Goal: Task Accomplishment & Management: Use online tool/utility

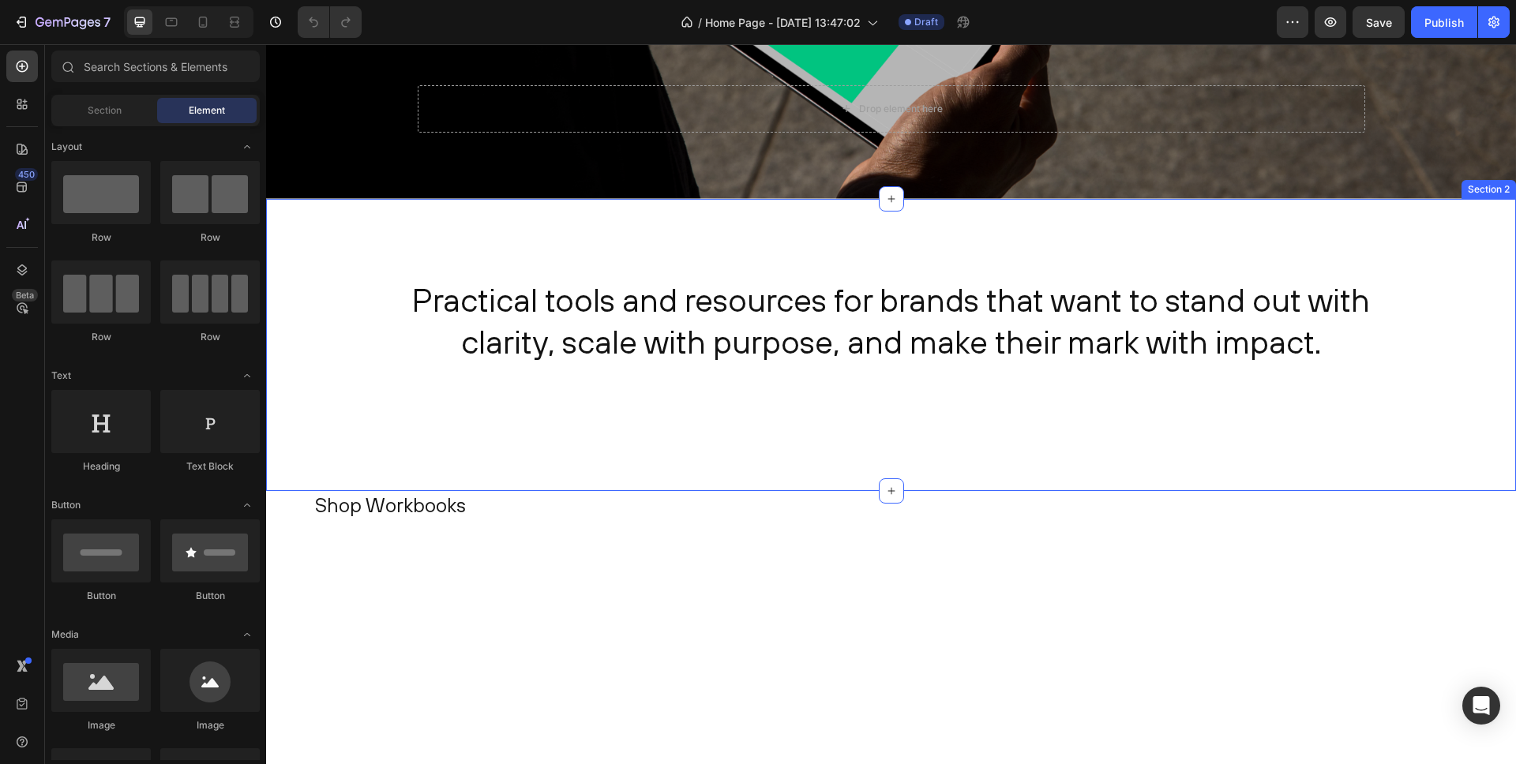
scroll to position [790, 0]
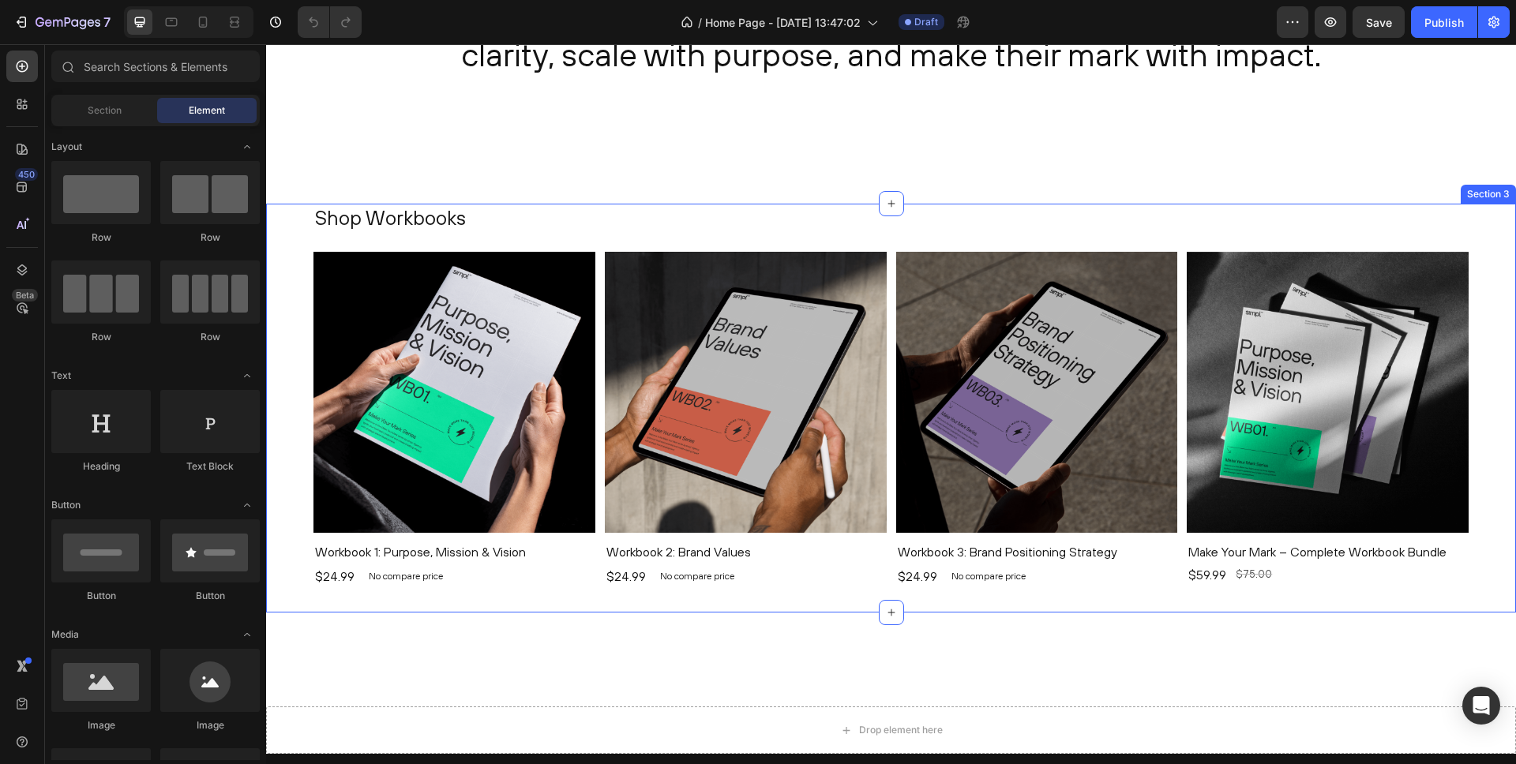
click at [295, 245] on div "Shop Workbooks Heading Product Images Workbook 1: Purpose, Mission & Vision Pro…" at bounding box center [891, 408] width 1250 height 409
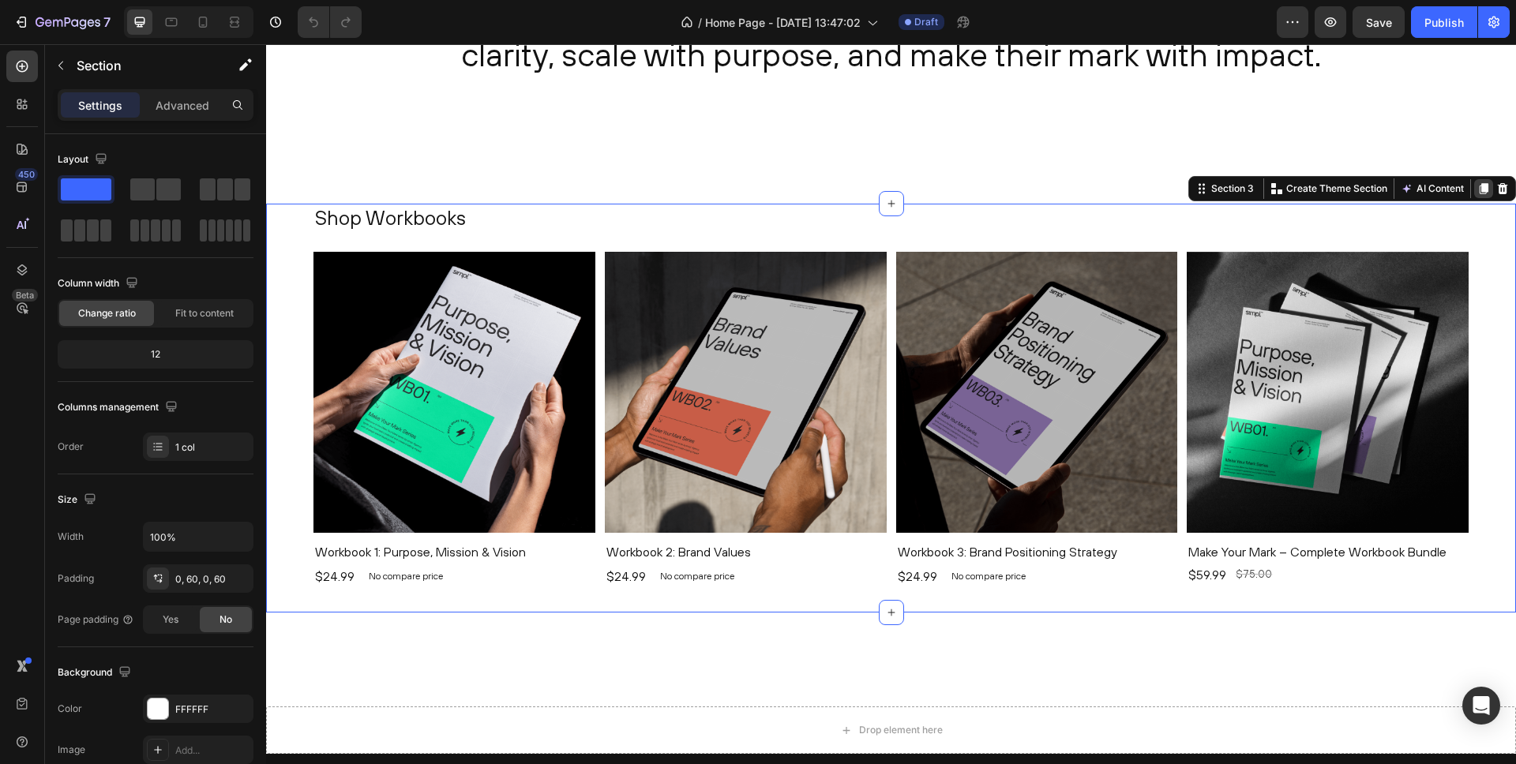
click at [1482, 187] on icon at bounding box center [1484, 188] width 9 height 11
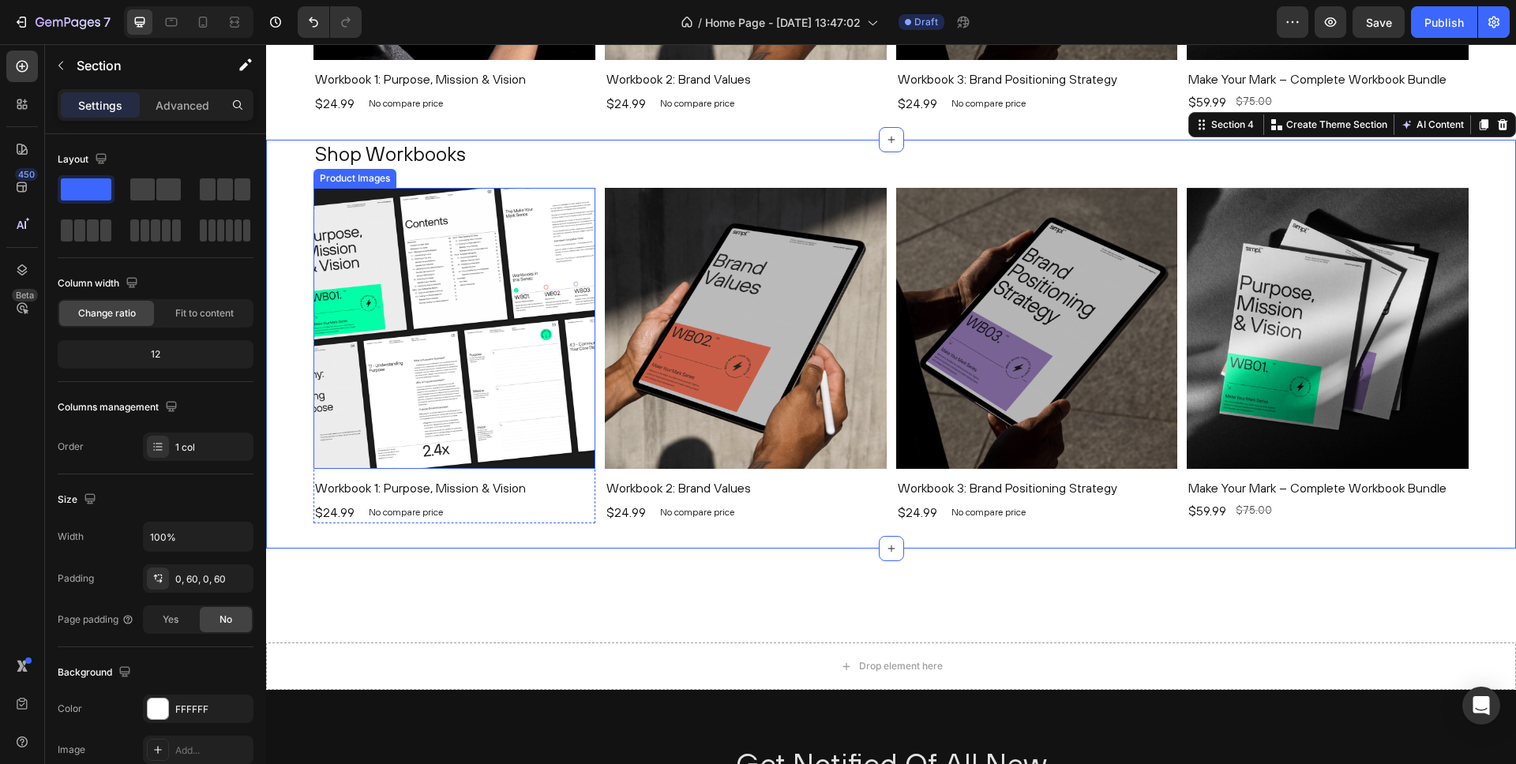
scroll to position [1253, 0]
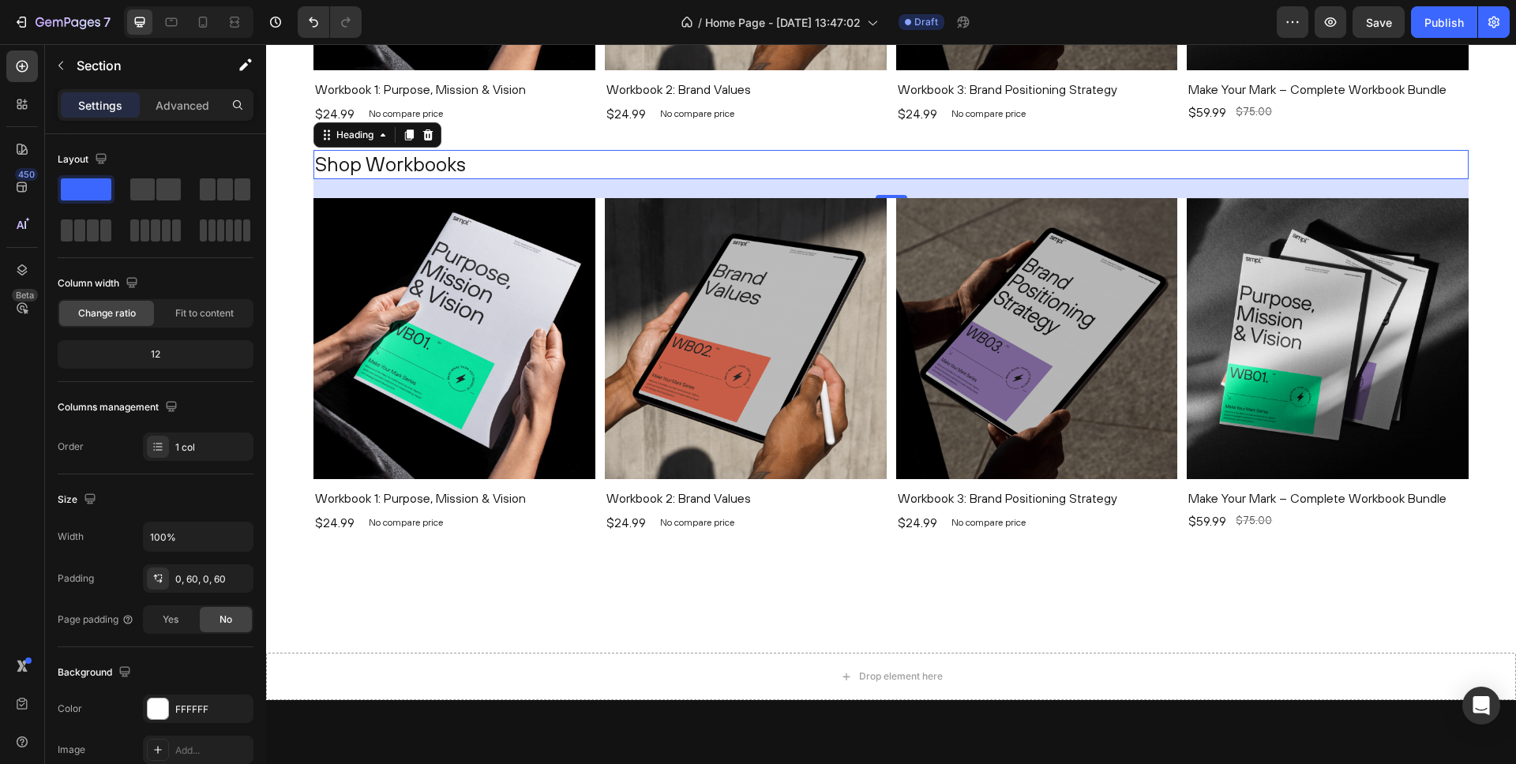
click at [406, 167] on h2 "Shop Workbooks" at bounding box center [890, 164] width 1155 height 29
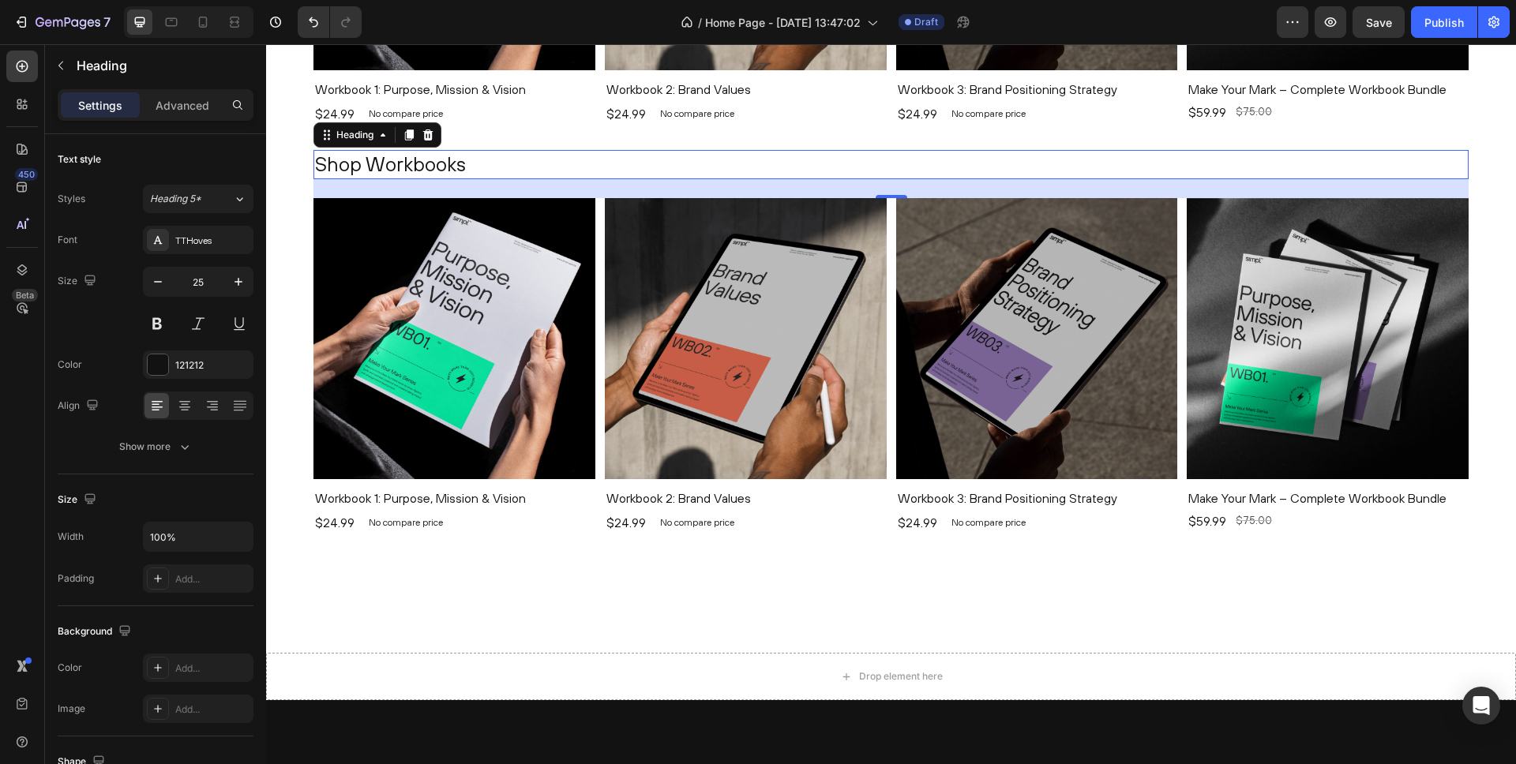
click at [406, 167] on h2 "Shop Workbooks" at bounding box center [890, 164] width 1155 height 29
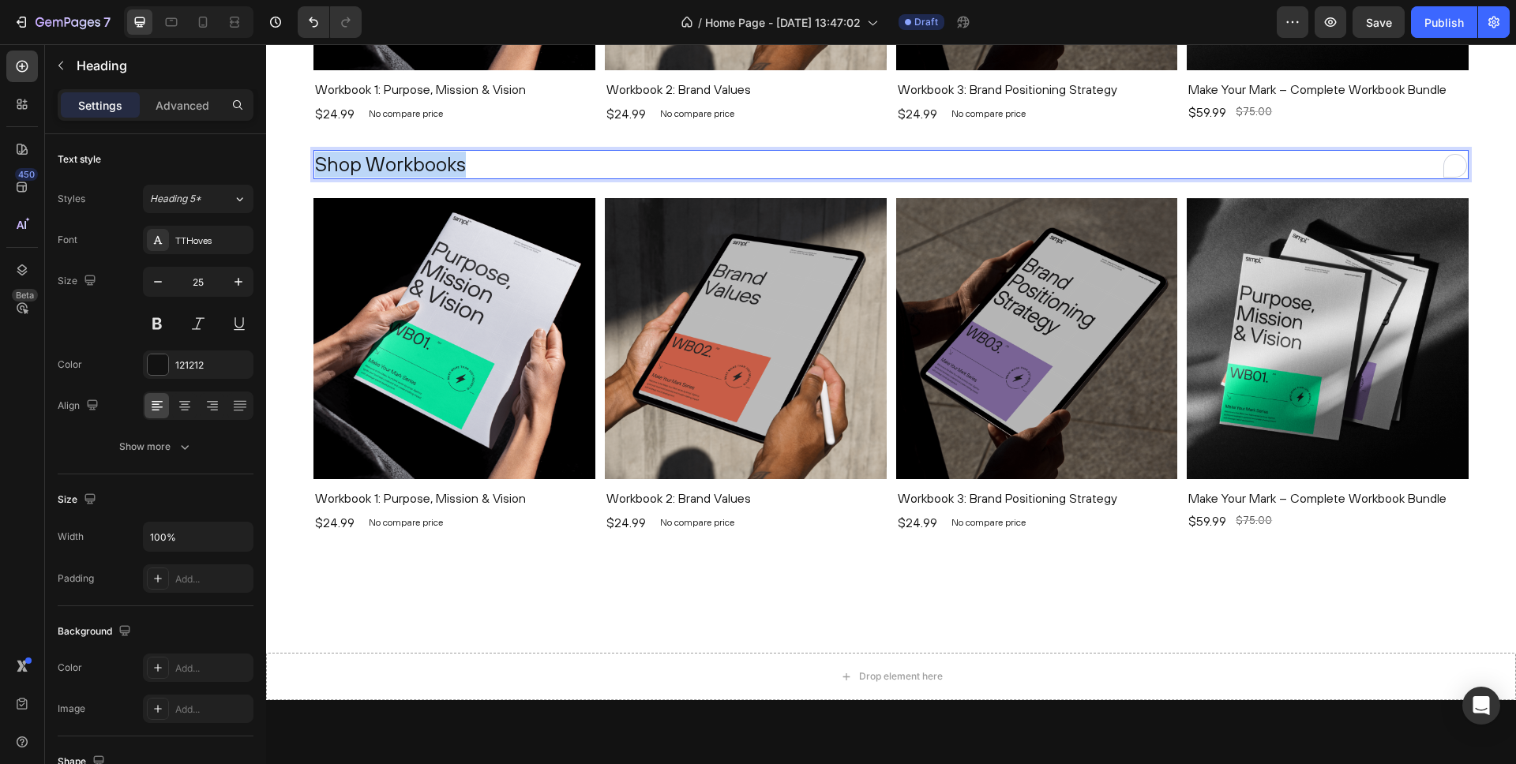
click at [406, 167] on p "Shop Workbooks" at bounding box center [891, 165] width 1152 height 26
click at [352, 628] on div "Drop element here Section 5" at bounding box center [891, 629] width 1250 height 141
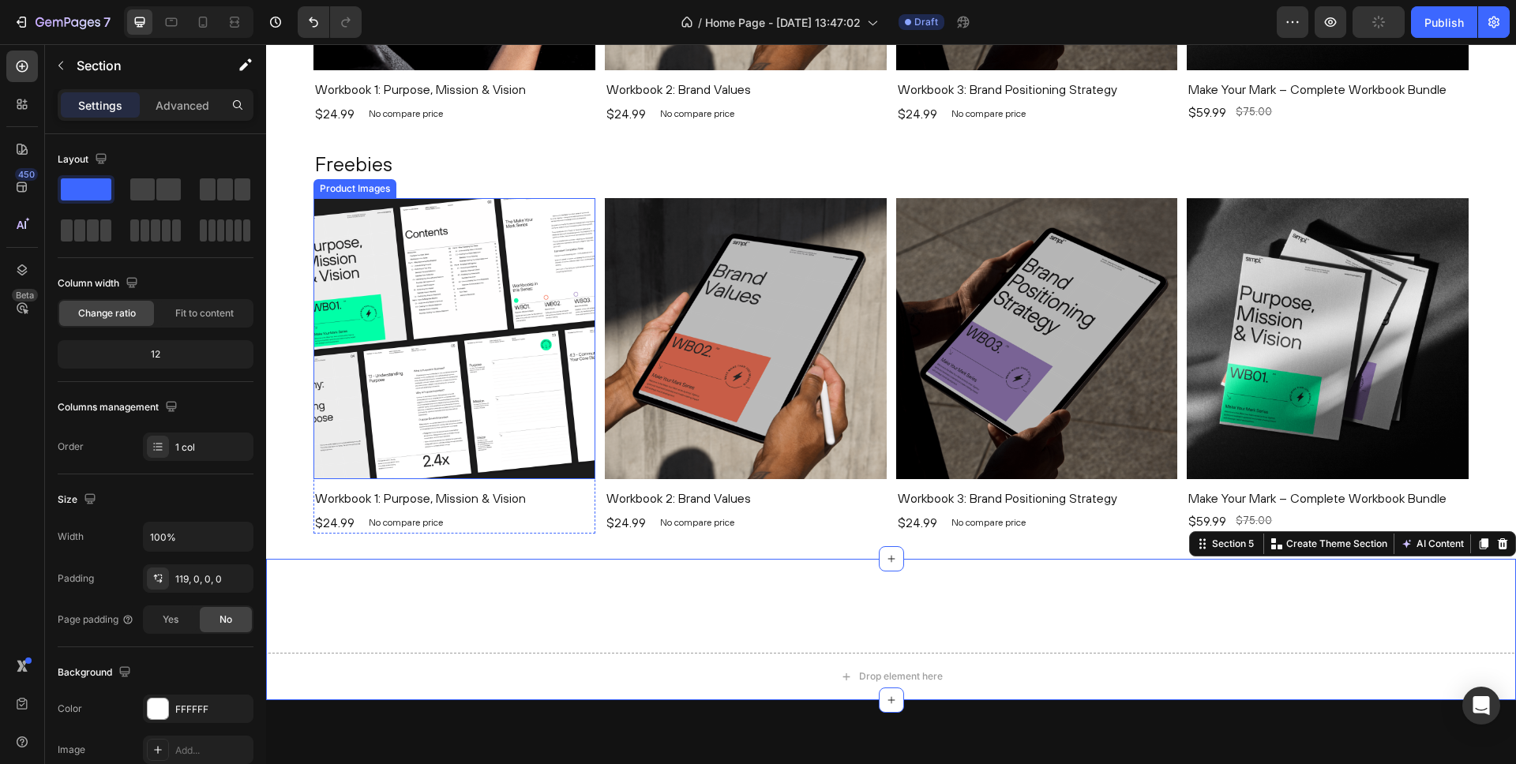
click at [438, 343] on img at bounding box center [454, 339] width 282 height 282
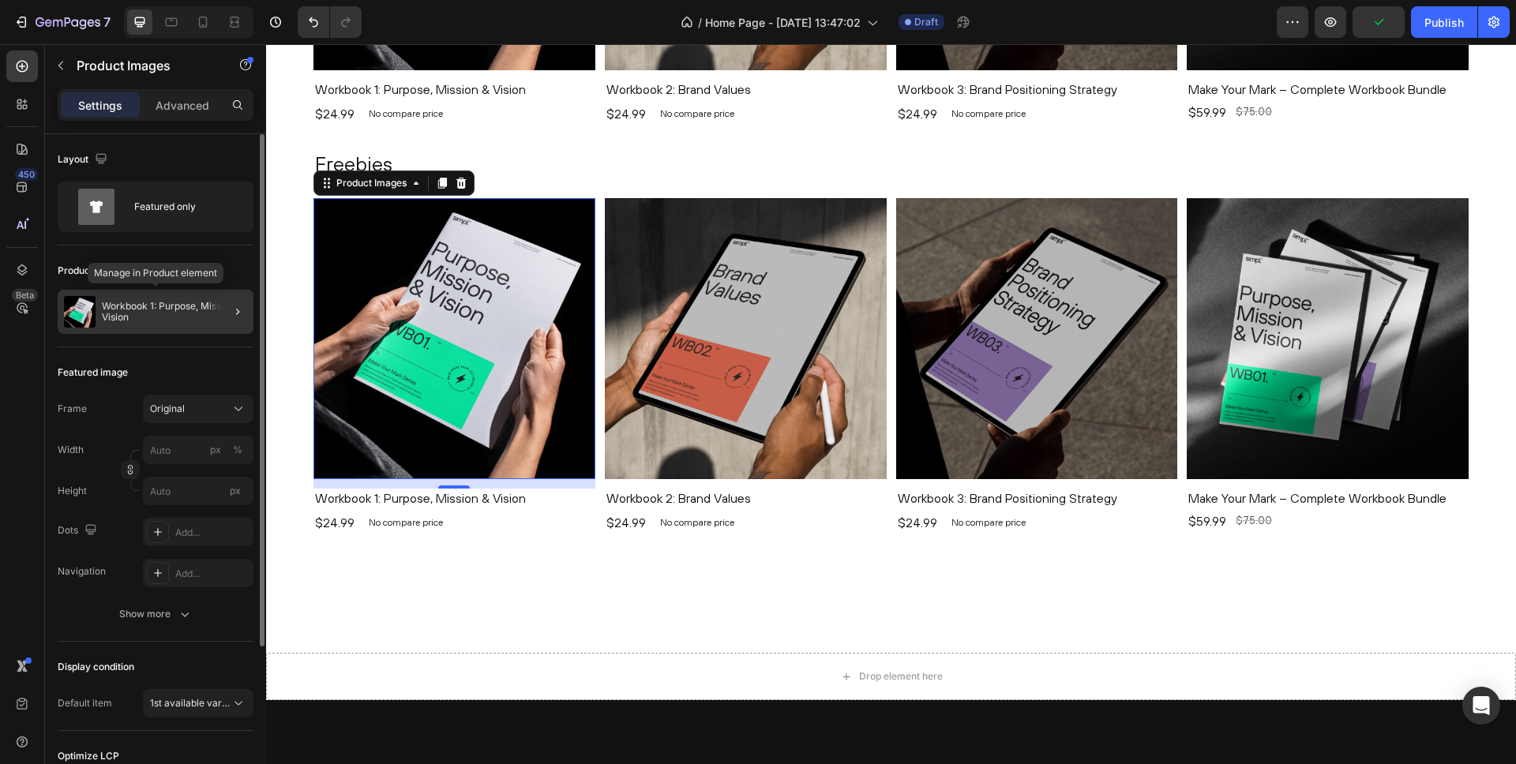
click at [167, 304] on p "Workbook 1: Purpose, Mission & Vision" at bounding box center [174, 312] width 145 height 22
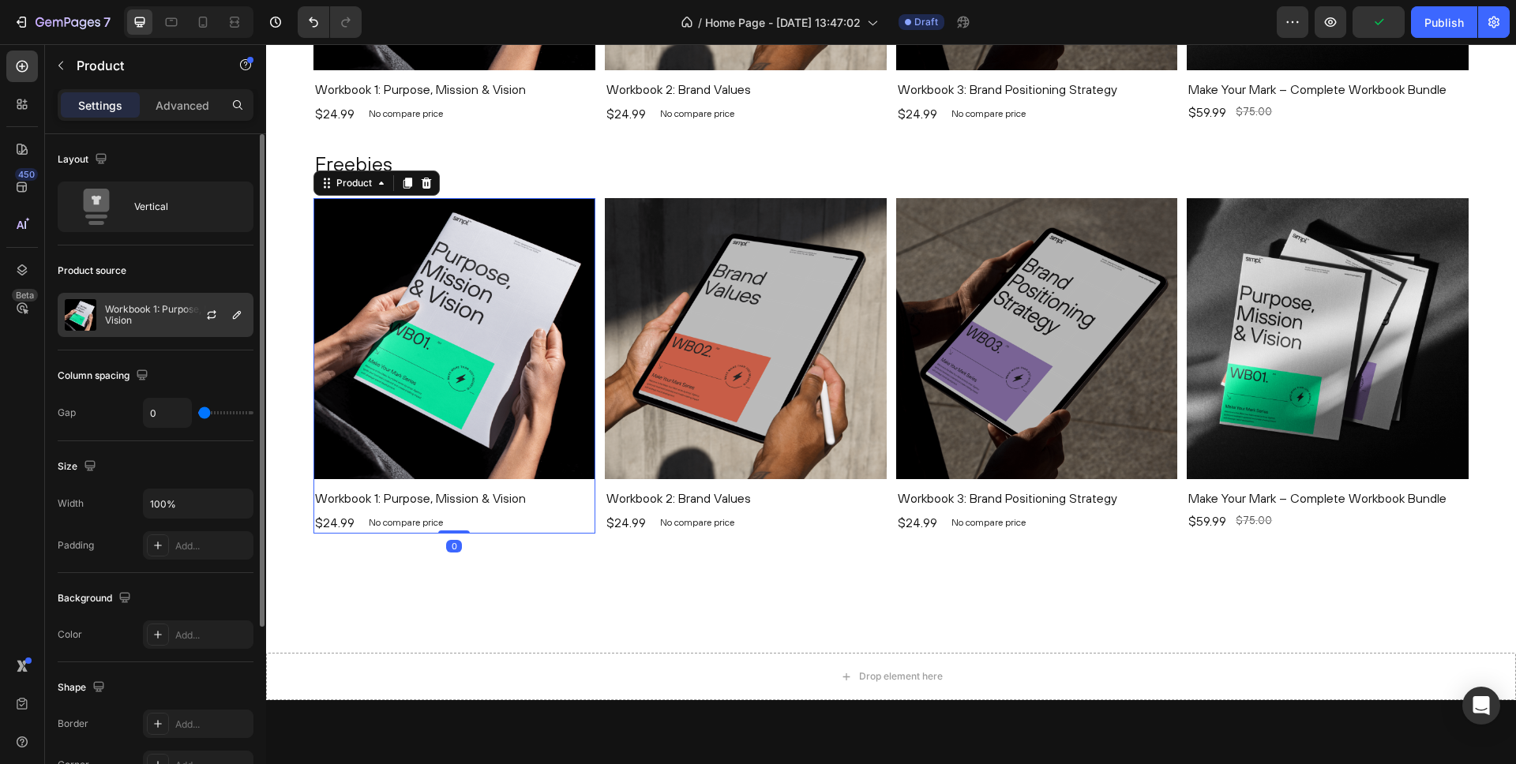
click at [158, 310] on p "Workbook 1: Purpose, Mission & Vision" at bounding box center [175, 315] width 141 height 22
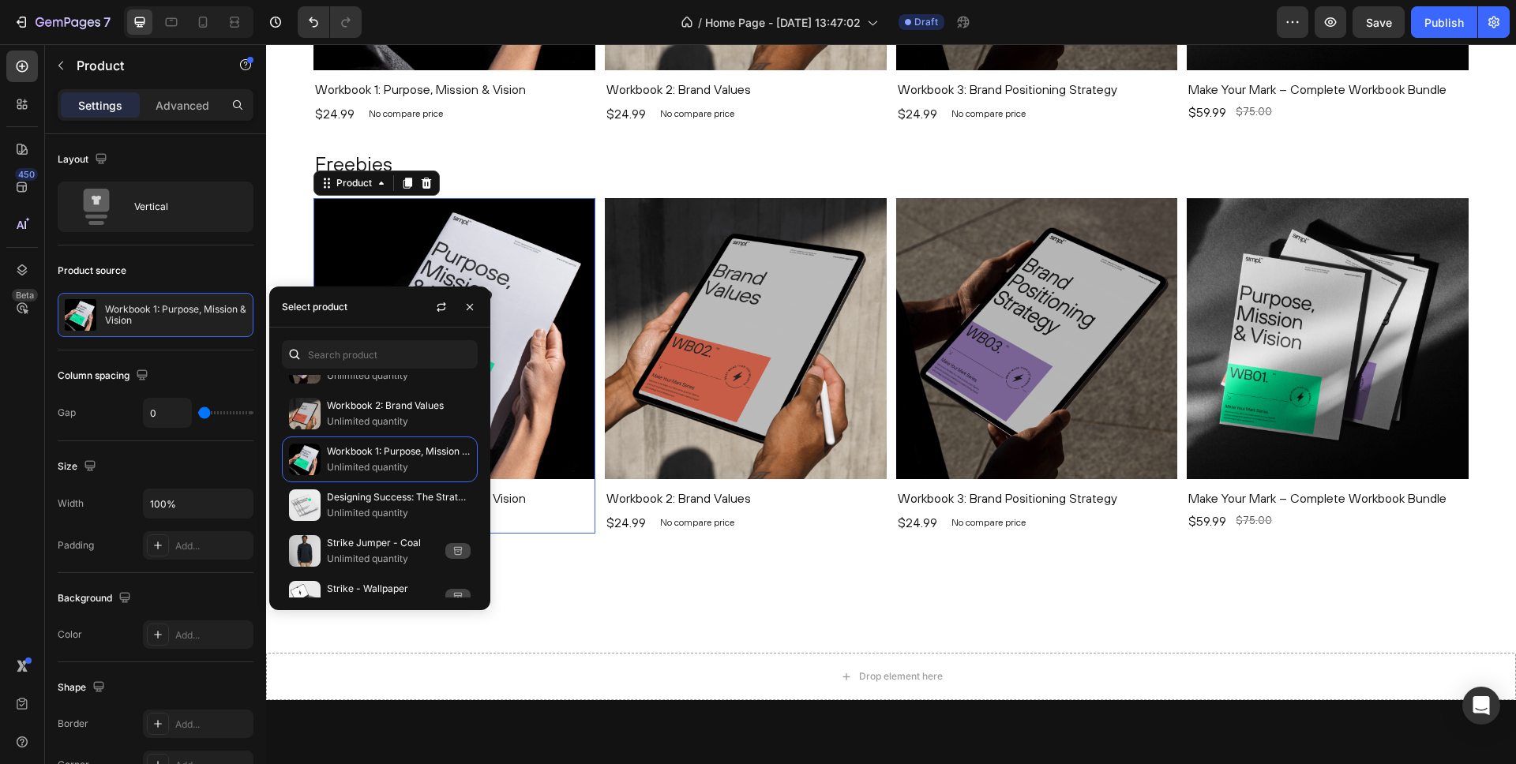
scroll to position [0, 0]
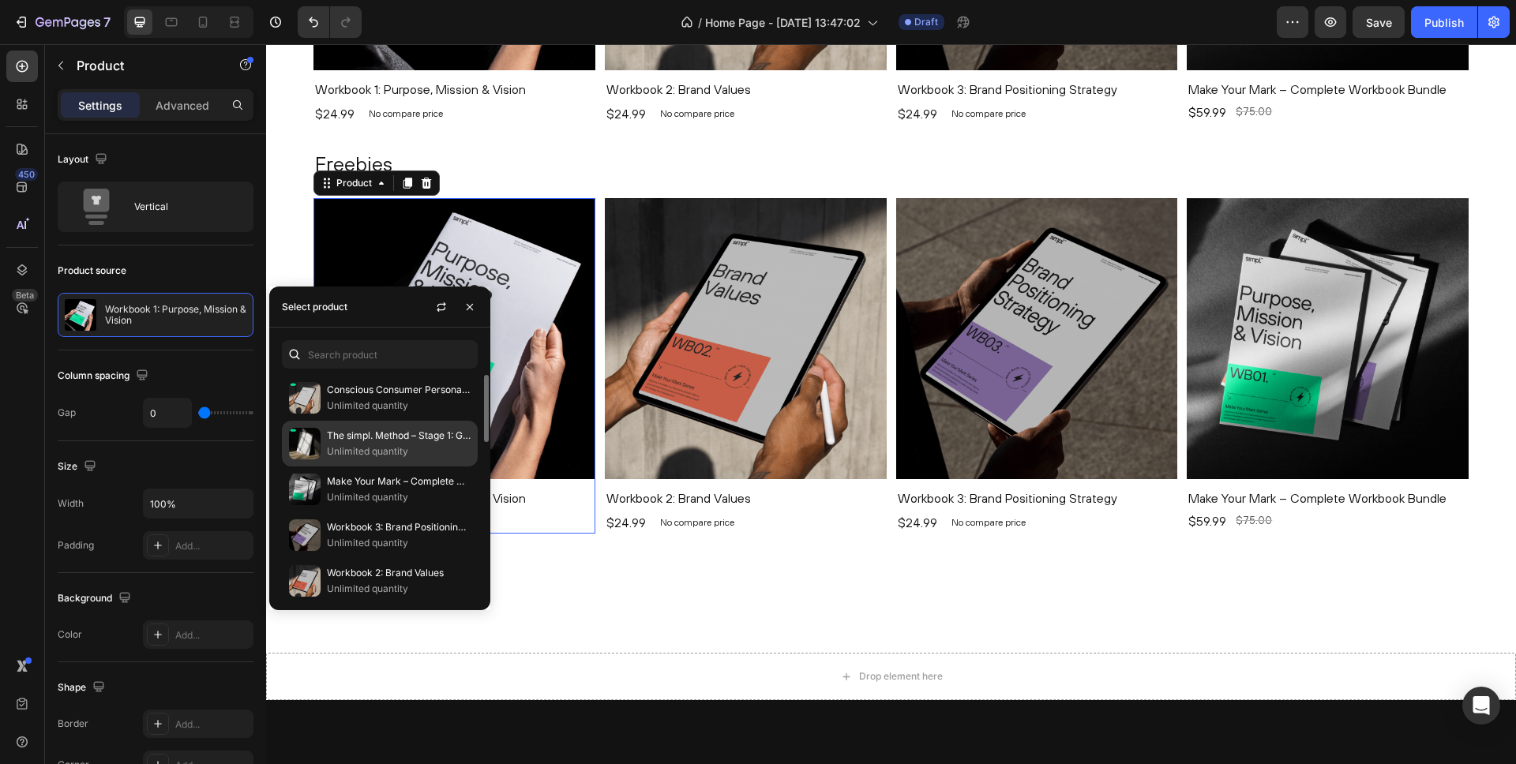
click at [365, 443] on p "The simpl. Method – Stage 1: Get Clear Poster (Free Download)" at bounding box center [399, 436] width 144 height 16
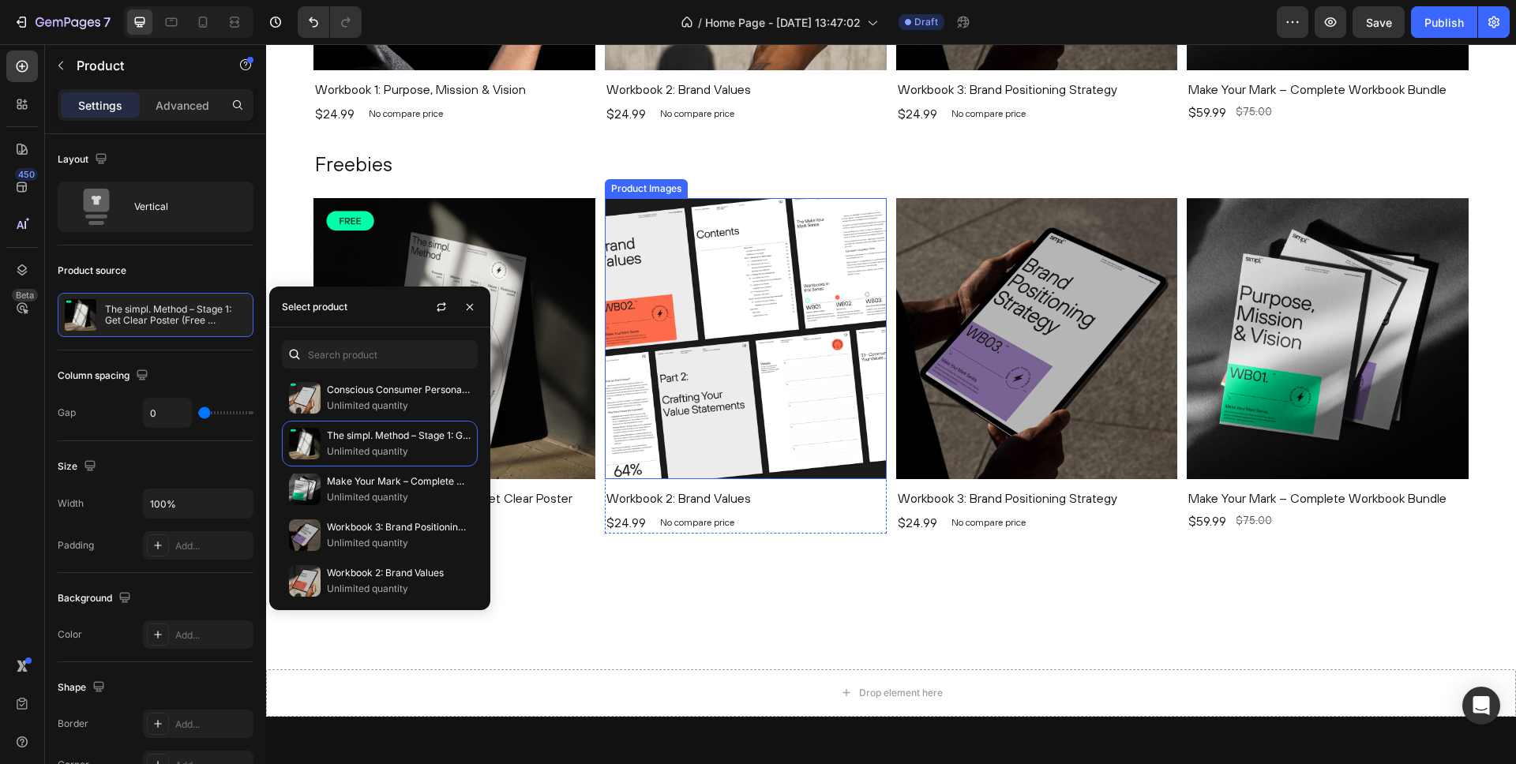
click at [786, 317] on img at bounding box center [746, 339] width 282 height 282
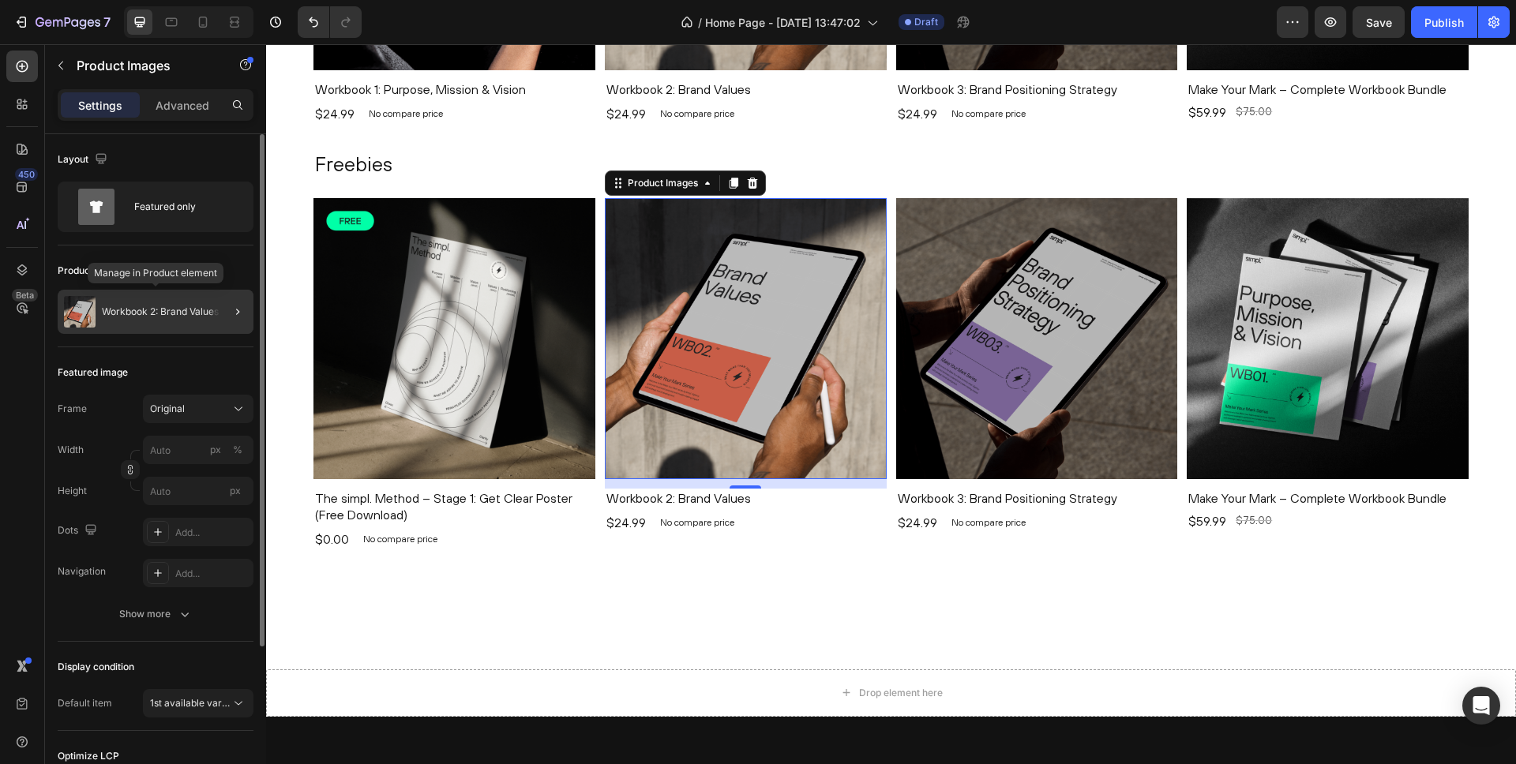
click at [164, 313] on p "Workbook 2: Brand Values" at bounding box center [160, 311] width 117 height 11
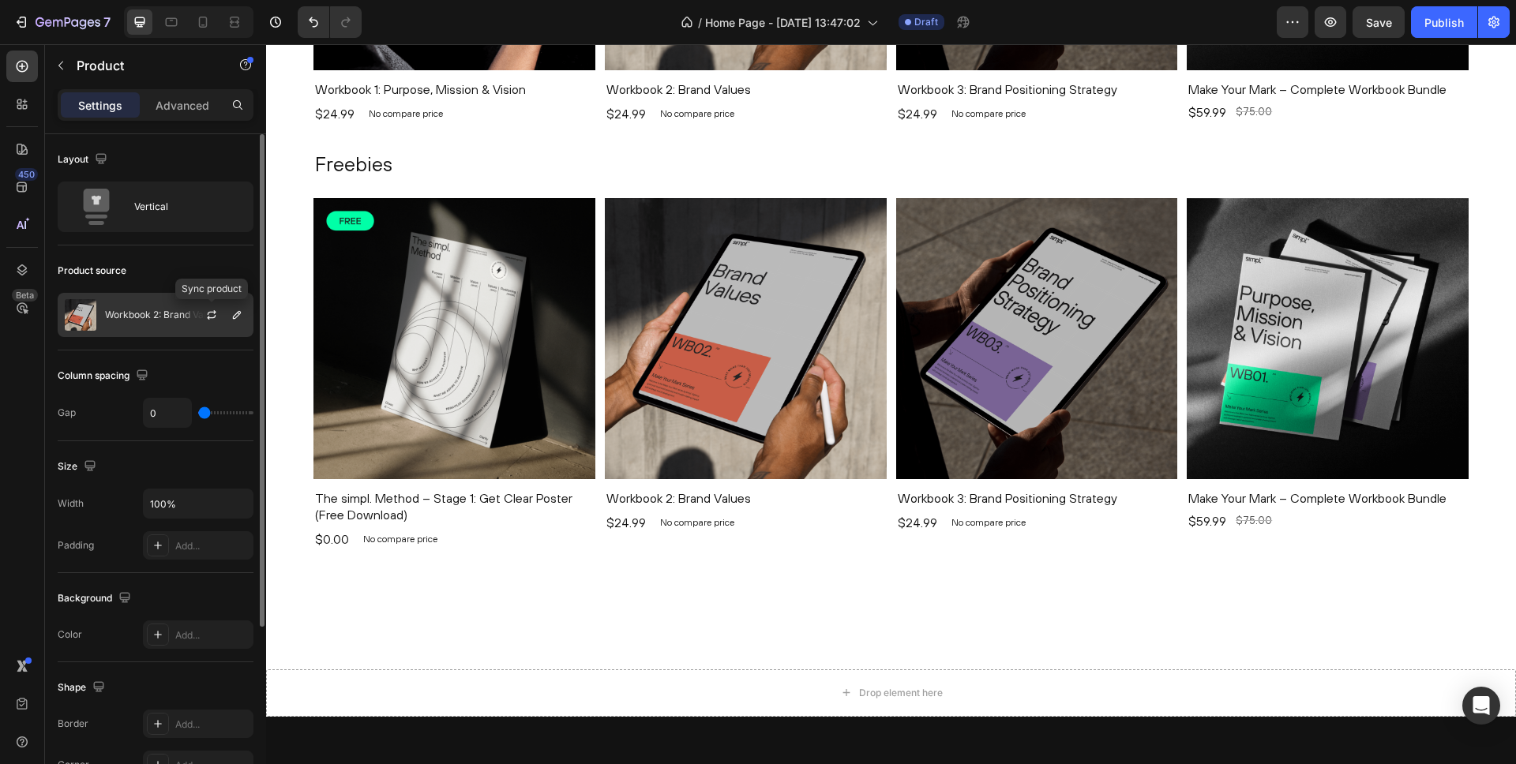
click at [154, 316] on p "Workbook 2: Brand Values" at bounding box center [163, 315] width 117 height 11
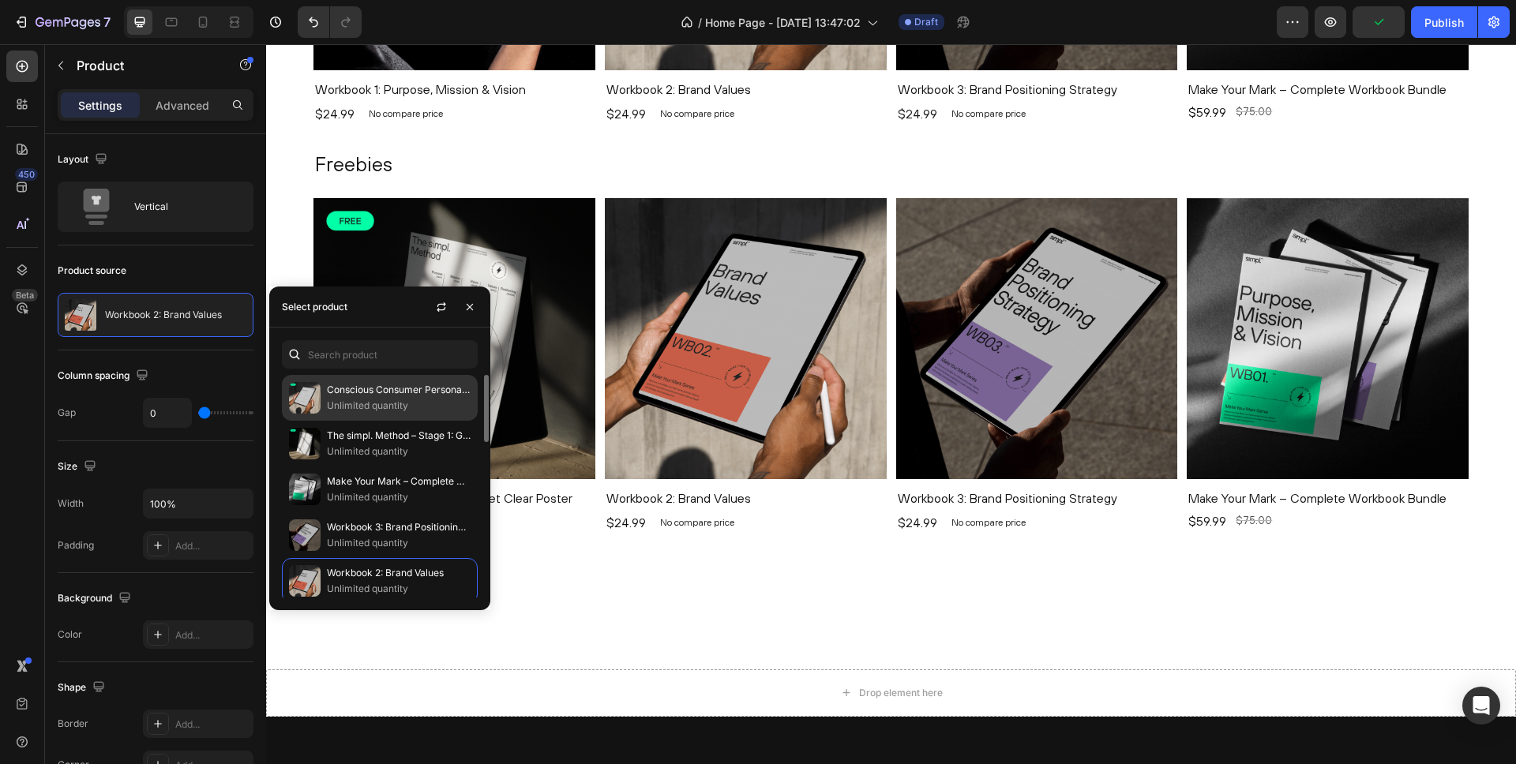
click at [363, 394] on p "Conscious Consumer Persona Template" at bounding box center [399, 390] width 144 height 16
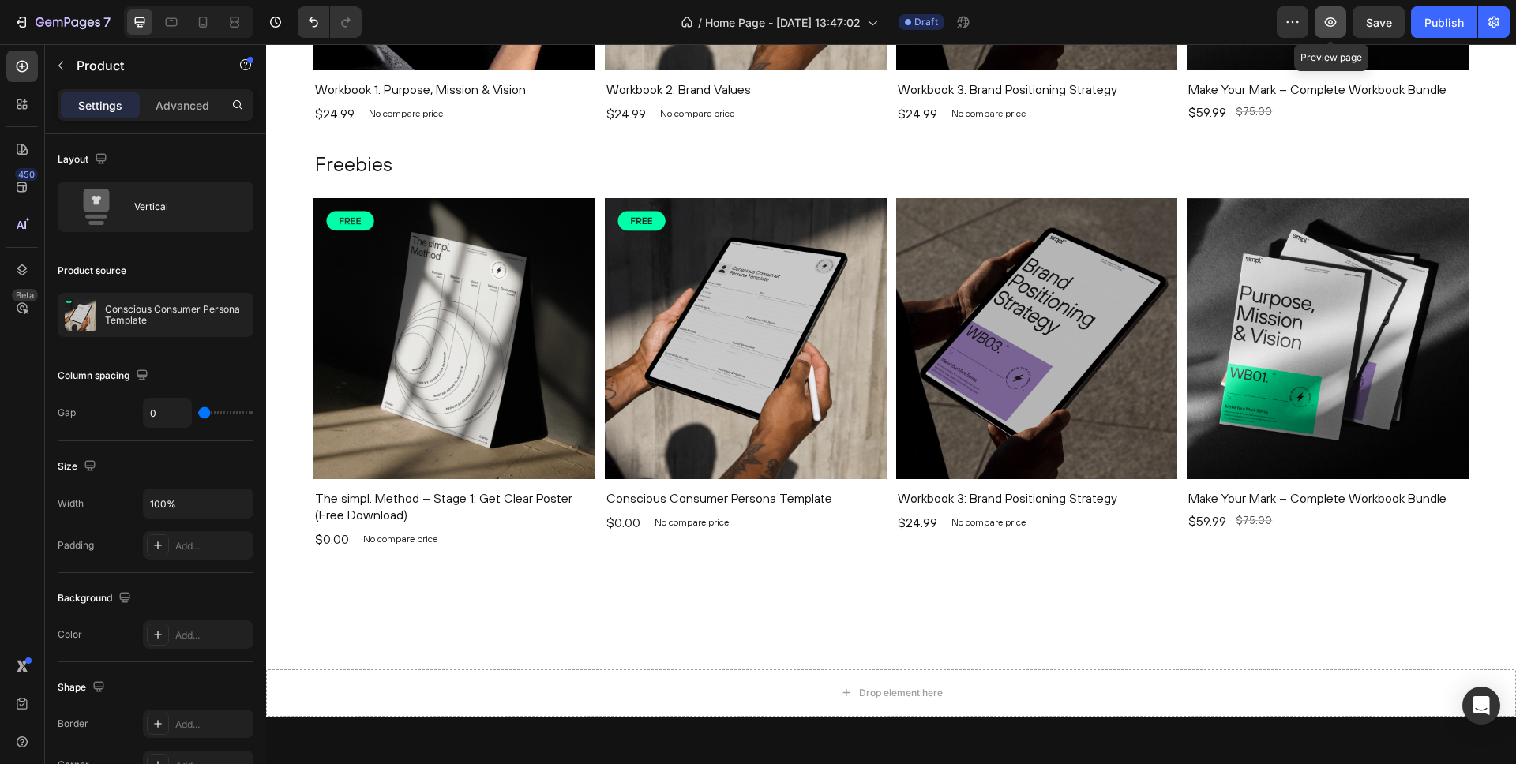
click at [1326, 22] on icon "button" at bounding box center [1331, 21] width 12 height 9
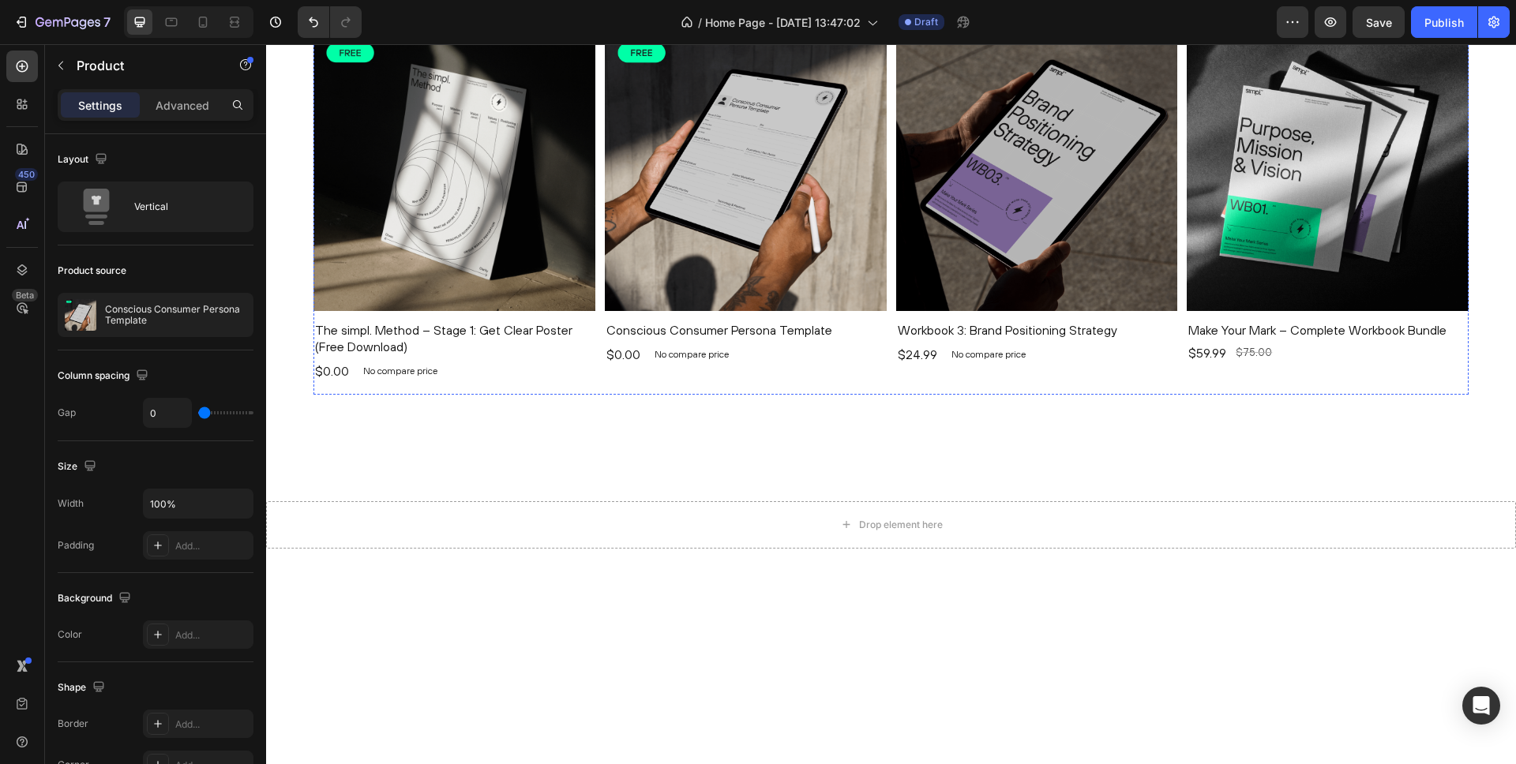
scroll to position [1043, 0]
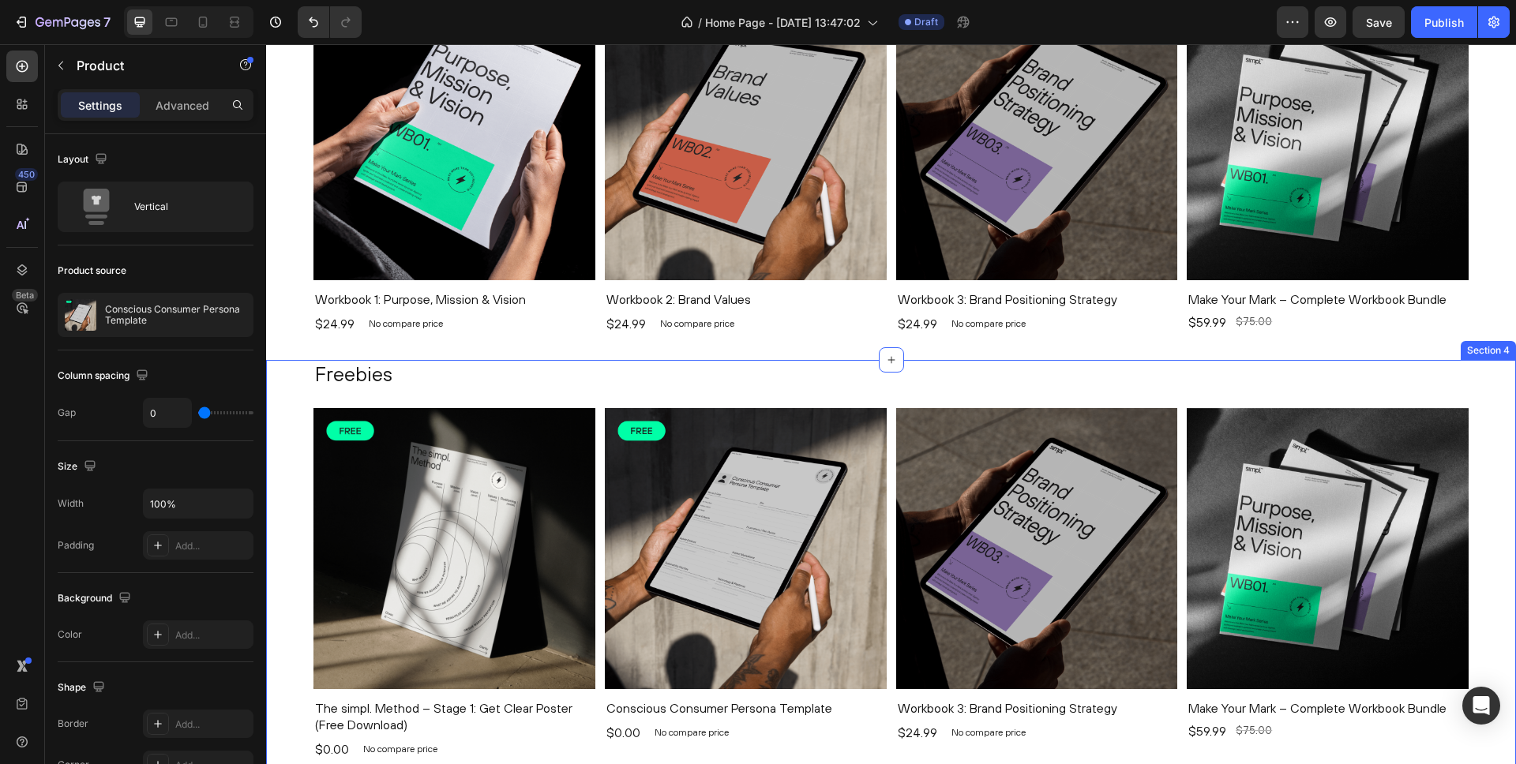
click at [293, 398] on div "Freebies Heading Product Images The simpl. Method – Stage 1: Get Clear Poster (…" at bounding box center [891, 573] width 1250 height 426
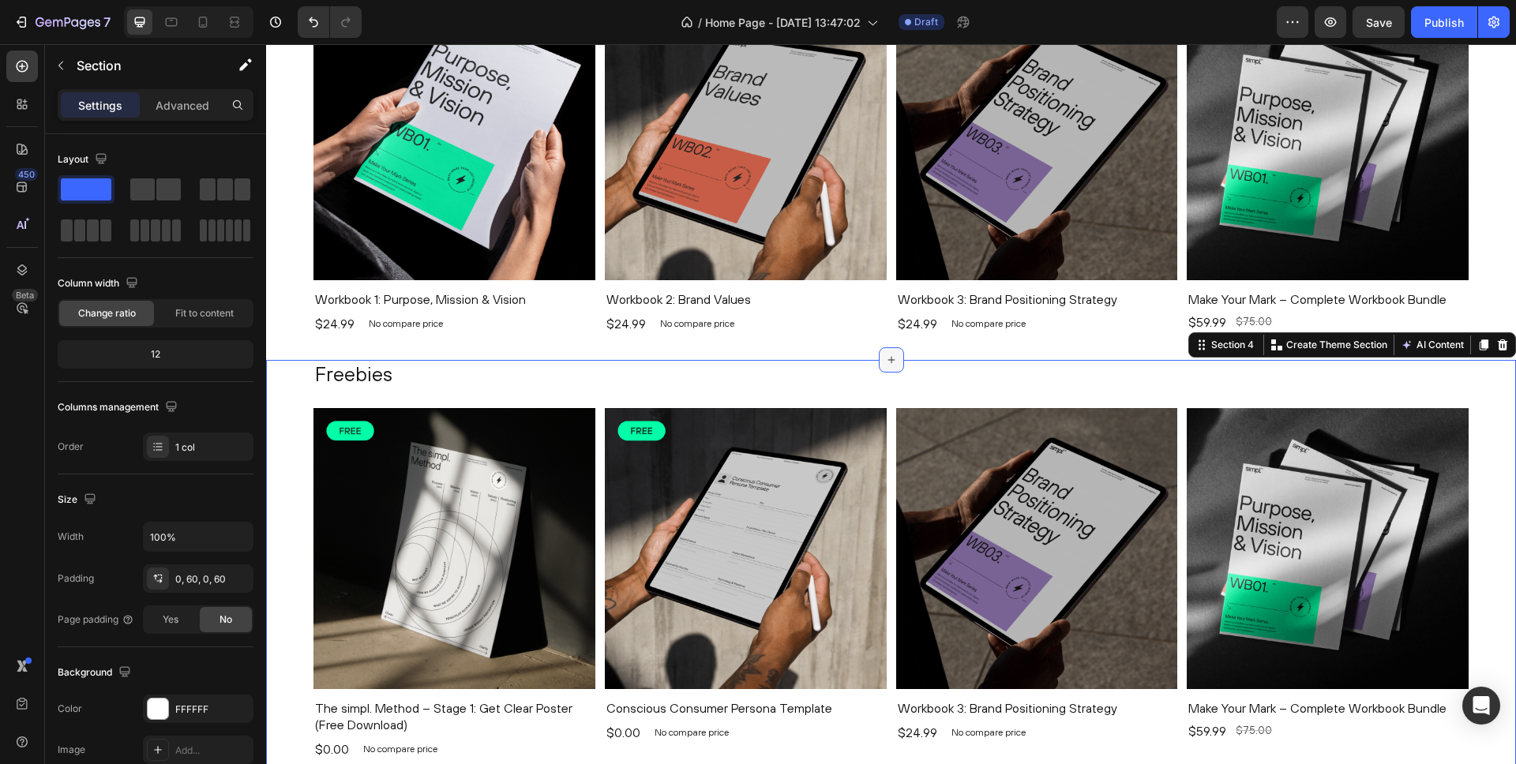
click at [895, 358] on icon at bounding box center [891, 360] width 13 height 13
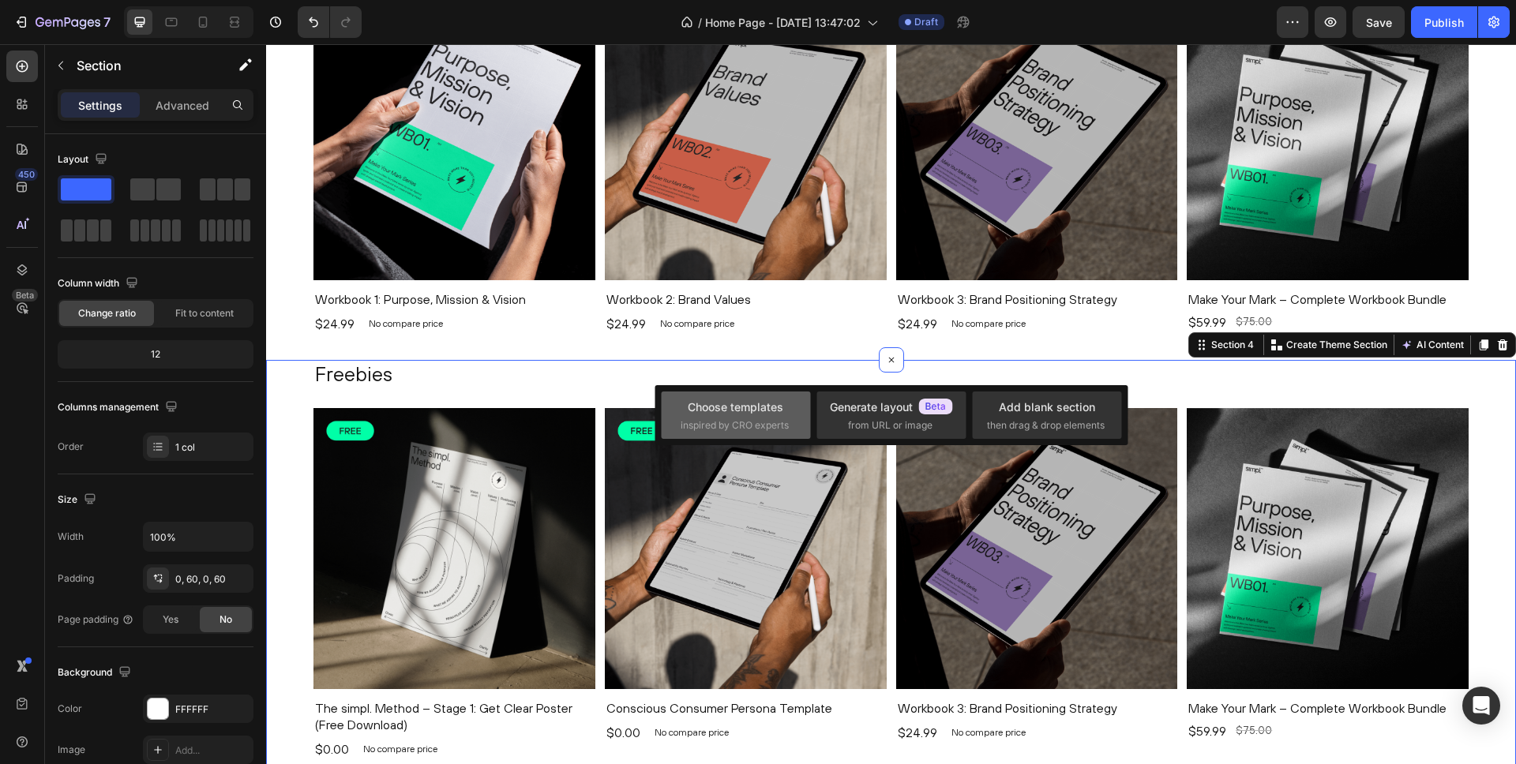
click at [734, 407] on div "Choose templates" at bounding box center [736, 407] width 96 height 17
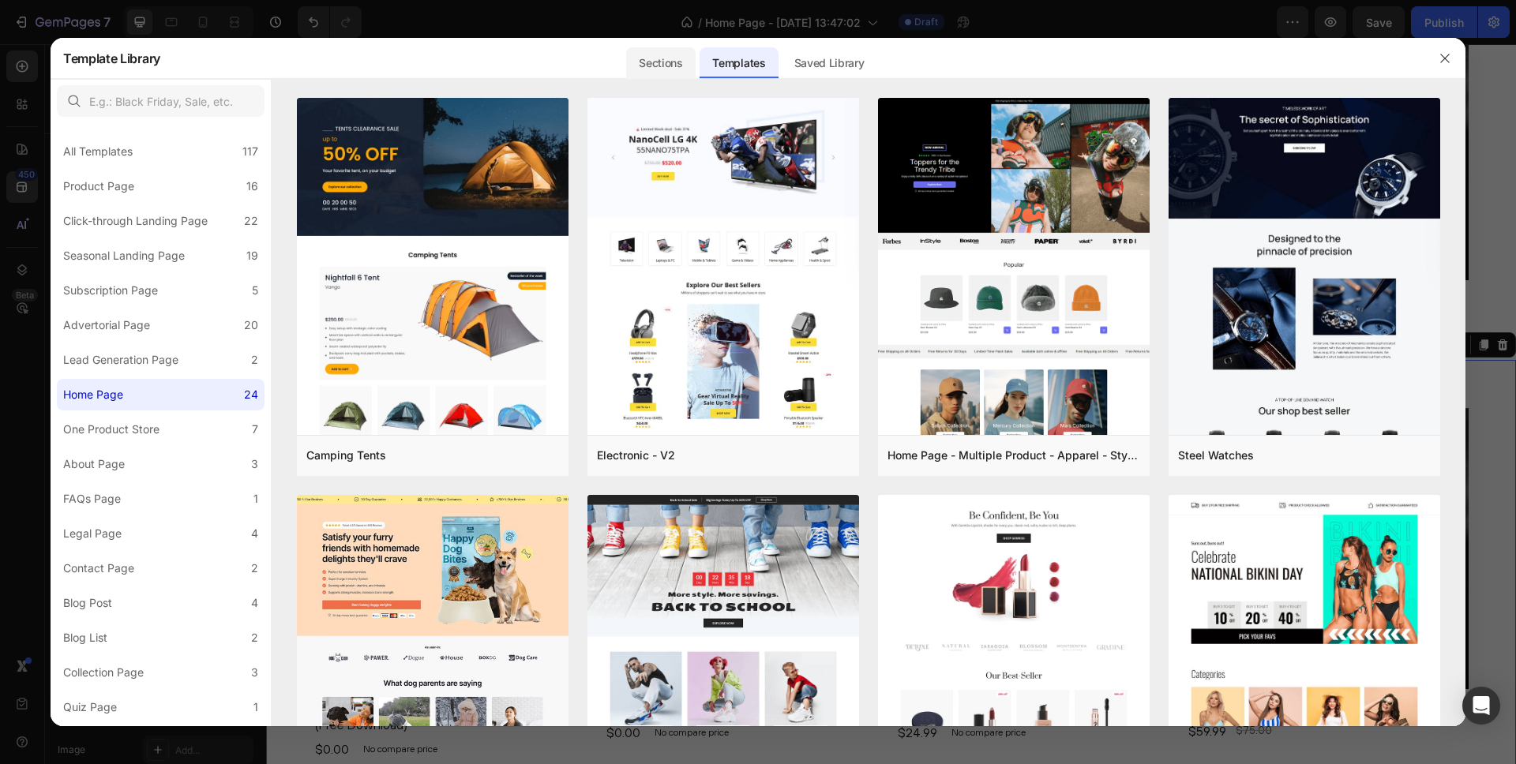
click at [649, 63] on div "Sections" at bounding box center [660, 63] width 69 height 32
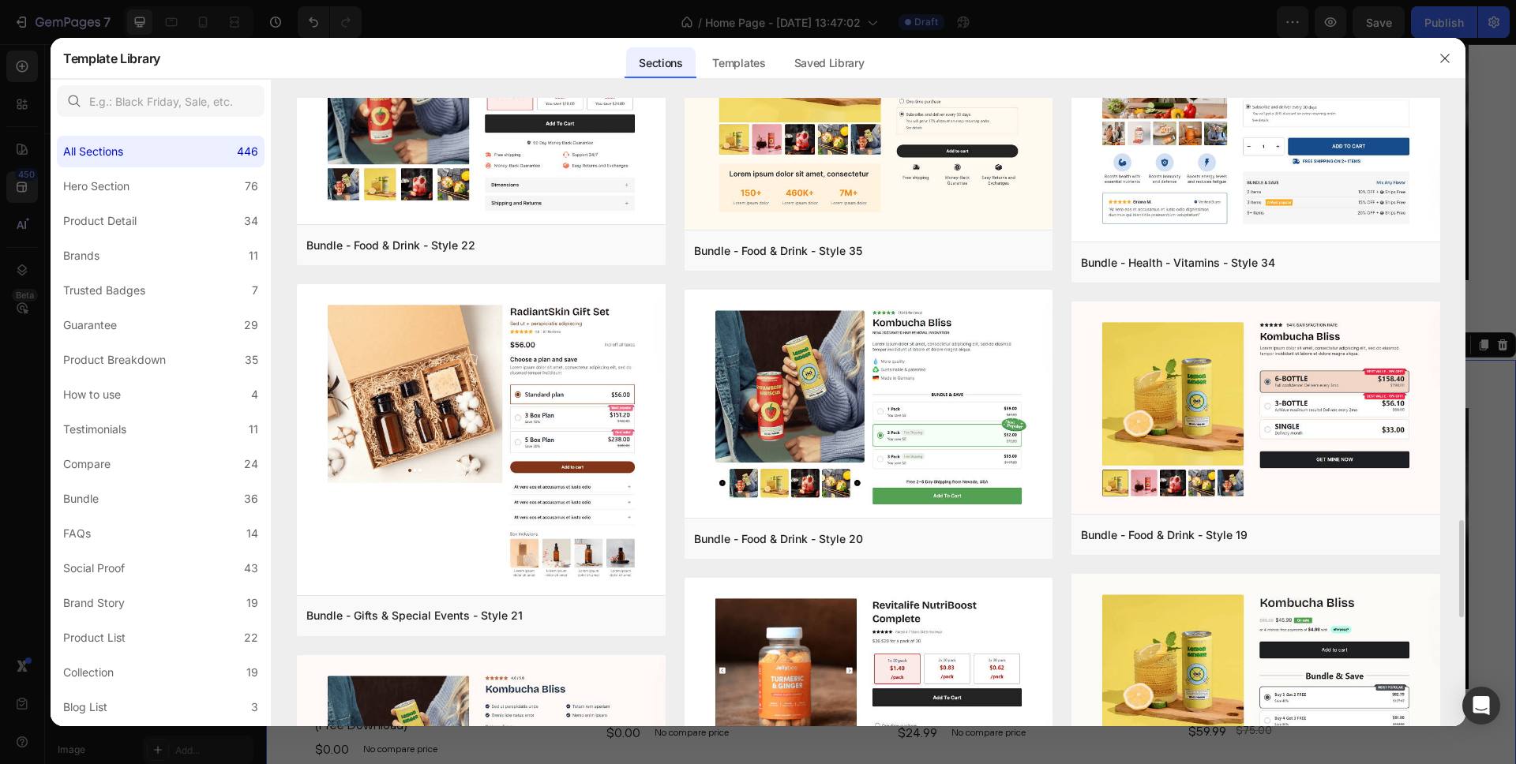
scroll to position [1988, 0]
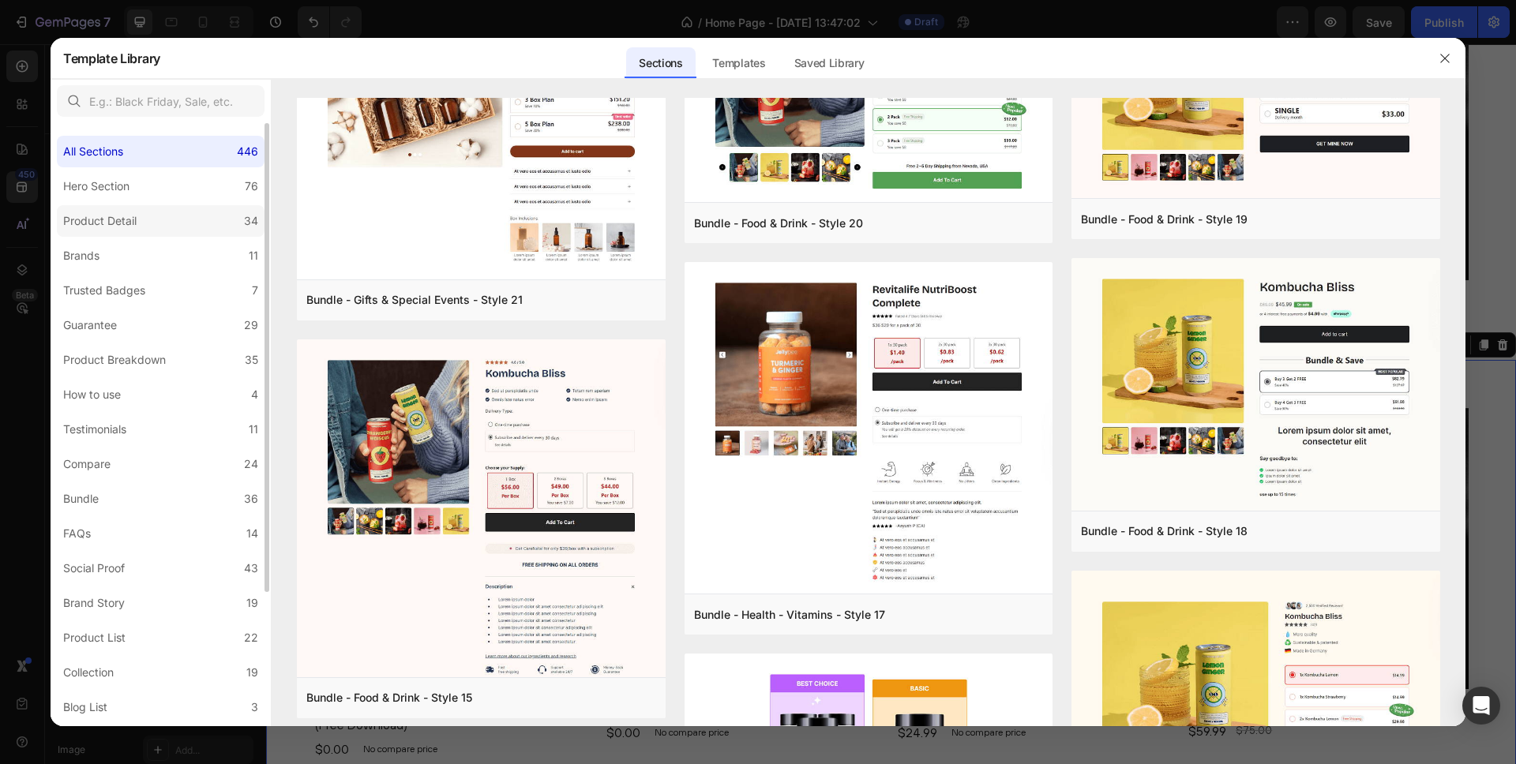
click at [163, 227] on label "Product Detail 34" at bounding box center [161, 221] width 208 height 32
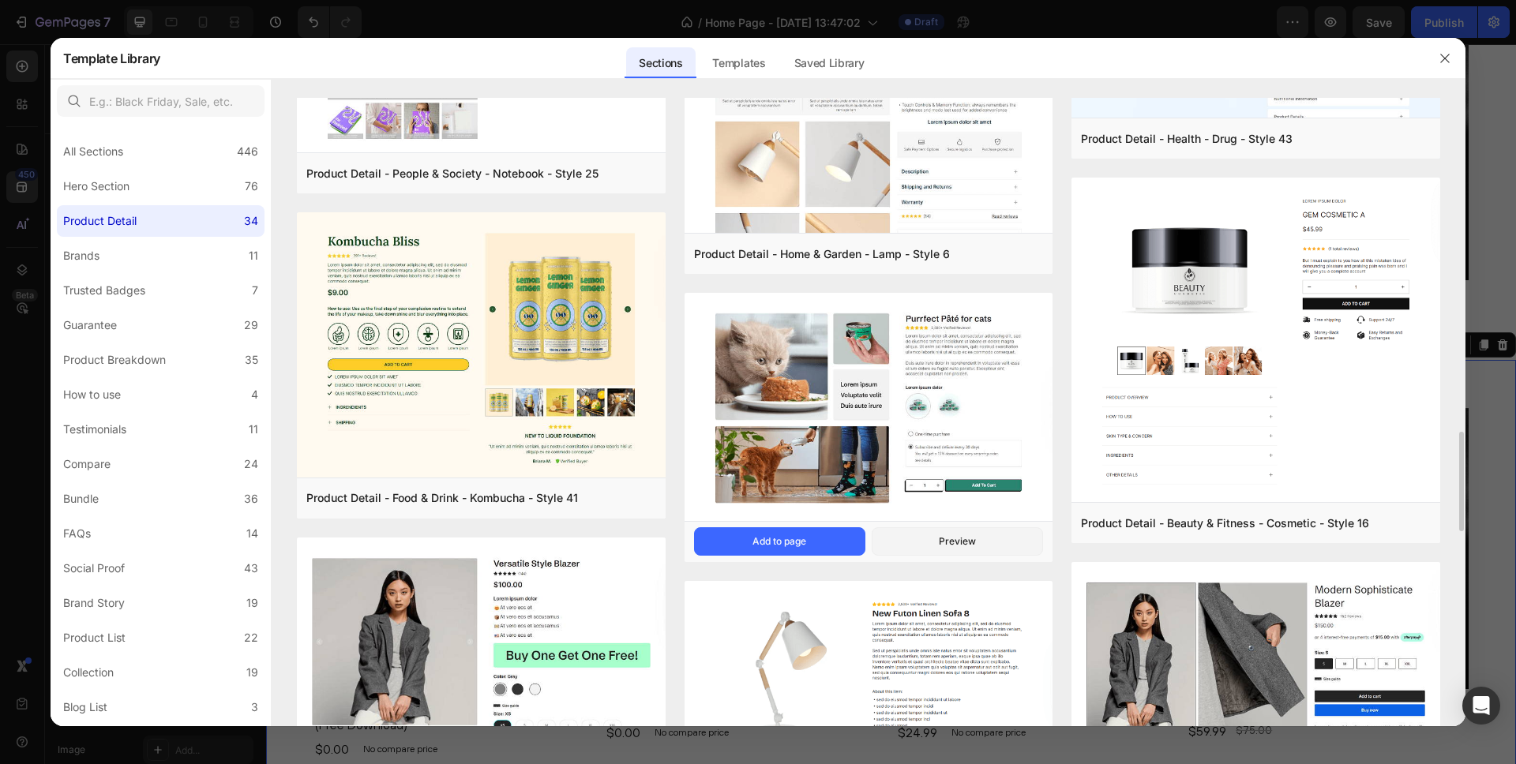
scroll to position [2525, 0]
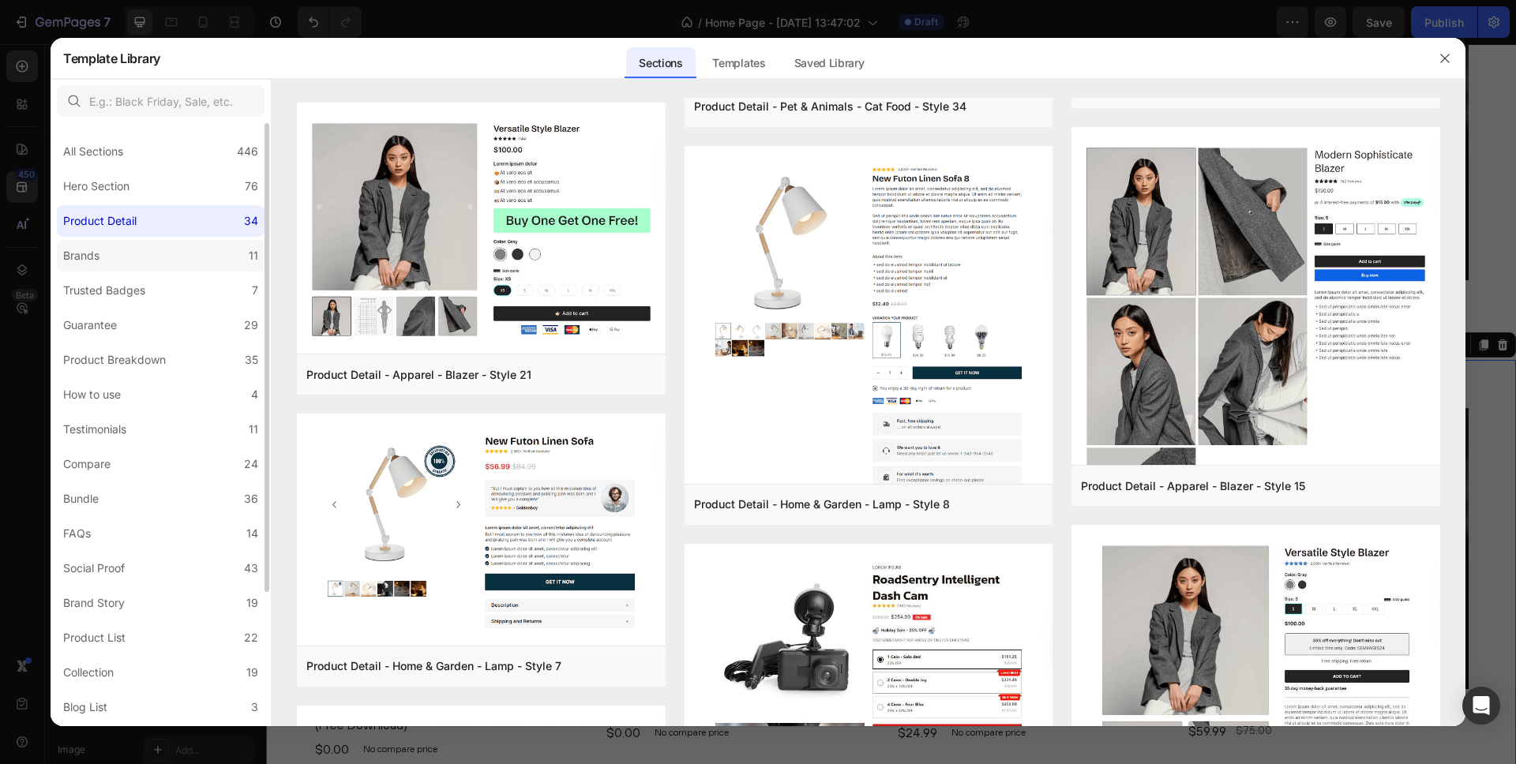
click at [124, 260] on label "Brands 11" at bounding box center [161, 256] width 208 height 32
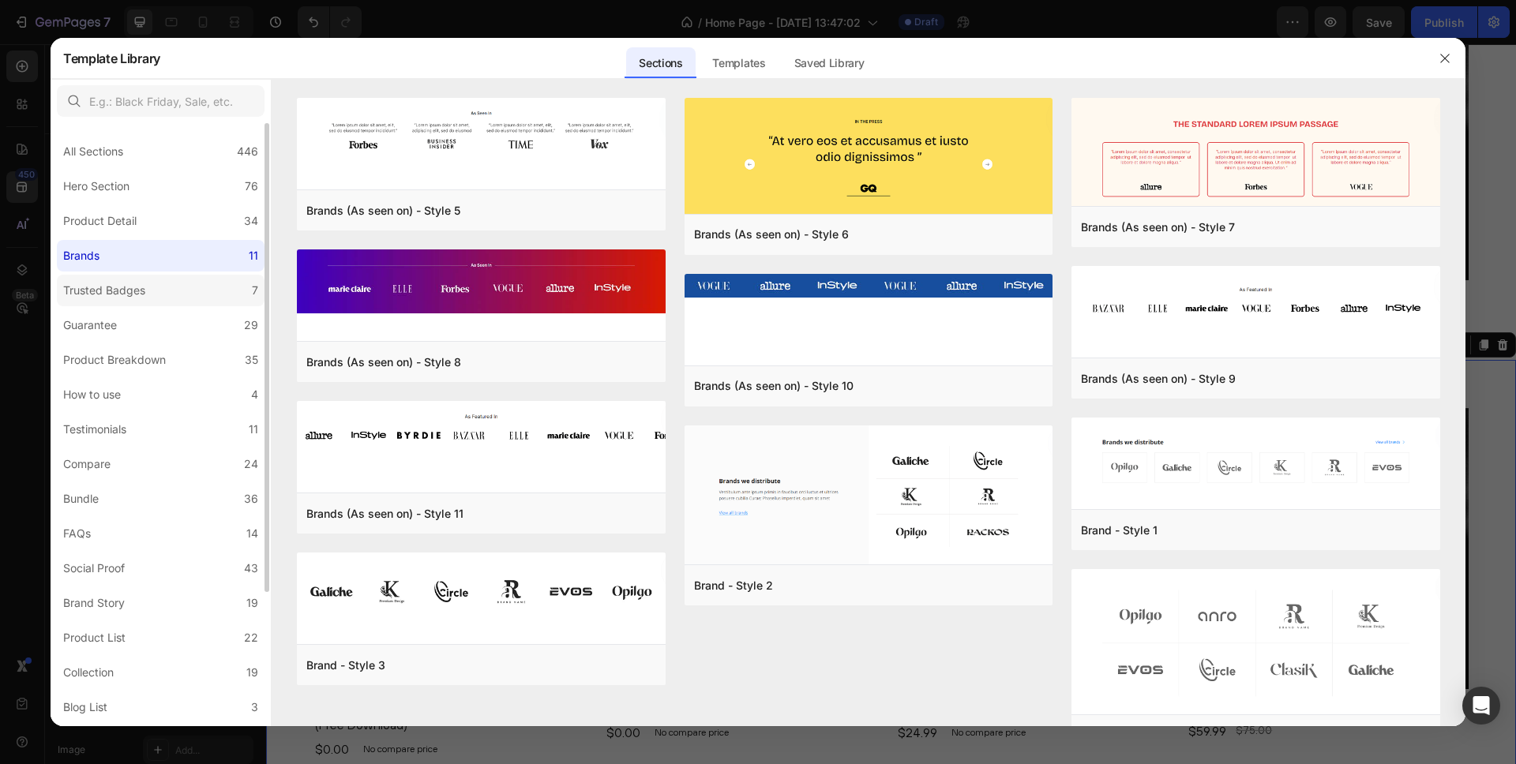
click at [148, 296] on div "Trusted Badges" at bounding box center [107, 290] width 88 height 19
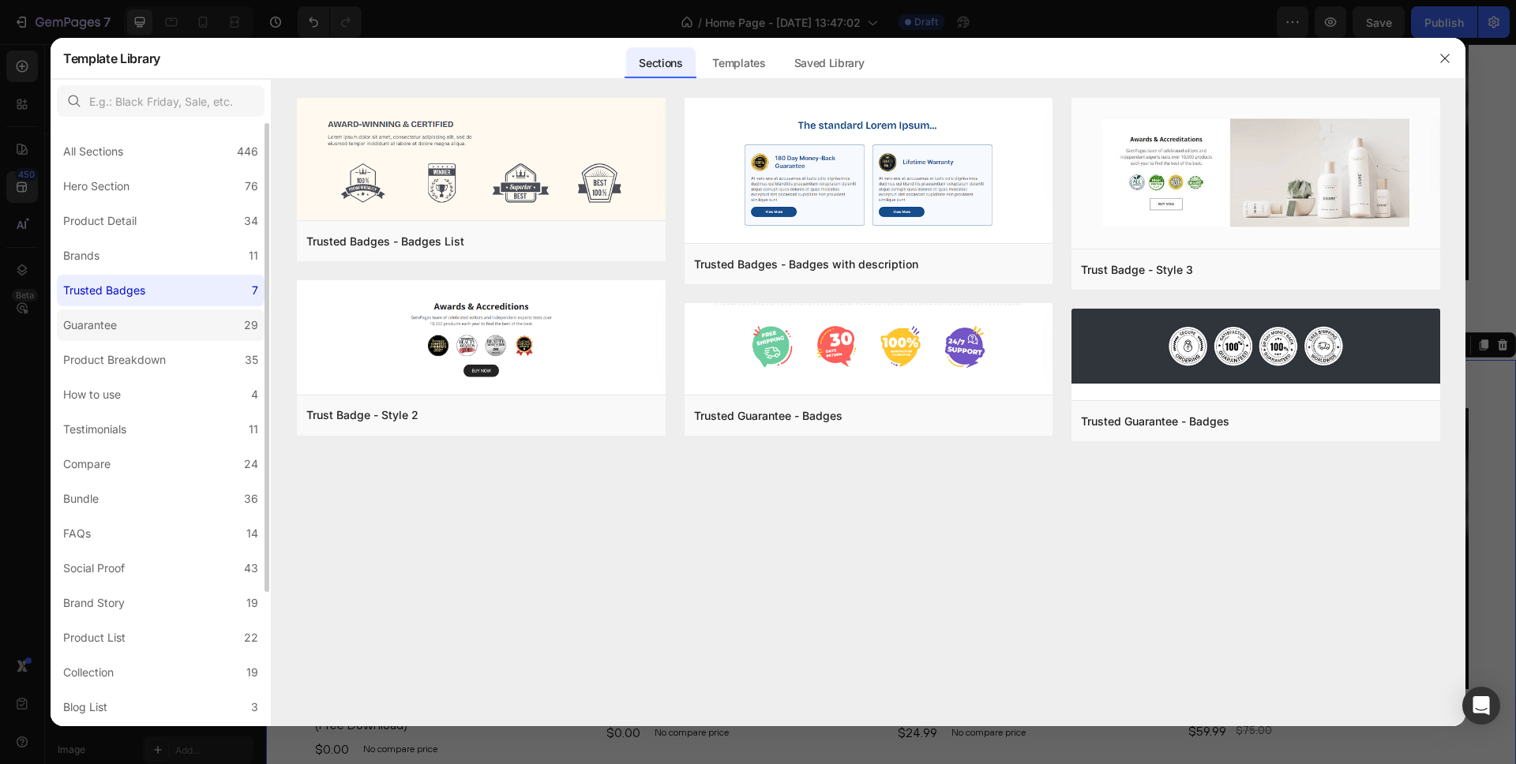
click at [126, 328] on label "Guarantee 29" at bounding box center [161, 326] width 208 height 32
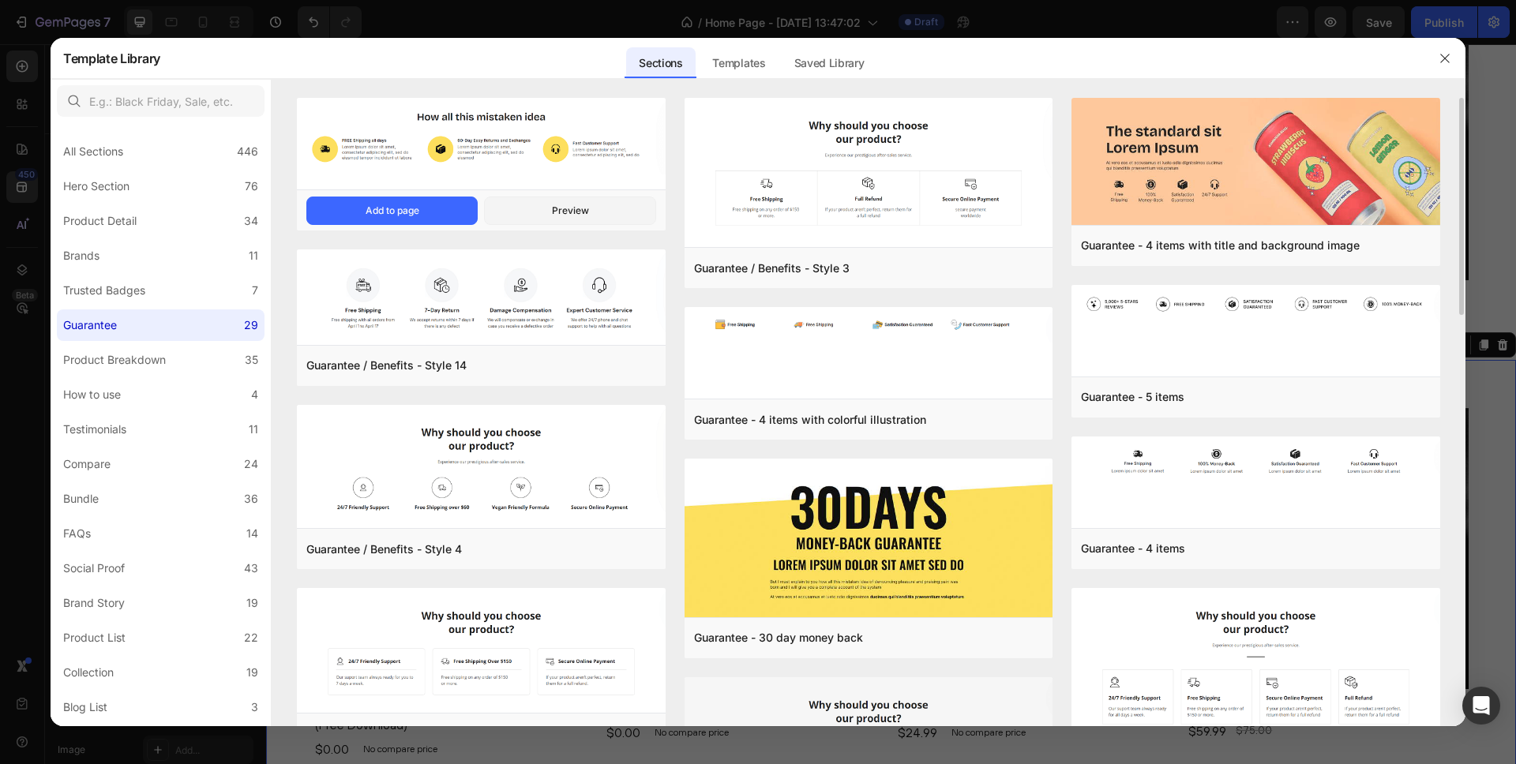
click at [499, 145] on img at bounding box center [481, 136] width 369 height 77
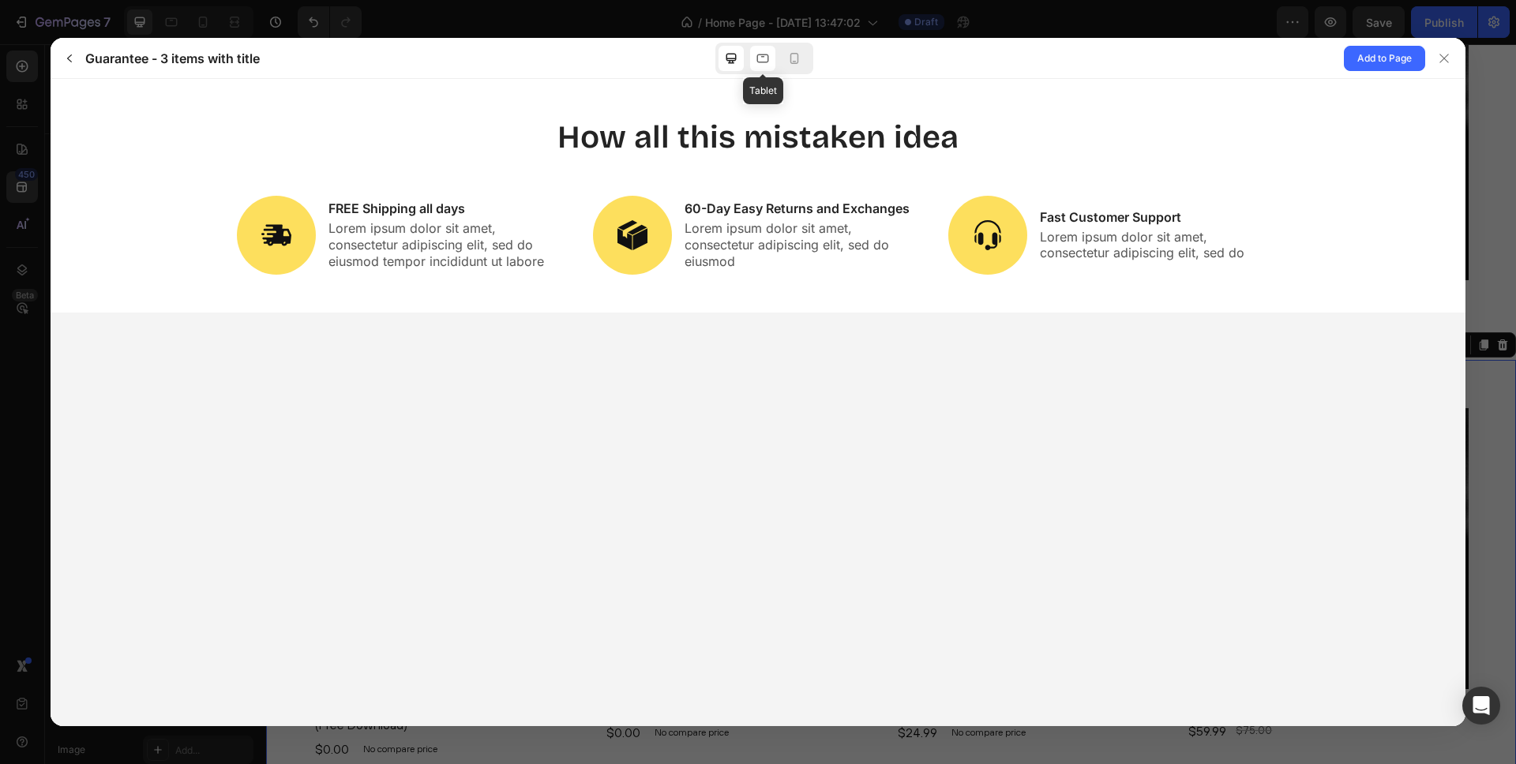
click at [764, 57] on icon at bounding box center [763, 59] width 16 height 16
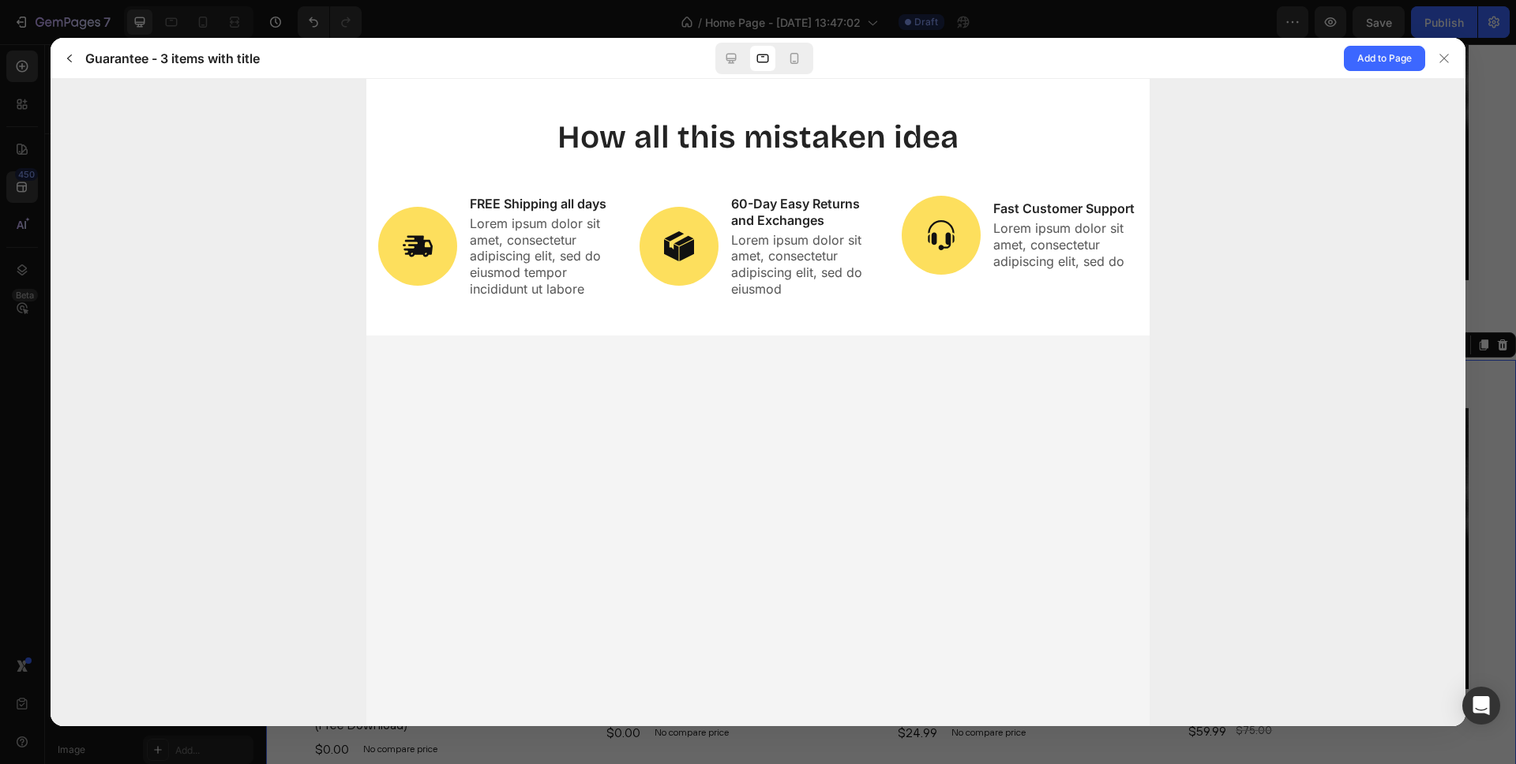
click at [812, 65] on div at bounding box center [764, 59] width 98 height 32
click at [787, 62] on icon at bounding box center [794, 59] width 16 height 16
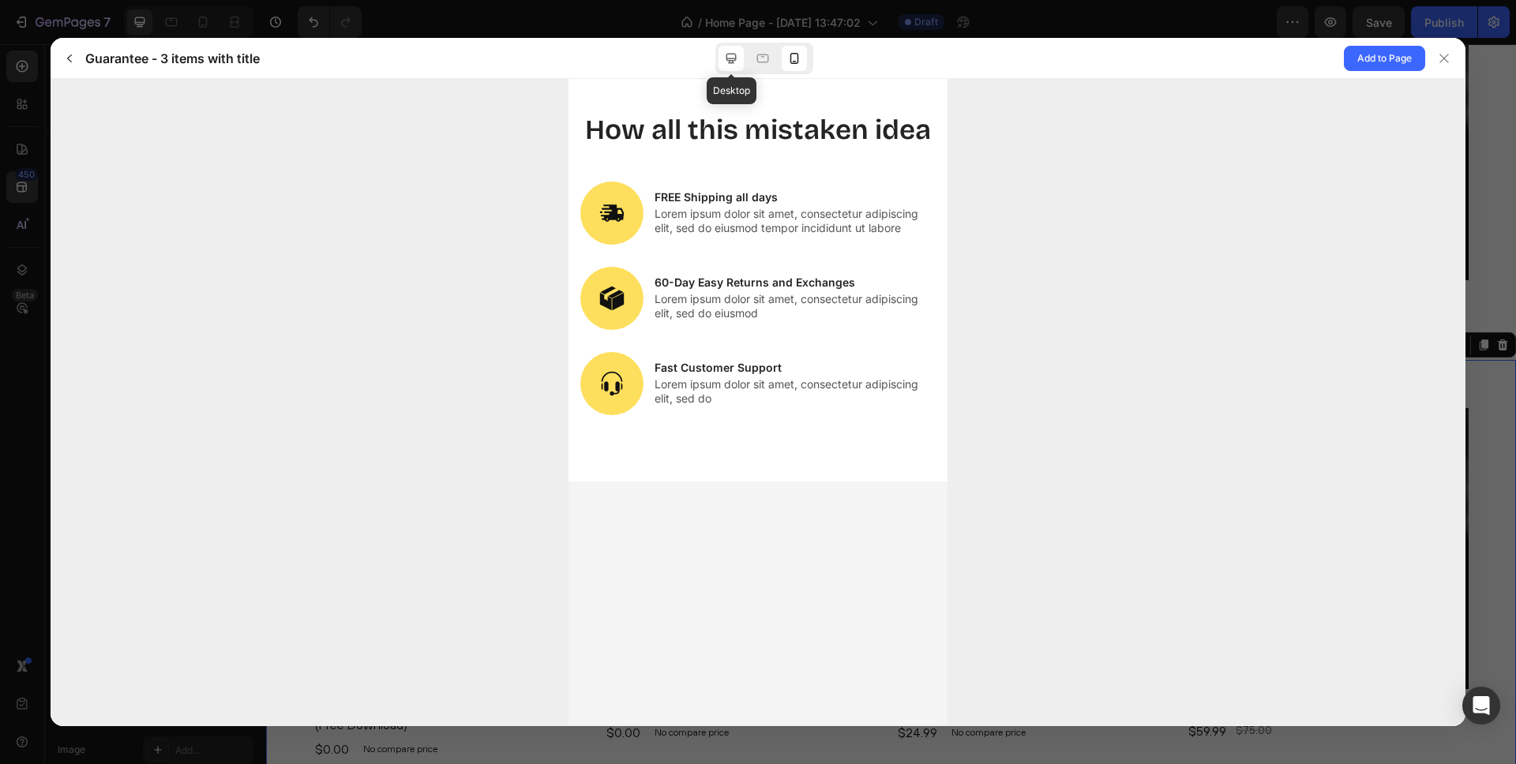
click at [722, 60] on div at bounding box center [731, 58] width 25 height 25
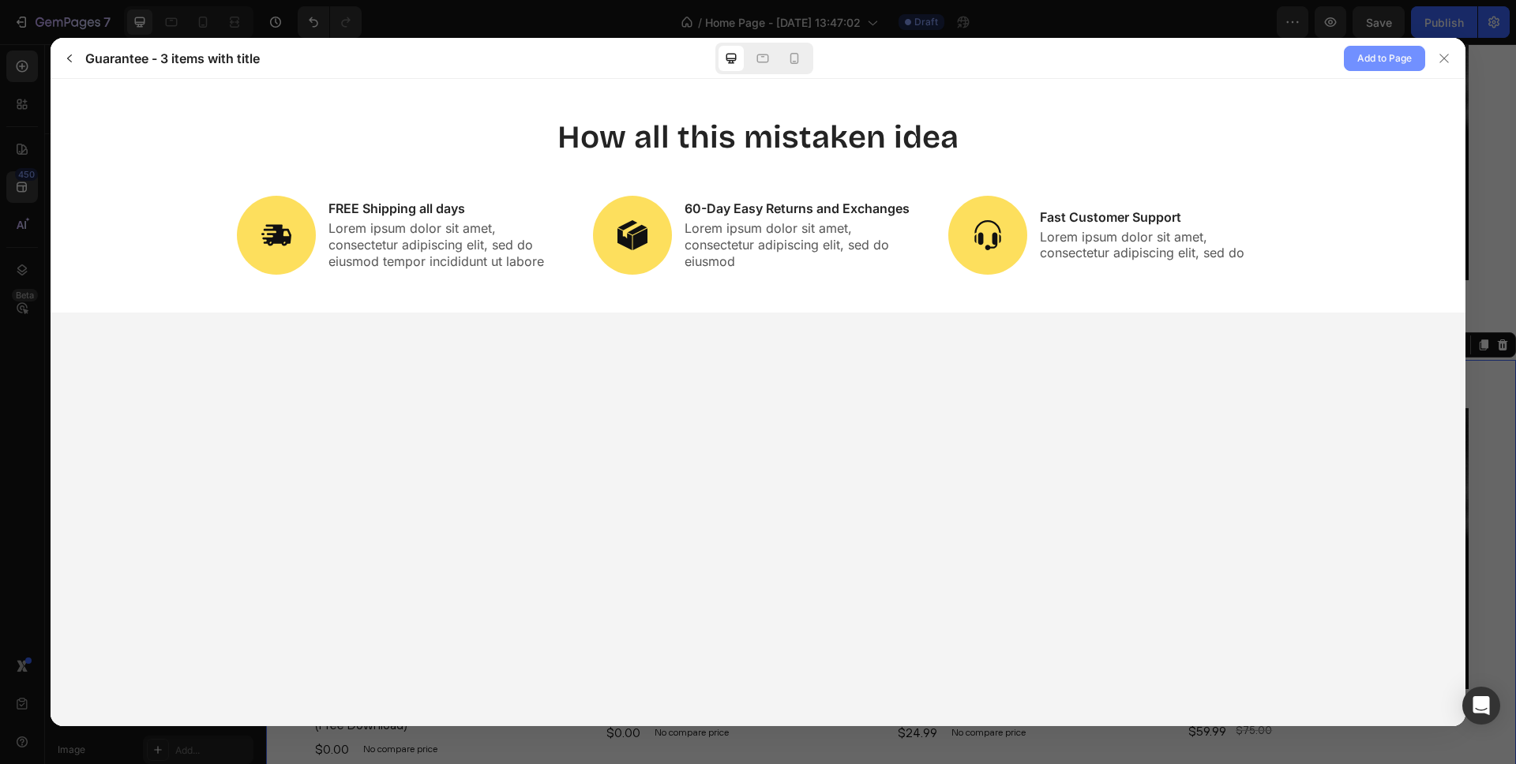
click at [1386, 59] on span "Add to Page" at bounding box center [1384, 58] width 54 height 19
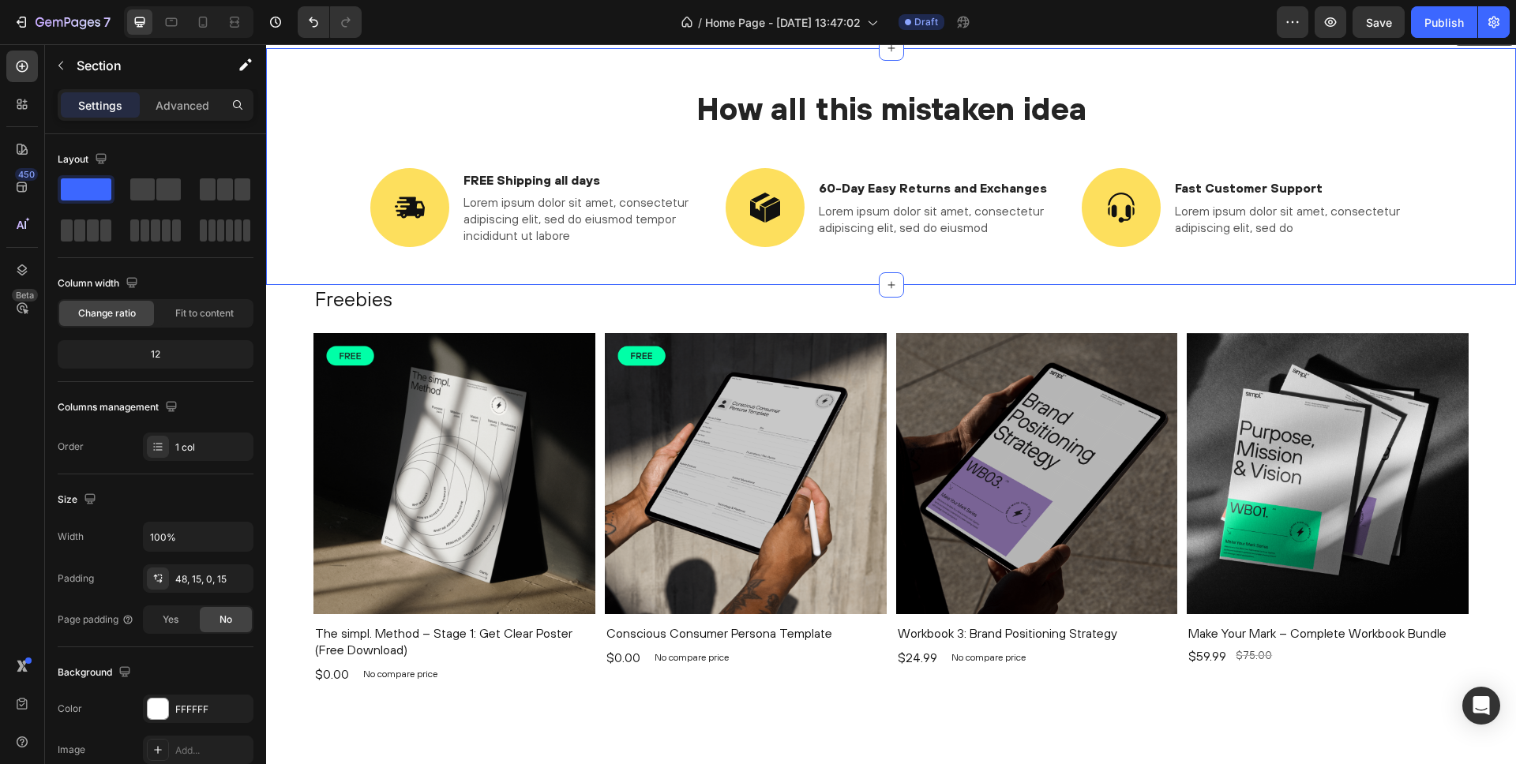
scroll to position [1359, 0]
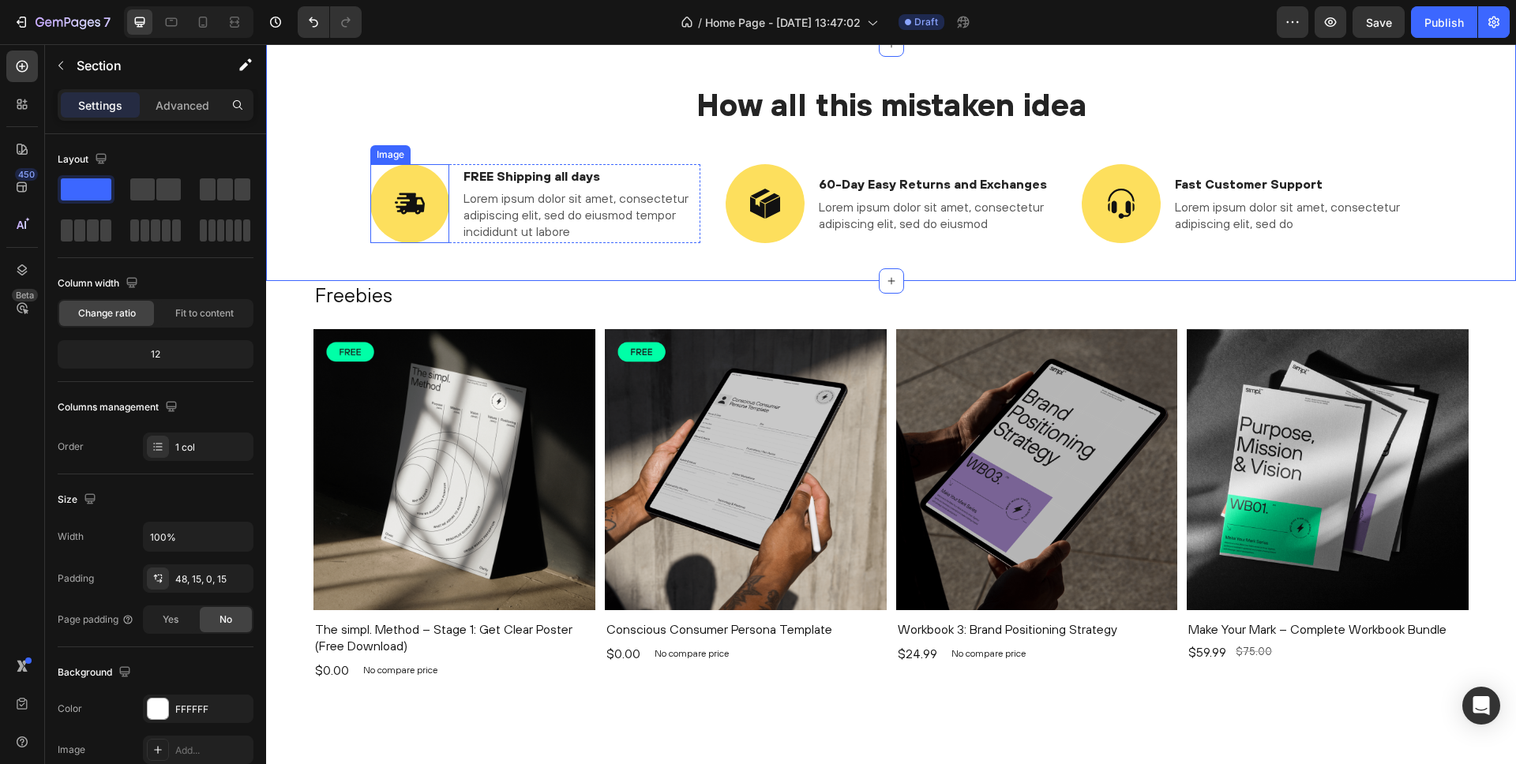
click at [396, 178] on img at bounding box center [409, 203] width 79 height 79
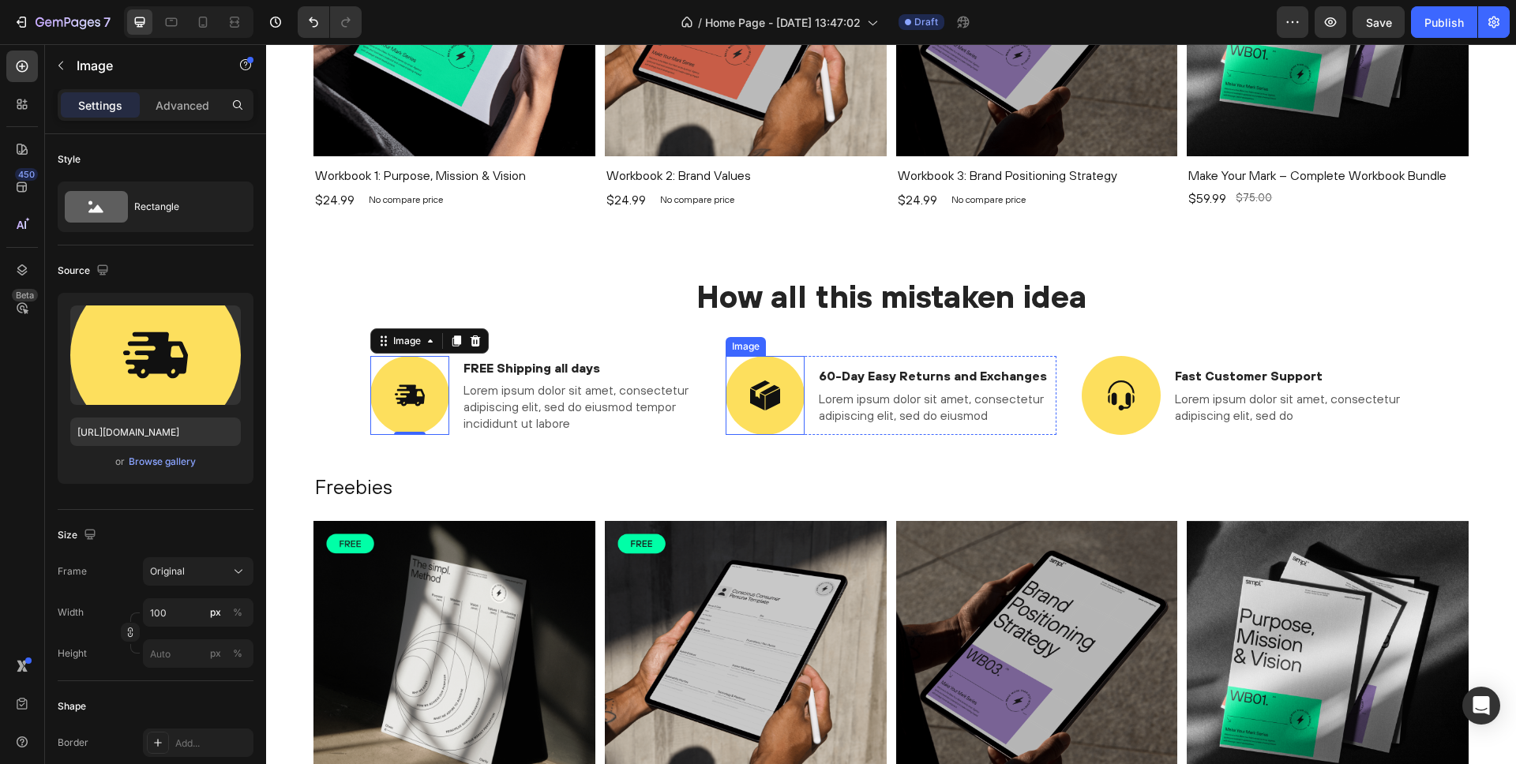
scroll to position [1158, 0]
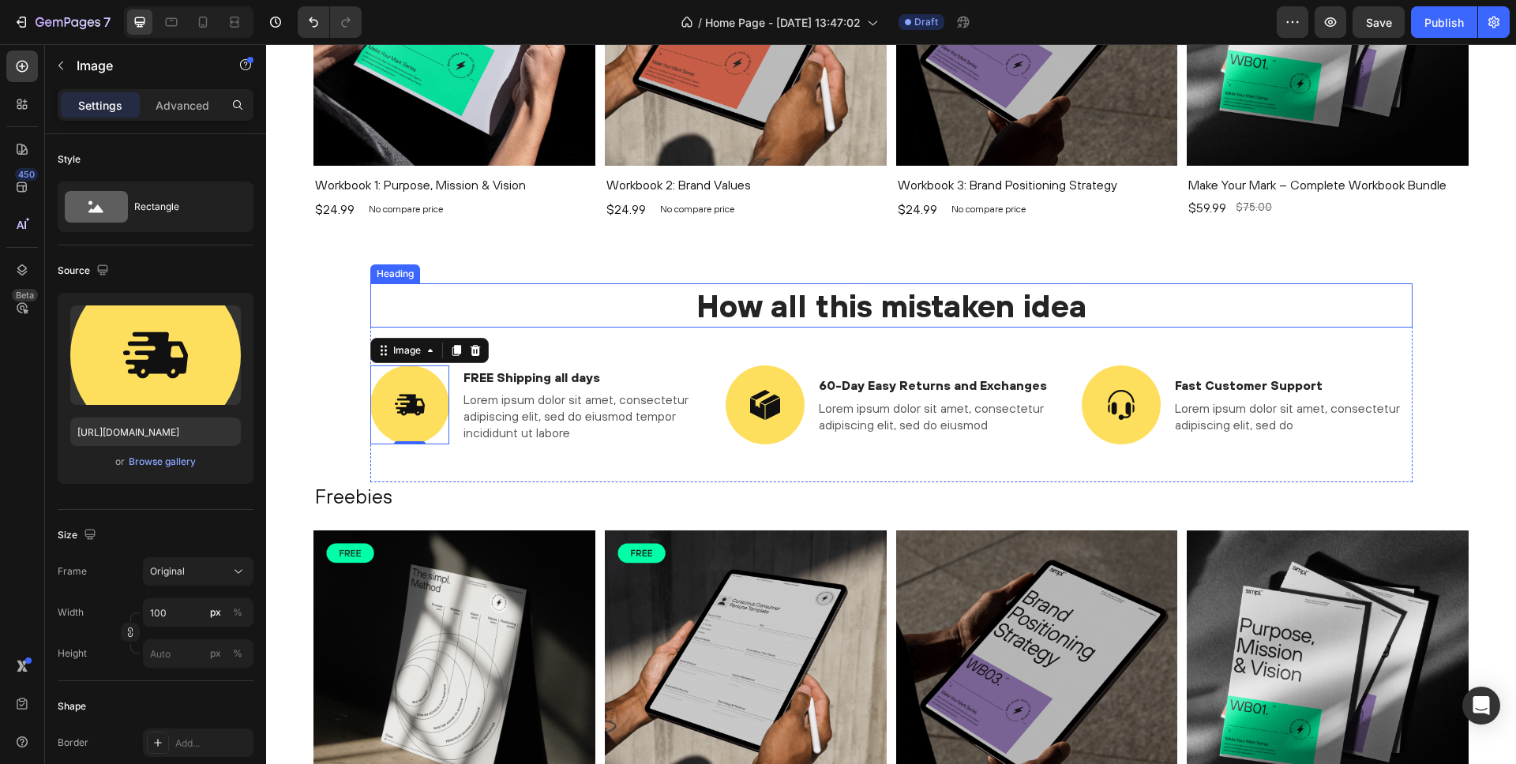
click at [812, 310] on h2 "How all this mistaken idea" at bounding box center [891, 305] width 1042 height 44
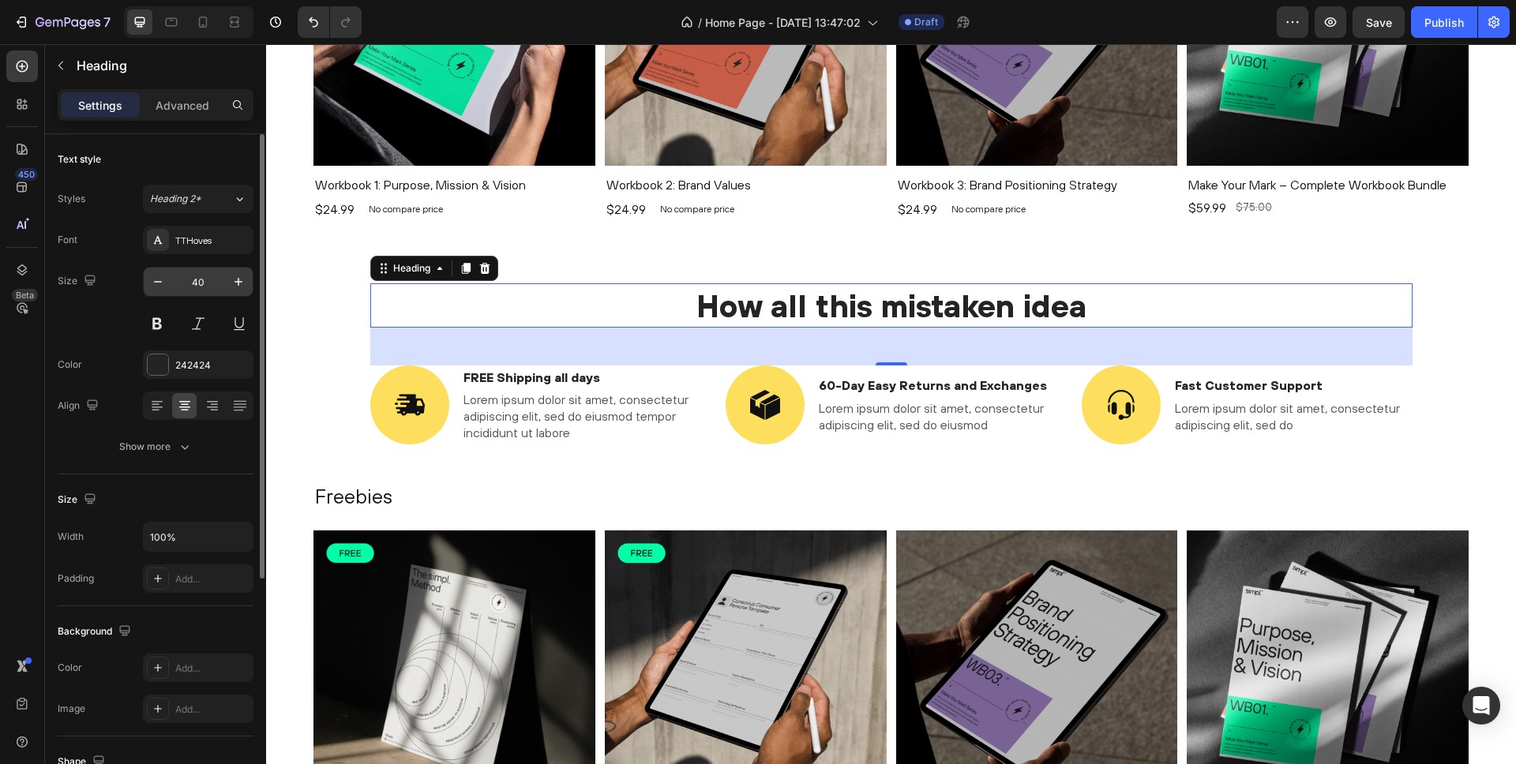
click at [211, 275] on input "40" at bounding box center [198, 282] width 52 height 28
click at [210, 246] on div "TTHoves" at bounding box center [212, 241] width 74 height 14
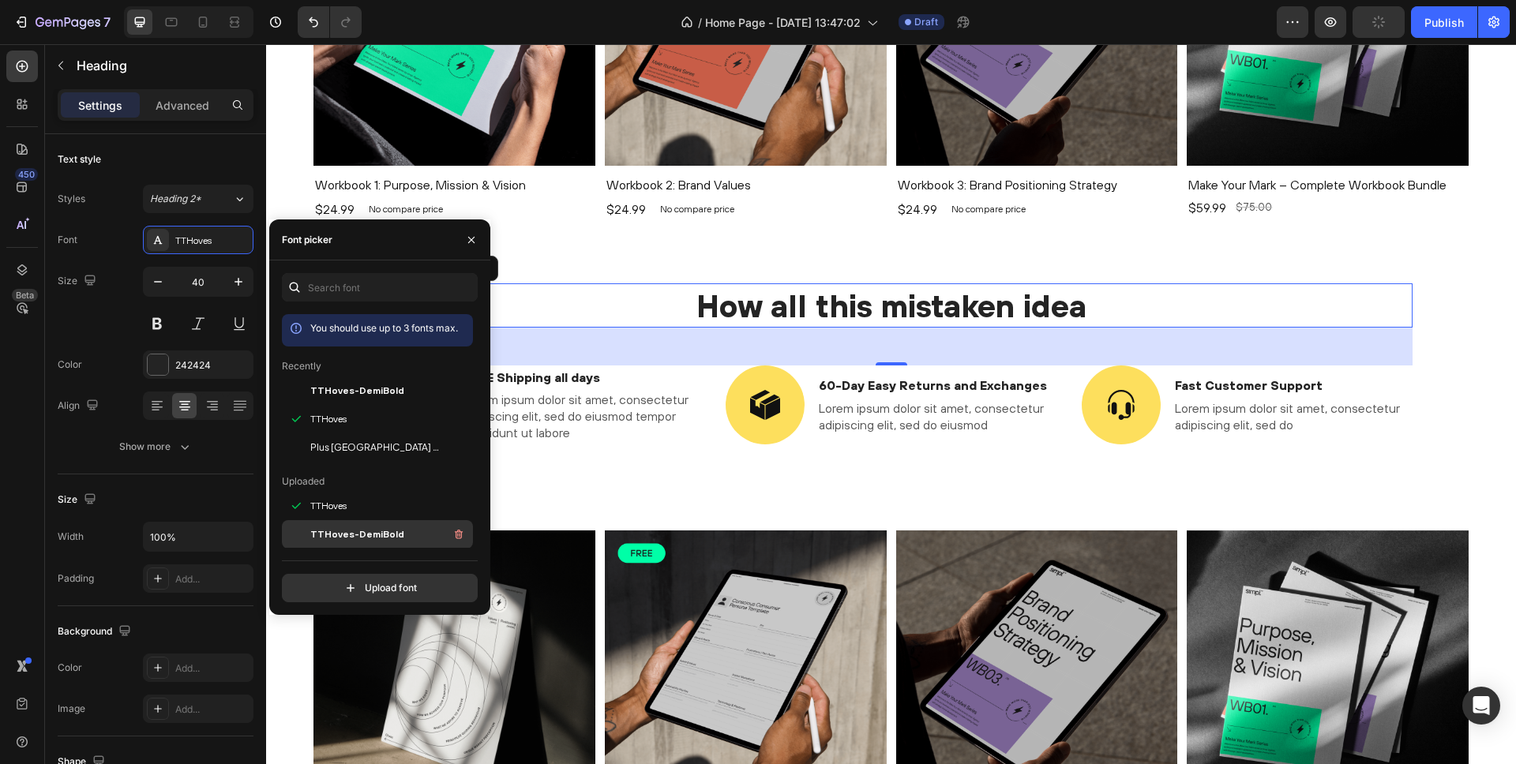
click at [358, 536] on span "TTHoves-DemiBold" at bounding box center [357, 534] width 94 height 14
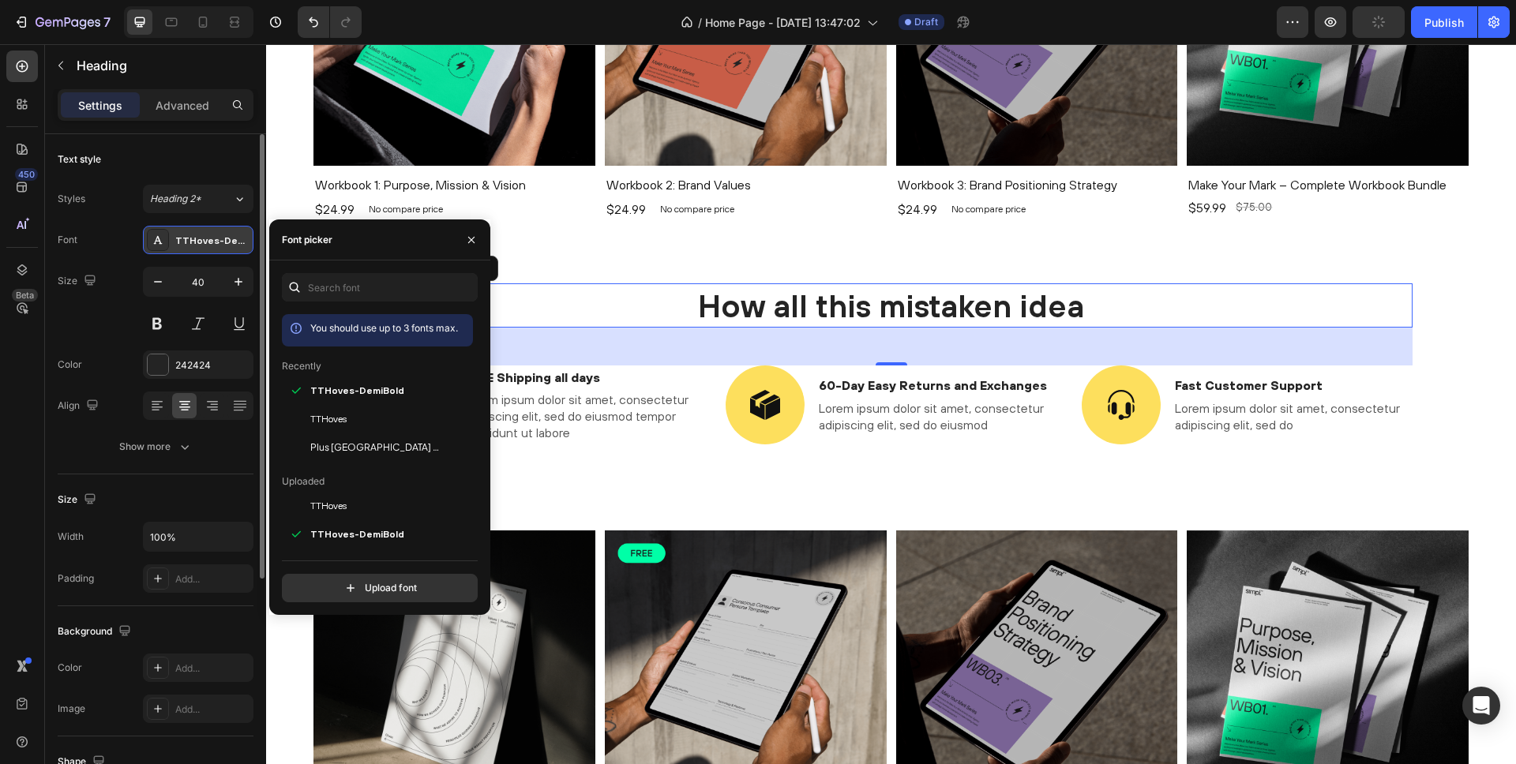
click at [207, 244] on div "TTHoves-DemiBold" at bounding box center [212, 241] width 74 height 14
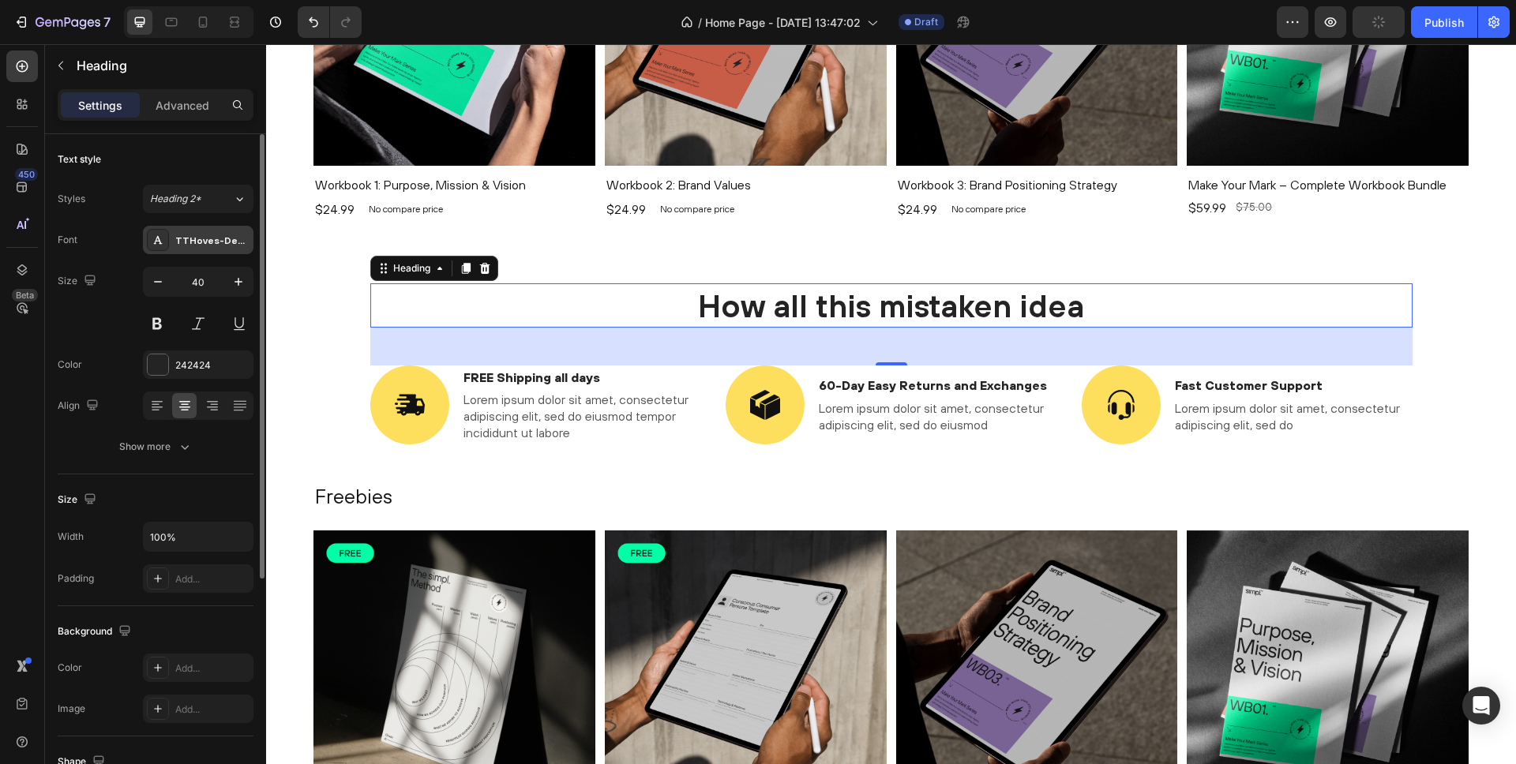
click at [216, 239] on div "TTHoves-DemiBold" at bounding box center [212, 241] width 74 height 14
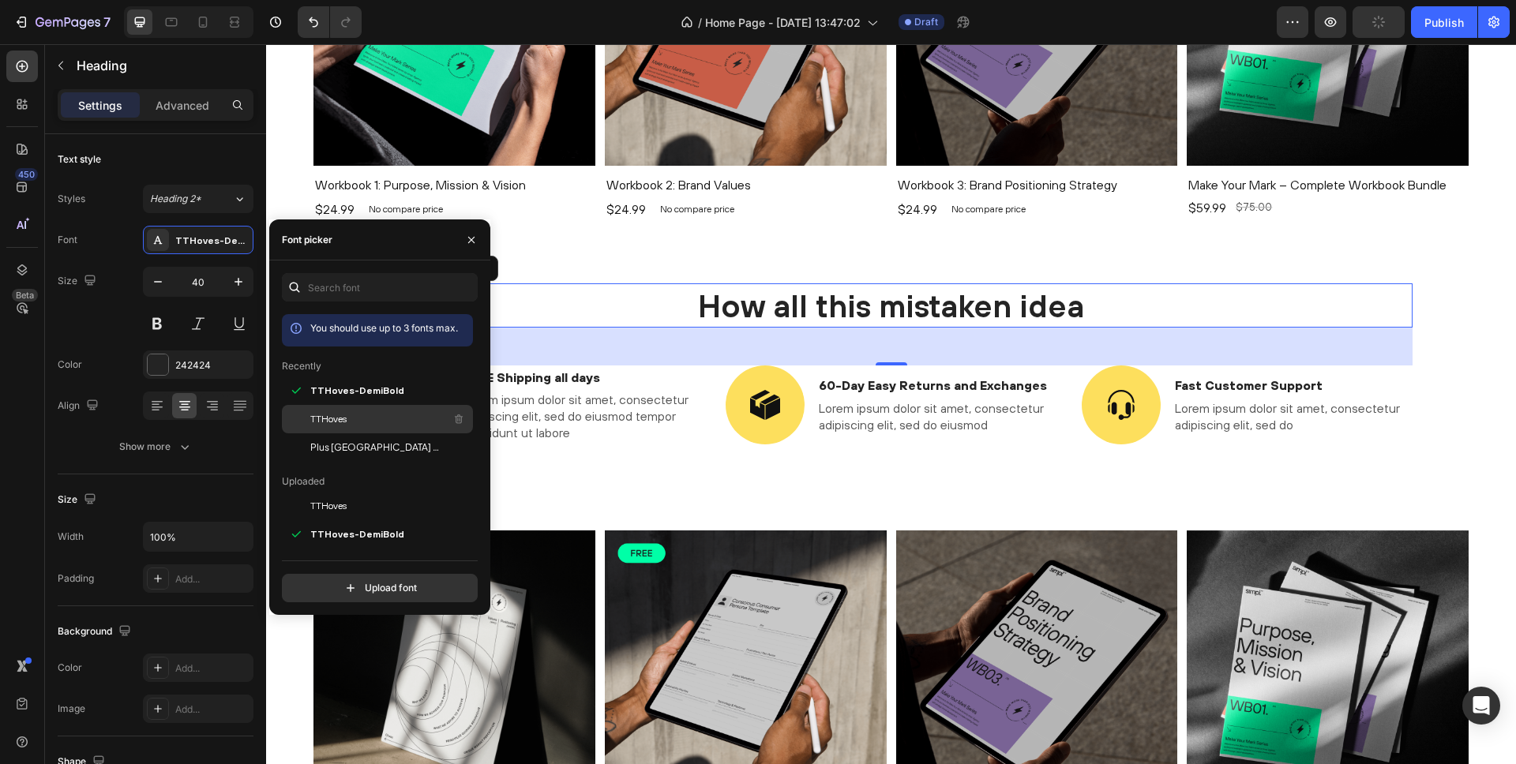
click at [349, 415] on div "TTHoves" at bounding box center [389, 419] width 159 height 19
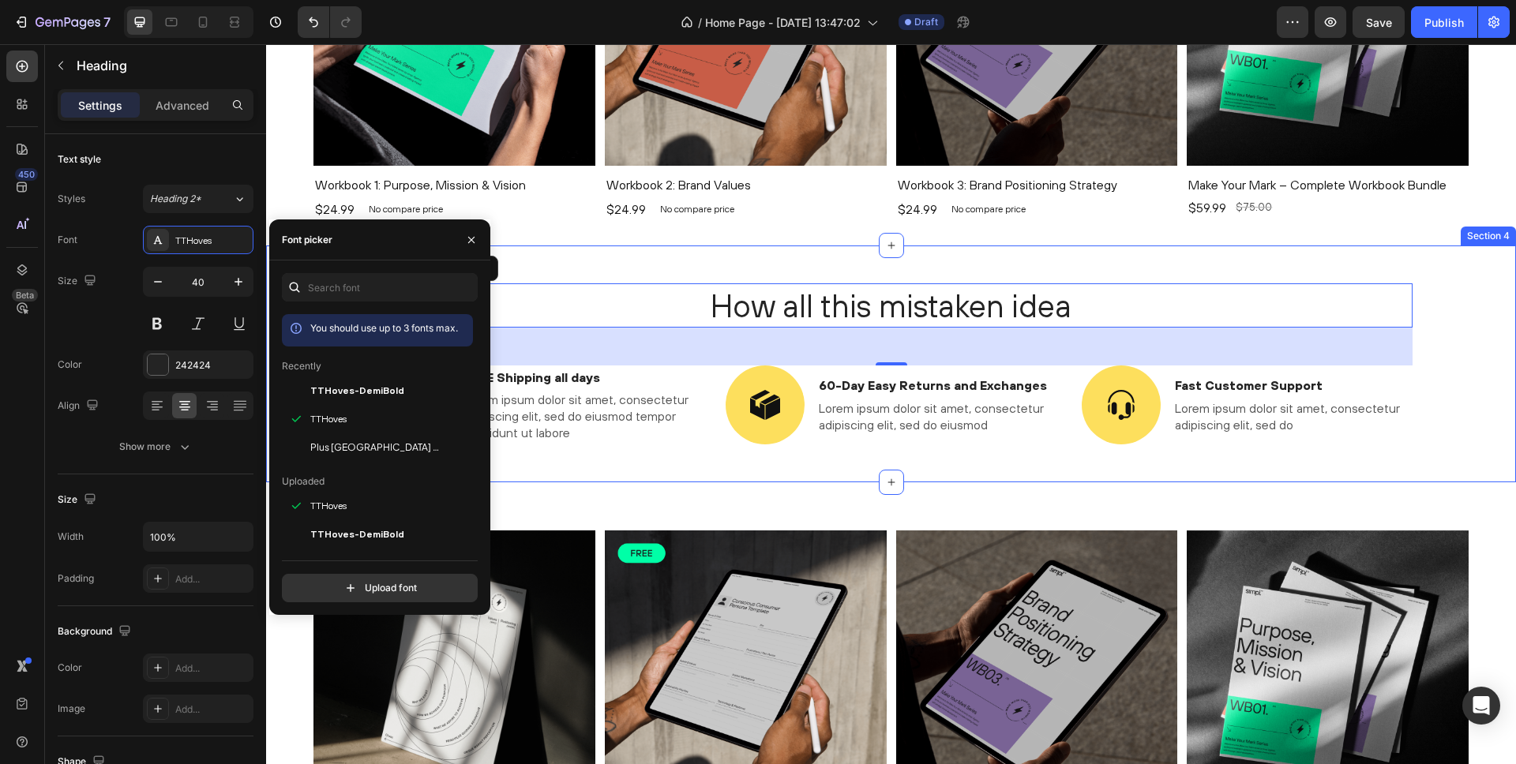
click at [666, 262] on div "How all this mistaken idea Heading 48 Image FREE Shipping all days Text Block L…" at bounding box center [891, 364] width 1250 height 237
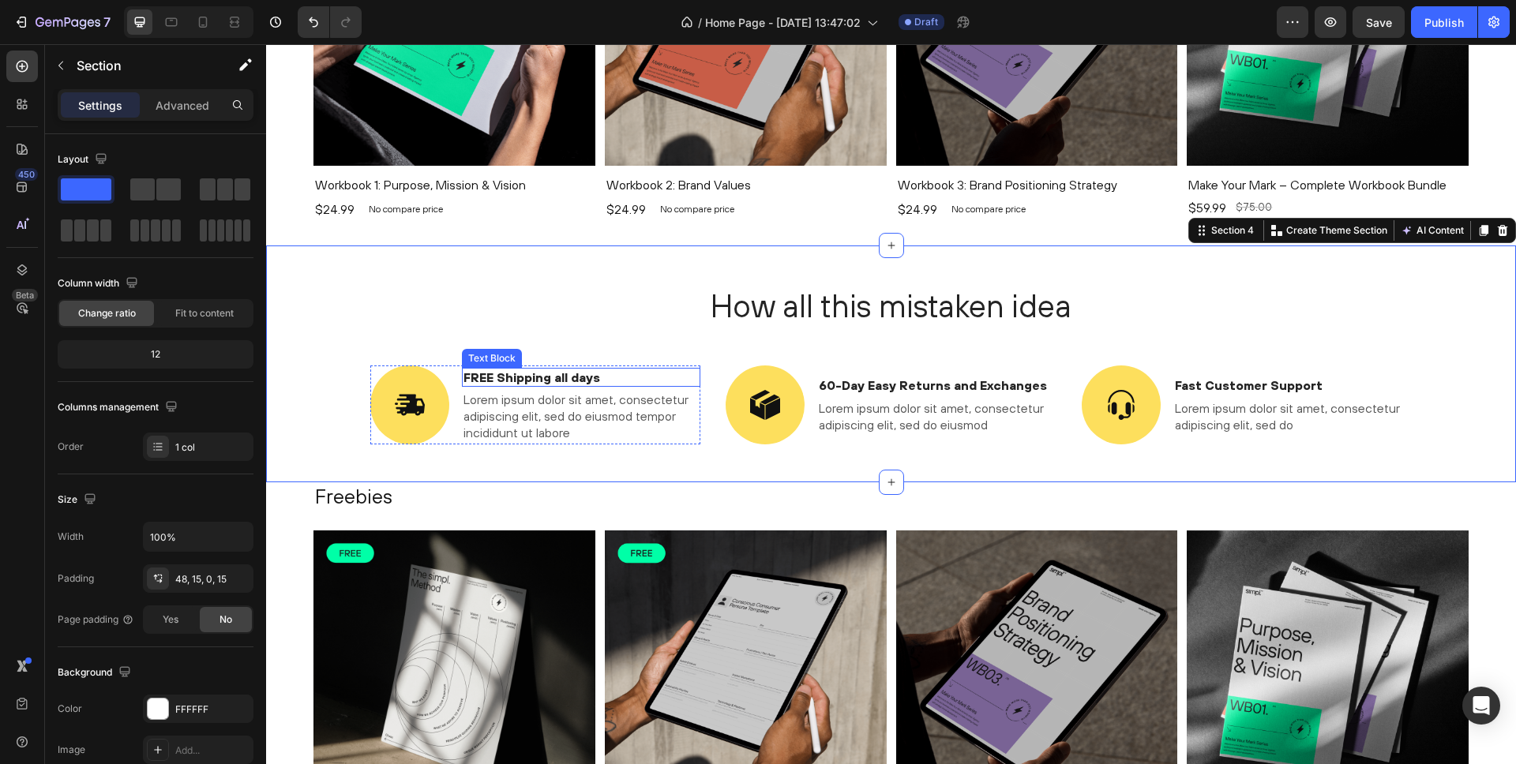
click at [530, 381] on p "FREE Shipping all days" at bounding box center [581, 378] width 236 height 17
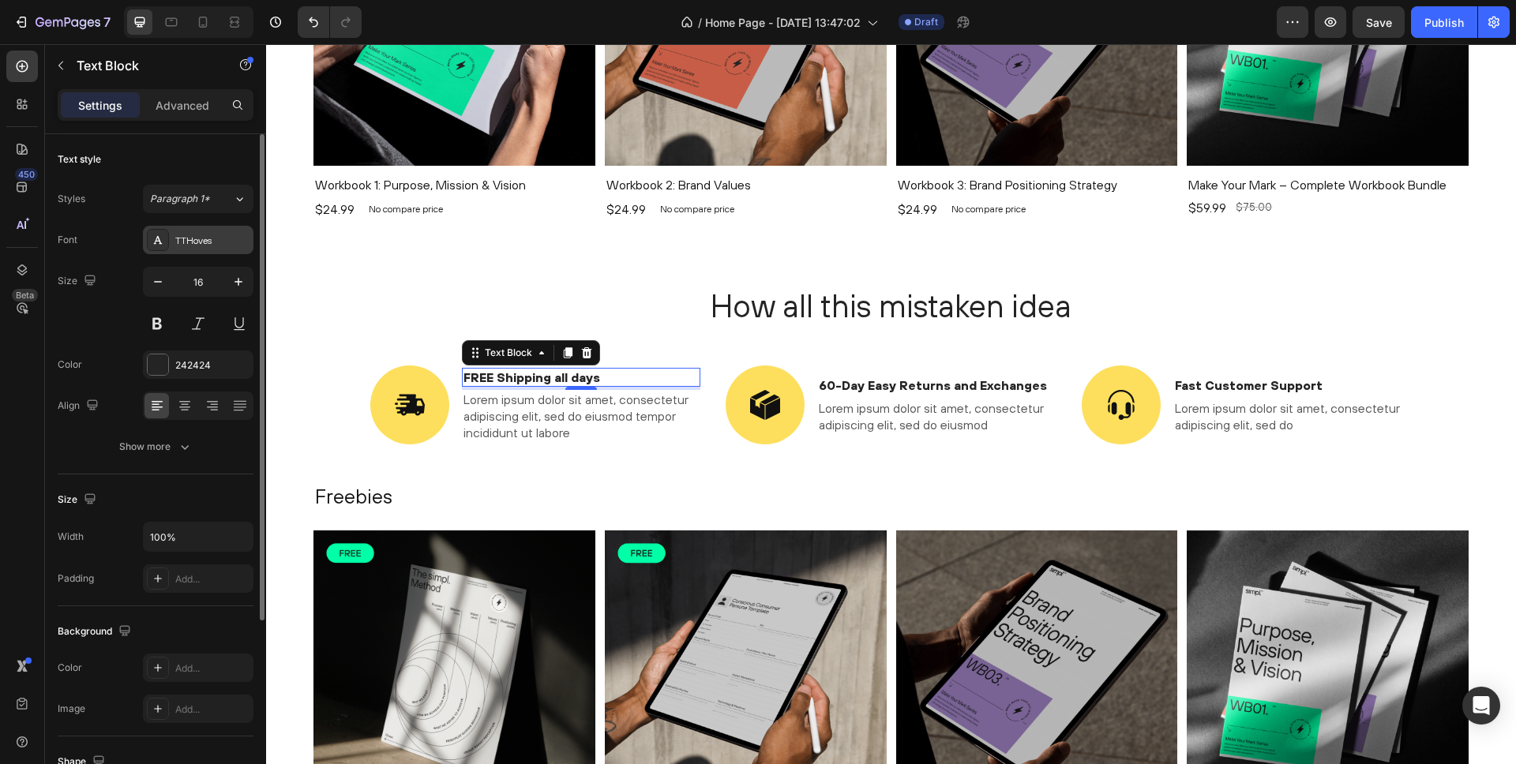
click at [199, 243] on div "TTHoves" at bounding box center [212, 241] width 74 height 14
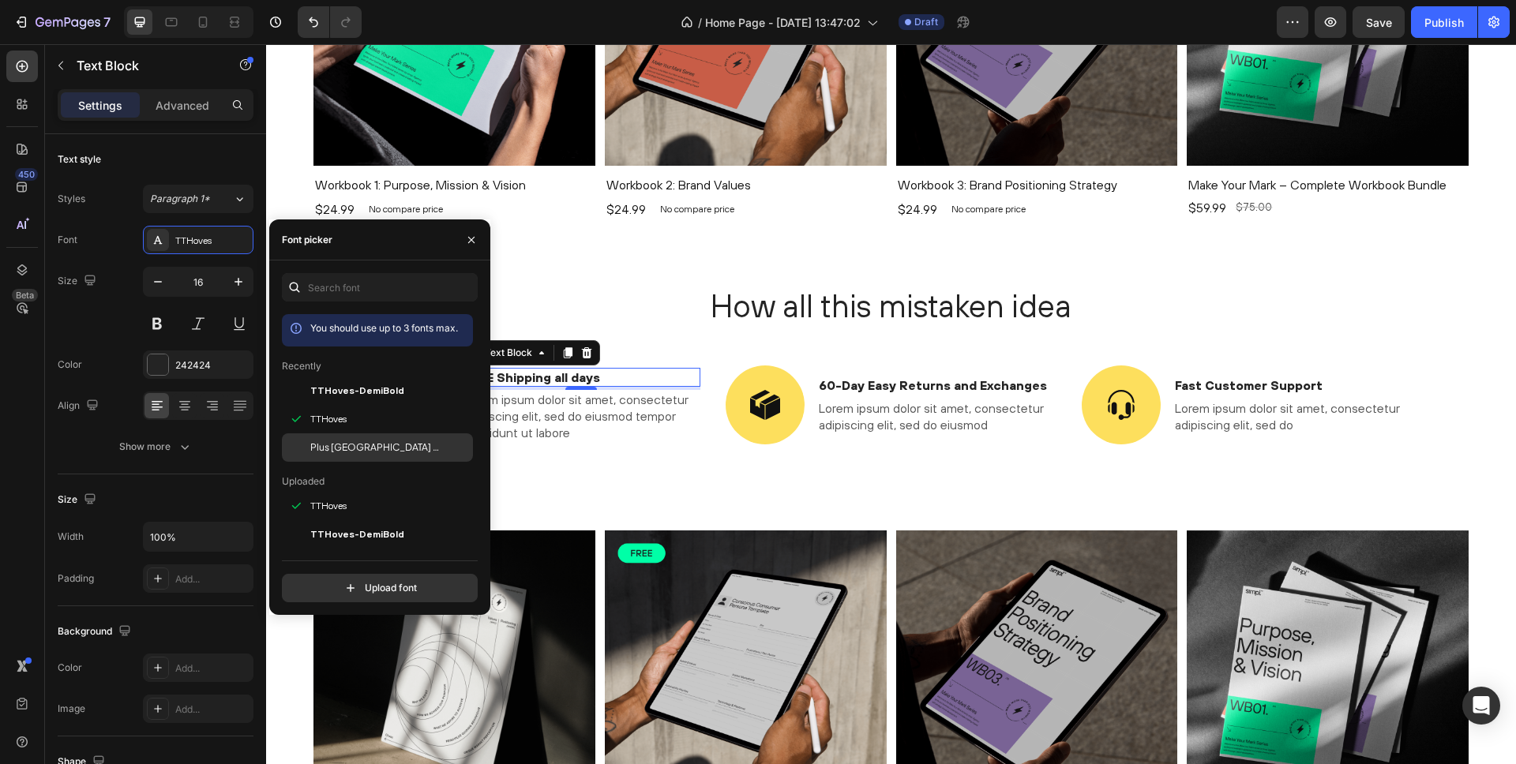
click at [328, 669] on div "Plus Jakarta Sans" at bounding box center [377, 683] width 191 height 28
click at [217, 236] on div "Plus Jakarta Sans" at bounding box center [212, 241] width 74 height 14
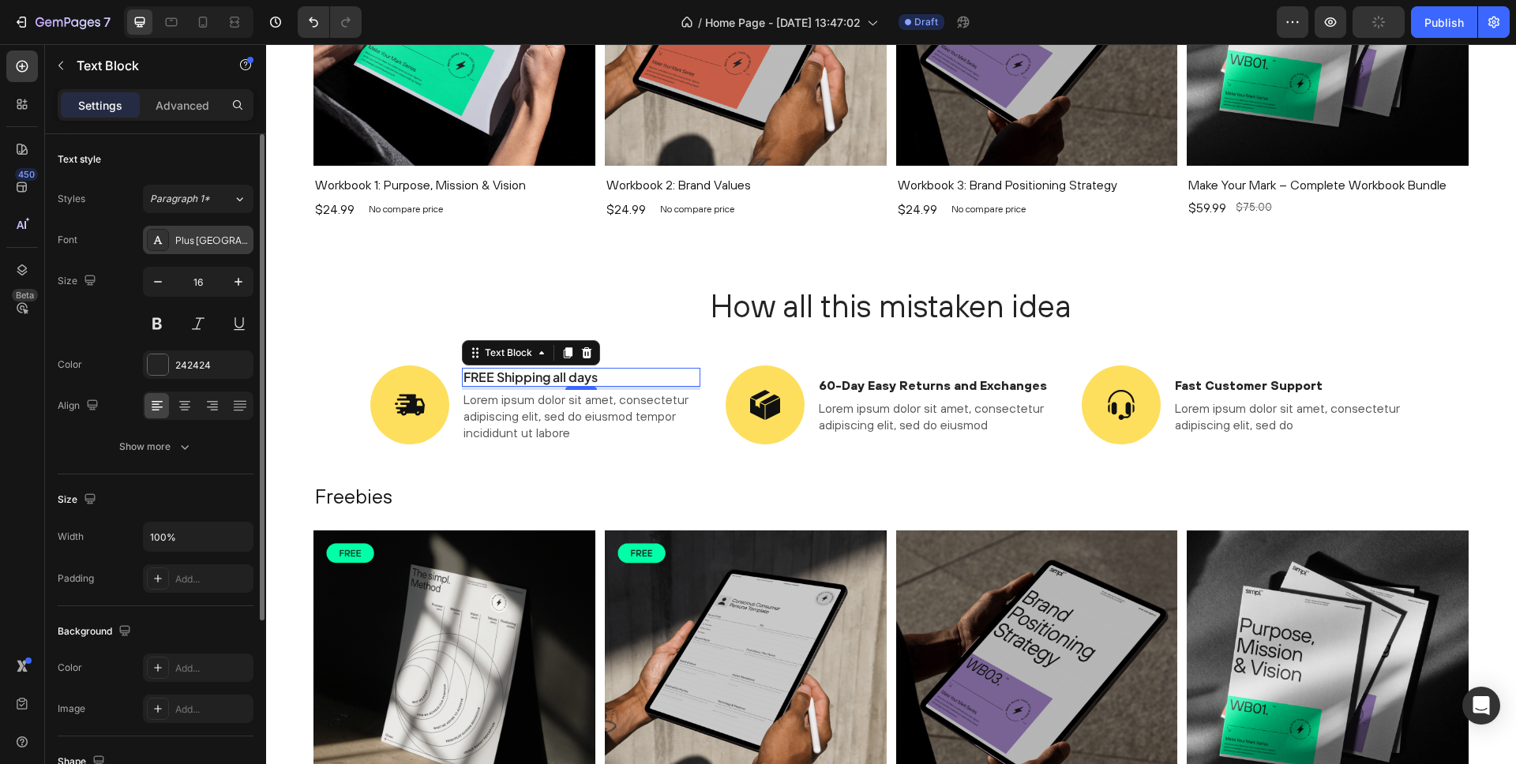
click at [212, 240] on div "Plus Jakarta Sans" at bounding box center [212, 241] width 74 height 14
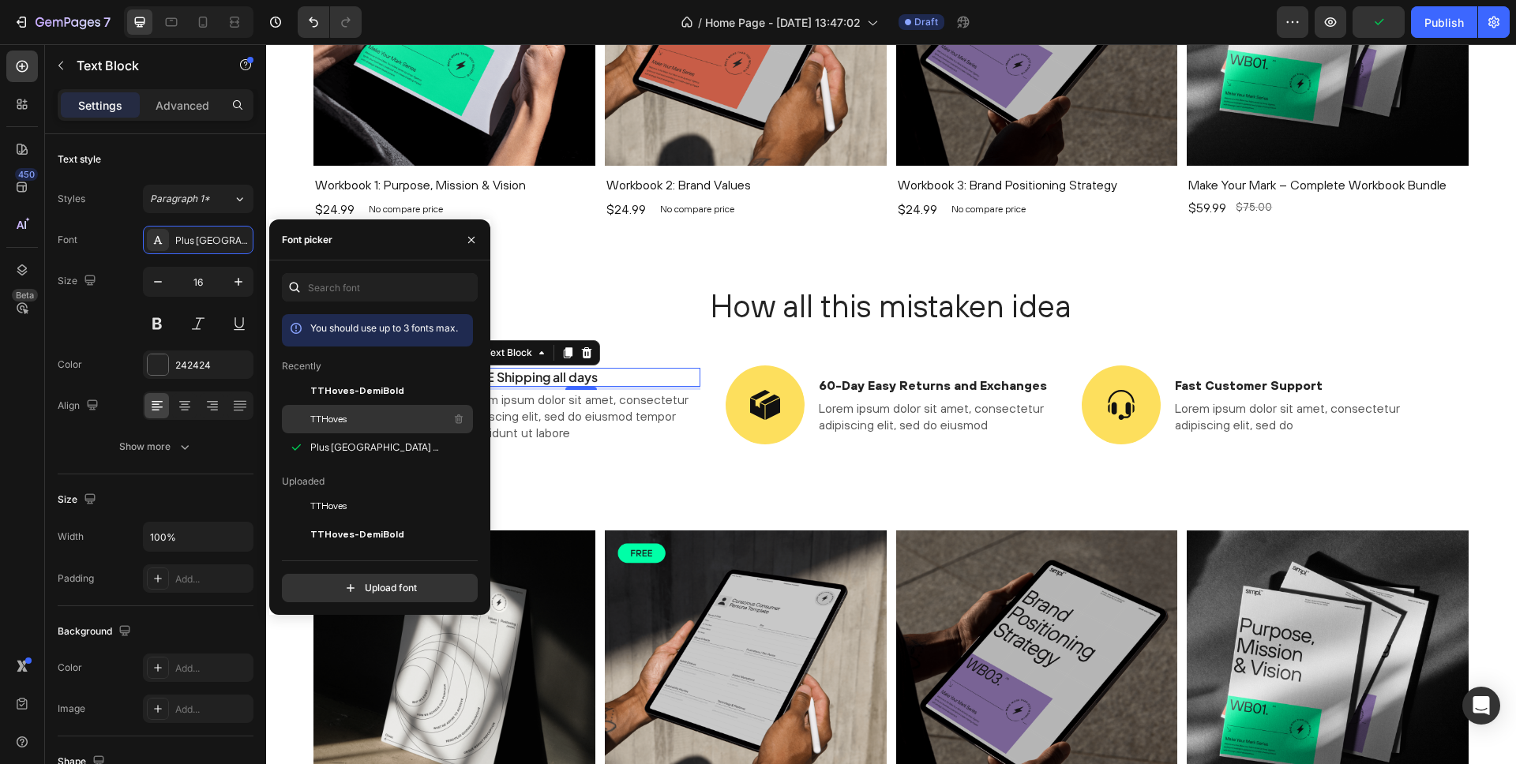
click at [334, 420] on span "TTHoves" at bounding box center [328, 419] width 36 height 14
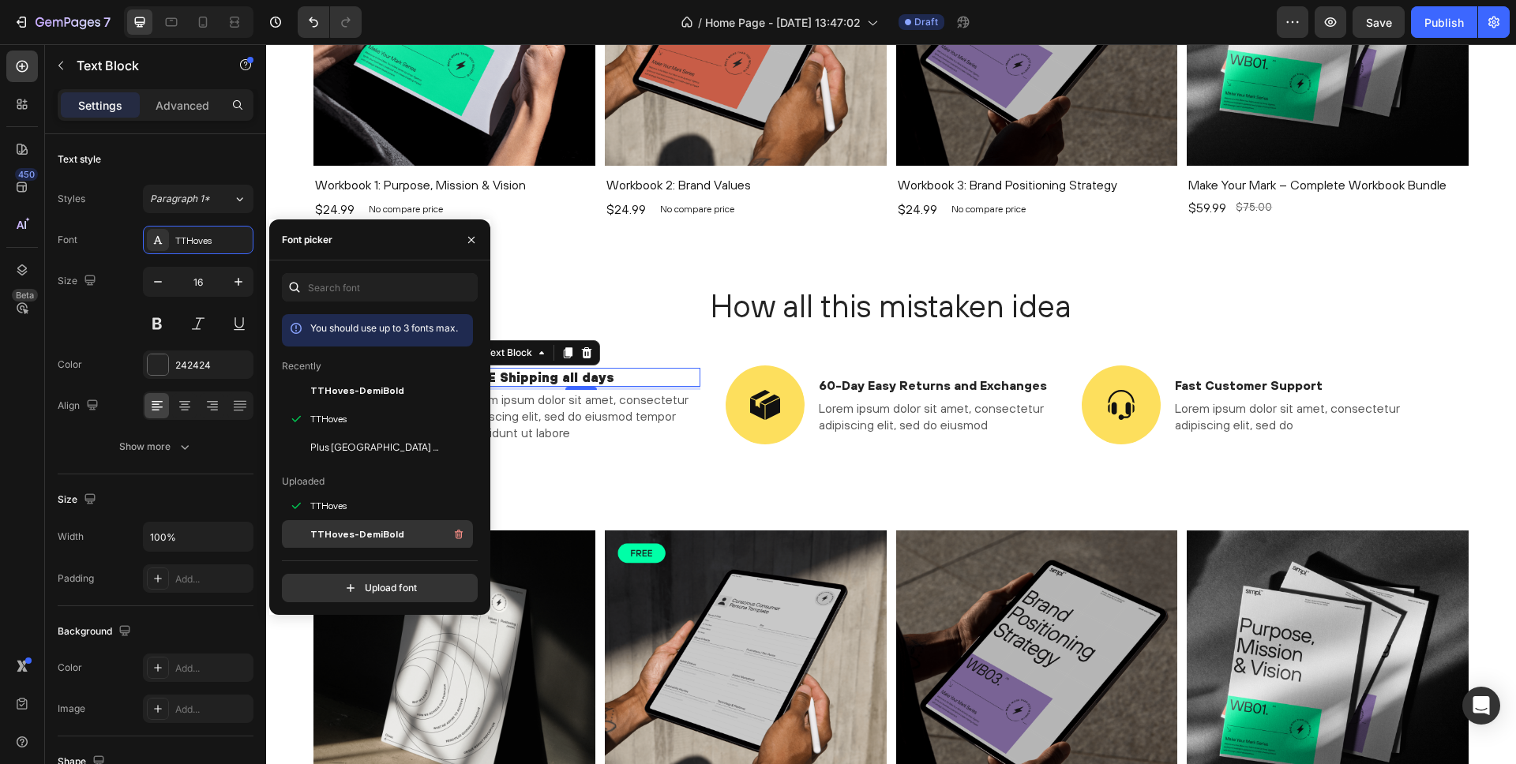
click at [348, 535] on span "TTHoves-DemiBold" at bounding box center [357, 534] width 94 height 14
click at [333, 512] on span "TTHoves" at bounding box center [328, 506] width 36 height 14
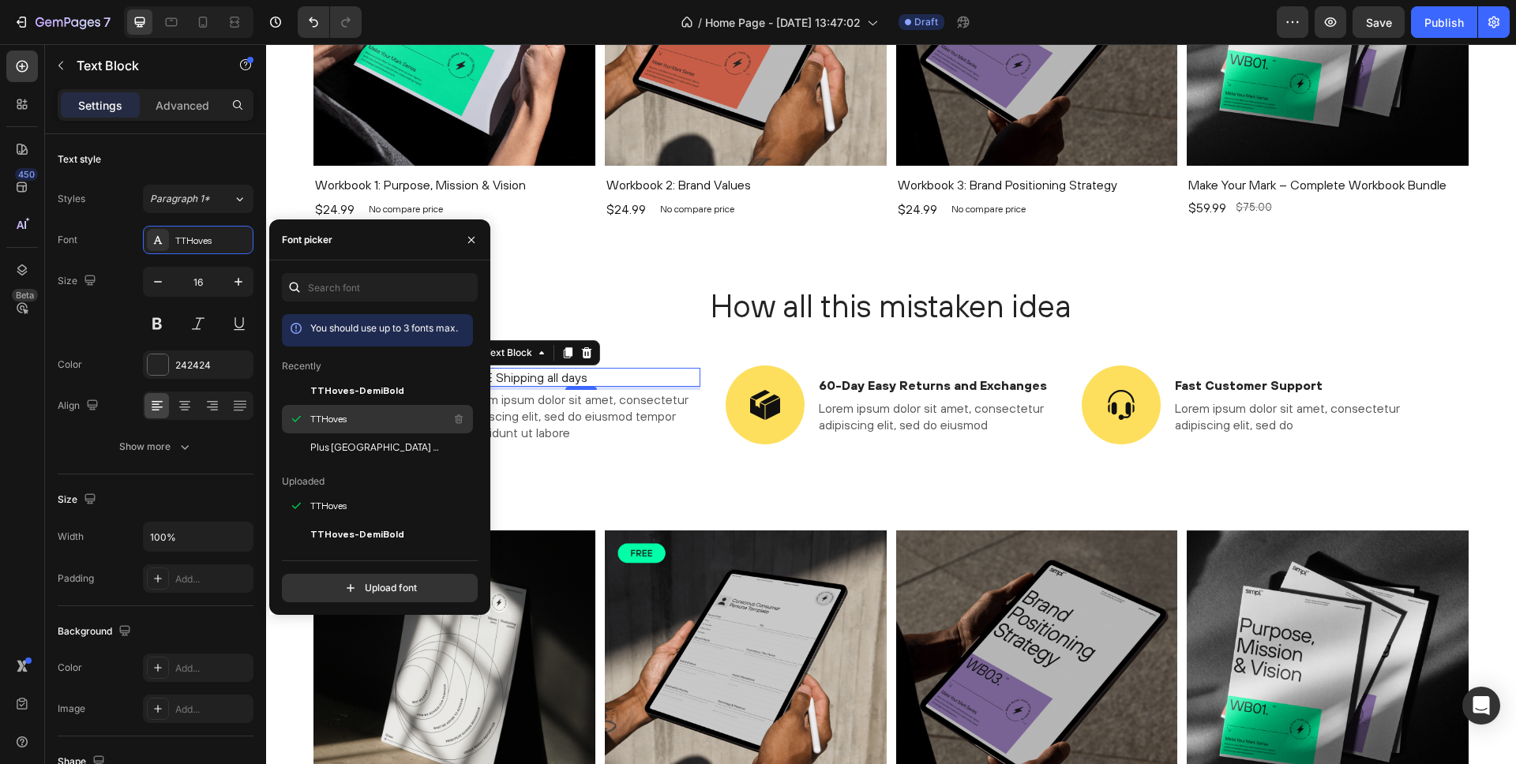
click at [351, 415] on div "TTHoves" at bounding box center [389, 419] width 159 height 19
click at [859, 400] on p "Lorem ipsum dolor sit amet, consectetur adipiscing elit, sed do eiusmod" at bounding box center [937, 416] width 236 height 33
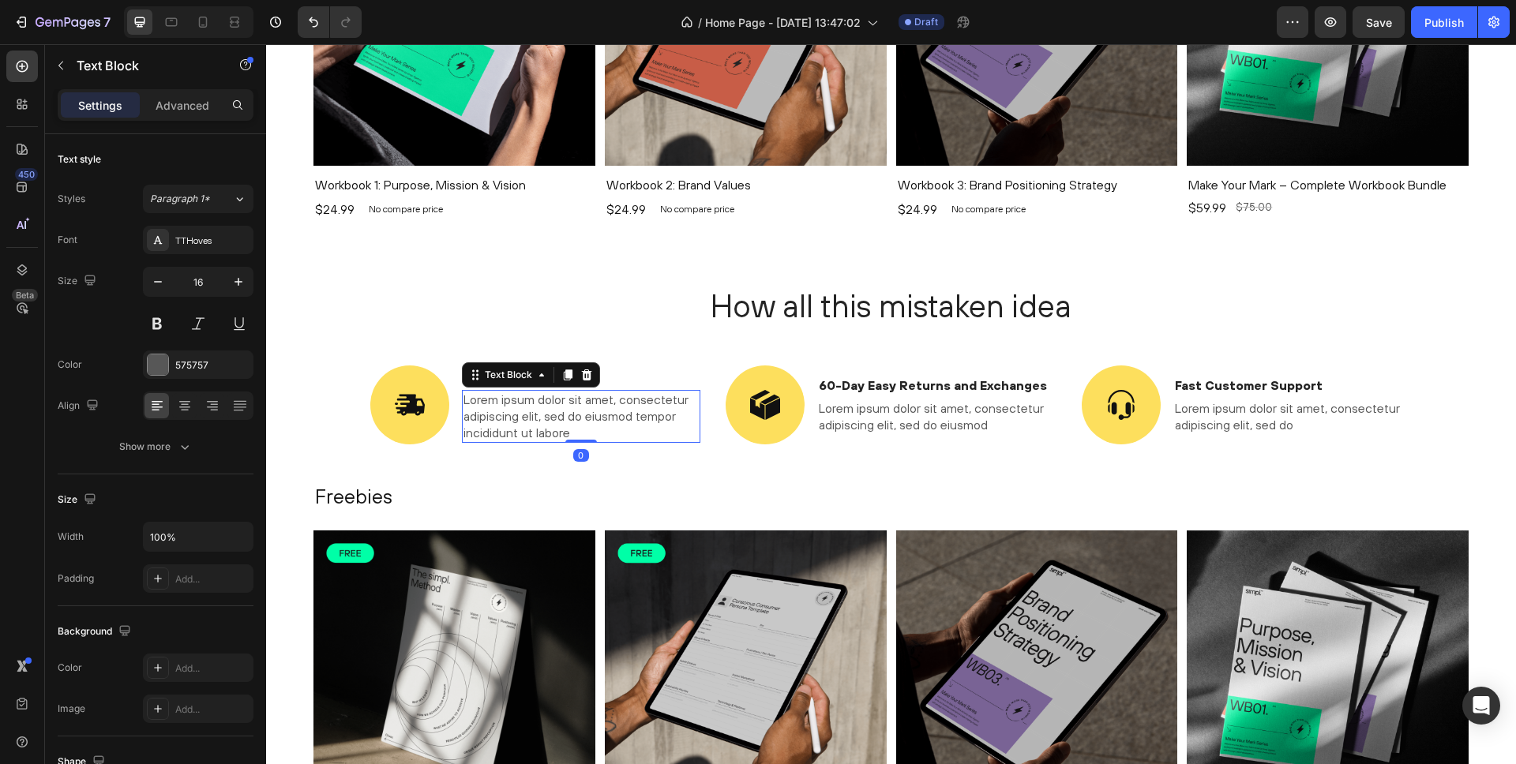
click at [550, 418] on p "Lorem ipsum dolor sit amet, consectetur adipiscing elit, sed do eiusmod tempor …" at bounding box center [581, 416] width 236 height 49
click at [198, 239] on div "TTHoves" at bounding box center [212, 241] width 74 height 14
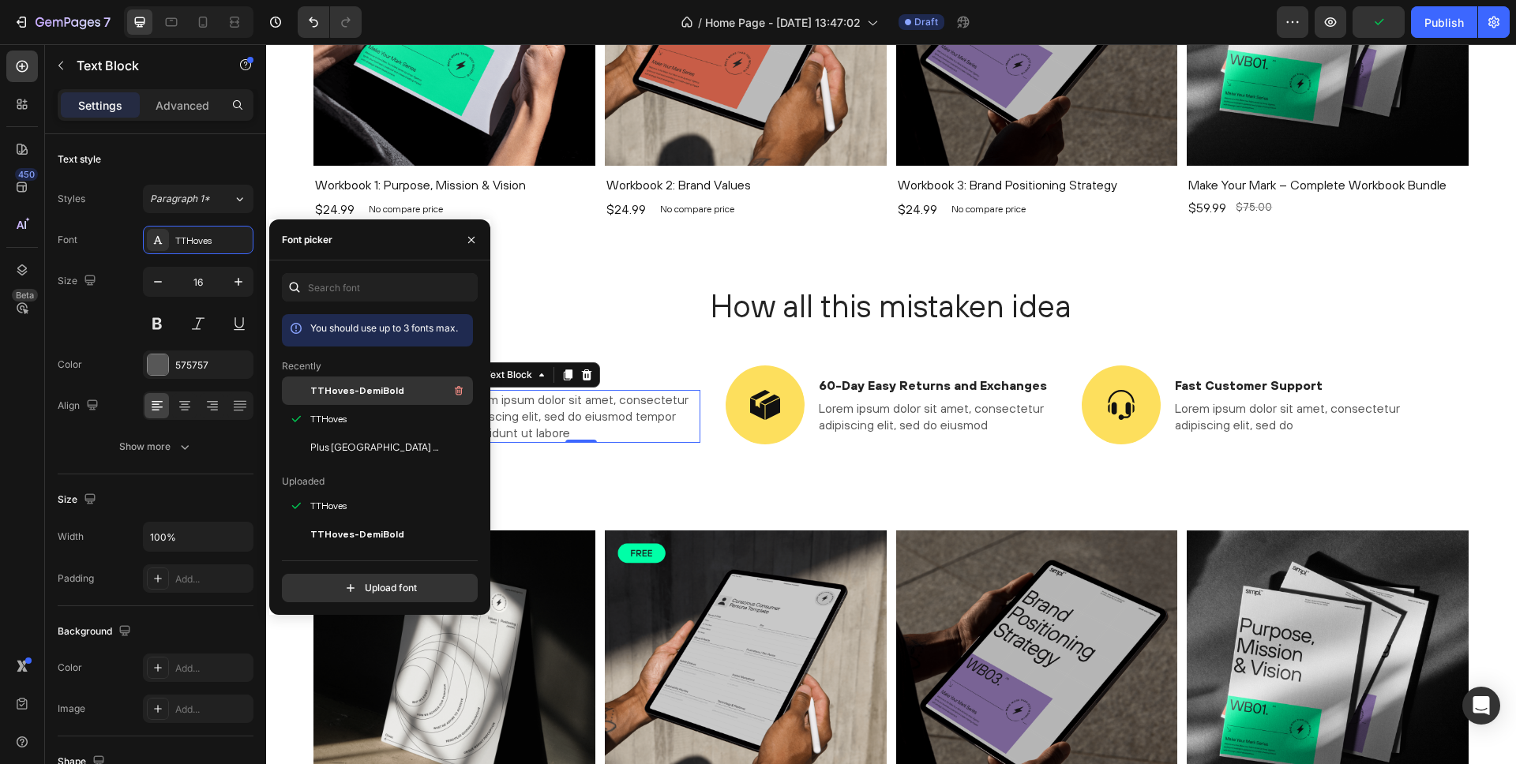
click at [319, 393] on span "TTHoves-DemiBold" at bounding box center [357, 391] width 94 height 14
click at [326, 420] on span "TTHoves" at bounding box center [328, 419] width 36 height 14
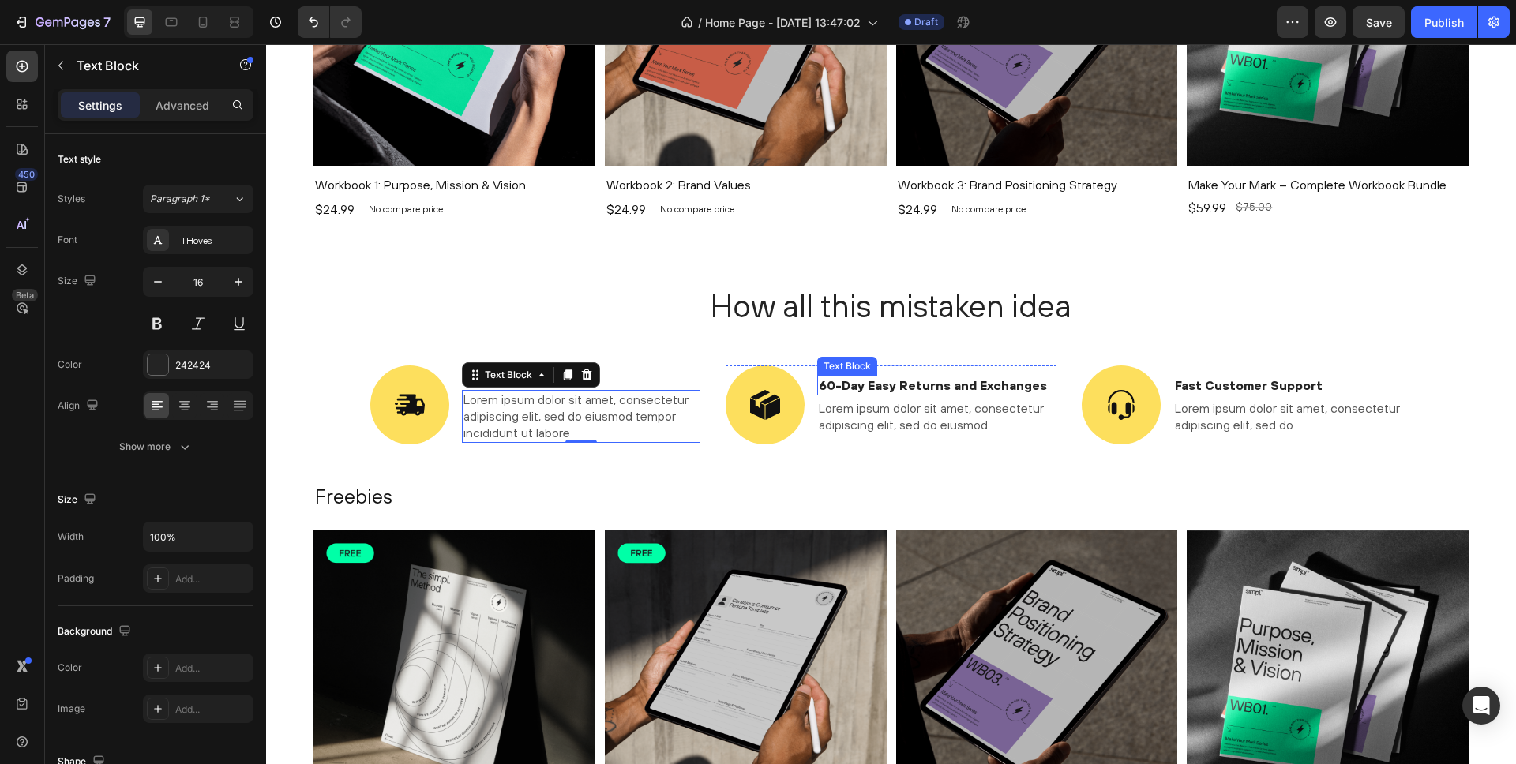
click at [902, 377] on p "60-Day Easy Returns and Exchanges" at bounding box center [937, 385] width 236 height 17
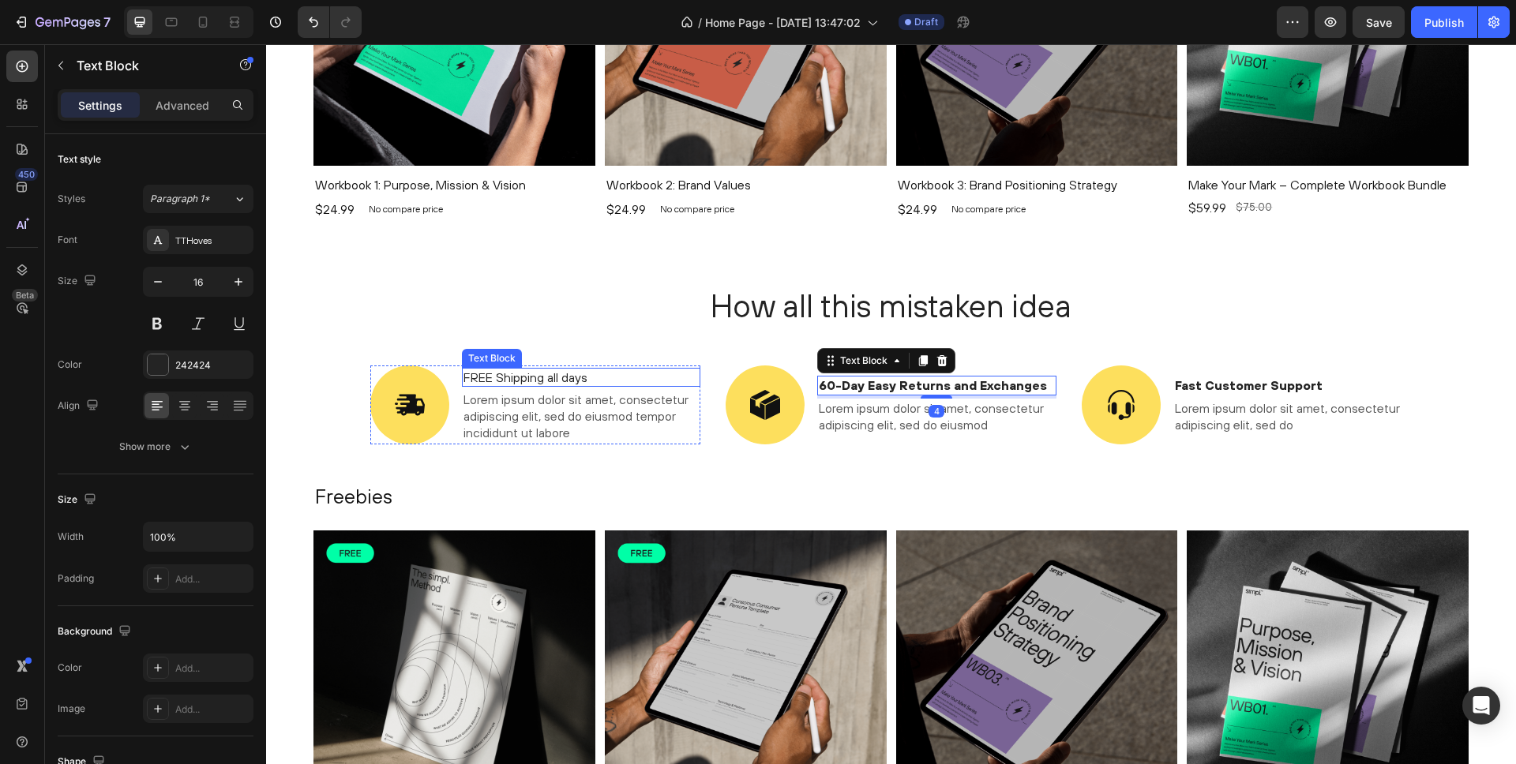
click at [545, 376] on p "FREE Shipping all days" at bounding box center [581, 378] width 236 height 17
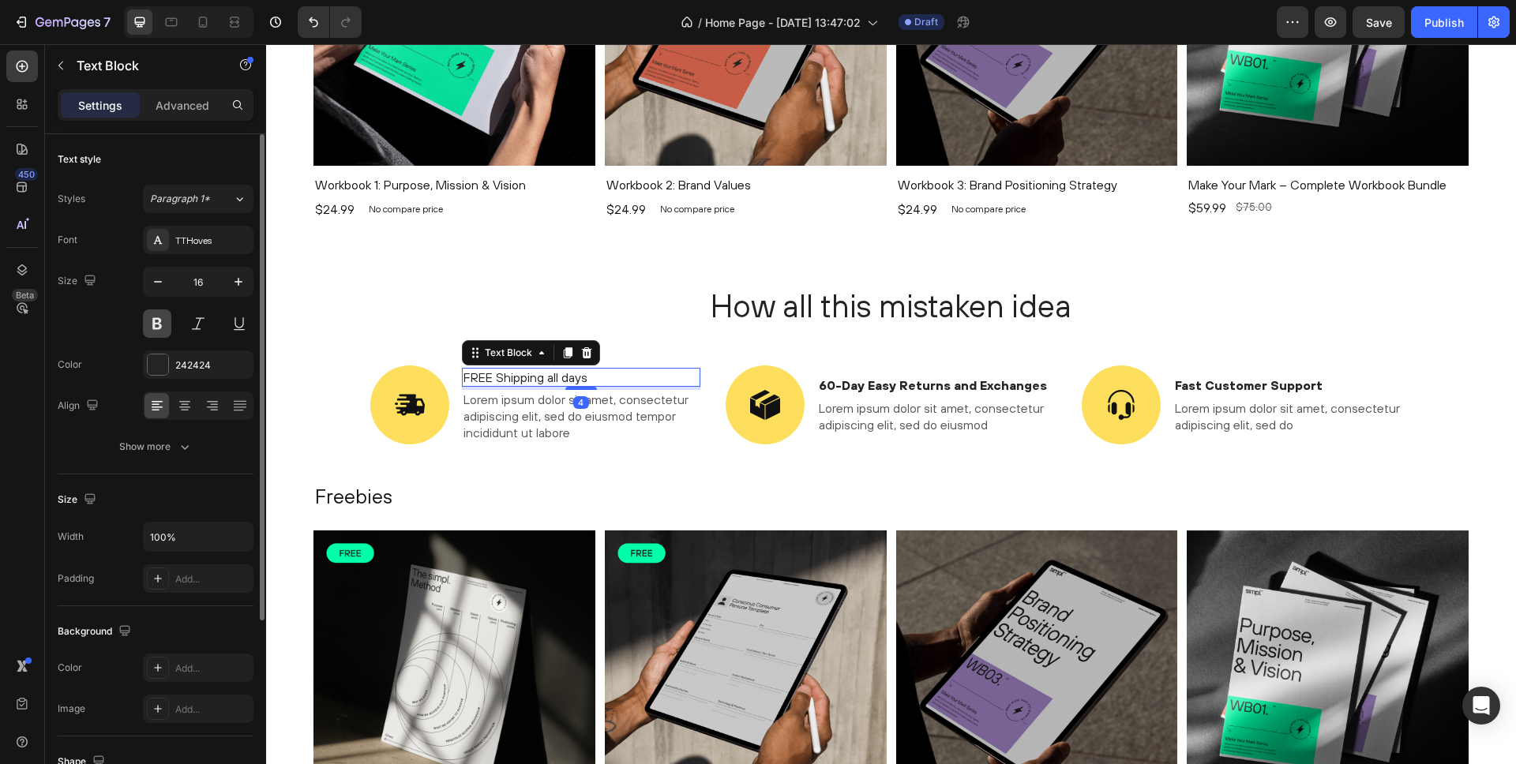
click at [161, 326] on button at bounding box center [157, 324] width 28 height 28
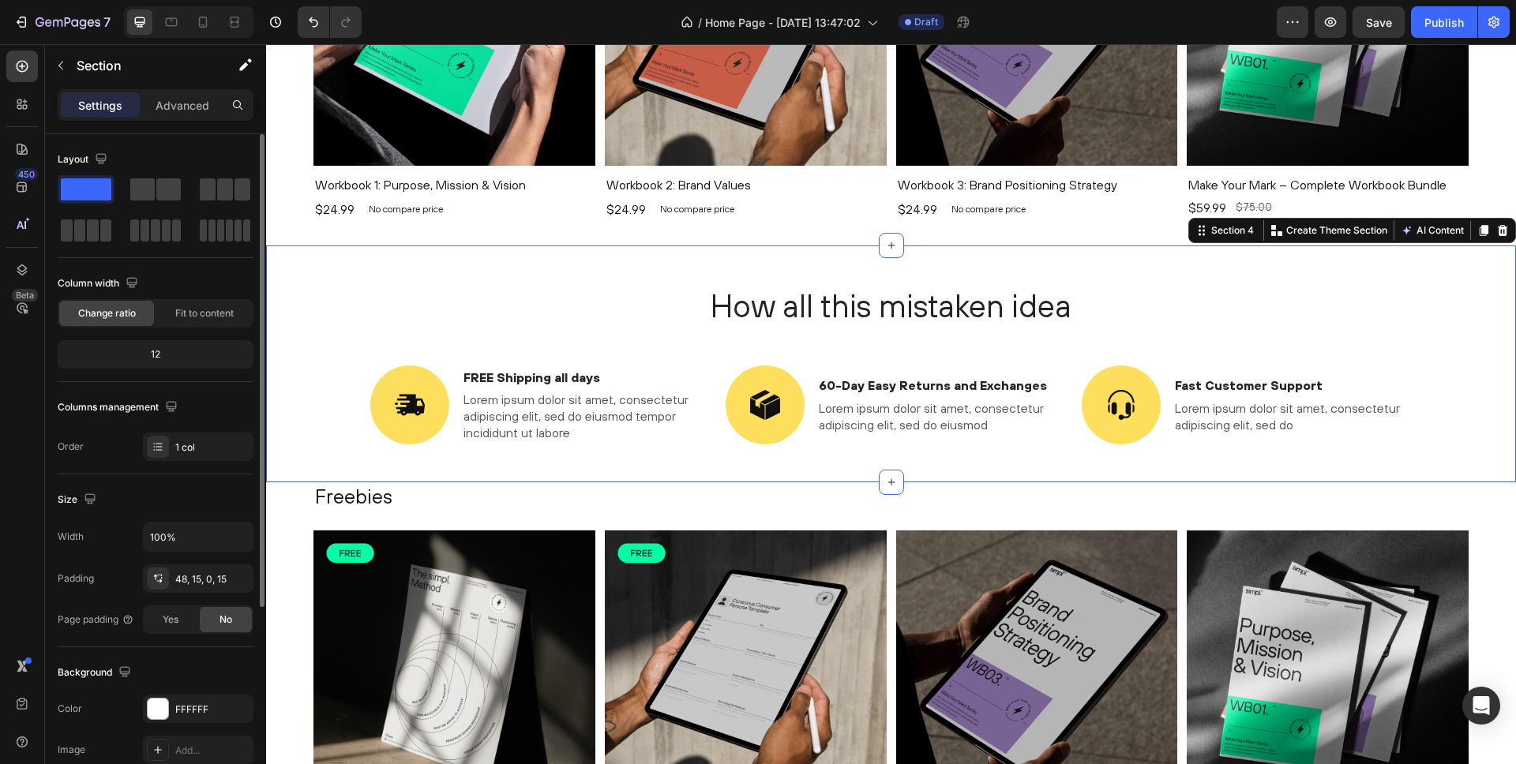
click at [340, 367] on div "How all this mistaken idea Heading Image FREE Shipping all days Text Block Lore…" at bounding box center [891, 382] width 1226 height 199
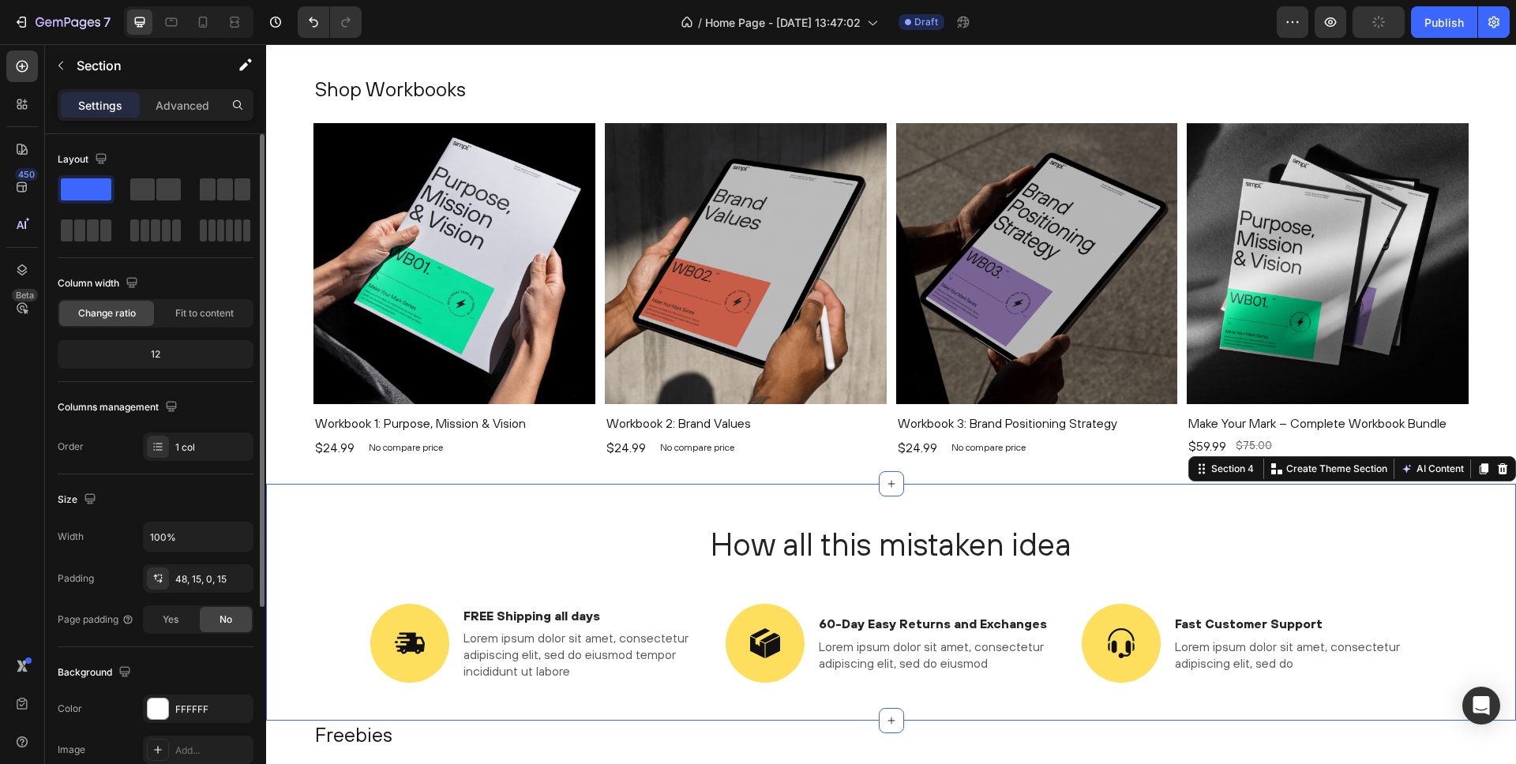
click at [546, 523] on h2 "How all this mistaken idea" at bounding box center [891, 544] width 1042 height 44
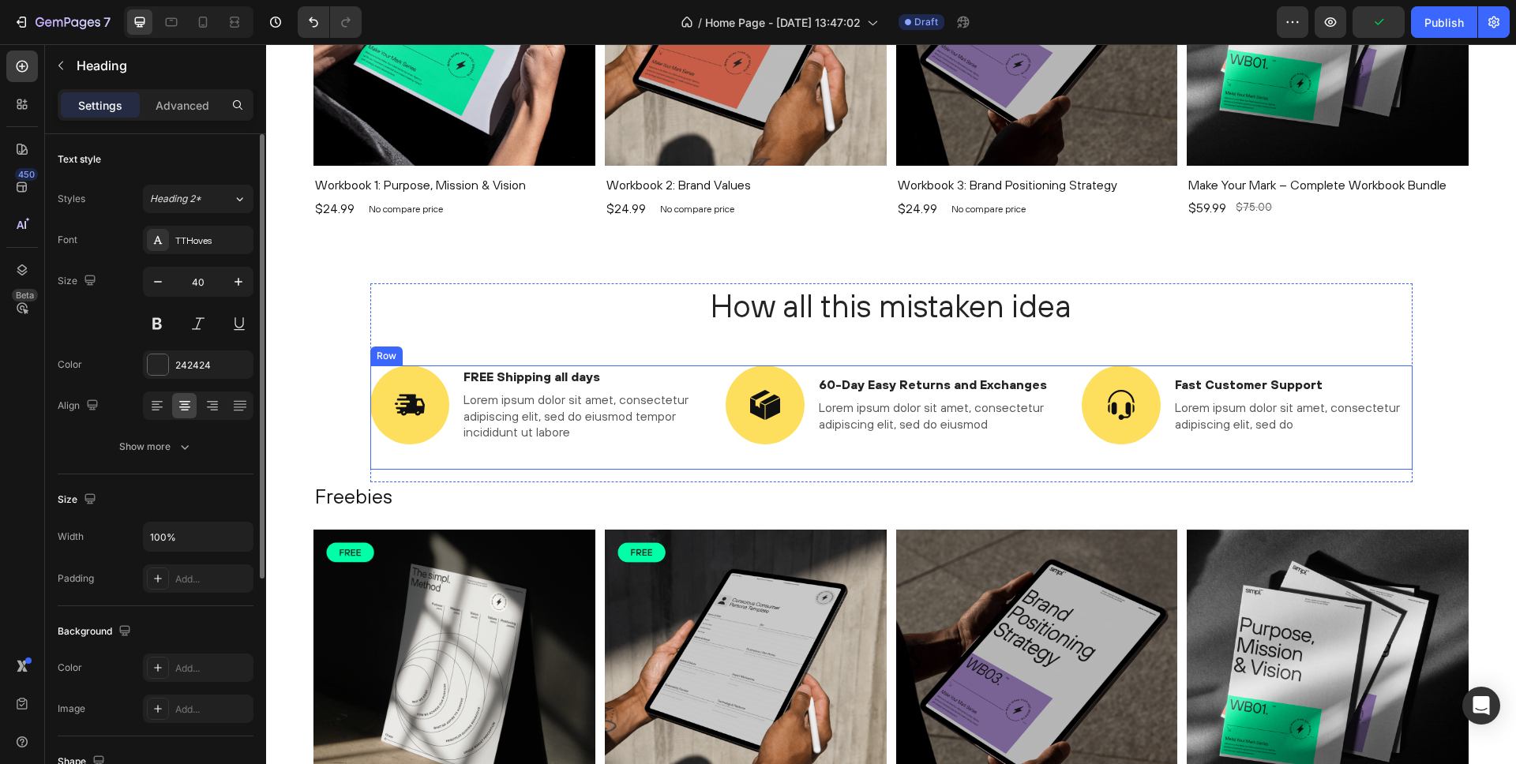
scroll to position [571, 0]
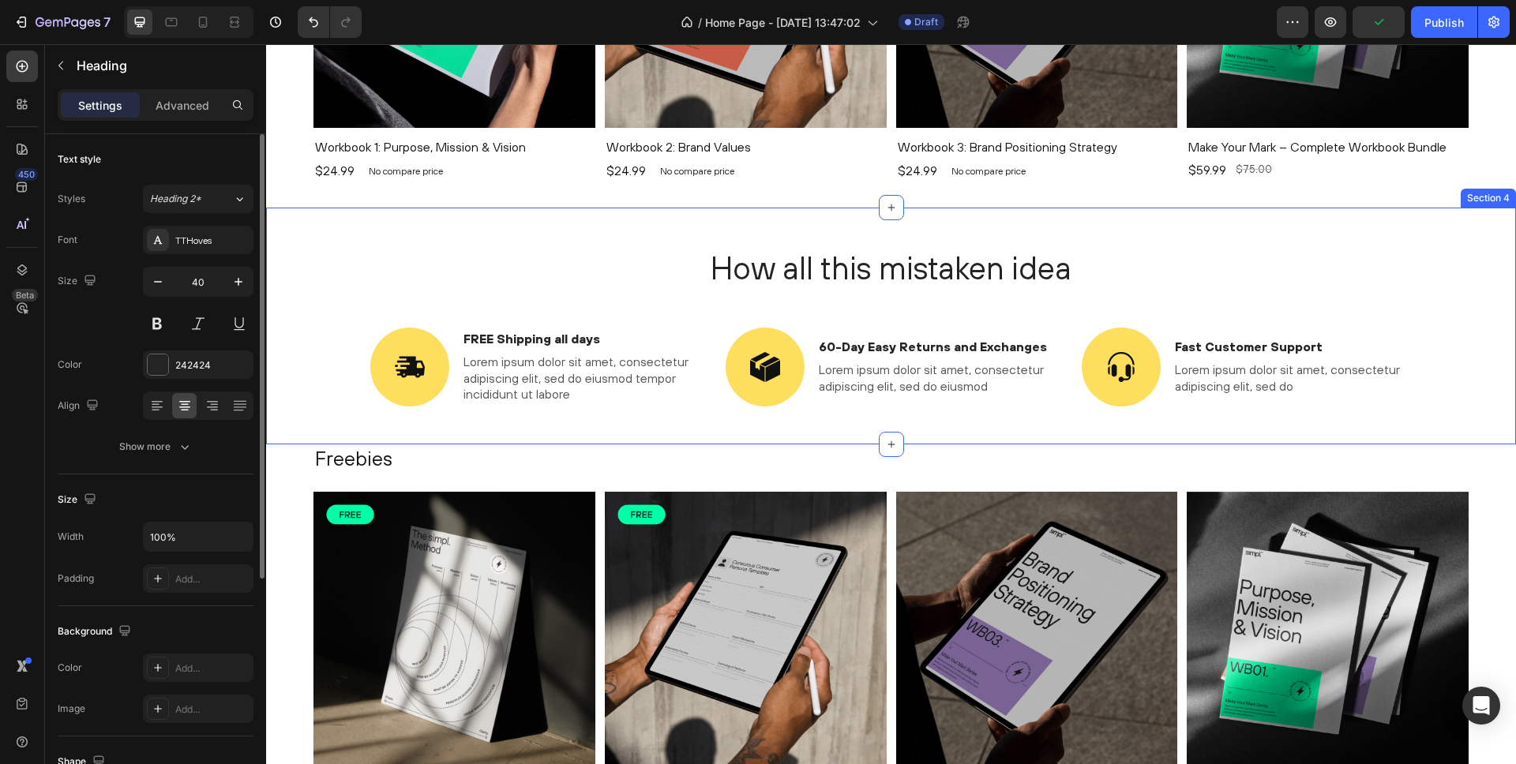
click at [331, 322] on div "How all this mistaken idea Heading Image FREE Shipping all days Text Block Lore…" at bounding box center [891, 345] width 1226 height 199
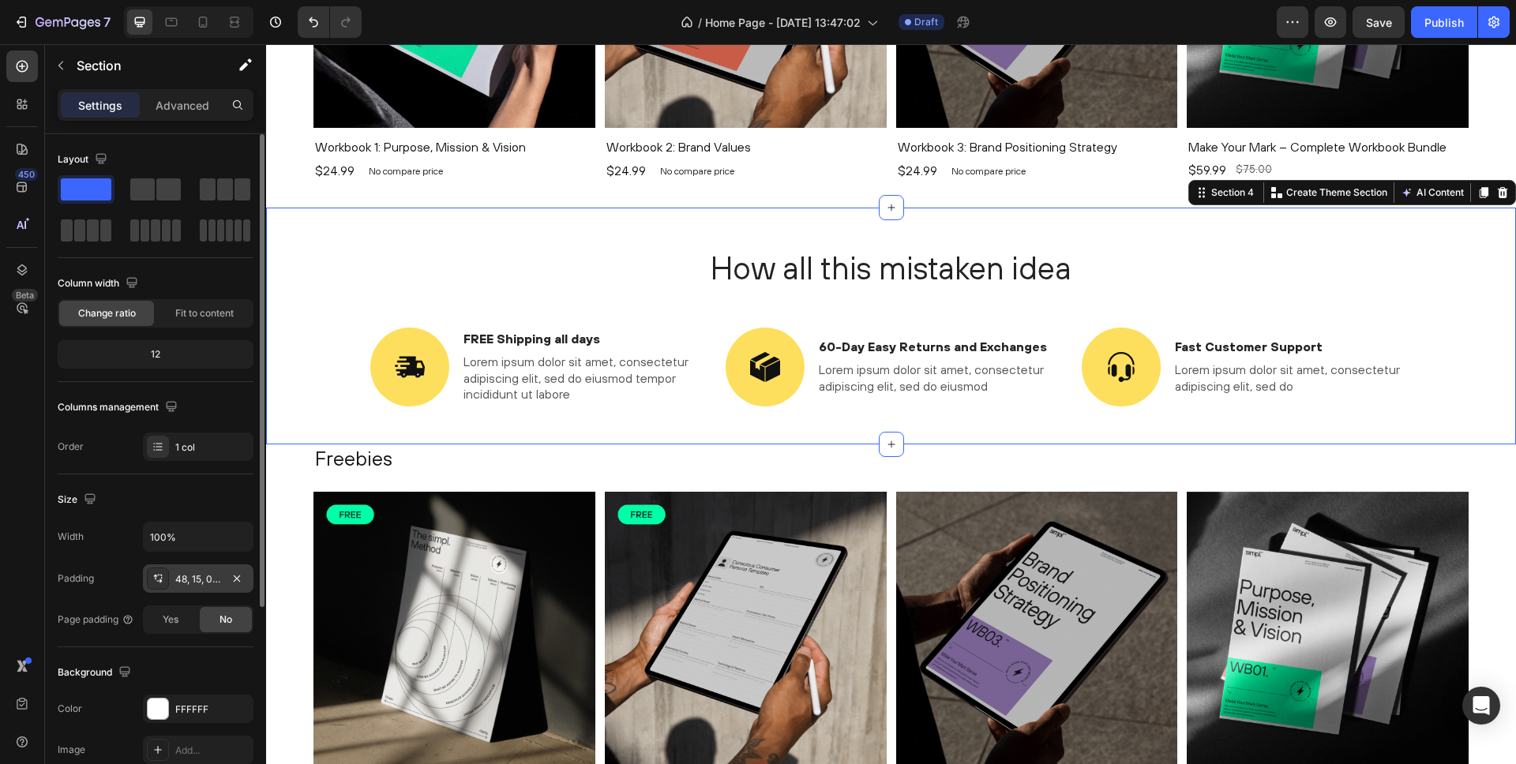
click at [197, 581] on div "48, 15, 0, 15" at bounding box center [198, 579] width 46 height 14
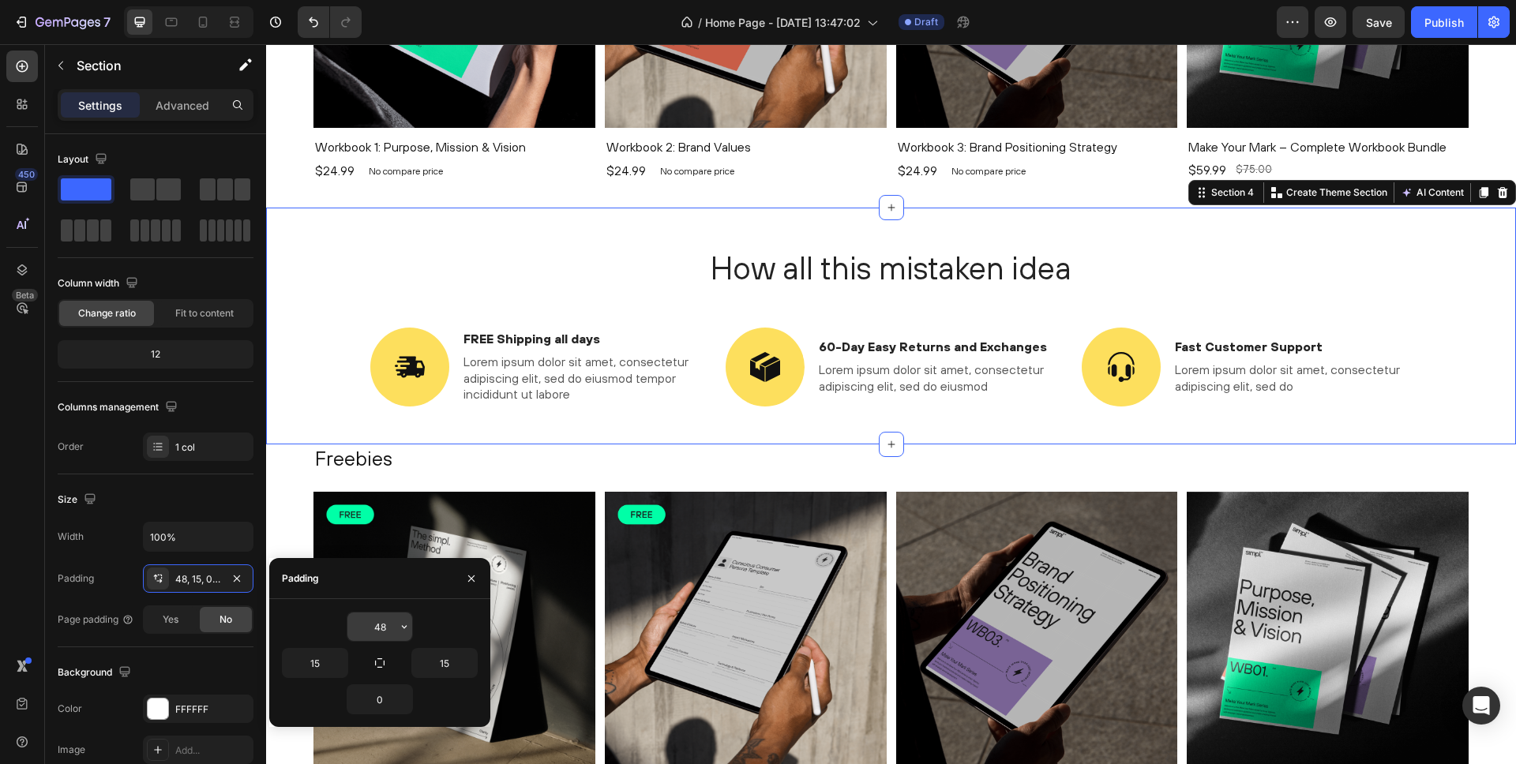
click at [380, 627] on input "48" at bounding box center [379, 627] width 65 height 28
click at [381, 627] on input "48" at bounding box center [379, 627] width 65 height 28
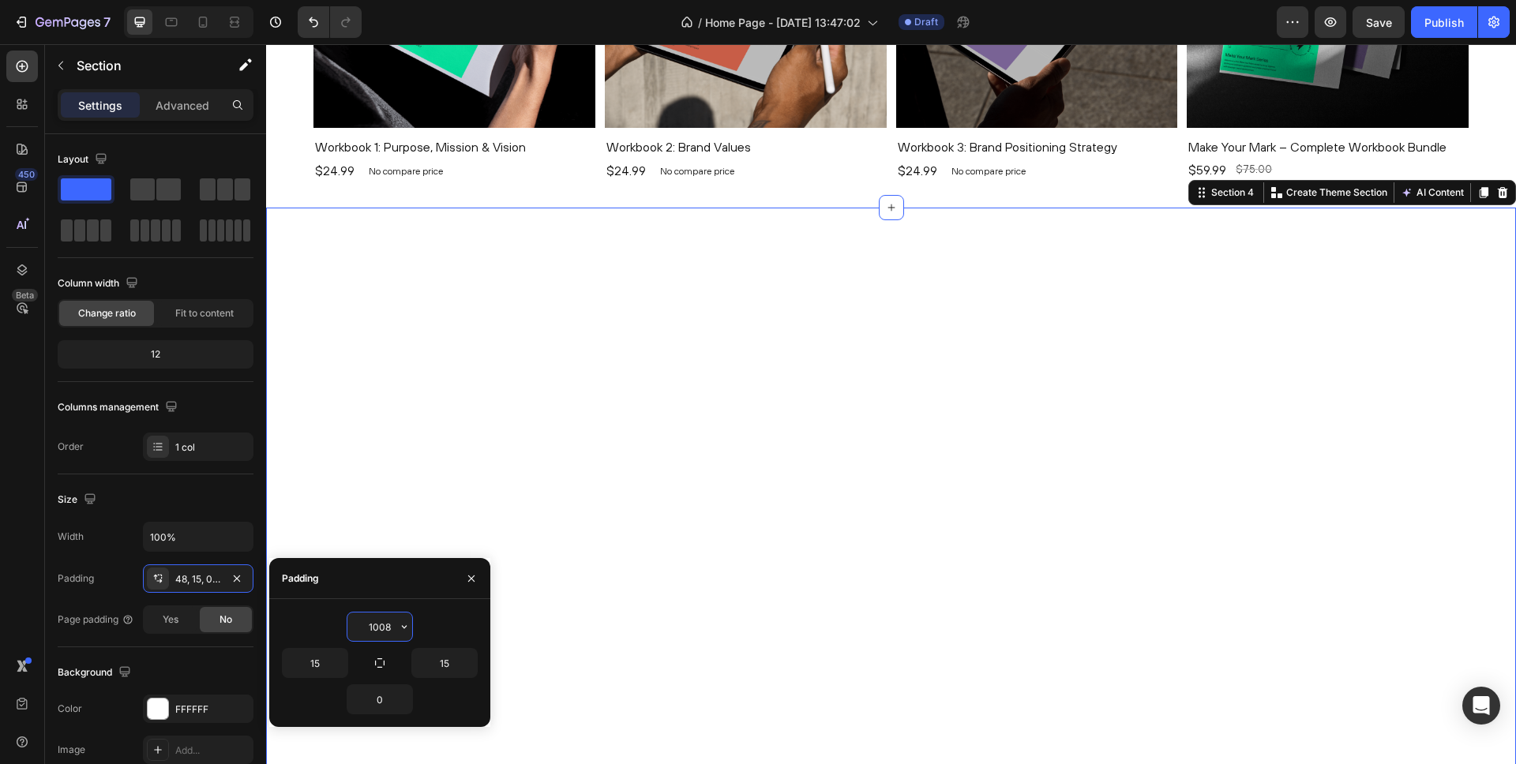
type input "100"
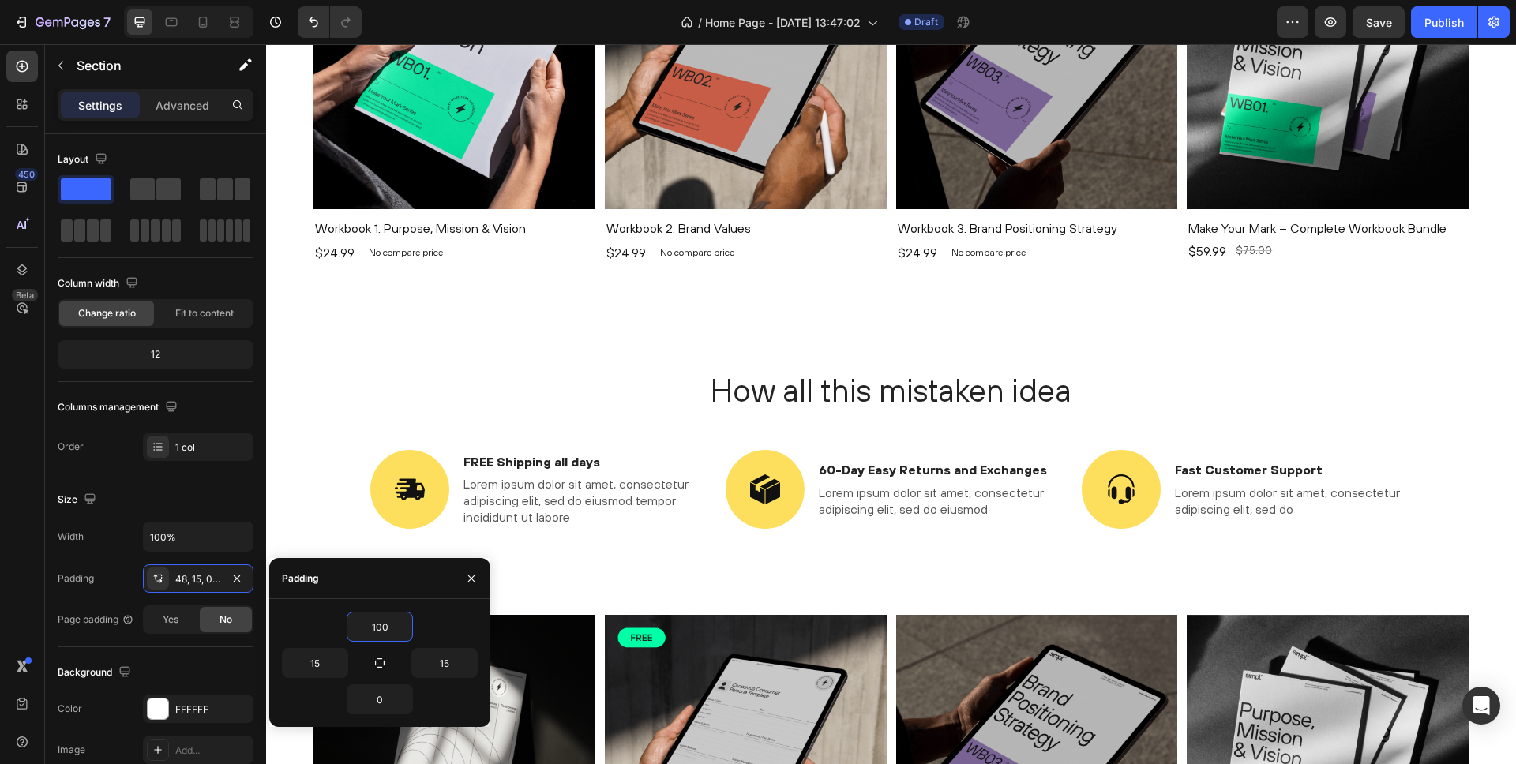
scroll to position [1180, 0]
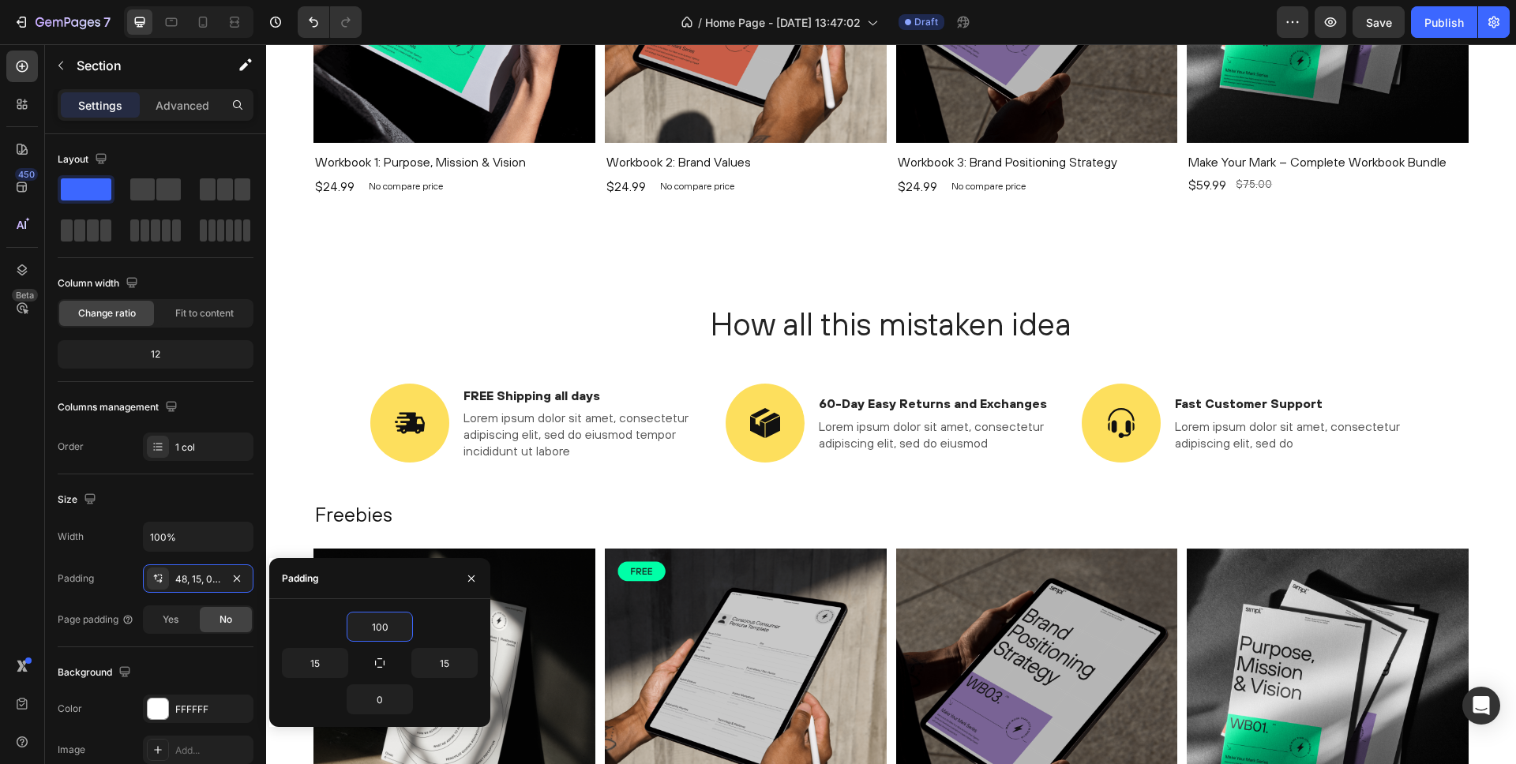
click at [335, 381] on div "How all this mistaken idea Heading Image FREE Shipping all days Text Block Lore…" at bounding box center [891, 401] width 1226 height 199
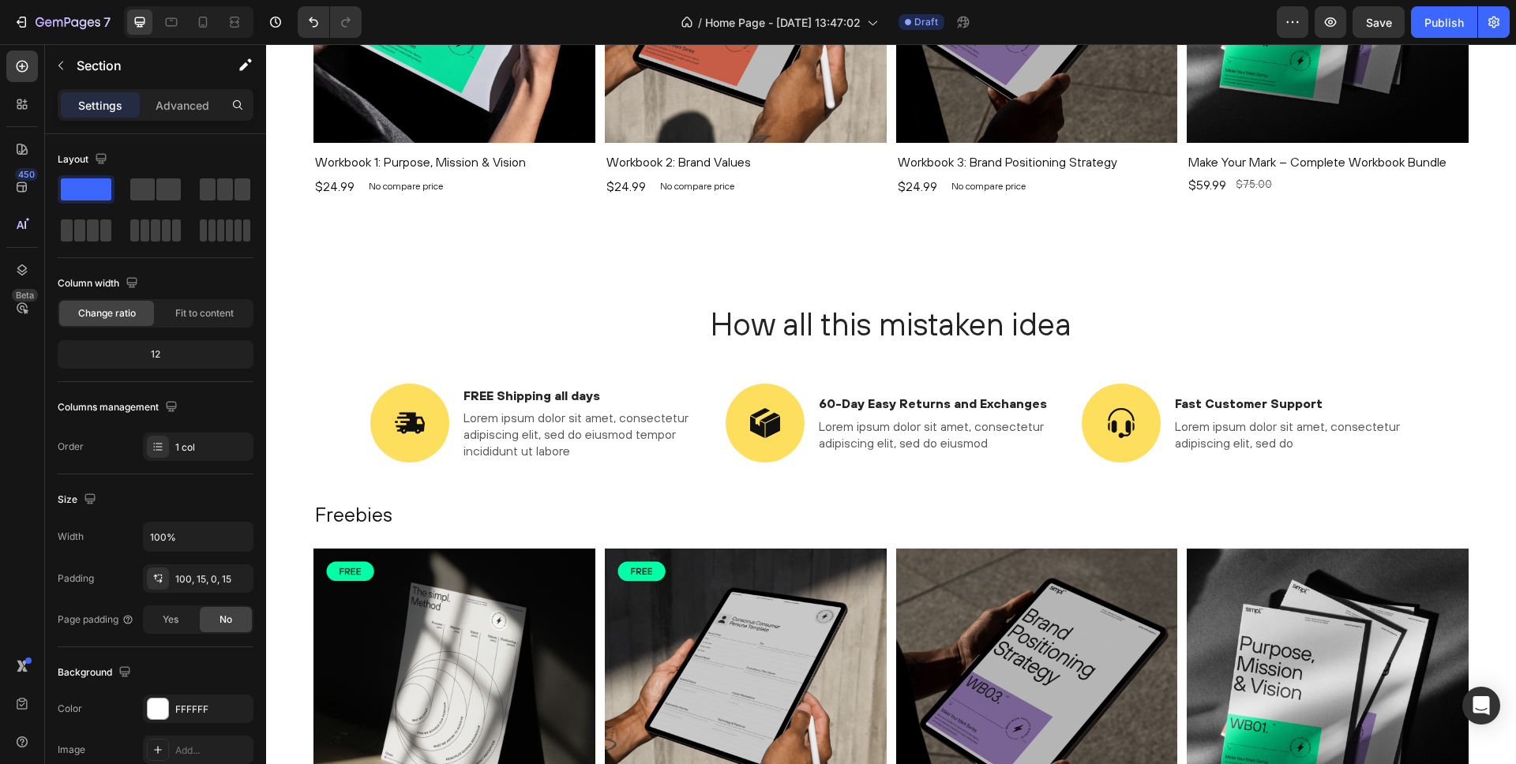
click at [337, 348] on div "How all this mistaken idea Heading Image FREE Shipping all days Text Block Lore…" at bounding box center [891, 401] width 1226 height 199
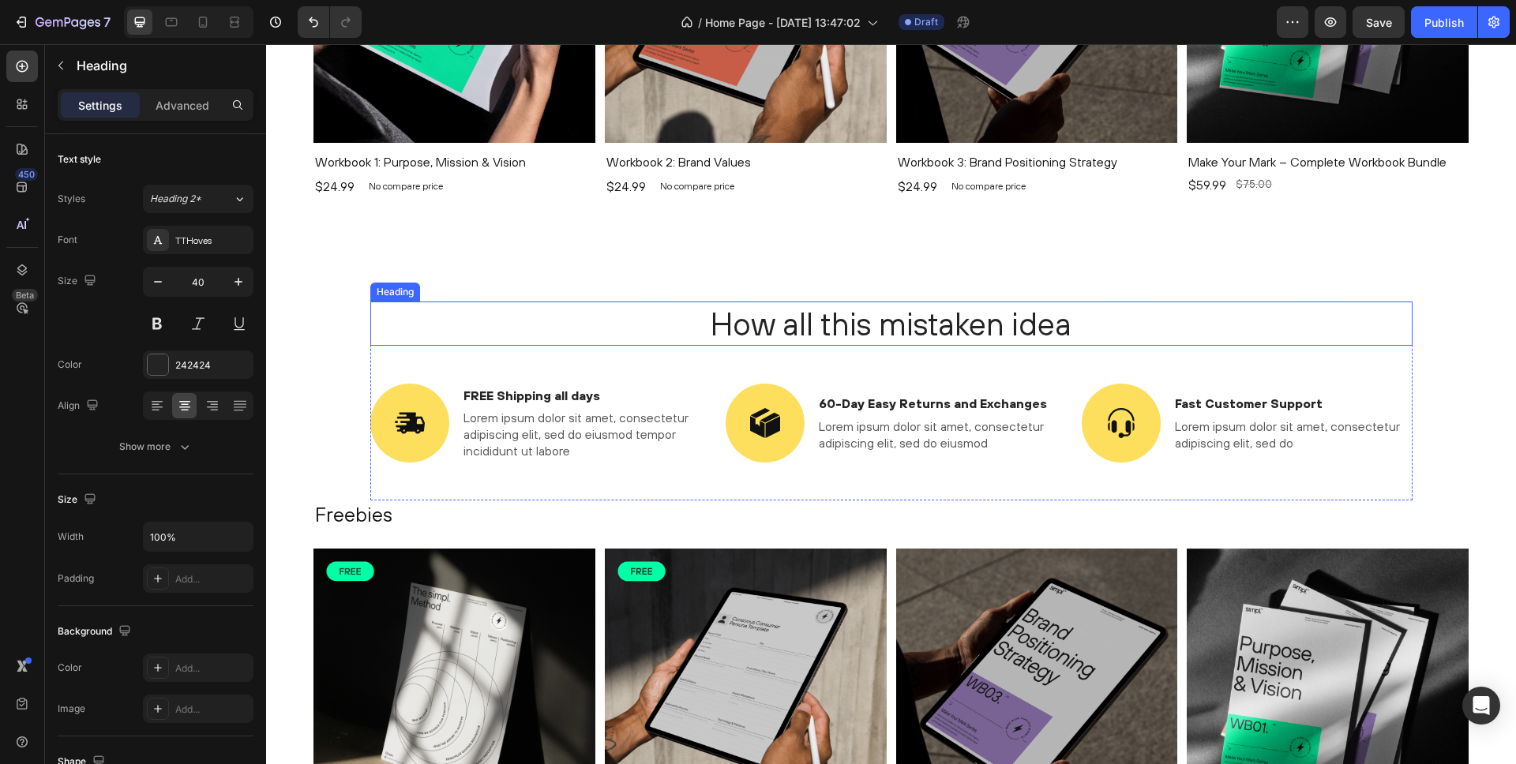
click at [584, 323] on h2 "How all this mistaken idea" at bounding box center [891, 324] width 1042 height 44
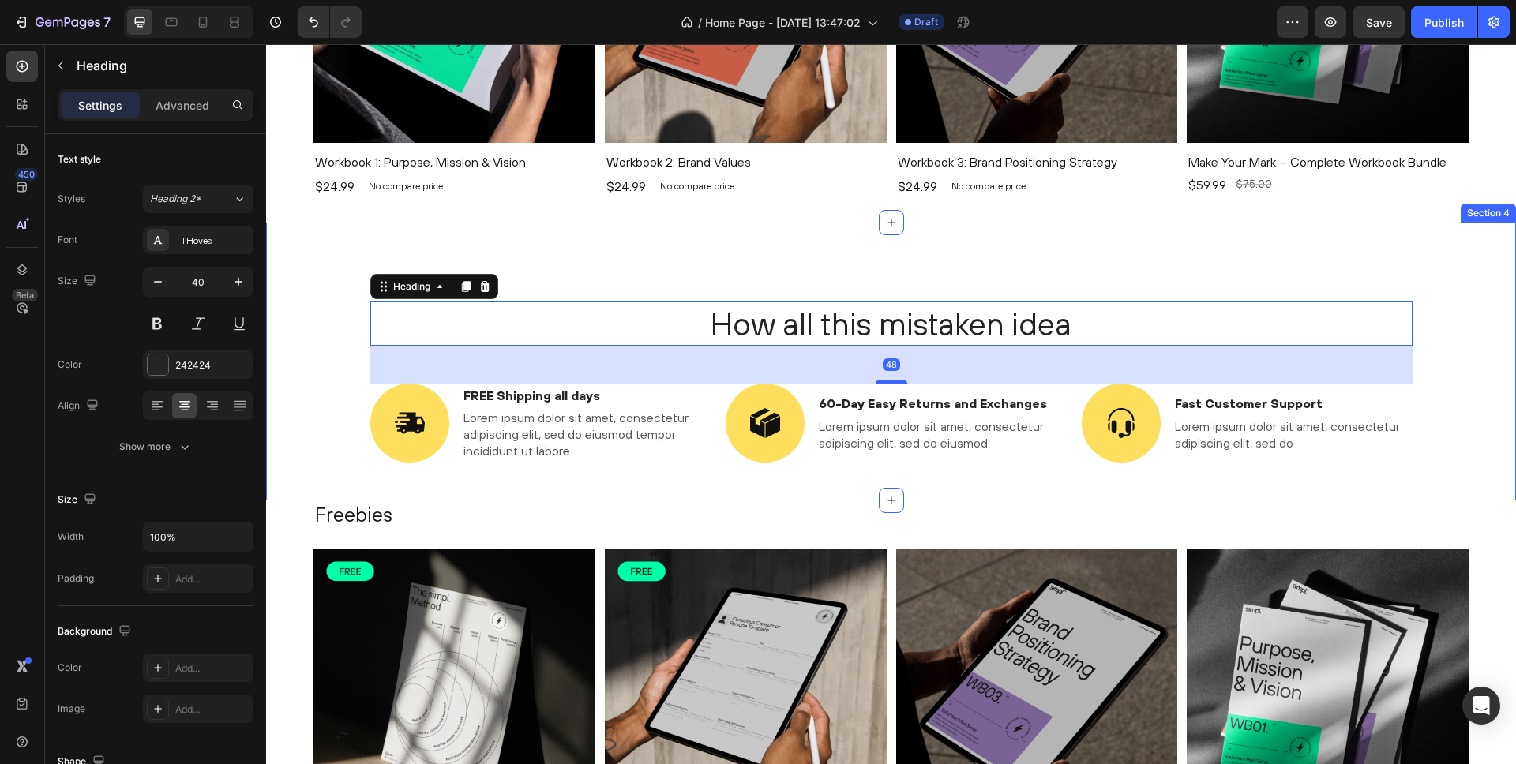
click at [287, 367] on div "How all this mistaken idea Heading 48 Image FREE Shipping all days Text Block L…" at bounding box center [891, 401] width 1226 height 199
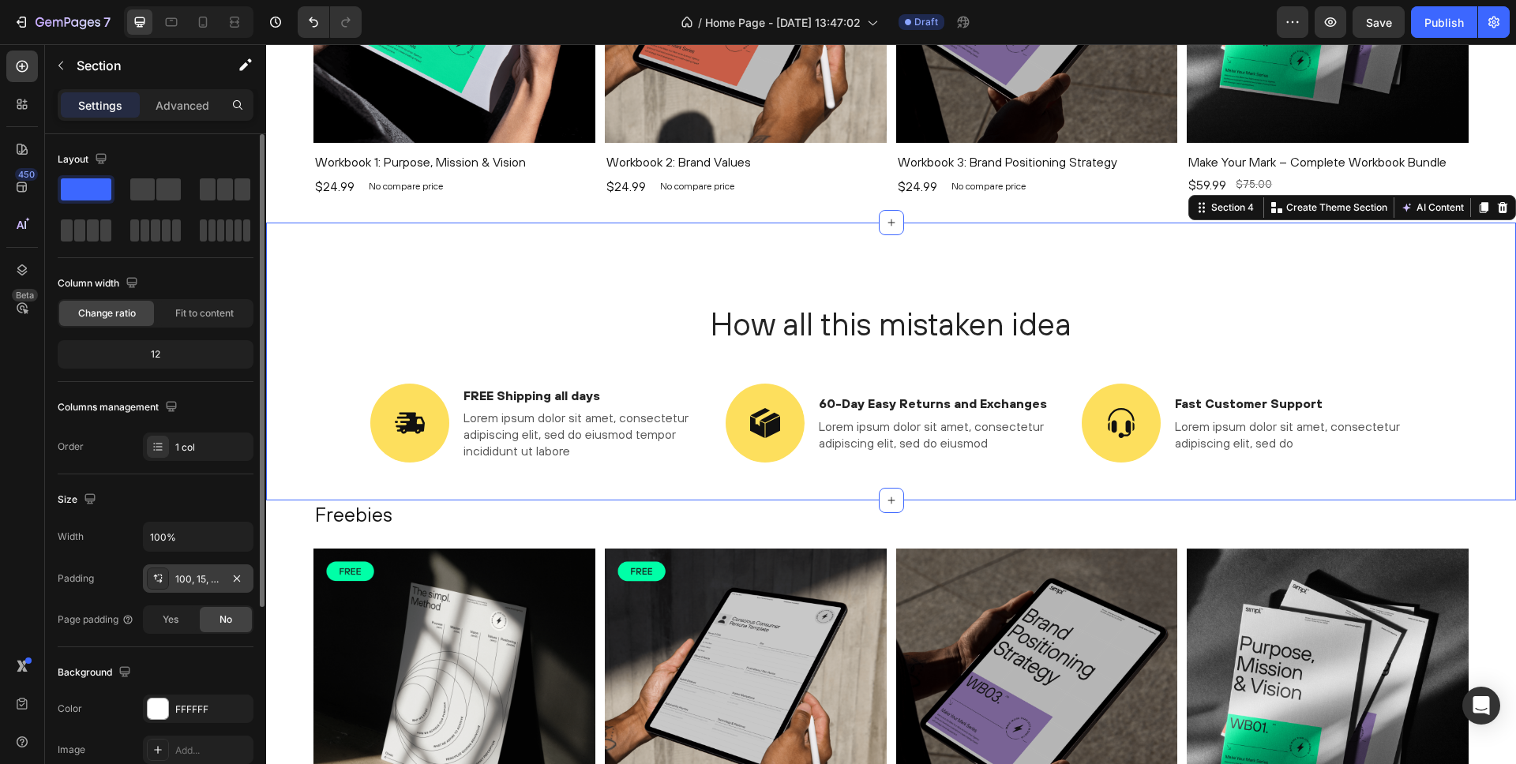
click at [201, 576] on div "100, 15, 0, 15" at bounding box center [198, 579] width 46 height 14
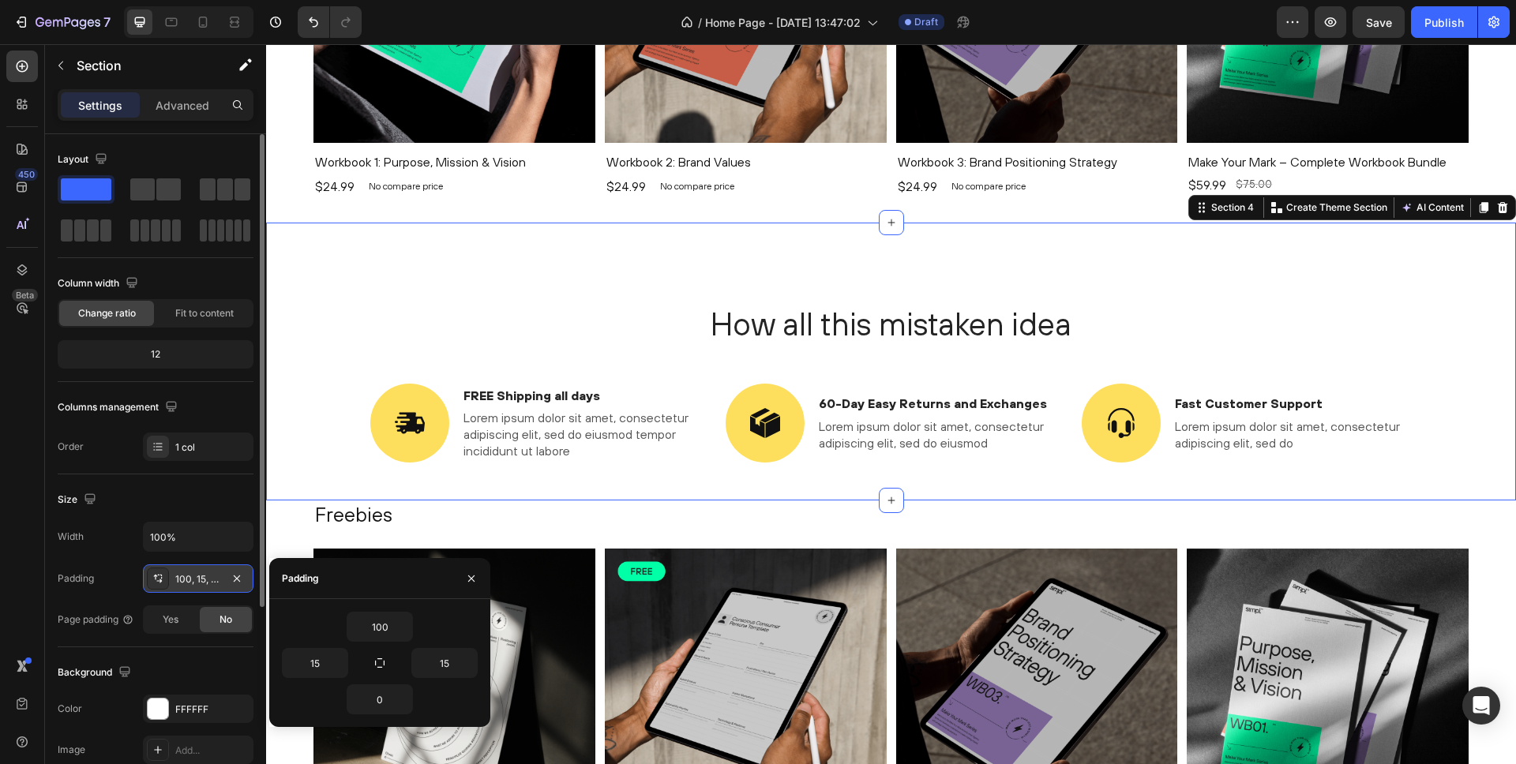
click at [214, 567] on div "100, 15, 0, 15" at bounding box center [198, 579] width 111 height 28
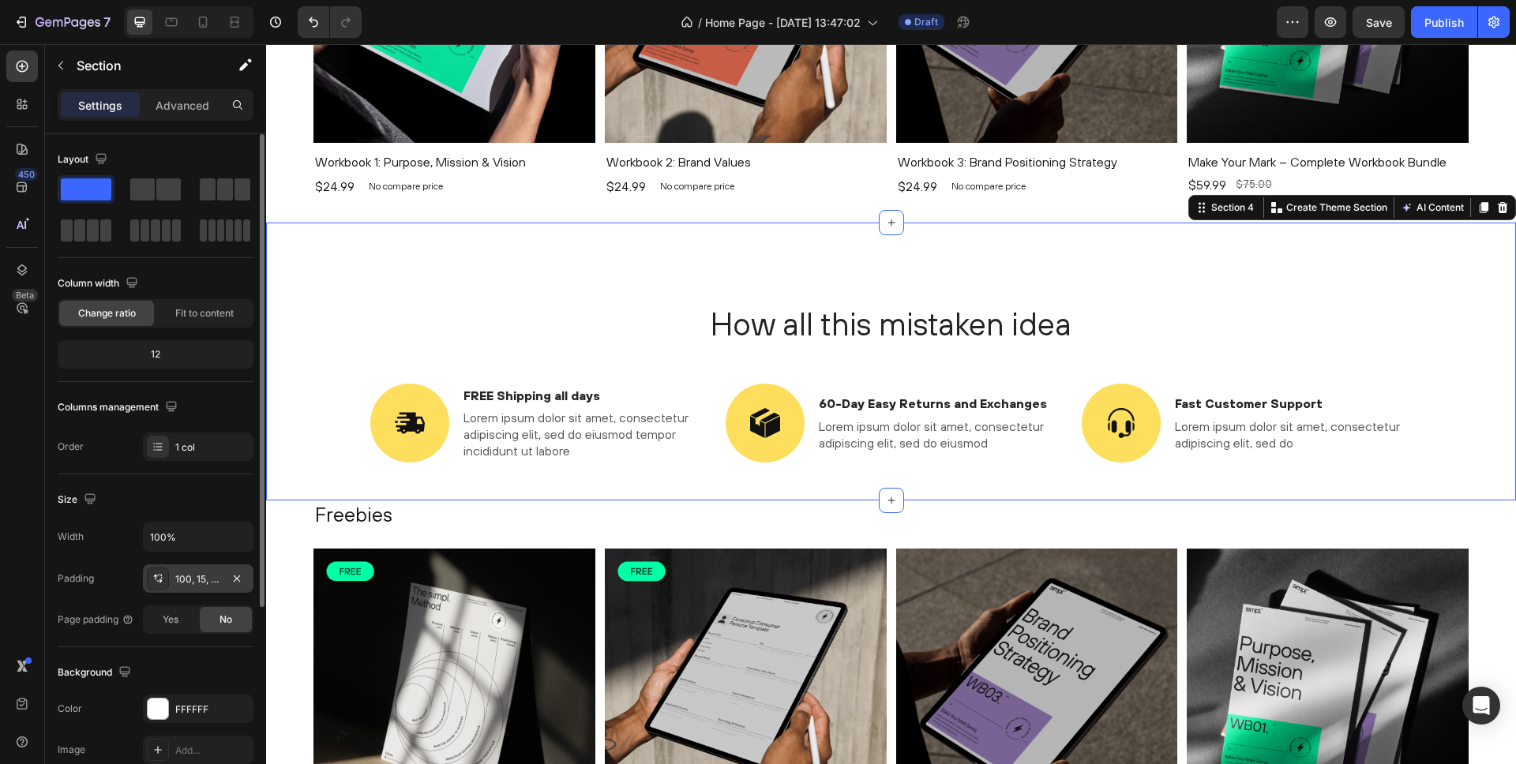
click at [216, 582] on div "100, 15, 0, 15" at bounding box center [198, 579] width 46 height 14
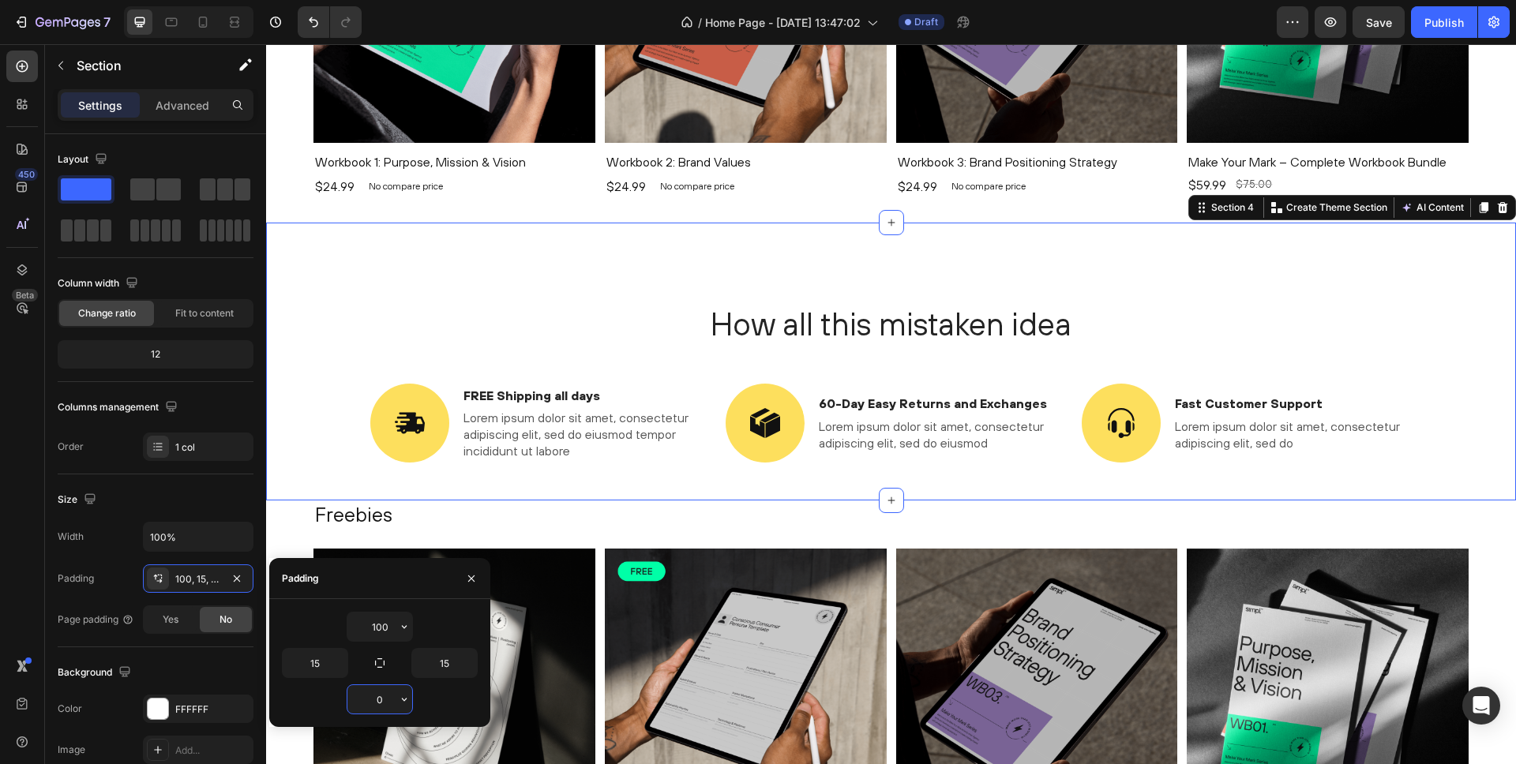
click at [382, 695] on input "0" at bounding box center [379, 699] width 65 height 28
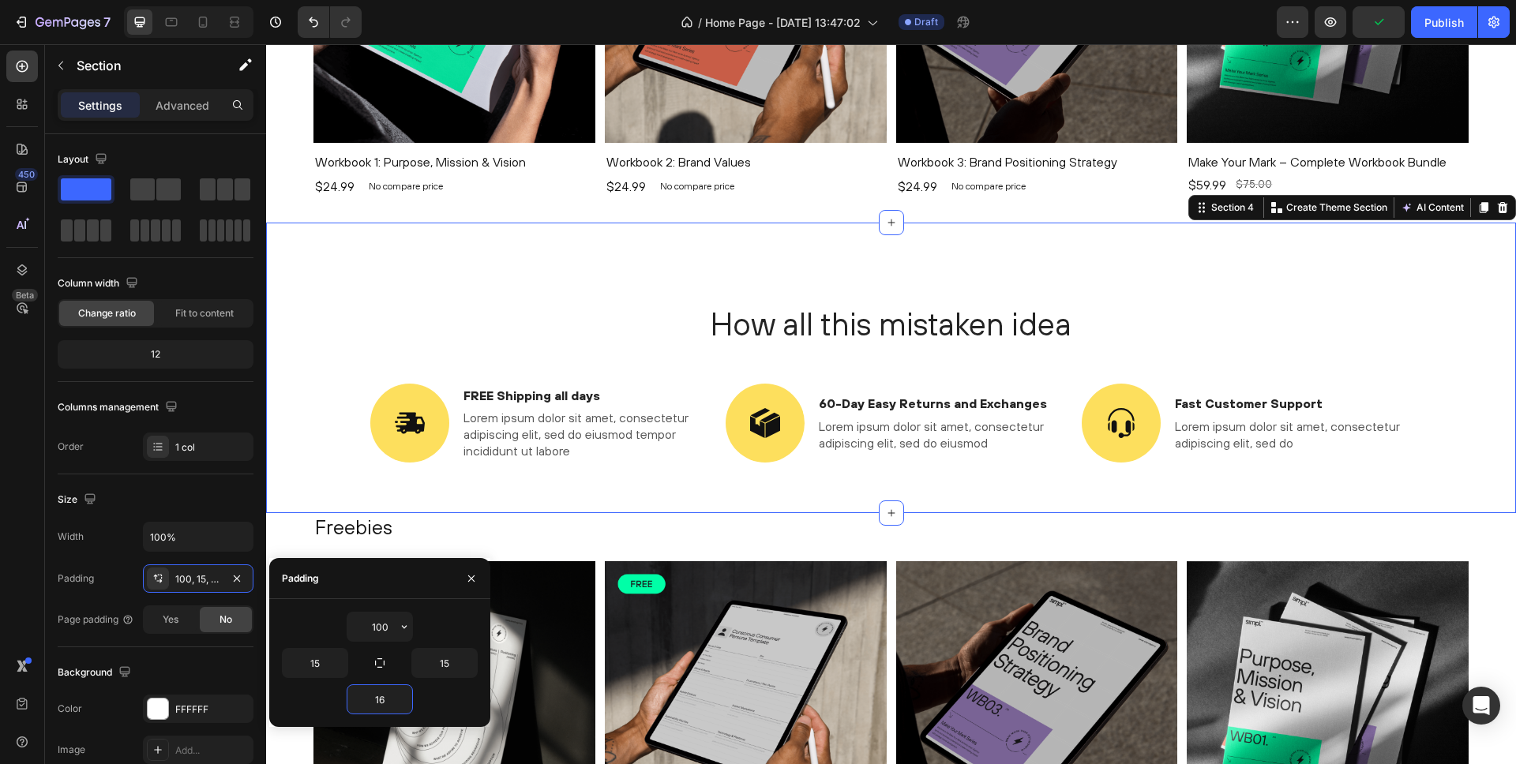
type input "1"
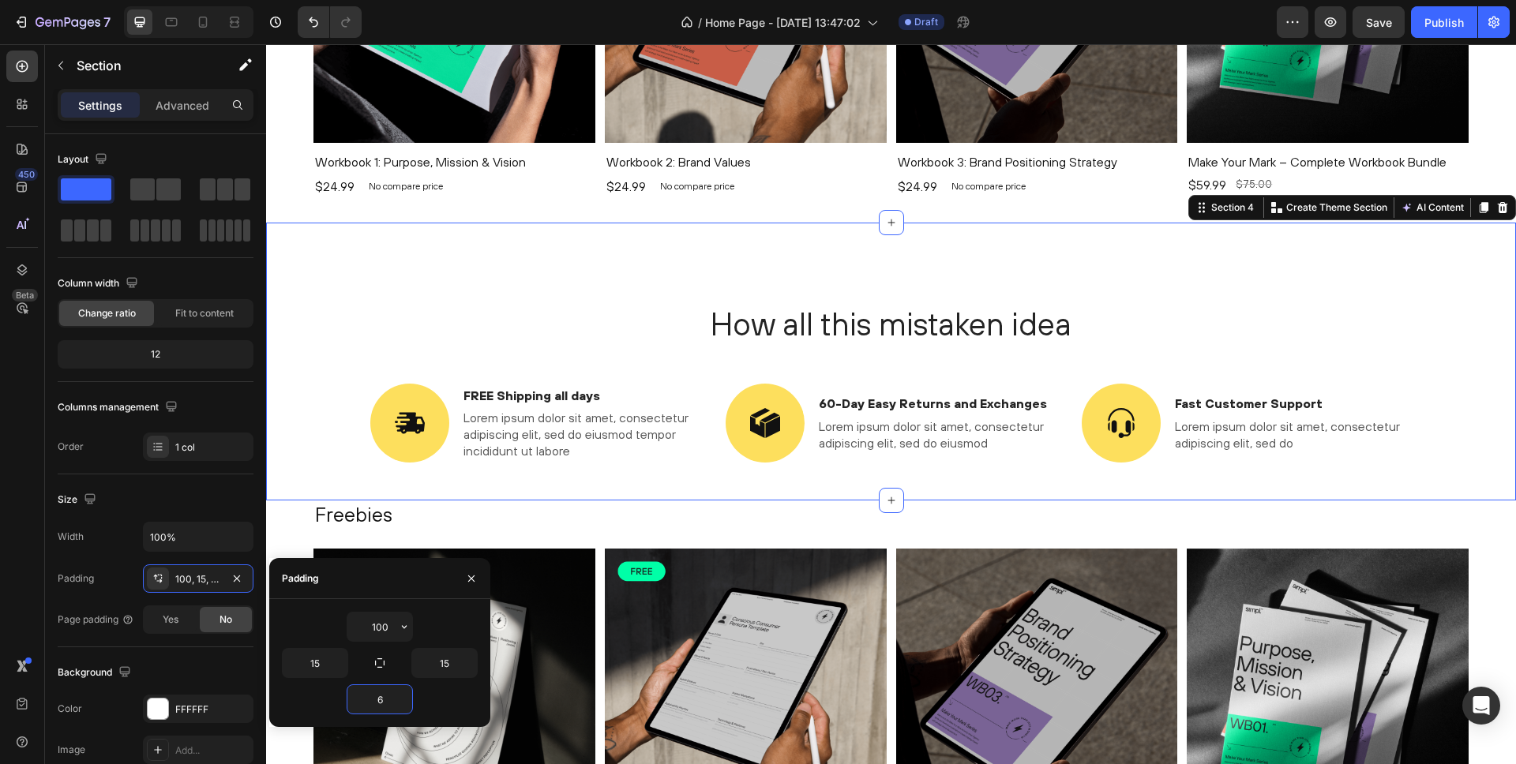
type input "60"
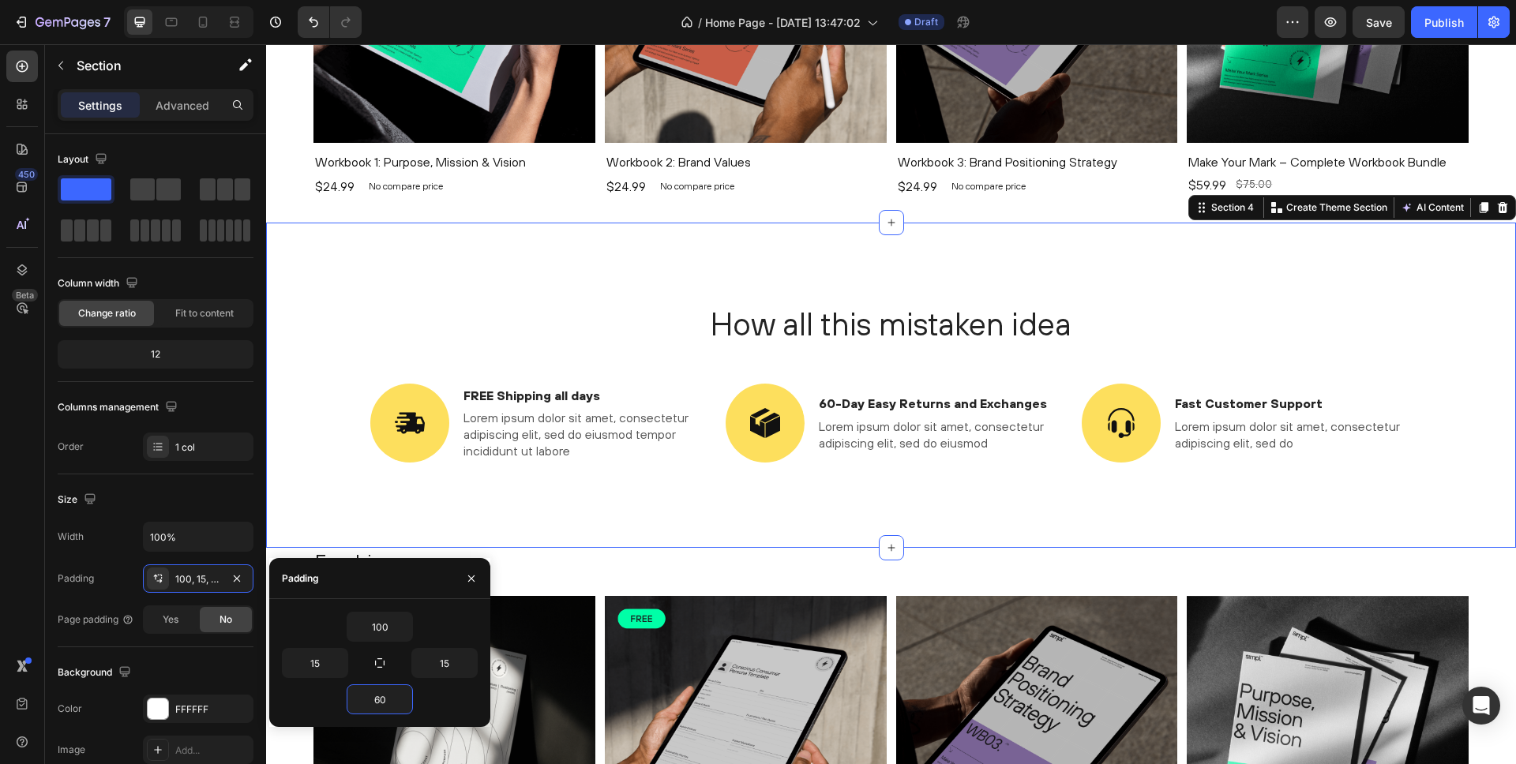
click at [369, 275] on div "How all this mistaken idea Heading Image FREE Shipping all days Text Block Lore…" at bounding box center [891, 385] width 1250 height 325
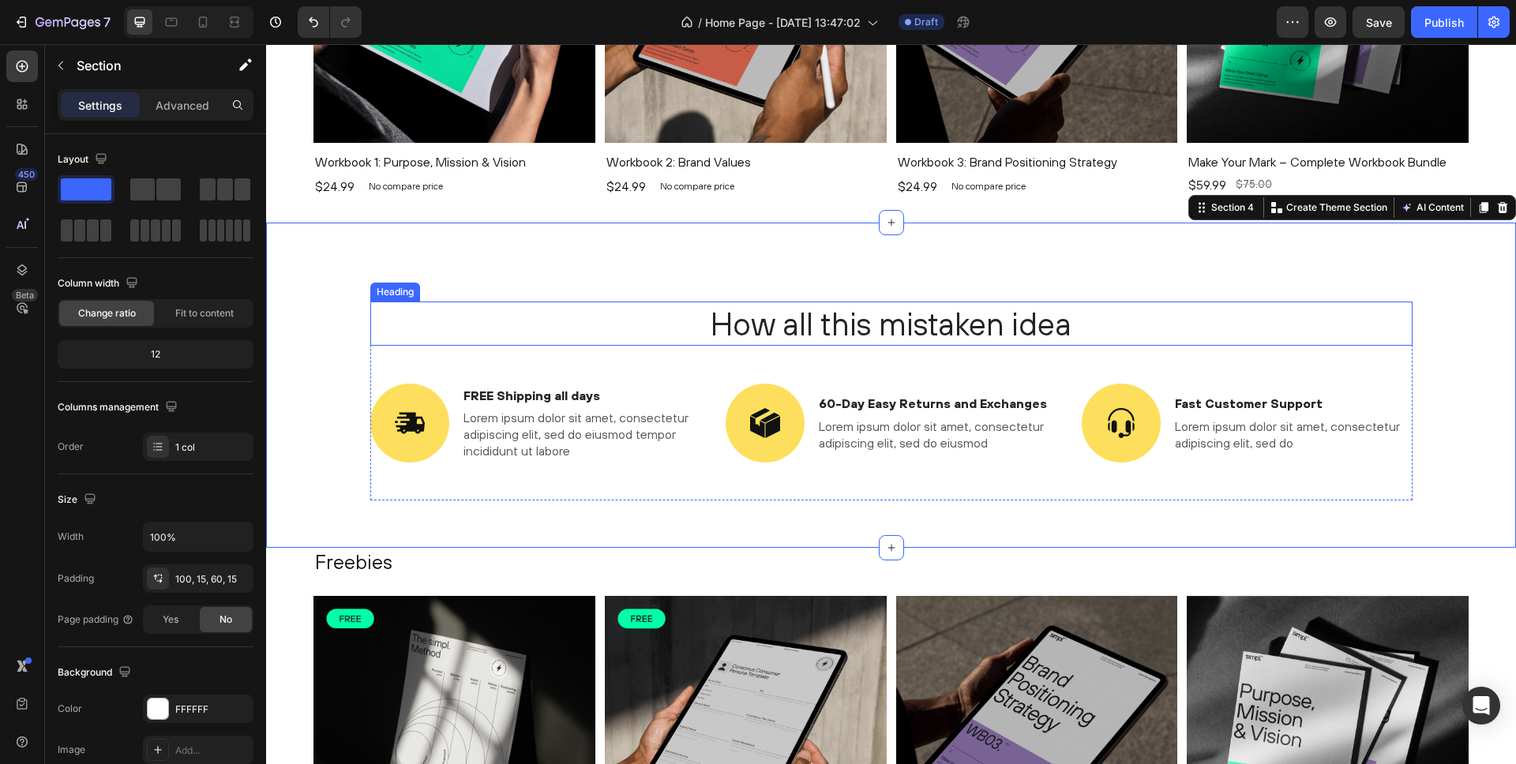
click at [823, 341] on h2 "How all this mistaken idea" at bounding box center [891, 324] width 1042 height 44
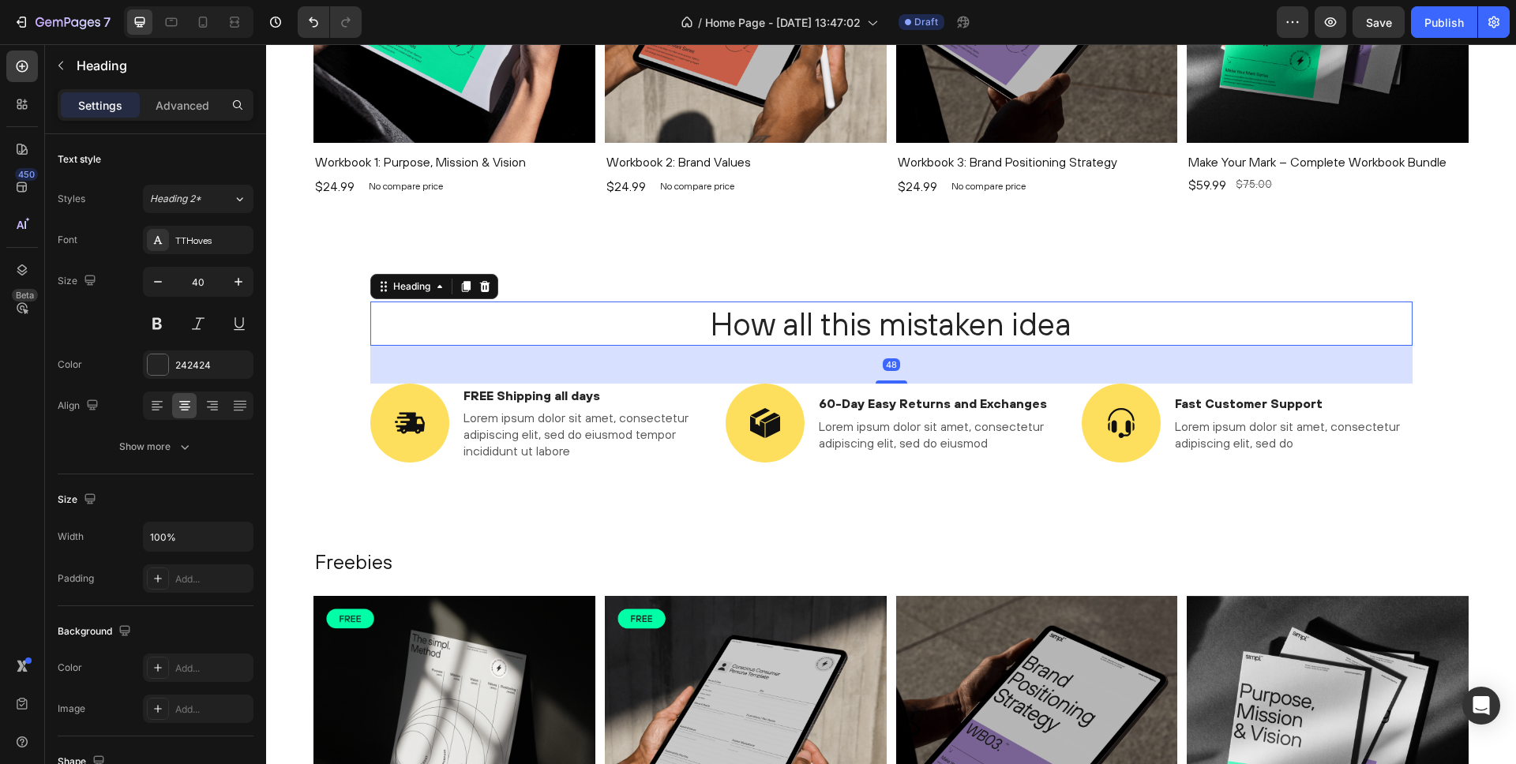
click at [805, 316] on h2 "How all this mistaken idea" at bounding box center [891, 324] width 1042 height 44
click at [805, 316] on p "How all this mistaken idea" at bounding box center [891, 323] width 1039 height 41
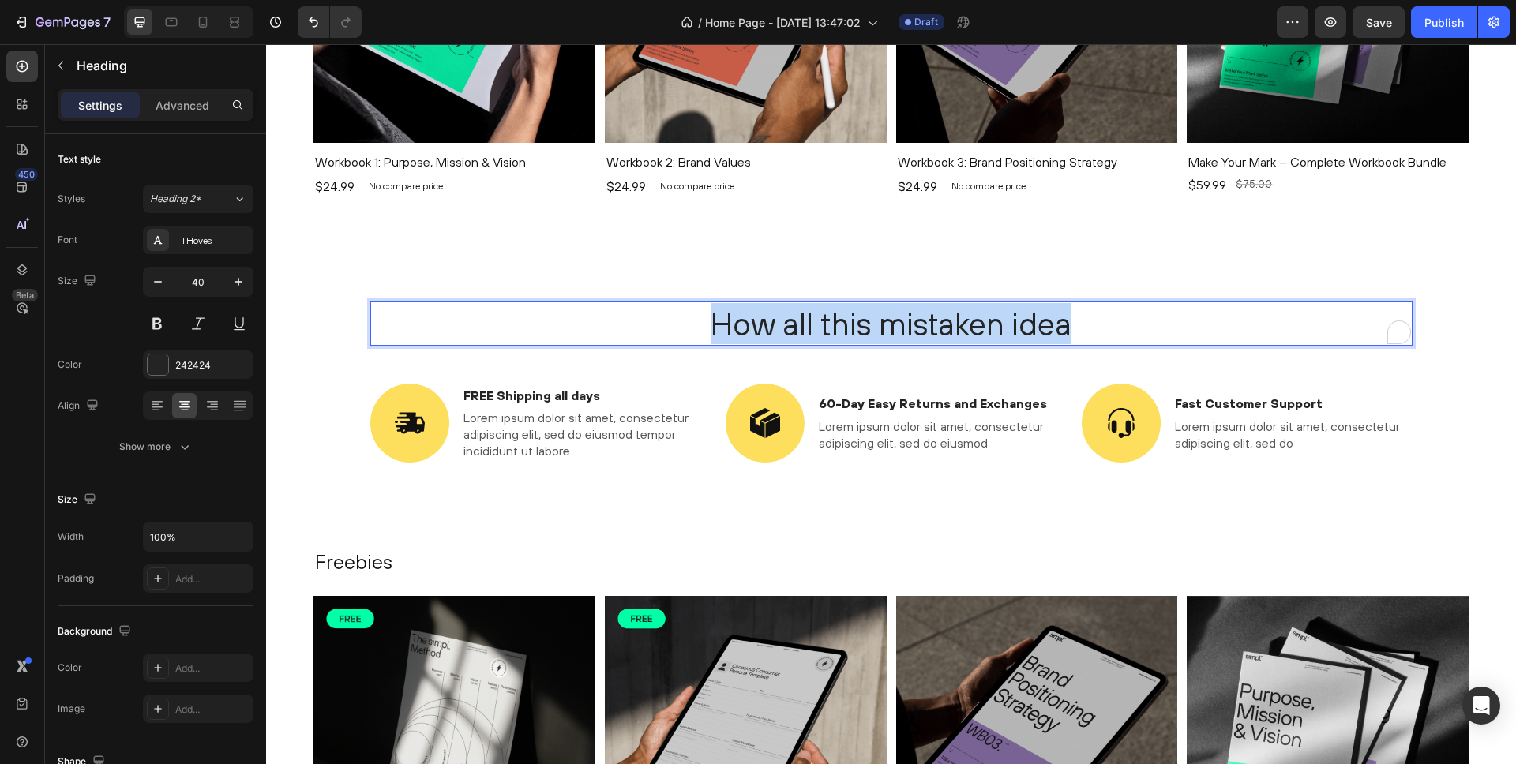
click at [805, 316] on p "How all this mistaken idea" at bounding box center [891, 323] width 1039 height 41
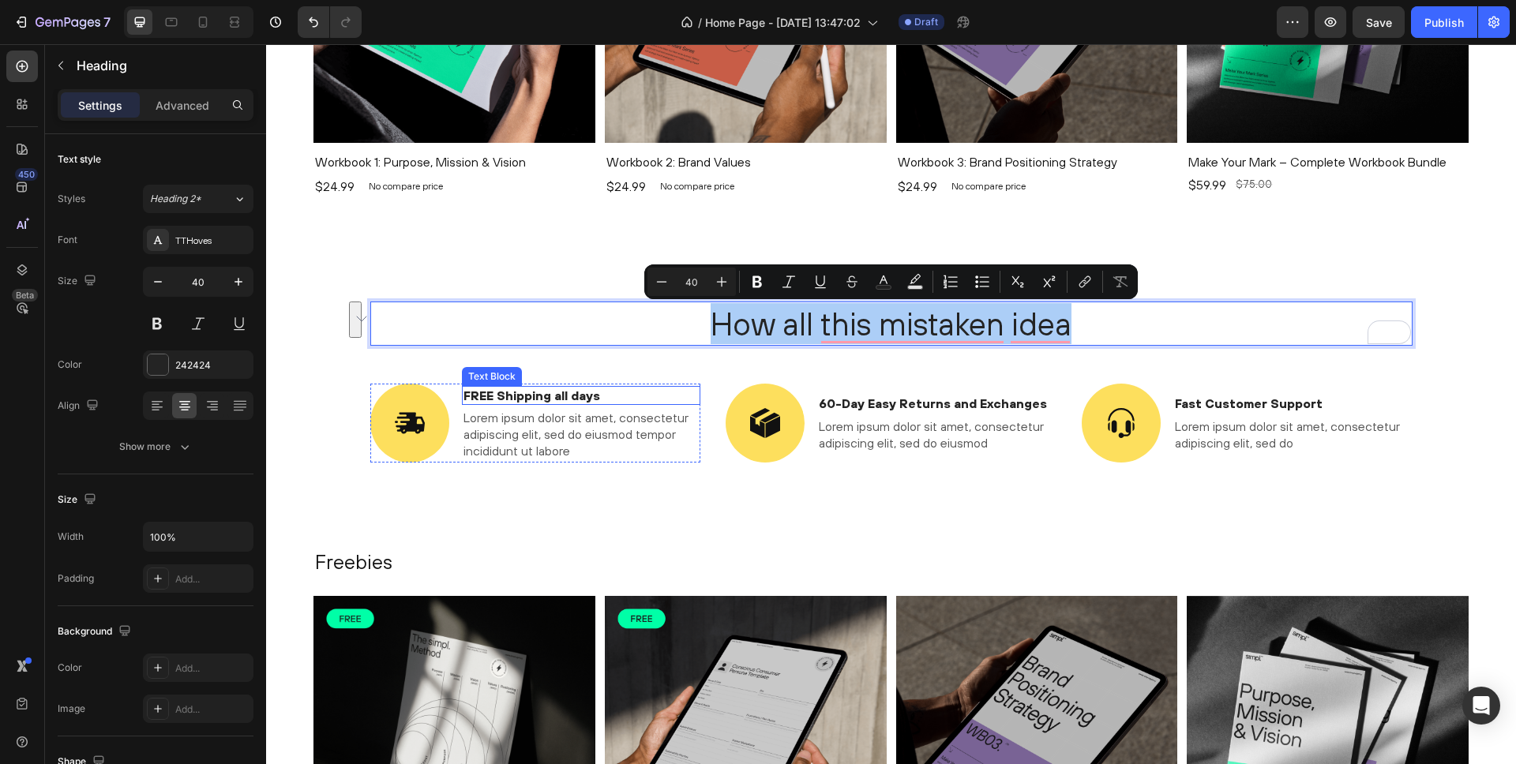
click at [566, 399] on p "FREE Shipping all days" at bounding box center [581, 396] width 236 height 17
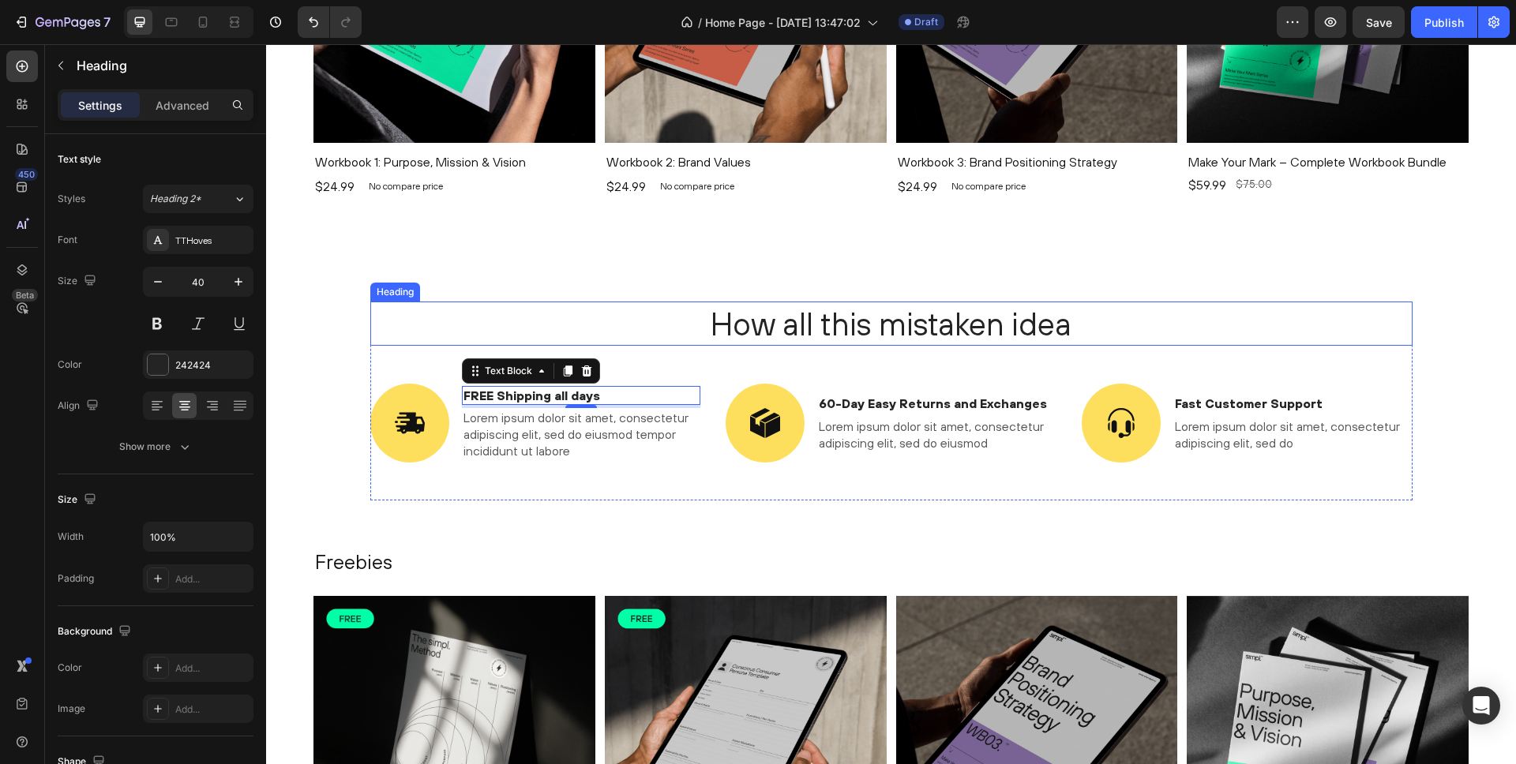
click at [827, 323] on p "How all this mistaken idea" at bounding box center [891, 323] width 1039 height 41
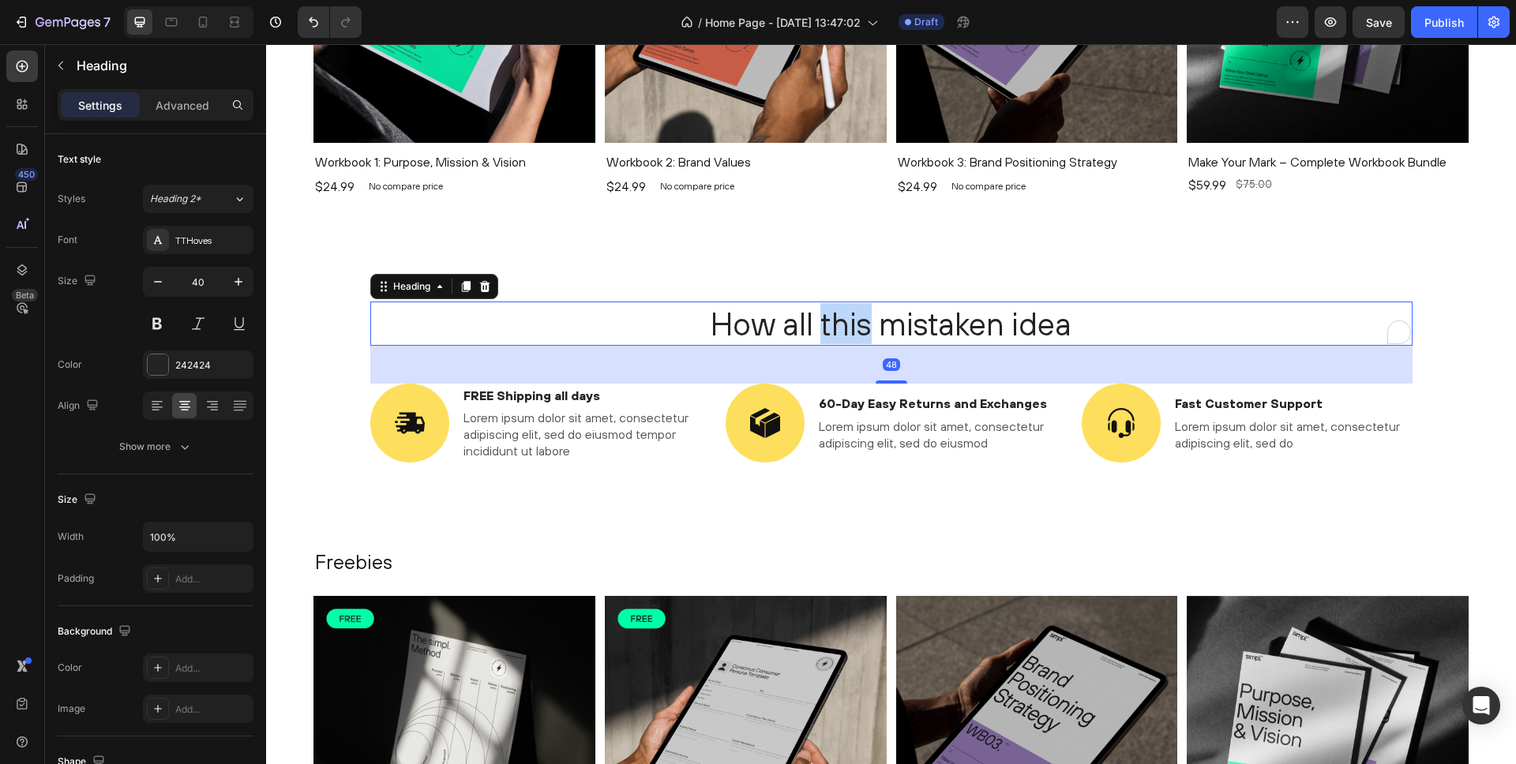
click at [856, 321] on p "How all this mistaken idea" at bounding box center [891, 323] width 1039 height 41
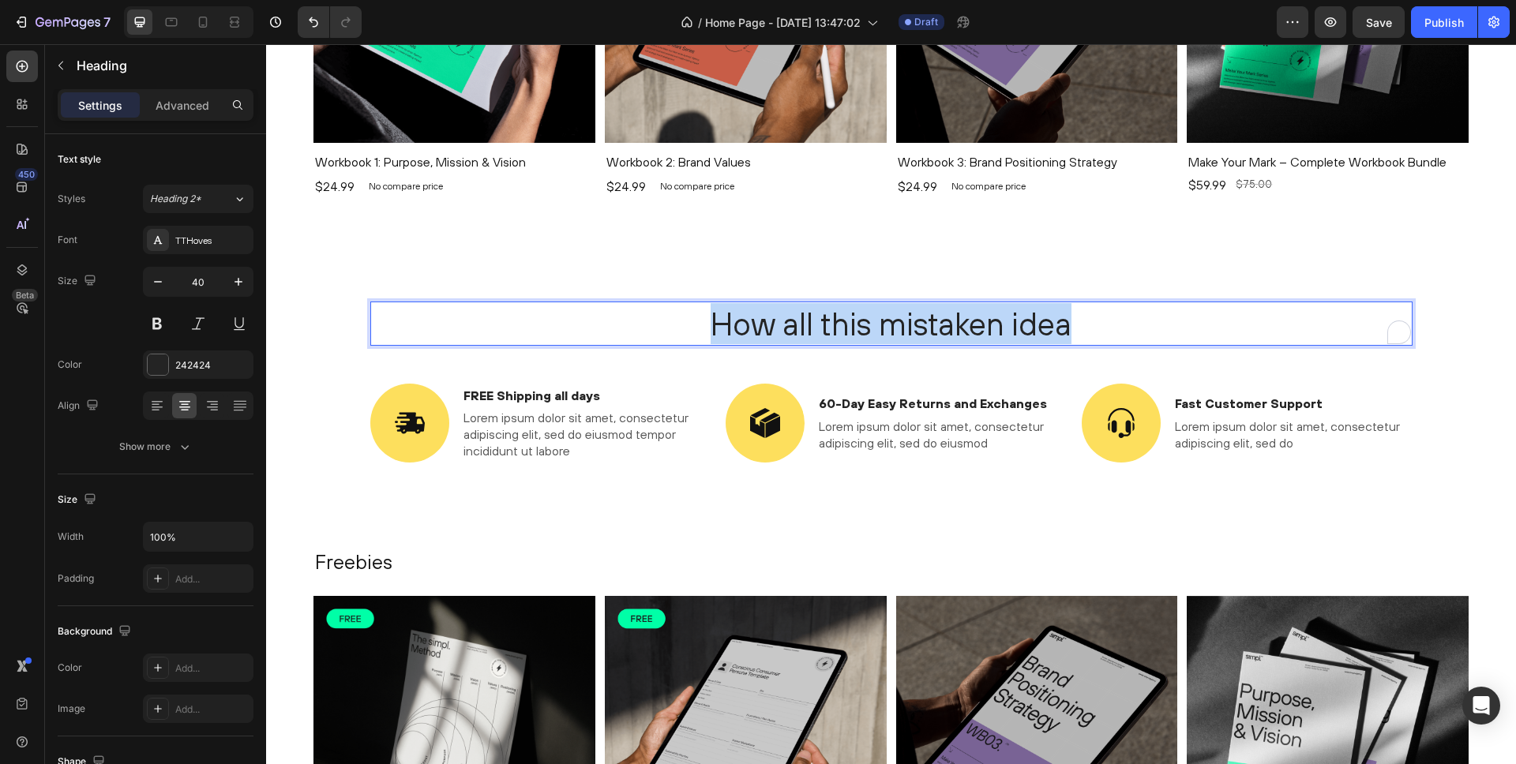
click at [856, 321] on p "How all this mistaken idea" at bounding box center [891, 323] width 1039 height 41
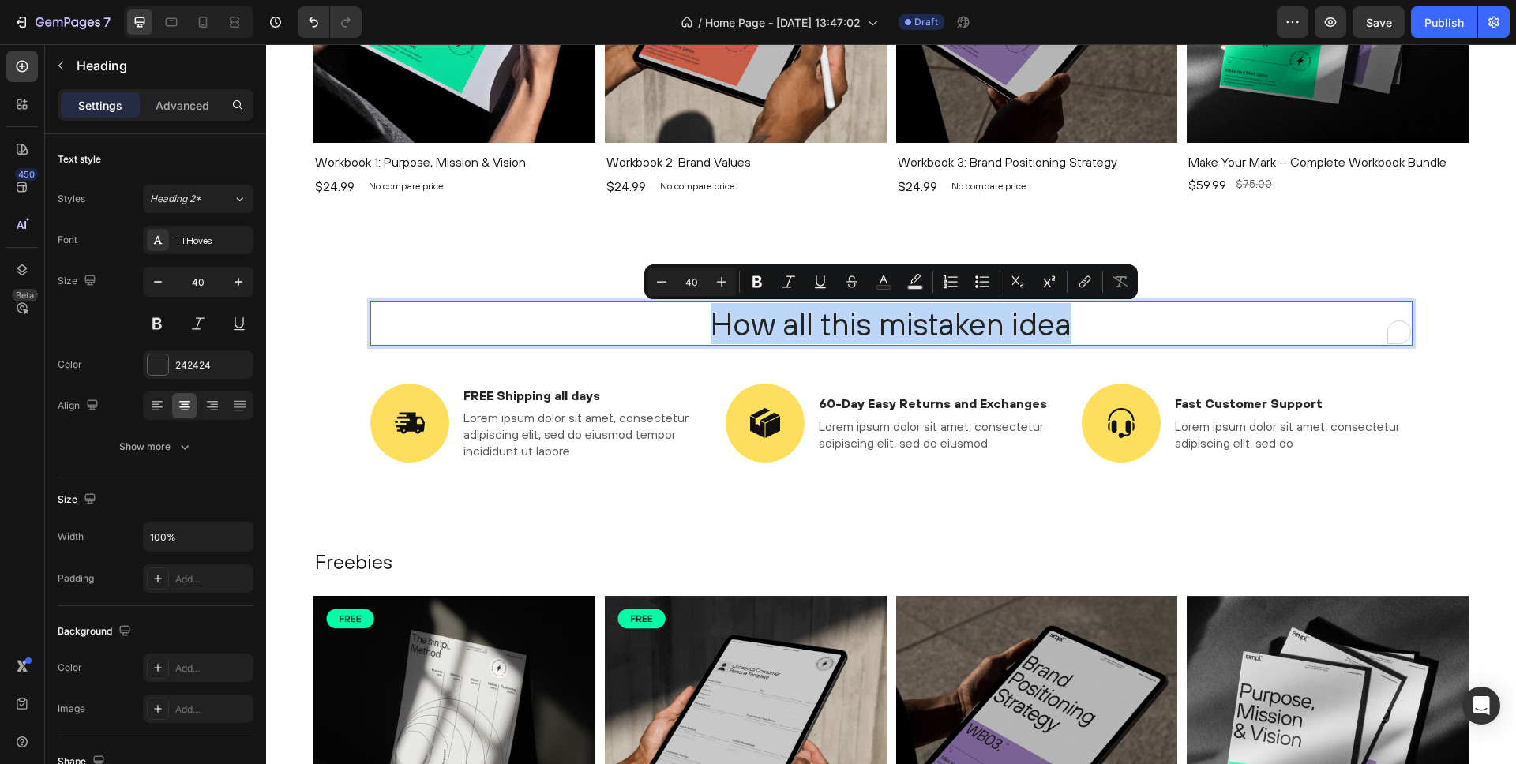
click at [873, 321] on p "How all this mistaken idea" at bounding box center [891, 323] width 1039 height 41
click at [861, 324] on p "How all this mistaken idea" at bounding box center [891, 323] width 1039 height 41
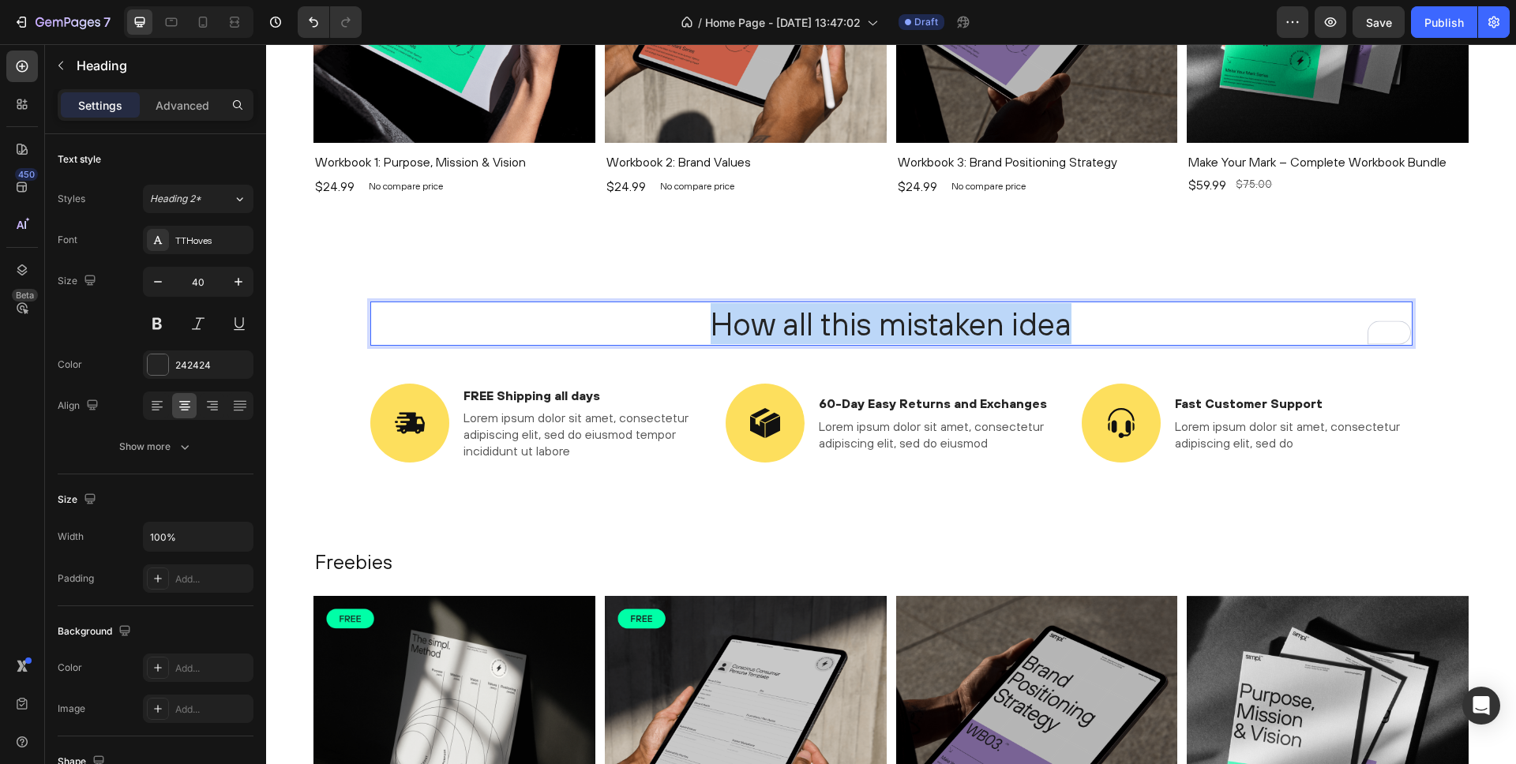
click at [861, 324] on p "How all this mistaken idea" at bounding box center [891, 323] width 1039 height 41
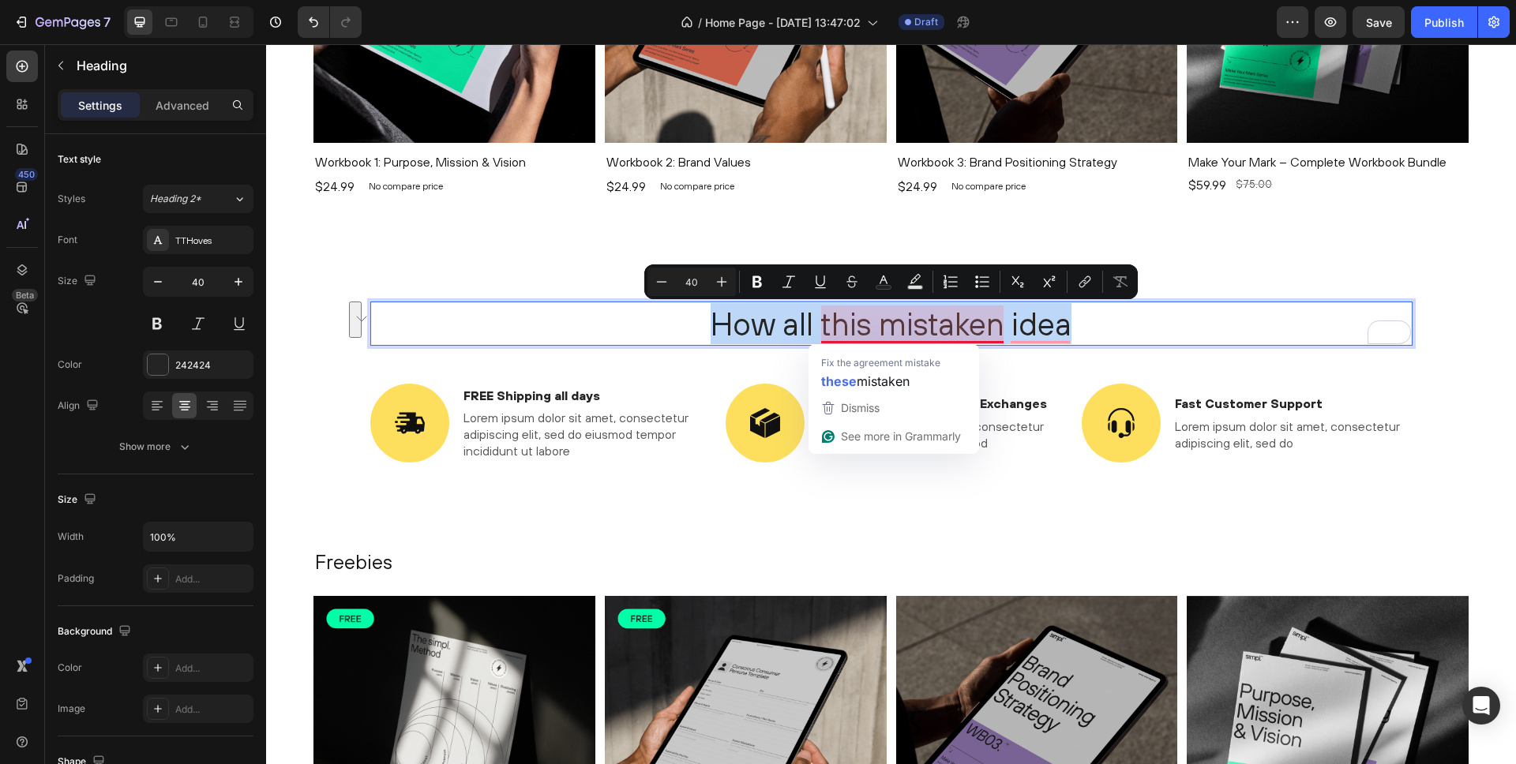
click at [801, 322] on p "How all this mistaken idea" at bounding box center [891, 323] width 1039 height 41
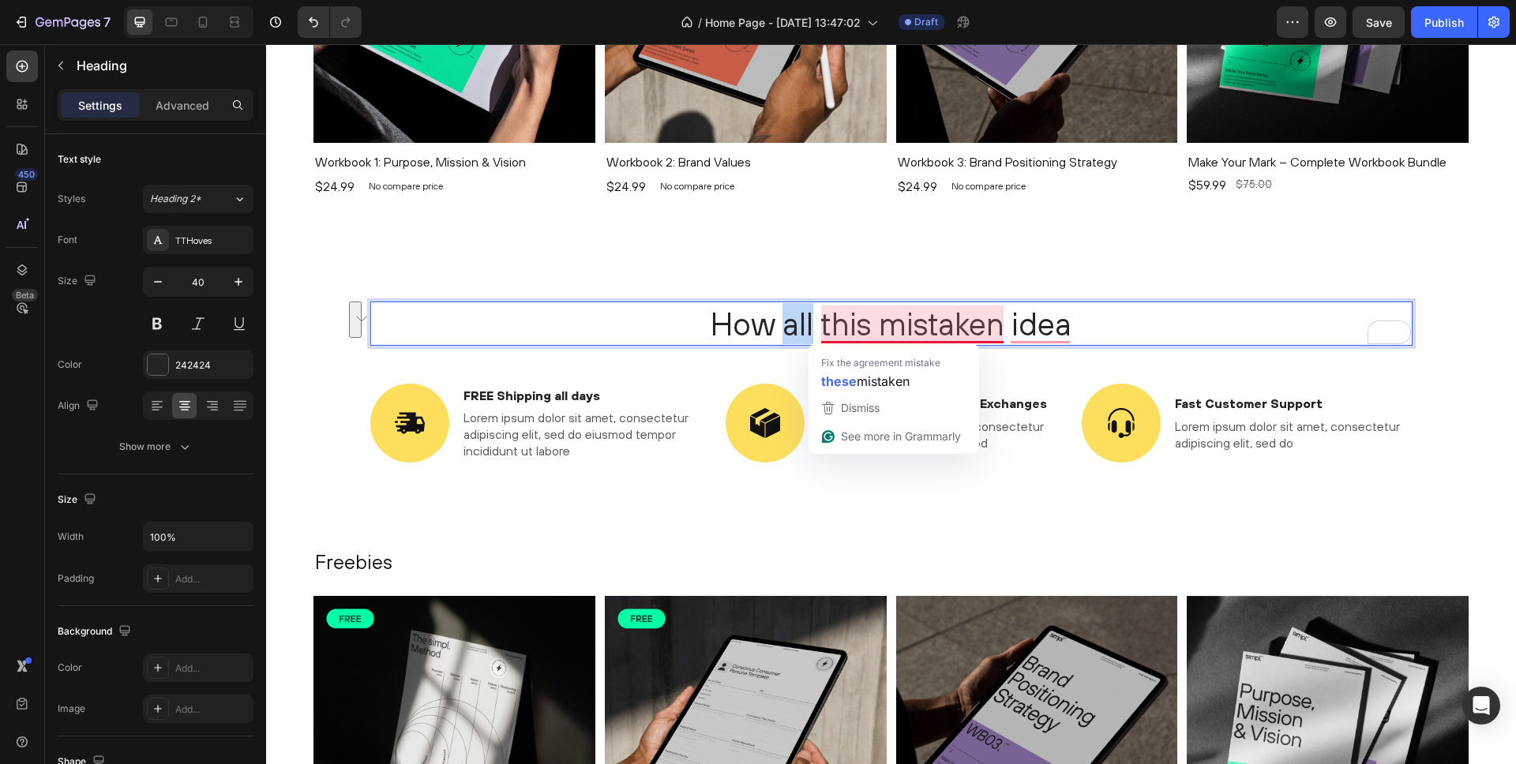
click at [801, 322] on p "How all this mistaken idea" at bounding box center [891, 323] width 1039 height 41
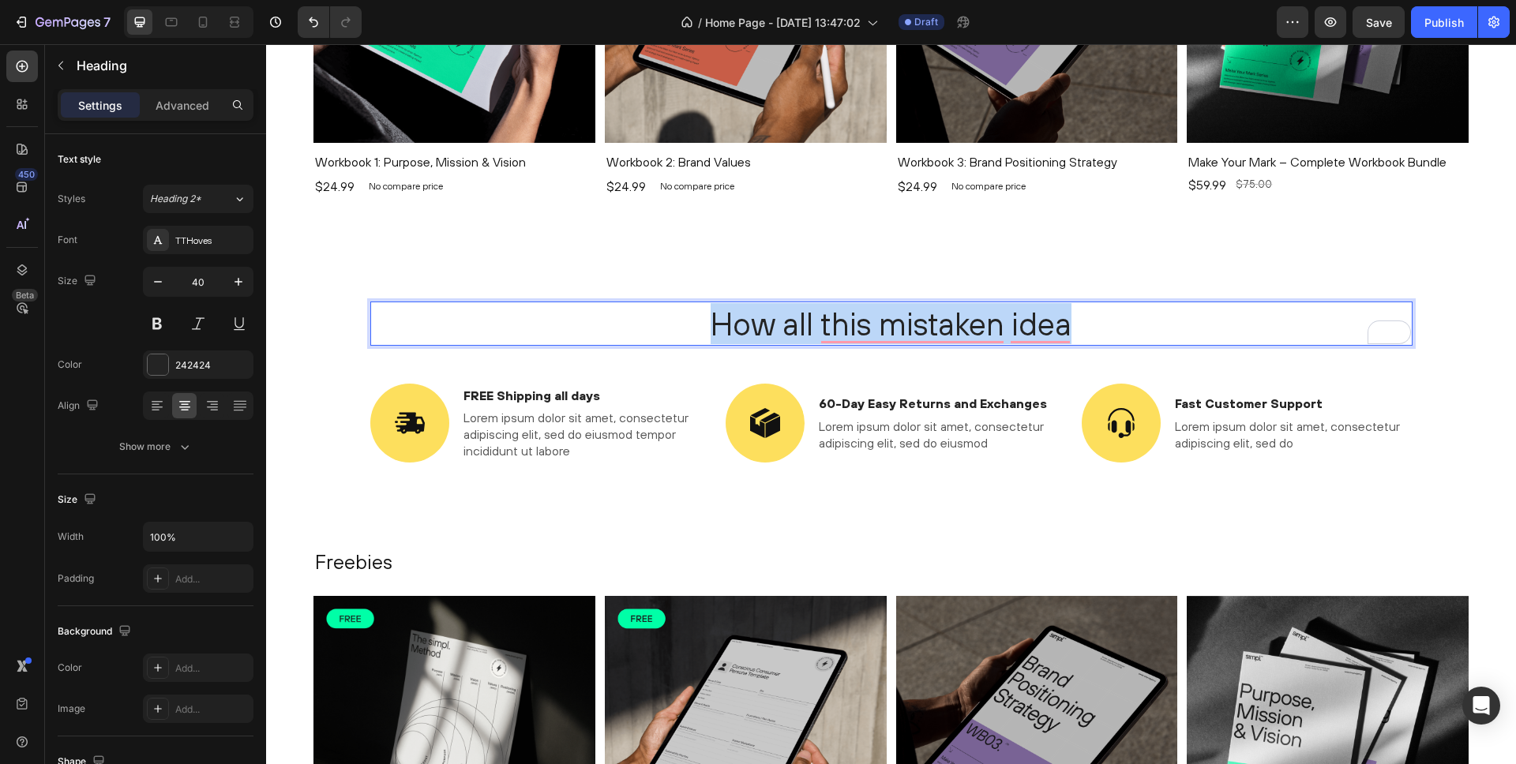
click at [801, 322] on p "How all this mistaken idea" at bounding box center [891, 323] width 1039 height 41
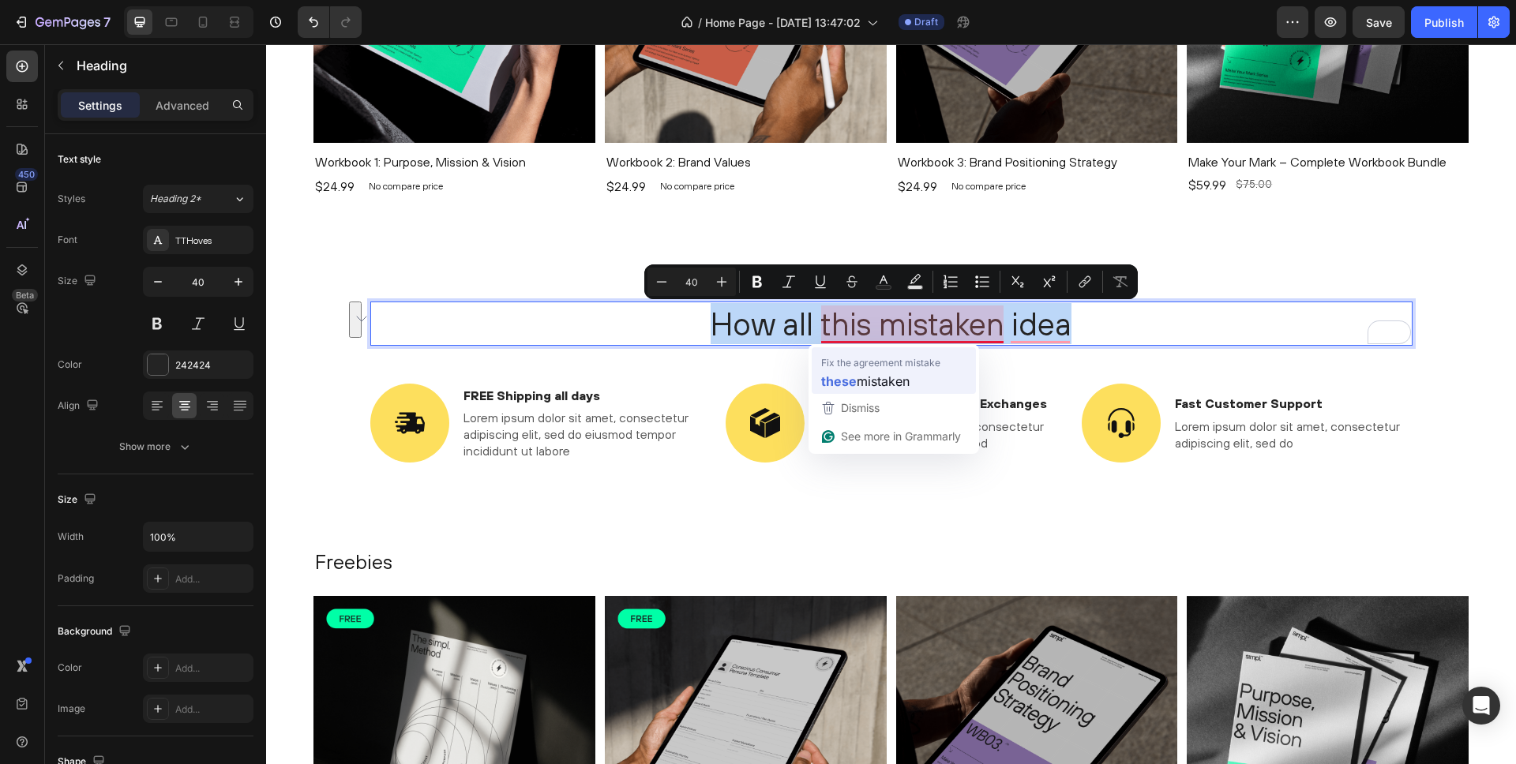
click at [887, 385] on span "mistaken" at bounding box center [883, 381] width 53 height 20
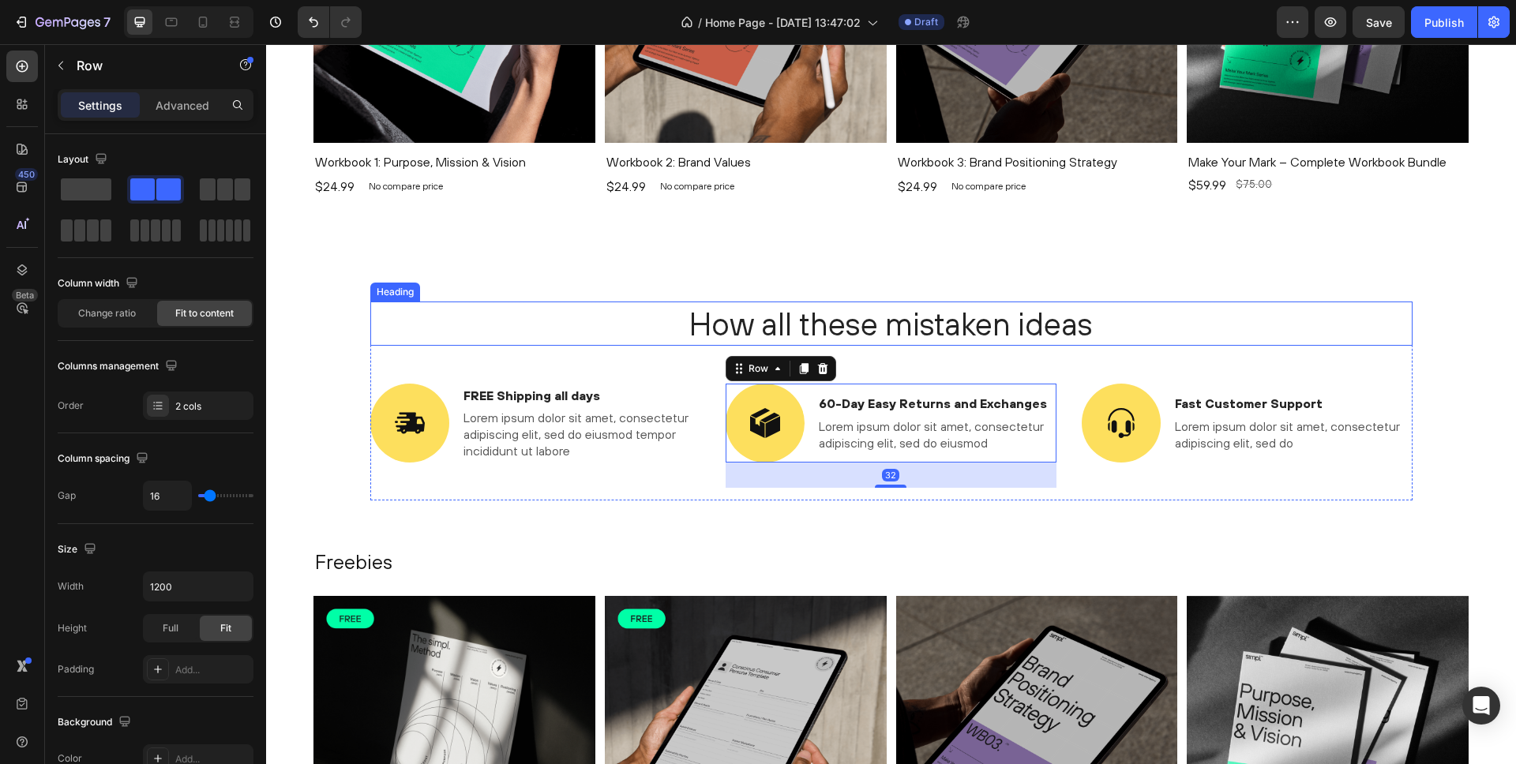
scroll to position [1109, 0]
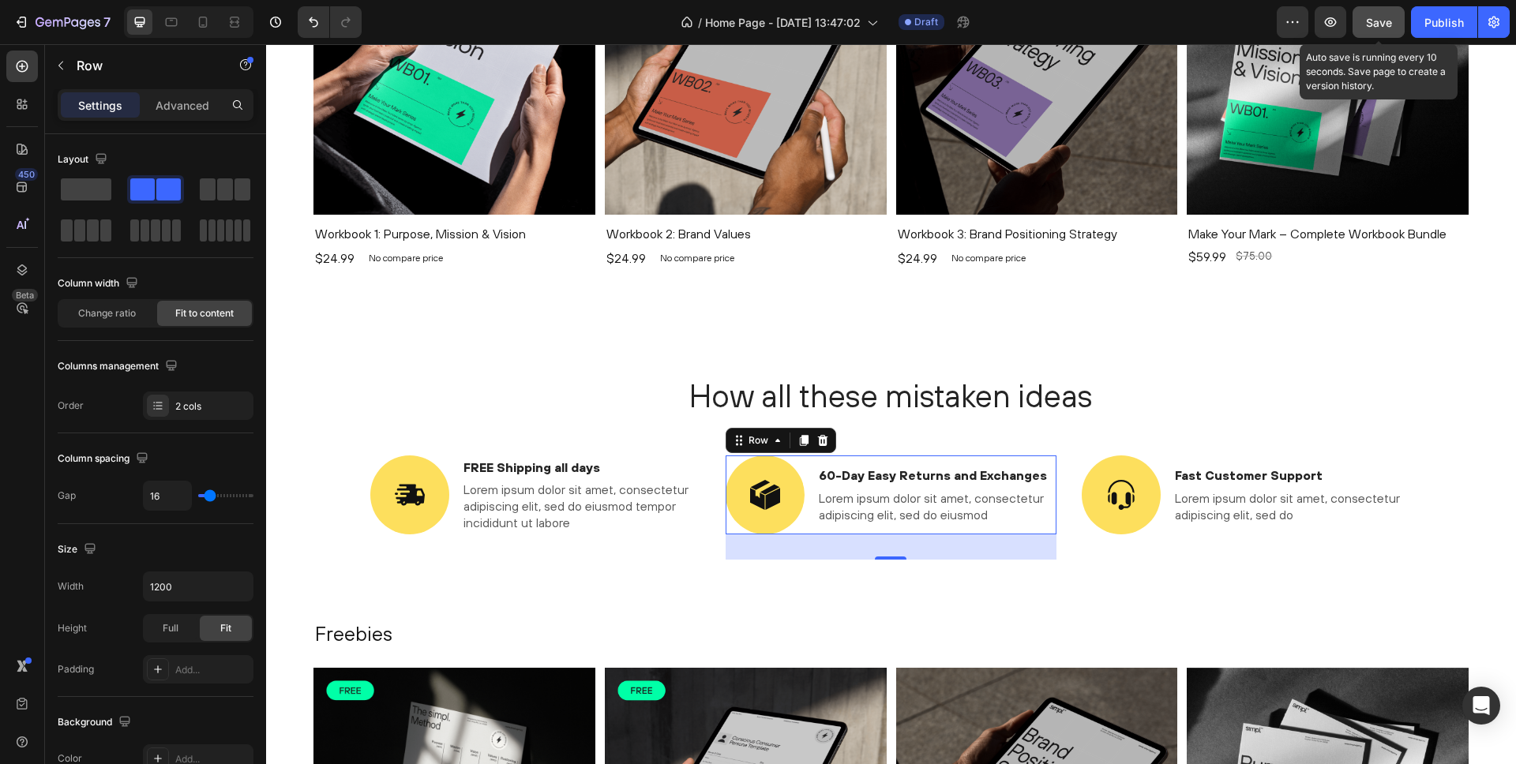
click at [1375, 17] on span "Save" at bounding box center [1379, 22] width 26 height 13
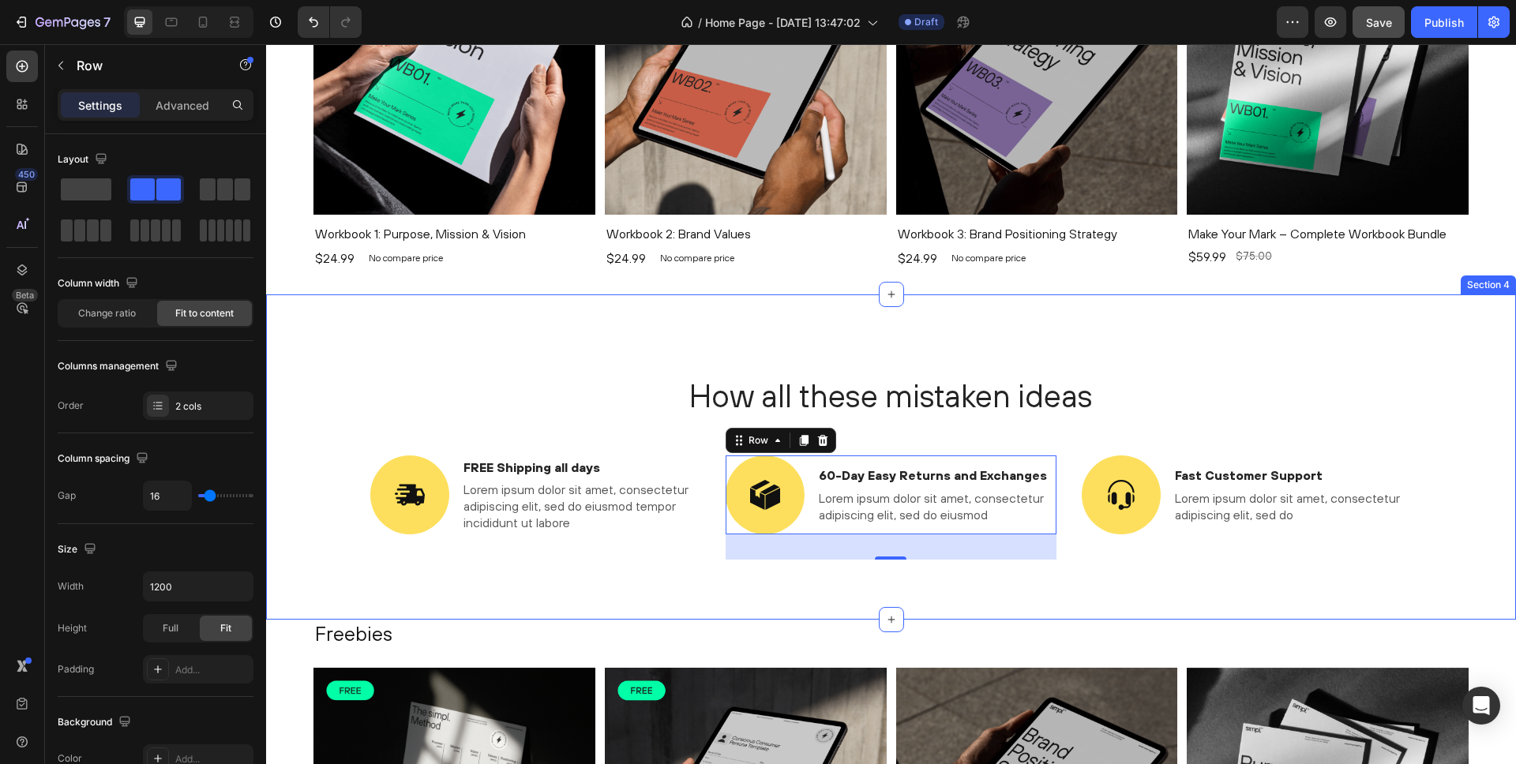
scroll to position [1098, 0]
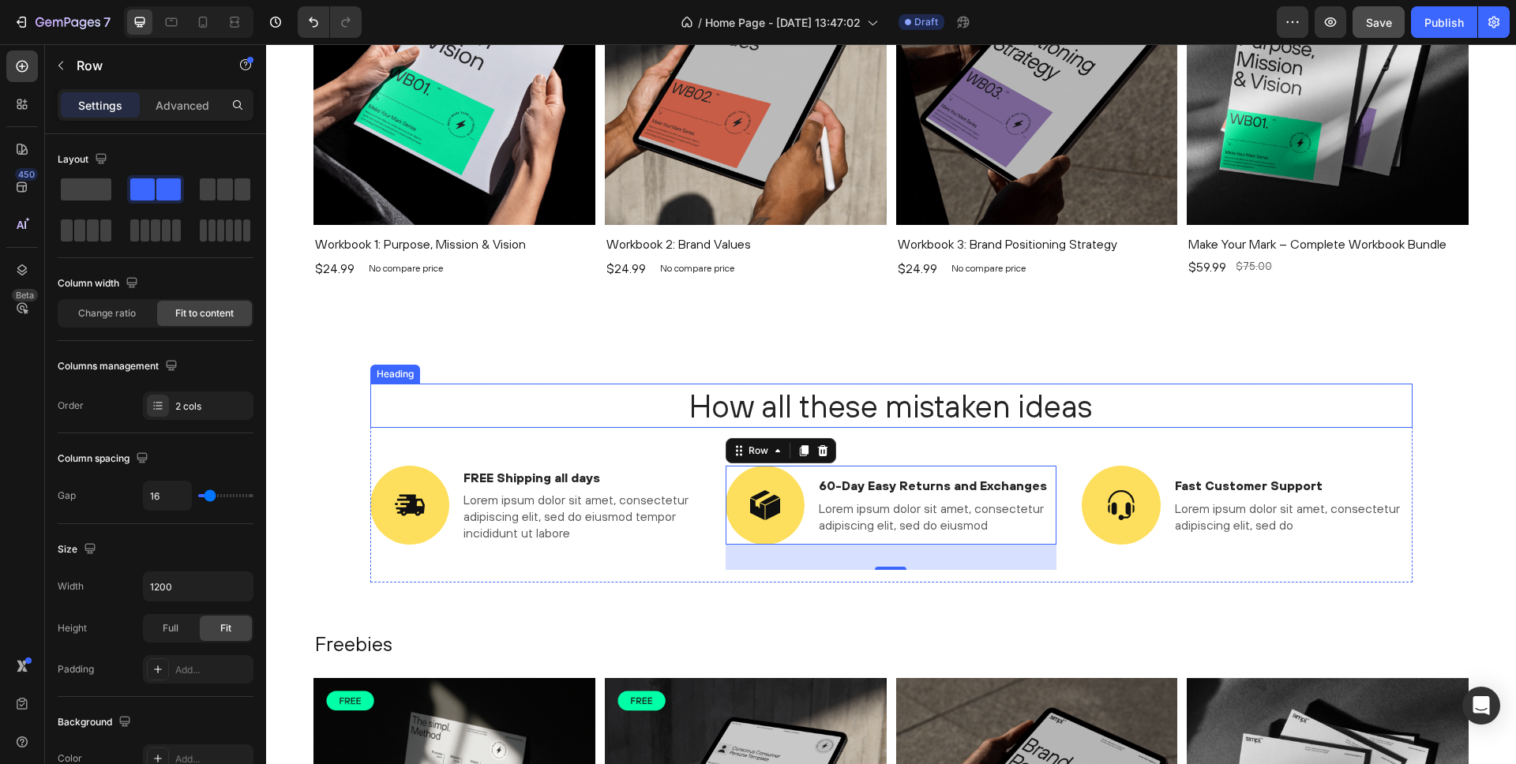
click at [765, 407] on p "How all these mistaken ideas" at bounding box center [891, 405] width 1039 height 41
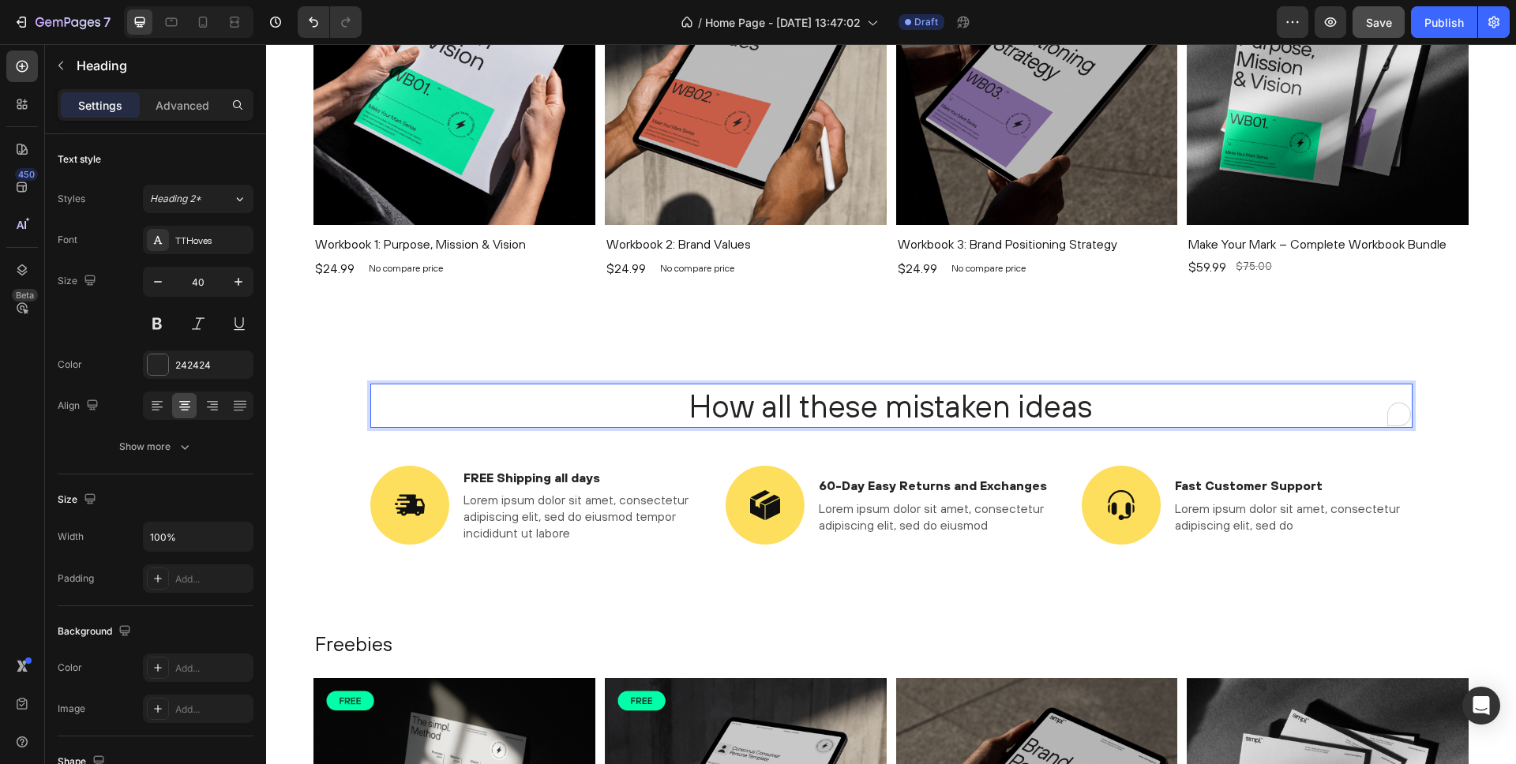
click at [765, 407] on p "How all these mistaken ideas" at bounding box center [891, 405] width 1039 height 41
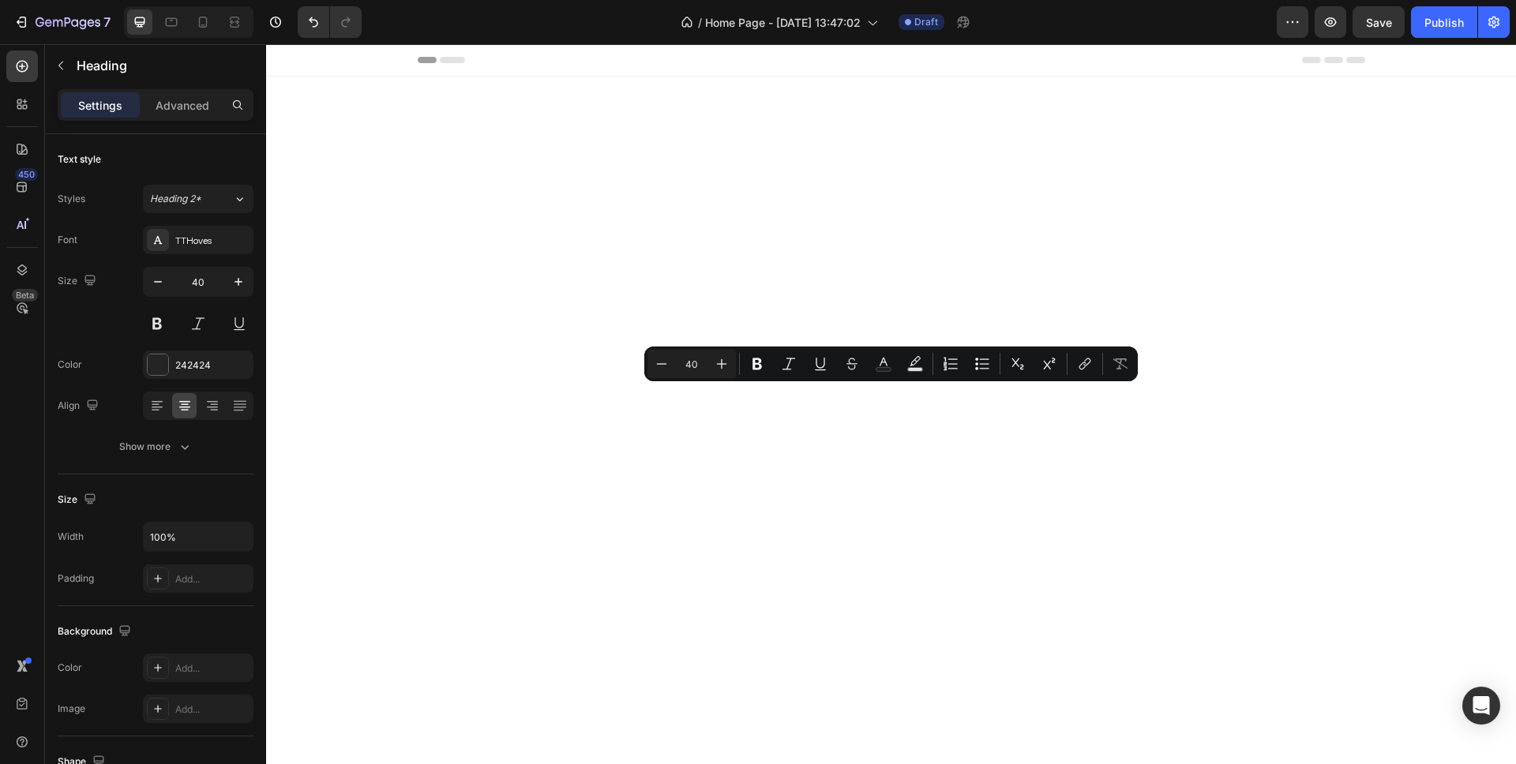
scroll to position [1098, 0]
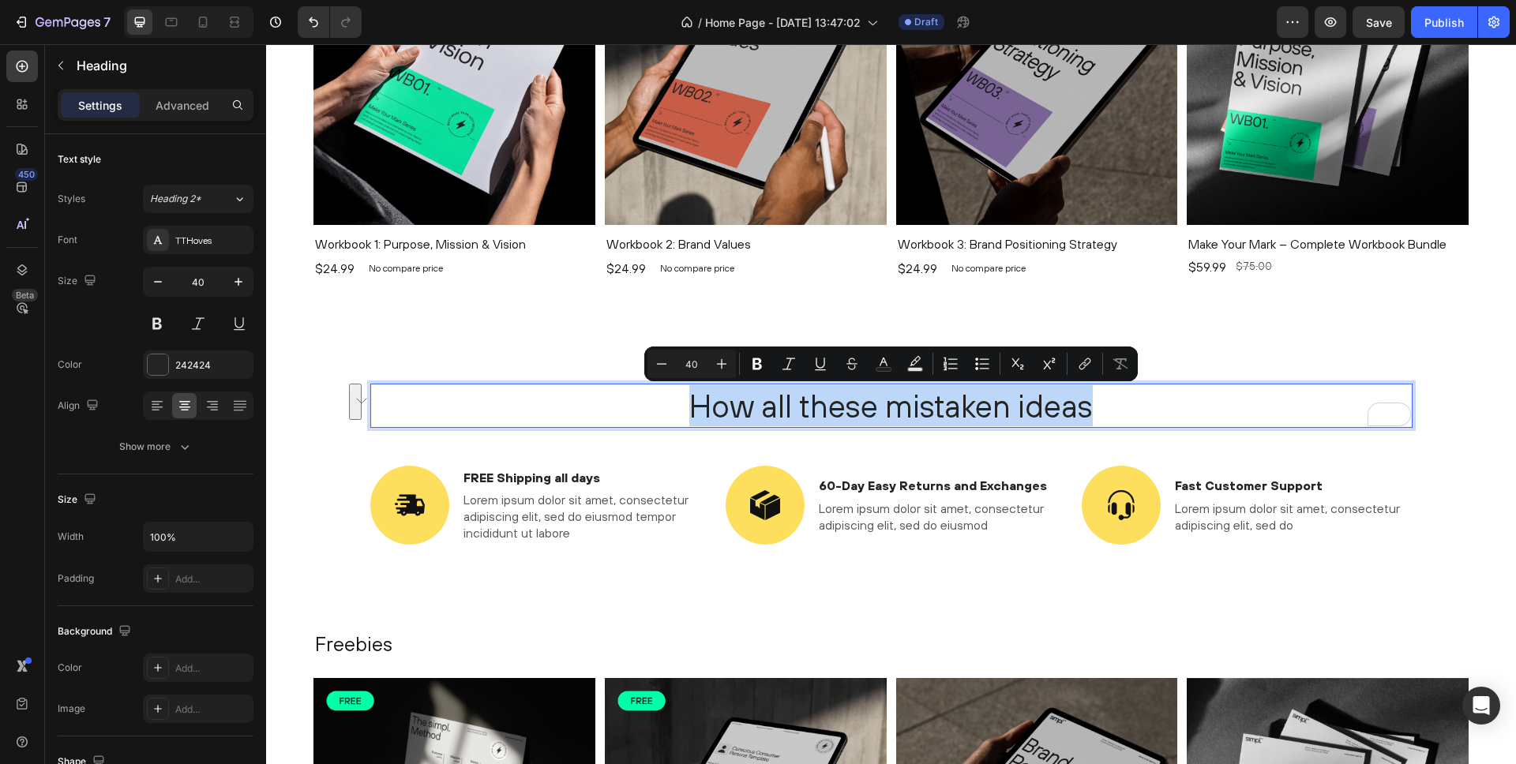
click at [764, 398] on p "How all these mistaken ideas" at bounding box center [891, 405] width 1039 height 41
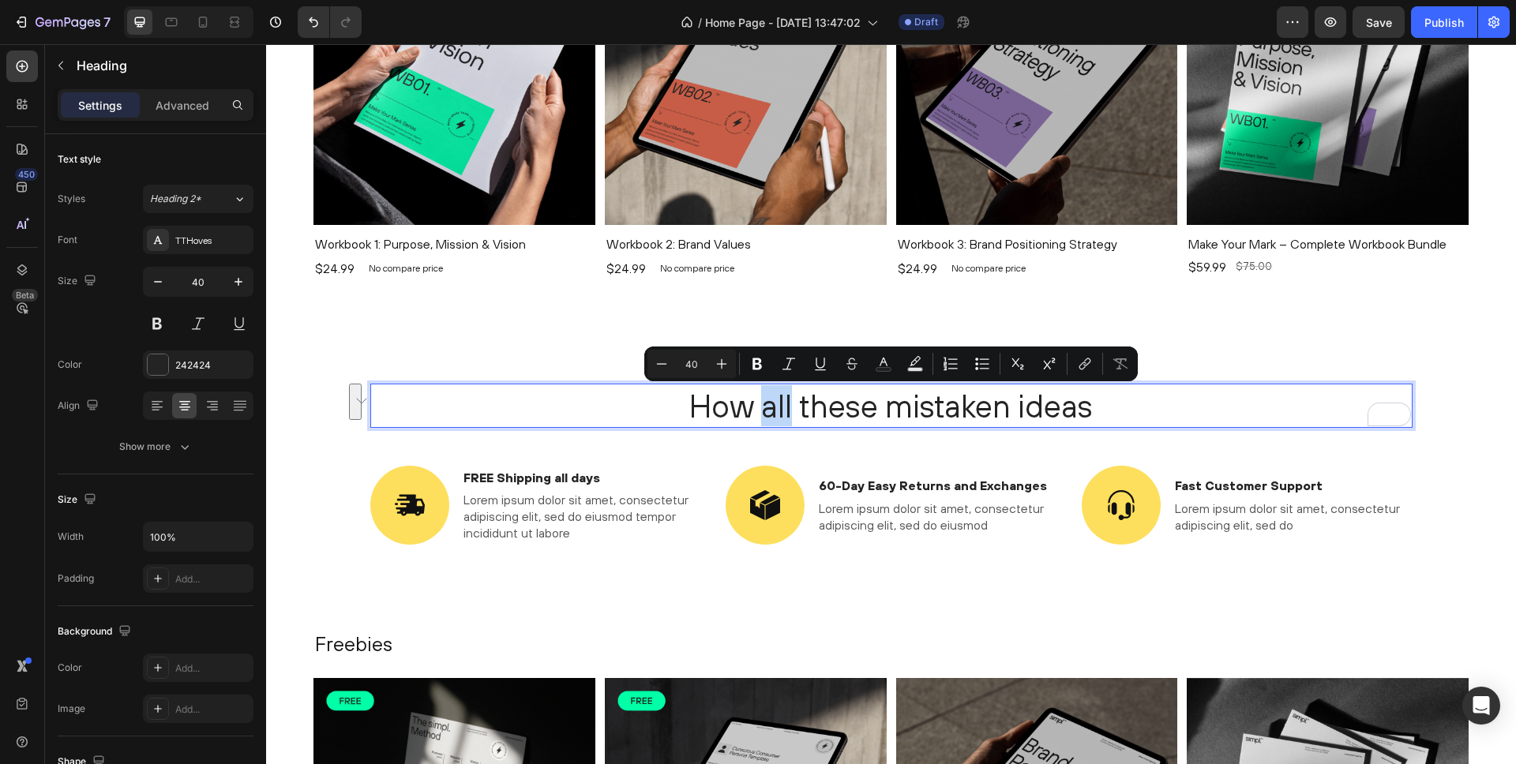
click at [764, 398] on p "How all these mistaken ideas" at bounding box center [891, 405] width 1039 height 41
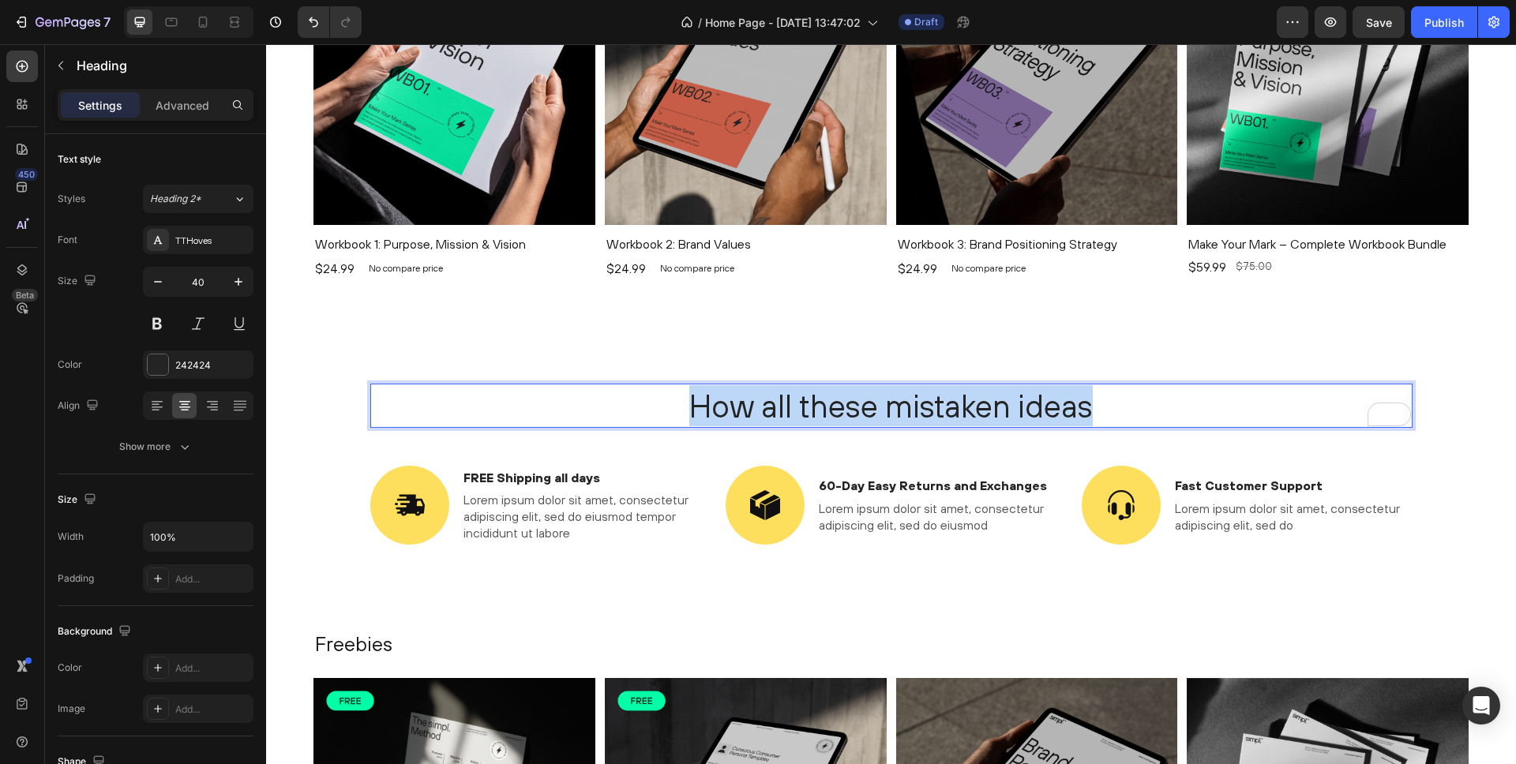
click at [764, 398] on p "How all these mistaken ideas" at bounding box center [891, 405] width 1039 height 41
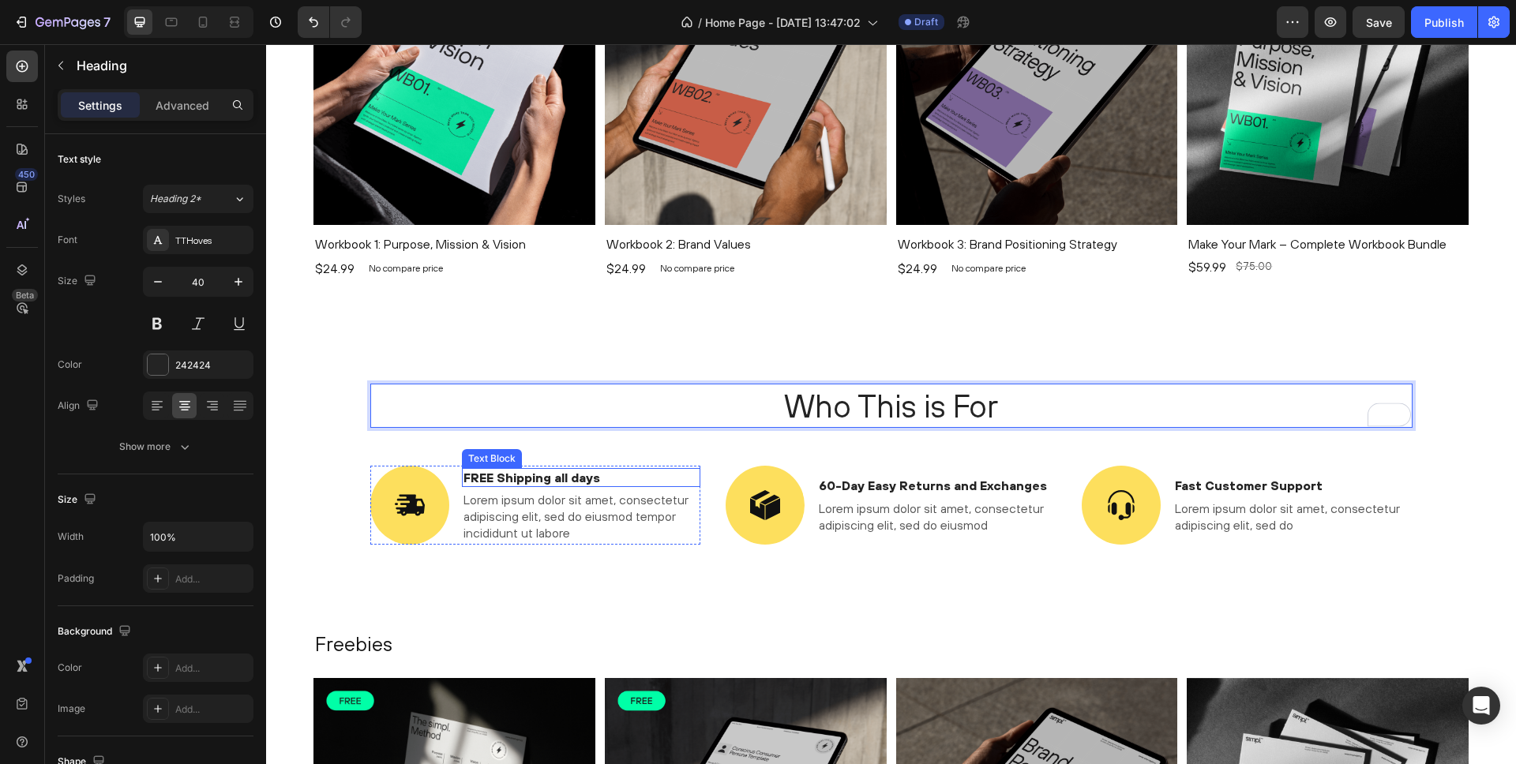
click at [552, 475] on p "FREE Shipping all days" at bounding box center [581, 478] width 236 height 17
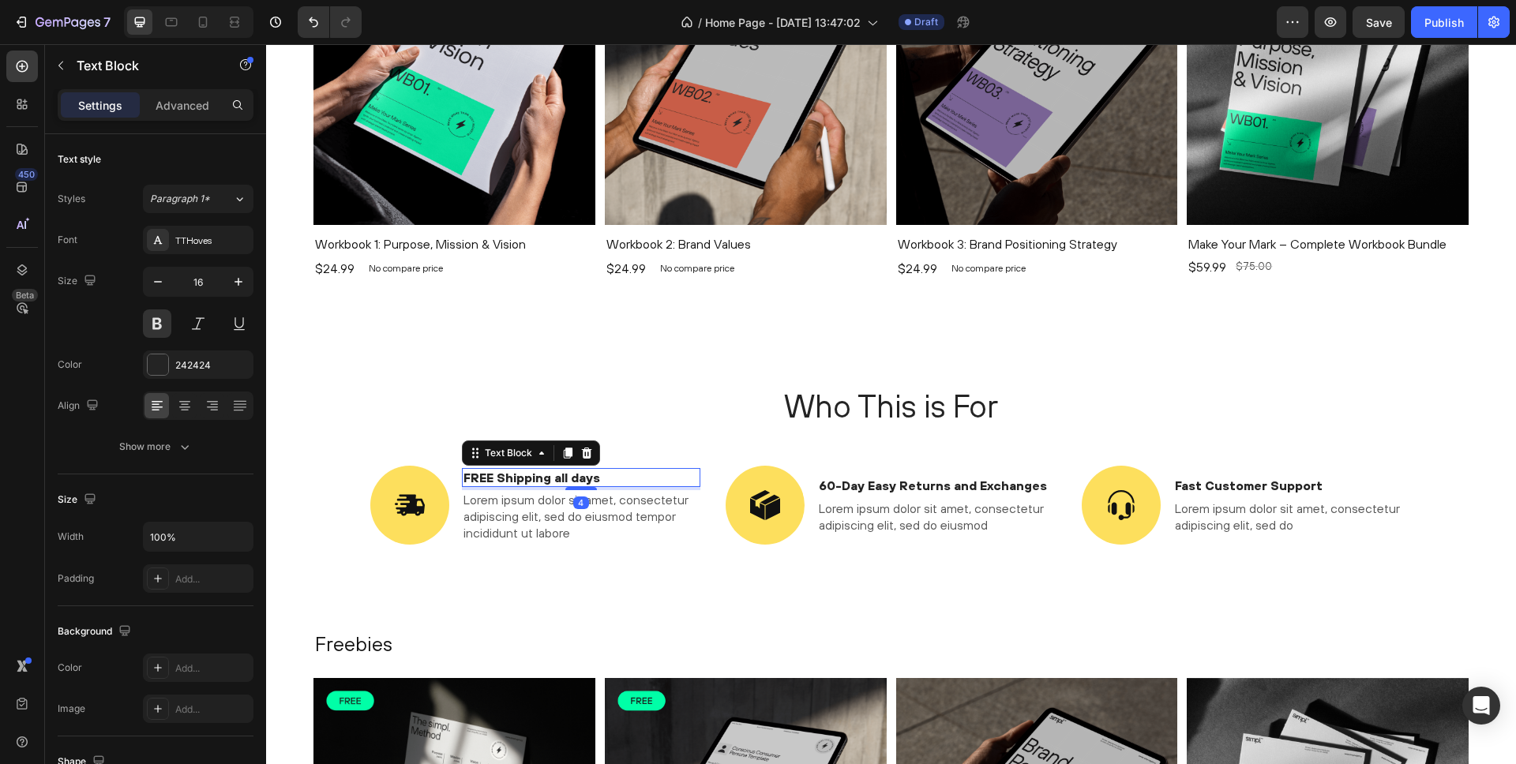
click at [552, 475] on p "FREE Shipping all days" at bounding box center [581, 478] width 236 height 17
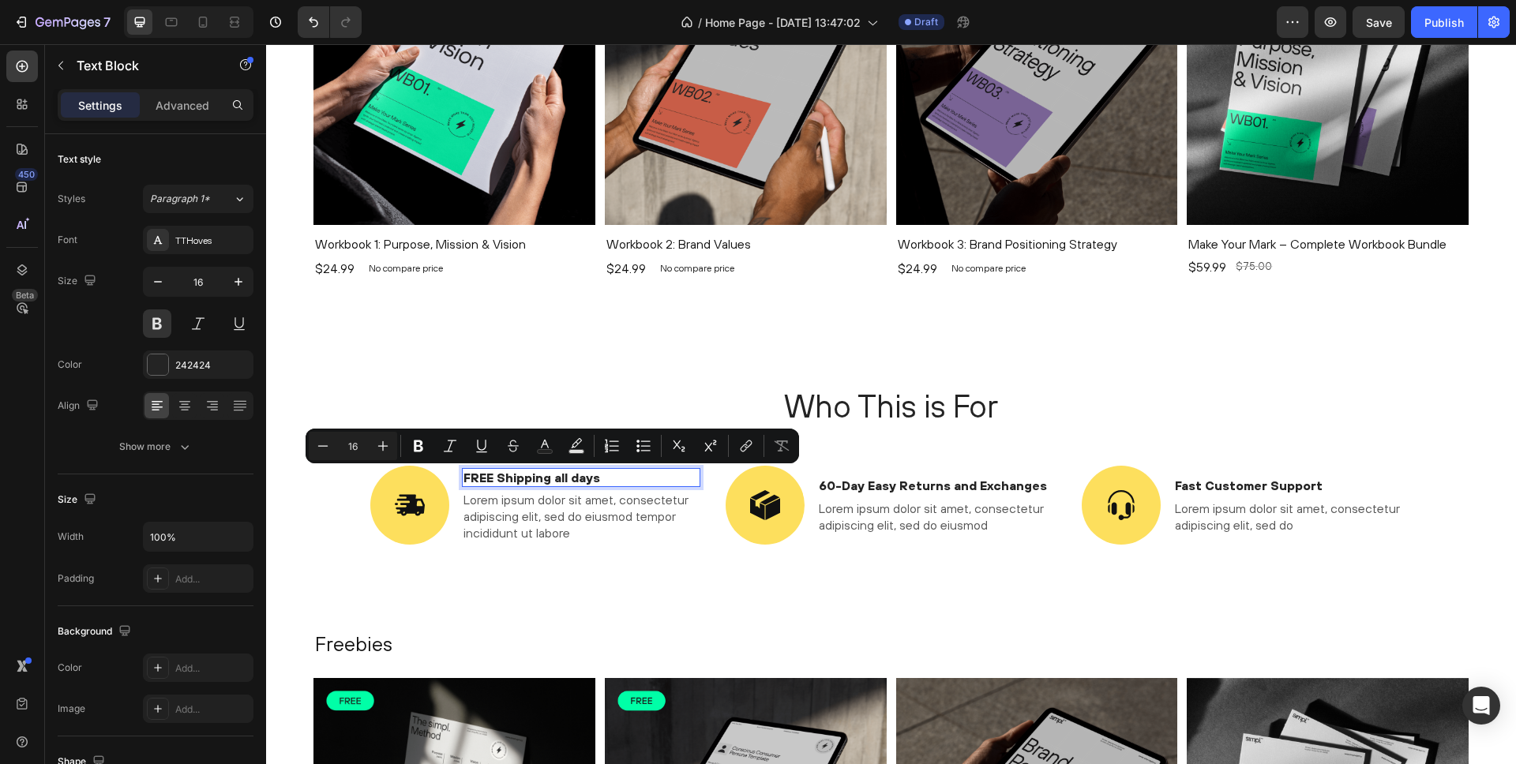
click at [529, 478] on p "FREE Shipping all days" at bounding box center [581, 478] width 236 height 17
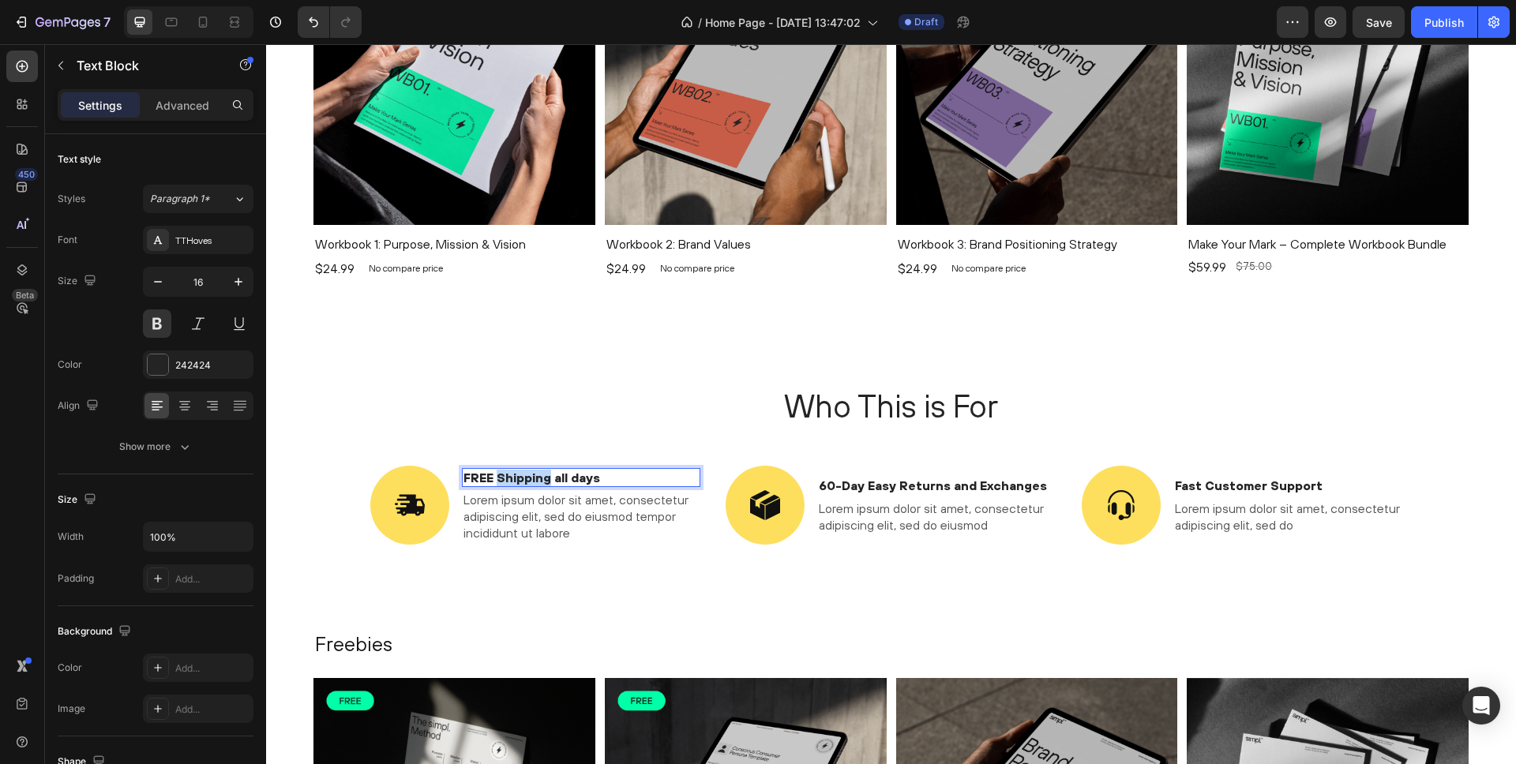
click at [529, 478] on p "FREE Shipping all days" at bounding box center [581, 478] width 236 height 17
click at [530, 478] on p "FREE Shipping all days" at bounding box center [581, 478] width 236 height 17
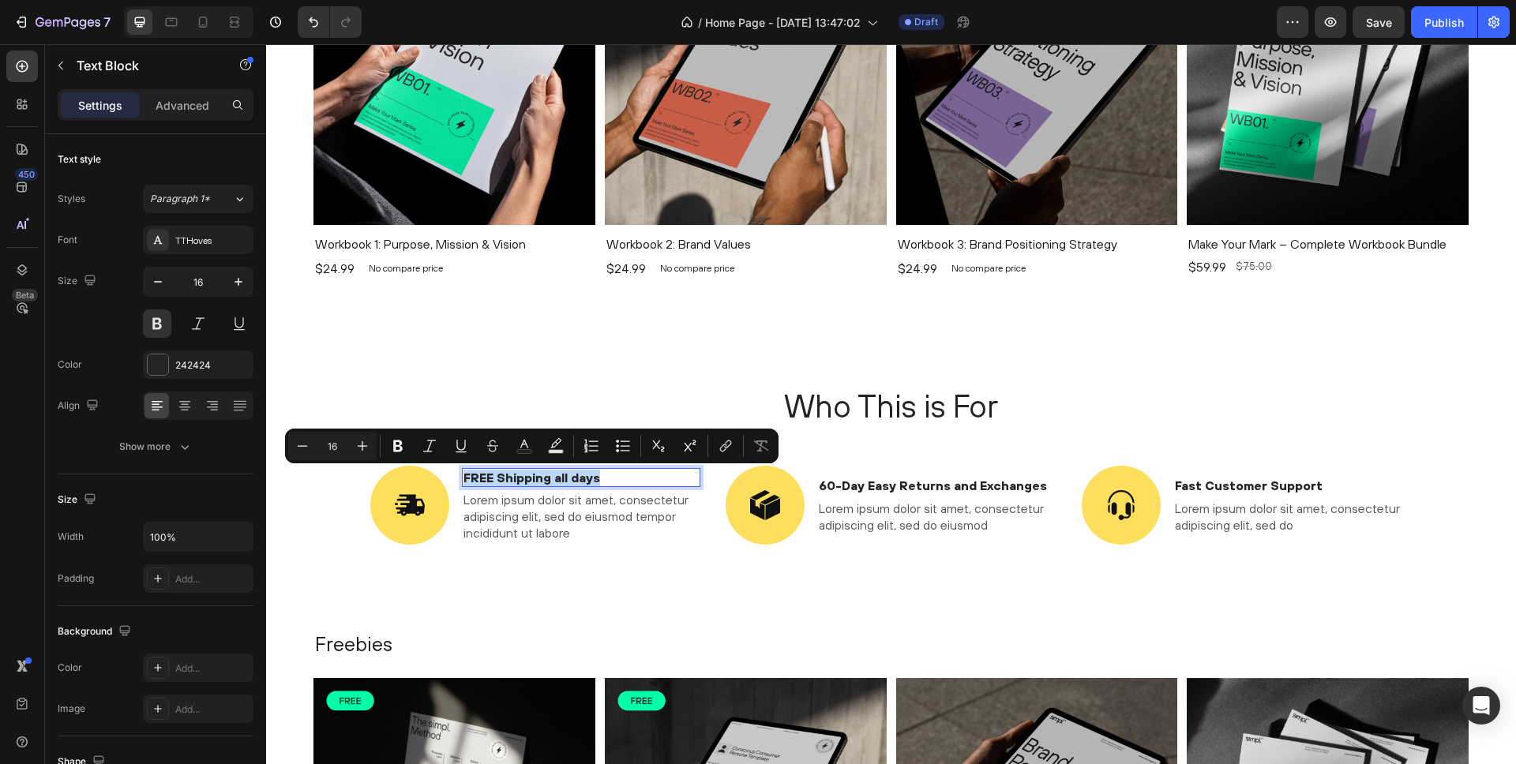
click at [568, 480] on p "FREE Shipping all days" at bounding box center [581, 478] width 236 height 17
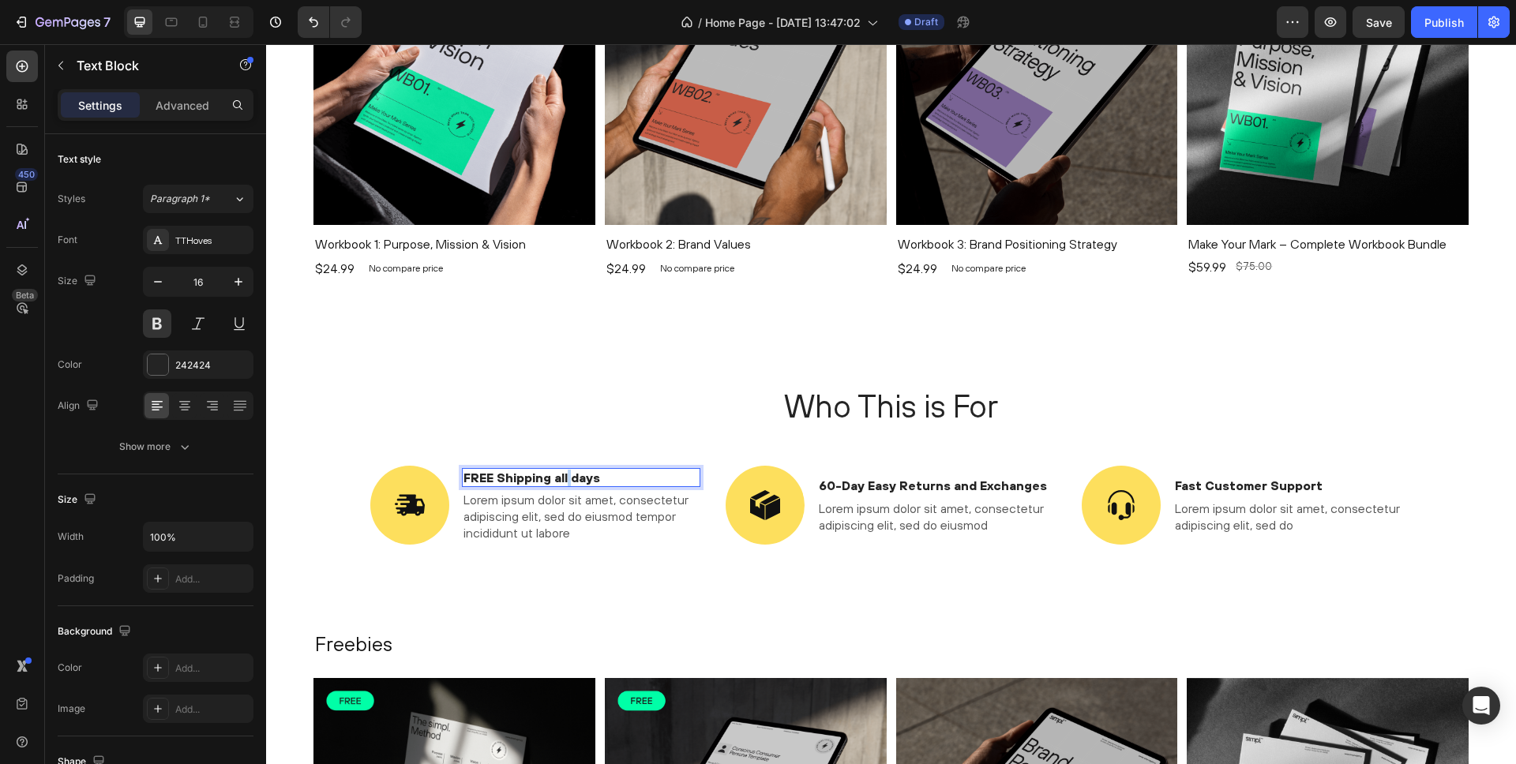
click at [568, 480] on p "FREE Shipping all days" at bounding box center [581, 478] width 236 height 17
click at [519, 511] on p "Lorem ipsum dolor sit amet, consectetur adipiscing elit, sed do eiusmod tempor …" at bounding box center [581, 516] width 236 height 49
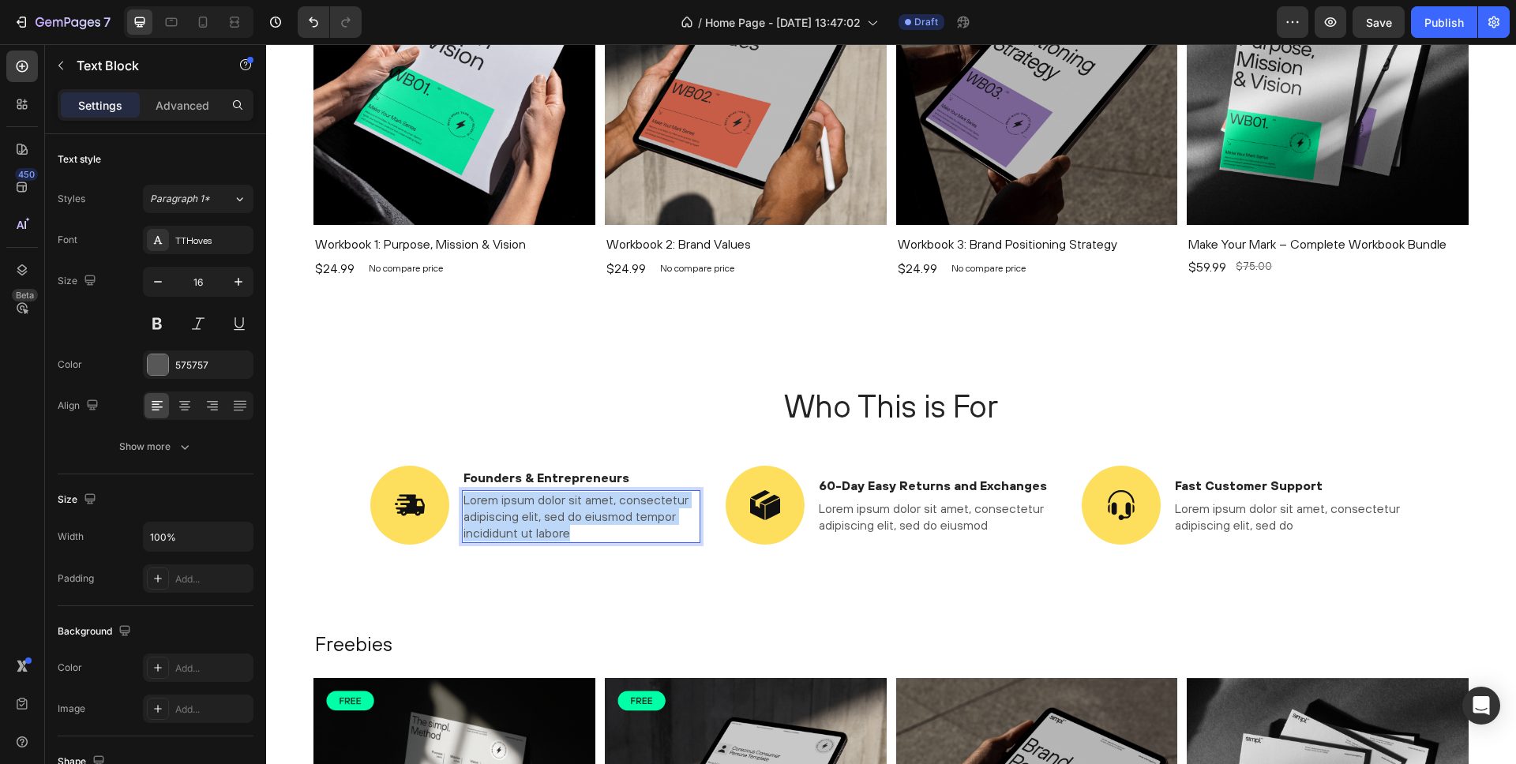
click at [519, 511] on p "Lorem ipsum dolor sit amet, consectetur adipiscing elit, sed do eiusmod tempor …" at bounding box center [581, 516] width 236 height 49
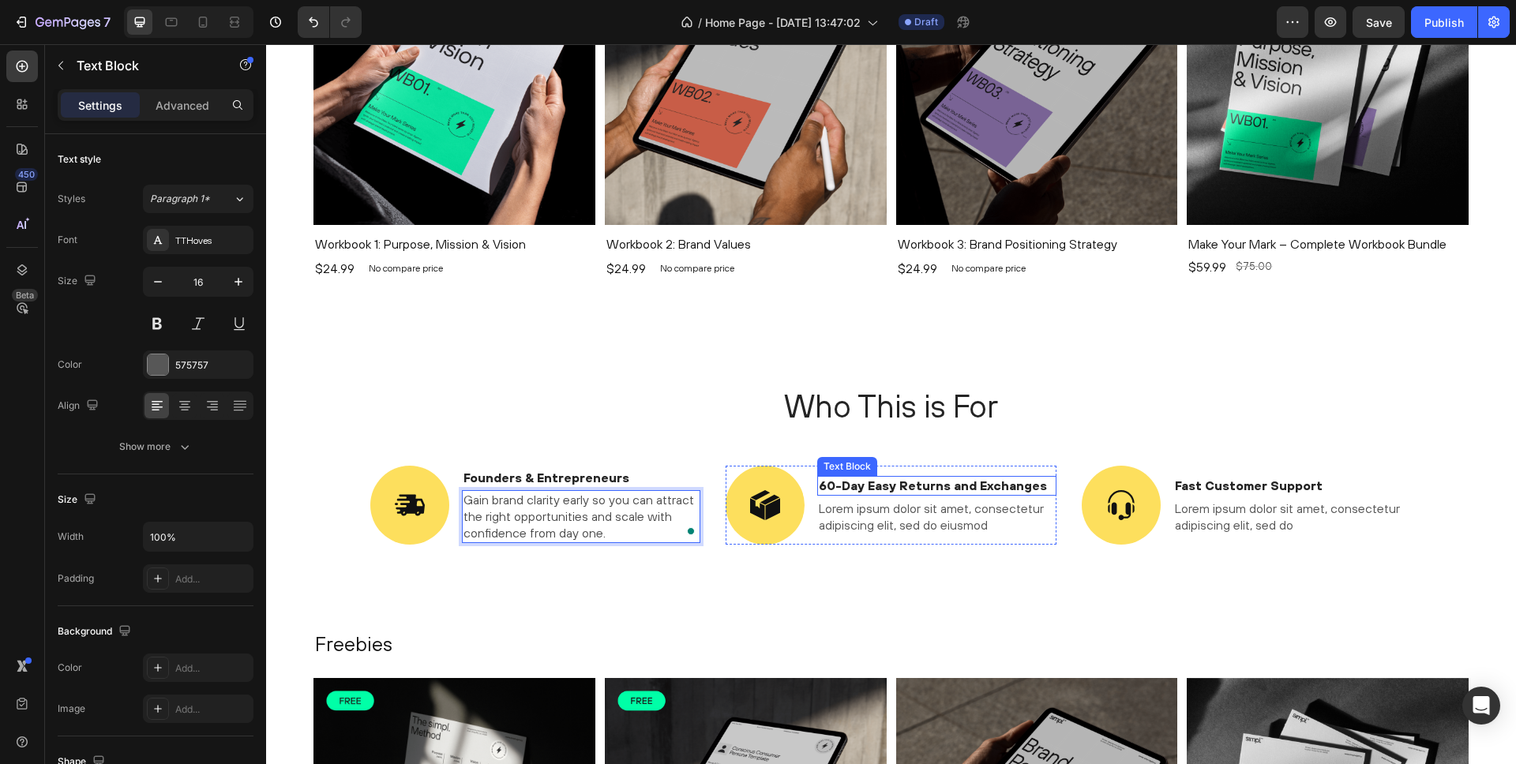
click at [865, 482] on p "60-Day Easy Returns and Exchanges" at bounding box center [937, 486] width 236 height 17
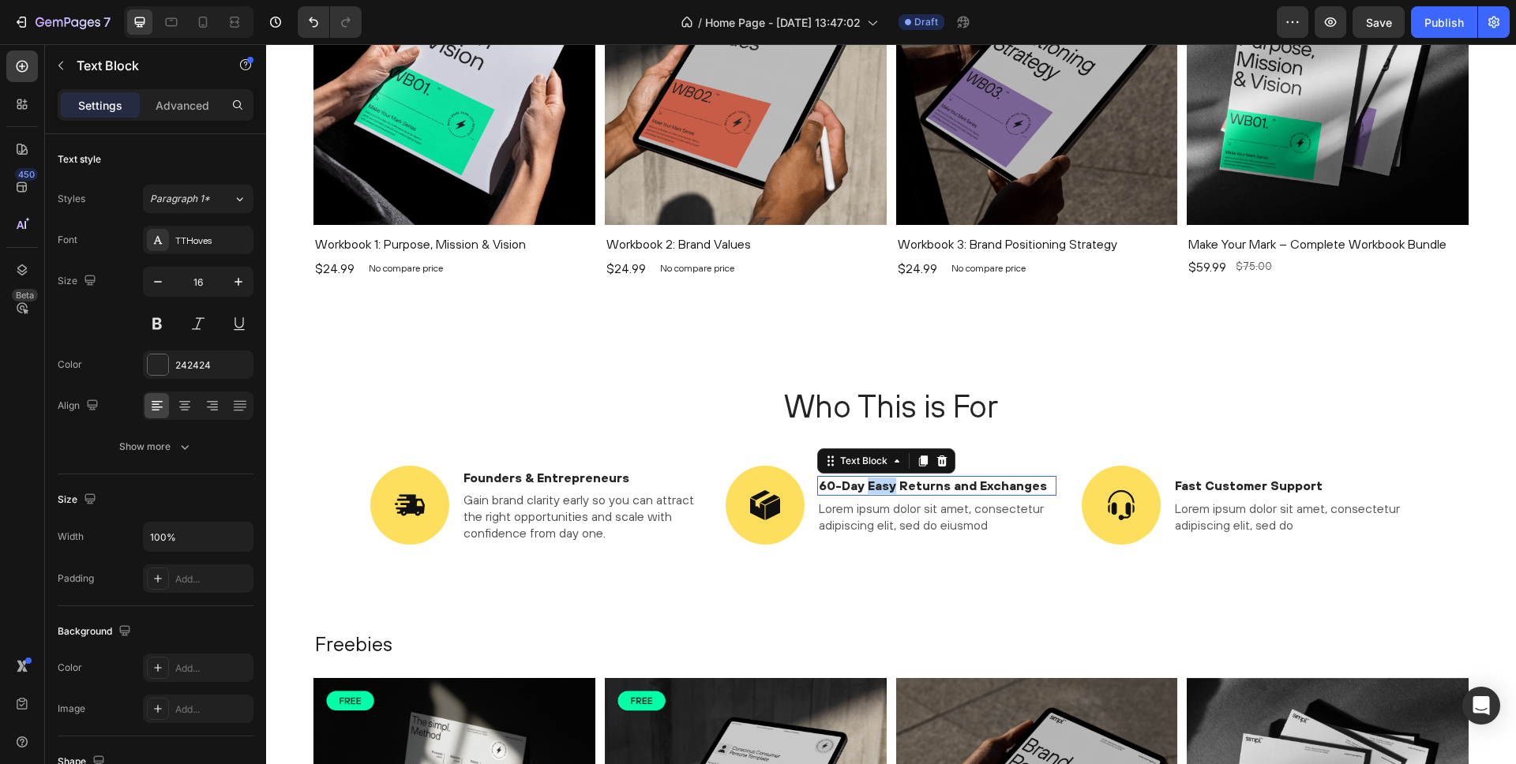
click at [865, 482] on p "60-Day Easy Returns and Exchanges" at bounding box center [937, 486] width 236 height 17
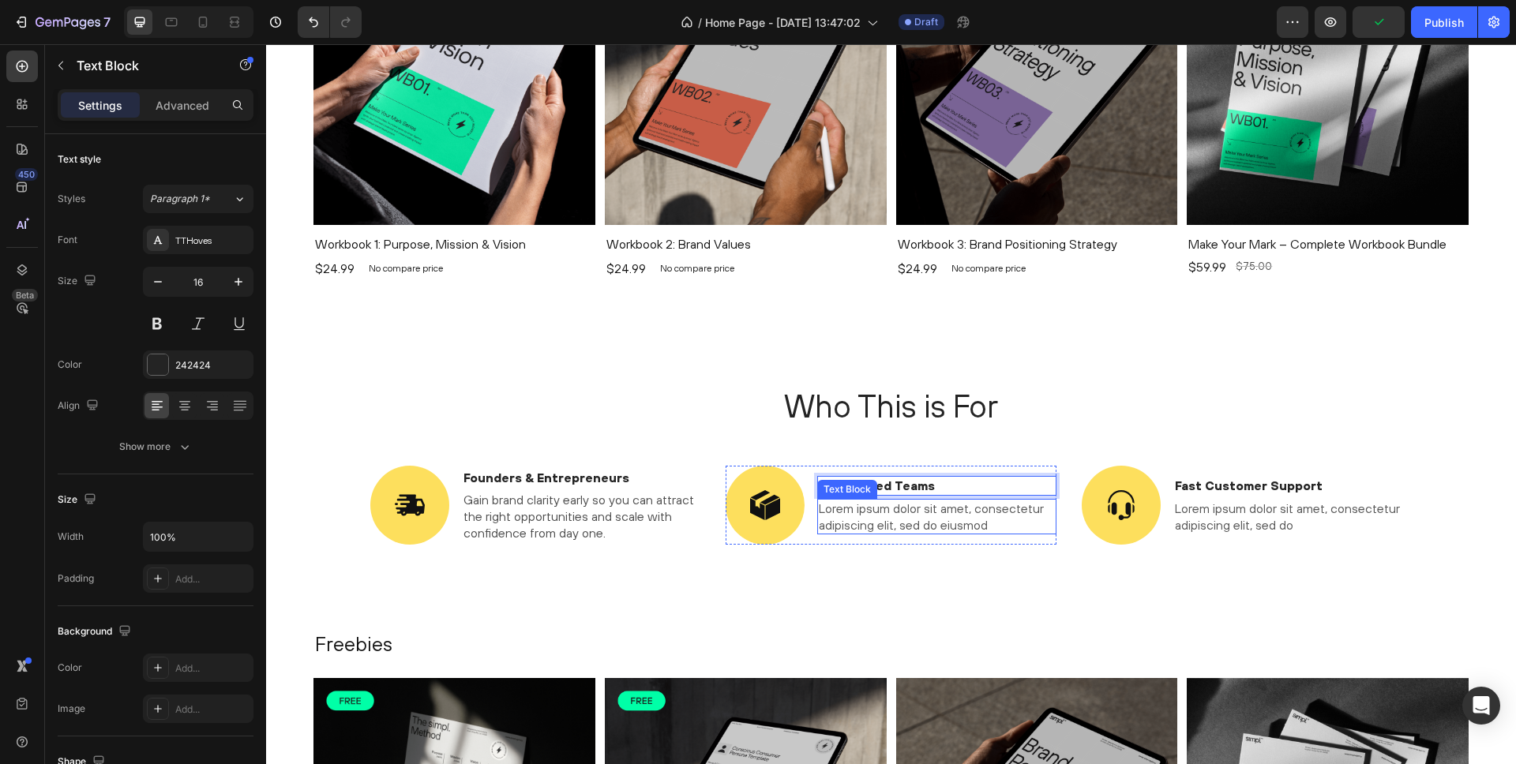
click at [889, 509] on p "Lorem ipsum dolor sit amet, consectetur adipiscing elit, sed do eiusmod" at bounding box center [937, 517] width 236 height 33
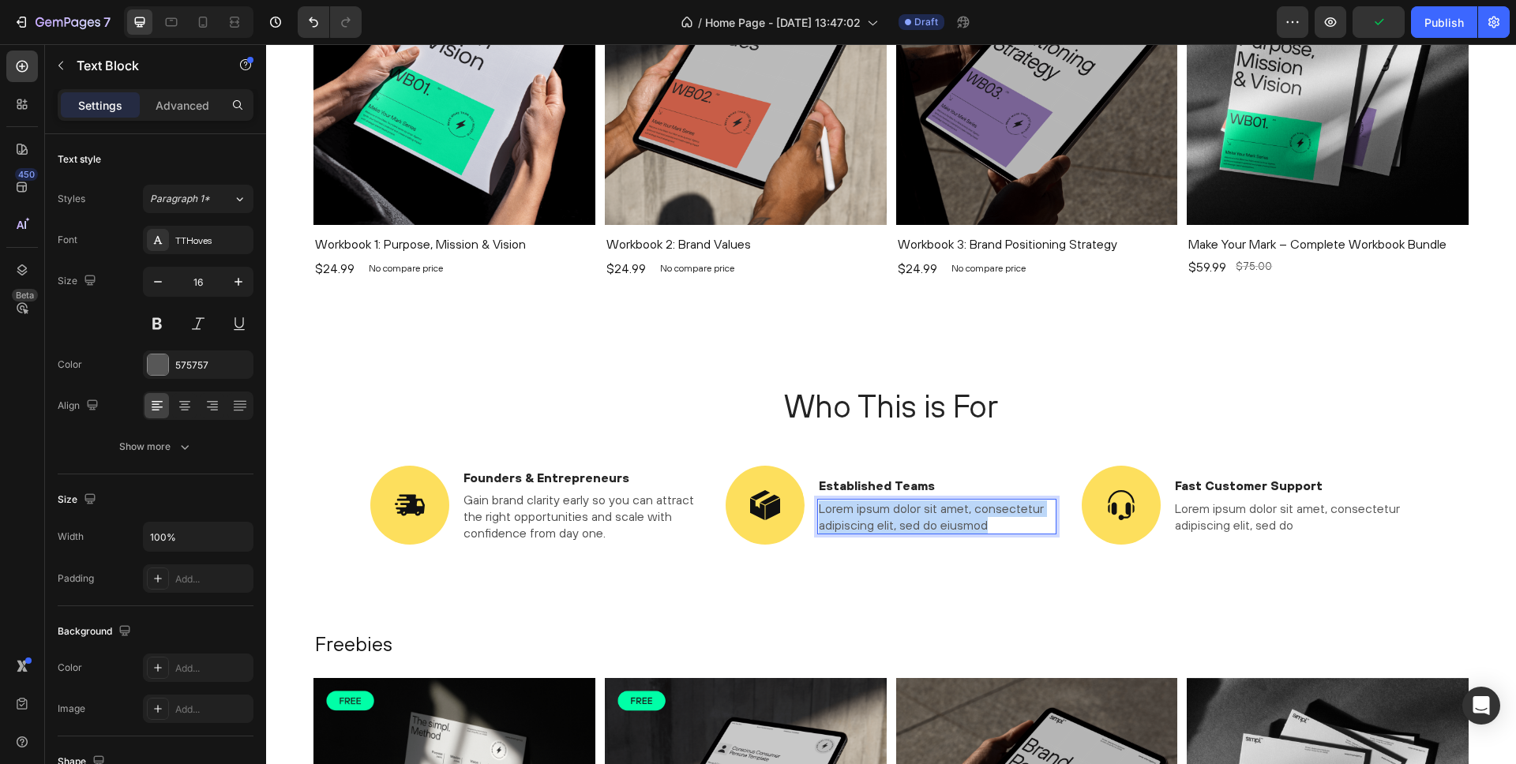
click at [889, 509] on p "Lorem ipsum dolor sit amet, consectetur adipiscing elit, sed do eiusmod" at bounding box center [937, 517] width 236 height 33
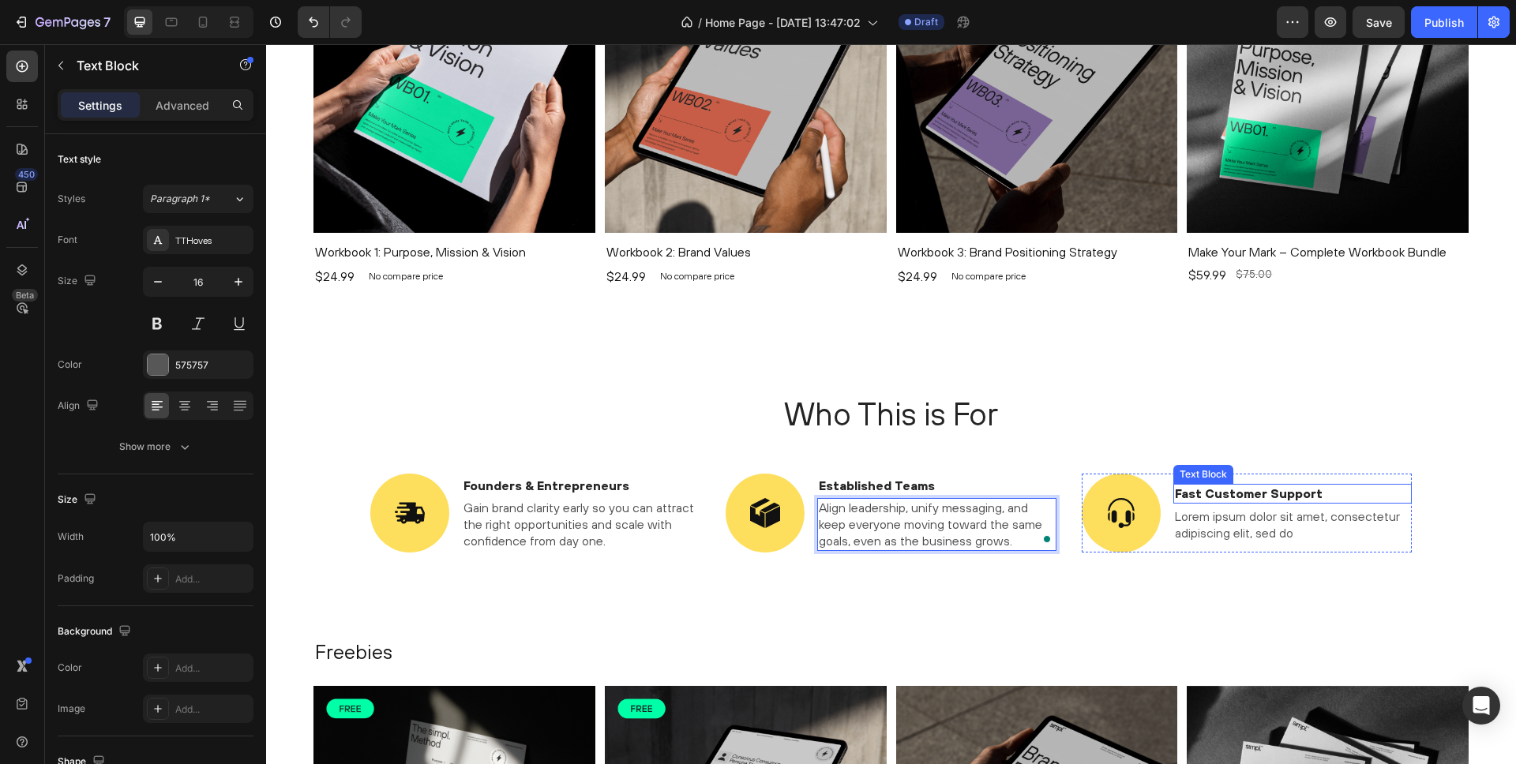
click at [1184, 491] on p "Fast Customer Support" at bounding box center [1293, 494] width 236 height 17
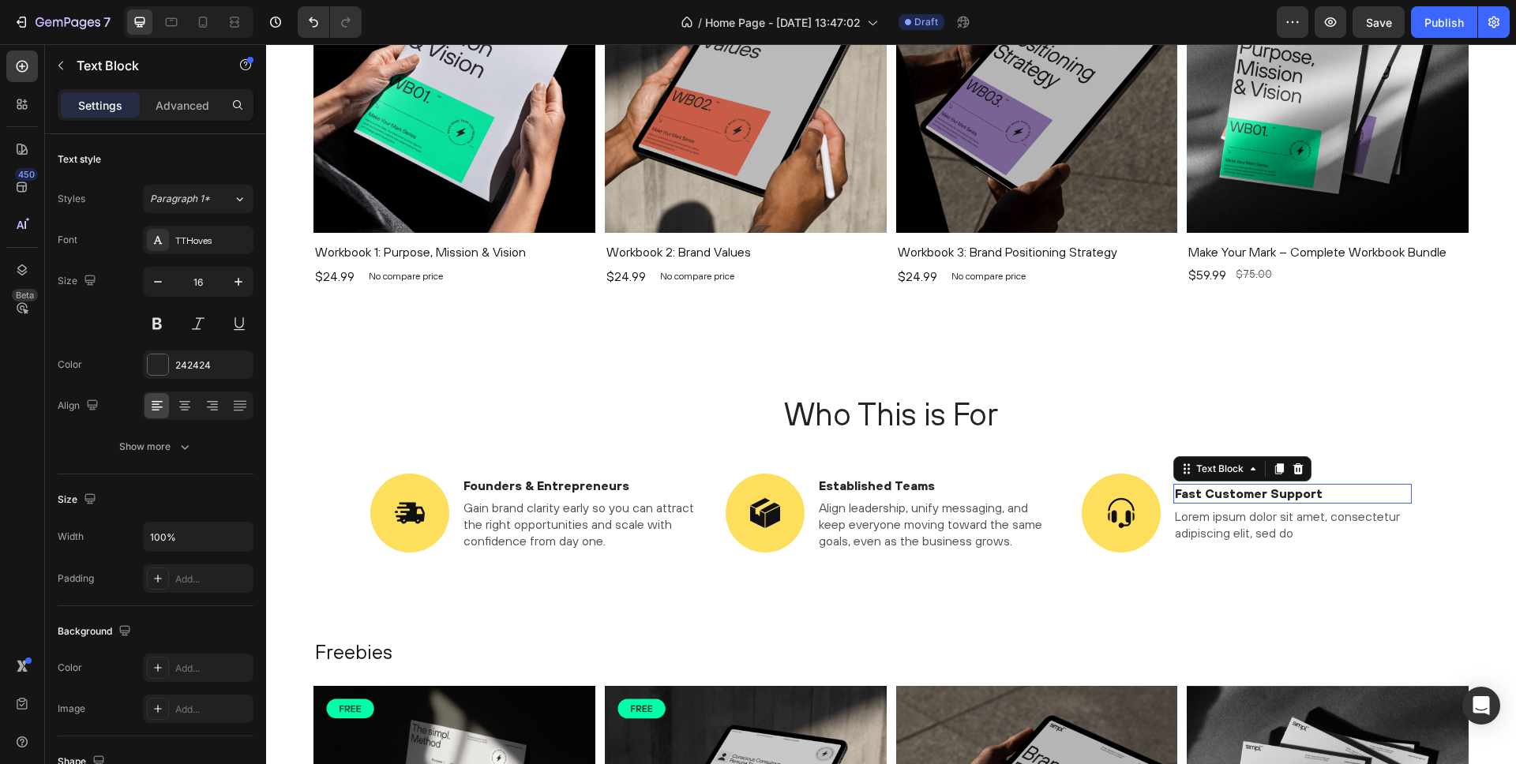
click at [1184, 491] on p "Fast Customer Support" at bounding box center [1293, 494] width 236 height 17
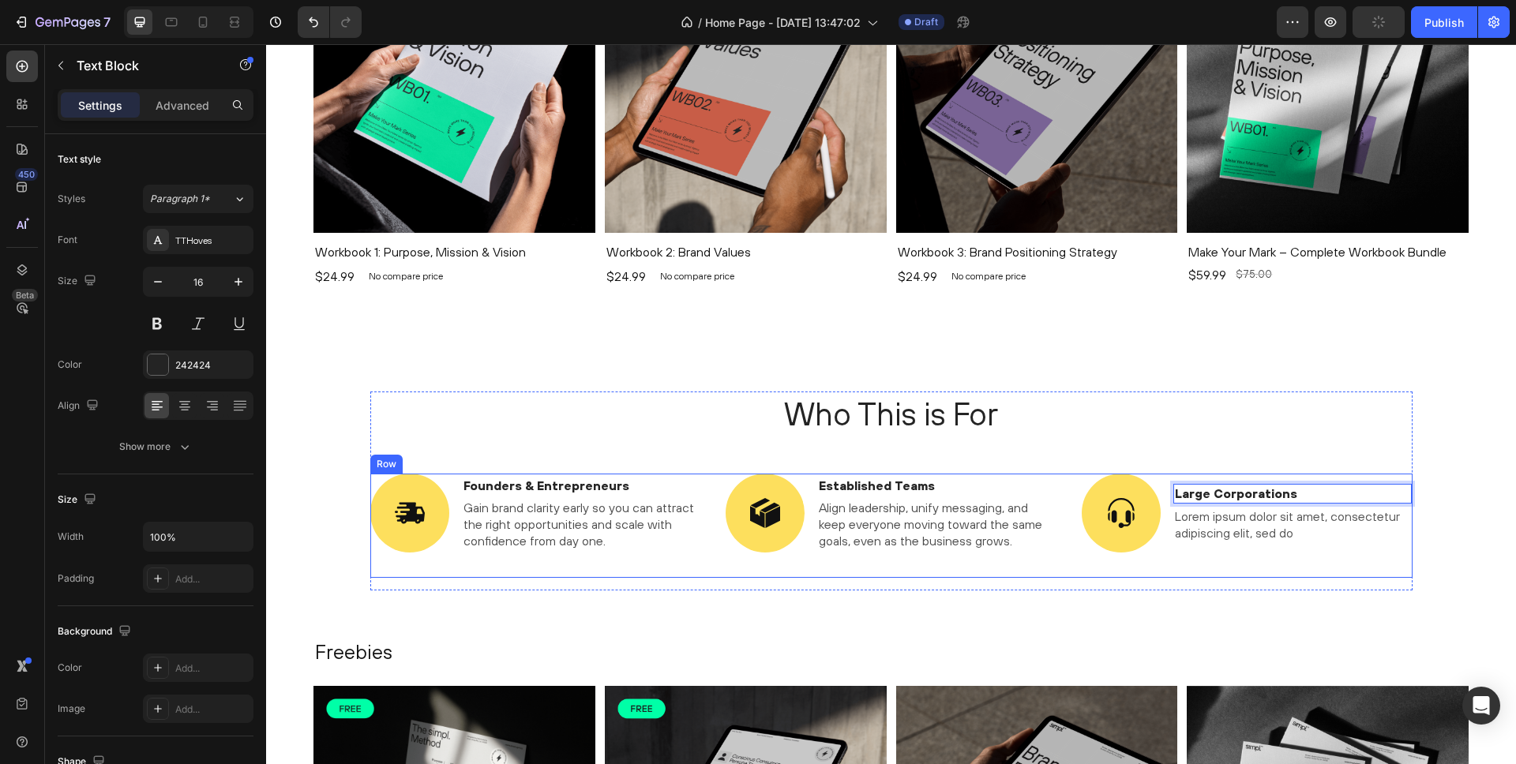
click at [1236, 520] on p "Lorem ipsum dolor sit amet, consectetur adipiscing elit, sed do" at bounding box center [1293, 524] width 236 height 33
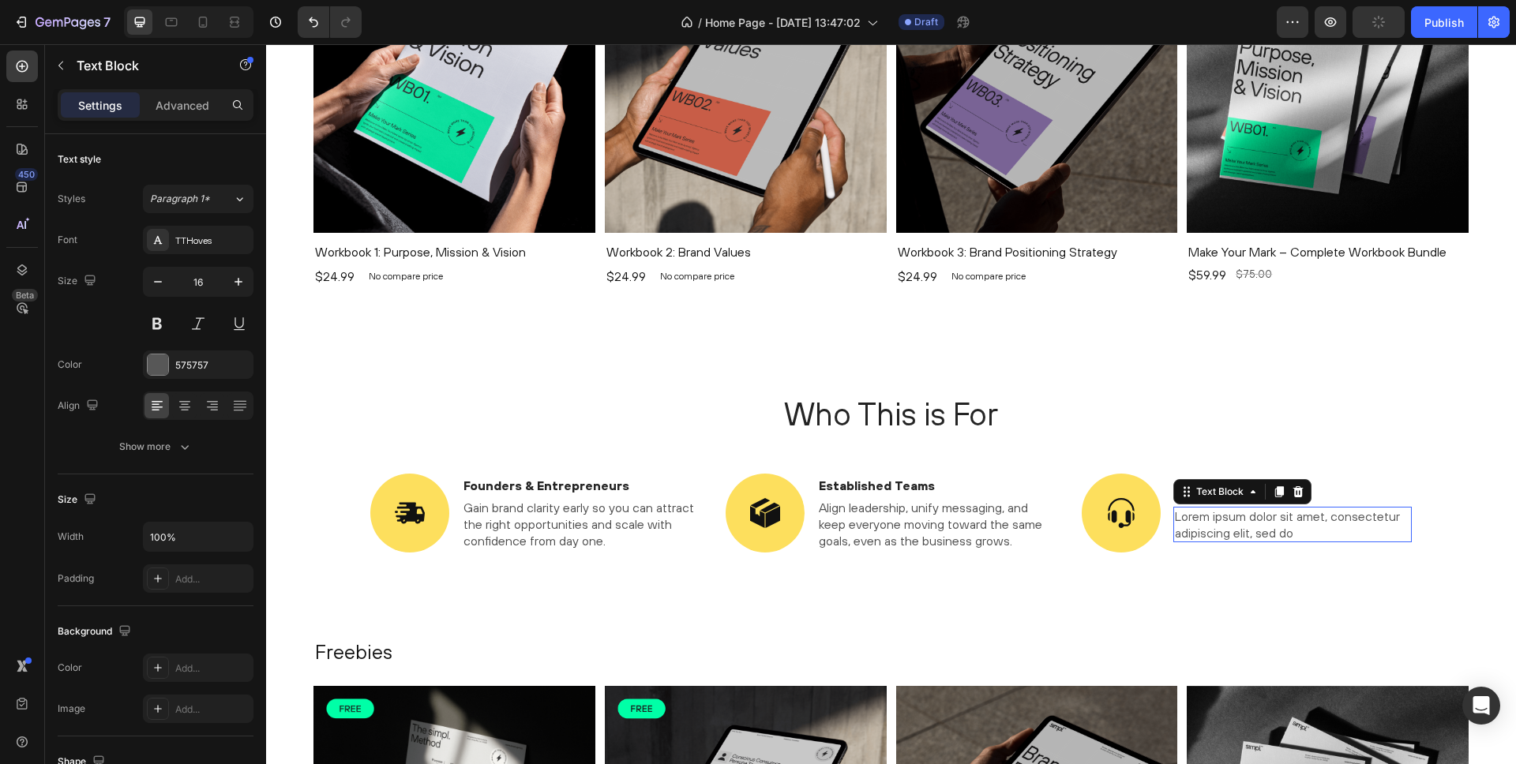
click at [1236, 520] on p "Lorem ipsum dolor sit amet, consectetur adipiscing elit, sed do" at bounding box center [1293, 524] width 236 height 33
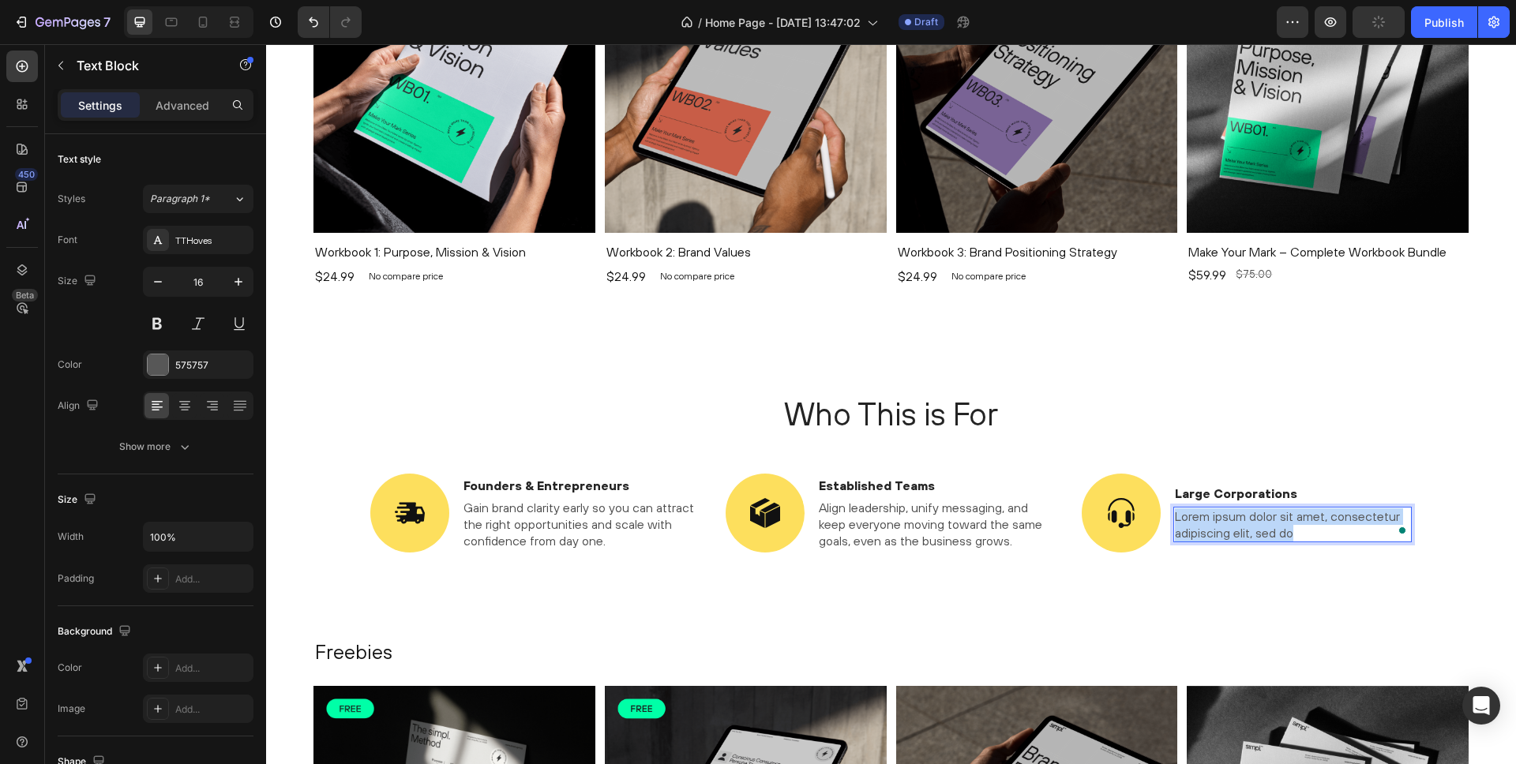
scroll to position [1083, 0]
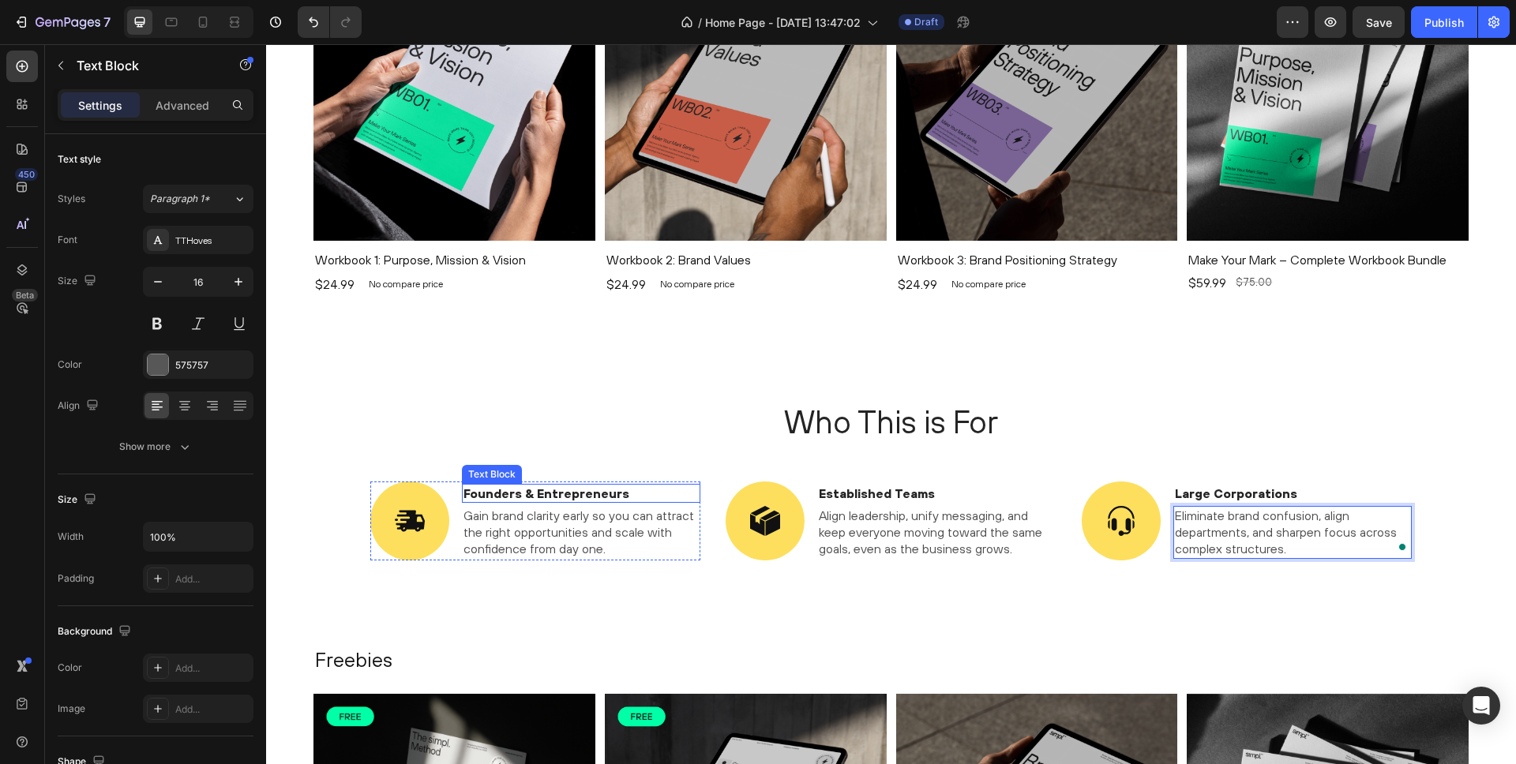
click at [583, 497] on p "Founders & Entrepreneurs" at bounding box center [581, 494] width 236 height 17
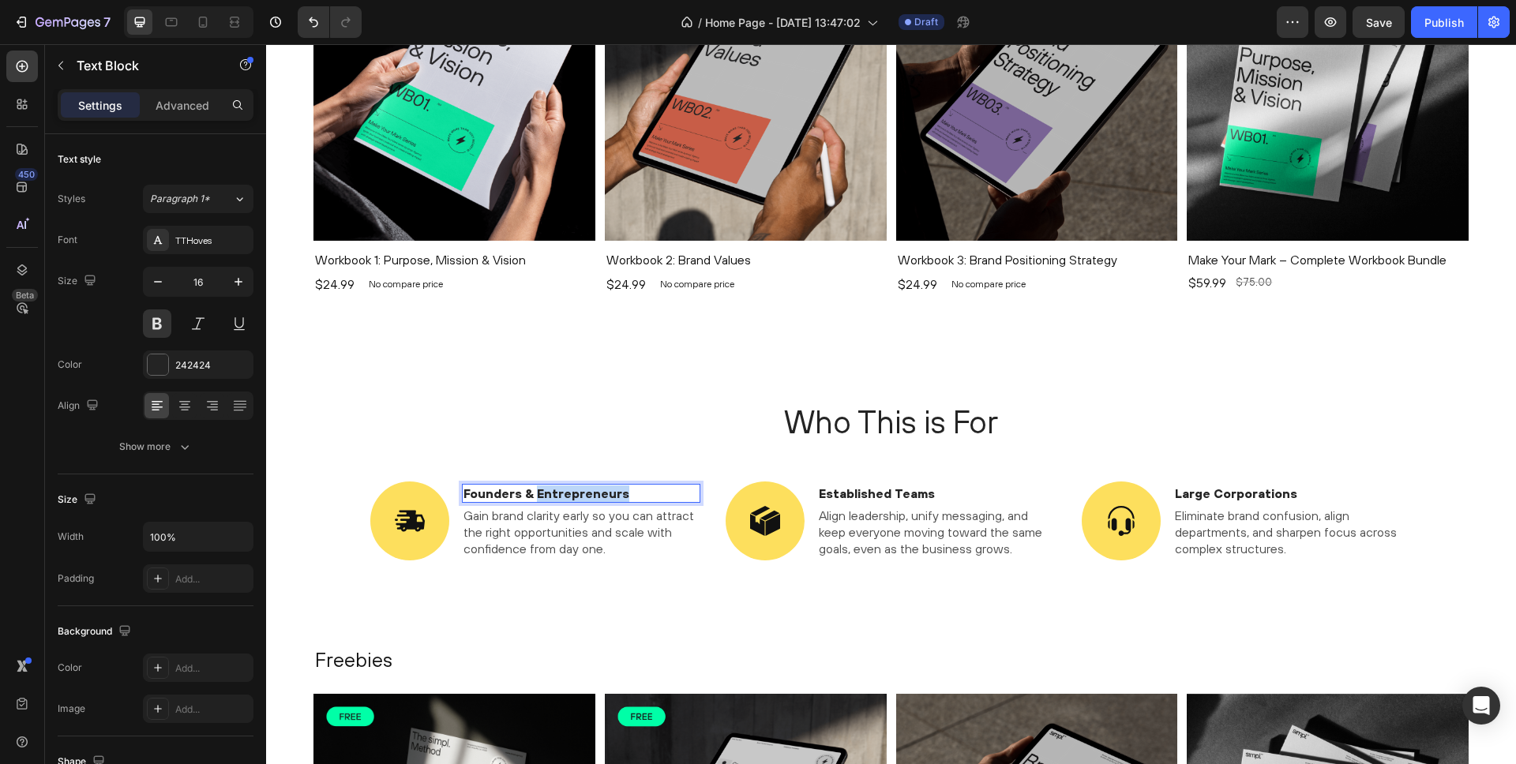
click at [583, 497] on p "Founders & Entrepreneurs" at bounding box center [581, 494] width 236 height 17
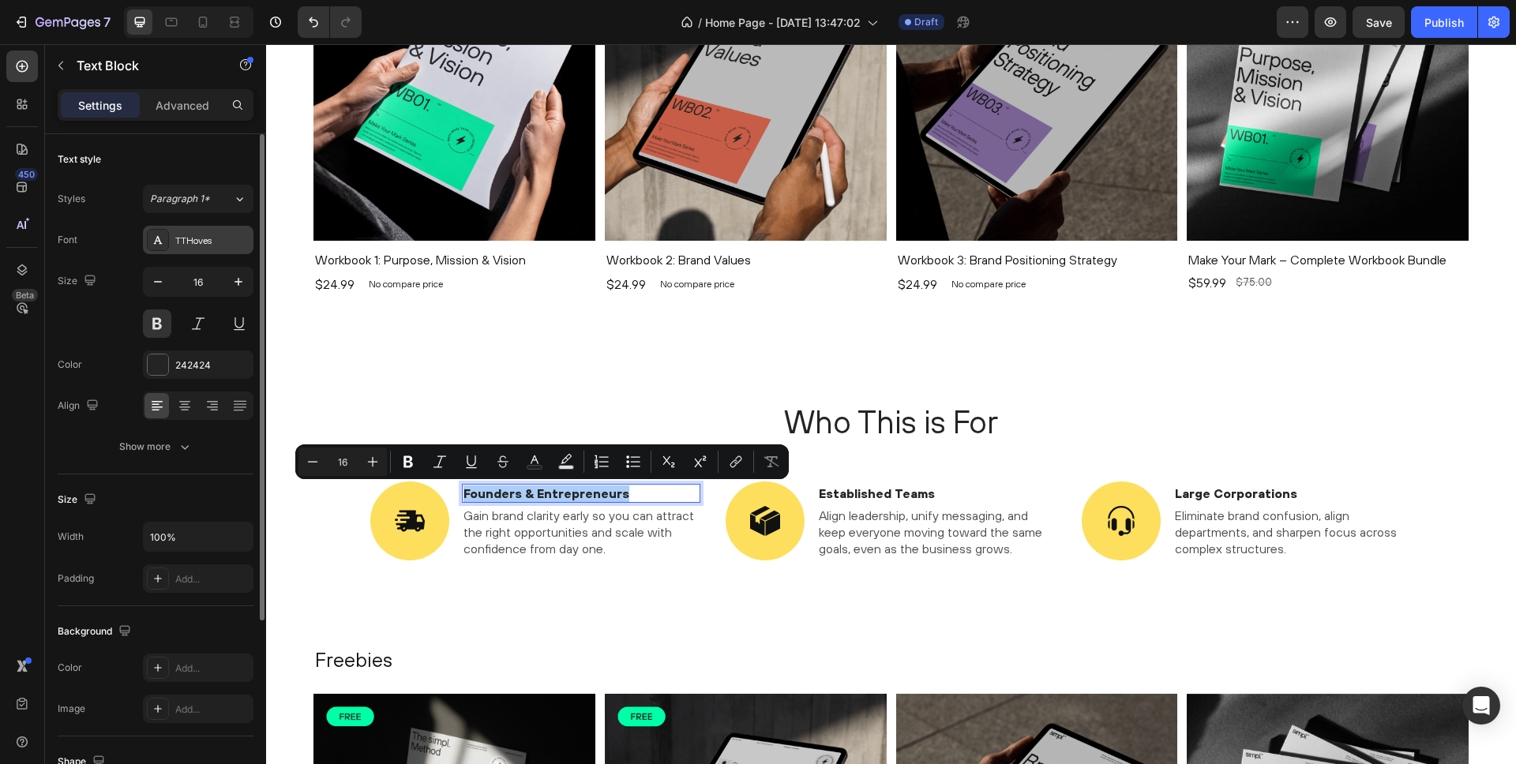
click at [196, 240] on div "TTHoves" at bounding box center [212, 241] width 74 height 14
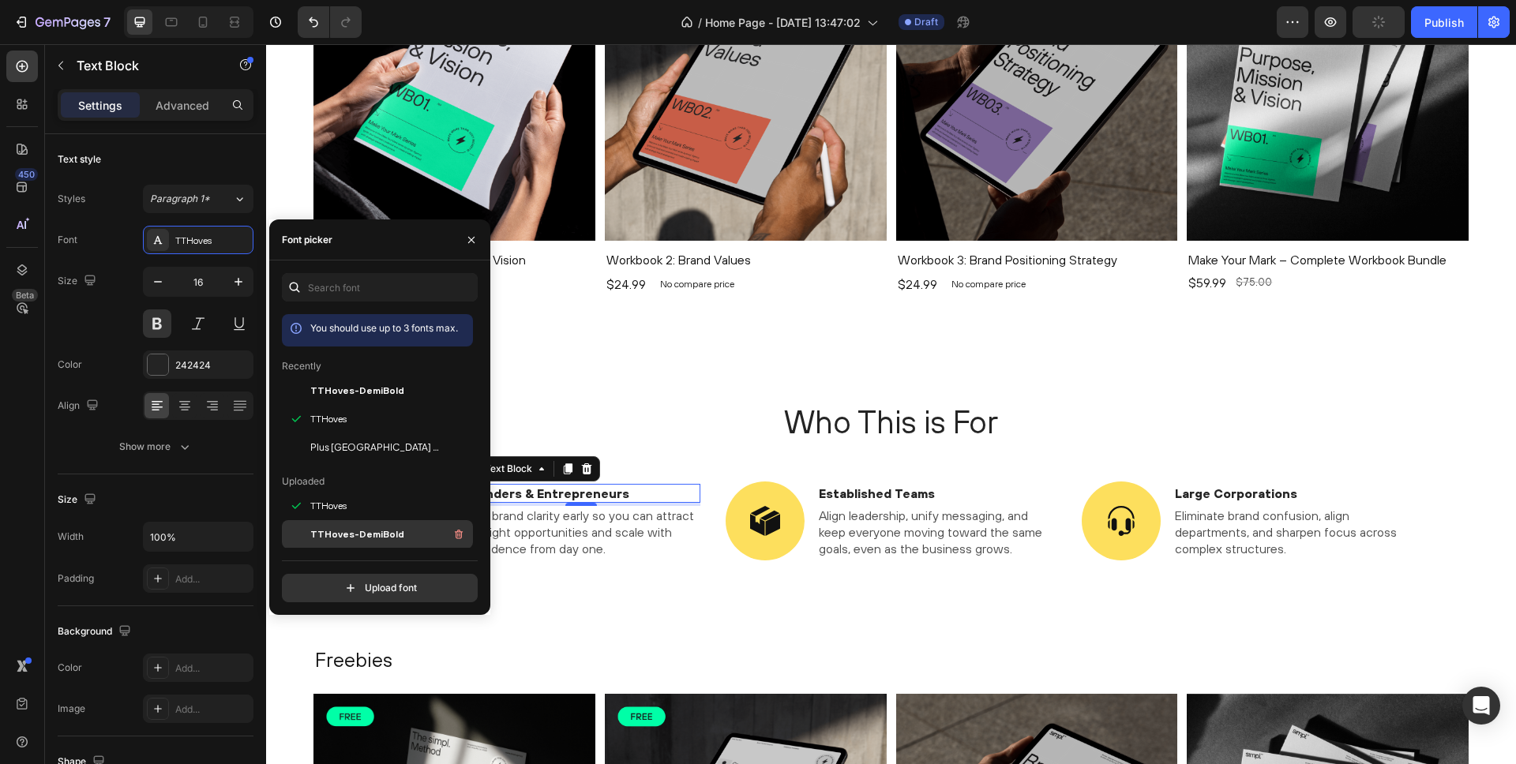
click at [340, 526] on div "TTHoves-DemiBold" at bounding box center [389, 534] width 159 height 19
click at [324, 422] on span "TTHoves" at bounding box center [328, 419] width 36 height 14
click at [336, 530] on span "TTHoves-DemiBold" at bounding box center [357, 534] width 94 height 14
click at [330, 508] on span "TTHoves" at bounding box center [328, 506] width 36 height 14
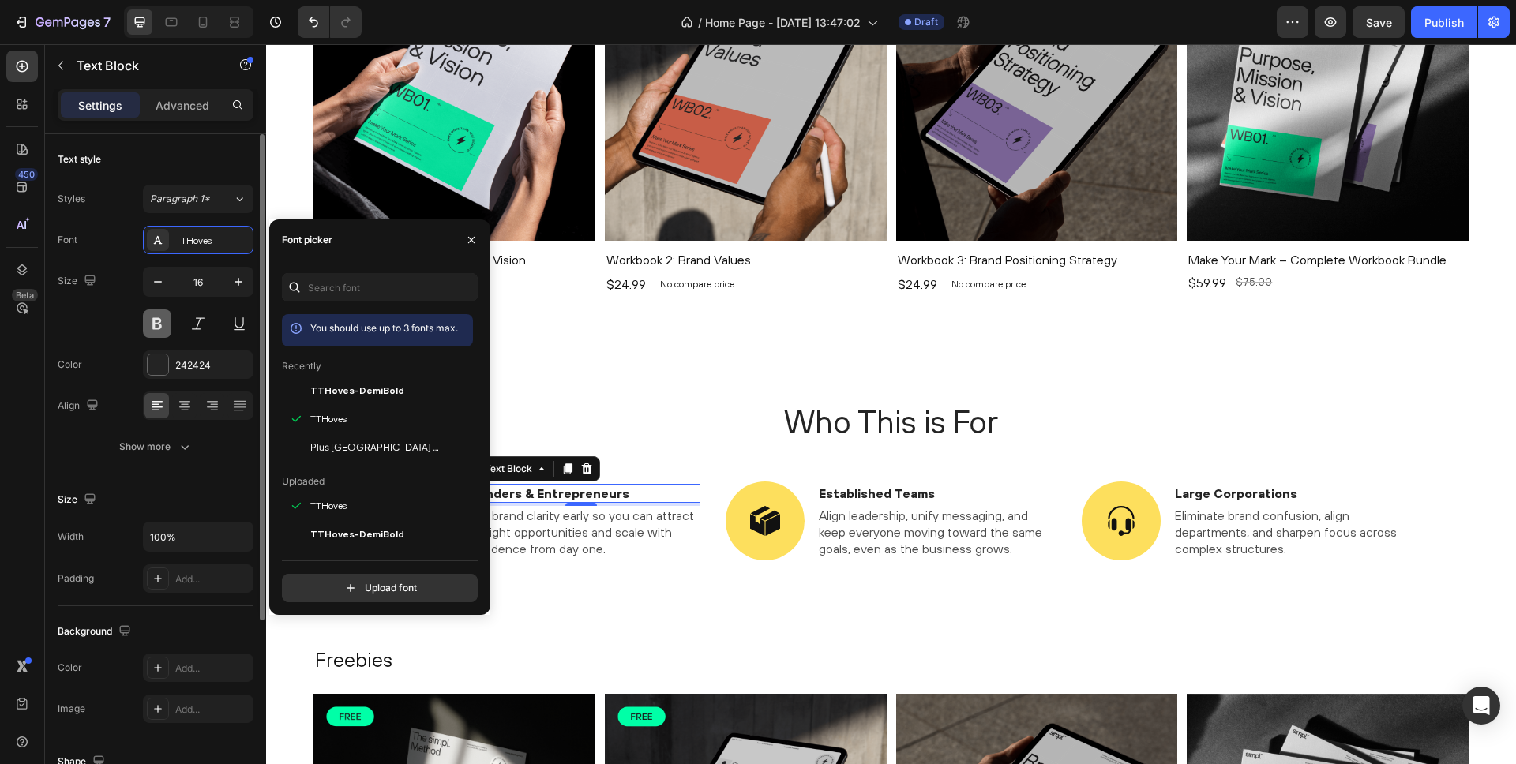
click at [148, 314] on button at bounding box center [157, 324] width 28 height 28
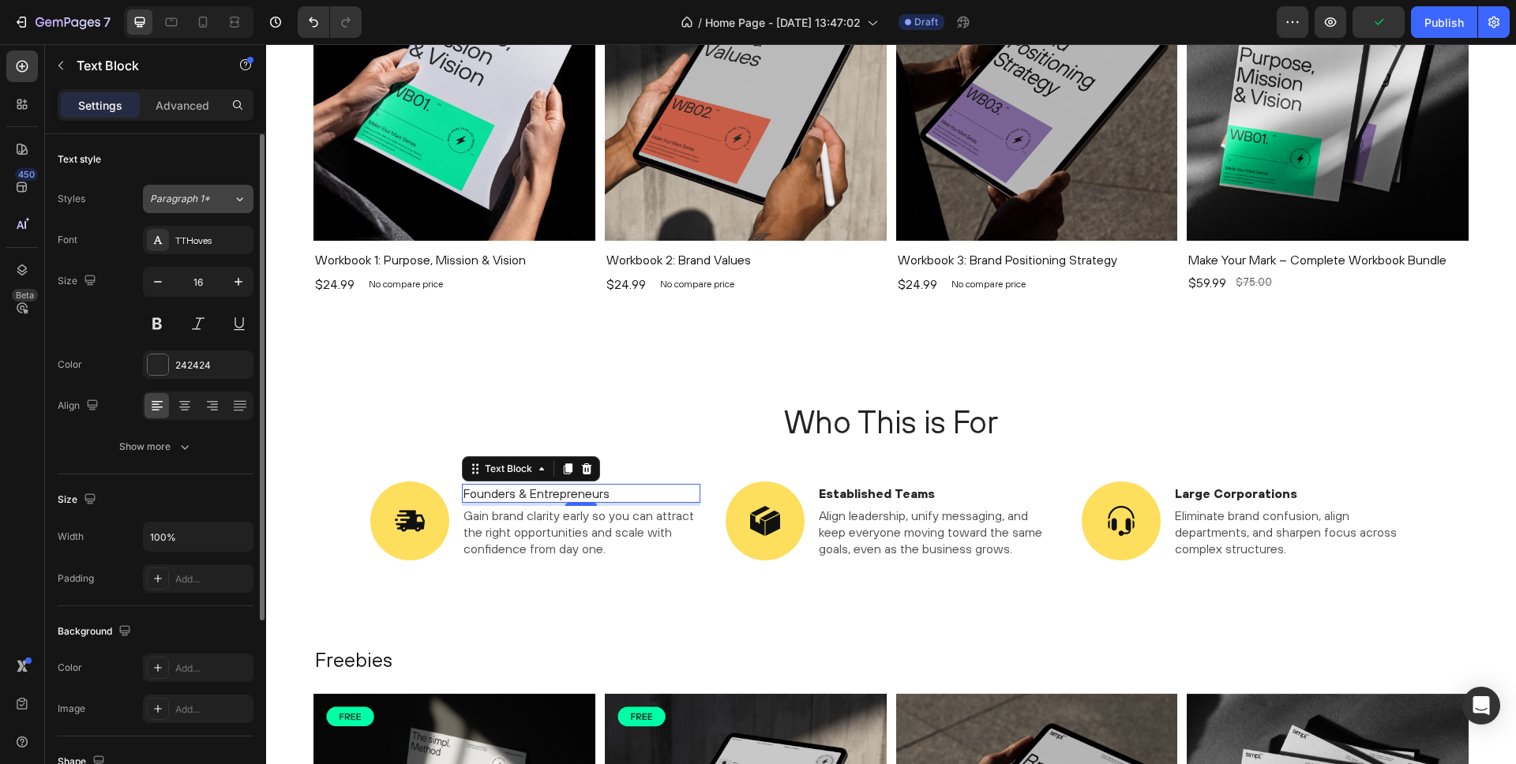
click at [195, 200] on span "Paragraph 1*" at bounding box center [180, 199] width 60 height 14
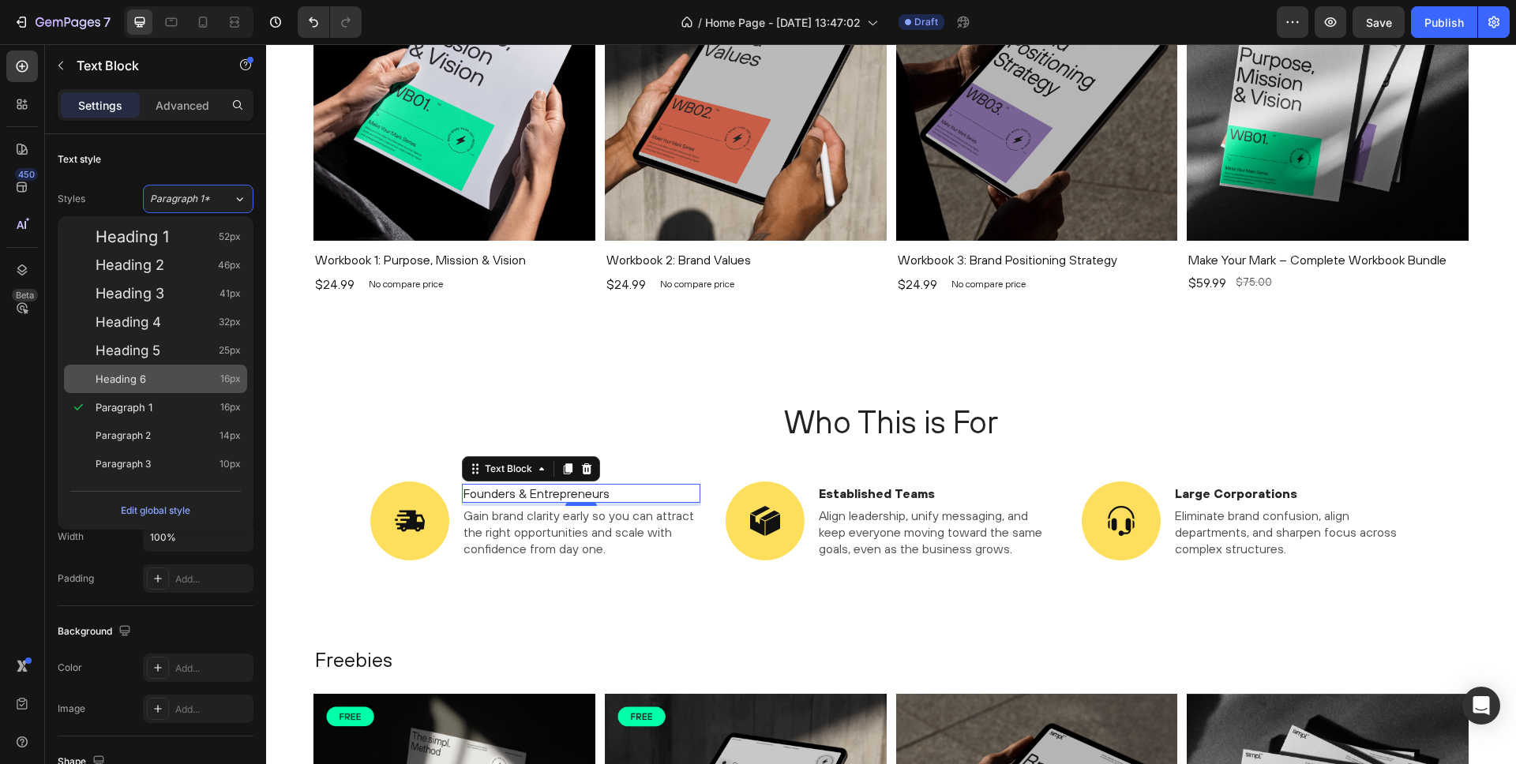
click at [190, 370] on div "Heading 6 16px" at bounding box center [155, 379] width 183 height 28
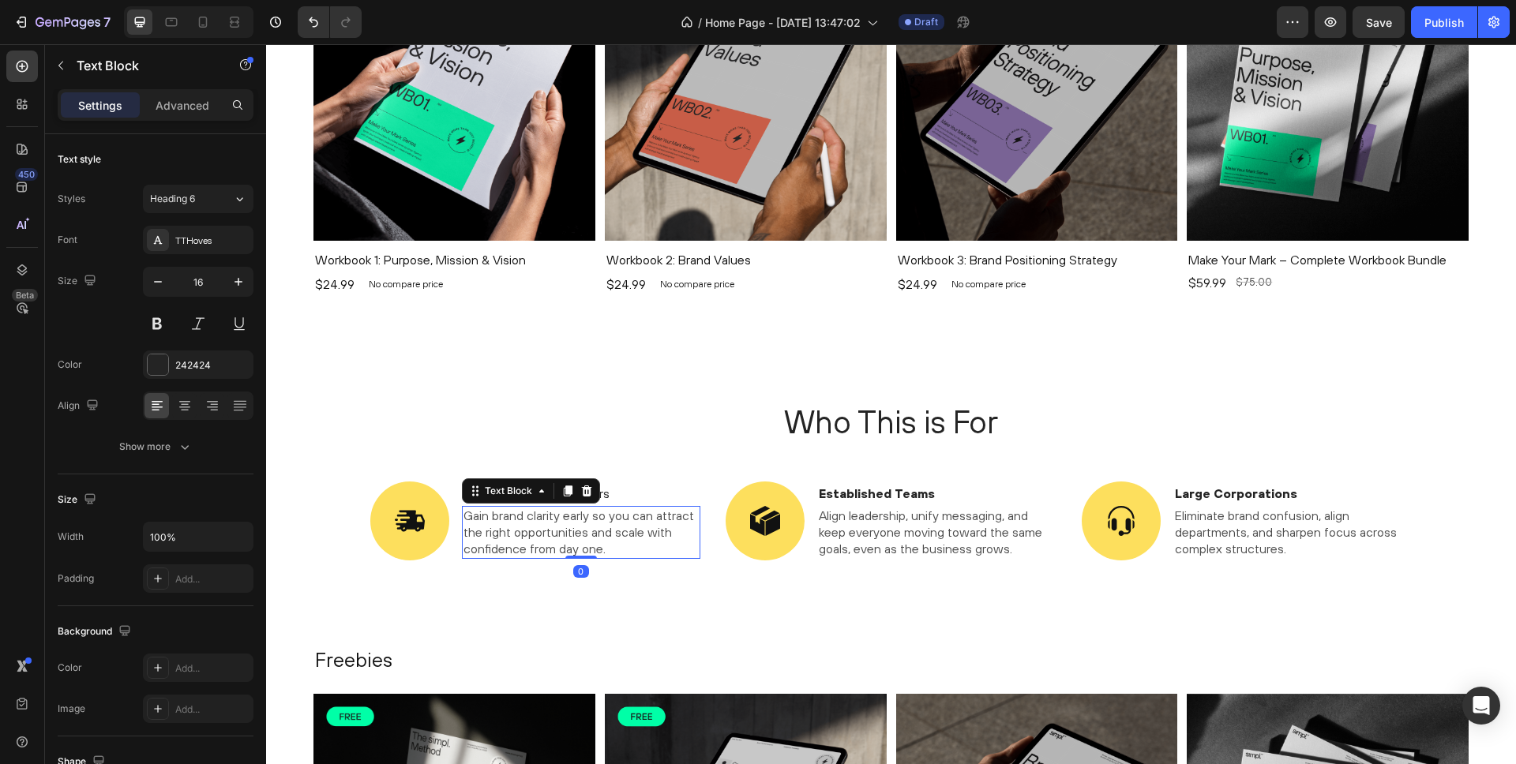
click at [518, 532] on span "Gain brand clarity early so you can attract the right opportunities and scale w…" at bounding box center [578, 531] width 231 height 47
click at [613, 497] on p "Founders & Entrepreneurs" at bounding box center [581, 494] width 236 height 17
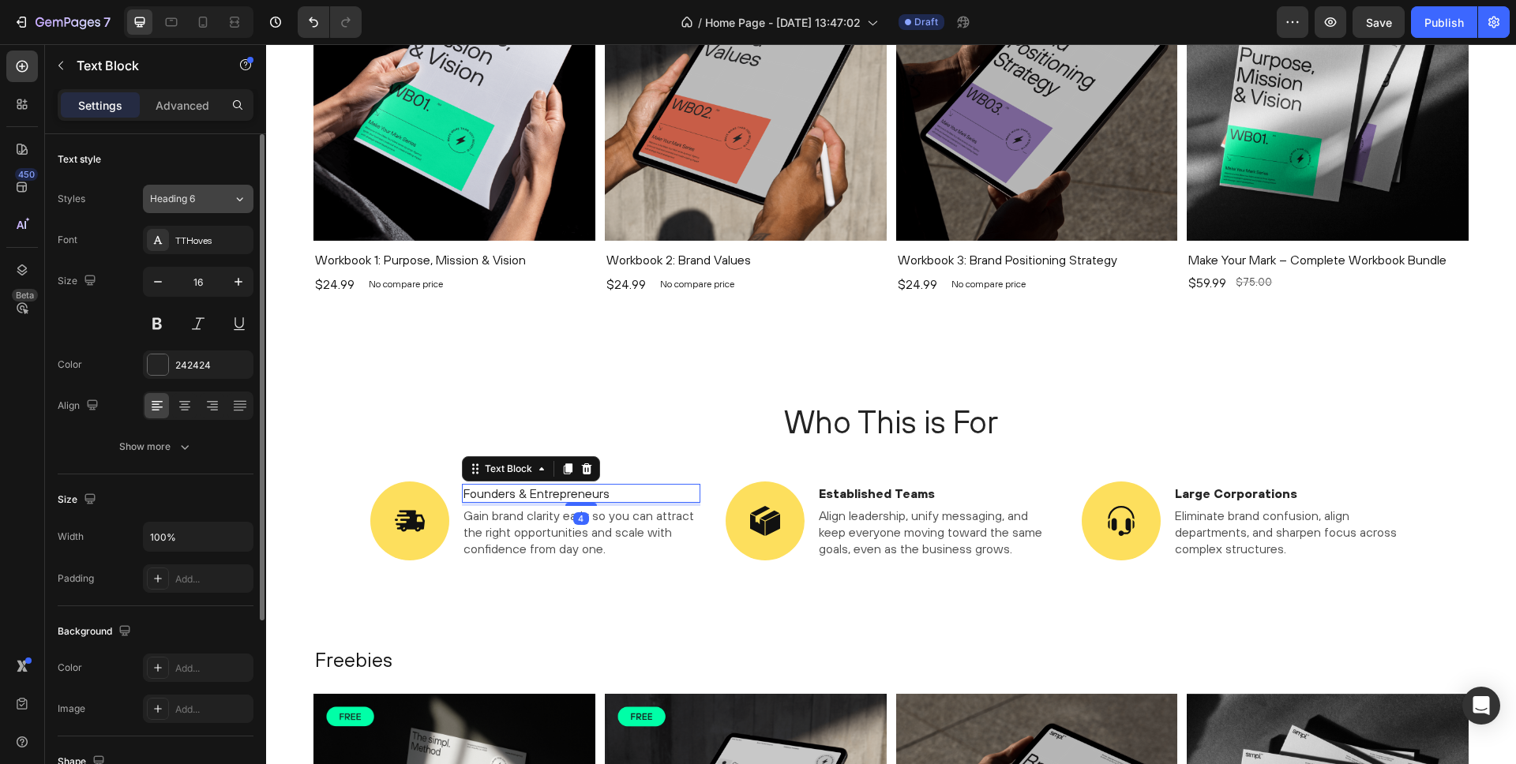
click at [212, 201] on div "Heading 6" at bounding box center [182, 199] width 64 height 14
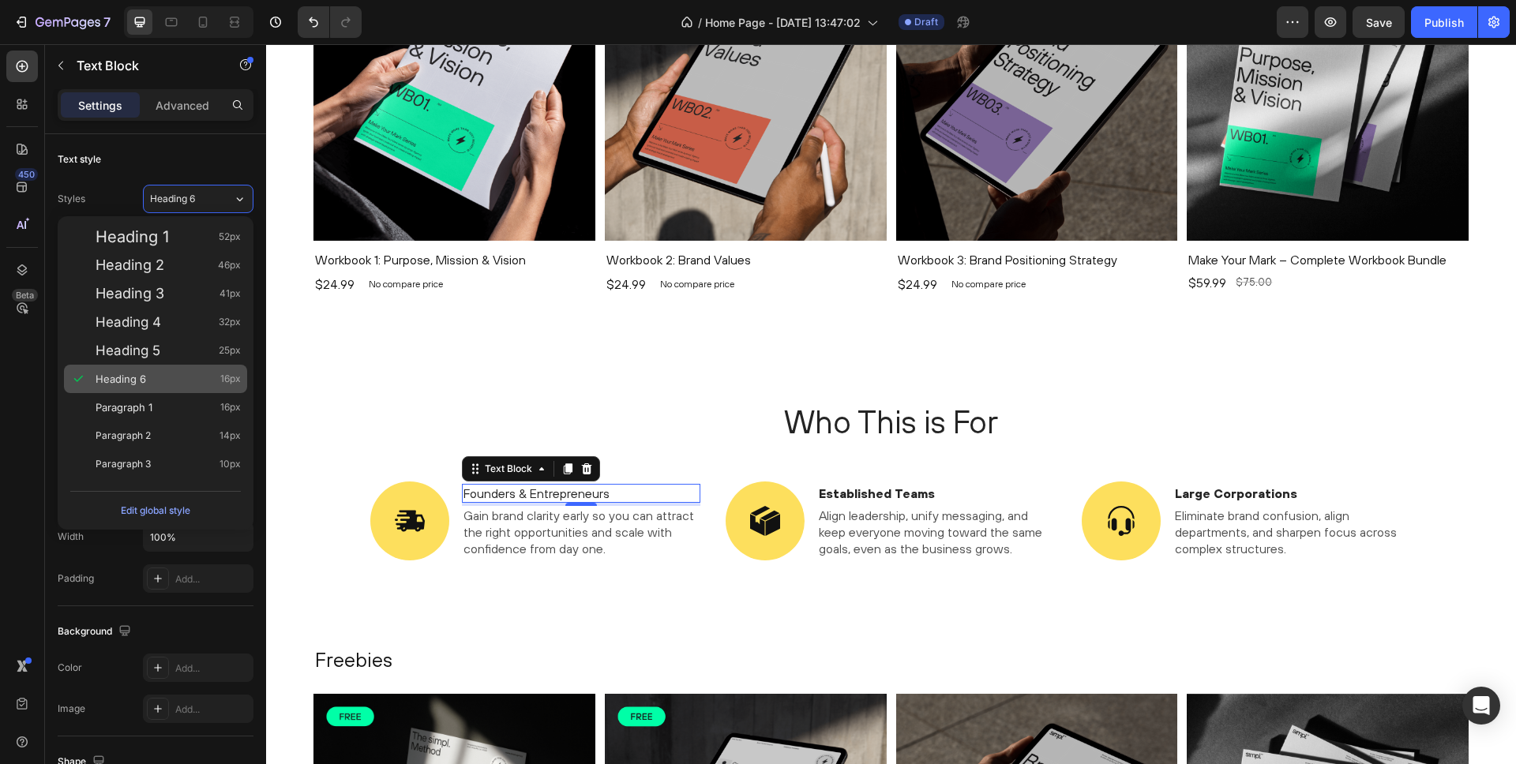
click at [172, 378] on div "Heading 6 16px" at bounding box center [168, 379] width 145 height 16
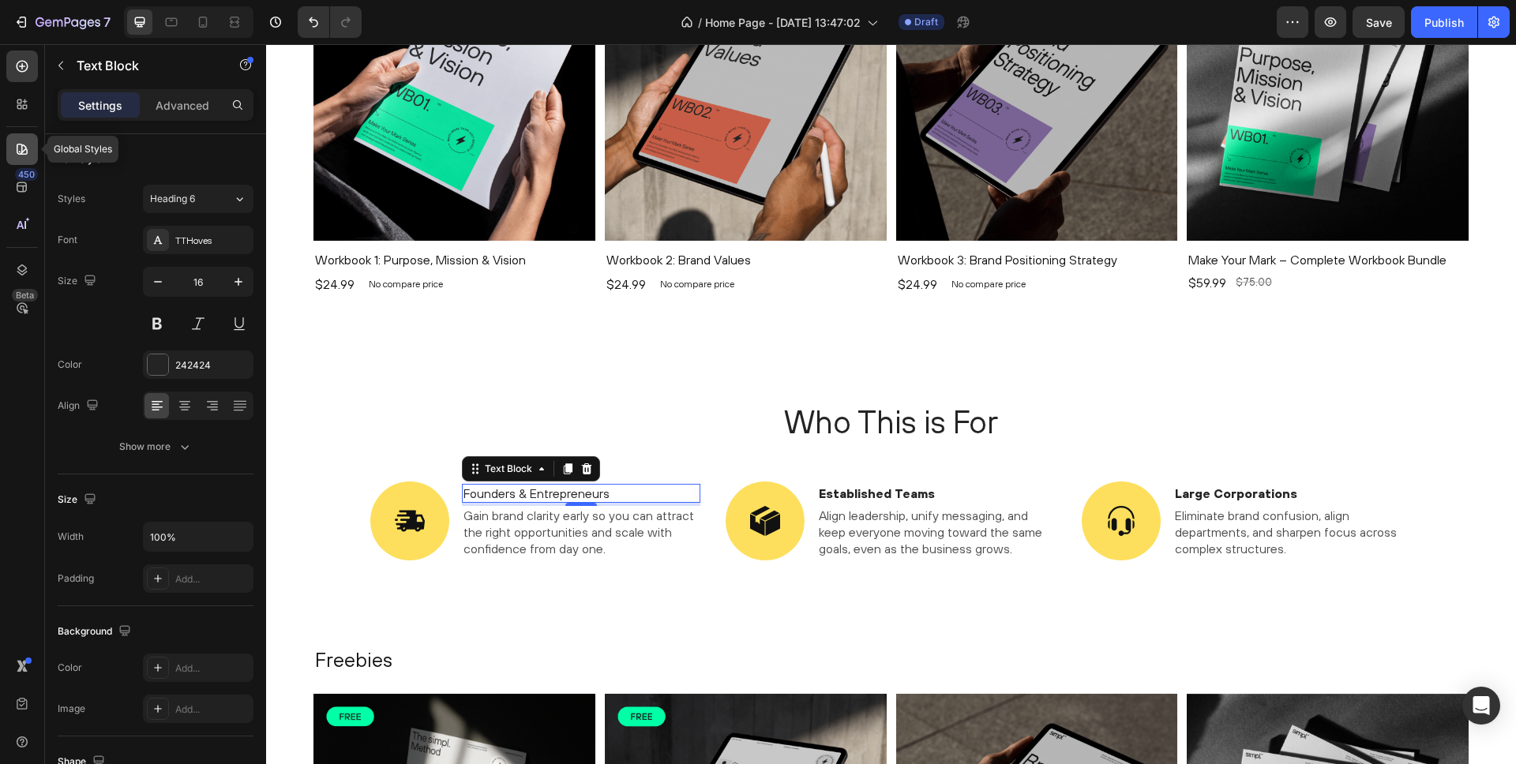
click at [22, 141] on div at bounding box center [22, 149] width 32 height 32
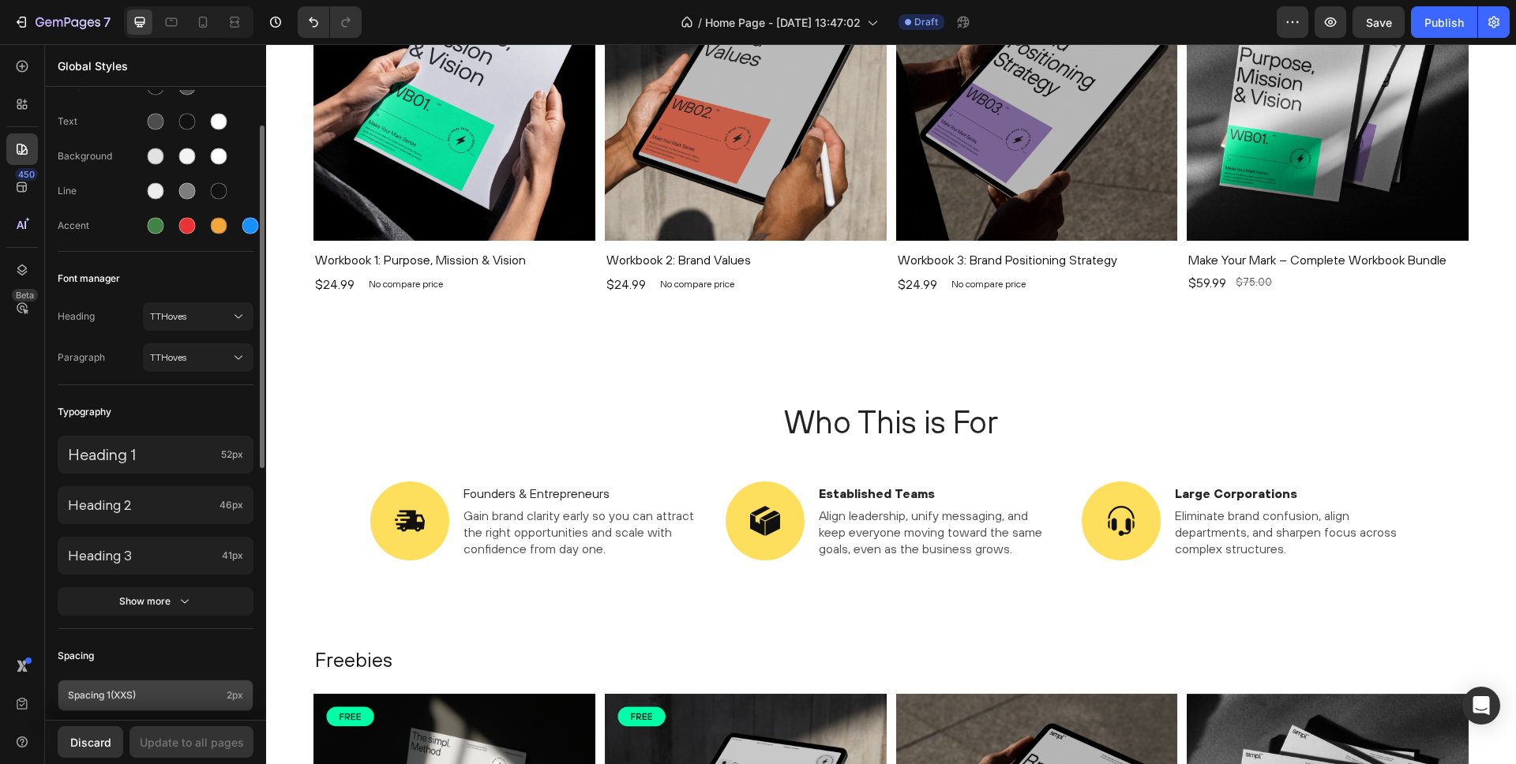
scroll to position [226, 0]
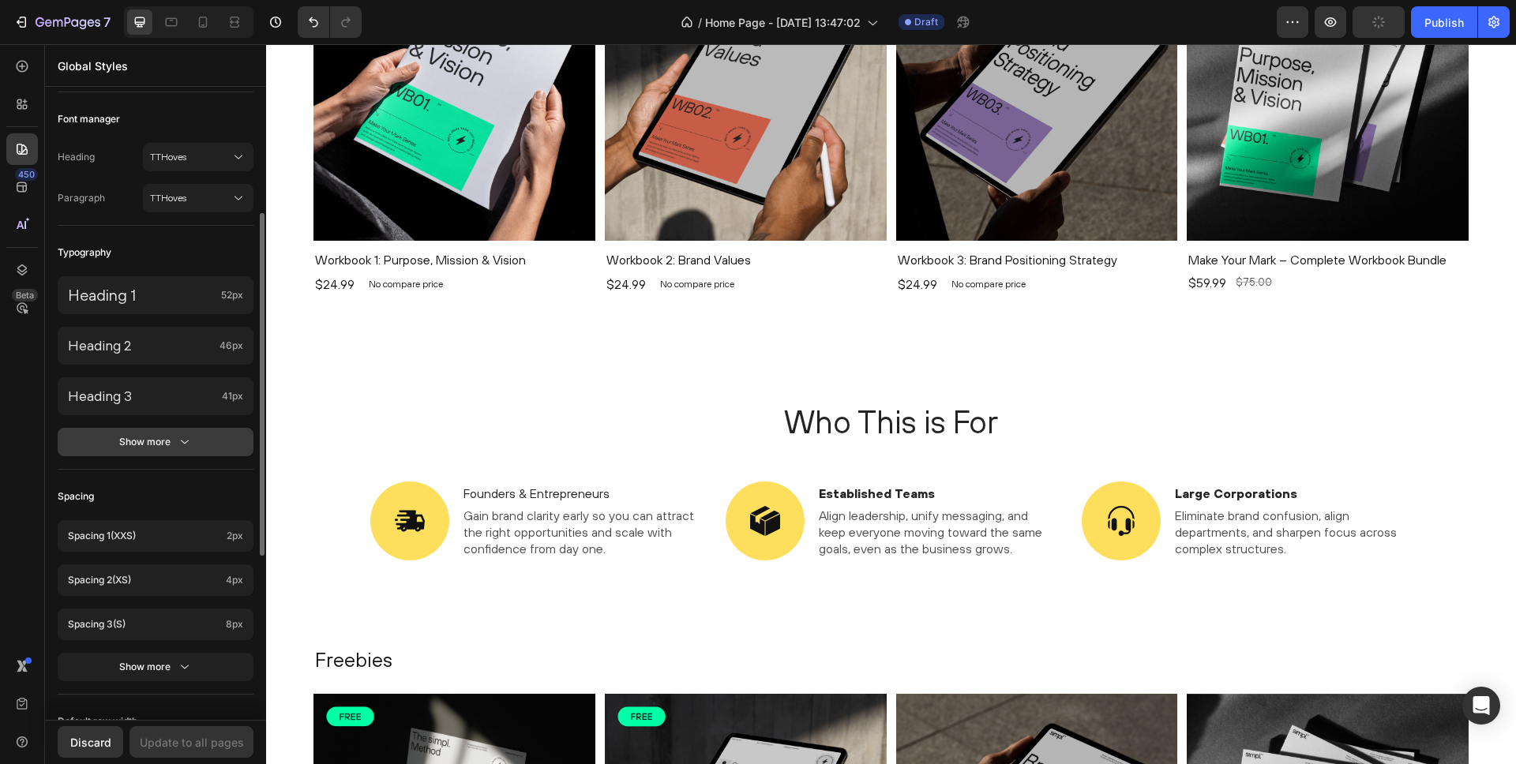
click at [180, 442] on icon "button" at bounding box center [185, 442] width 16 height 16
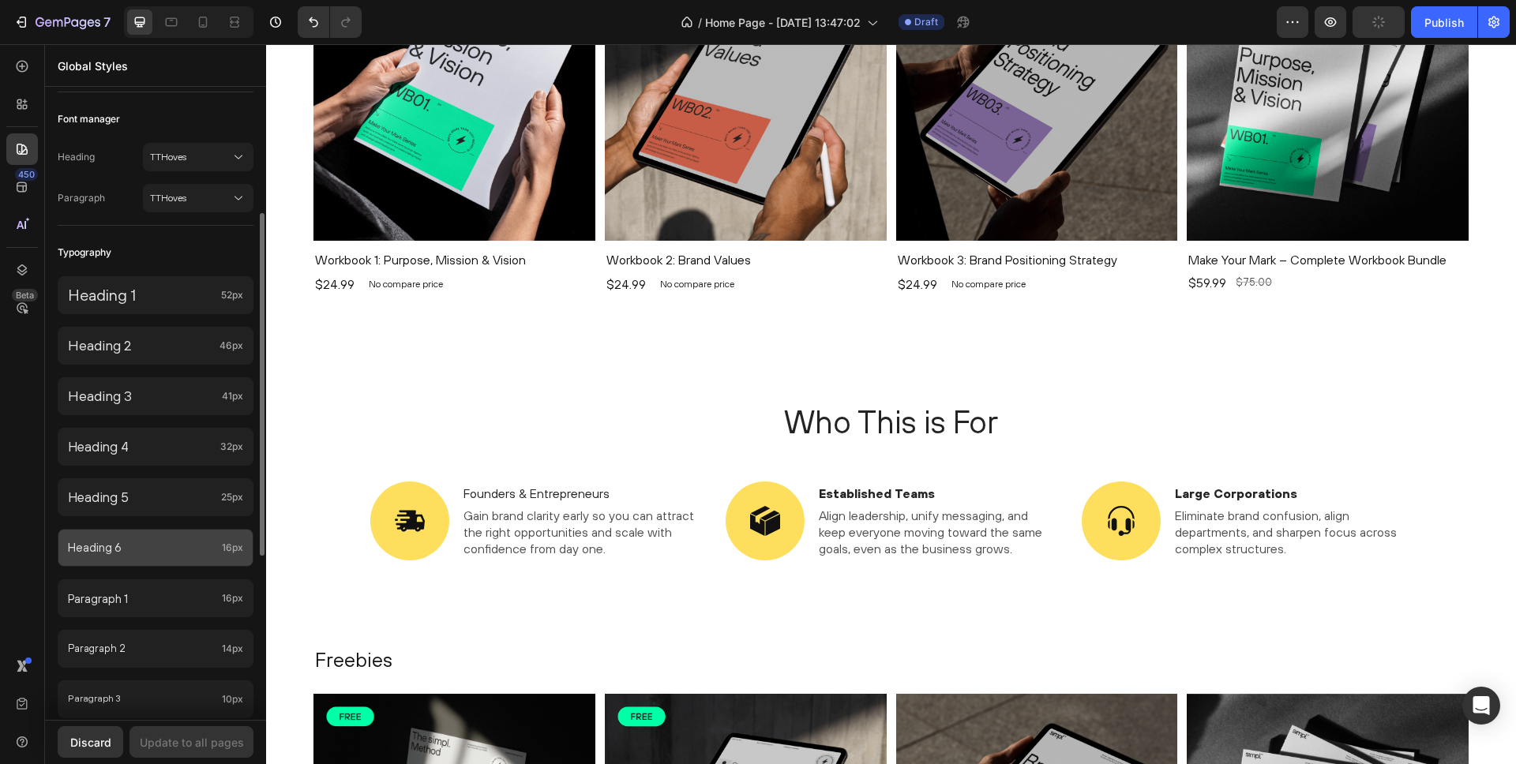
click at [160, 546] on p "Heading 6" at bounding box center [142, 548] width 148 height 16
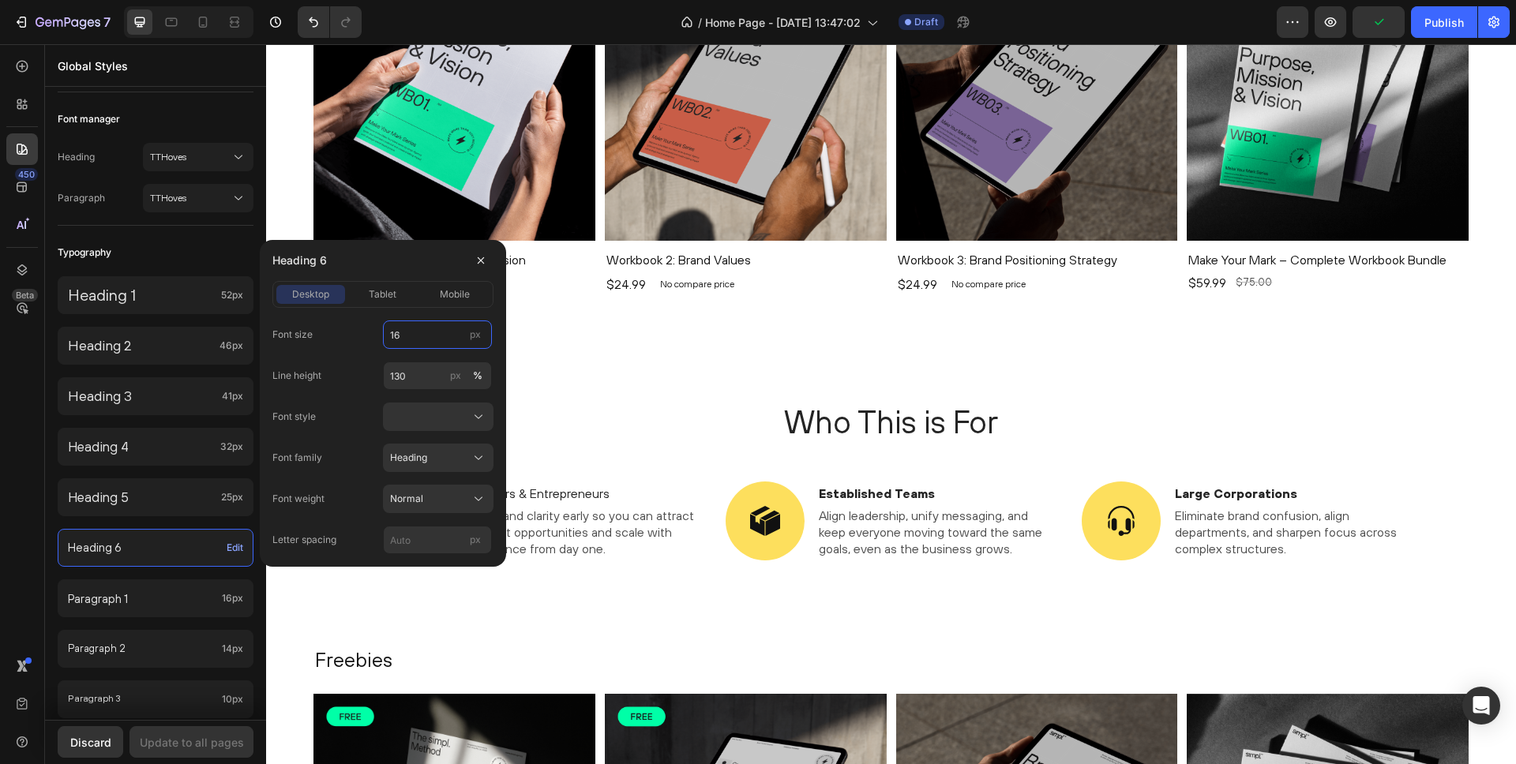
drag, startPoint x: 416, startPoint y: 335, endPoint x: 337, endPoint y: 323, distance: 79.8
click at [337, 323] on div "Font size 16 px" at bounding box center [382, 335] width 221 height 28
type input "6"
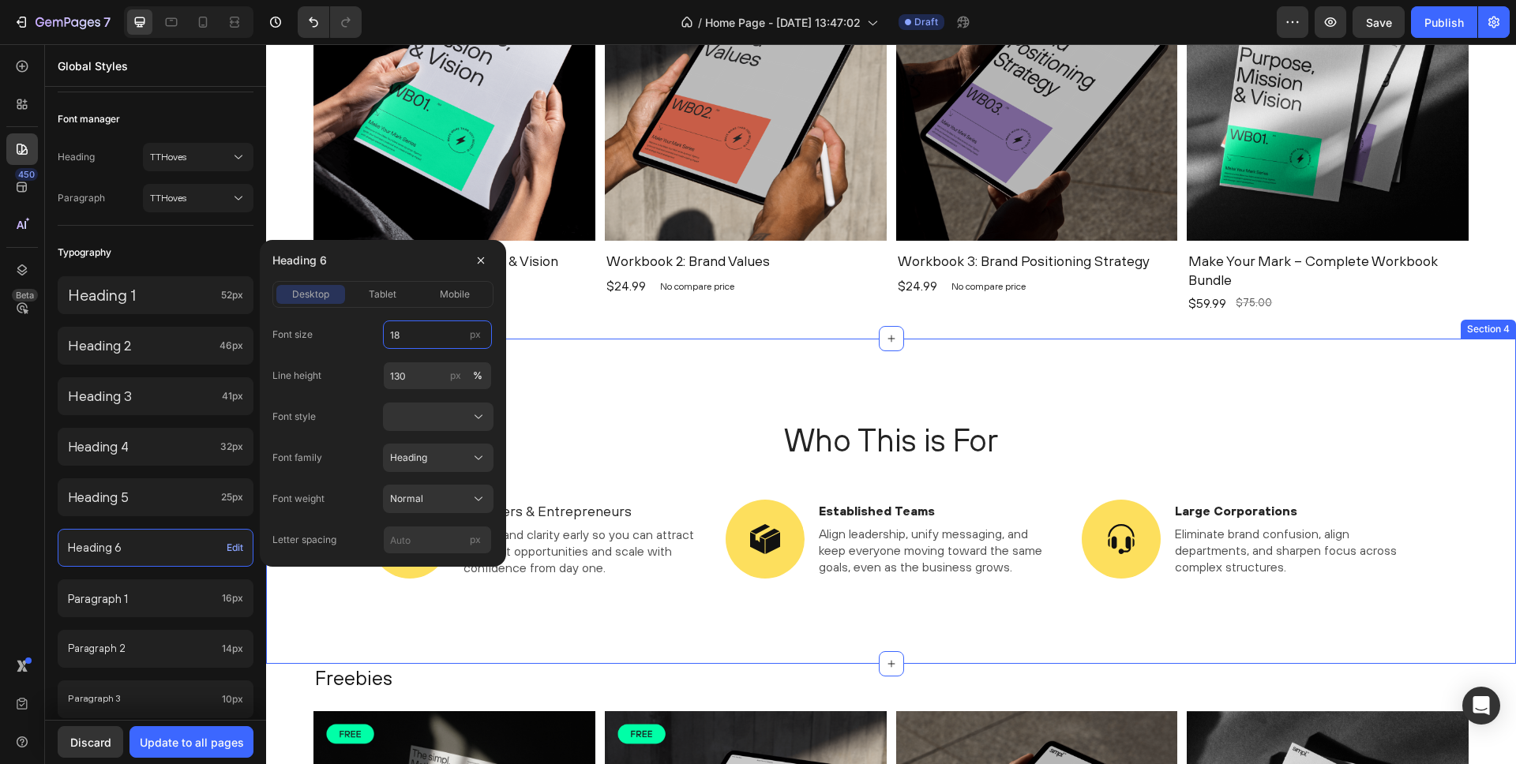
type input "18"
click at [623, 341] on div "Who This is For Heading Image Founders & Entrepreneurs Text Block Gain brand cl…" at bounding box center [891, 501] width 1250 height 325
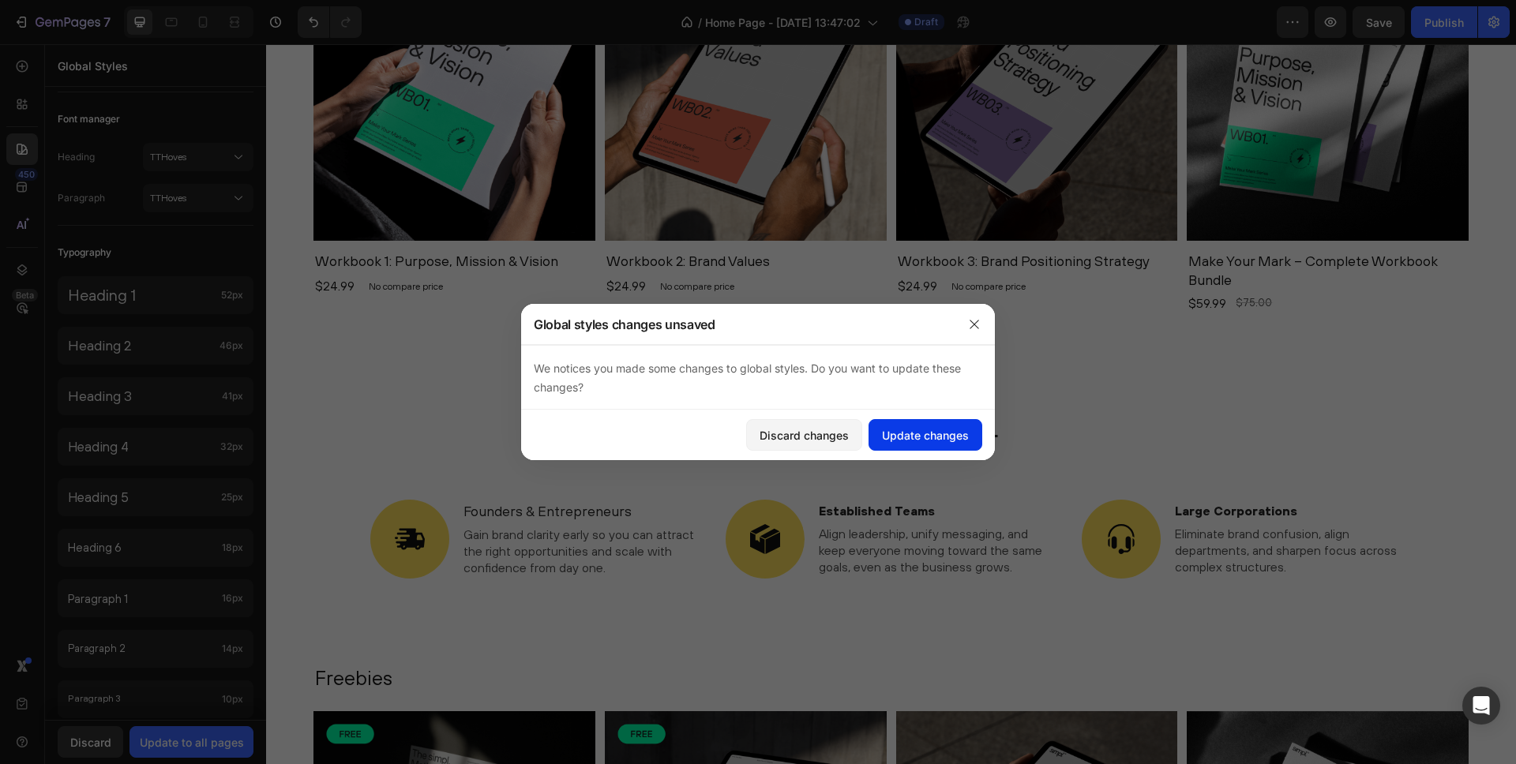
click at [903, 430] on div "Update changes" at bounding box center [925, 435] width 87 height 17
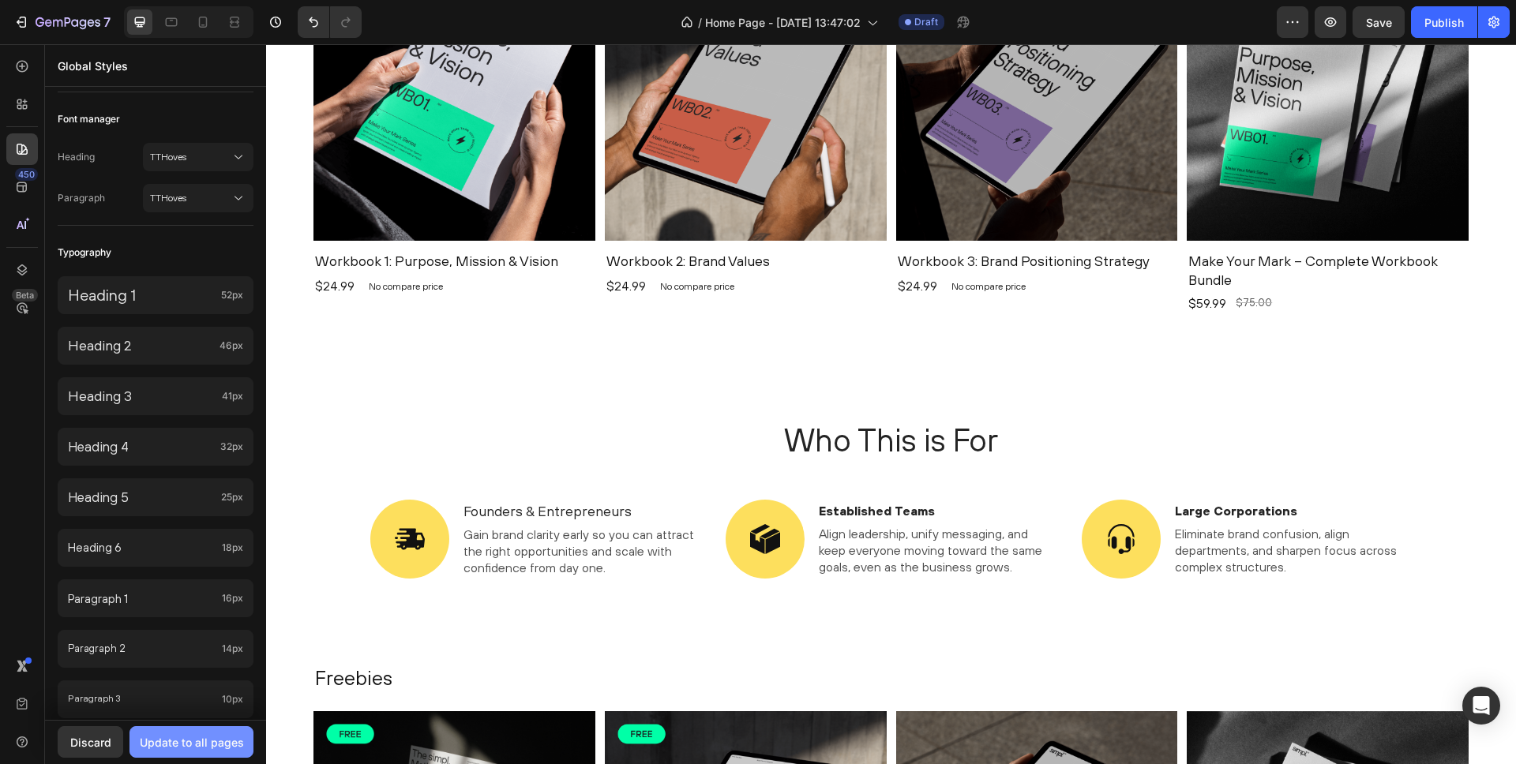
click at [191, 743] on div "Update to all pages" at bounding box center [192, 742] width 104 height 17
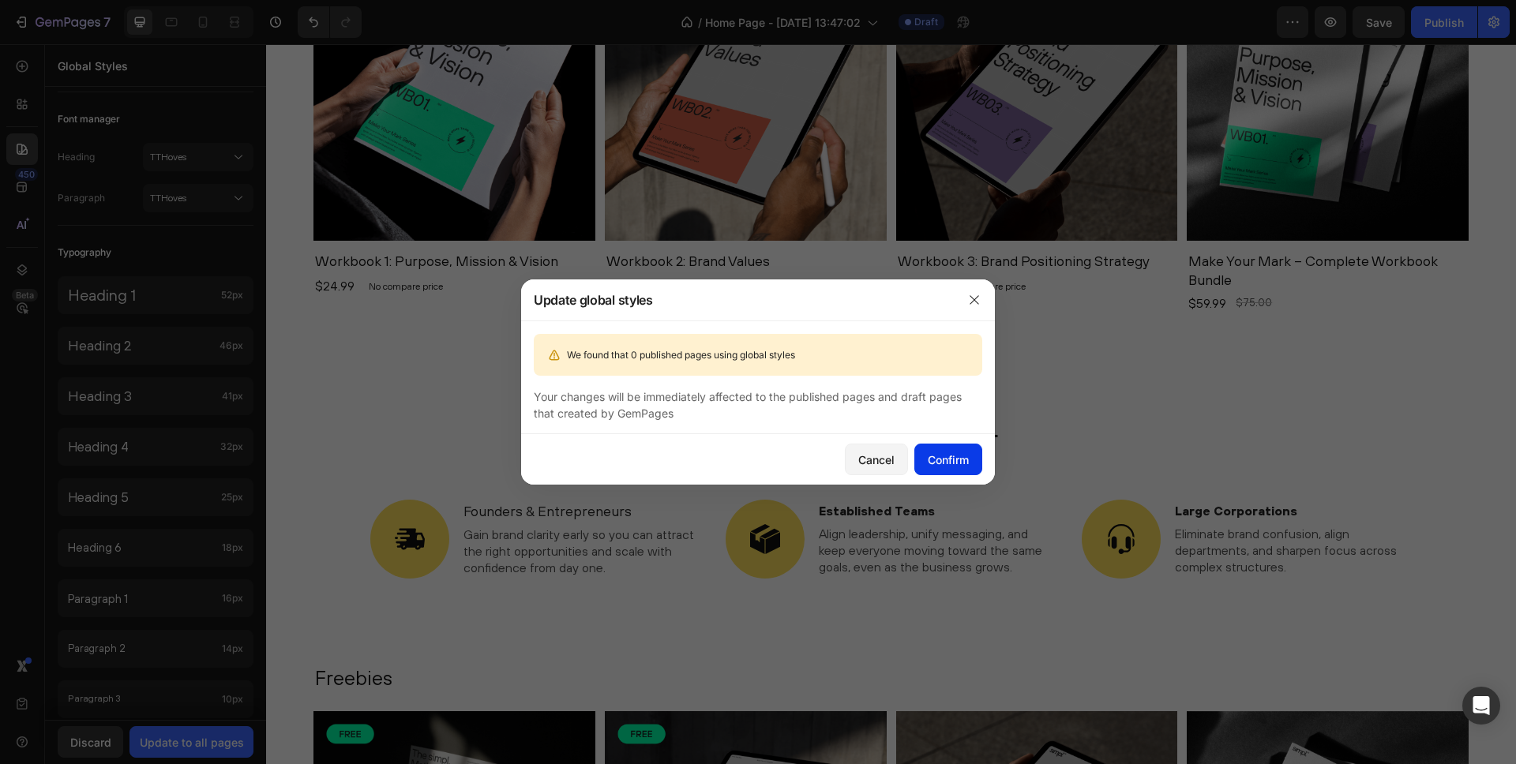
click at [955, 453] on div "Confirm" at bounding box center [948, 460] width 41 height 17
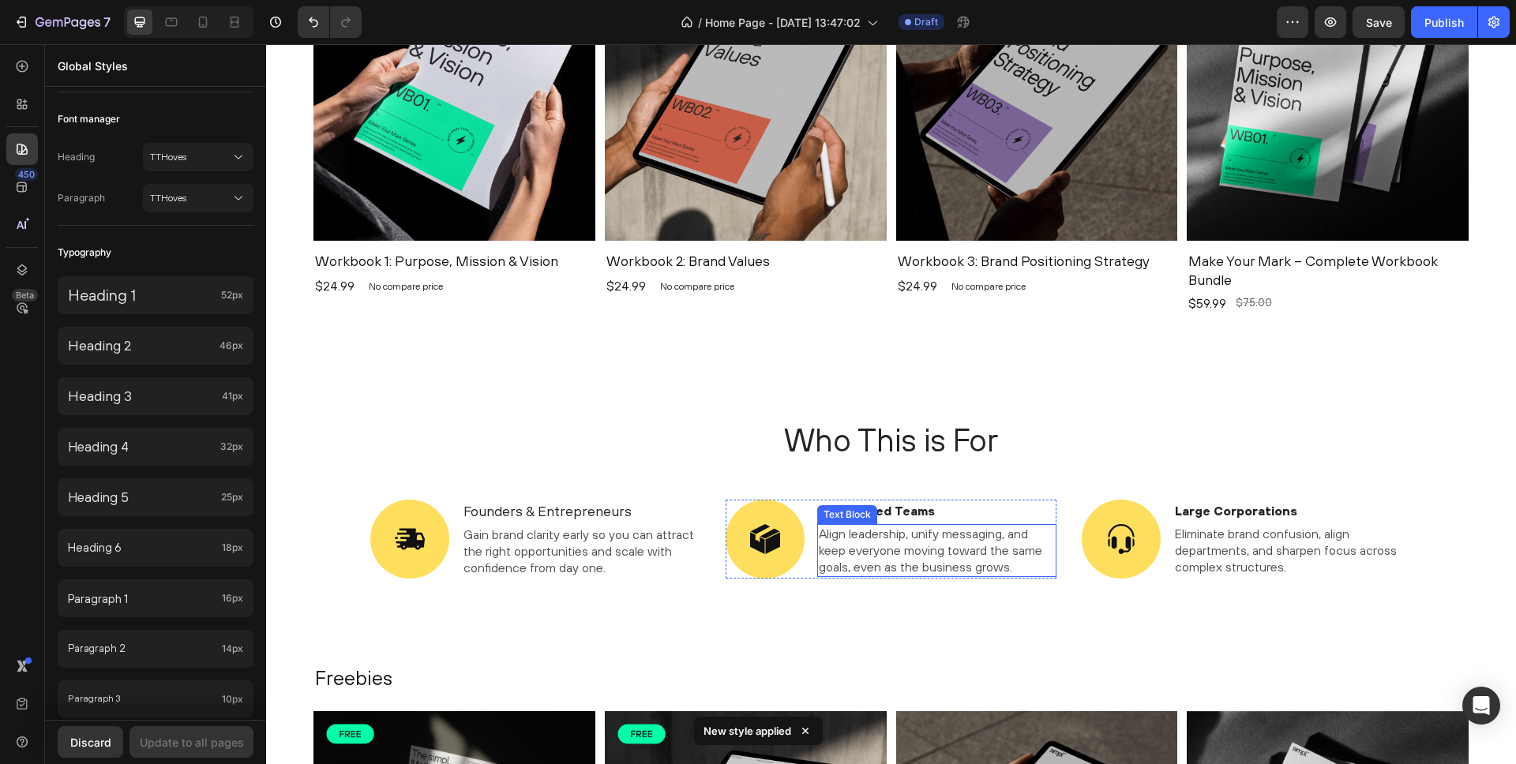
click at [915, 521] on div "Established Teams Text Block Align leadership, unify messaging, and keep everyo…" at bounding box center [936, 539] width 239 height 79
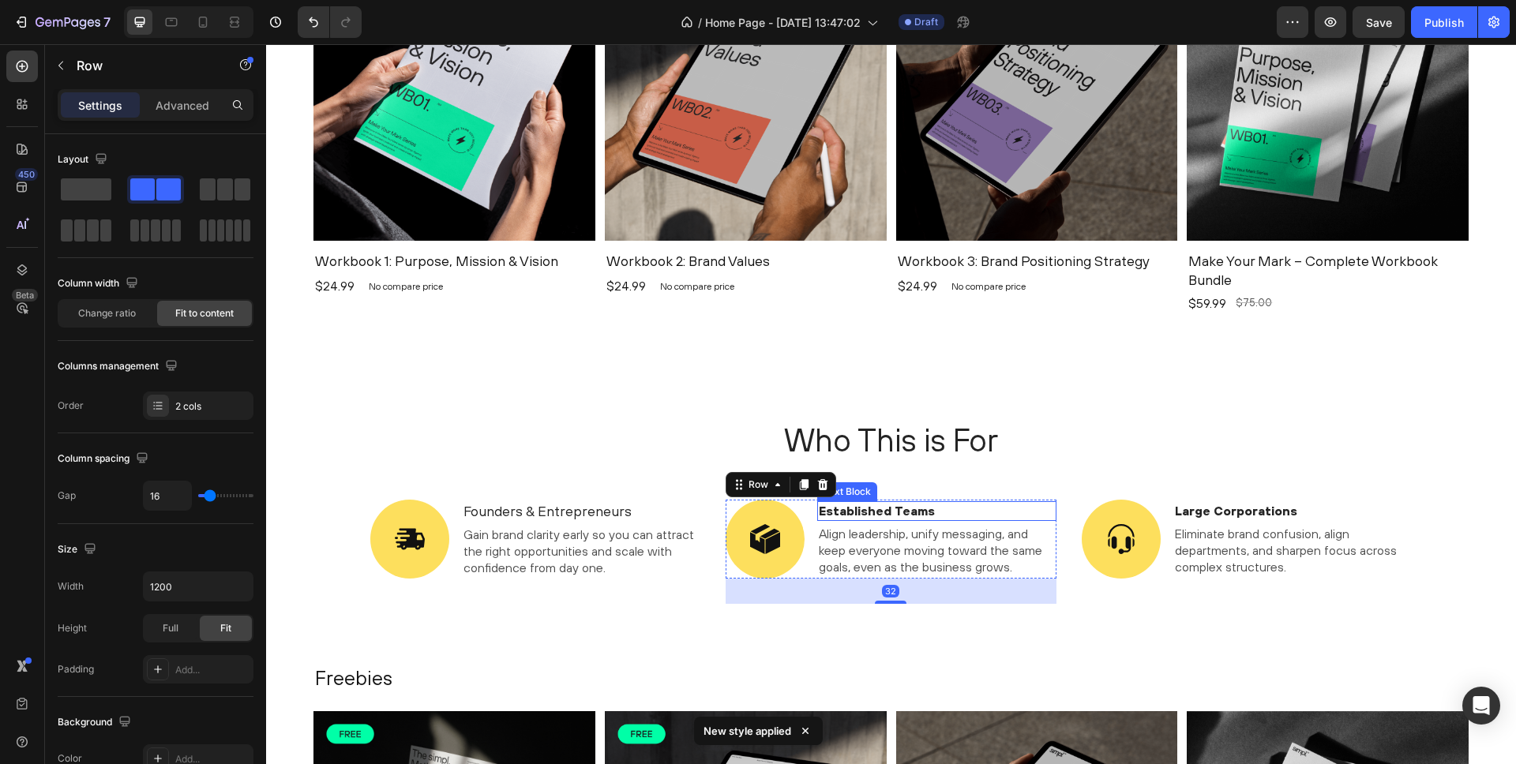
click at [910, 516] on p "Established Teams" at bounding box center [937, 511] width 236 height 17
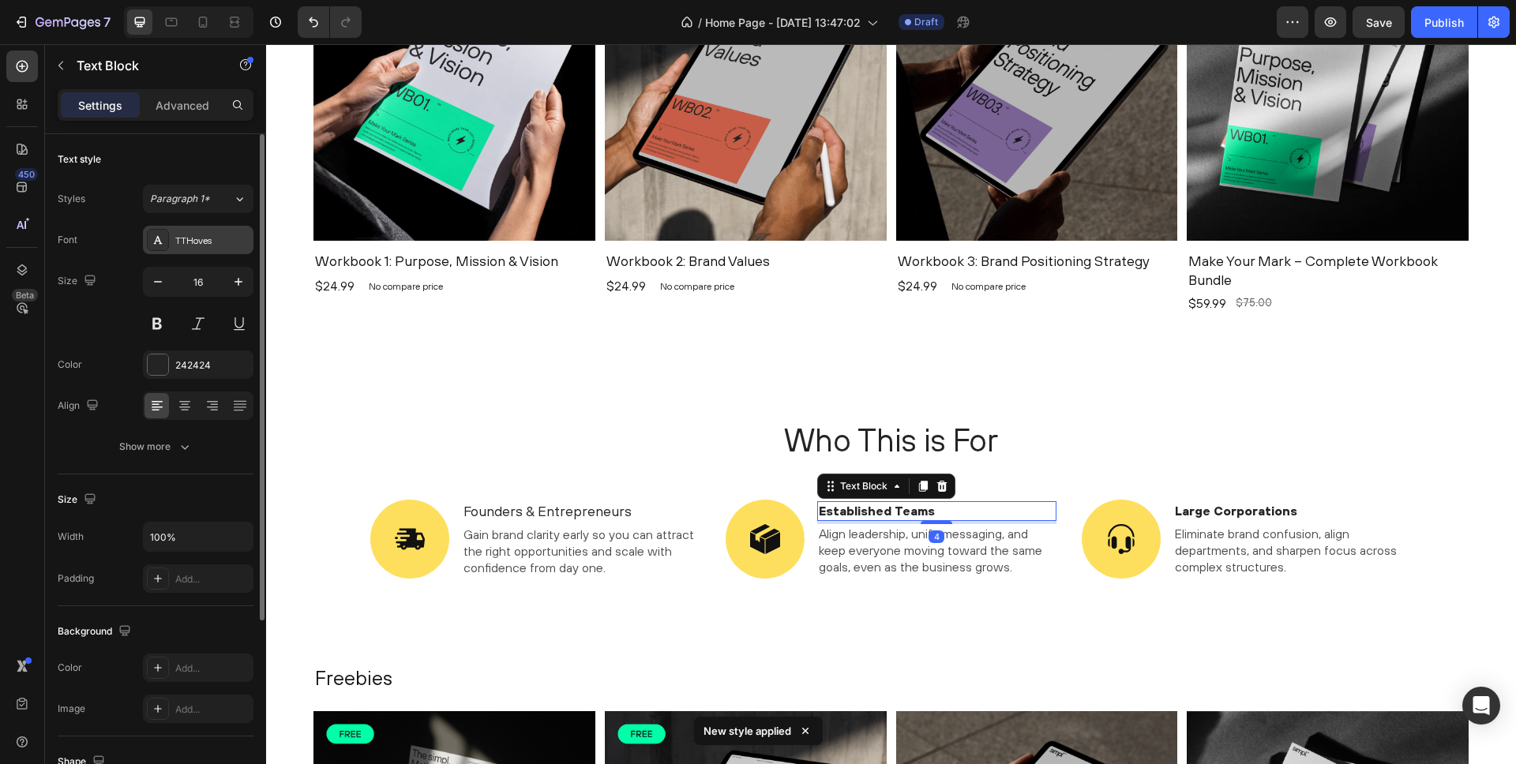
click at [186, 235] on div "TTHoves" at bounding box center [212, 241] width 74 height 14
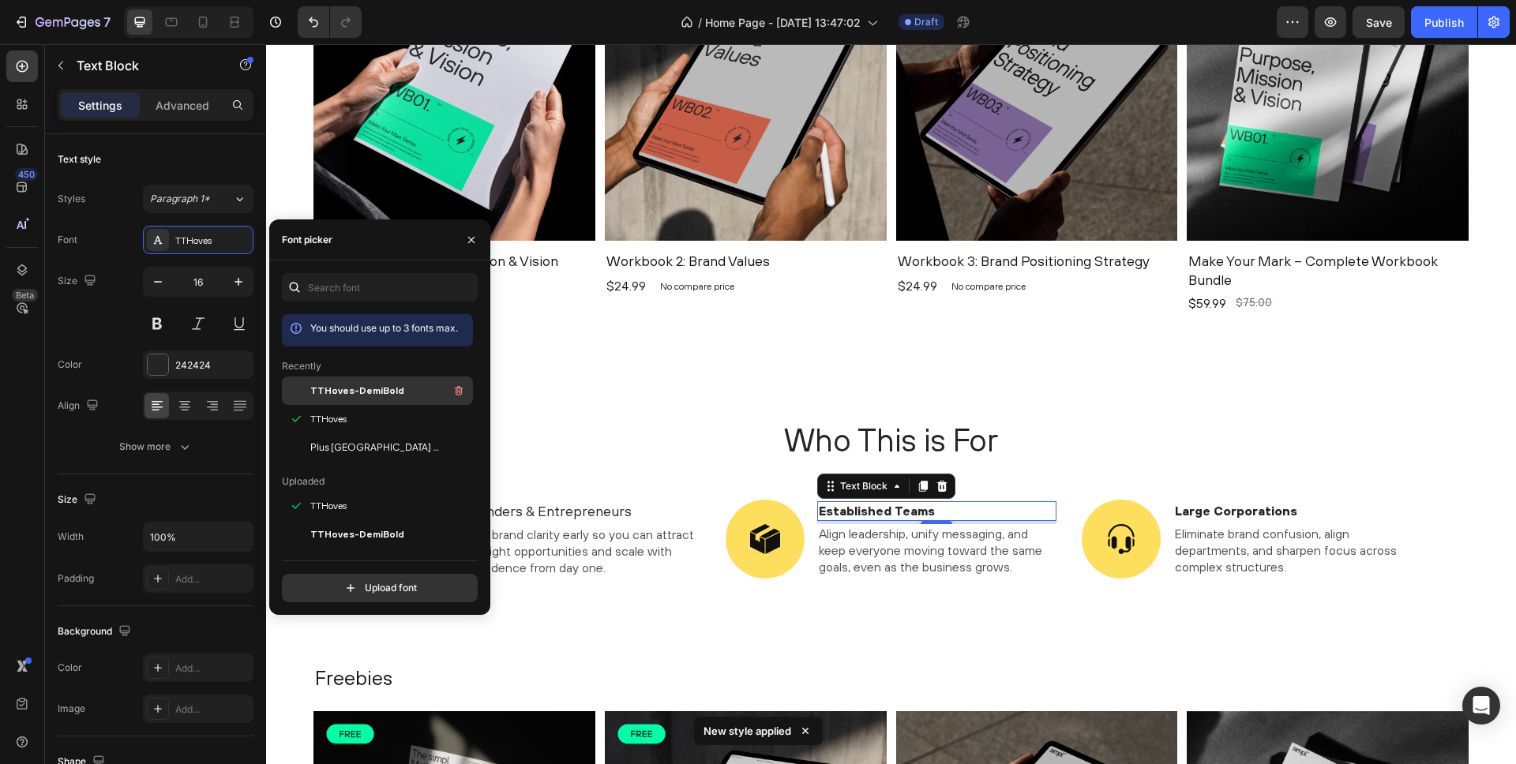
click at [324, 392] on span "TTHoves-DemiBold" at bounding box center [357, 391] width 94 height 14
click at [348, 418] on div "TTHoves" at bounding box center [389, 419] width 159 height 19
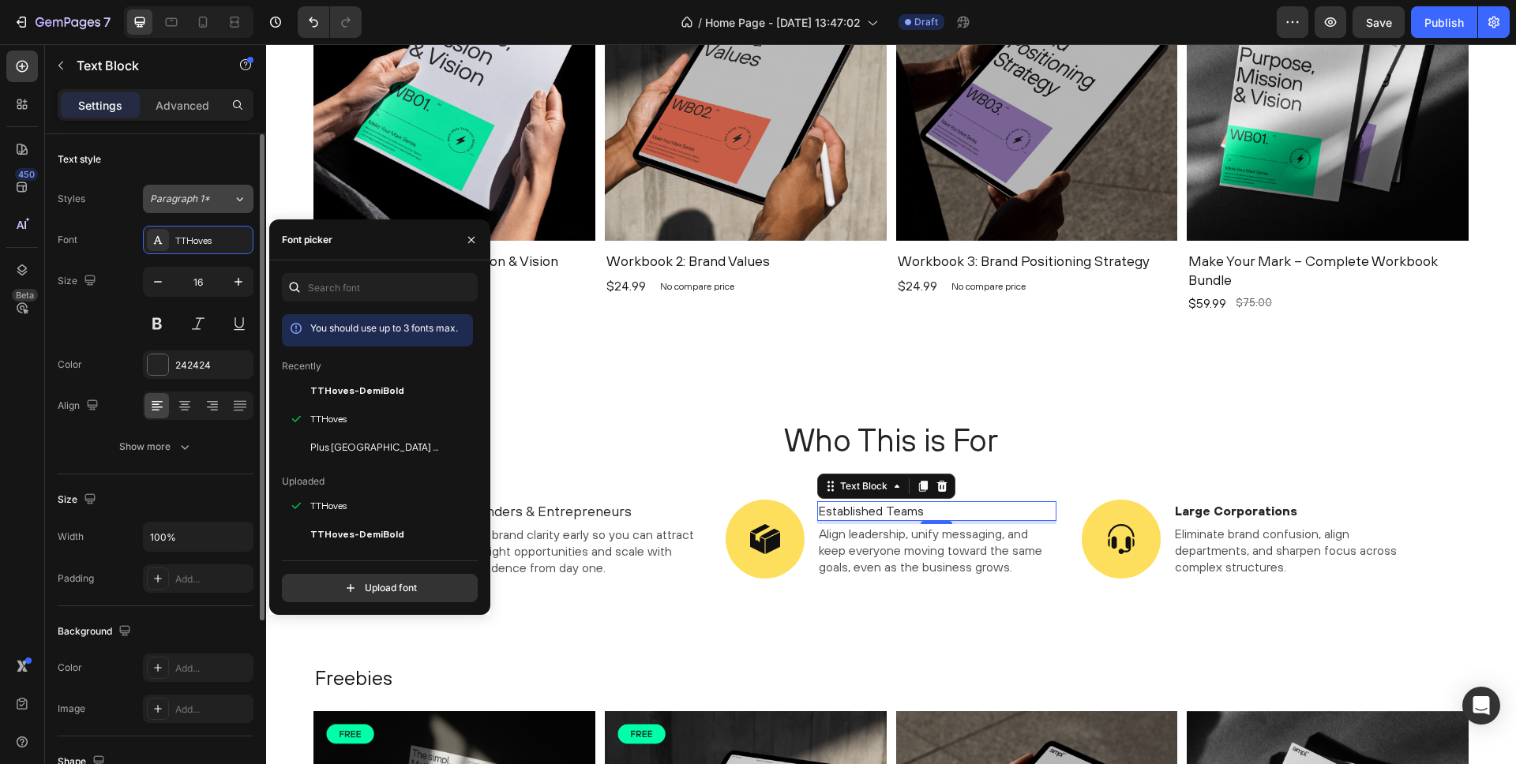
click at [193, 197] on span "Paragraph 1*" at bounding box center [180, 199] width 60 height 14
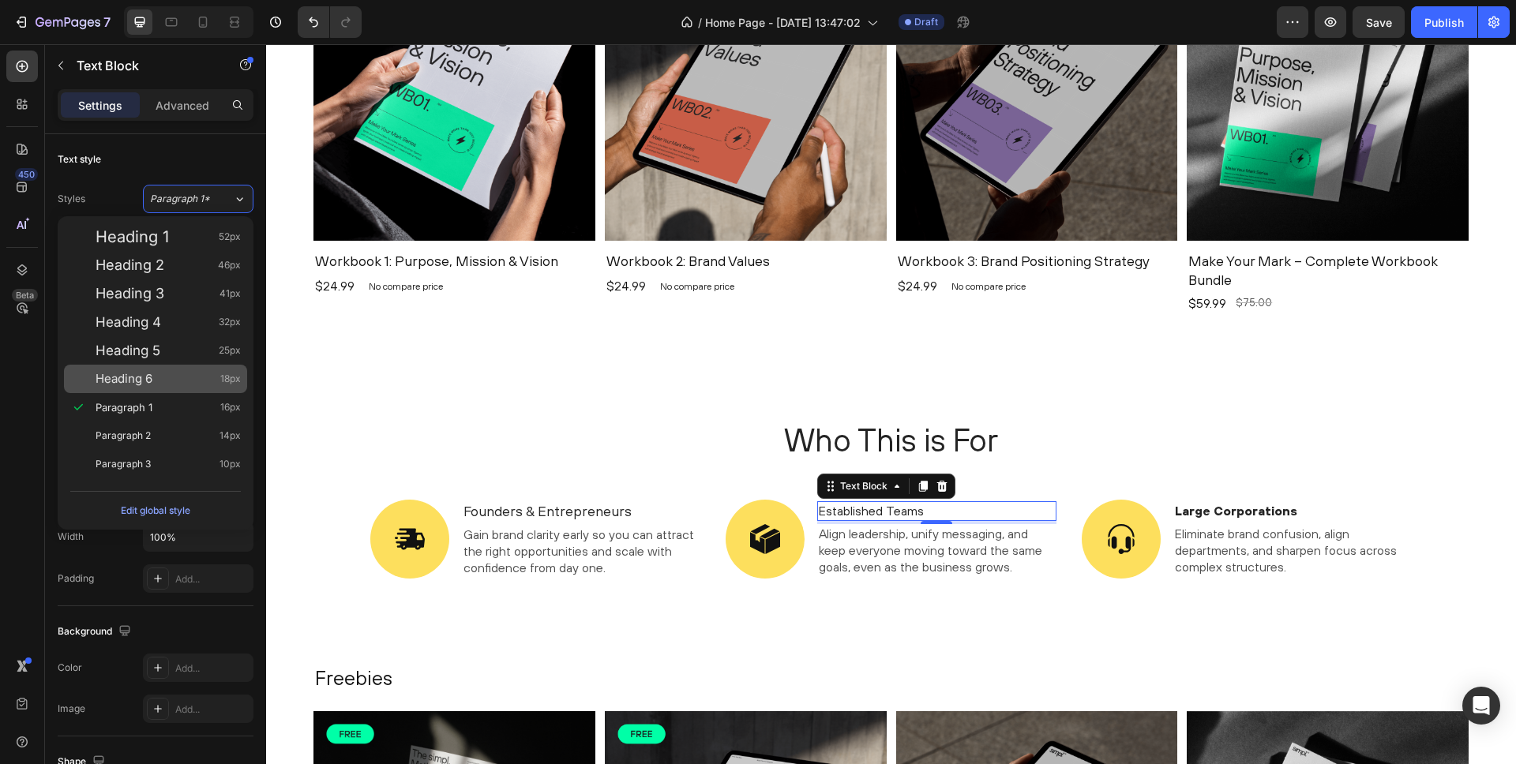
click at [144, 384] on span "Heading 6" at bounding box center [124, 379] width 57 height 16
type input "18"
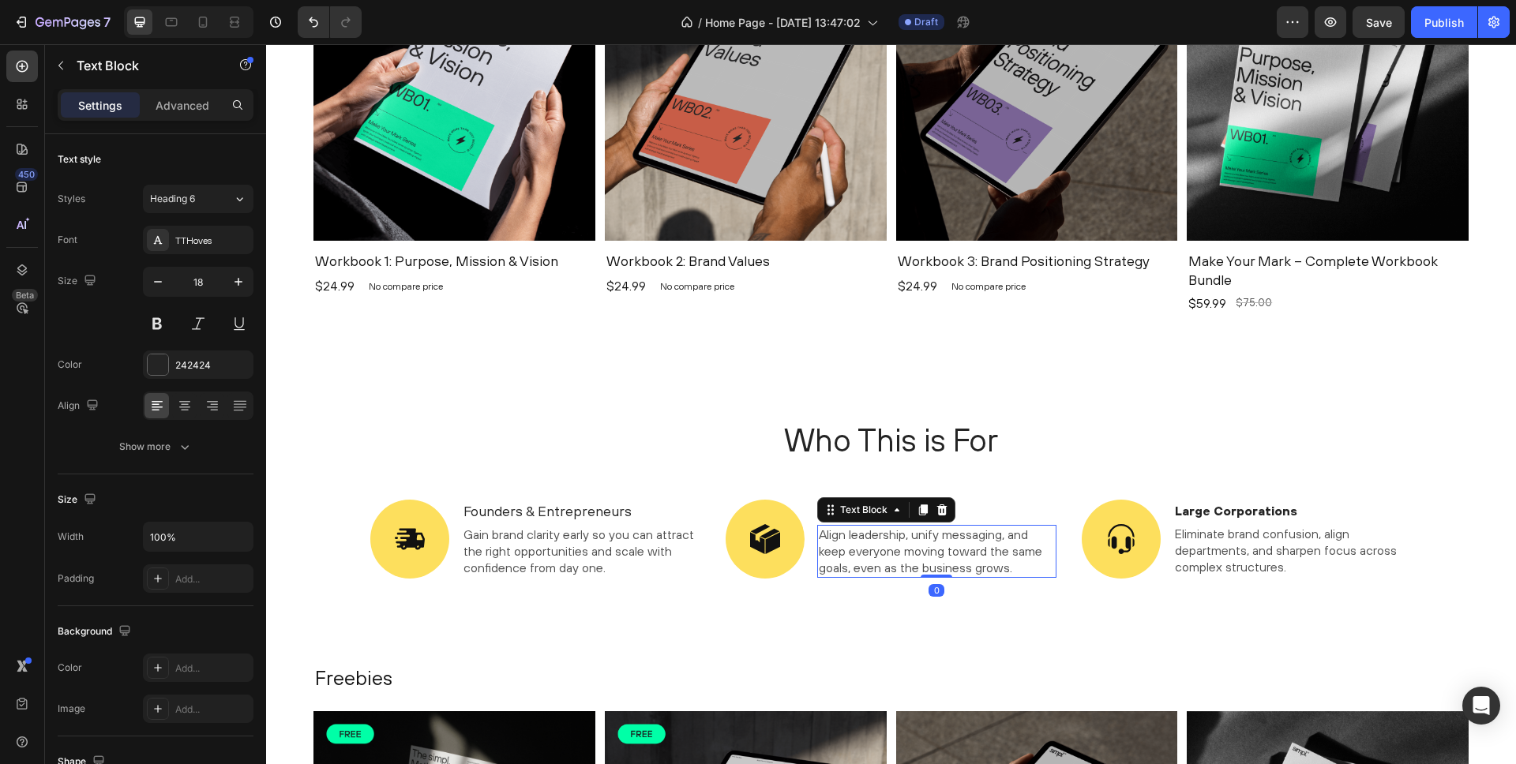
click at [916, 555] on span "Align leadership, unify messaging, and keep everyone moving toward the same goa…" at bounding box center [930, 550] width 223 height 47
click at [197, 240] on div "TTHoves" at bounding box center [212, 241] width 74 height 14
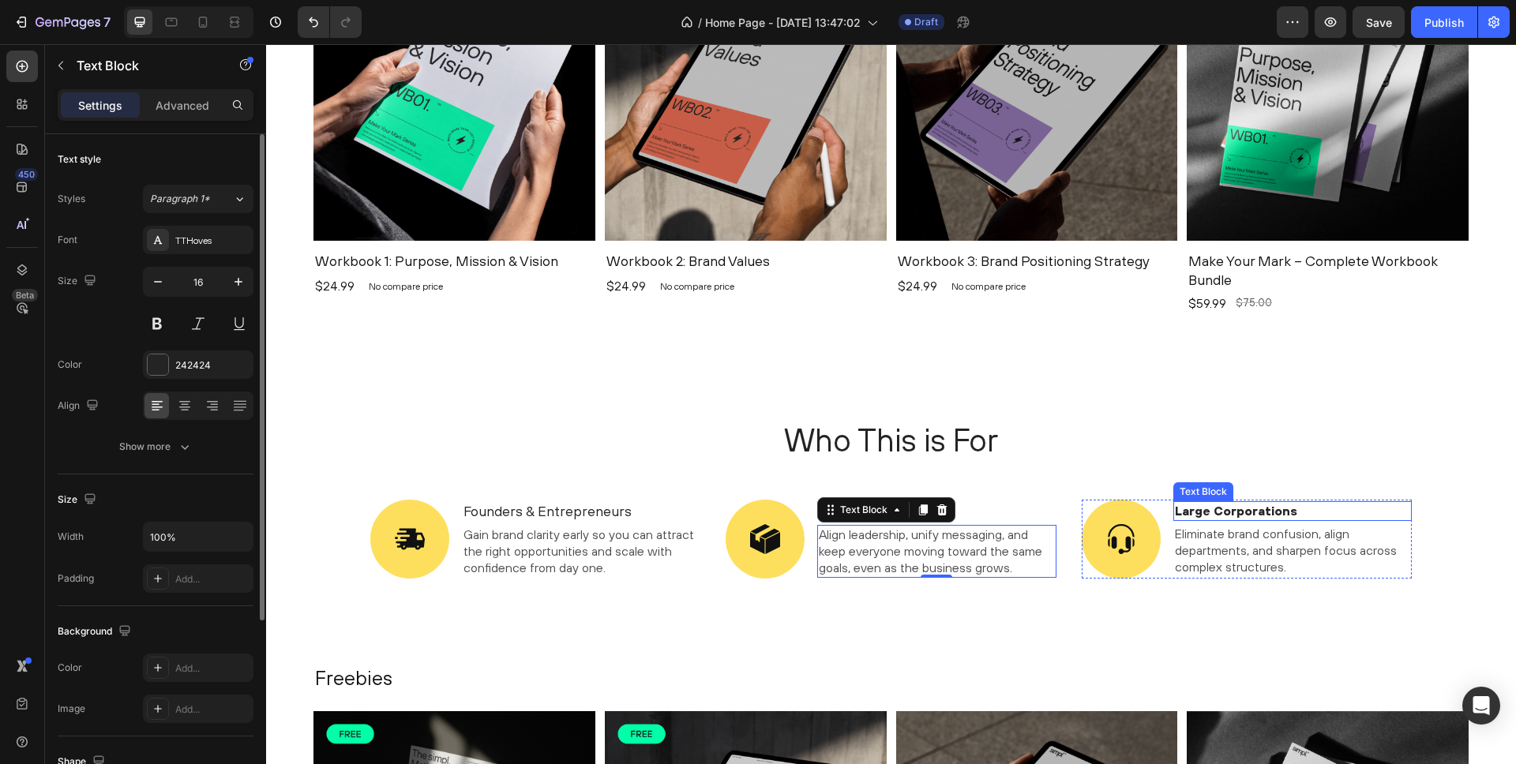
click at [1240, 509] on p "Large Corporations" at bounding box center [1293, 511] width 236 height 17
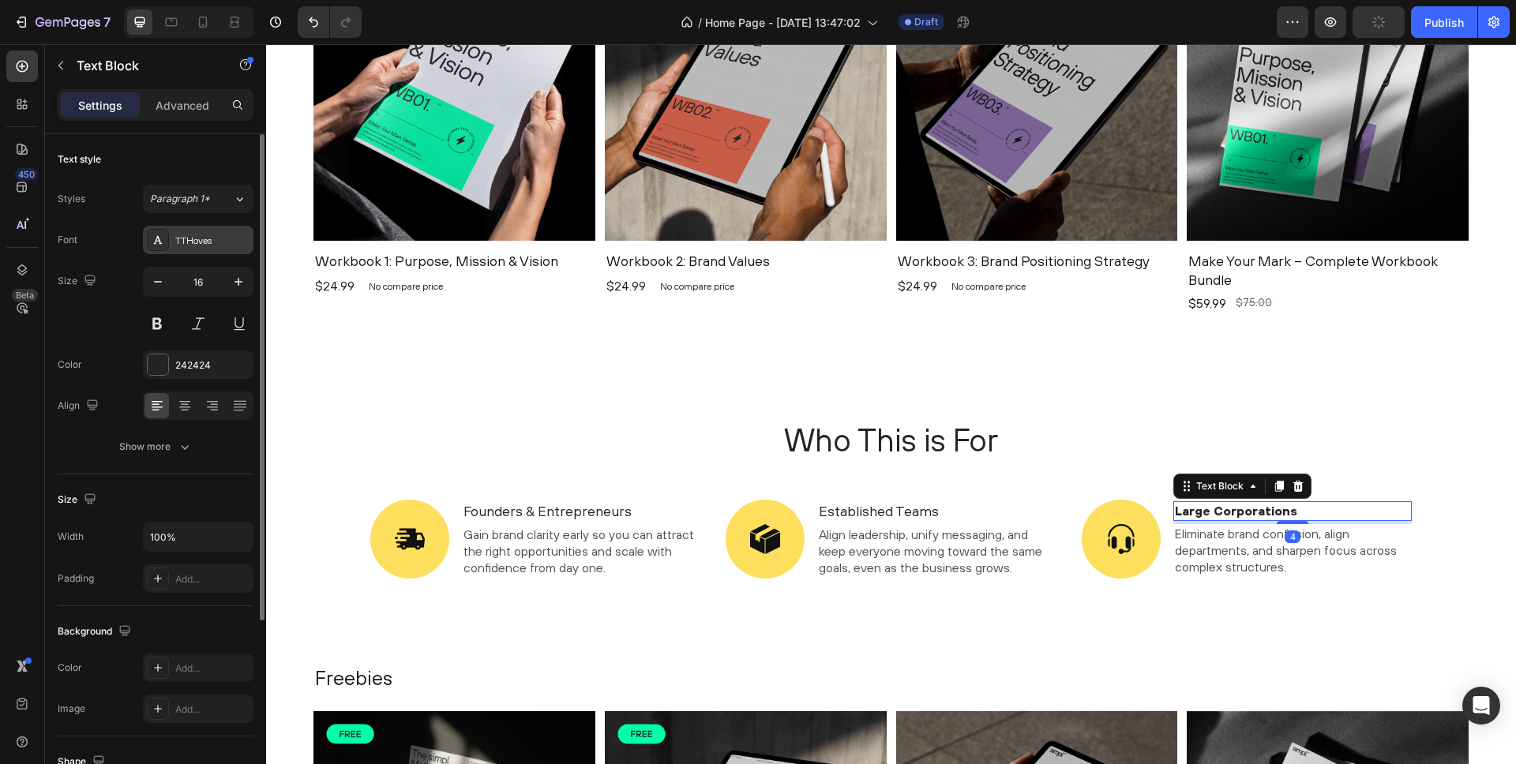
click at [195, 244] on div "TTHoves" at bounding box center [212, 241] width 74 height 14
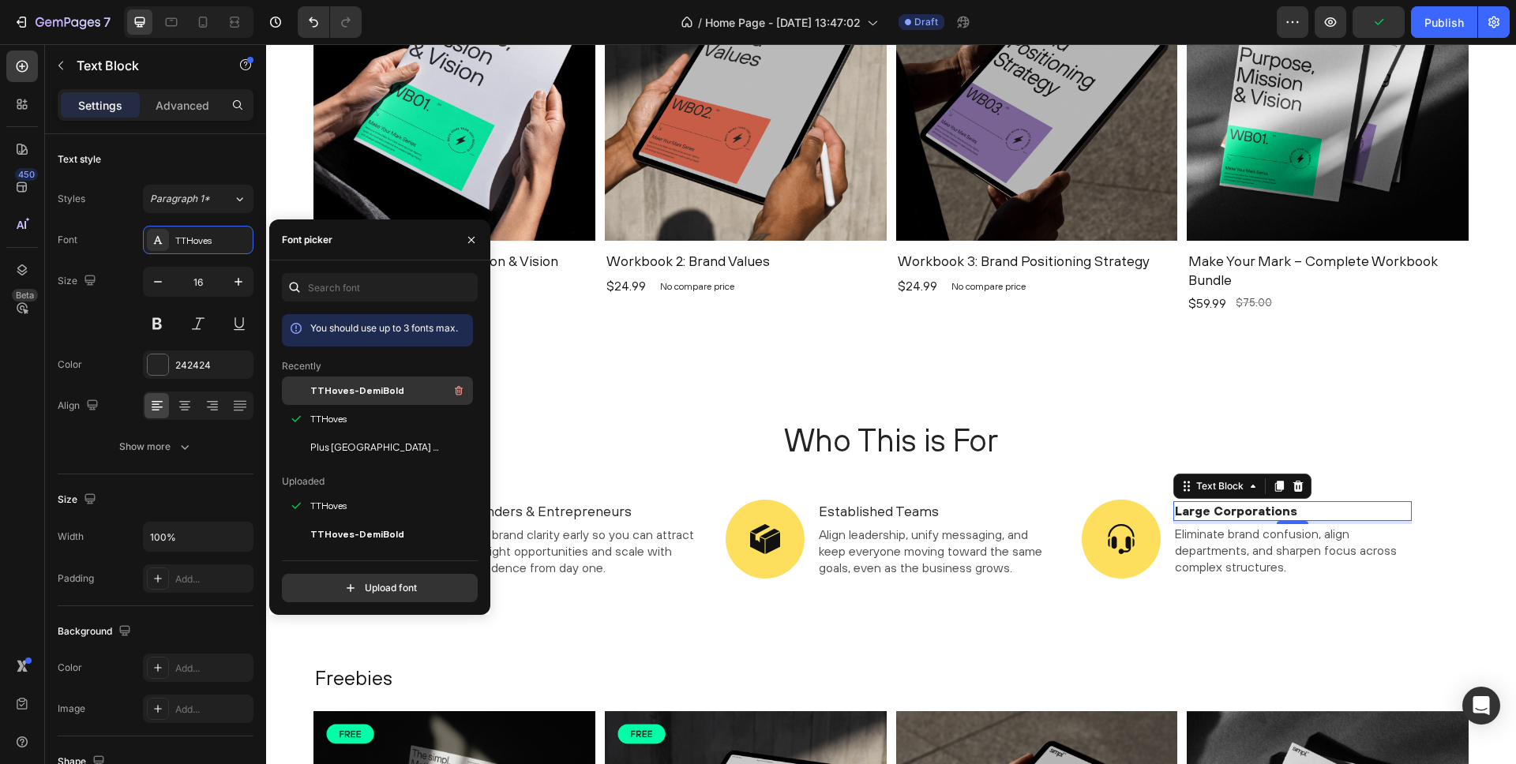
click at [339, 388] on span "TTHoves-DemiBold" at bounding box center [357, 391] width 94 height 14
click at [335, 418] on span "TTHoves" at bounding box center [328, 419] width 36 height 14
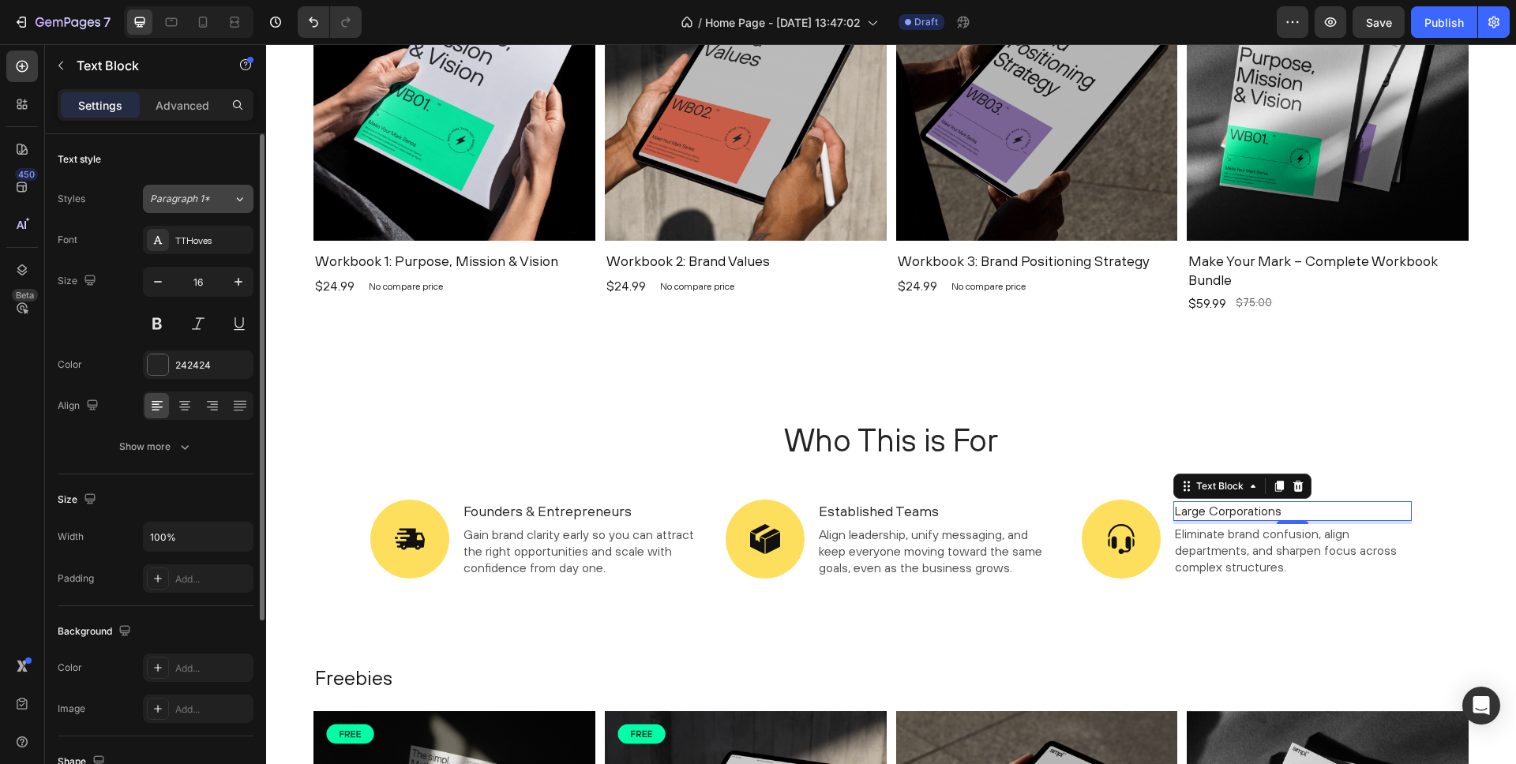
click at [204, 204] on span "Paragraph 1*" at bounding box center [180, 199] width 60 height 14
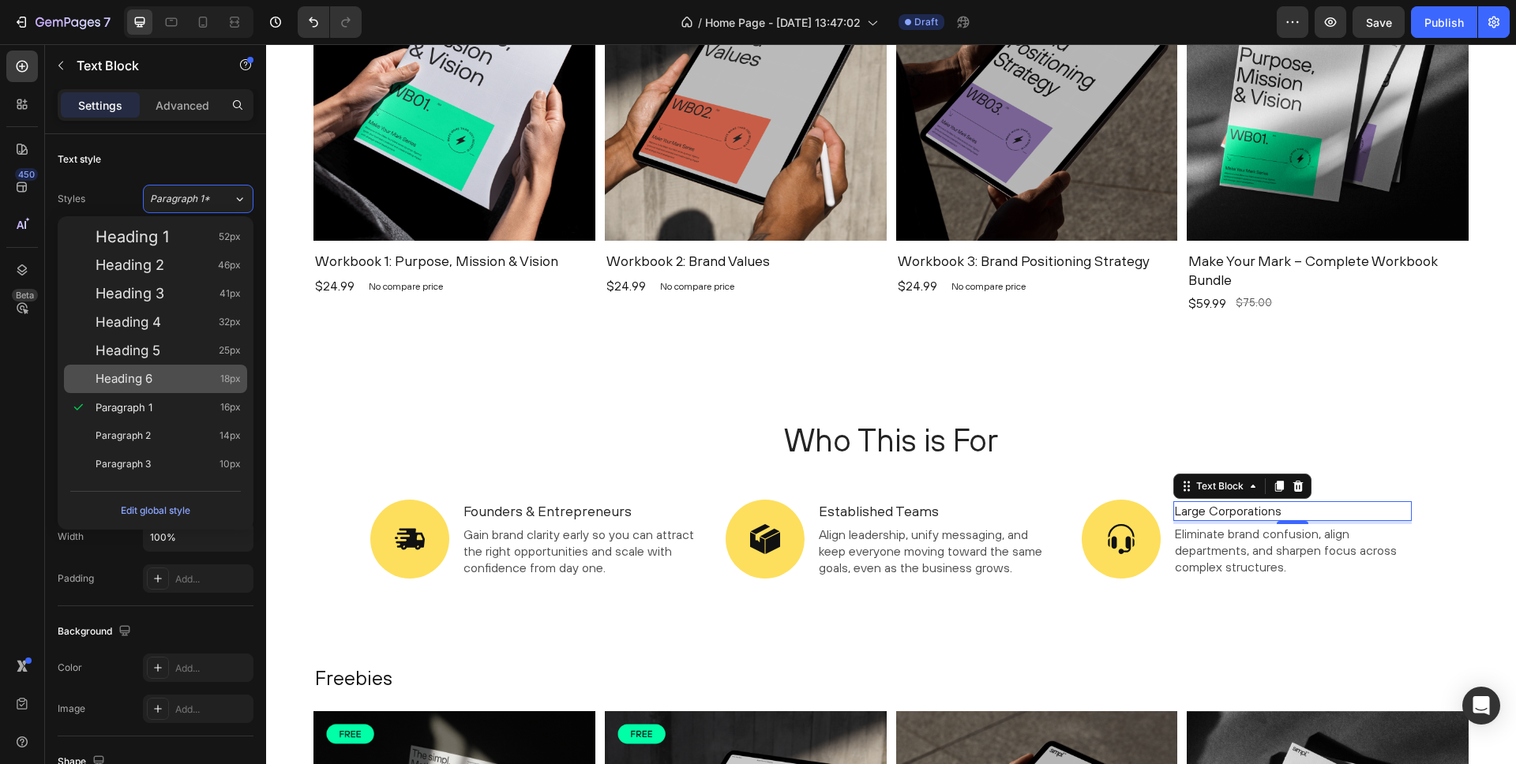
click at [148, 371] on span "Heading 6" at bounding box center [124, 379] width 57 height 16
type input "18"
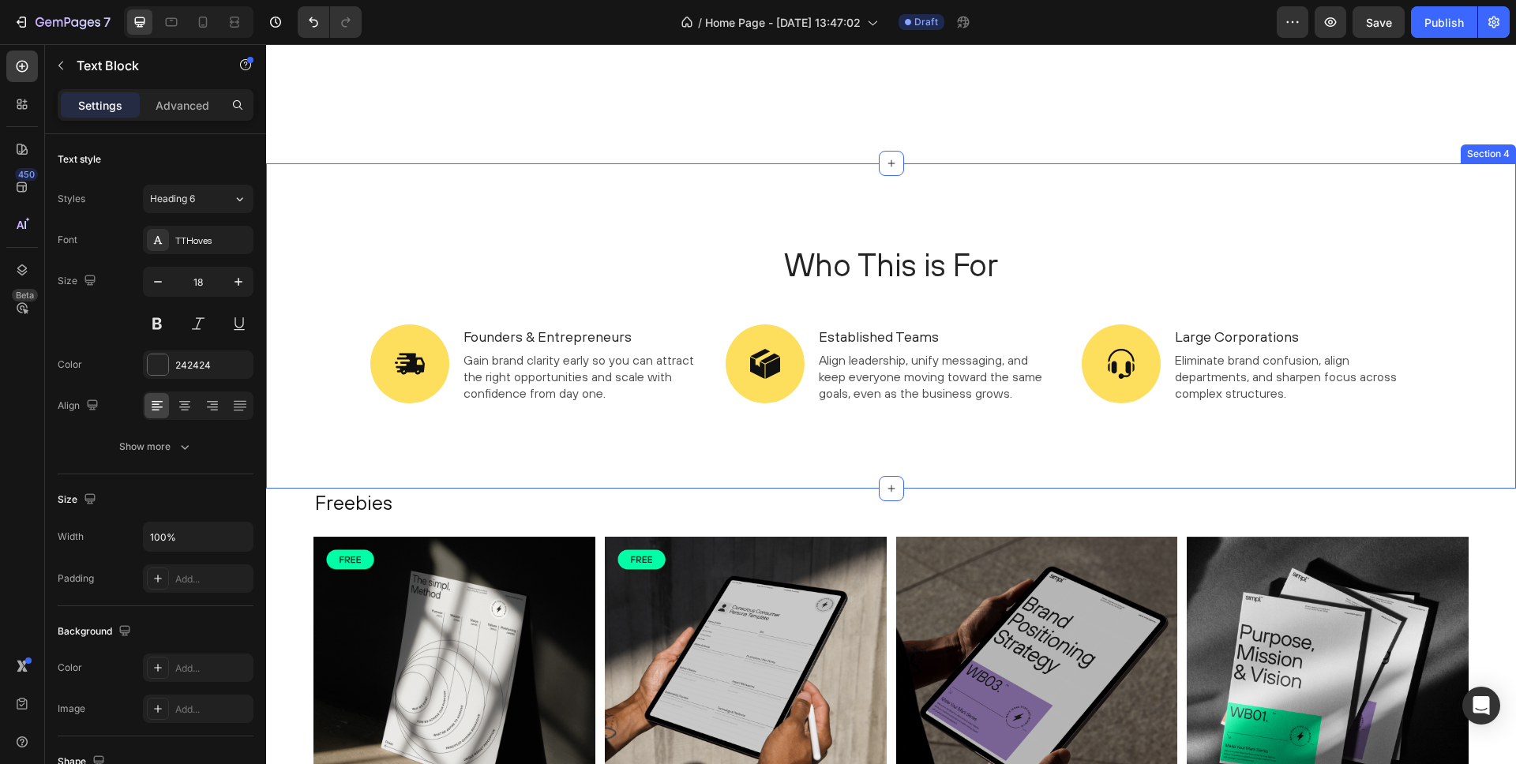
scroll to position [921, 0]
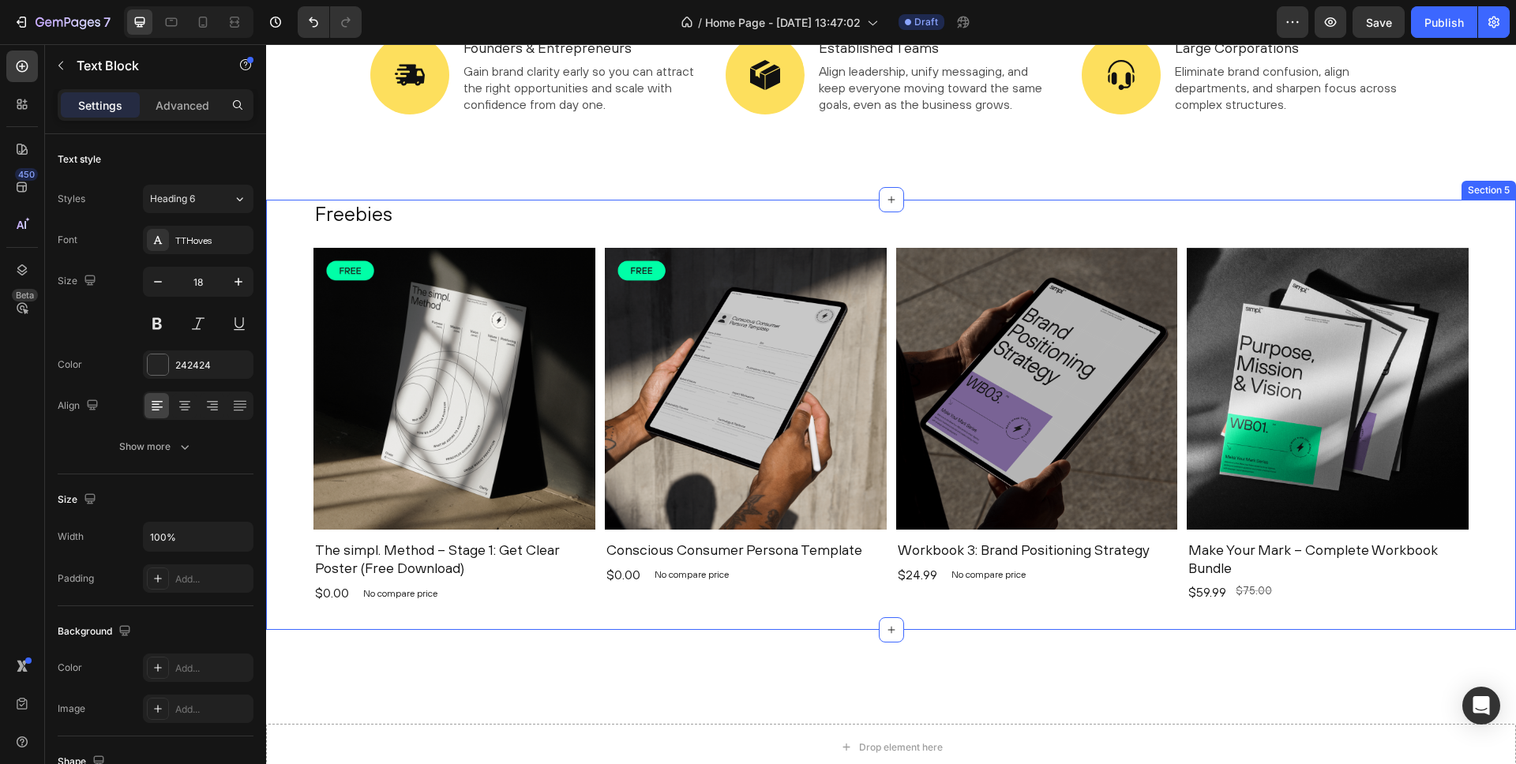
click at [298, 282] on div "Freebies Heading Product Images The simpl. Method – Stage 1: Get Clear Poster (…" at bounding box center [891, 415] width 1250 height 430
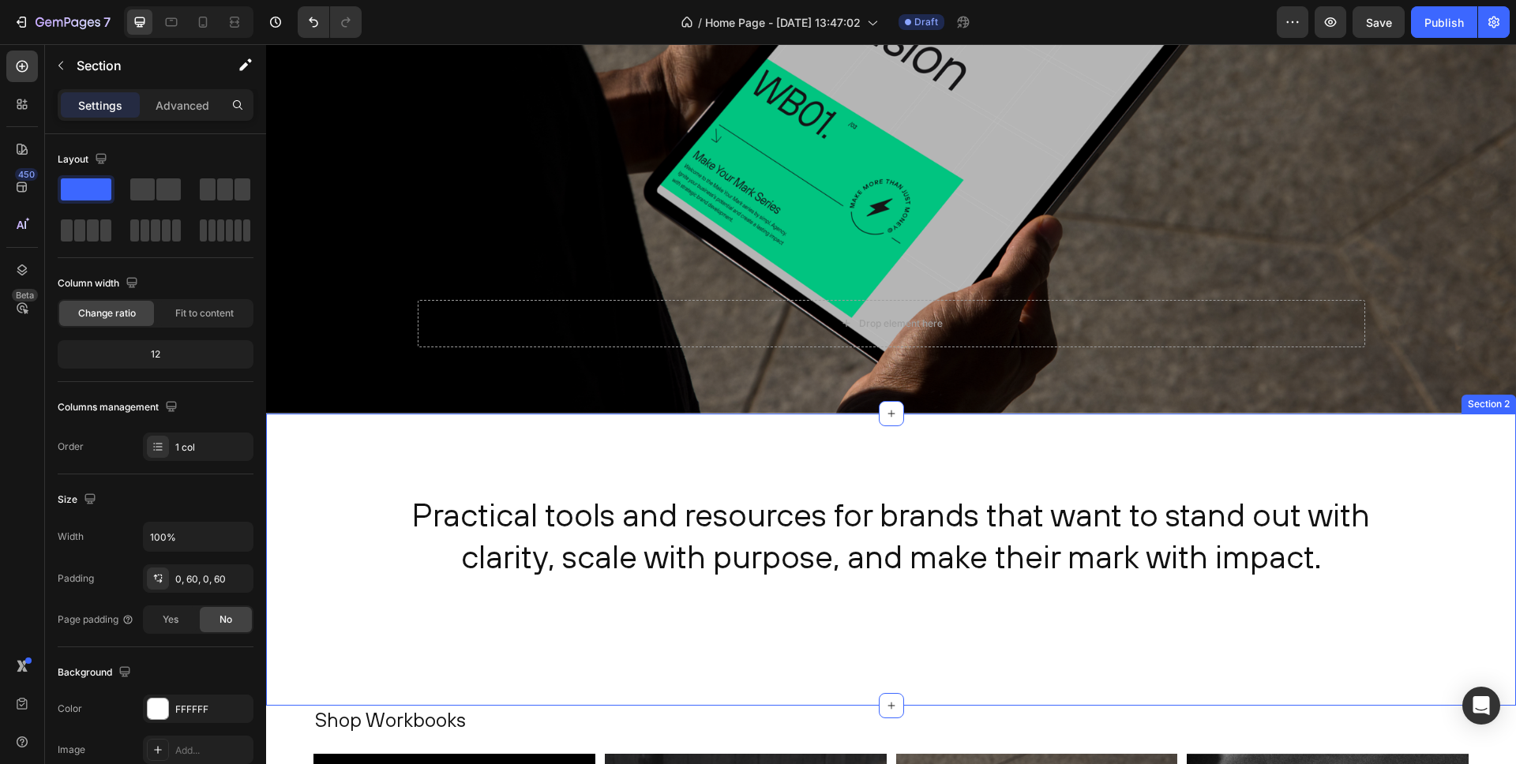
scroll to position [376, 0]
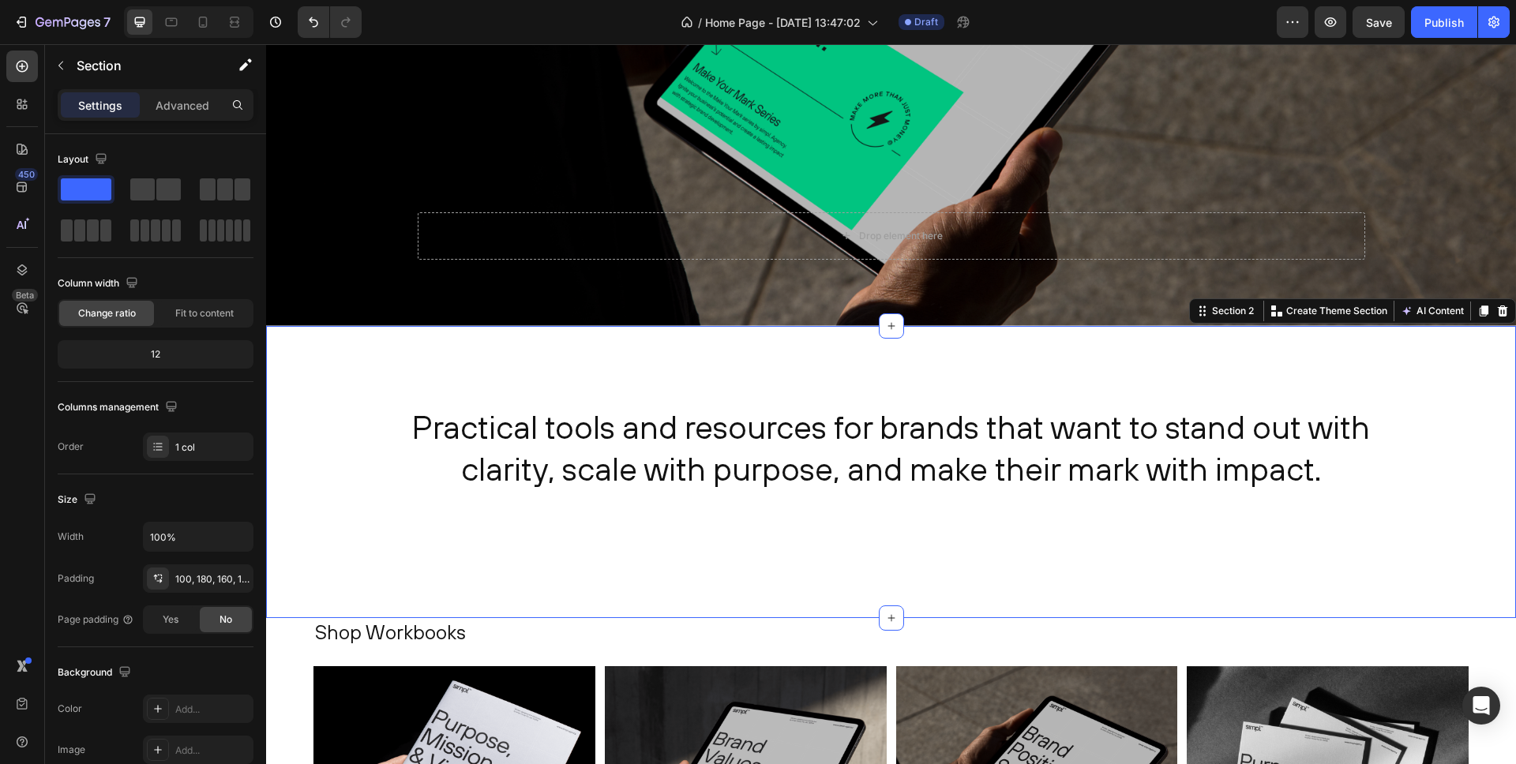
click at [338, 418] on div "Practical tools and resources for brands that want to stand out with clarity, s…" at bounding box center [891, 472] width 1250 height 293
click at [327, 426] on div "Practical tools and resources for brands that want to stand out with clarity, s…" at bounding box center [891, 472] width 1250 height 293
click at [187, 584] on div "100, 180, 160, 180" at bounding box center [198, 579] width 46 height 14
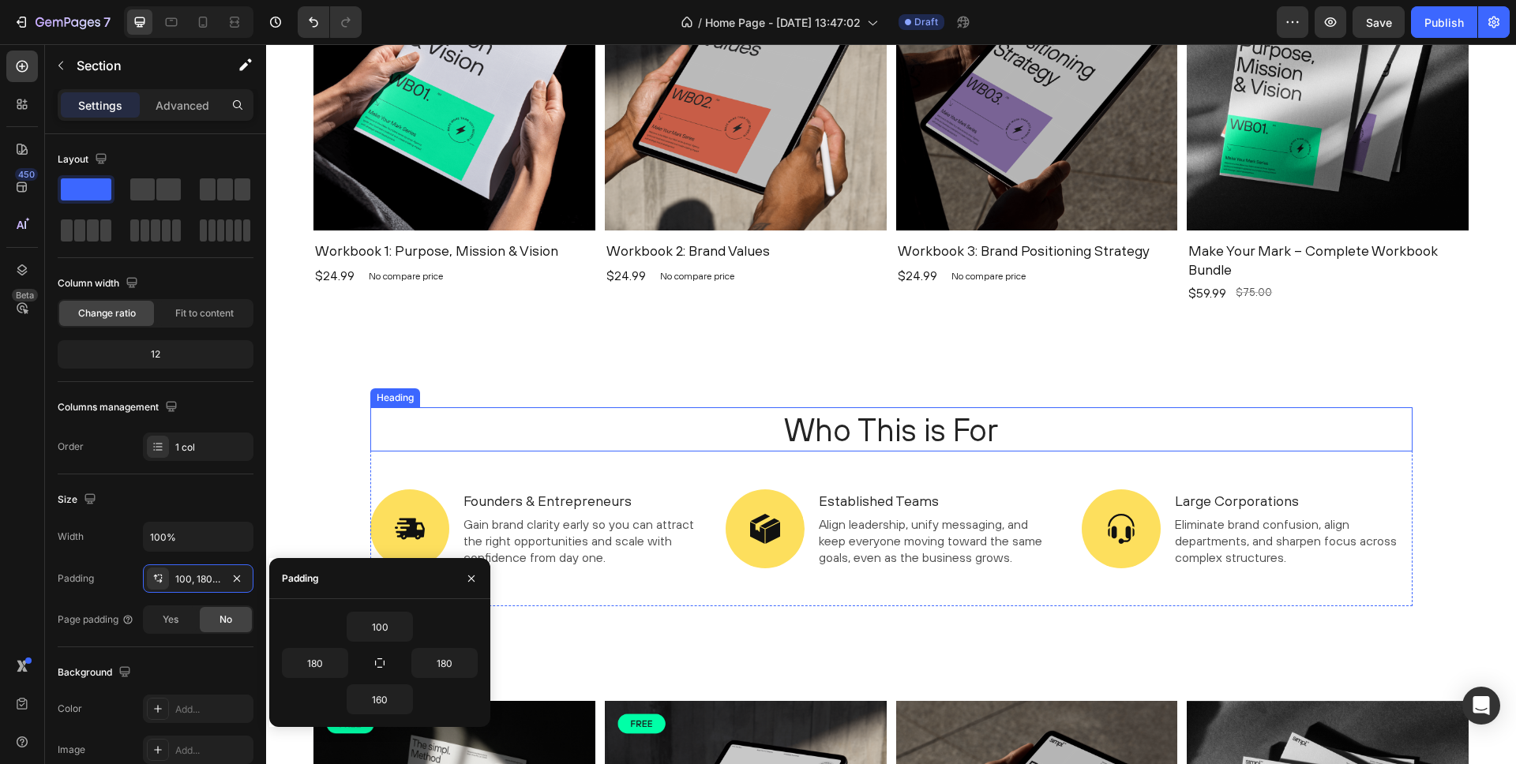
scroll to position [1266, 0]
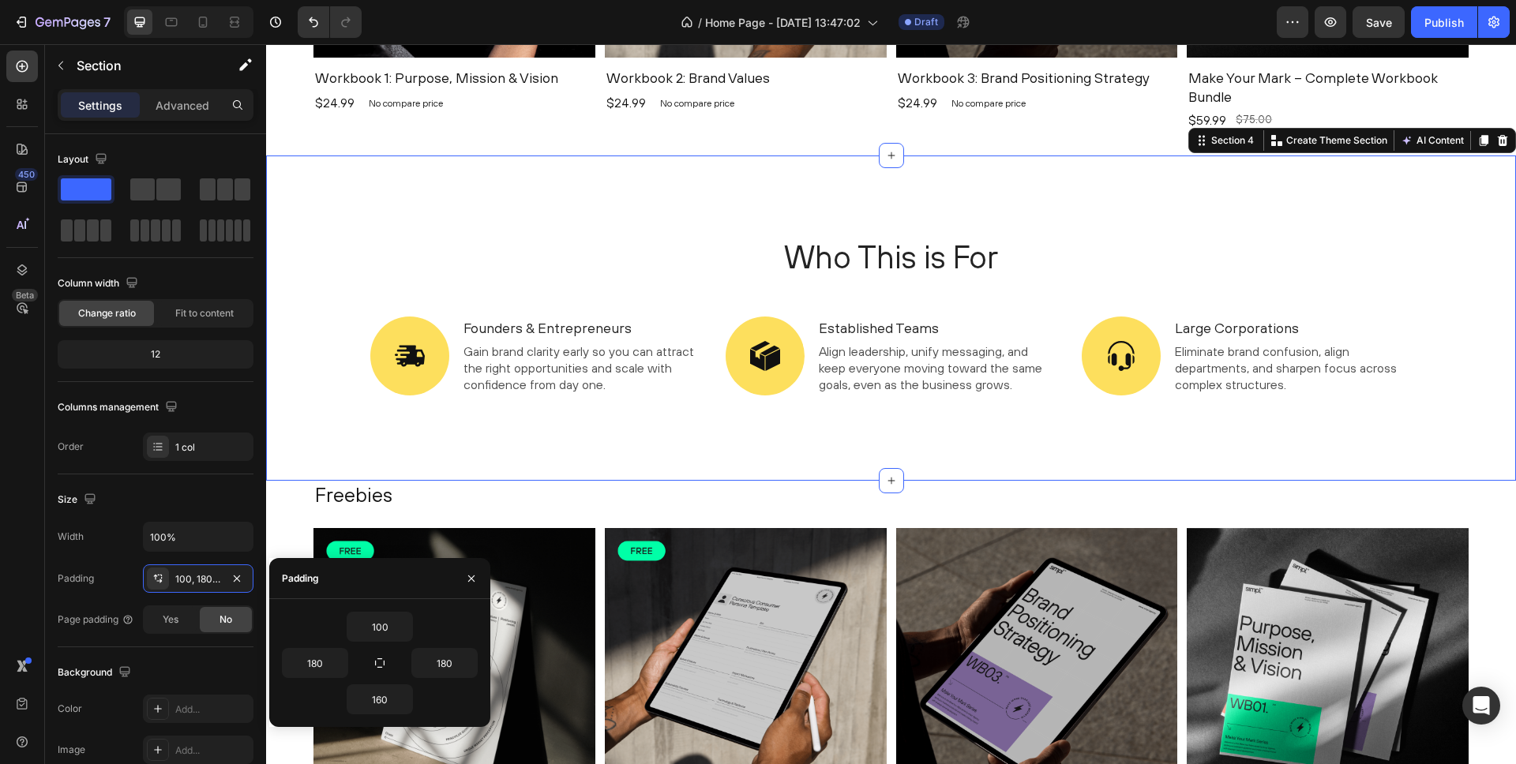
click at [335, 328] on div "Who This is For Heading Image Founders & Entrepreneurs Text Block Gain brand cl…" at bounding box center [891, 334] width 1226 height 199
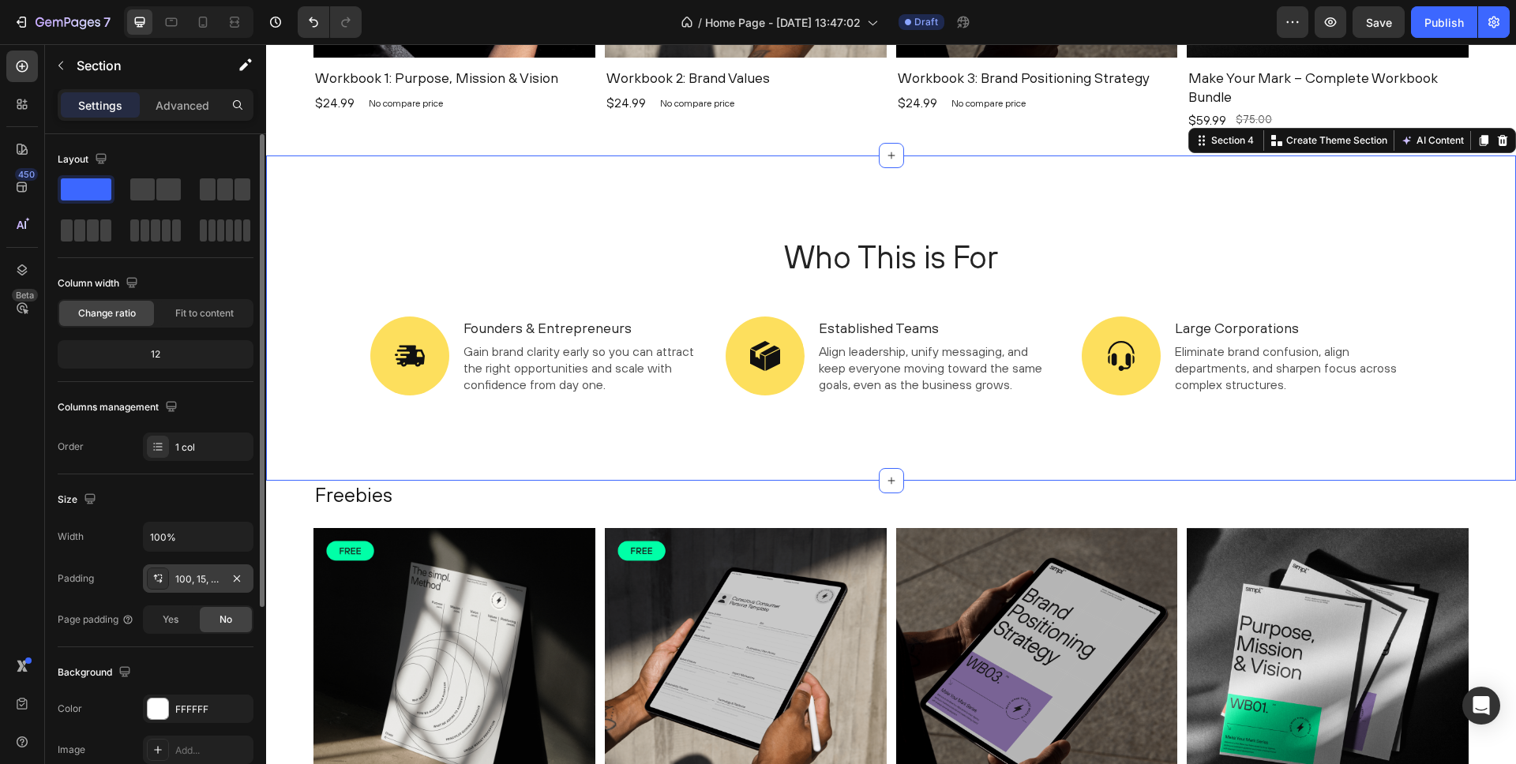
click at [205, 577] on div "100, 15, 60, 15" at bounding box center [198, 579] width 46 height 14
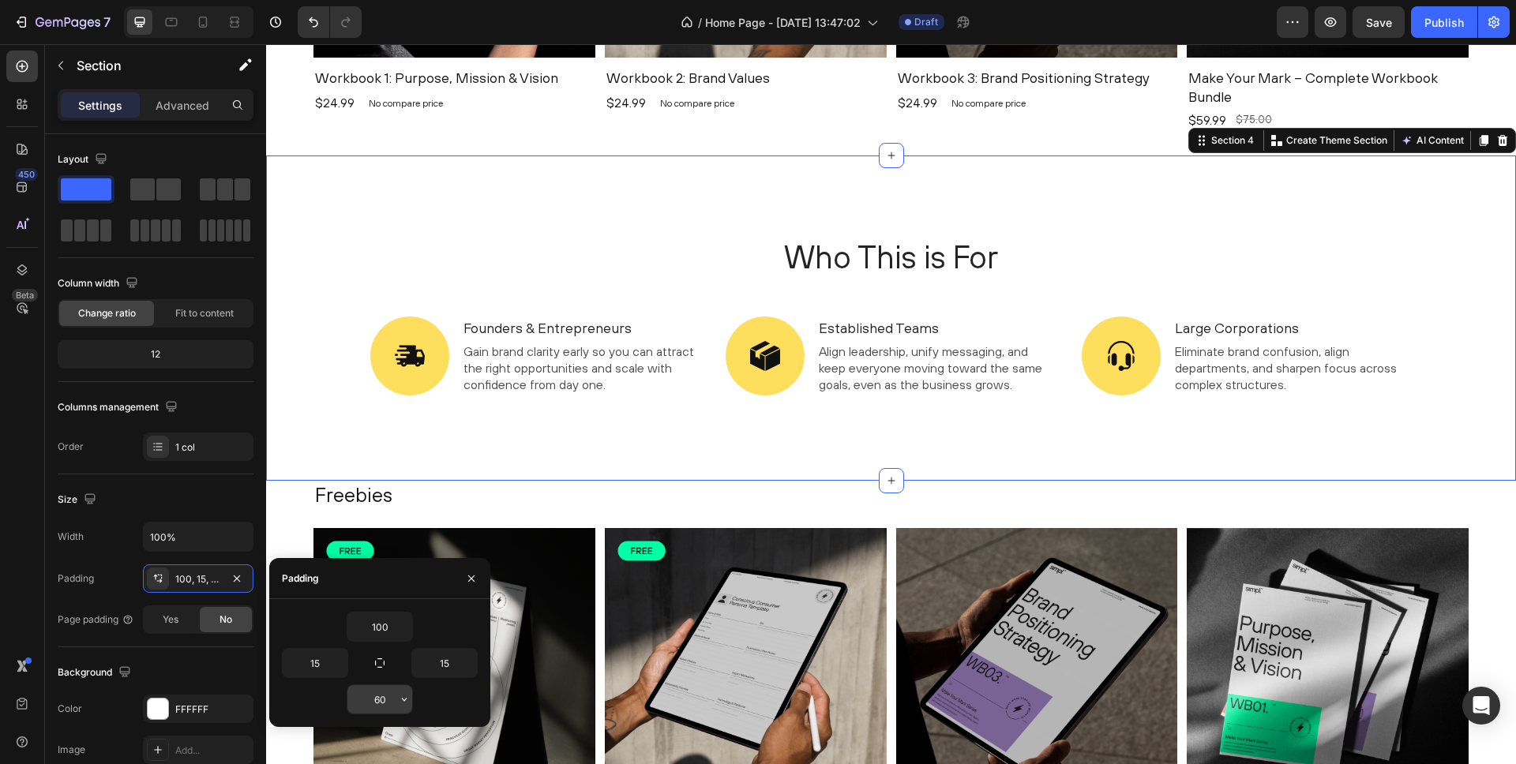
click at [368, 696] on input "60" at bounding box center [379, 699] width 65 height 28
type input "1"
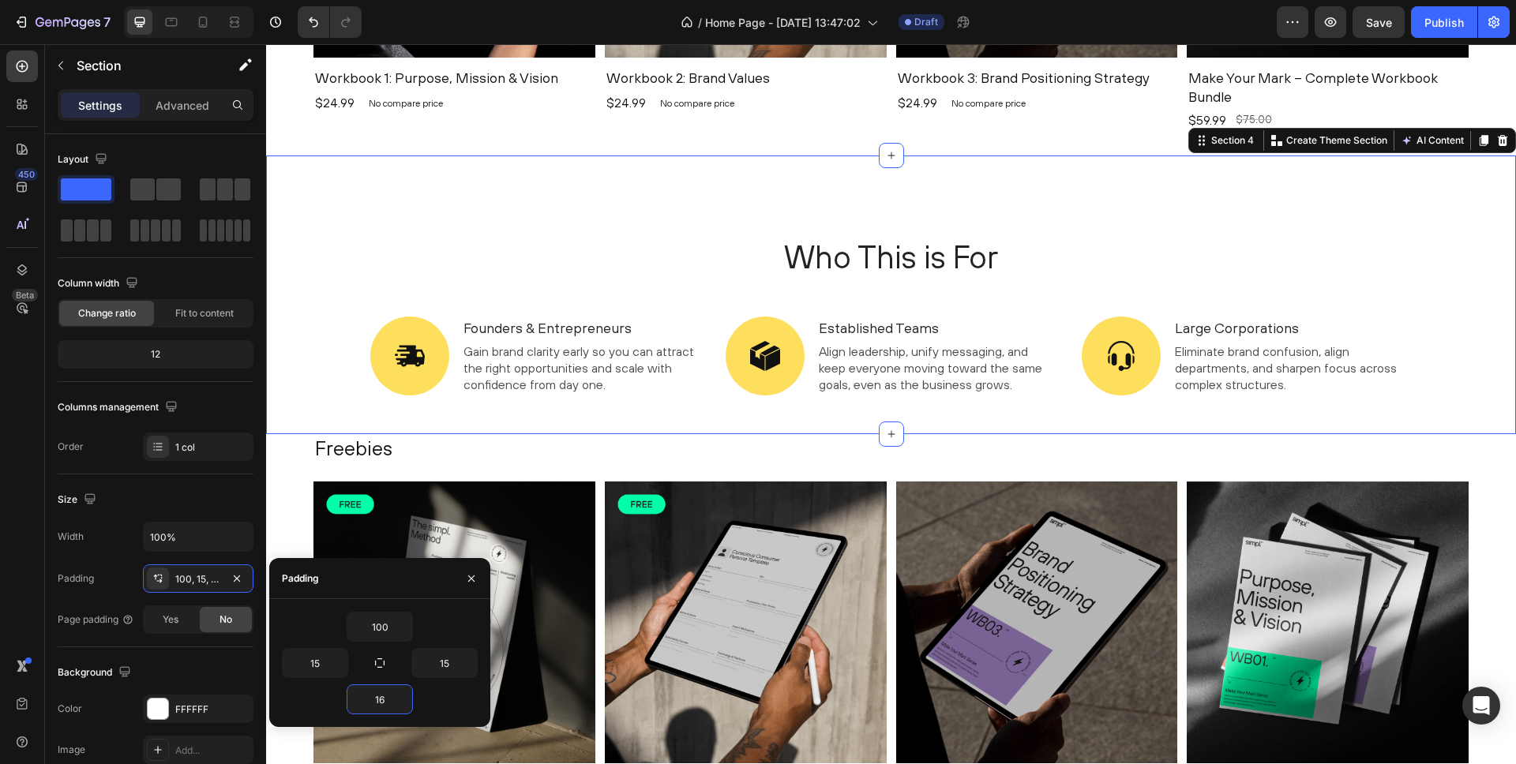
type input "160"
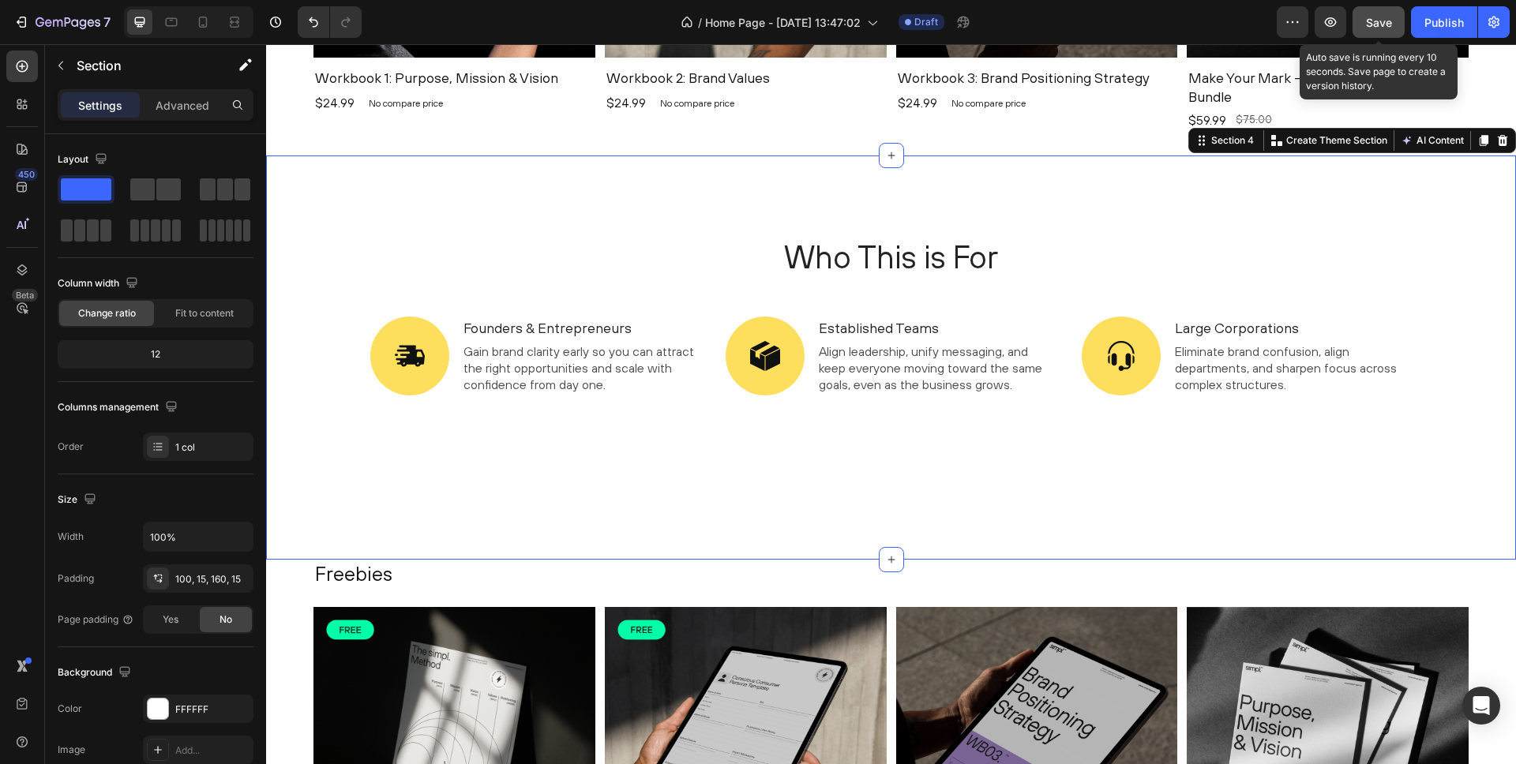
click at [1386, 24] on span "Save" at bounding box center [1379, 22] width 26 height 13
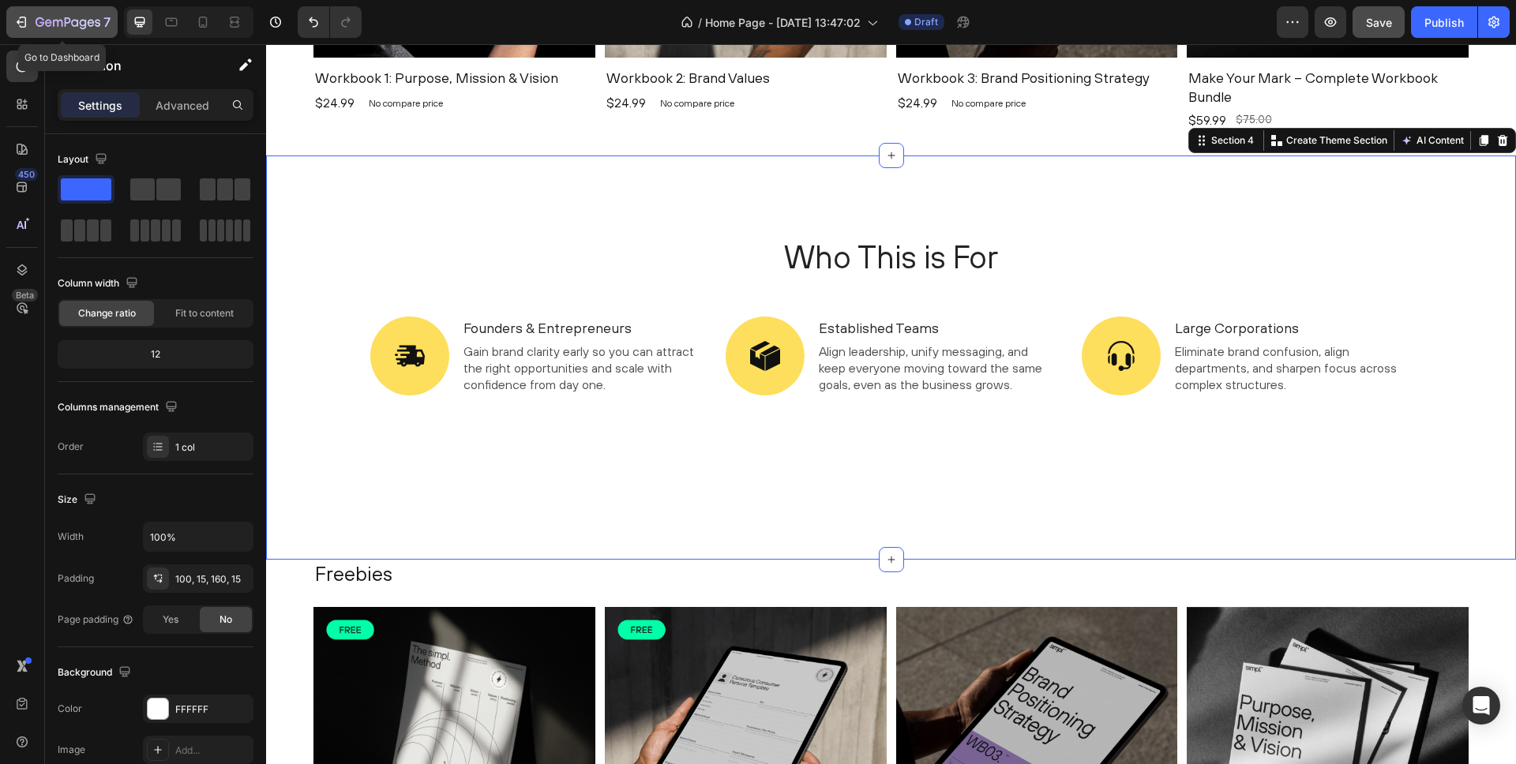
click at [29, 24] on div "7" at bounding box center [61, 22] width 97 height 19
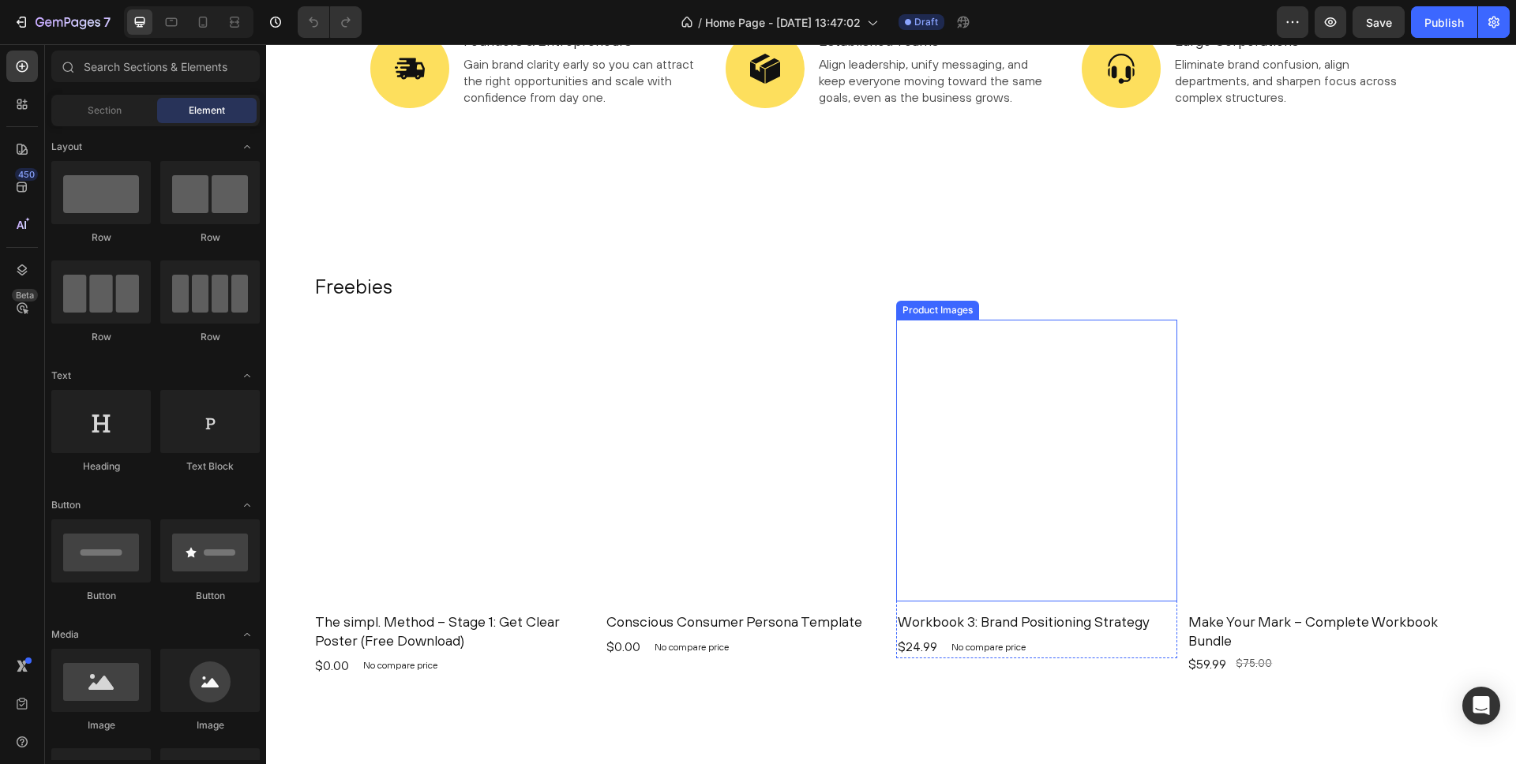
scroll to position [1629, 0]
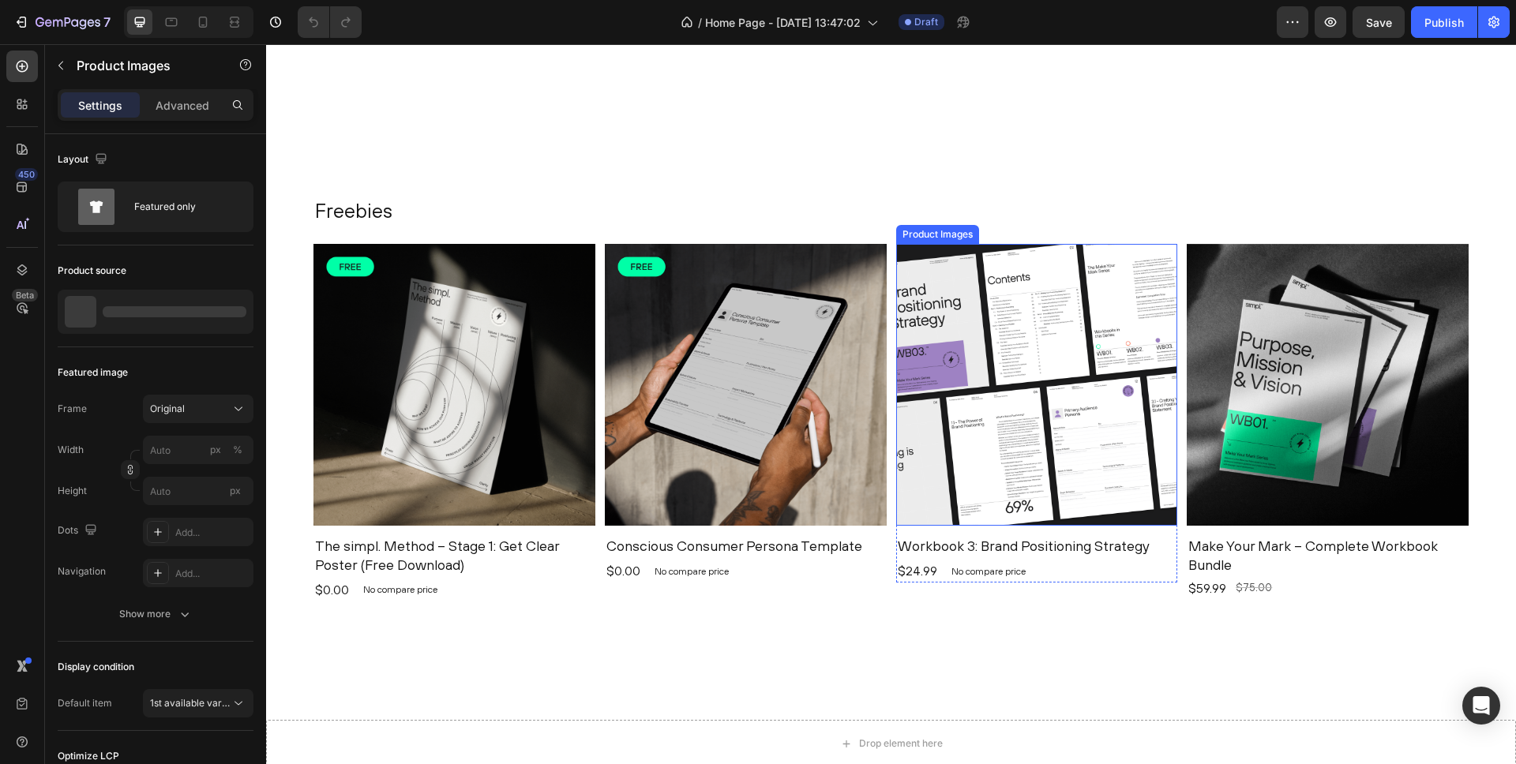
click at [1099, 445] on img at bounding box center [1037, 385] width 282 height 282
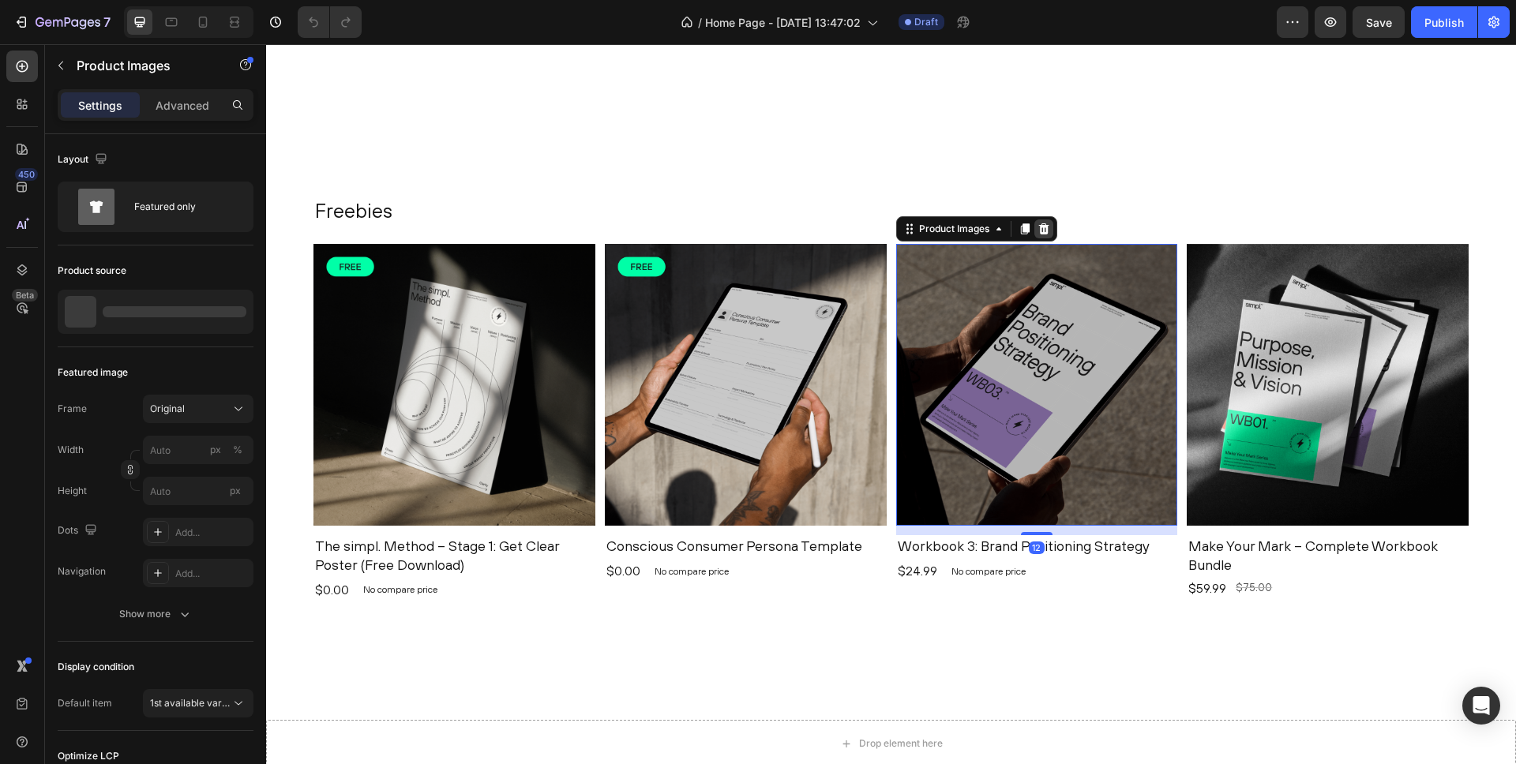
click at [1045, 228] on icon at bounding box center [1044, 229] width 13 height 13
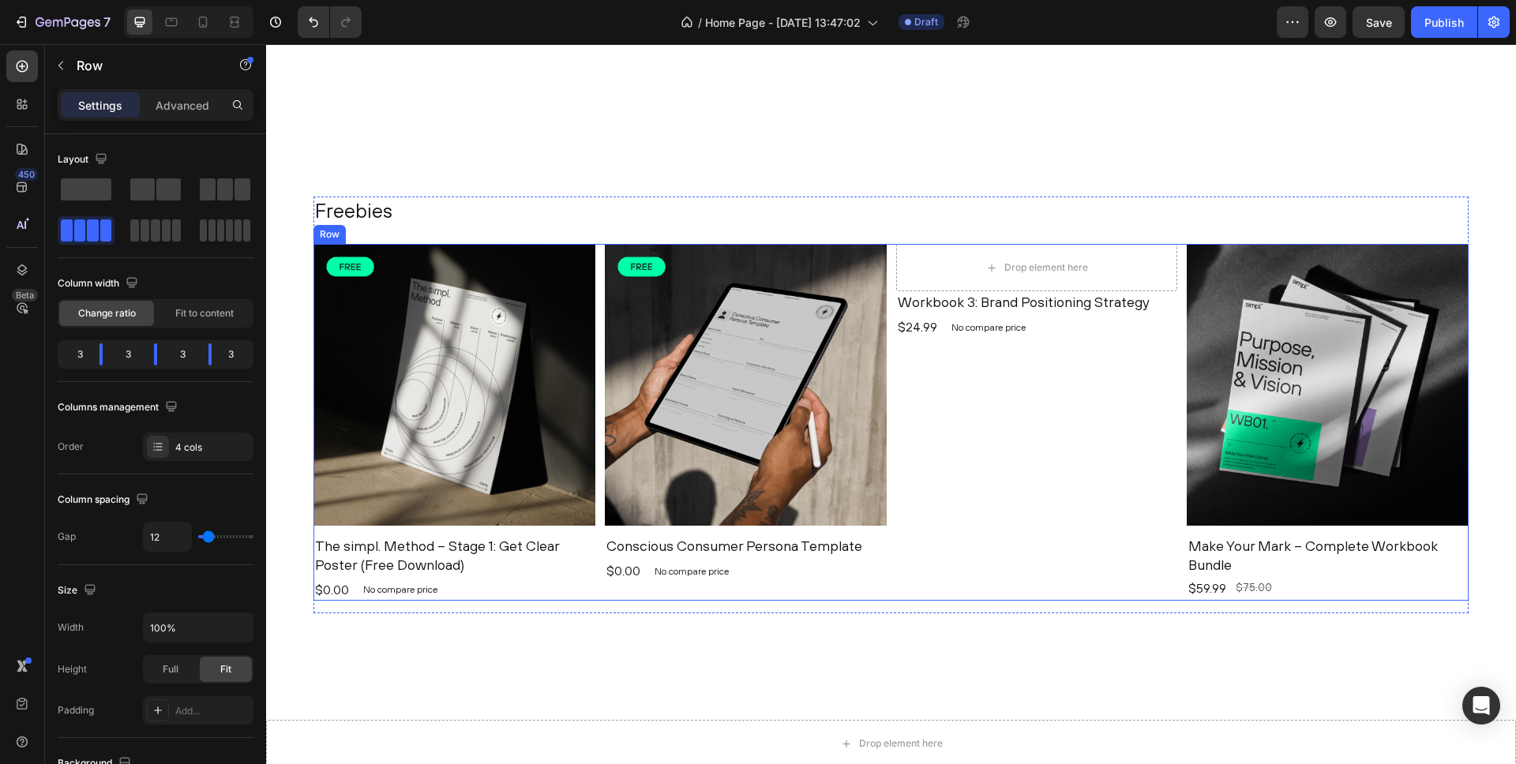
click at [932, 382] on div "Drop element here Workbook 3: Brand Positioning Strategy Product Title $24.99 P…" at bounding box center [1037, 422] width 282 height 357
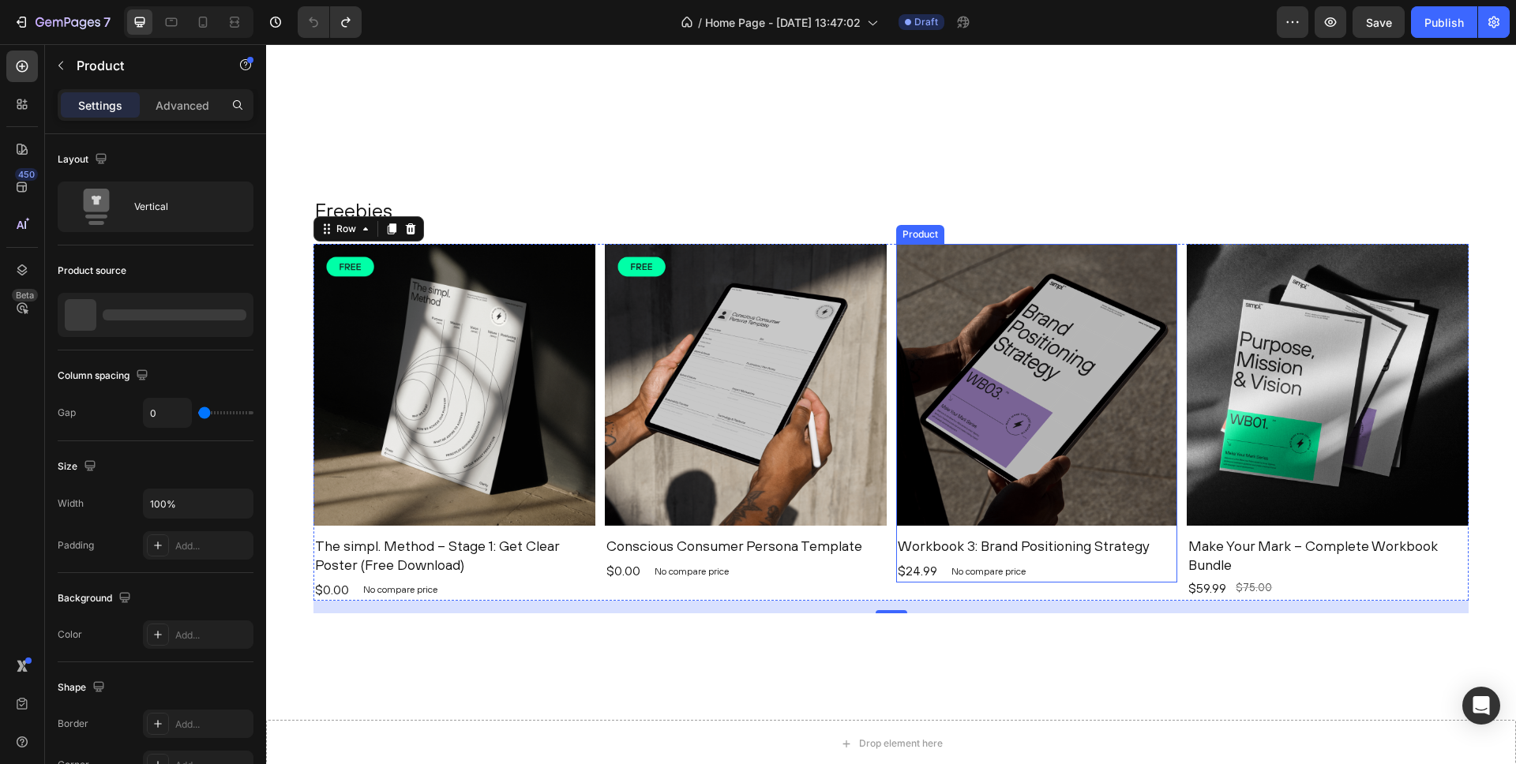
click at [1174, 533] on div "Product Images" at bounding box center [1037, 389] width 282 height 291
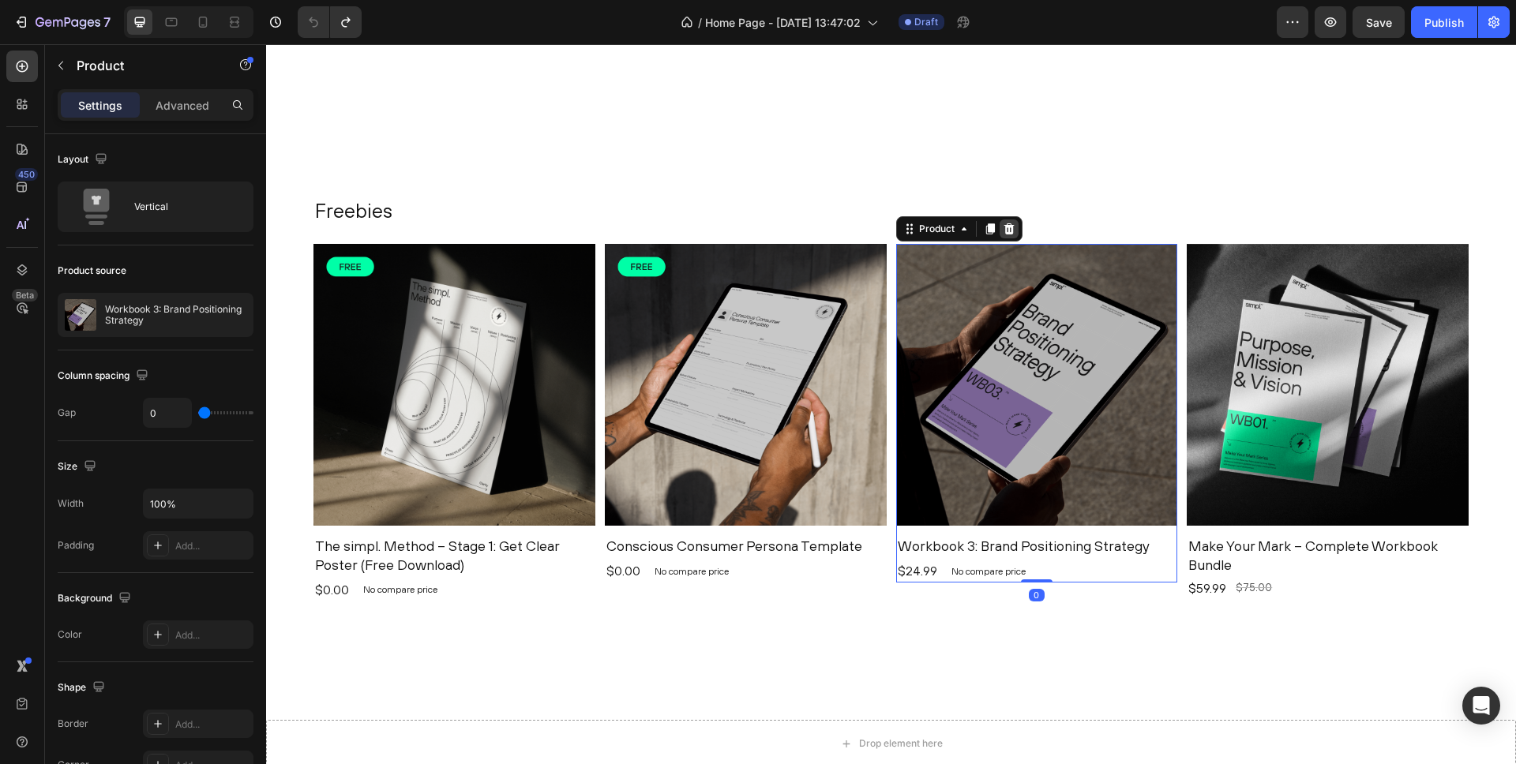
click at [1013, 227] on icon at bounding box center [1009, 229] width 13 height 13
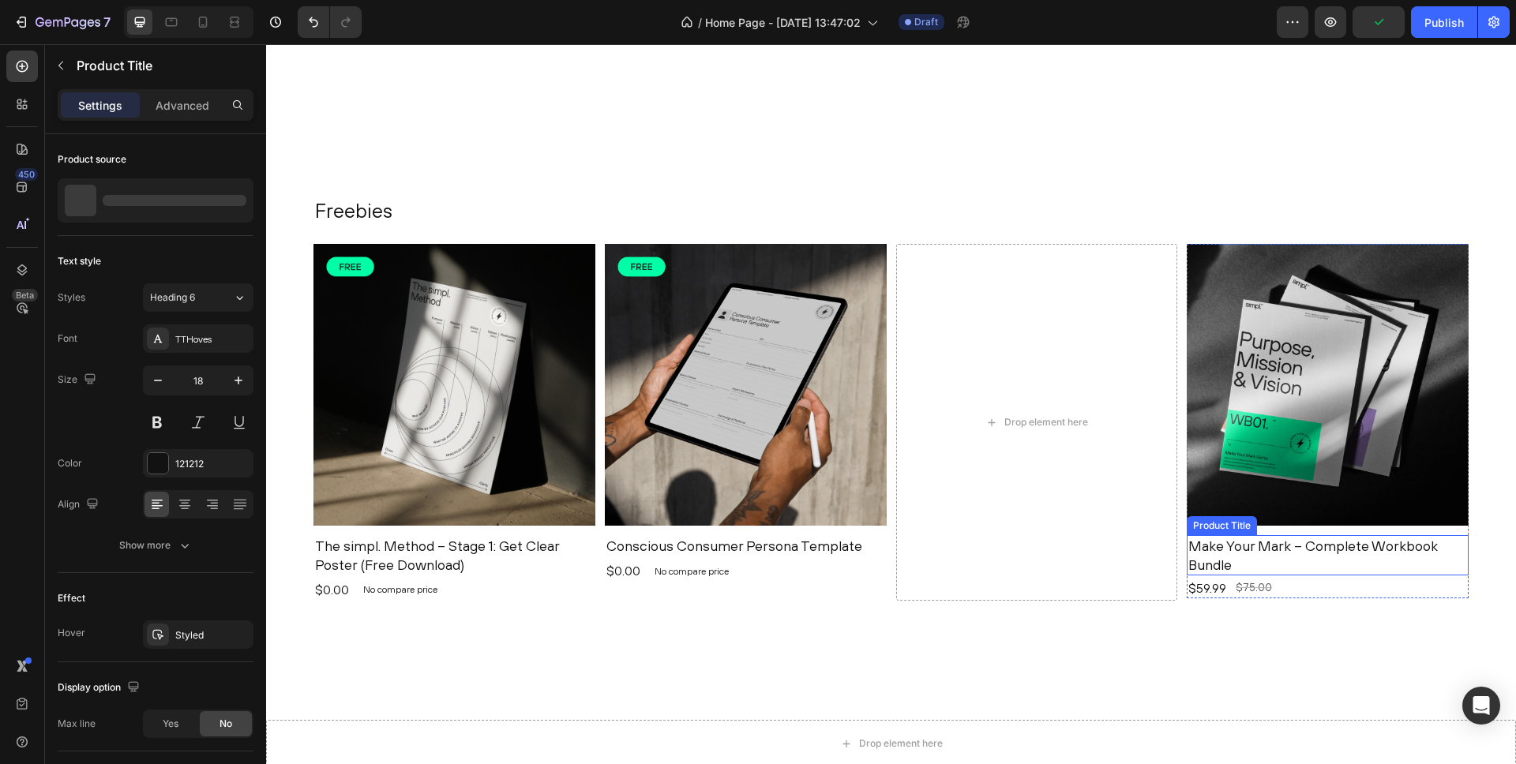
click at [1463, 537] on h1 "Make Your Mark – Complete Workbook Bundle" at bounding box center [1328, 555] width 282 height 40
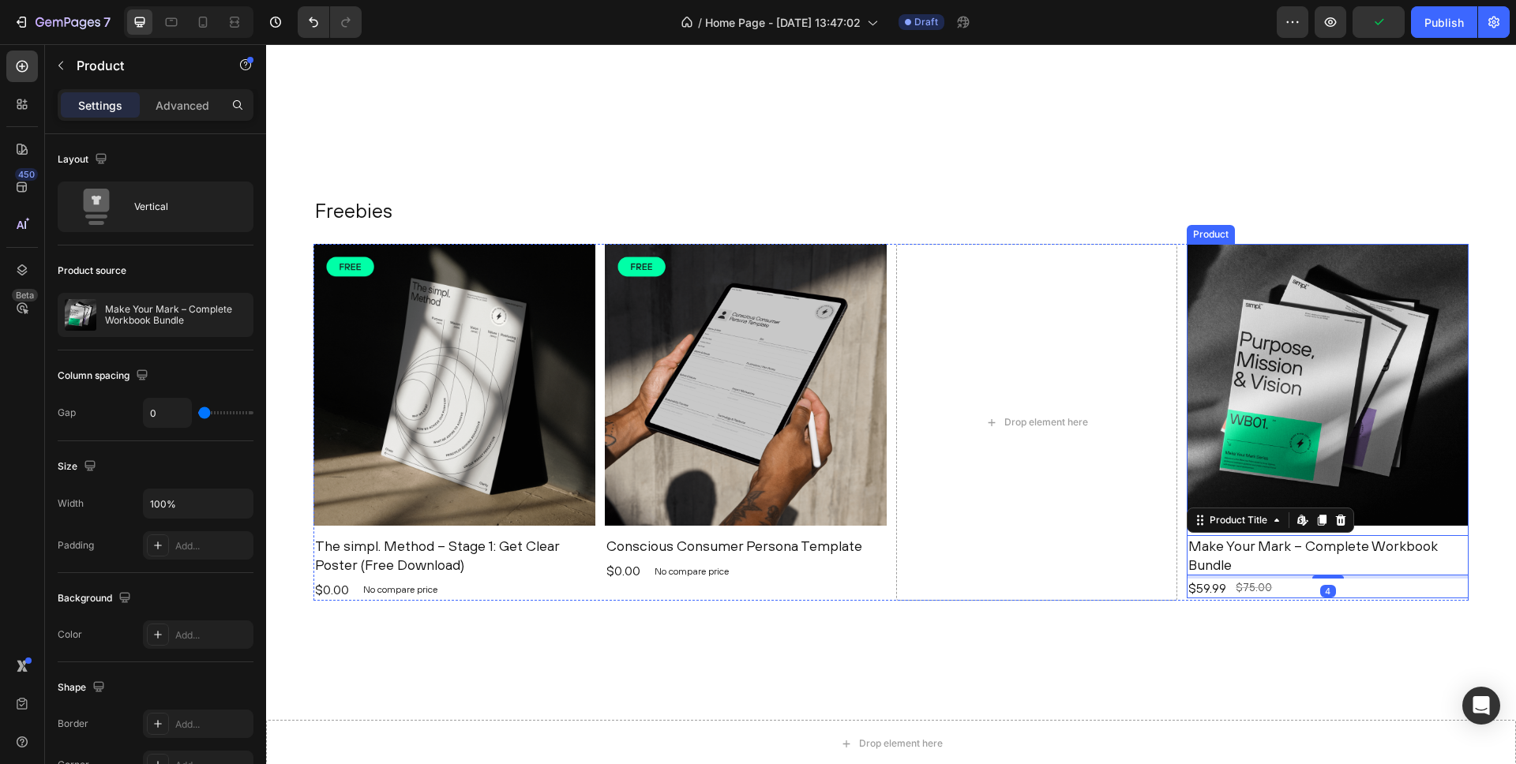
click at [1466, 529] on div "Product Images" at bounding box center [1328, 389] width 282 height 291
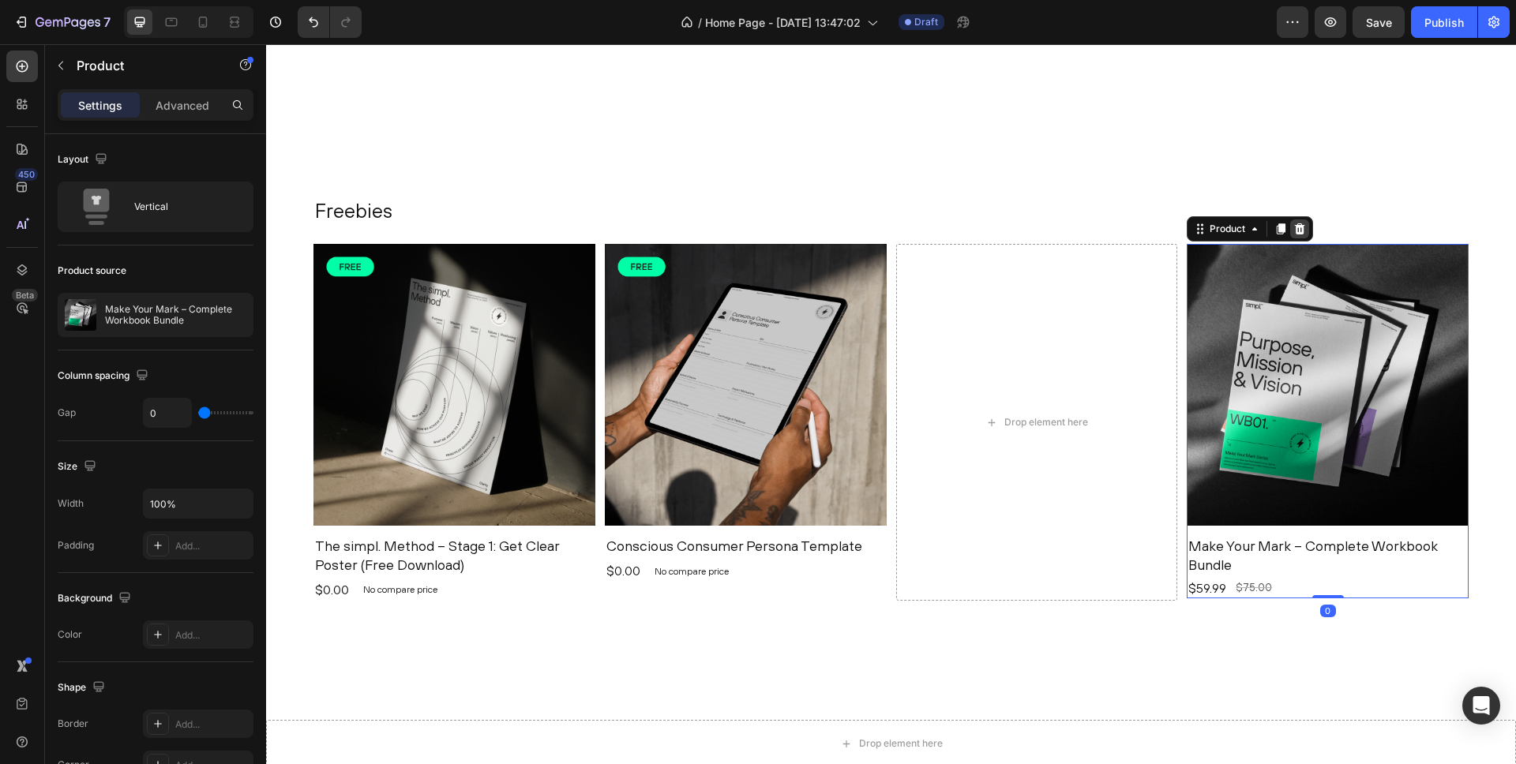
click at [1306, 231] on icon at bounding box center [1299, 229] width 13 height 13
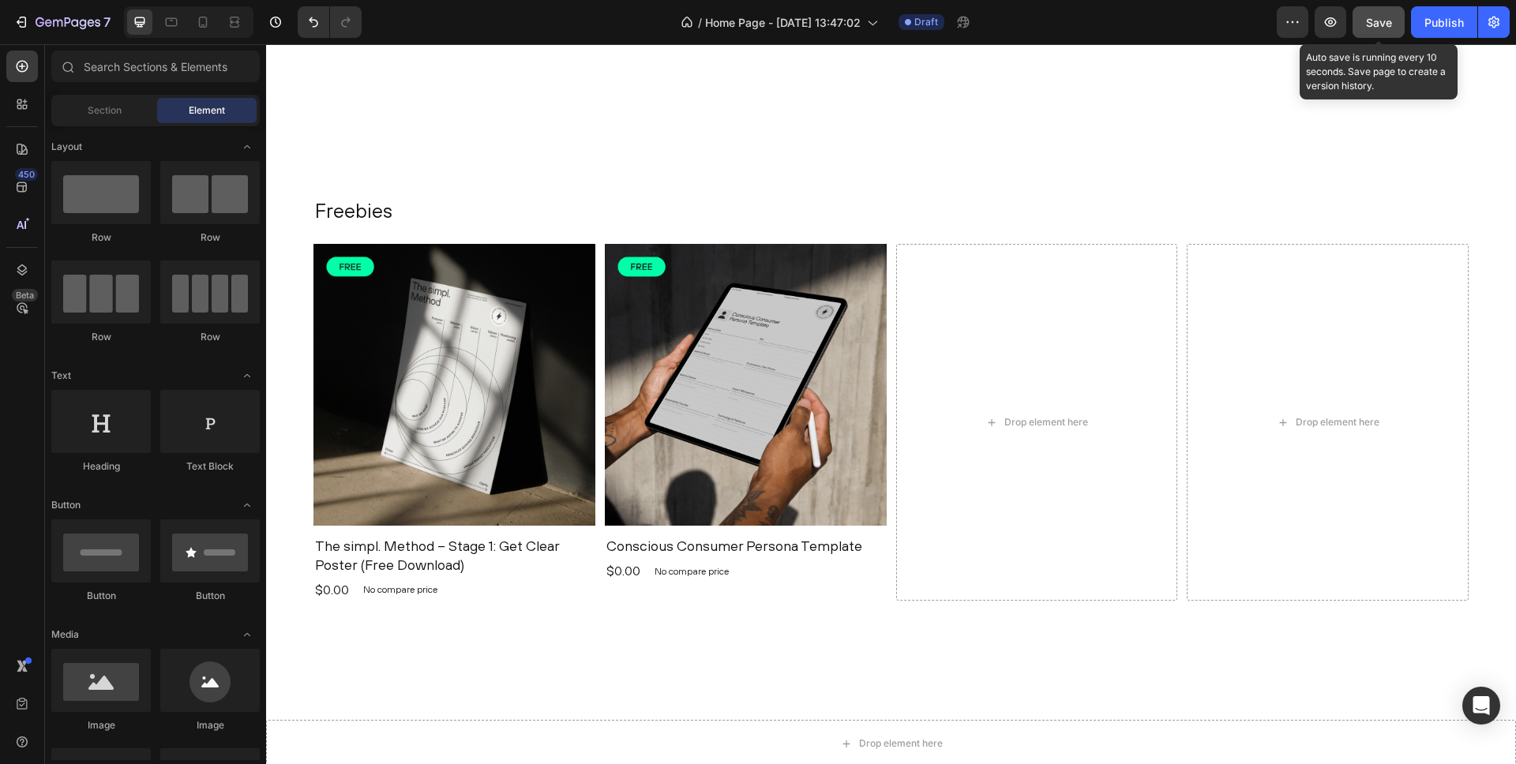
click at [1383, 17] on span "Save" at bounding box center [1379, 22] width 26 height 13
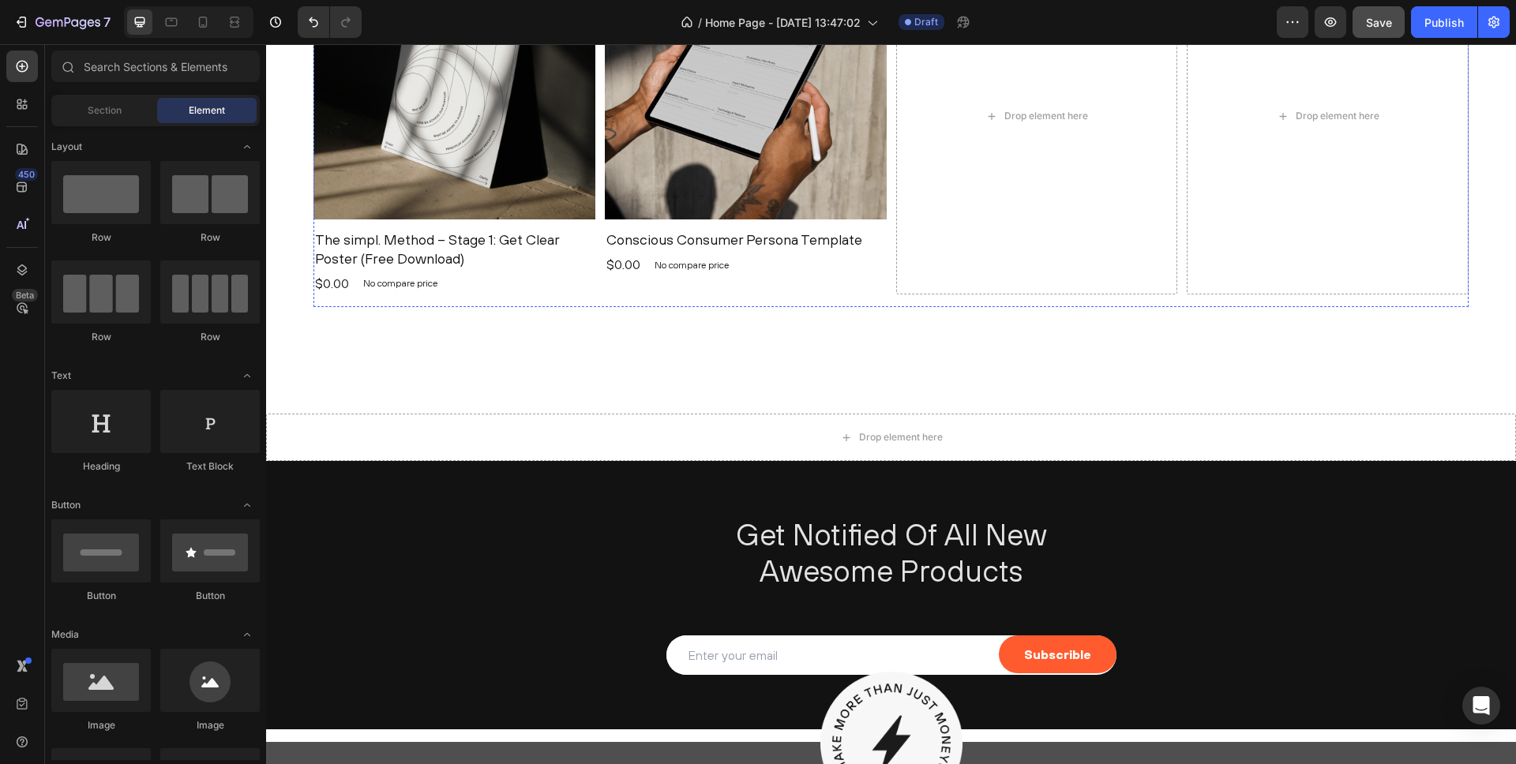
scroll to position [1938, 0]
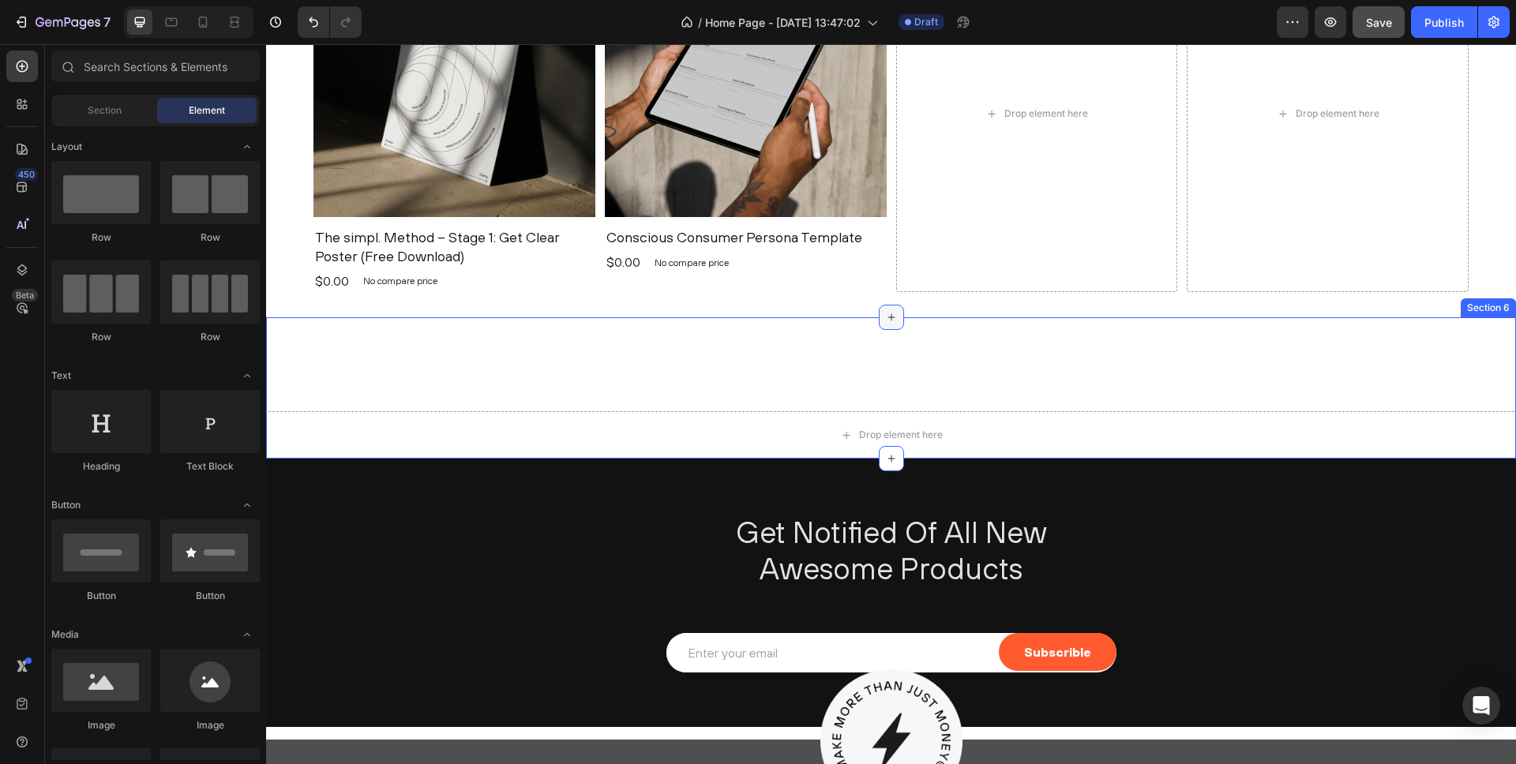
click at [896, 317] on icon at bounding box center [891, 317] width 13 height 13
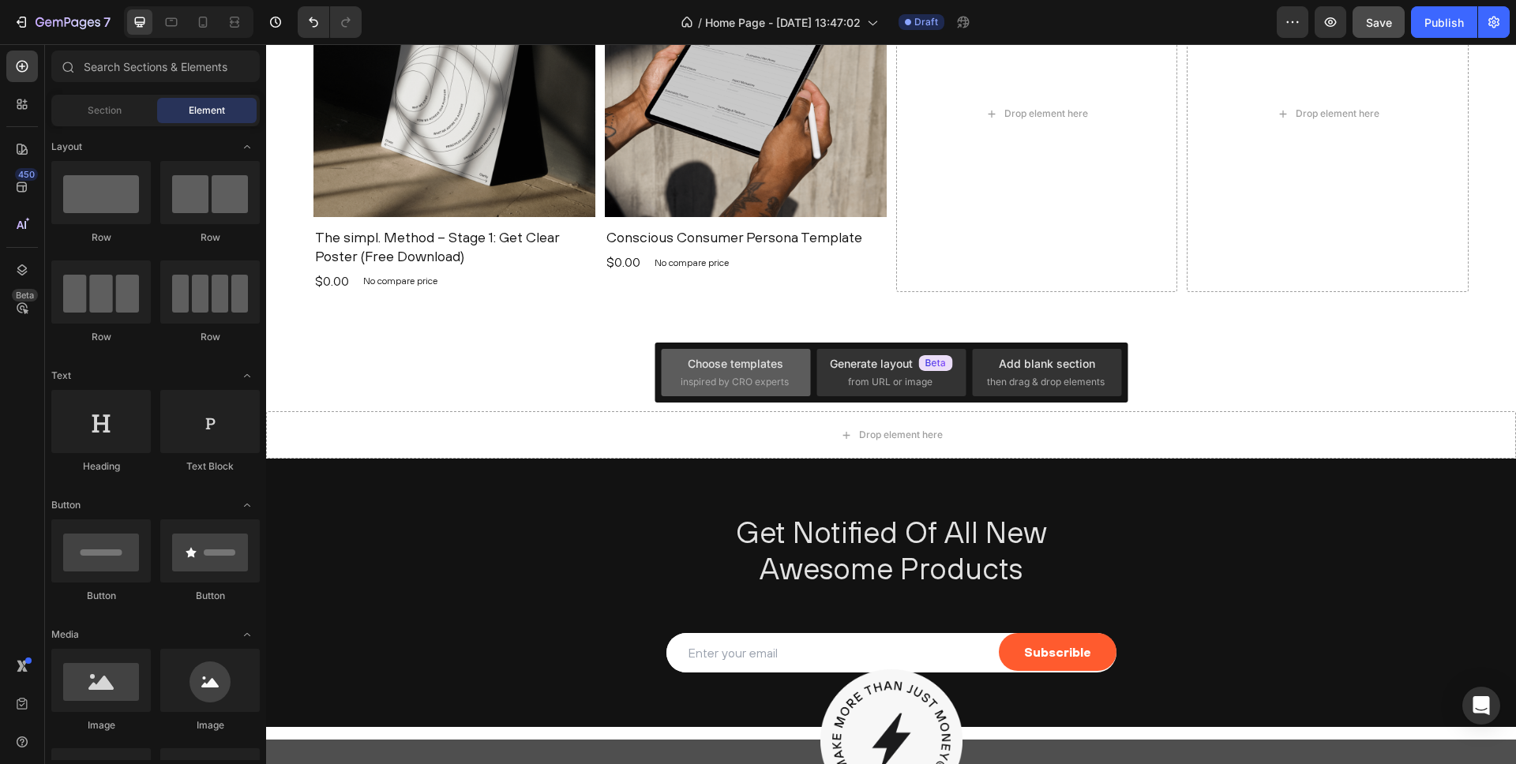
click at [746, 362] on div "Choose templates" at bounding box center [736, 363] width 96 height 17
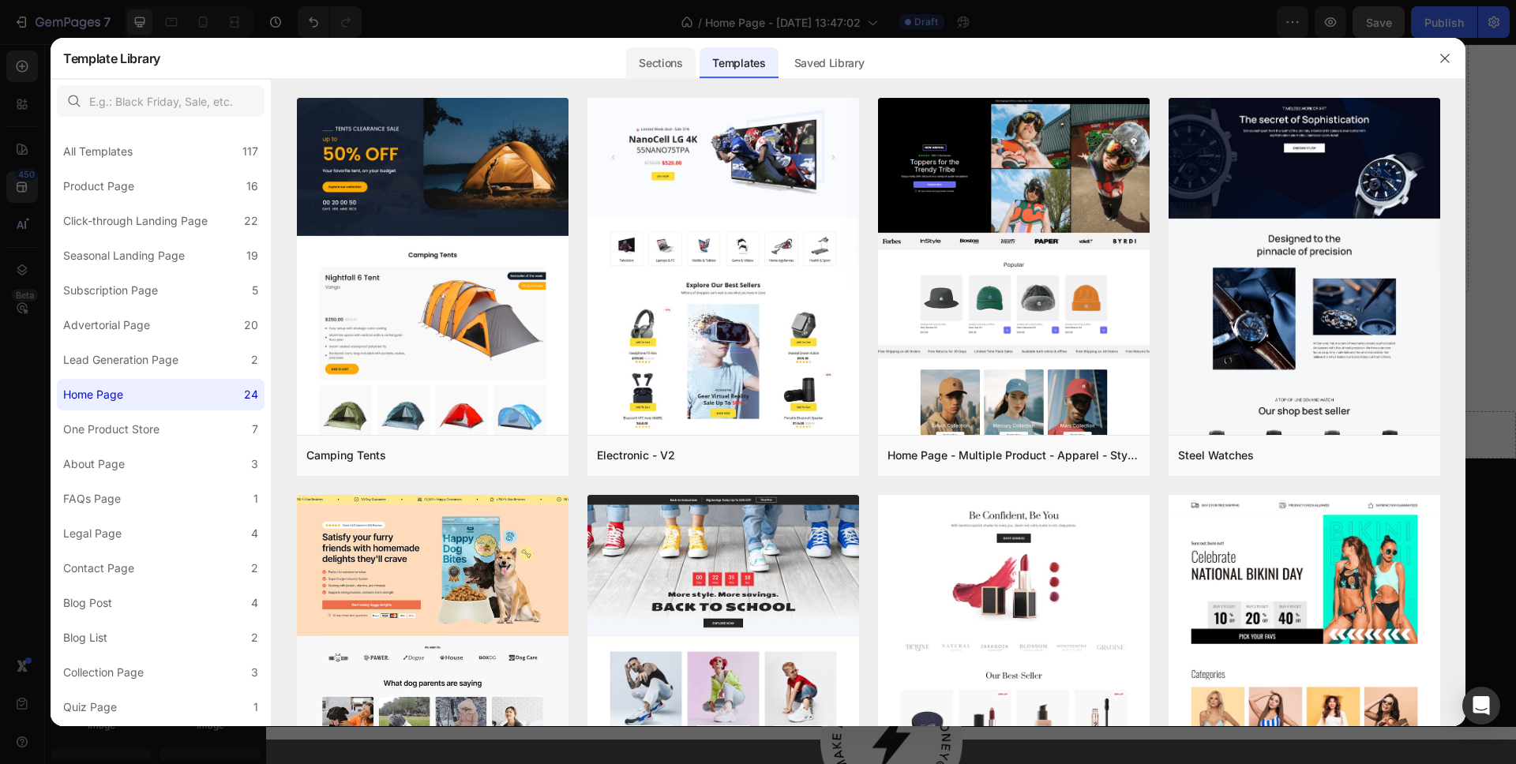
click at [655, 58] on div "Sections" at bounding box center [660, 63] width 69 height 32
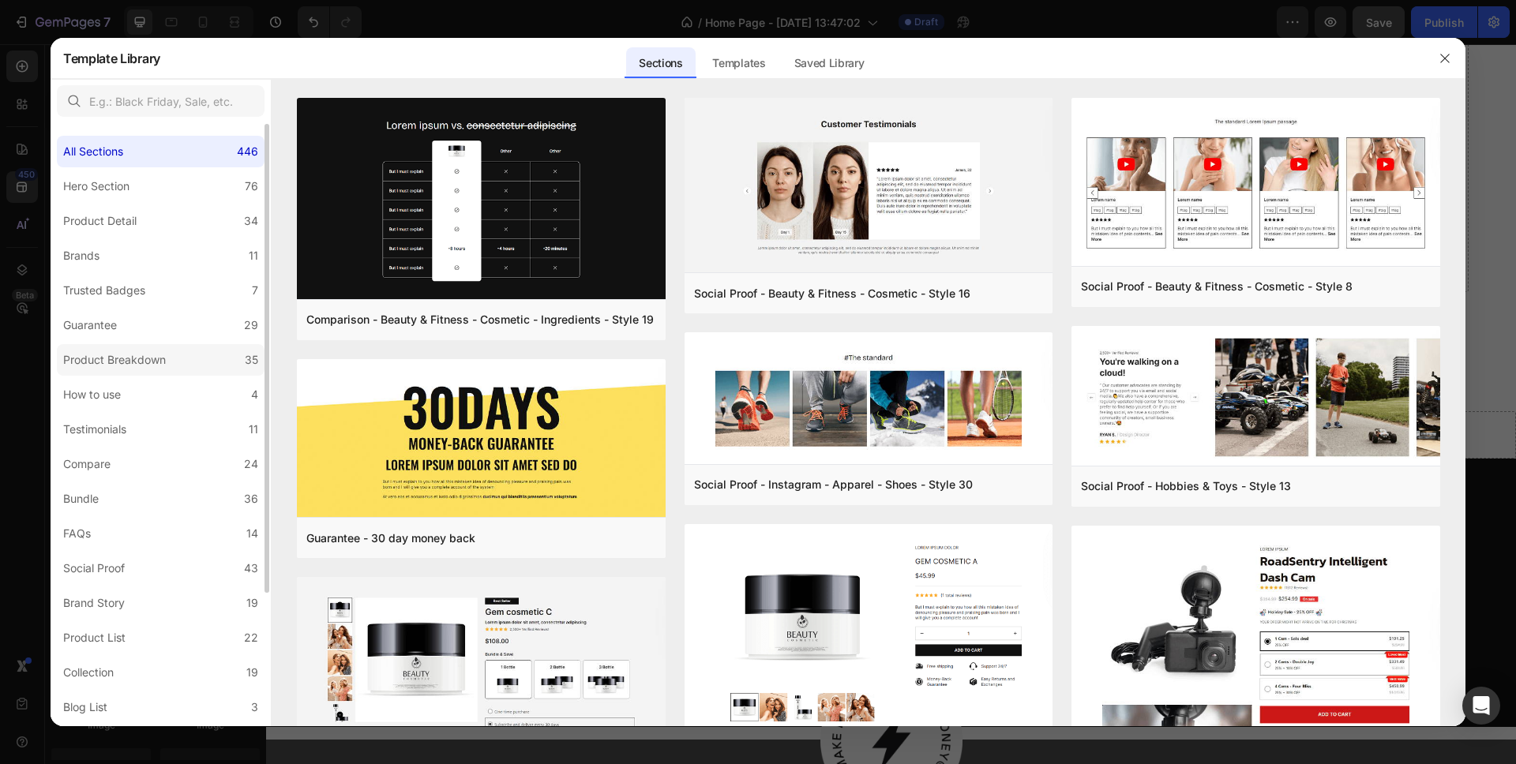
scroll to position [1, 0]
click at [140, 424] on label "Testimonials 11" at bounding box center [161, 429] width 208 height 32
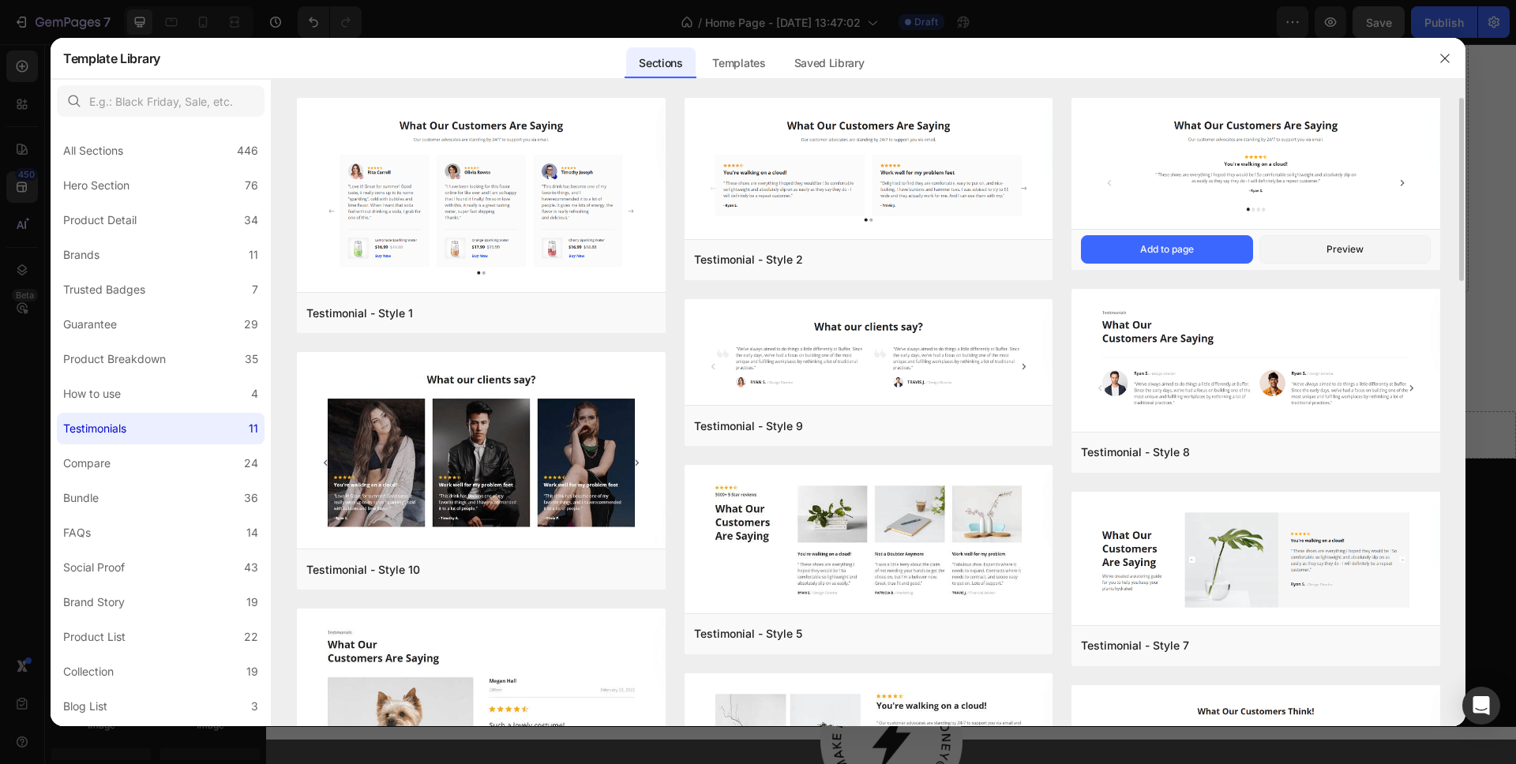
click at [1245, 167] on img at bounding box center [1255, 164] width 369 height 133
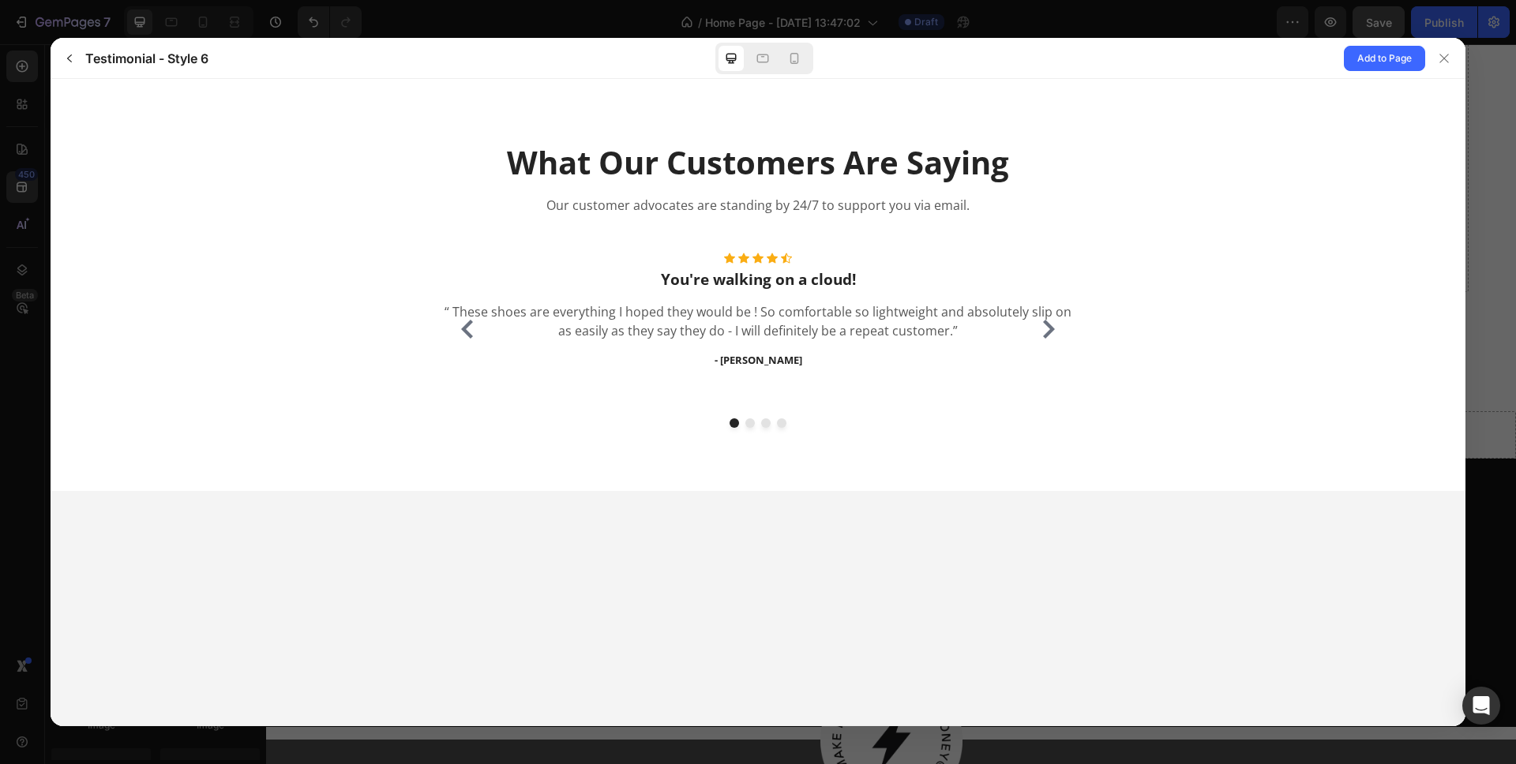
scroll to position [0, 0]
click at [762, 51] on icon at bounding box center [763, 59] width 16 height 16
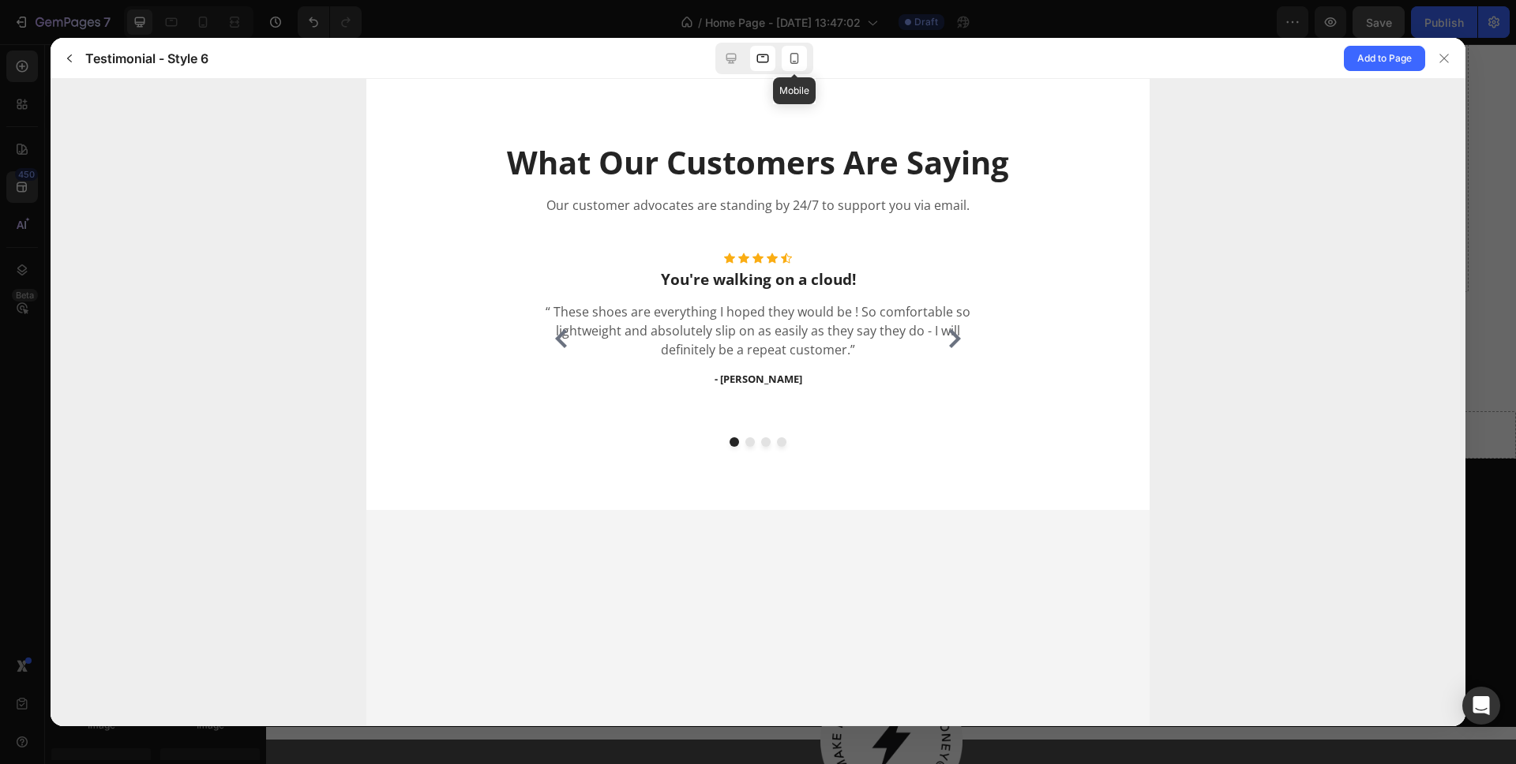
click at [794, 62] on icon at bounding box center [794, 59] width 16 height 16
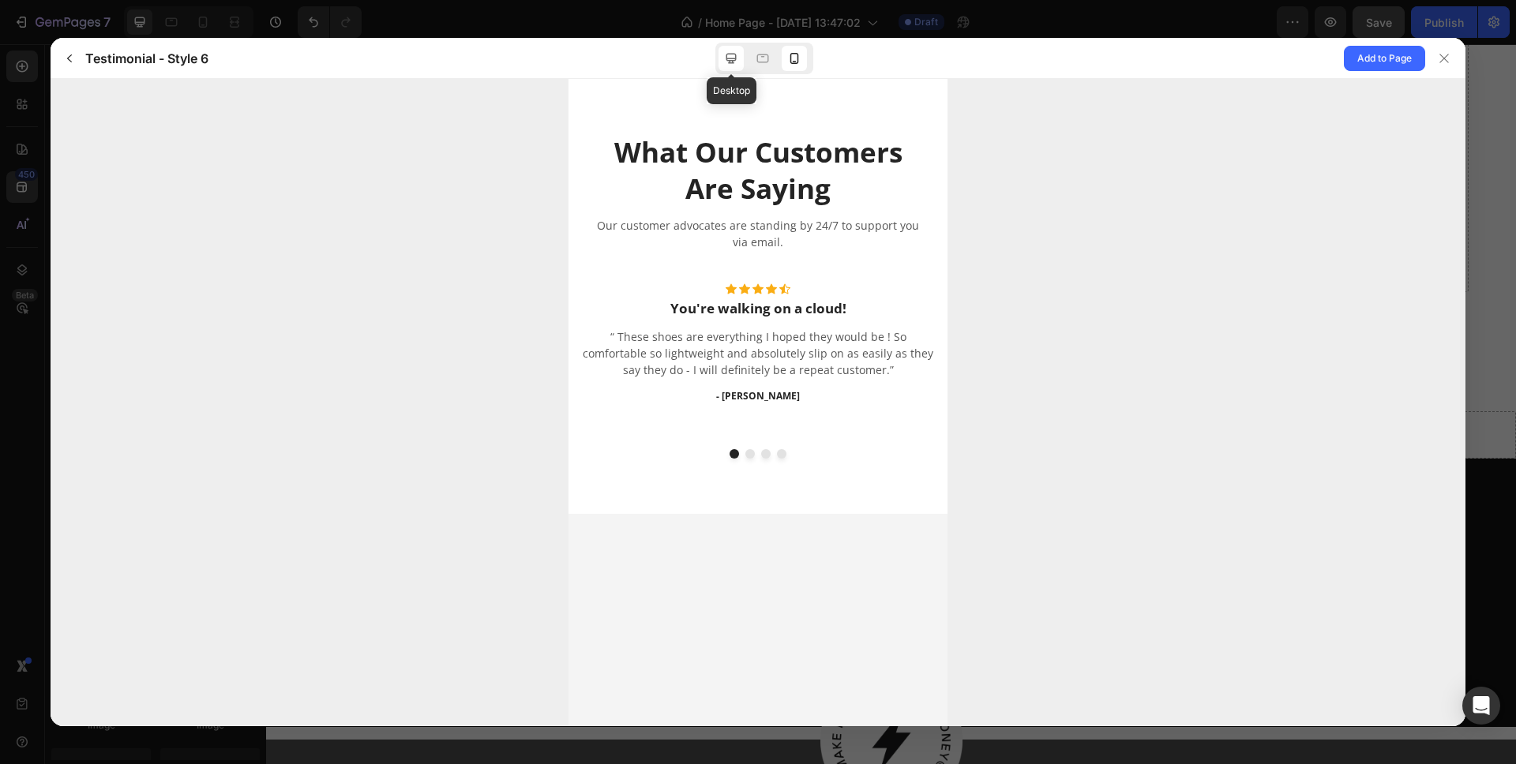
click at [726, 67] on div at bounding box center [731, 58] width 25 height 25
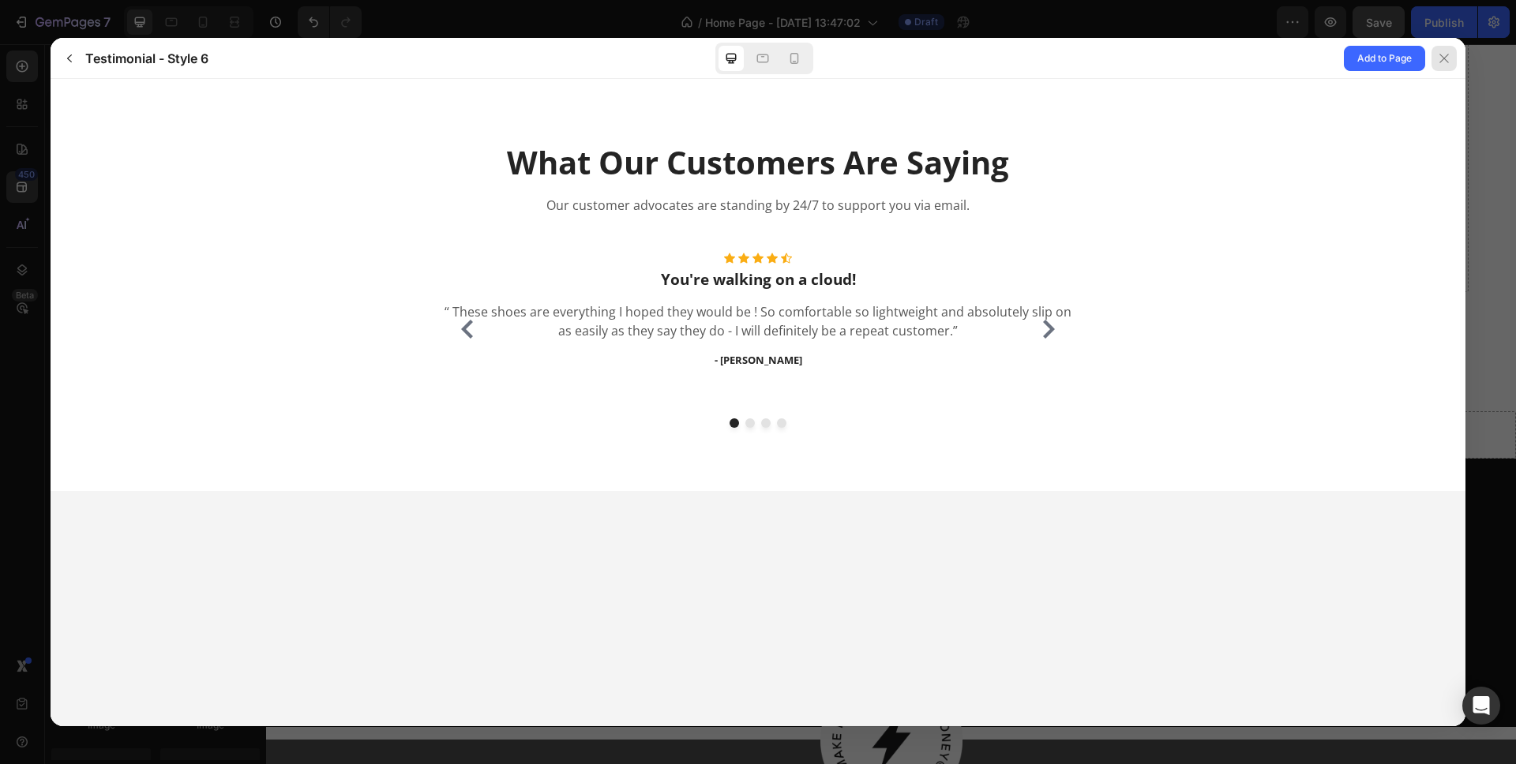
click at [1445, 63] on icon at bounding box center [1444, 58] width 13 height 13
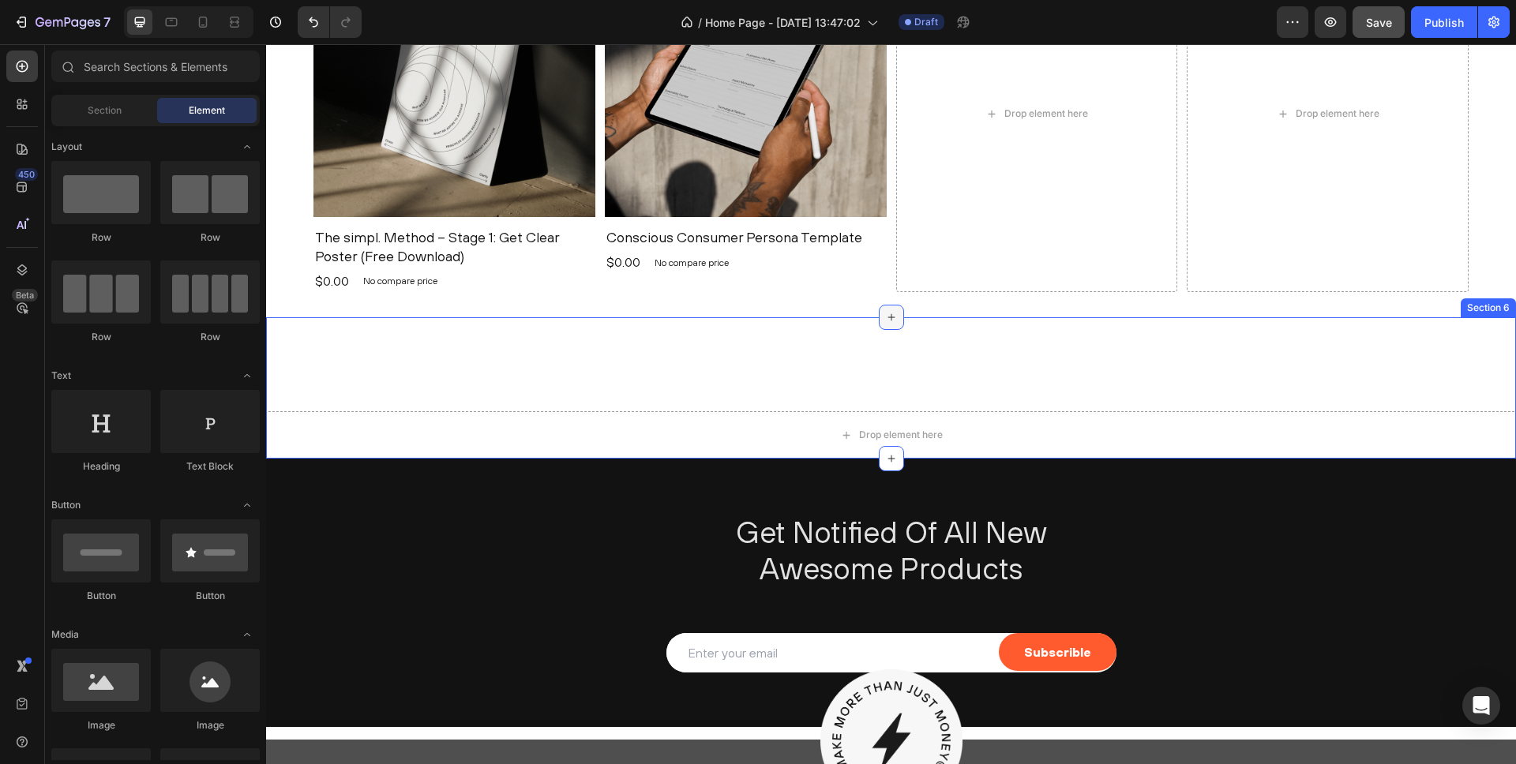
click at [891, 315] on icon at bounding box center [890, 317] width 7 height 7
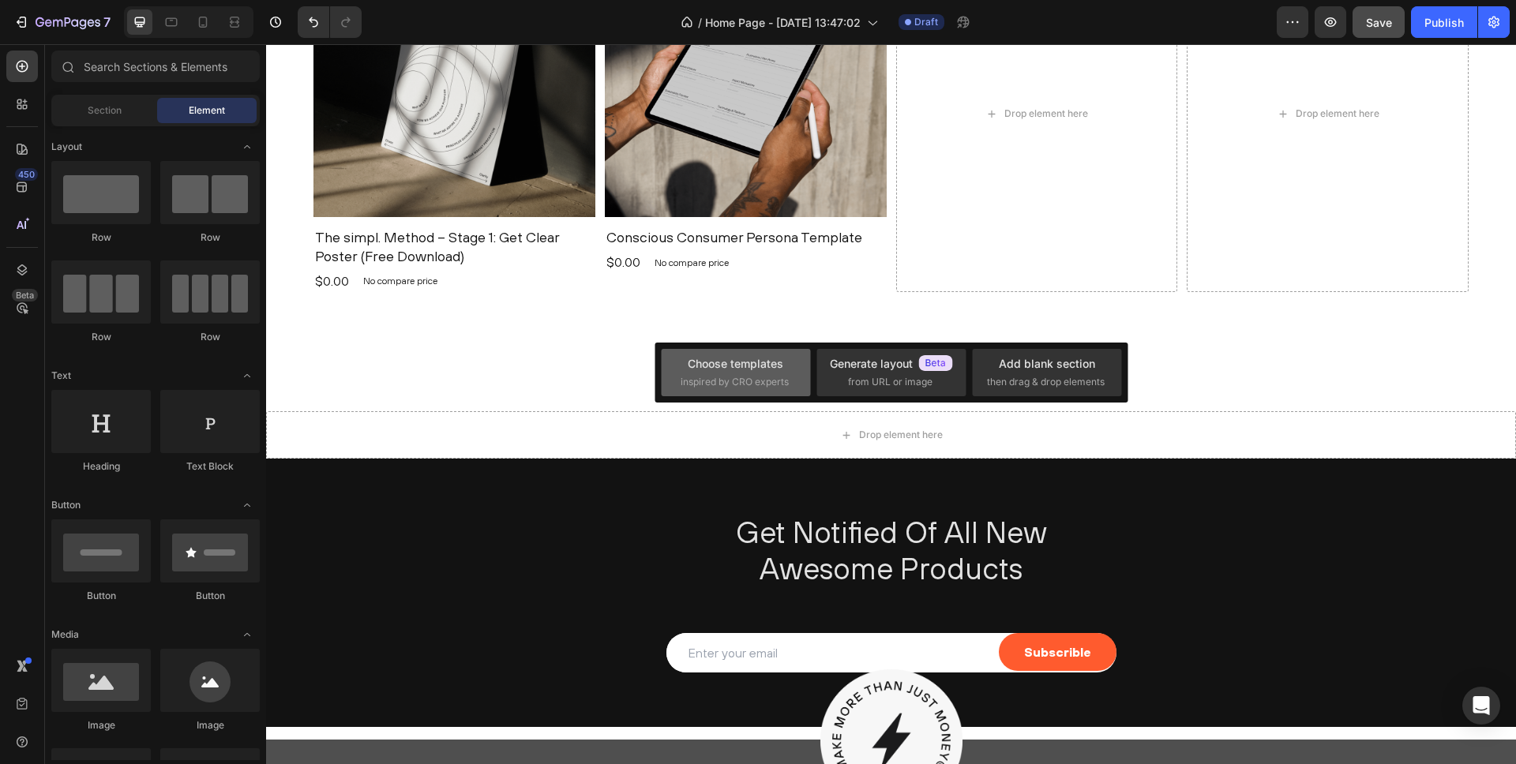
click at [713, 387] on span "inspired by CRO experts" at bounding box center [735, 382] width 108 height 14
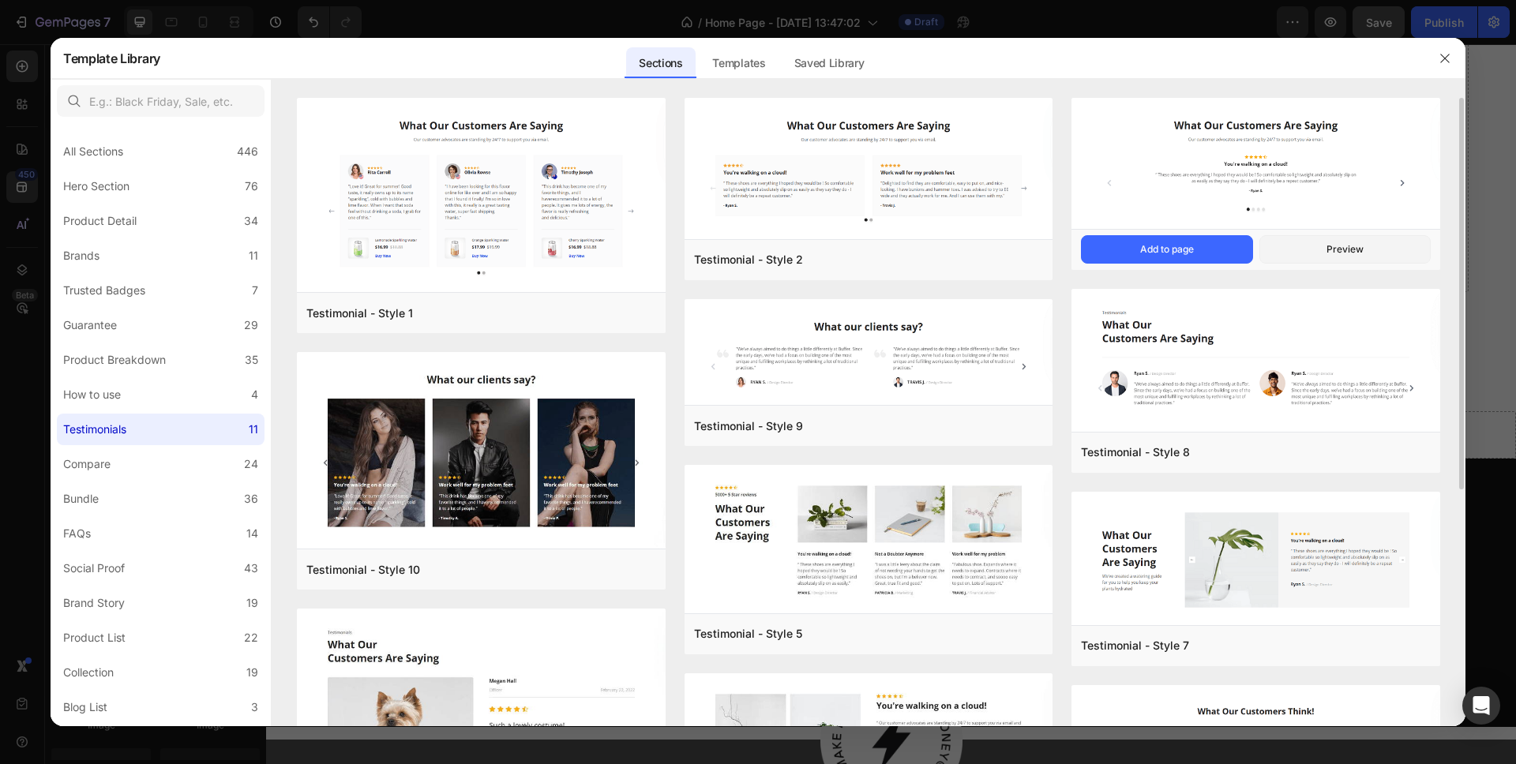
click at [1294, 161] on img at bounding box center [1255, 164] width 369 height 133
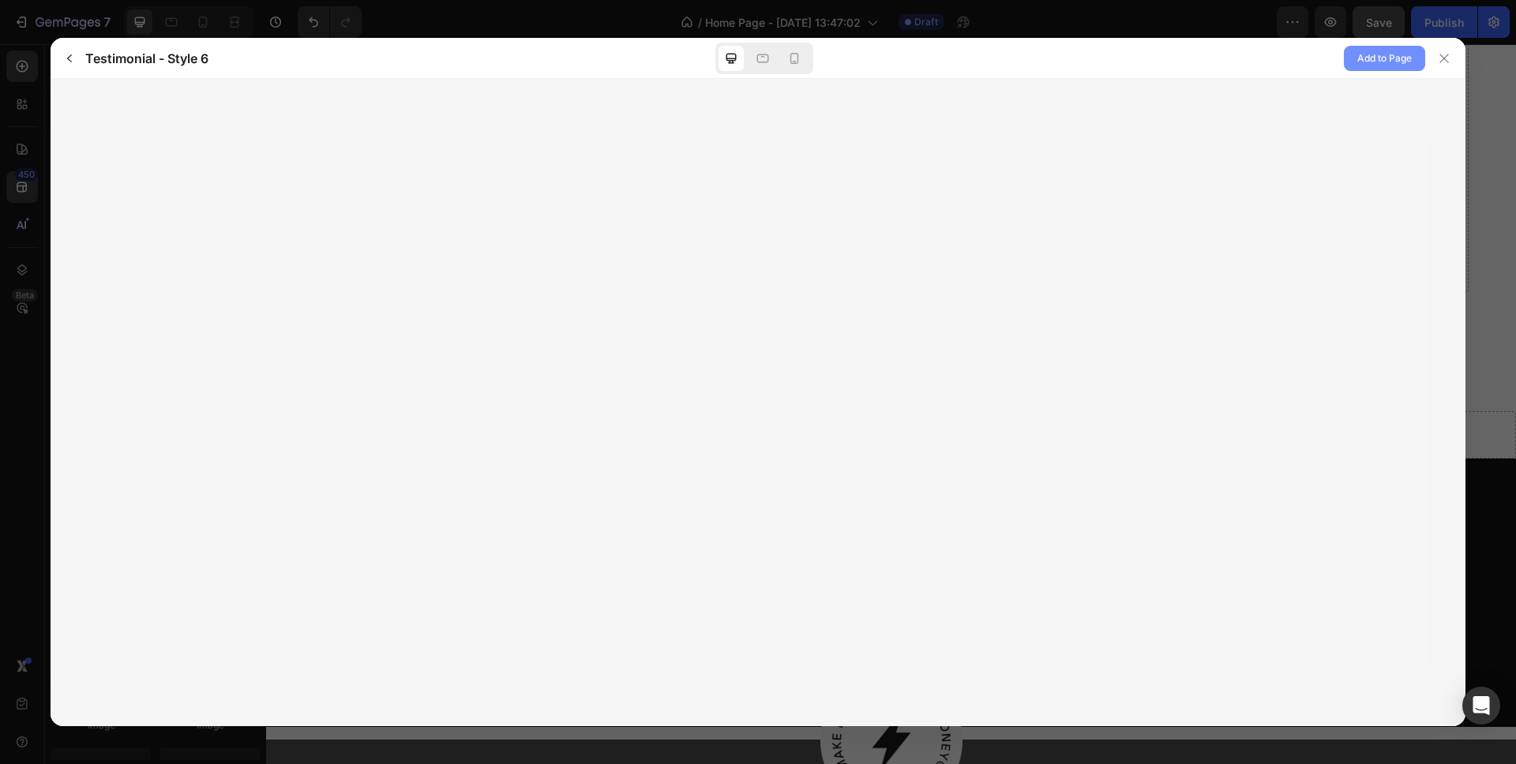
click at [1362, 63] on span "Add to Page" at bounding box center [1384, 58] width 54 height 19
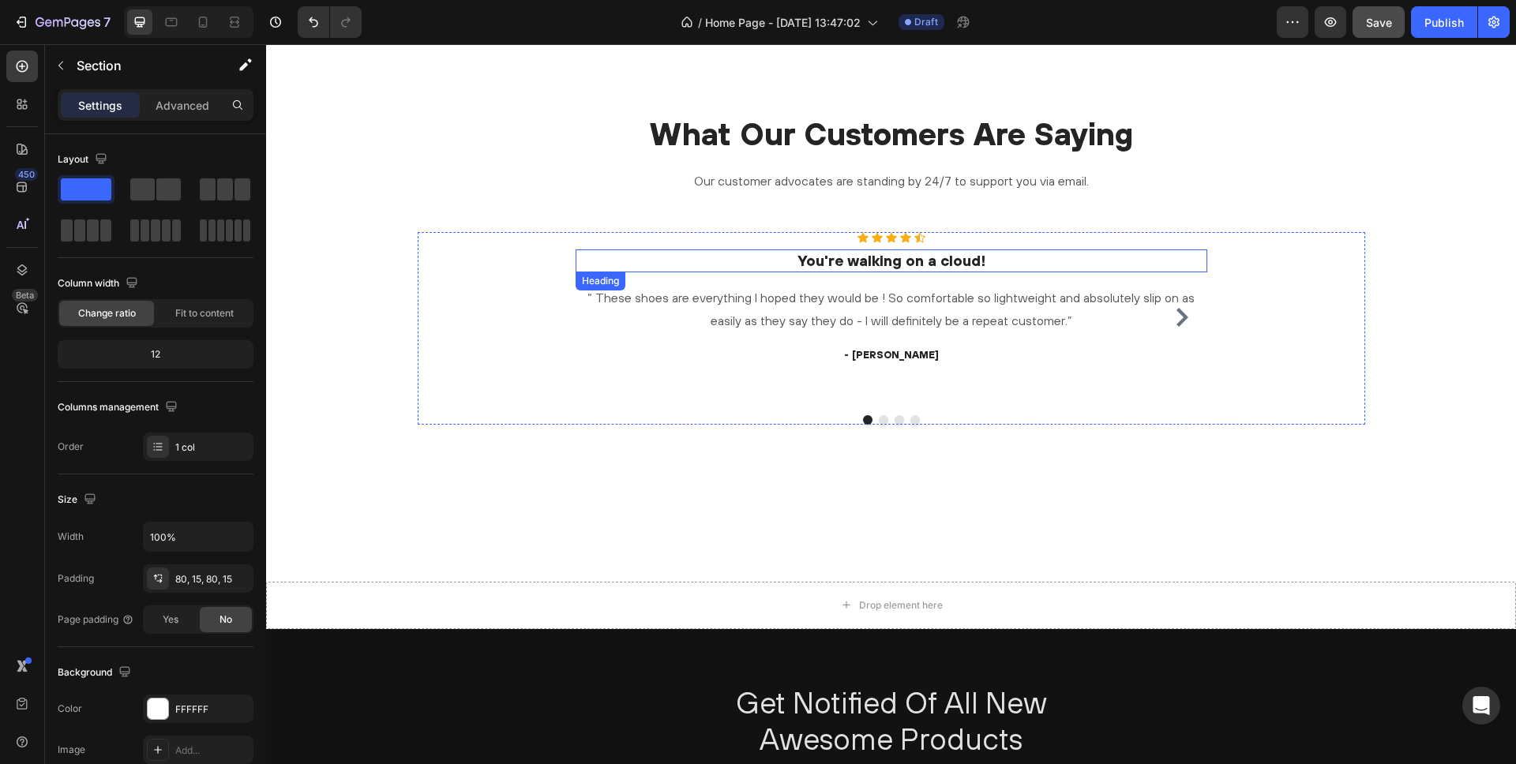
scroll to position [1964, 0]
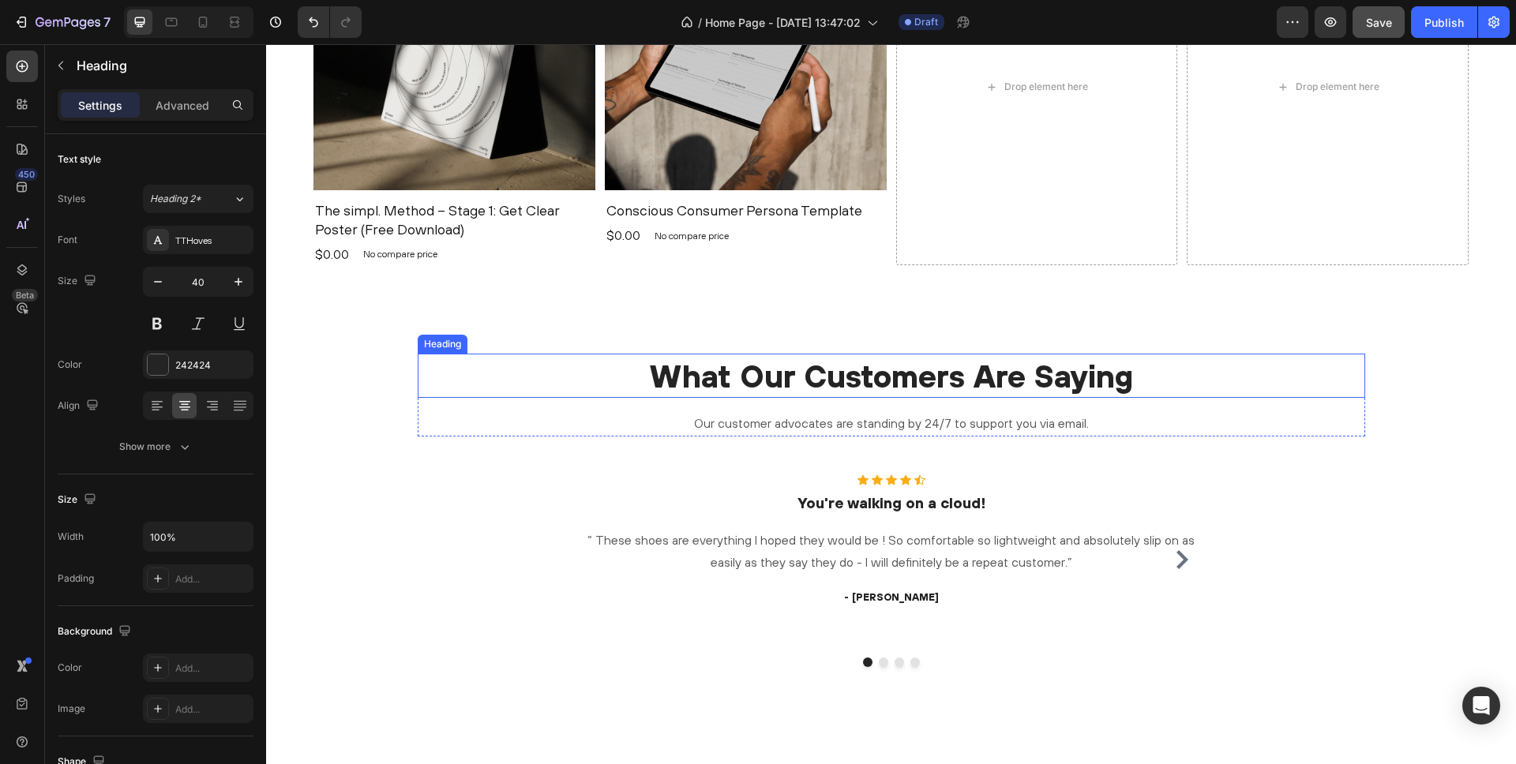
click at [782, 383] on p "What Our Customers Are Saying" at bounding box center [891, 375] width 944 height 41
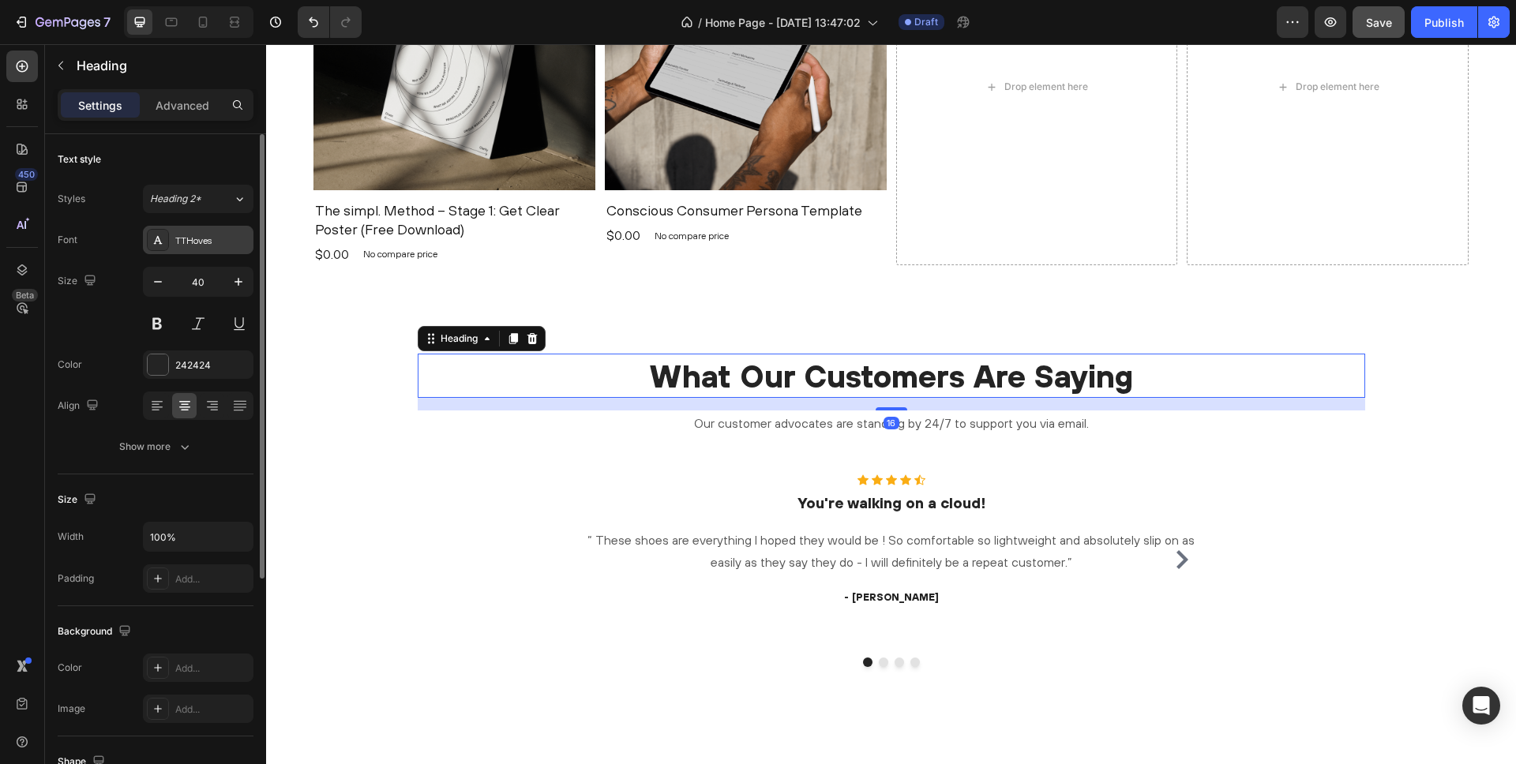
click at [192, 251] on div "TTHoves" at bounding box center [198, 240] width 111 height 28
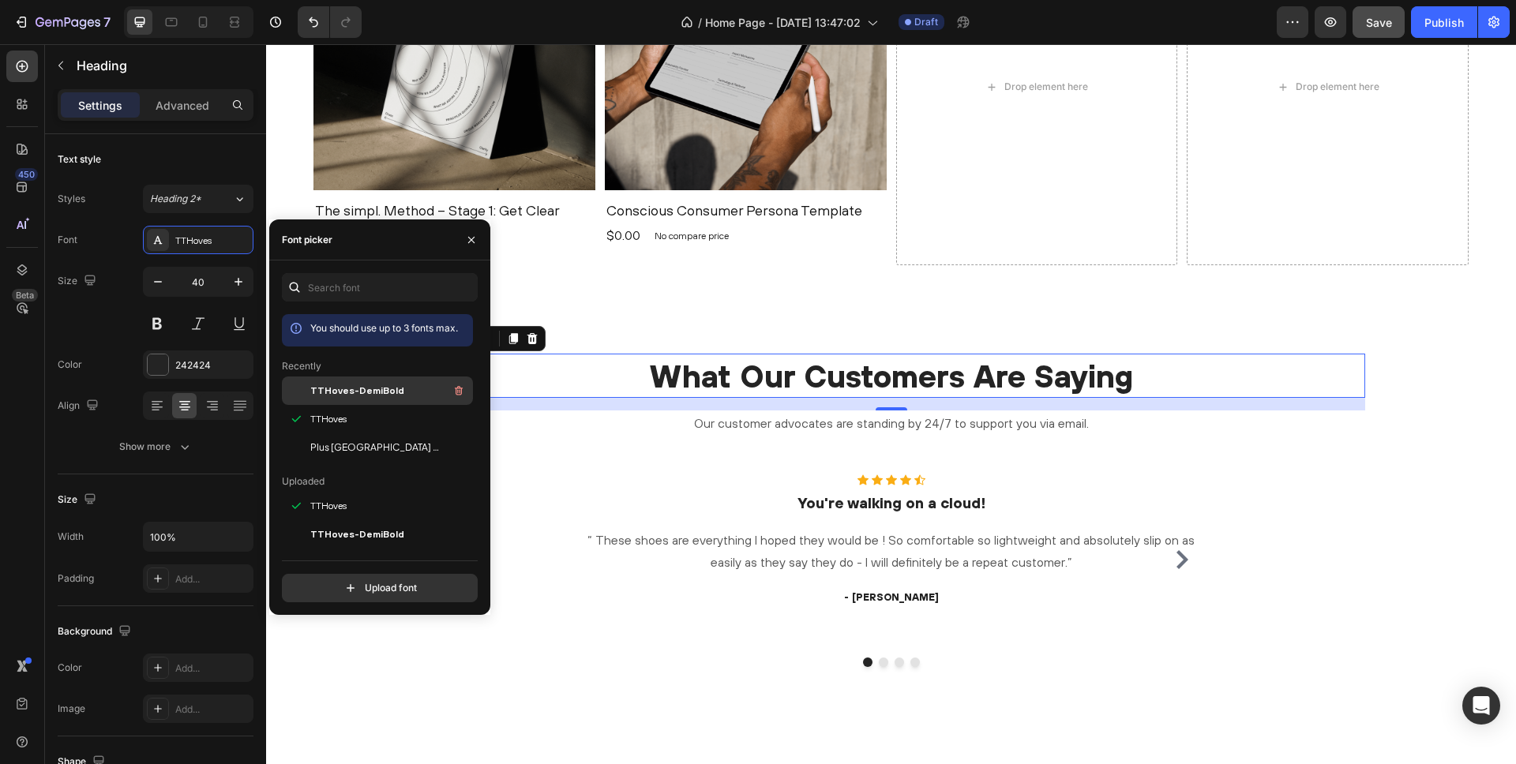
click at [333, 394] on span "TTHoves-DemiBold" at bounding box center [357, 391] width 94 height 14
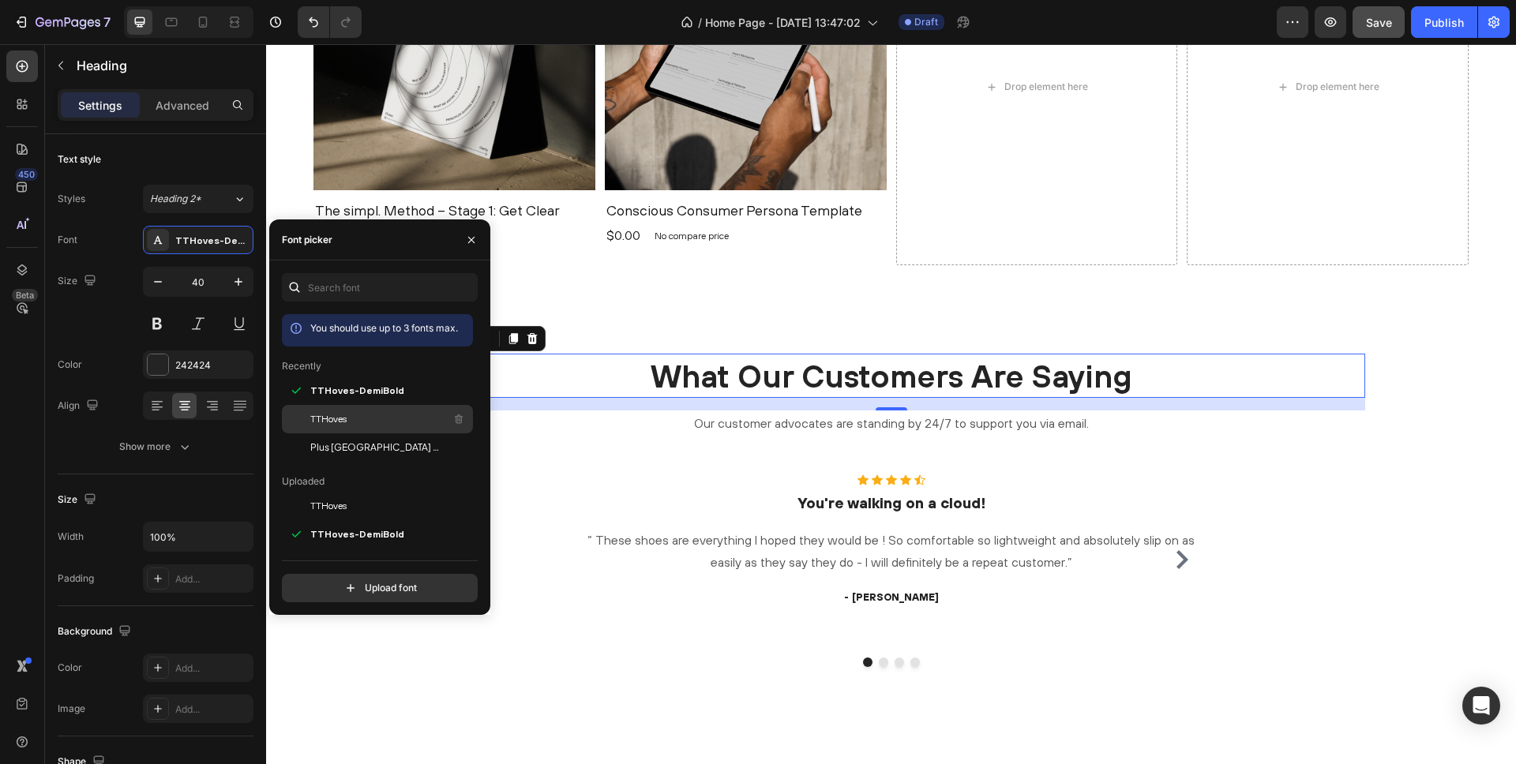
click at [333, 419] on span "TTHoves" at bounding box center [328, 419] width 36 height 14
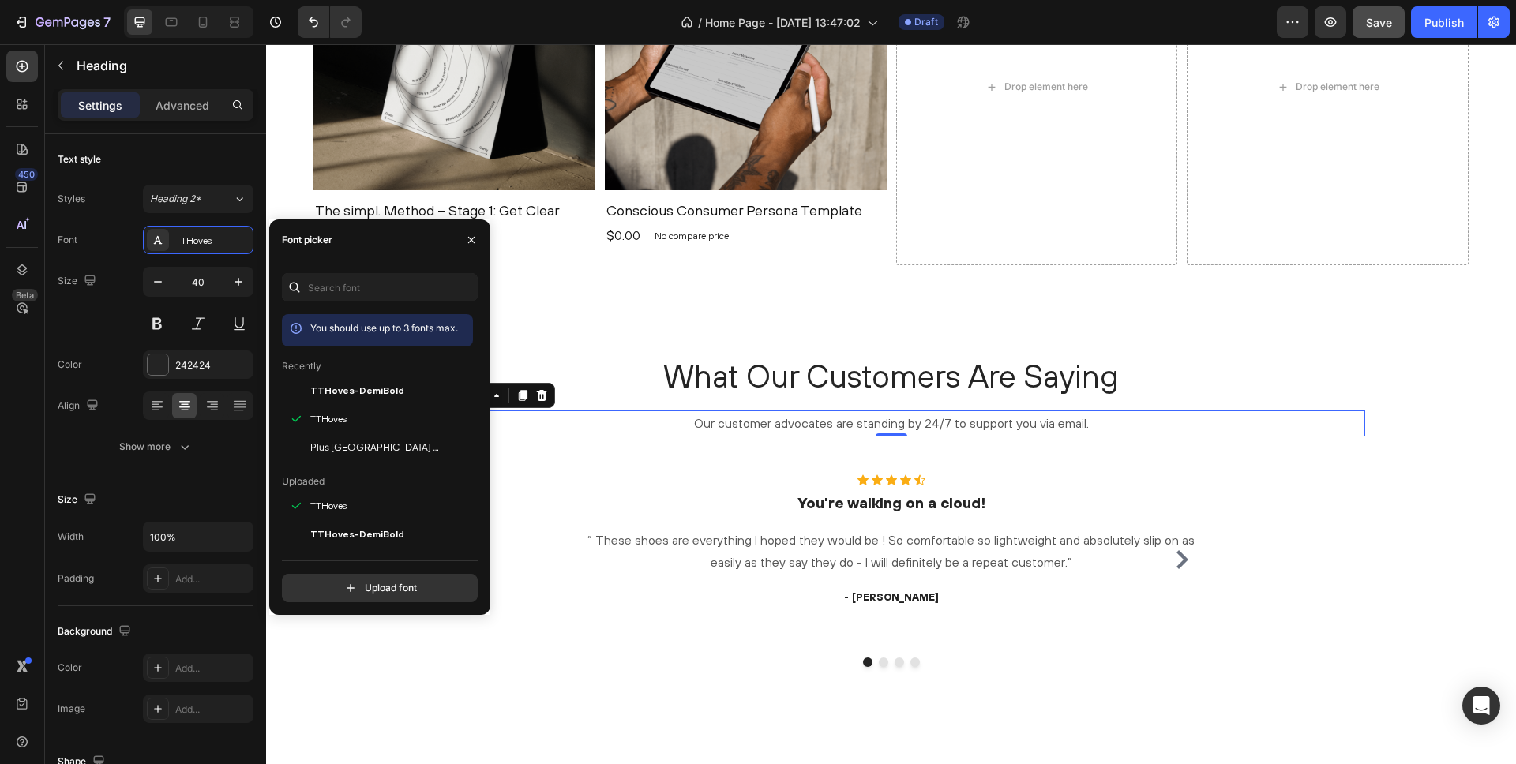
click at [754, 426] on p "Our customer advocates are standing by 24/7 to support you via email." at bounding box center [891, 423] width 944 height 23
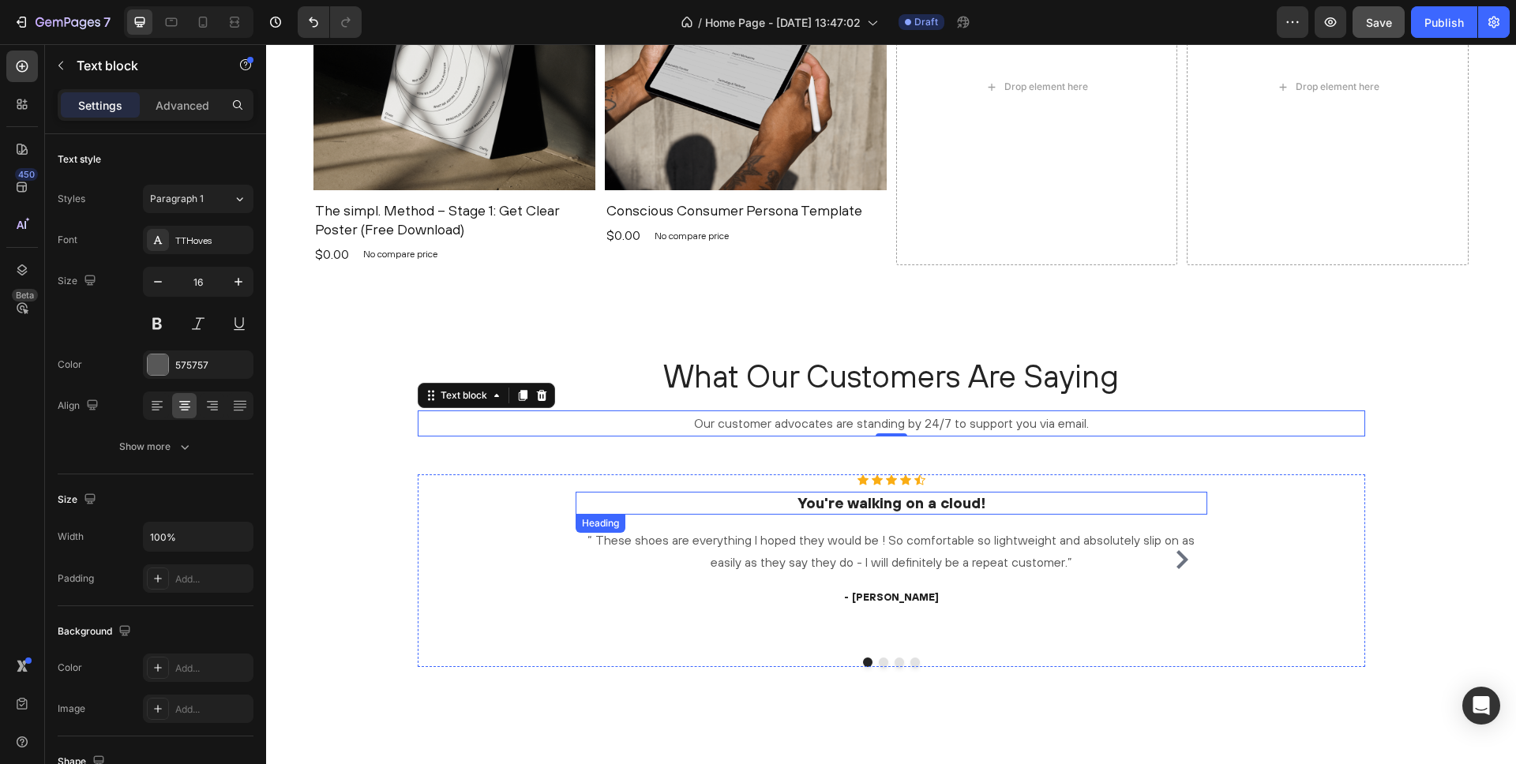
click at [866, 497] on p "You're walking on a cloud!" at bounding box center [891, 503] width 629 height 20
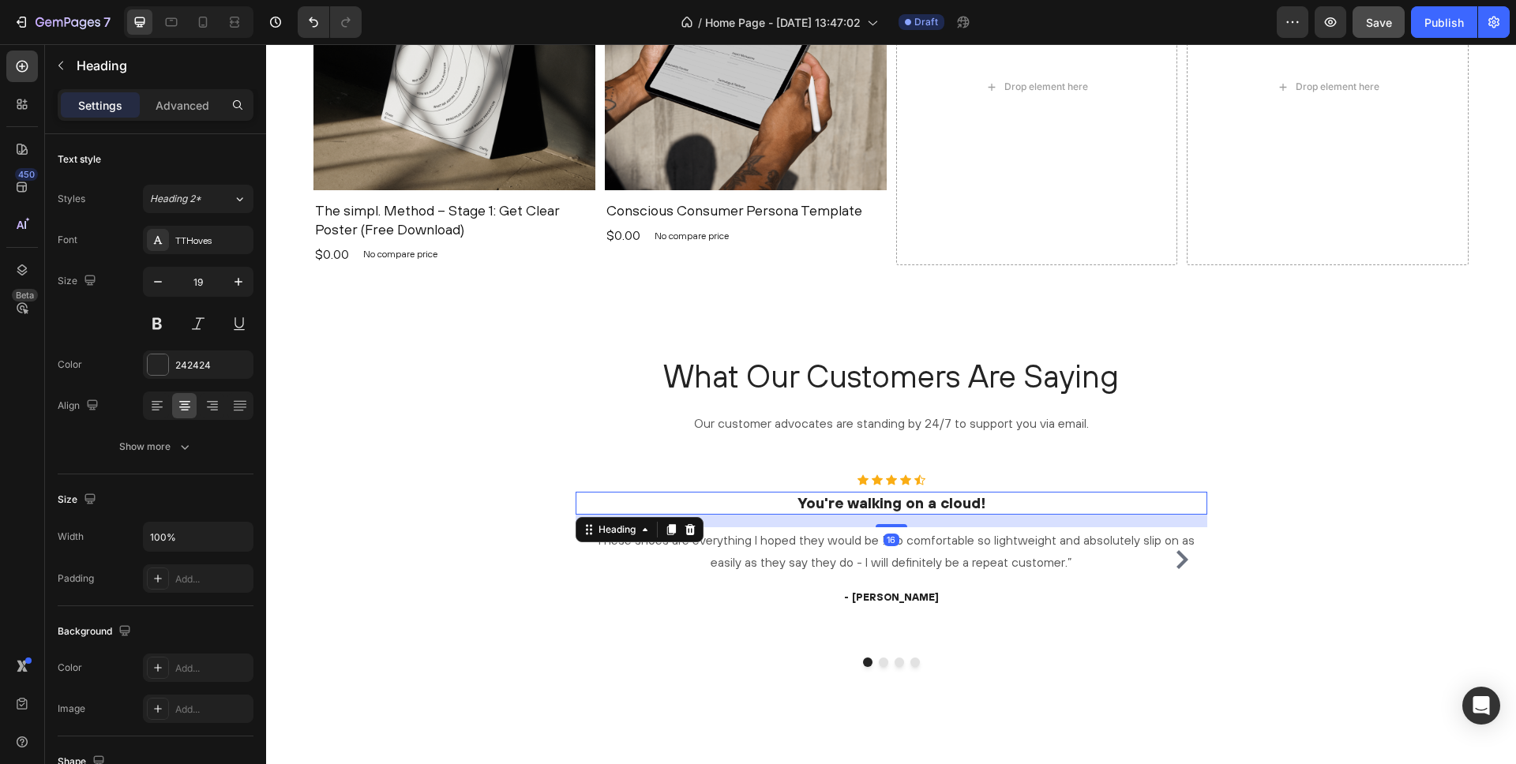
click at [861, 499] on p "You're walking on a cloud!" at bounding box center [891, 503] width 629 height 20
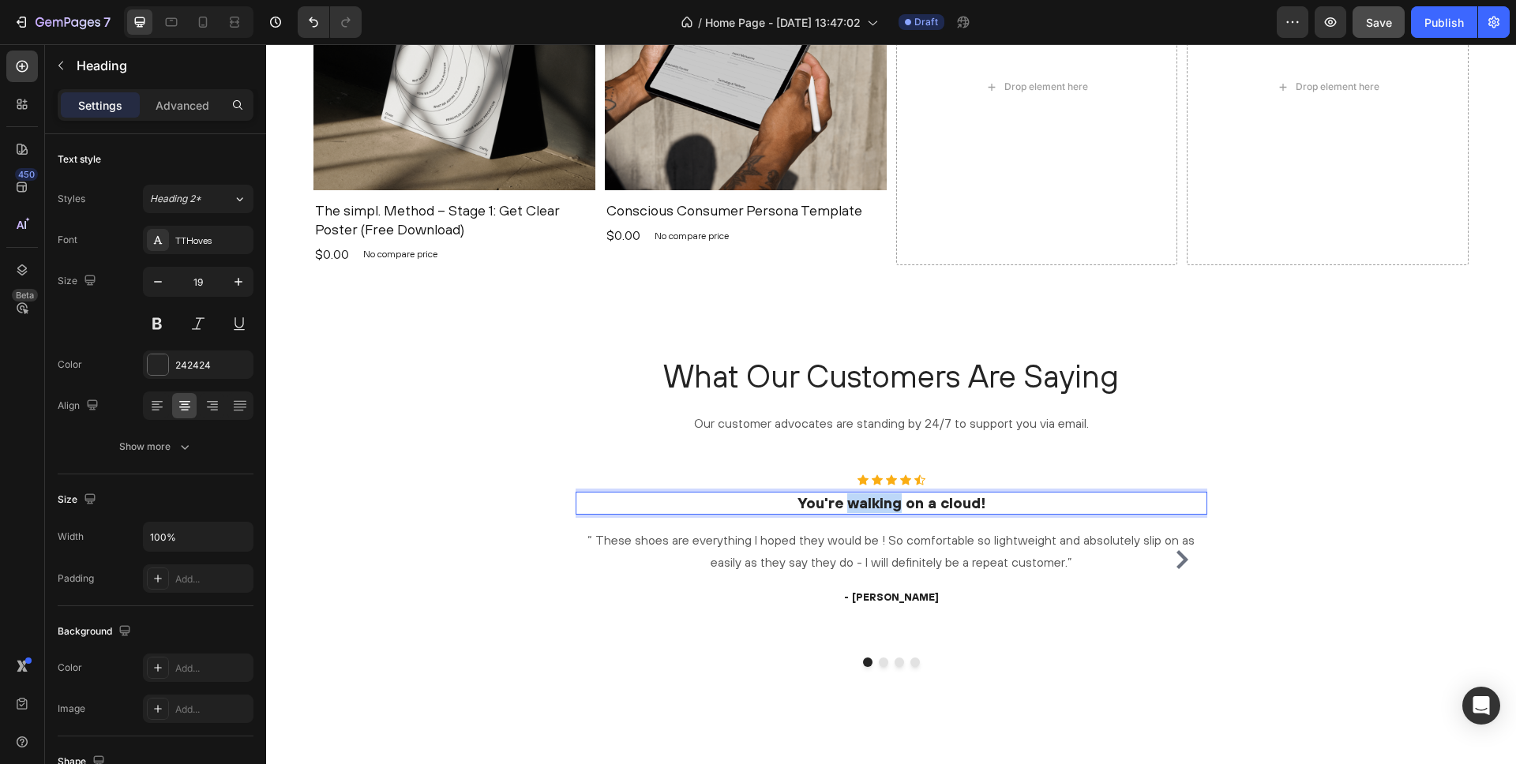
click at [861, 499] on p "You're walking on a cloud!" at bounding box center [891, 503] width 629 height 20
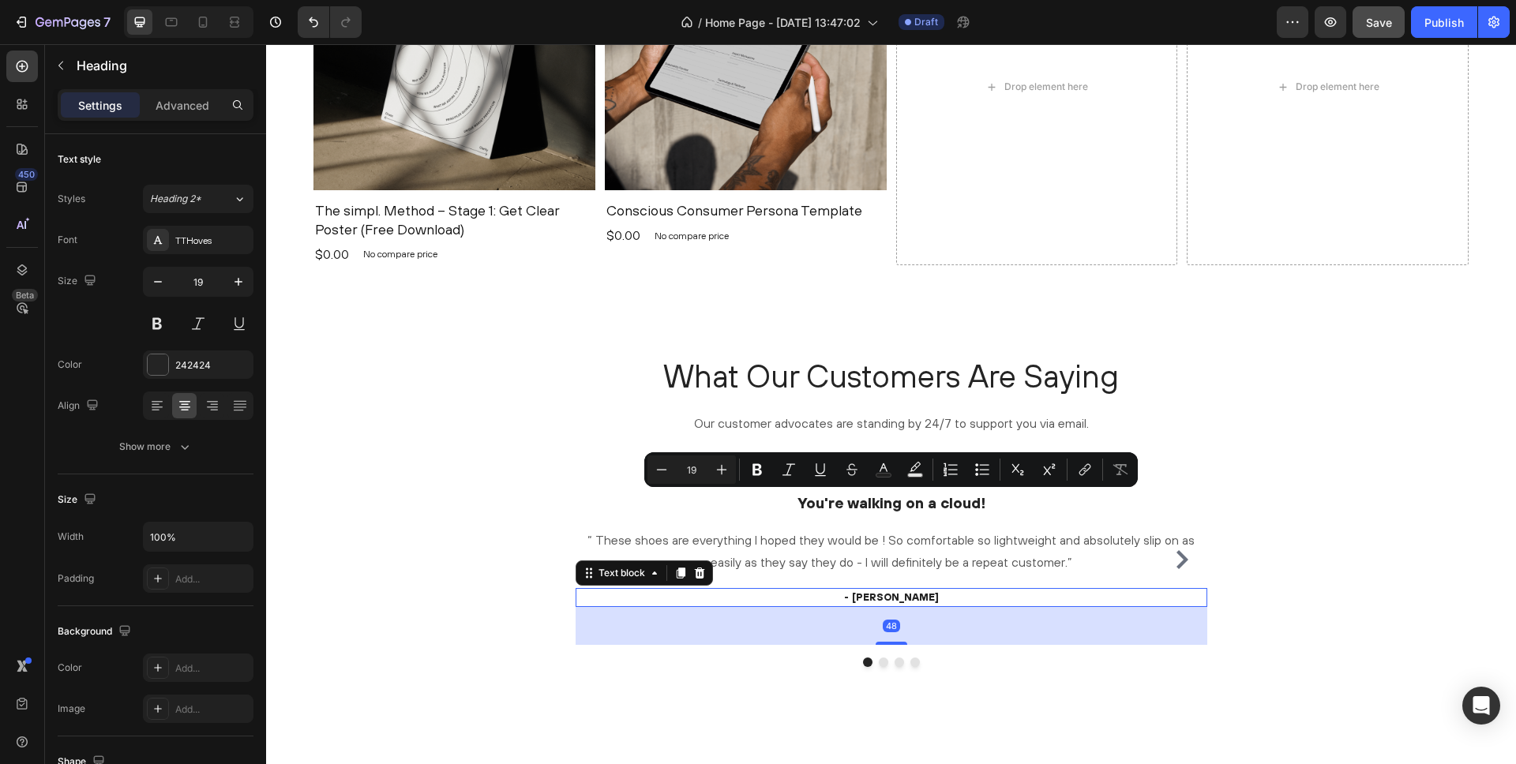
click at [885, 595] on p "- Ryan S." at bounding box center [891, 598] width 629 height 16
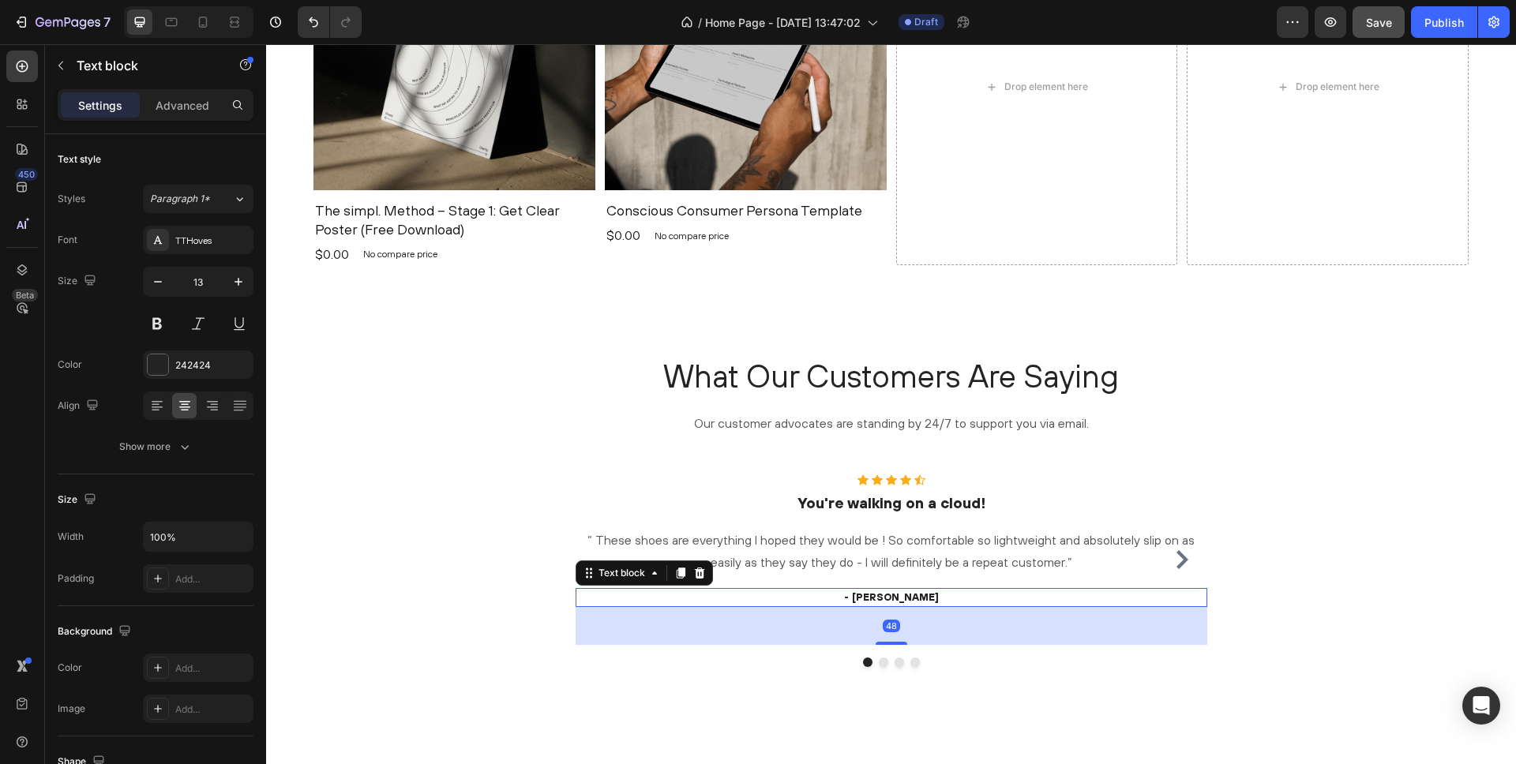
click at [885, 595] on p "- Ryan S." at bounding box center [891, 598] width 629 height 16
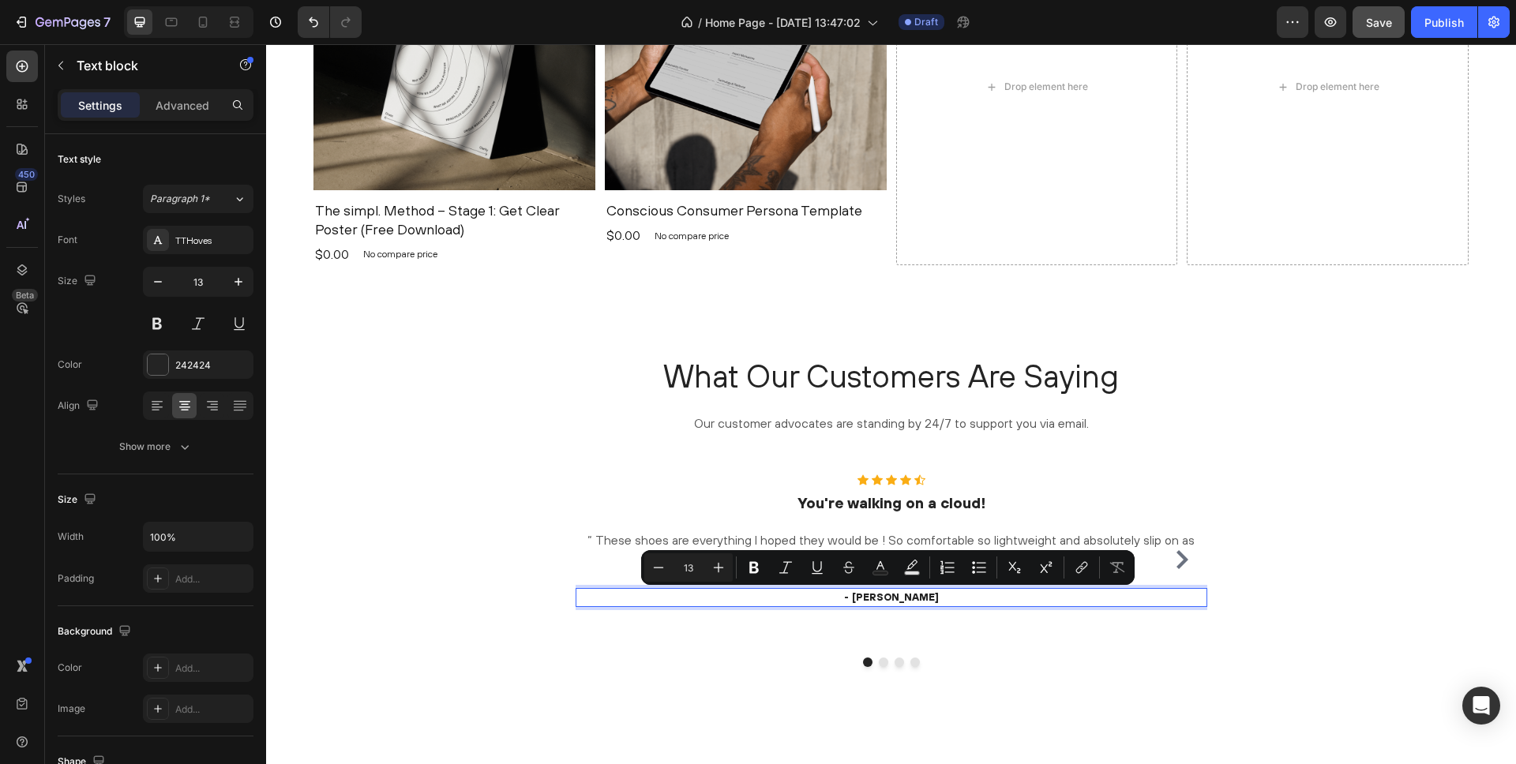
click at [924, 602] on p "- Ryan S." at bounding box center [891, 598] width 629 height 16
drag, startPoint x: 914, startPoint y: 599, endPoint x: 876, endPoint y: 602, distance: 38.0
click at [876, 602] on p "- Ryan S." at bounding box center [891, 598] width 629 height 16
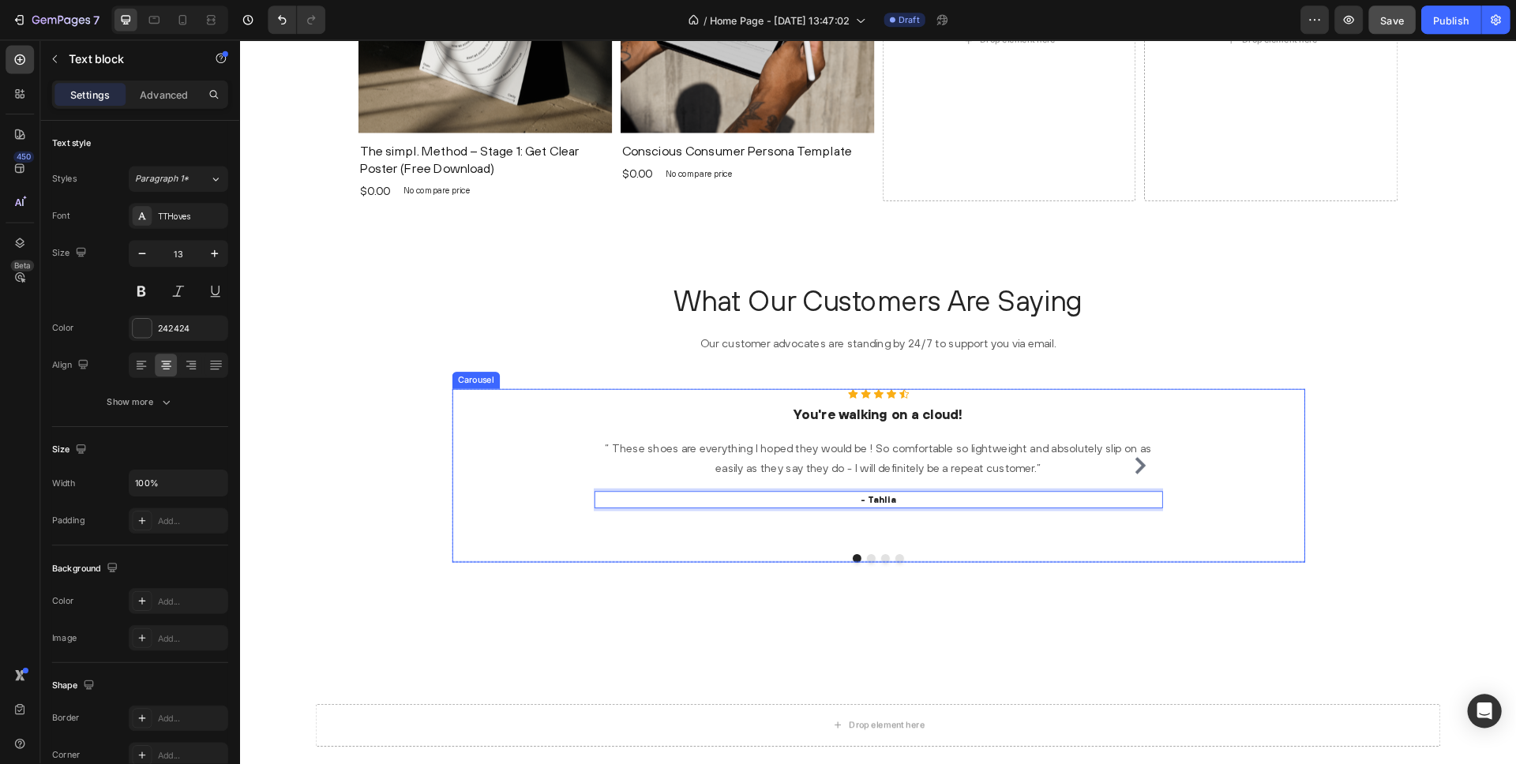
scroll to position [1964, 0]
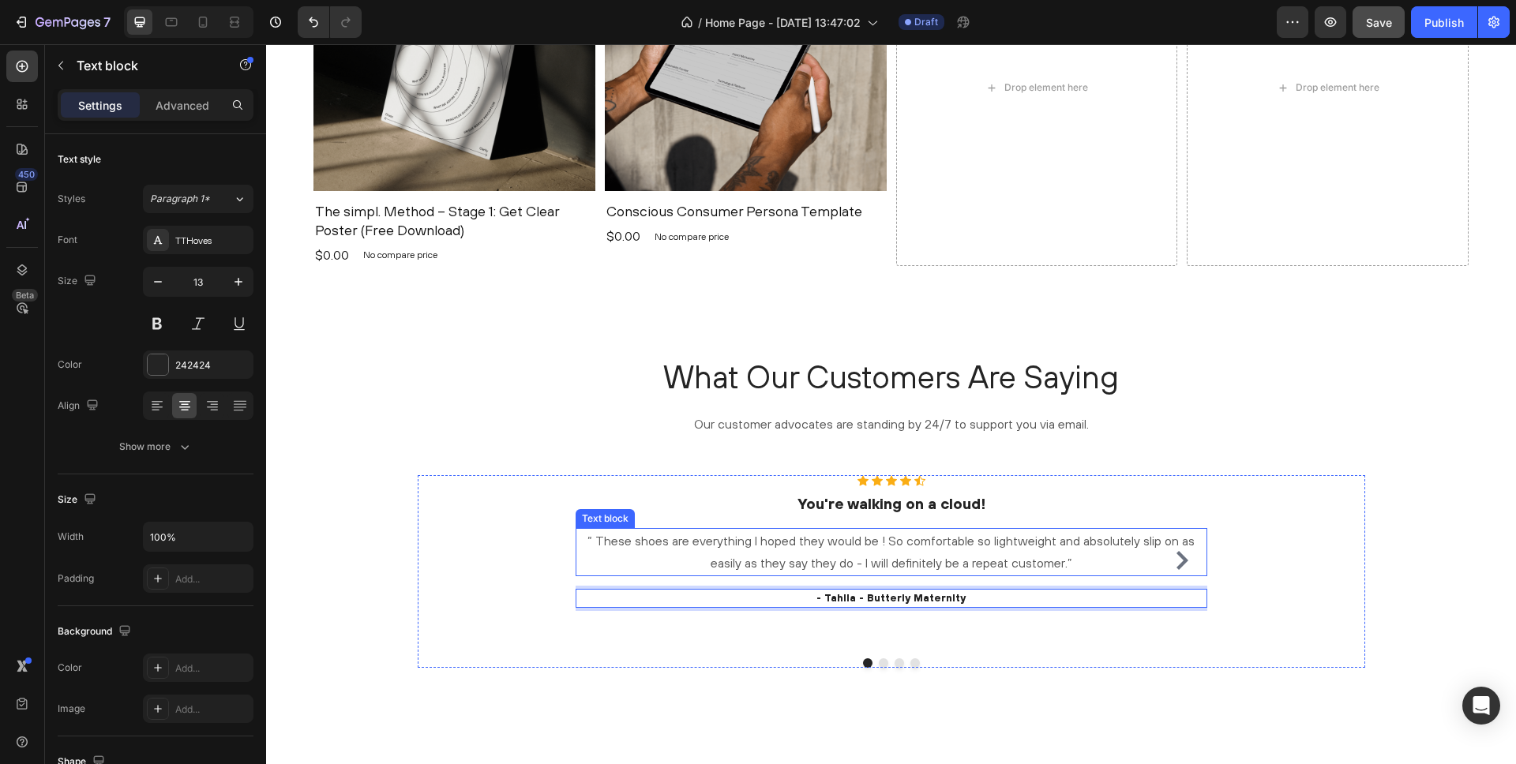
click at [904, 559] on p "“ These shoes are everything I hoped they would be ! So comfortable so lightwei…" at bounding box center [891, 553] width 629 height 46
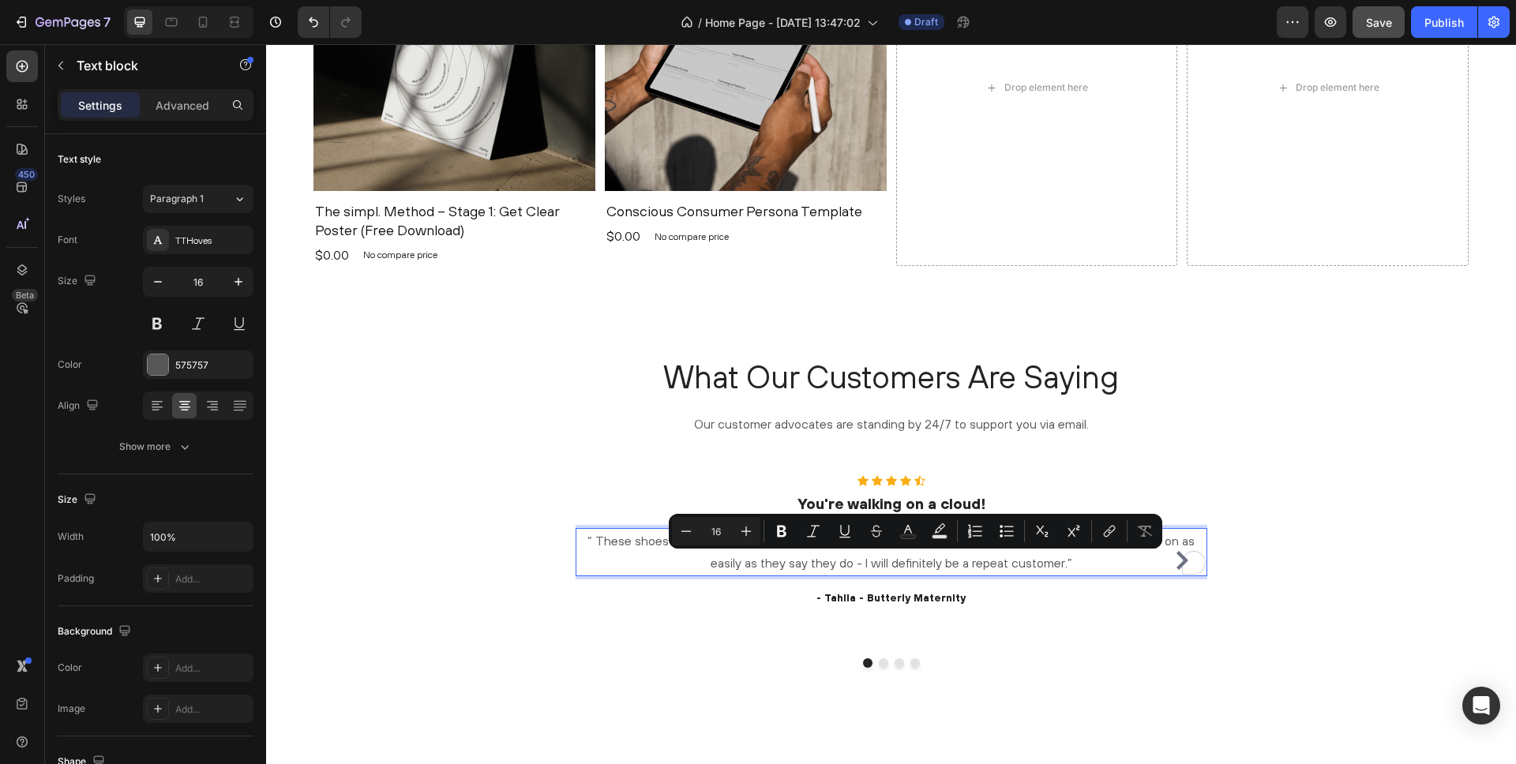
click at [1023, 558] on p "“ These shoes are everything I hoped they would be ! So comfortable so lightwei…" at bounding box center [891, 553] width 629 height 46
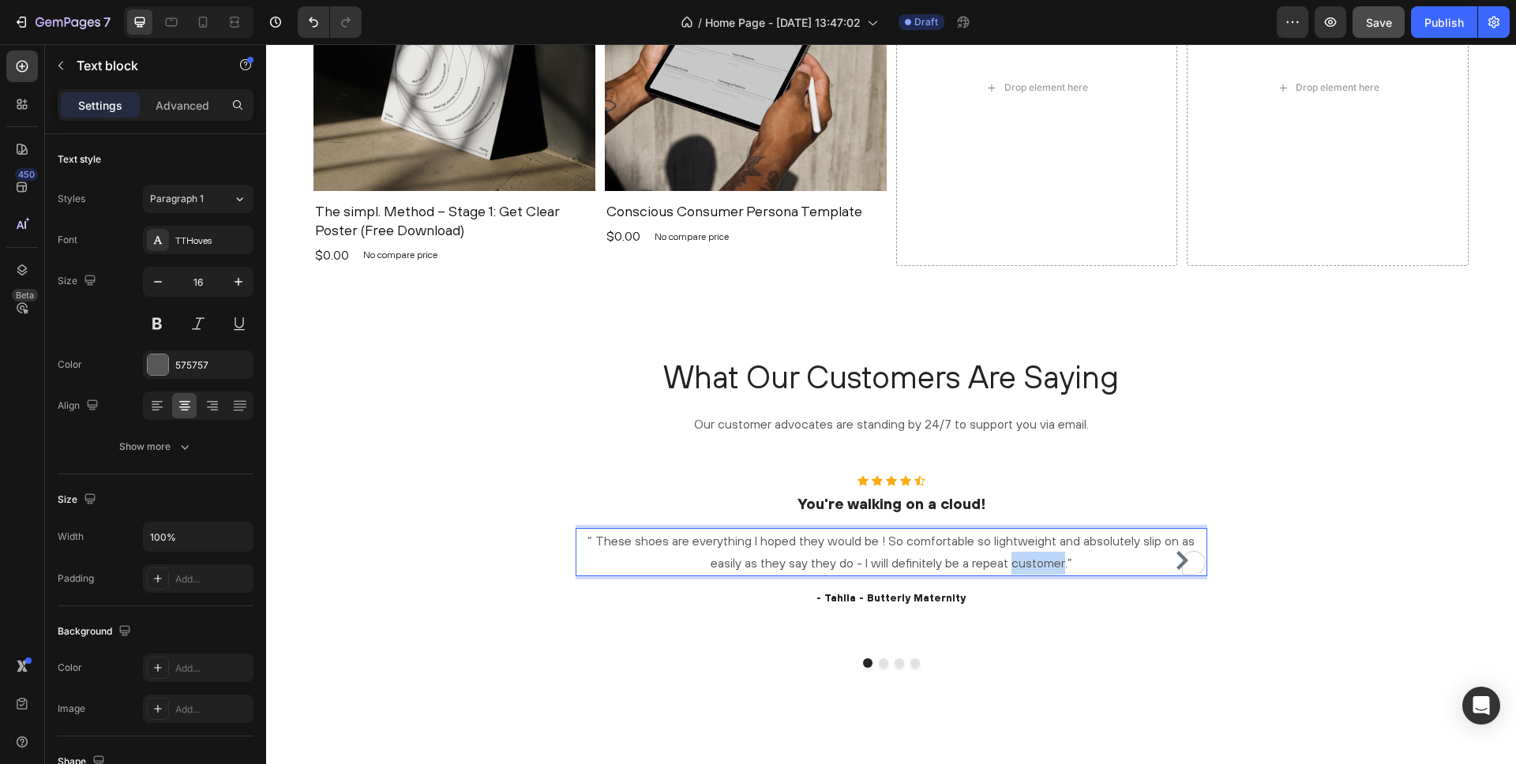
click at [1023, 558] on p "“ These shoes are everything I hoped they would be ! So comfortable so lightwei…" at bounding box center [891, 553] width 629 height 46
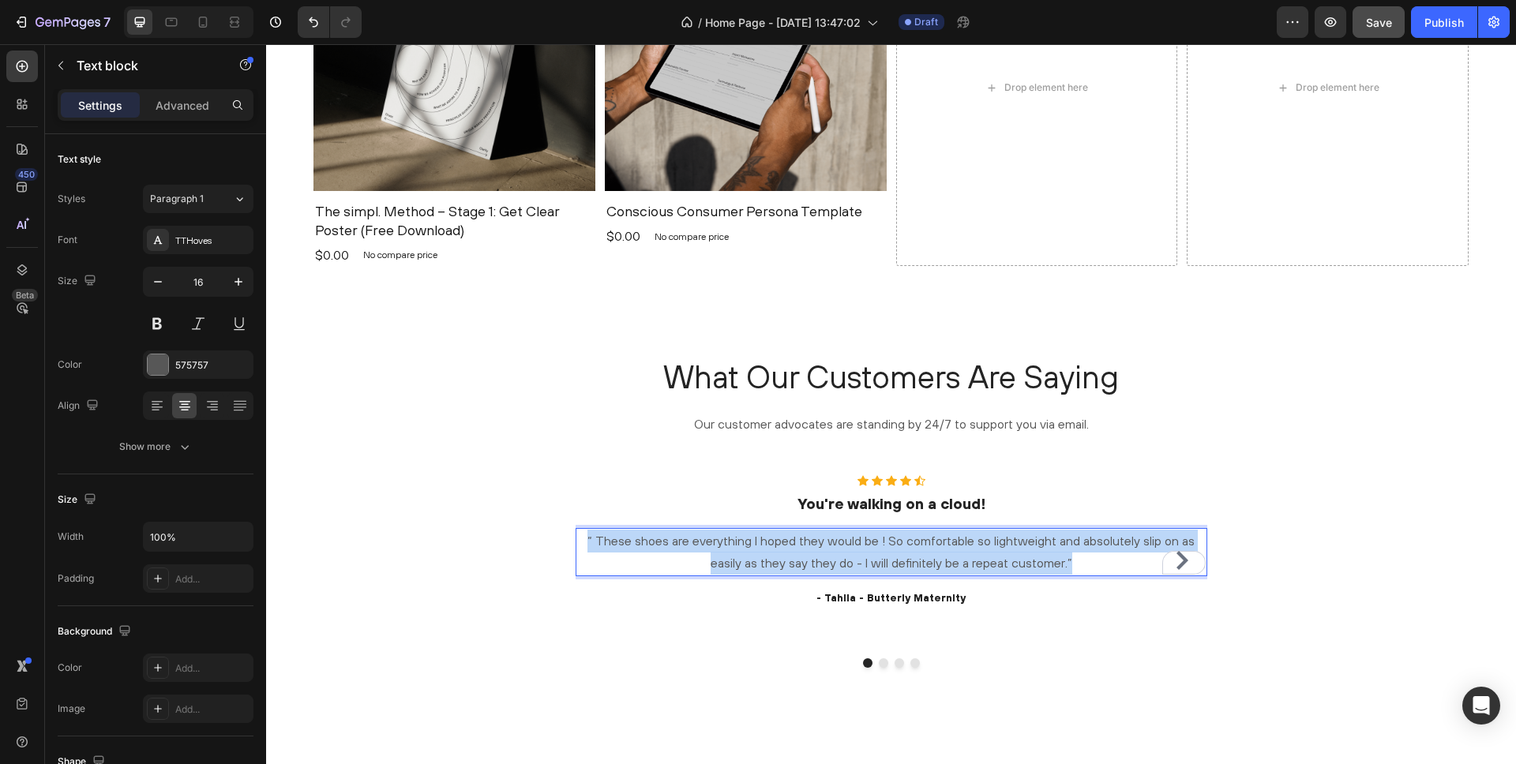
click at [1023, 558] on p "“ These shoes are everything I hoped they would be ! So comfortable so lightwei…" at bounding box center [891, 553] width 629 height 46
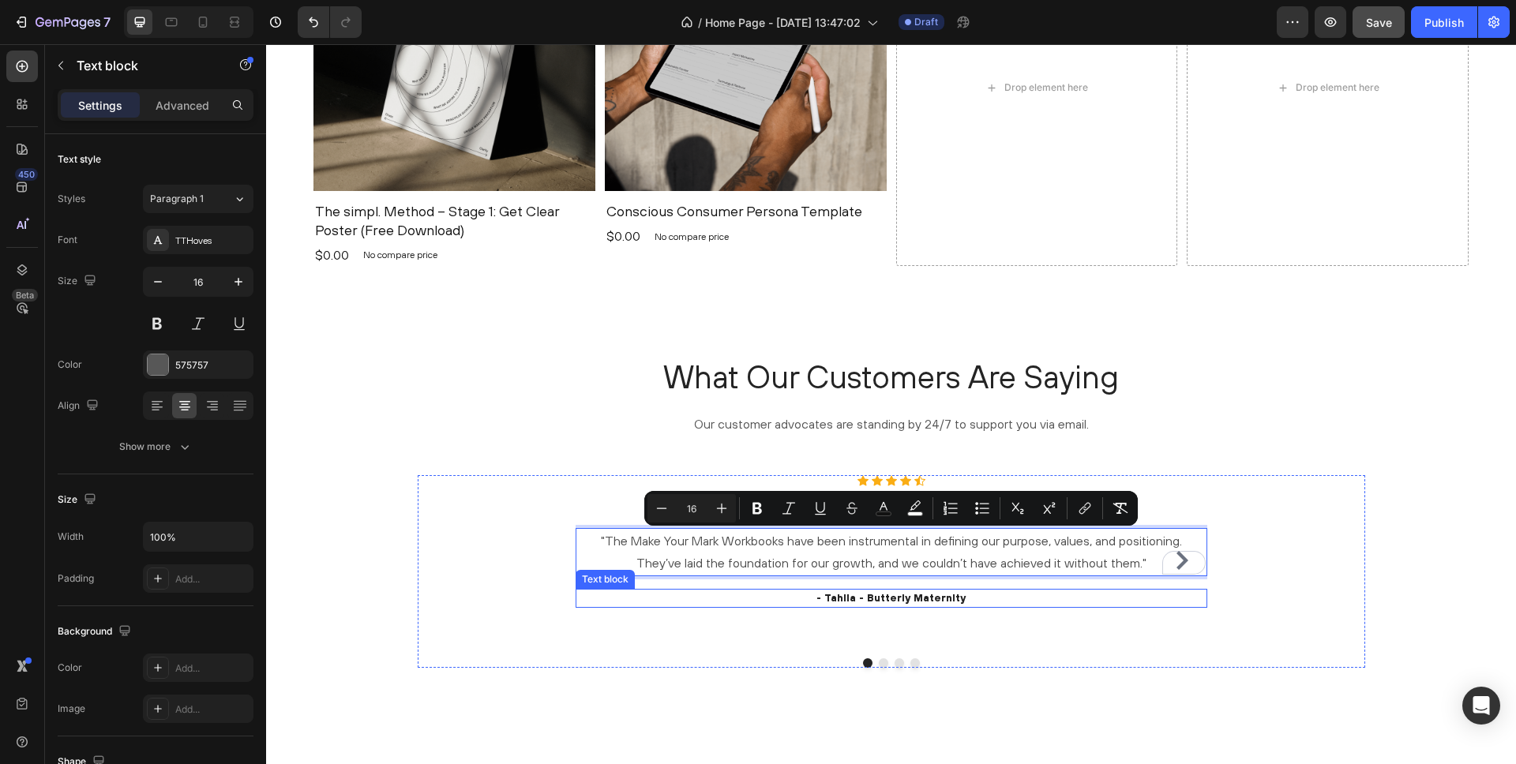
click at [592, 608] on div "Icon Icon Icon Icon Icon Icon List Hoz You're walking on a cloud! Heading "The …" at bounding box center [892, 560] width 632 height 171
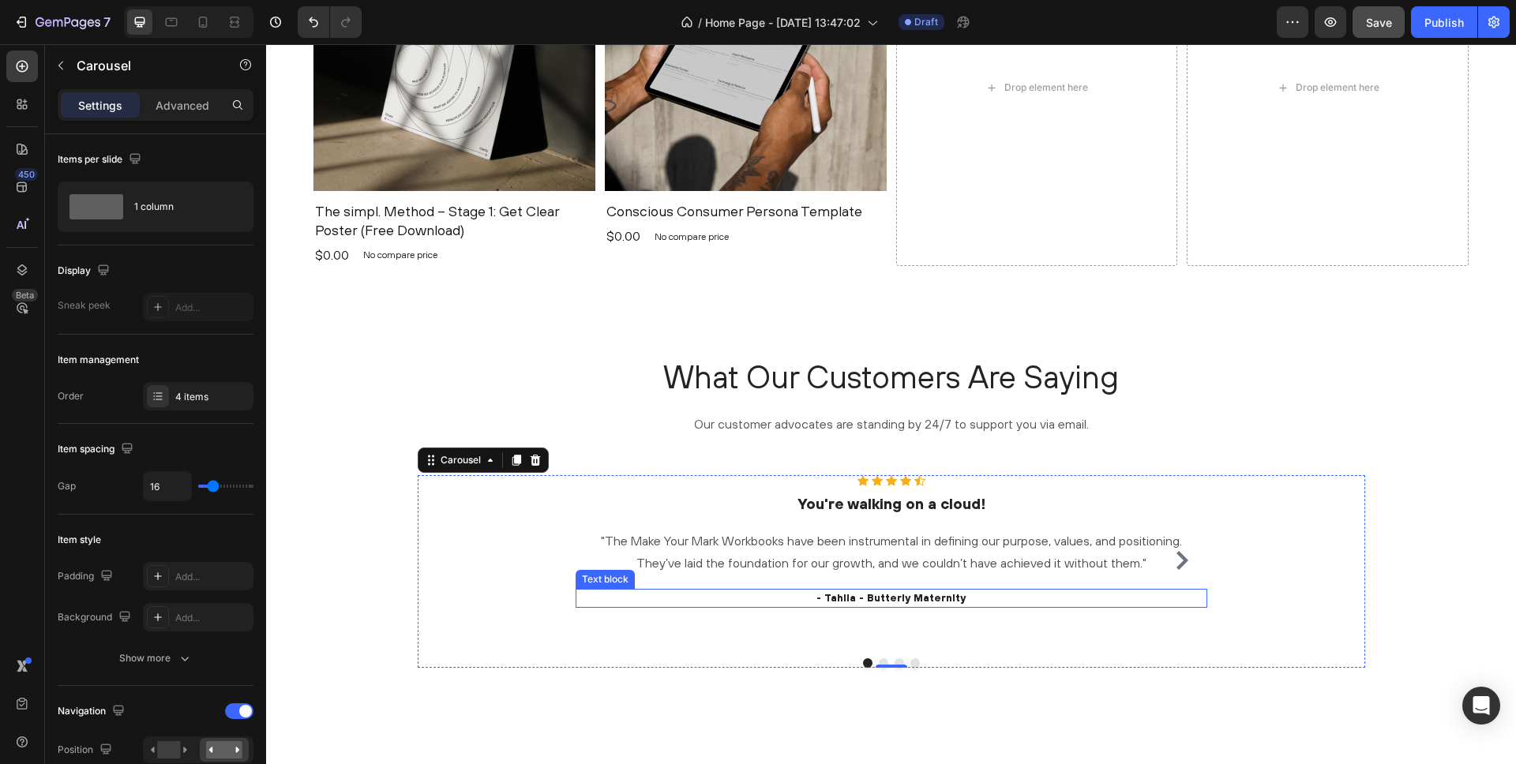
click at [831, 599] on p "- Tahlia - Butterly Maternity" at bounding box center [891, 599] width 629 height 16
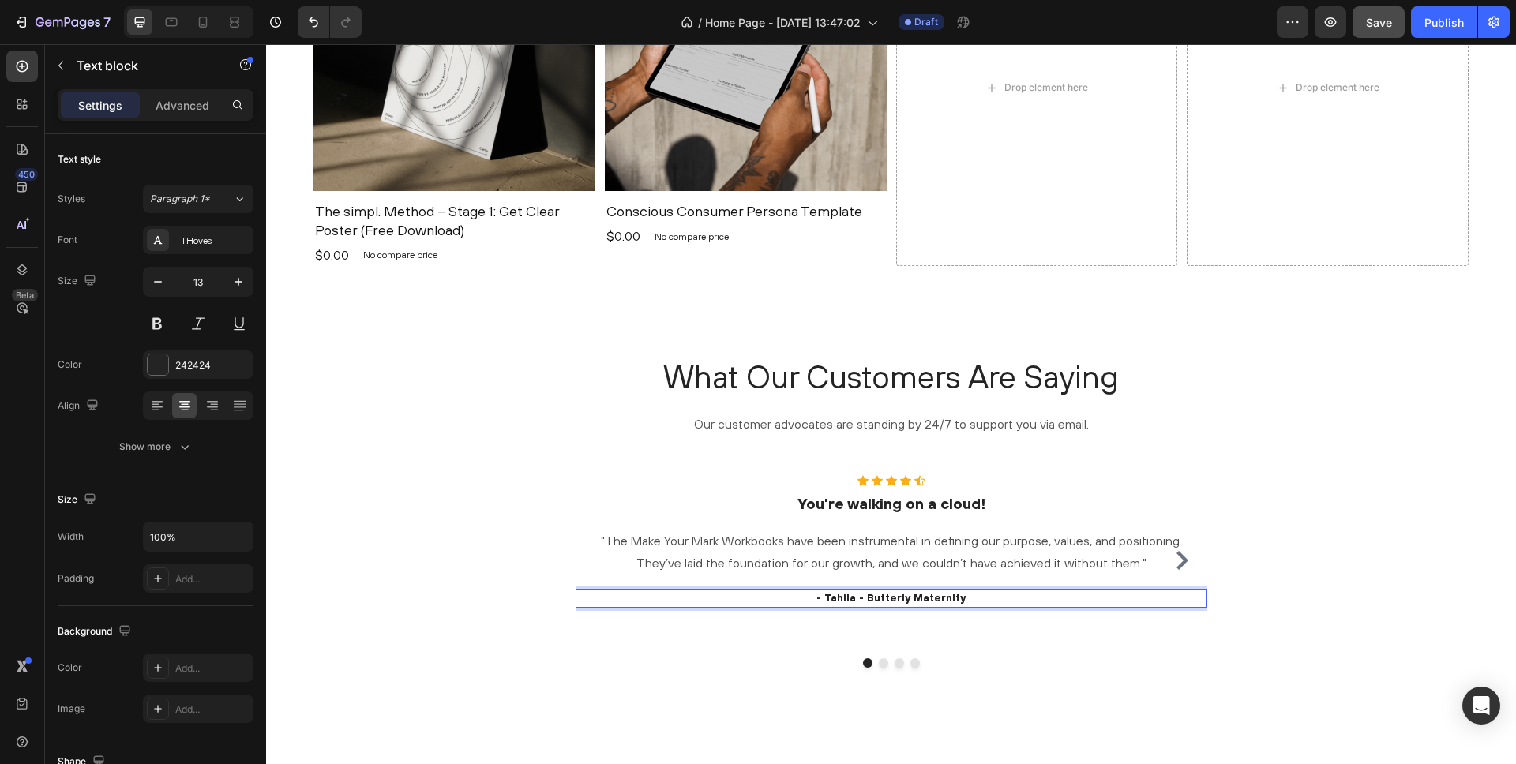
click at [865, 599] on p "- Tahlia - Butterly Maternity" at bounding box center [891, 599] width 629 height 16
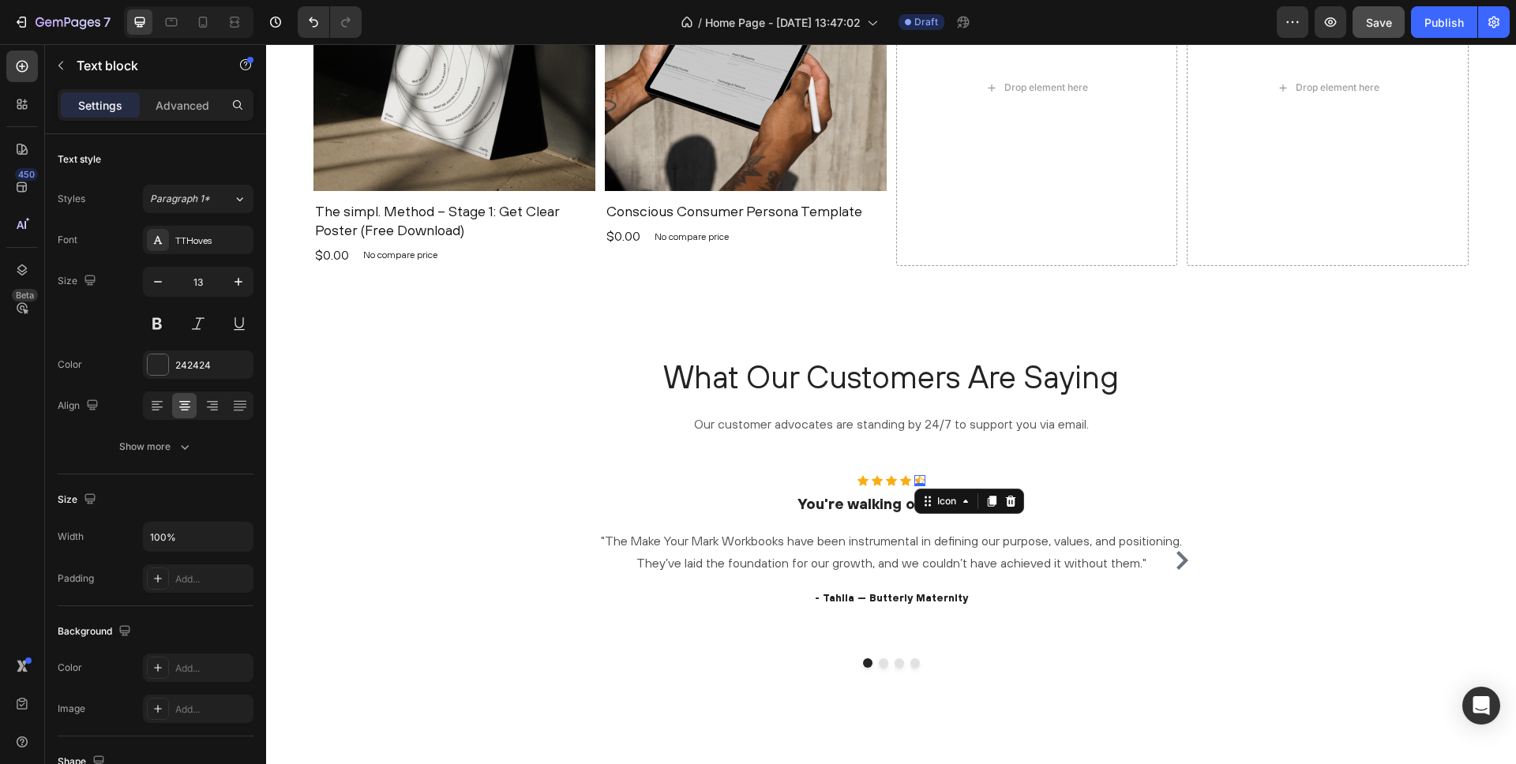
click at [921, 479] on div "Icon 0" at bounding box center [919, 480] width 11 height 11
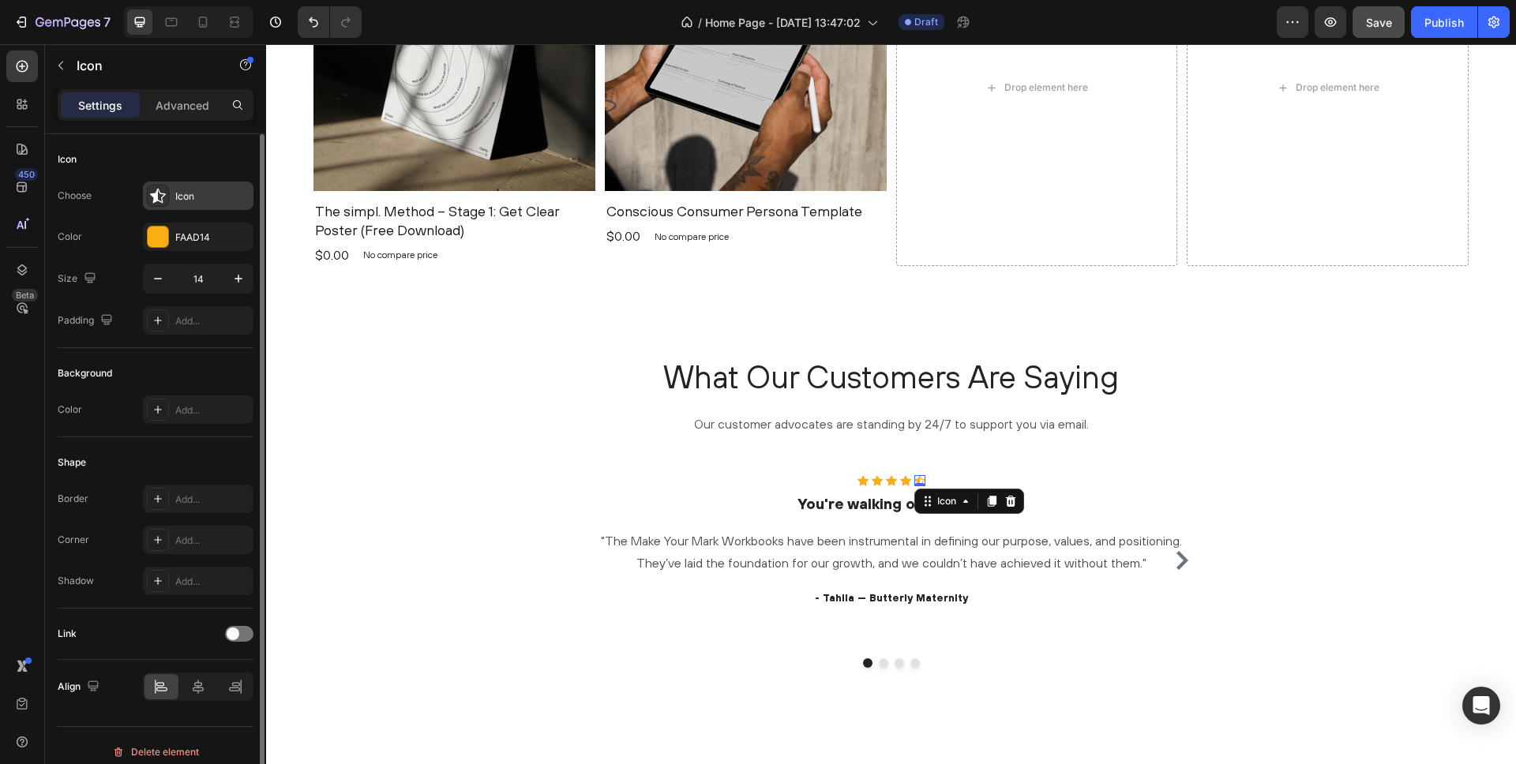
click at [155, 196] on icon at bounding box center [158, 196] width 16 height 15
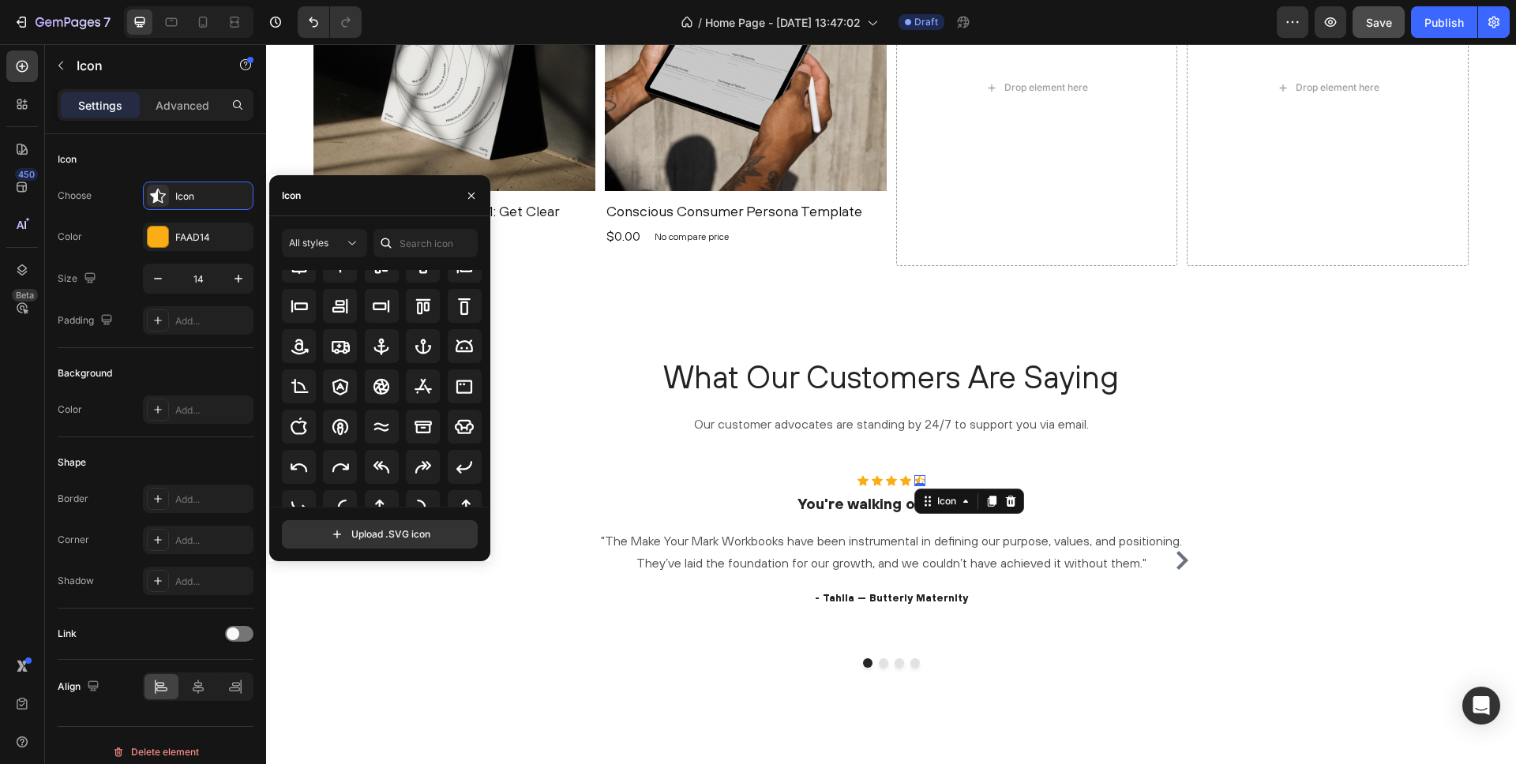
scroll to position [0, 0]
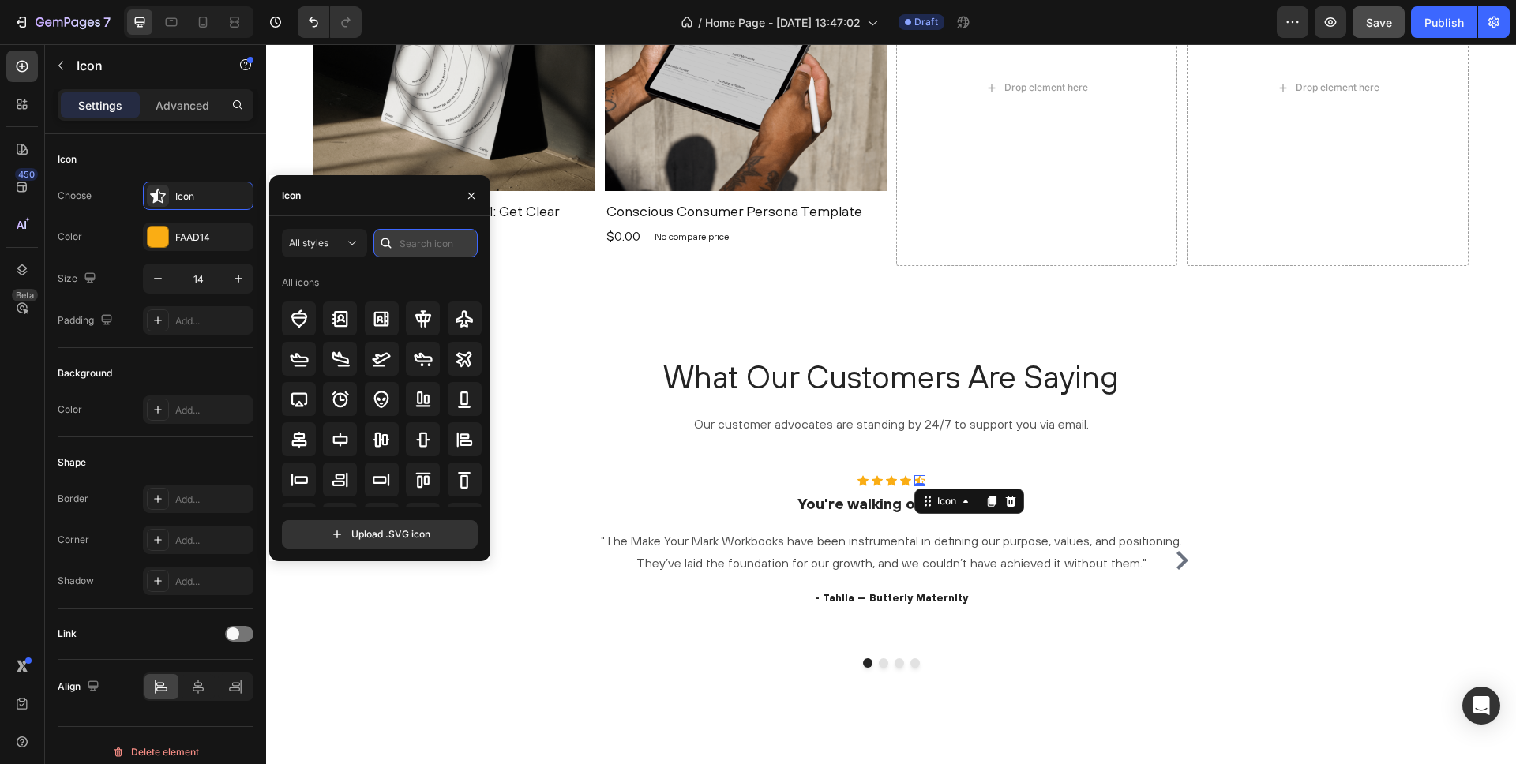
click at [401, 245] on input "text" at bounding box center [425, 243] width 104 height 28
type input "star"
click at [332, 240] on div "All styles" at bounding box center [316, 243] width 55 height 14
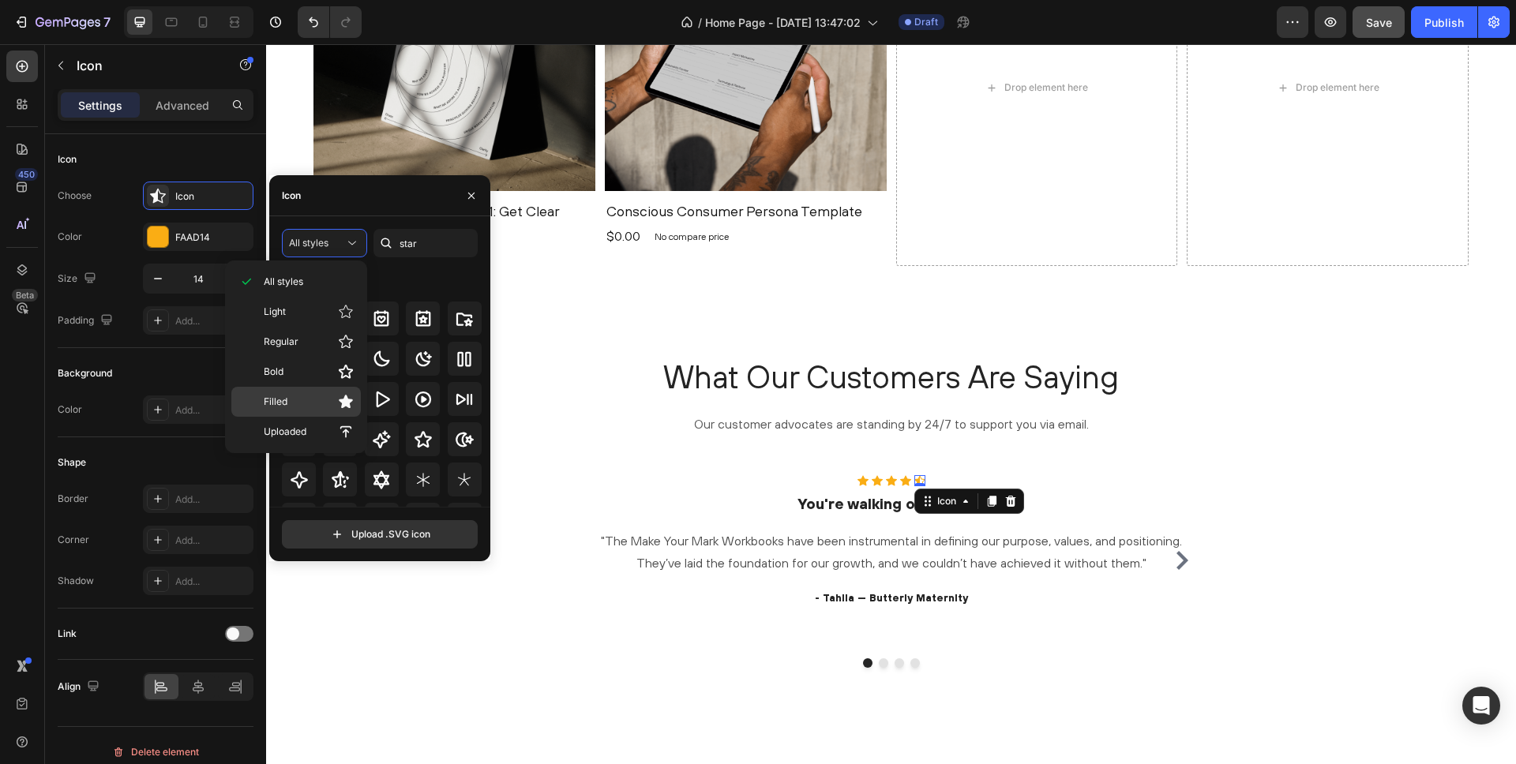
click at [295, 409] on p "Filled" at bounding box center [309, 402] width 90 height 16
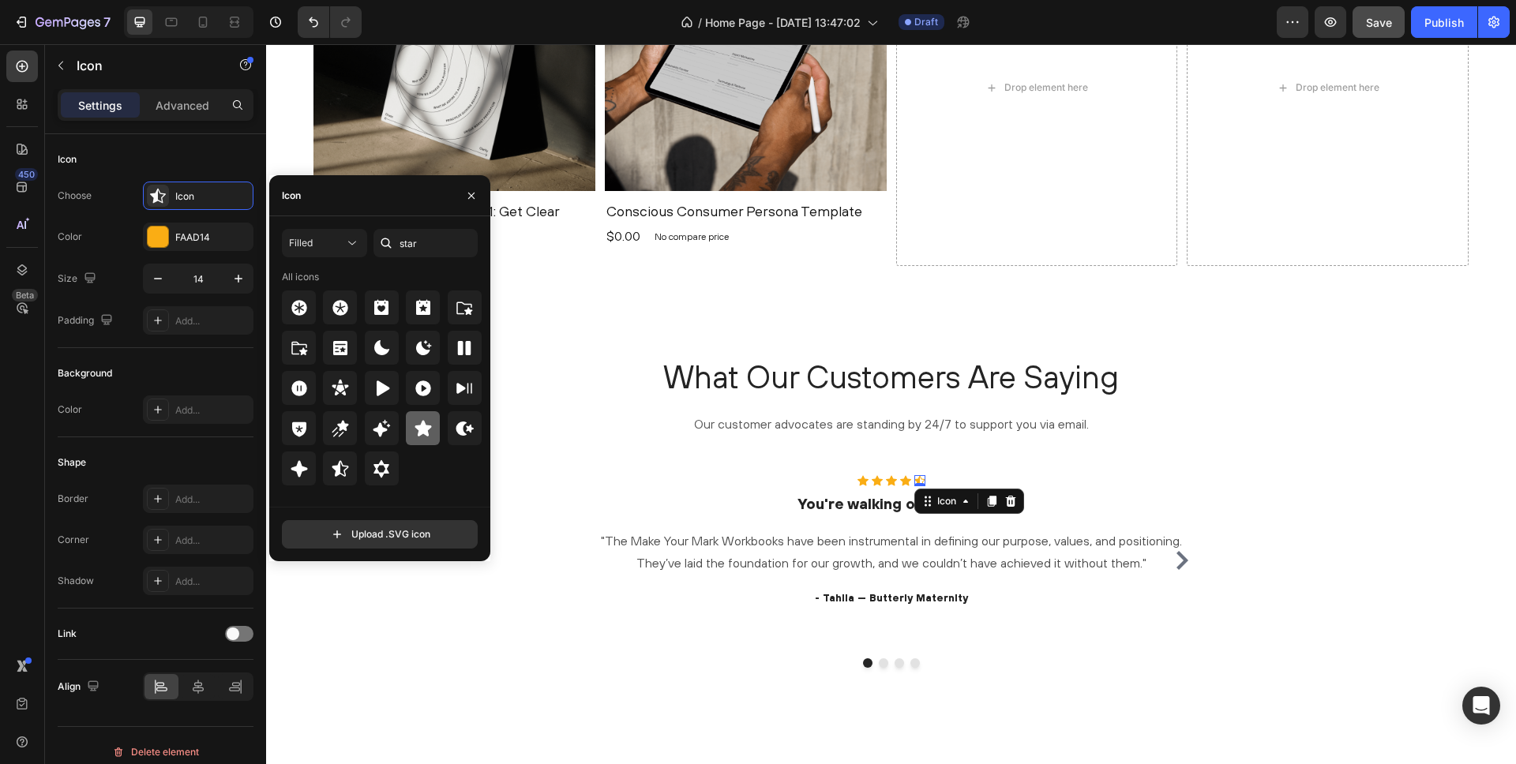
click at [430, 426] on icon at bounding box center [423, 428] width 17 height 16
click at [846, 294] on div "What Our Customers Are Saying Heading Our customer advocates are standing by 24…" at bounding box center [891, 511] width 1250 height 440
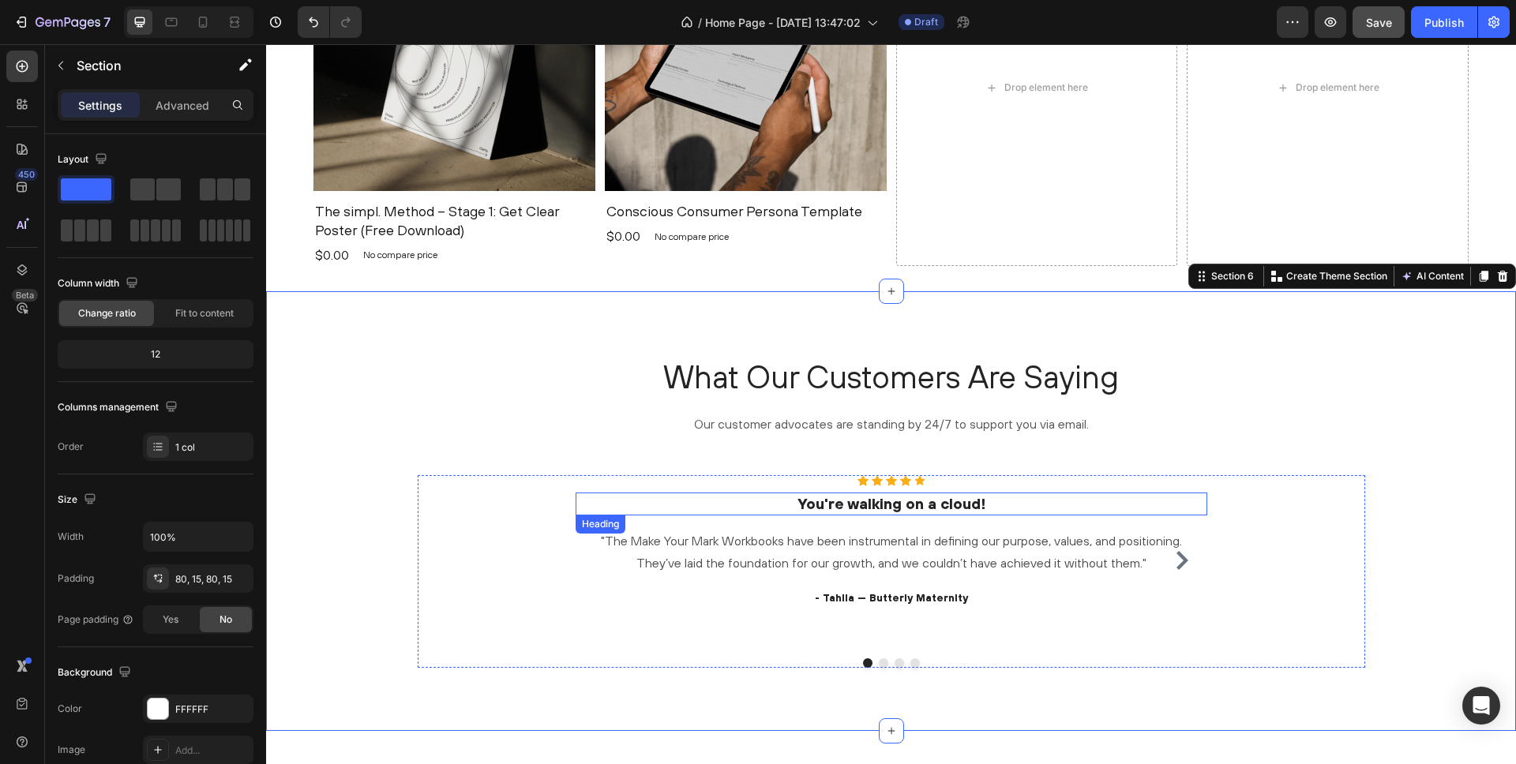
click at [861, 506] on p "You're walking on a cloud!" at bounding box center [891, 504] width 629 height 20
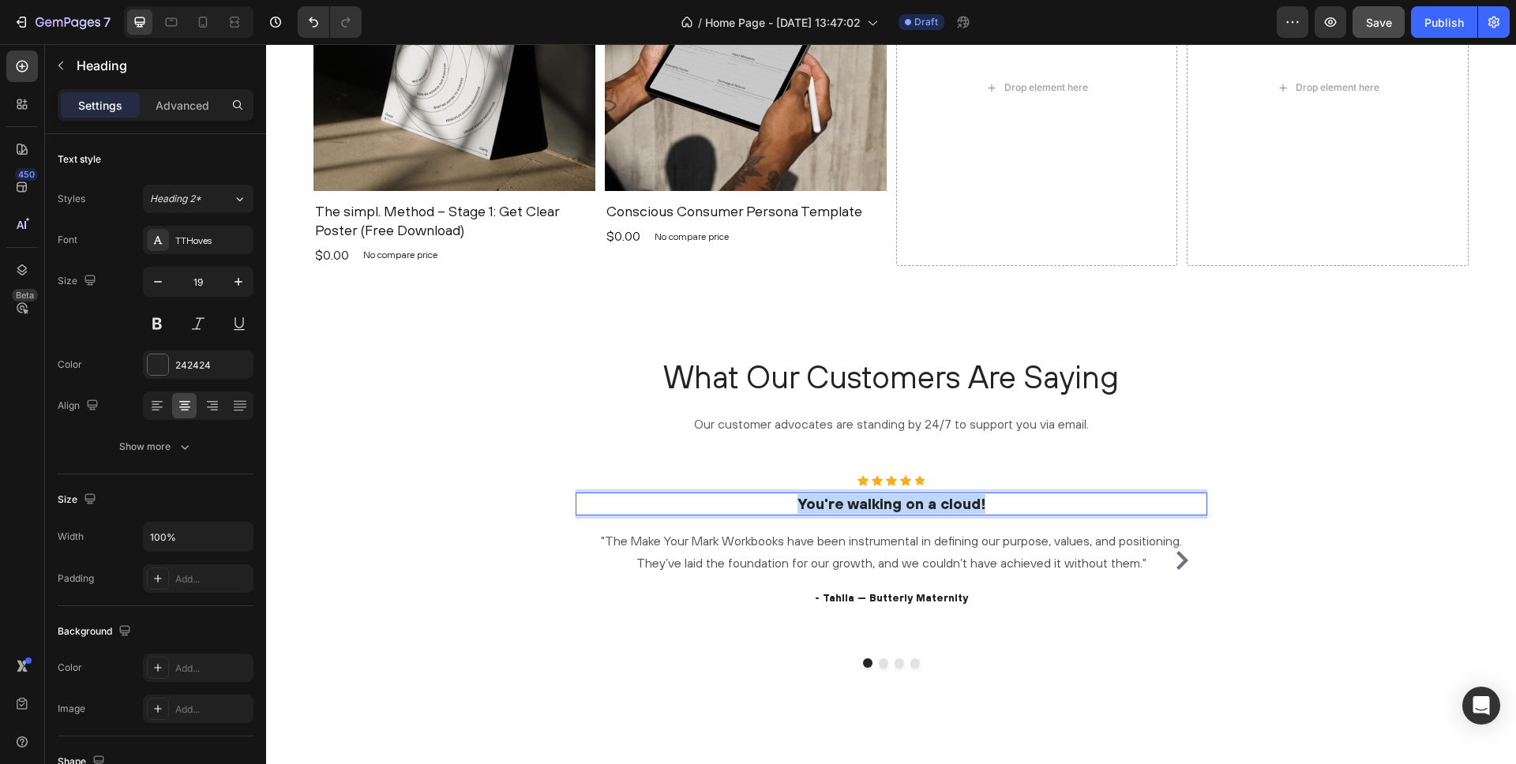
click at [861, 506] on p "You're walking on a cloud!" at bounding box center [891, 504] width 629 height 20
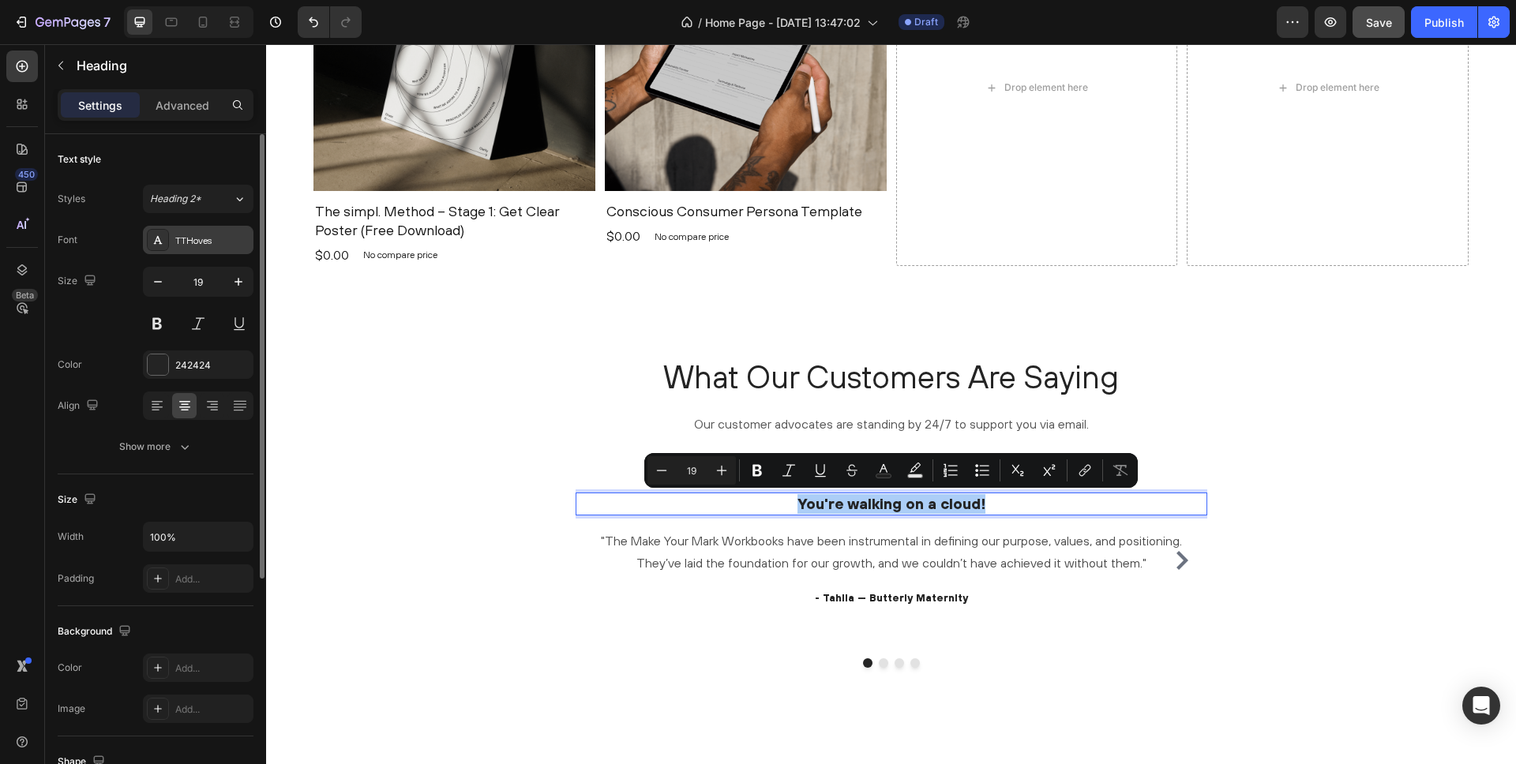
click at [195, 234] on div "TTHoves" at bounding box center [212, 241] width 74 height 14
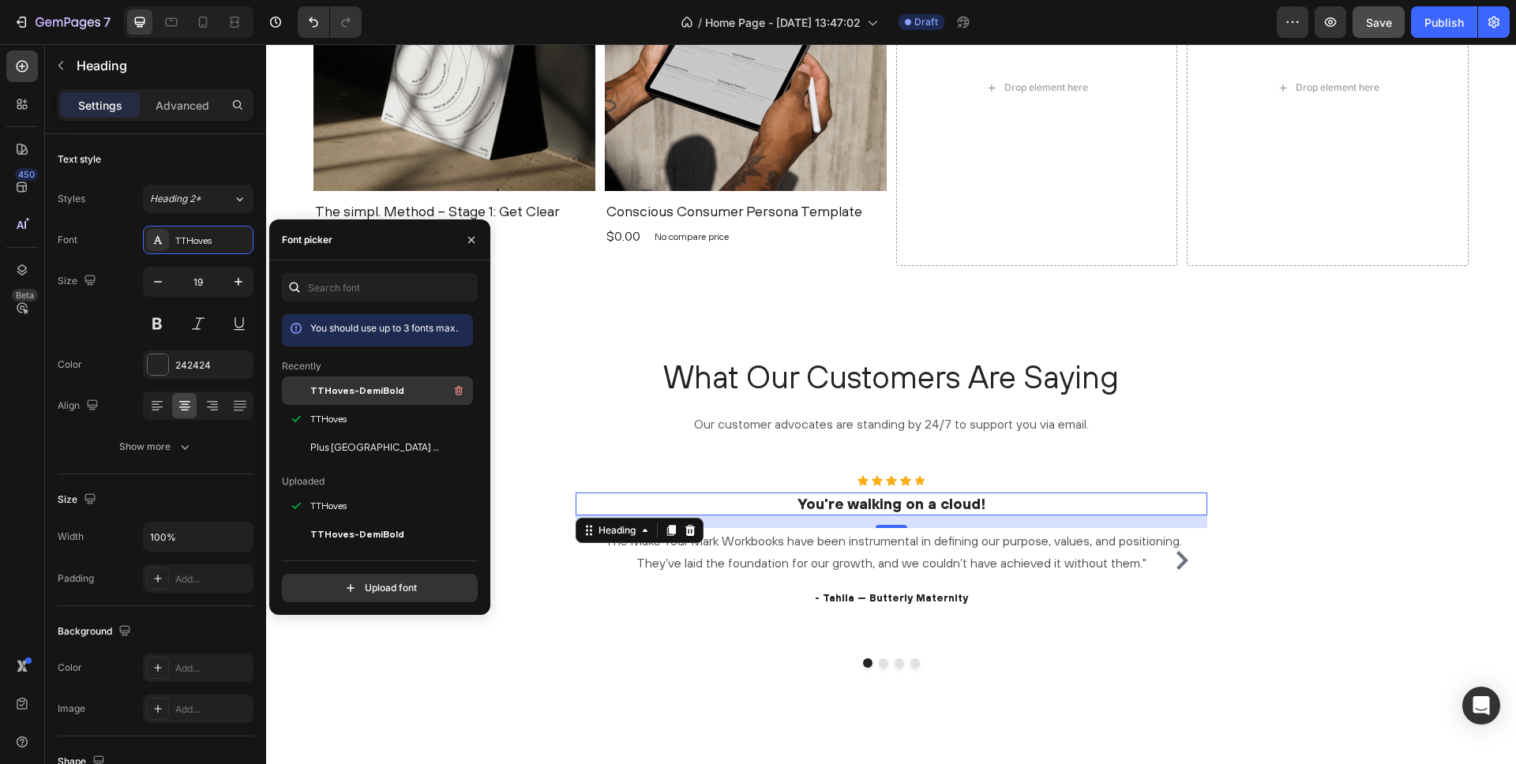
click at [327, 391] on span "TTHoves-DemiBold" at bounding box center [357, 391] width 94 height 14
click at [332, 420] on span "TTHoves" at bounding box center [328, 419] width 36 height 14
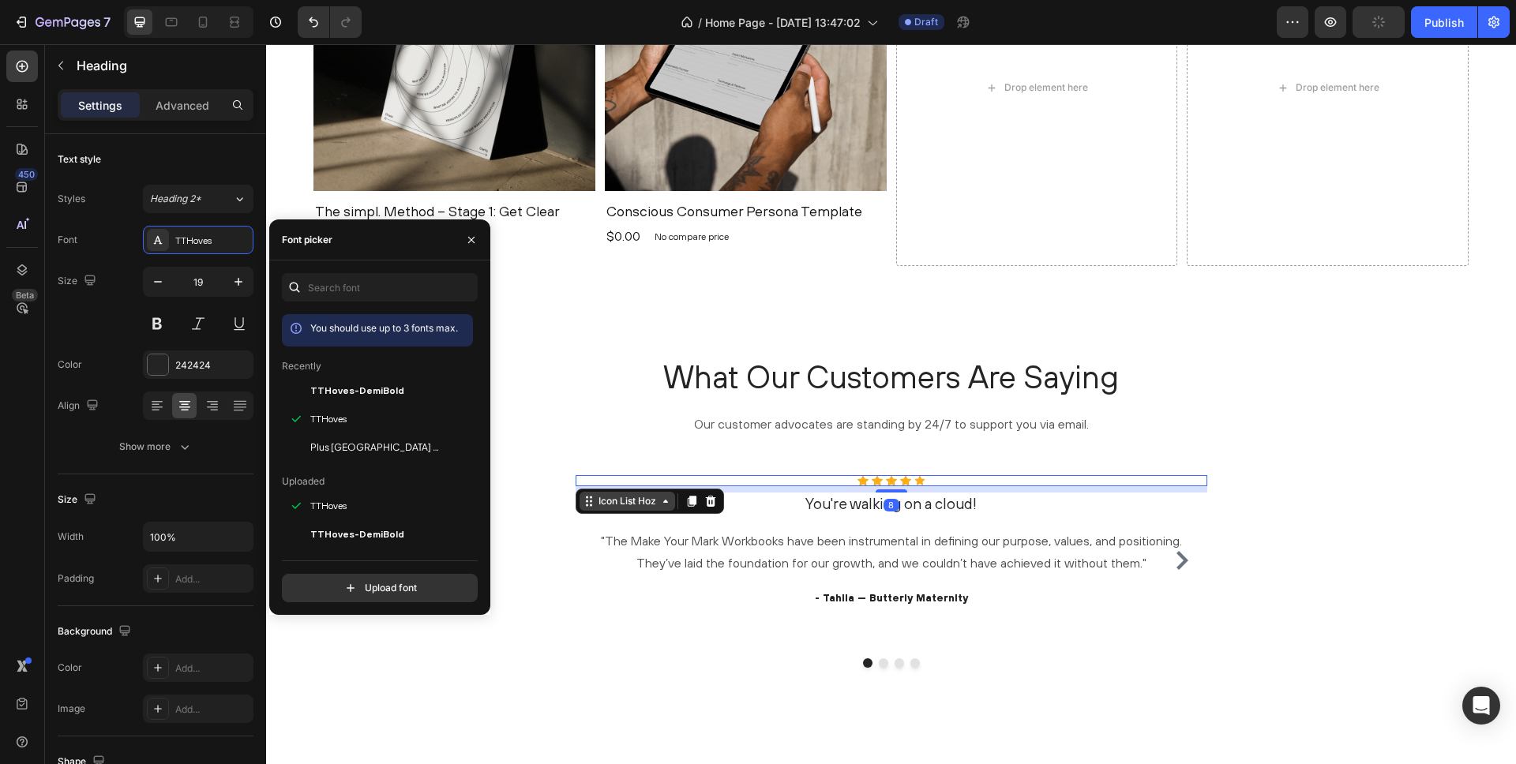
click at [583, 492] on div "Icon List Hoz" at bounding box center [628, 501] width 96 height 19
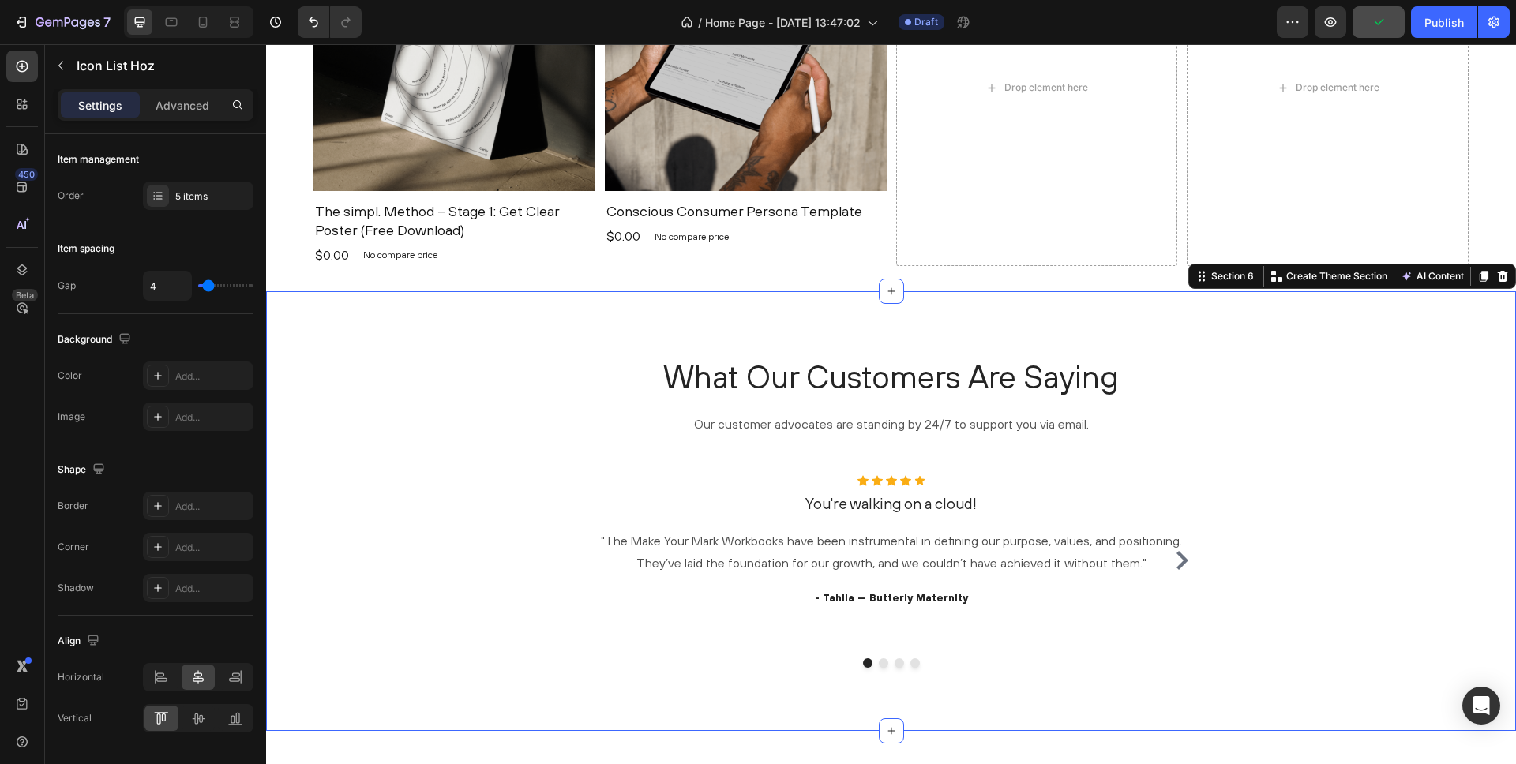
click at [386, 428] on div "What Our Customers Are Saying Heading Our customer advocates are standing by 24…" at bounding box center [891, 511] width 1226 height 313
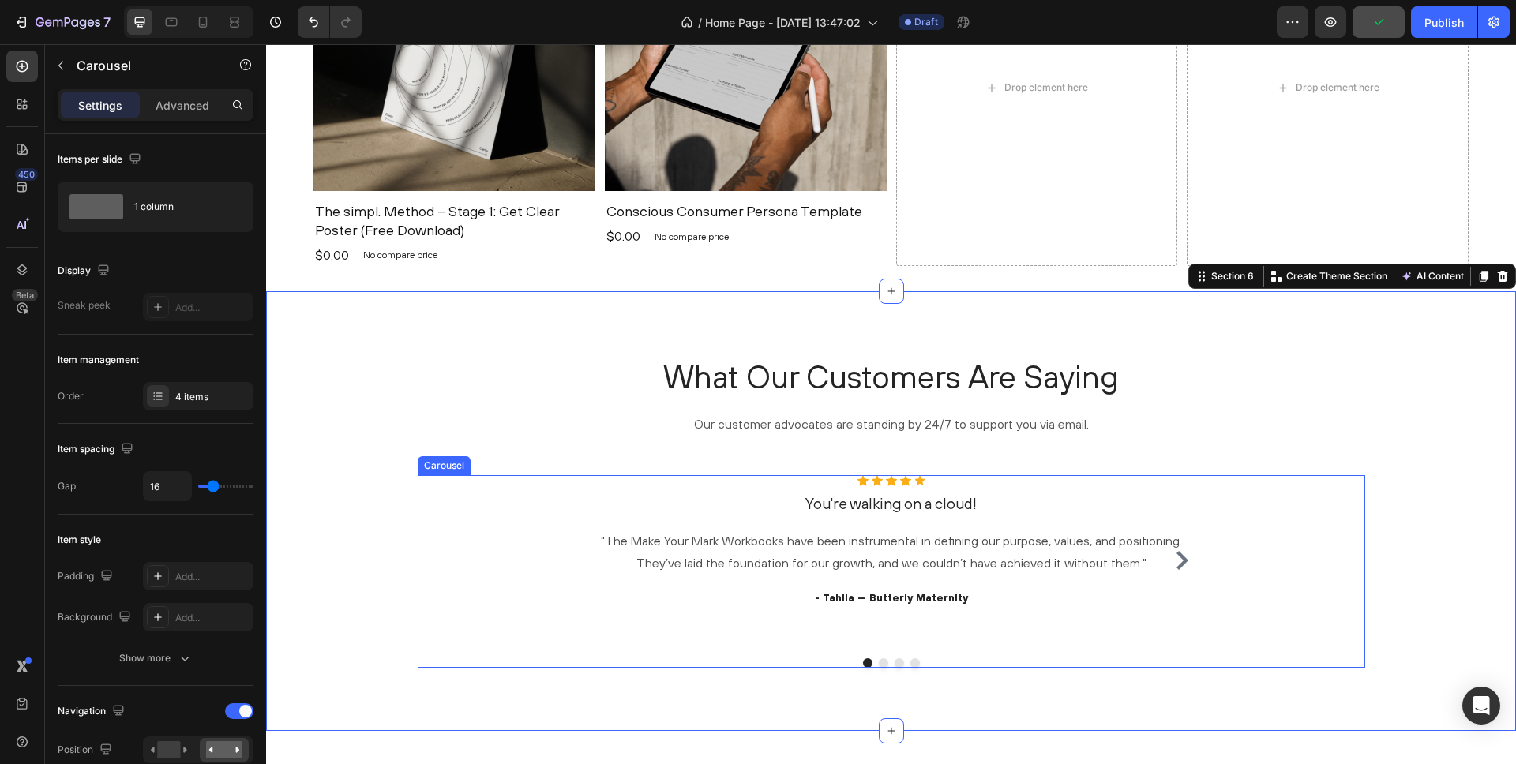
click at [1185, 558] on icon "Carousel Next Arrow" at bounding box center [1182, 560] width 12 height 19
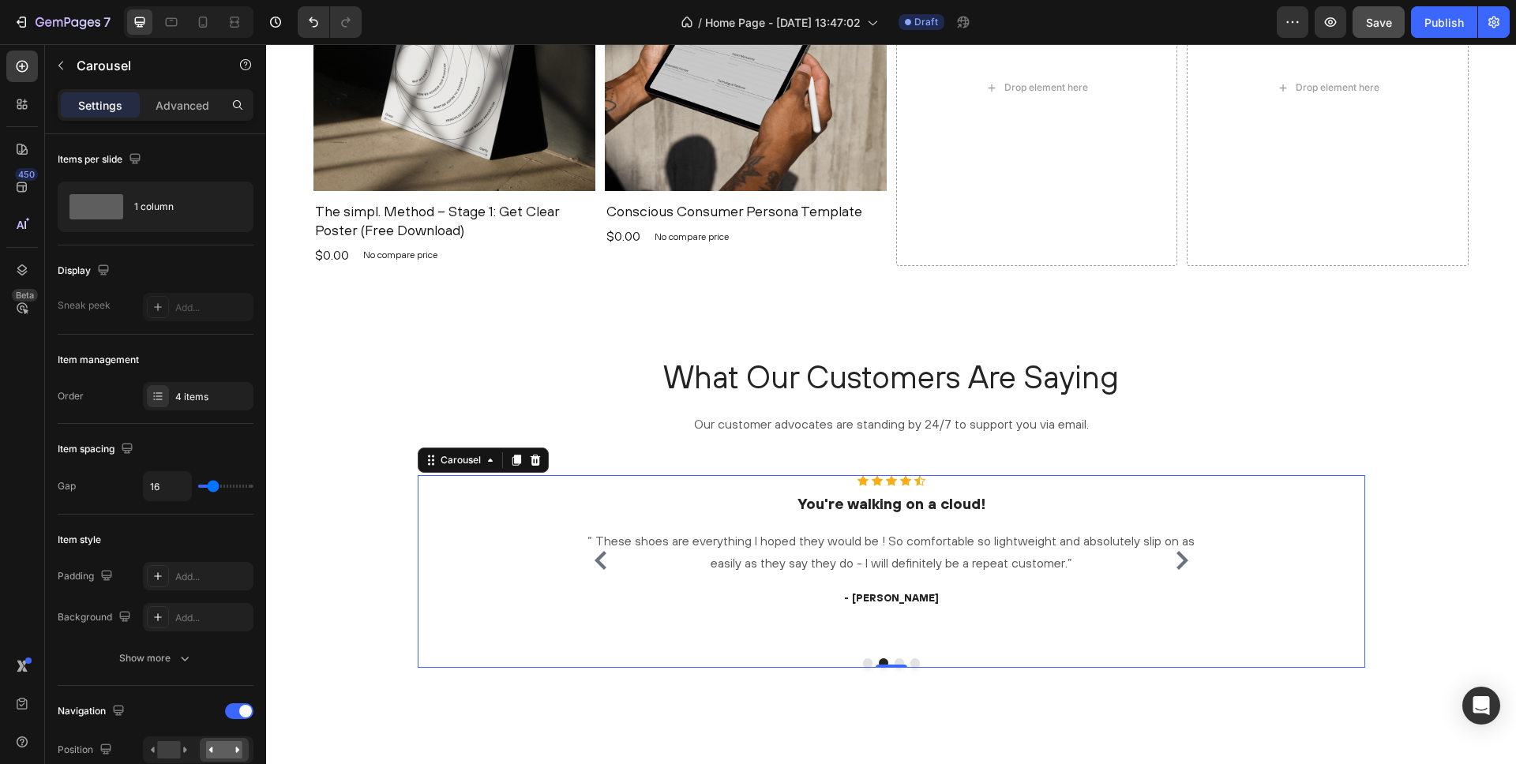
click at [1247, 512] on div "Icon Icon Icon Icon Icon Icon List Hoz You're walking on a cloud! Heading "The …" at bounding box center [892, 571] width 948 height 193
click at [1093, 538] on p "“ These shoes are everything I hoped they would be ! So comfortable so lightwei…" at bounding box center [891, 553] width 629 height 46
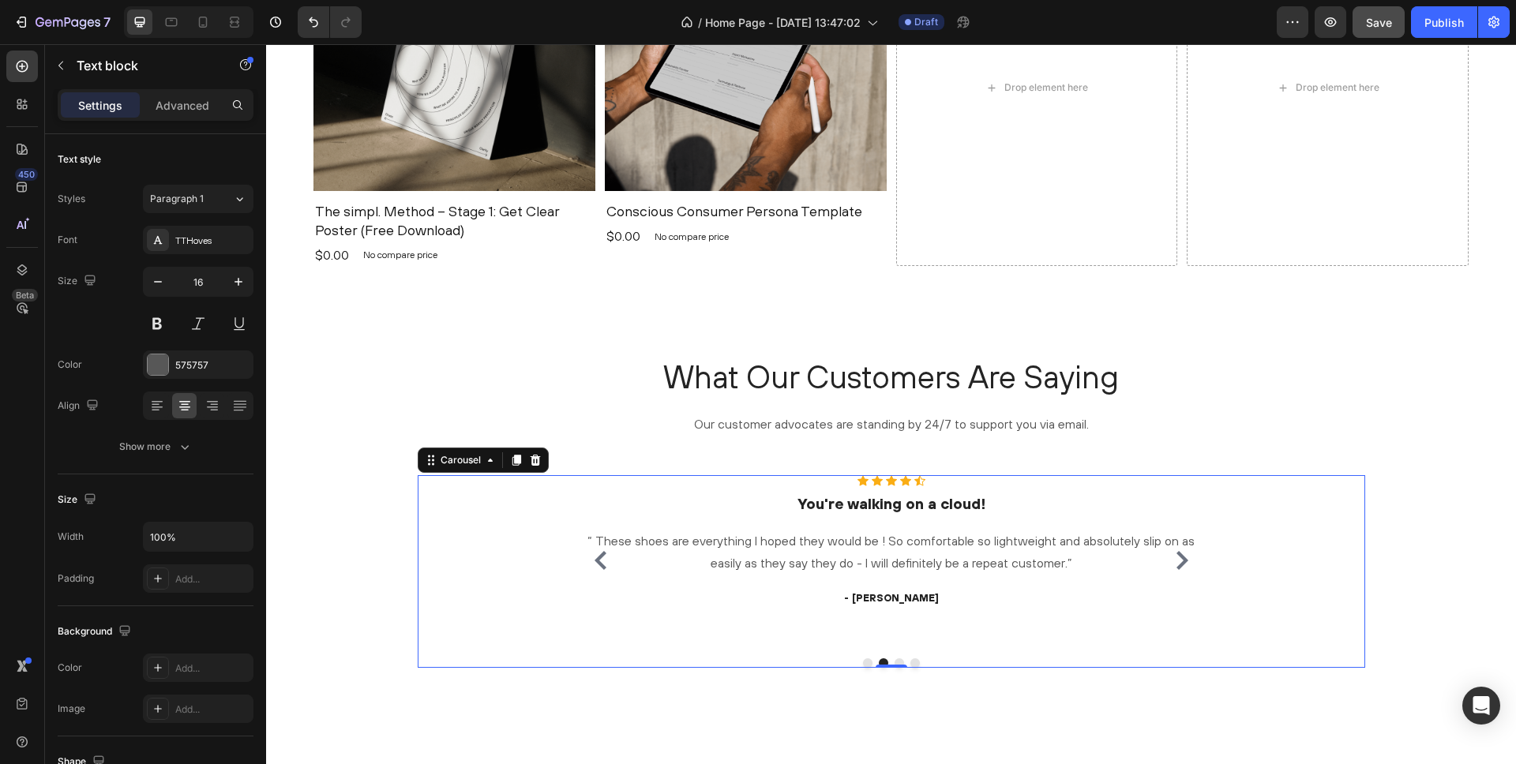
click at [599, 561] on icon "Carousel Back Arrow" at bounding box center [601, 560] width 12 height 19
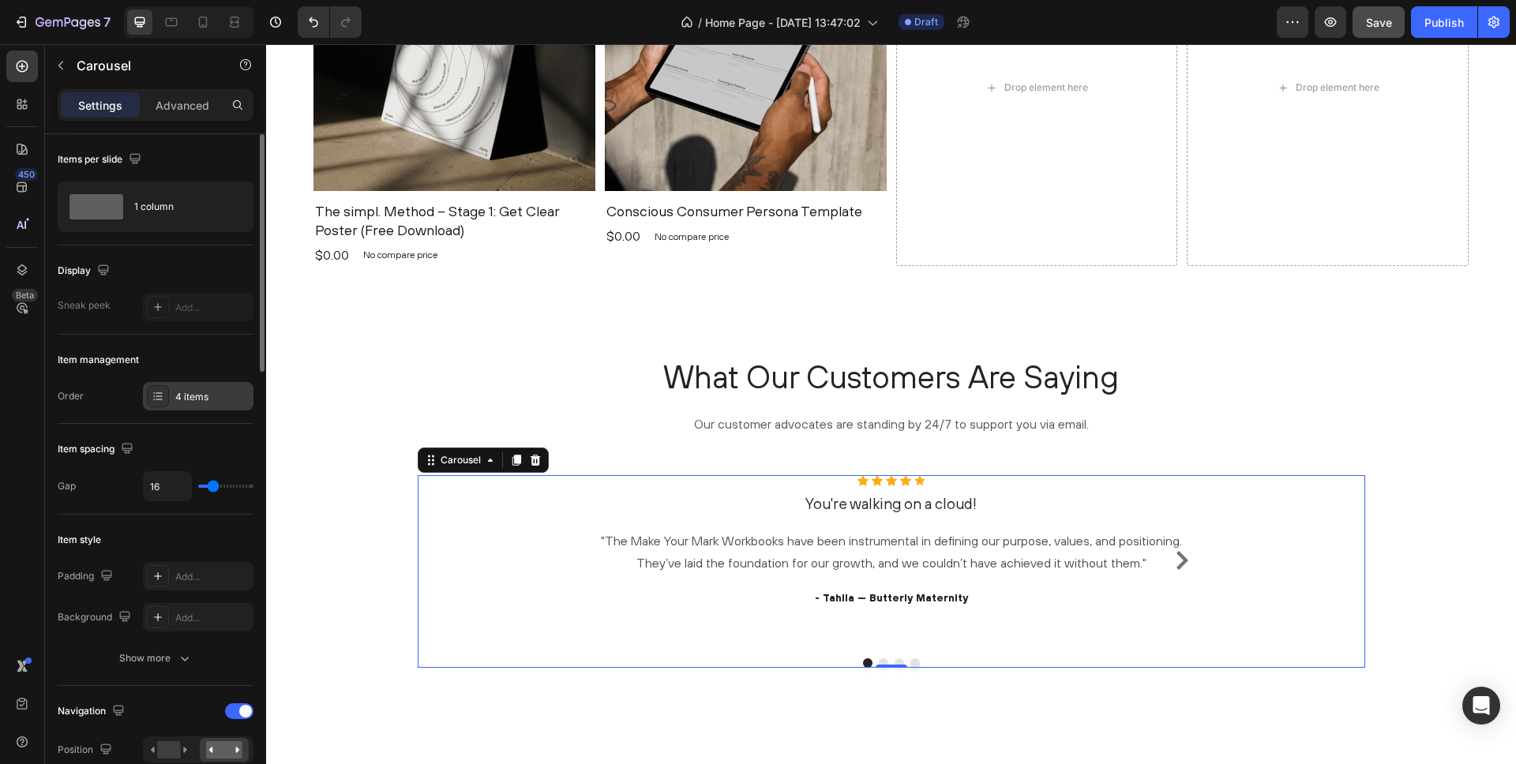
click at [175, 398] on div "4 items" at bounding box center [212, 397] width 74 height 14
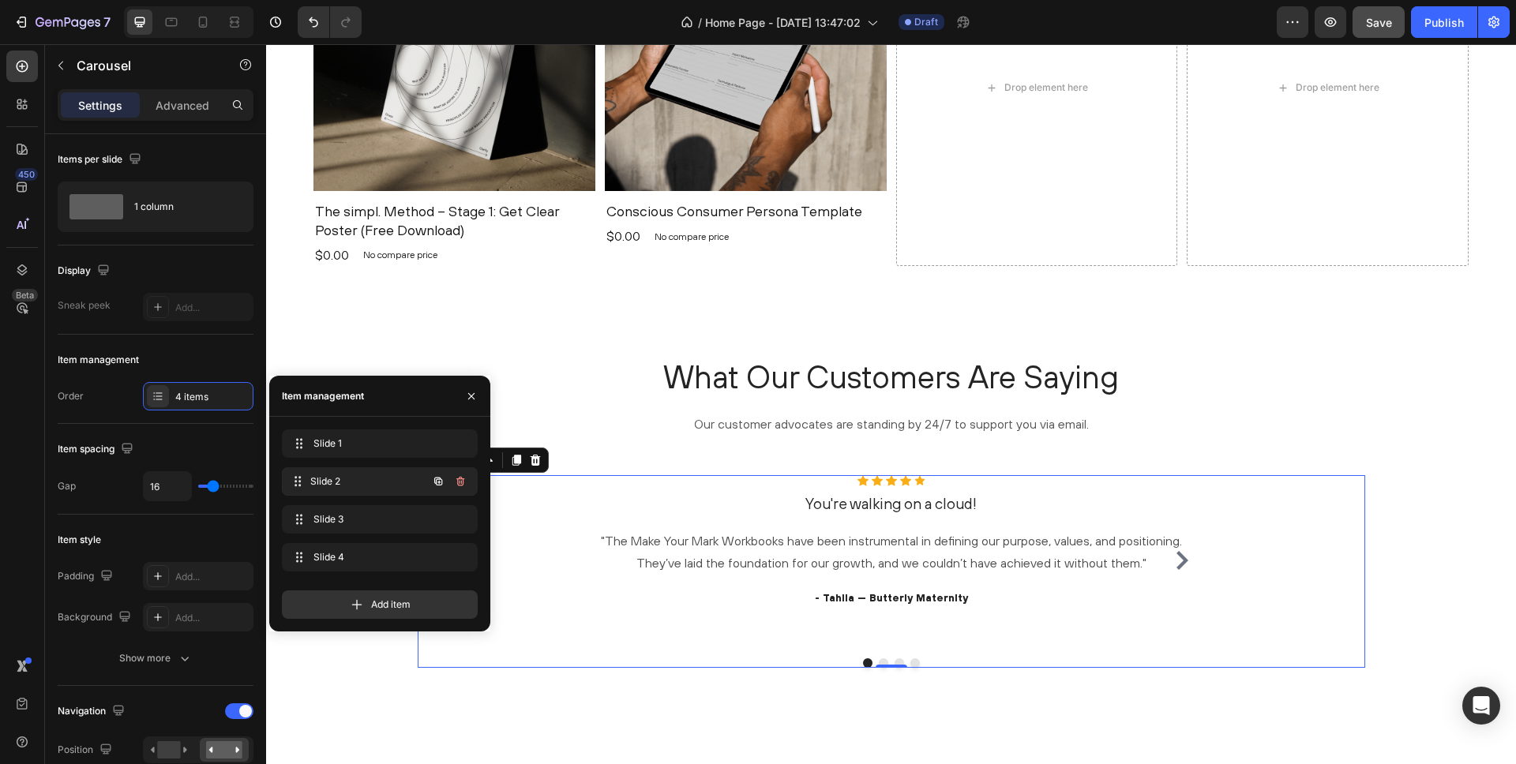
click at [344, 482] on span "Slide 2" at bounding box center [368, 482] width 117 height 14
click at [459, 556] on icon "button" at bounding box center [460, 557] width 13 height 13
click at [882, 661] on button "Dot" at bounding box center [883, 663] width 9 height 9
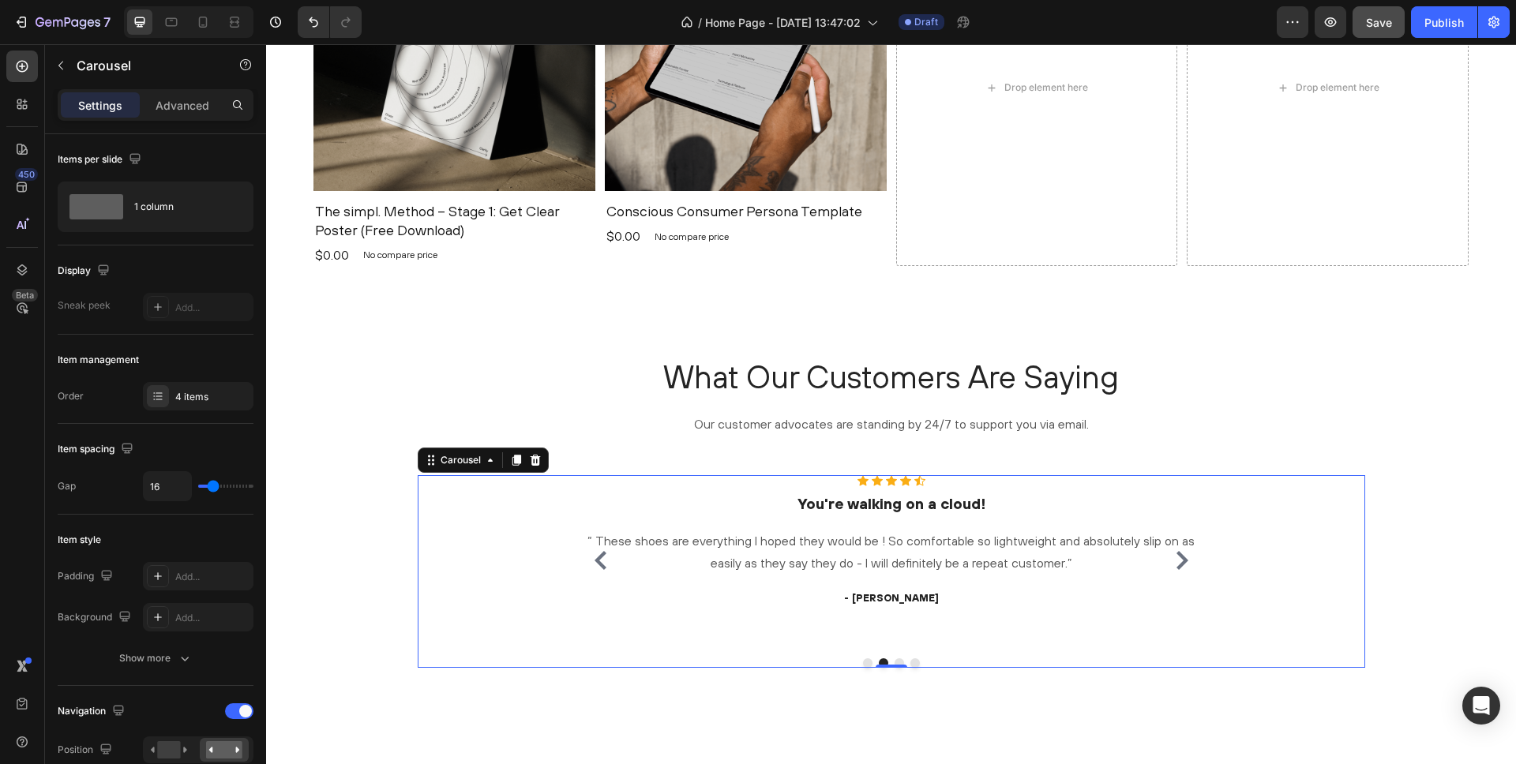
click at [868, 661] on button "Dot" at bounding box center [867, 663] width 9 height 9
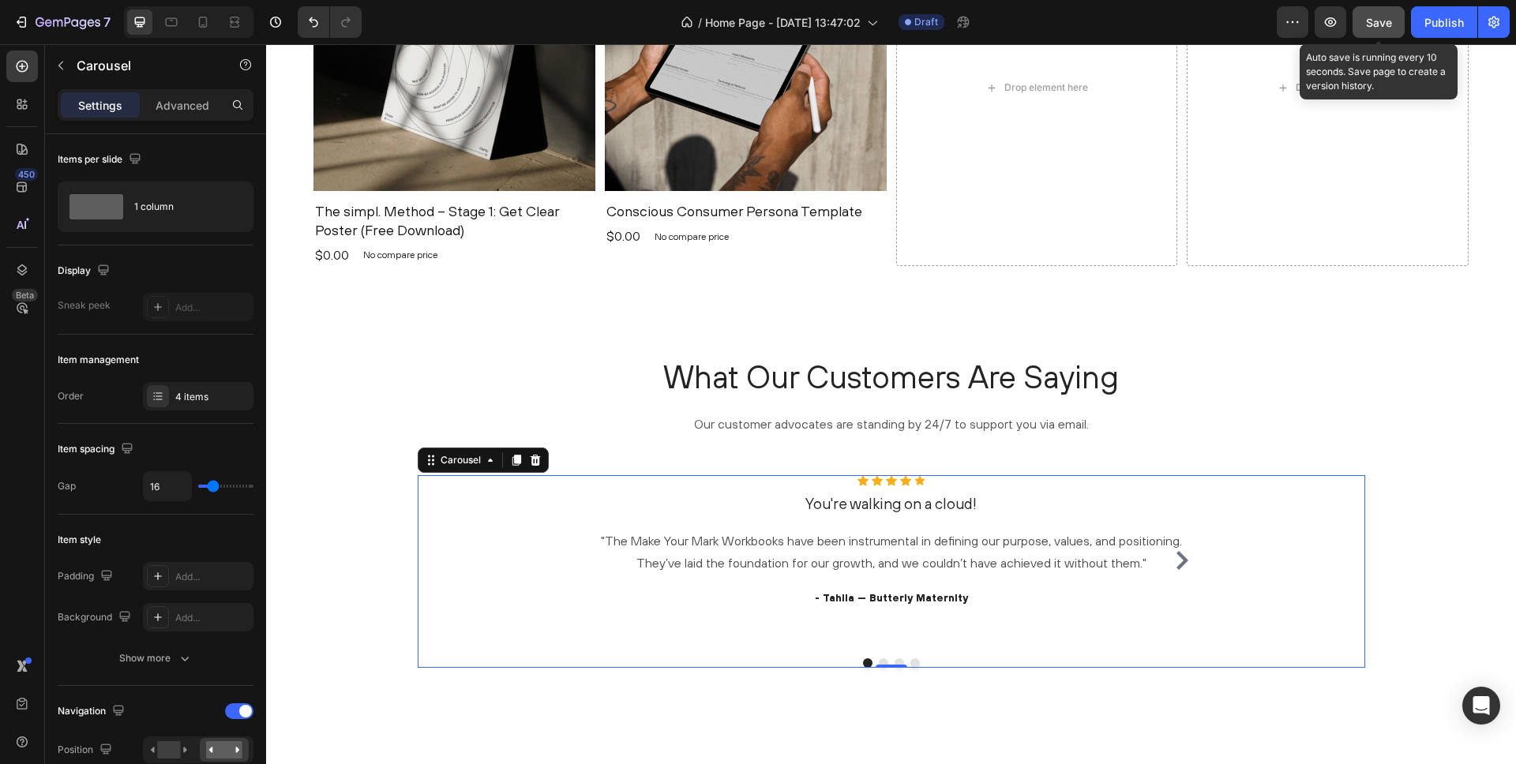
click at [1373, 28] on div "Save" at bounding box center [1379, 22] width 26 height 17
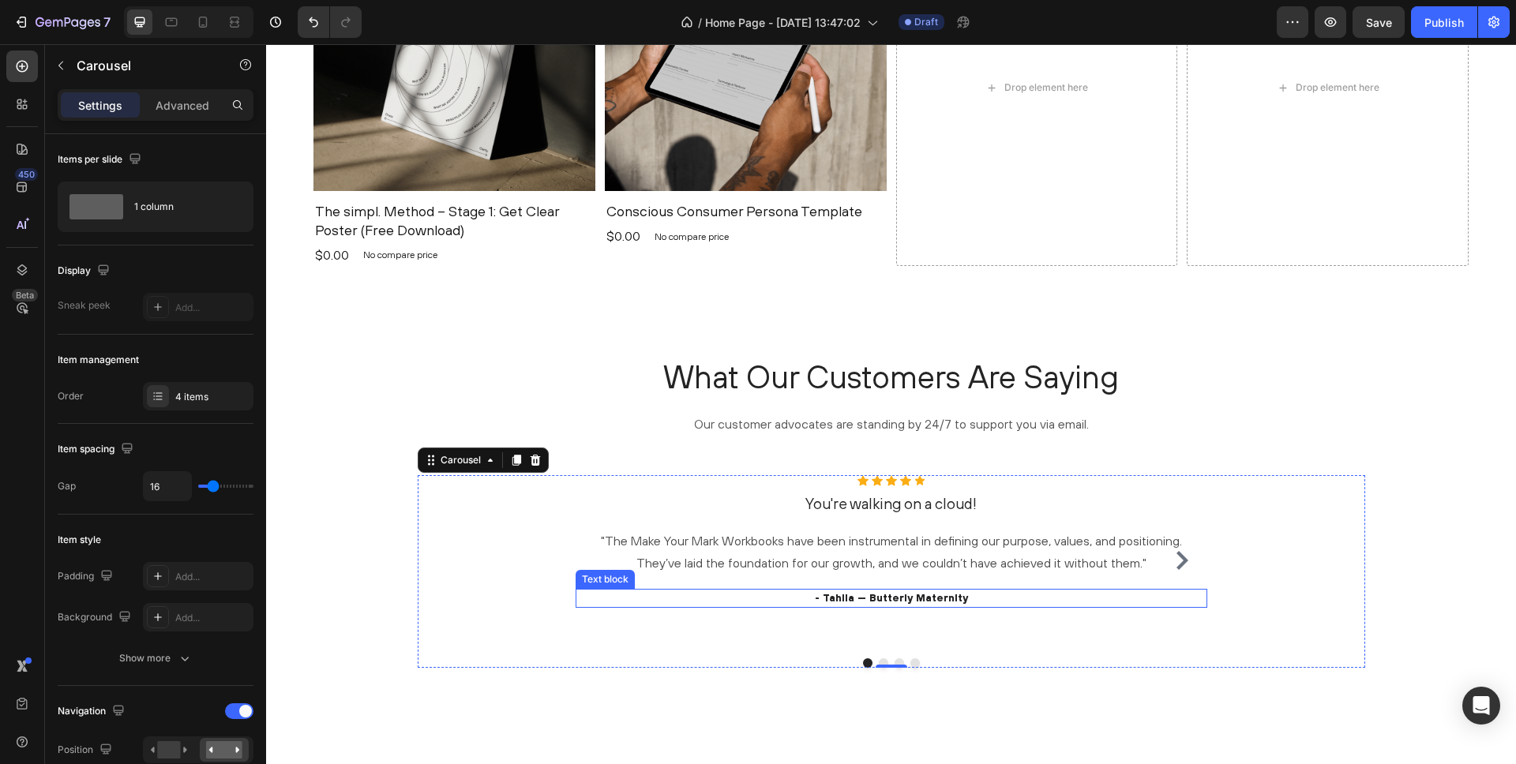
click at [860, 597] on p "- Tahlia — Butterly Maternity" at bounding box center [891, 599] width 629 height 16
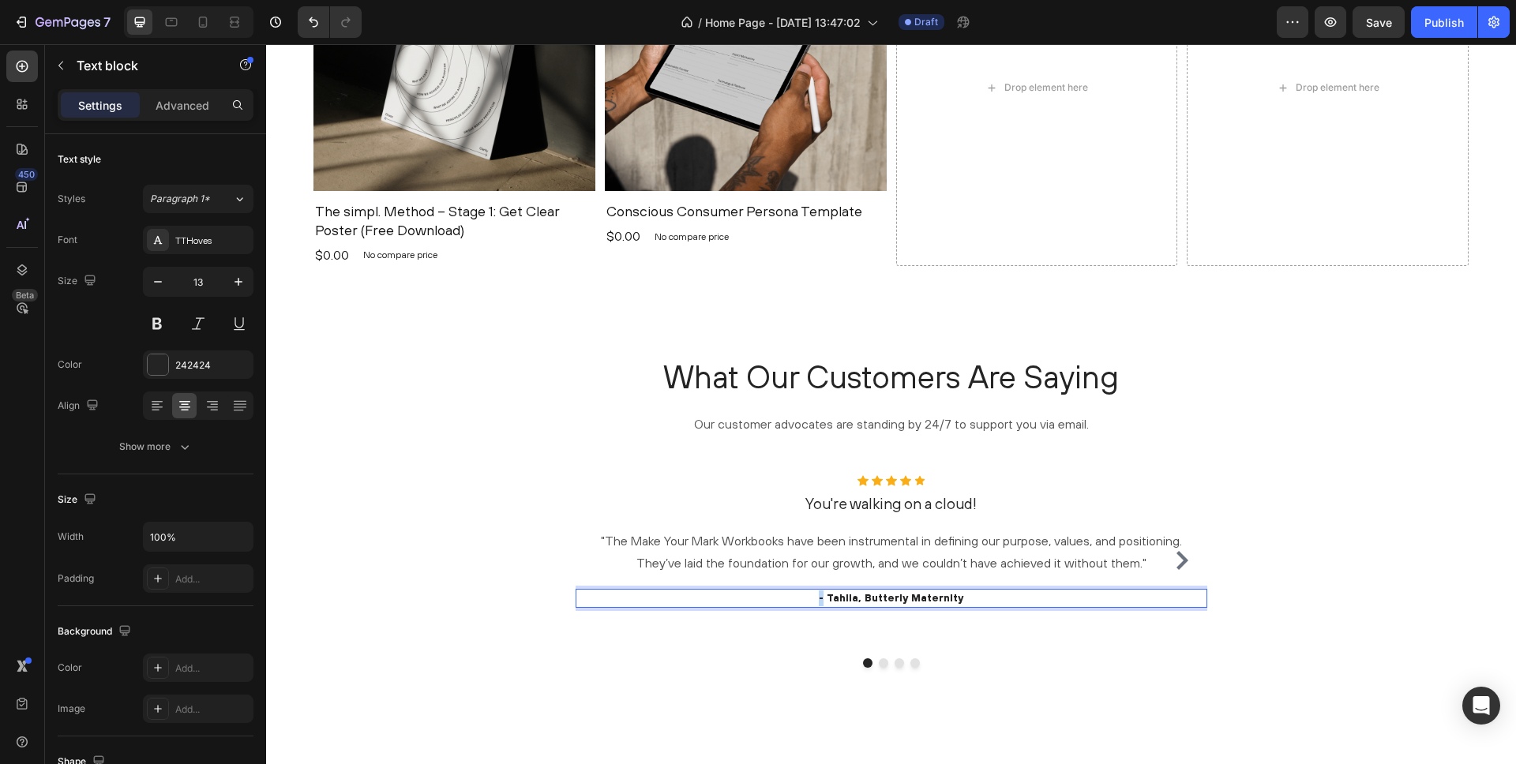
drag, startPoint x: 828, startPoint y: 599, endPoint x: 820, endPoint y: 597, distance: 9.0
click at [820, 597] on p "- Tahlia, Butterly Maternity" at bounding box center [891, 599] width 629 height 16
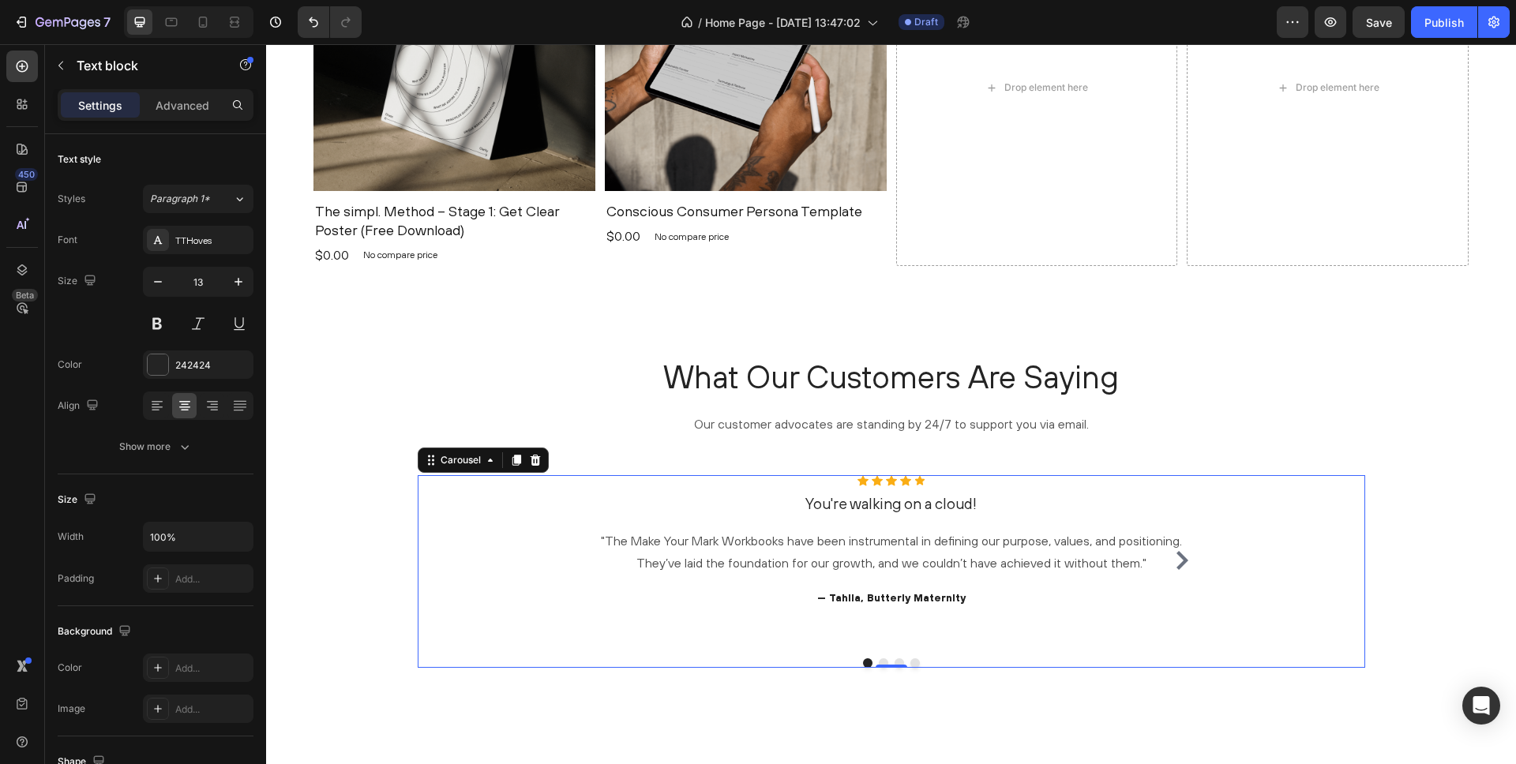
drag, startPoint x: 790, startPoint y: 645, endPoint x: 855, endPoint y: 598, distance: 80.9
click at [790, 644] on div "Icon Icon Icon Icon Icon Icon List Hoz You're walking on a cloud! Heading "The …" at bounding box center [892, 571] width 948 height 193
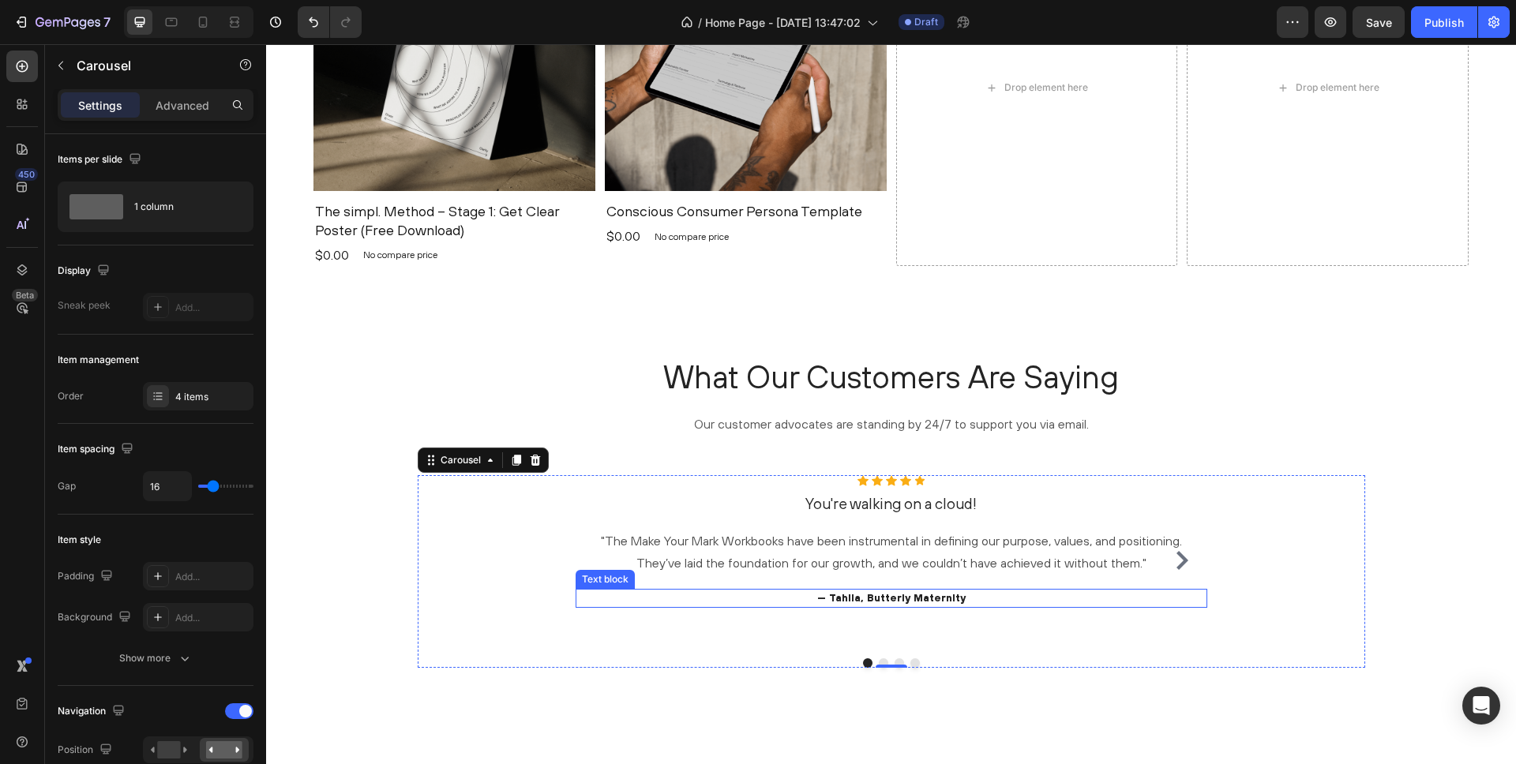
click at [855, 598] on p "— Tahlia, Butterly Maternity" at bounding box center [891, 599] width 629 height 16
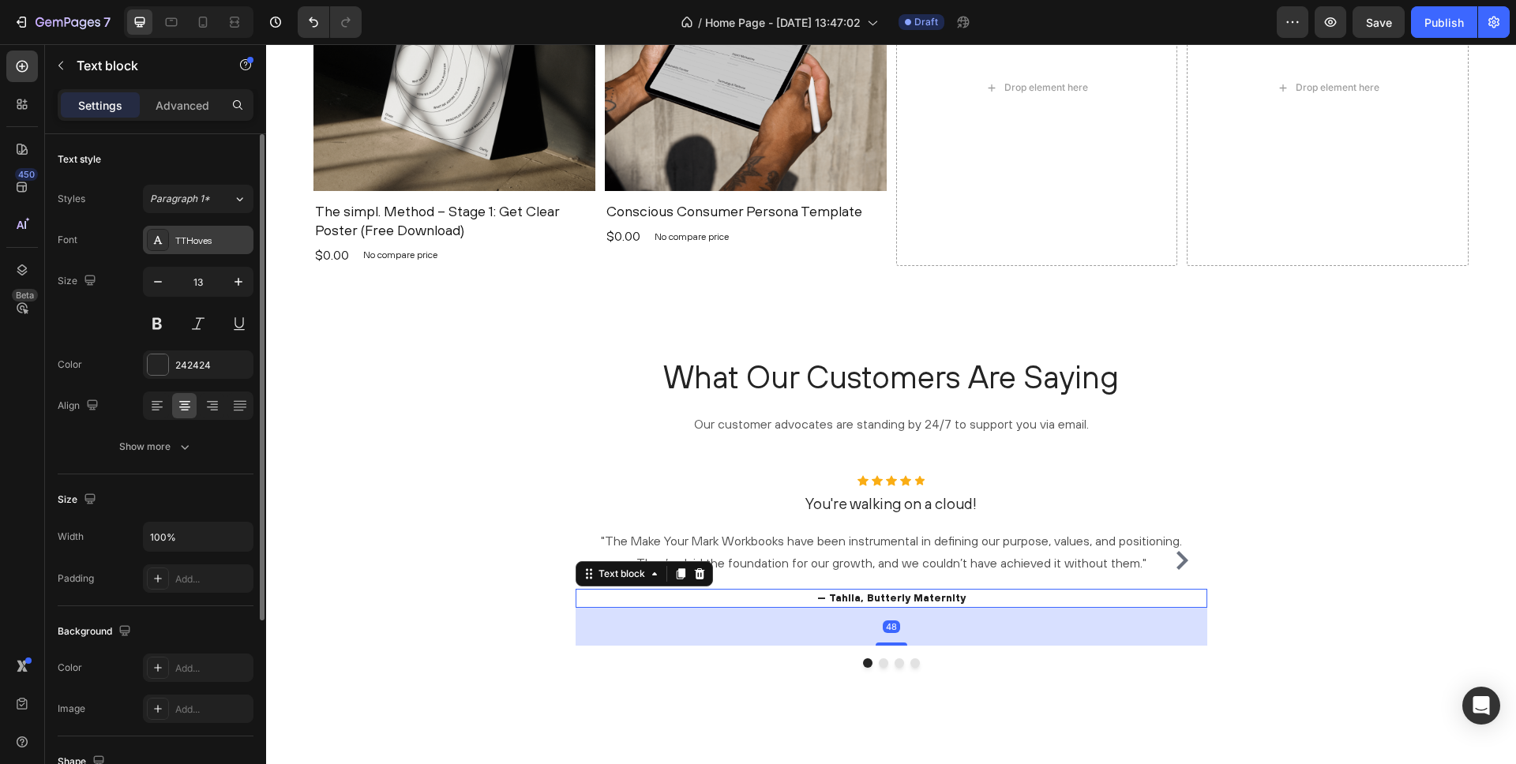
click at [196, 246] on div "TTHoves" at bounding box center [212, 241] width 74 height 14
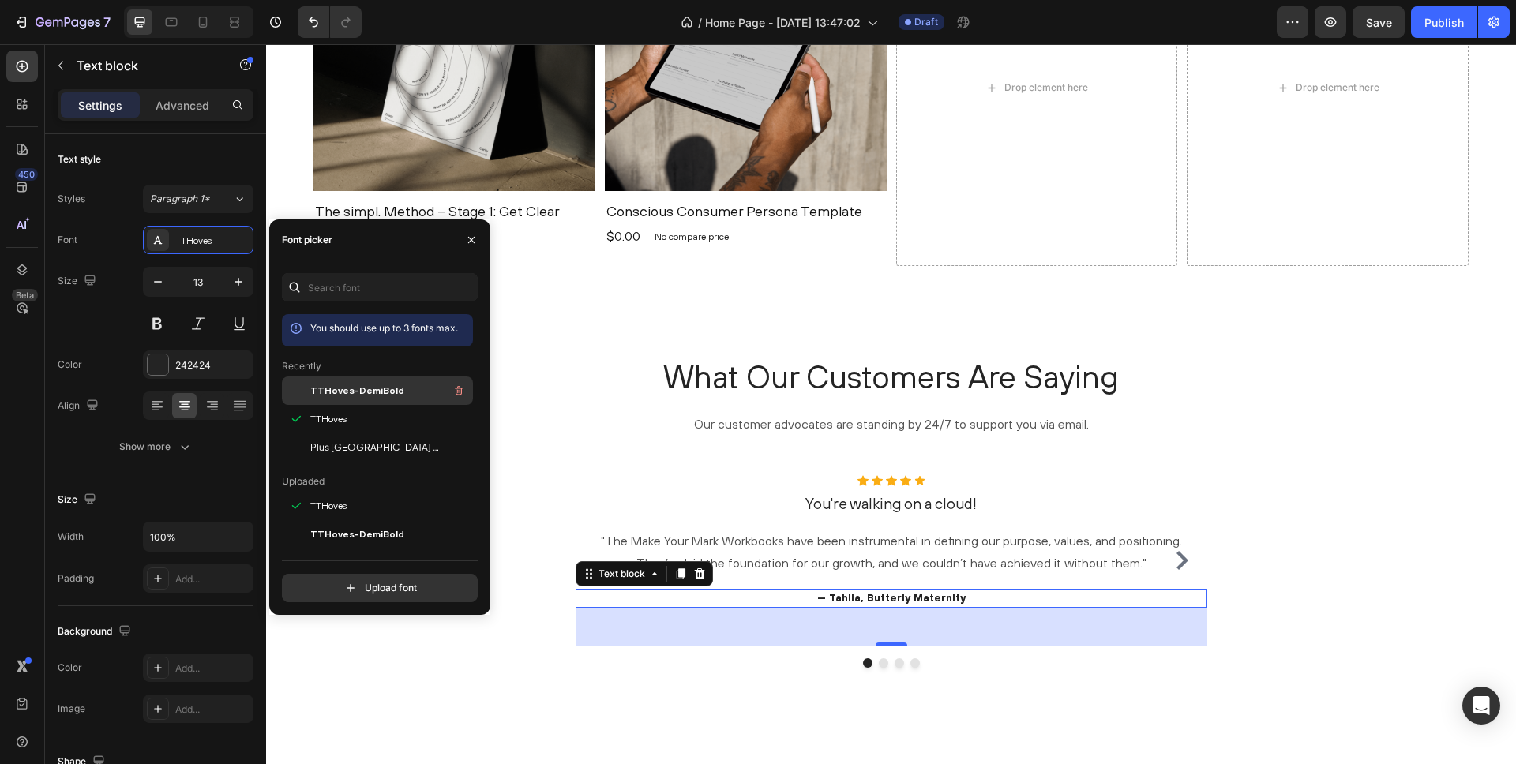
click at [328, 392] on span "TTHoves-DemiBold" at bounding box center [357, 391] width 94 height 14
click at [328, 415] on span "TTHoves" at bounding box center [328, 419] width 36 height 14
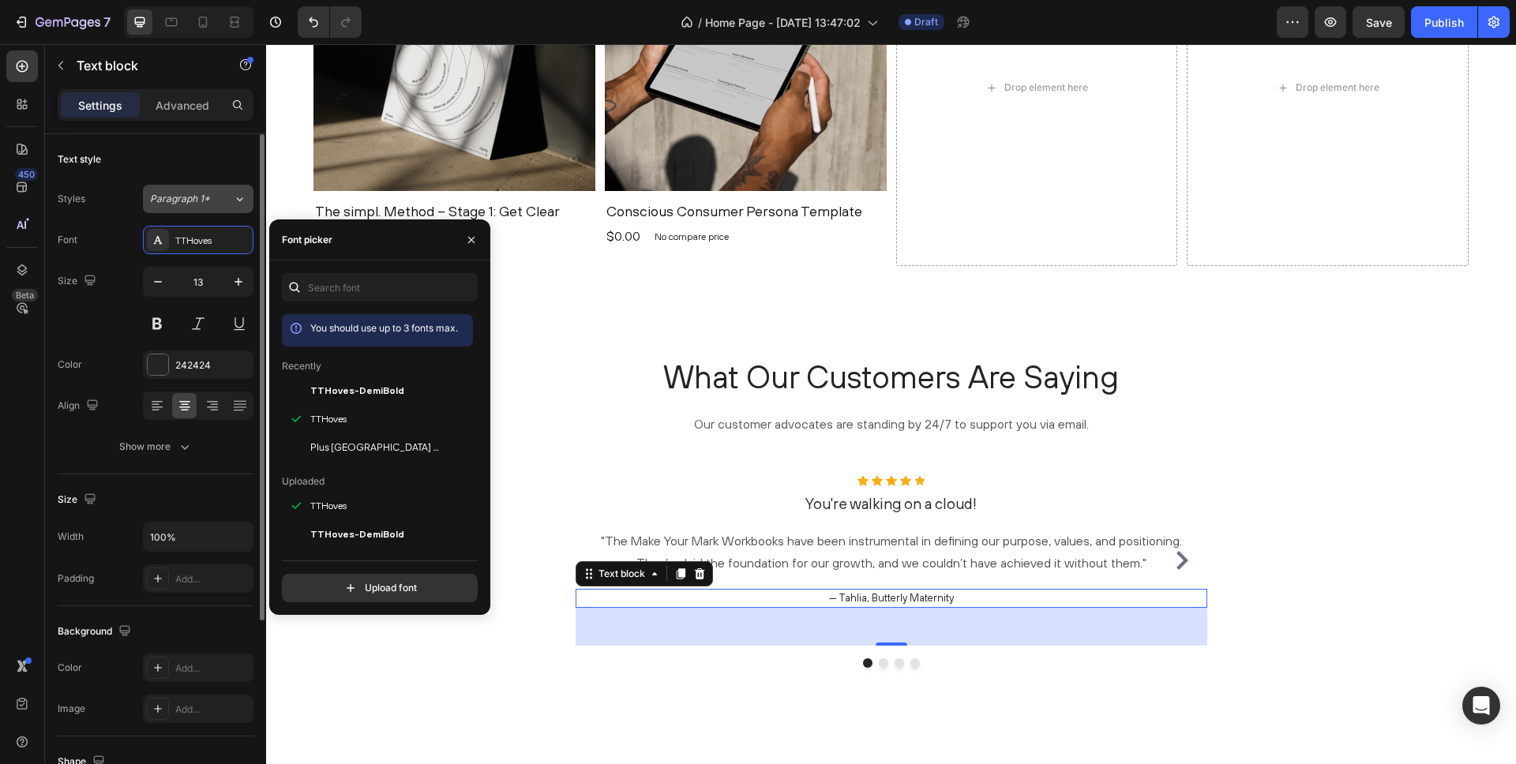
click at [191, 190] on button "Paragraph 1*" at bounding box center [198, 199] width 111 height 28
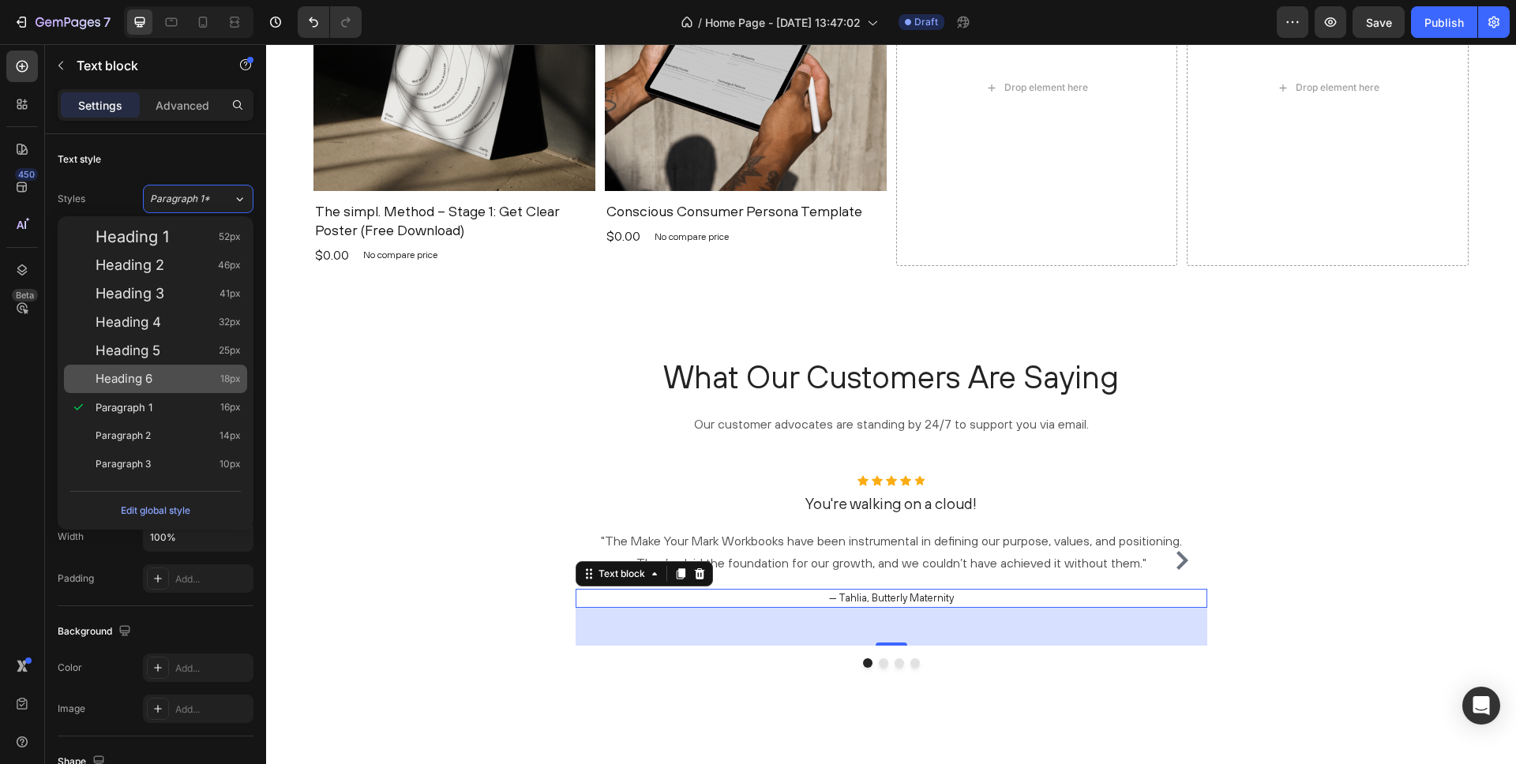
click at [172, 381] on div "Heading 6 18px" at bounding box center [168, 379] width 145 height 16
type input "18"
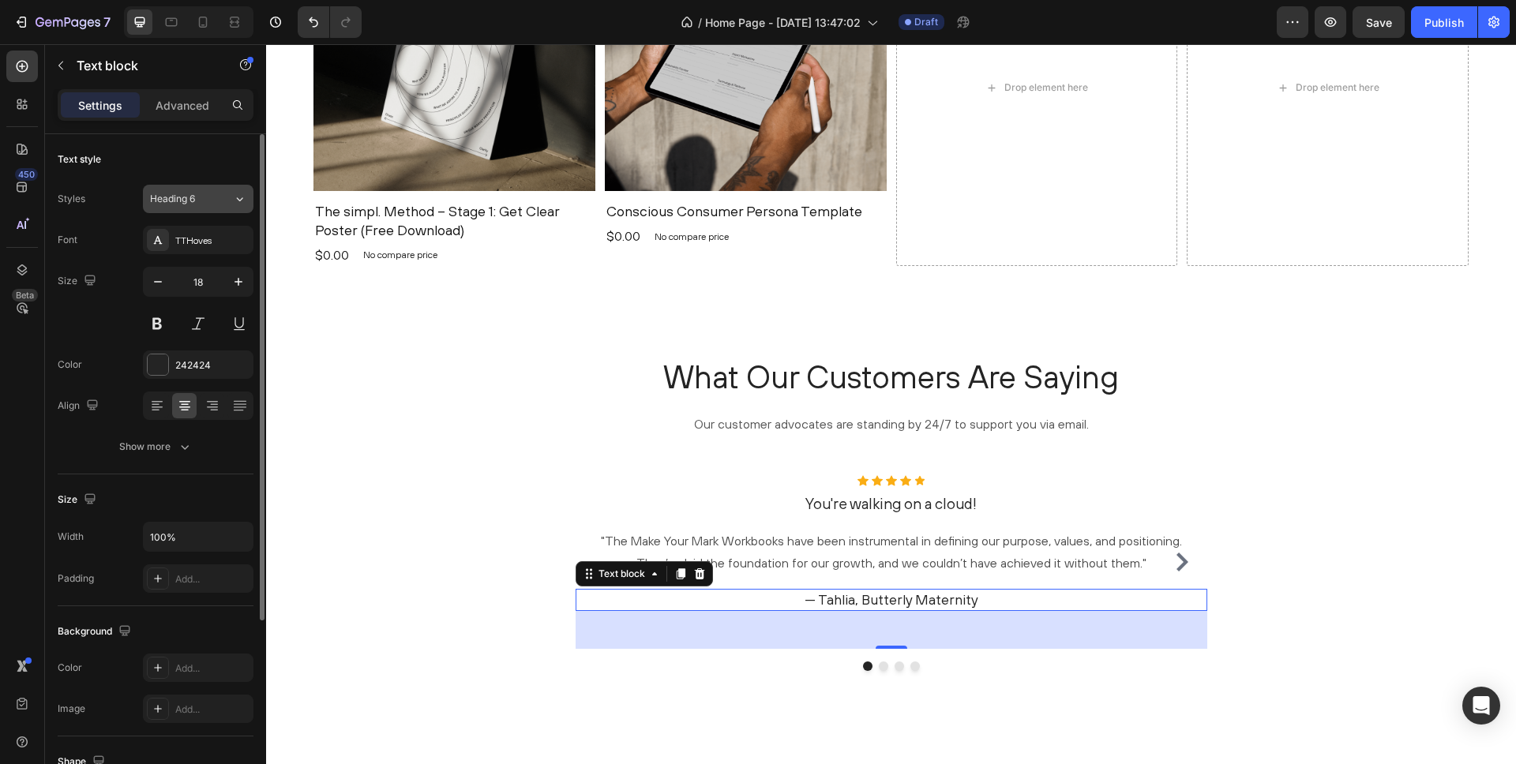
click at [190, 199] on span "Heading 6" at bounding box center [172, 199] width 45 height 14
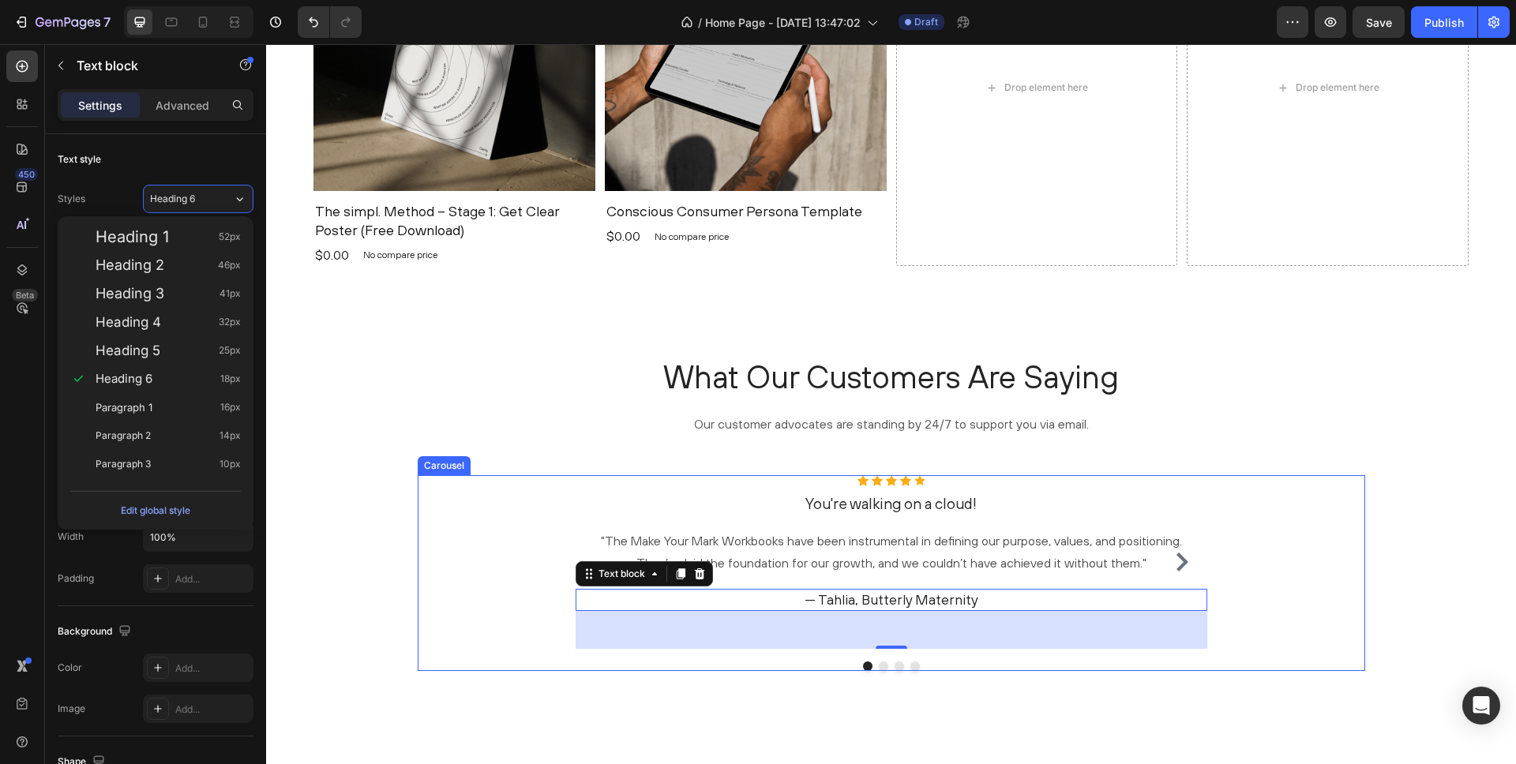
click at [816, 546] on span ""The Make Your Mark Workbooks have been instrumental in defining our purpose, v…" at bounding box center [891, 552] width 581 height 37
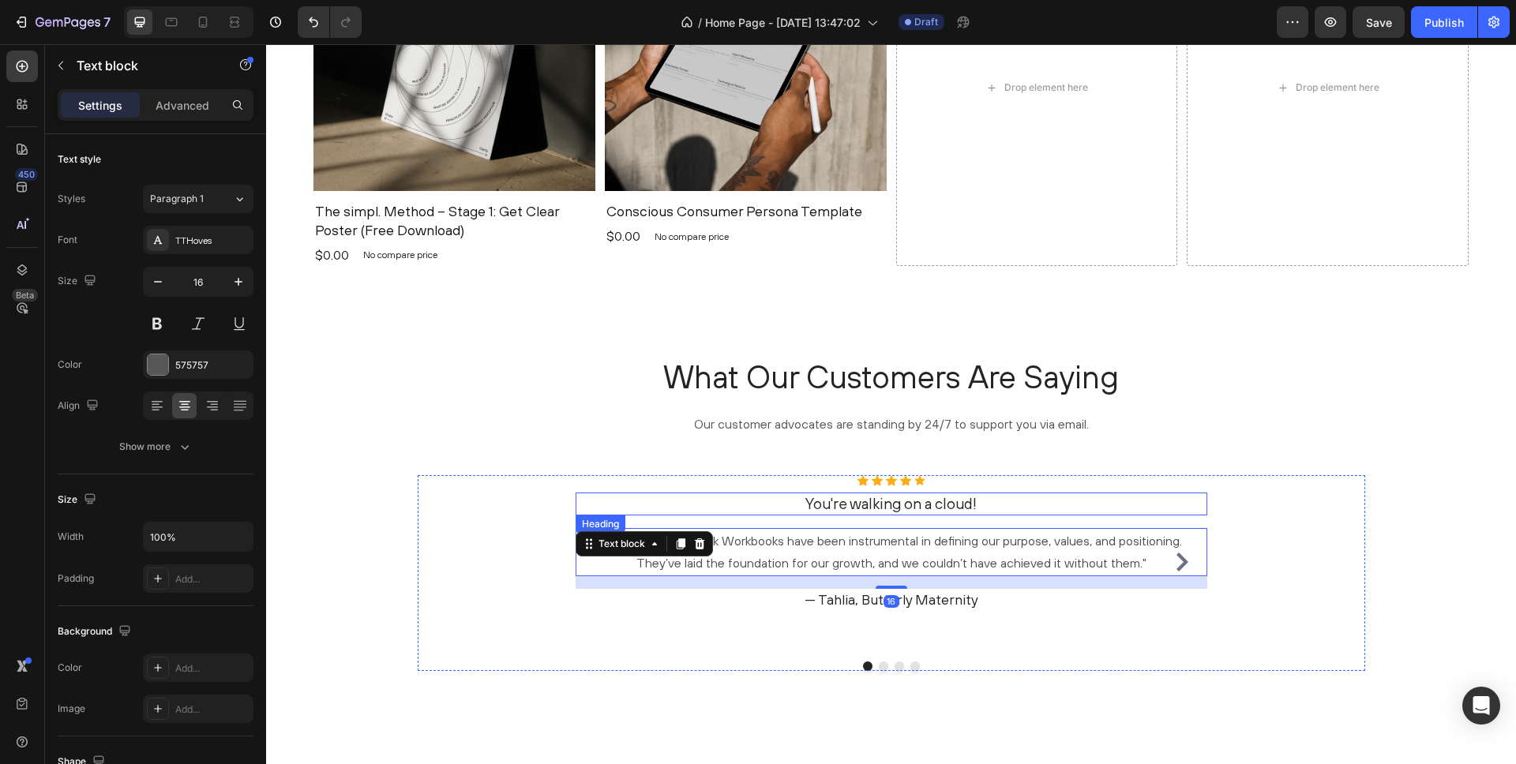
click at [865, 513] on h3 "You're walking on a cloud!" at bounding box center [892, 504] width 632 height 23
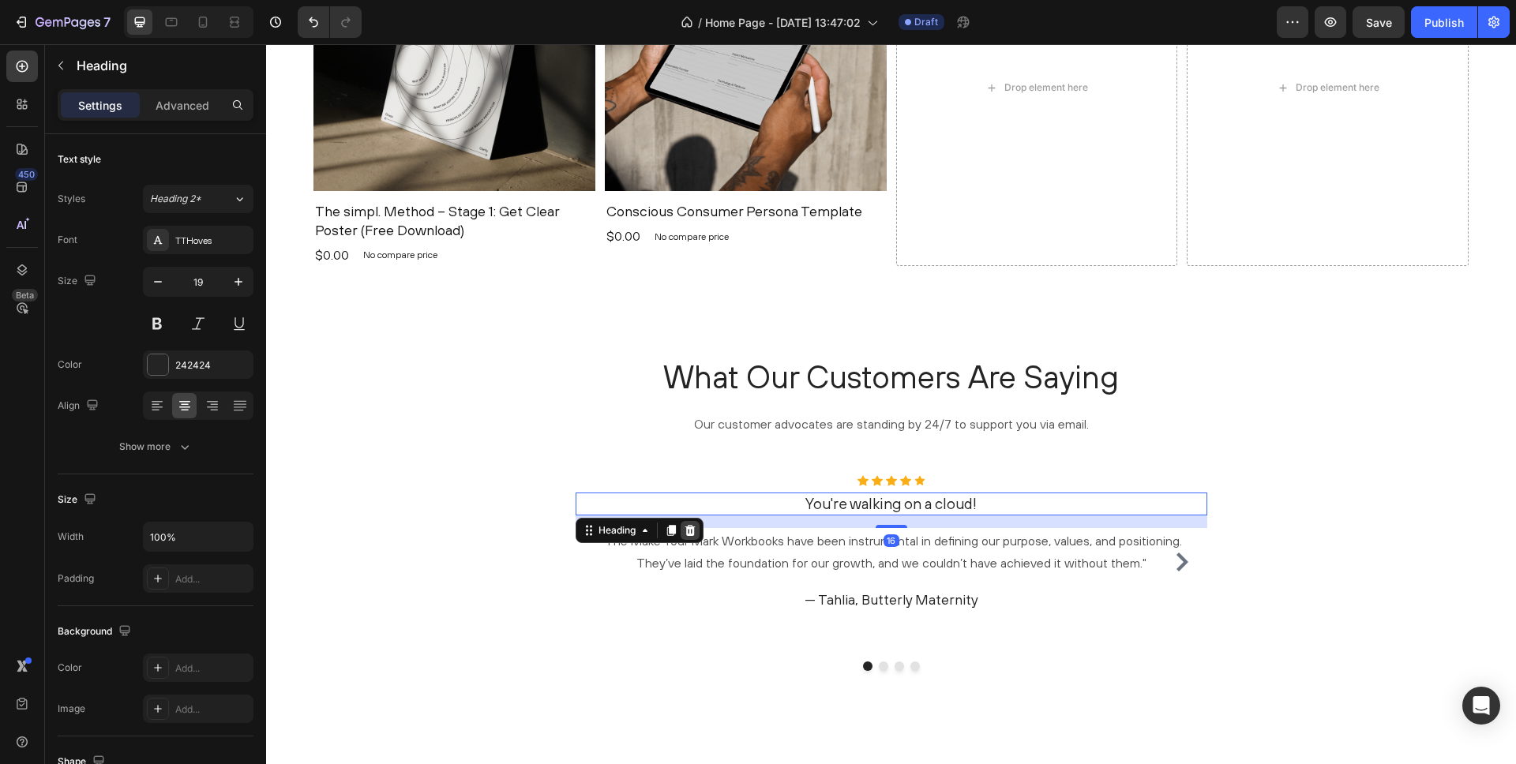
click at [694, 528] on icon at bounding box center [690, 529] width 10 height 11
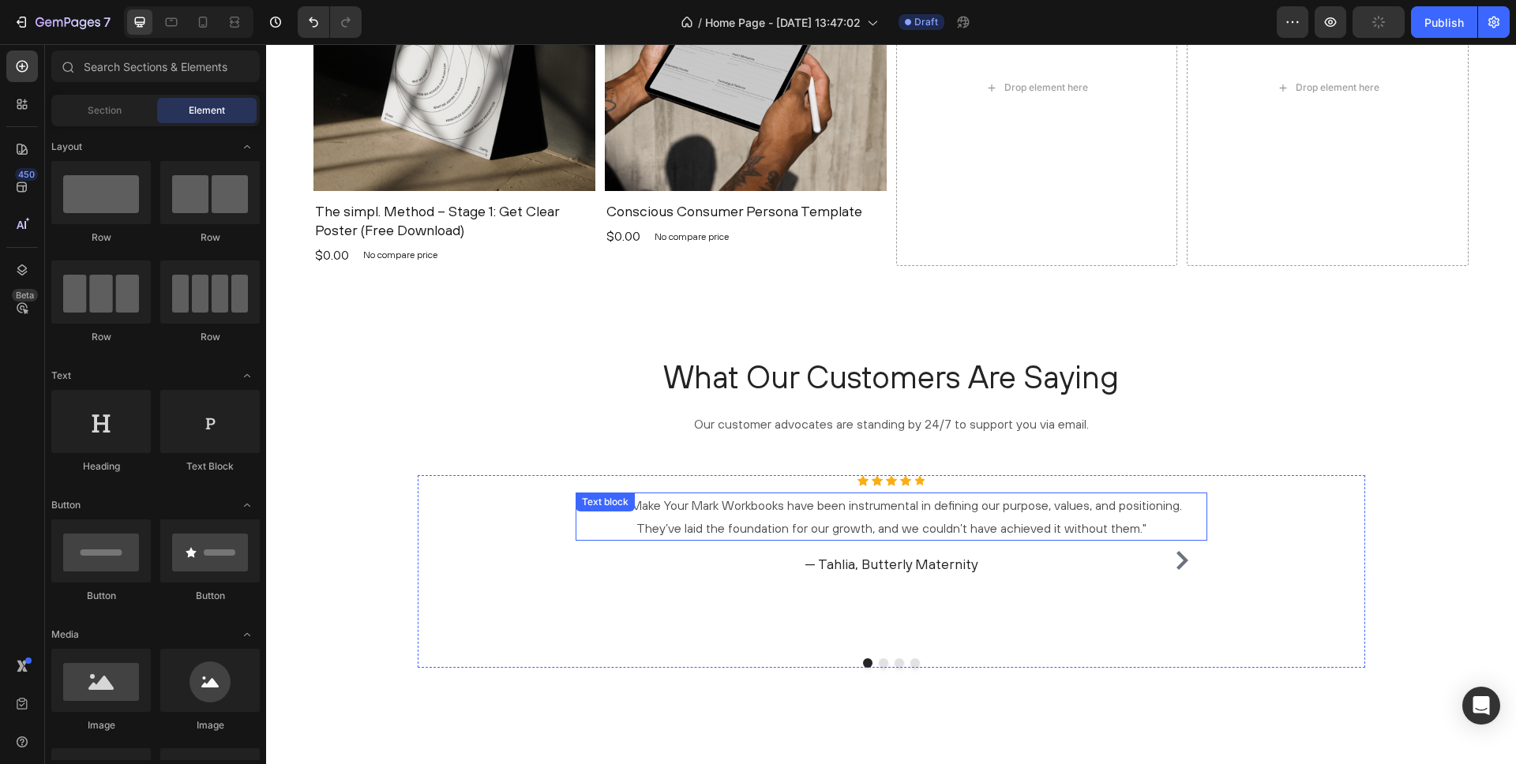
click at [943, 519] on p ""The Make Your Mark Workbooks have been instrumental in defining our purpose, v…" at bounding box center [891, 517] width 629 height 46
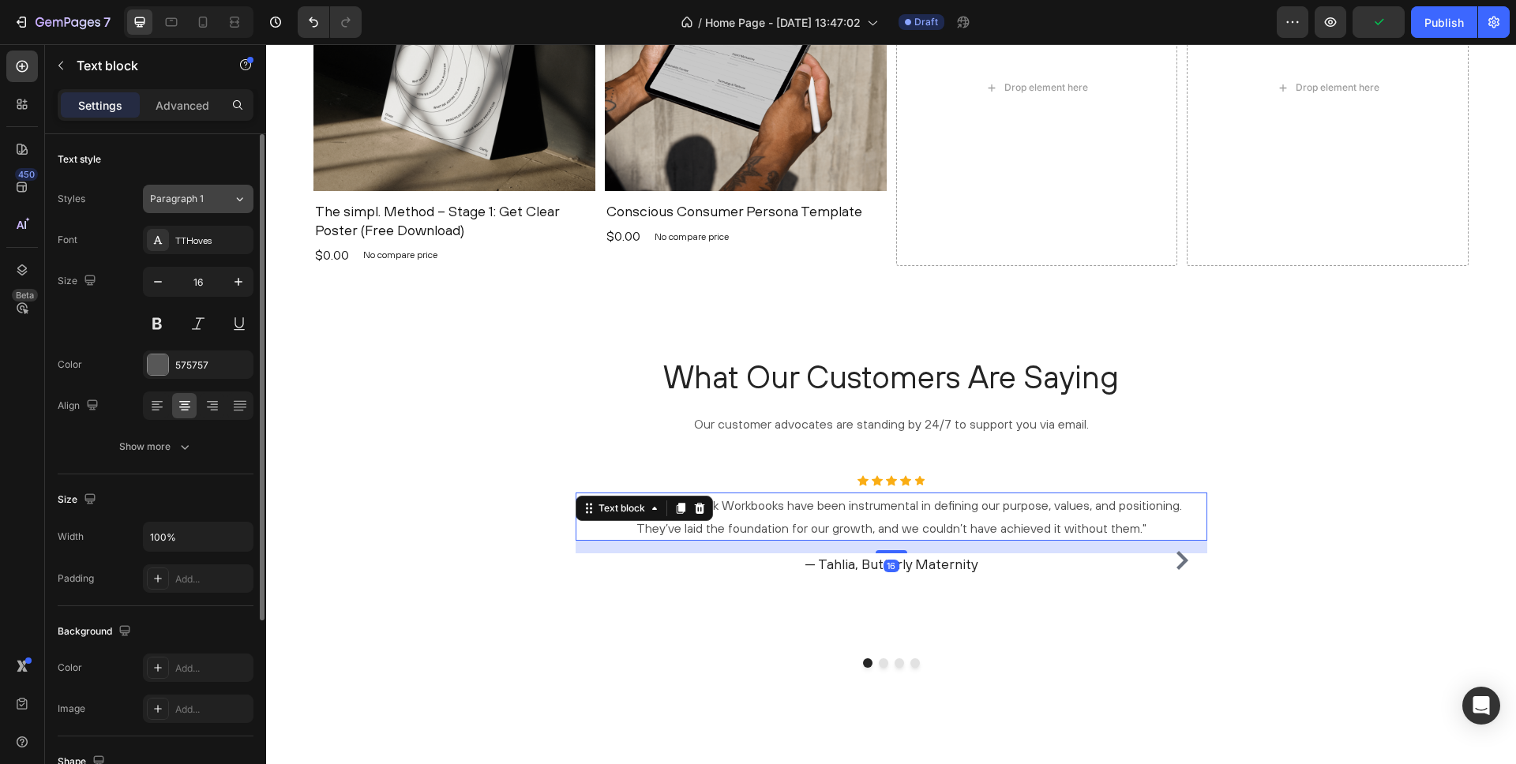
click at [231, 196] on div "Paragraph 1" at bounding box center [191, 199] width 83 height 14
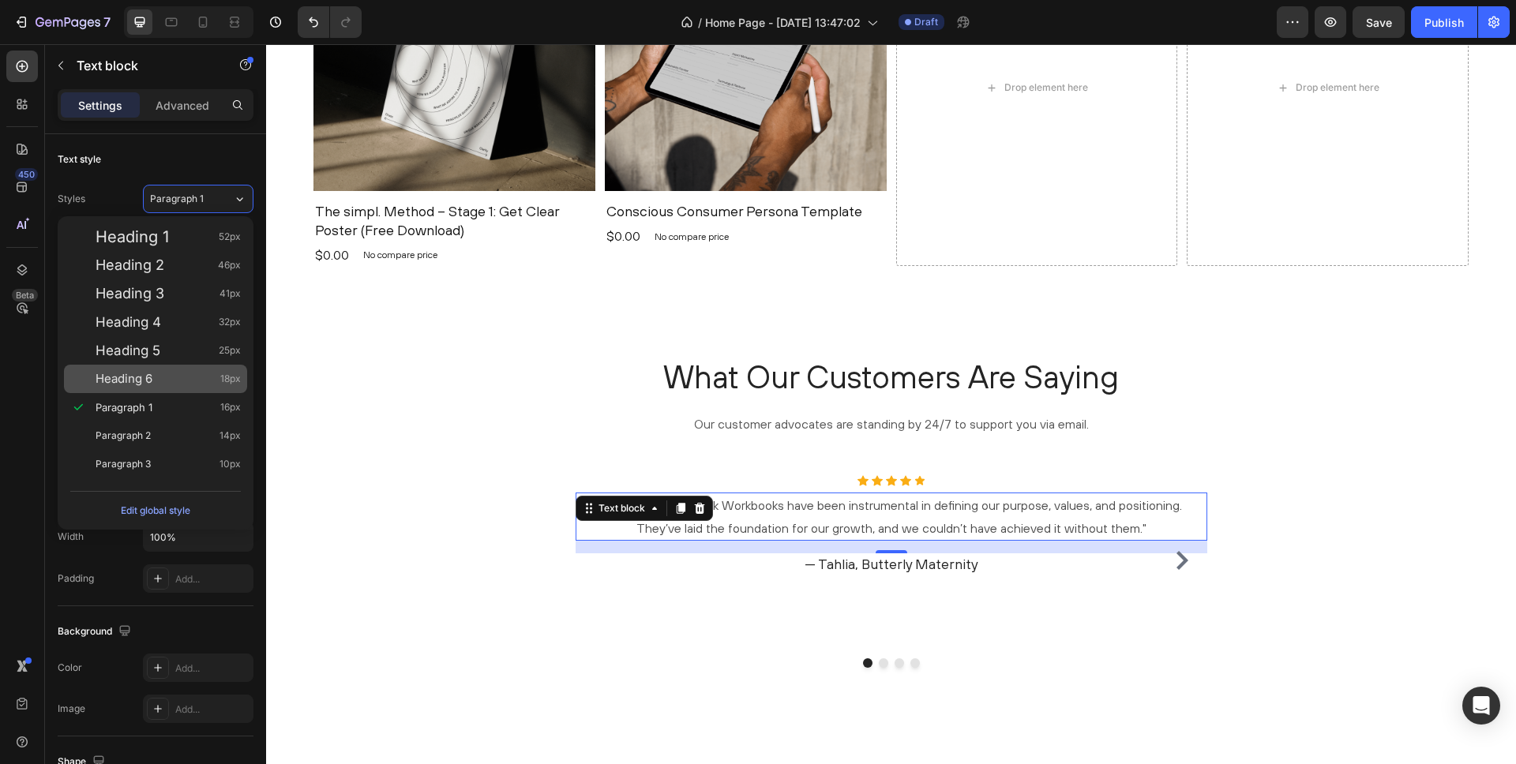
click at [170, 380] on div "Heading 6 18px" at bounding box center [168, 379] width 145 height 16
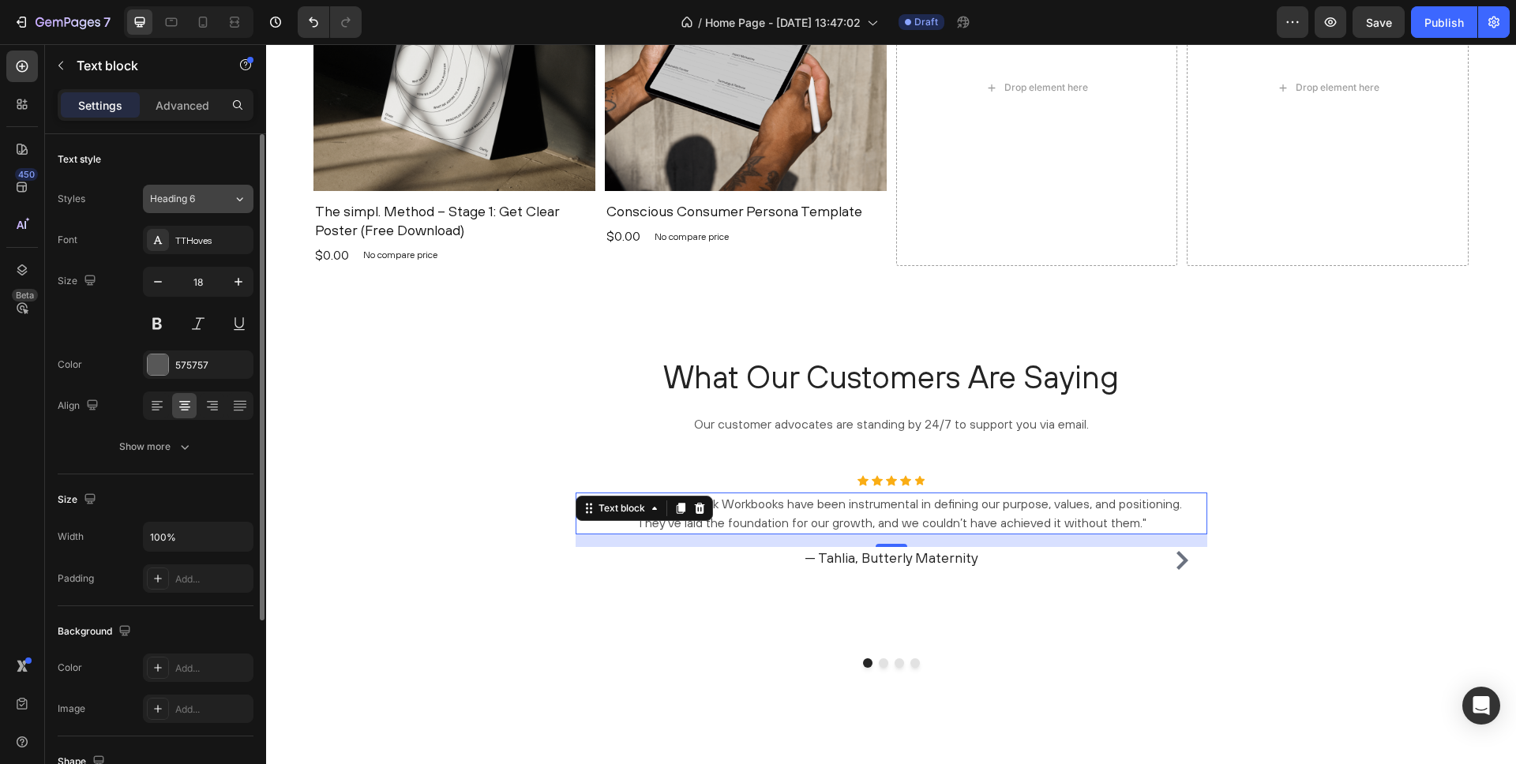
click at [222, 200] on div "Heading 6" at bounding box center [191, 199] width 83 height 14
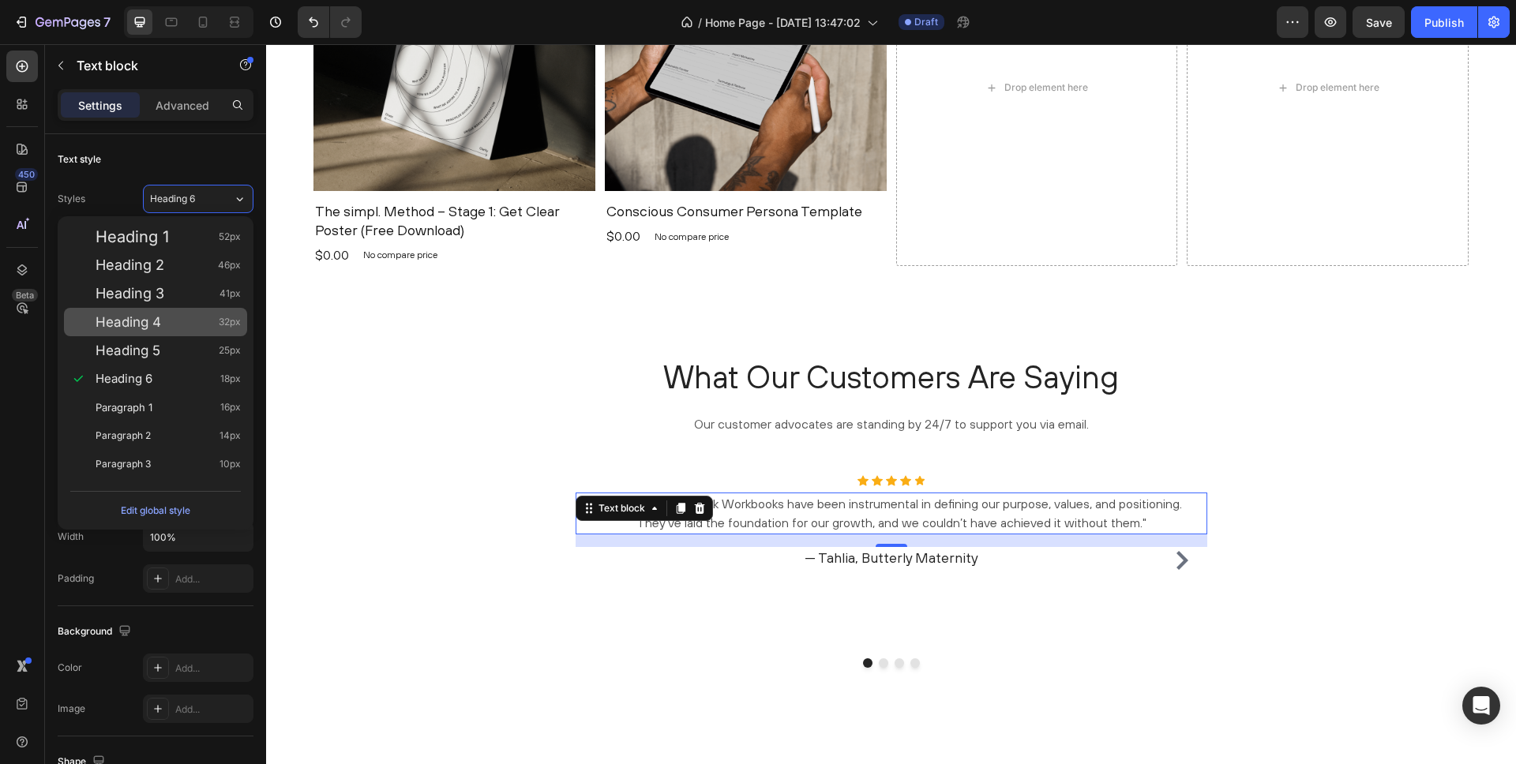
click at [165, 320] on div "Heading 4 32px" at bounding box center [168, 322] width 145 height 16
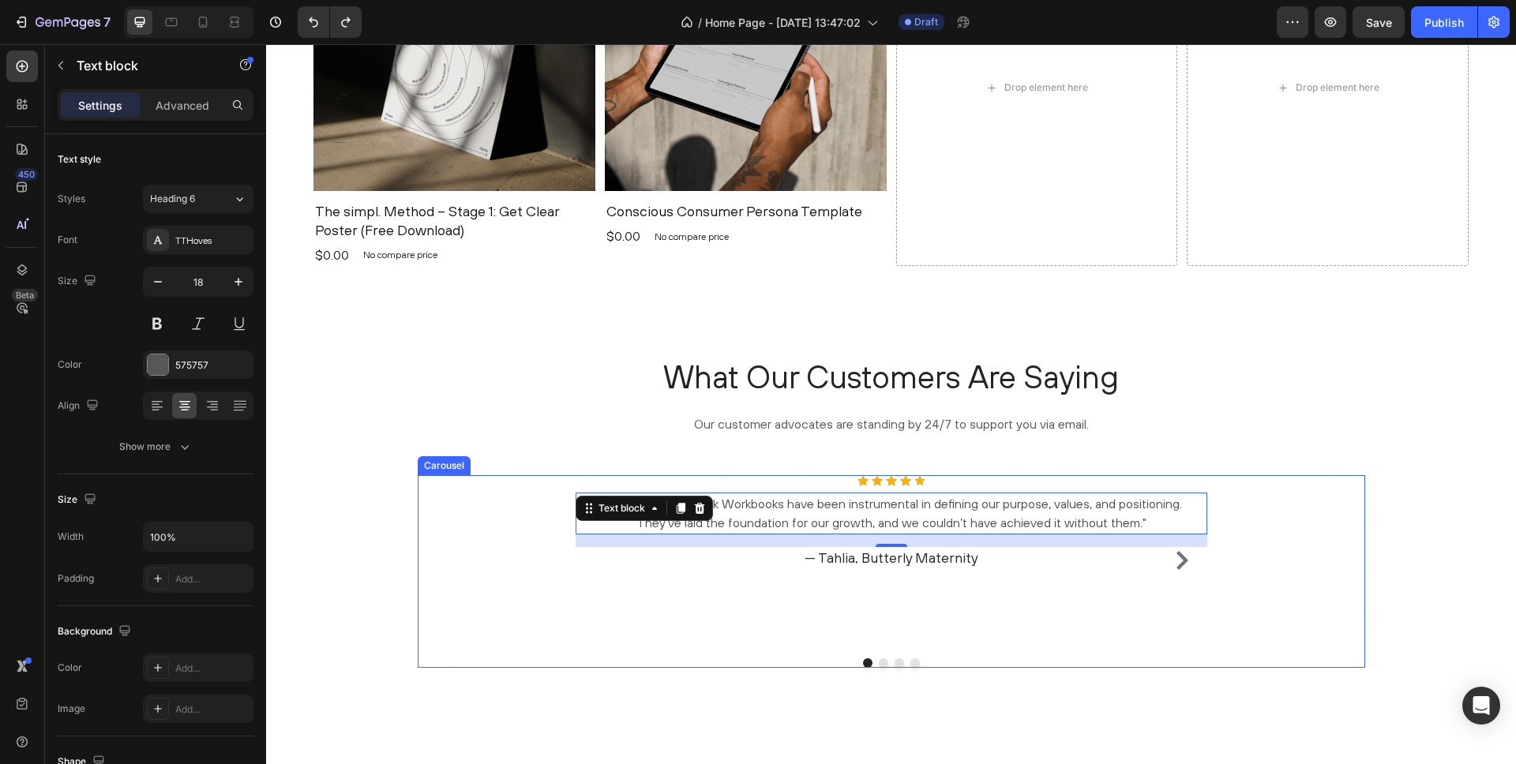
type input "16"
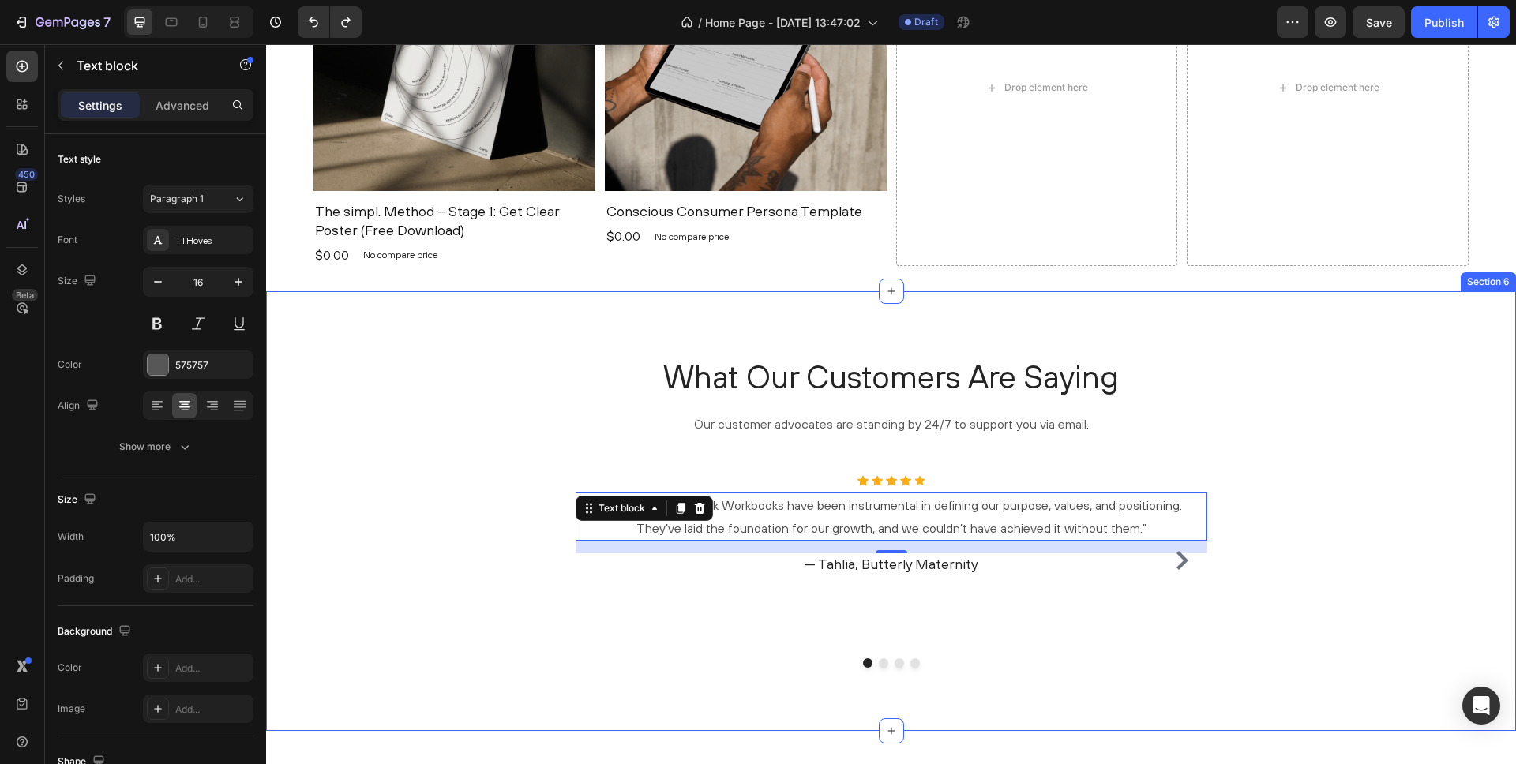
click at [416, 395] on div "What Our Customers Are Saying Heading Our customer advocates are standing by 24…" at bounding box center [891, 511] width 1226 height 313
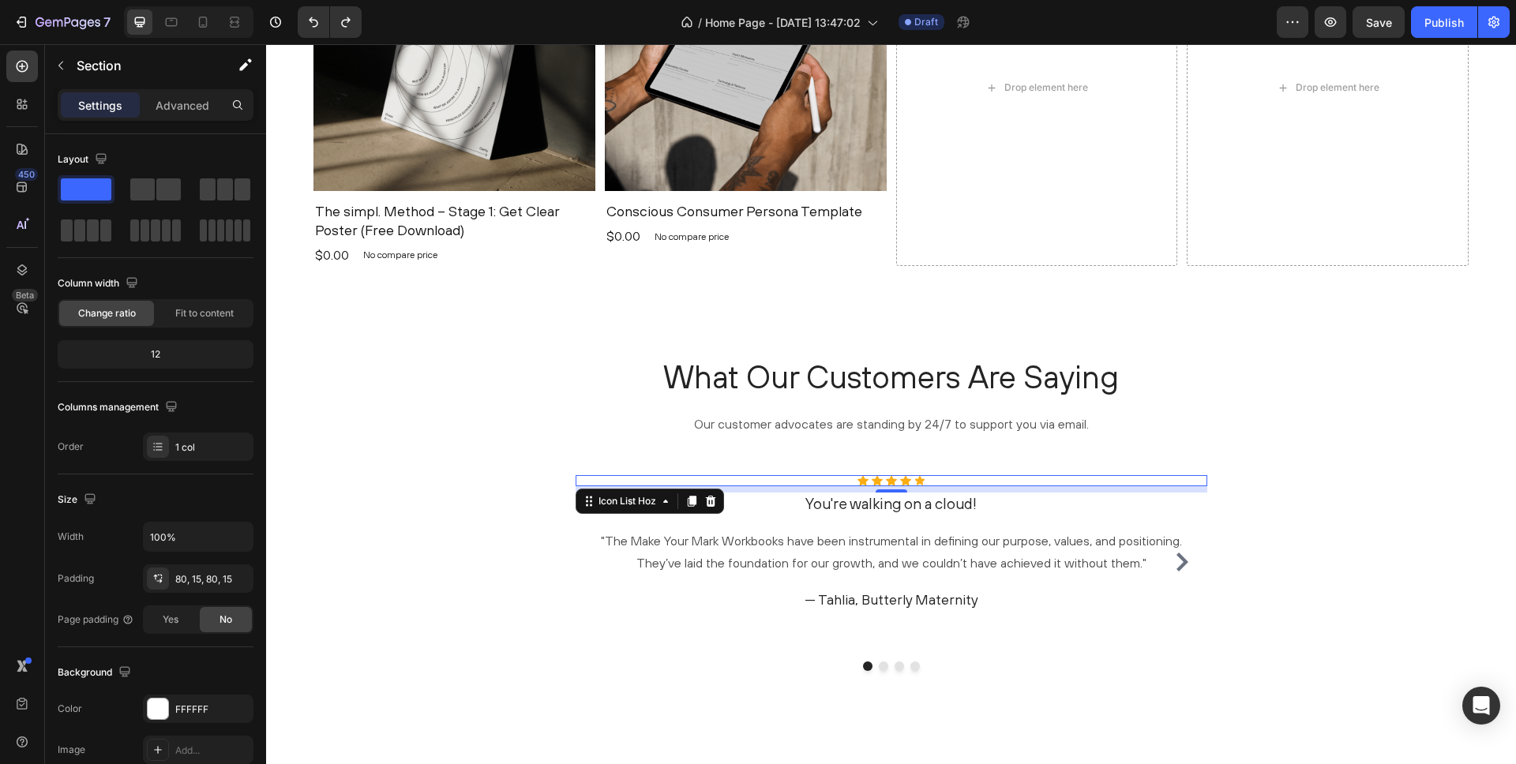
click at [836, 481] on div "Icon Icon Icon Icon Icon" at bounding box center [892, 480] width 632 height 11
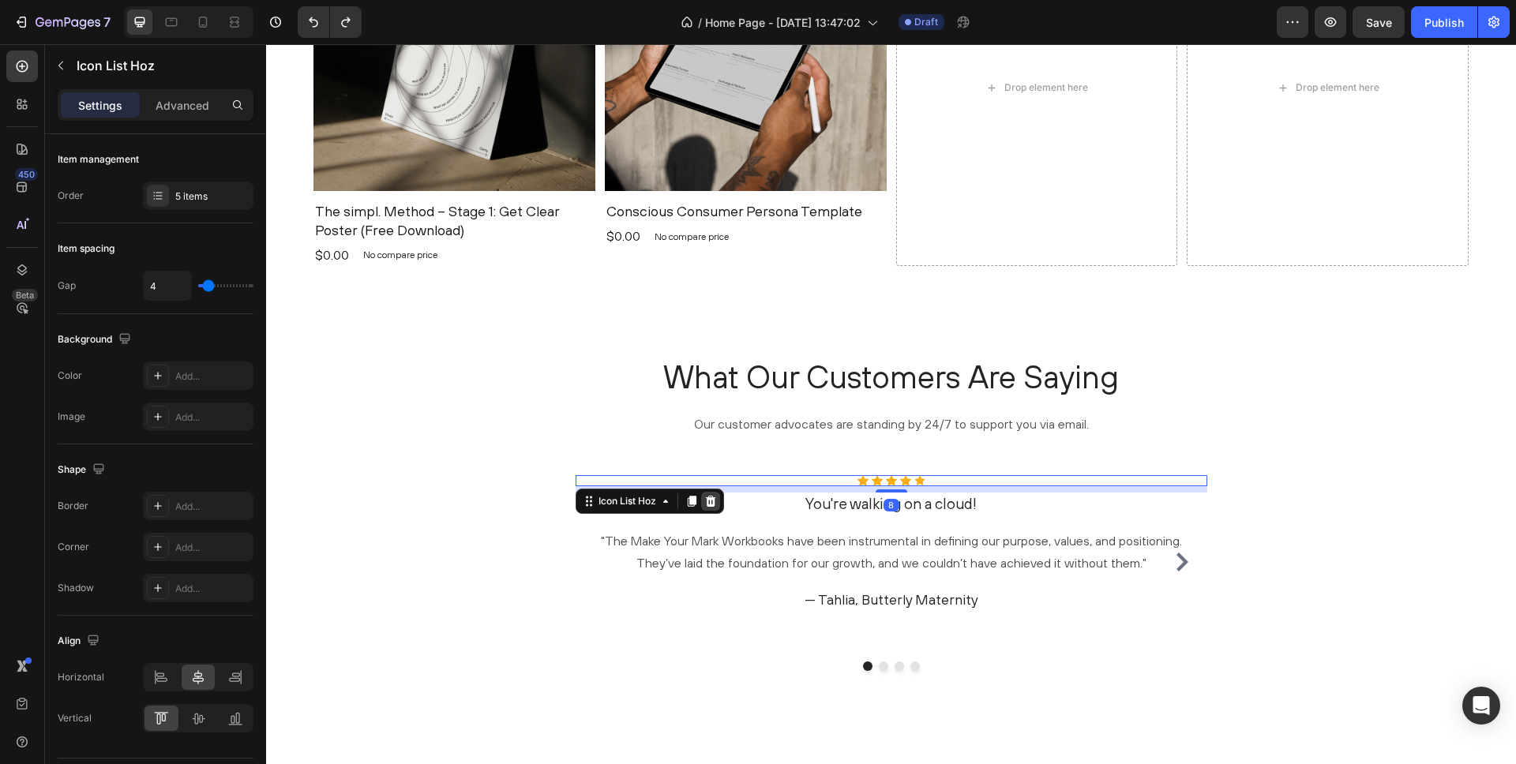
click at [707, 502] on icon at bounding box center [710, 501] width 13 height 13
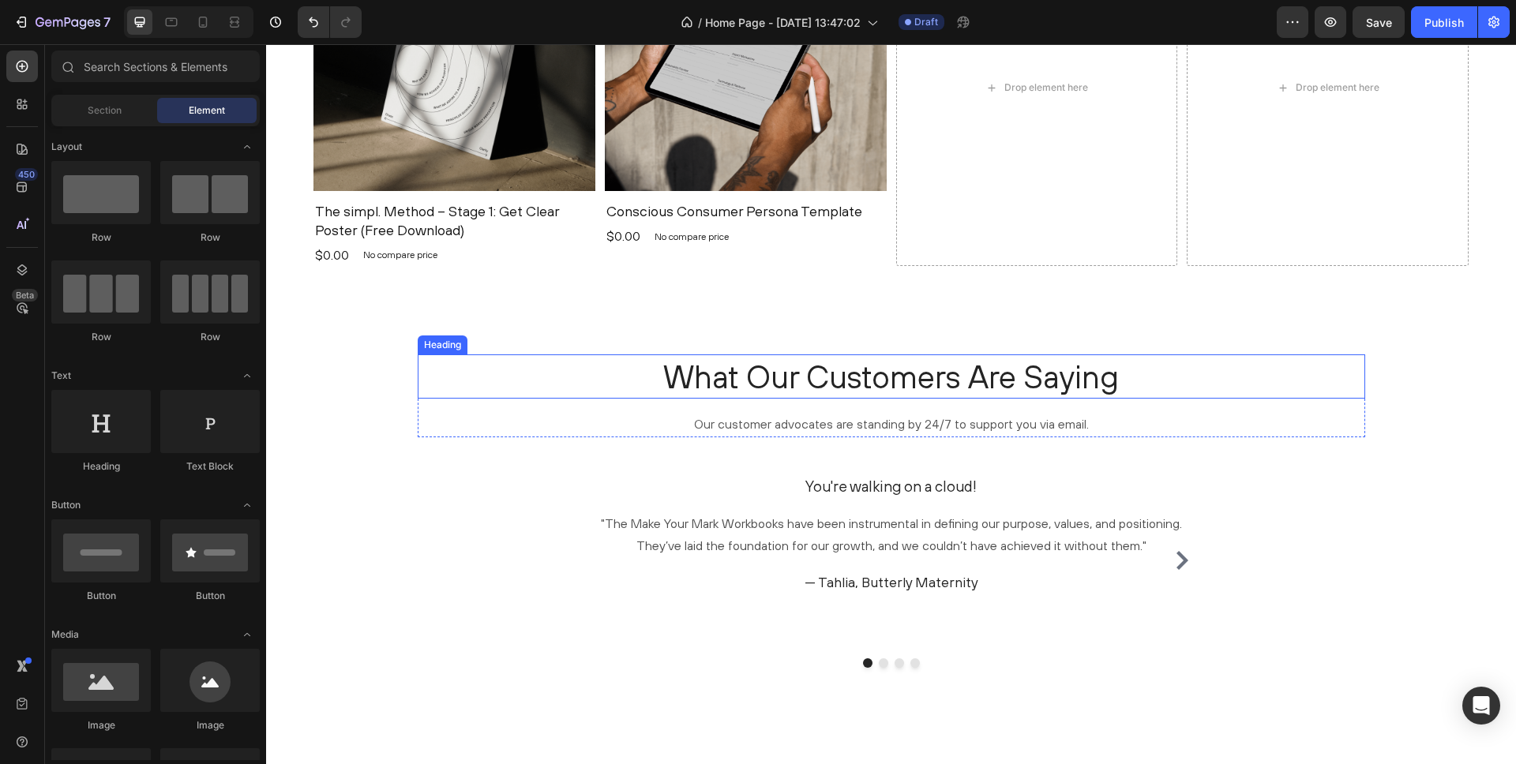
click at [985, 373] on p "What Our Customers Are Saying" at bounding box center [891, 376] width 944 height 41
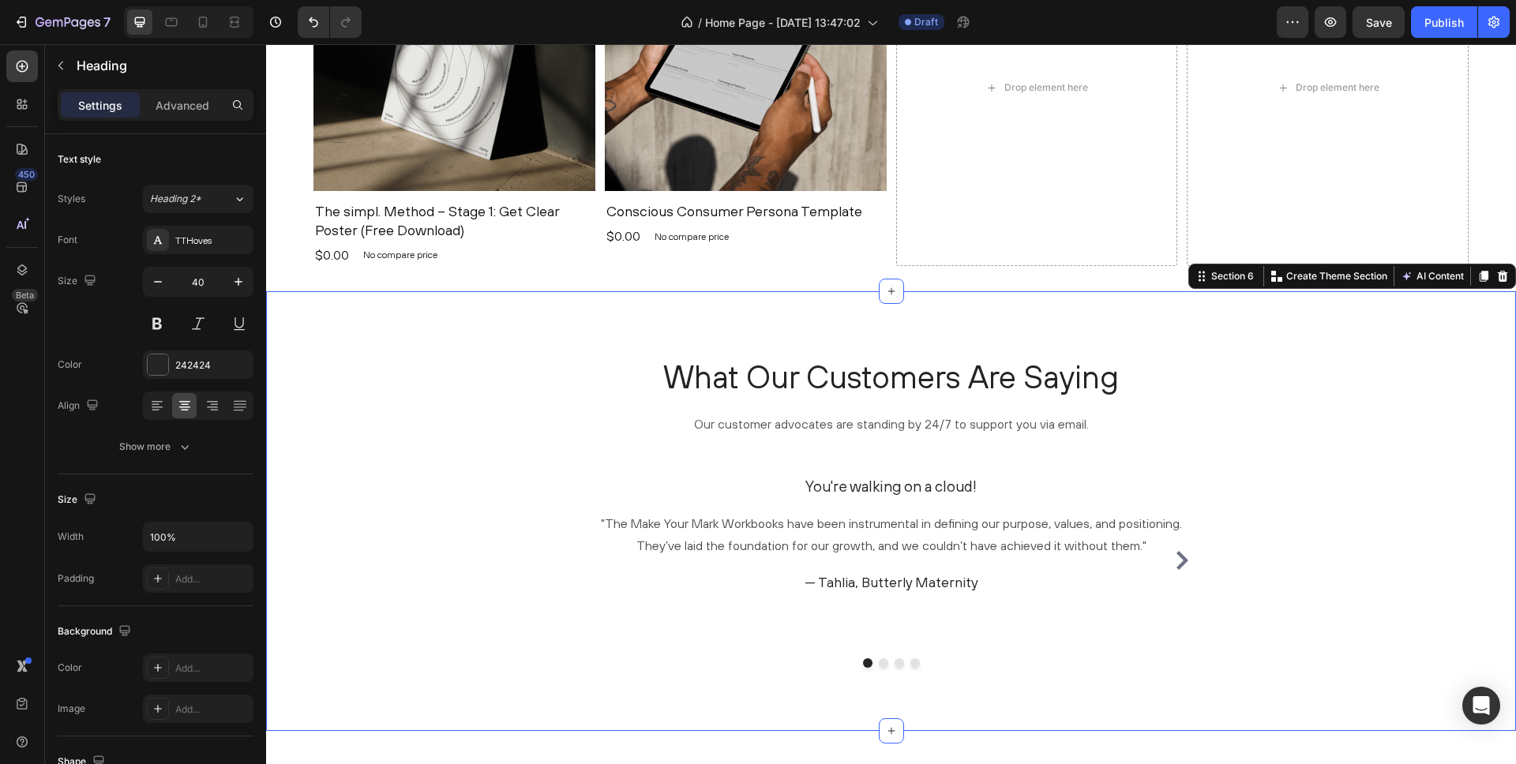
click at [290, 386] on div "What Our Customers Are Saying Heading Our customer advocates are standing by 24…" at bounding box center [891, 511] width 1226 height 313
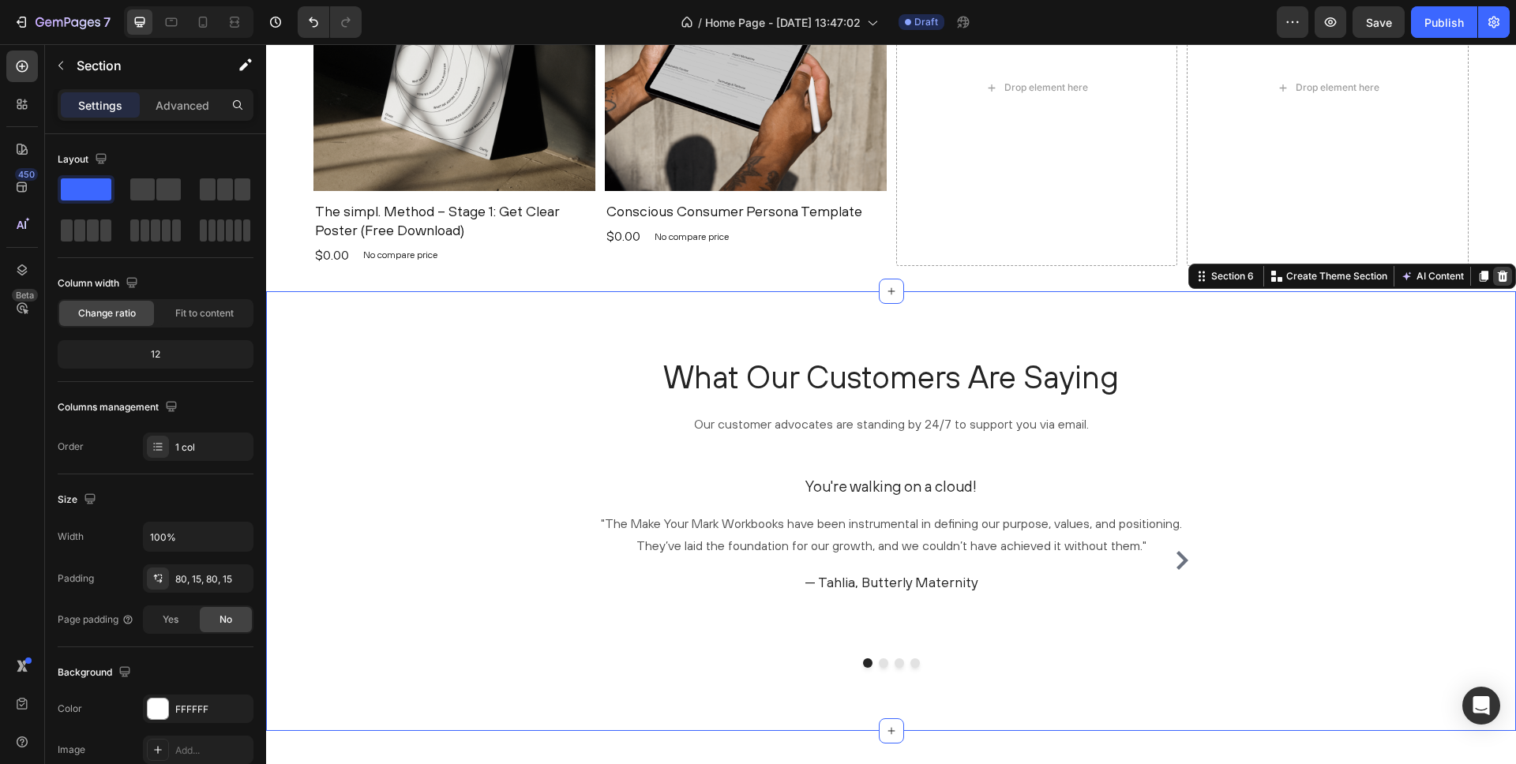
click at [1500, 281] on icon at bounding box center [1503, 276] width 10 height 11
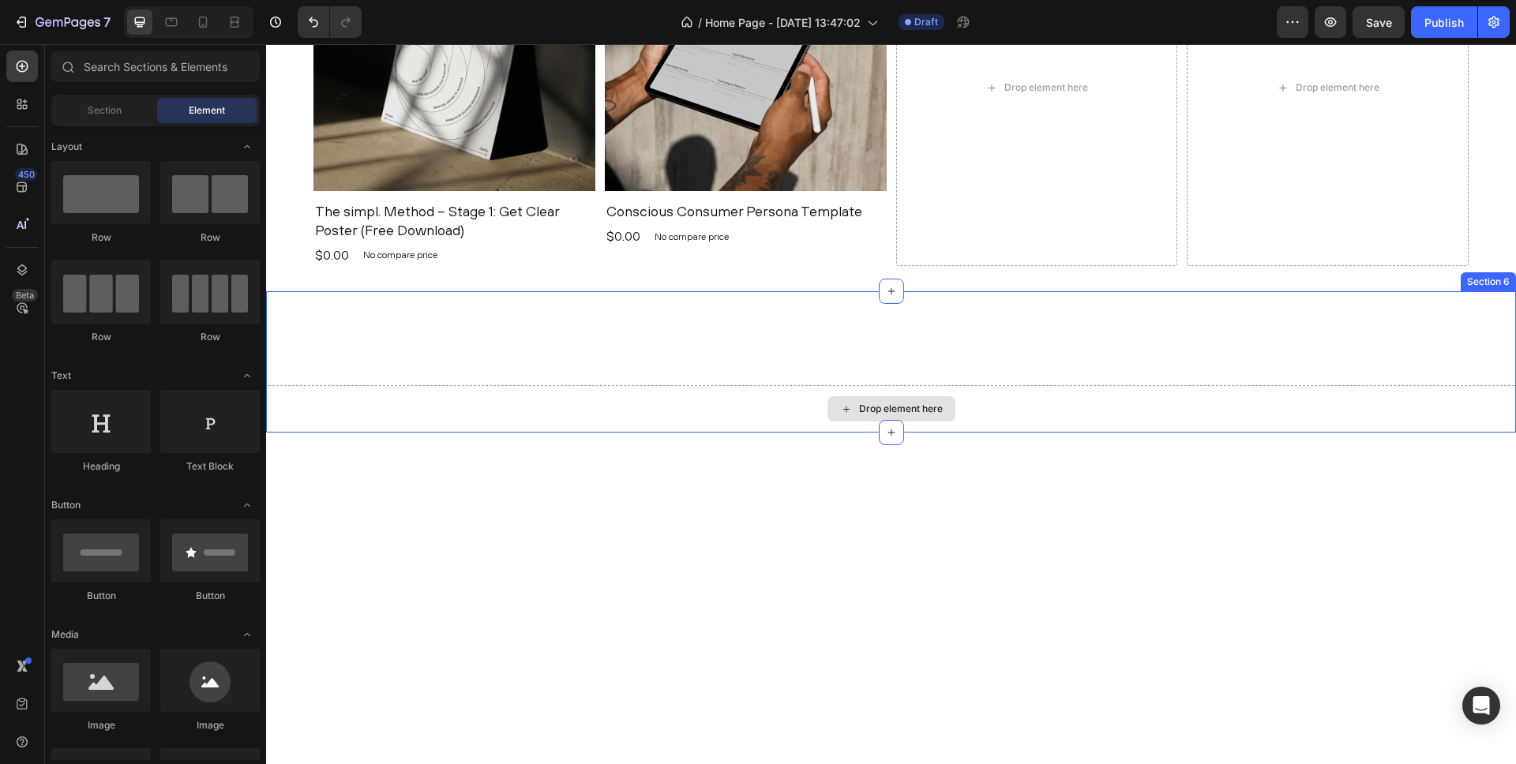
click at [880, 403] on div "Drop element here" at bounding box center [901, 409] width 84 height 13
click at [887, 292] on icon at bounding box center [891, 291] width 13 height 13
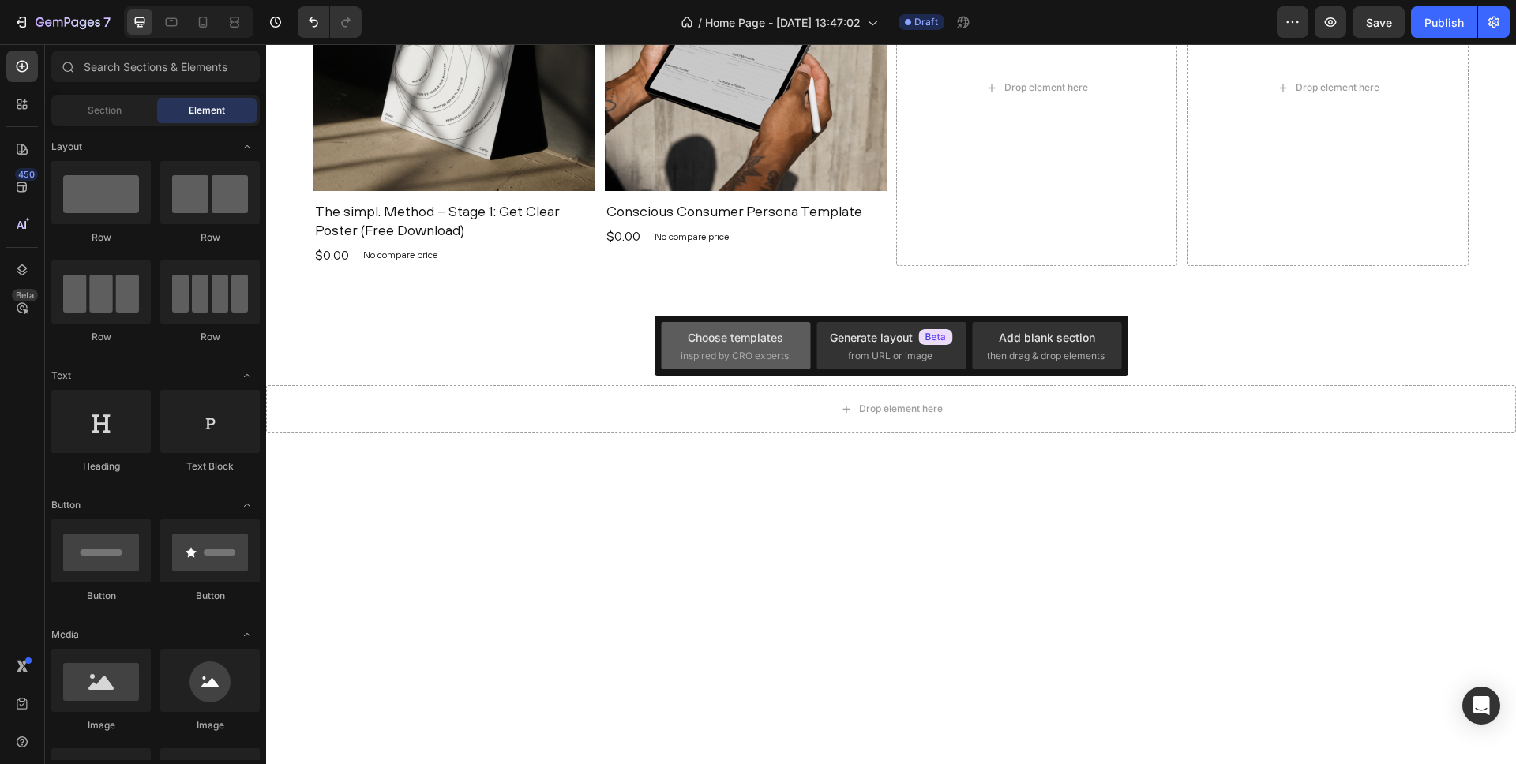
click at [777, 340] on div "Choose templates" at bounding box center [736, 337] width 96 height 17
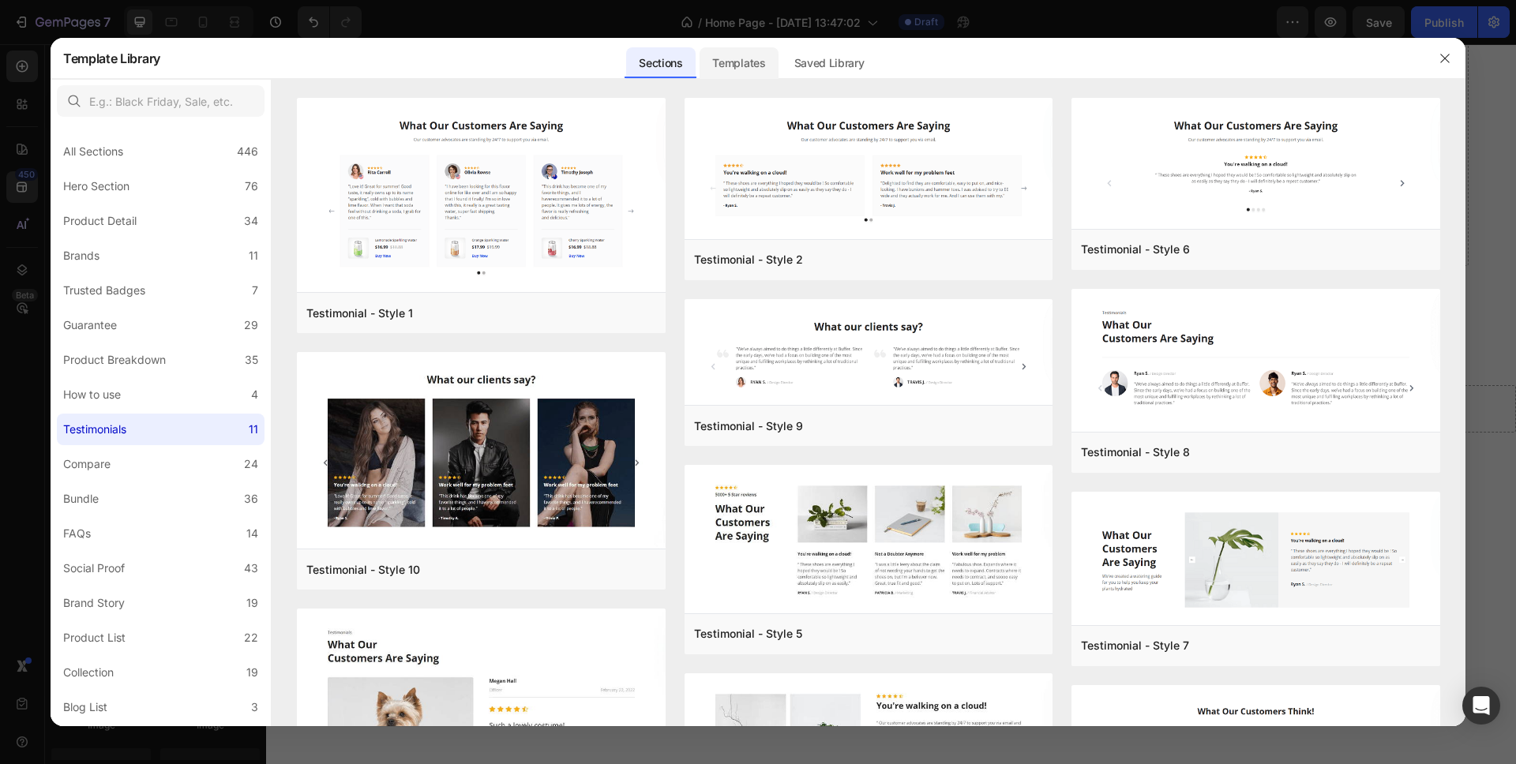
click at [745, 60] on div "Templates" at bounding box center [739, 63] width 78 height 32
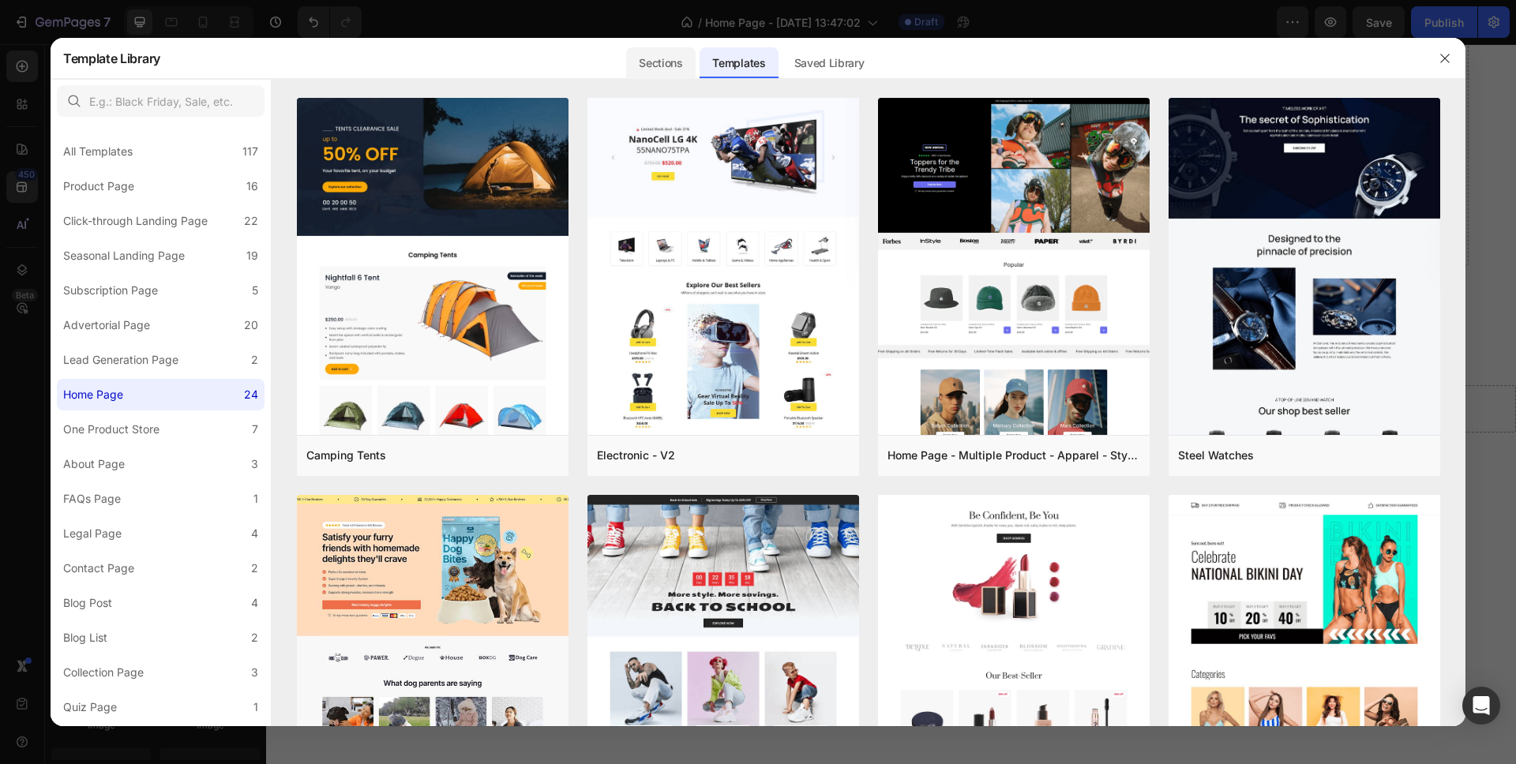
click at [671, 62] on div "Sections" at bounding box center [660, 63] width 69 height 32
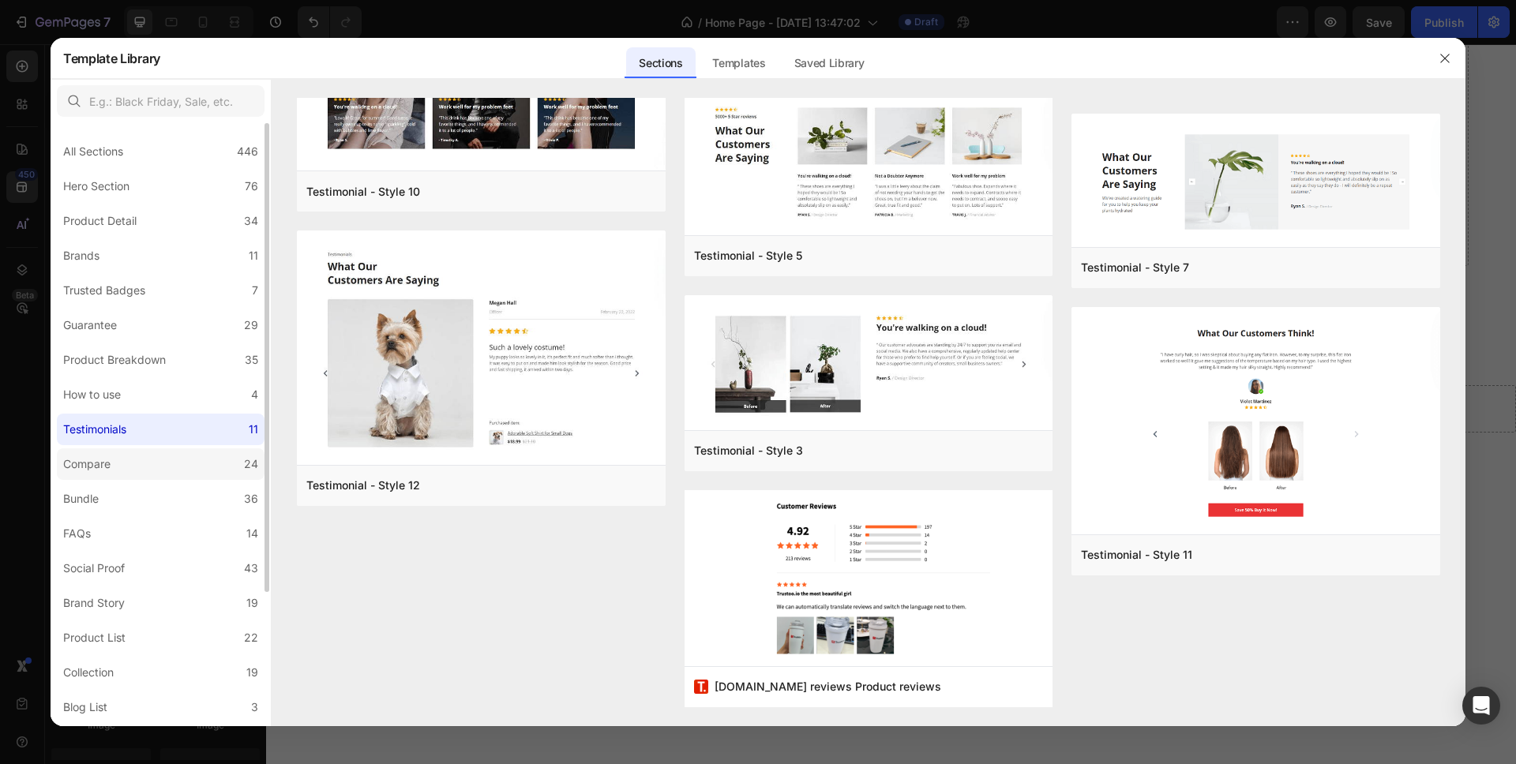
scroll to position [91, 0]
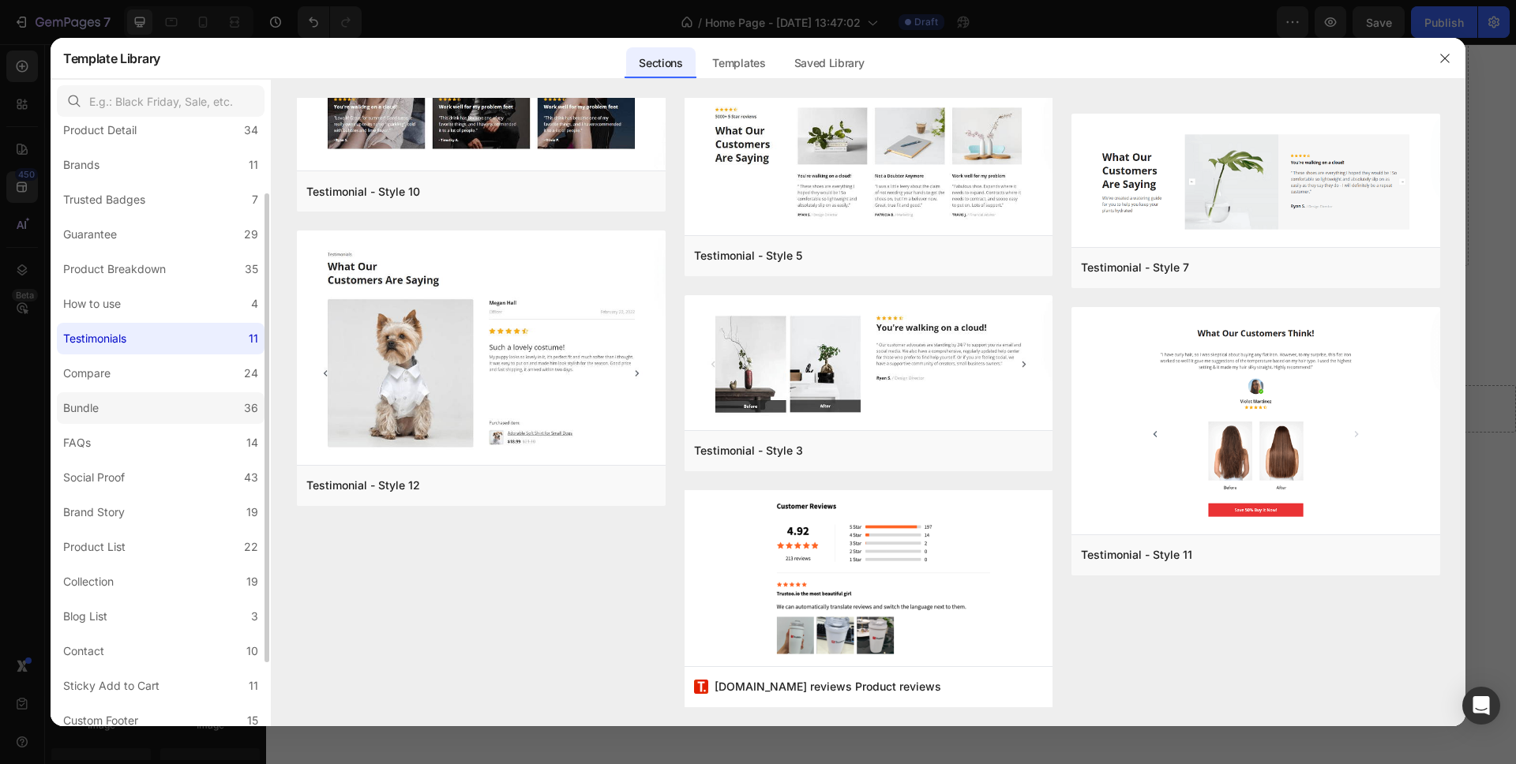
click at [134, 411] on label "Bundle 36" at bounding box center [161, 408] width 208 height 32
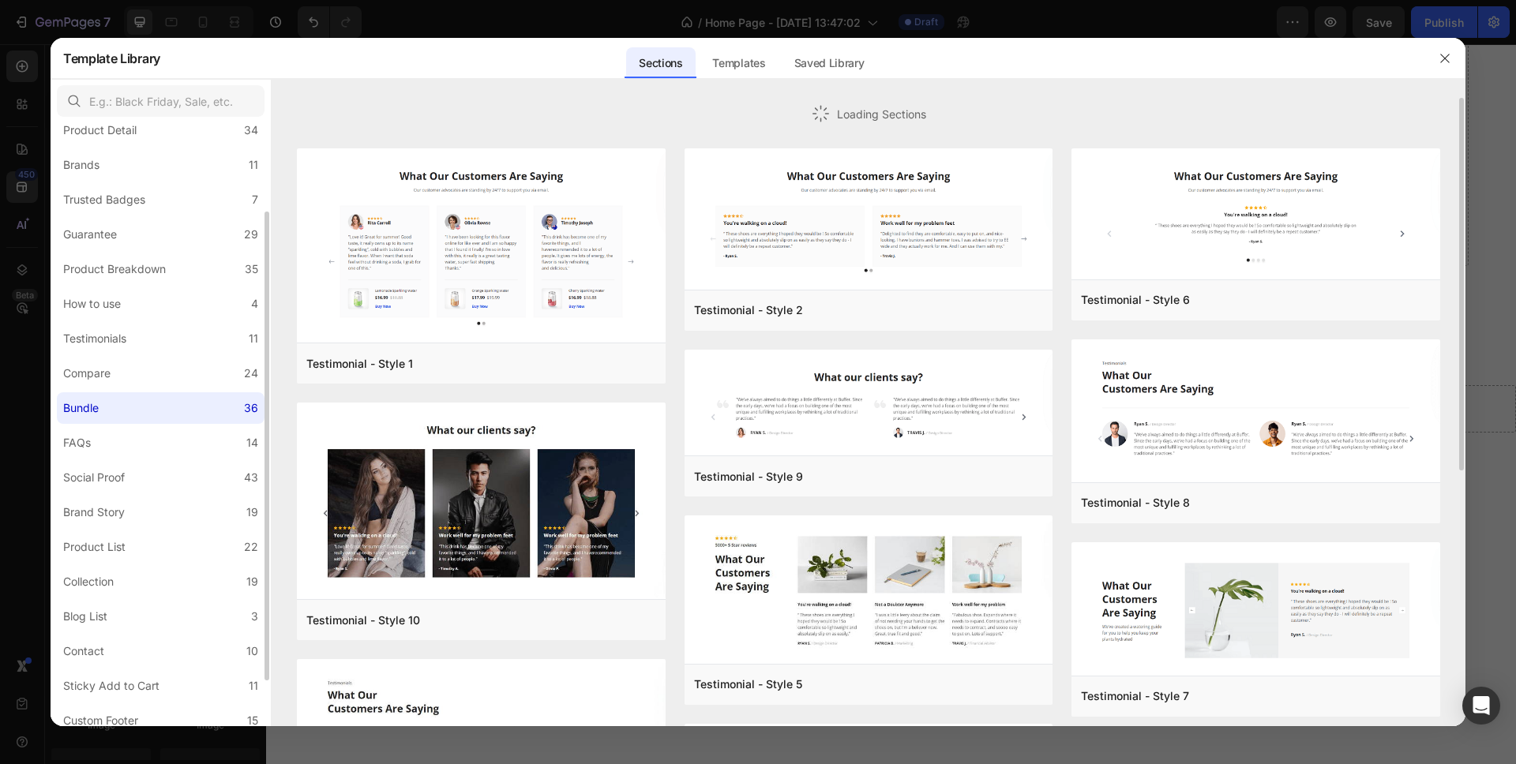
scroll to position [171, 0]
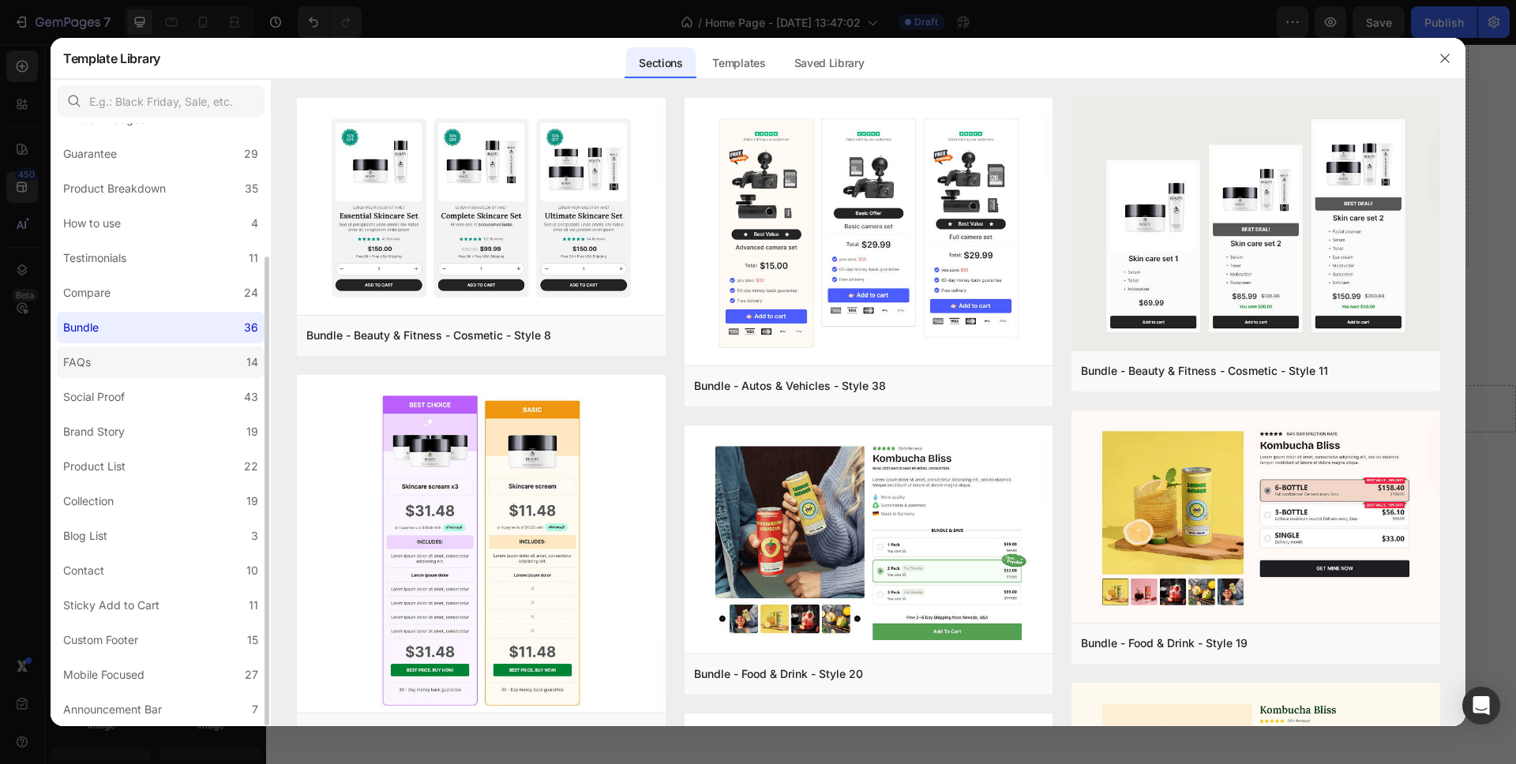
click at [106, 370] on label "FAQs 14" at bounding box center [161, 363] width 208 height 32
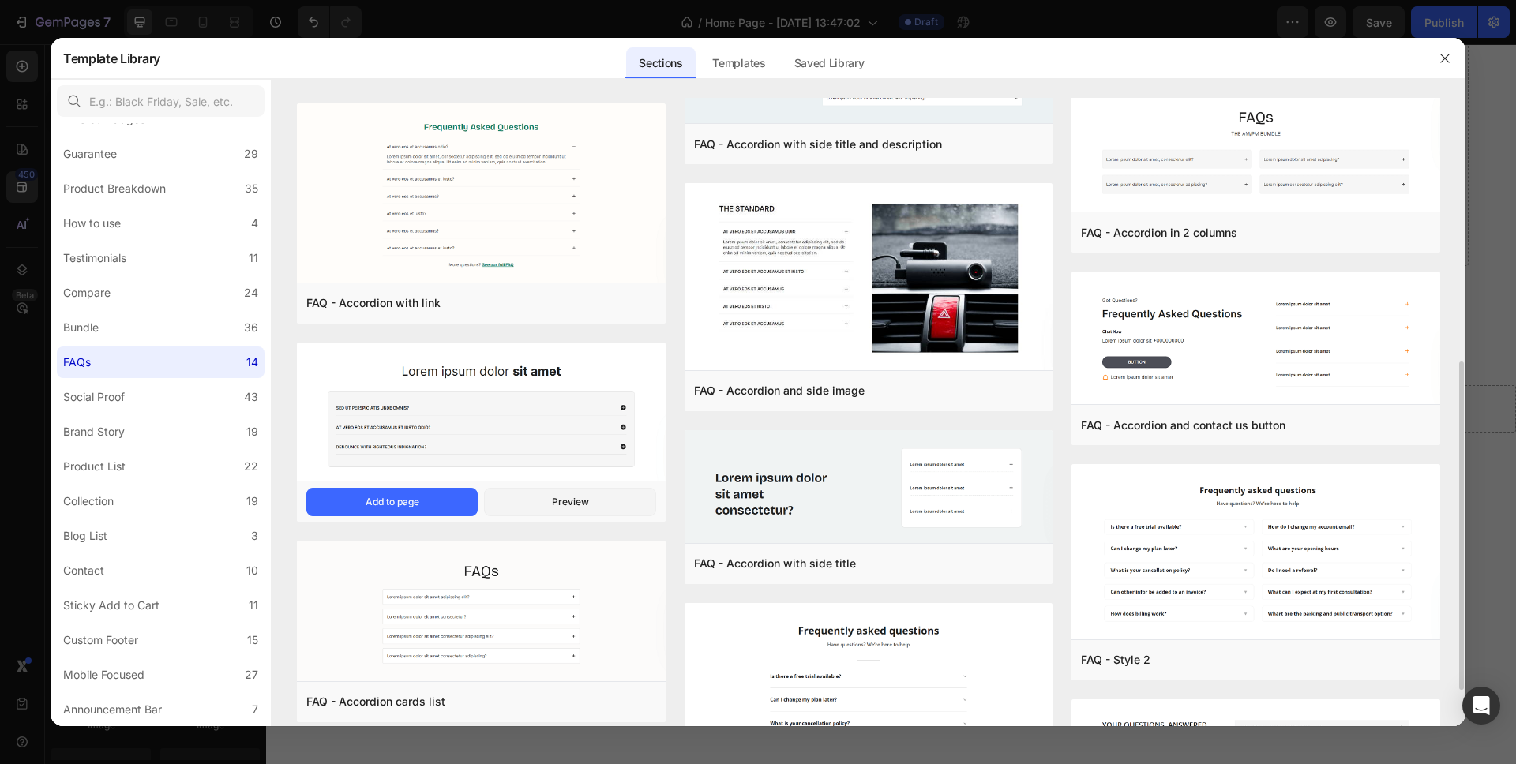
scroll to position [343, 0]
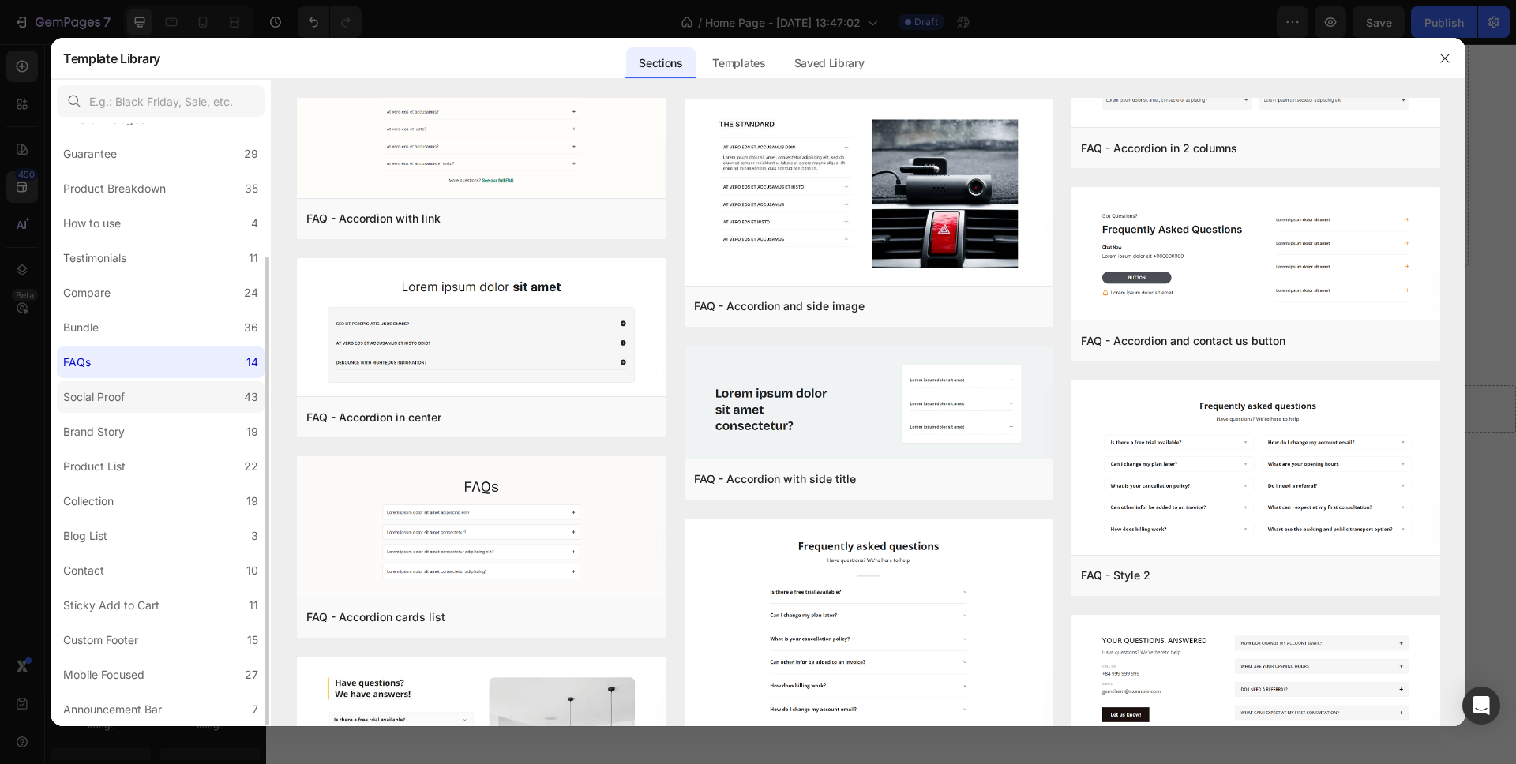
click at [151, 388] on label "Social Proof 43" at bounding box center [161, 397] width 208 height 32
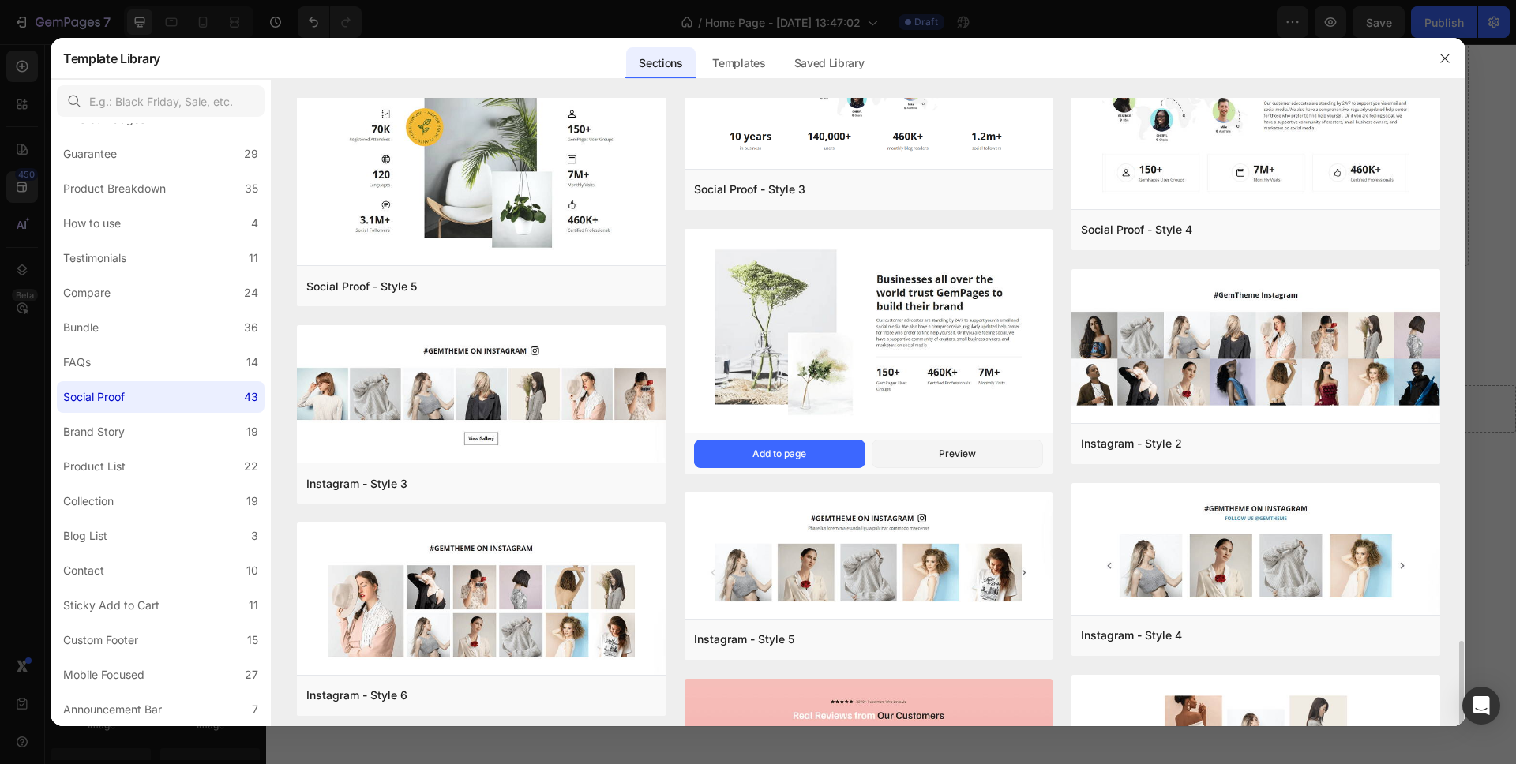
scroll to position [625, 0]
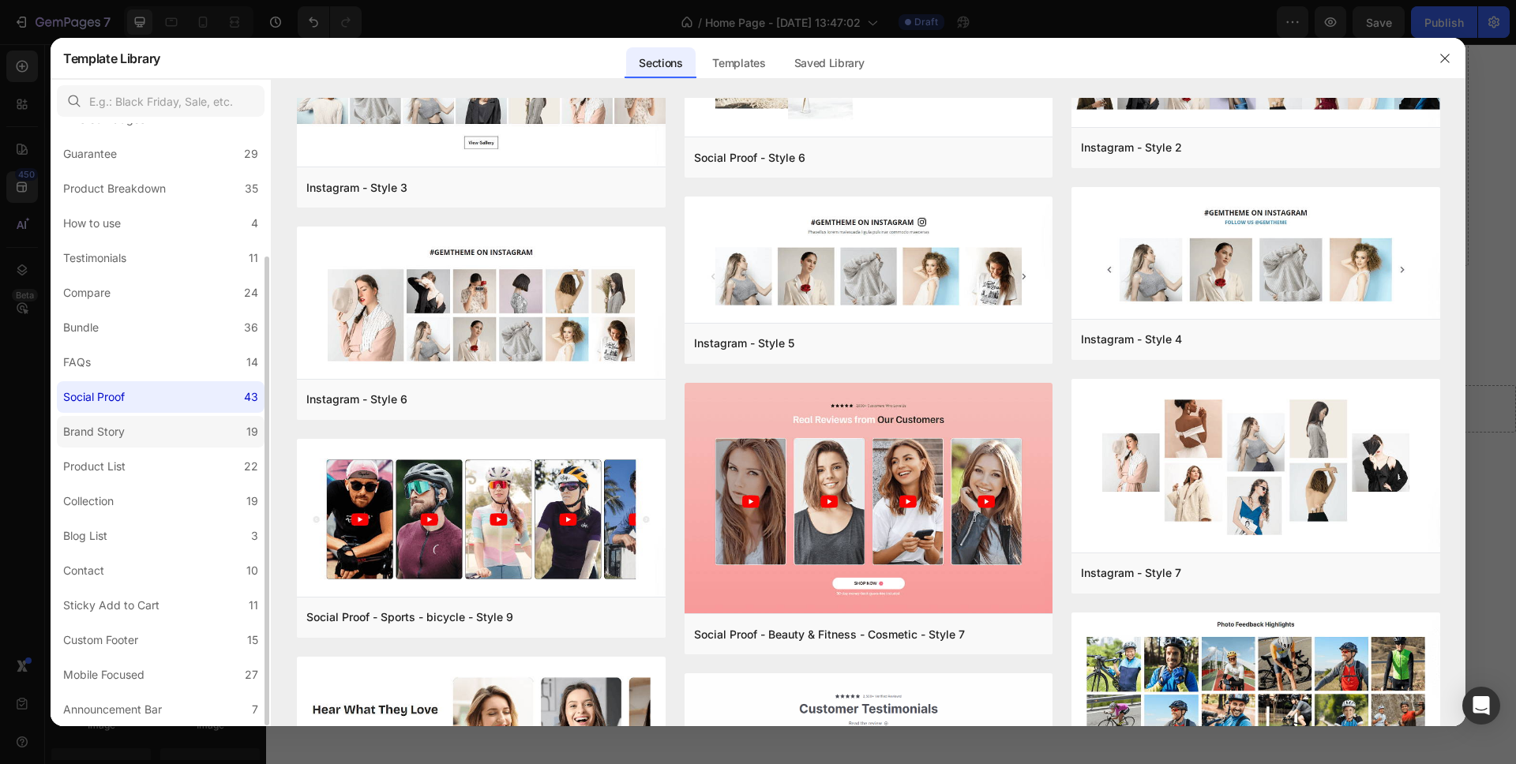
click at [150, 430] on label "Brand Story 19" at bounding box center [161, 432] width 208 height 32
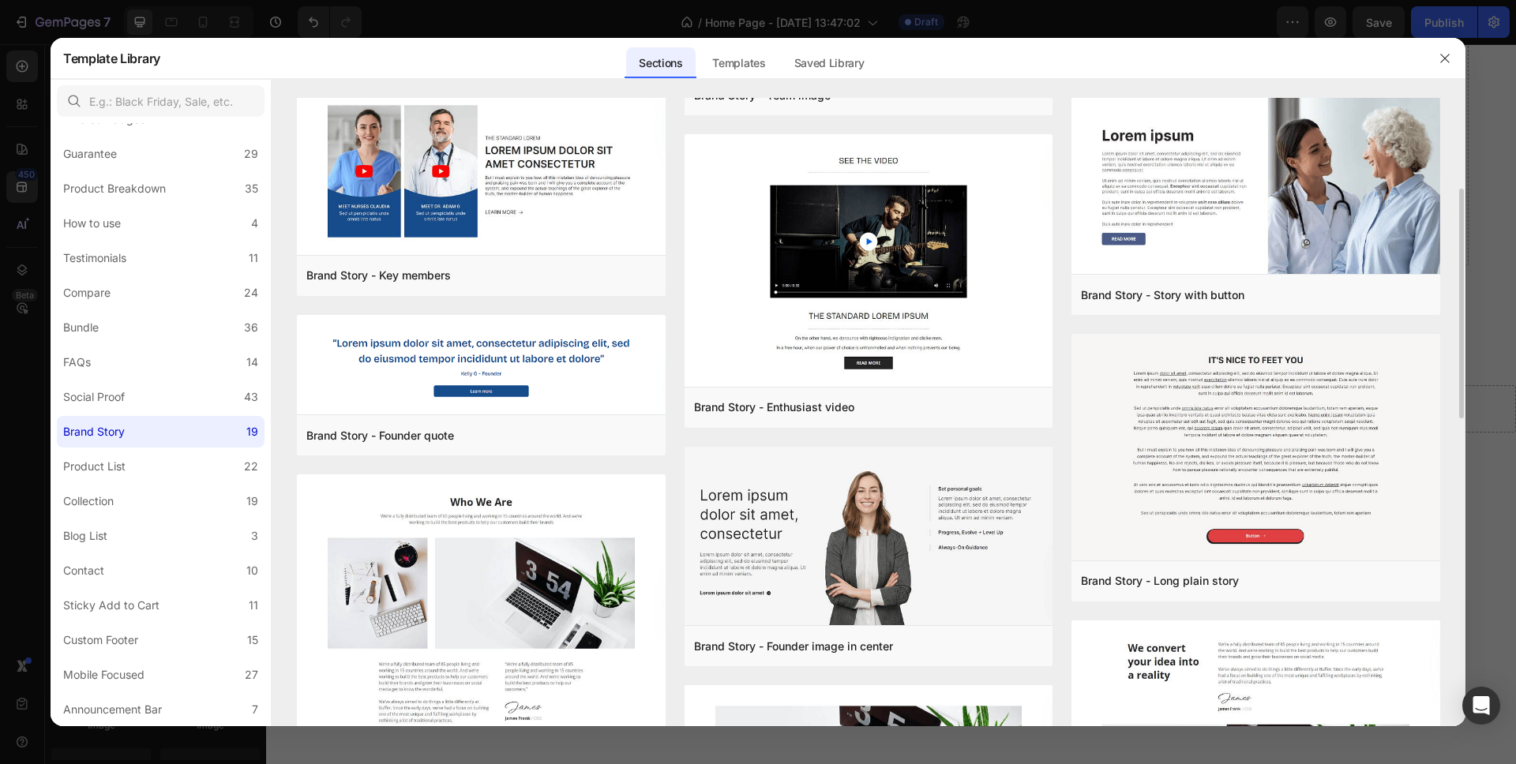
scroll to position [336, 0]
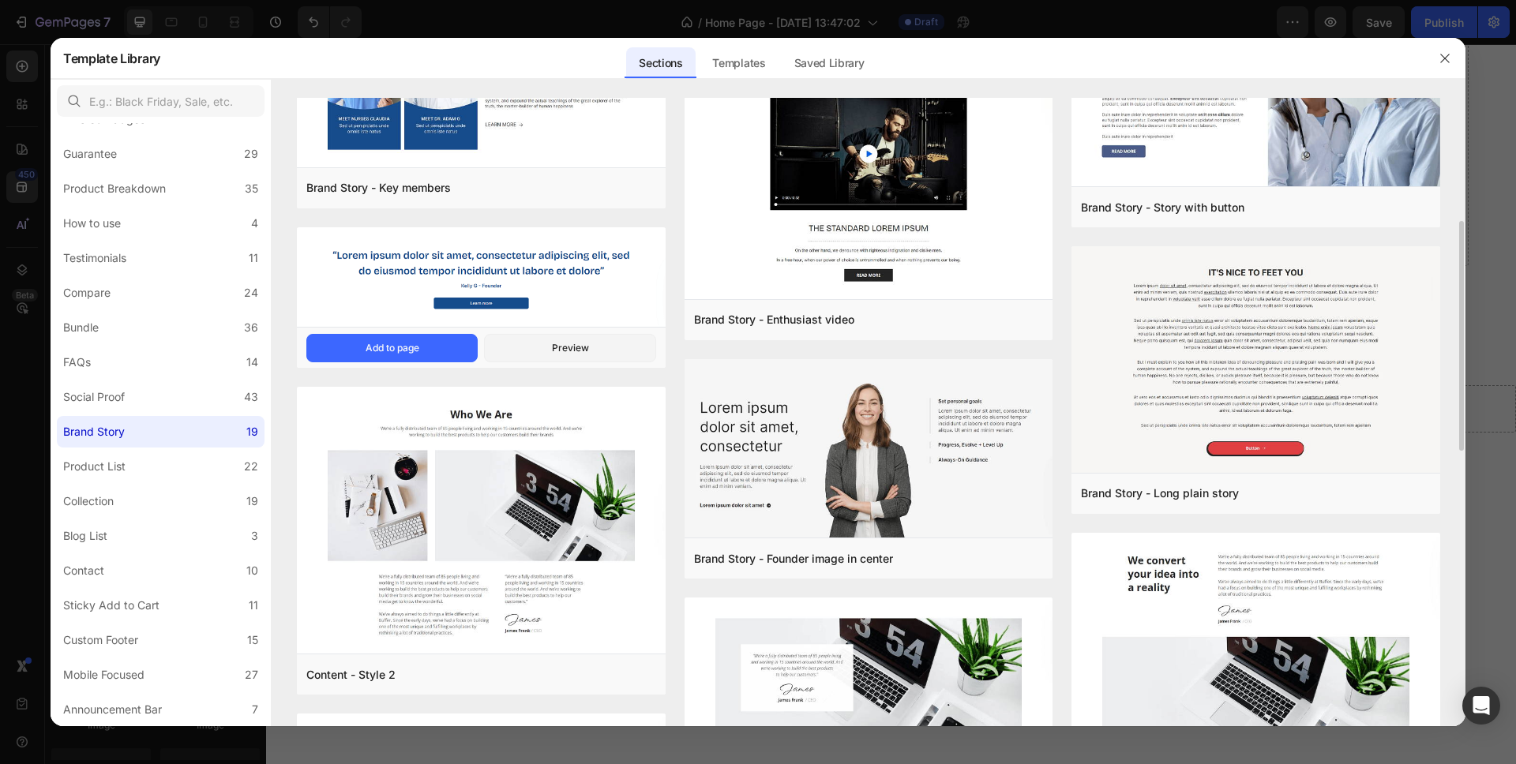
click at [547, 263] on img at bounding box center [481, 278] width 369 height 103
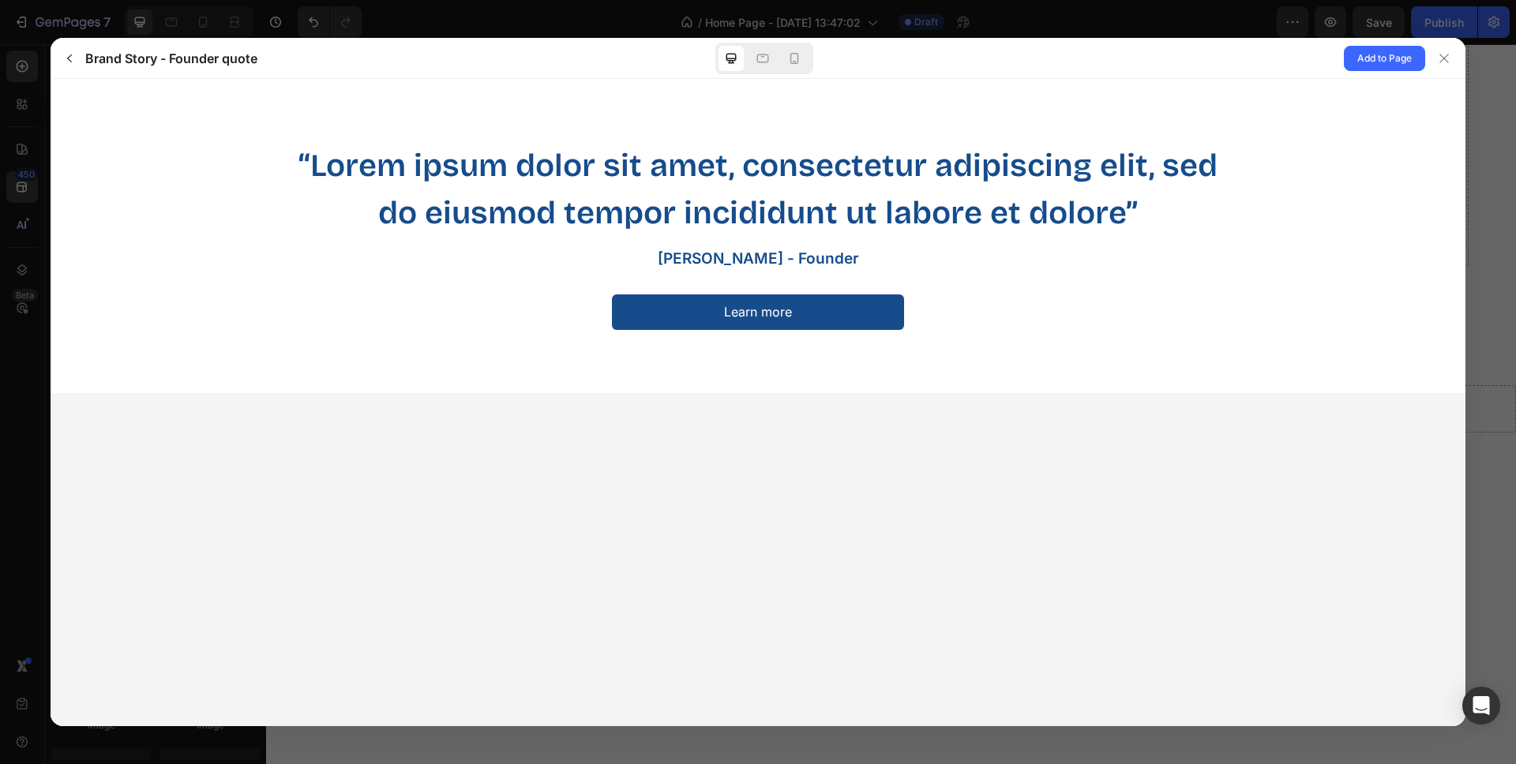
scroll to position [0, 0]
click at [1364, 59] on span "Add to Page" at bounding box center [1384, 58] width 54 height 19
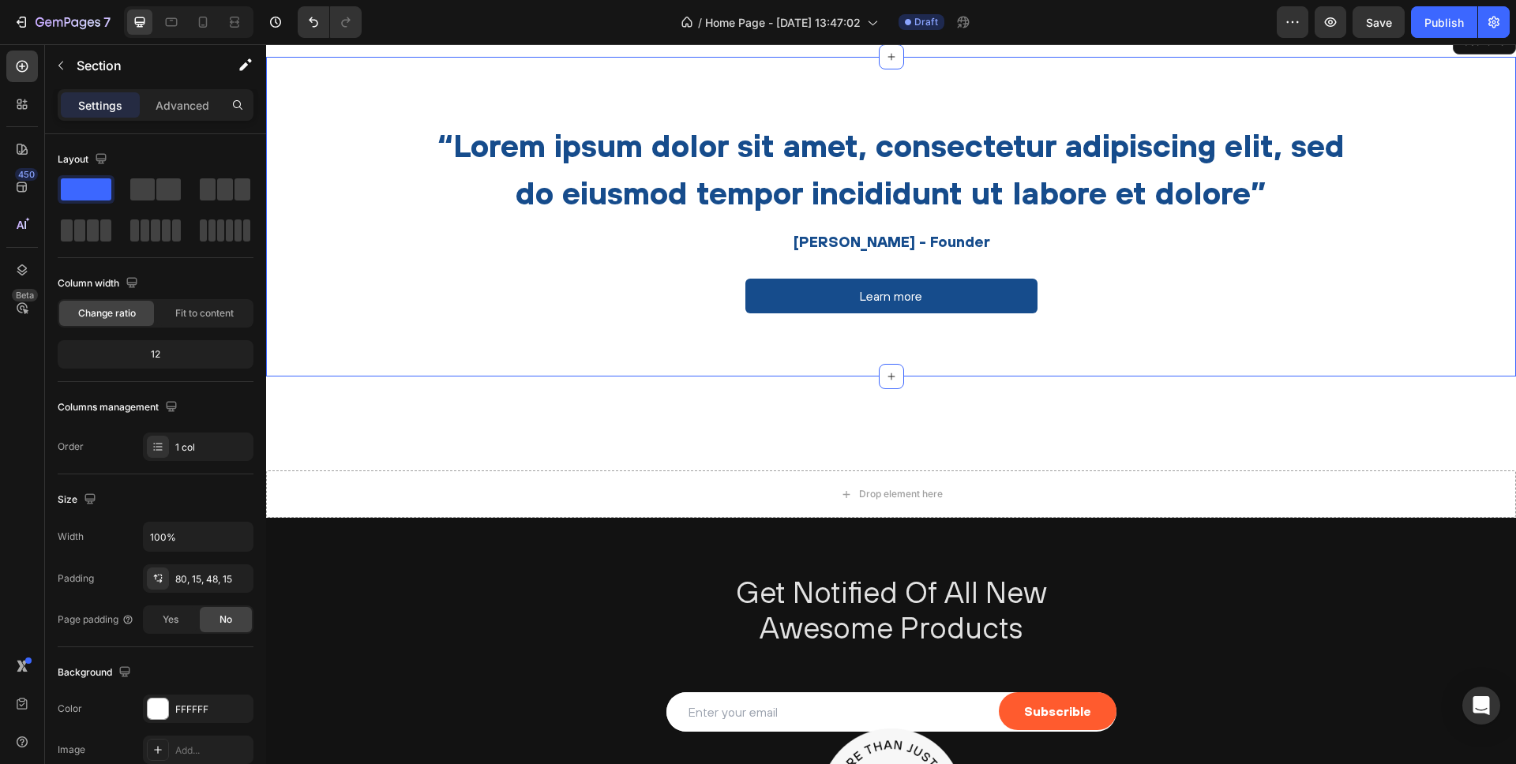
scroll to position [2211, 0]
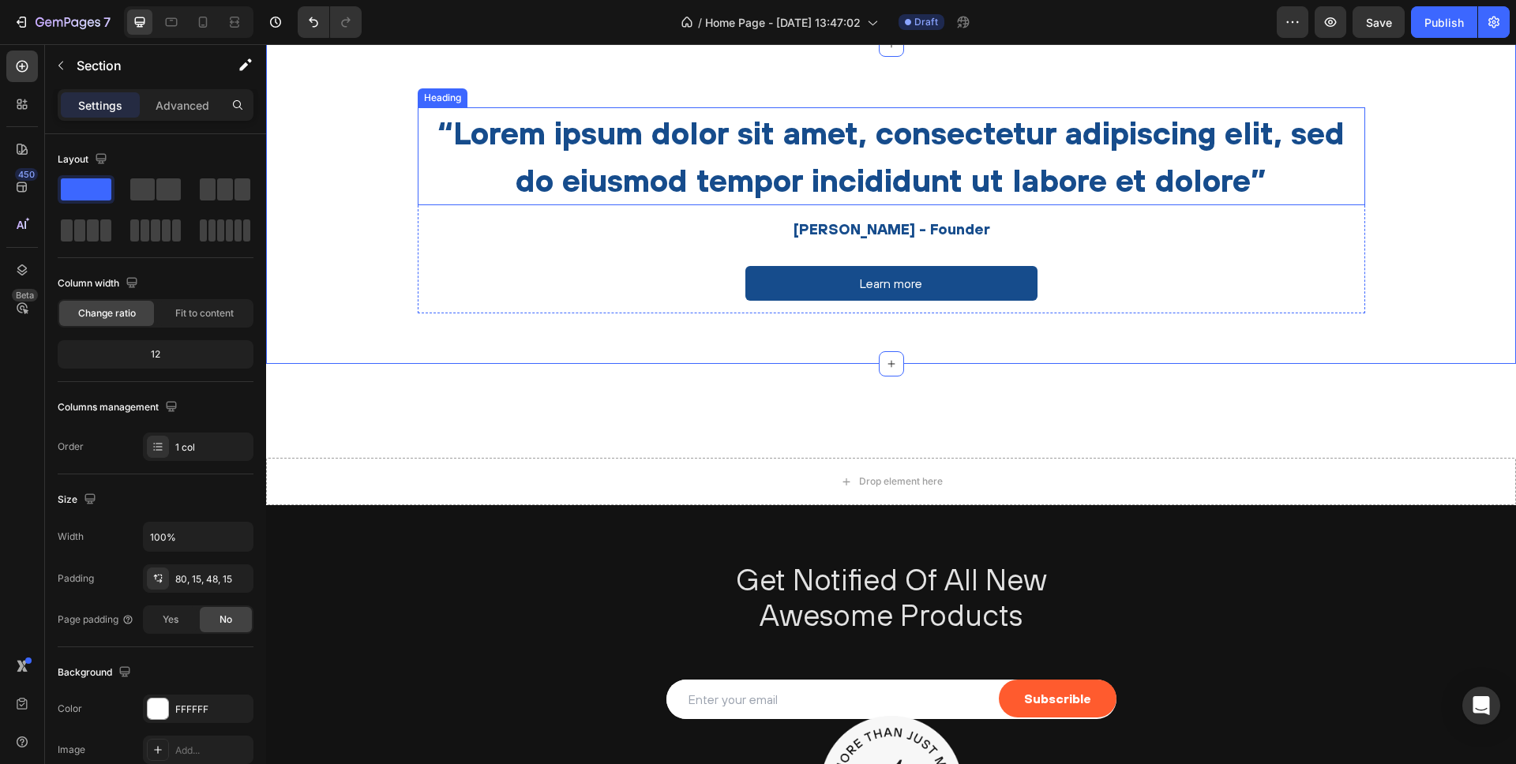
click at [764, 131] on h2 "“Lorem ipsum dolor sit amet, consectetur adipiscing elit, sed do eiusmod tempor…" at bounding box center [892, 156] width 948 height 98
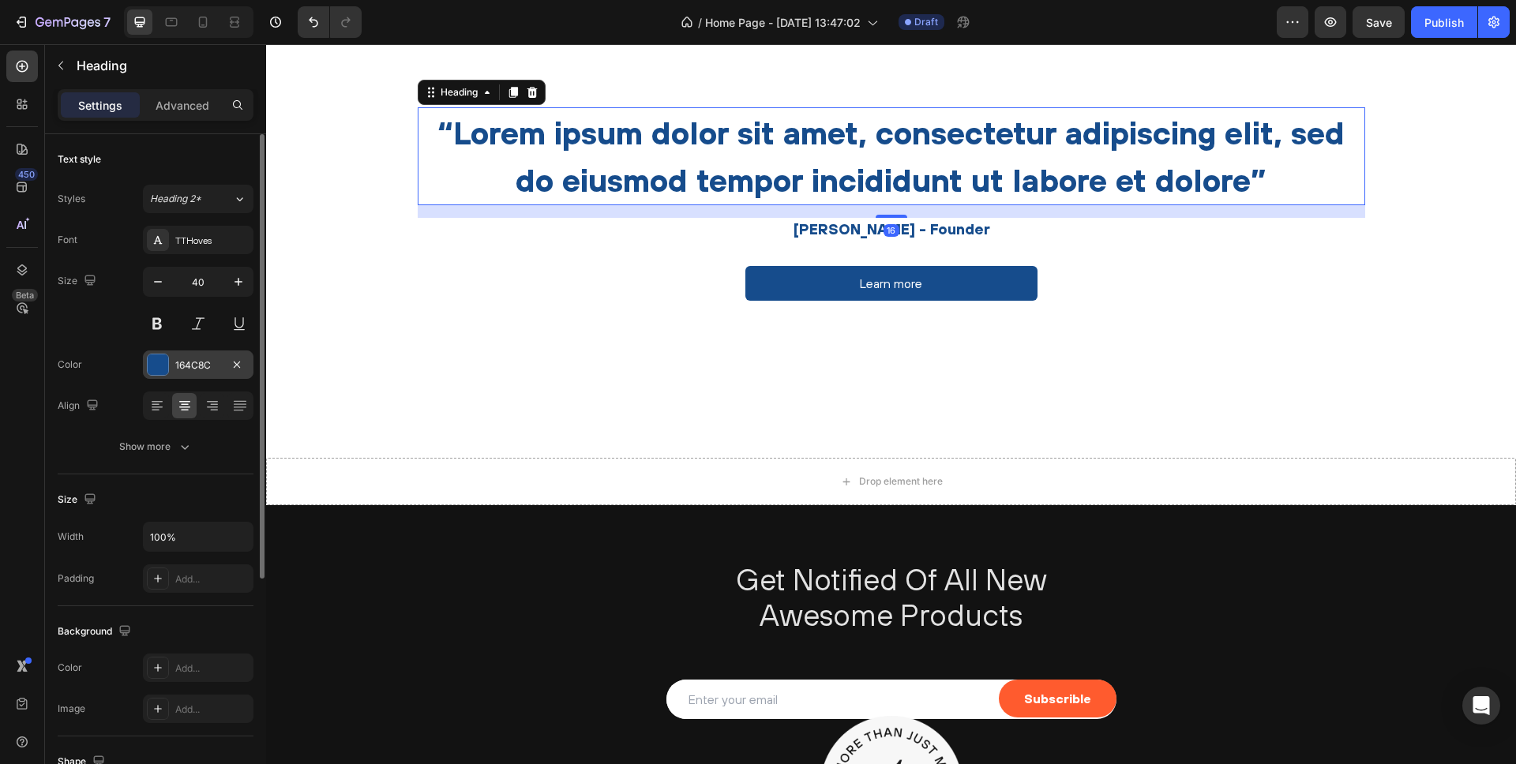
click at [163, 364] on div at bounding box center [158, 365] width 21 height 21
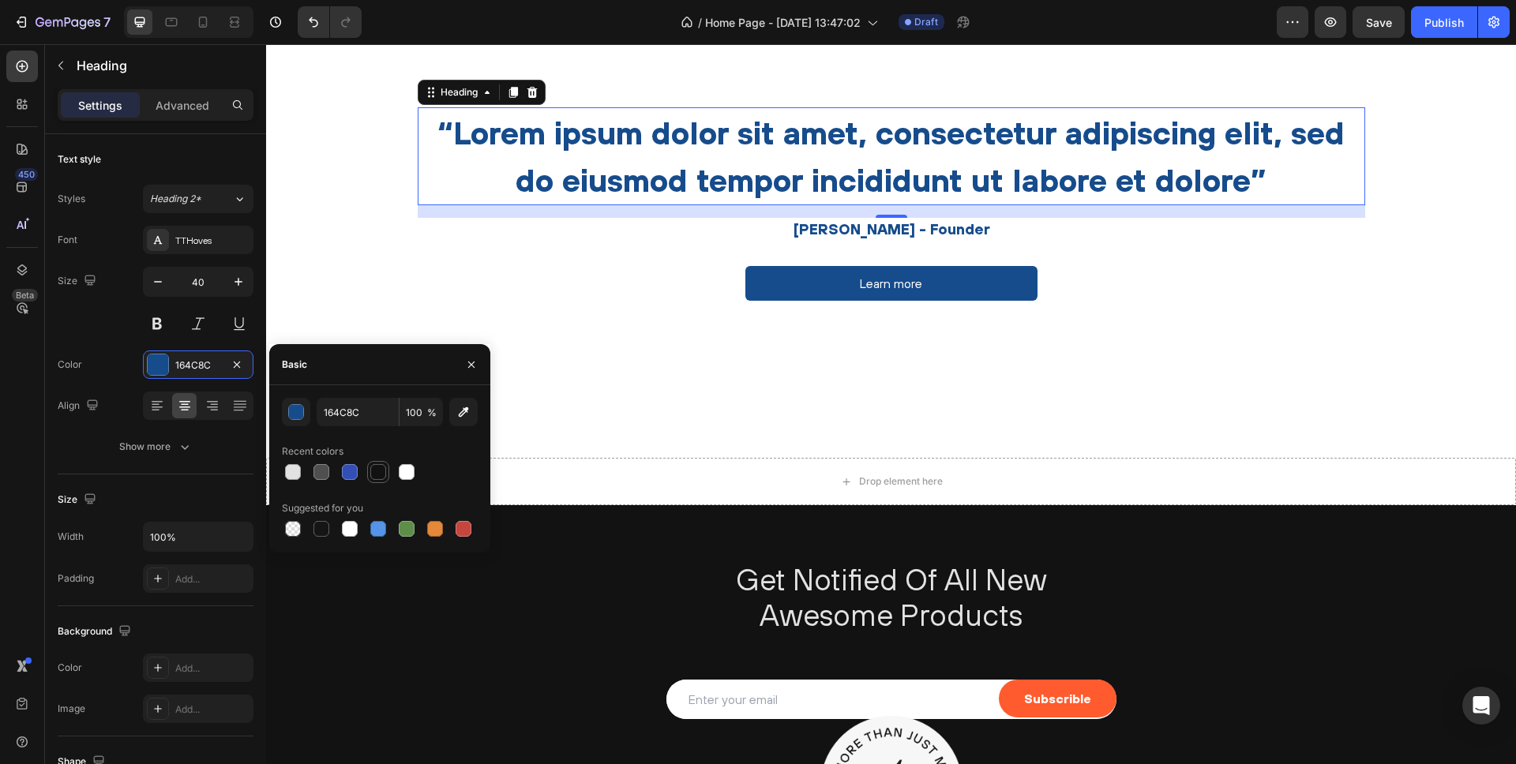
click at [377, 475] on div at bounding box center [378, 472] width 16 height 16
type input "121212"
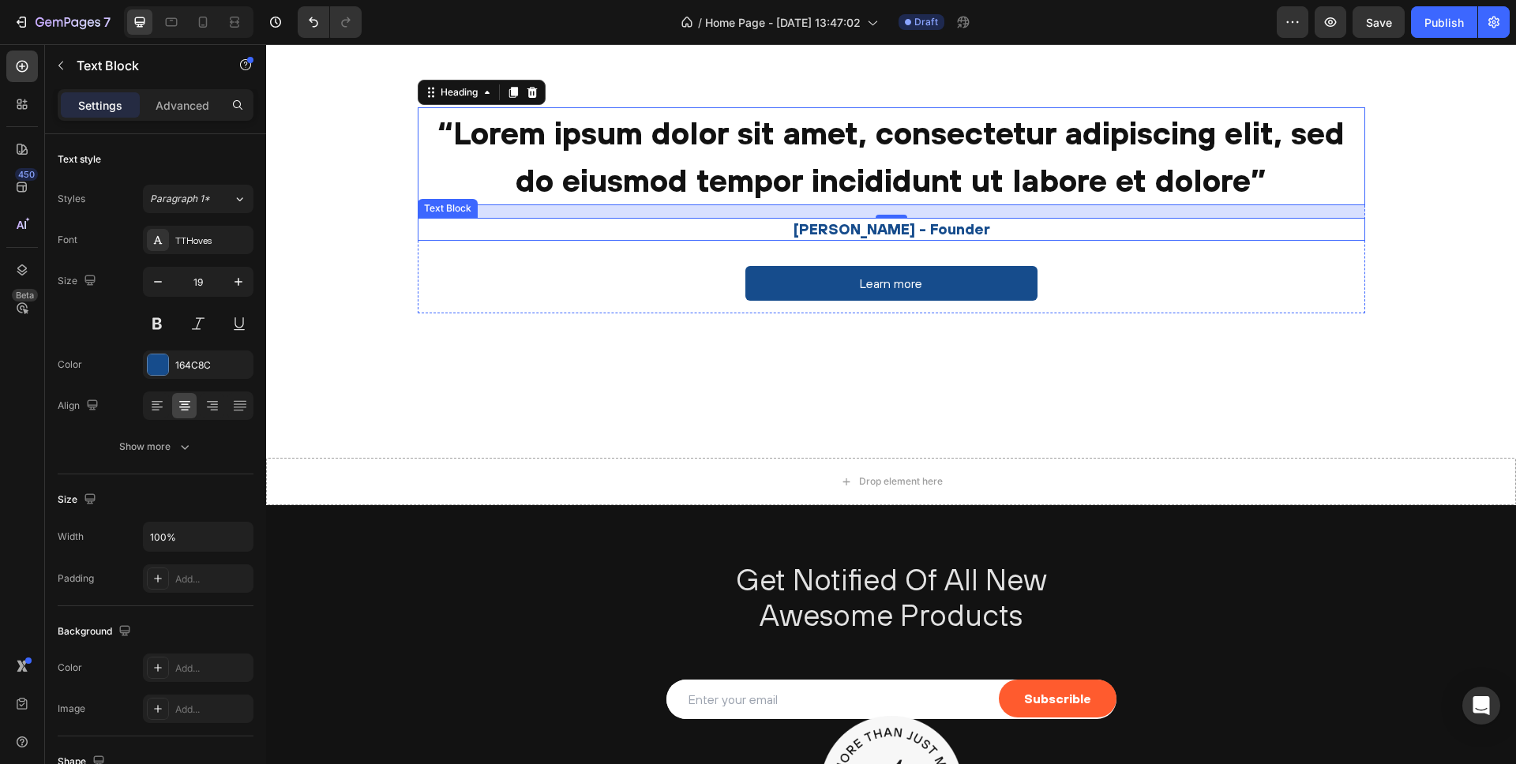
click at [857, 232] on p "[PERSON_NAME] - Founder" at bounding box center [891, 230] width 944 height 20
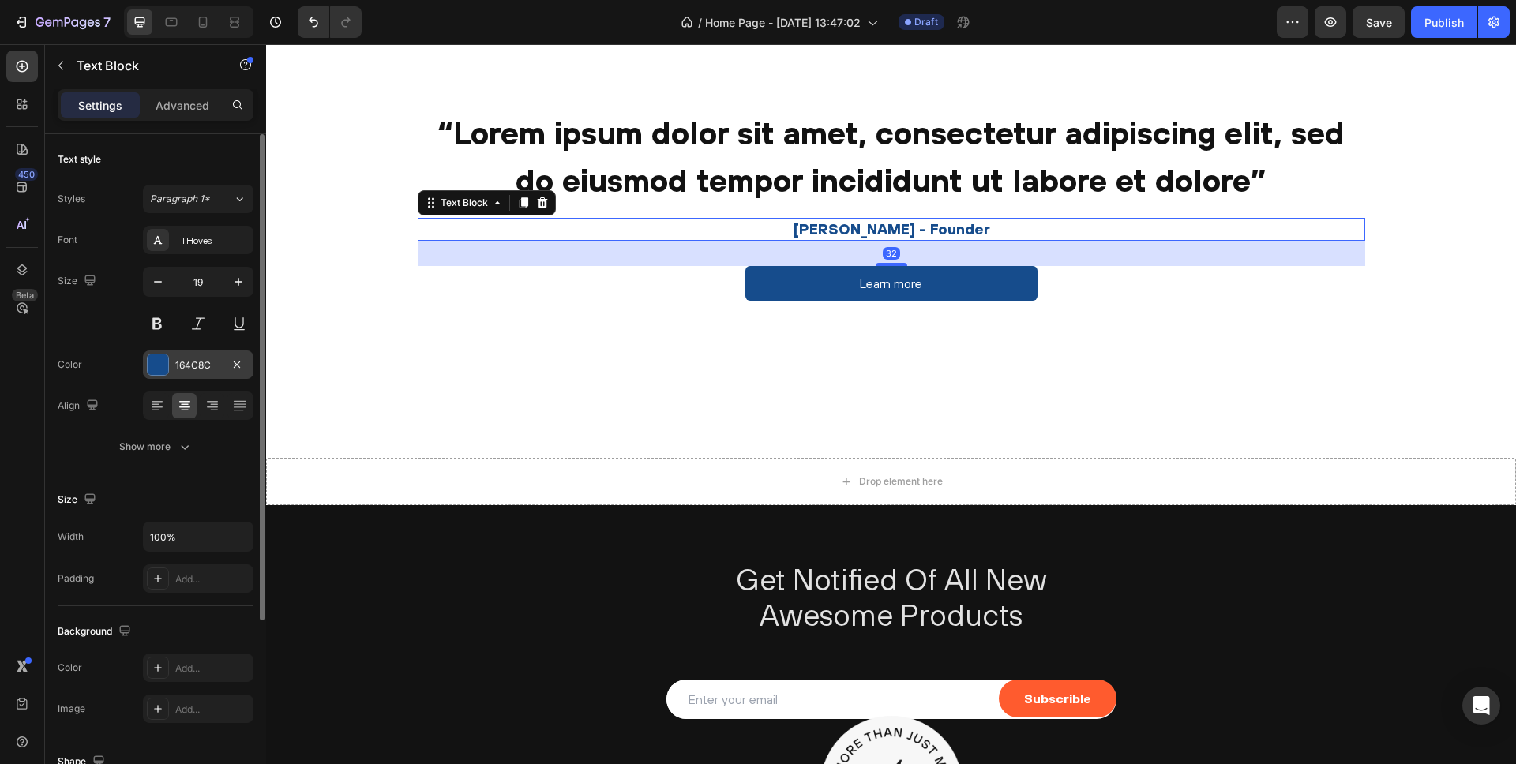
click at [159, 355] on div at bounding box center [158, 365] width 21 height 21
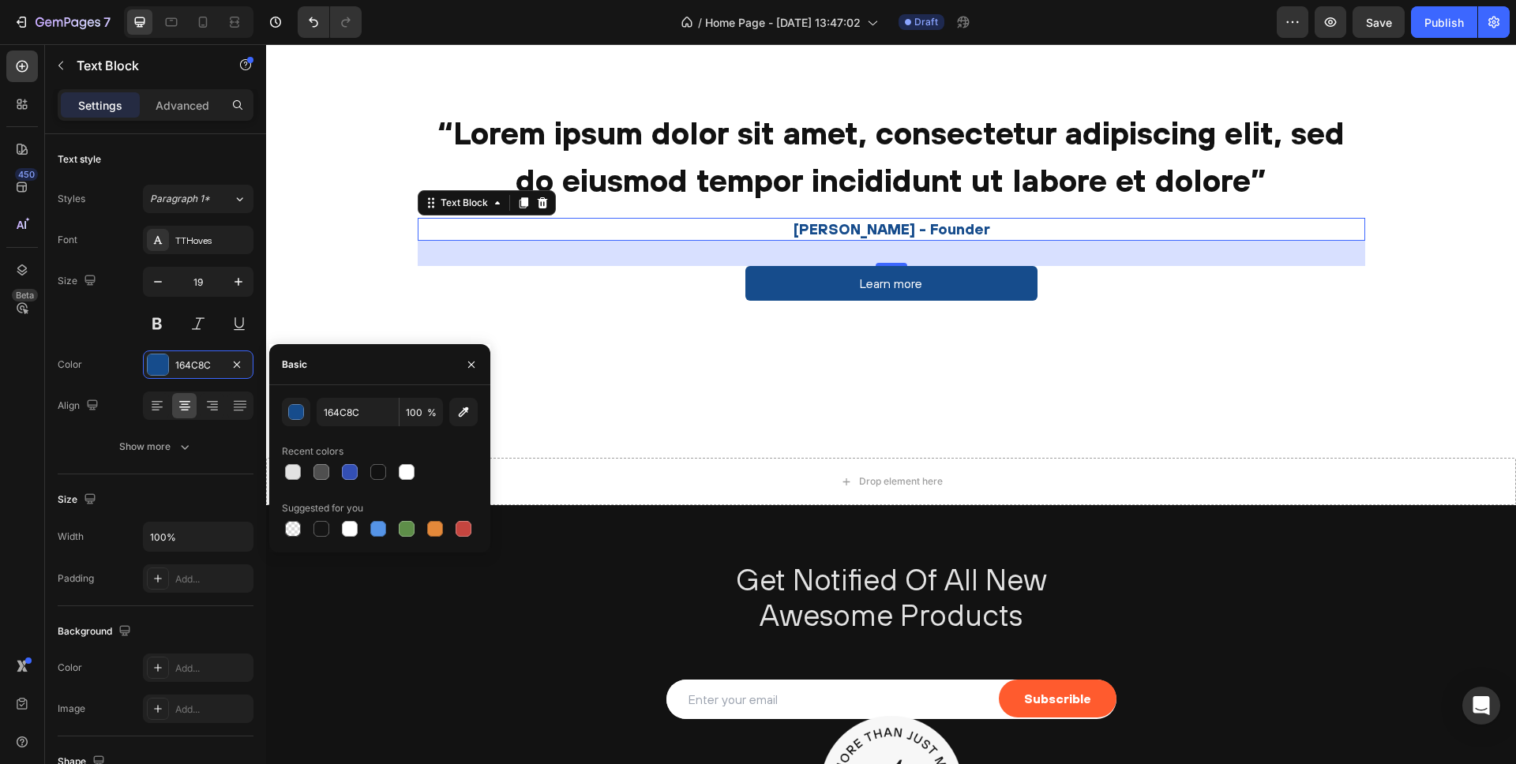
click at [378, 476] on div at bounding box center [378, 472] width 16 height 16
type input "121212"
click at [651, 145] on h2 "“Lorem ipsum dolor sit amet, consectetur adipiscing elit, sed do eiusmod tempor…" at bounding box center [892, 156] width 948 height 98
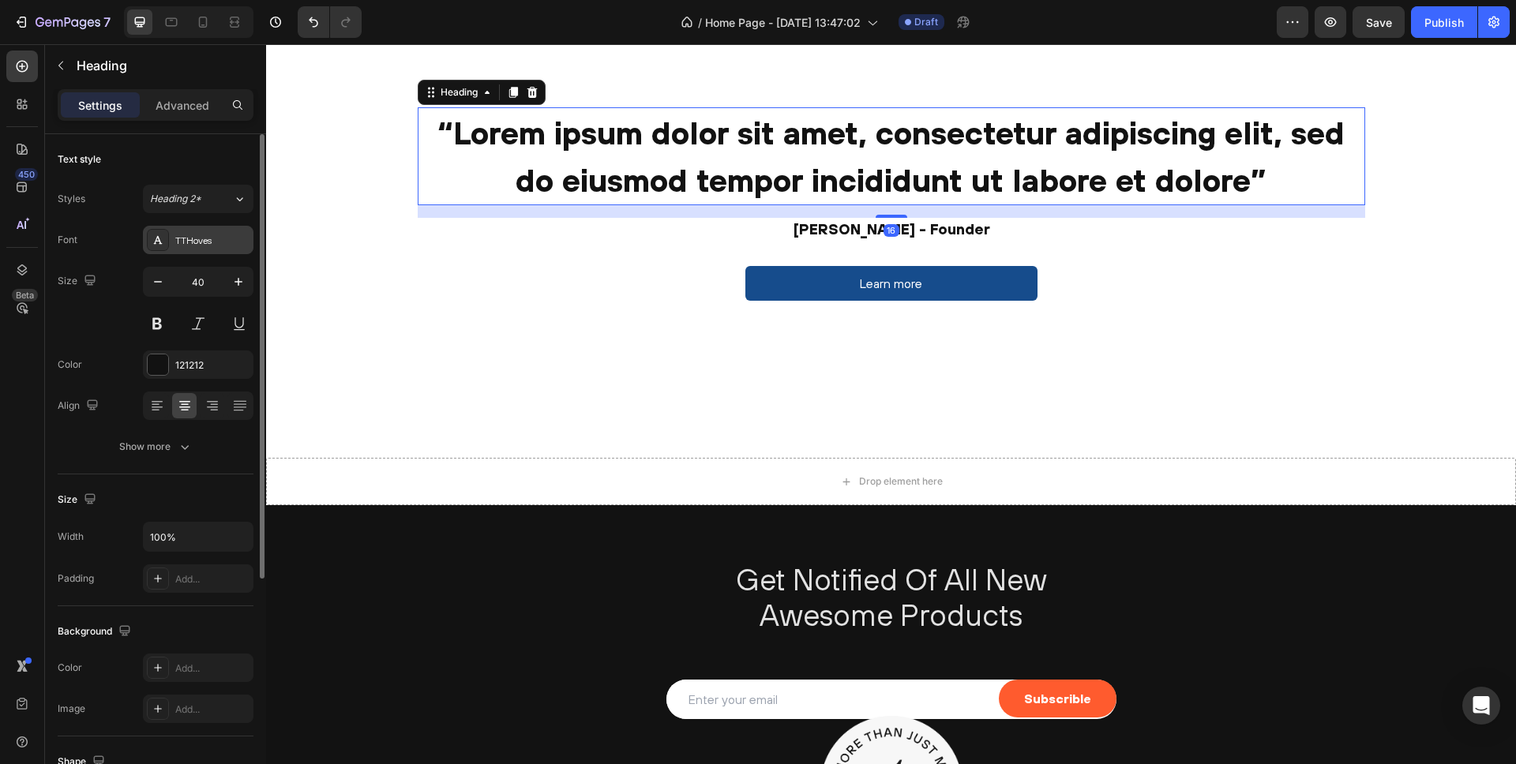
click at [189, 239] on div "TTHoves" at bounding box center [212, 241] width 74 height 14
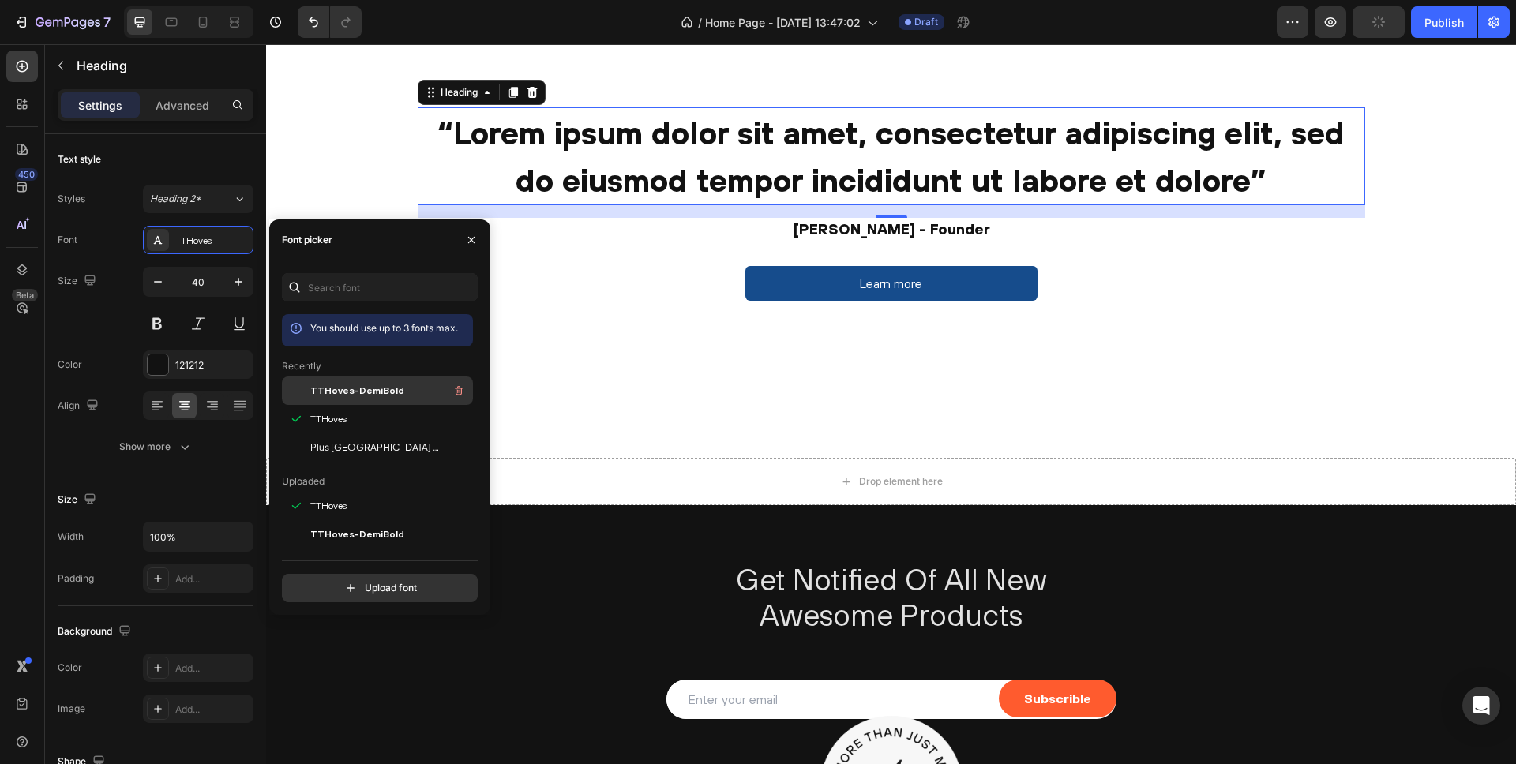
click at [331, 384] on span "TTHoves-DemiBold" at bounding box center [357, 391] width 94 height 14
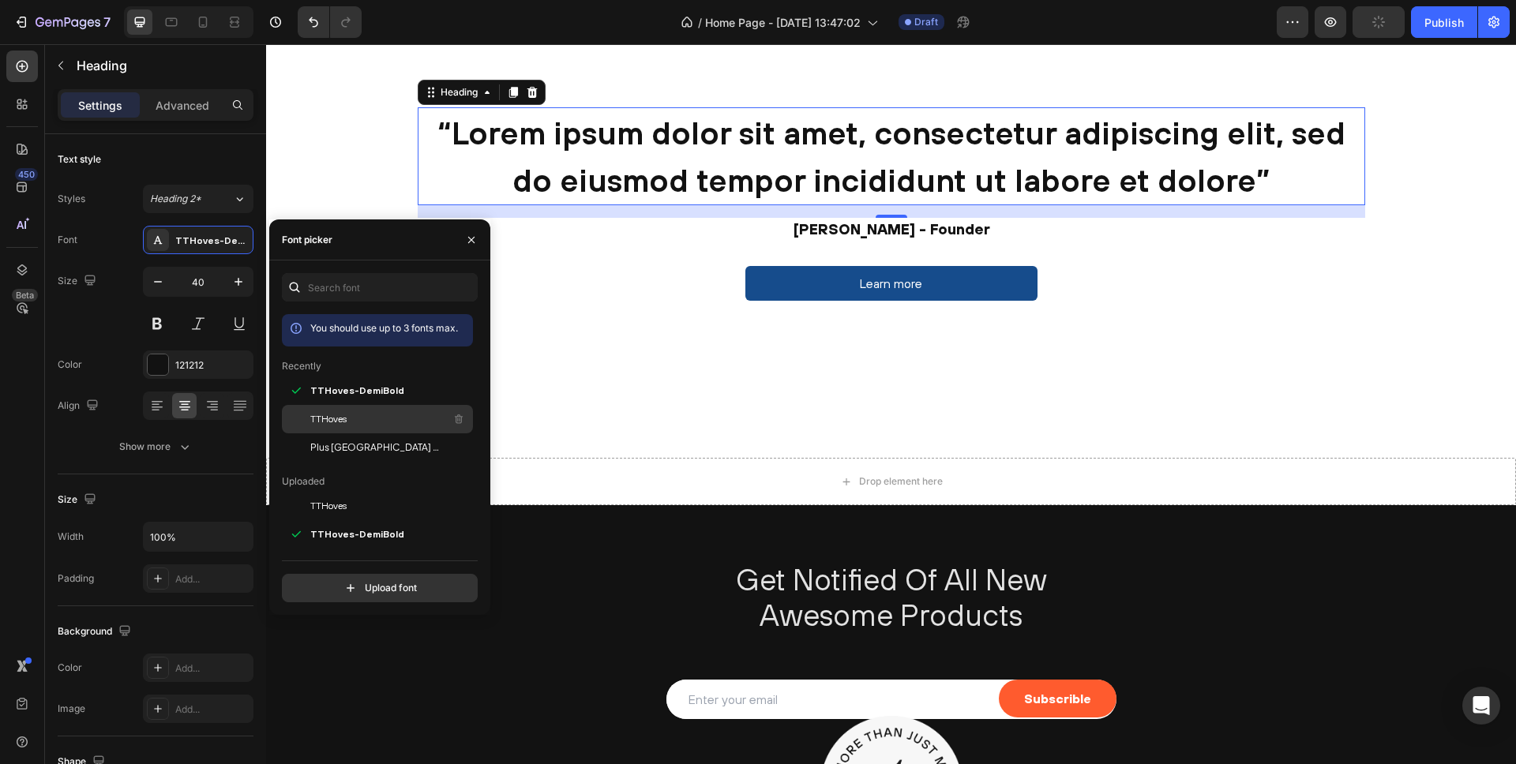
click at [329, 413] on span "TTHoves" at bounding box center [328, 419] width 36 height 14
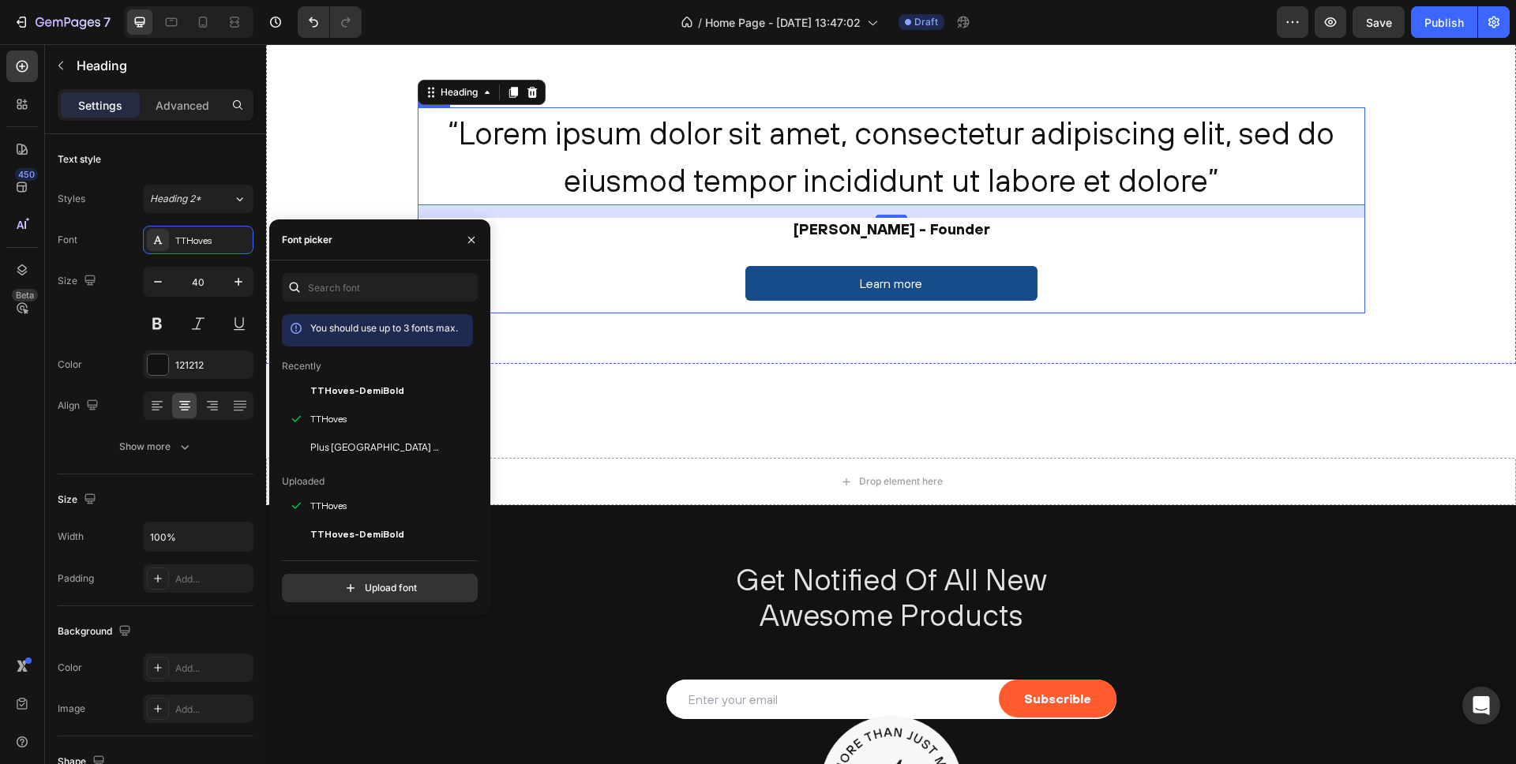
click at [855, 225] on p "[PERSON_NAME] - Founder" at bounding box center [891, 230] width 944 height 20
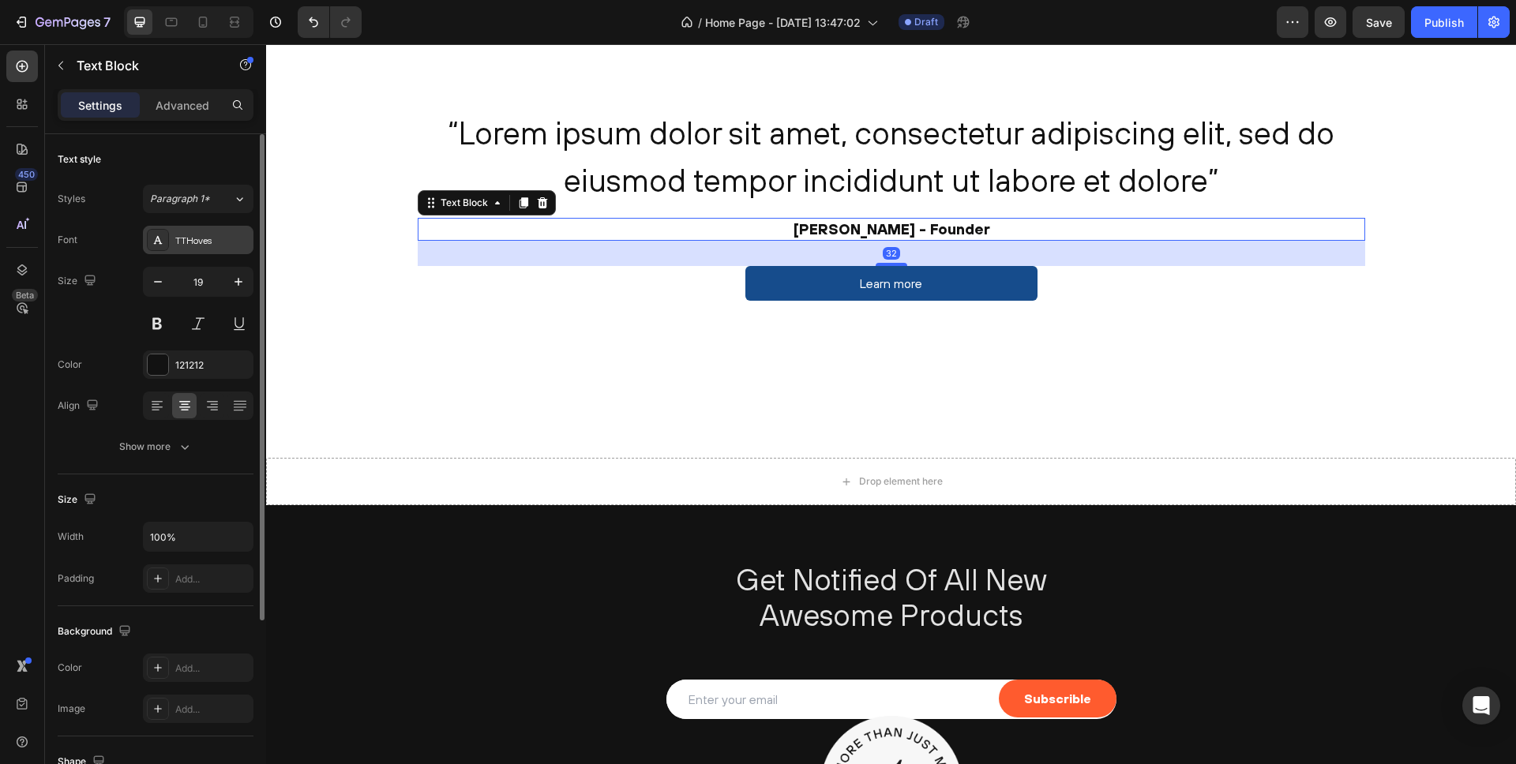
click at [189, 240] on div "TTHoves" at bounding box center [212, 241] width 74 height 14
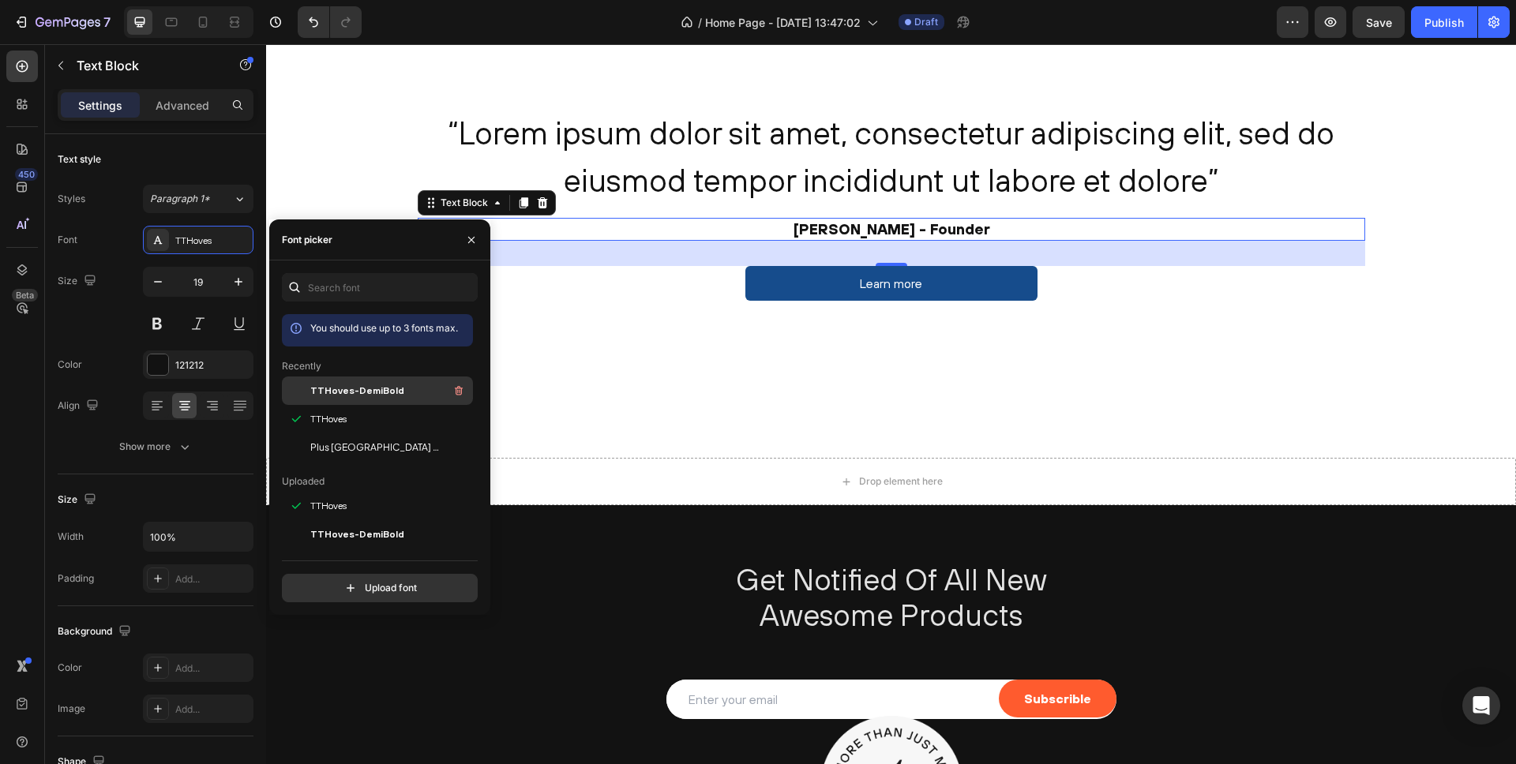
click at [336, 391] on span "TTHoves-DemiBold" at bounding box center [357, 391] width 94 height 14
click at [337, 413] on span "TTHoves" at bounding box center [328, 419] width 36 height 14
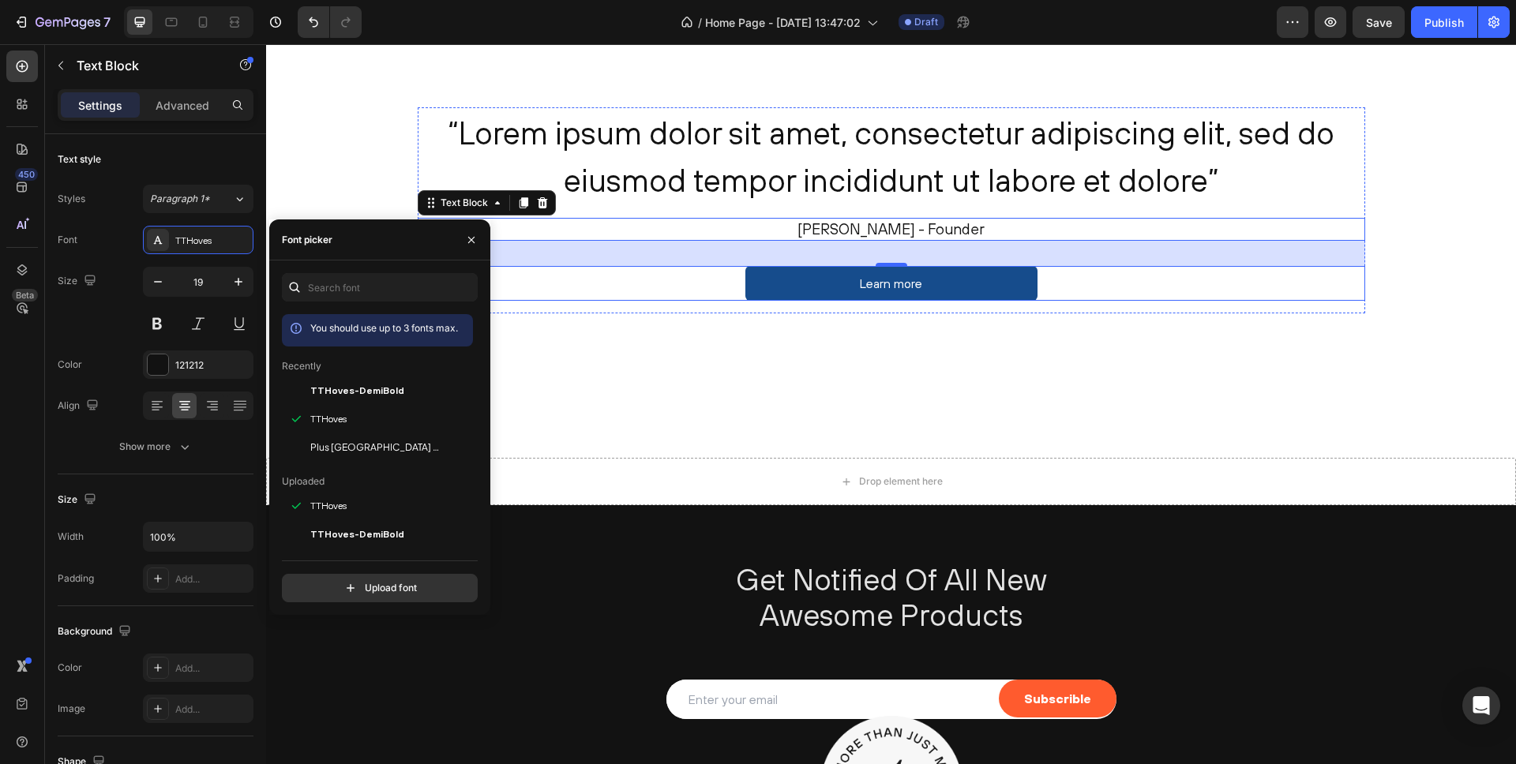
click at [674, 289] on div "Learn more Button" at bounding box center [892, 284] width 948 height 36
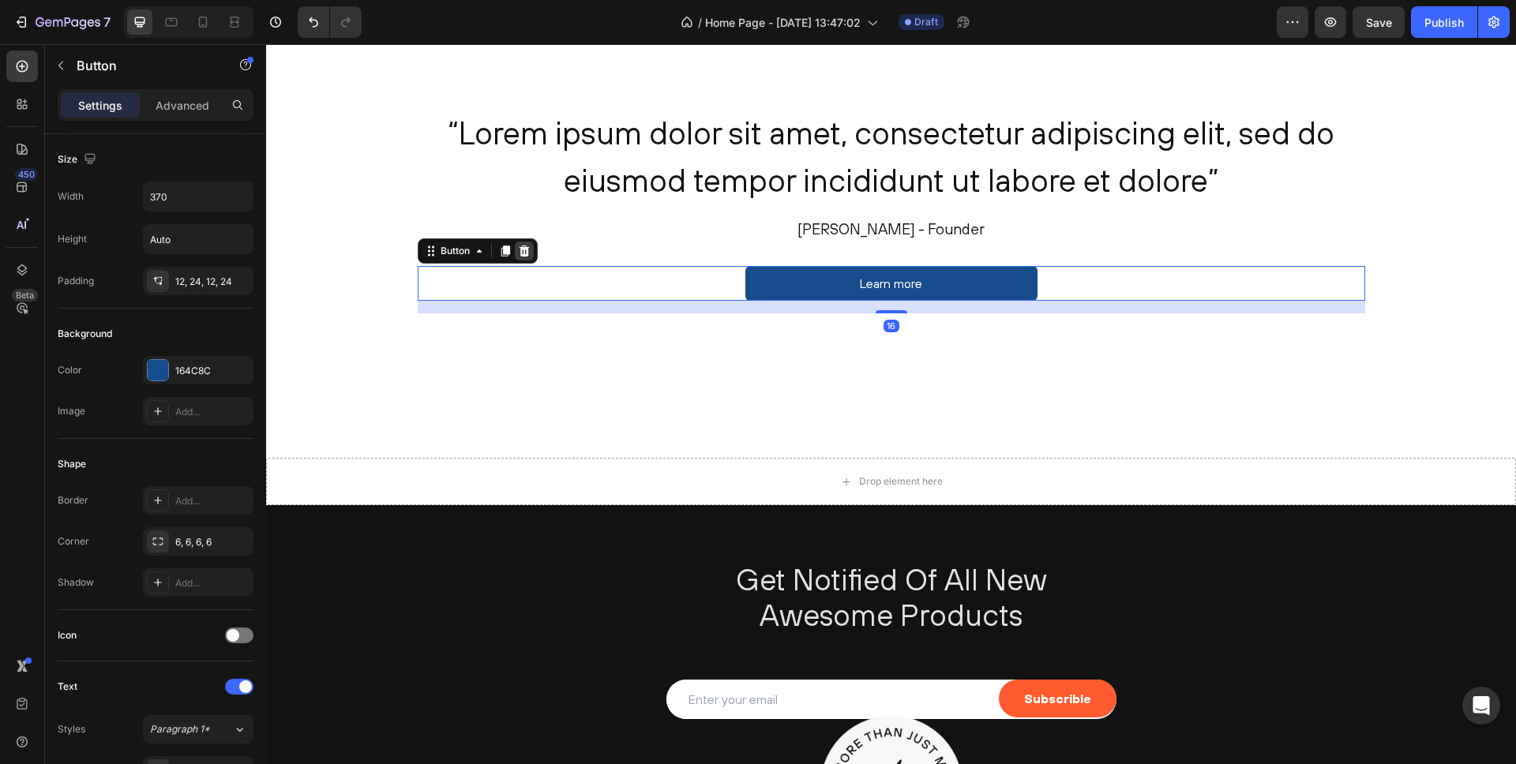
click at [531, 252] on div at bounding box center [524, 251] width 19 height 19
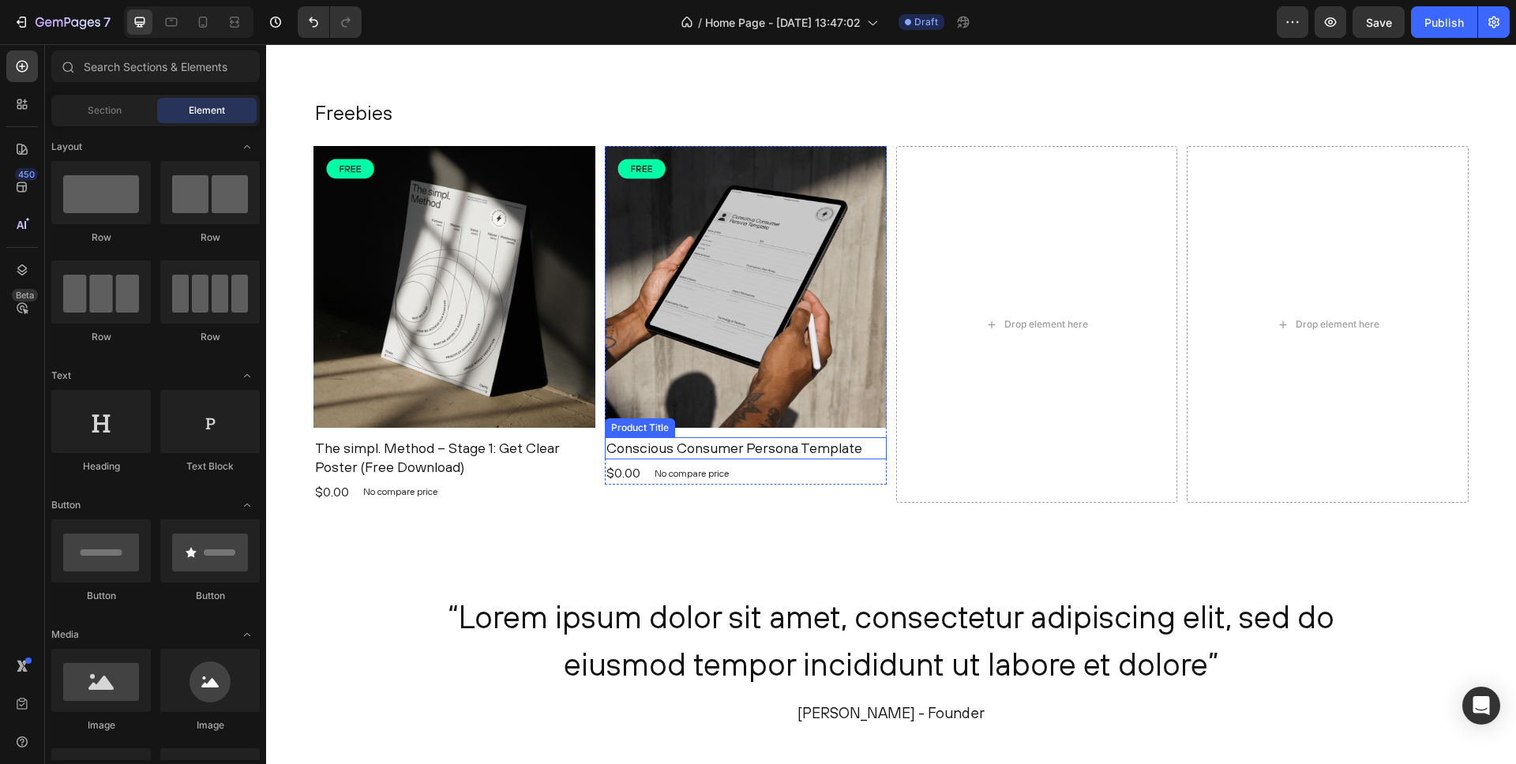
scroll to position [1967, 0]
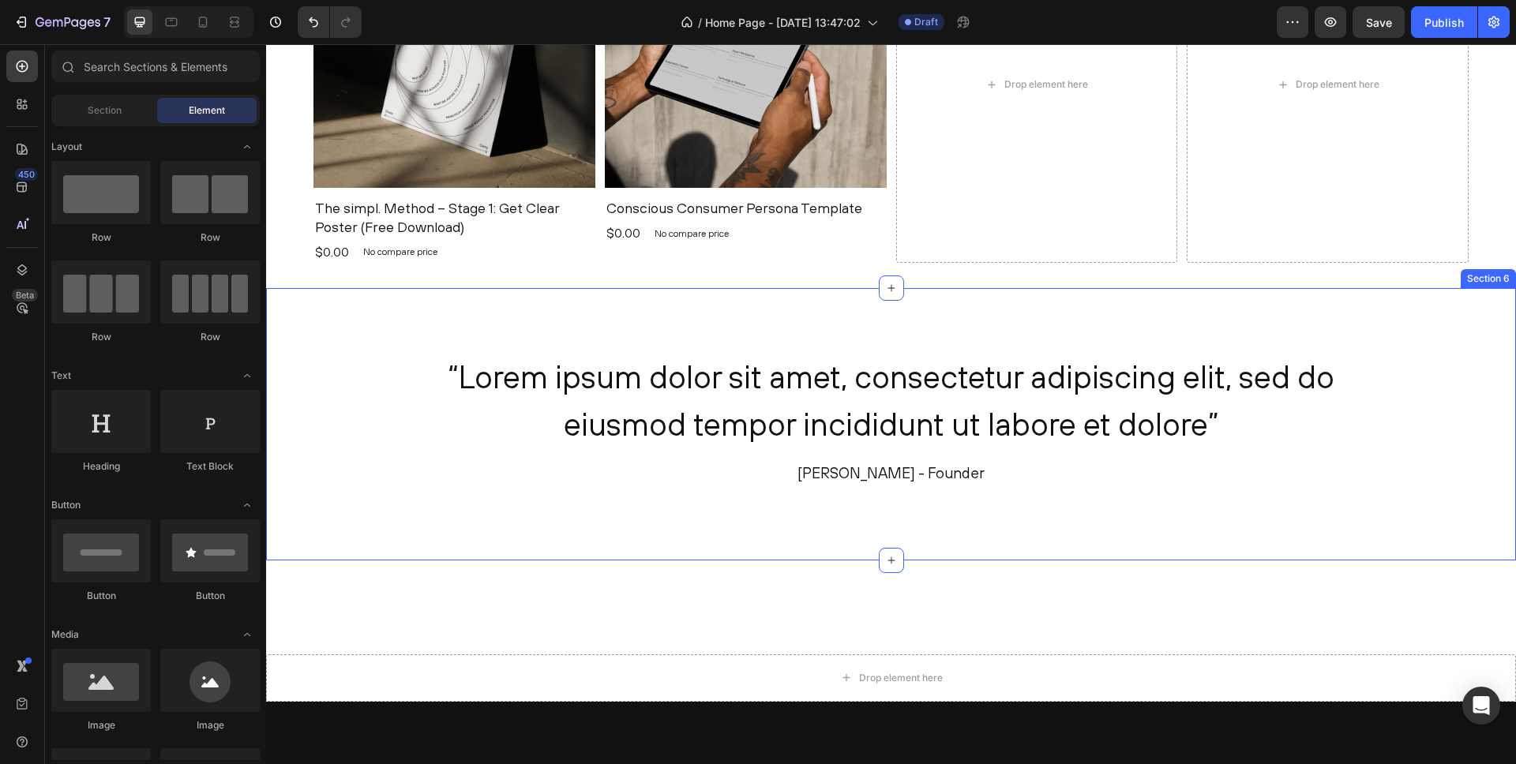
click at [404, 324] on div "“Lorem ipsum dolor sit amet, consectetur adipiscing elit, sed do eiusmod tempor…" at bounding box center [891, 424] width 1250 height 272
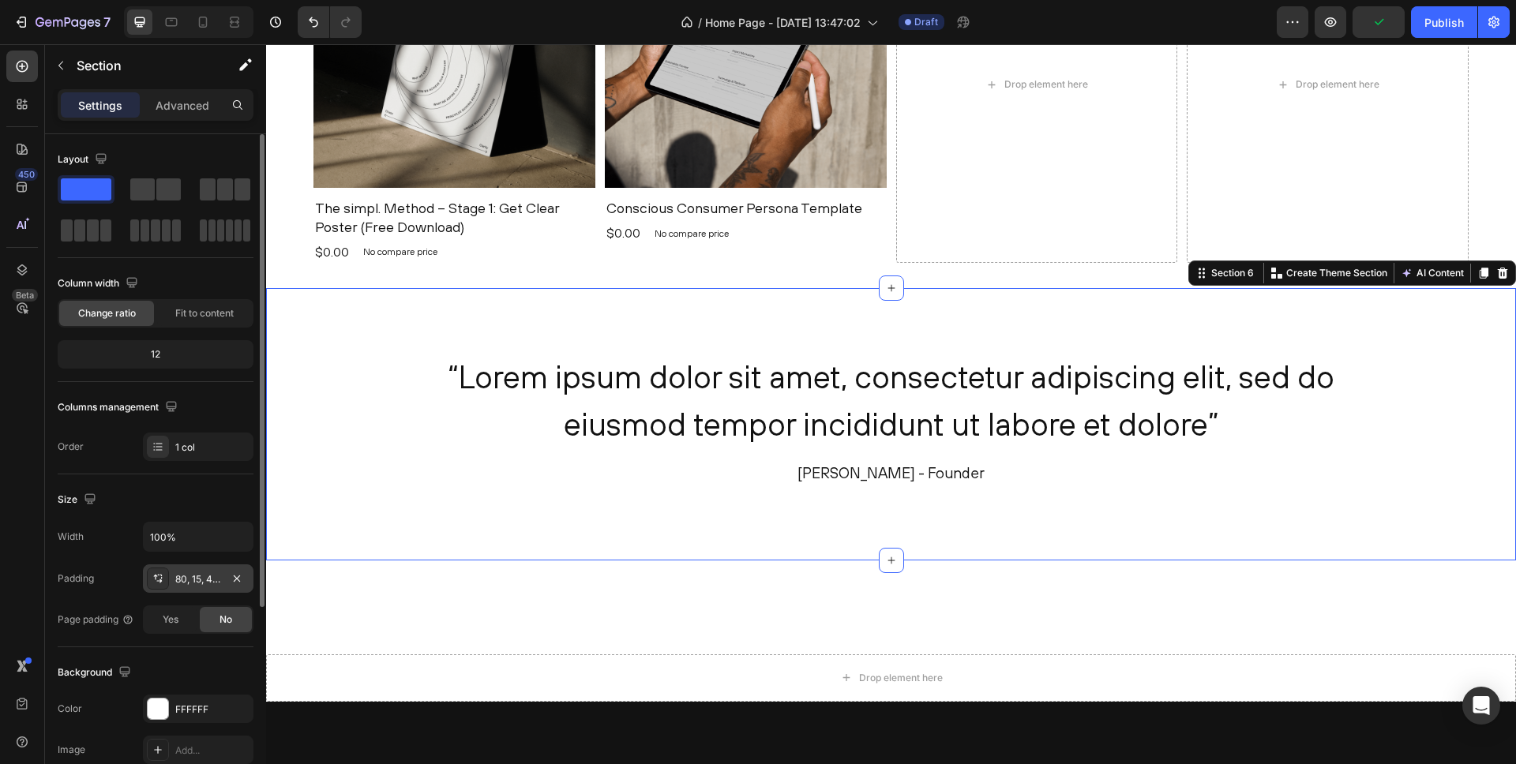
click at [205, 580] on div "80, 15, 48, 15" at bounding box center [198, 579] width 46 height 14
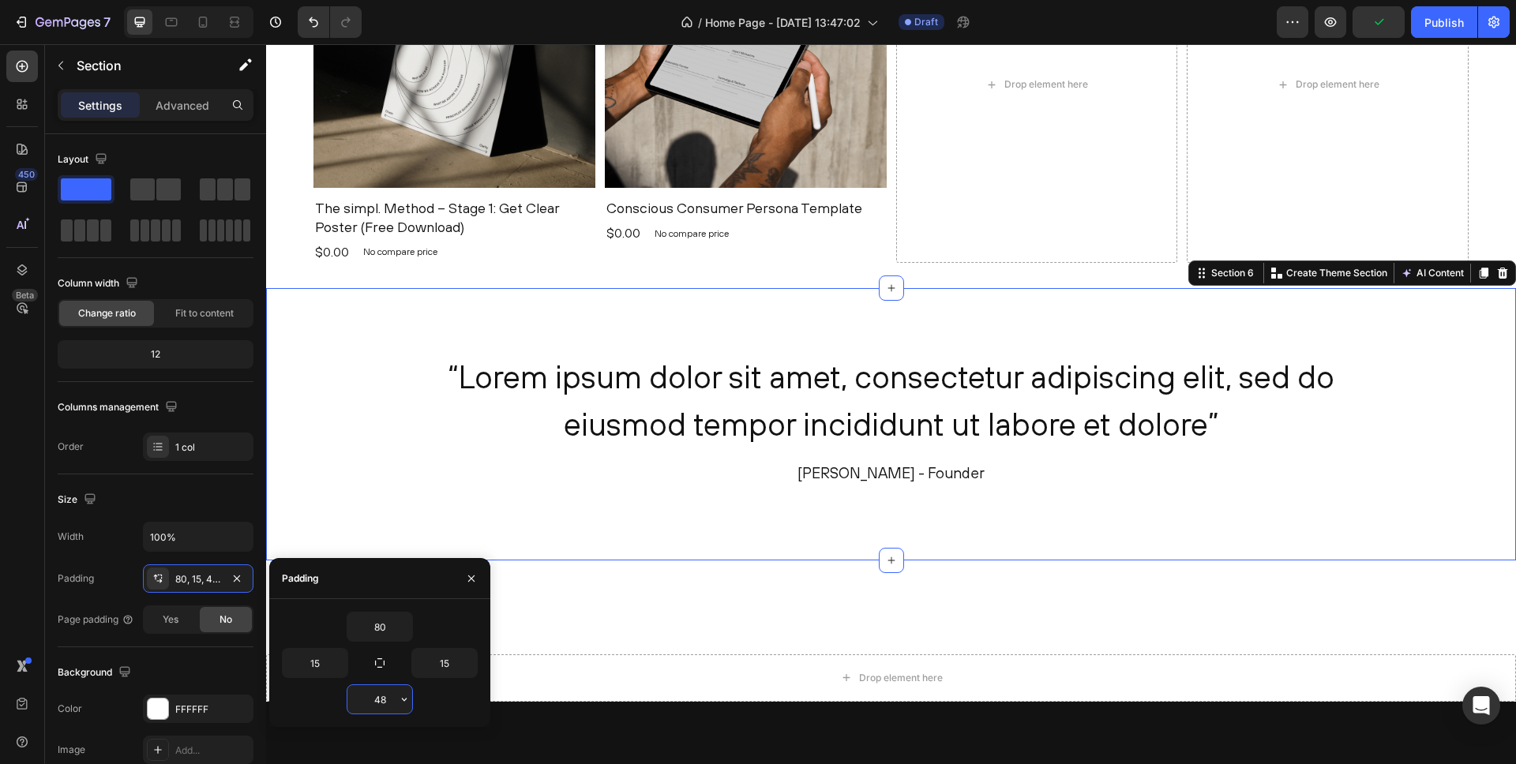
drag, startPoint x: 388, startPoint y: 703, endPoint x: 339, endPoint y: 701, distance: 49.0
click at [343, 700] on div "48" at bounding box center [380, 700] width 196 height 30
type input "8"
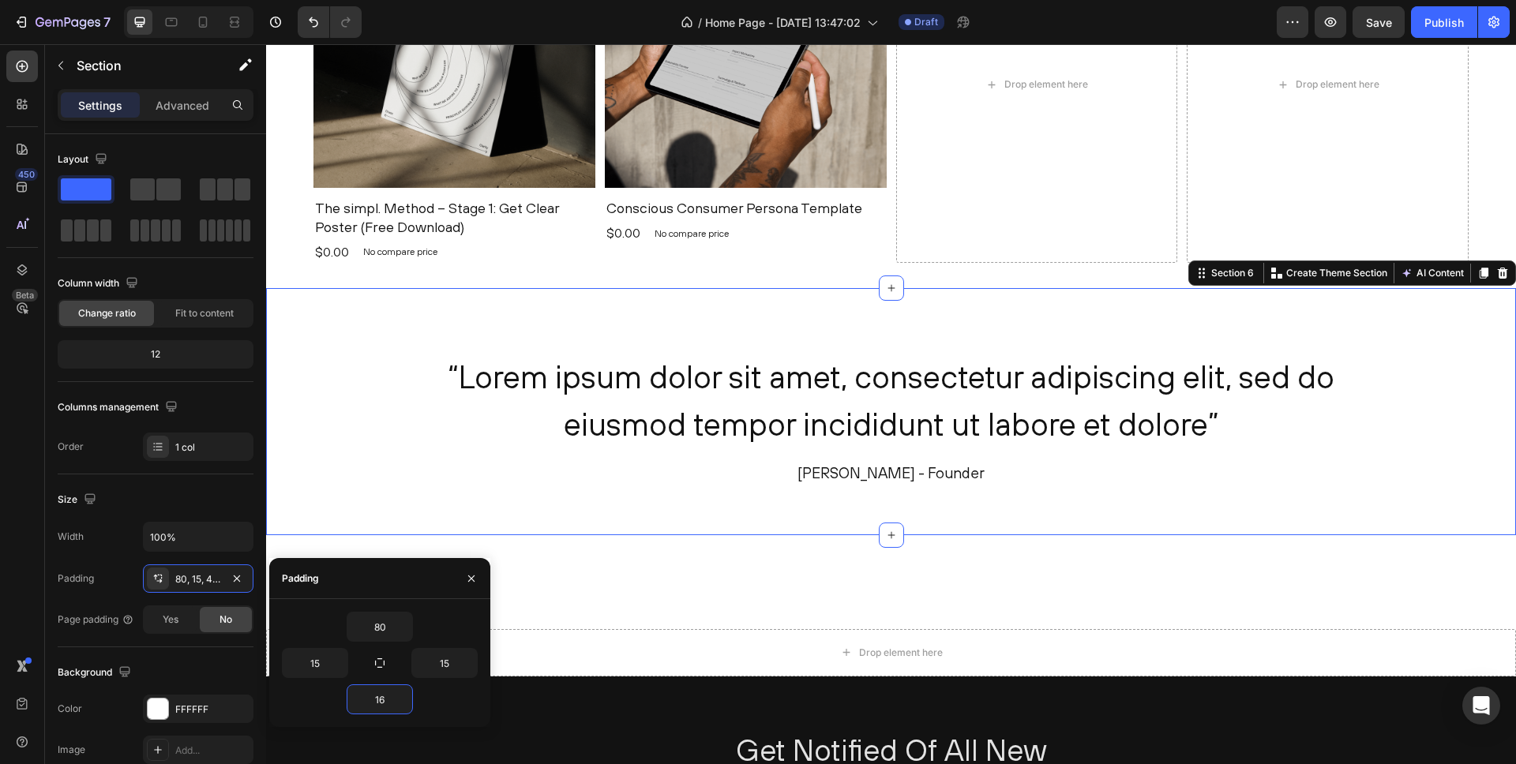
type input "160"
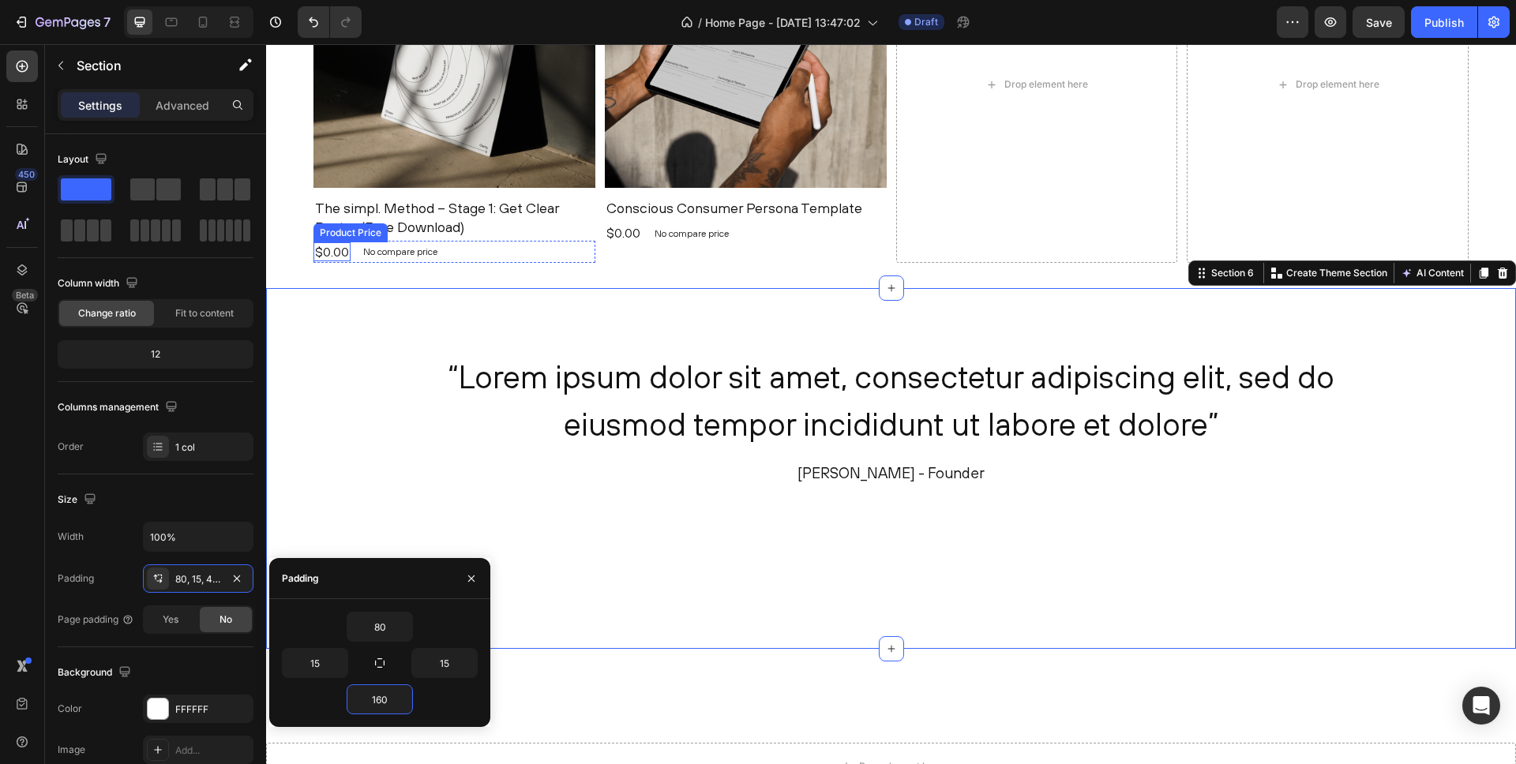
click at [280, 232] on div "Freebies Heading Product Images The simpl. Method – Stage 1: Get Clear Poster (…" at bounding box center [891, 74] width 1250 height 430
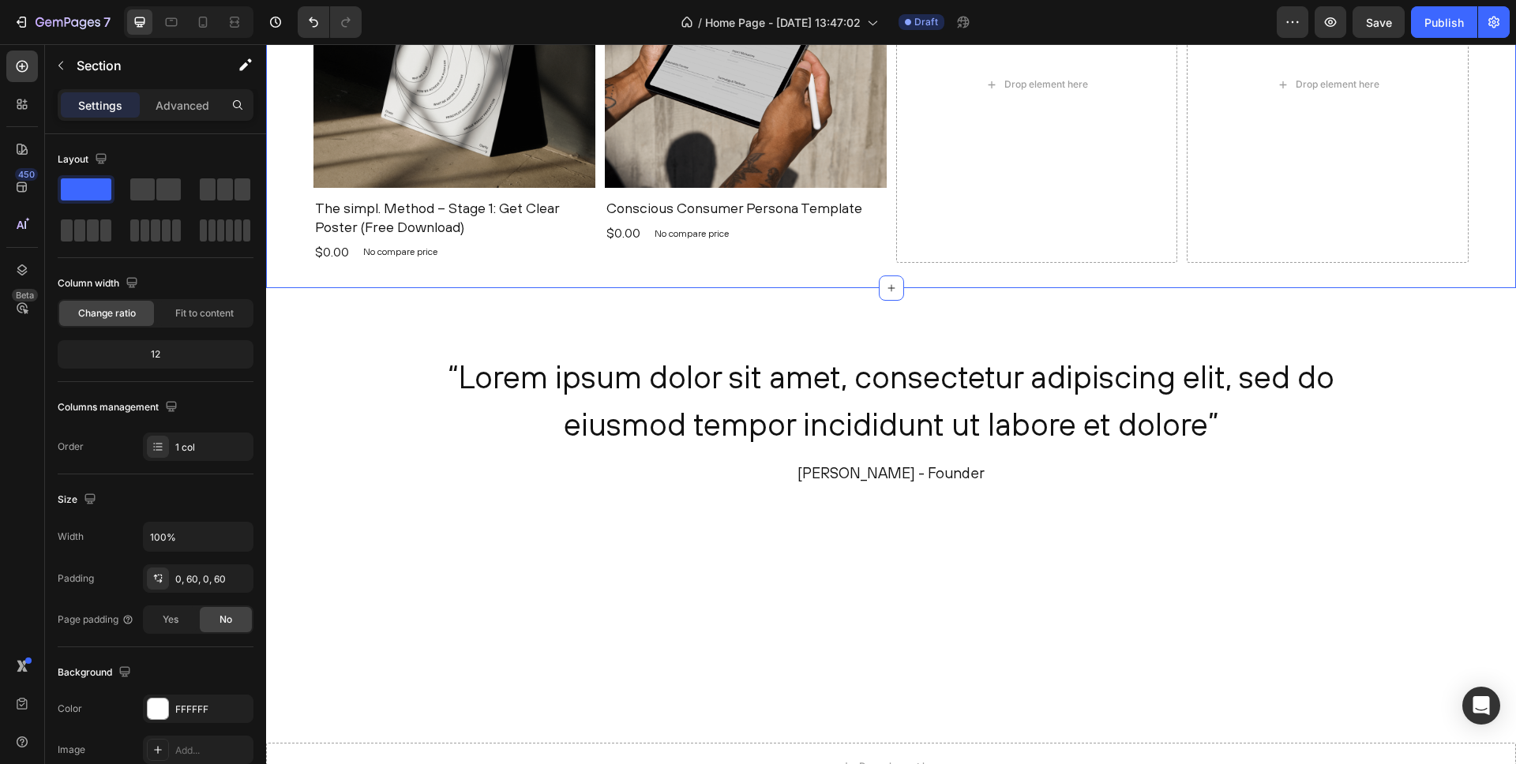
click at [283, 239] on div "Freebies Heading Product Images The simpl. Method – Stage 1: Get Clear Poster (…" at bounding box center [891, 74] width 1250 height 430
click at [216, 576] on div "0, 60, 0, 60" at bounding box center [198, 579] width 46 height 14
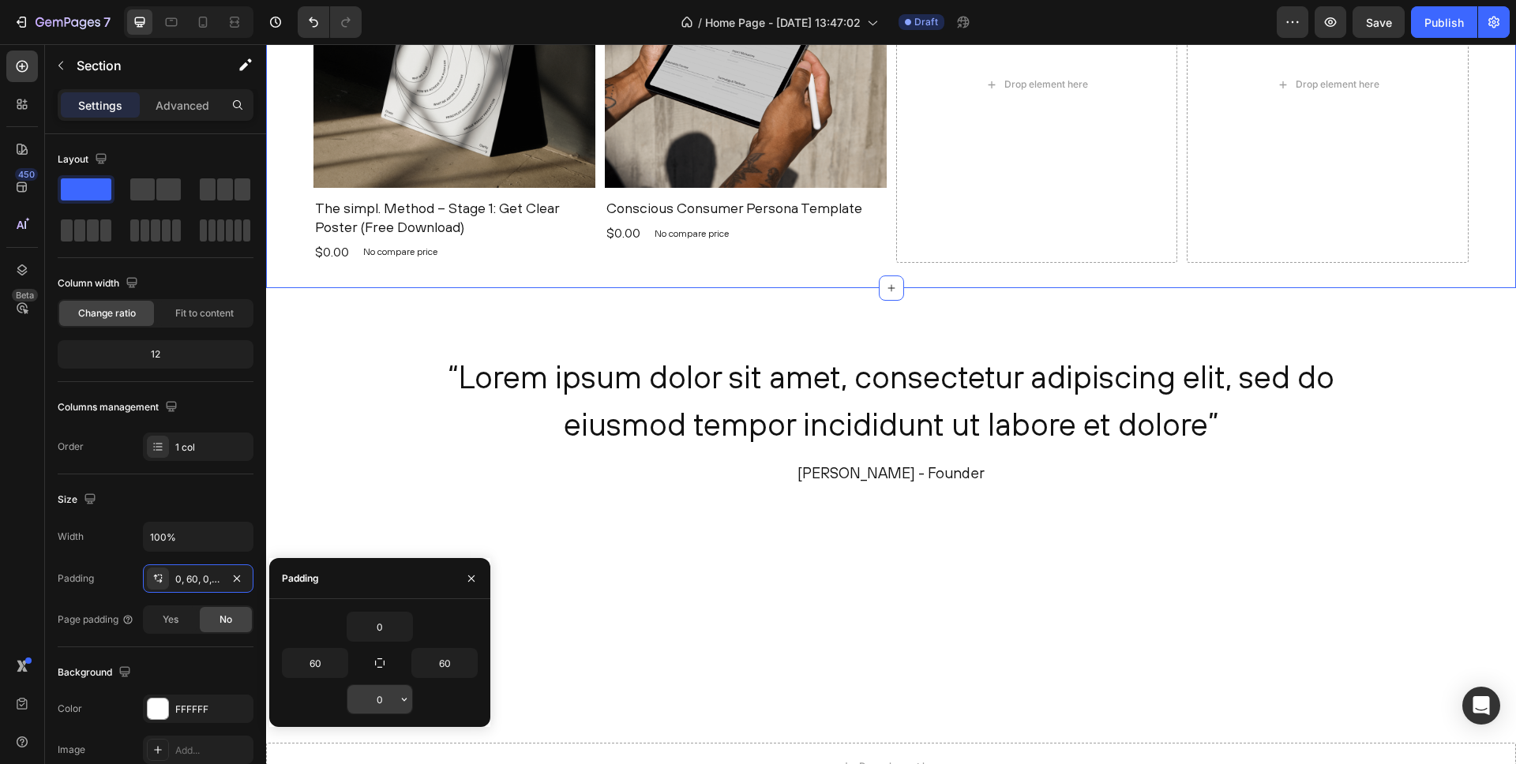
click at [368, 694] on input "0" at bounding box center [379, 699] width 65 height 28
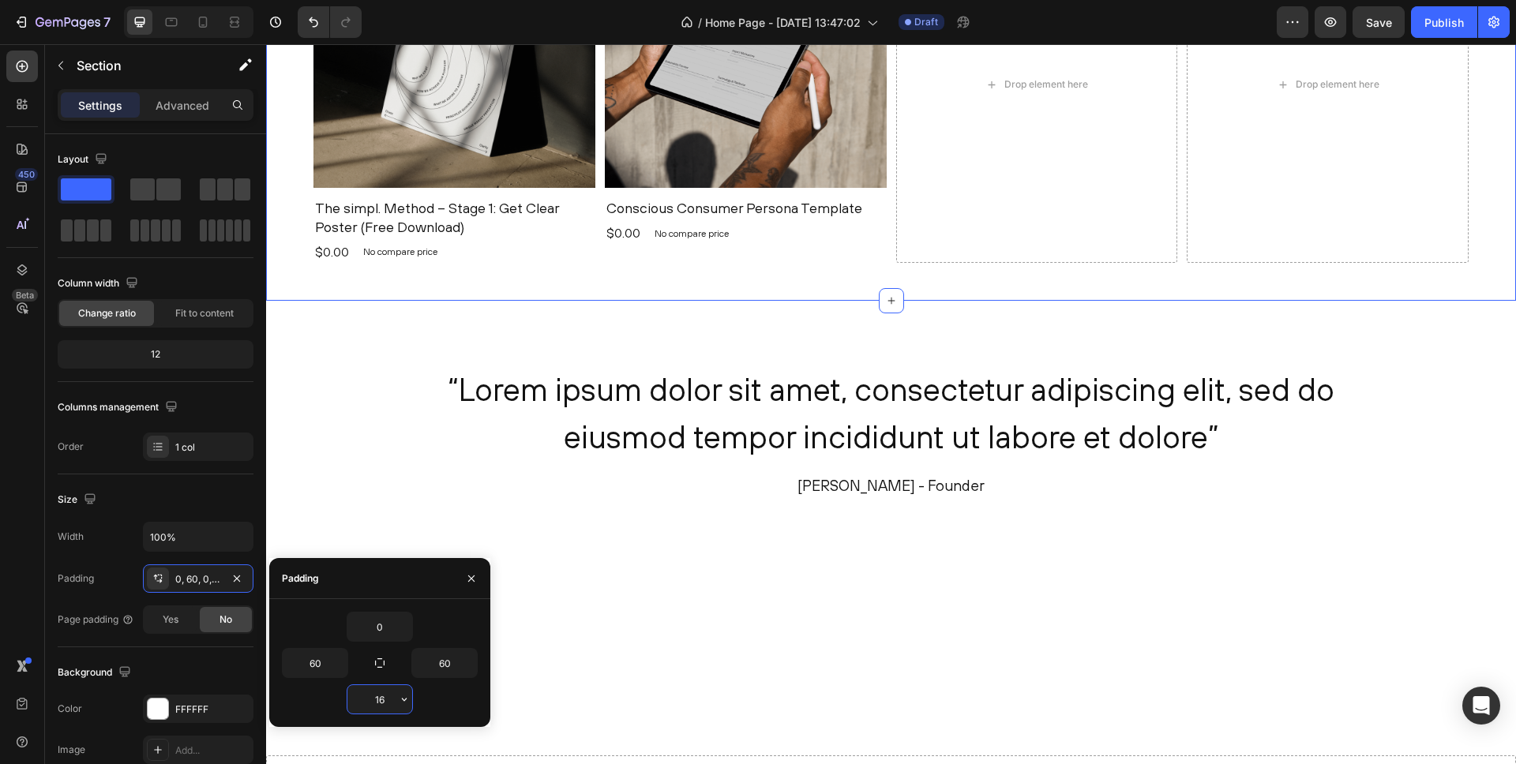
type input "160"
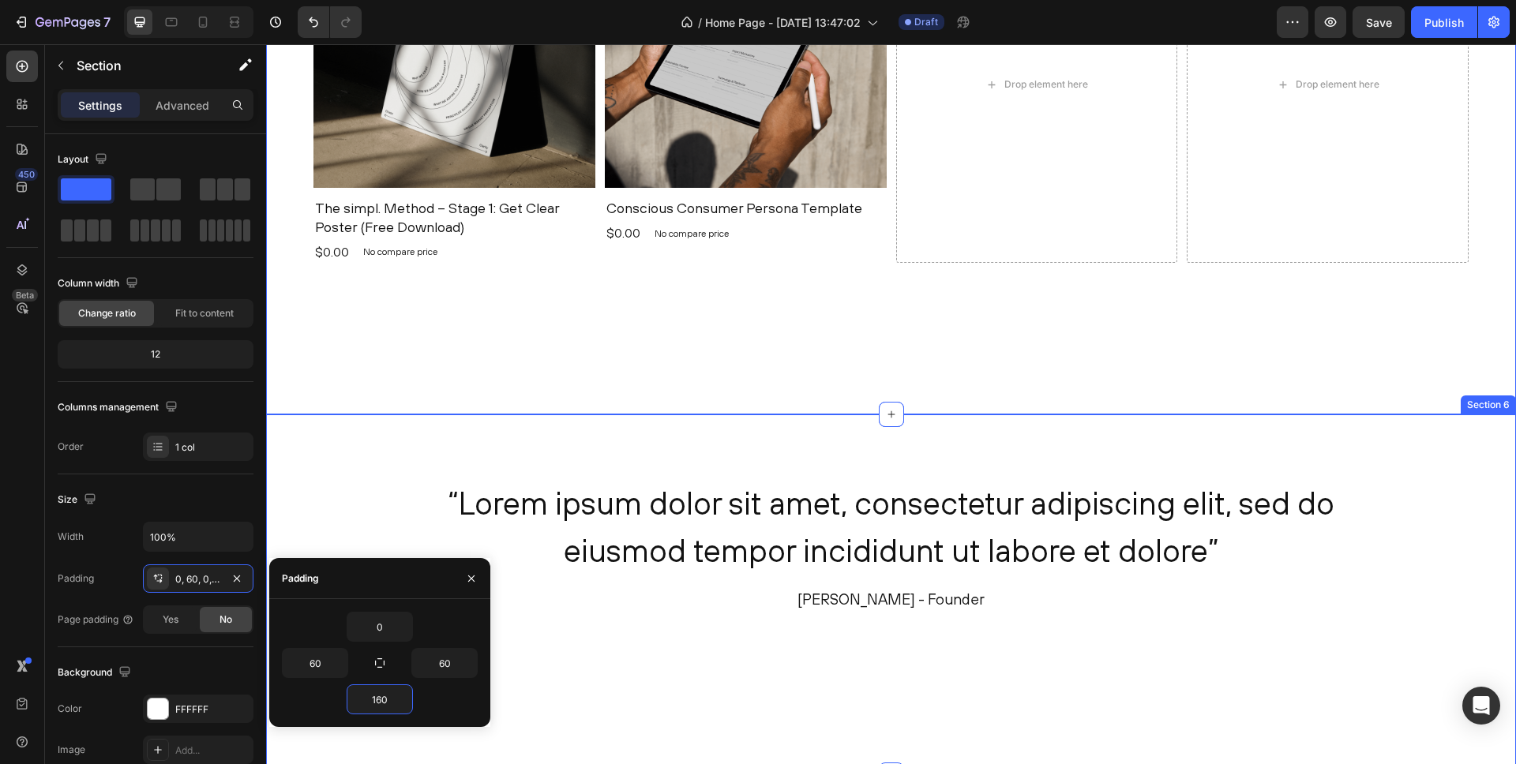
click at [395, 465] on div "“Lorem ipsum dolor sit amet, consectetur adipiscing elit, sed do eiusmod tempor…" at bounding box center [891, 595] width 1250 height 361
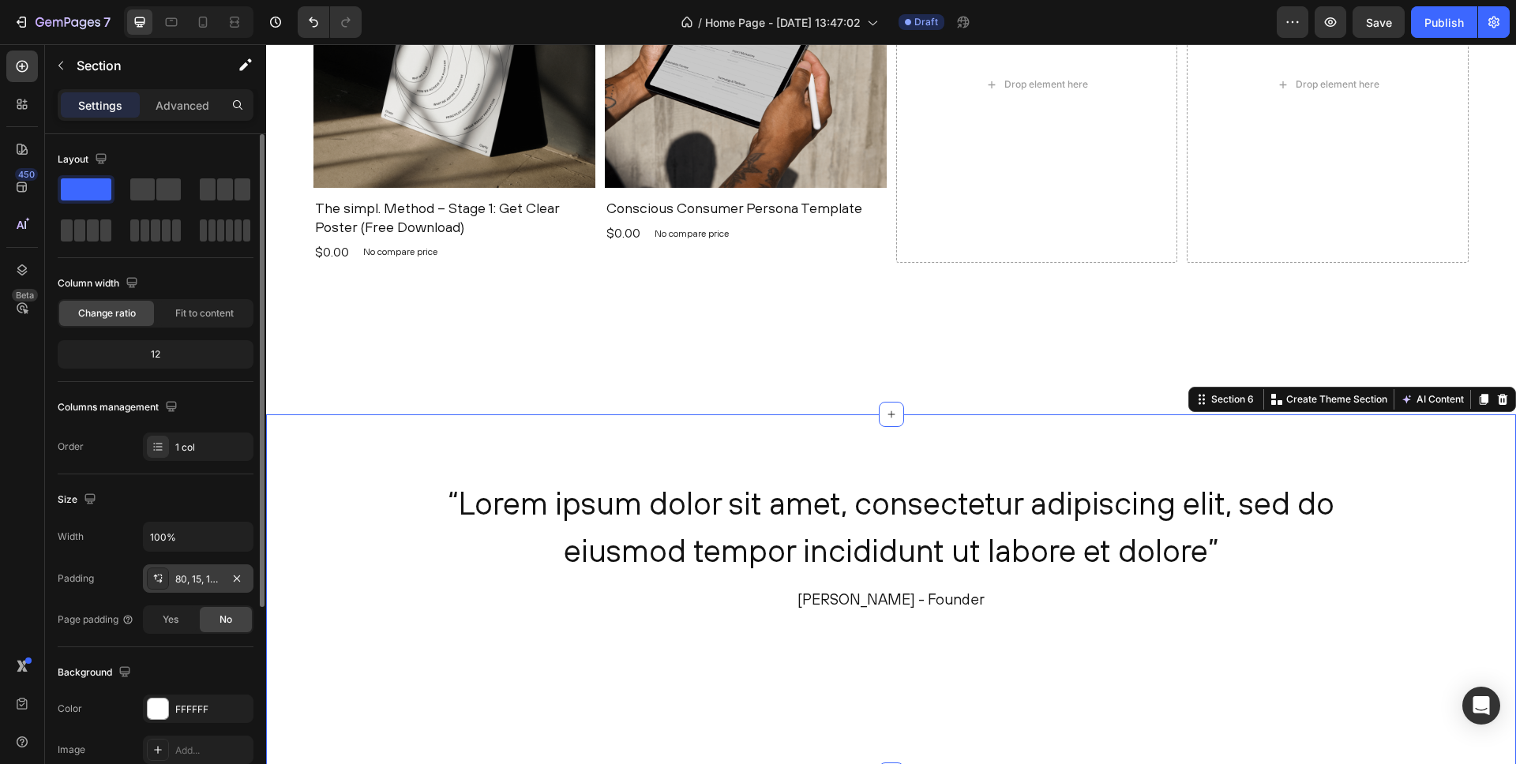
click at [191, 573] on div "80, 15, 160, 15" at bounding box center [198, 579] width 46 height 14
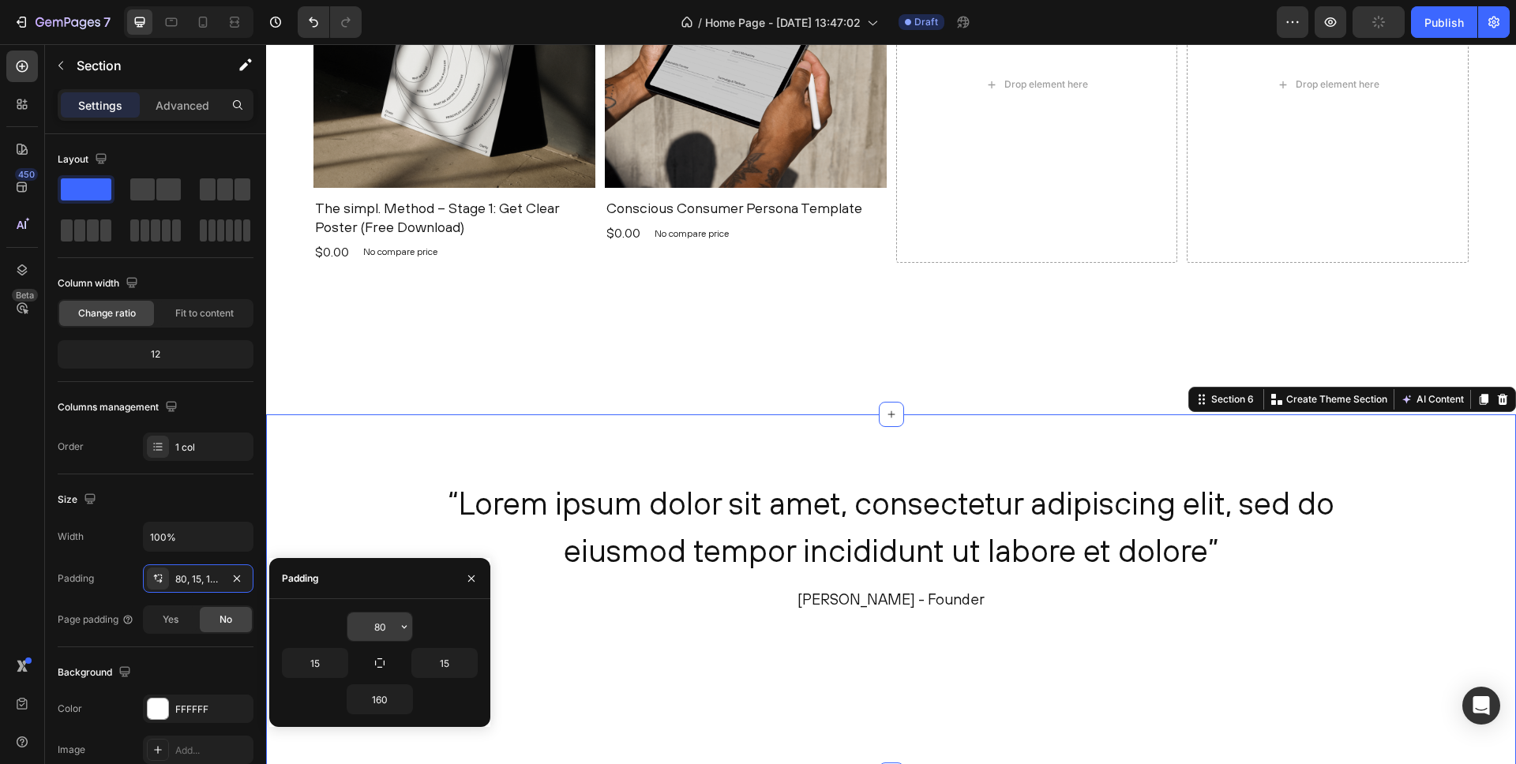
click at [388, 633] on input "80" at bounding box center [379, 627] width 65 height 28
click at [403, 622] on icon "button" at bounding box center [404, 627] width 13 height 13
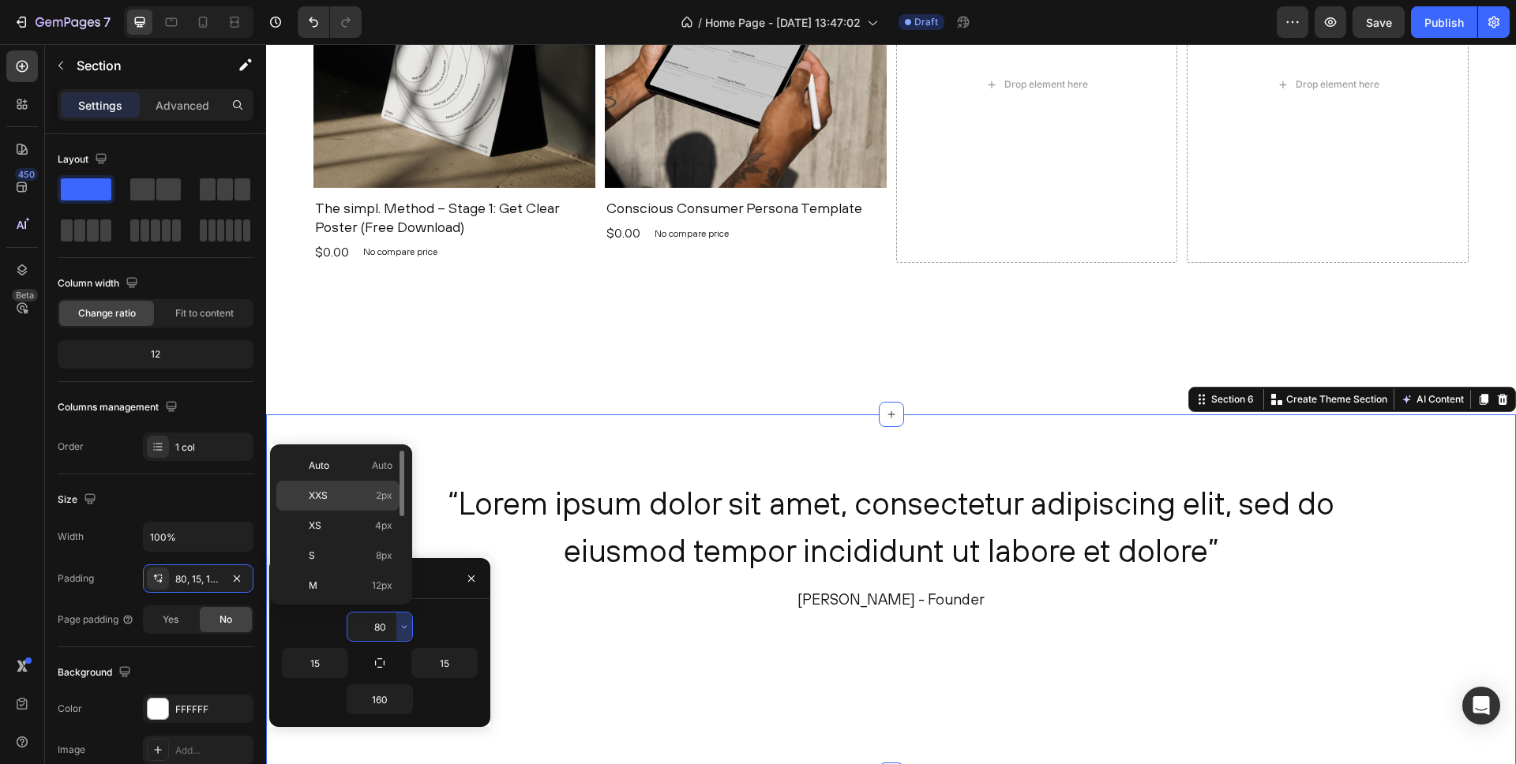
click at [384, 499] on span "2px" at bounding box center [384, 496] width 17 height 14
type input "2"
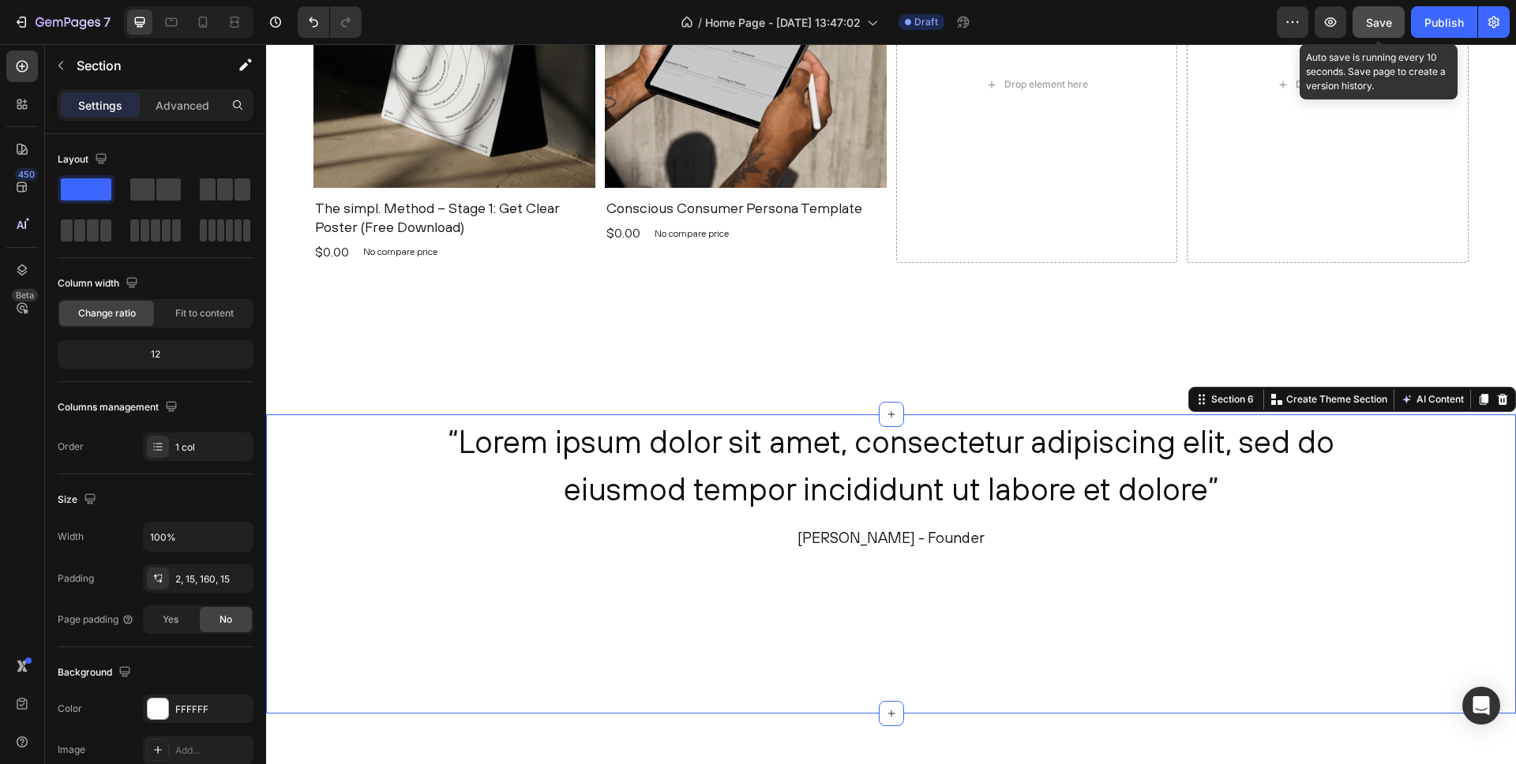
click at [1373, 25] on span "Save" at bounding box center [1379, 22] width 26 height 13
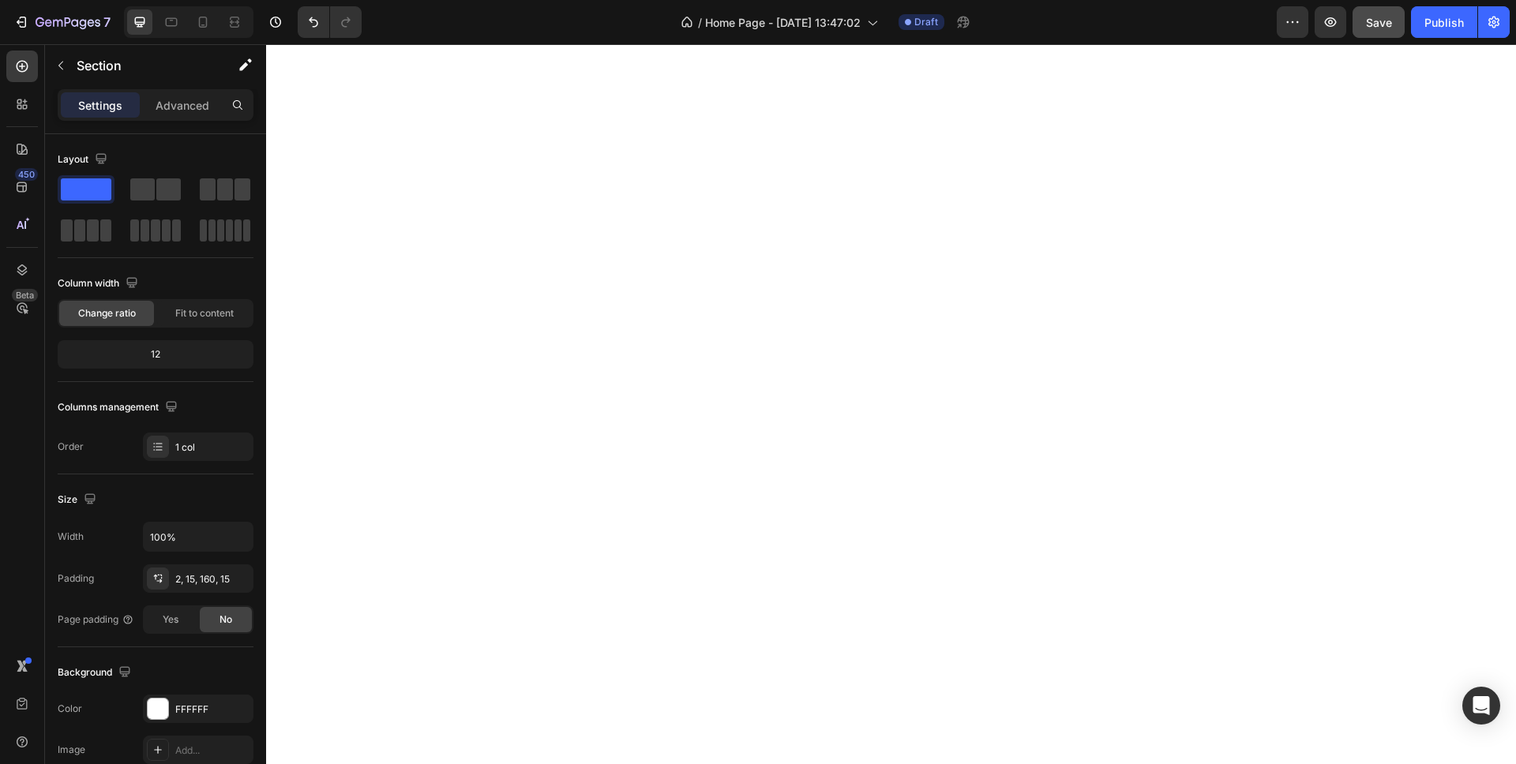
scroll to position [0, 0]
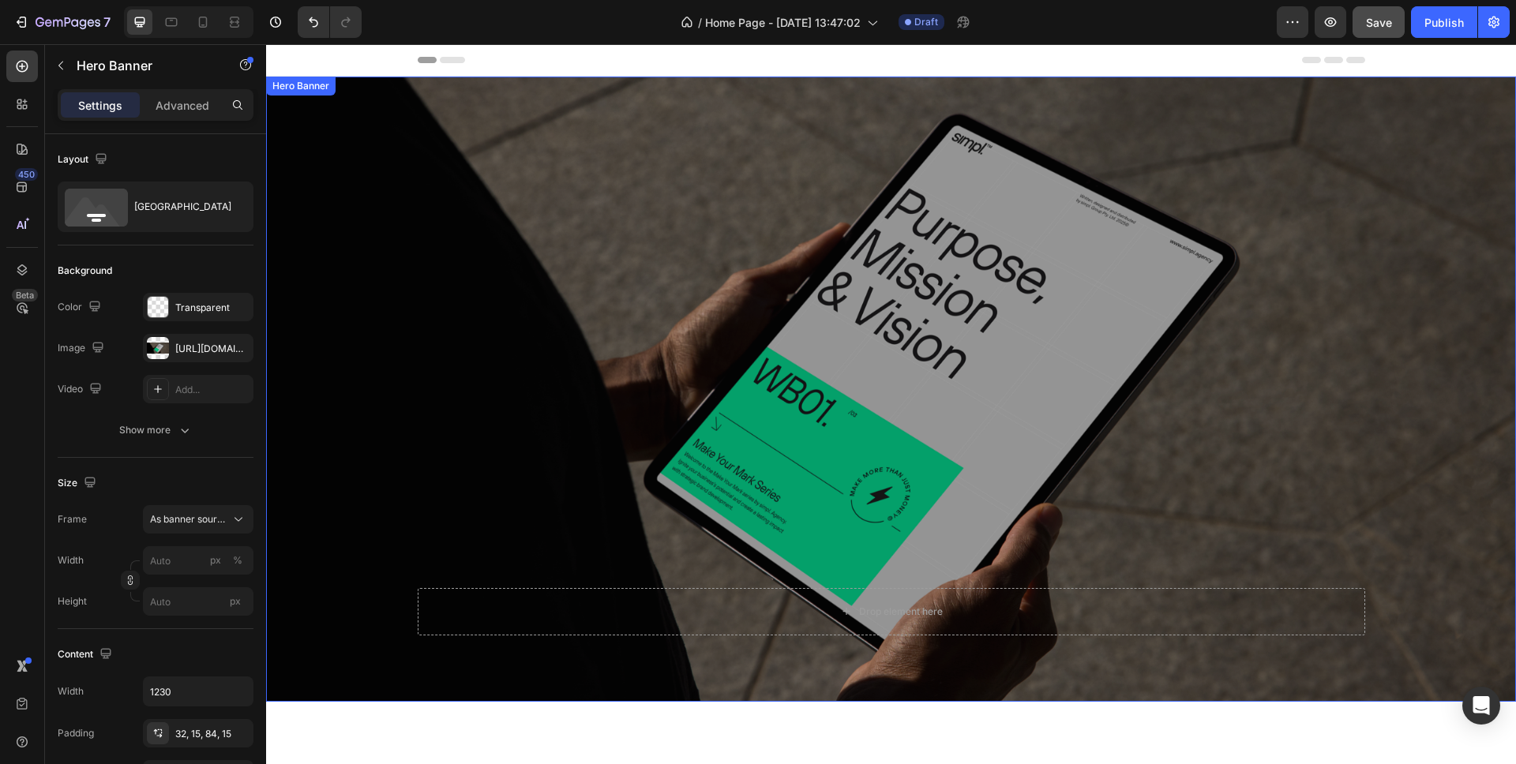
click at [805, 238] on div "Overlay" at bounding box center [891, 389] width 1250 height 625
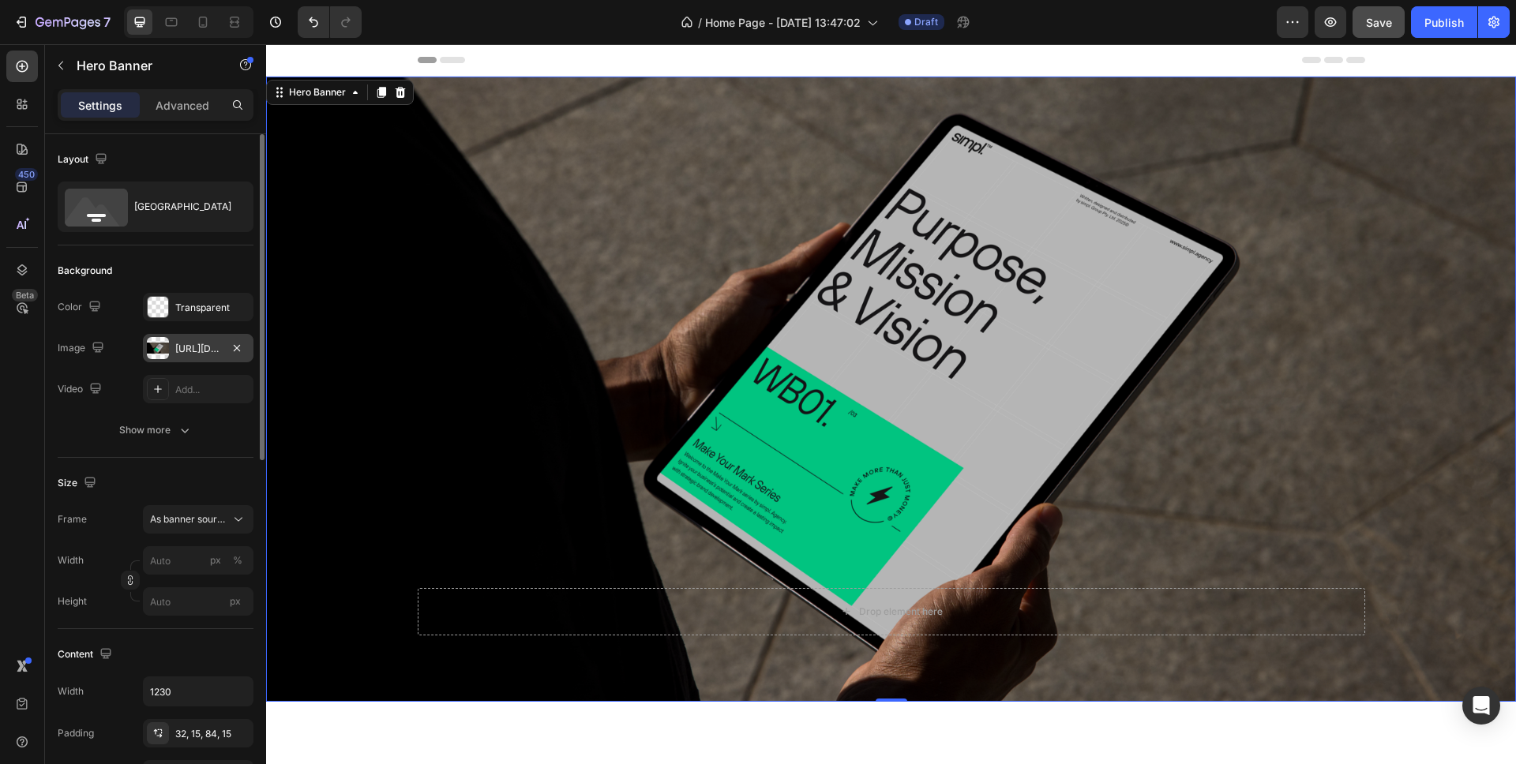
click at [167, 348] on div at bounding box center [158, 348] width 22 height 22
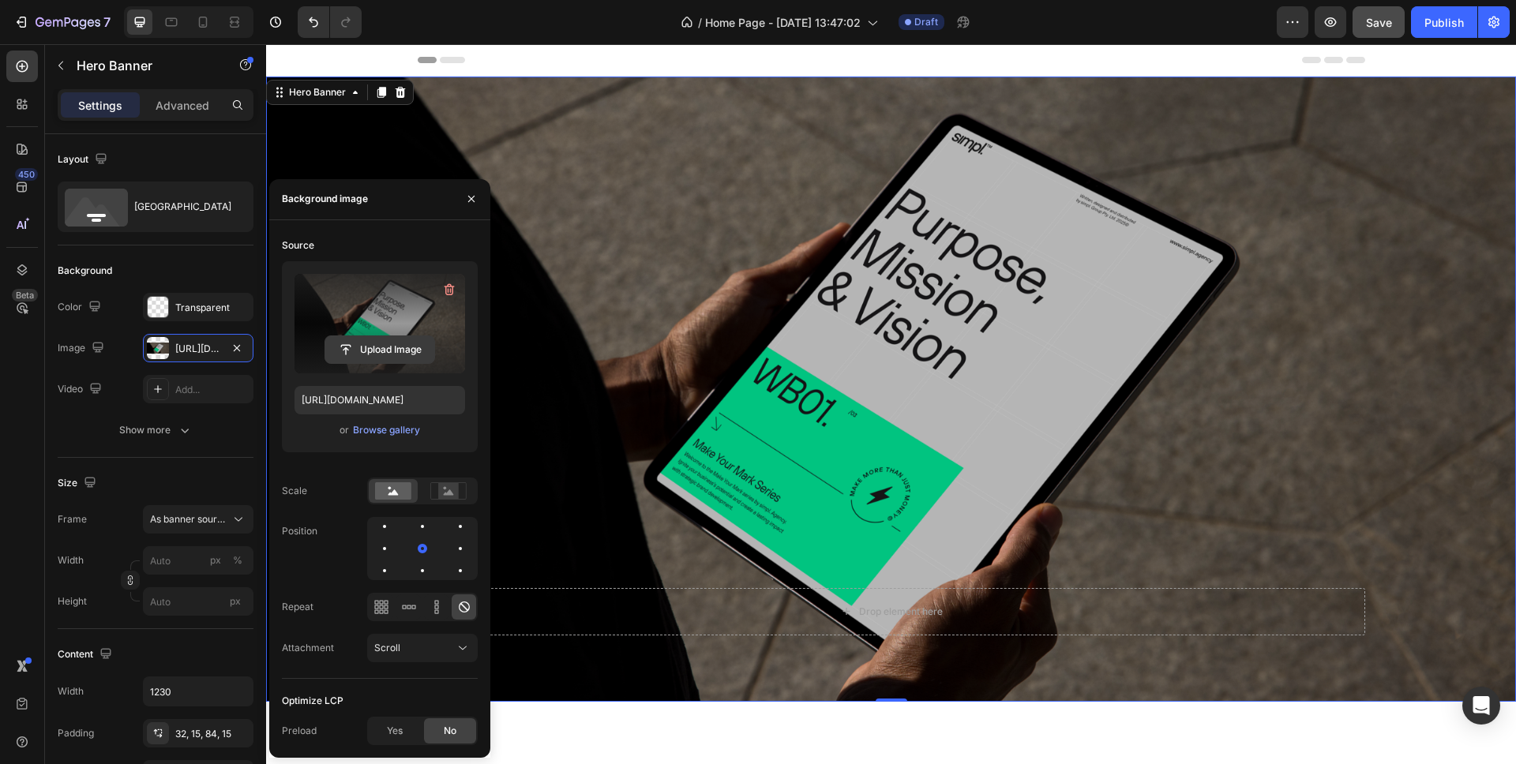
click at [407, 348] on input "file" at bounding box center [379, 349] width 109 height 27
type input "https://cdn.shopify.com/s/files/1/0885/3464/7091/files/gempages_580880049272521…"
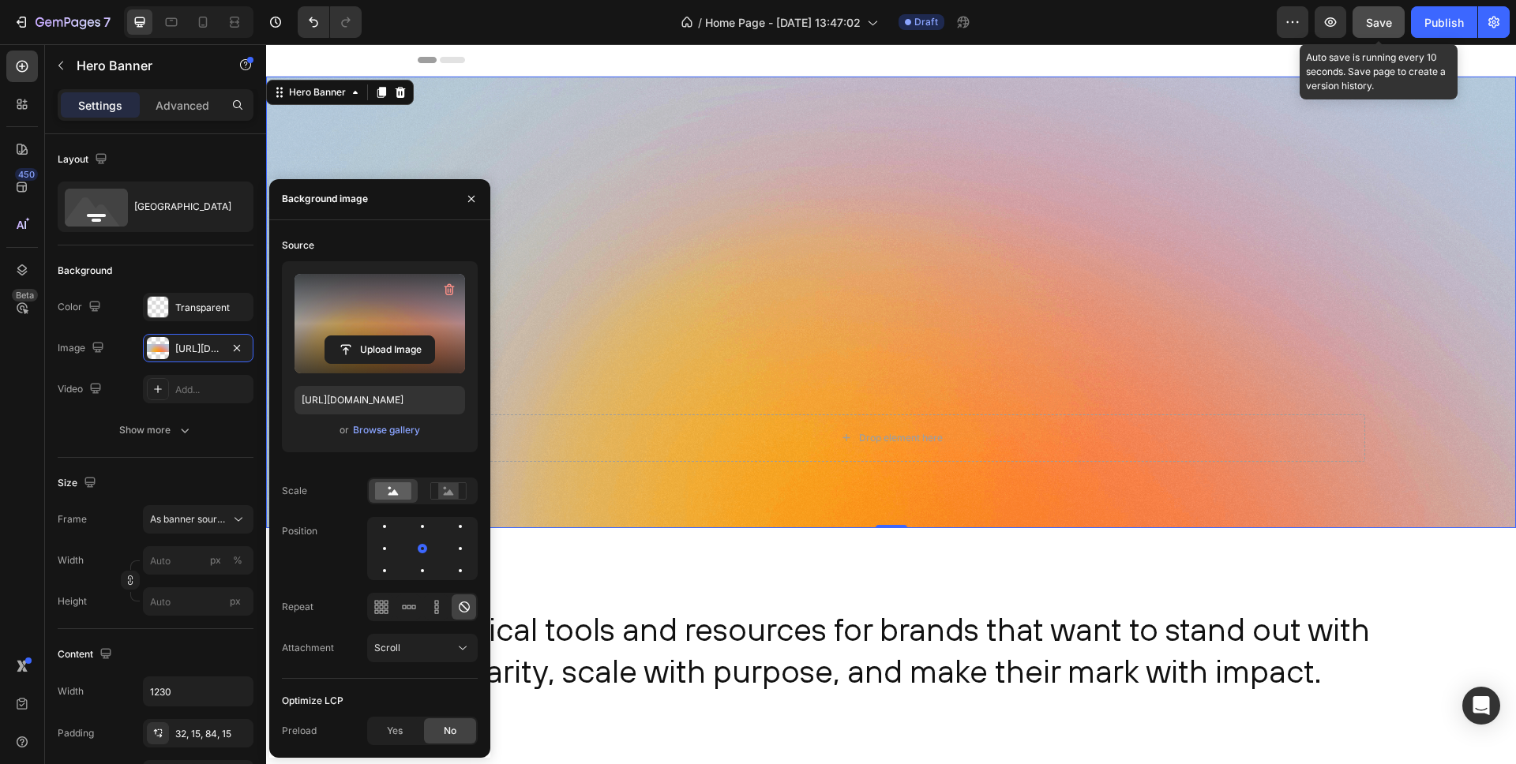
click at [1362, 23] on button "Save" at bounding box center [1379, 22] width 52 height 32
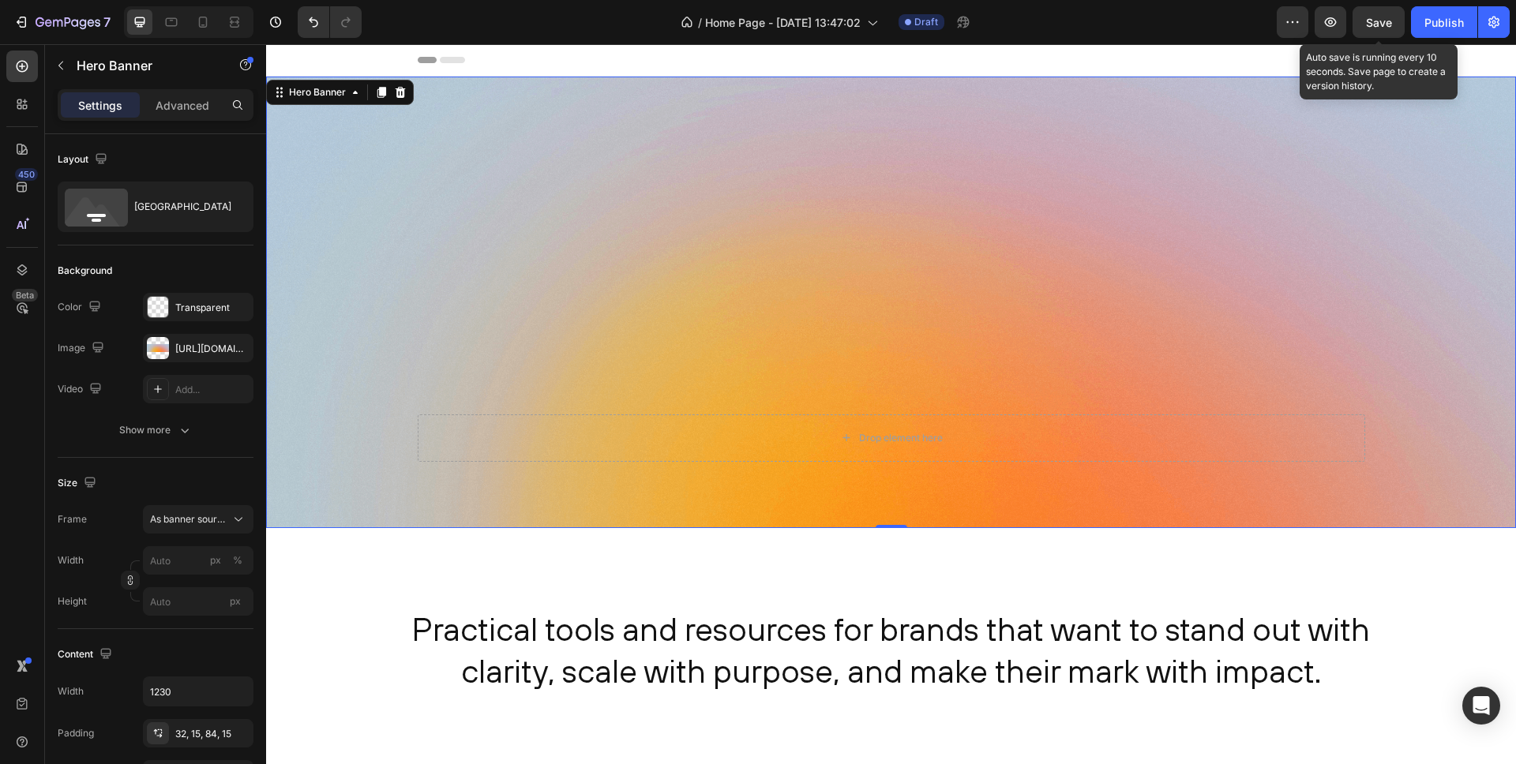
click at [1370, 22] on span "Save" at bounding box center [1379, 22] width 26 height 13
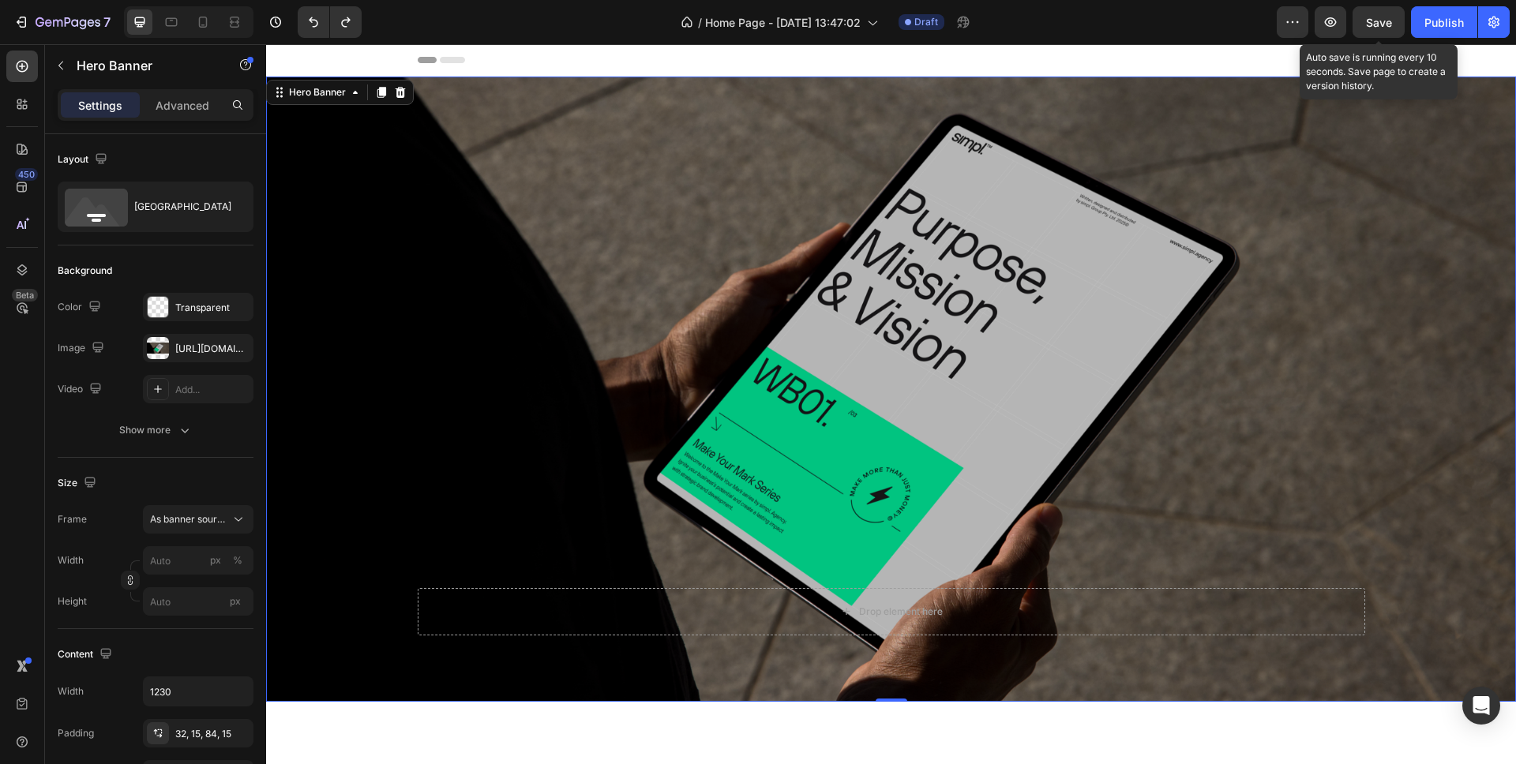
click at [1370, 23] on span "Save" at bounding box center [1379, 22] width 26 height 13
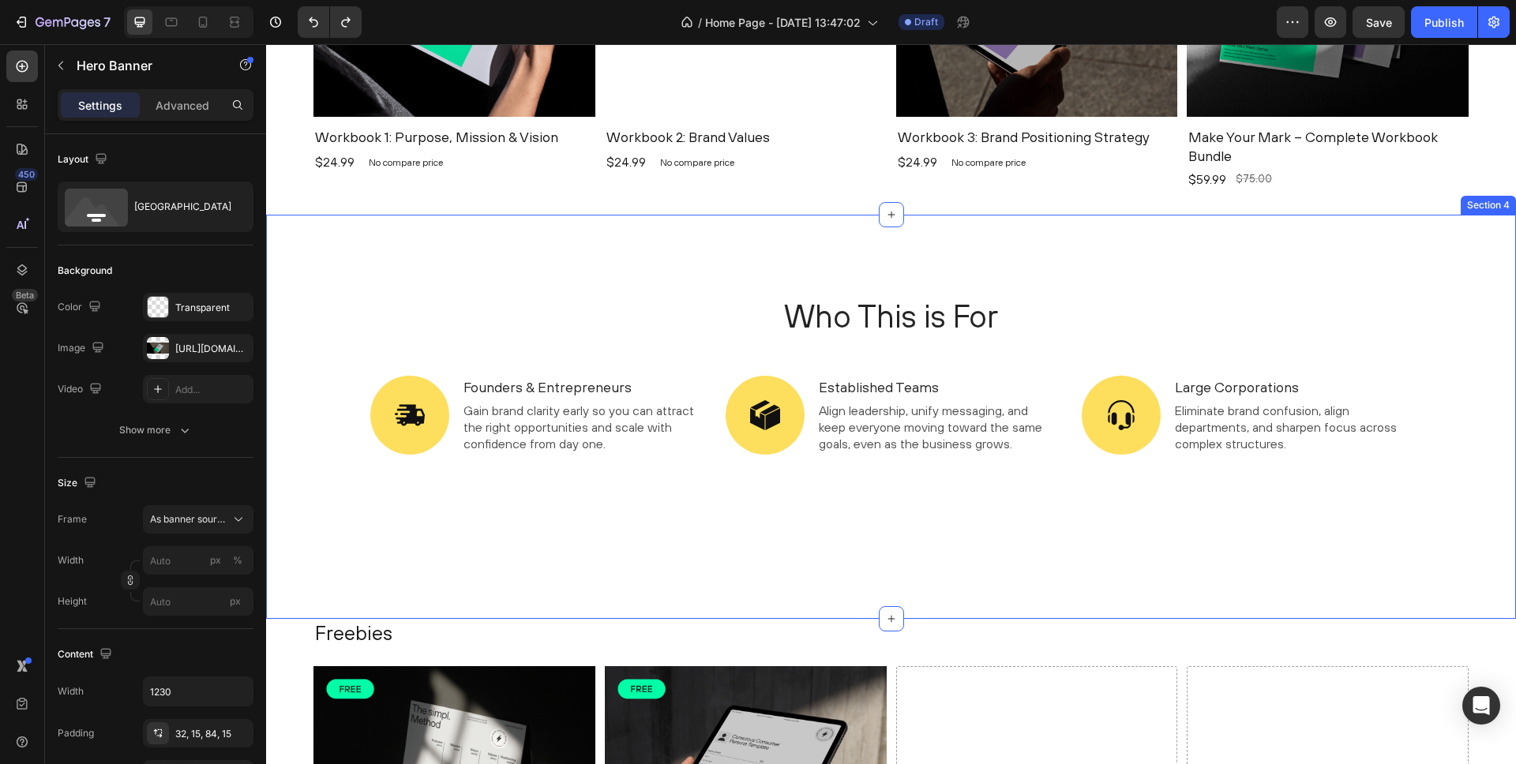
scroll to position [1217, 0]
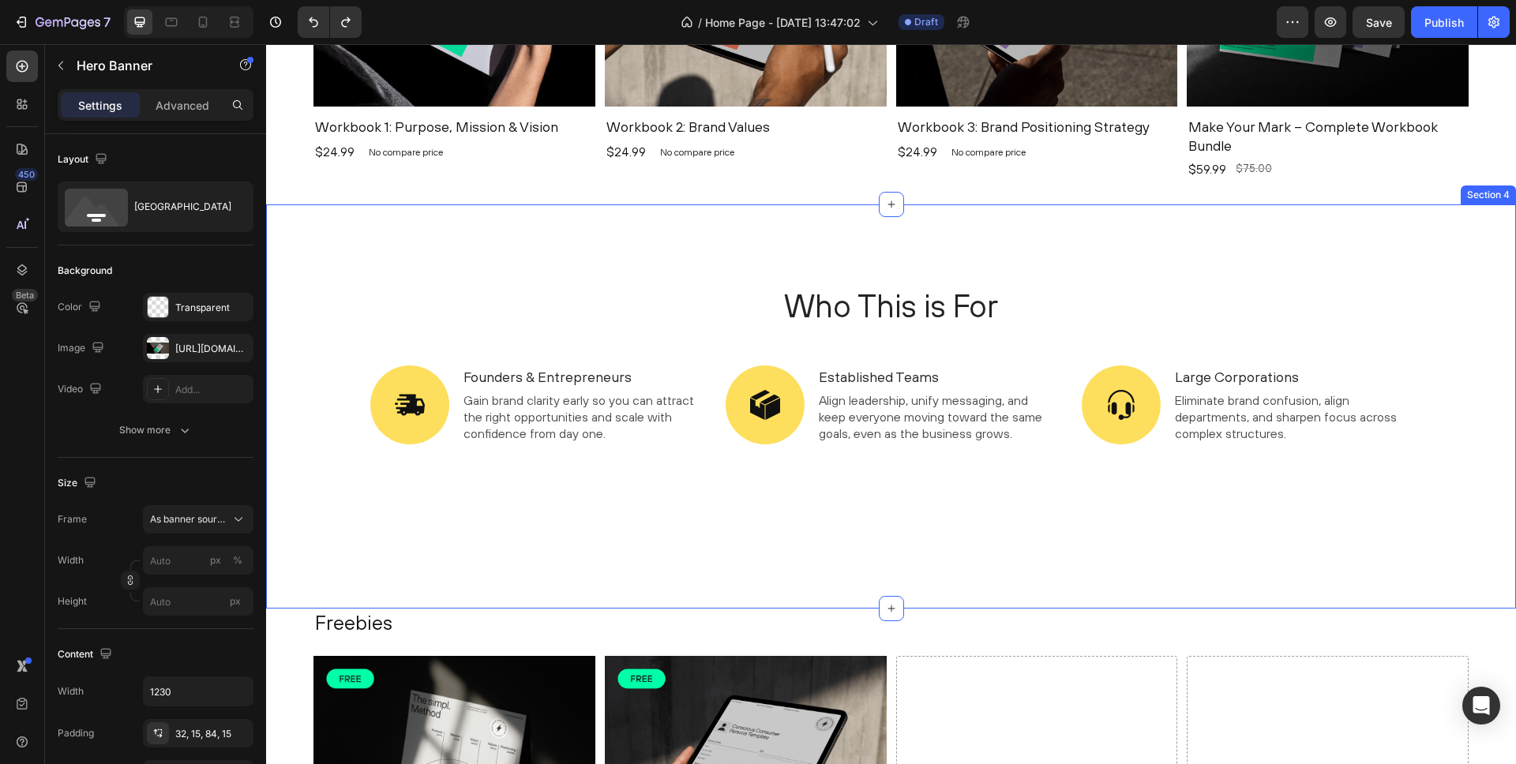
click at [486, 270] on div "Who This is For Heading Image Founders & Entrepreneurs Text Block Gain brand cl…" at bounding box center [891, 407] width 1250 height 404
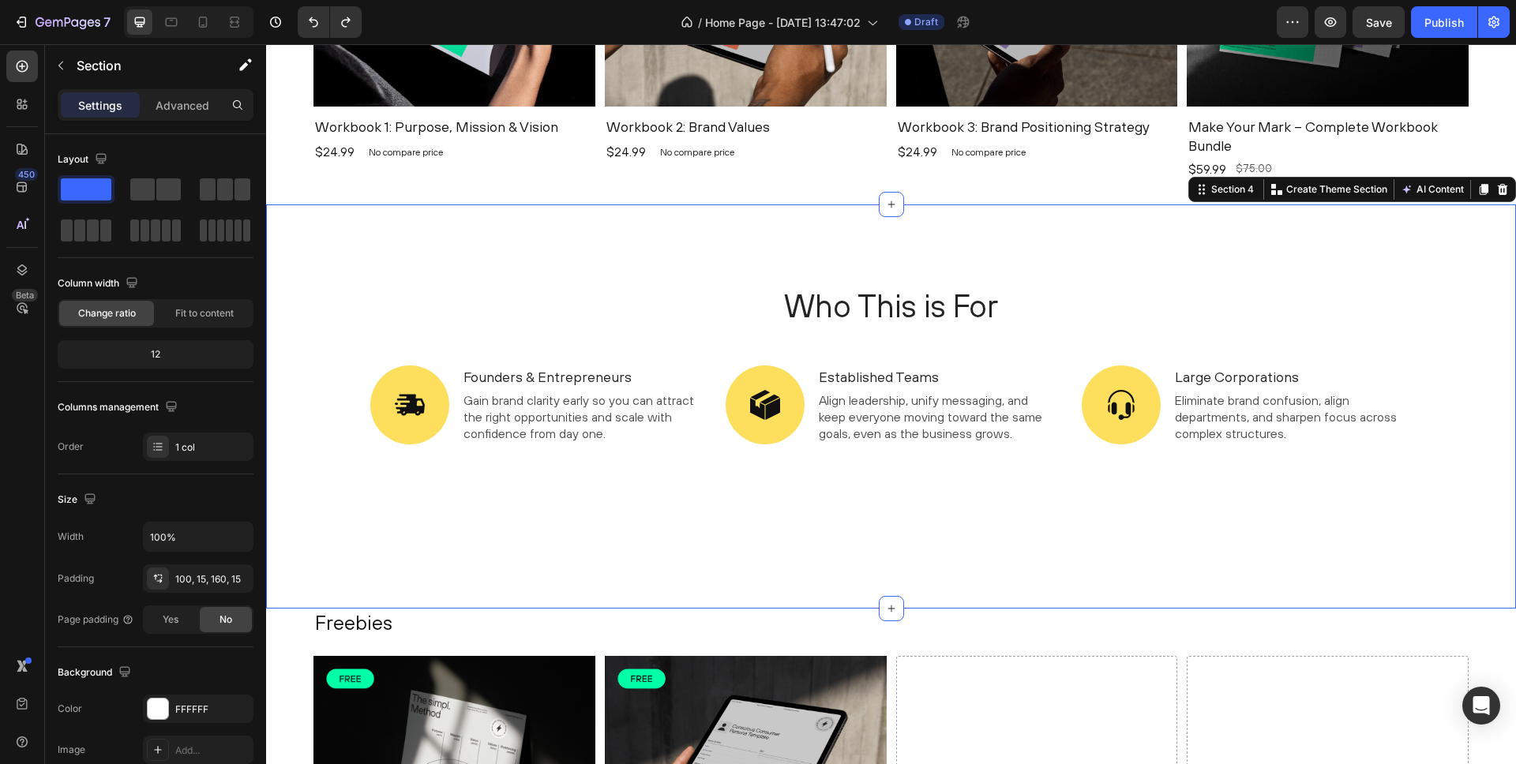
scroll to position [1197, 0]
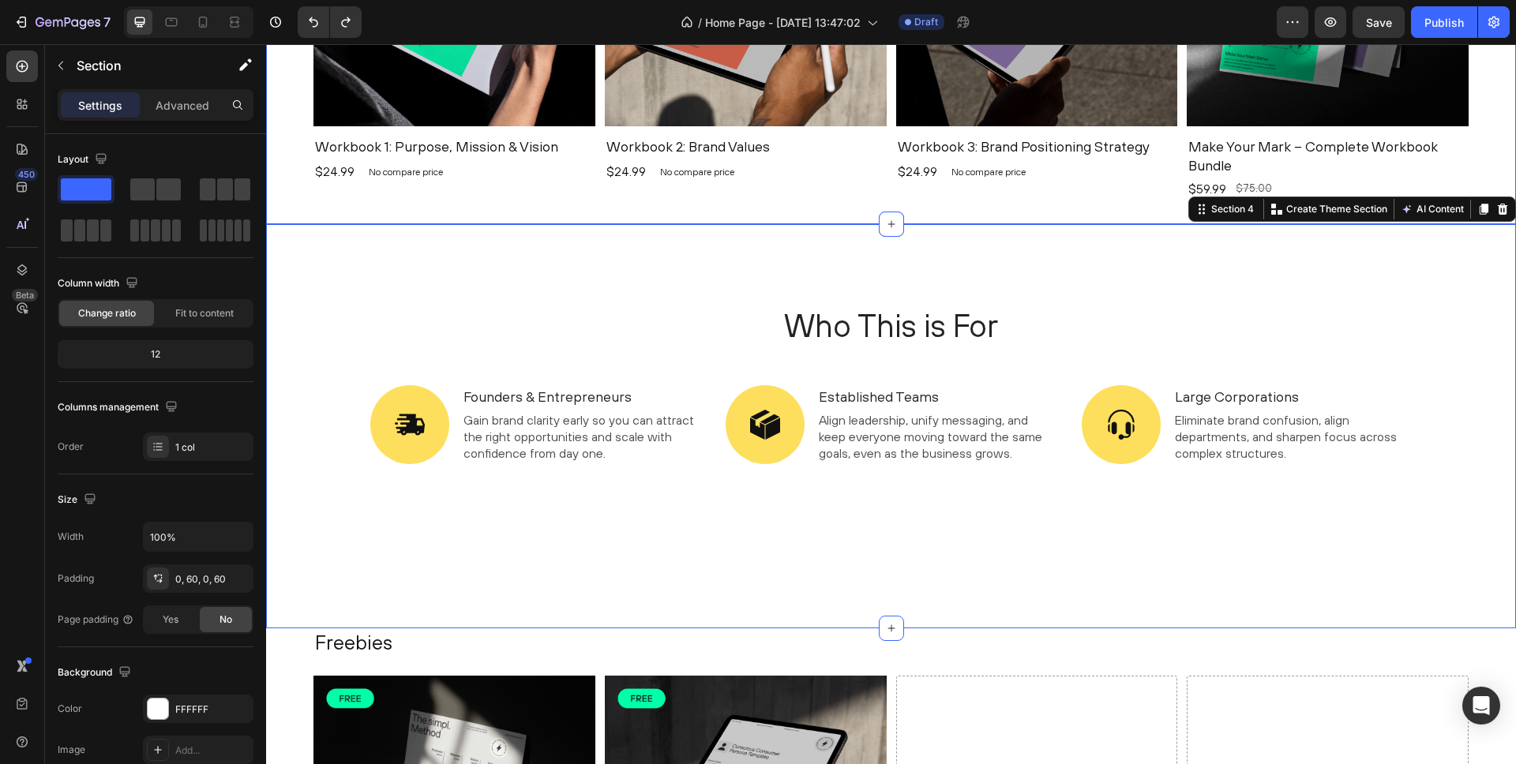
click at [297, 130] on div "Shop Workbooks Heading Product Images Workbook 1: Purpose, Mission & Vision Pro…" at bounding box center [891, 10] width 1250 height 427
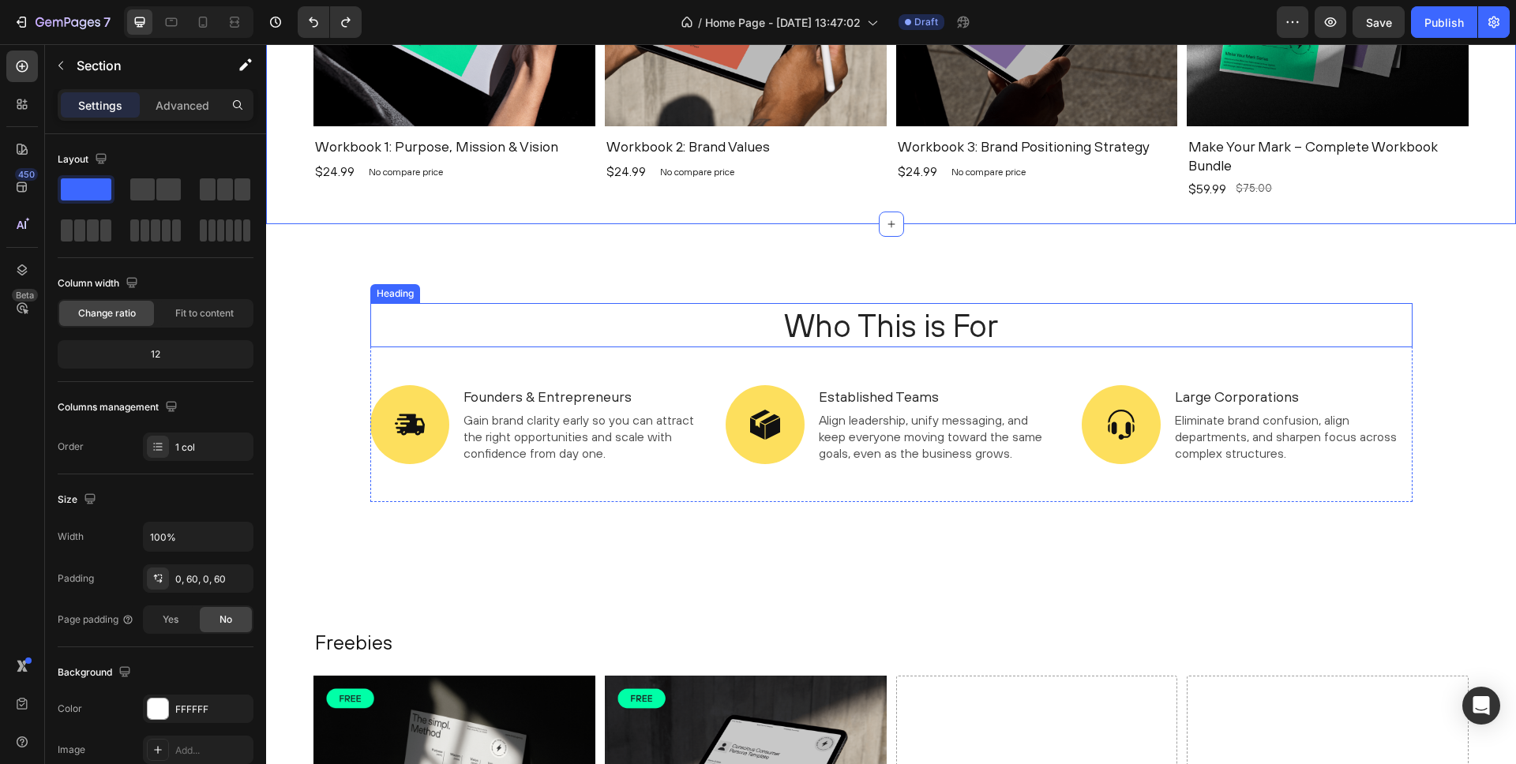
click at [377, 309] on h2 "Who This is For" at bounding box center [891, 325] width 1042 height 44
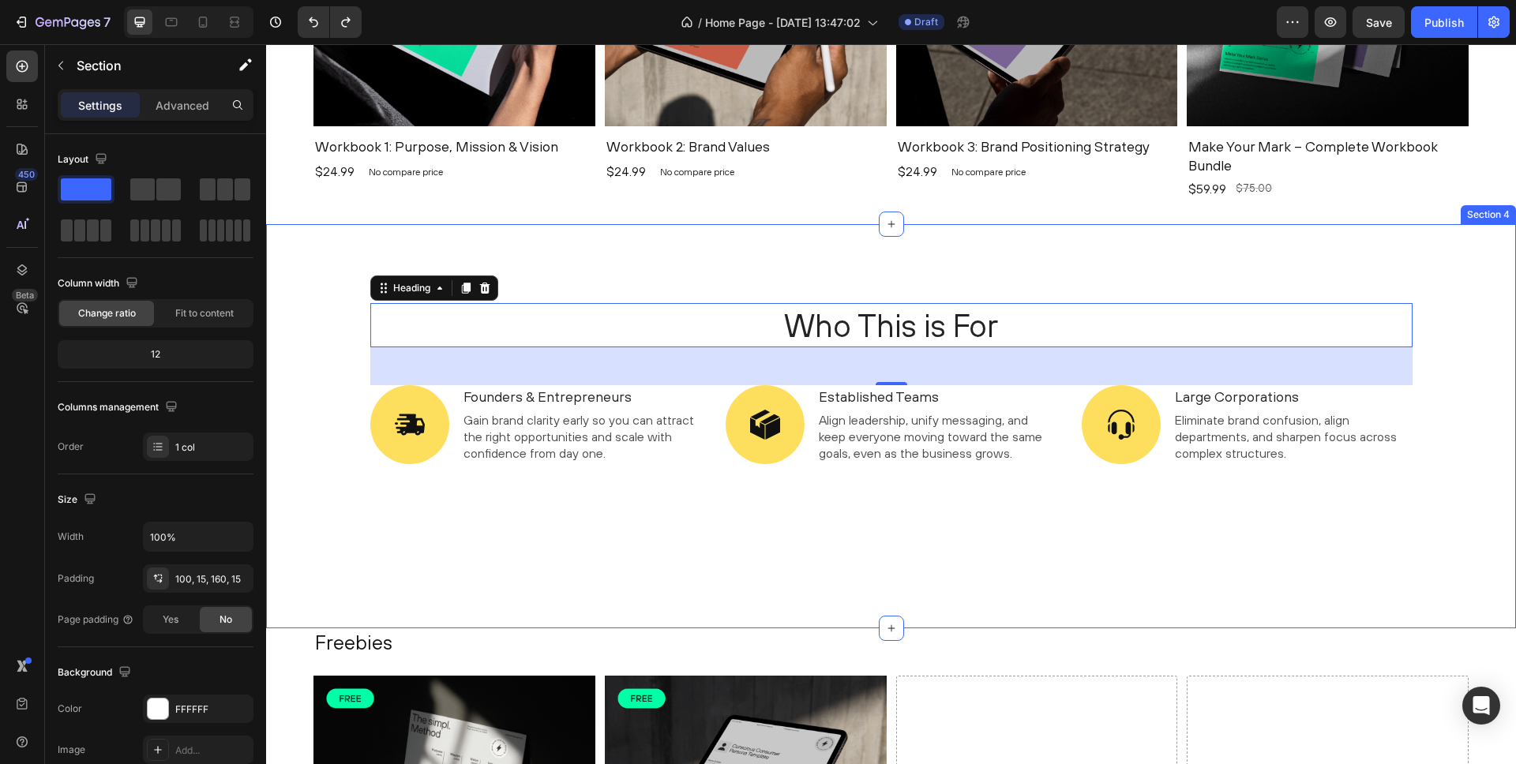
click at [345, 291] on div "Who This is For Heading 48 Image Founders & Entrepreneurs Text Block Gain brand…" at bounding box center [891, 426] width 1250 height 404
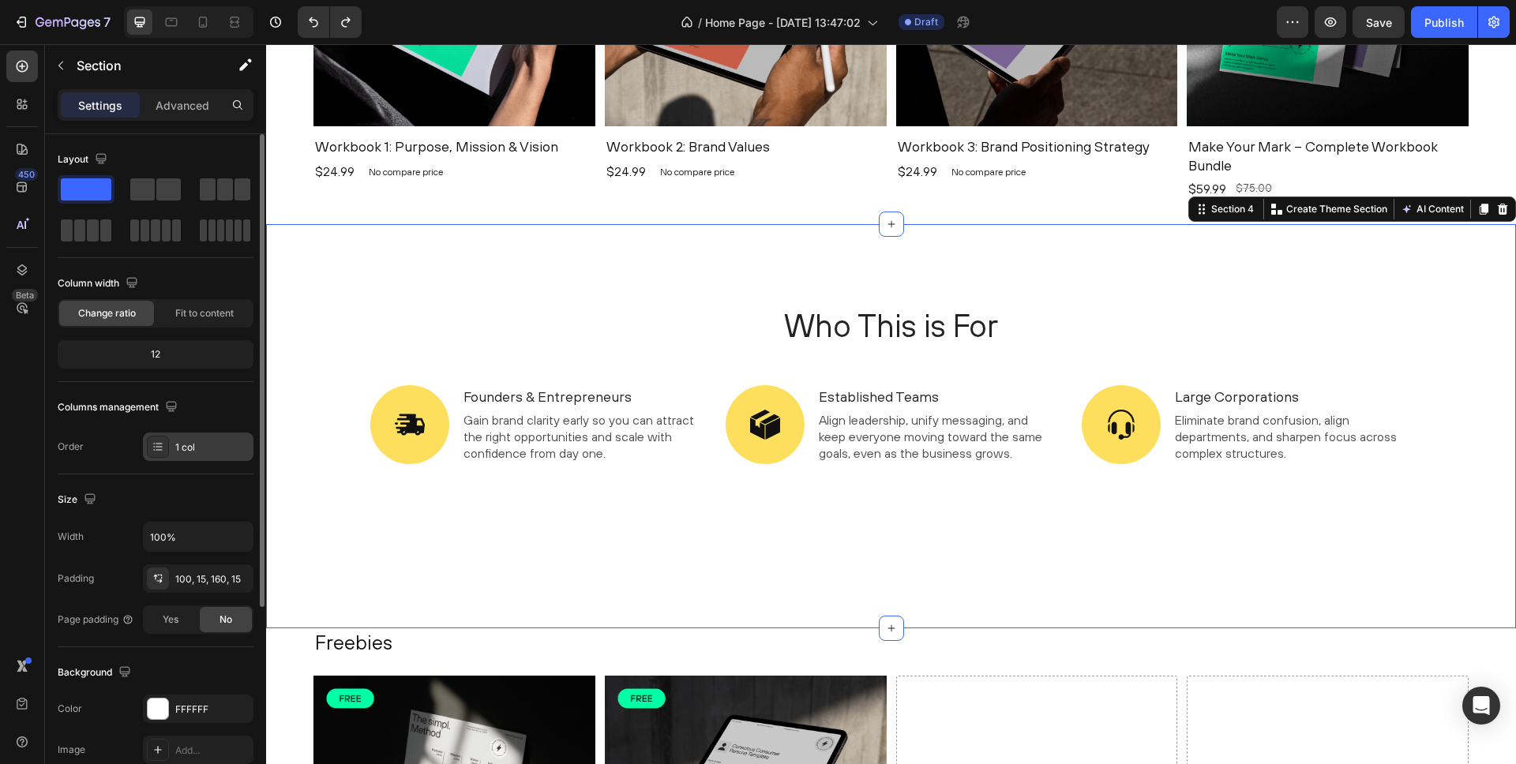
click at [184, 450] on div "1 col" at bounding box center [212, 448] width 74 height 14
click at [323, 300] on div "Who This is For Heading Image Founders & Entrepreneurs Text Block Gain brand cl…" at bounding box center [891, 426] width 1250 height 404
click at [202, 313] on span "Fit to content" at bounding box center [204, 313] width 58 height 14
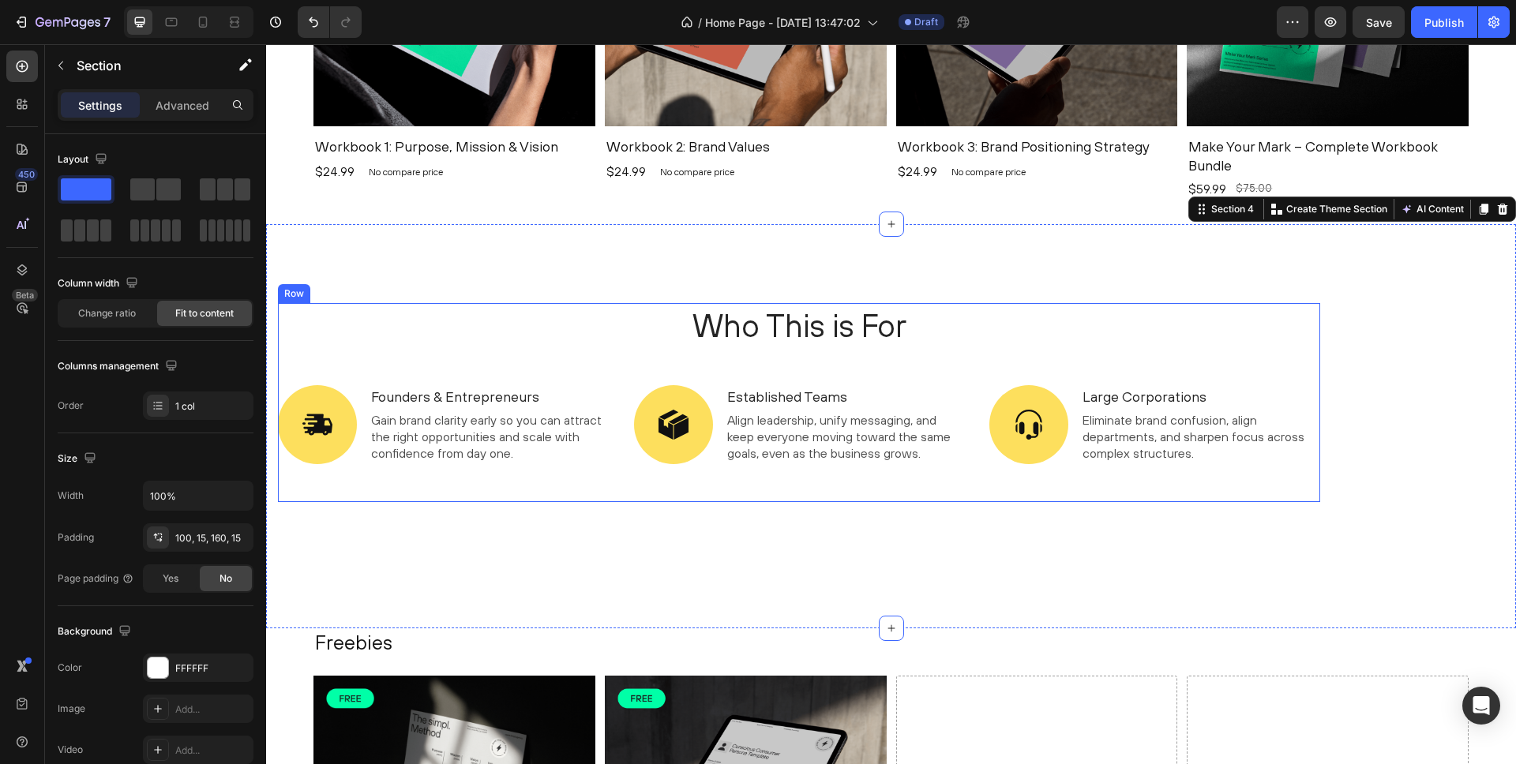
click at [516, 373] on div "Who This is For Heading Image Founders & Entrepreneurs Text Block Gain brand cl…" at bounding box center [799, 402] width 1042 height 199
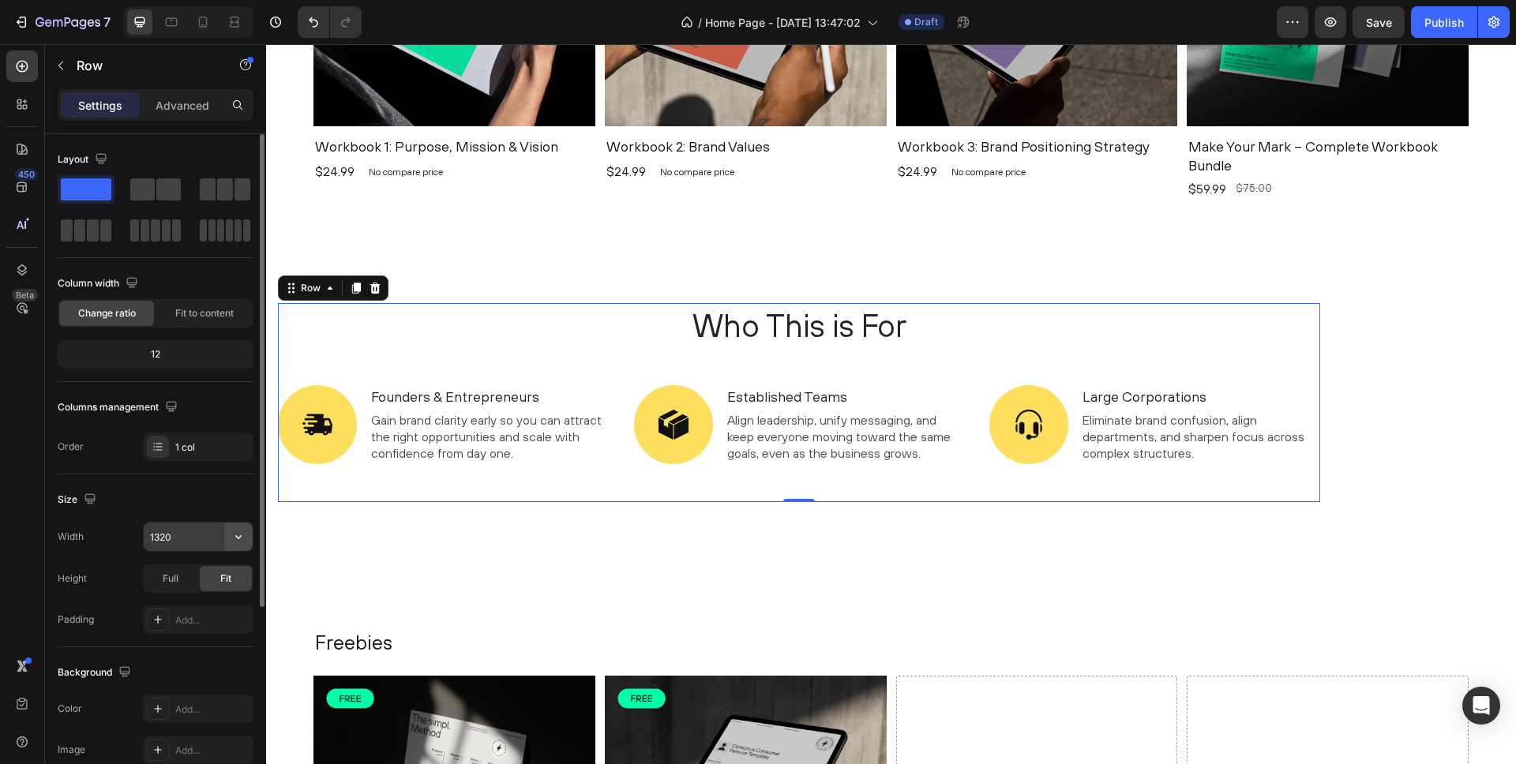
click at [239, 537] on icon "button" at bounding box center [238, 537] width 6 height 4
click at [213, 508] on div "Size" at bounding box center [156, 499] width 196 height 25
click at [212, 306] on span "Fit to content" at bounding box center [204, 313] width 58 height 14
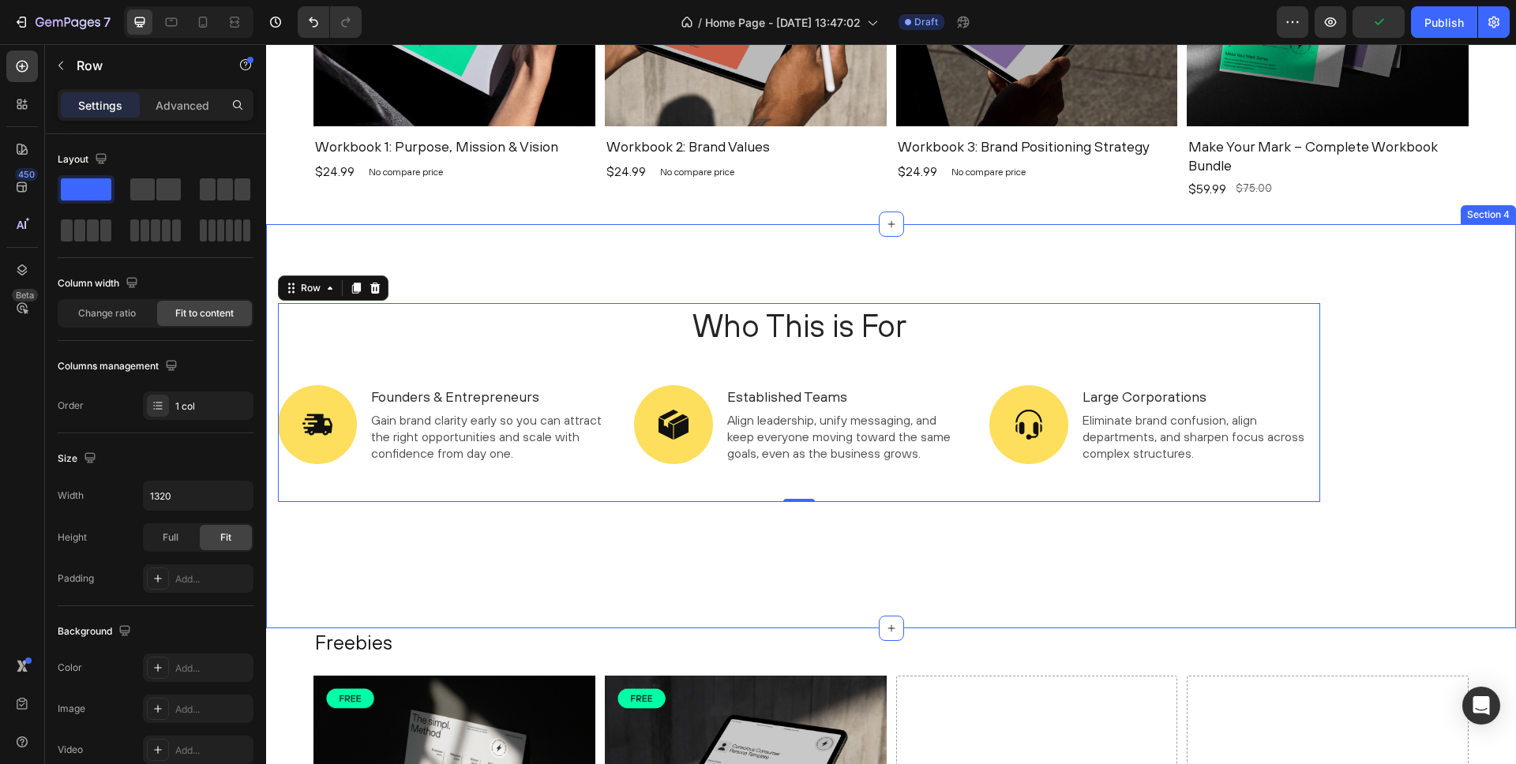
click at [486, 271] on div "Who This is For Heading Image Founders & Entrepreneurs Text Block Gain brand cl…" at bounding box center [891, 426] width 1250 height 404
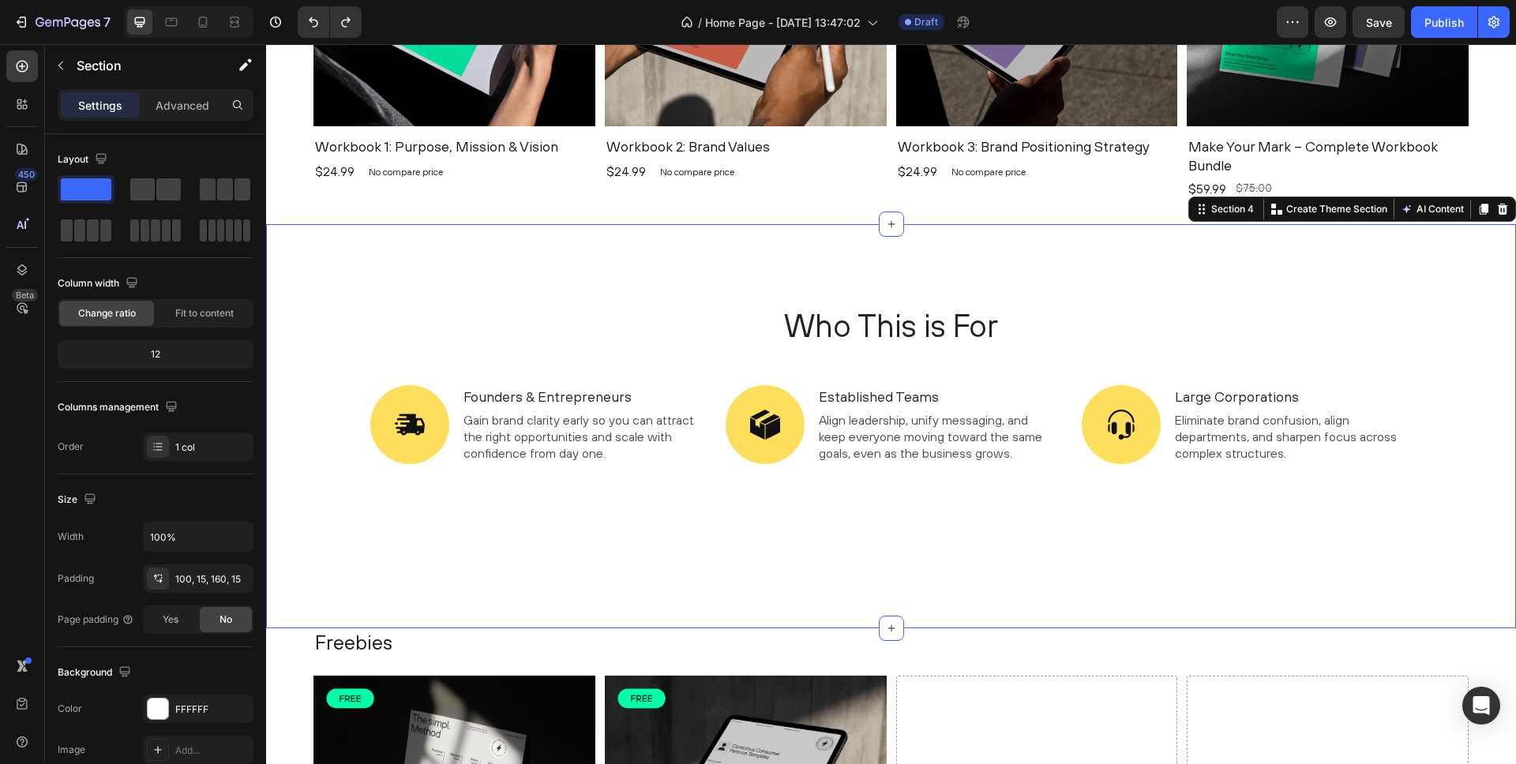
click at [874, 297] on div "Who This is For Heading Image Founders & Entrepreneurs Text Block Gain brand cl…" at bounding box center [891, 426] width 1250 height 404
click at [569, 422] on span "Gain brand clarity early so you can attract the right opportunities and scale w…" at bounding box center [578, 436] width 231 height 47
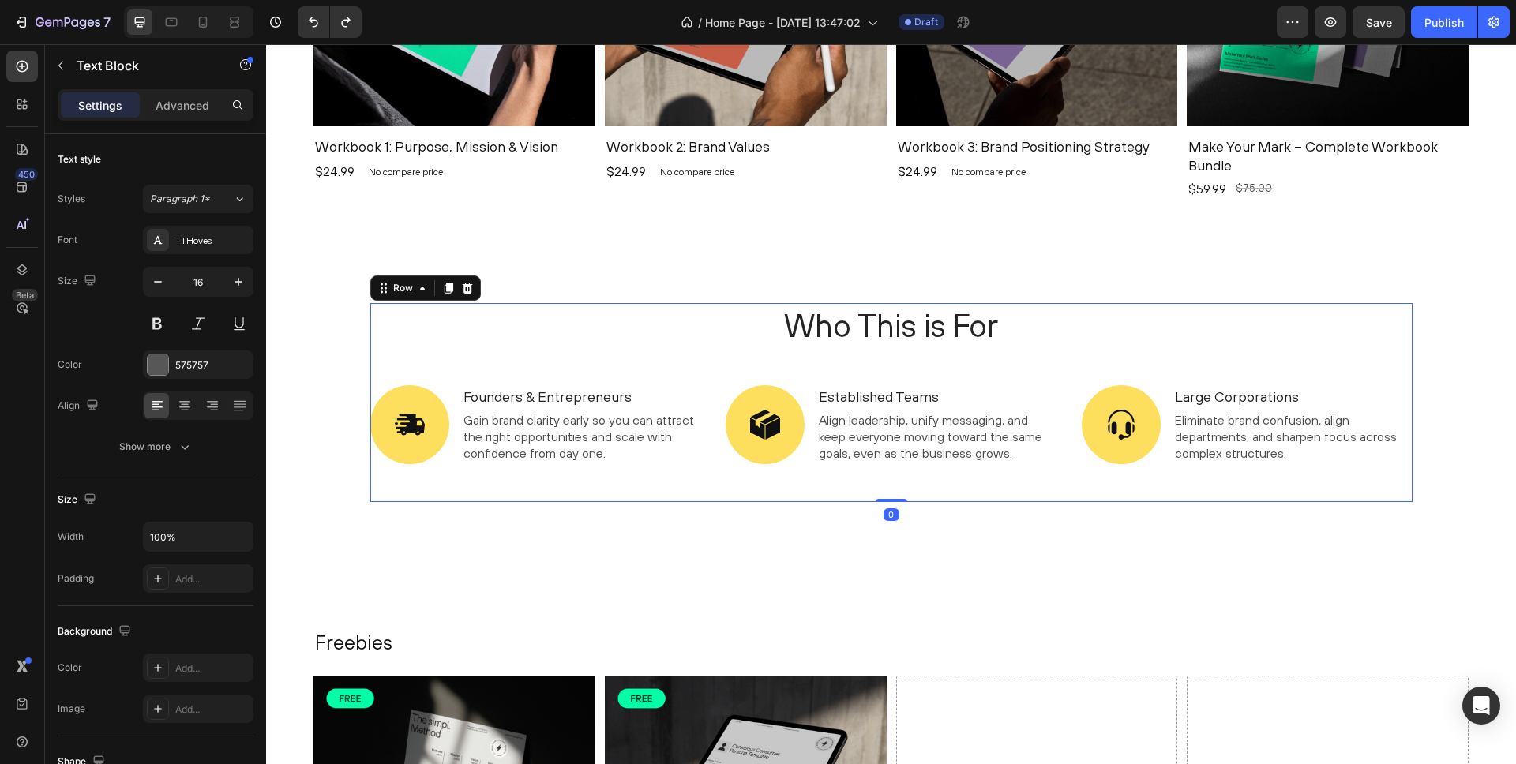
click at [499, 351] on div "Who This is For Heading Image Founders & Entrepreneurs Text Block Gain brand cl…" at bounding box center [891, 402] width 1042 height 199
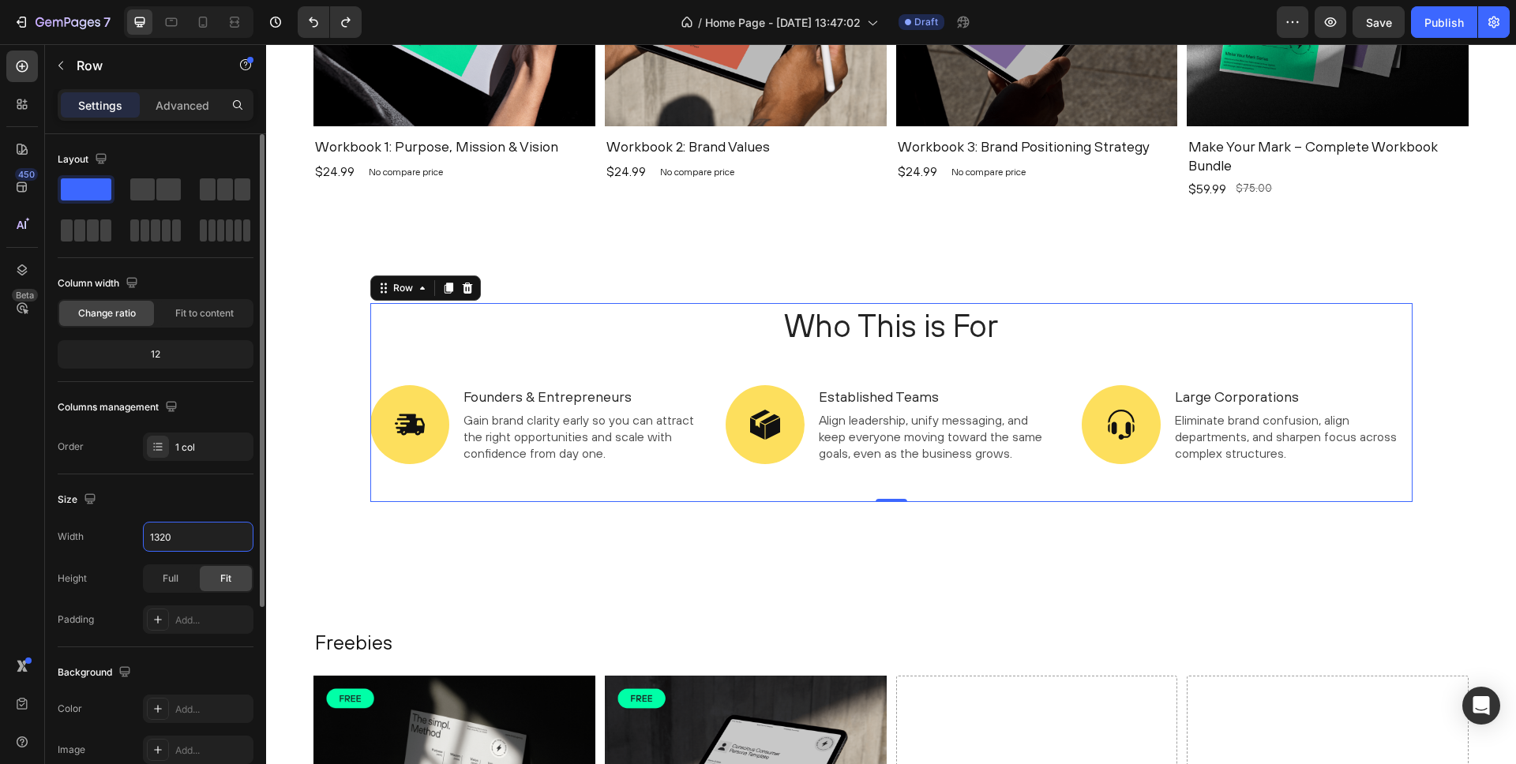
click at [131, 537] on div "Width 1320" at bounding box center [156, 537] width 196 height 30
click at [177, 542] on input "1320" at bounding box center [198, 537] width 109 height 28
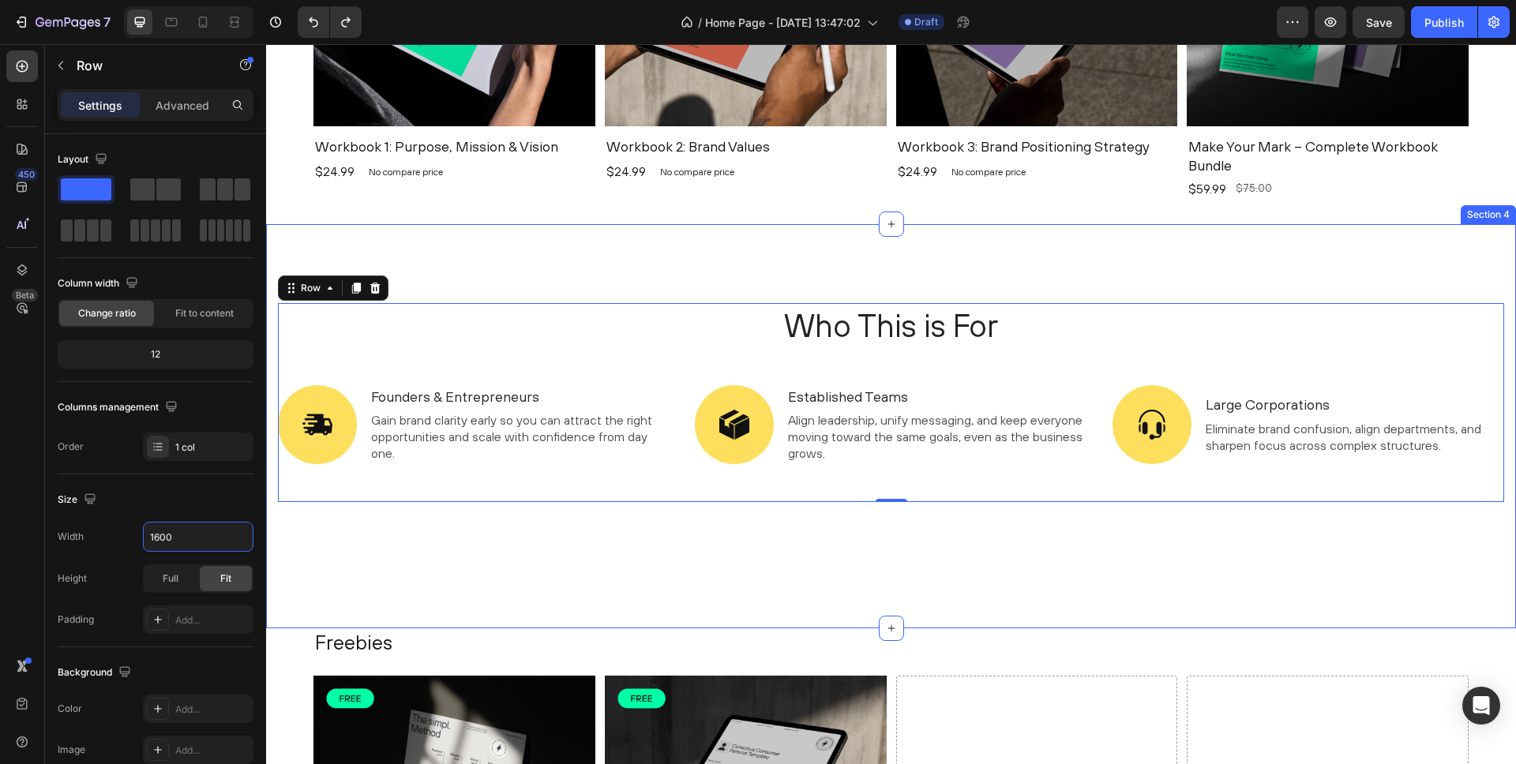
scroll to position [1176, 0]
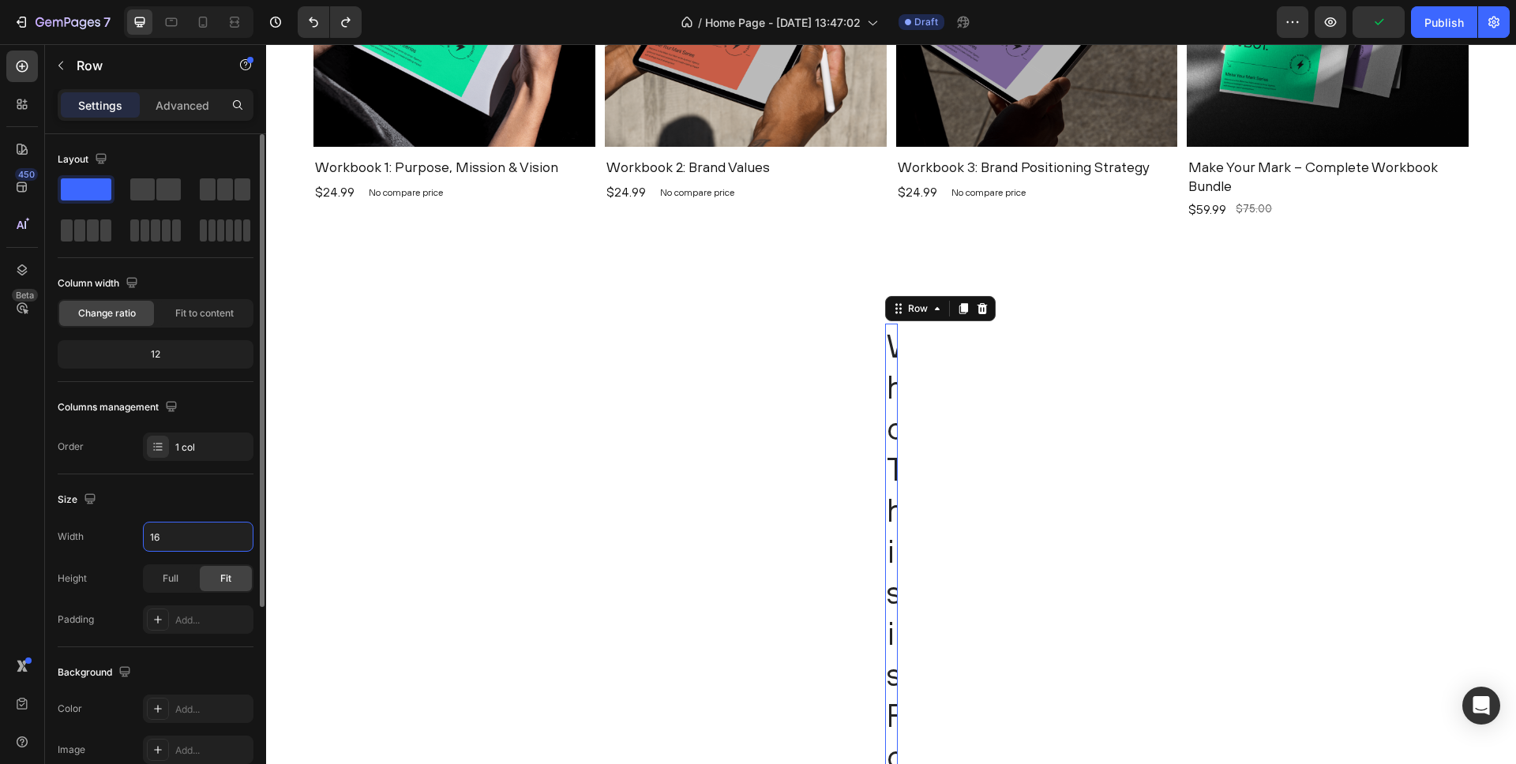
type input "1"
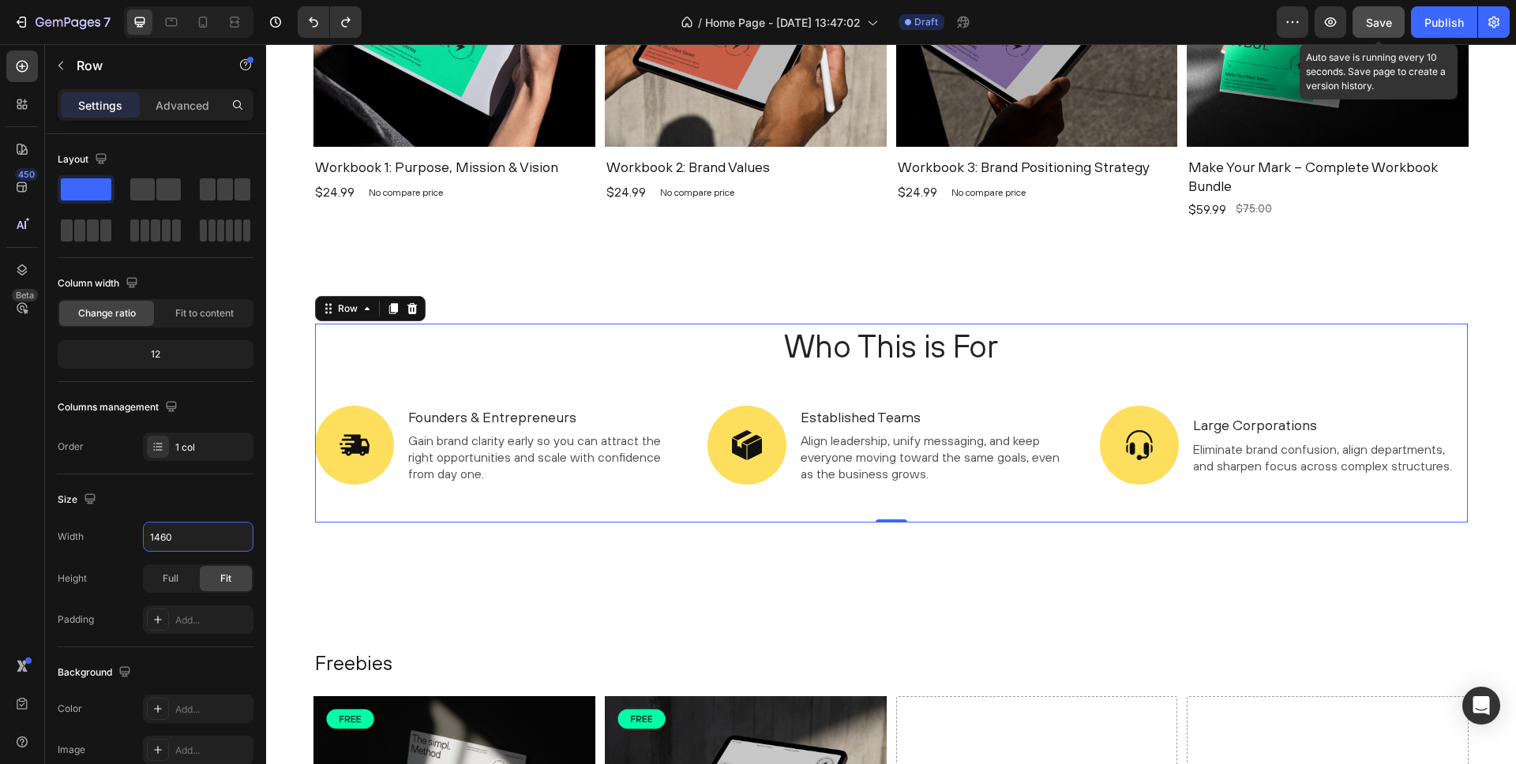
type input "1460"
click at [1381, 14] on div "Save" at bounding box center [1379, 22] width 26 height 17
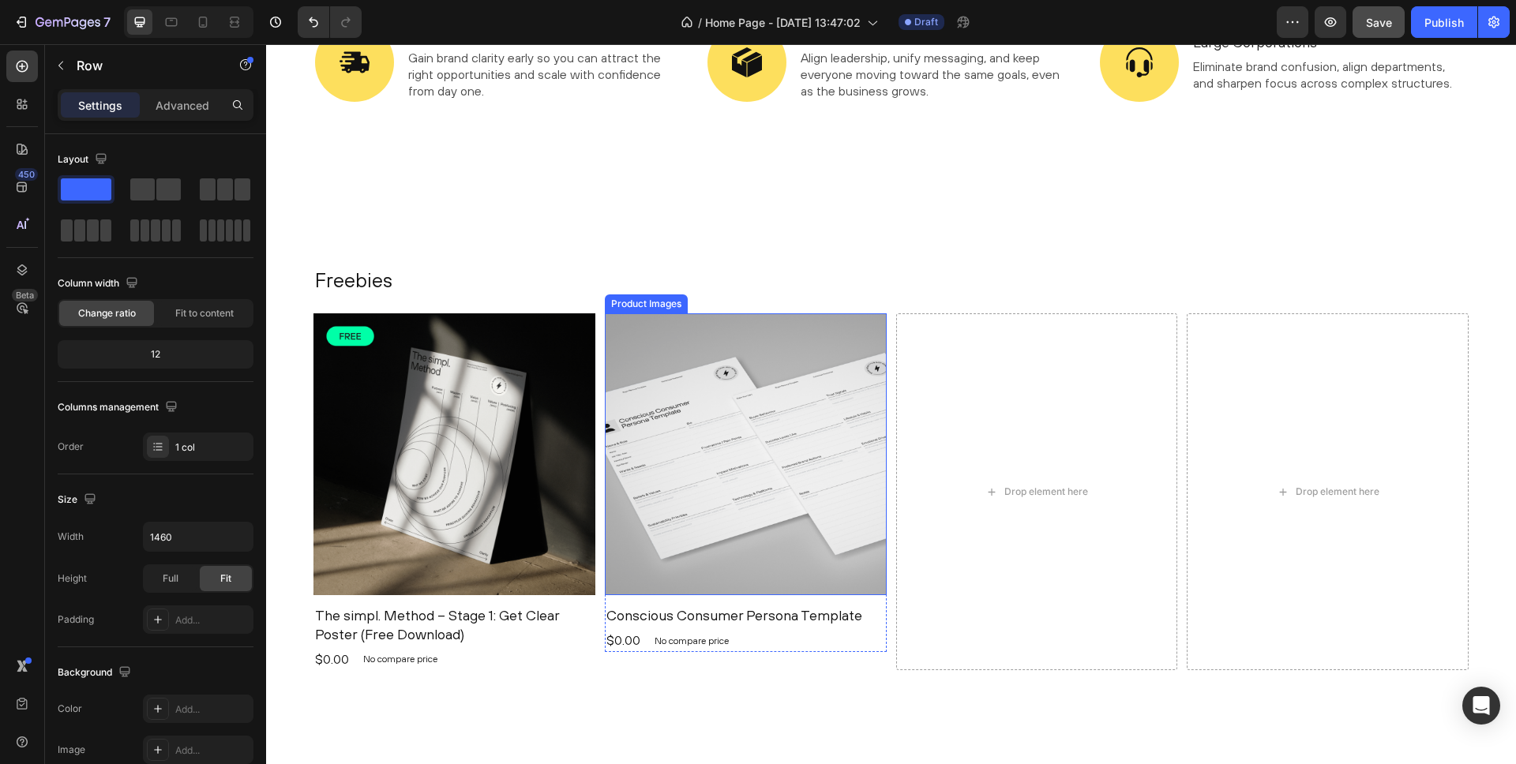
scroll to position [2106, 0]
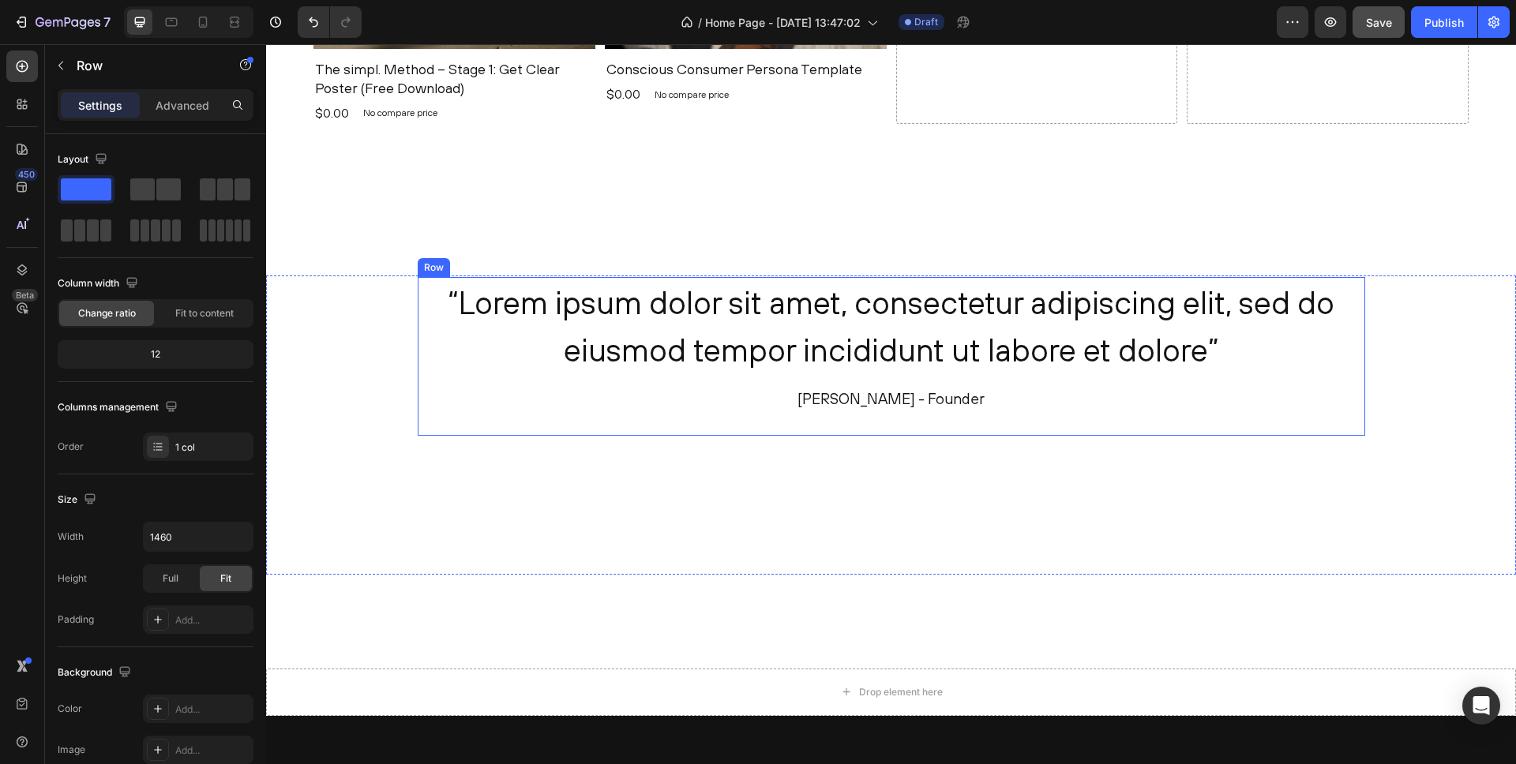
click at [750, 342] on h2 "“Lorem ipsum dolor sit amet, consectetur adipiscing elit, sed do eiusmod tempor…" at bounding box center [892, 326] width 948 height 98
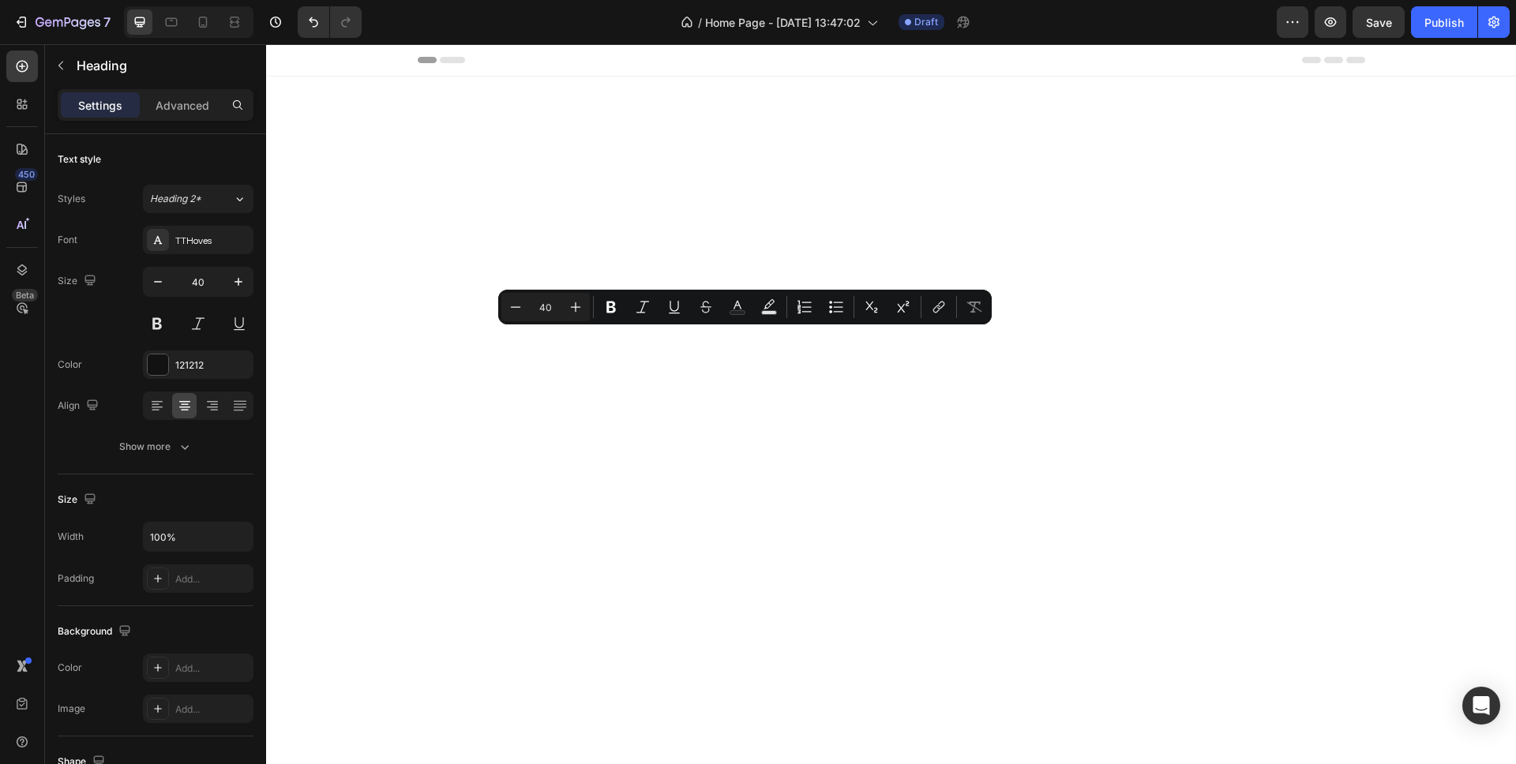
drag, startPoint x: 0, startPoint y: 0, endPoint x: 592, endPoint y: 309, distance: 667.8
click at [591, 309] on div "Minus 40 Plus Bold Italic Underline Strikethrough Text Color Text Background Co…" at bounding box center [744, 307] width 487 height 28
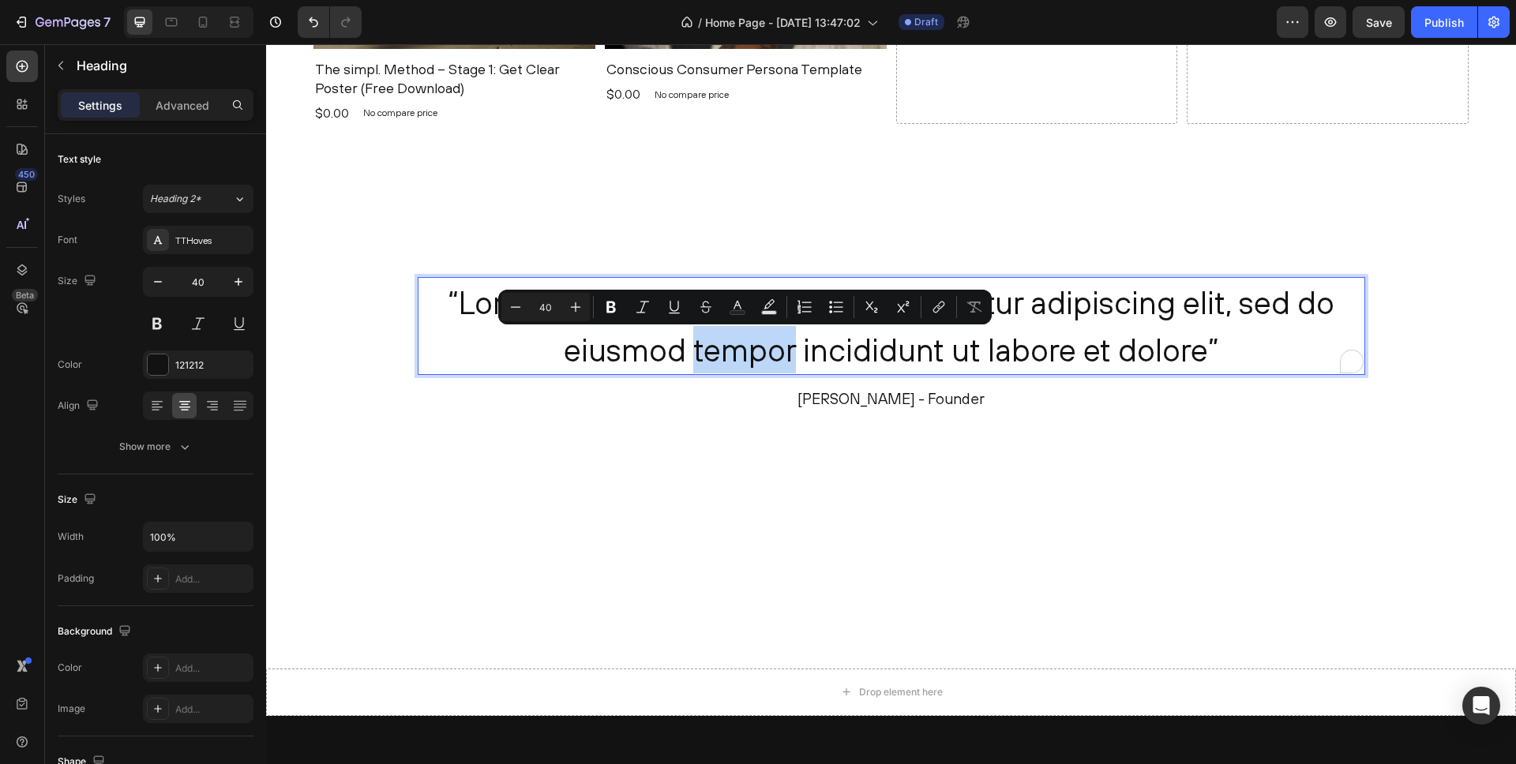
click at [745, 349] on p "“Lorem ipsum dolor sit amet, consectetur adipiscing elit, sed do eiusmod tempor…" at bounding box center [891, 326] width 944 height 95
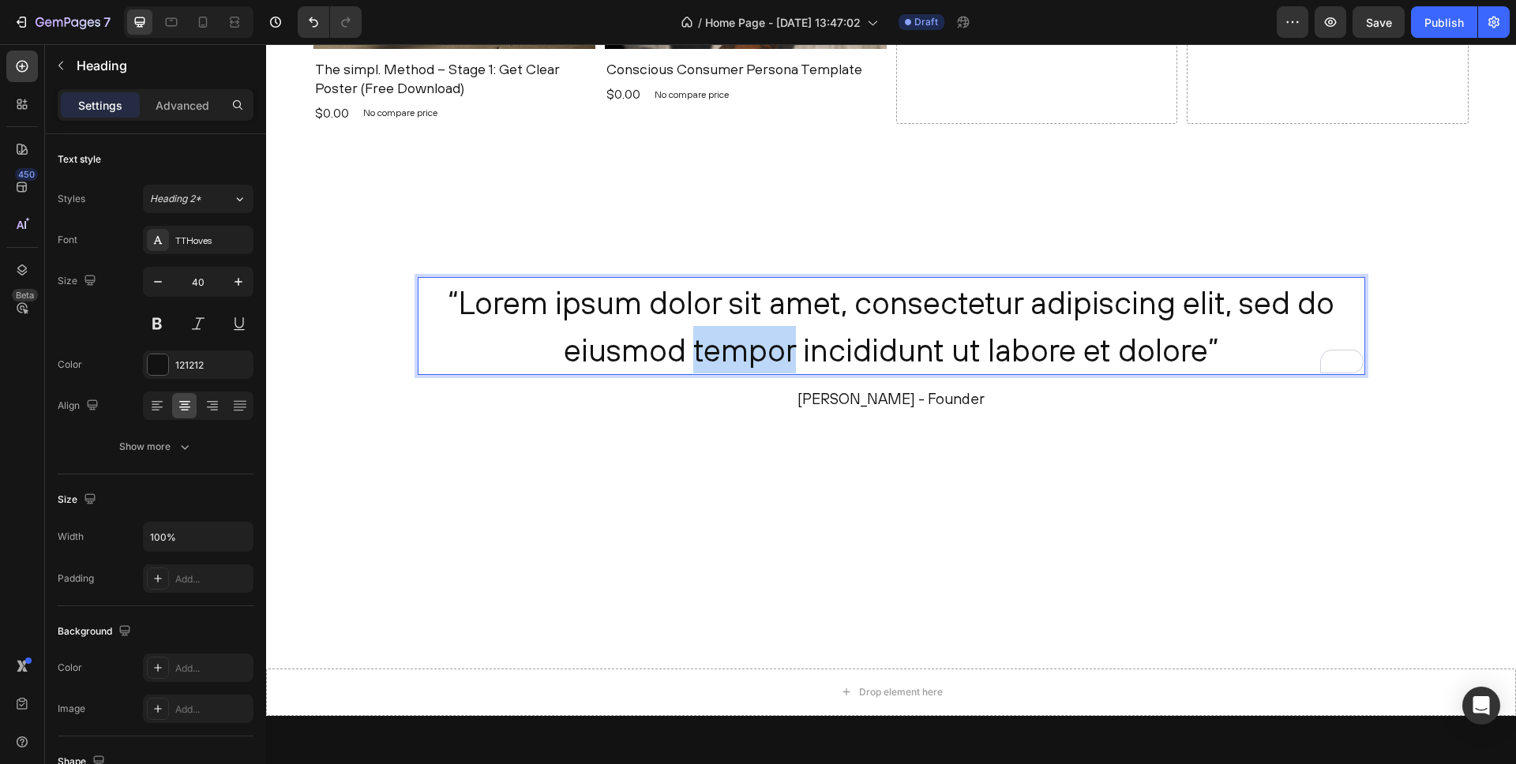
click at [745, 349] on p "“Lorem ipsum dolor sit amet, consectetur adipiscing elit, sed do eiusmod tempor…" at bounding box center [891, 326] width 944 height 95
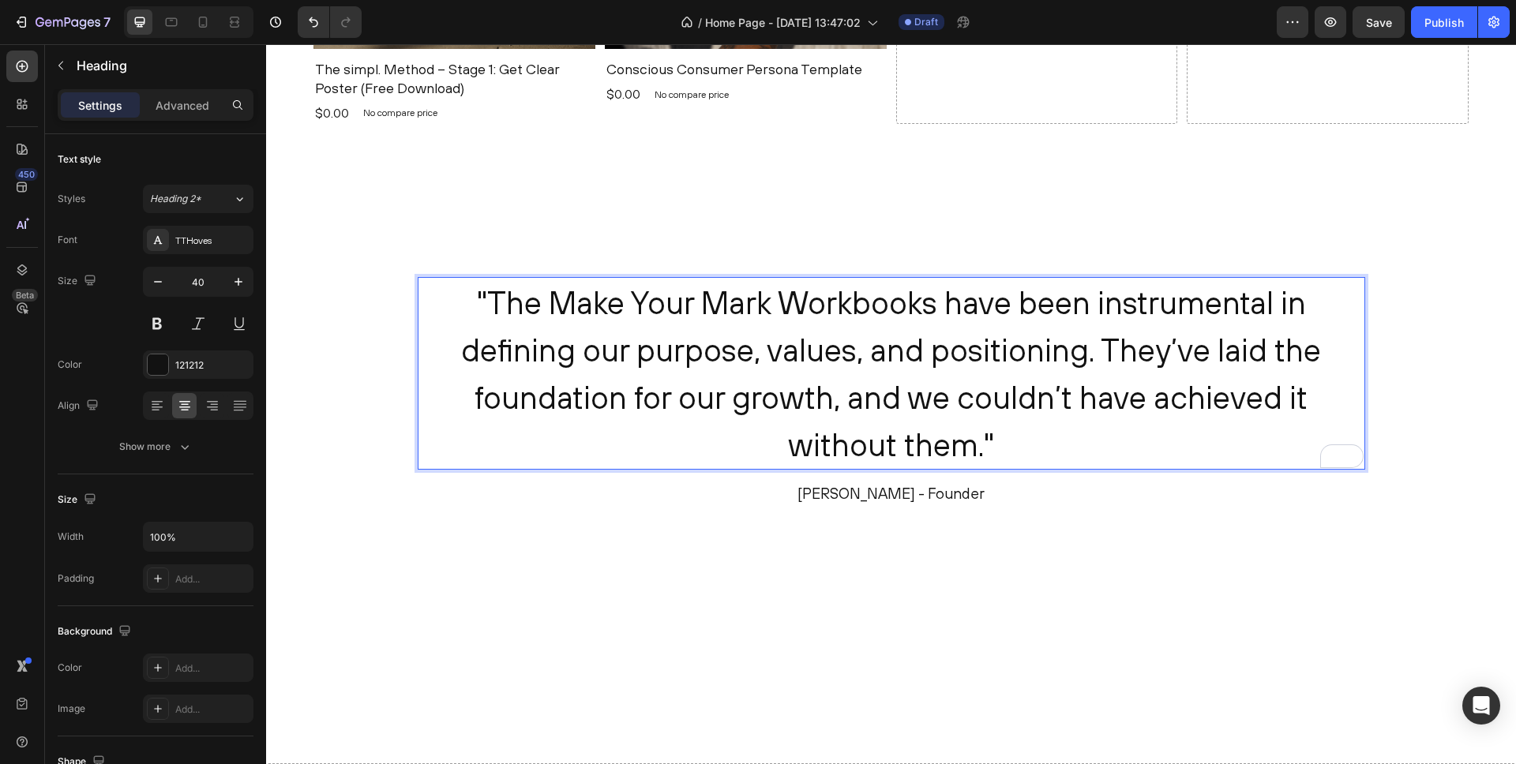
click at [947, 446] on p ""The Make Your Mark Workbooks have been instrumental in defining our purpose, v…" at bounding box center [891, 374] width 944 height 190
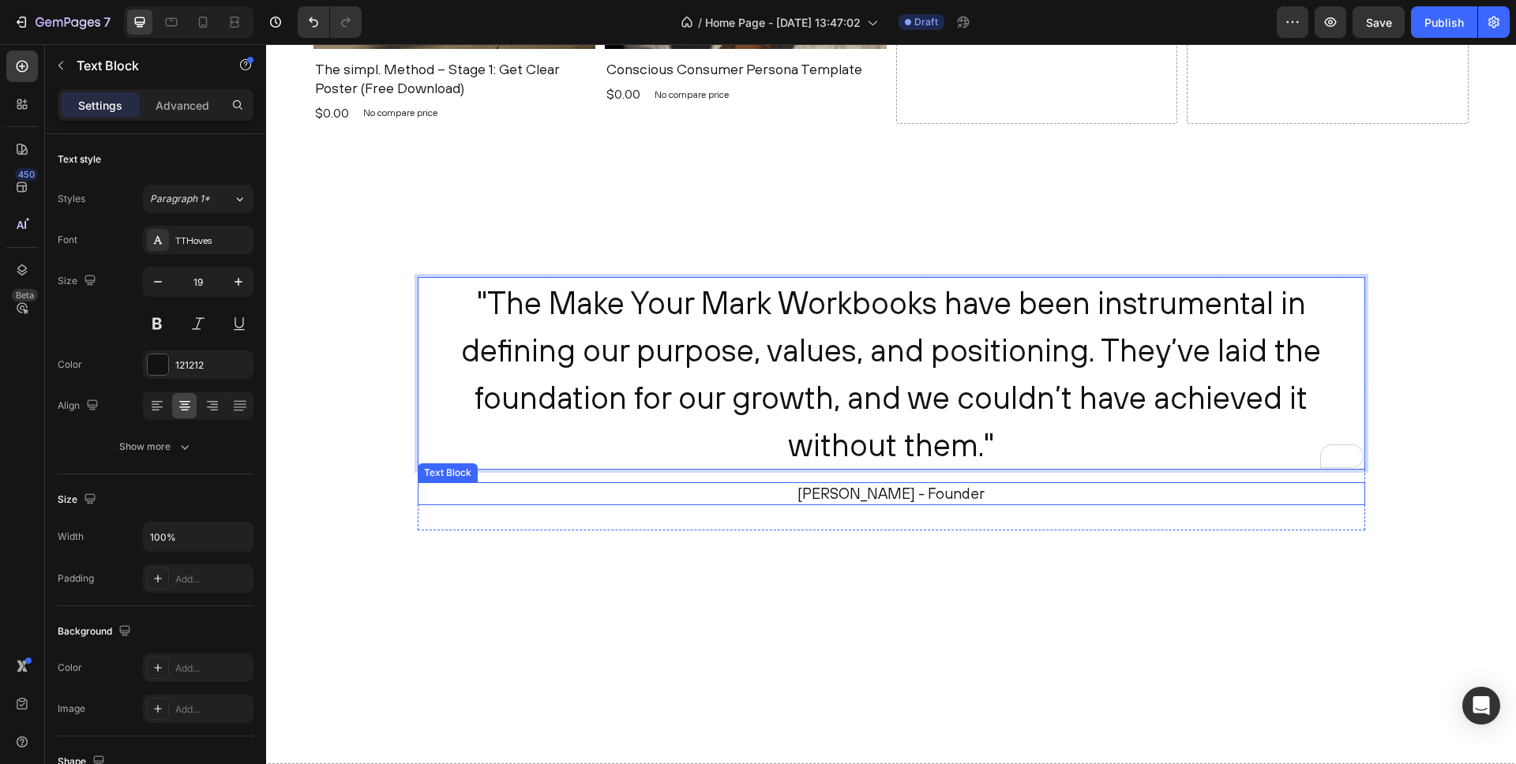
click at [866, 494] on p "[PERSON_NAME] - Founder" at bounding box center [891, 494] width 944 height 20
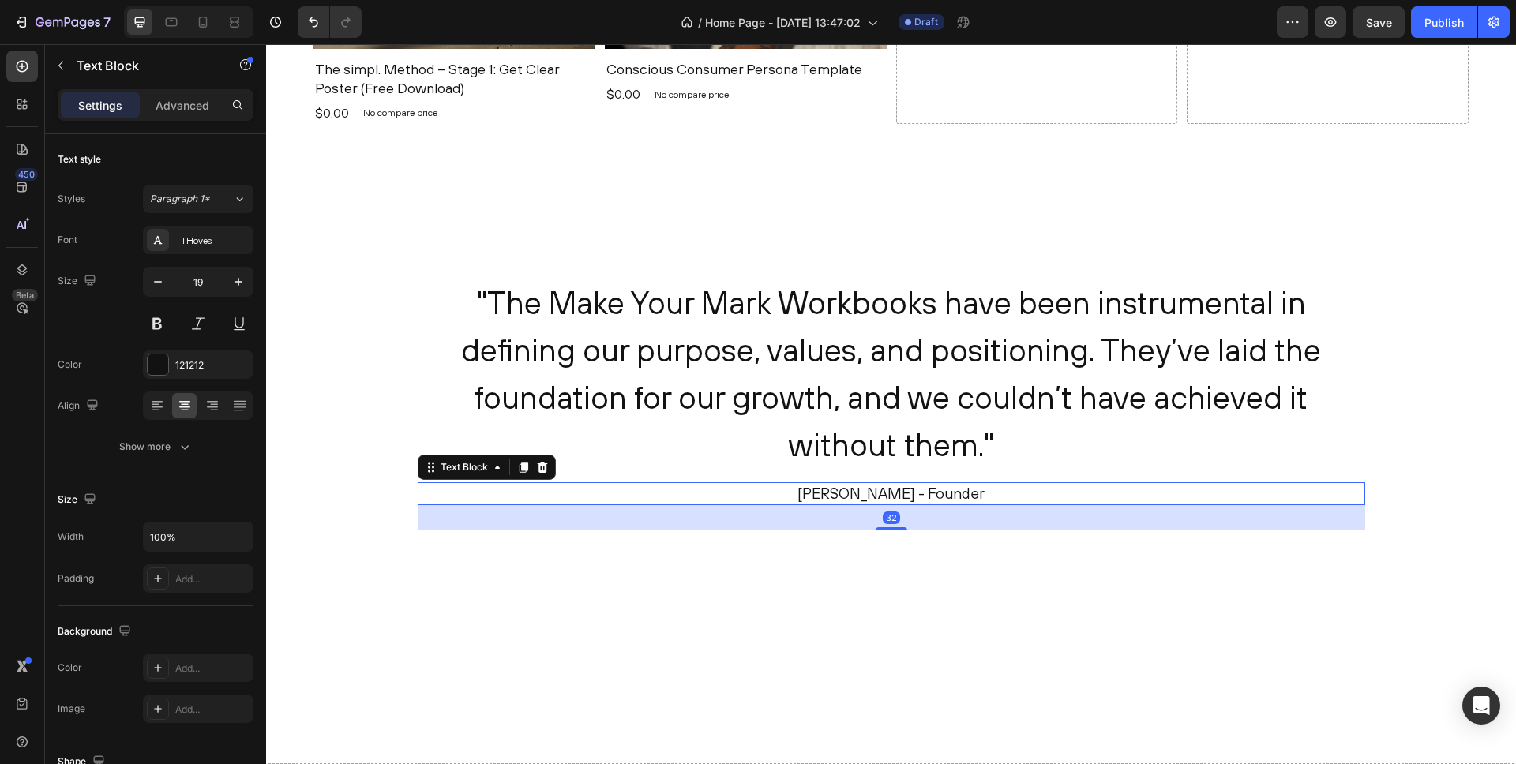
click at [866, 494] on p "[PERSON_NAME] - Founder" at bounding box center [891, 494] width 944 height 20
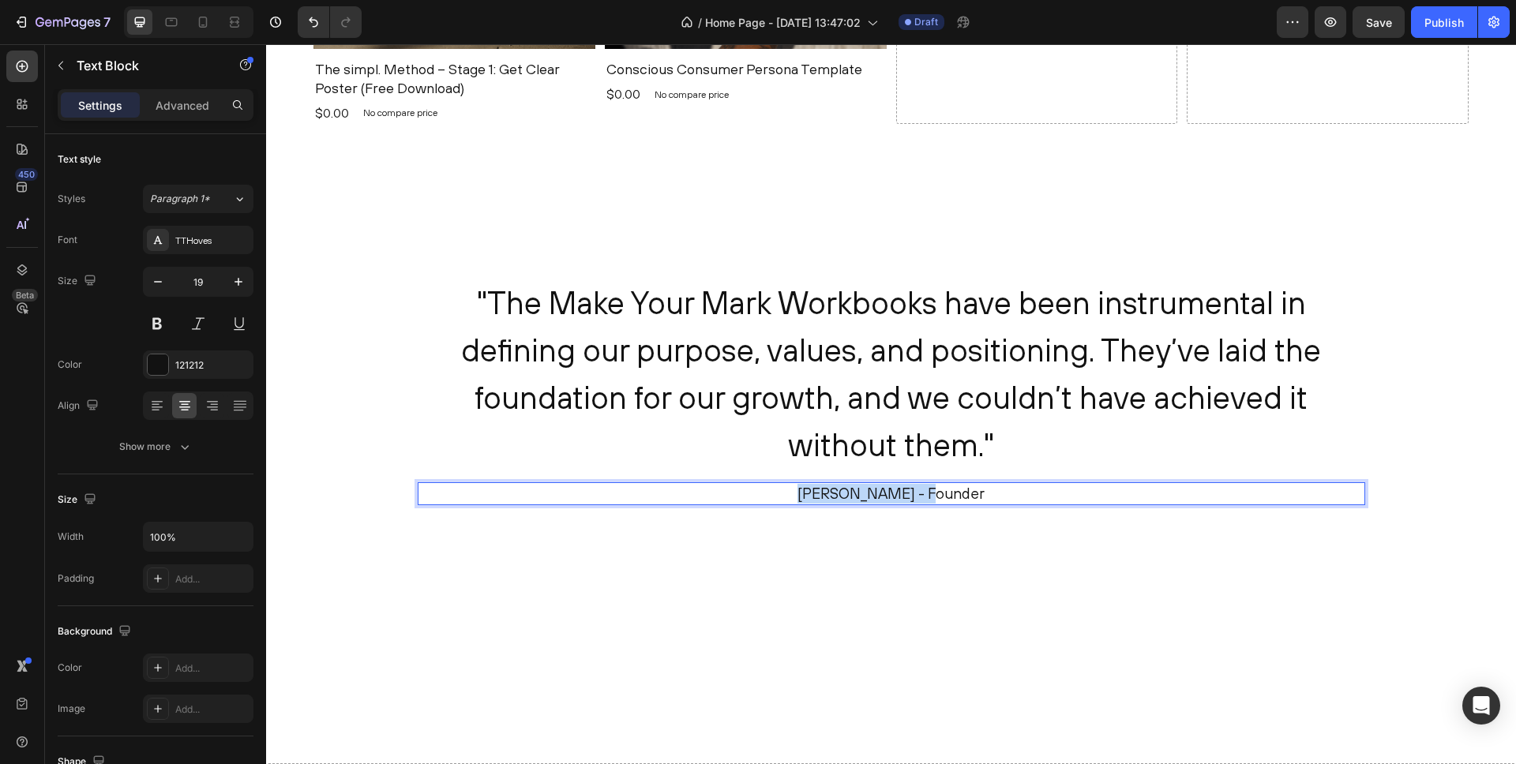
click at [866, 494] on p "[PERSON_NAME] - Founder" at bounding box center [891, 494] width 944 height 20
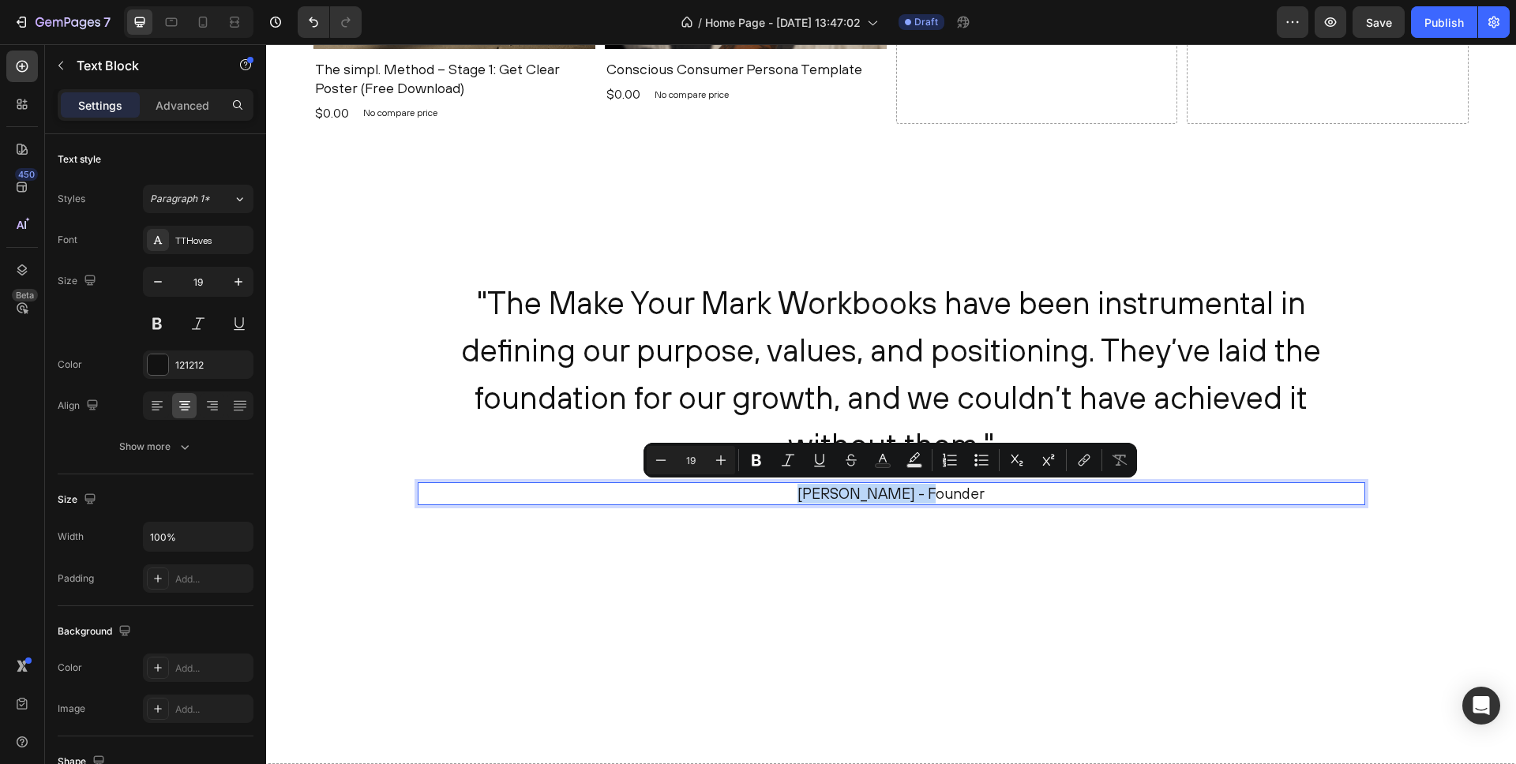
click at [857, 493] on p "[PERSON_NAME] - Founder" at bounding box center [891, 494] width 944 height 20
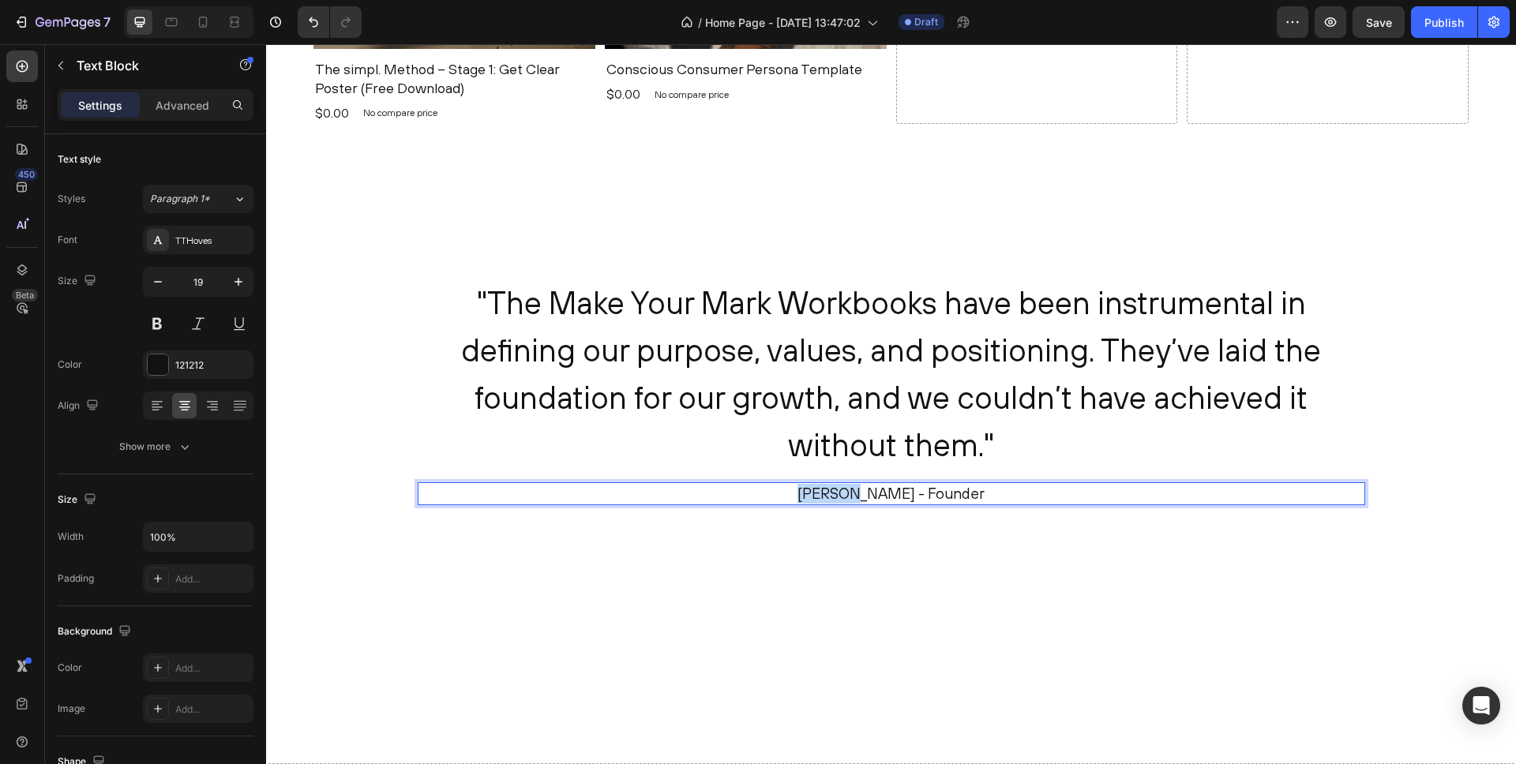
drag, startPoint x: 868, startPoint y: 494, endPoint x: 820, endPoint y: 497, distance: 47.5
click at [820, 497] on p "[PERSON_NAME] - Founder" at bounding box center [891, 494] width 944 height 20
drag, startPoint x: 922, startPoint y: 493, endPoint x: 966, endPoint y: 496, distance: 44.3
click at [975, 497] on p "[PERSON_NAME] - Founder" at bounding box center [891, 494] width 944 height 20
click at [931, 493] on p "[PERSON_NAME] - Founder" at bounding box center [891, 494] width 944 height 20
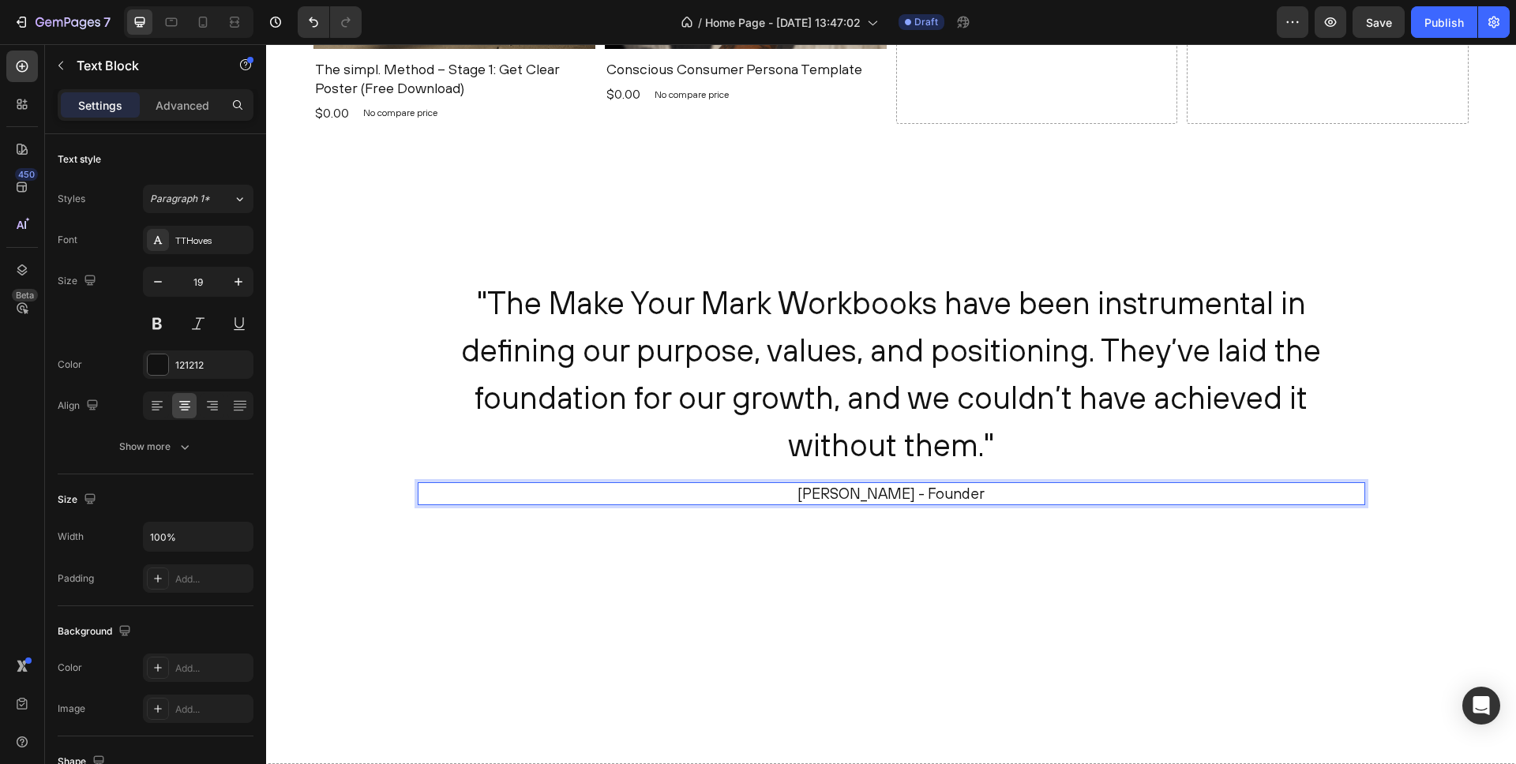
click at [931, 493] on p "[PERSON_NAME] - Founder" at bounding box center [891, 494] width 944 height 20
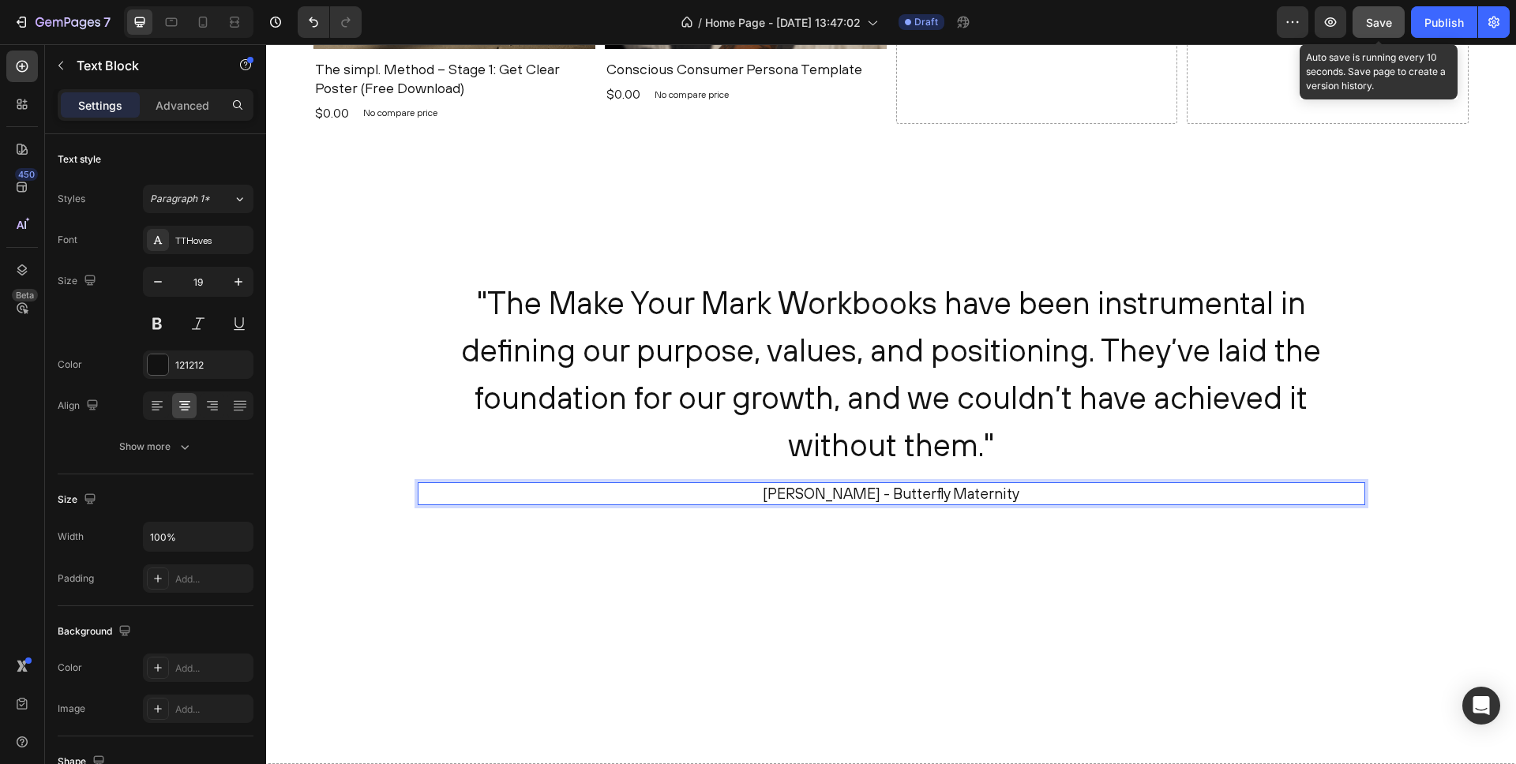
click at [1383, 27] on span "Save" at bounding box center [1379, 22] width 26 height 13
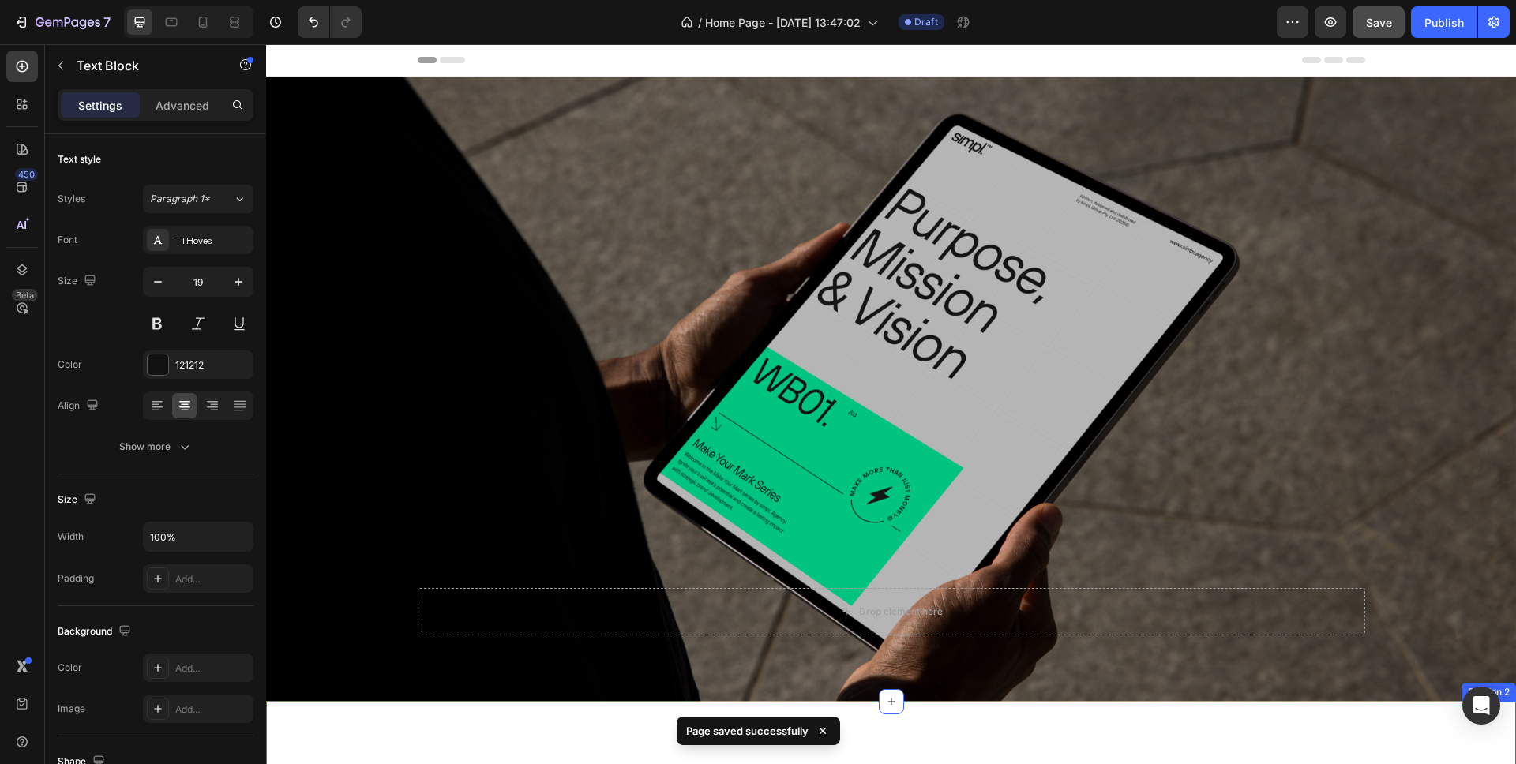
scroll to position [378, 0]
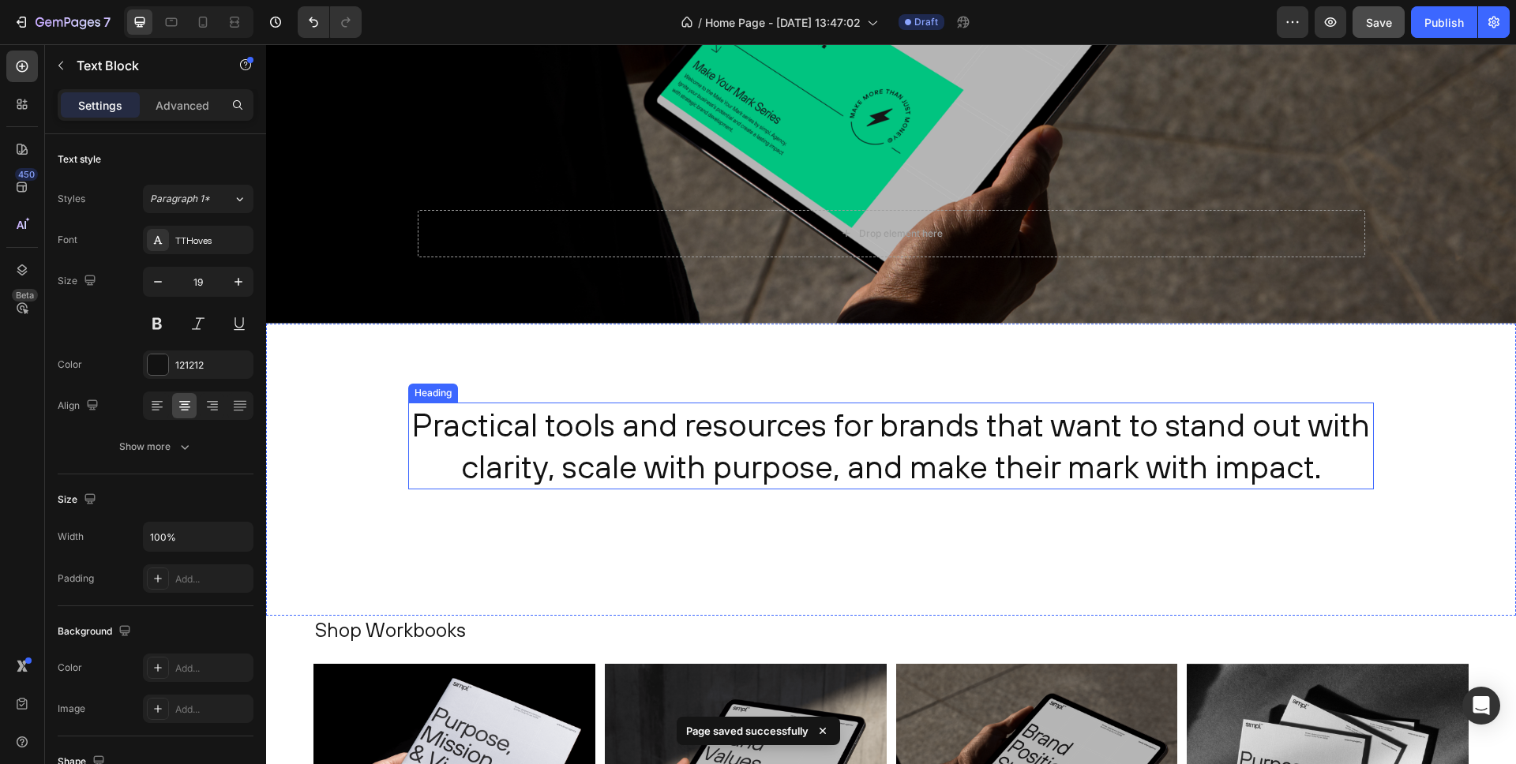
click at [827, 432] on h2 "Practical tools and resources for brands that want to stand out with clarity, s…" at bounding box center [891, 447] width 966 height 88
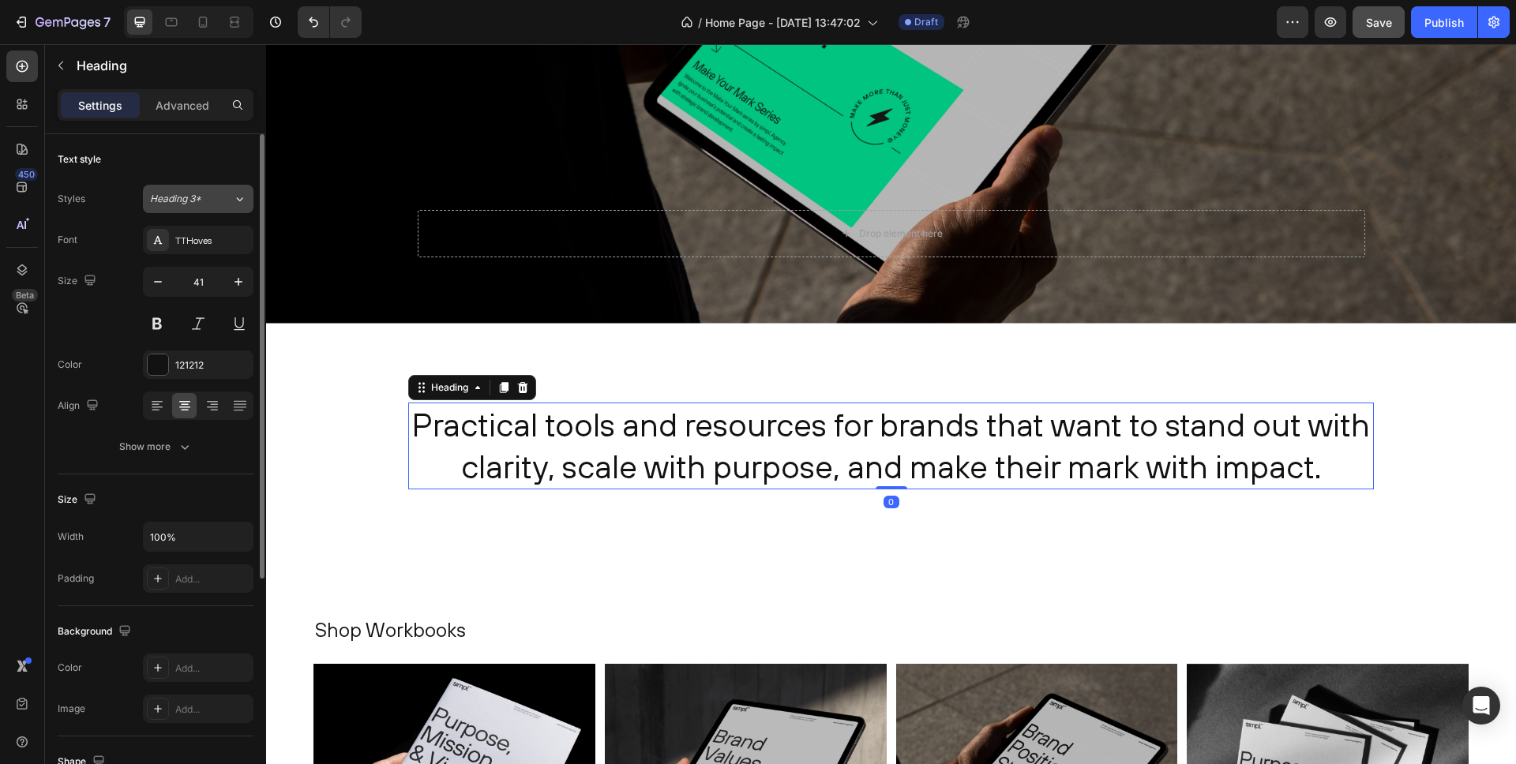
click at [190, 196] on span "Heading 3*" at bounding box center [175, 199] width 51 height 14
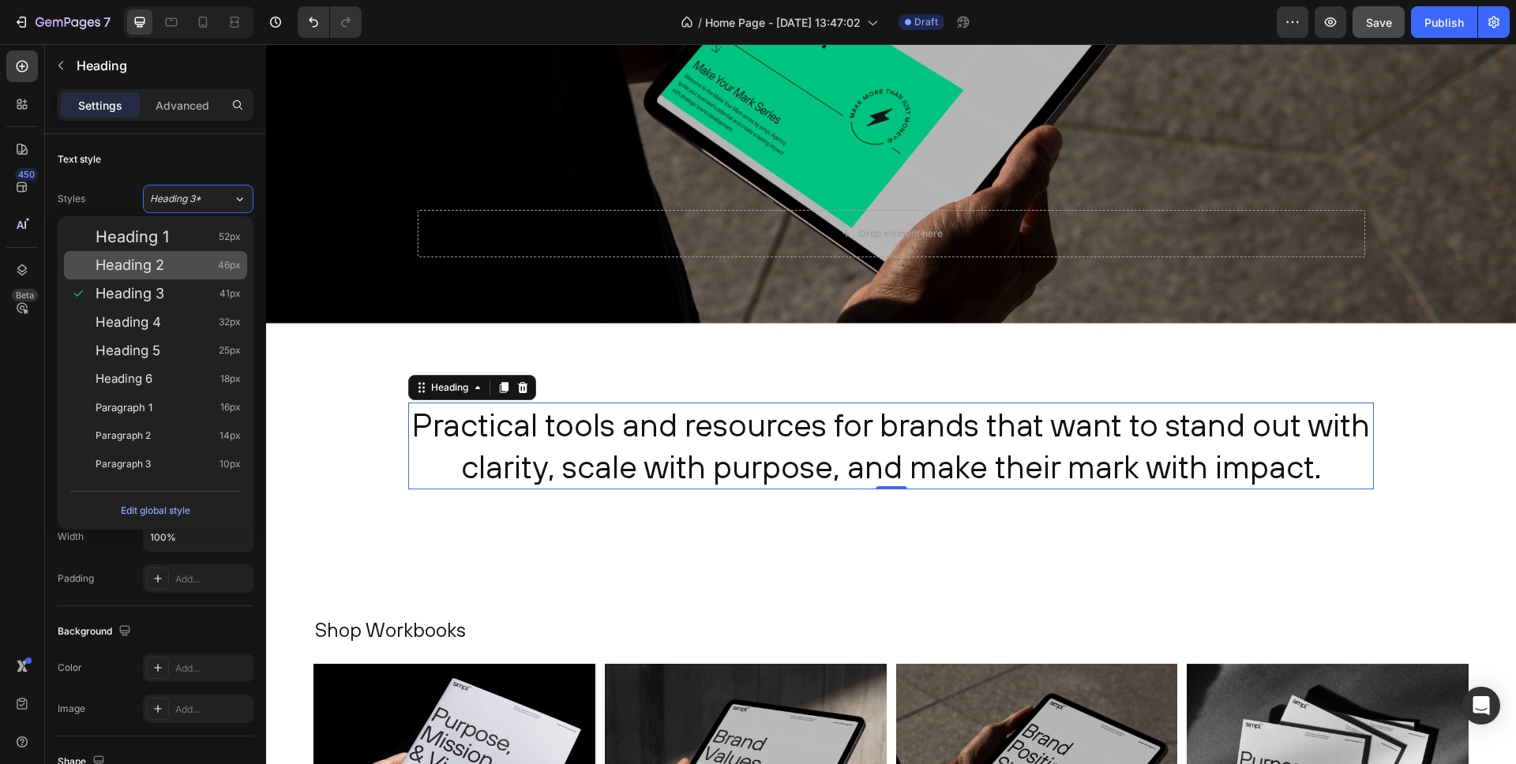
click at [152, 261] on span "Heading 2" at bounding box center [130, 265] width 69 height 16
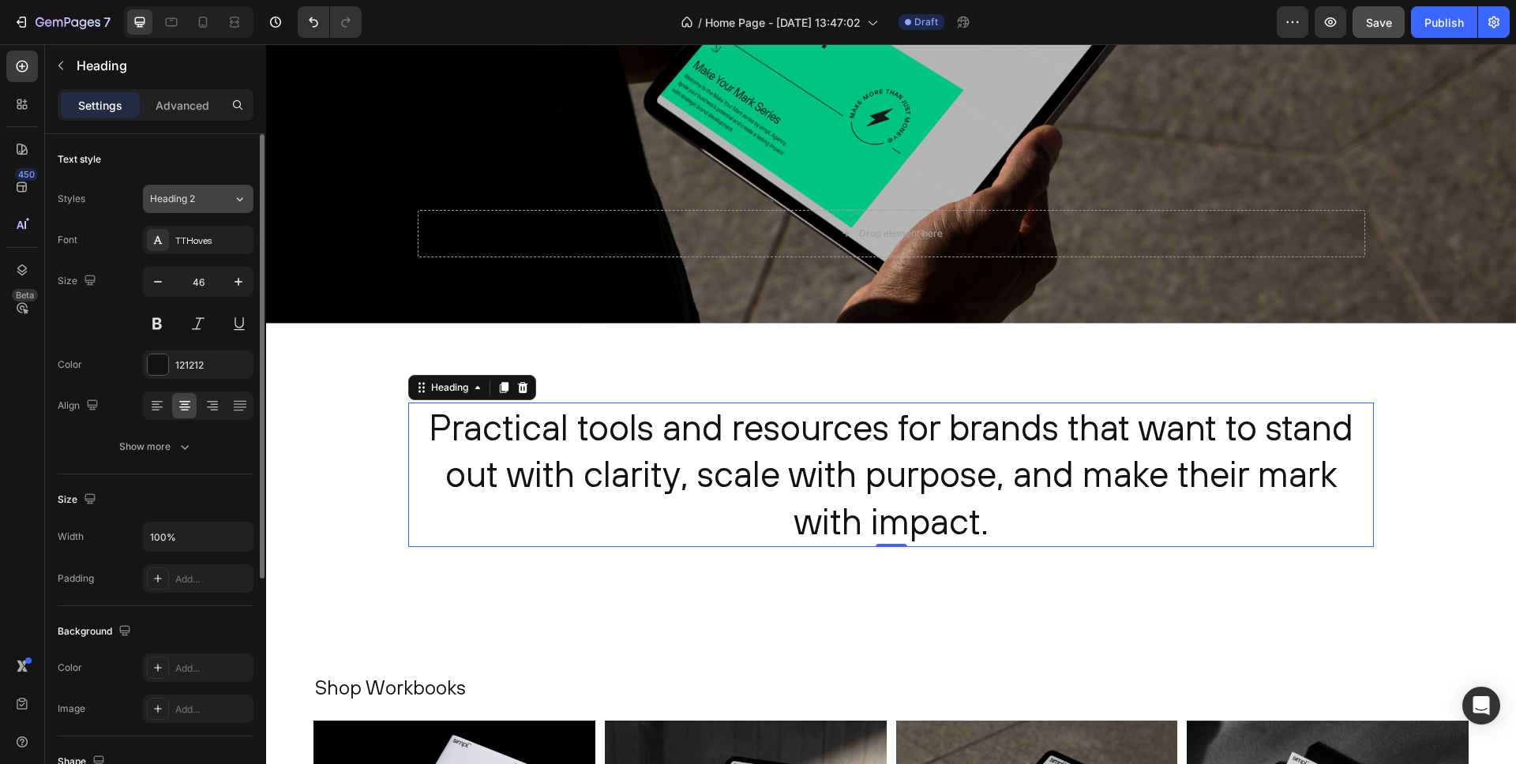
click at [185, 202] on span "Heading 2" at bounding box center [172, 199] width 45 height 14
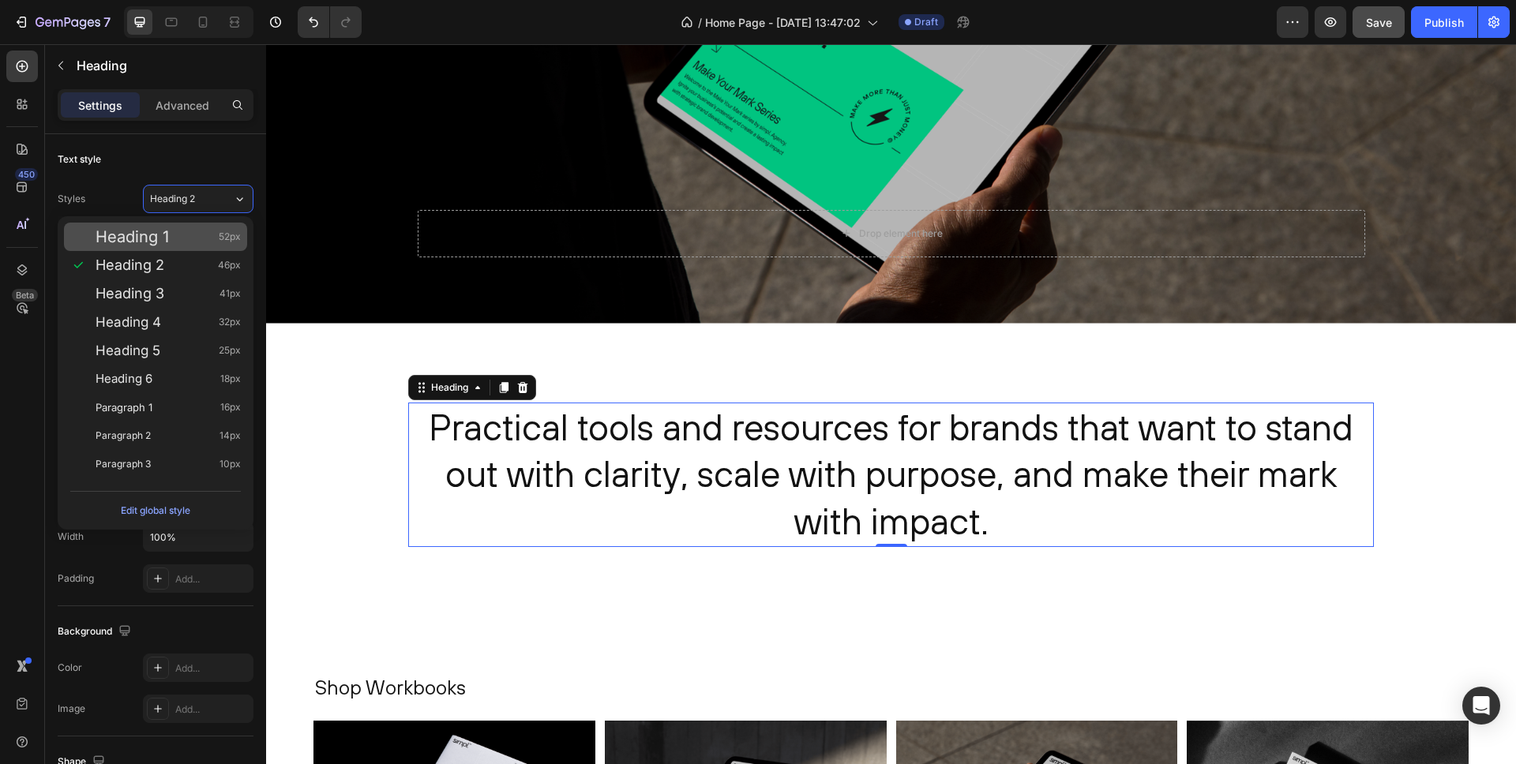
click at [182, 231] on div "Heading 1 52px" at bounding box center [168, 237] width 145 height 16
type input "52"
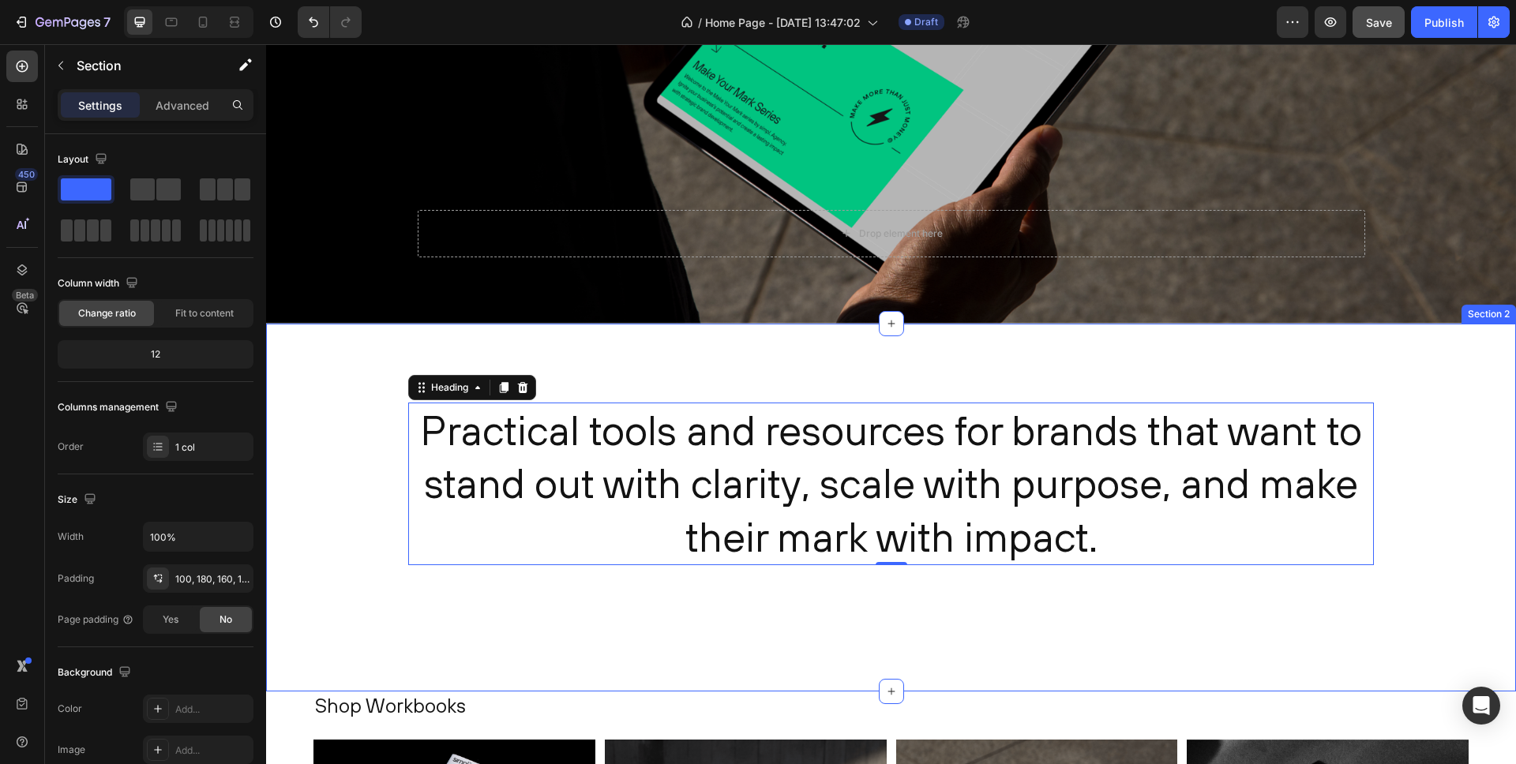
click at [355, 374] on div "Practical tools and resources for brands that want to stand out with clarity, s…" at bounding box center [891, 508] width 1250 height 369
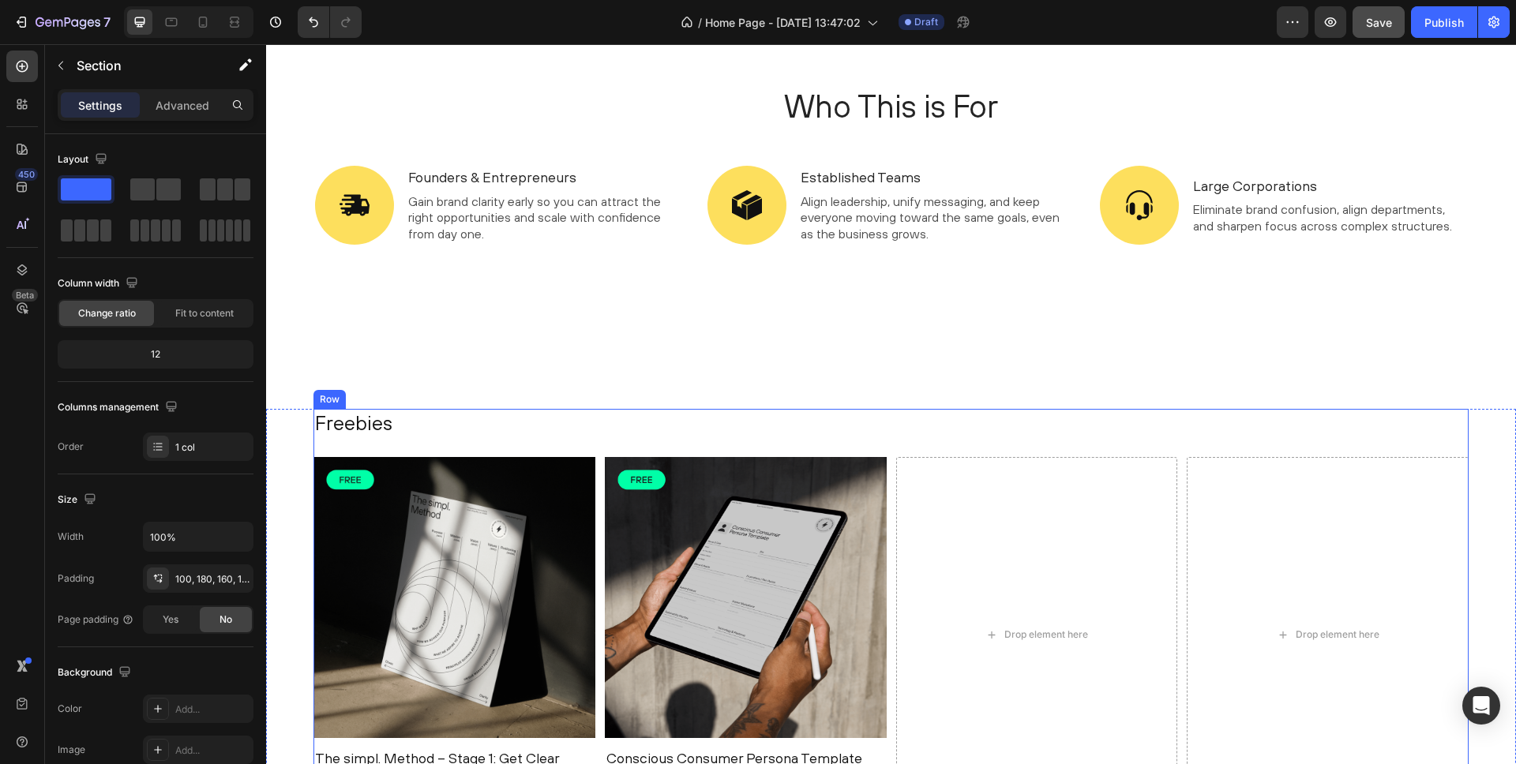
scroll to position [1482, 0]
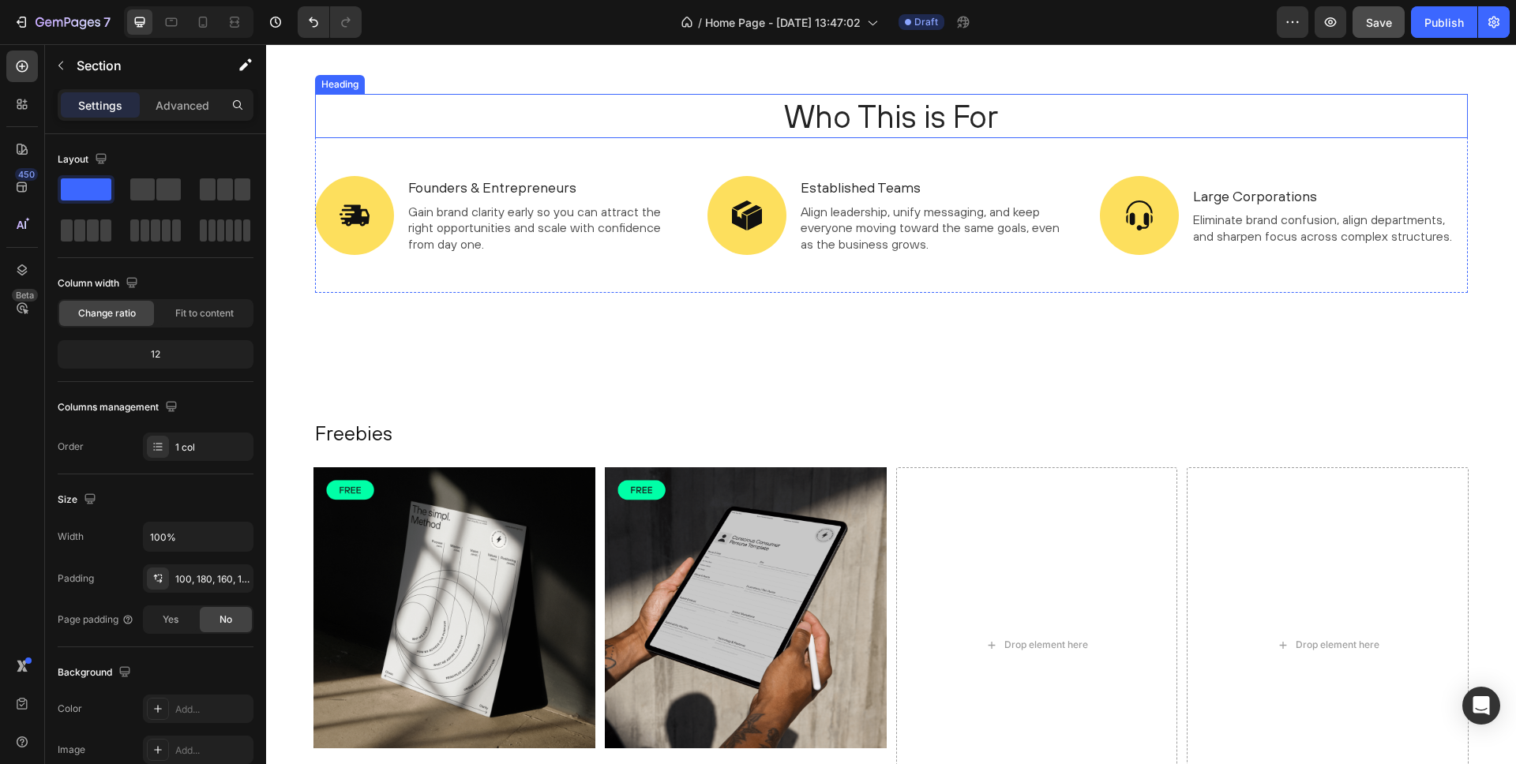
click at [882, 107] on h2 "Who This is For" at bounding box center [891, 116] width 1153 height 44
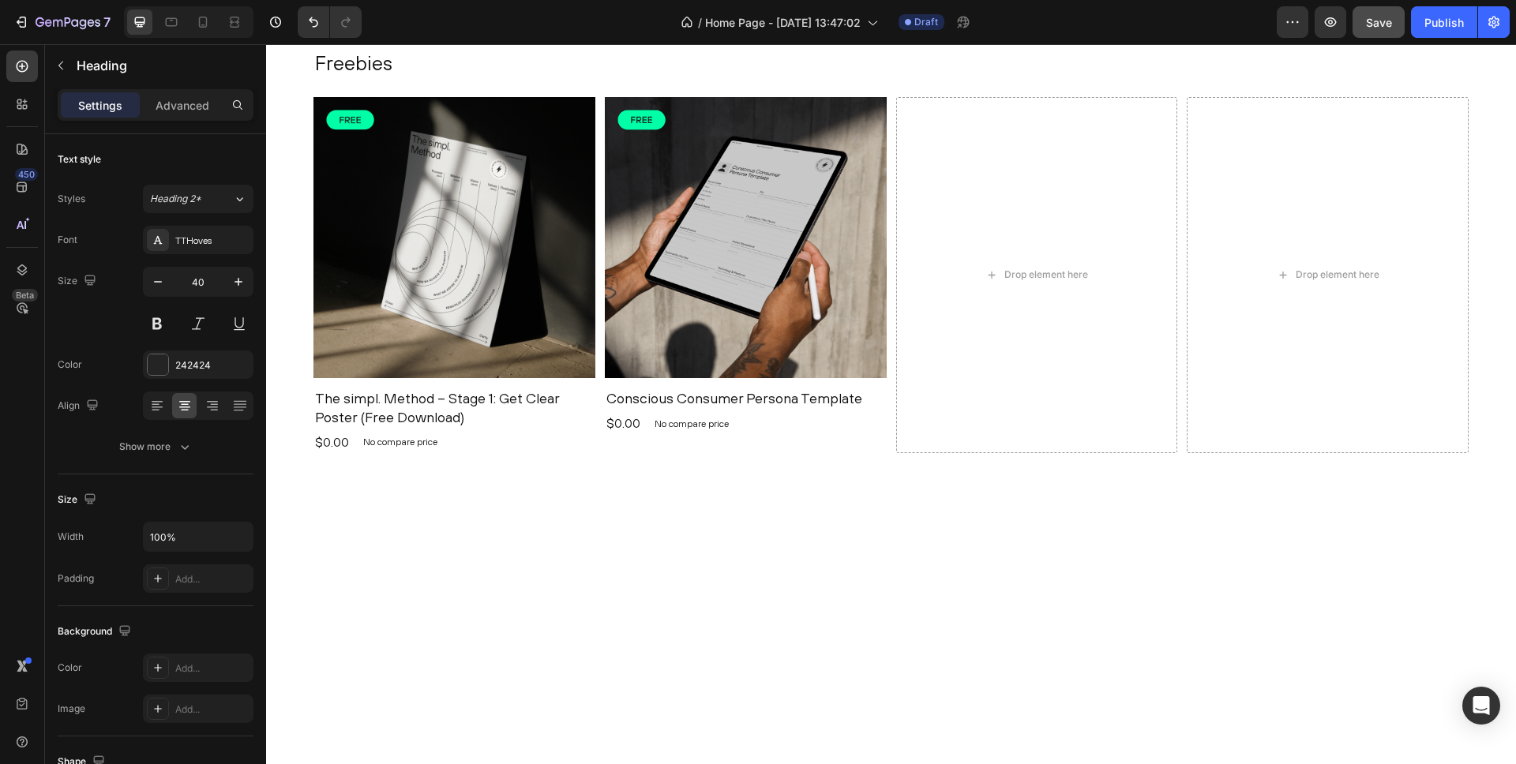
scroll to position [2203, 0]
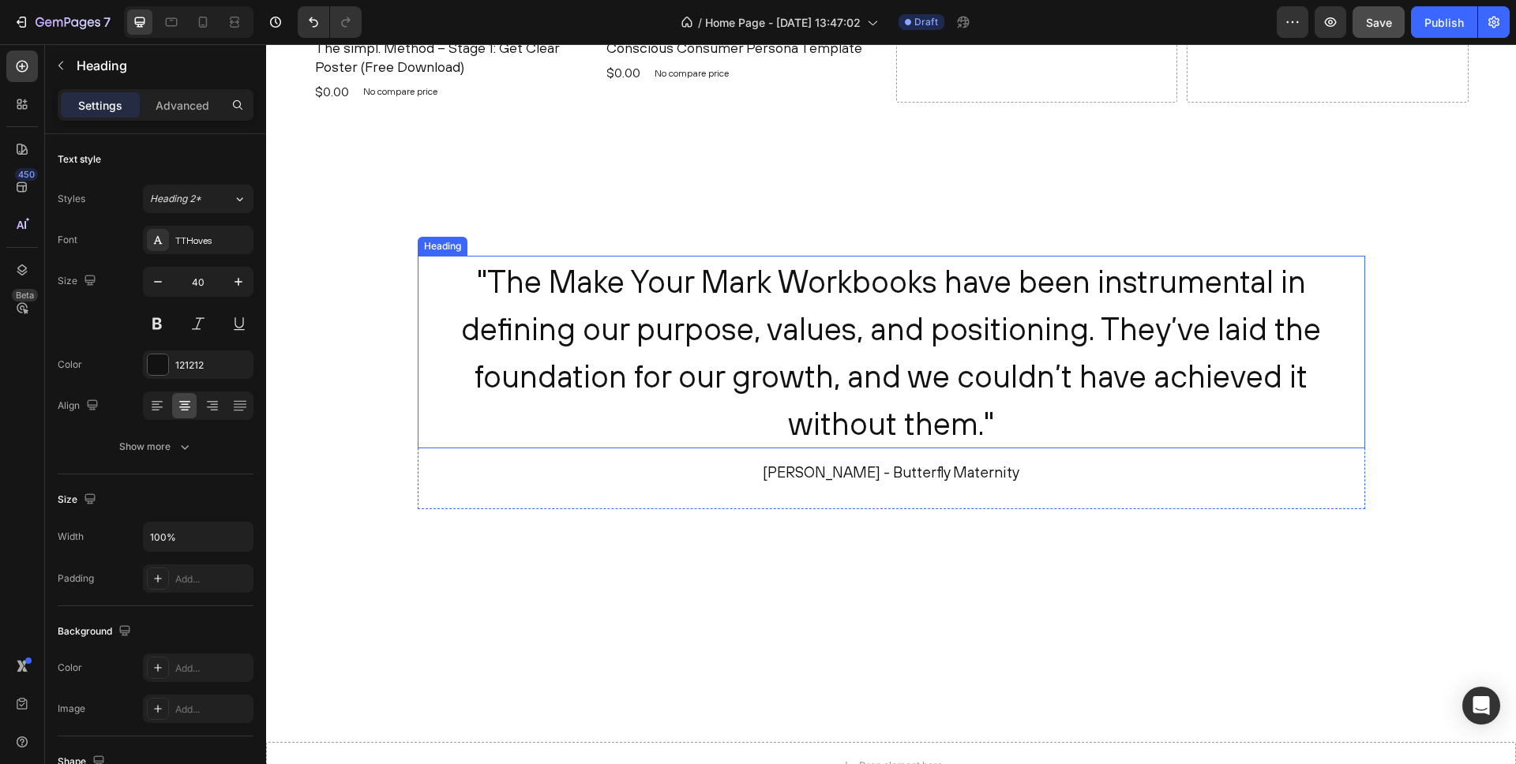
click at [767, 307] on h2 ""The Make Your Mark Workbooks have been instrumental in defining our purpose, v…" at bounding box center [892, 352] width 948 height 193
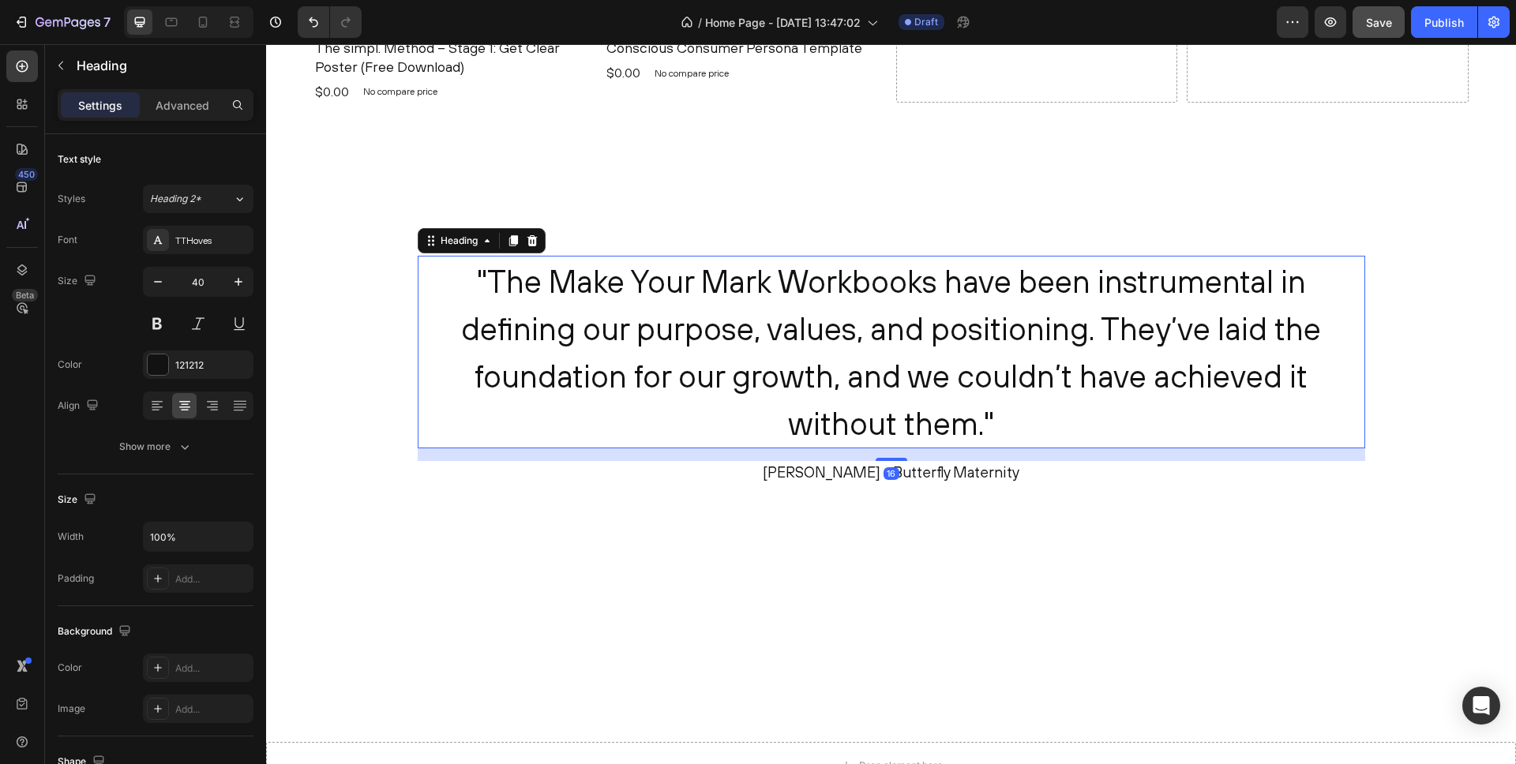
scroll to position [2223, 0]
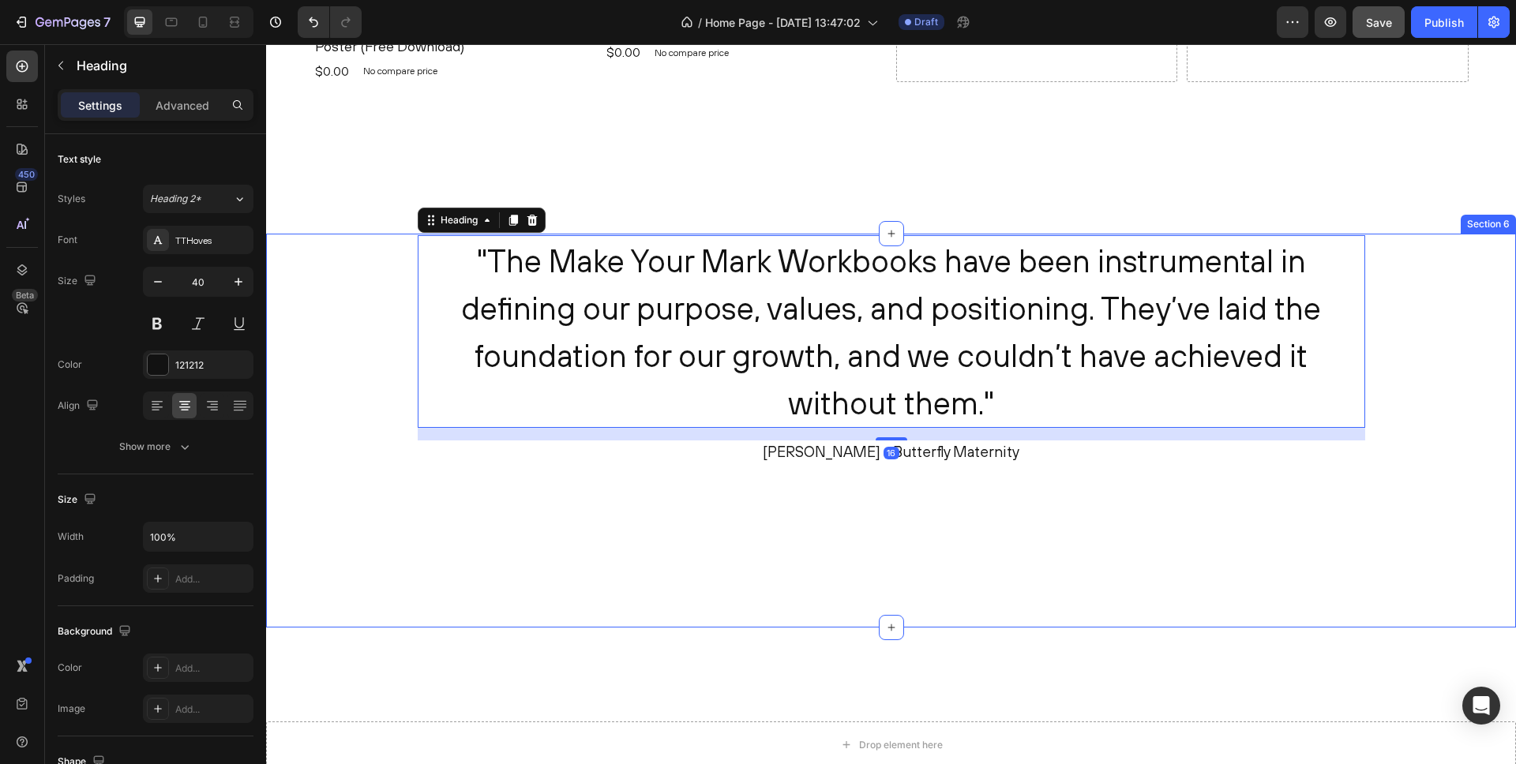
click at [631, 498] on div ""The Make Your Mark Workbooks have been instrumental in defining our purpose, v…" at bounding box center [891, 368] width 1226 height 266
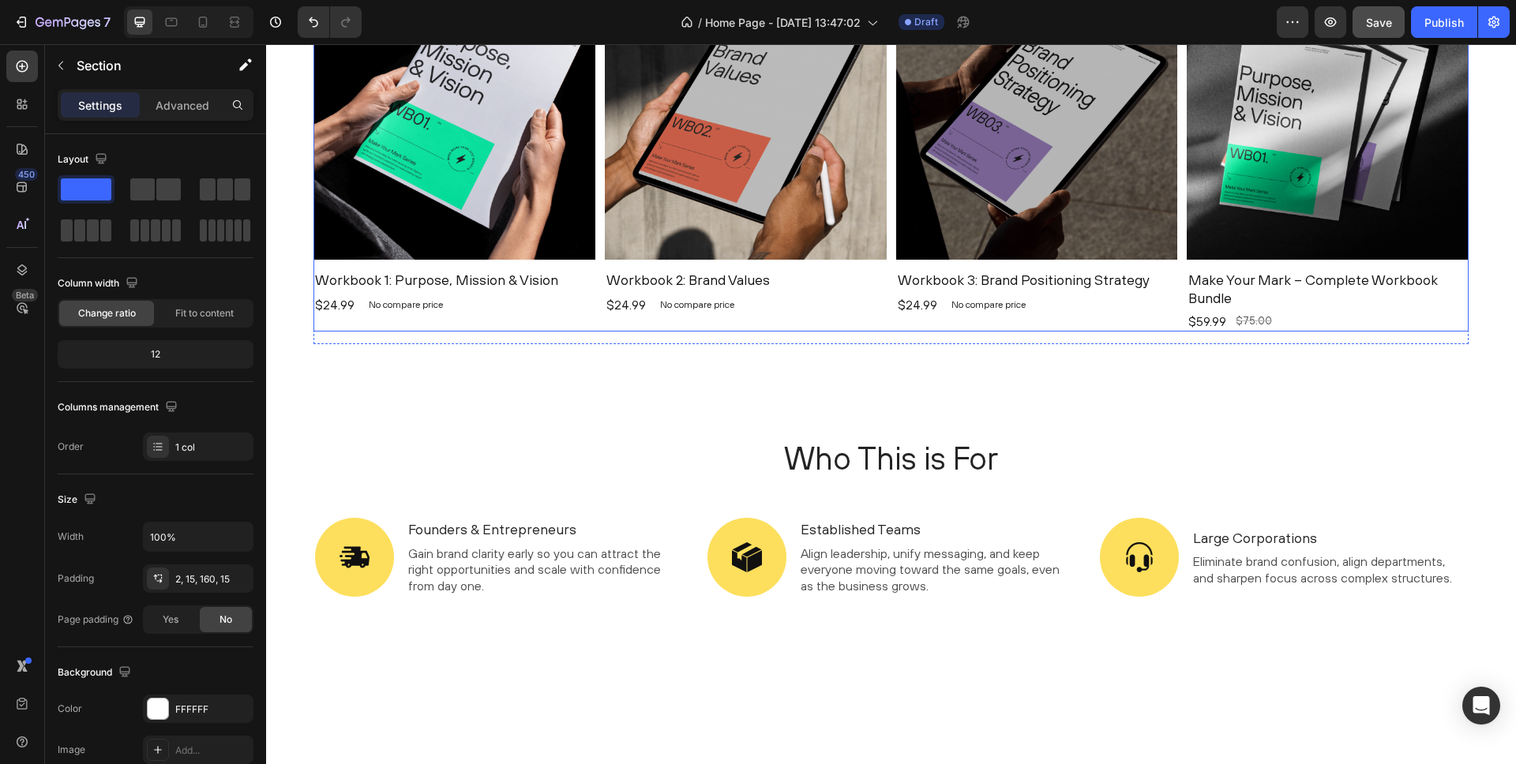
scroll to position [899, 0]
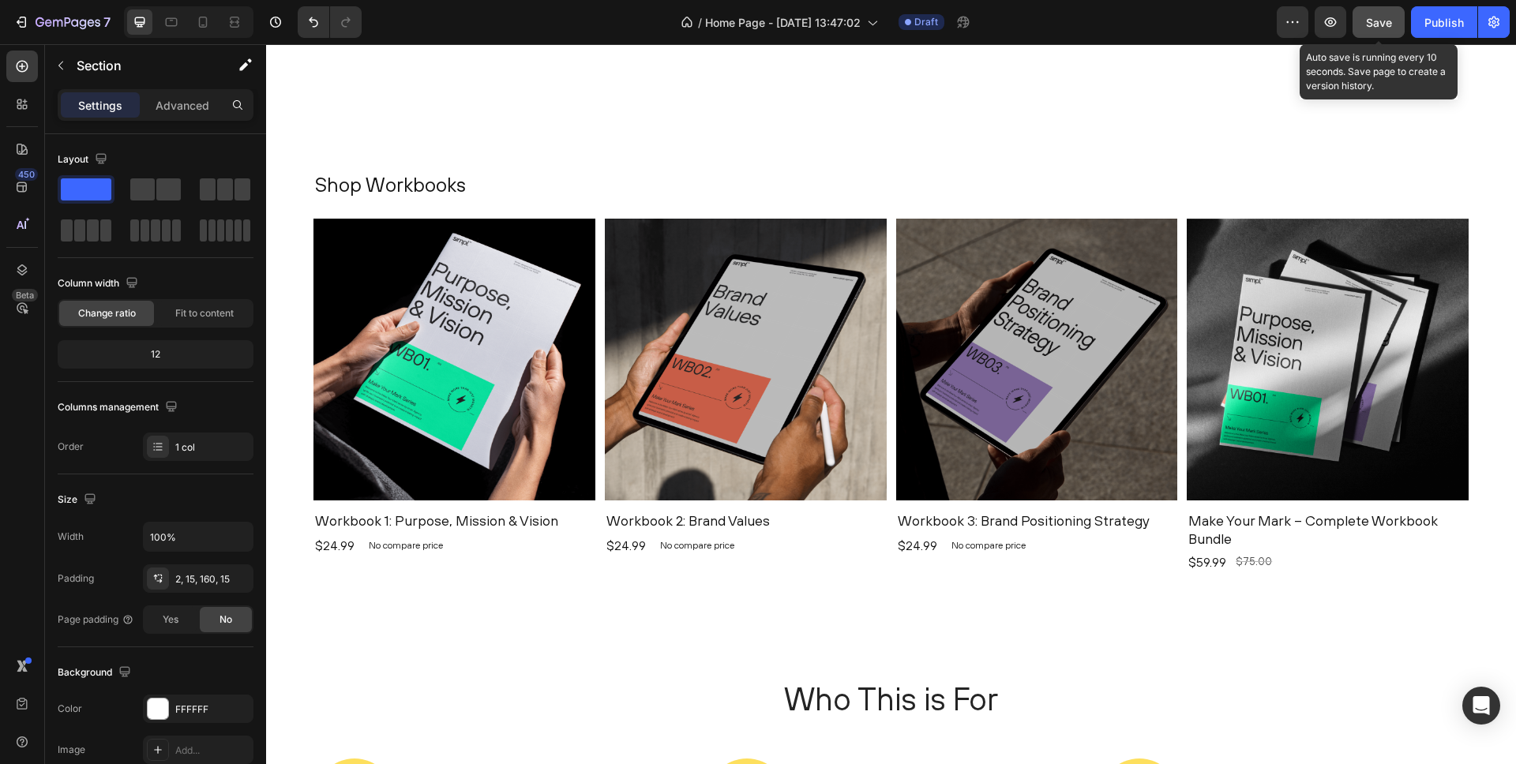
click at [1379, 24] on span "Save" at bounding box center [1379, 22] width 26 height 13
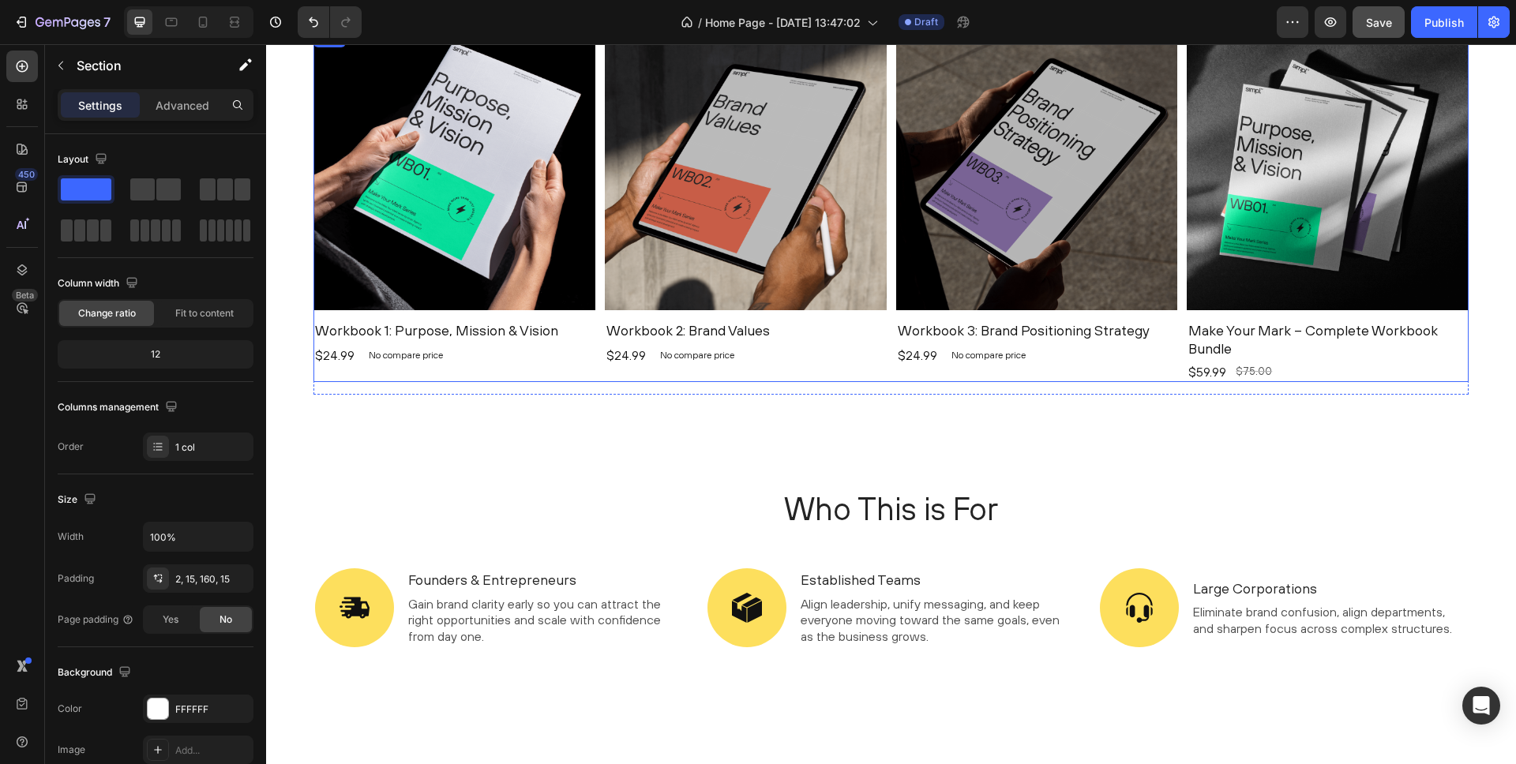
scroll to position [1264, 0]
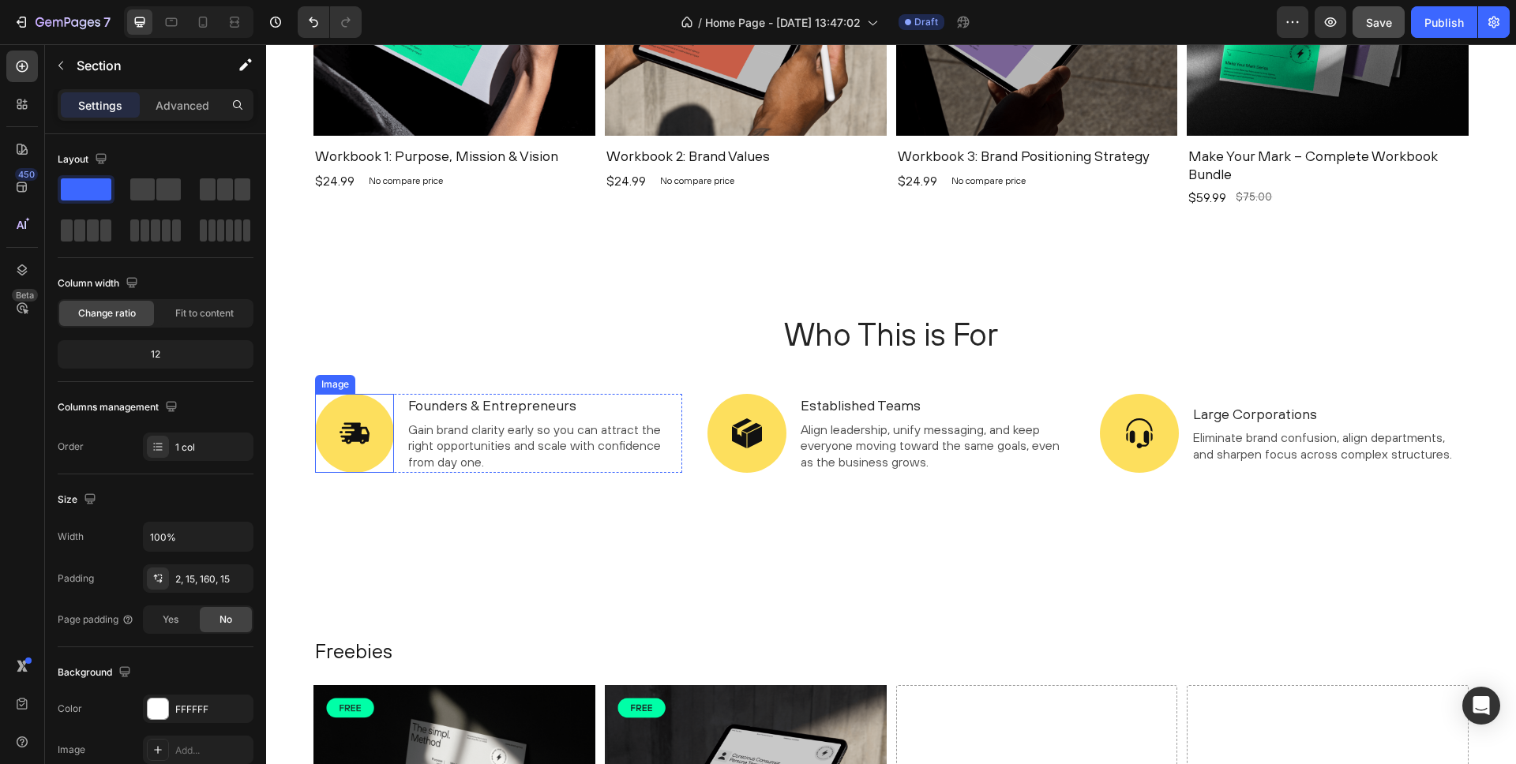
click at [353, 429] on img at bounding box center [354, 433] width 79 height 79
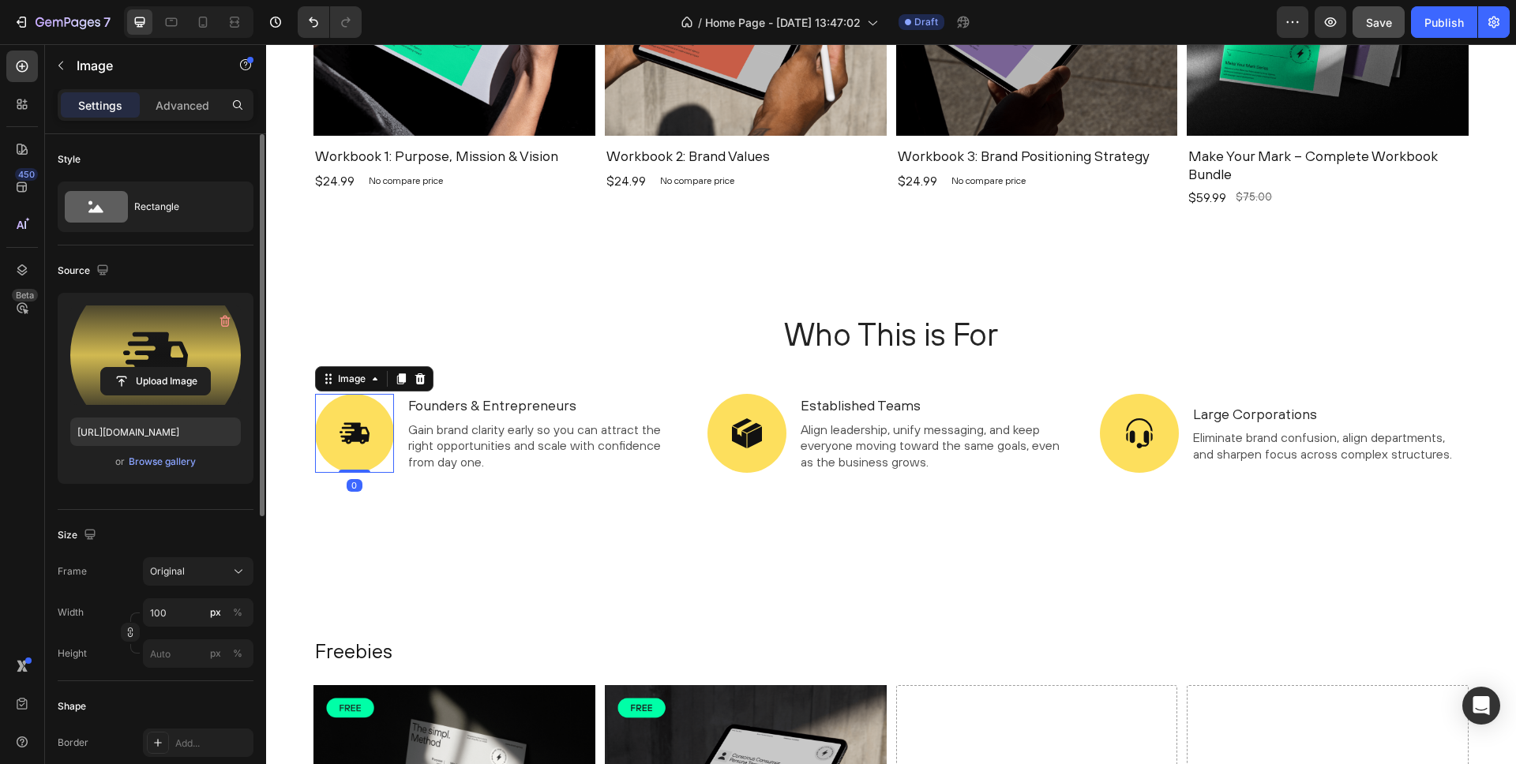
click at [172, 346] on label at bounding box center [155, 355] width 171 height 99
click at [172, 368] on input "file" at bounding box center [155, 381] width 109 height 27
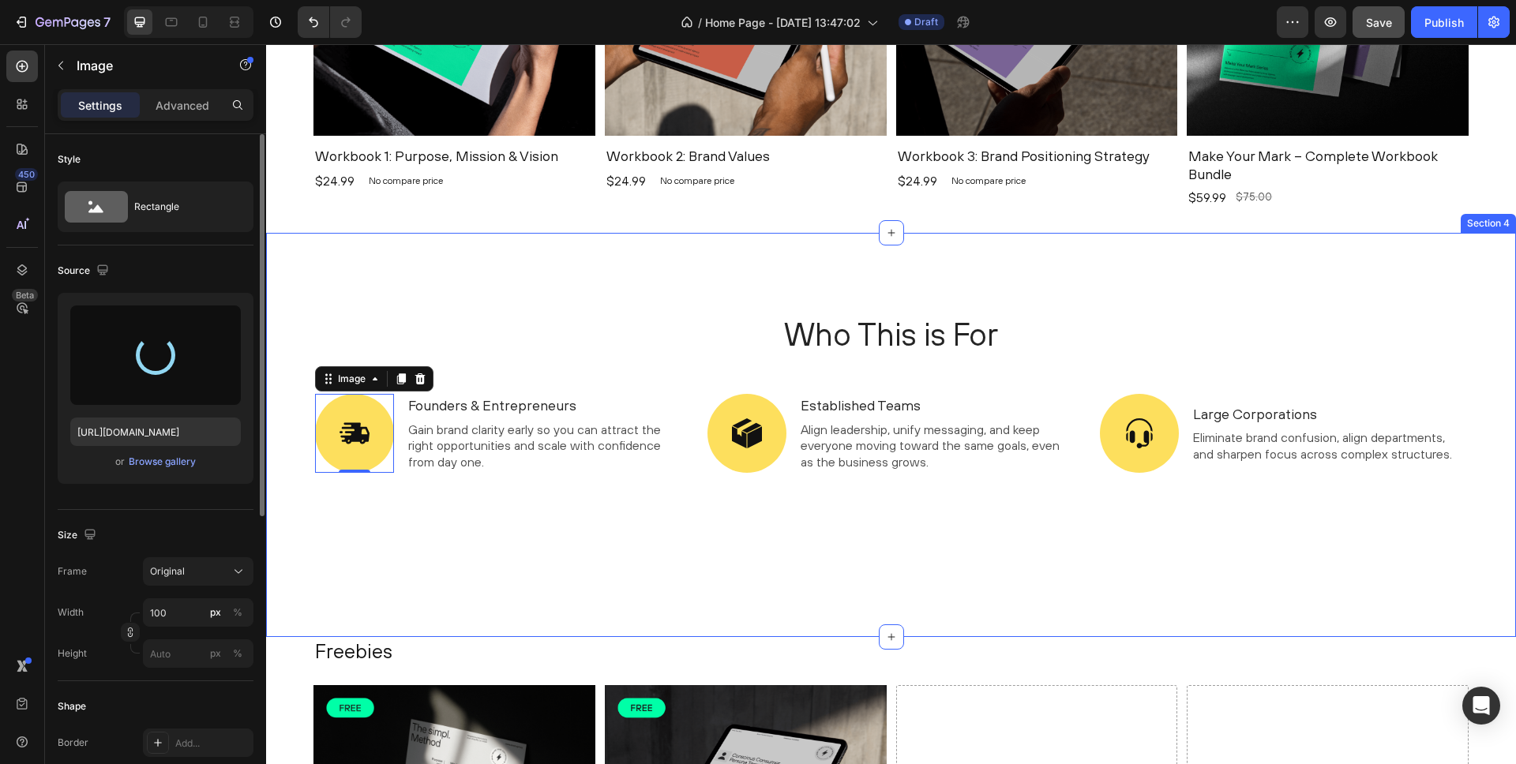
type input "[URL][DOMAIN_NAME]"
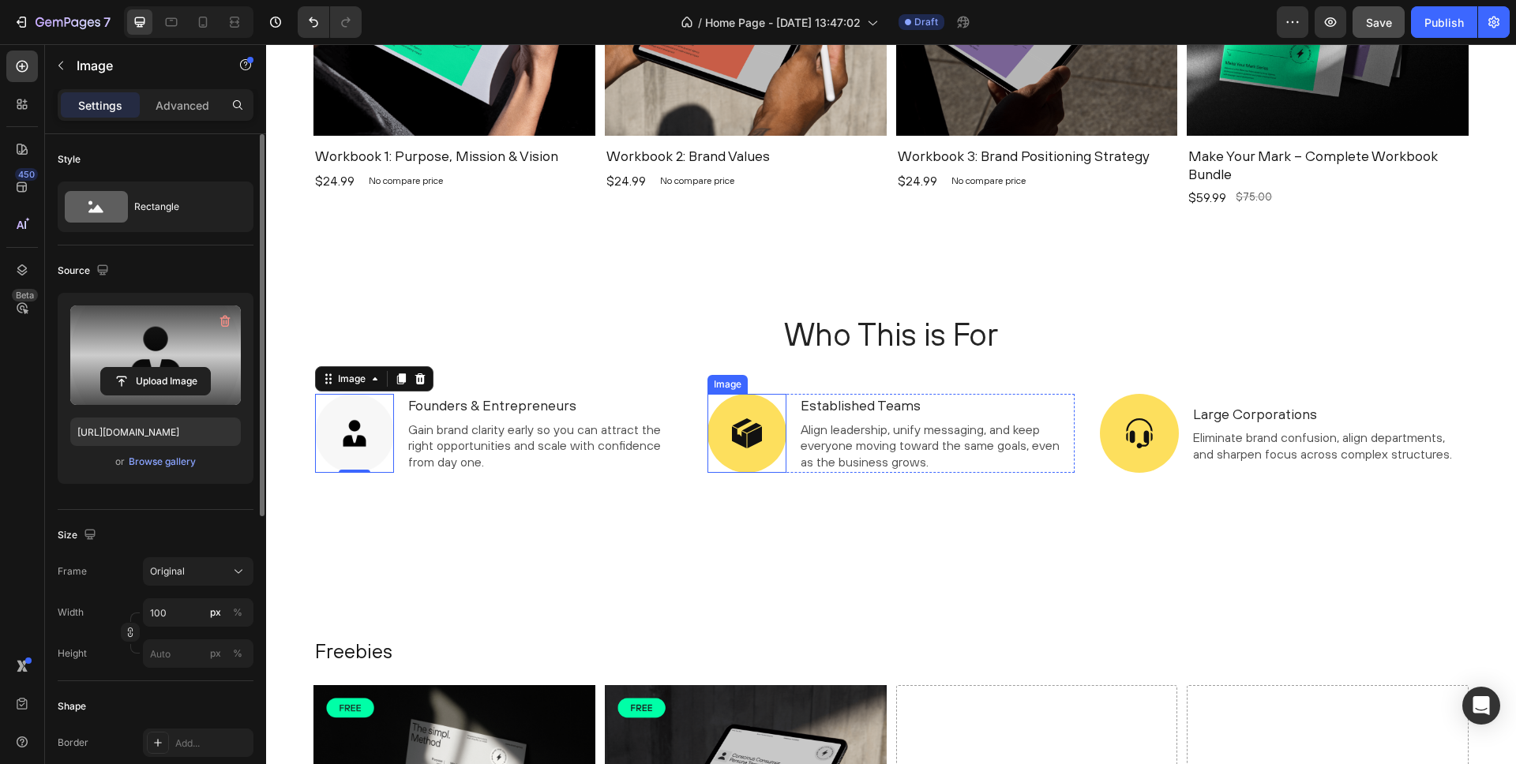
click at [737, 436] on img at bounding box center [746, 433] width 79 height 79
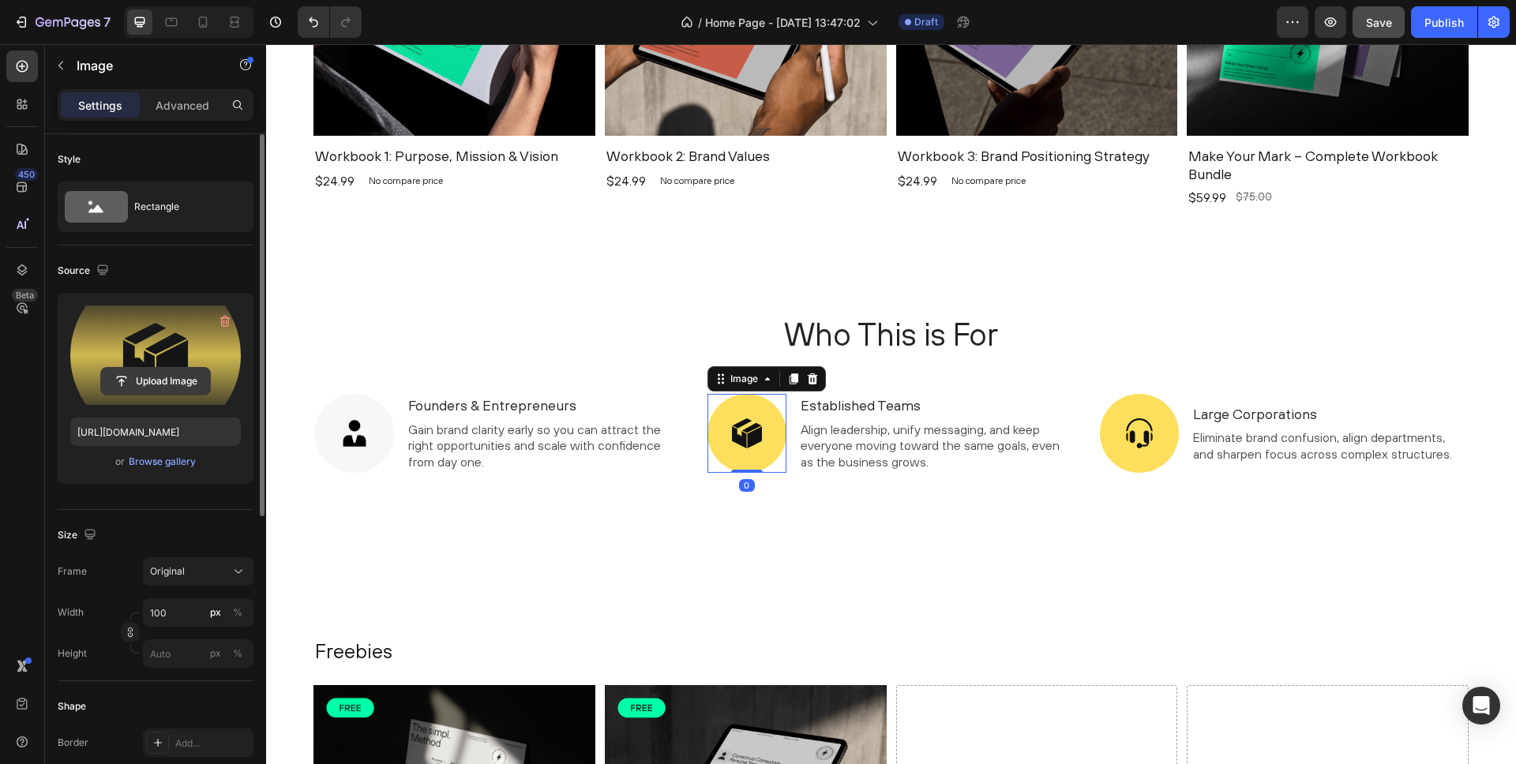
click at [174, 385] on input "file" at bounding box center [155, 381] width 109 height 27
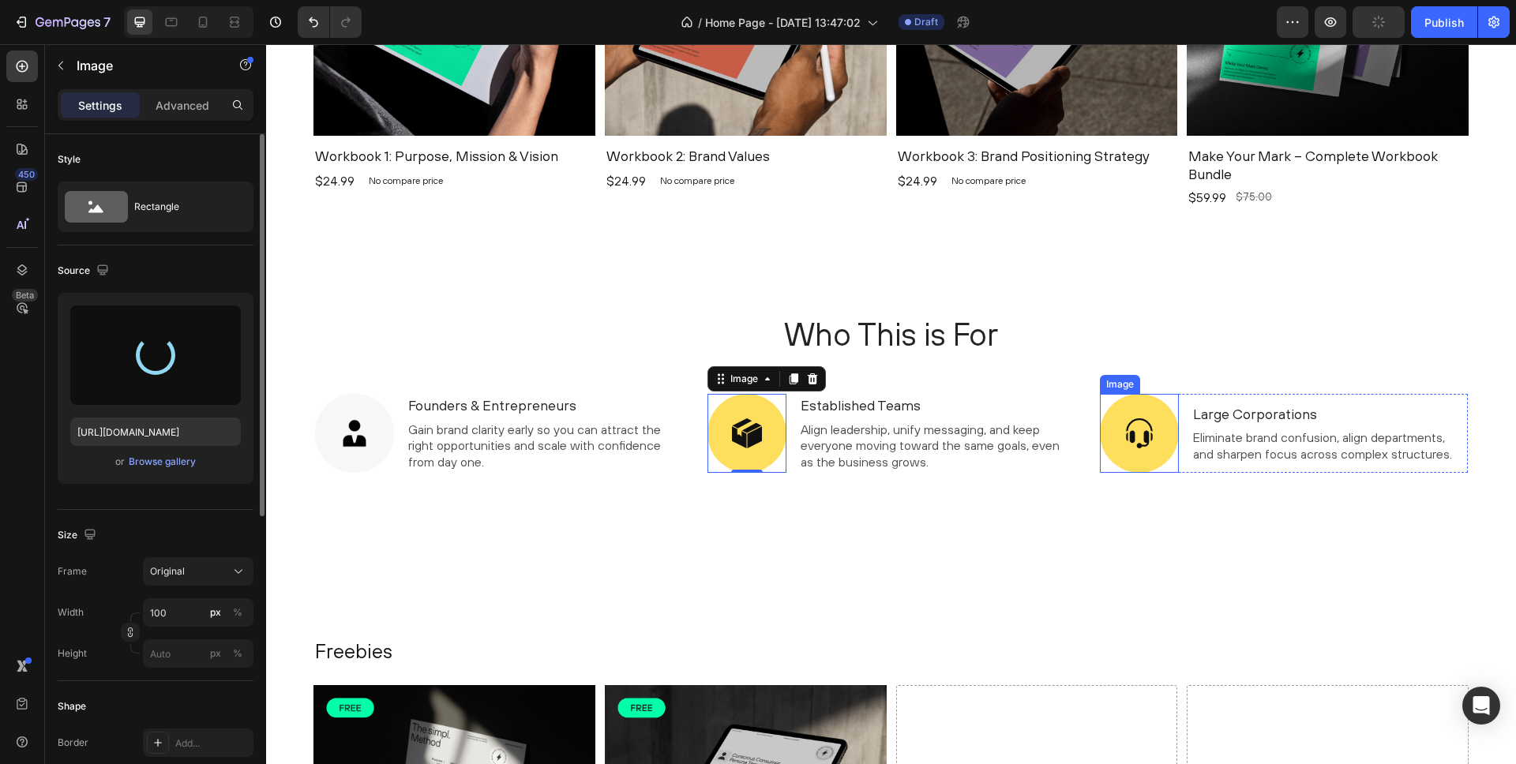
type input "[URL][DOMAIN_NAME]"
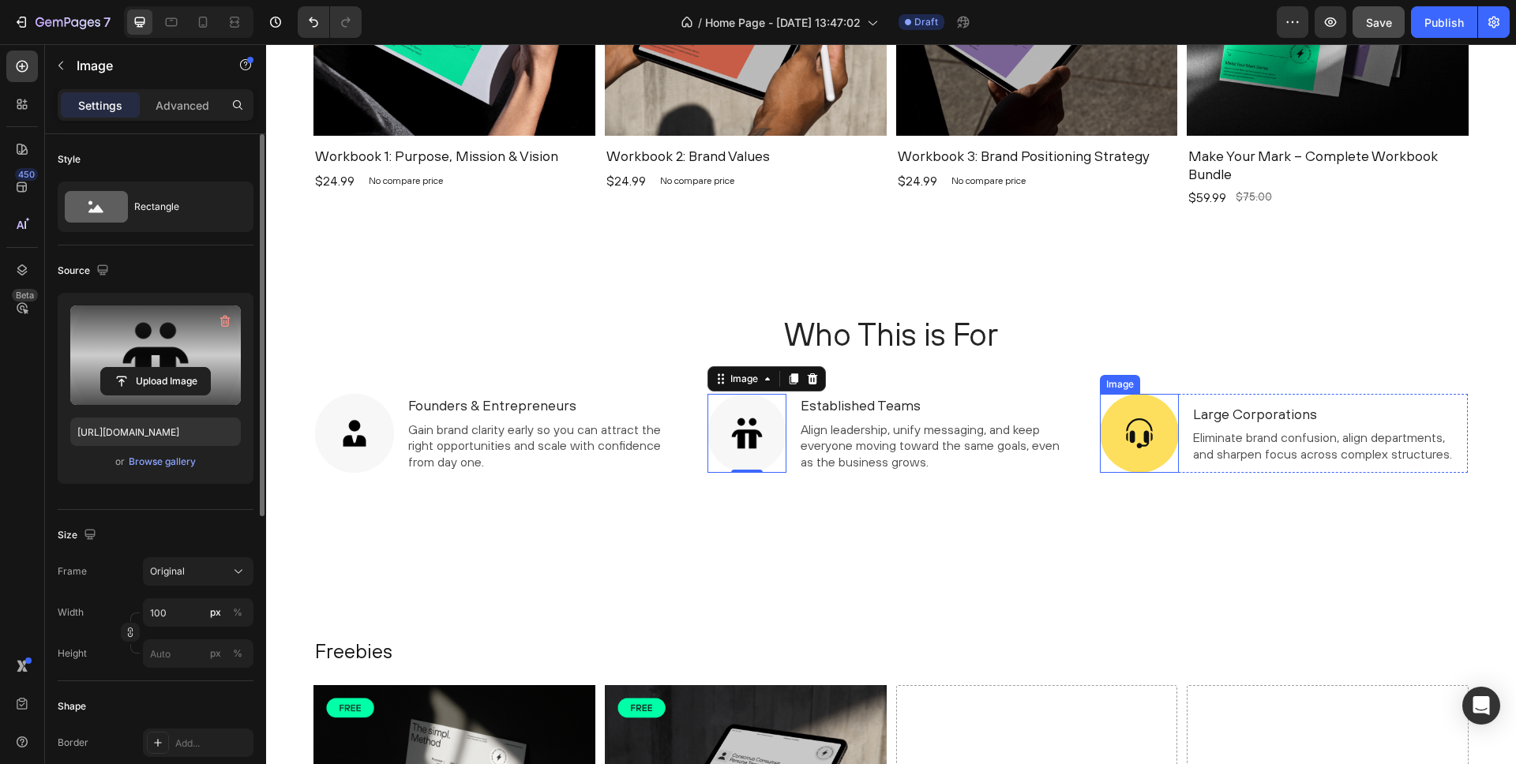
click at [1145, 425] on img at bounding box center [1139, 433] width 79 height 79
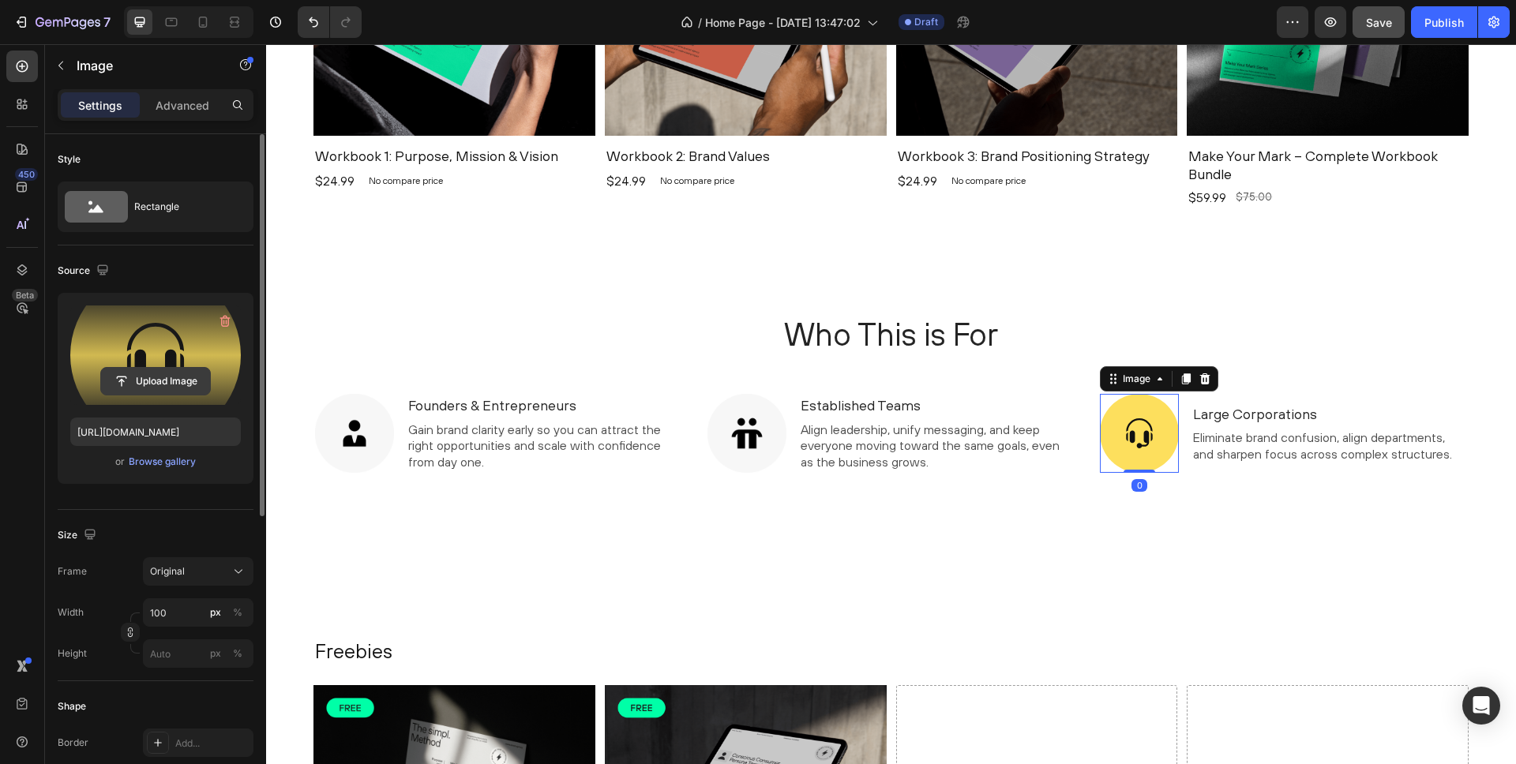
click at [172, 381] on input "file" at bounding box center [155, 381] width 109 height 27
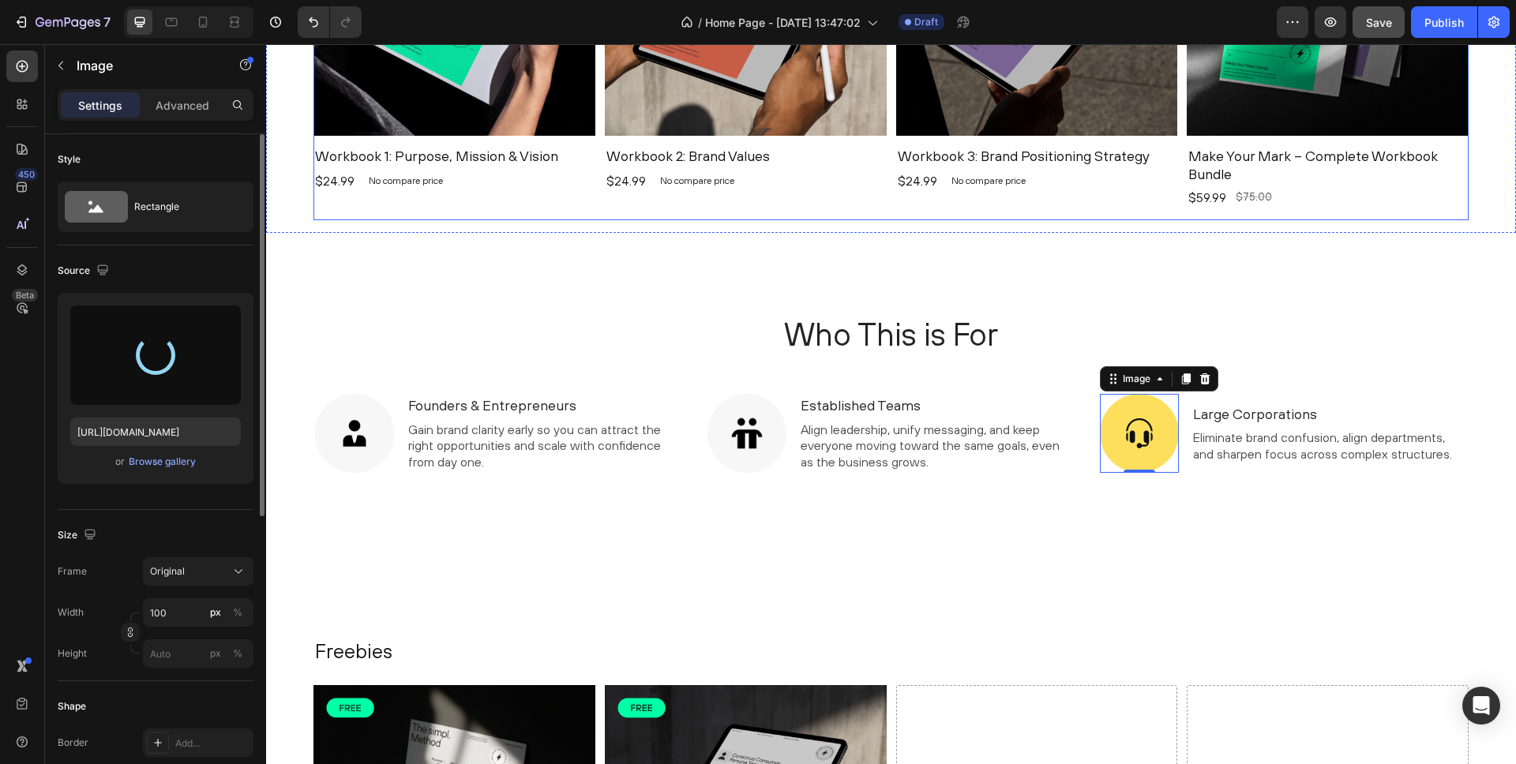
type input "[URL][DOMAIN_NAME]"
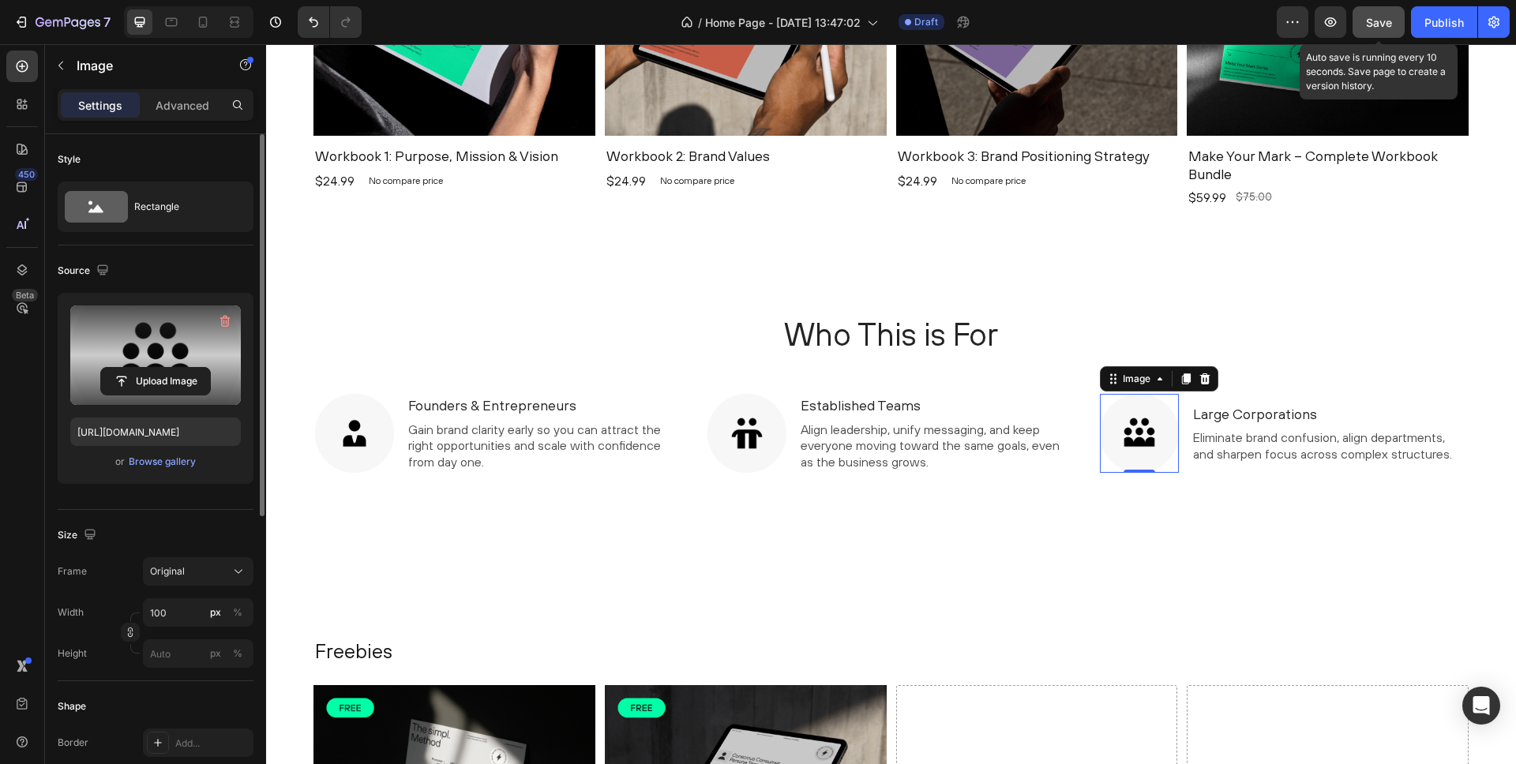
click at [1364, 23] on button "Save" at bounding box center [1379, 22] width 52 height 32
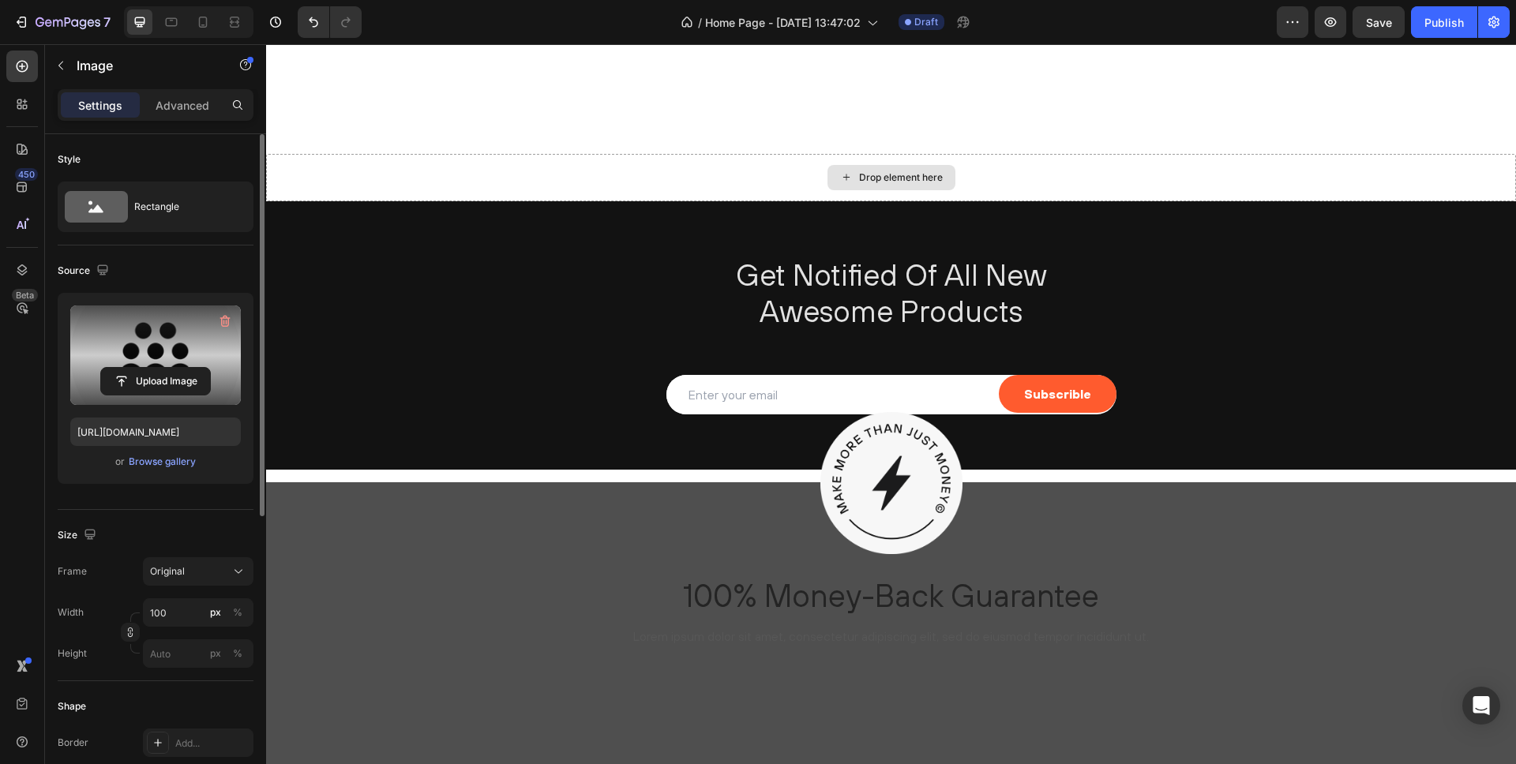
scroll to position [2797, 0]
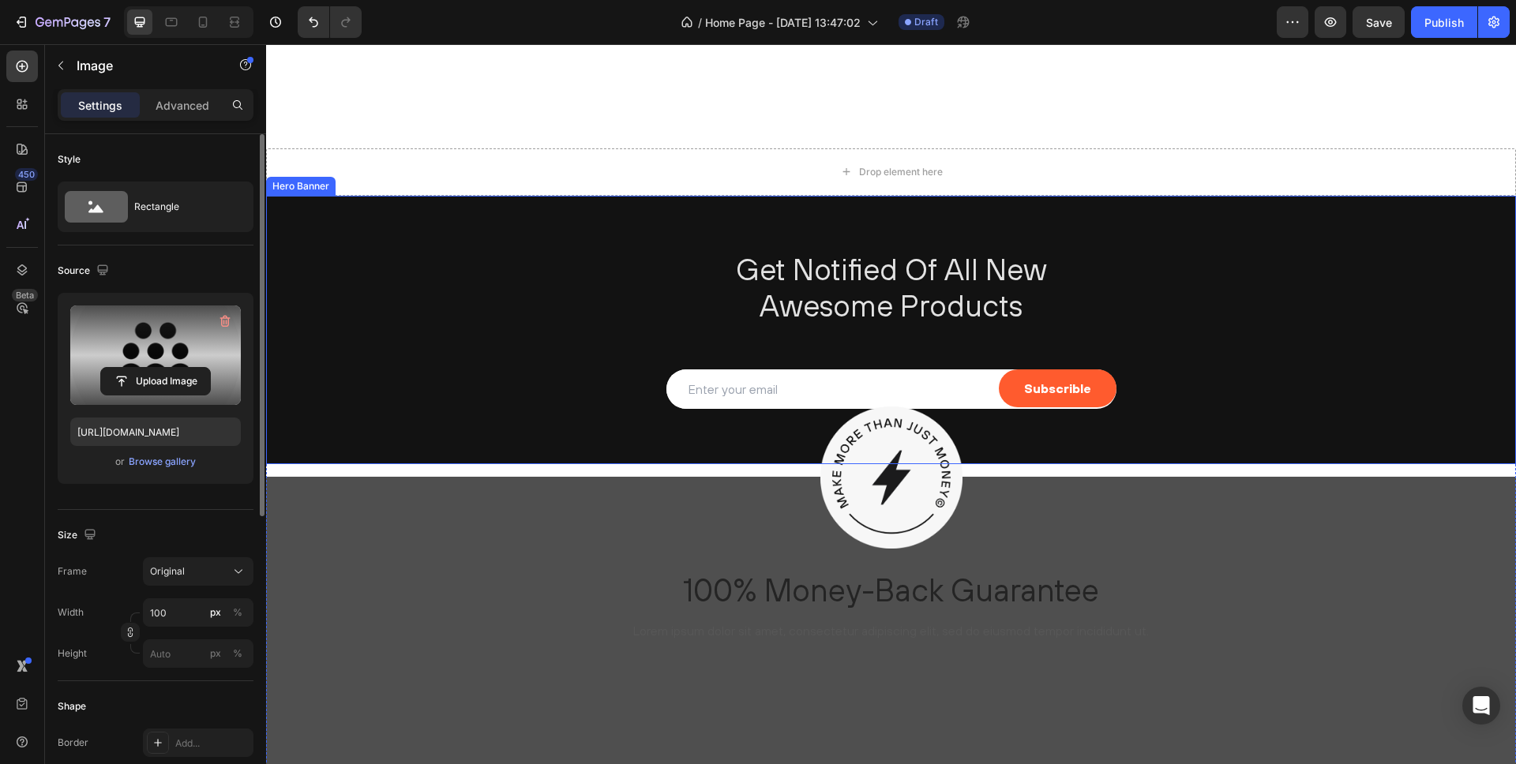
click at [629, 216] on div "Get Notified Of All New Awesome Products Heading Email Field Subscrible Submit …" at bounding box center [891, 329] width 1250 height 317
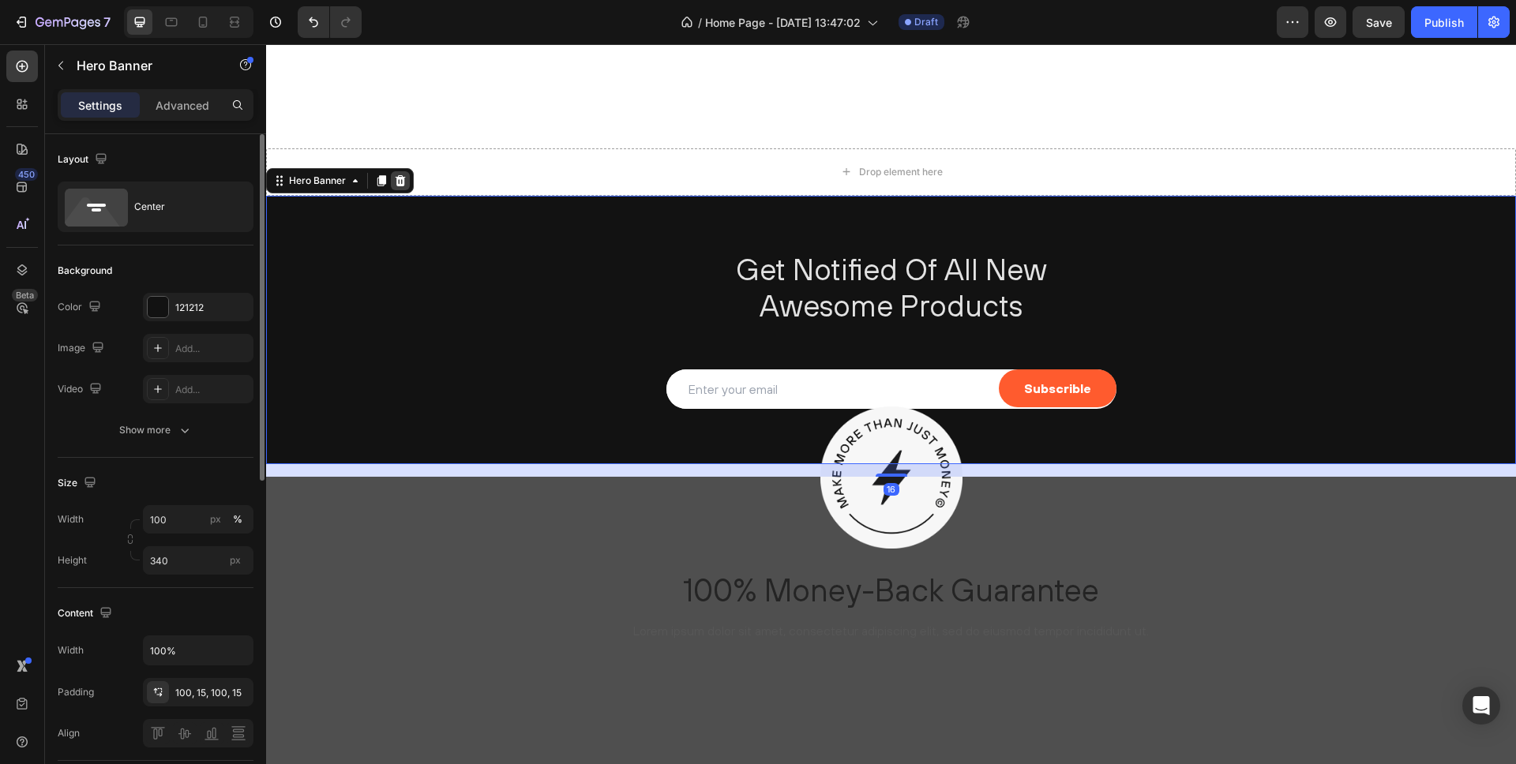
click at [403, 178] on icon at bounding box center [401, 180] width 10 height 11
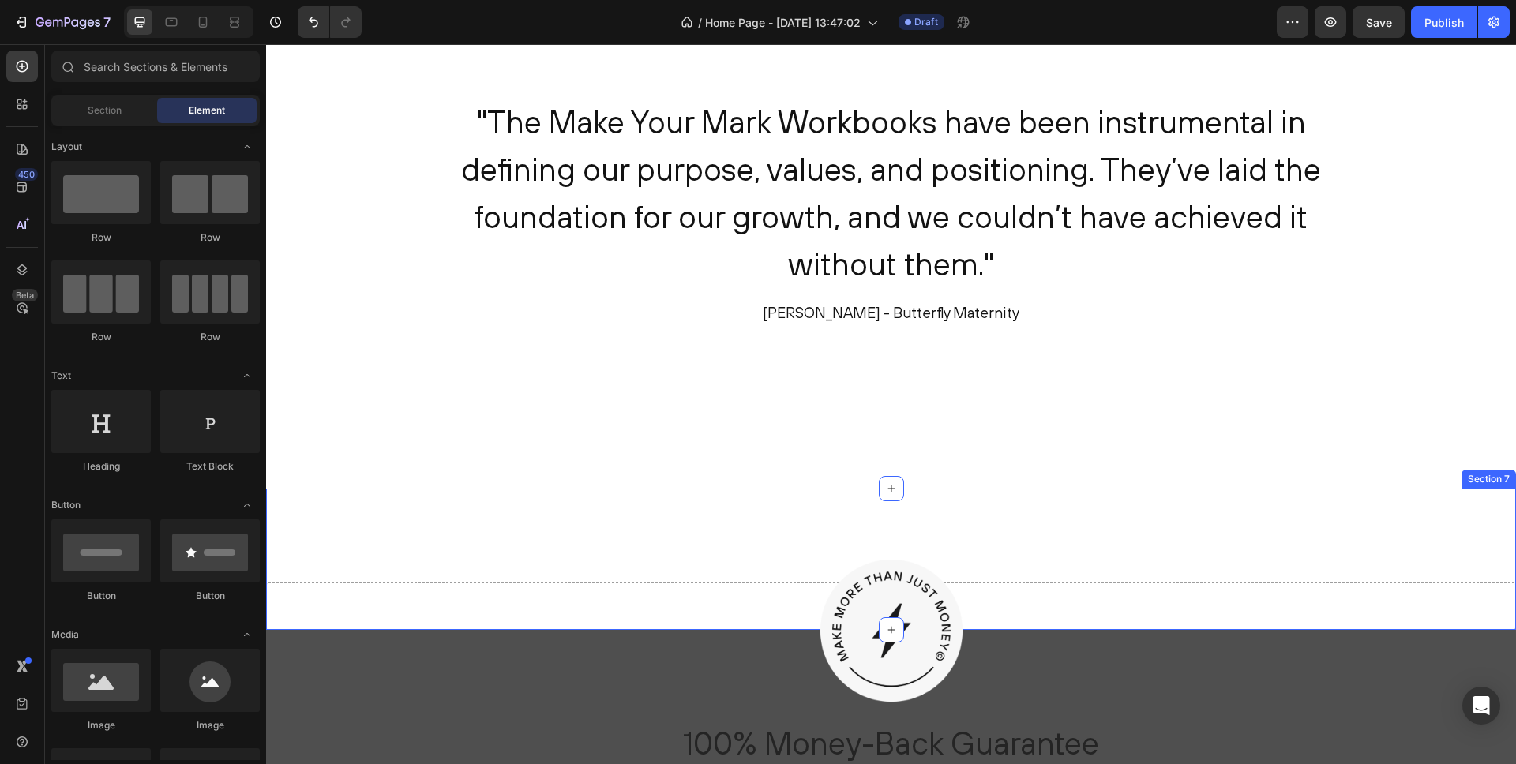
scroll to position [2358, 0]
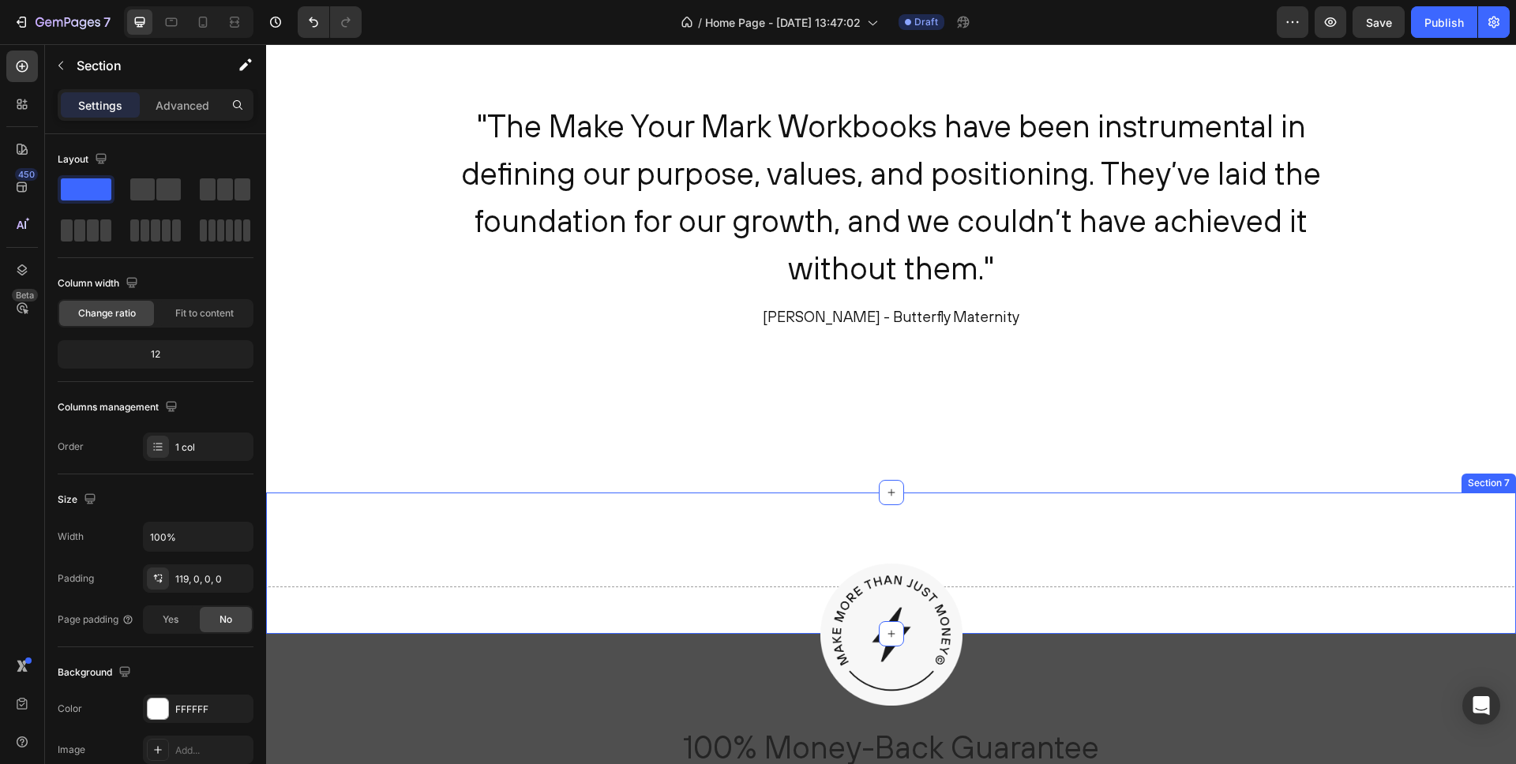
click at [546, 546] on div "Drop element here Section 7" at bounding box center [891, 563] width 1250 height 141
click at [1500, 483] on icon at bounding box center [1502, 477] width 13 height 13
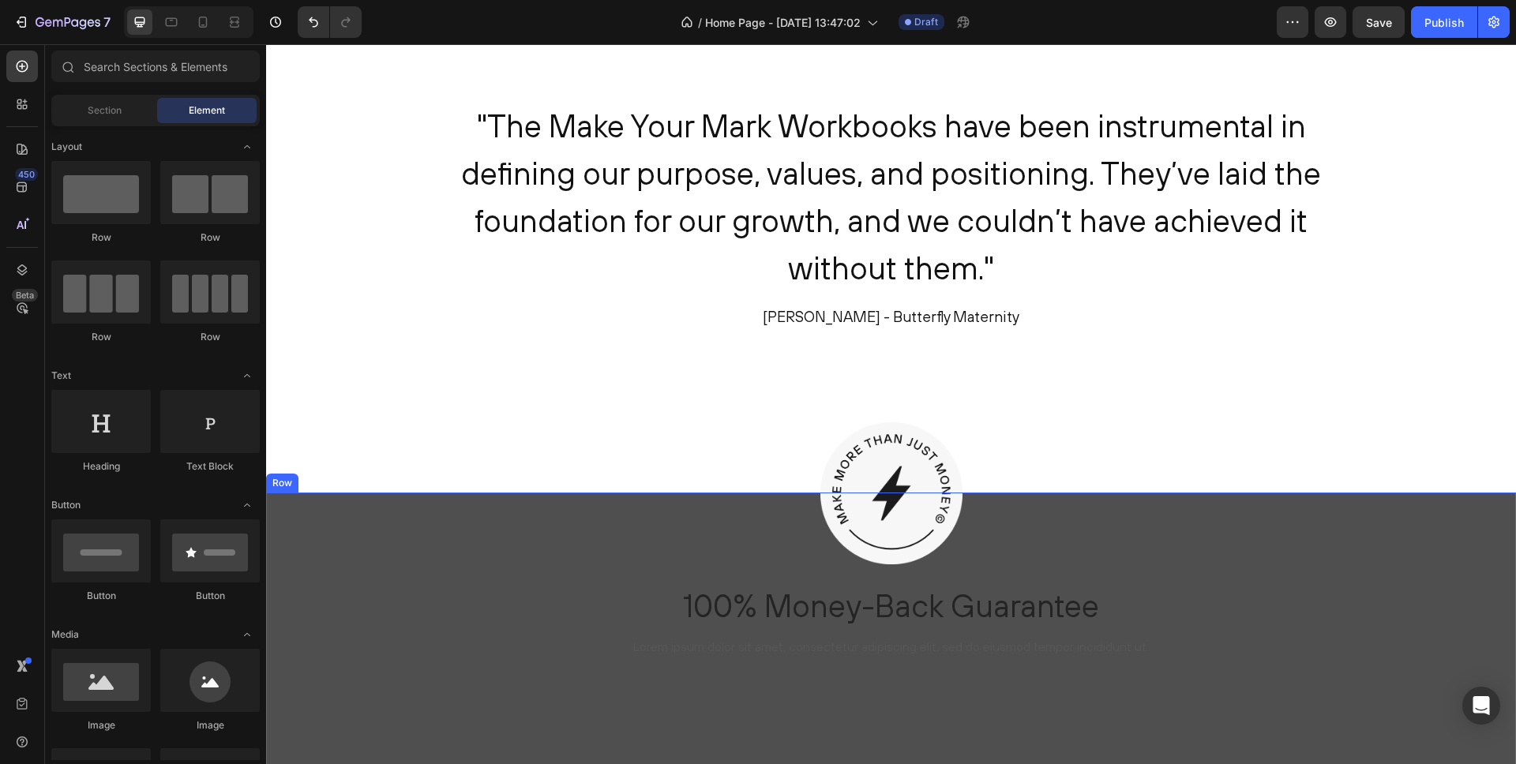
click at [416, 535] on div "Image 100% Money-Back Guarantee Heading Lorem ipsum dolor sit amet, consectetur…" at bounding box center [891, 588] width 1250 height 190
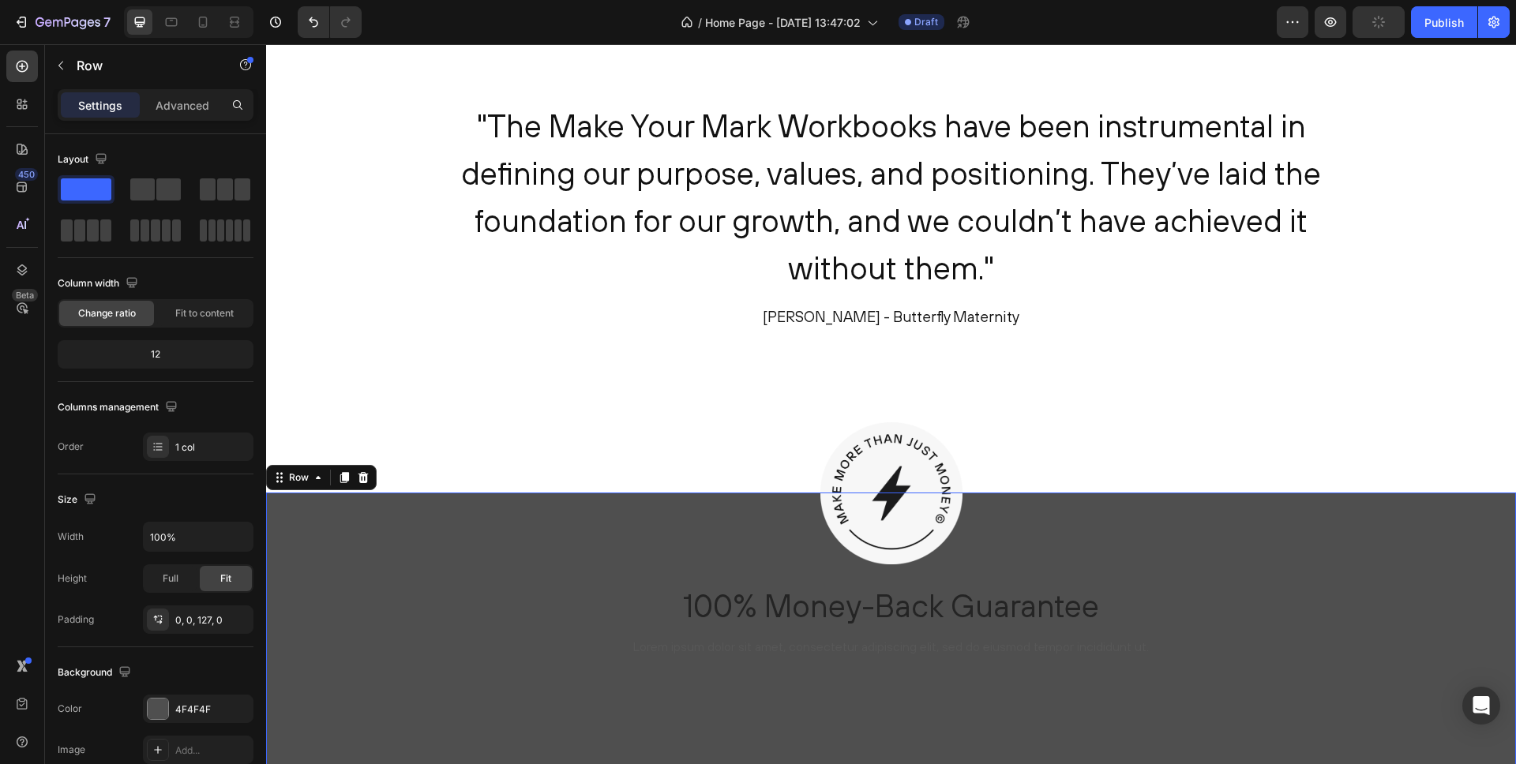
click at [327, 533] on div "Image 100% Money-Back Guarantee Heading Lorem ipsum dolor sit amet, consectetur…" at bounding box center [891, 588] width 1250 height 190
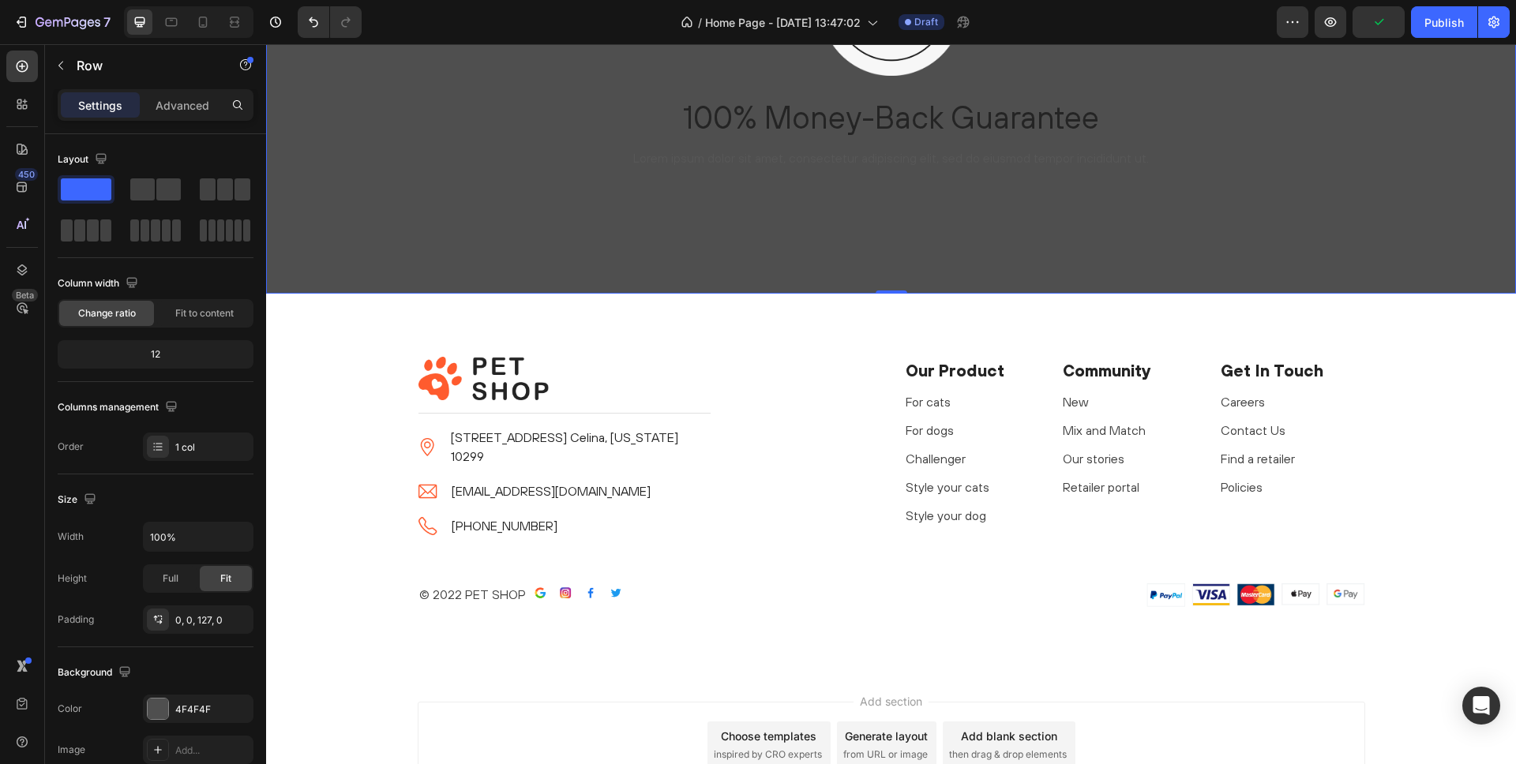
scroll to position [2865, 0]
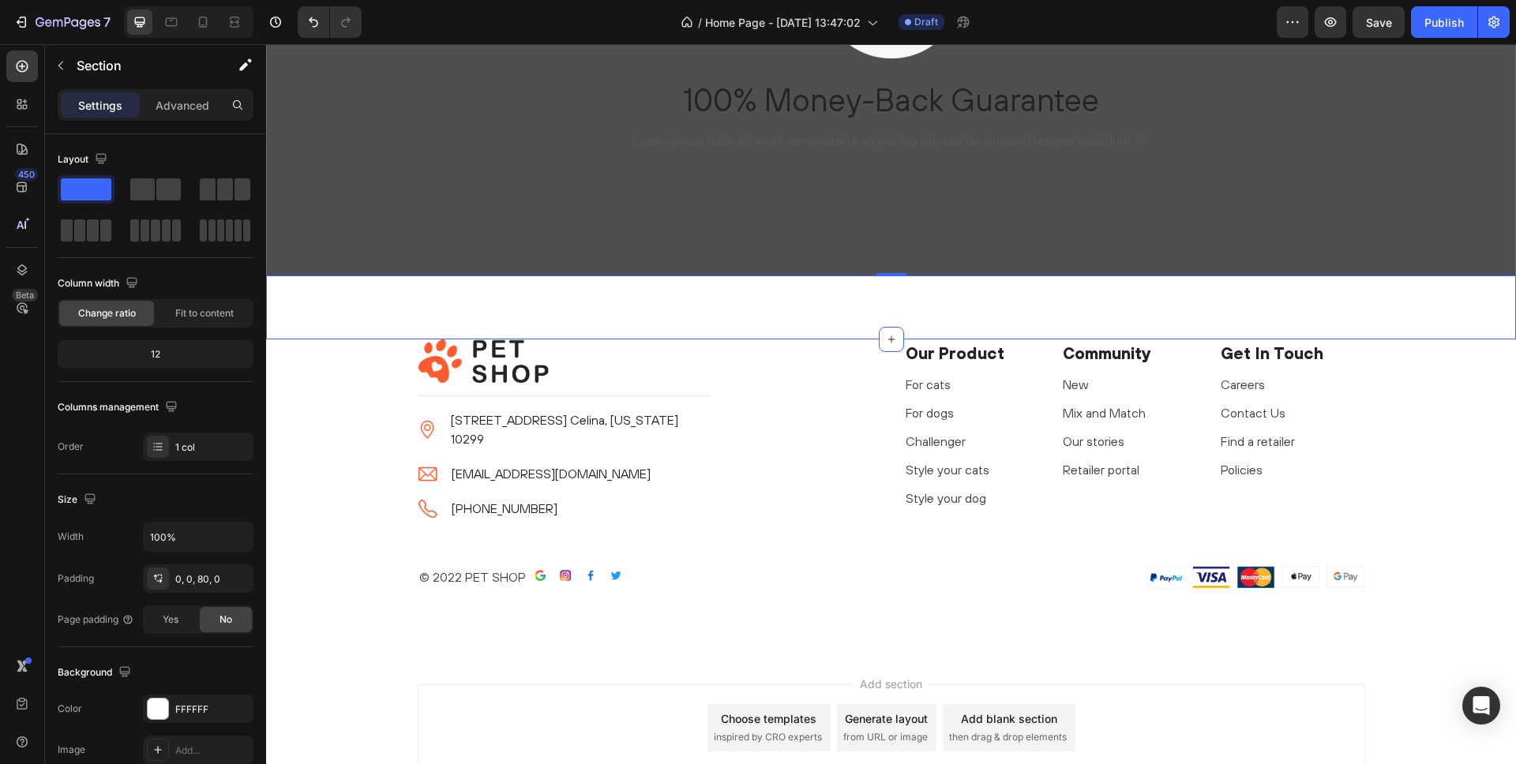
click at [306, 328] on div "Image 100% Money-Back Guarantee Heading Lorem ipsum dolor sit amet, consectetur…" at bounding box center [891, 163] width 1250 height 353
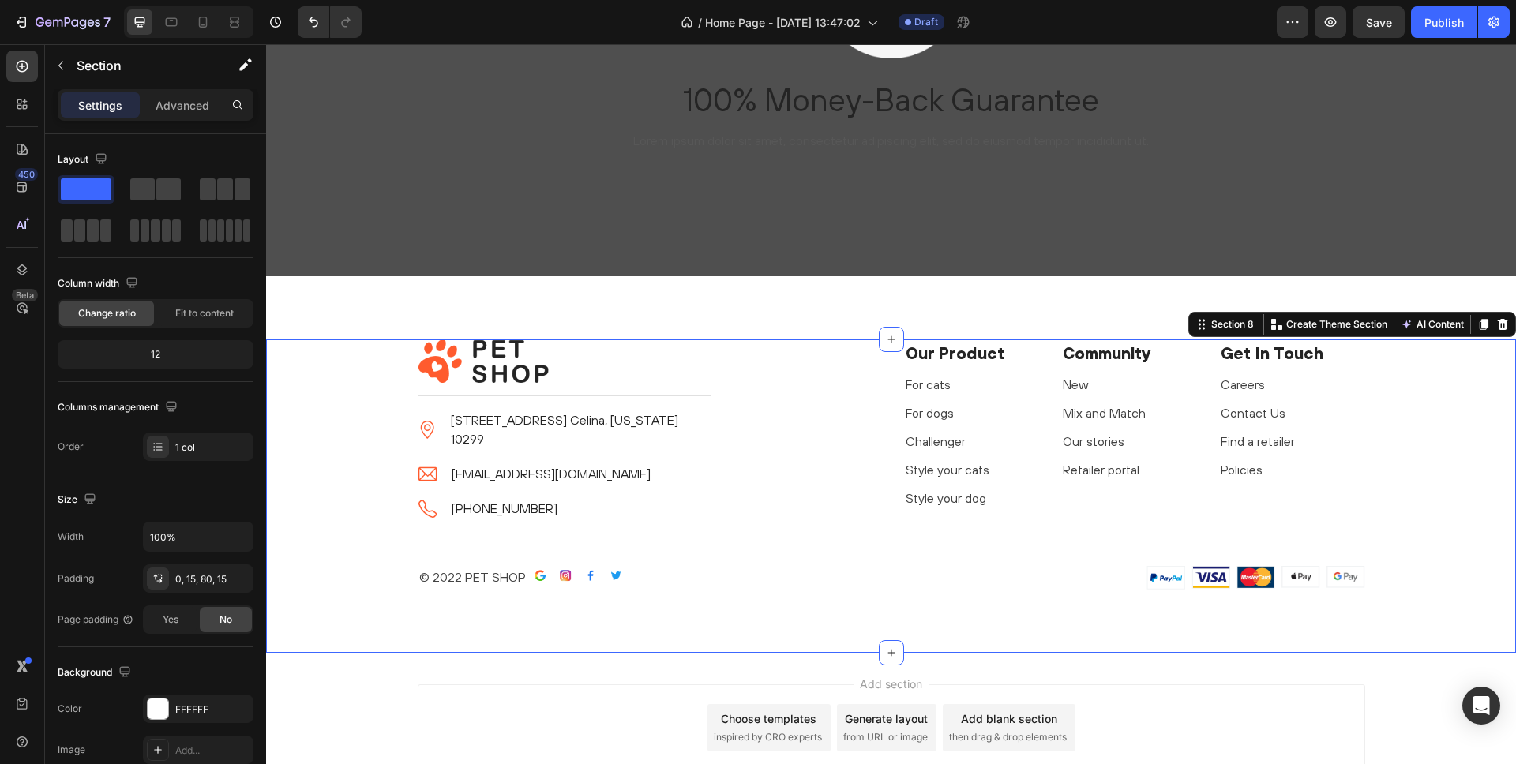
click at [358, 419] on div "Image Title Line Image [STREET_ADDRESS] Celina, [US_STATE] 10299 Text block Ima…" at bounding box center [891, 465] width 1226 height 250
click at [1503, 325] on icon at bounding box center [1503, 324] width 10 height 11
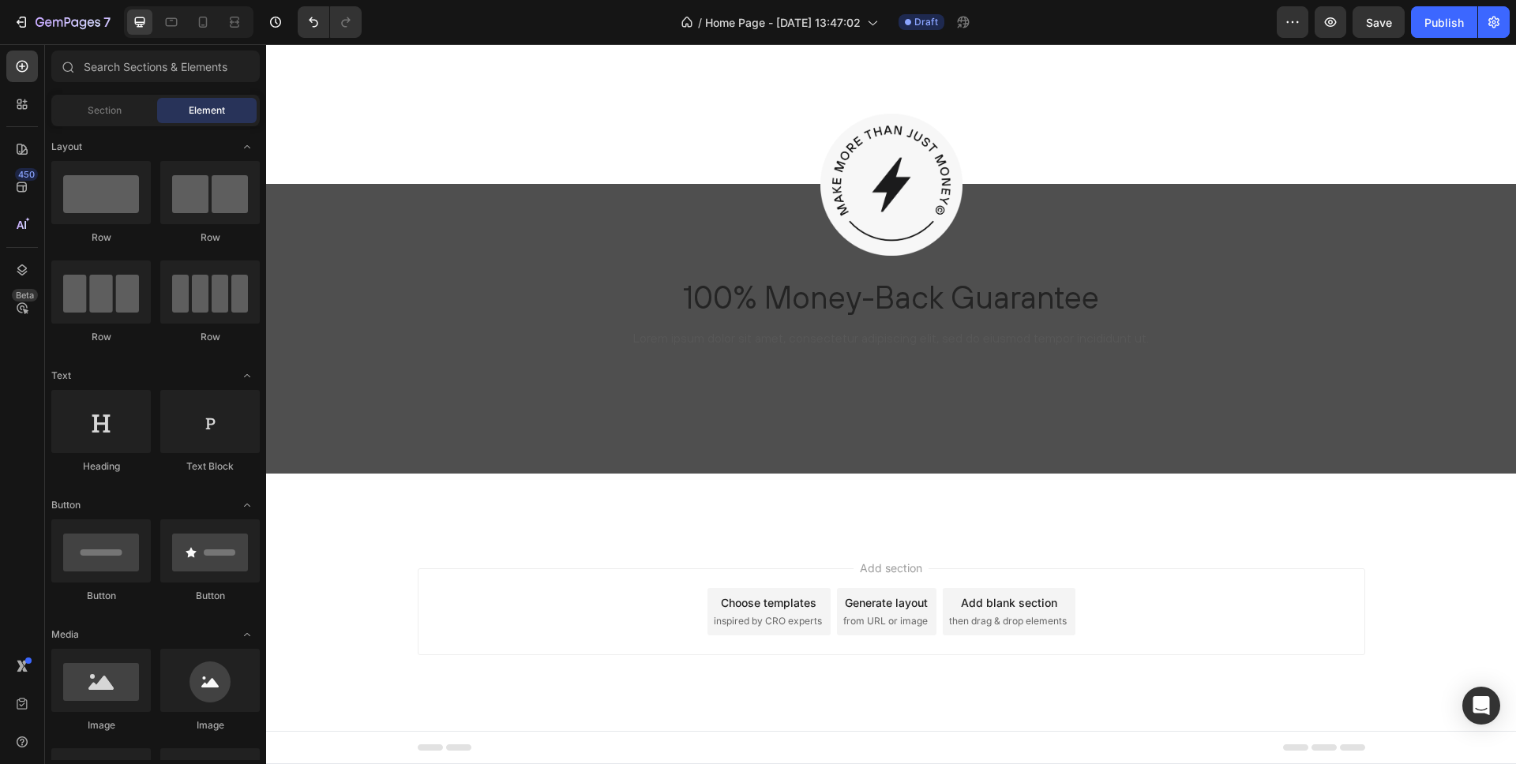
scroll to position [2666, 0]
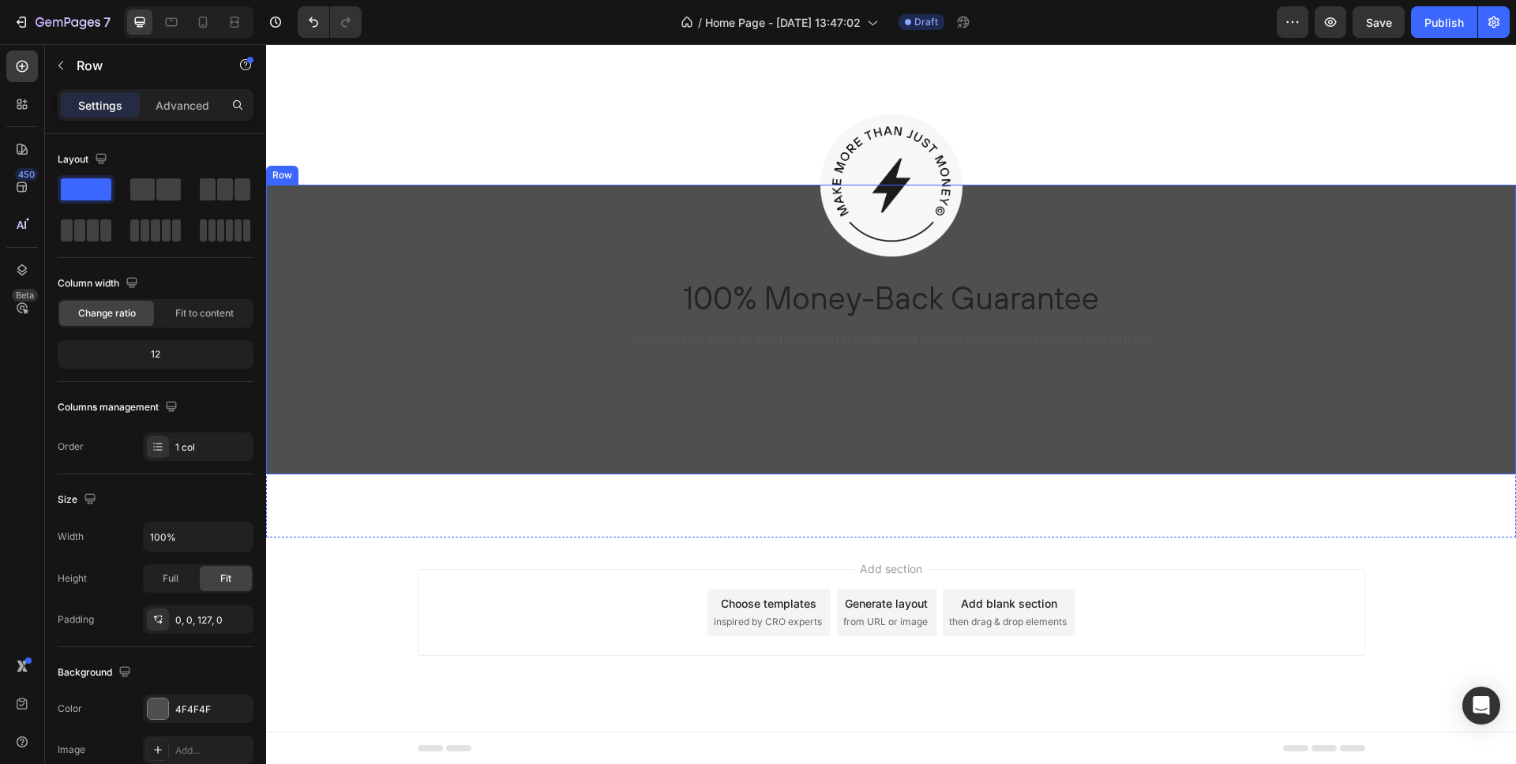
click at [430, 375] on div "Image 100% Money-Back Guarantee Heading Lorem ipsum dolor sit amet, consectetur…" at bounding box center [891, 330] width 1250 height 290
drag, startPoint x: 891, startPoint y: 473, endPoint x: 928, endPoint y: 373, distance: 106.9
click at [928, 373] on div "Image 100% Money-Back Guarantee Heading Lorem ipsum dolor sit amet, consectetur…" at bounding box center [891, 330] width 1250 height 290
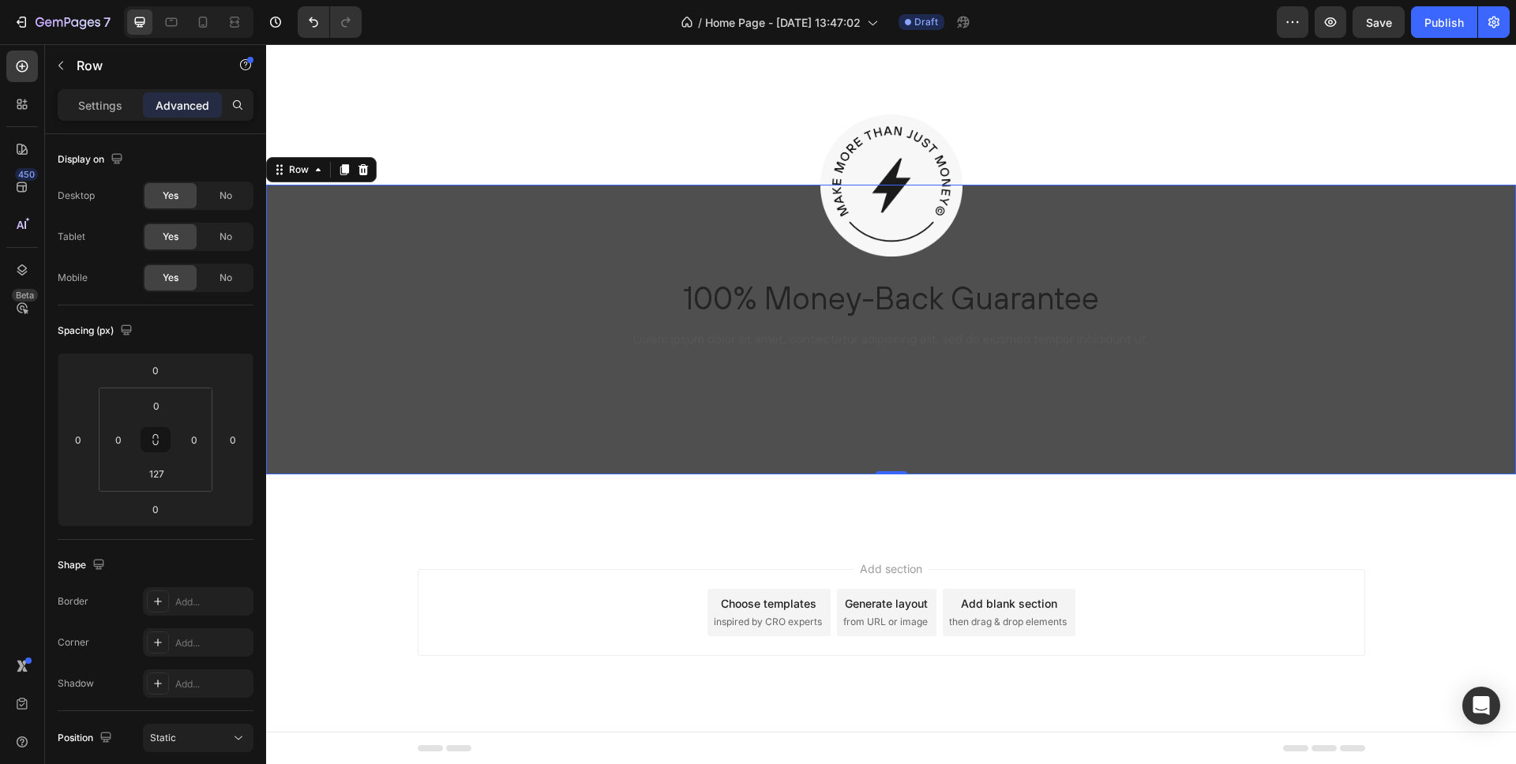
click at [511, 243] on div "Image 100% Money-Back Guarantee Heading Lorem ipsum dolor sit amet, consectetur…" at bounding box center [891, 280] width 1250 height 190
click at [494, 261] on div "Image 100% Money-Back Guarantee Heading Lorem ipsum dolor sit amet, consectetur…" at bounding box center [891, 280] width 1250 height 190
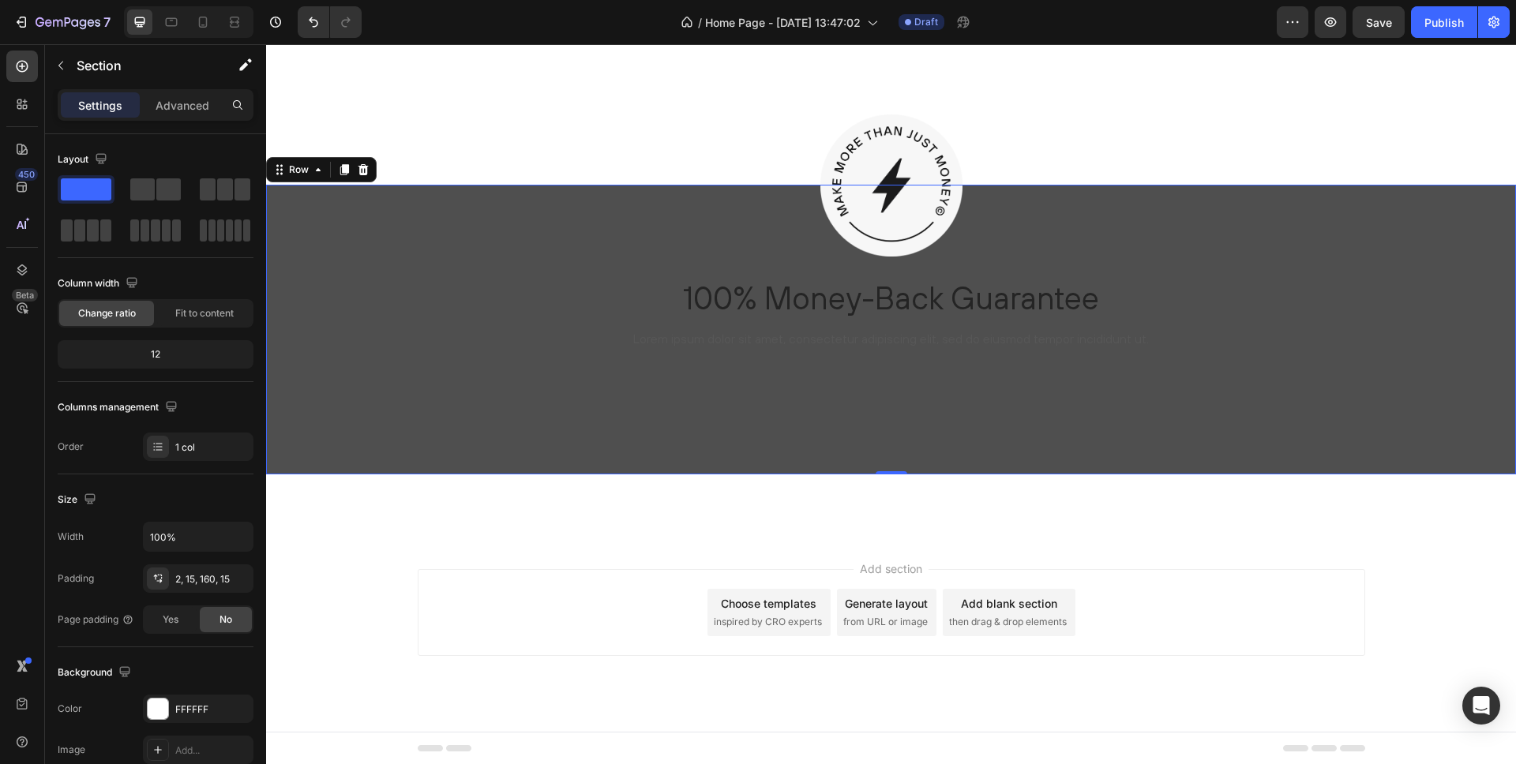
click at [405, 235] on div "Image 100% Money-Back Guarantee Heading Lorem ipsum dolor sit amet, consectetur…" at bounding box center [891, 280] width 1250 height 190
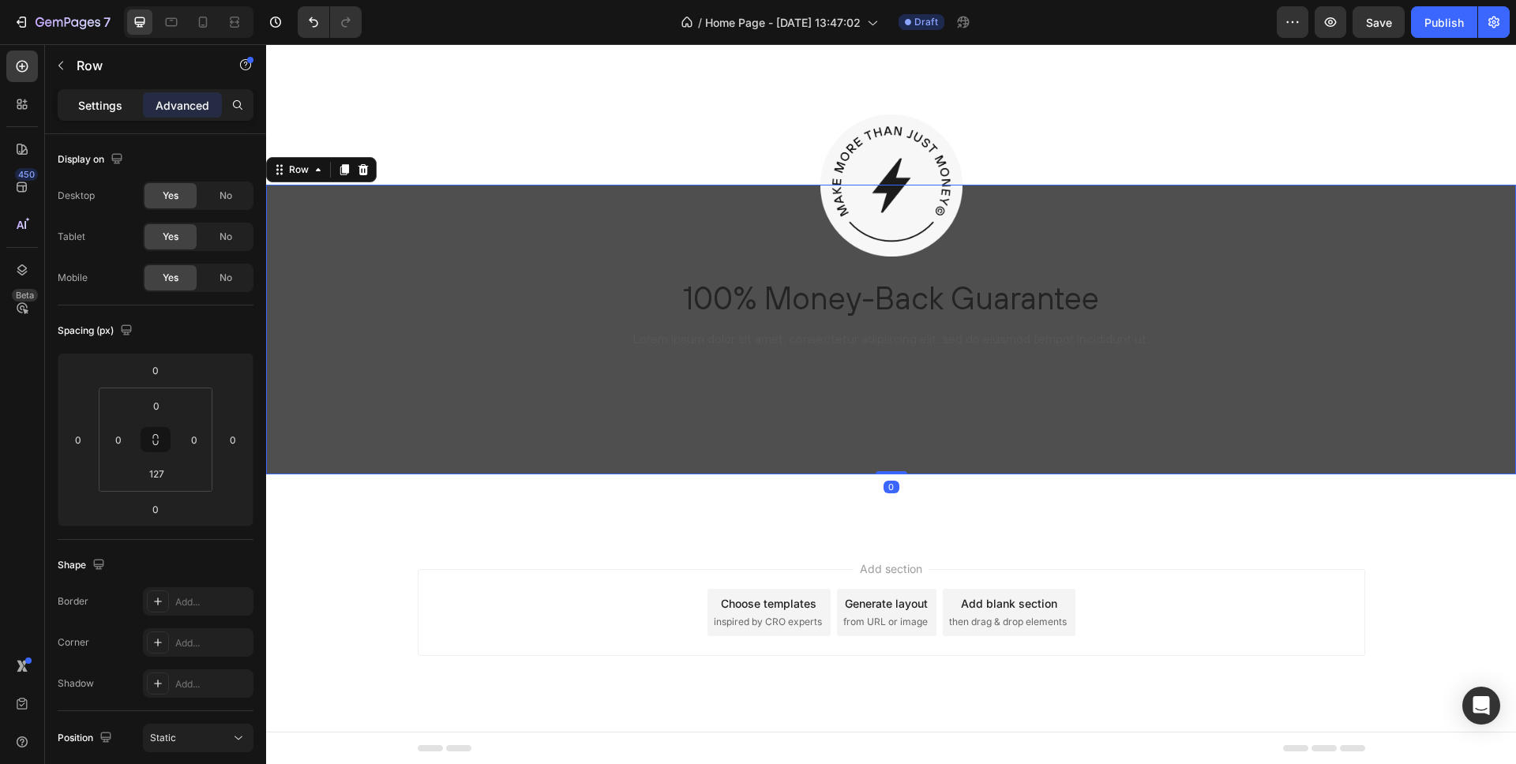
click at [89, 101] on p "Settings" at bounding box center [100, 105] width 44 height 17
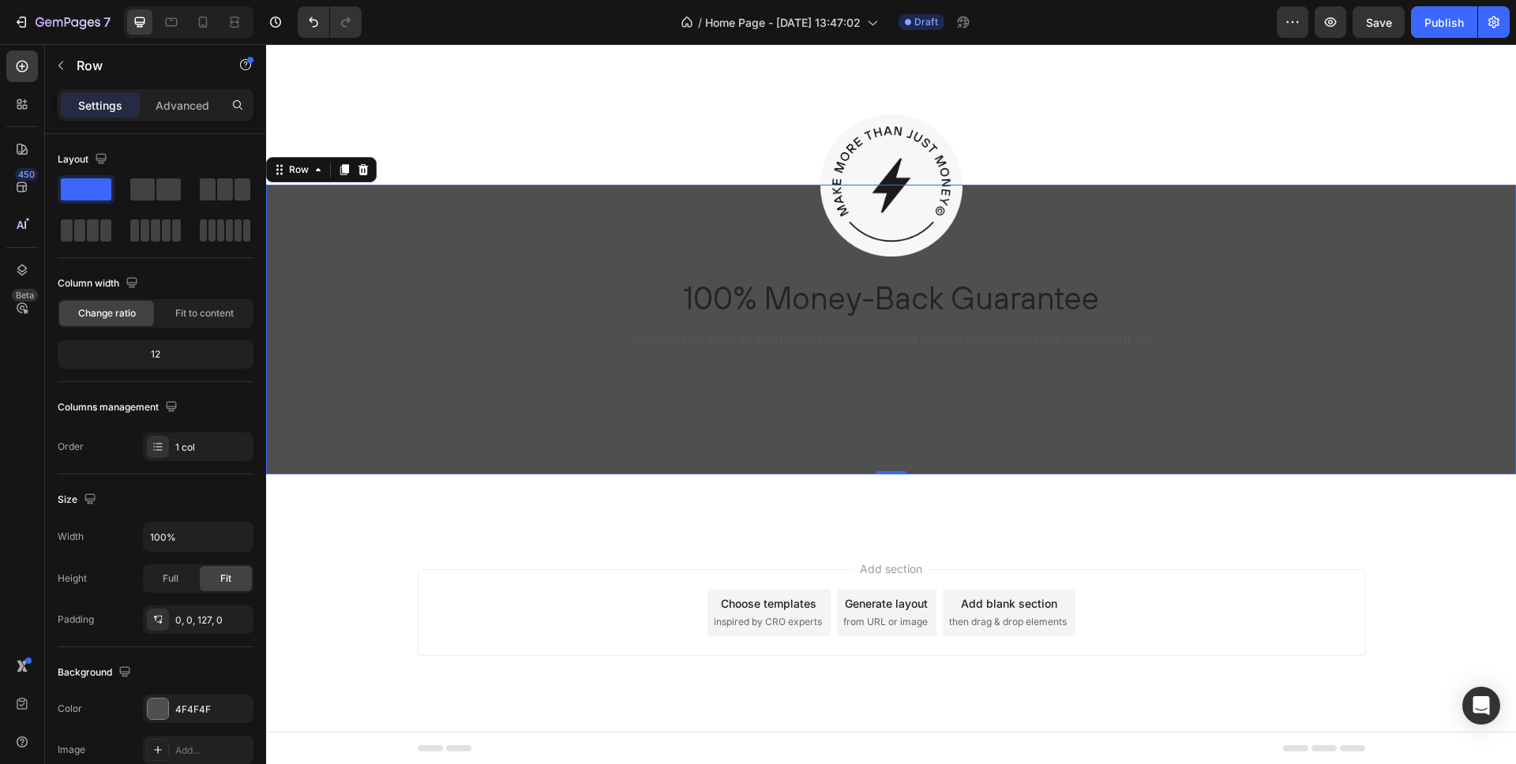
click at [472, 329] on div "Image 100% Money-Back Guarantee Heading Lorem ipsum dolor sit amet, consectetur…" at bounding box center [891, 280] width 1250 height 190
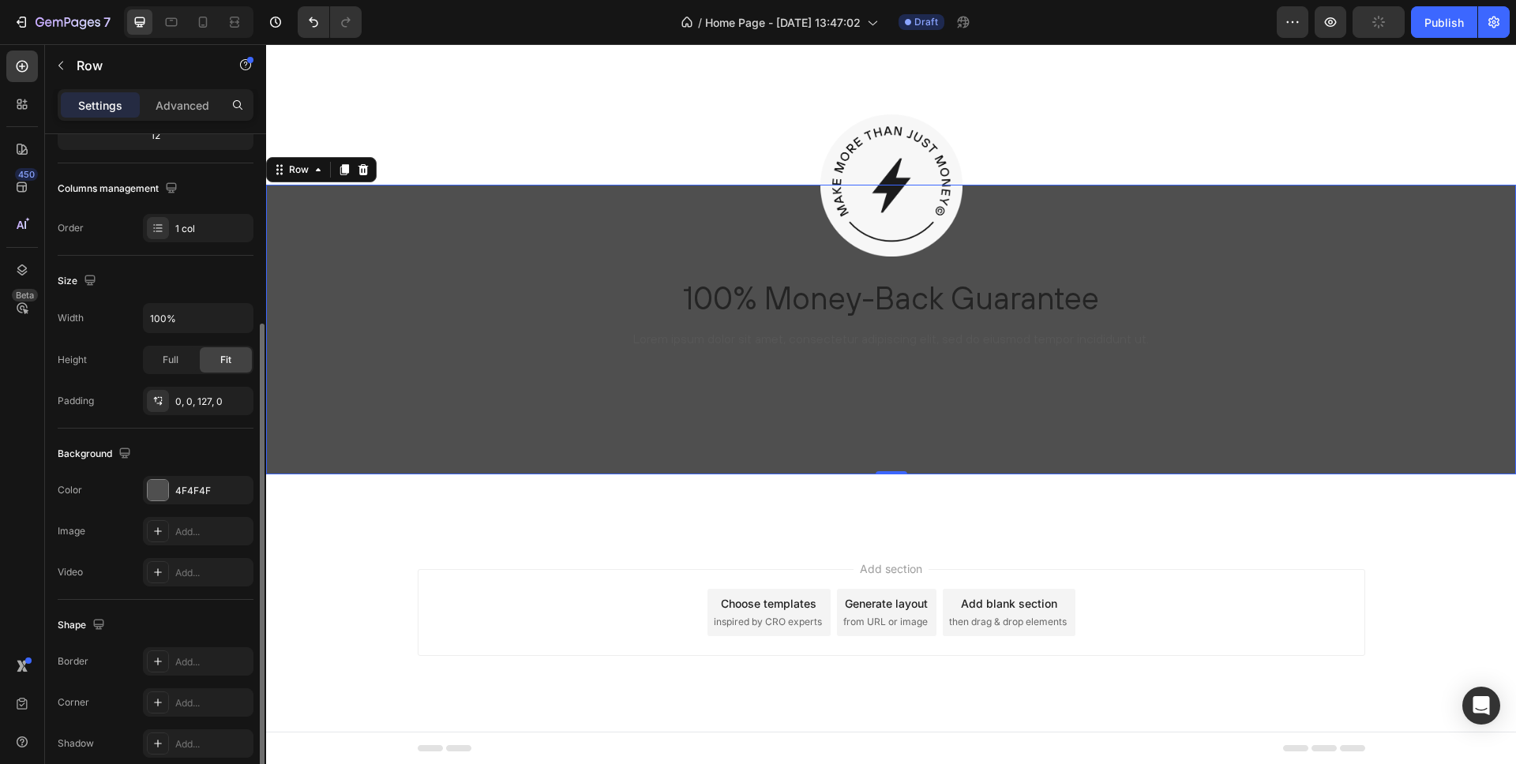
scroll to position [283, 0]
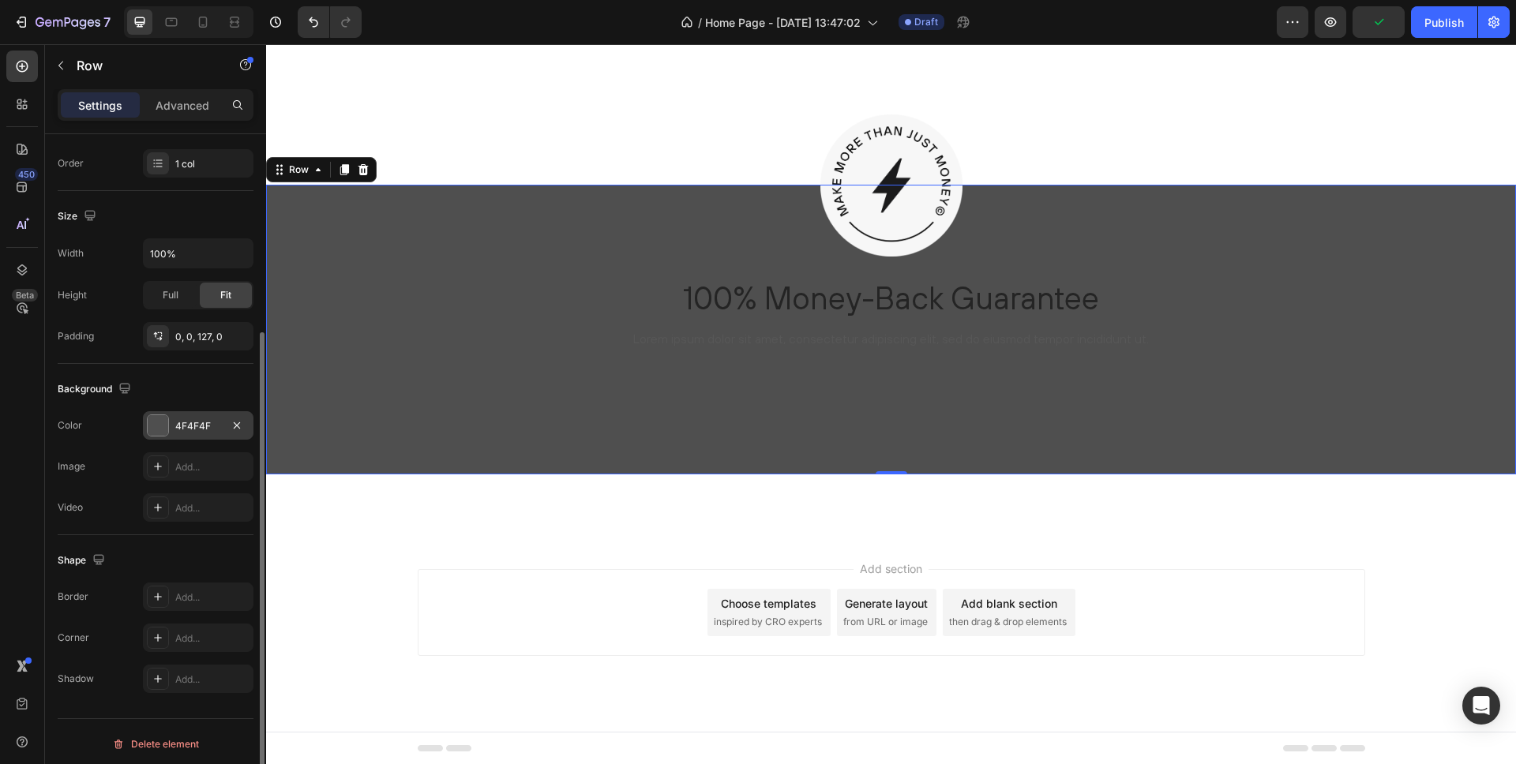
click at [152, 419] on div at bounding box center [158, 425] width 21 height 21
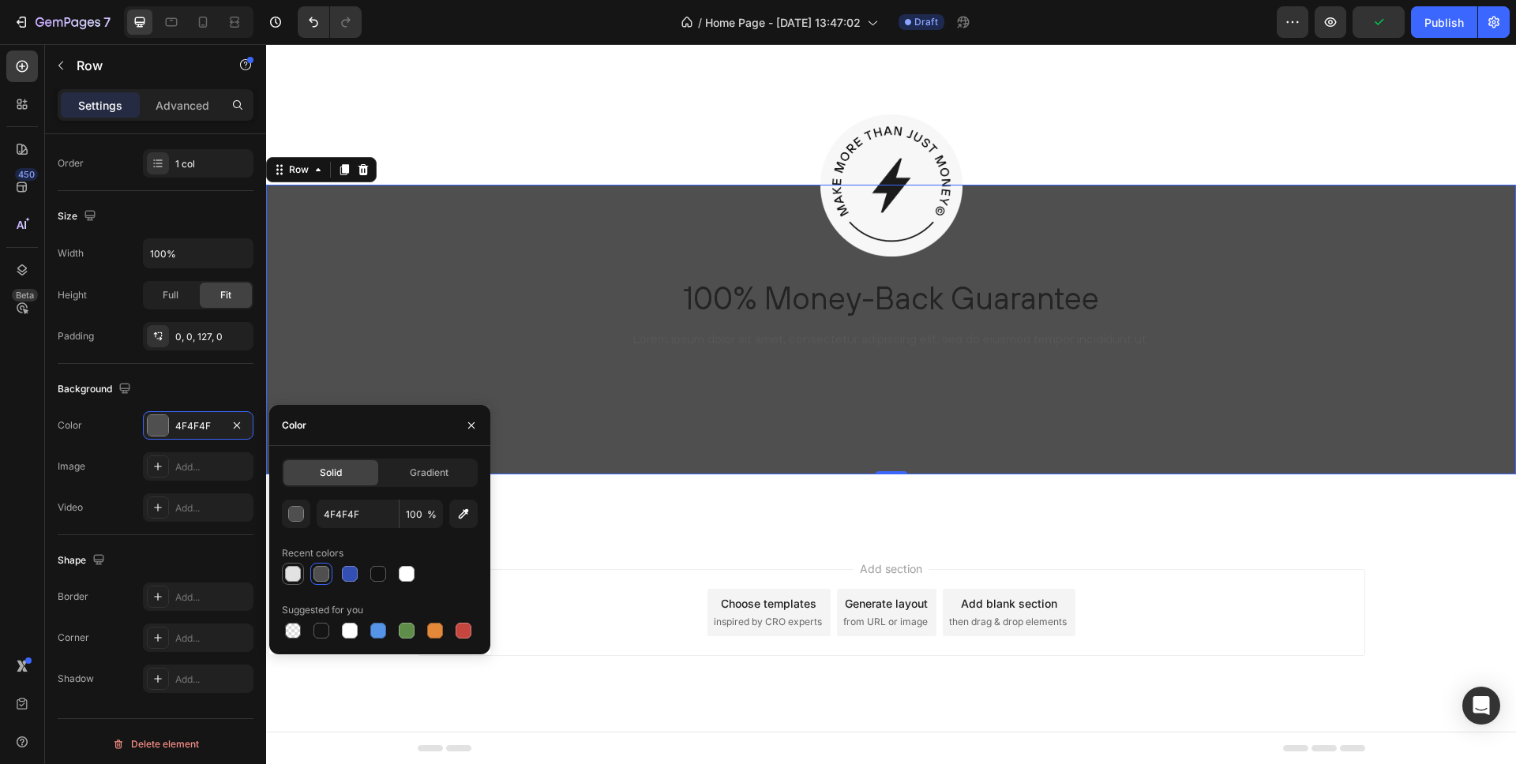
click at [290, 572] on div at bounding box center [293, 574] width 16 height 16
type input "E2E2E2"
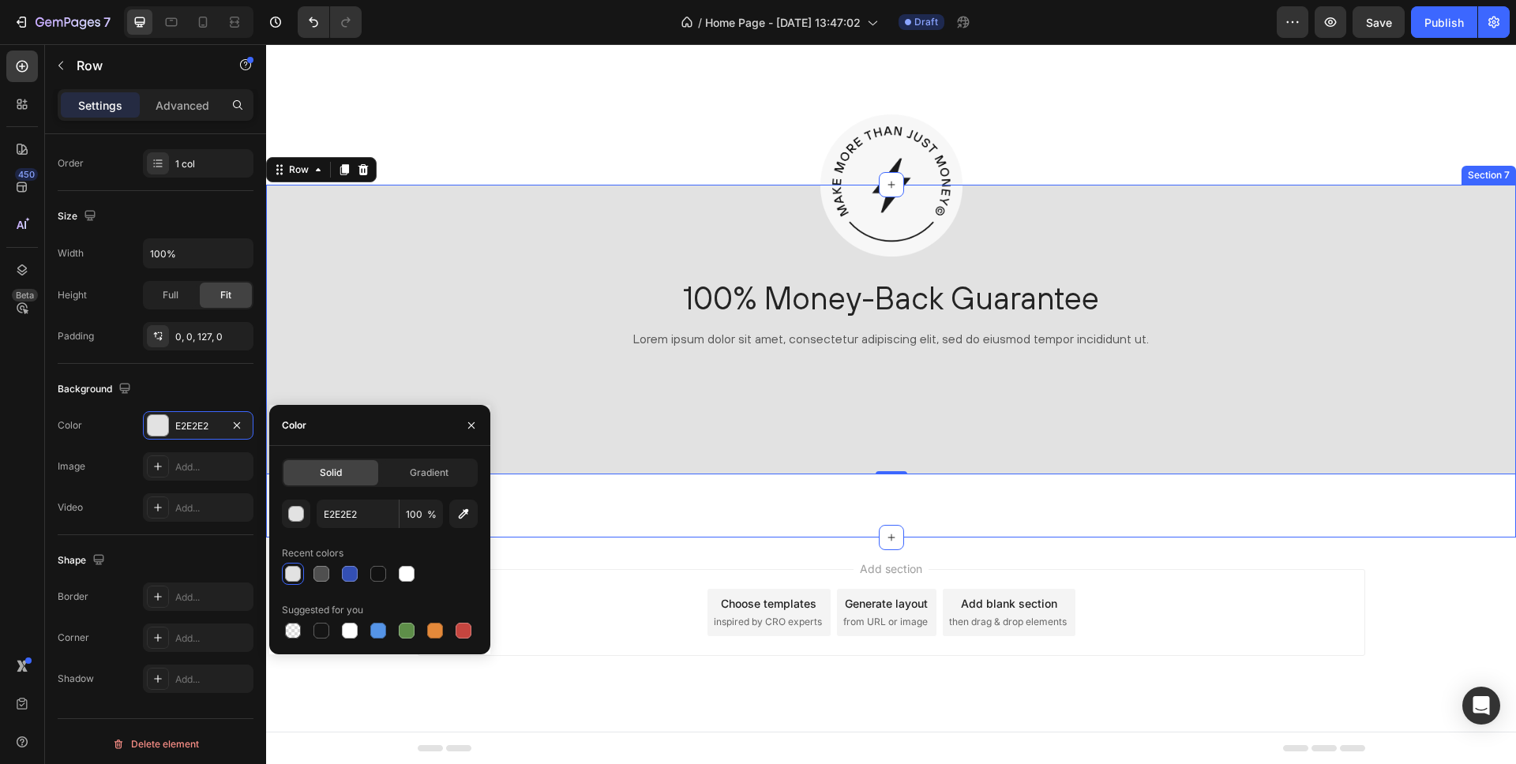
click at [724, 516] on div "Image 100% Money-Back Guarantee Heading Lorem ipsum dolor sit amet, consectetur…" at bounding box center [891, 361] width 1250 height 353
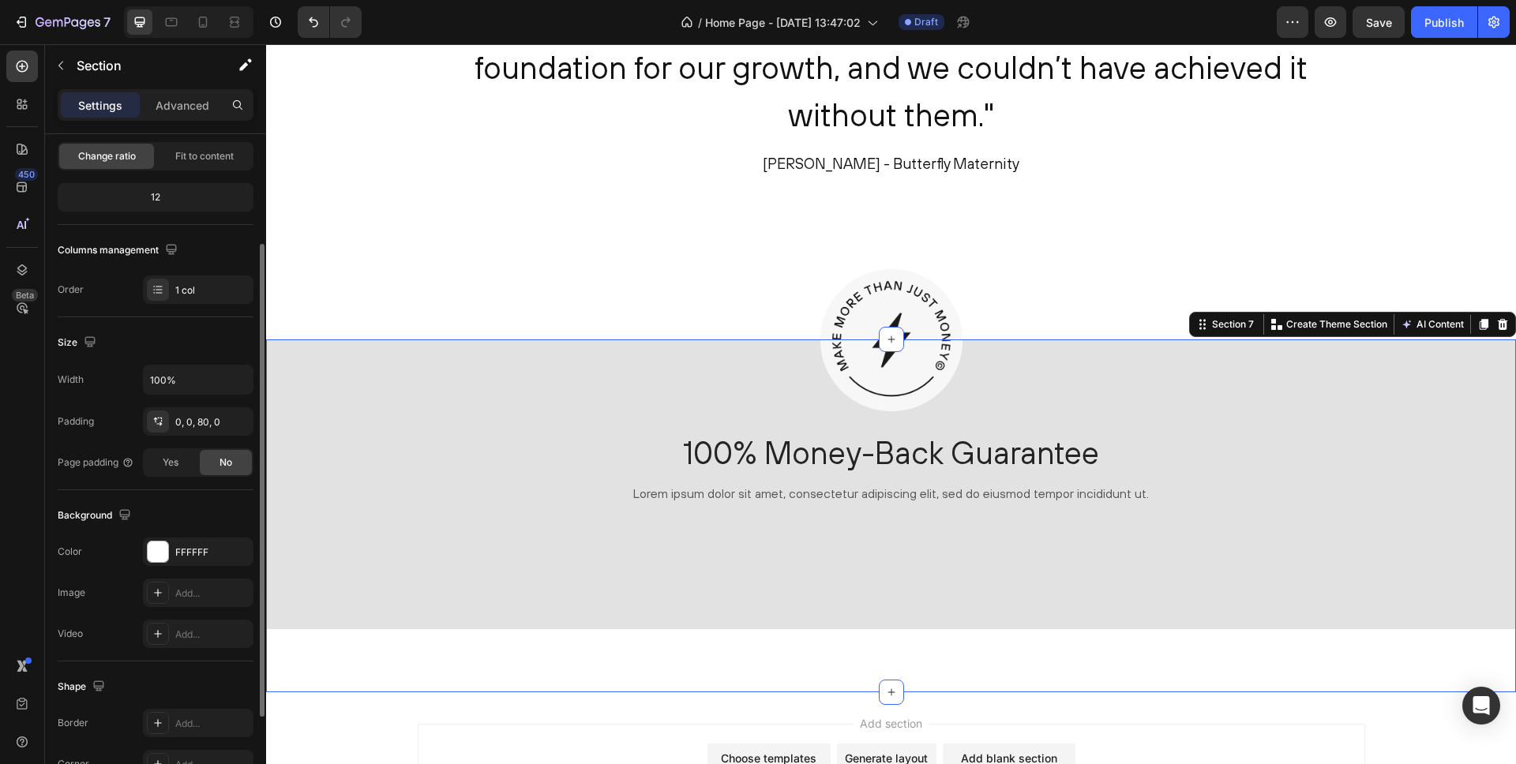
scroll to position [2513, 0]
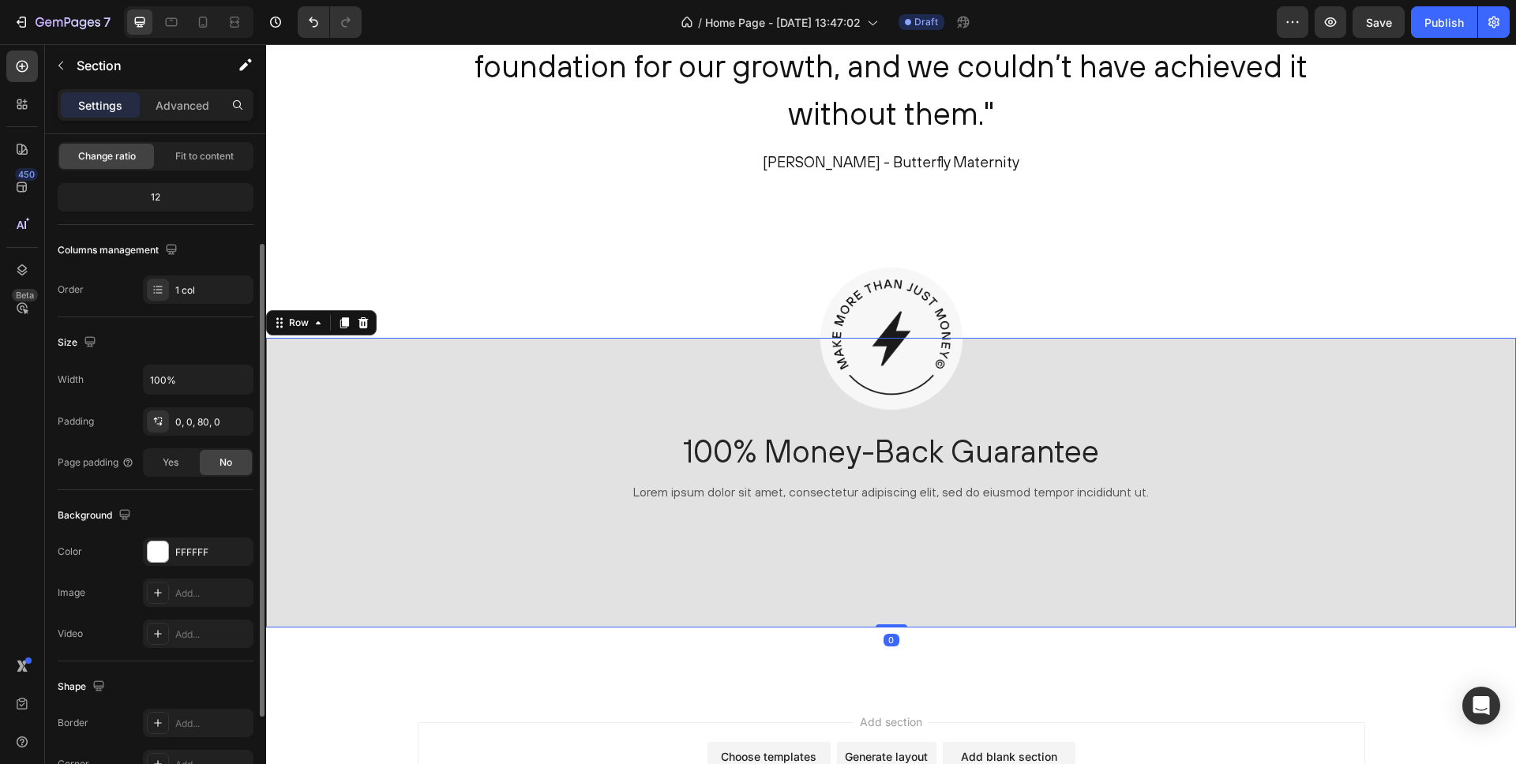
click at [334, 427] on div "Image 100% Money-Back Guarantee Heading Lorem ipsum dolor sit amet, consectetur…" at bounding box center [891, 433] width 1250 height 190
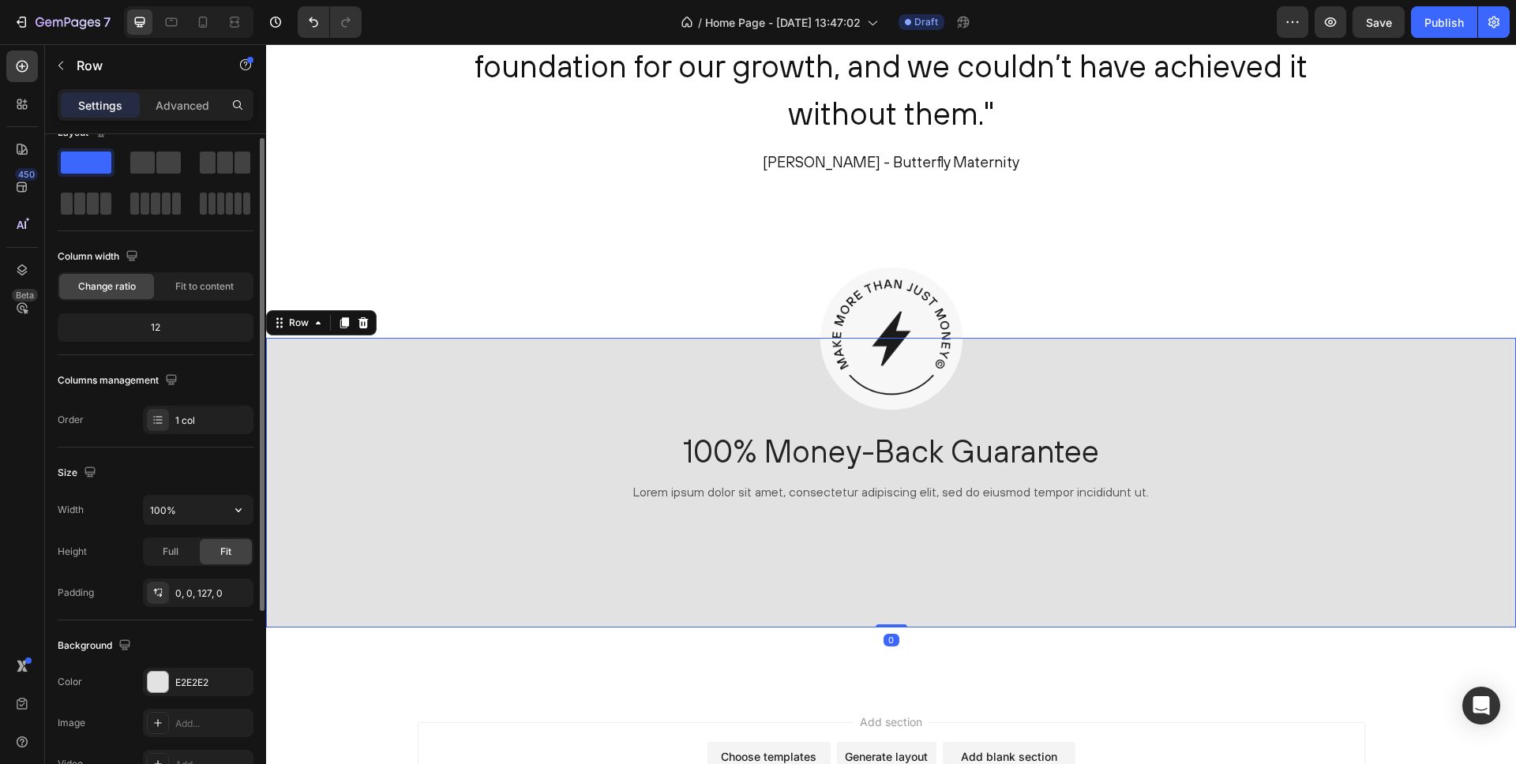
scroll to position [188, 0]
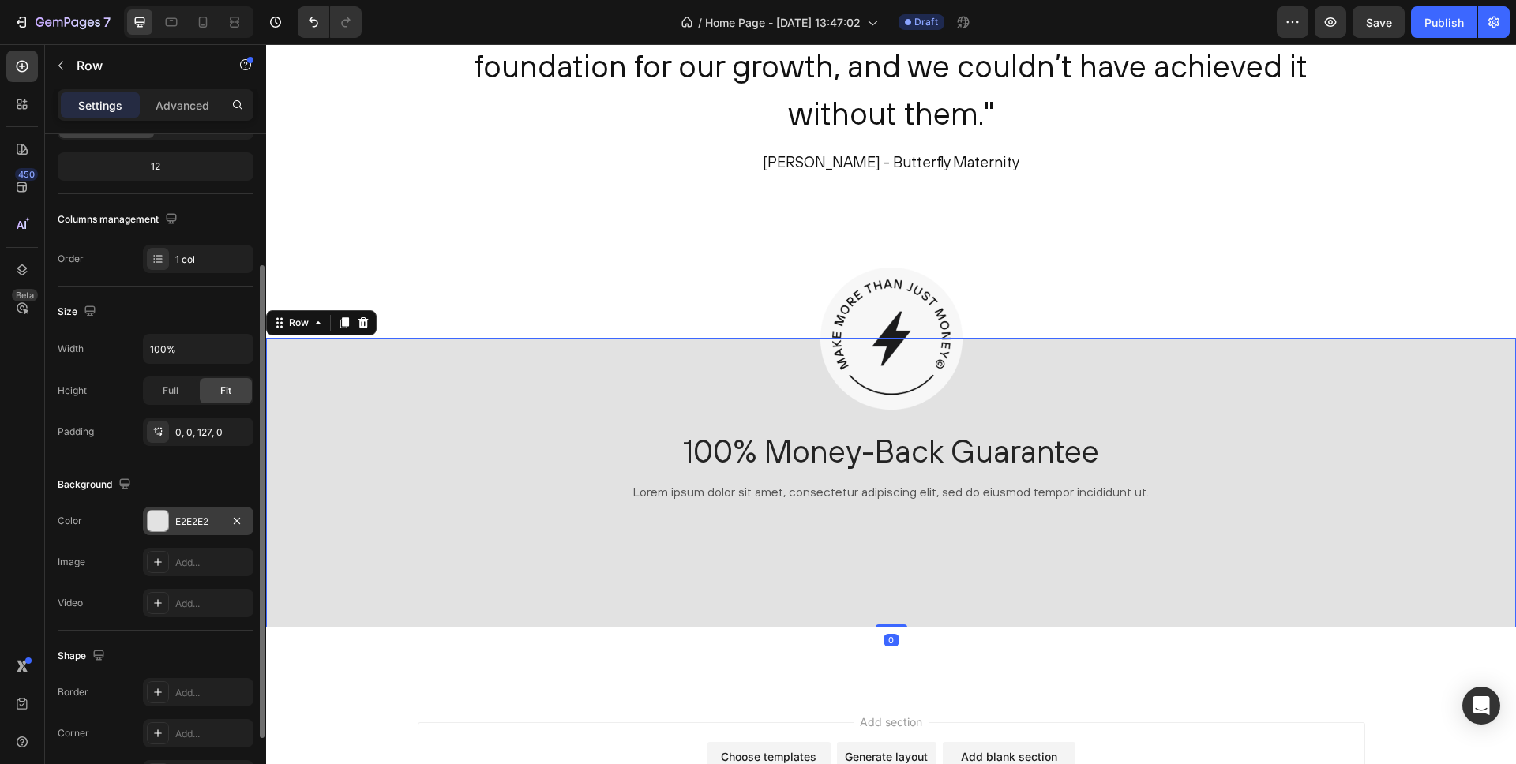
click at [198, 523] on div "E2E2E2" at bounding box center [198, 522] width 46 height 14
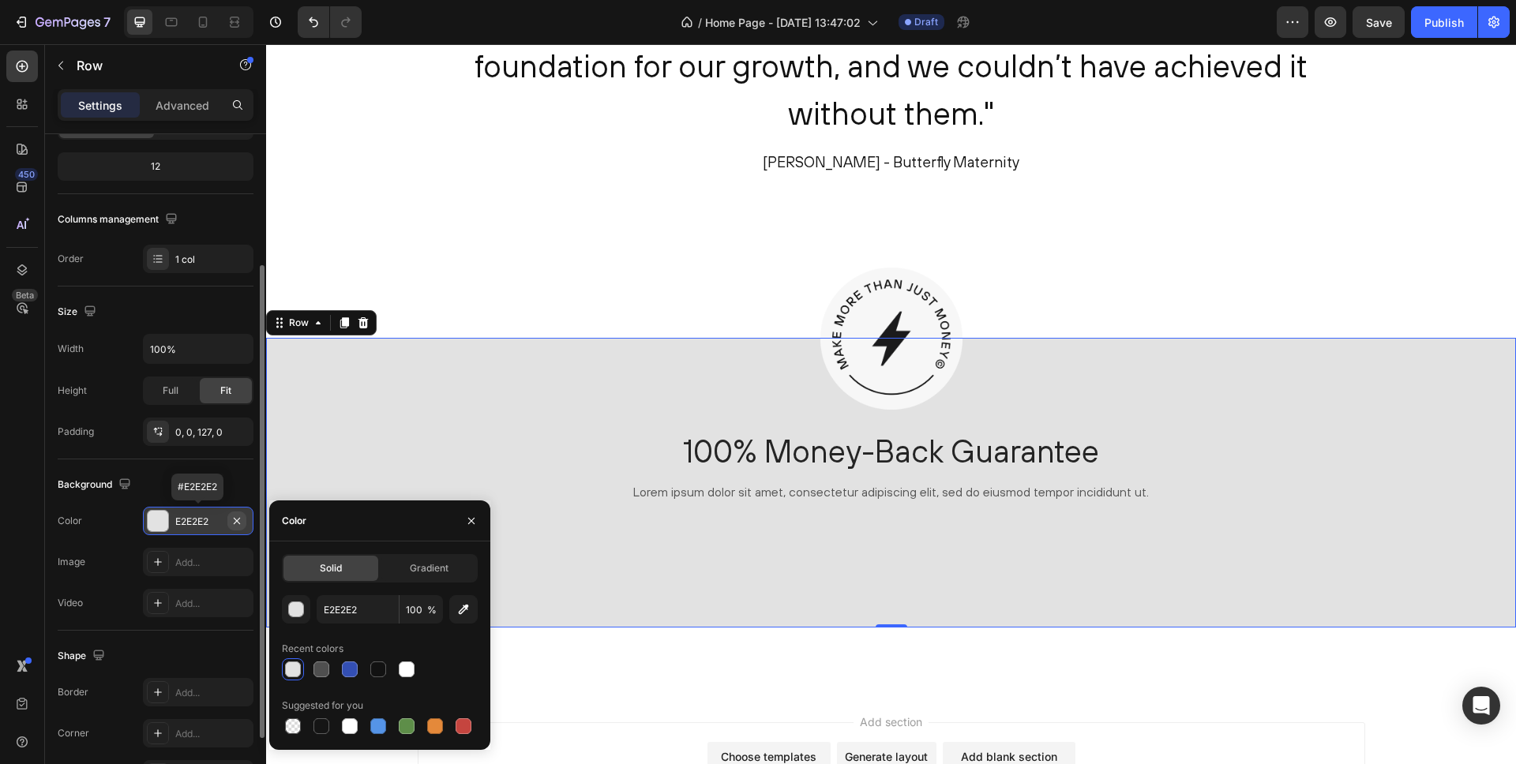
click at [245, 523] on button "button" at bounding box center [236, 521] width 19 height 19
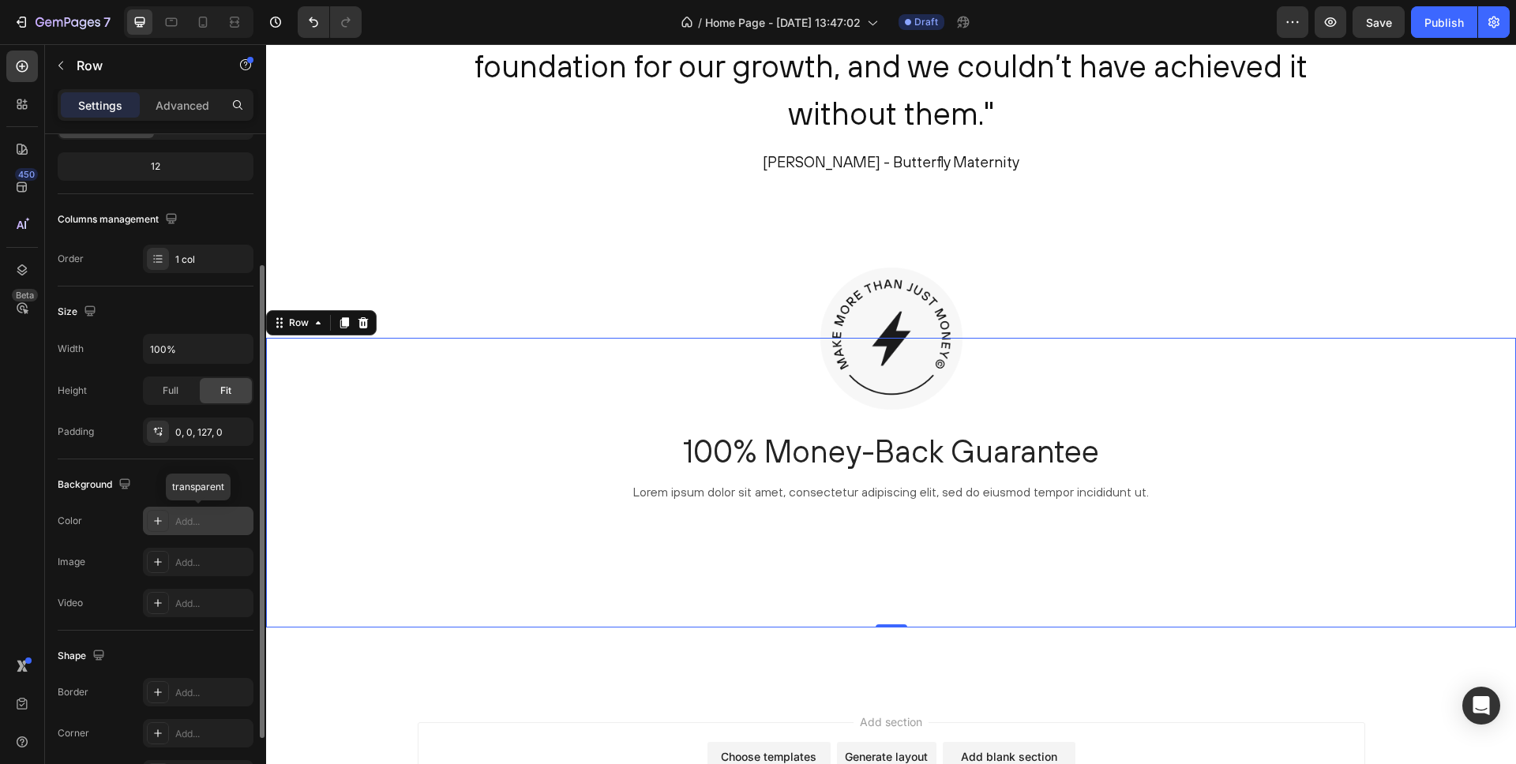
click at [197, 516] on div "Add..." at bounding box center [212, 522] width 74 height 14
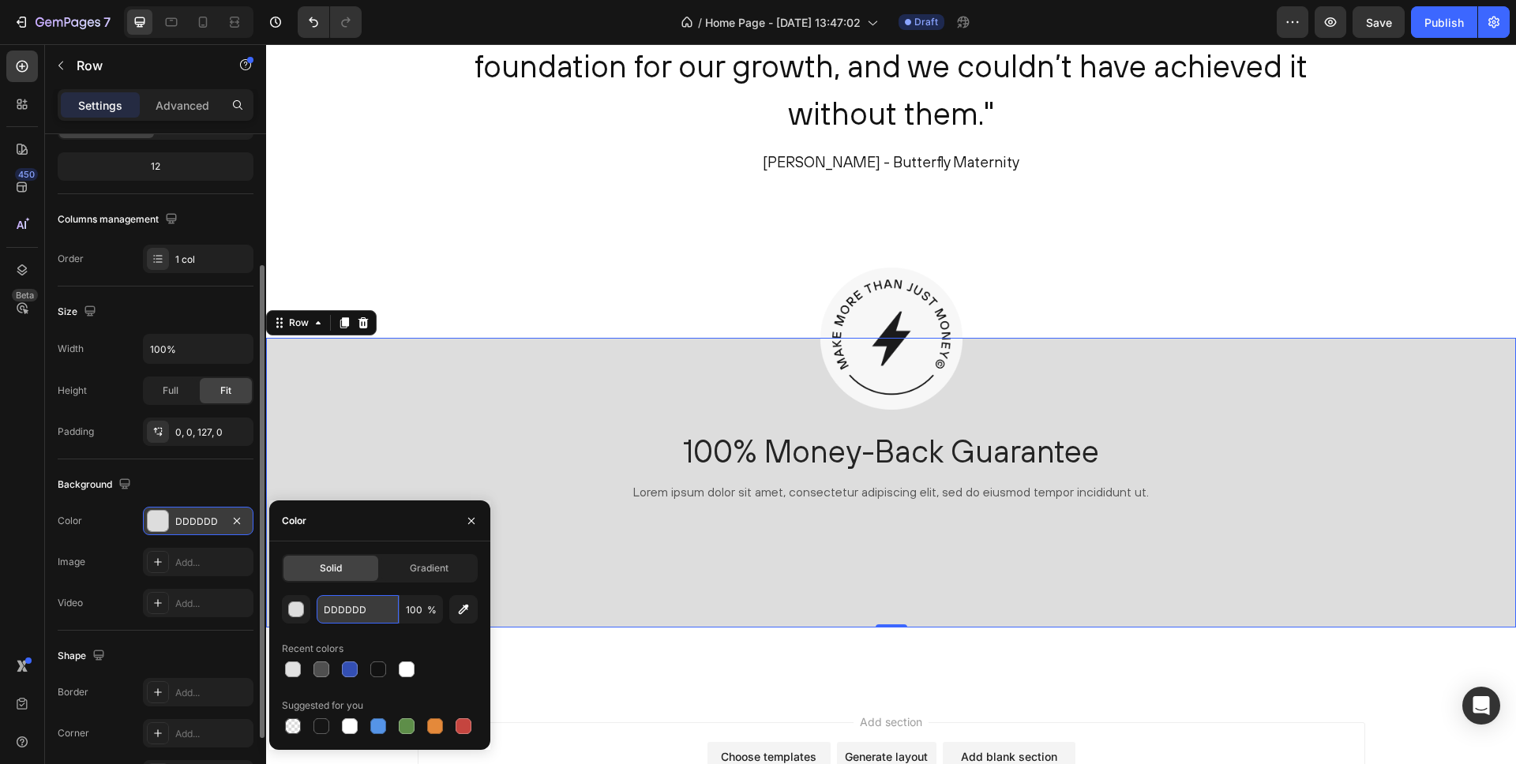
click at [351, 612] on input "DDDDDD" at bounding box center [358, 609] width 82 height 28
paste input "F7F7F7"
type input "F7F7F7"
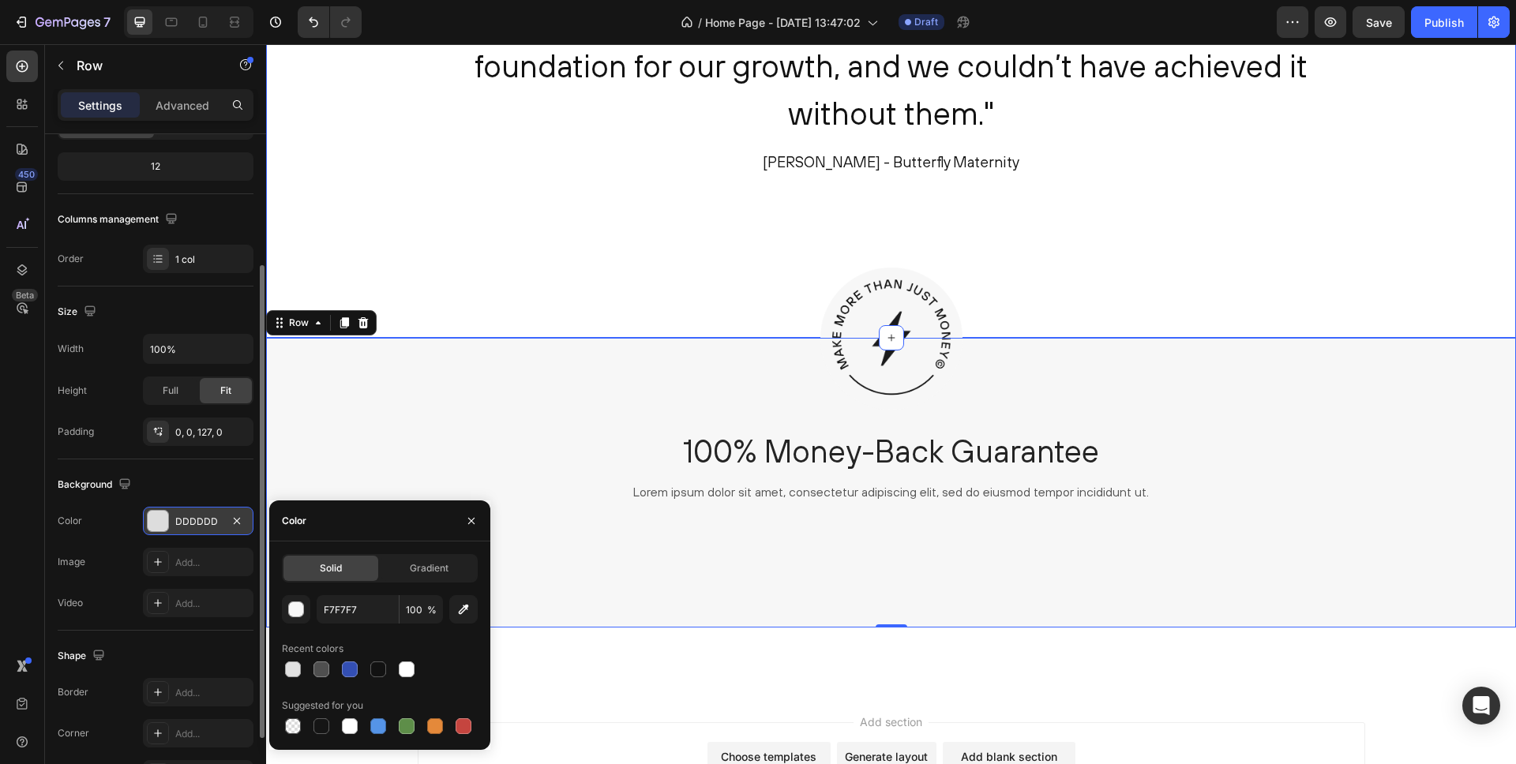
click at [431, 238] on div ""The Make Your Mark Workbooks have been instrumental in defining our purpose, v…" at bounding box center [891, 141] width 1250 height 394
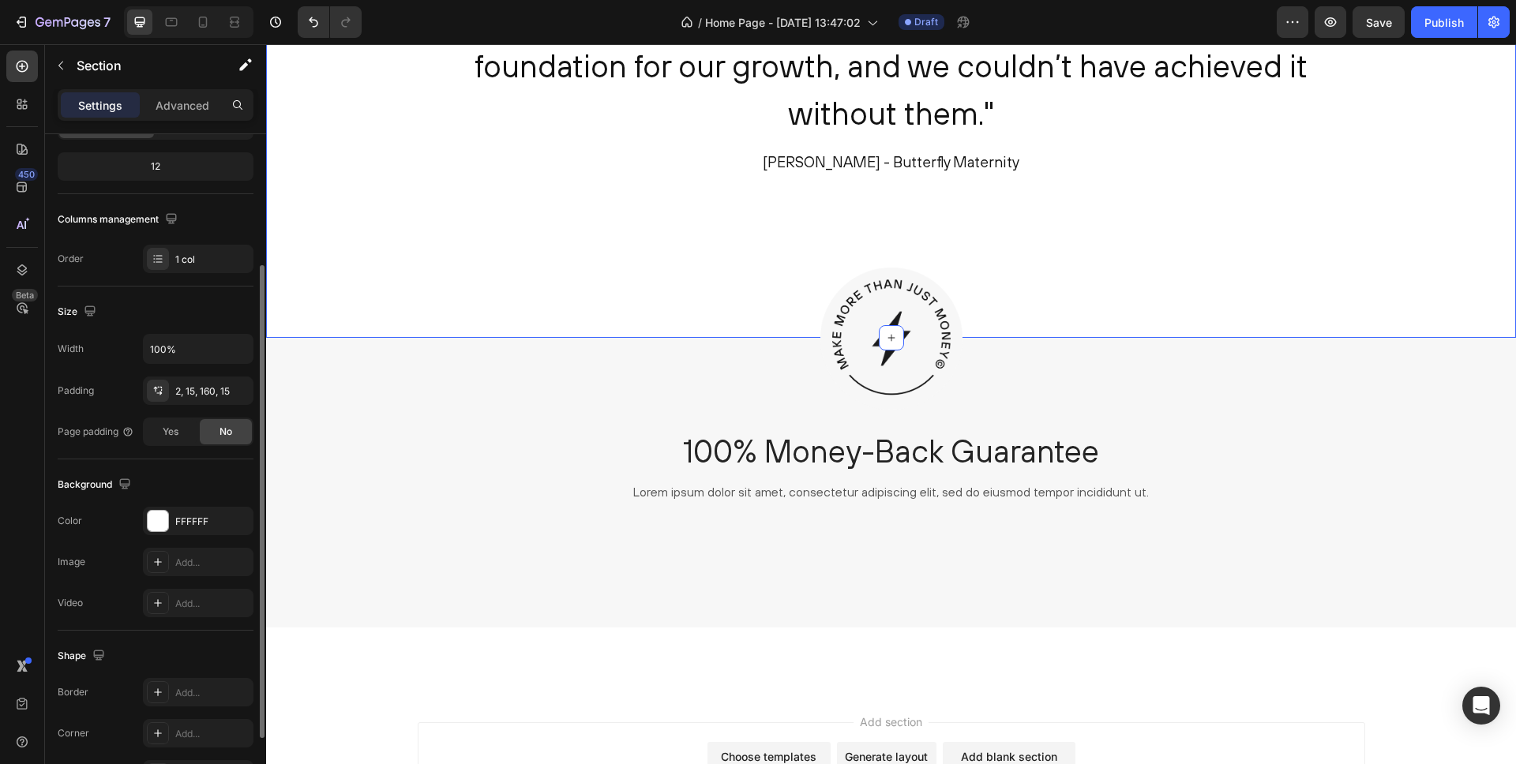
scroll to position [0, 0]
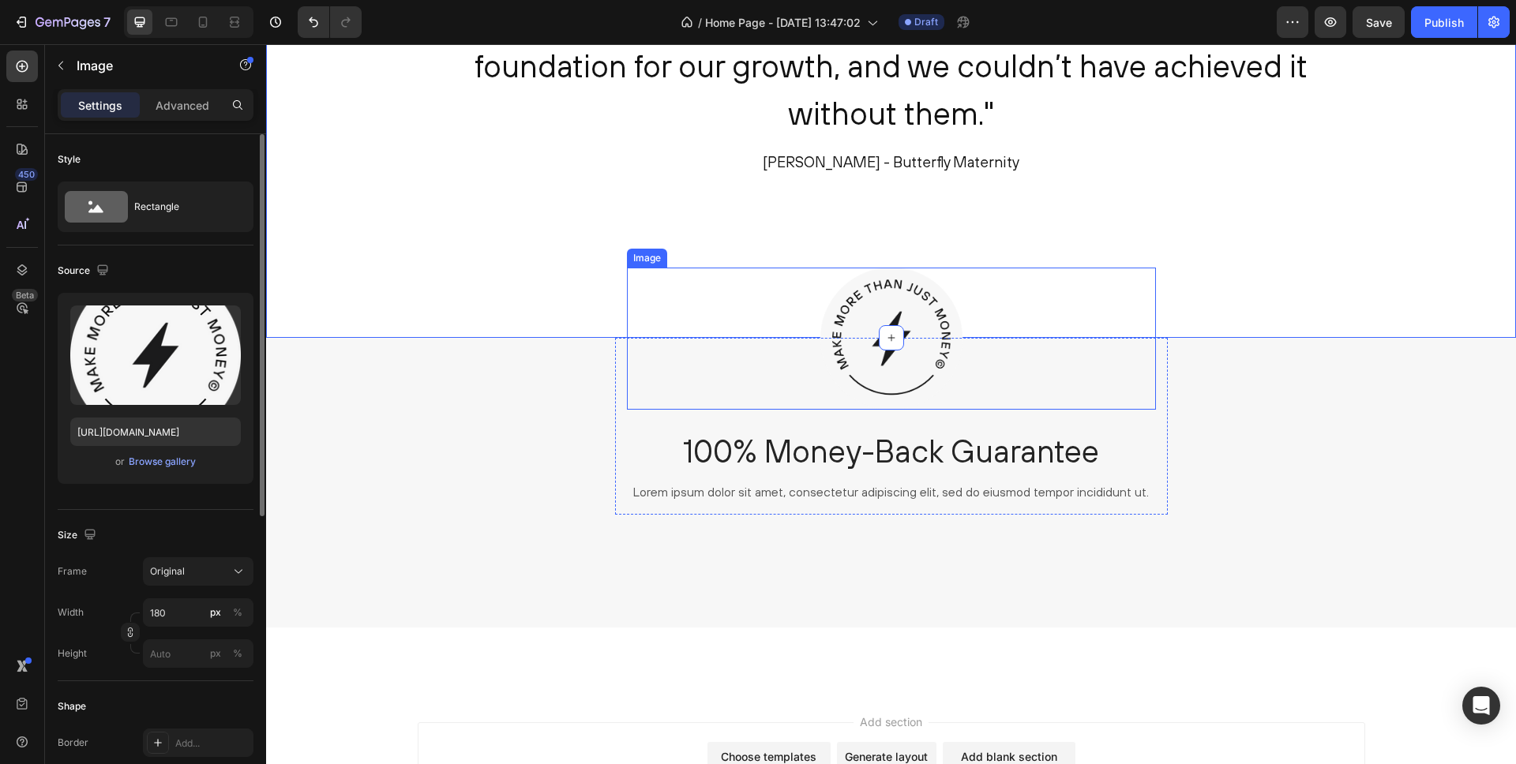
click at [854, 292] on img at bounding box center [891, 339] width 142 height 142
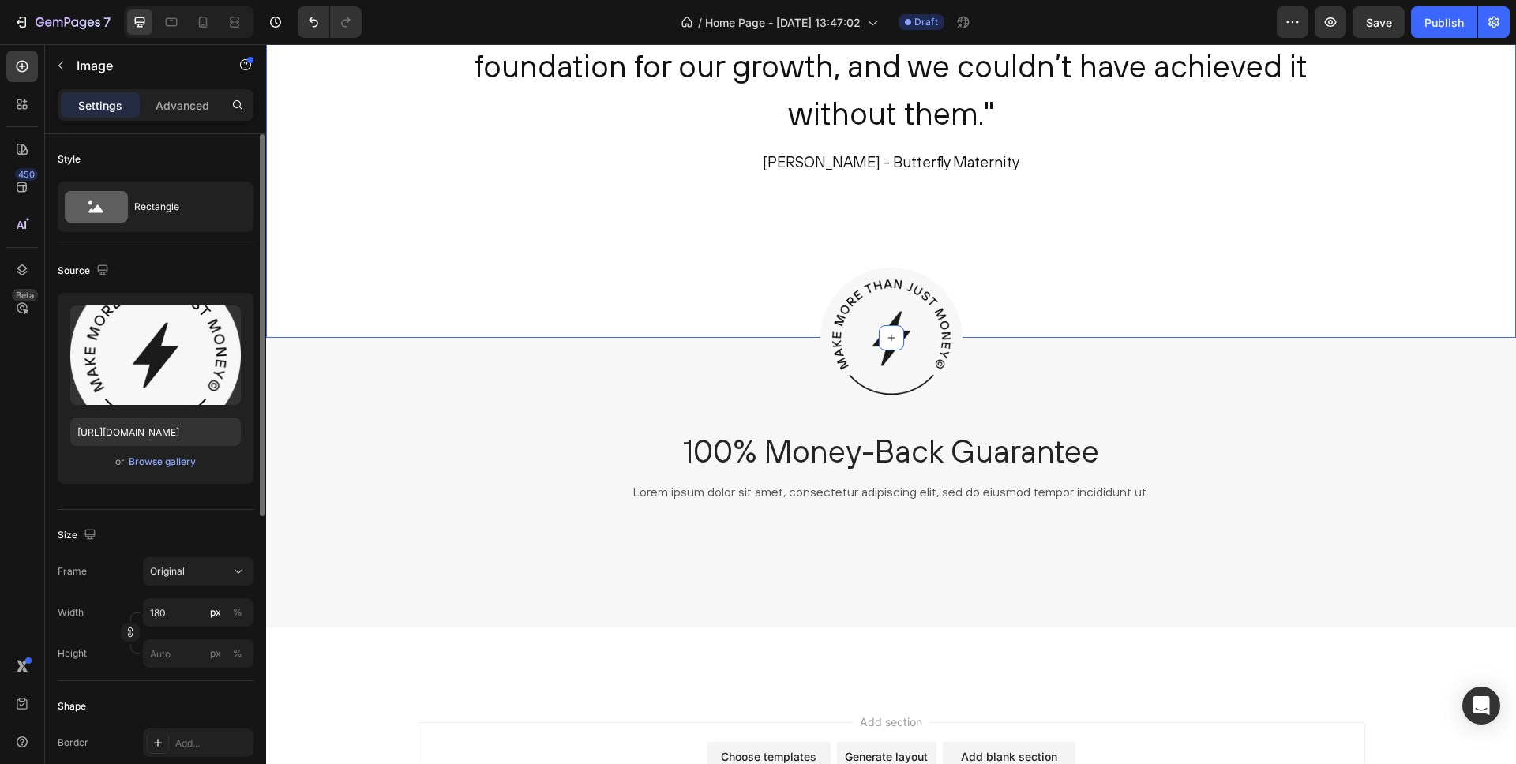
click at [467, 275] on div ""The Make Your Mark Workbooks have been instrumental in defining our purpose, v…" at bounding box center [891, 141] width 1250 height 394
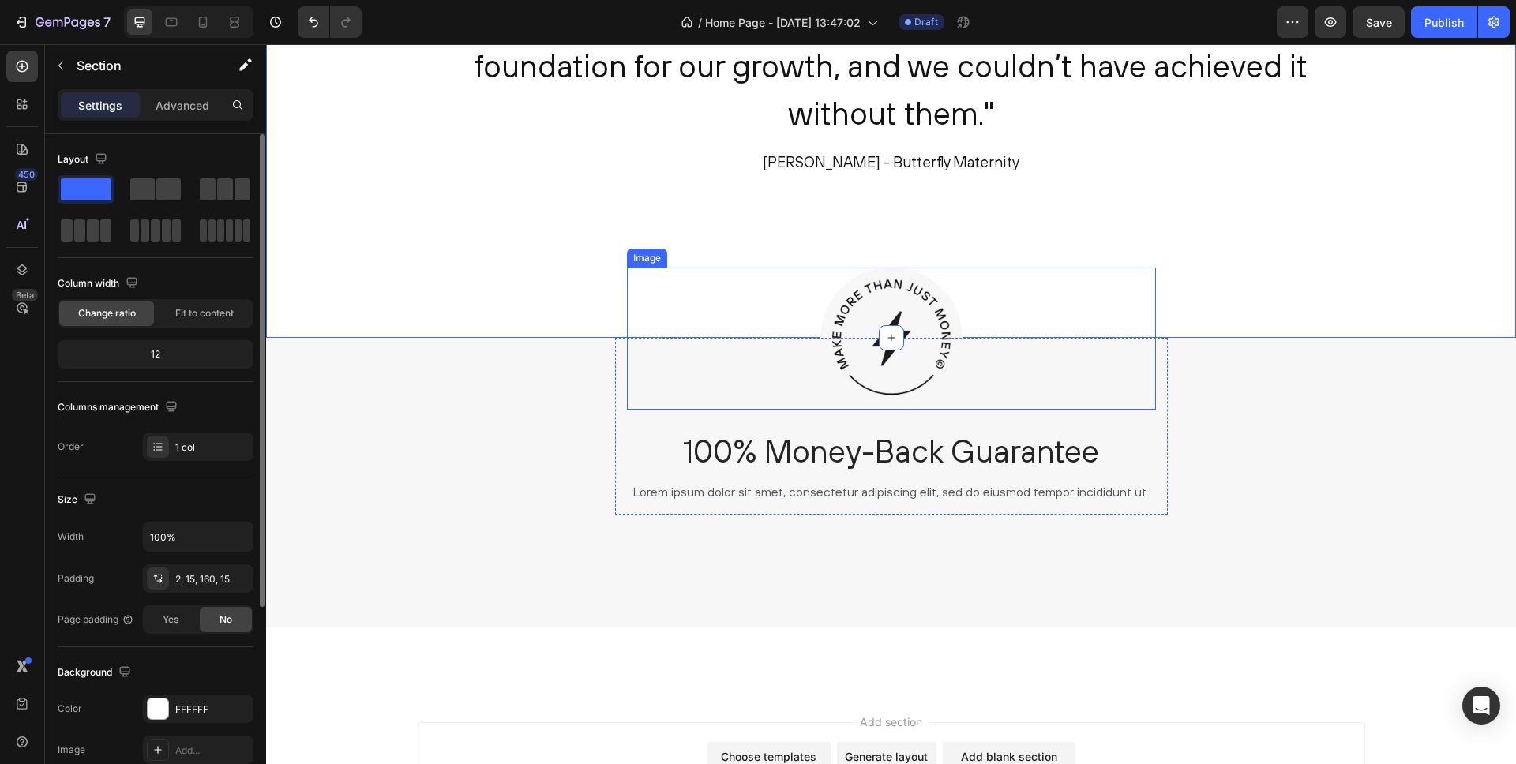
click at [882, 287] on img at bounding box center [891, 339] width 142 height 142
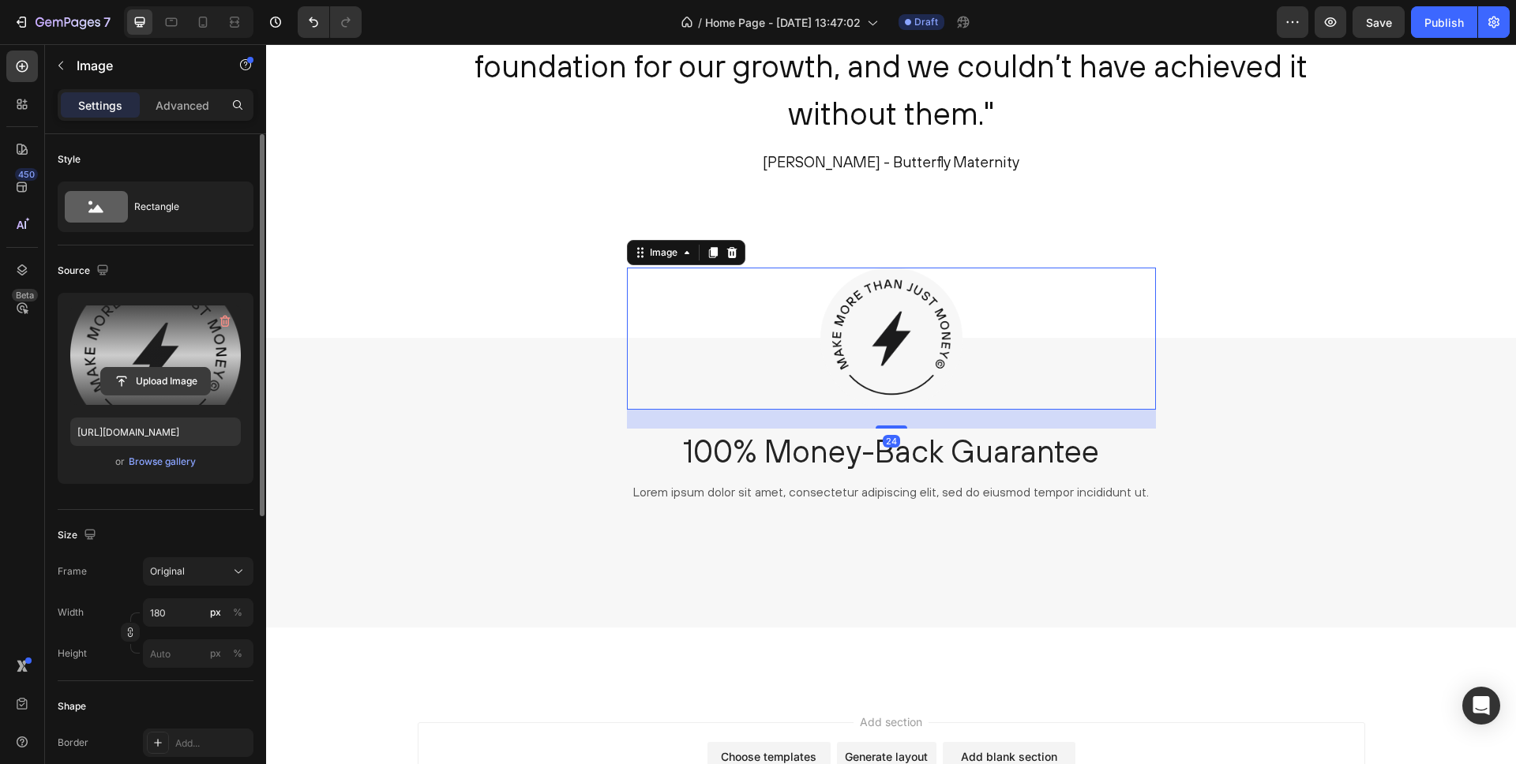
click at [171, 375] on input "file" at bounding box center [155, 381] width 109 height 27
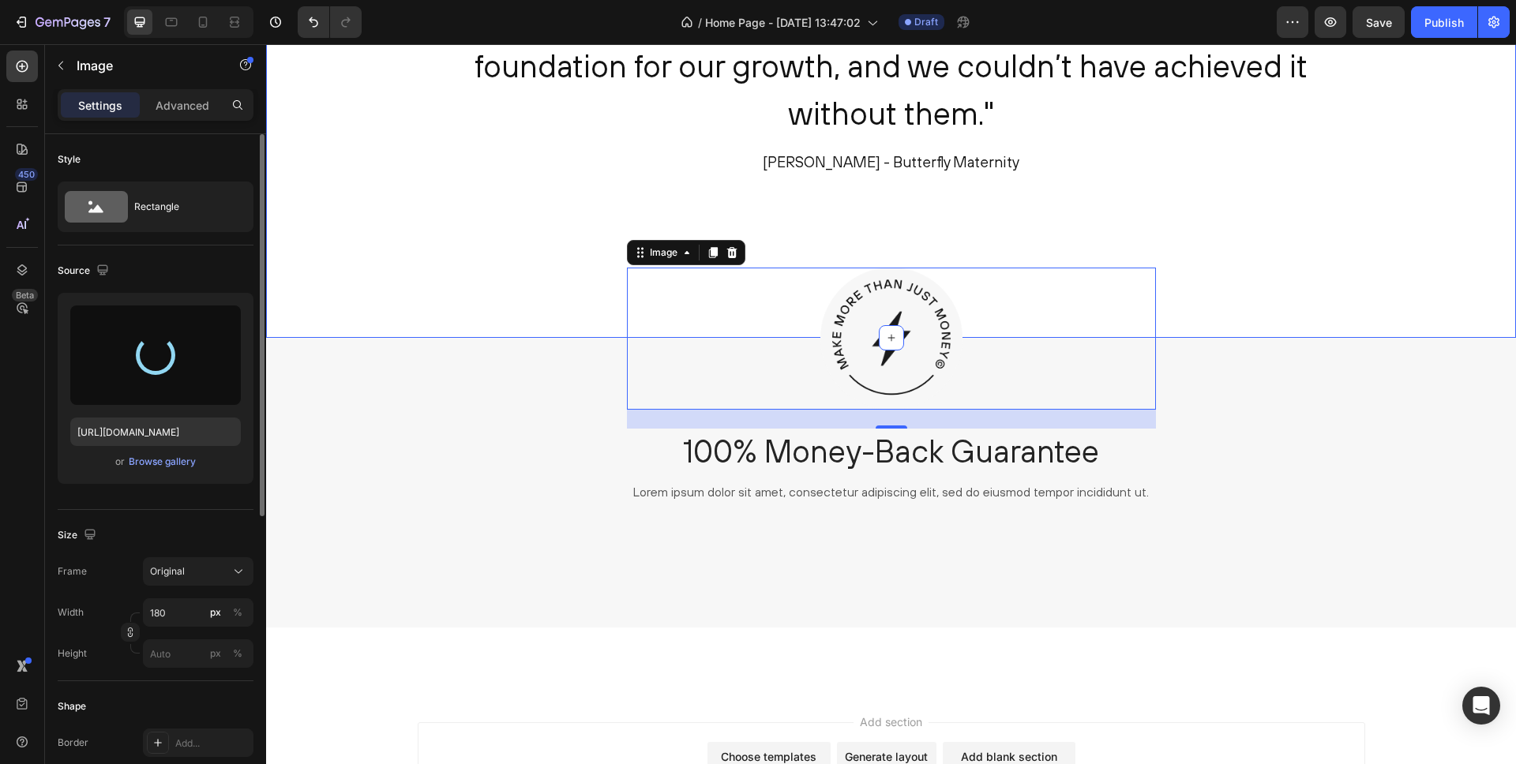
type input "[URL][DOMAIN_NAME]"
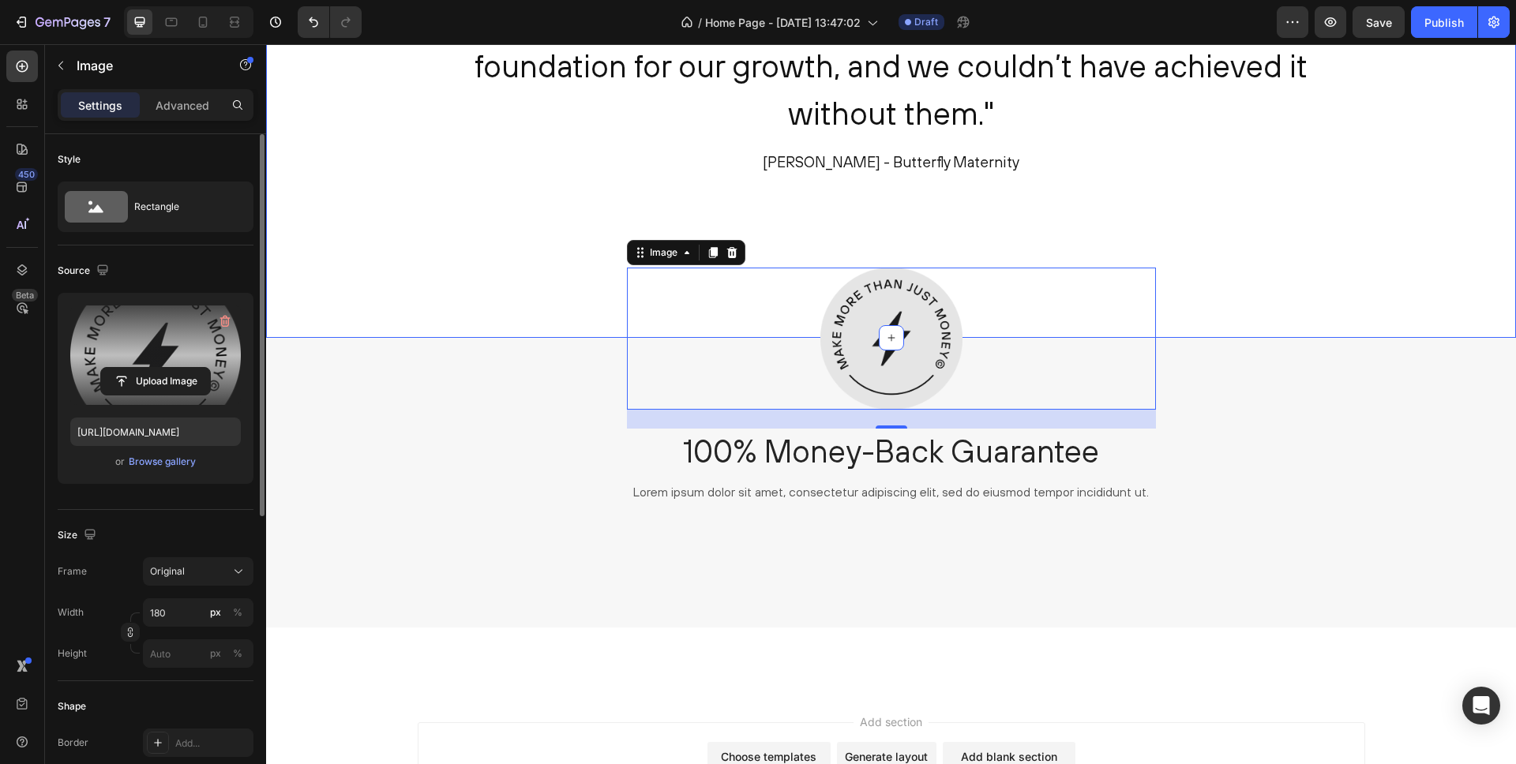
click at [1299, 238] on div ""The Make Your Mark Workbooks have been instrumental in defining our purpose, v…" at bounding box center [891, 141] width 1250 height 394
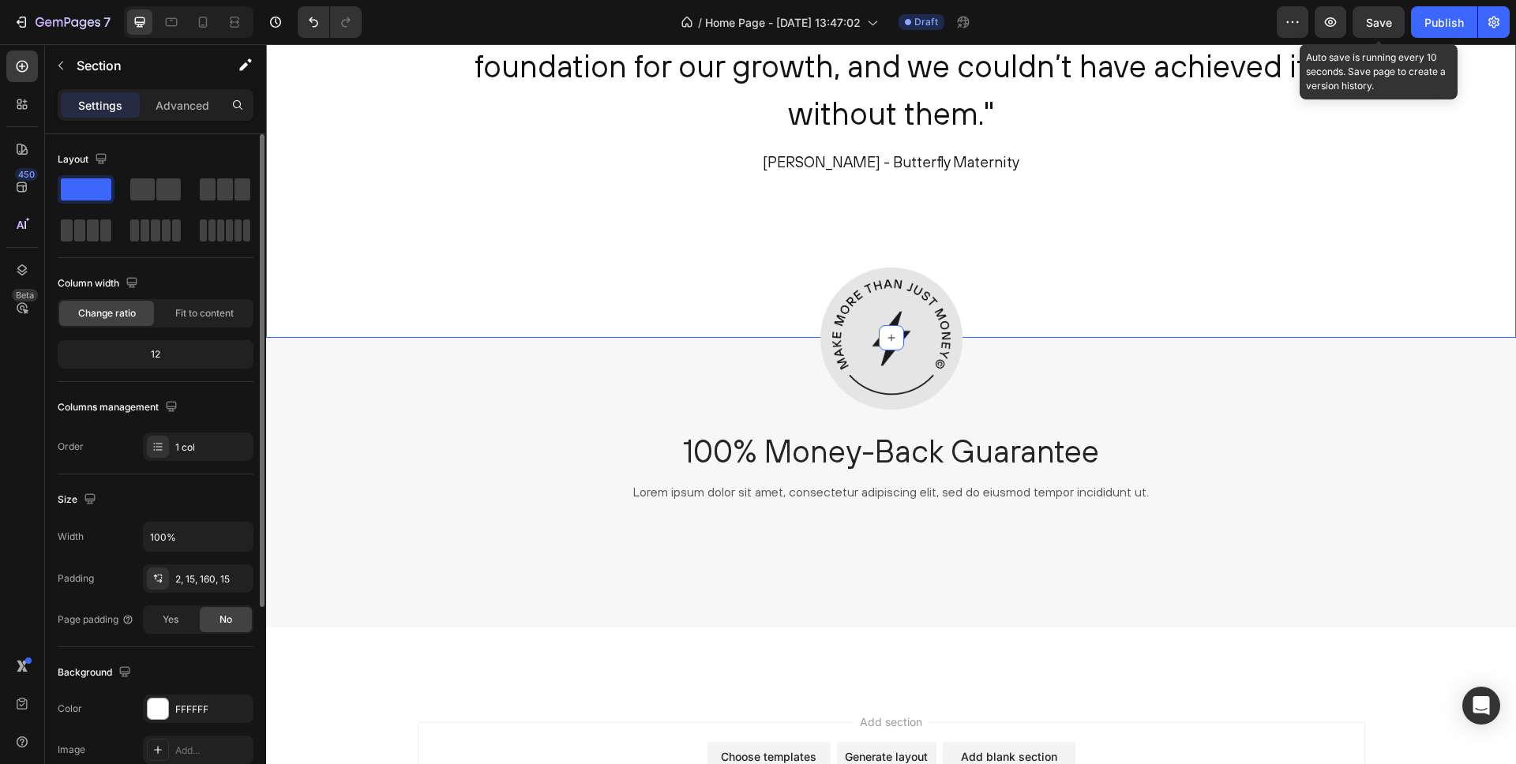
click at [1379, 27] on span "Save" at bounding box center [1379, 22] width 26 height 13
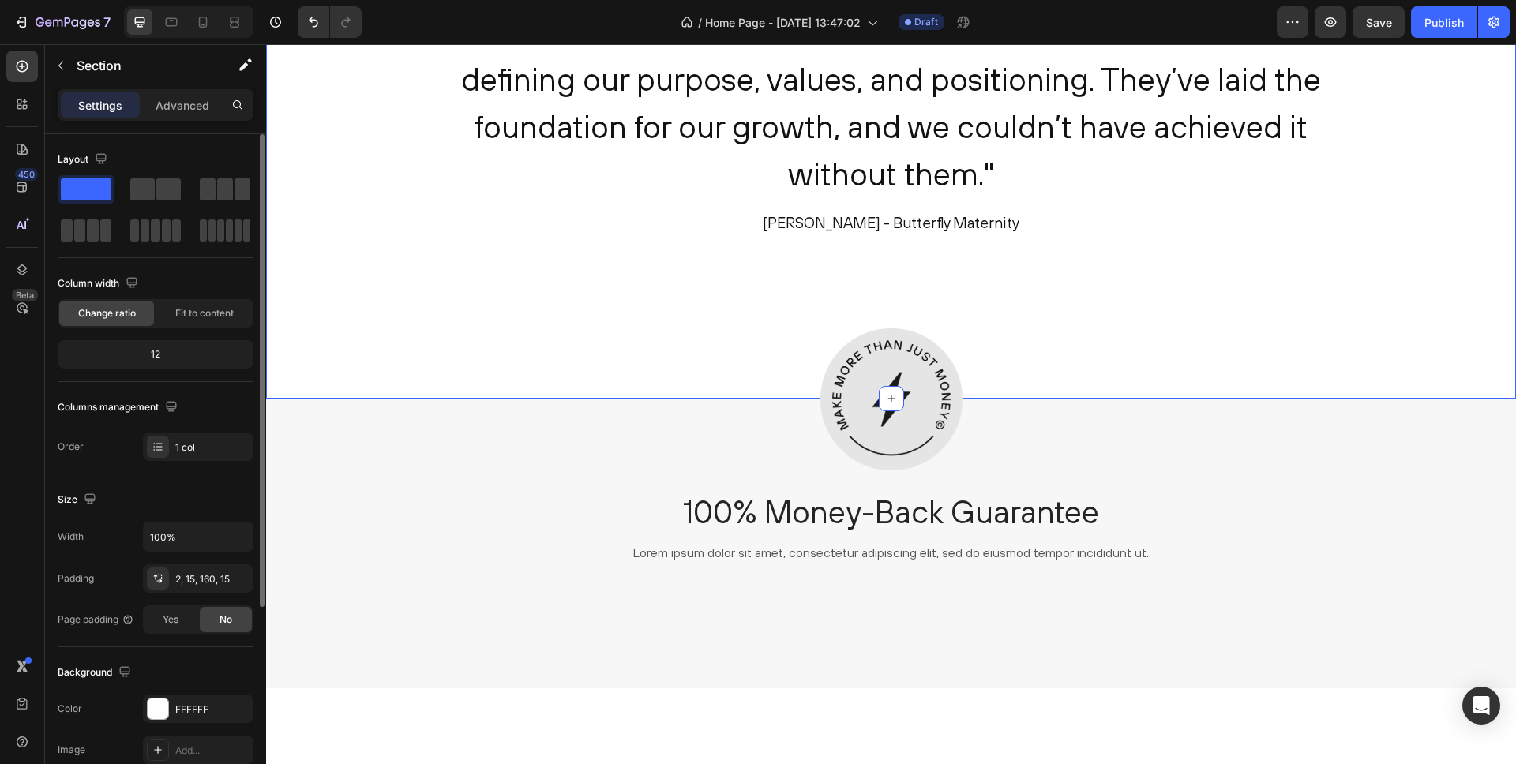
scroll to position [2666, 0]
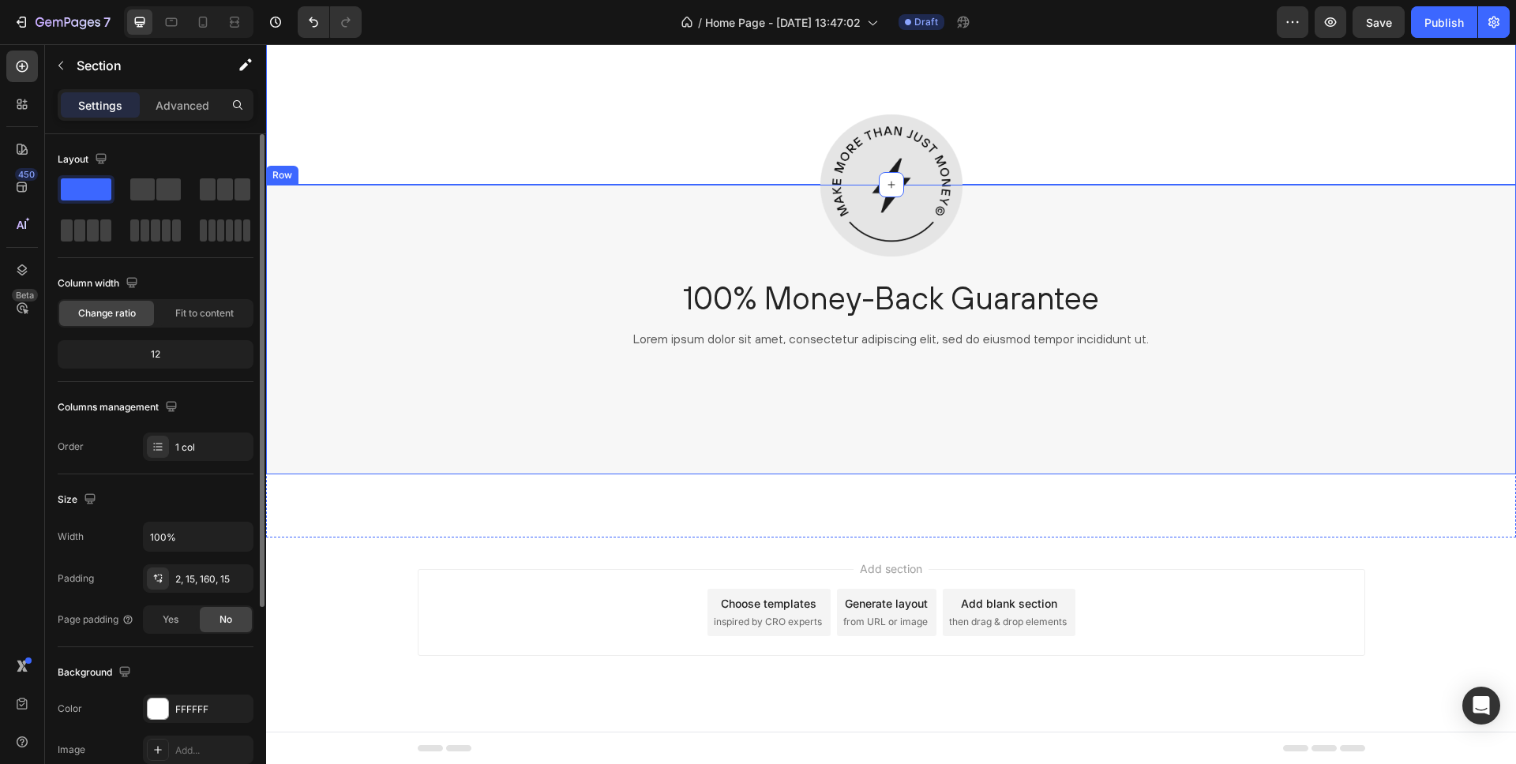
click at [441, 415] on div "Image 100% Money-Back Guarantee Heading Lorem ipsum dolor sit amet, consectetur…" at bounding box center [891, 330] width 1250 height 290
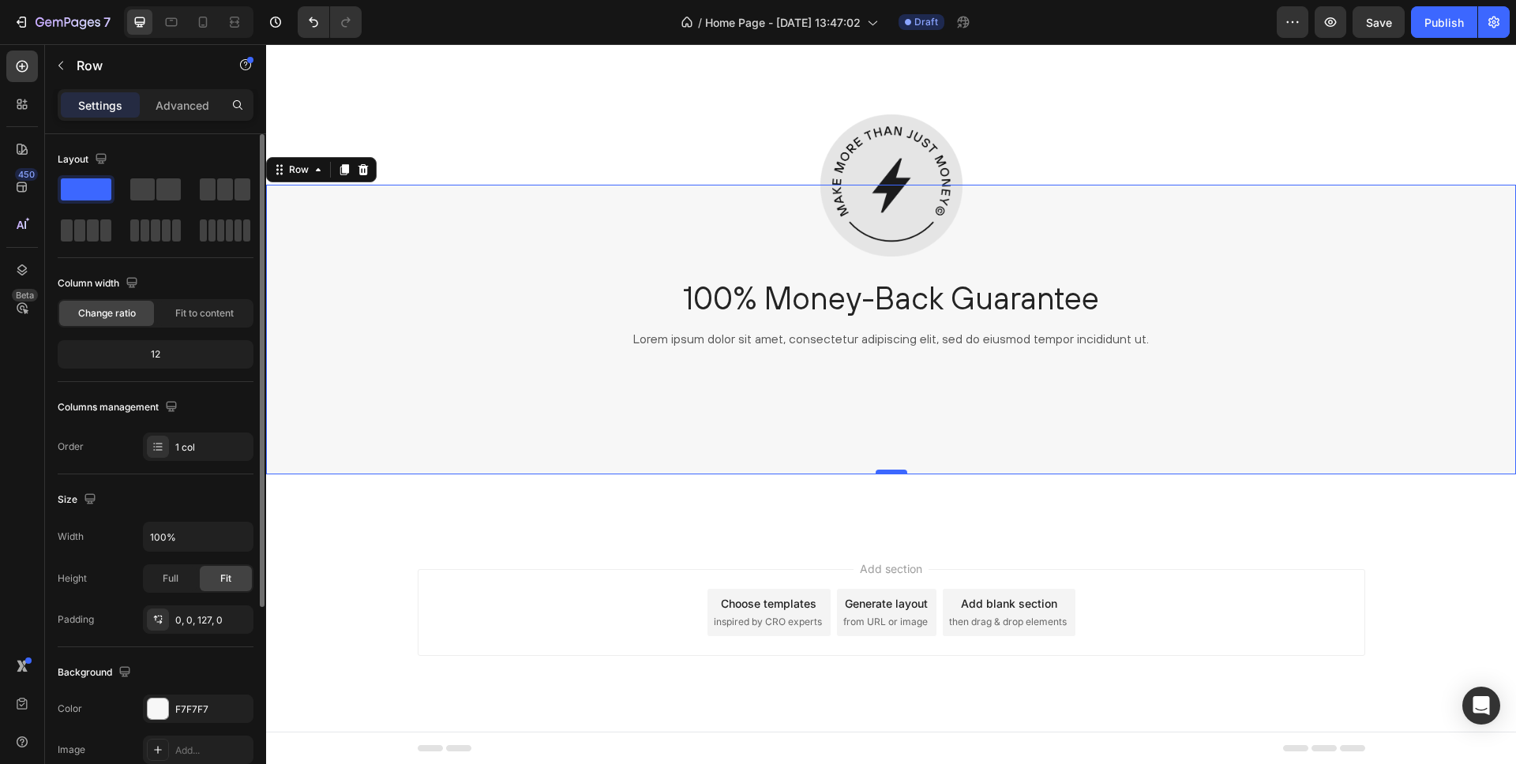
click at [890, 470] on div at bounding box center [892, 472] width 32 height 5
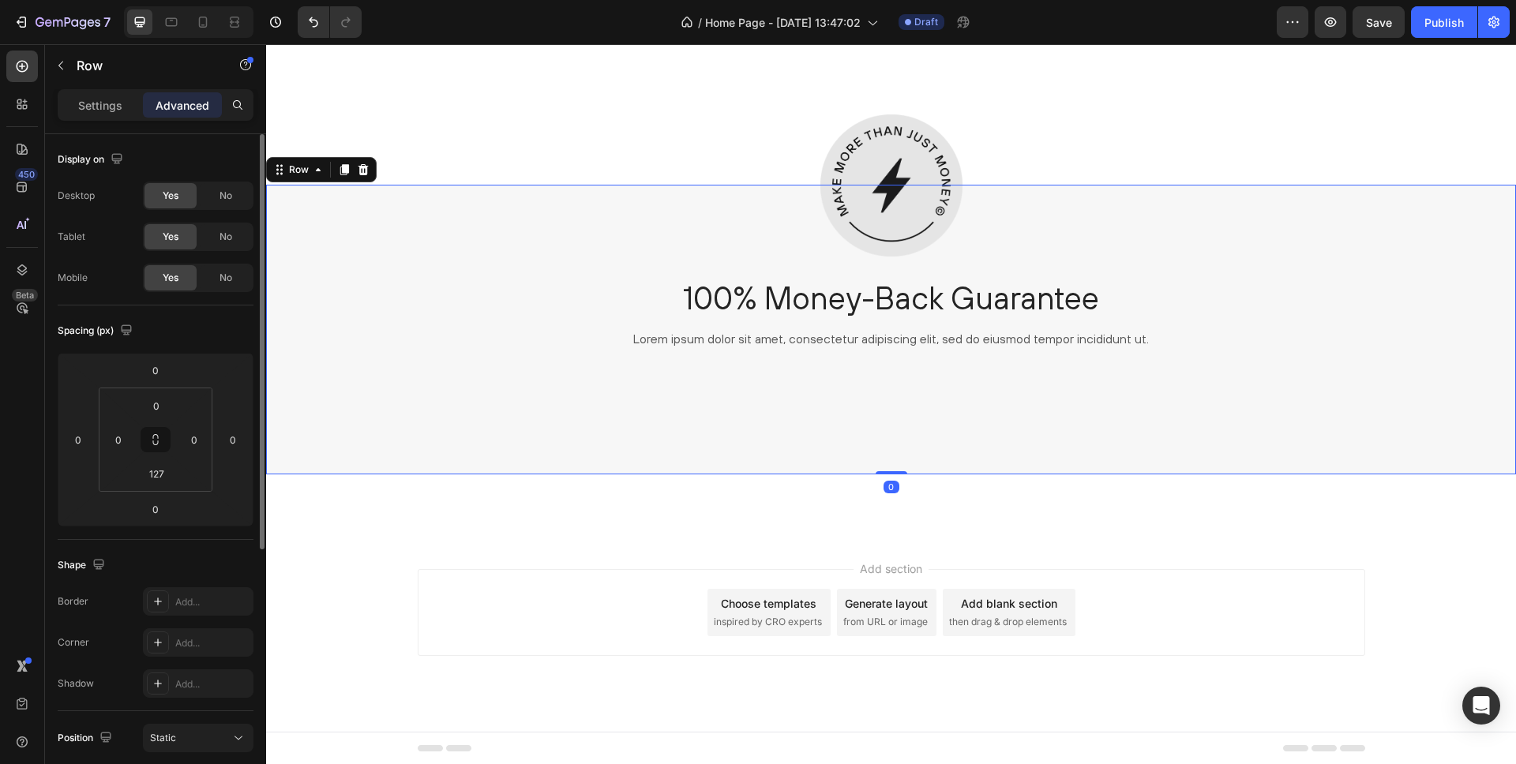
drag, startPoint x: 890, startPoint y: 470, endPoint x: 891, endPoint y: 532, distance: 62.4
click at [884, 446] on div "Image 100% Money-Back Guarantee Heading Lorem ipsum dolor sit amet, consectetur…" at bounding box center [891, 330] width 1250 height 290
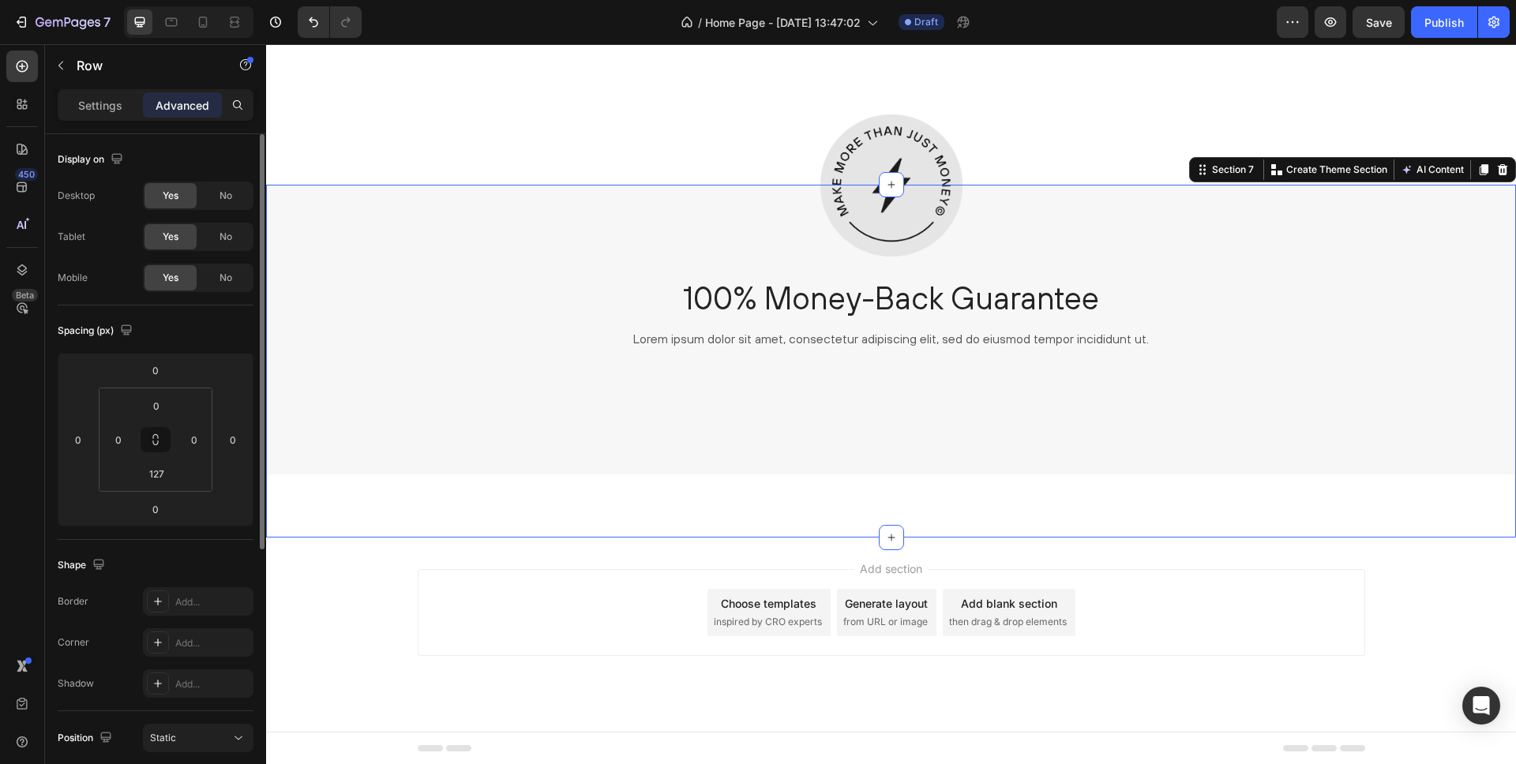
click at [413, 501] on div "Image 100% Money-Back Guarantee Heading Lorem ipsum dolor sit amet, consectetur…" at bounding box center [891, 361] width 1250 height 353
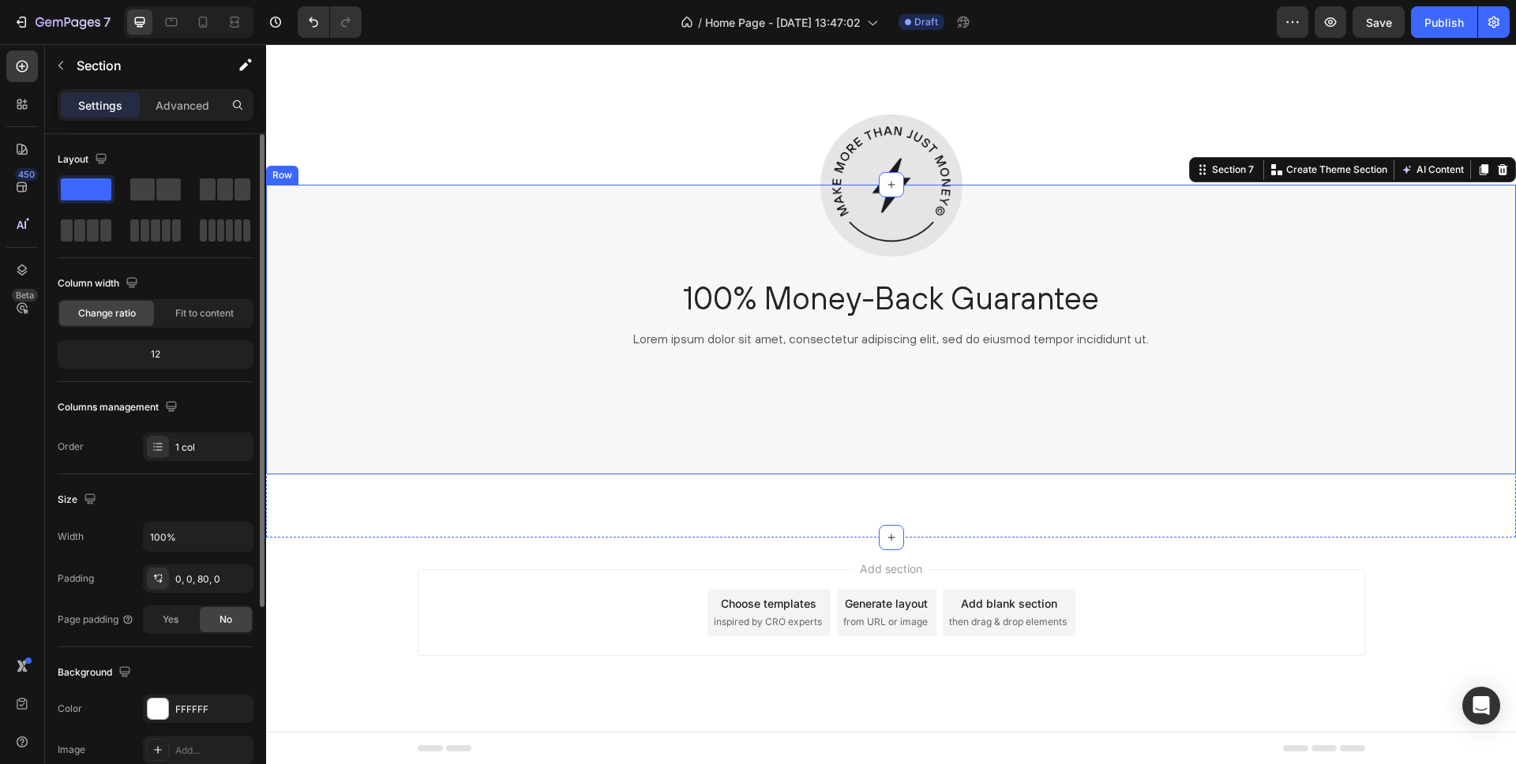
click at [425, 418] on div "Image 100% Money-Back Guarantee Heading Lorem ipsum dolor sit amet, consectetur…" at bounding box center [891, 330] width 1250 height 290
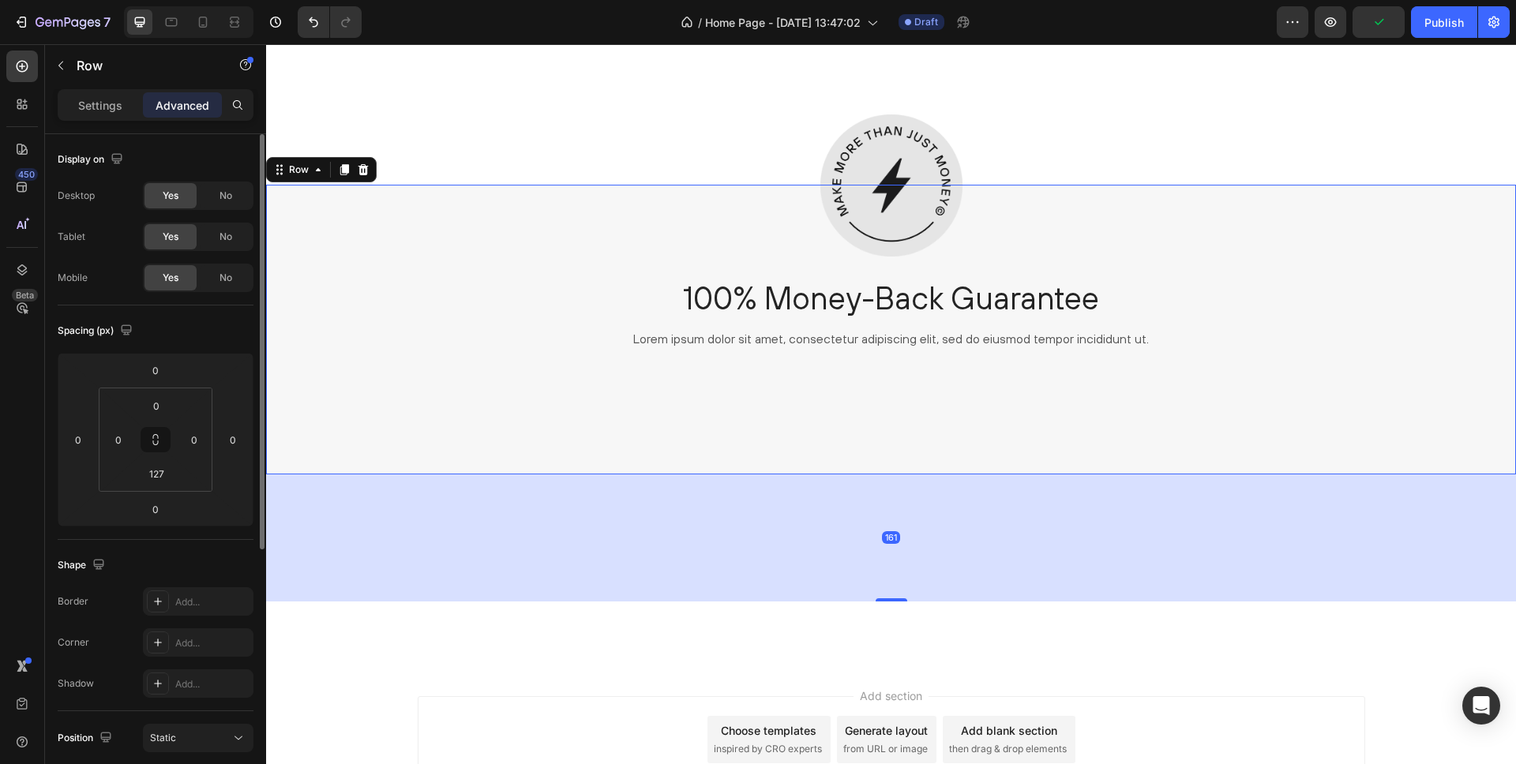
drag, startPoint x: 884, startPoint y: 472, endPoint x: 845, endPoint y: 612, distance: 145.0
click at [890, 599] on div at bounding box center [892, 600] width 32 height 3
type input "161"
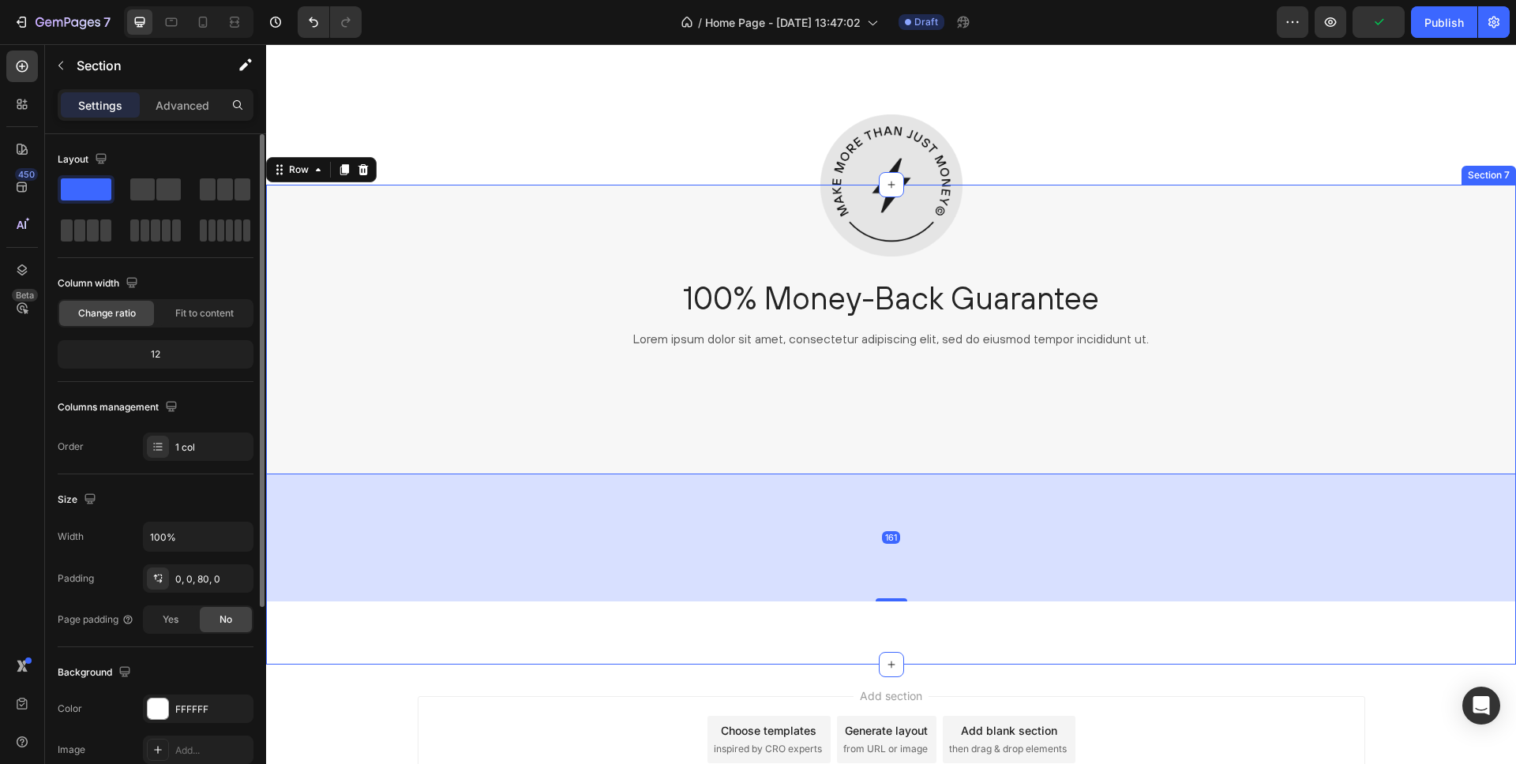
click at [640, 622] on div "Image 100% Money-Back Guarantee Heading Lorem ipsum dolor sit amet, consectetur…" at bounding box center [891, 425] width 1250 height 480
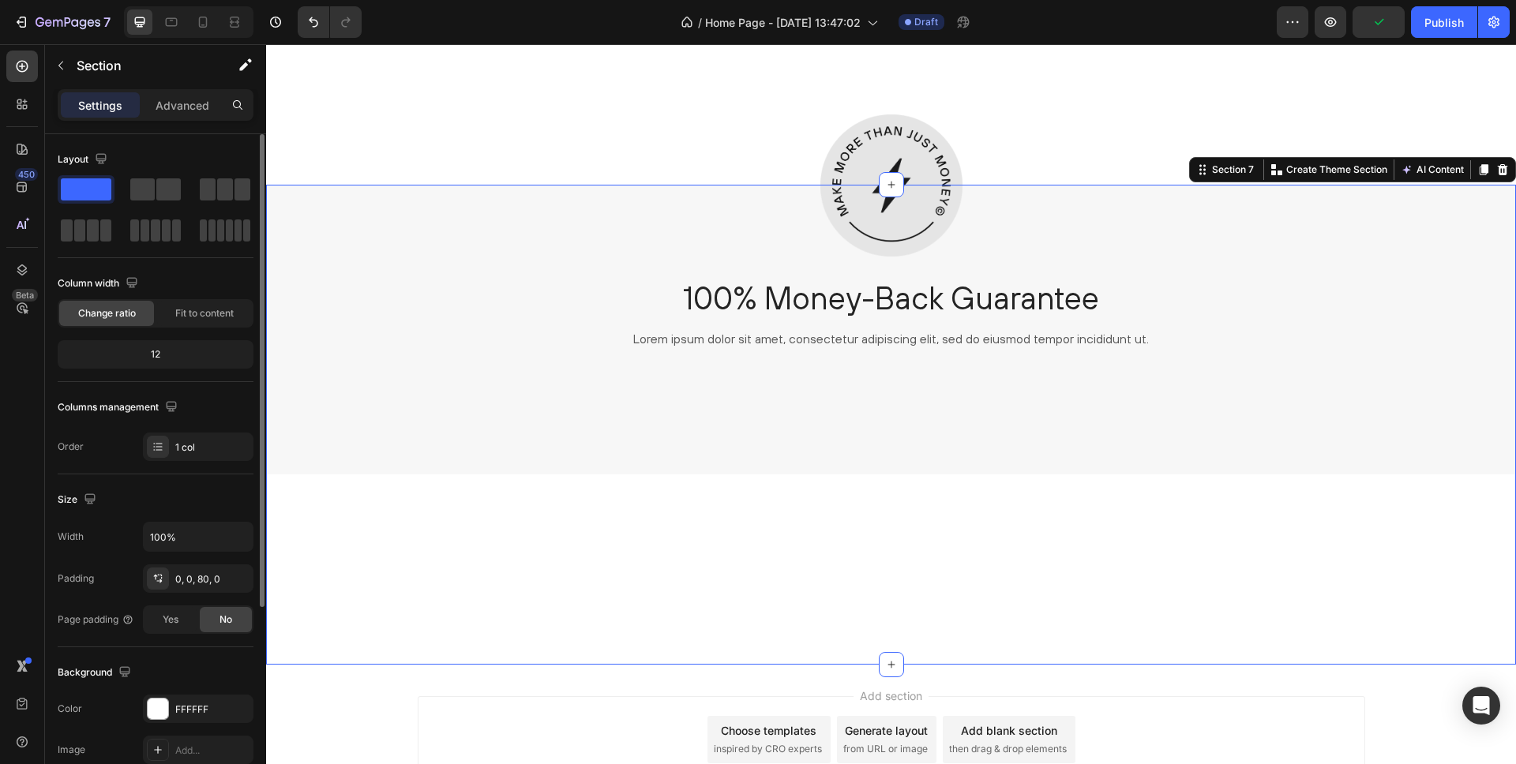
click at [780, 523] on div "Image 100% Money-Back Guarantee Heading Lorem ipsum dolor sit amet, consectetur…" at bounding box center [891, 393] width 1250 height 417
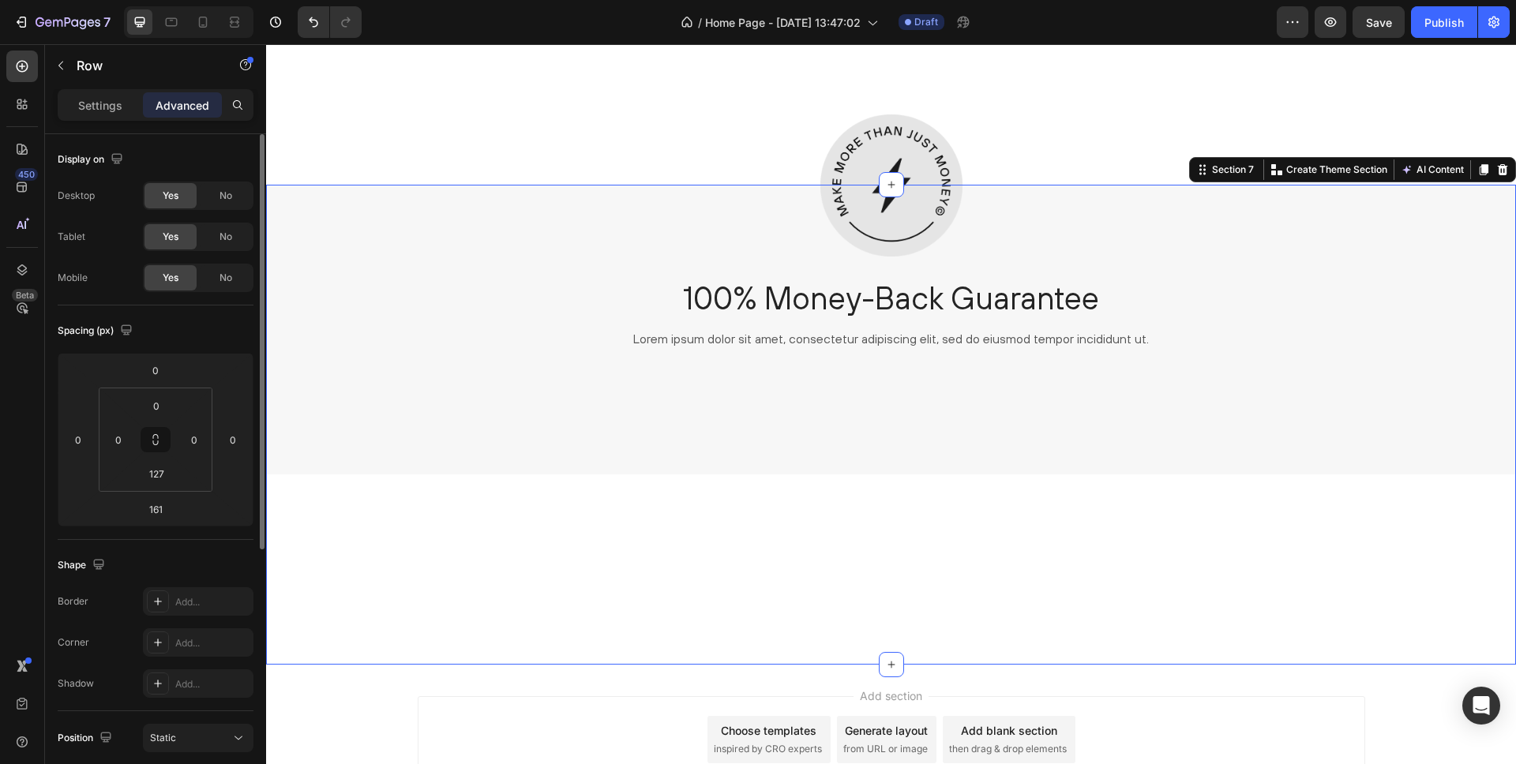
click at [807, 452] on div "Image 100% Money-Back Guarantee Heading Lorem ipsum dolor sit amet, consectetur…" at bounding box center [891, 330] width 1250 height 290
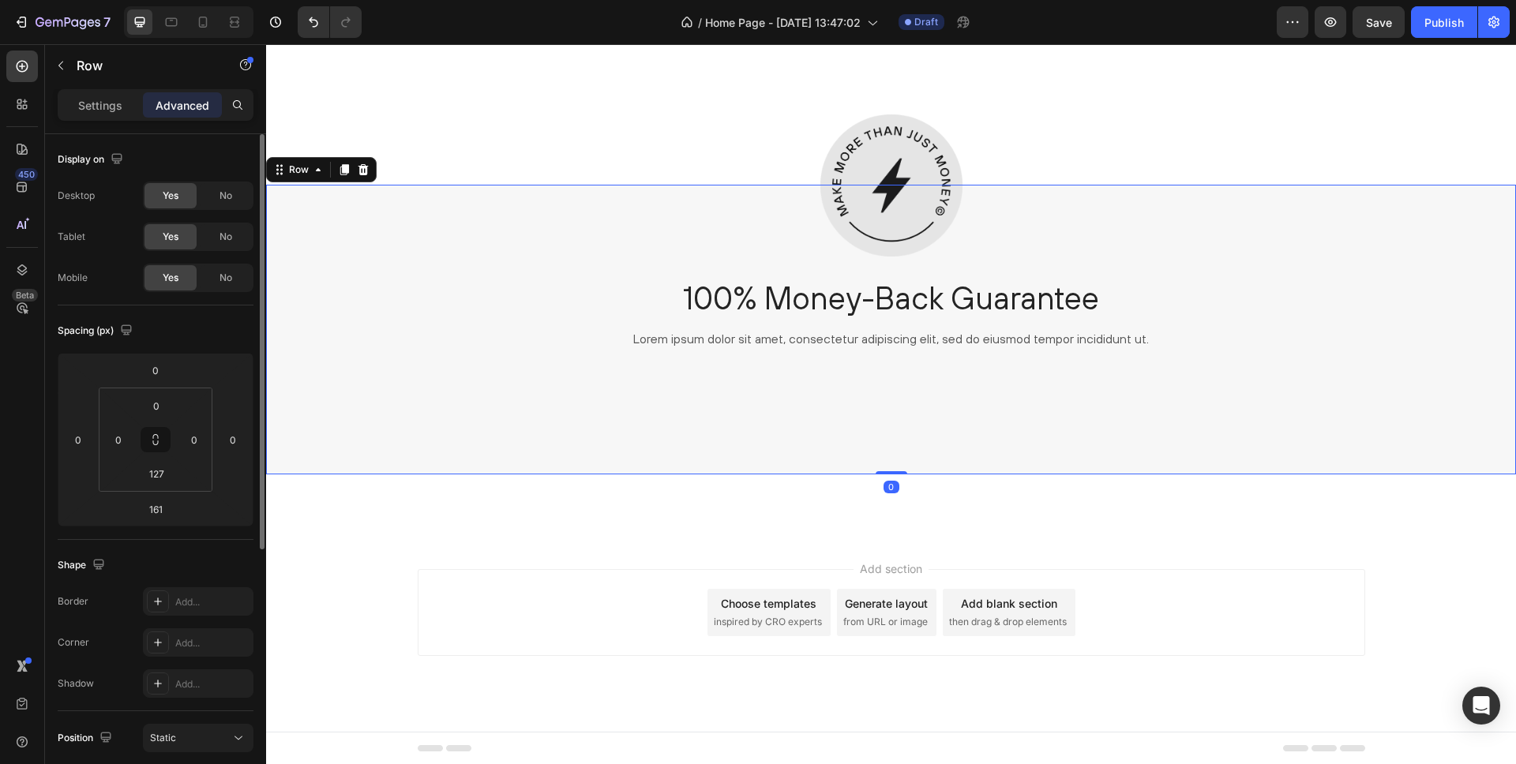
drag, startPoint x: 889, startPoint y: 591, endPoint x: 890, endPoint y: 430, distance: 161.1
click at [902, 439] on div "Image 100% Money-Back Guarantee Heading Lorem ipsum dolor sit amet, consectetur…" at bounding box center [891, 330] width 1250 height 290
type input "0"
click at [620, 544] on div "Add section Choose templates inspired by CRO experts Generate layout from URL o…" at bounding box center [891, 635] width 1250 height 194
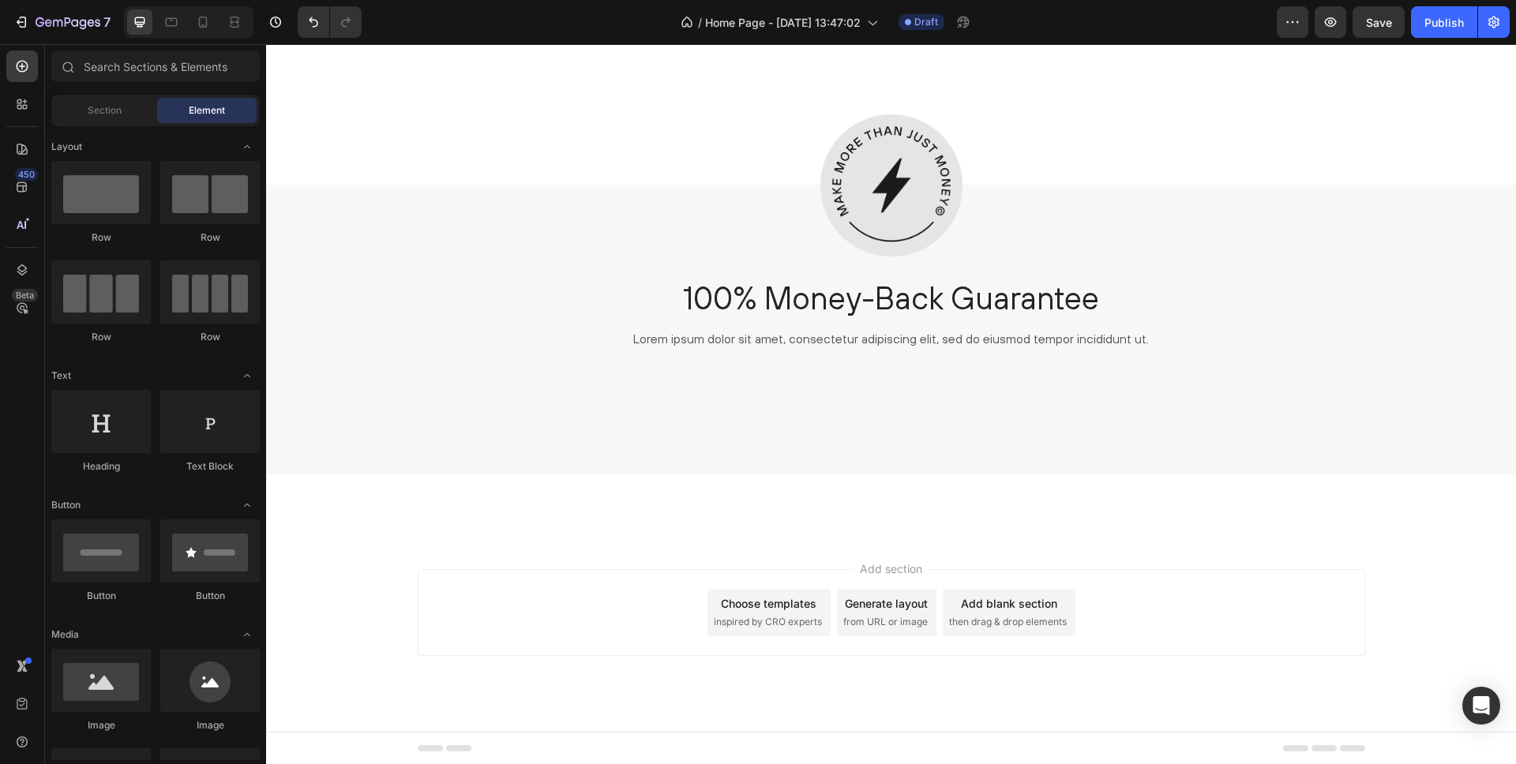
click at [887, 539] on div "Add section Choose templates inspired by CRO experts Generate layout from URL o…" at bounding box center [891, 635] width 1250 height 194
click at [429, 444] on div "Image 100% Money-Back Guarantee Heading Lorem ipsum dolor sit amet, consectetur…" at bounding box center [891, 330] width 1250 height 290
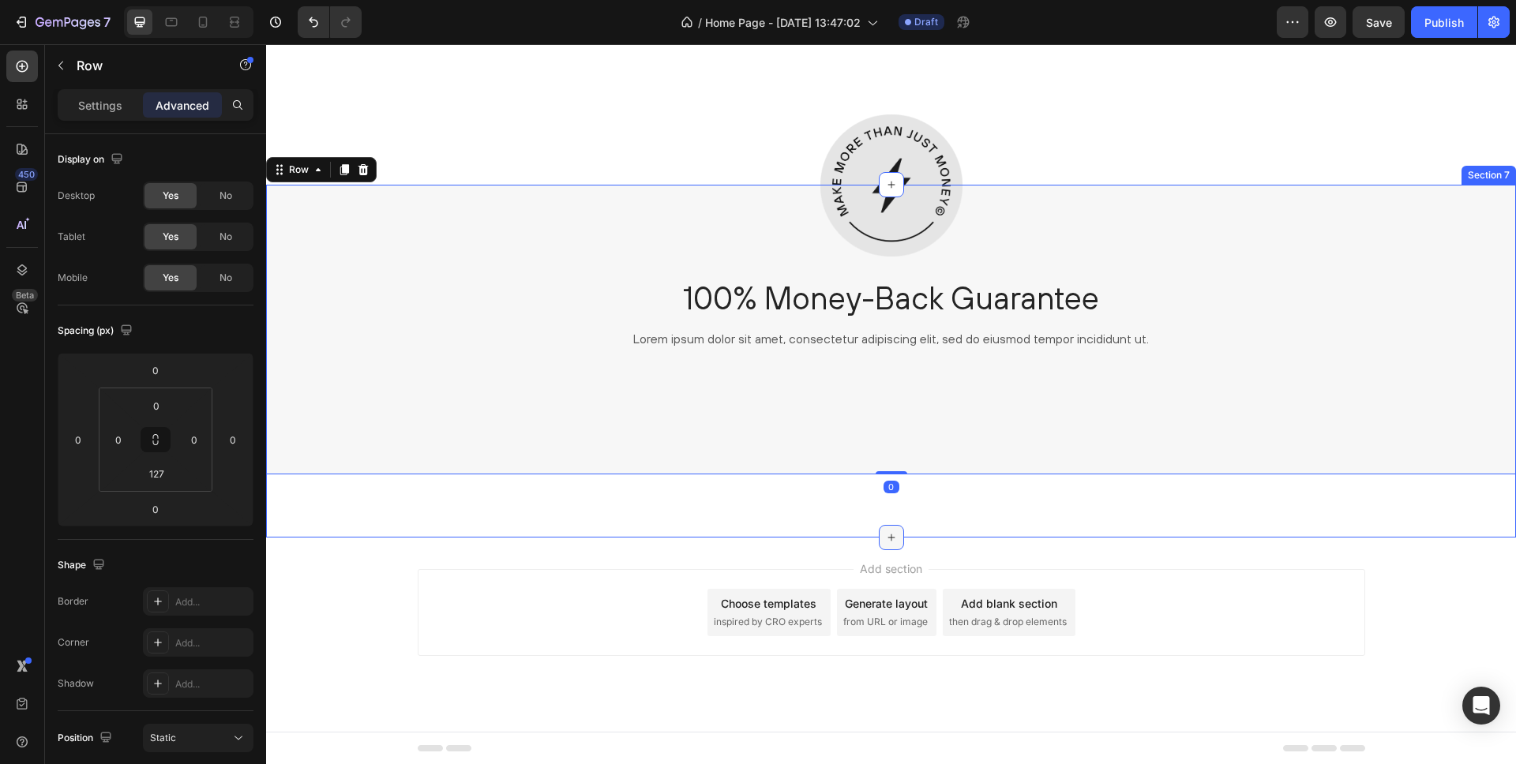
click at [892, 533] on icon at bounding box center [891, 537] width 13 height 13
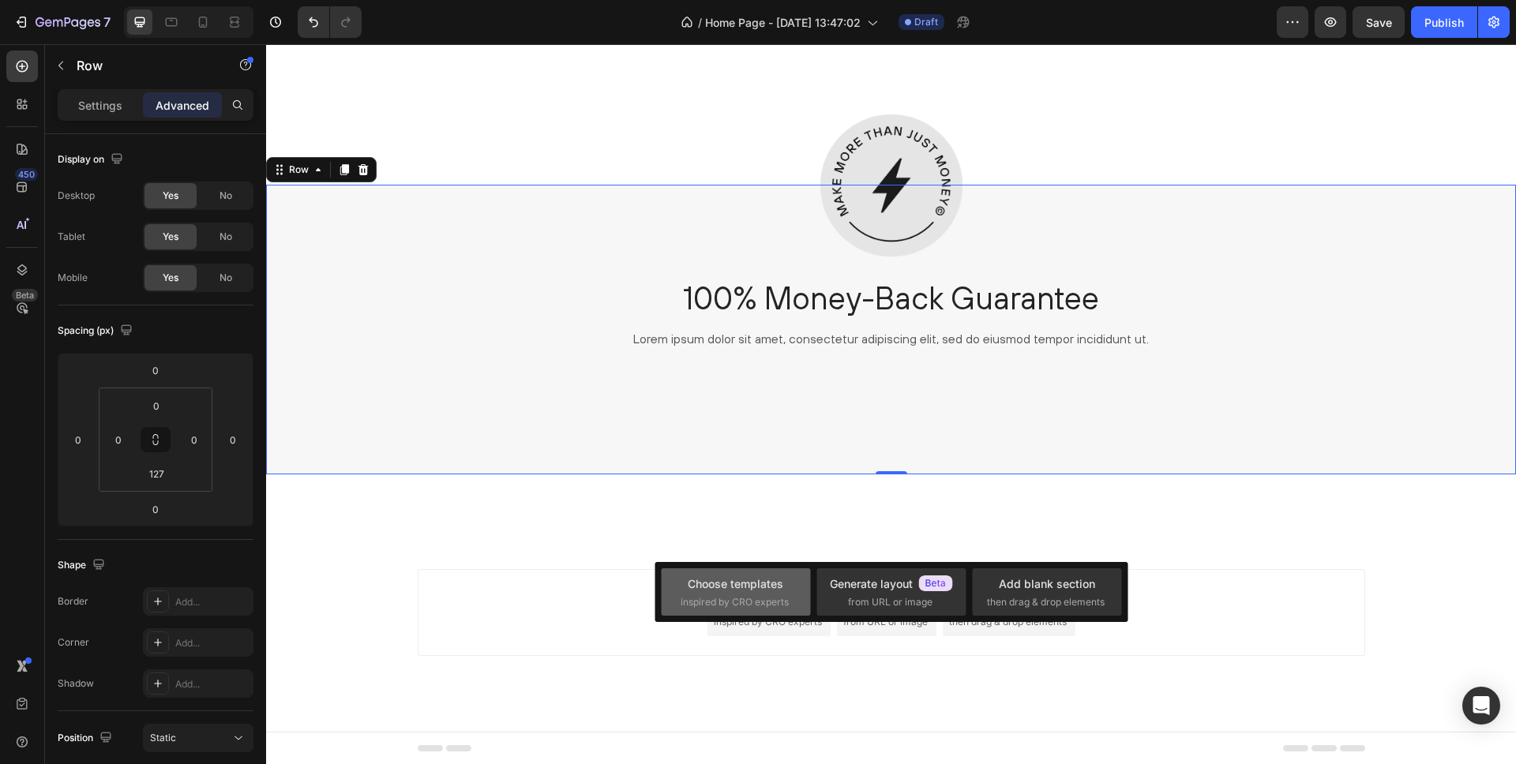
click at [747, 587] on div "Choose templates" at bounding box center [736, 584] width 96 height 17
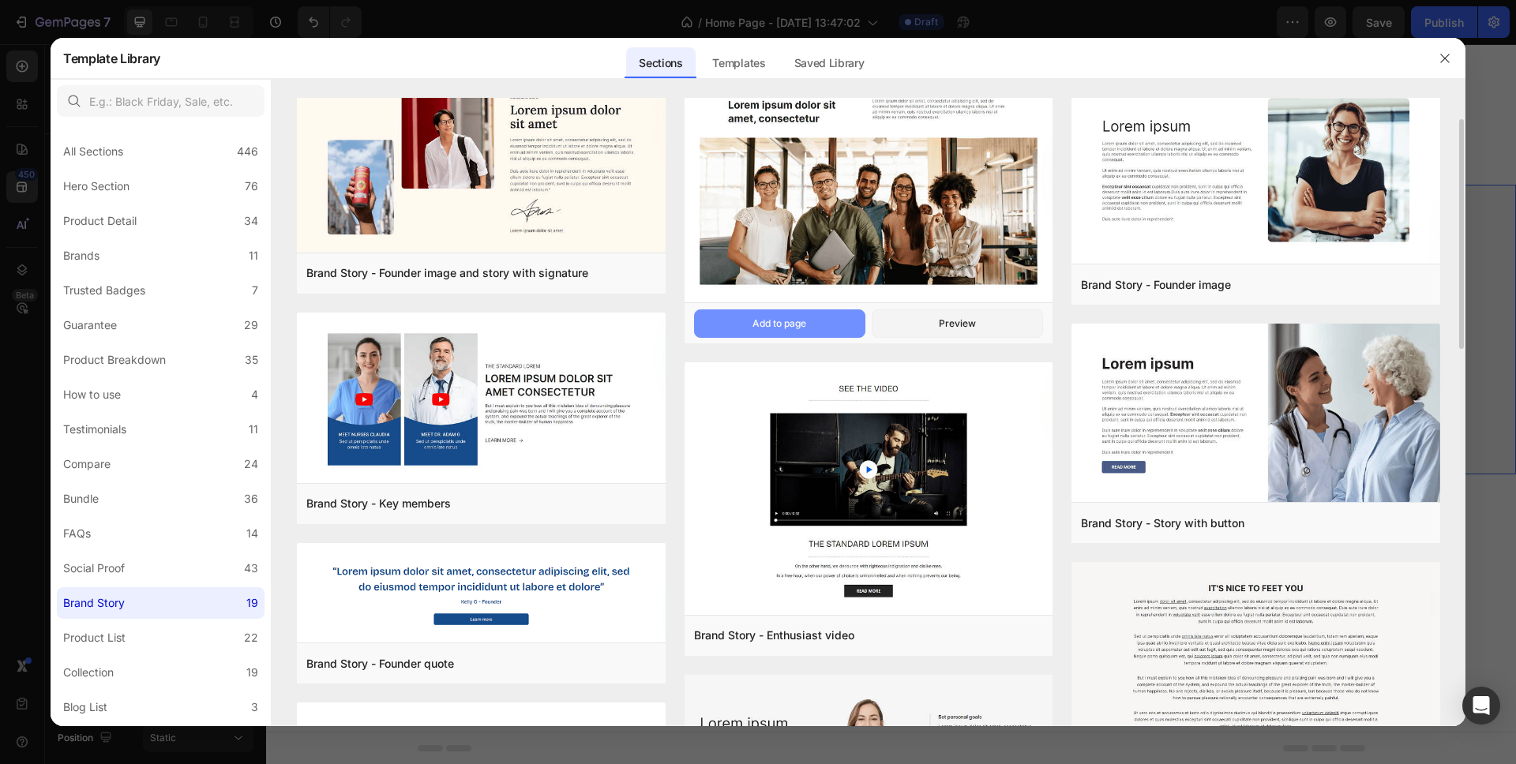
scroll to position [31, 0]
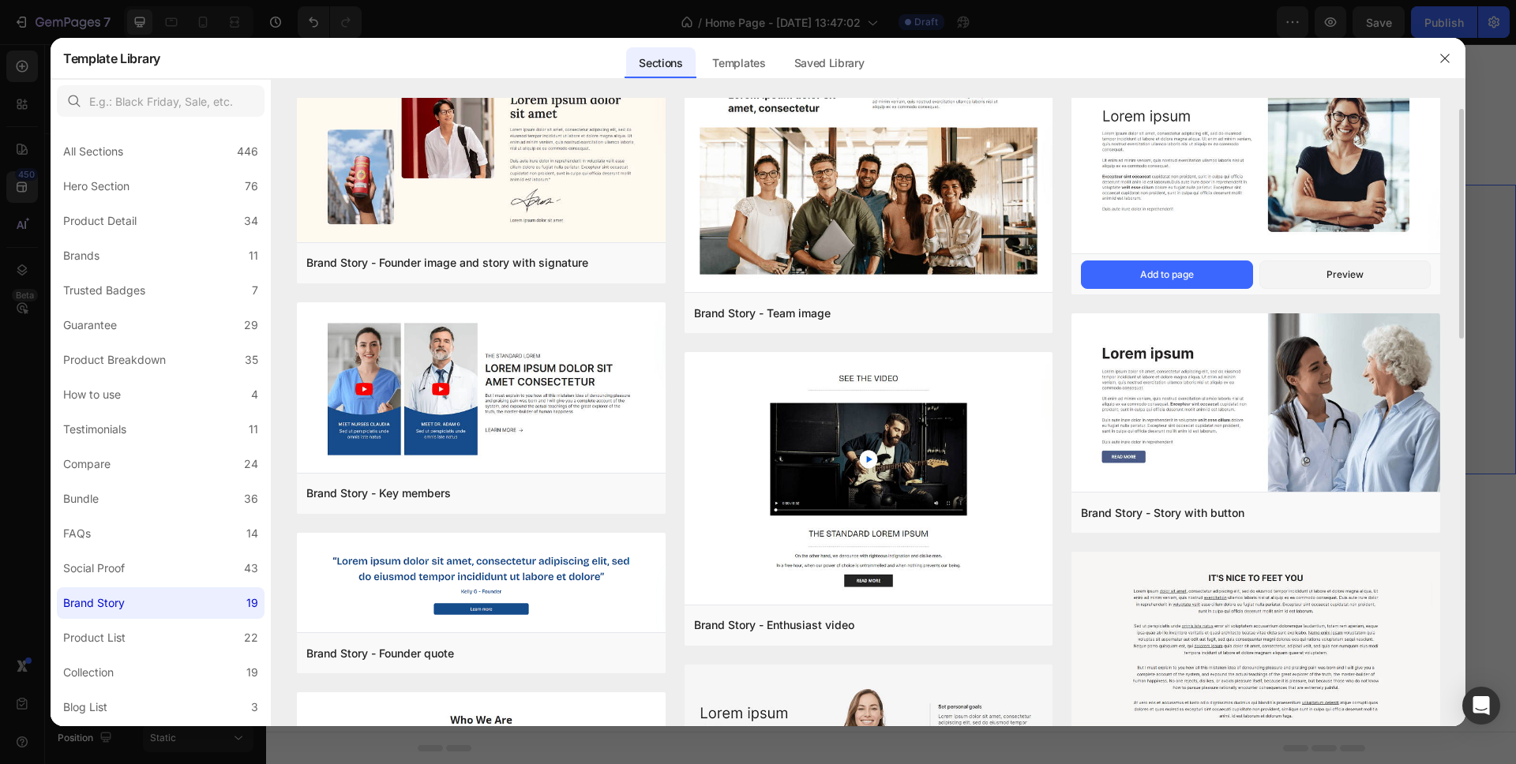
click at [1206, 201] on img at bounding box center [1255, 163] width 369 height 190
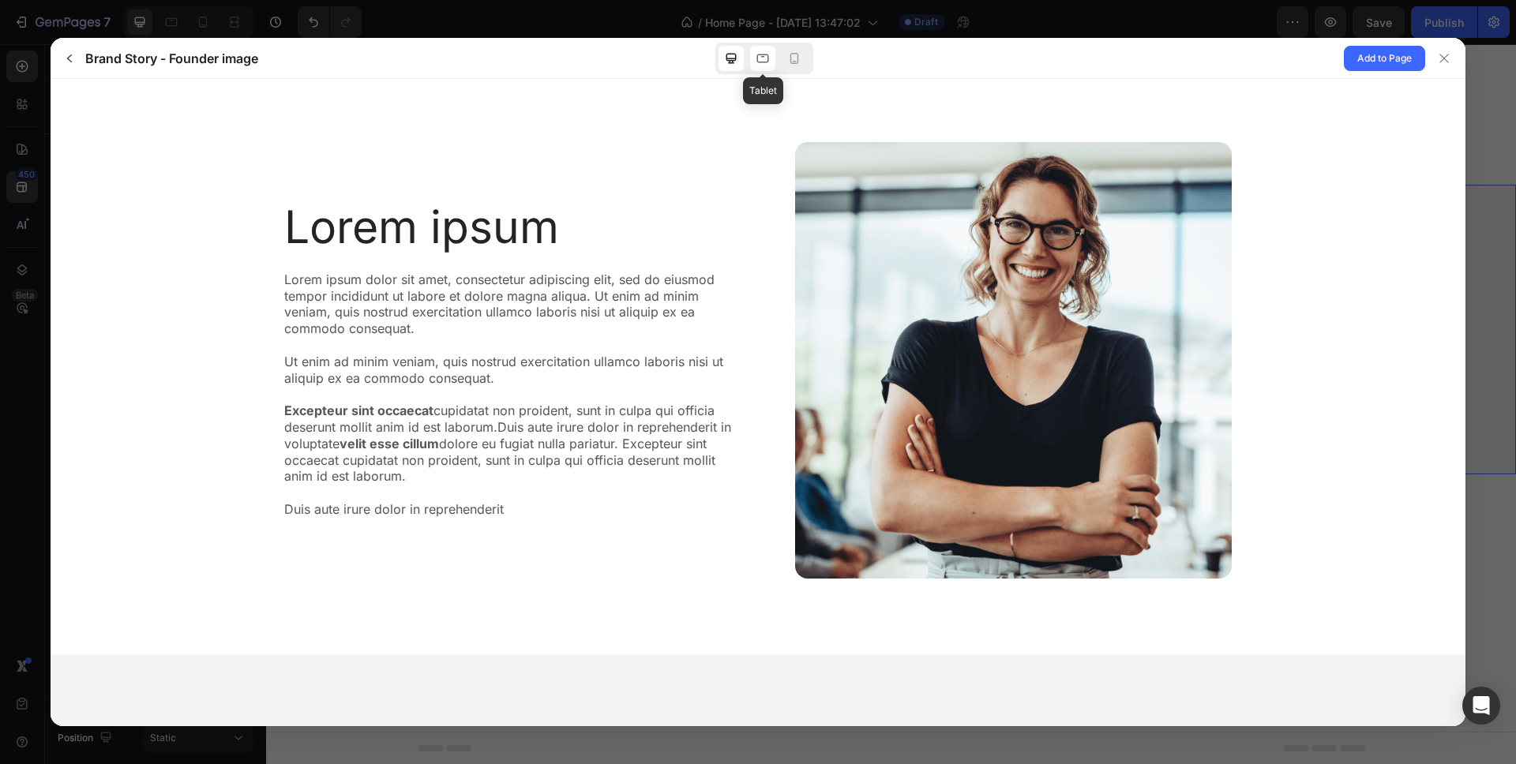
scroll to position [0, 0]
click at [1383, 57] on span "Add to Page" at bounding box center [1384, 58] width 54 height 19
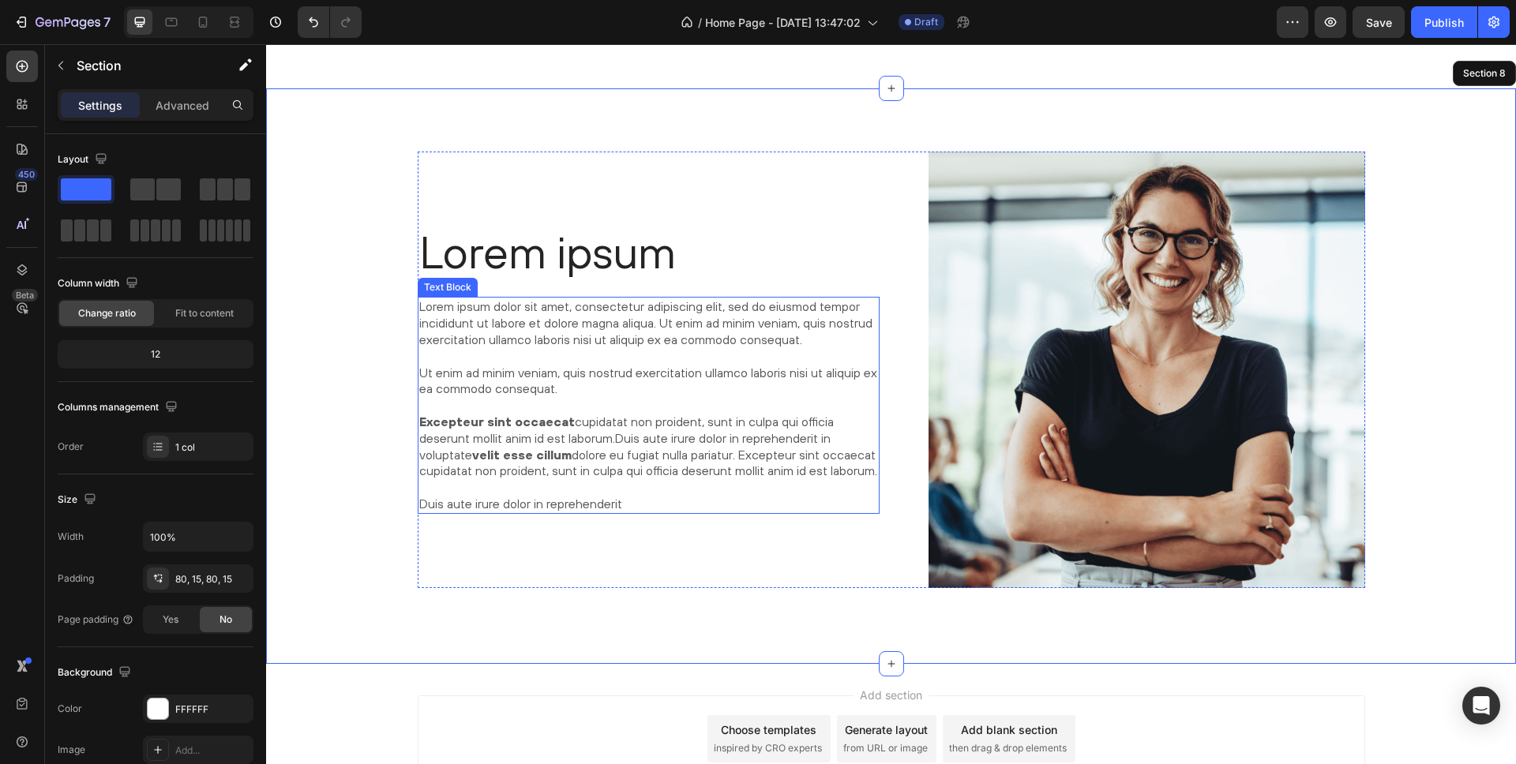
scroll to position [3159, 0]
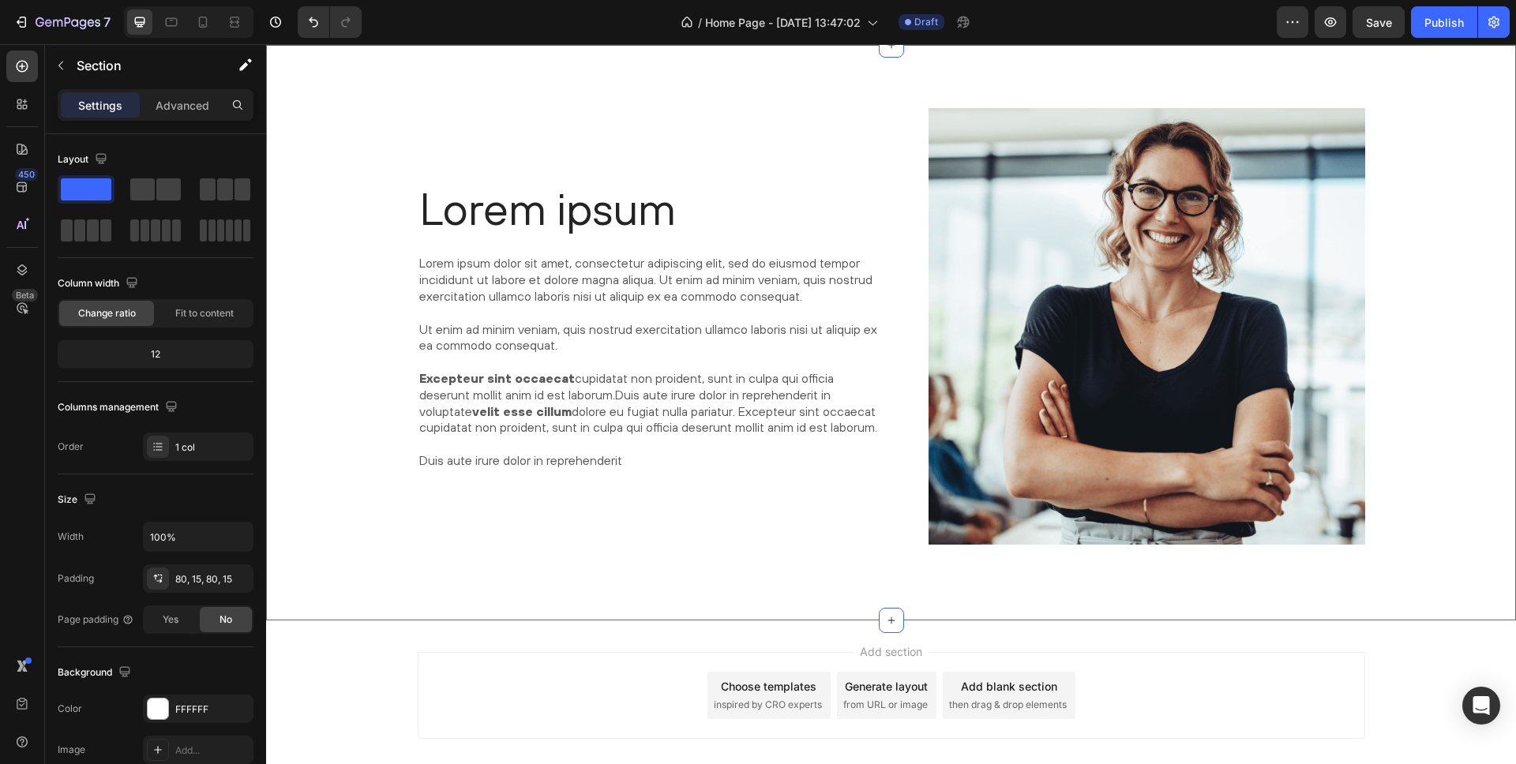
click at [337, 233] on div "Lorem ipsum Heading Lorem ipsum dolor sit amet, consectetur adipiscing elit, se…" at bounding box center [891, 332] width 1226 height 449
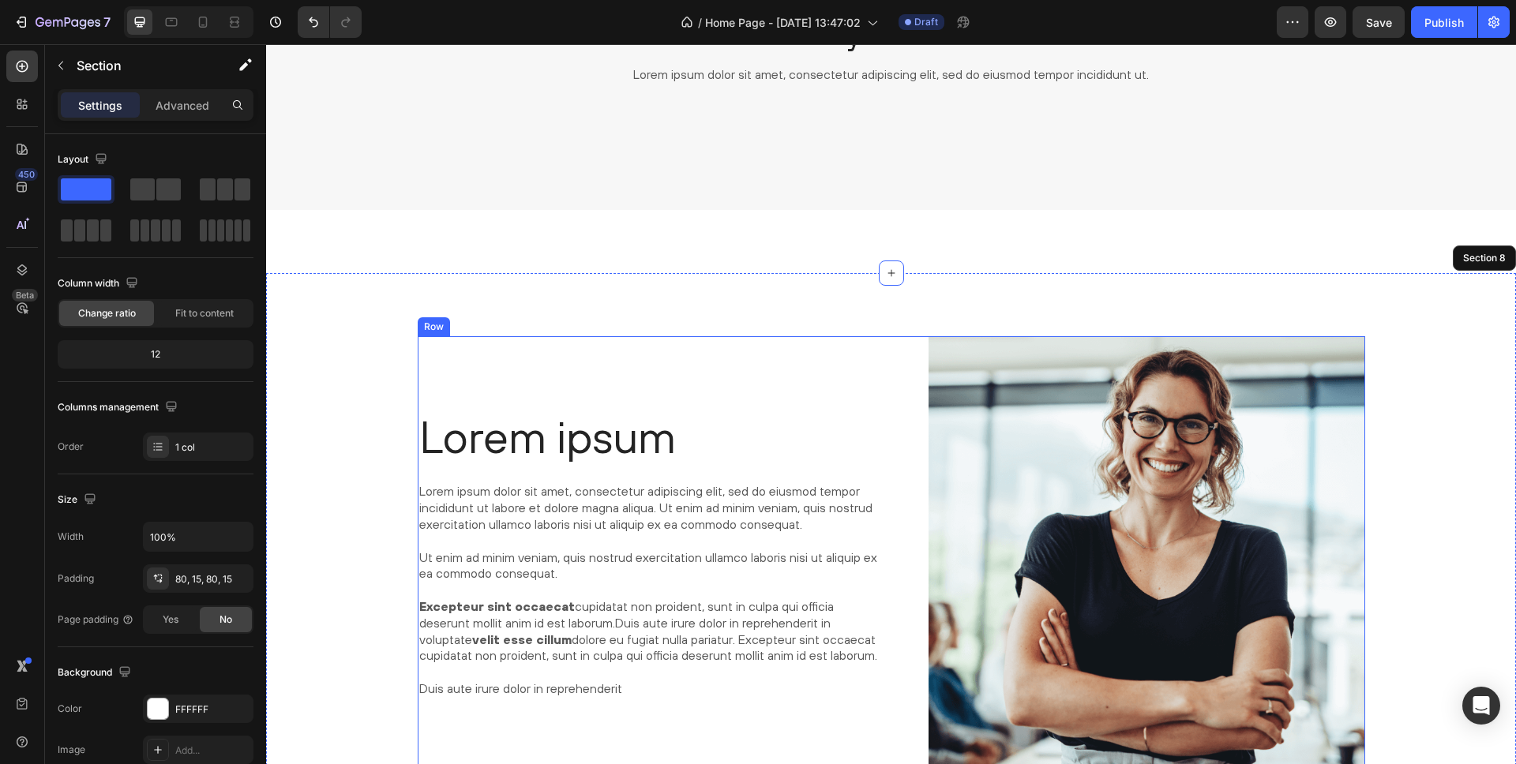
scroll to position [2899, 0]
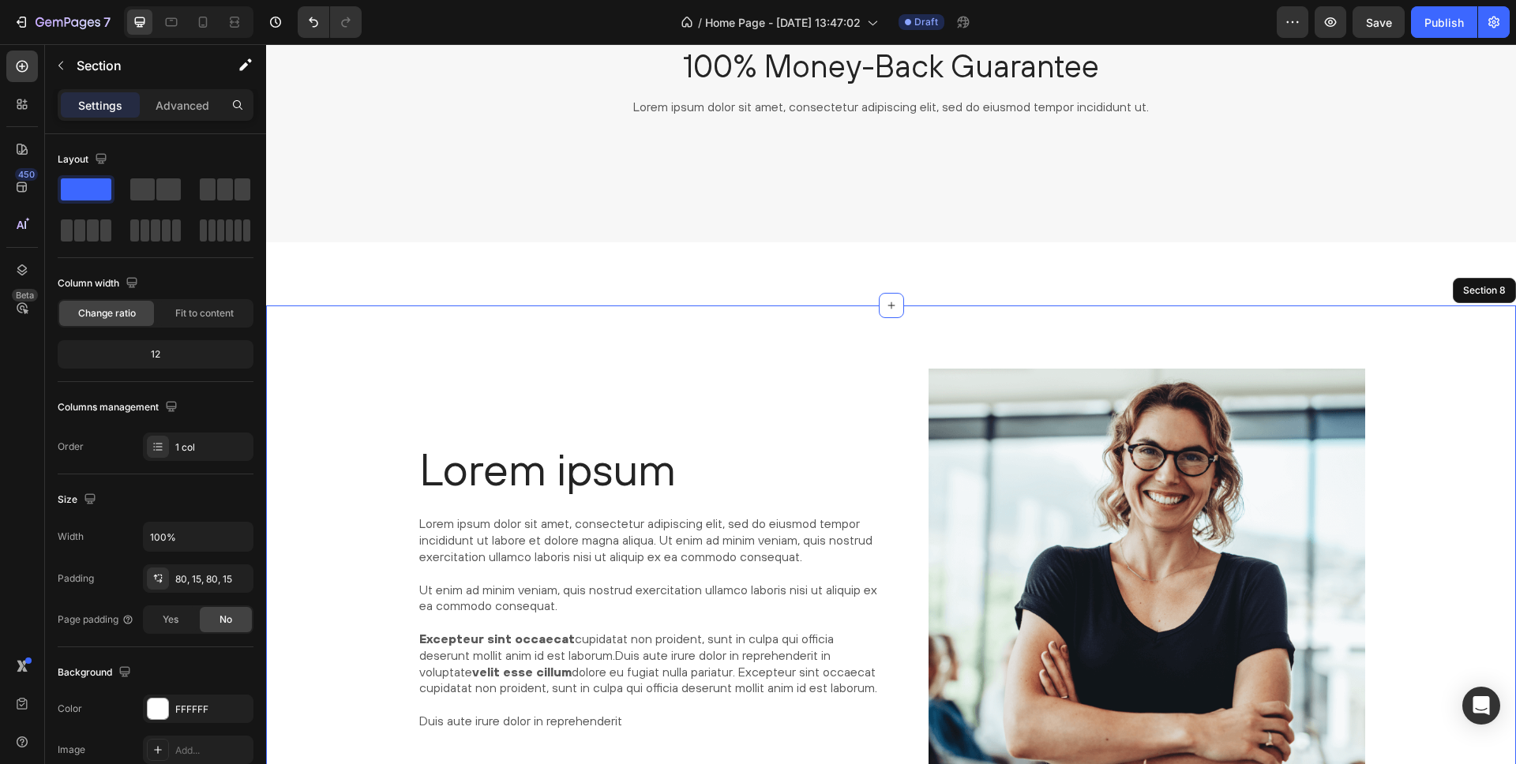
click at [336, 355] on div "Lorem ipsum Heading Lorem ipsum dolor sit amet, consectetur adipiscing elit, se…" at bounding box center [891, 594] width 1250 height 576
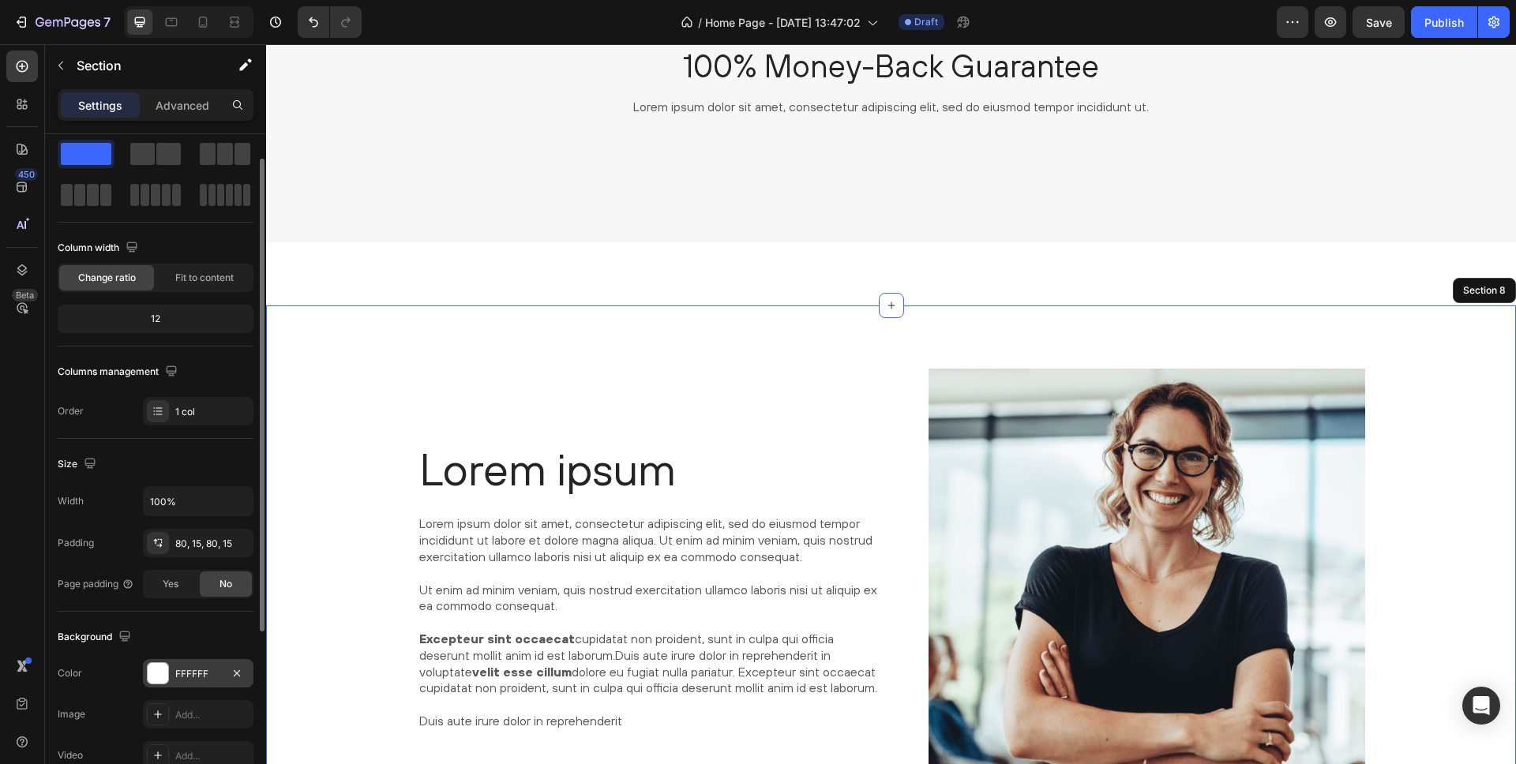
scroll to position [77, 0]
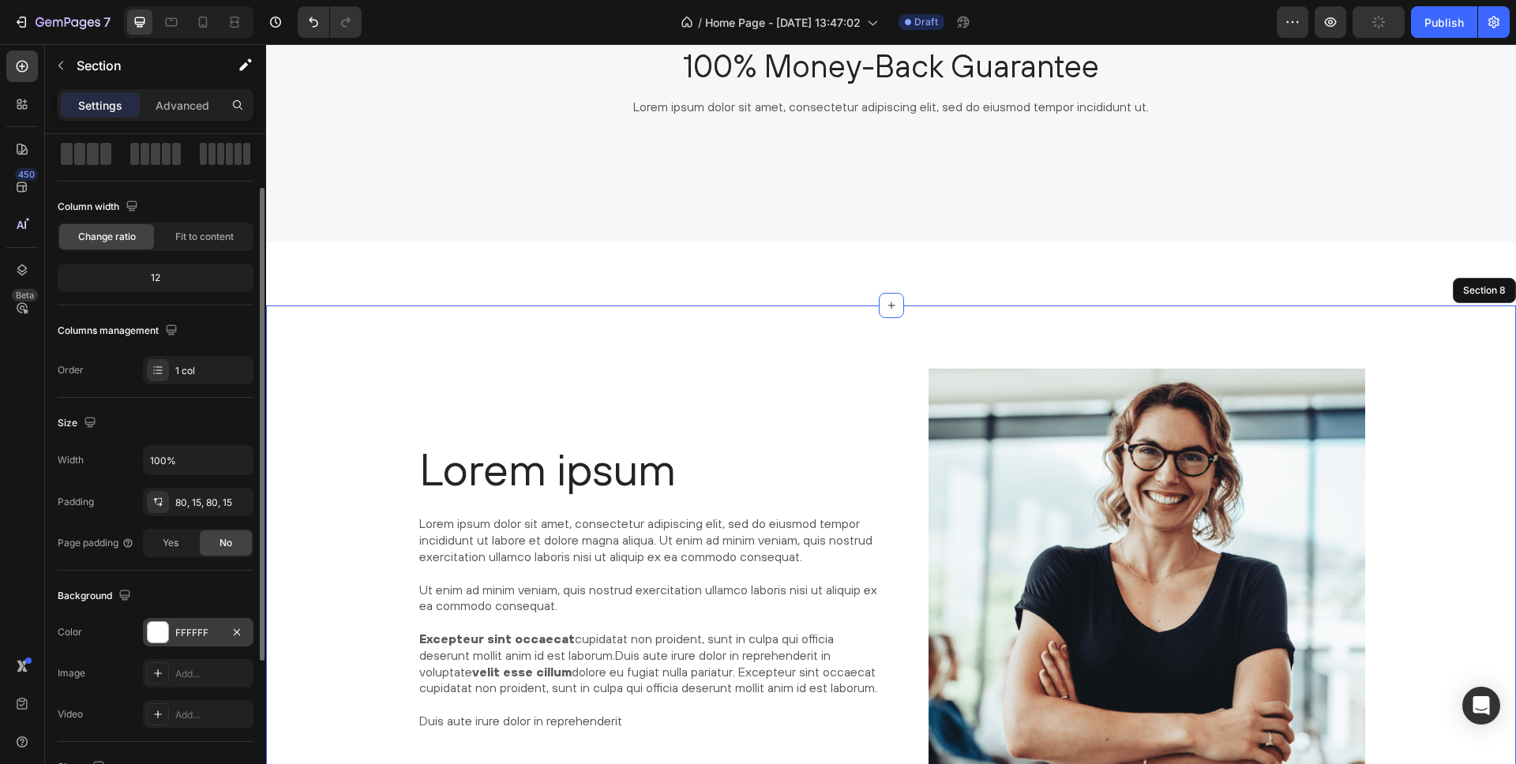
click at [162, 632] on div at bounding box center [158, 632] width 21 height 21
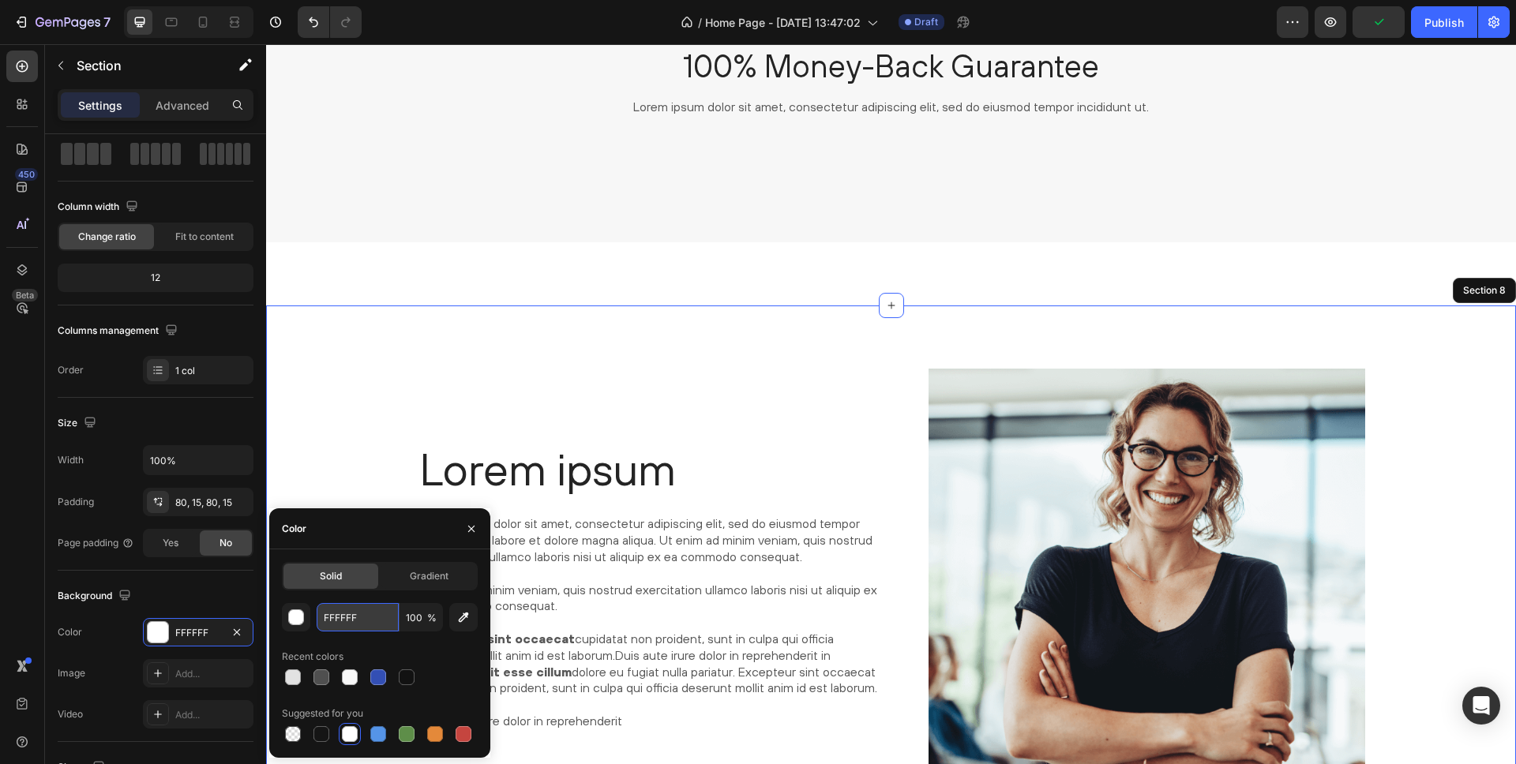
click at [347, 622] on input "FFFFFF" at bounding box center [358, 617] width 82 height 28
paste input "1B1B1C"
type input "1B1B1C"
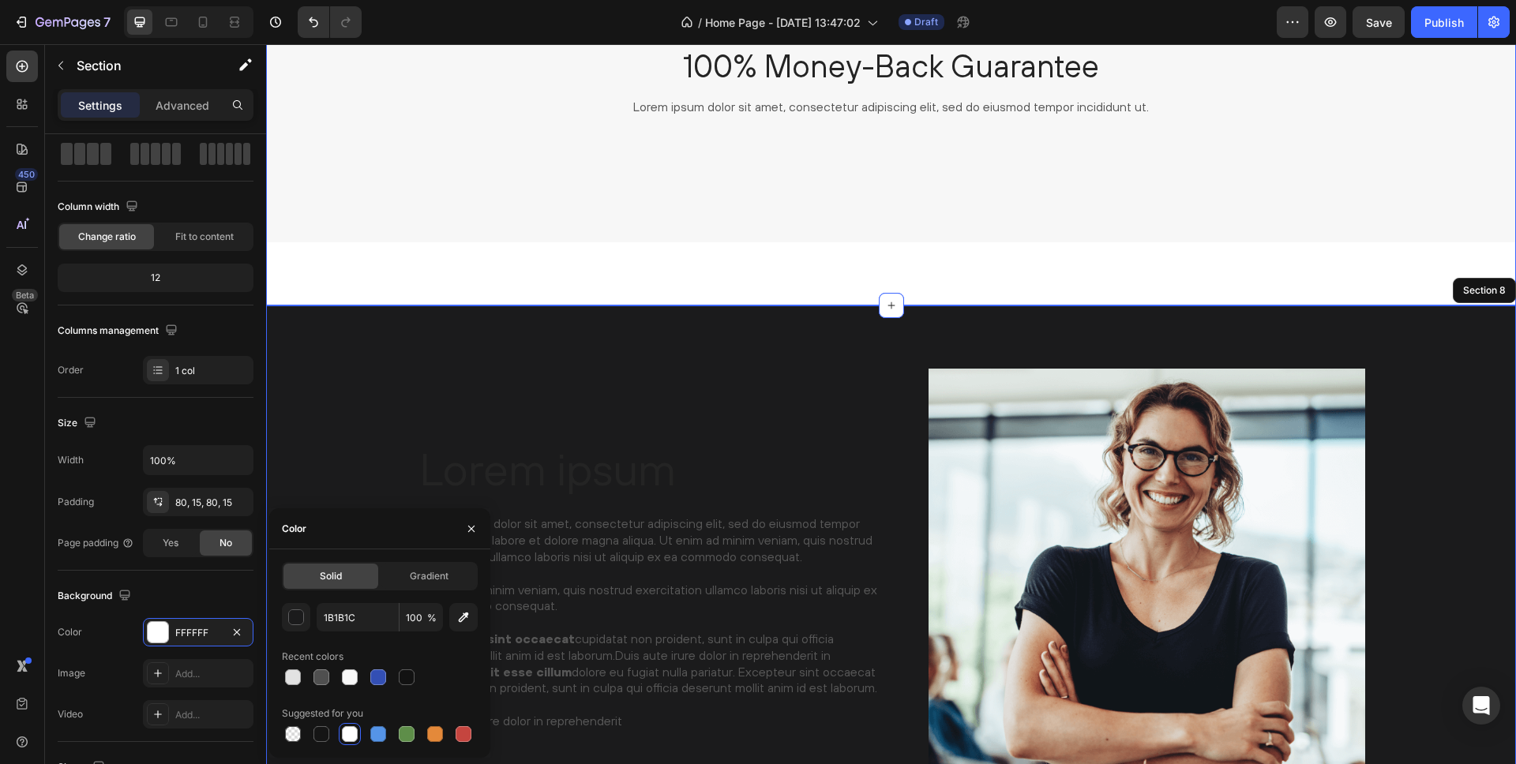
click at [467, 242] on div "Image 100% Money-Back Guarantee Heading Lorem ipsum dolor sit amet, consectetur…" at bounding box center [891, 129] width 1250 height 353
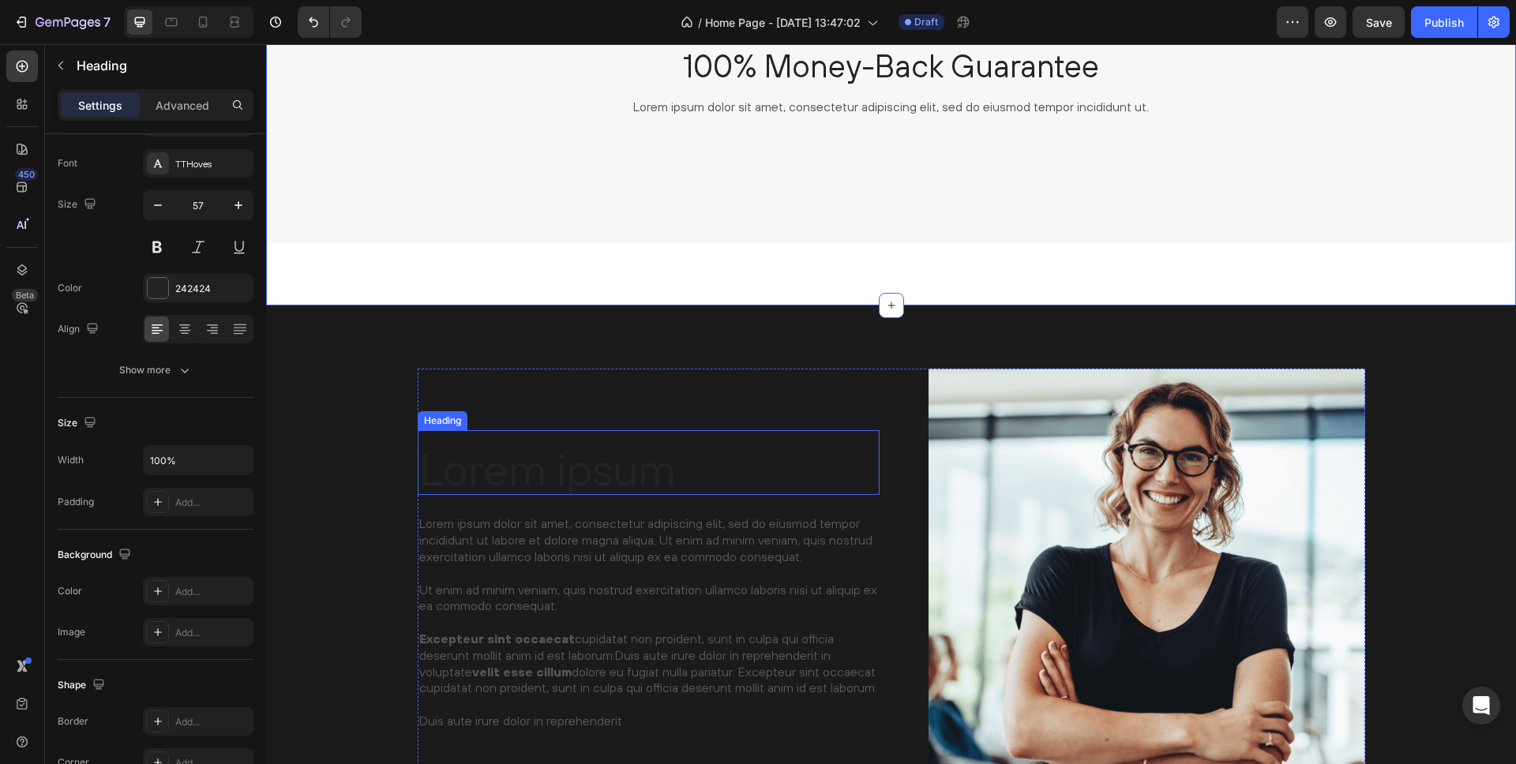
click at [518, 460] on h2 "Lorem ipsum" at bounding box center [649, 469] width 462 height 53
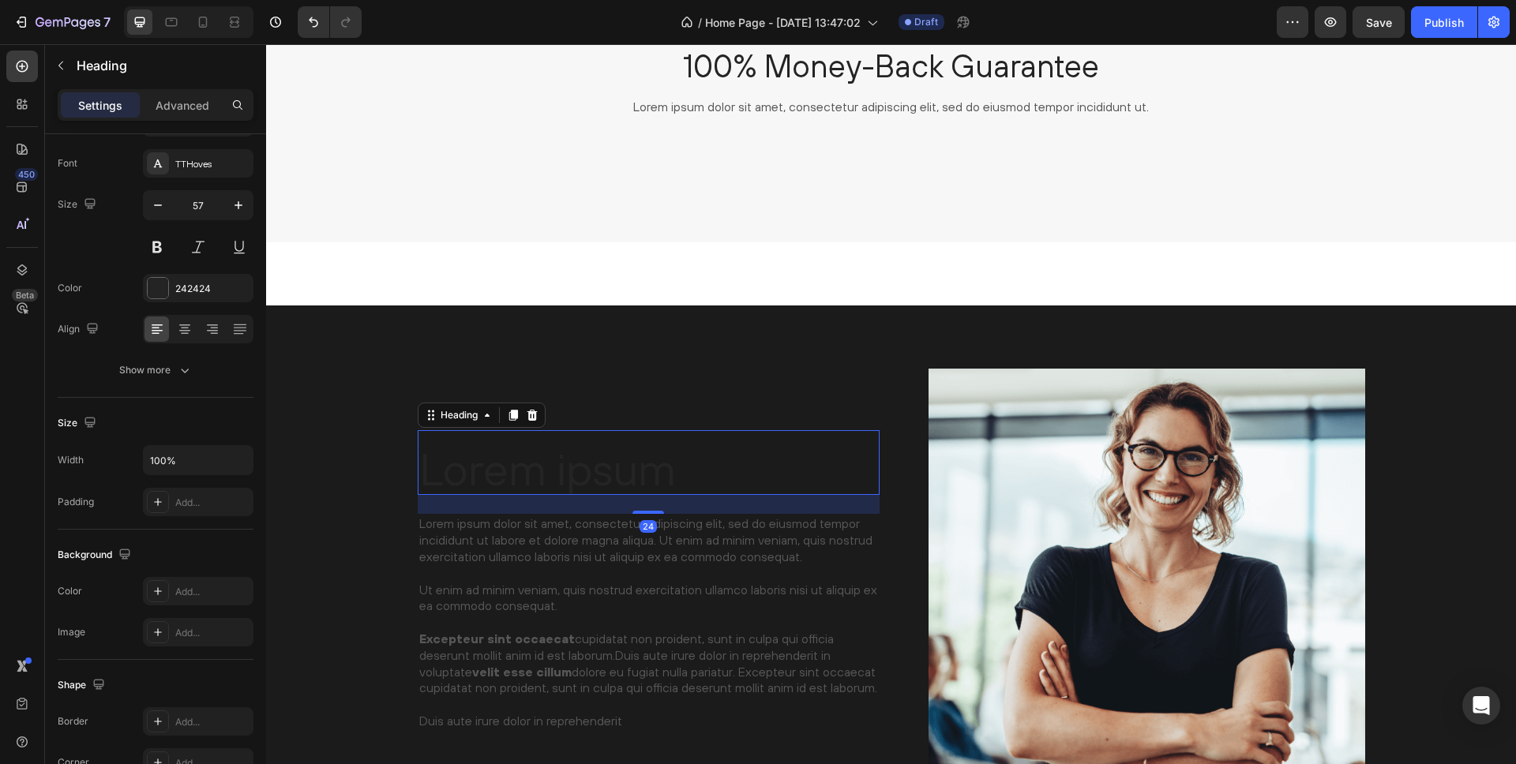
scroll to position [0, 0]
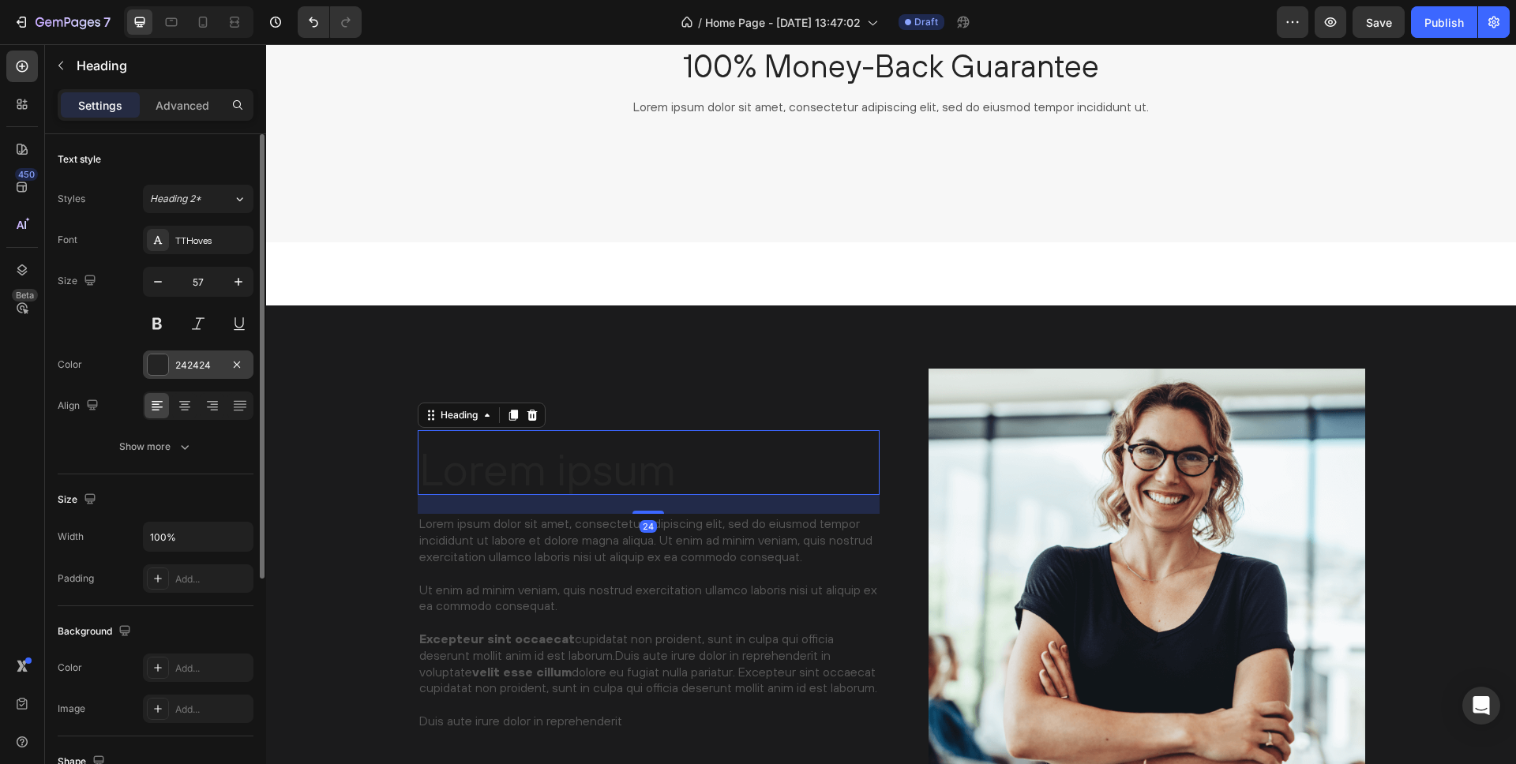
click at [156, 361] on div at bounding box center [158, 365] width 21 height 21
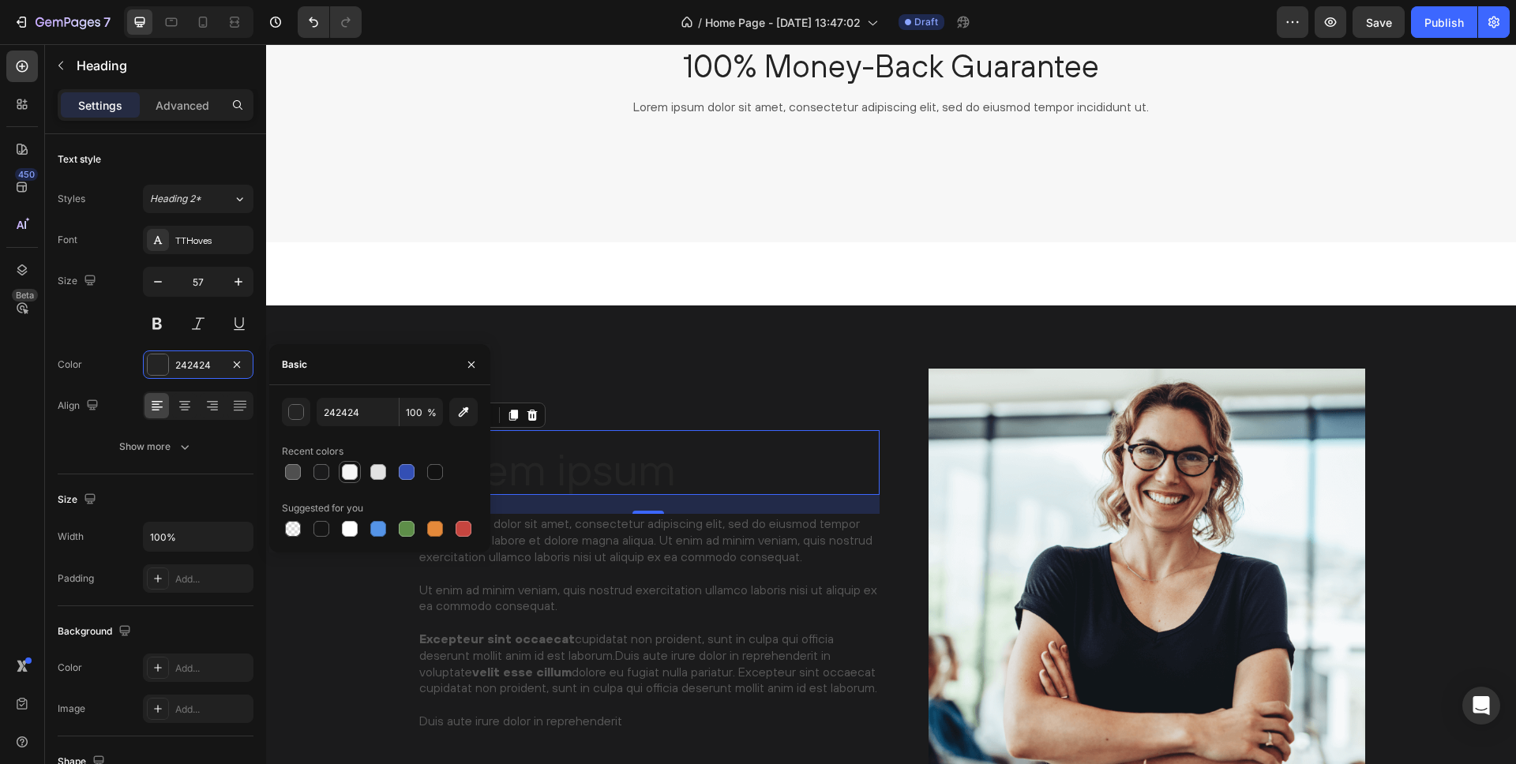
click at [353, 474] on div at bounding box center [350, 472] width 16 height 16
type input "F7F7F7"
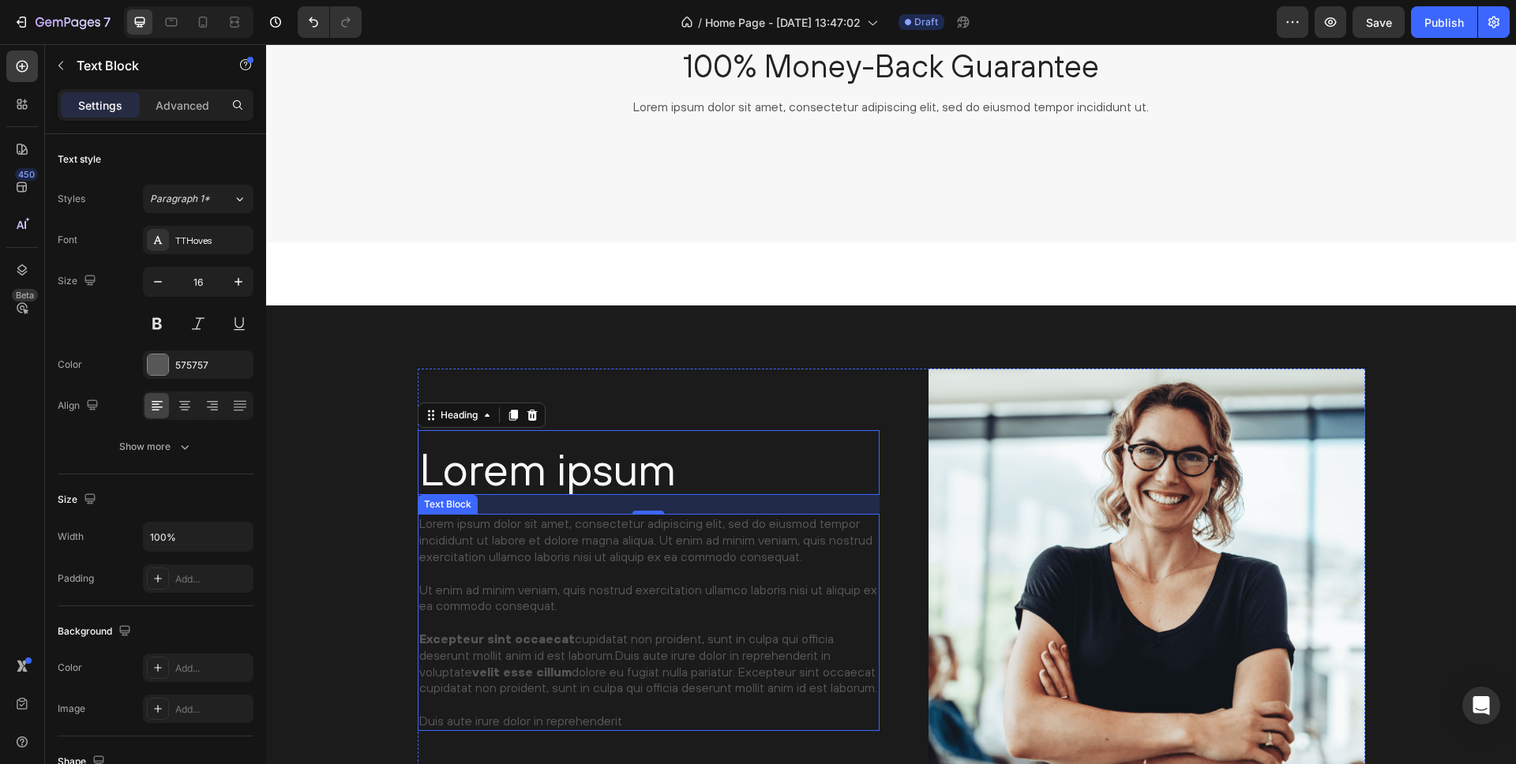
click at [555, 519] on p "Lorem ipsum dolor sit amet, consectetur adipiscing elit, sed do eiusmod tempor …" at bounding box center [648, 622] width 459 height 213
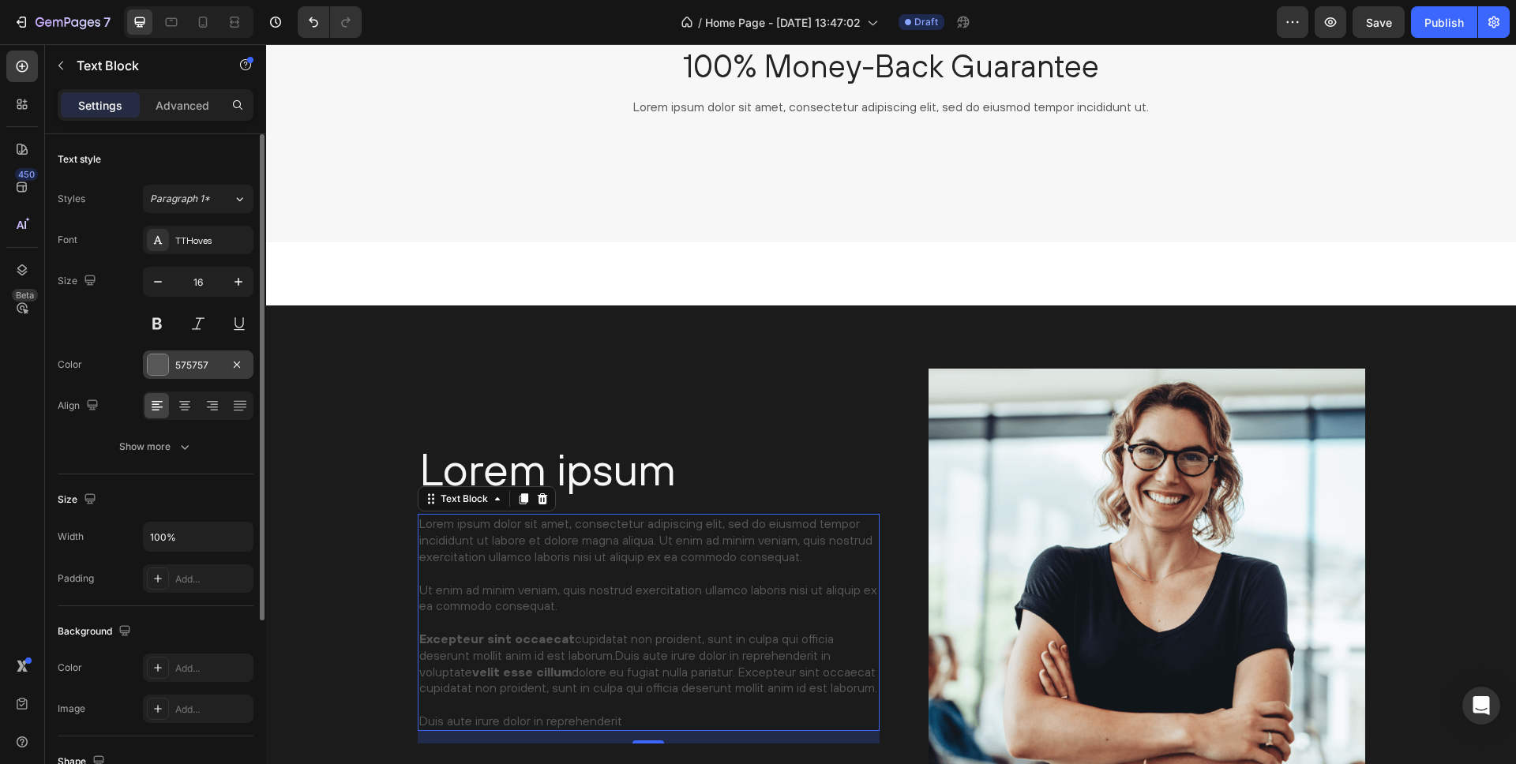
click at [156, 359] on div at bounding box center [158, 365] width 21 height 21
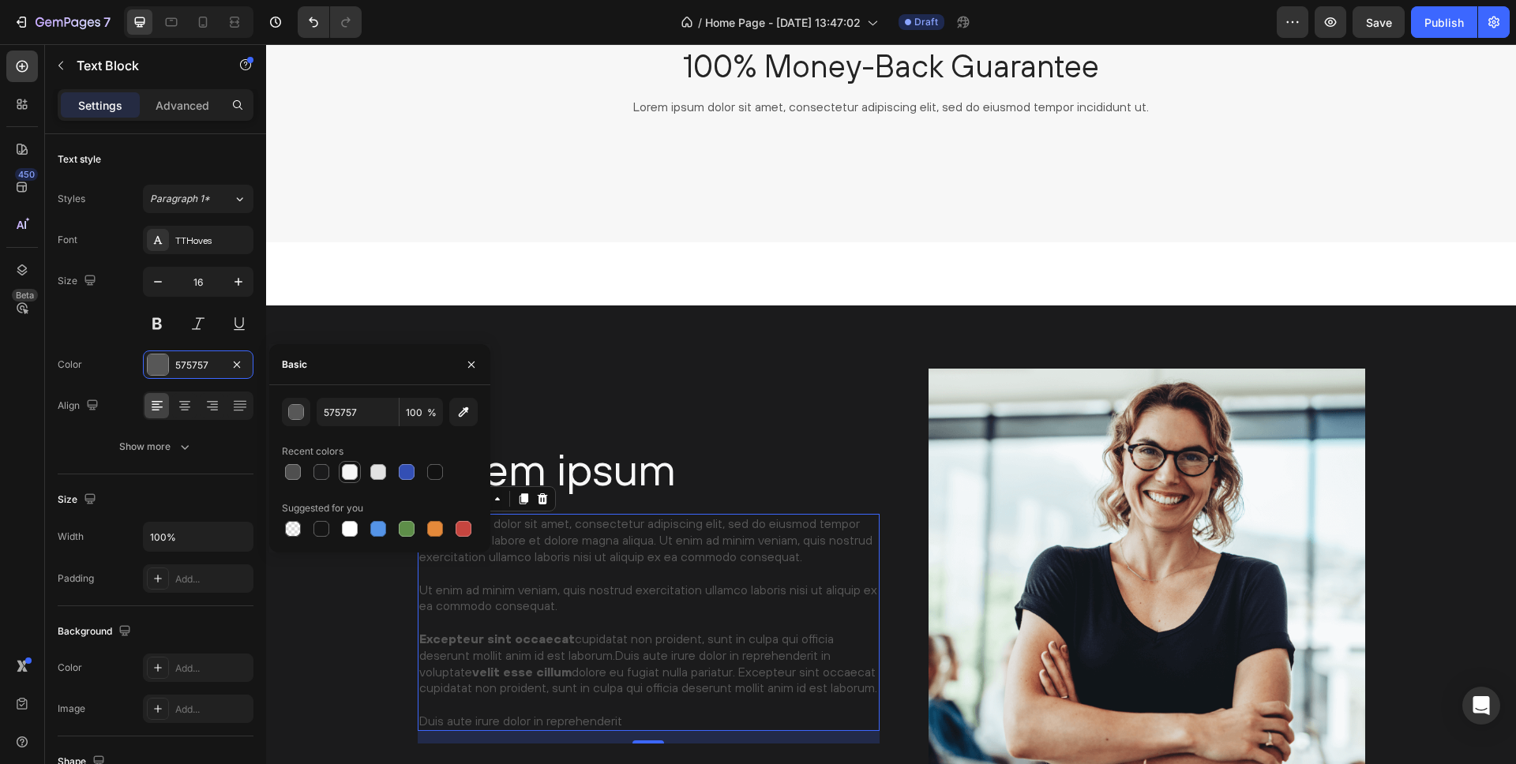
click at [343, 472] on div at bounding box center [350, 472] width 16 height 16
type input "F7F7F7"
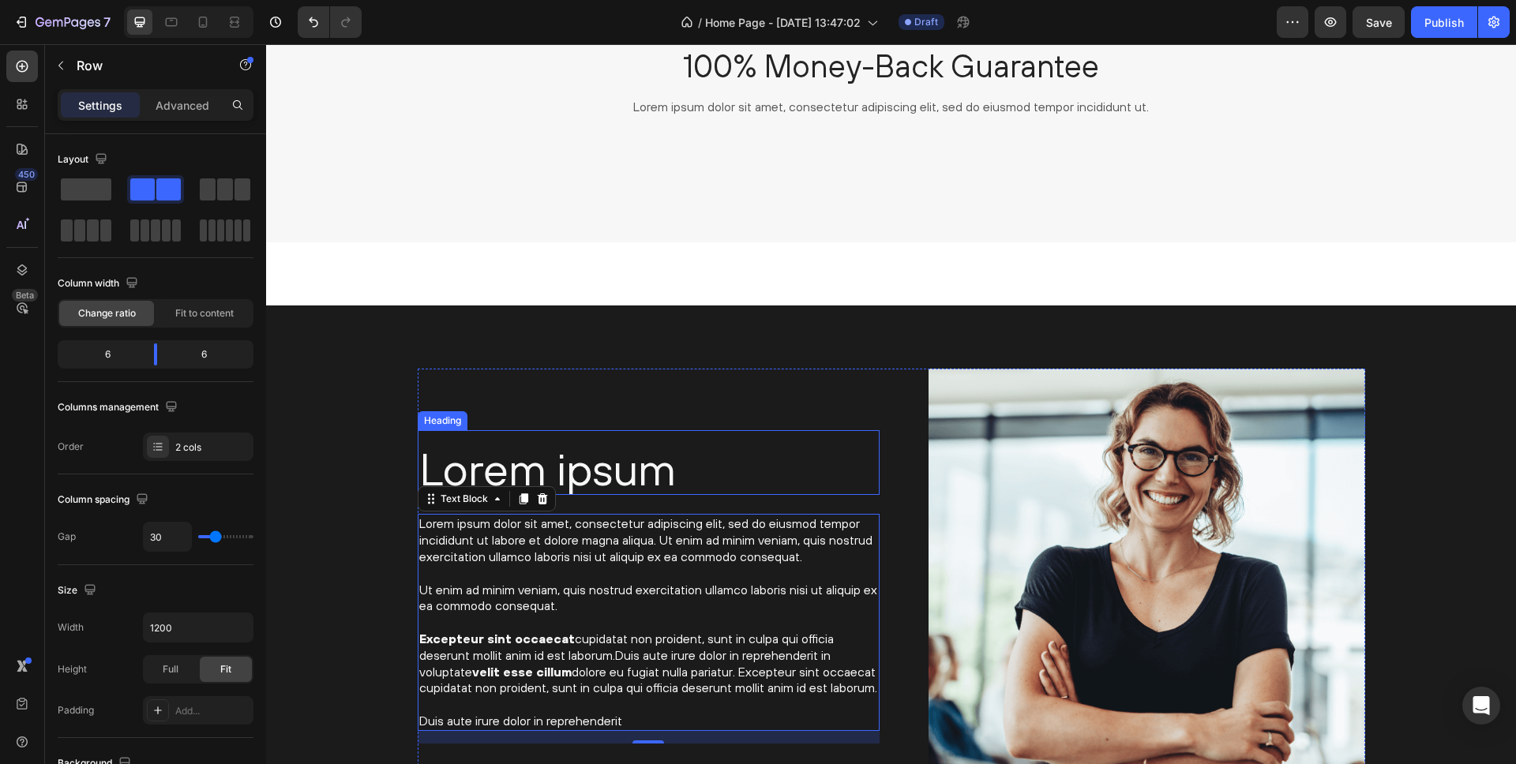
click at [670, 398] on div "Lorem ipsum Heading Lorem ipsum dolor sit amet, consectetur adipiscing elit, se…" at bounding box center [649, 587] width 462 height 437
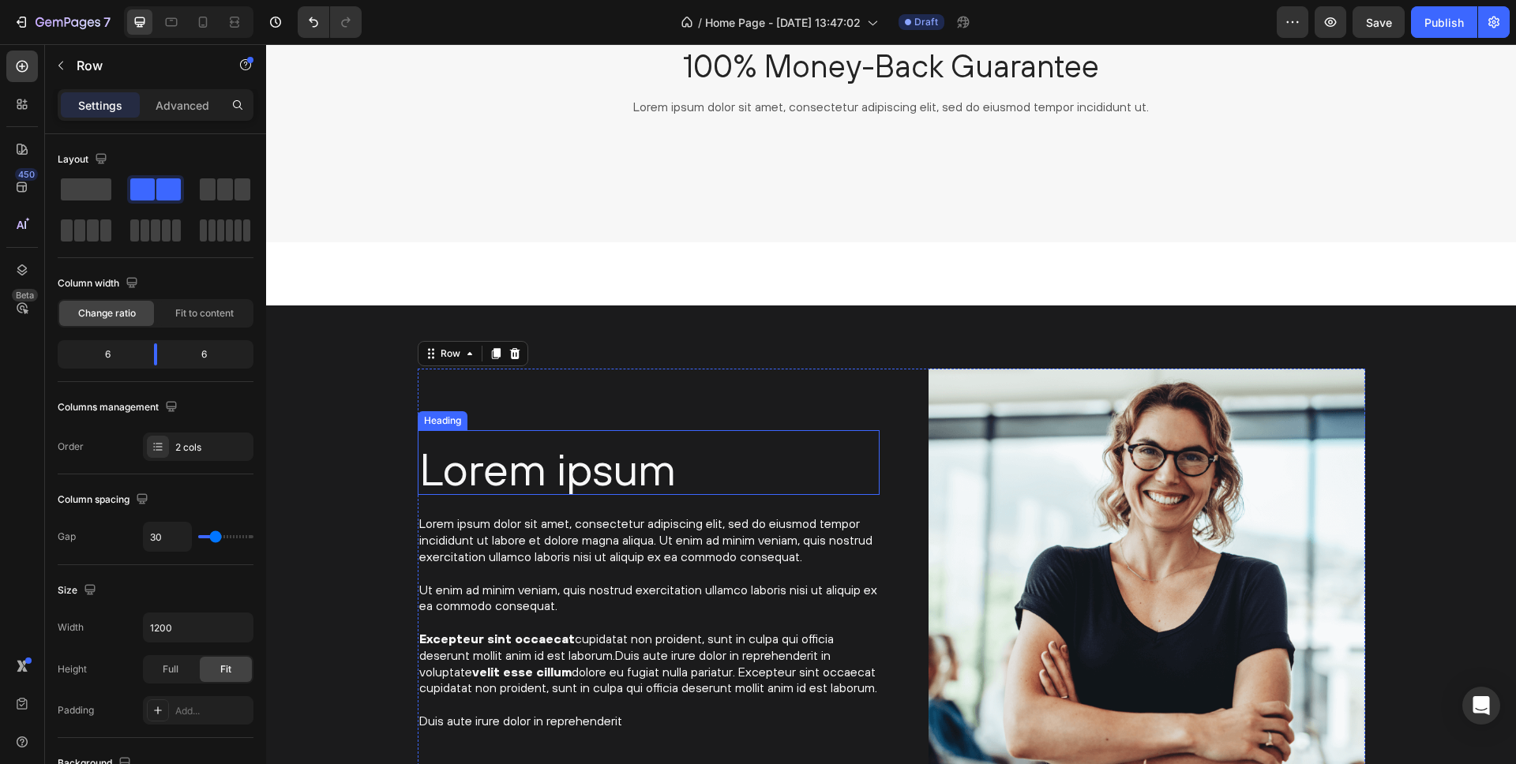
click at [608, 468] on h2 "Lorem ipsum" at bounding box center [649, 469] width 462 height 53
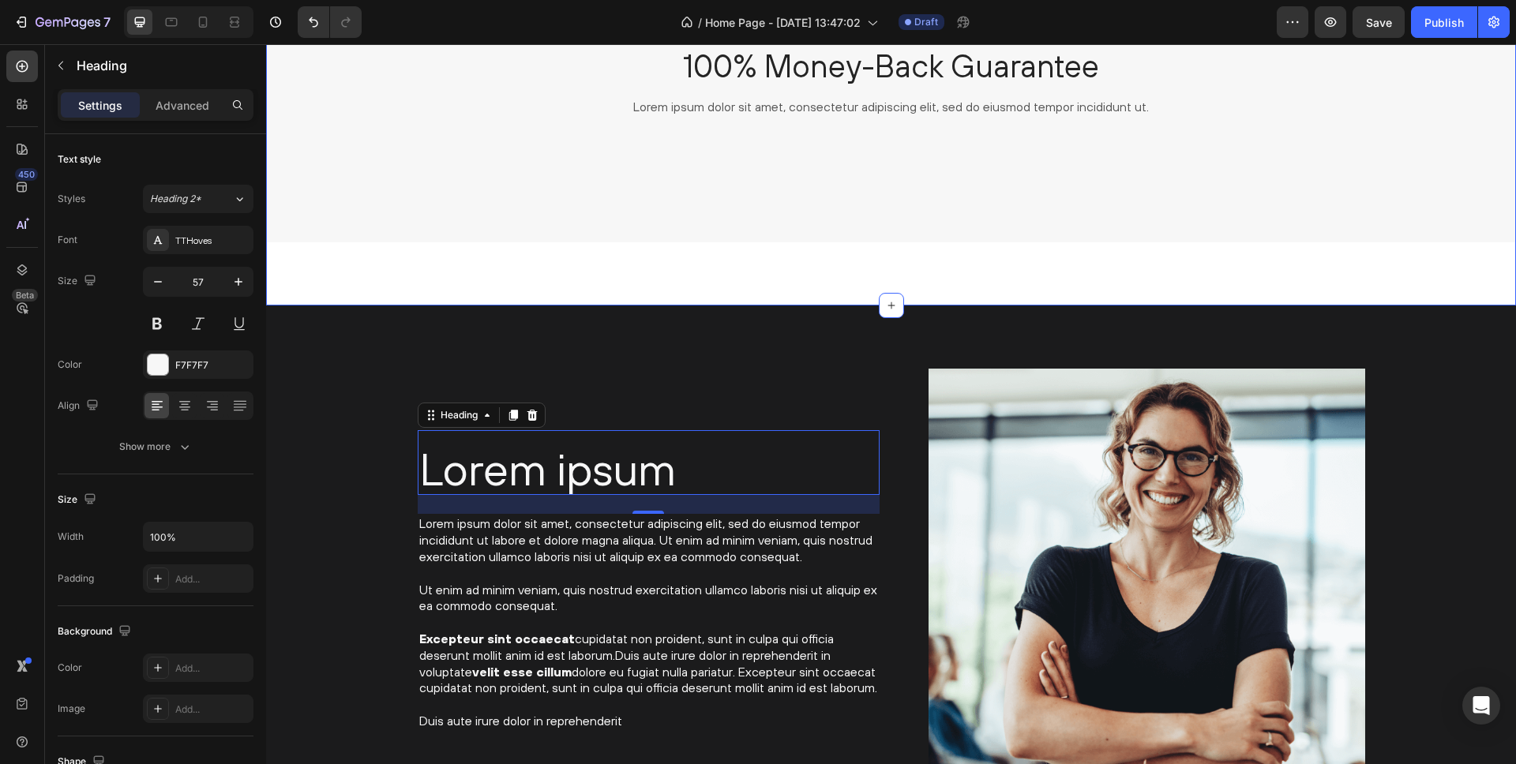
click at [880, 250] on div "Image 100% Money-Back Guarantee Heading Lorem ipsum dolor sit amet, consectetur…" at bounding box center [891, 129] width 1250 height 353
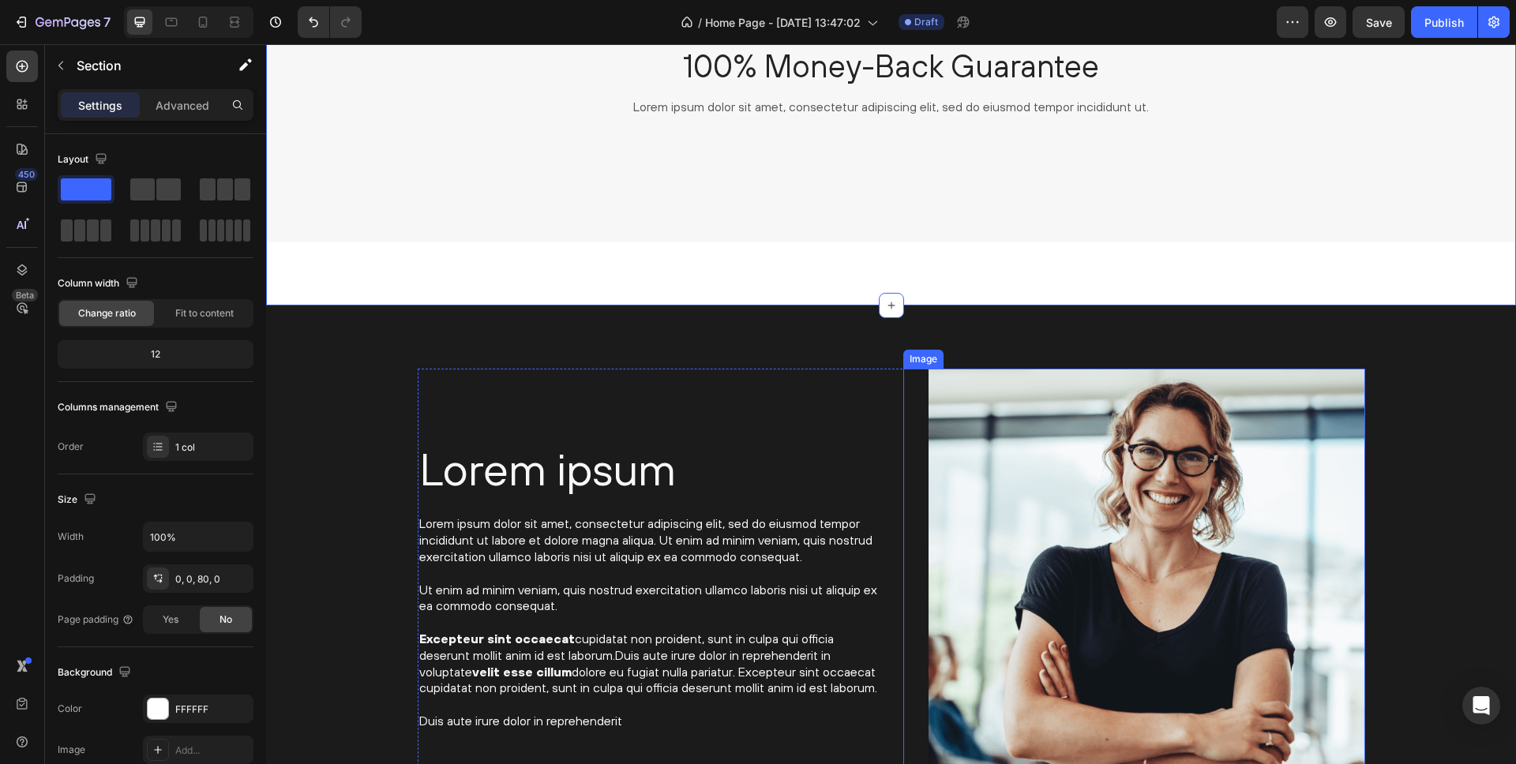
click at [989, 384] on img at bounding box center [1147, 587] width 437 height 437
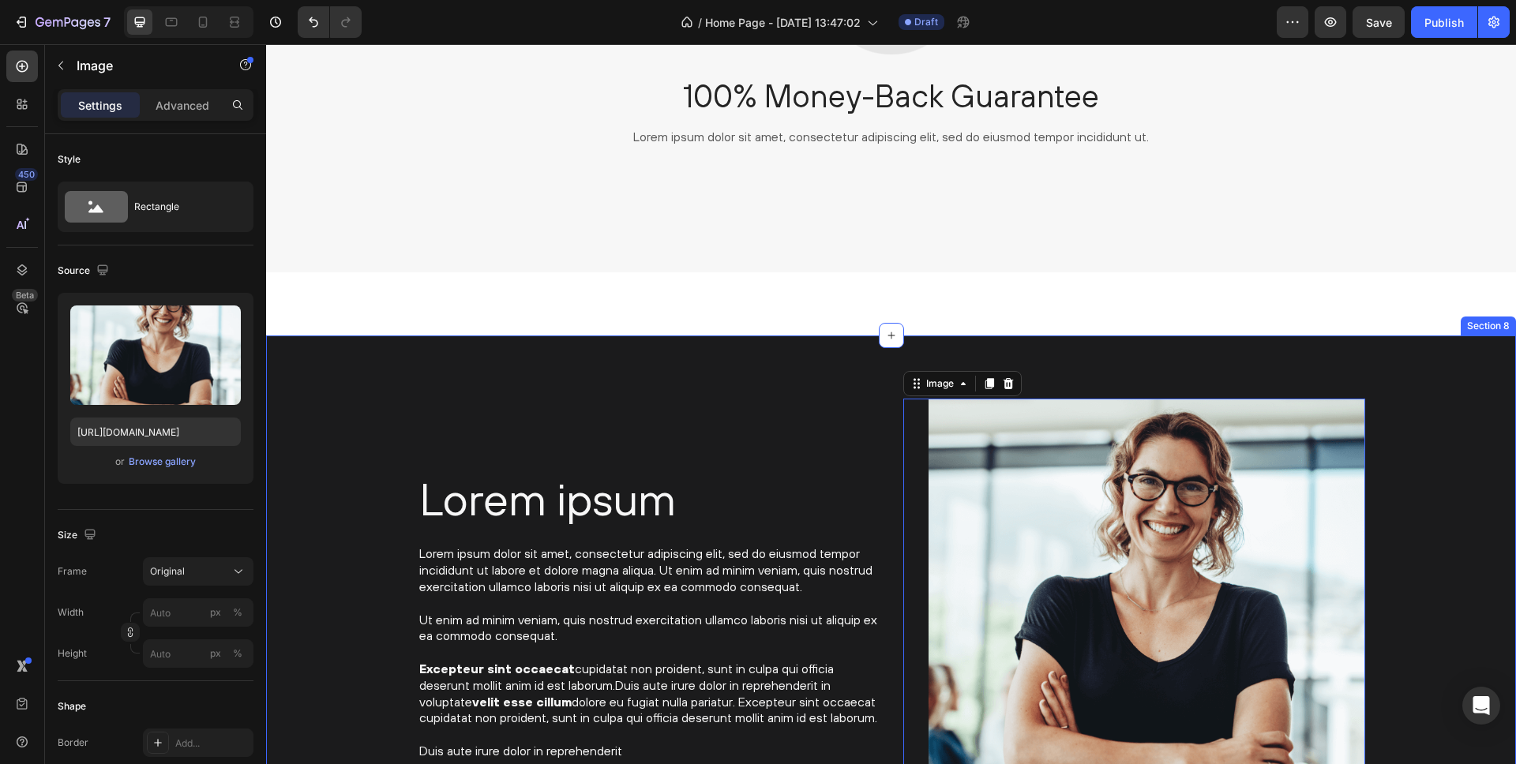
scroll to position [2827, 0]
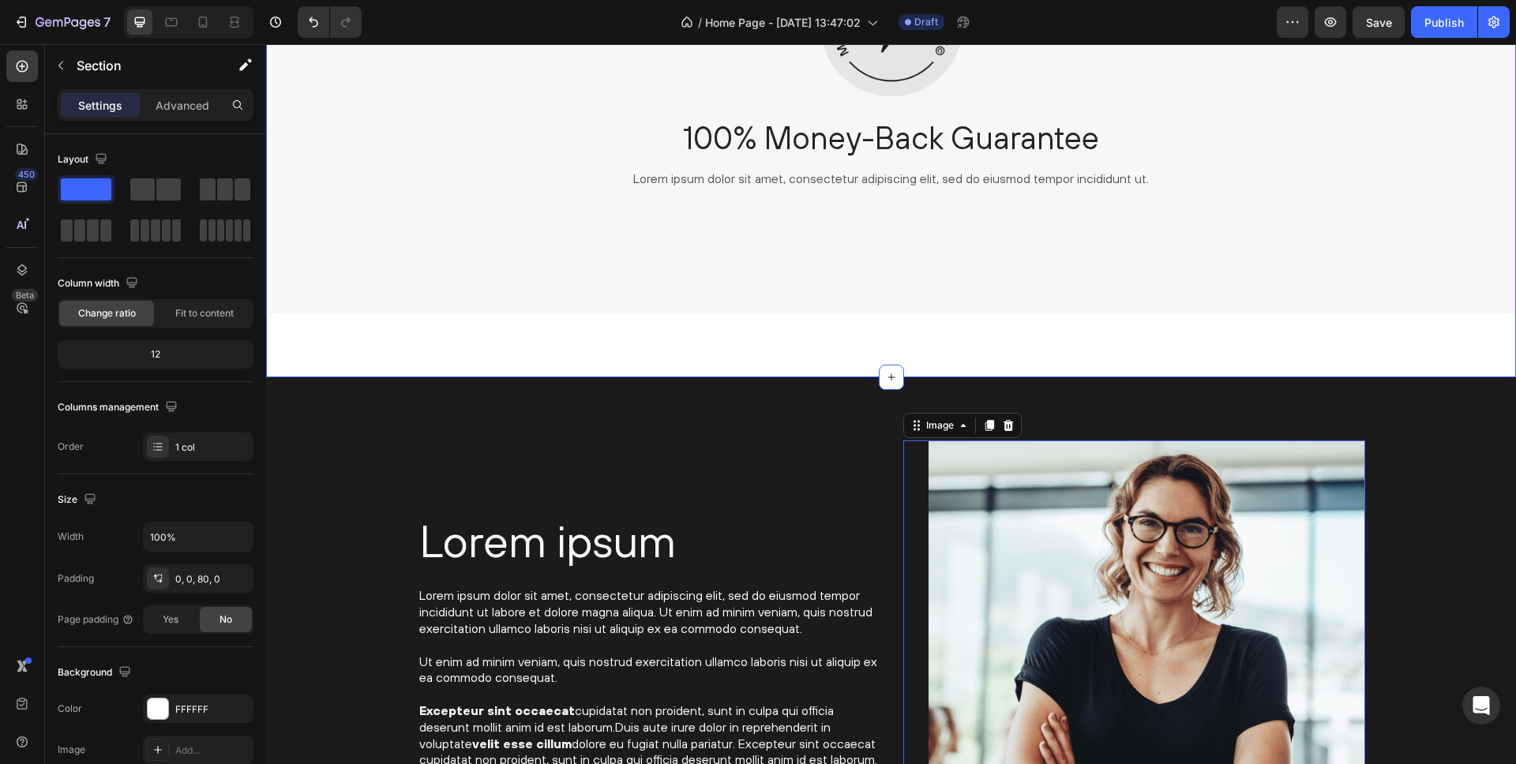
click at [932, 342] on div "Image 100% Money-Back Guarantee Heading Lorem ipsum dolor sit amet, consectetur…" at bounding box center [891, 200] width 1250 height 353
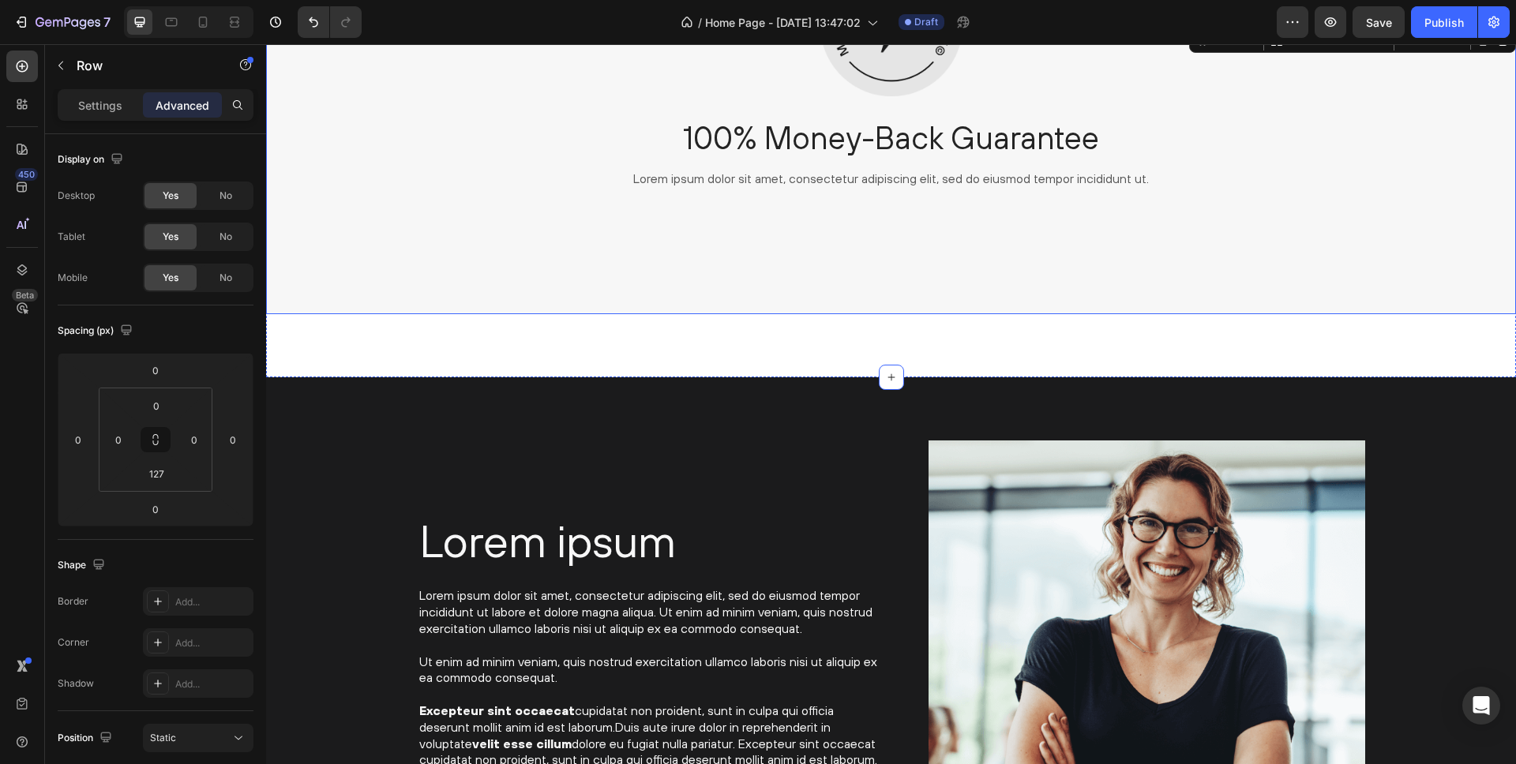
click at [776, 300] on div "Image 100% Money-Back Guarantee Heading Lorem ipsum dolor sit amet, consectetur…" at bounding box center [891, 169] width 1250 height 290
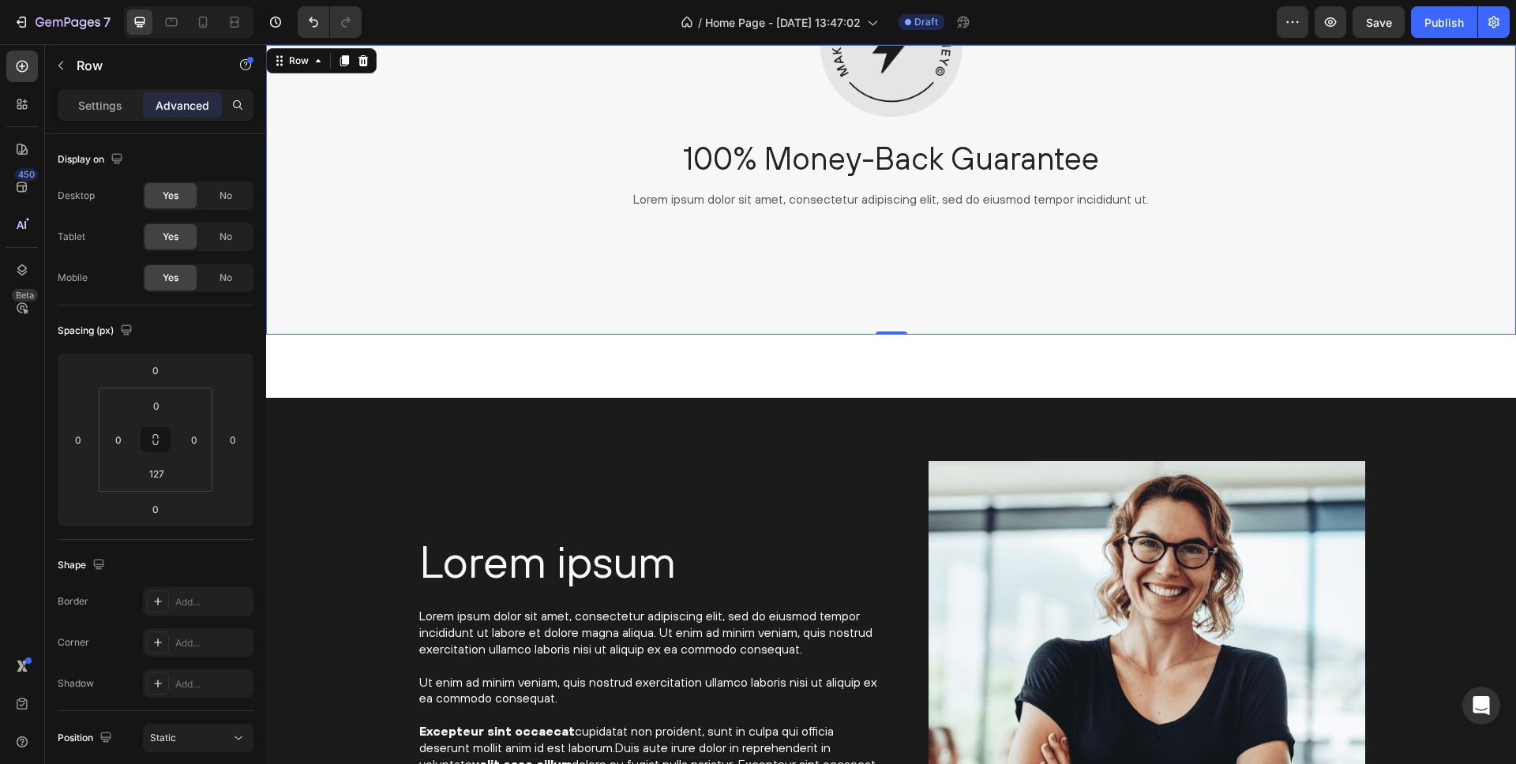
click at [385, 295] on div "Image 100% Money-Back Guarantee Heading Lorem ipsum dolor sit amet, consectetur…" at bounding box center [891, 190] width 1250 height 290
click at [161, 474] on input "127" at bounding box center [157, 474] width 32 height 24
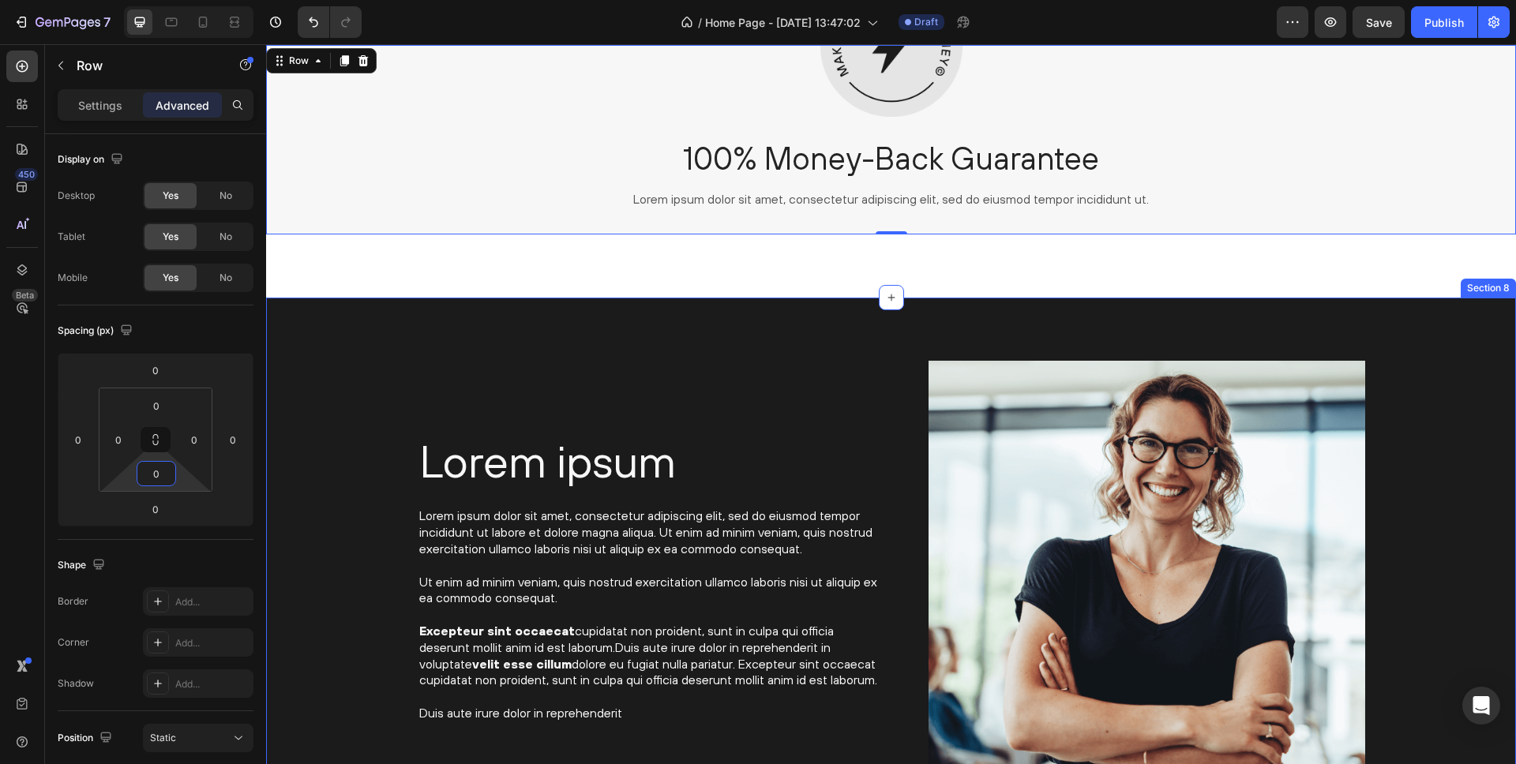
type input "127"
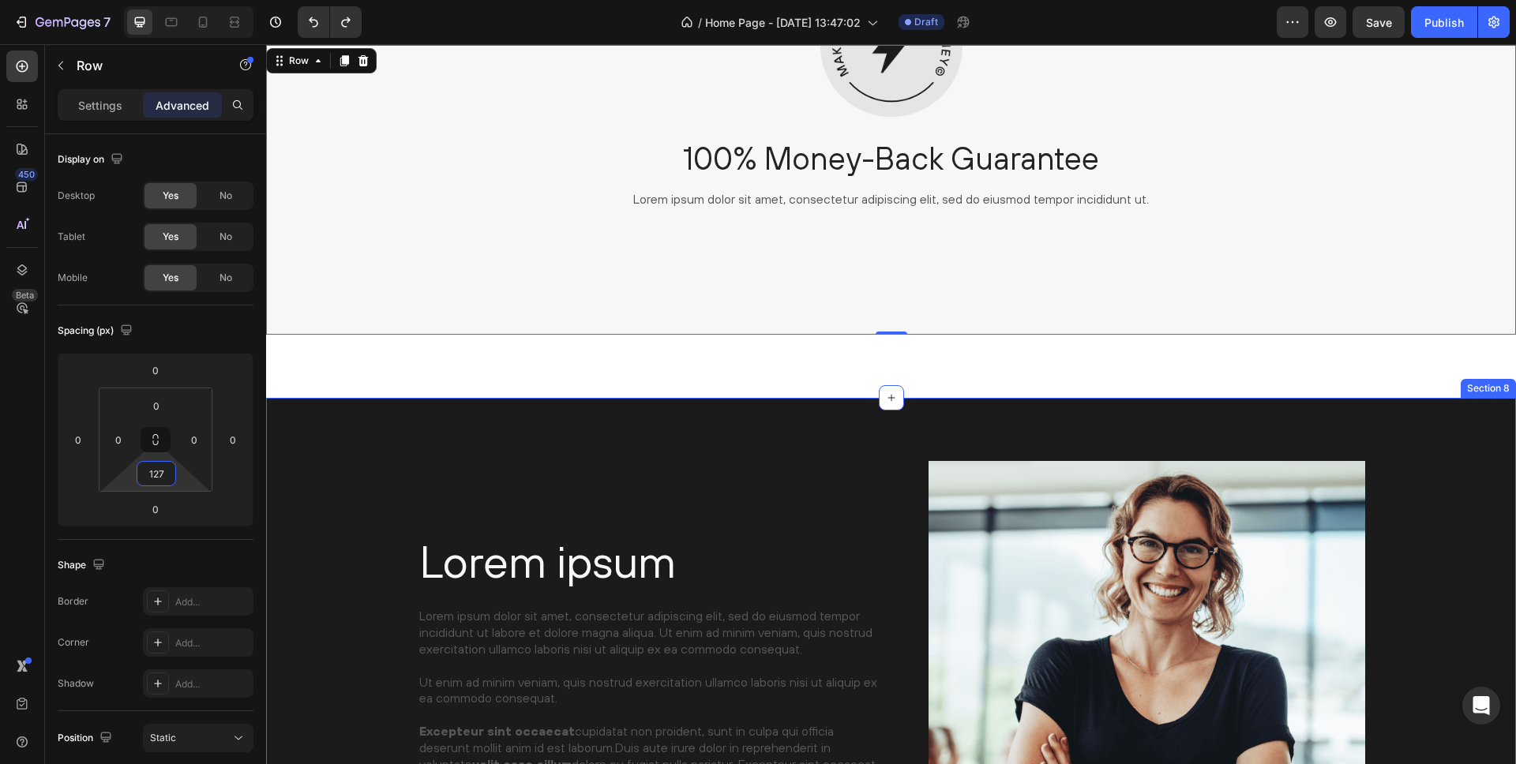
drag, startPoint x: 397, startPoint y: 459, endPoint x: 362, endPoint y: 417, distance: 54.9
click at [397, 459] on div "Lorem ipsum Heading Lorem ipsum dolor sit amet, consectetur adipiscing elit, se…" at bounding box center [891, 686] width 1250 height 576
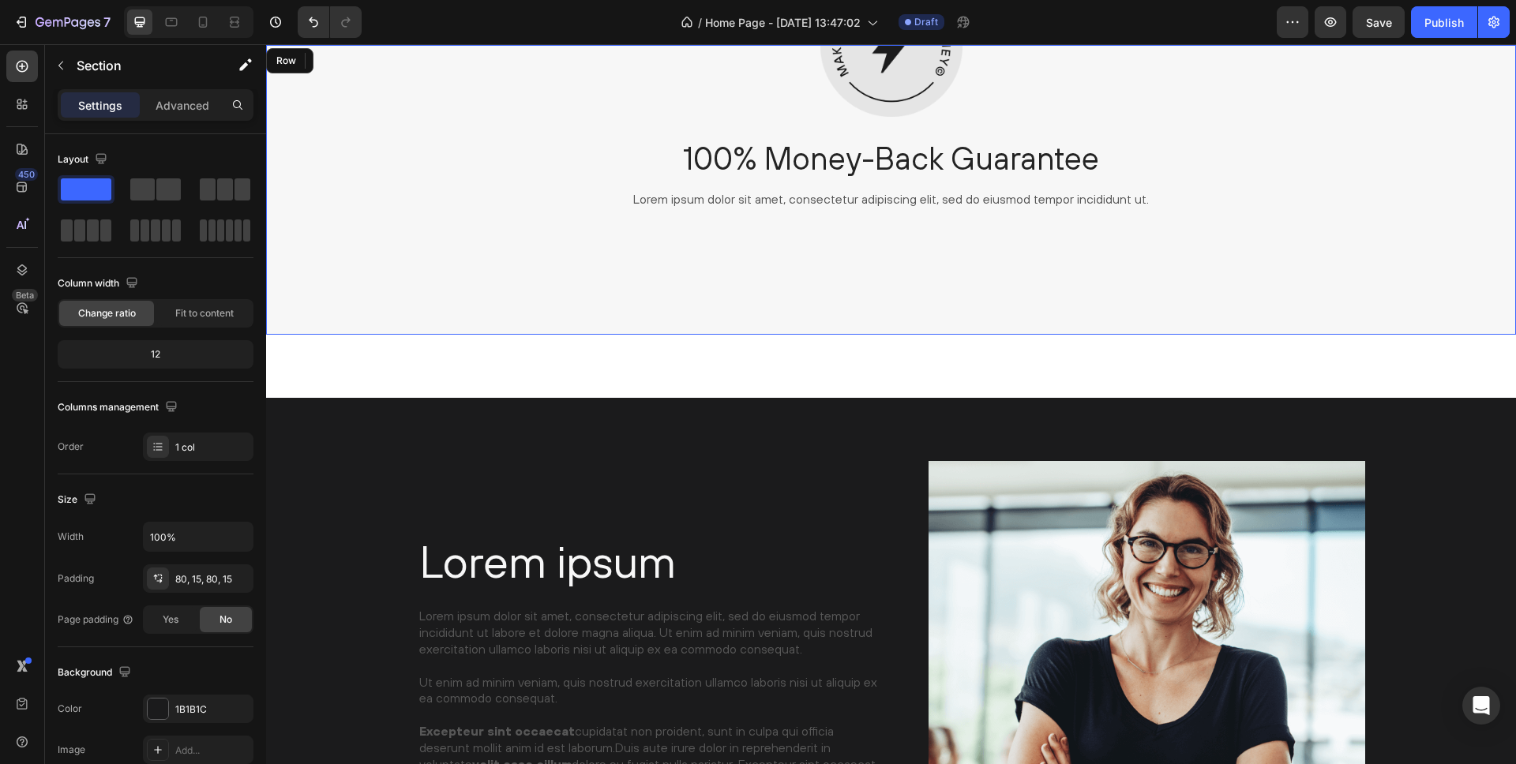
click at [360, 264] on div "Image 100% Money-Back Guarantee Heading Lorem ipsum dolor sit amet, consectetur…" at bounding box center [891, 190] width 1250 height 290
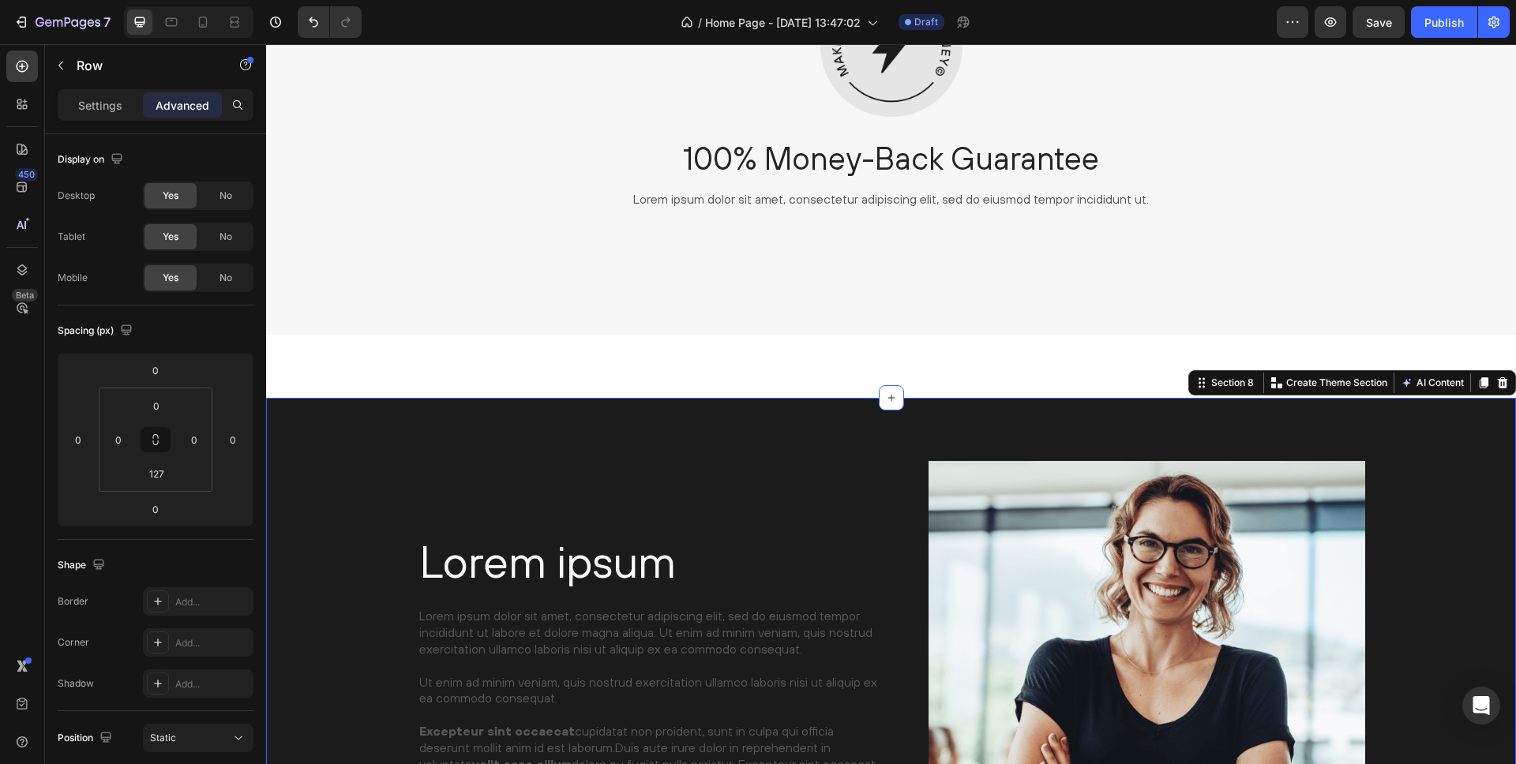
click at [372, 448] on div "Lorem ipsum Heading Lorem ipsum dolor sit amet, consectetur adipiscing elit, se…" at bounding box center [891, 686] width 1250 height 576
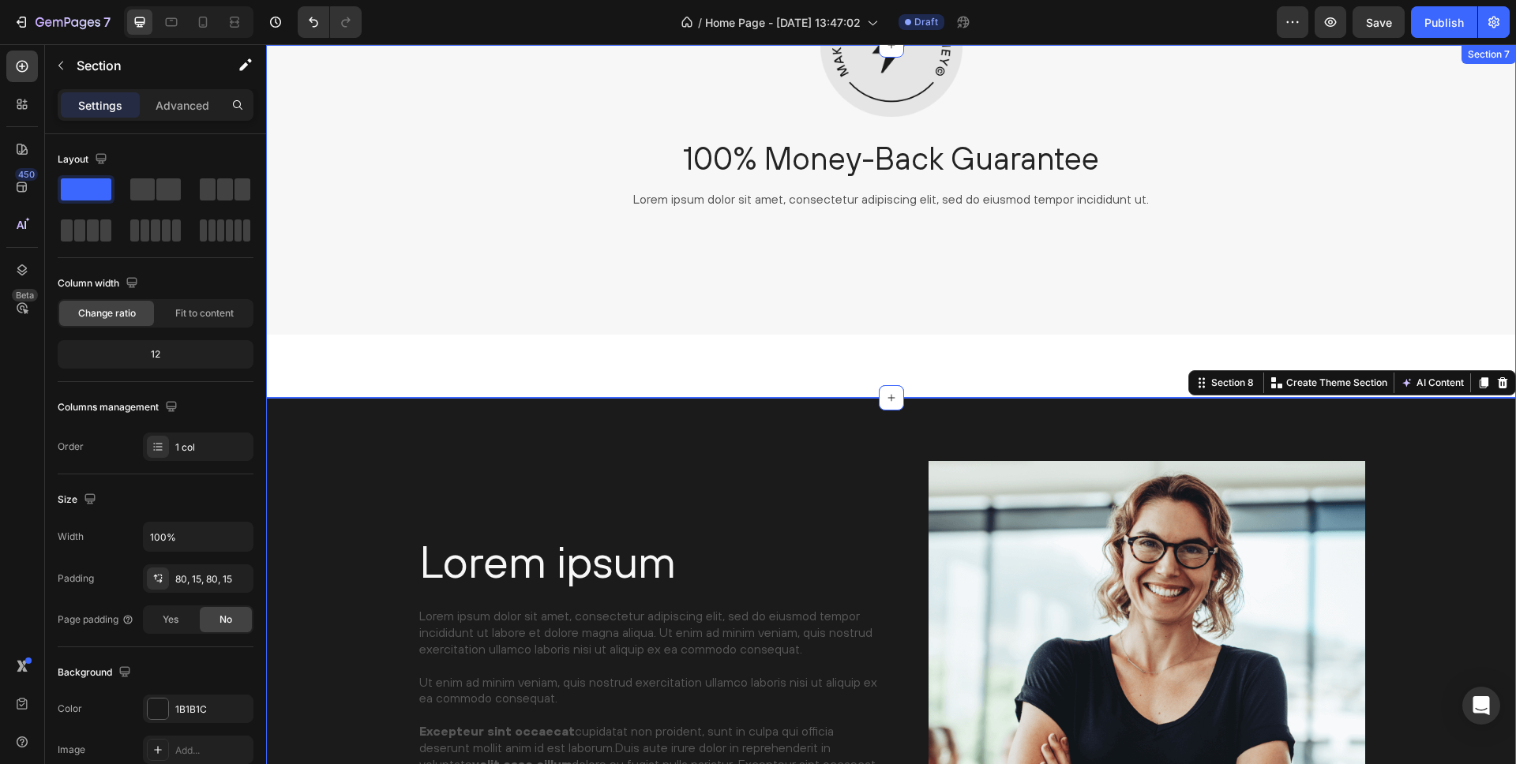
click at [430, 362] on div "Image 100% Money-Back Guarantee Heading Lorem ipsum dolor sit amet, consectetur…" at bounding box center [891, 221] width 1250 height 353
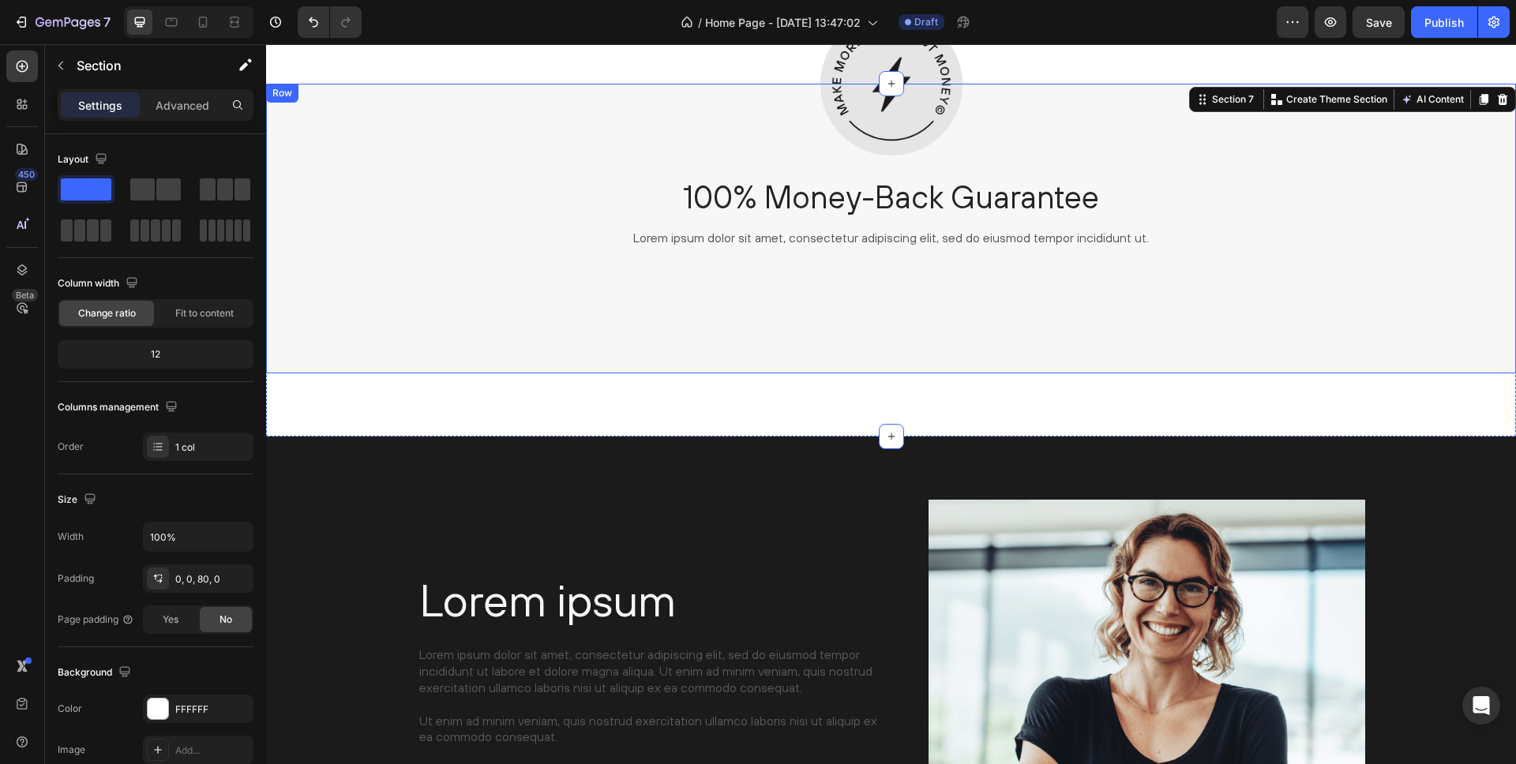
scroll to position [2757, 0]
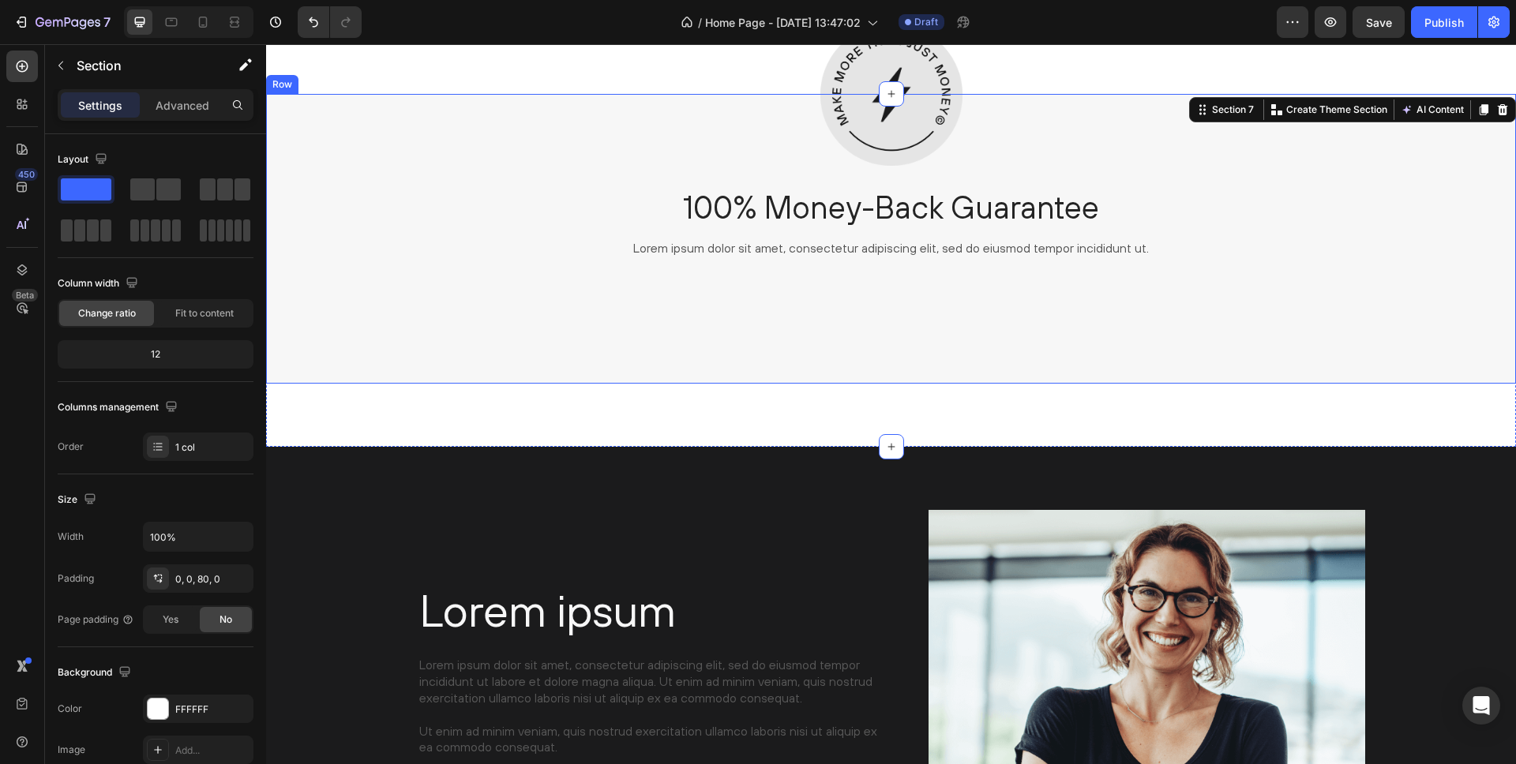
click at [331, 170] on div "Image 100% Money-Back Guarantee Heading Lorem ipsum dolor sit amet, consectetur…" at bounding box center [891, 189] width 1250 height 190
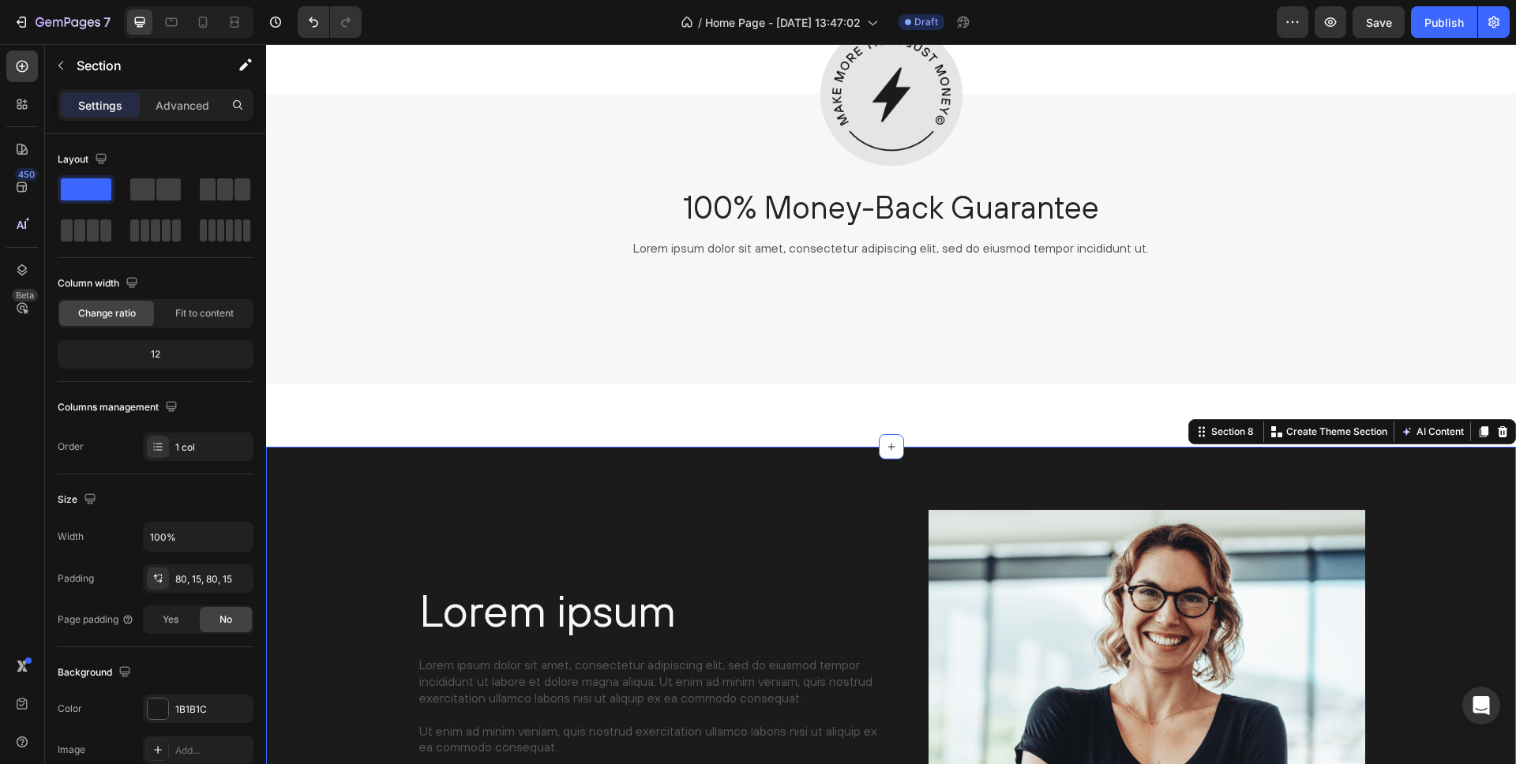
click at [428, 476] on div "Lorem ipsum Heading Lorem ipsum dolor sit amet, consectetur adipiscing elit, se…" at bounding box center [891, 735] width 1250 height 576
click at [1061, 409] on div "Image 100% Money-Back Guarantee Heading Lorem ipsum dolor sit amet, consectetur…" at bounding box center [891, 270] width 1250 height 353
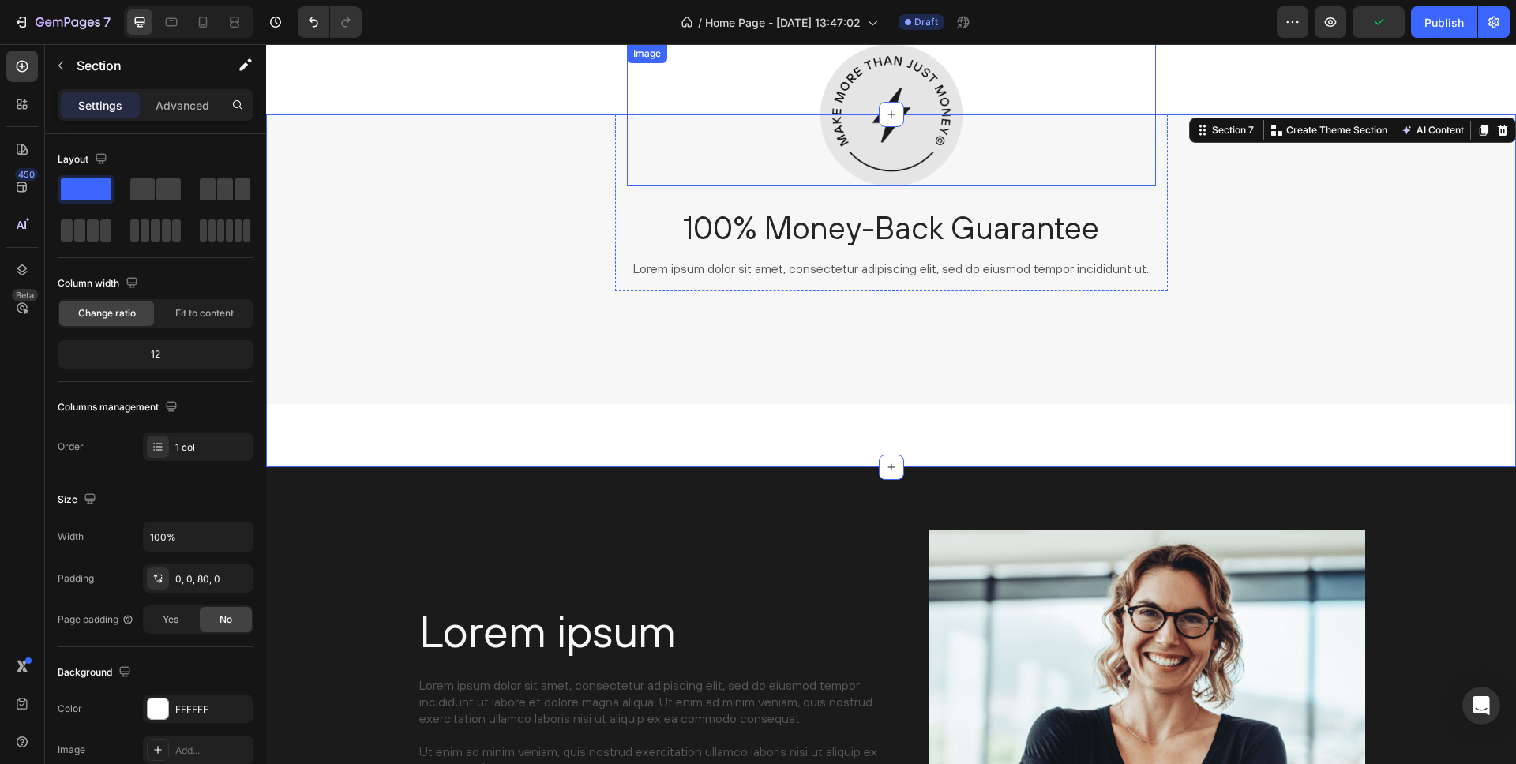
scroll to position [2705, 0]
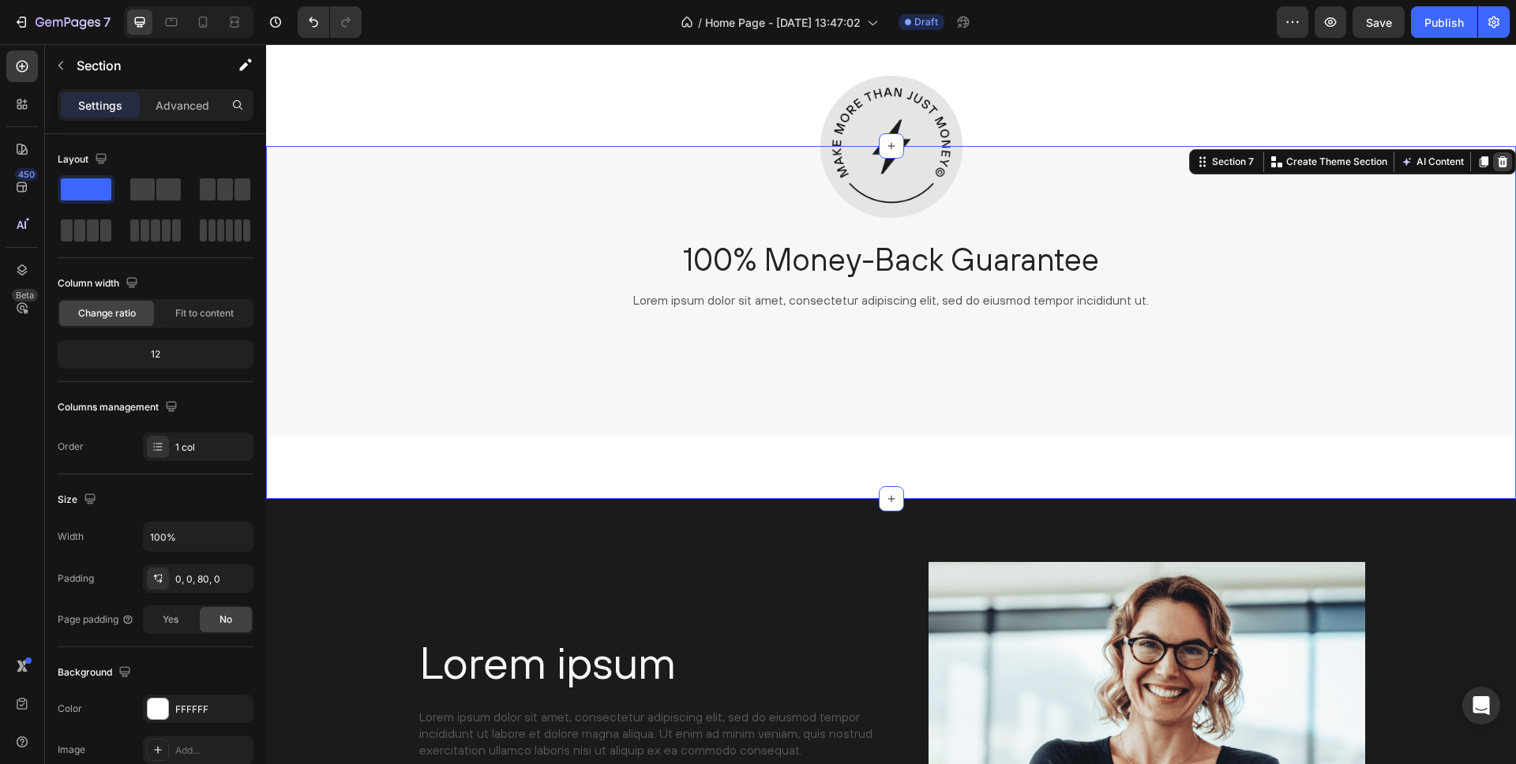
click at [1503, 162] on icon at bounding box center [1503, 161] width 10 height 11
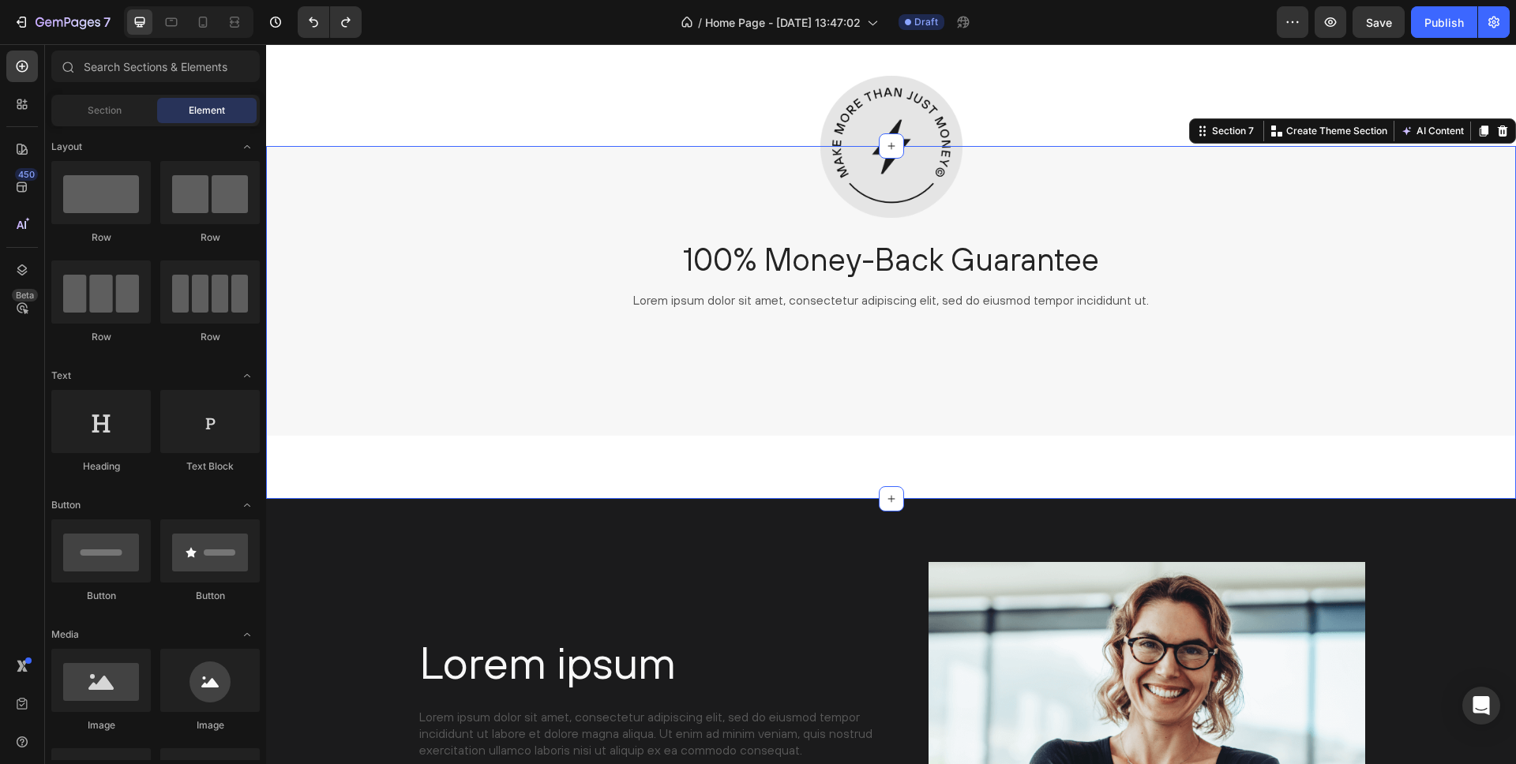
click at [834, 456] on div "Image 100% Money-Back Guarantee Heading Lorem ipsum dolor sit amet, consectetur…" at bounding box center [891, 322] width 1250 height 353
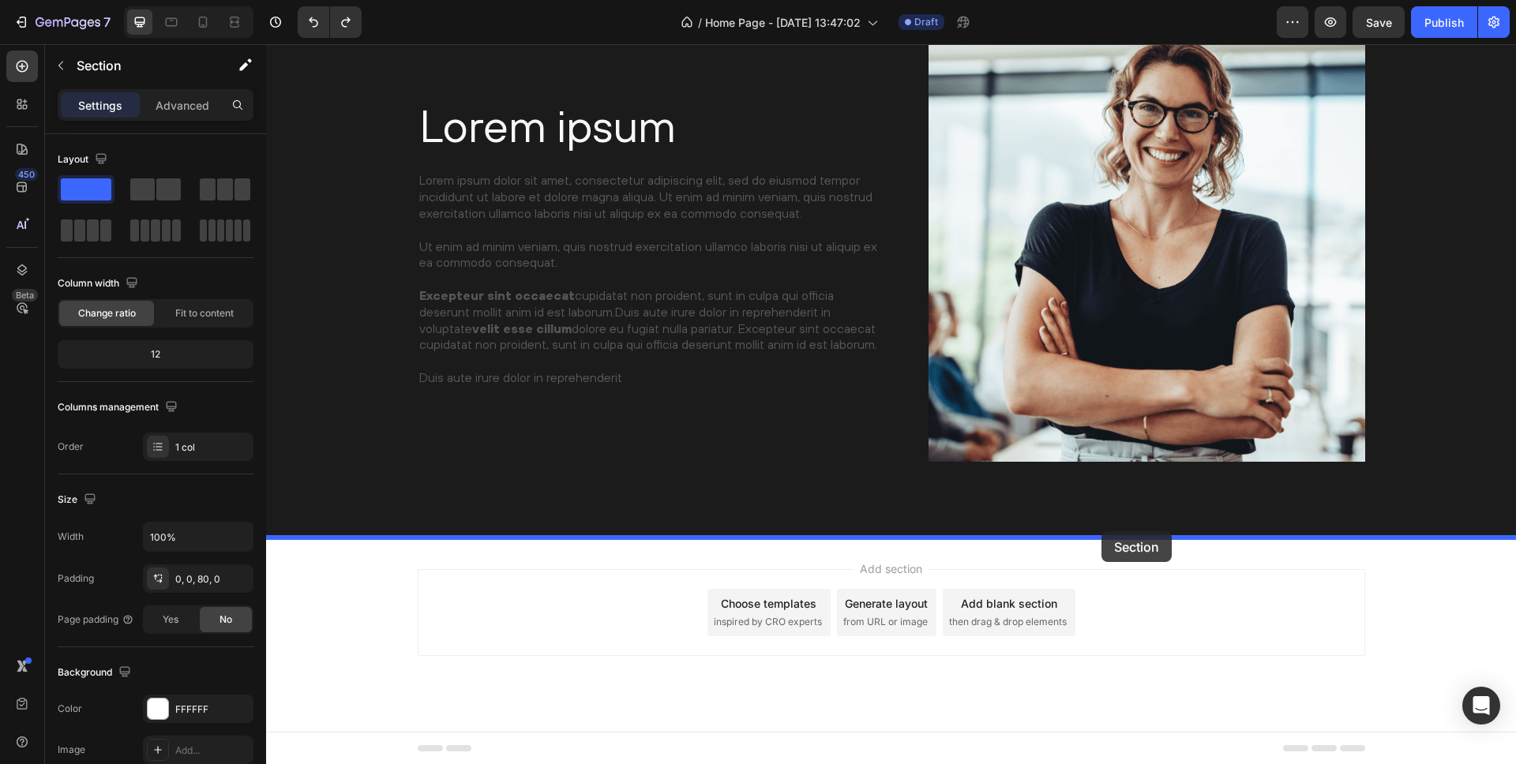
drag, startPoint x: 1198, startPoint y: 131, endPoint x: 1101, endPoint y: 531, distance: 411.7
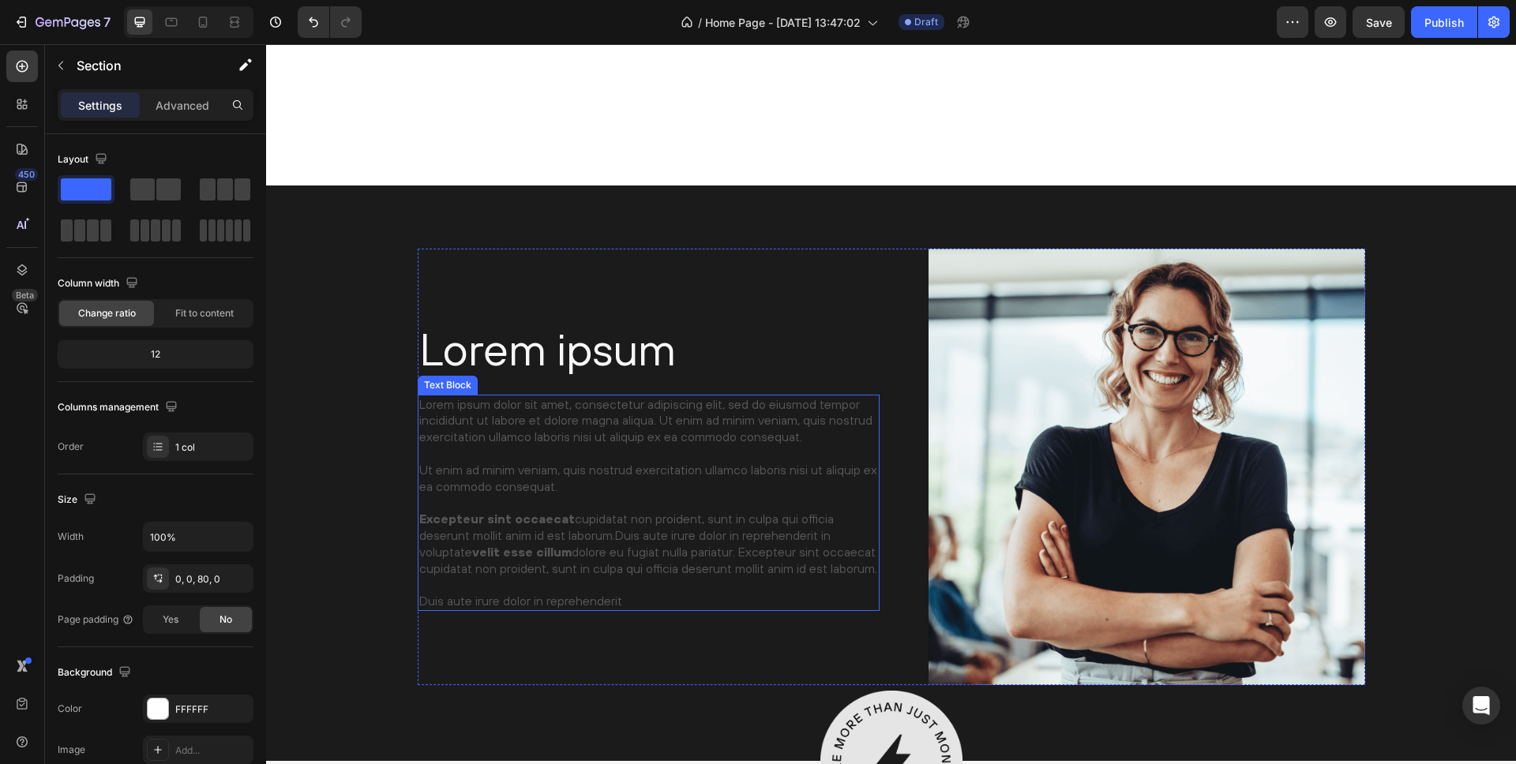
scroll to position [2869, 0]
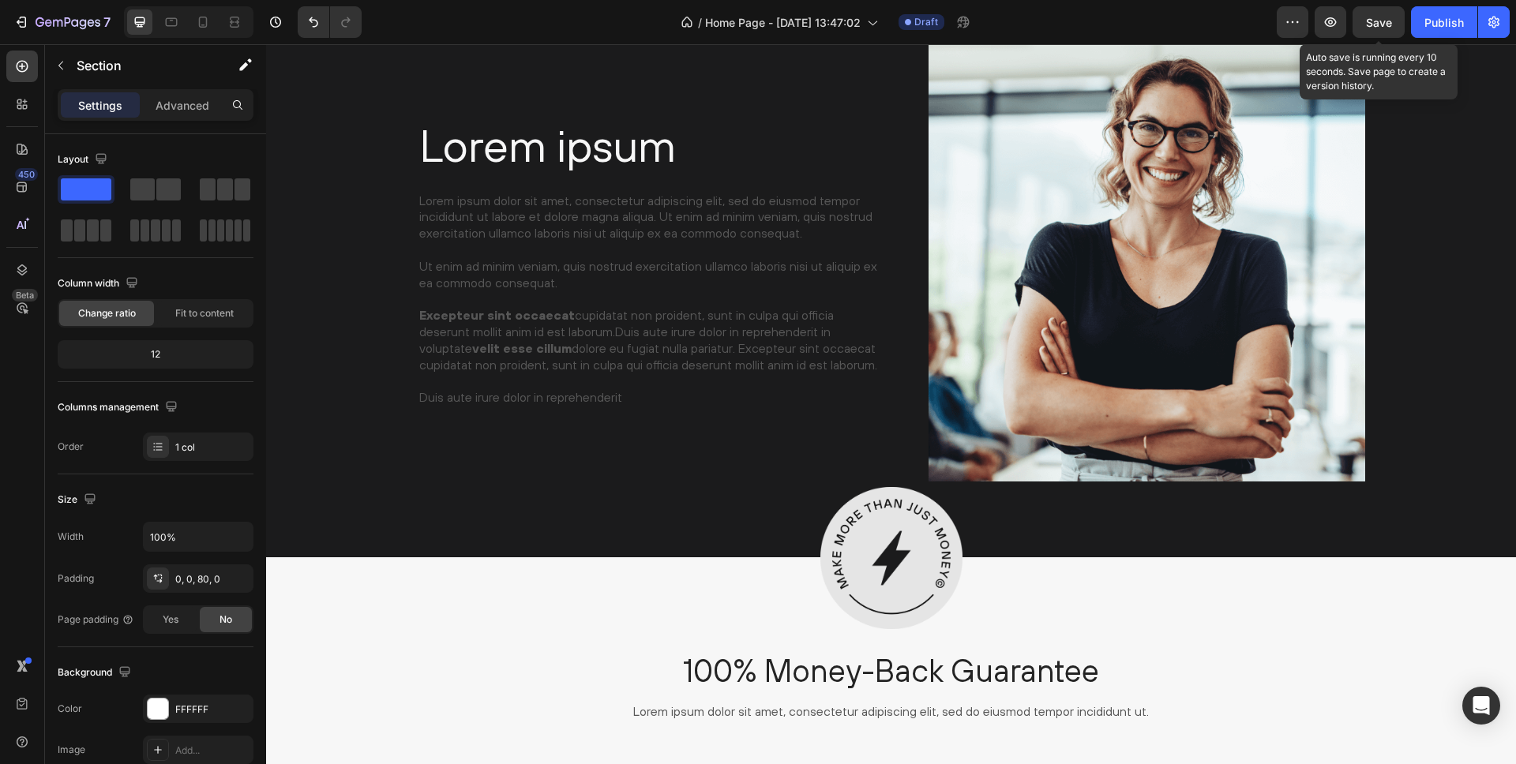
click at [1388, 24] on span "Save" at bounding box center [1379, 22] width 26 height 13
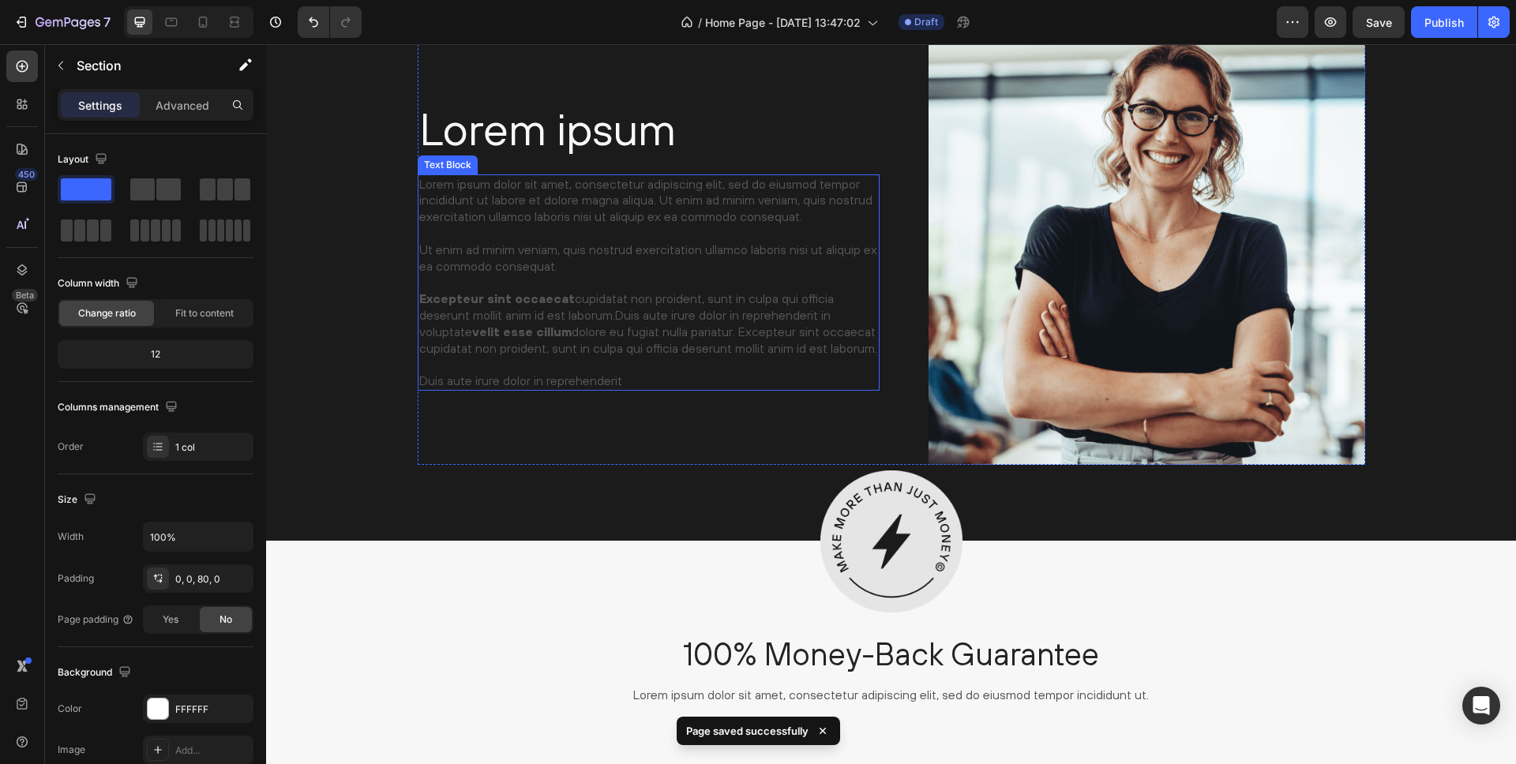
scroll to position [2876, 0]
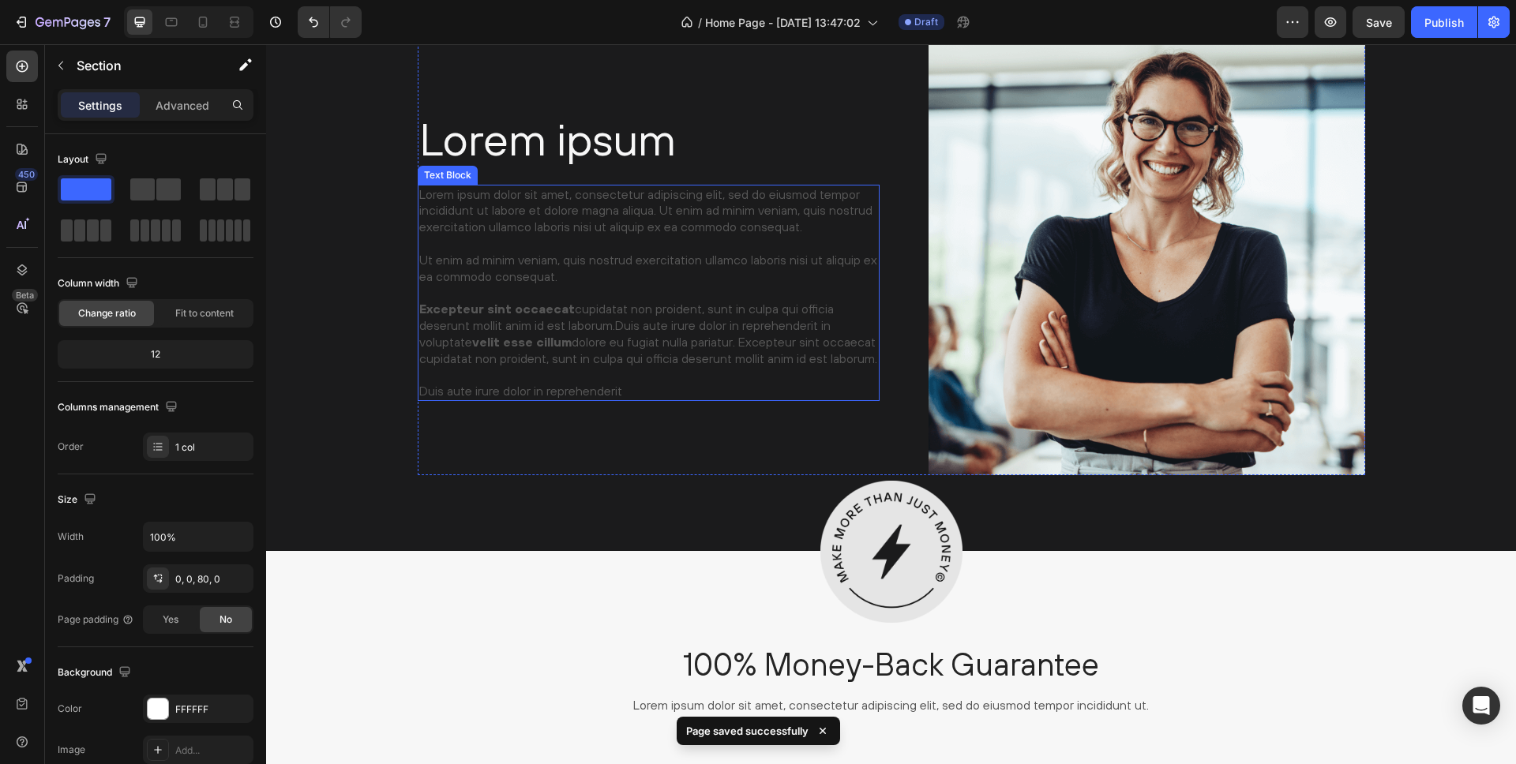
click at [509, 260] on p "Lorem ipsum dolor sit amet, consectetur adipiscing elit, sed do eiusmod tempor …" at bounding box center [648, 292] width 459 height 213
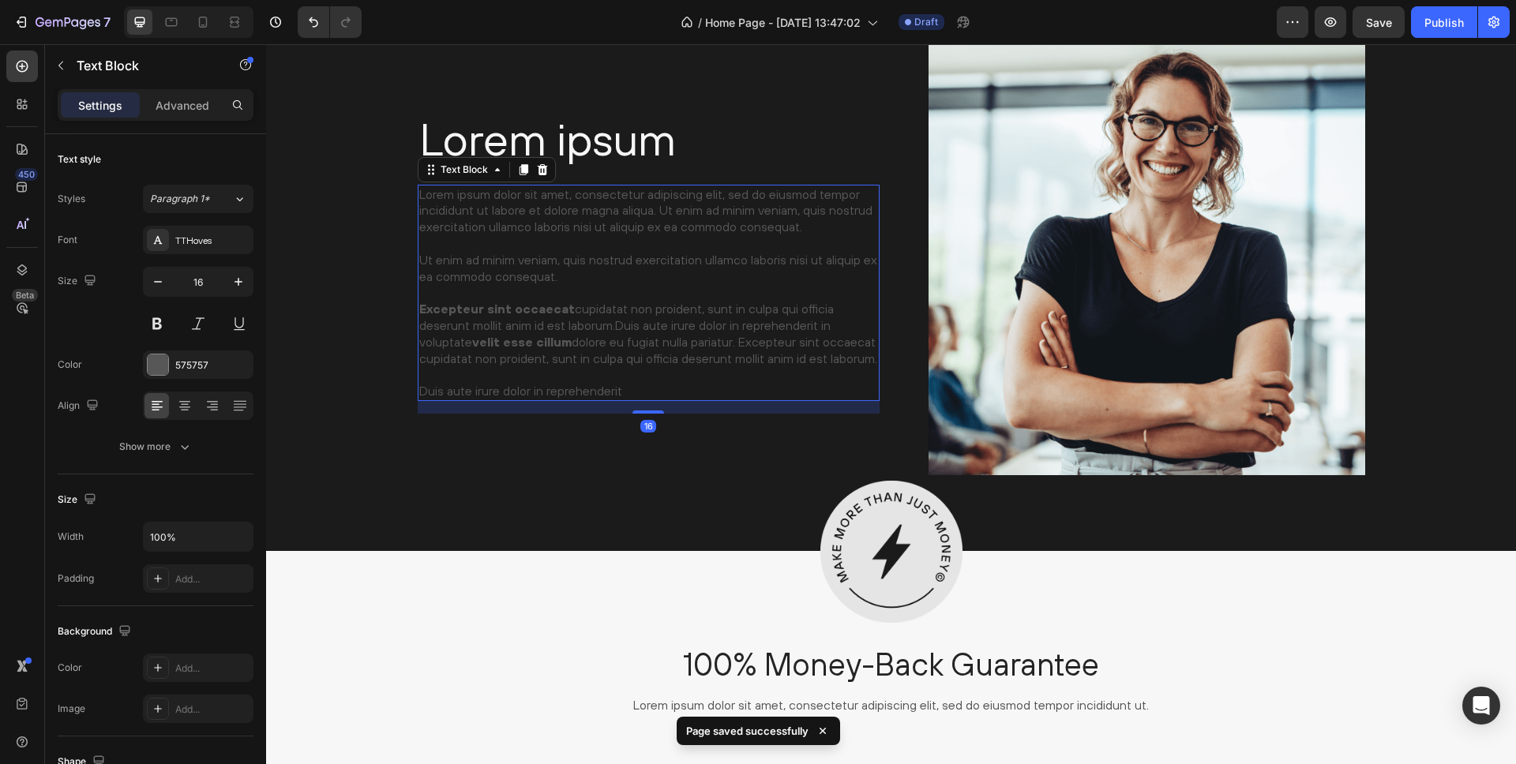
click at [502, 256] on p "Lorem ipsum dolor sit amet, consectetur adipiscing elit, sed do eiusmod tempor …" at bounding box center [648, 292] width 459 height 213
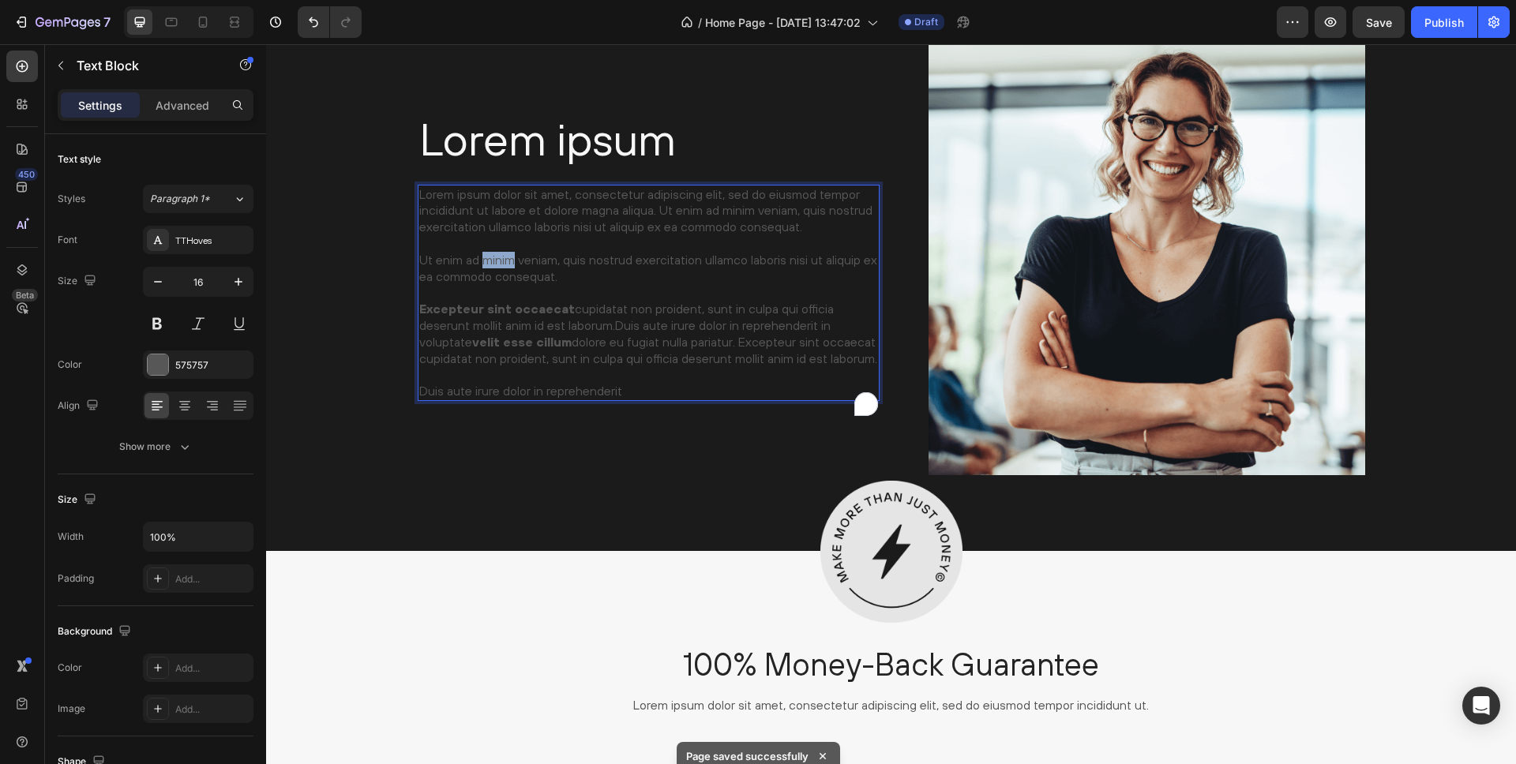
click at [502, 256] on p "Lorem ipsum dolor sit amet, consectetur adipiscing elit, sed do eiusmod tempor …" at bounding box center [648, 292] width 459 height 213
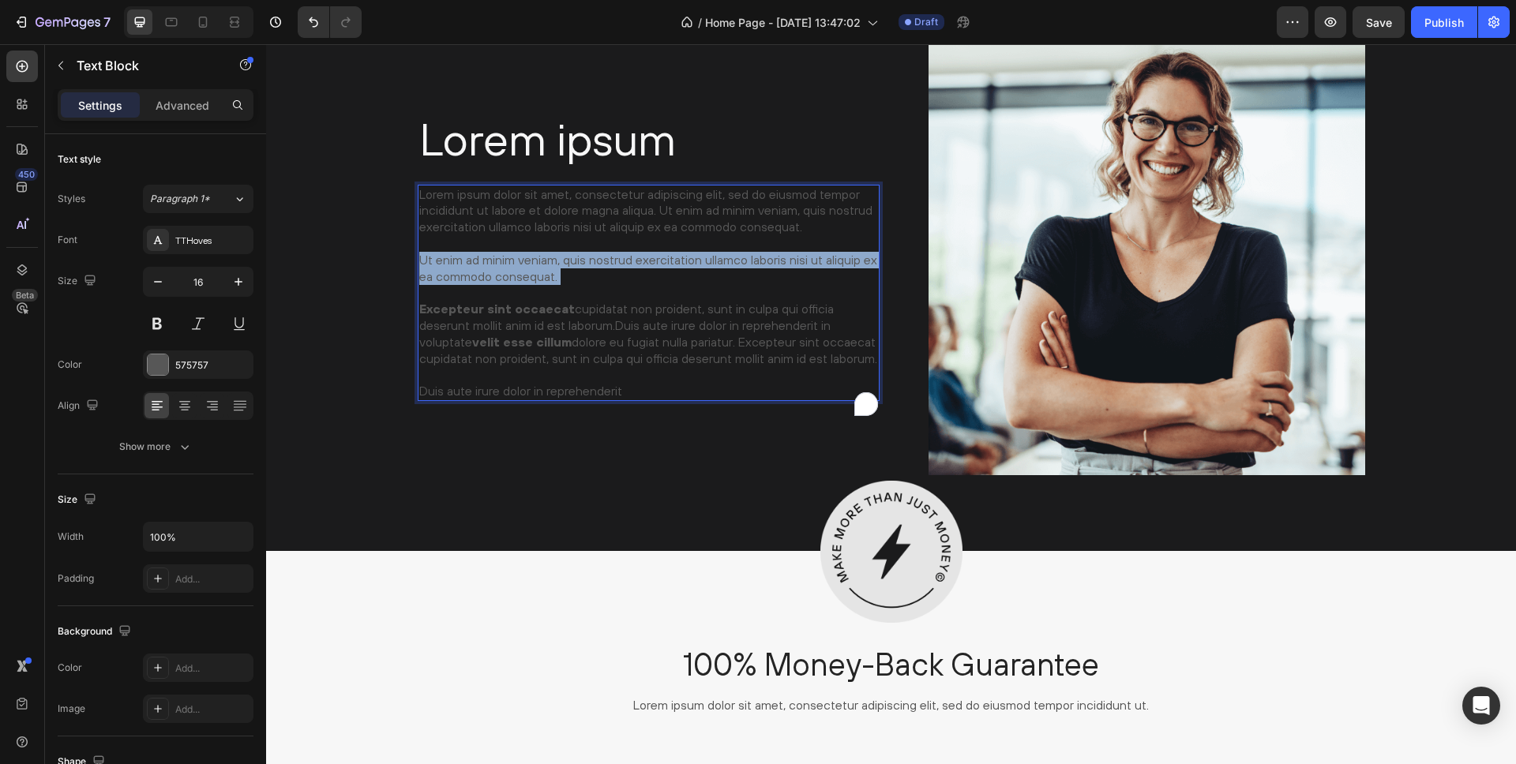
click at [502, 256] on p "Lorem ipsum dolor sit amet, consectetur adipiscing elit, sed do eiusmod tempor …" at bounding box center [648, 292] width 459 height 213
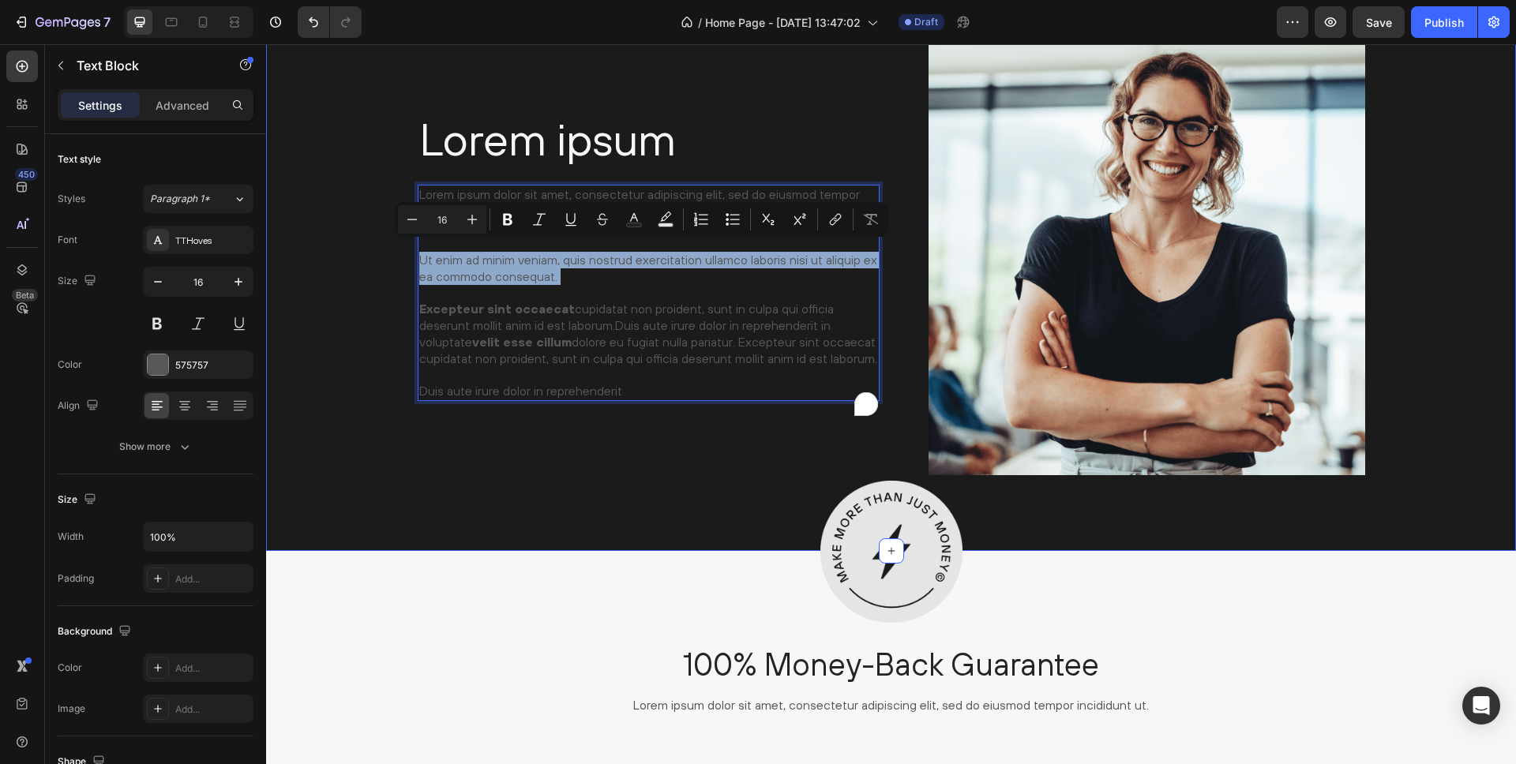
click at [323, 274] on div "Lorem ipsum Heading Lorem ipsum dolor sit amet, consectetur adipiscing elit, se…" at bounding box center [891, 263] width 1226 height 449
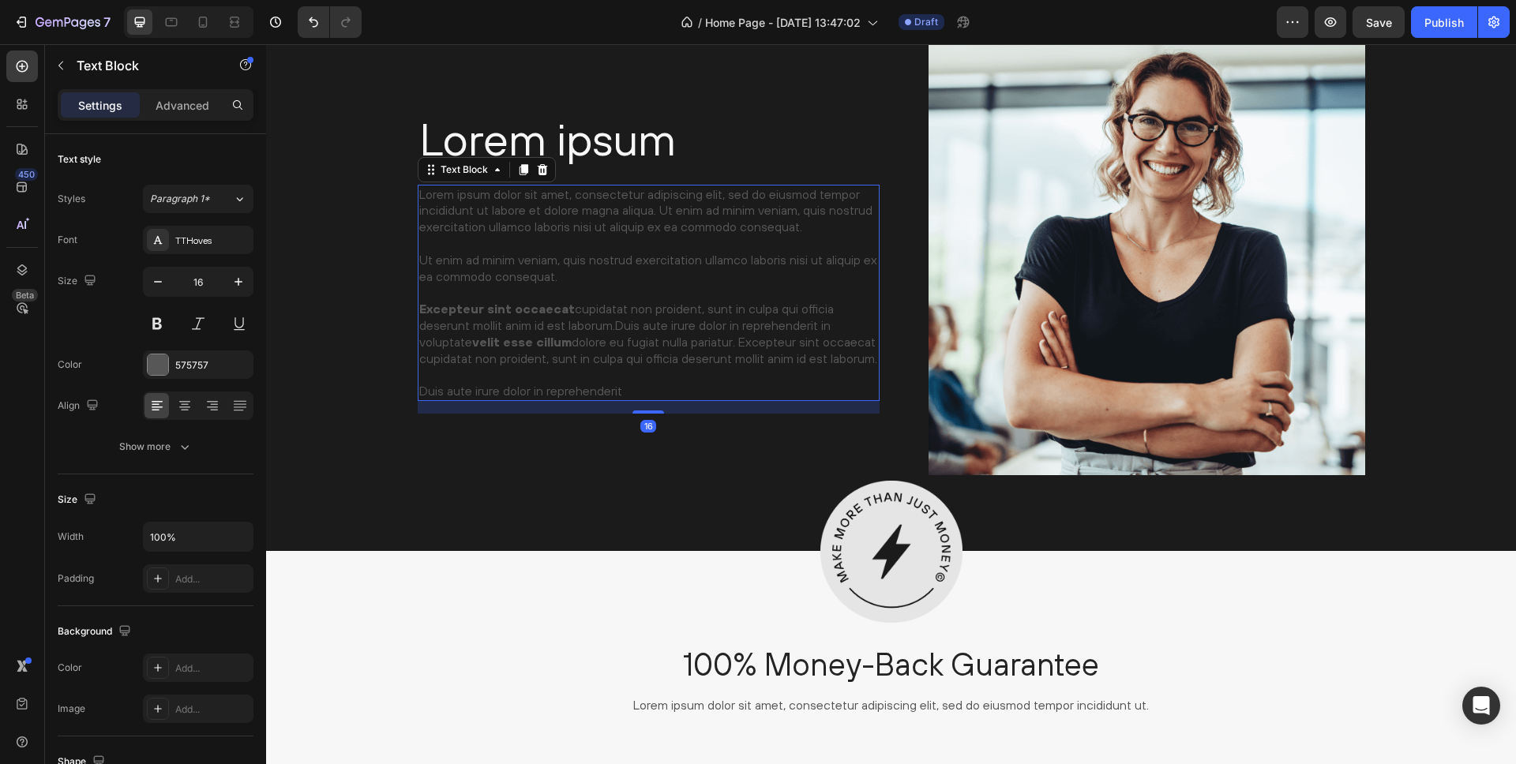
click at [458, 257] on p "Lorem ipsum dolor sit amet, consectetur adipiscing elit, sed do eiusmod tempor …" at bounding box center [648, 292] width 459 height 213
click at [159, 367] on div at bounding box center [158, 365] width 21 height 21
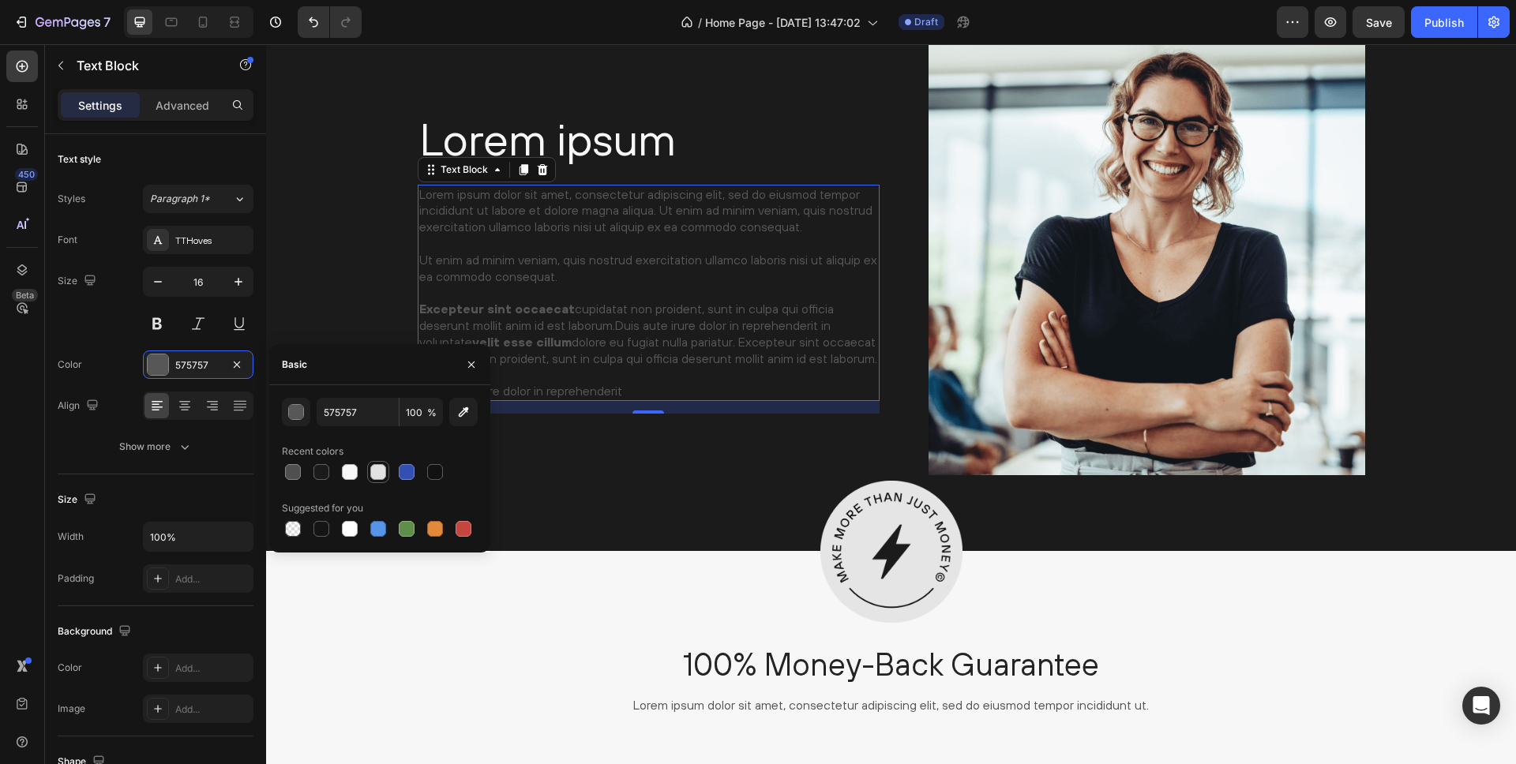
click at [375, 472] on div at bounding box center [378, 472] width 16 height 16
type input "E2E2E2"
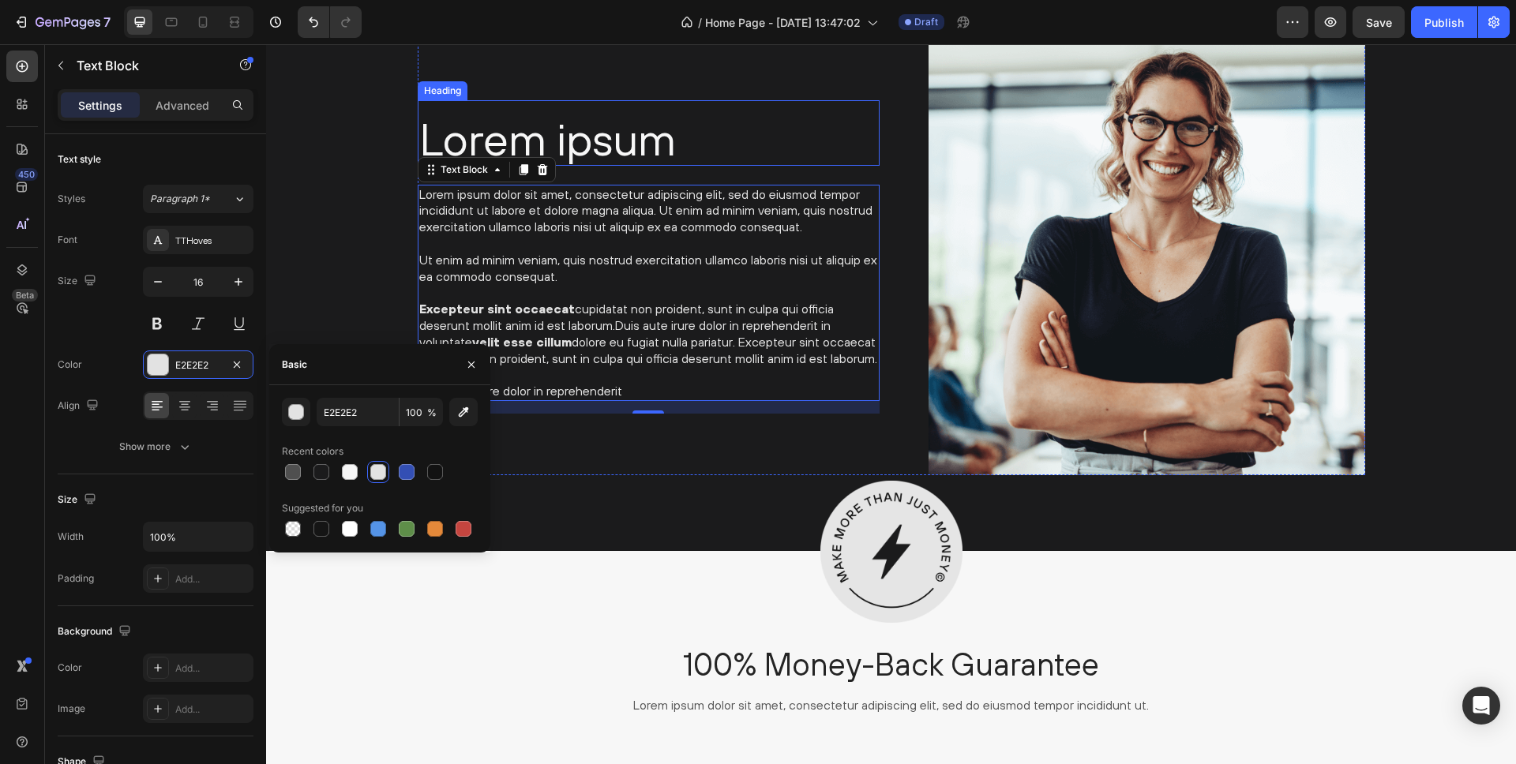
click at [606, 139] on h2 "Lorem ipsum" at bounding box center [649, 139] width 462 height 53
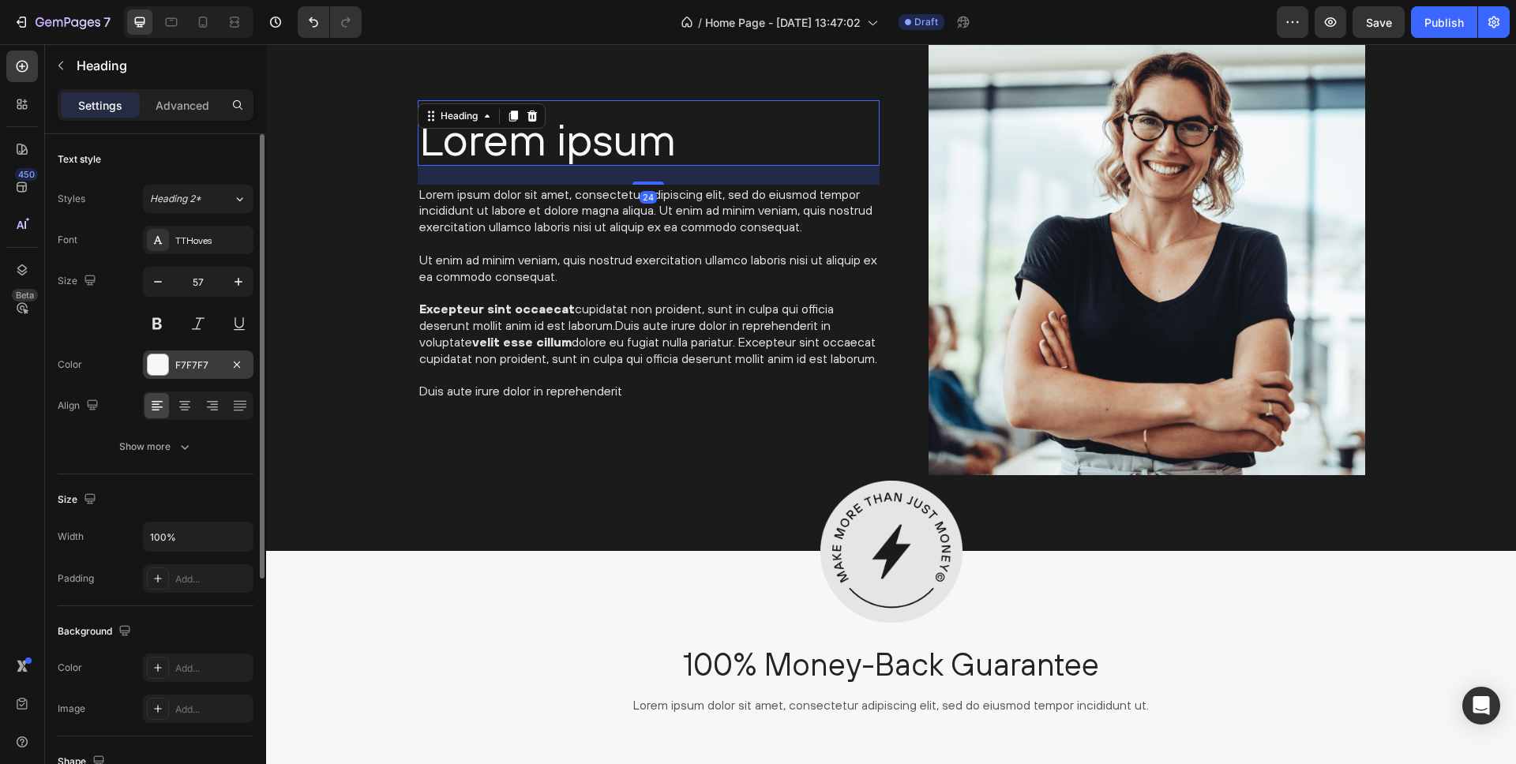
click at [163, 364] on div at bounding box center [158, 365] width 21 height 21
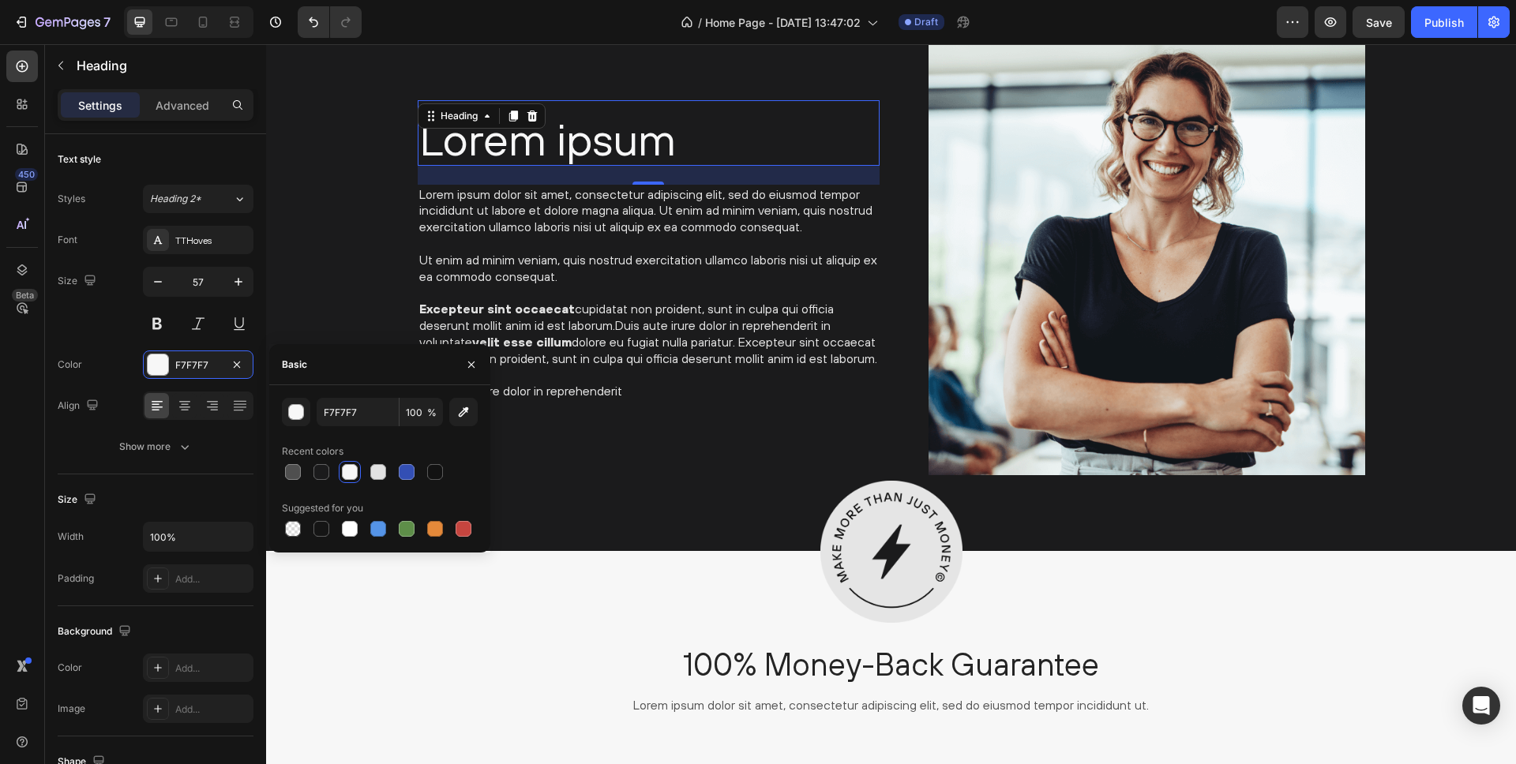
click at [349, 470] on div at bounding box center [350, 472] width 16 height 16
click at [350, 528] on div at bounding box center [350, 529] width 16 height 16
type input "FFFFFF"
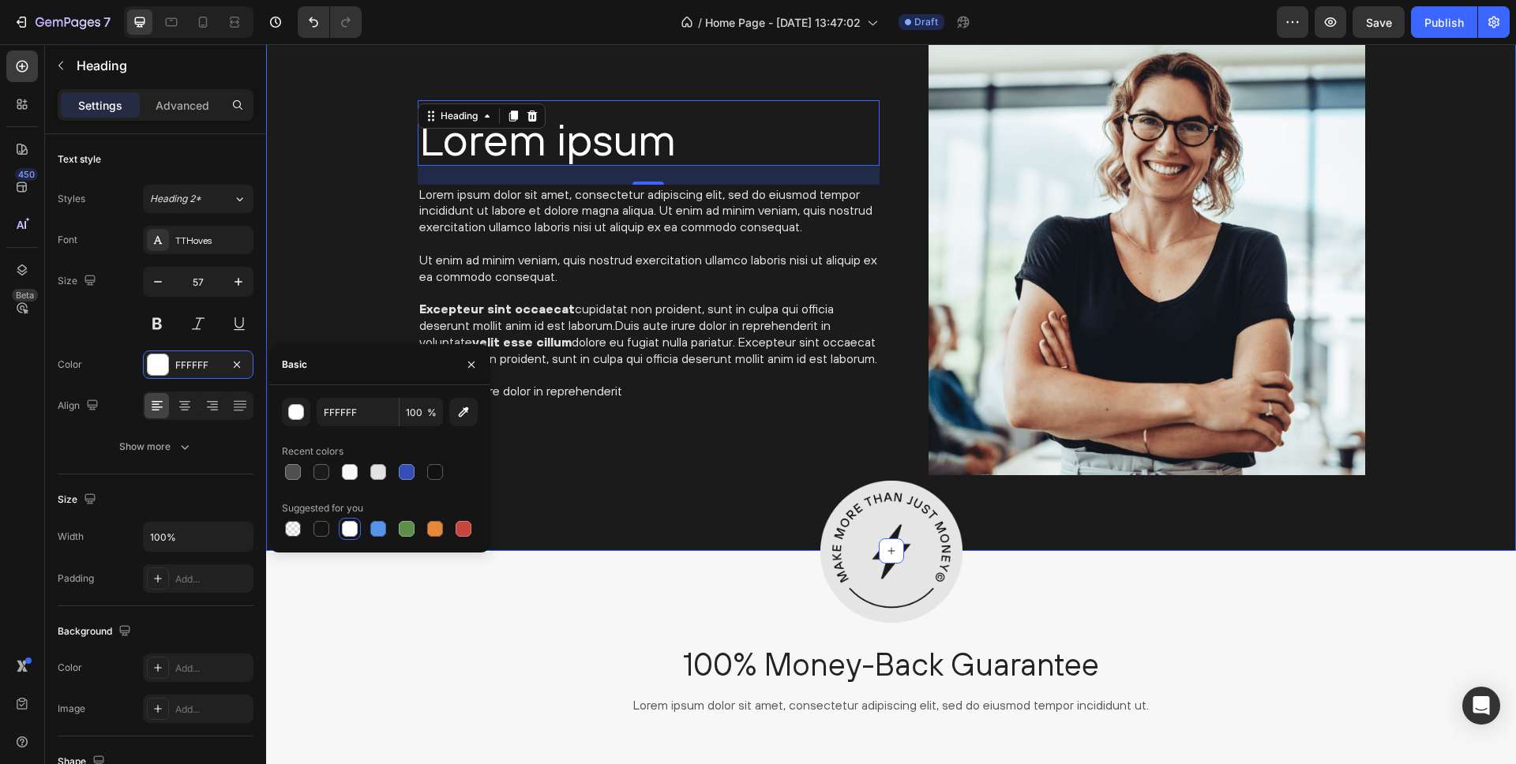
click at [335, 271] on div "Lorem ipsum Heading 24 Lorem ipsum dolor sit amet, consectetur adipiscing elit,…" at bounding box center [891, 263] width 1226 height 449
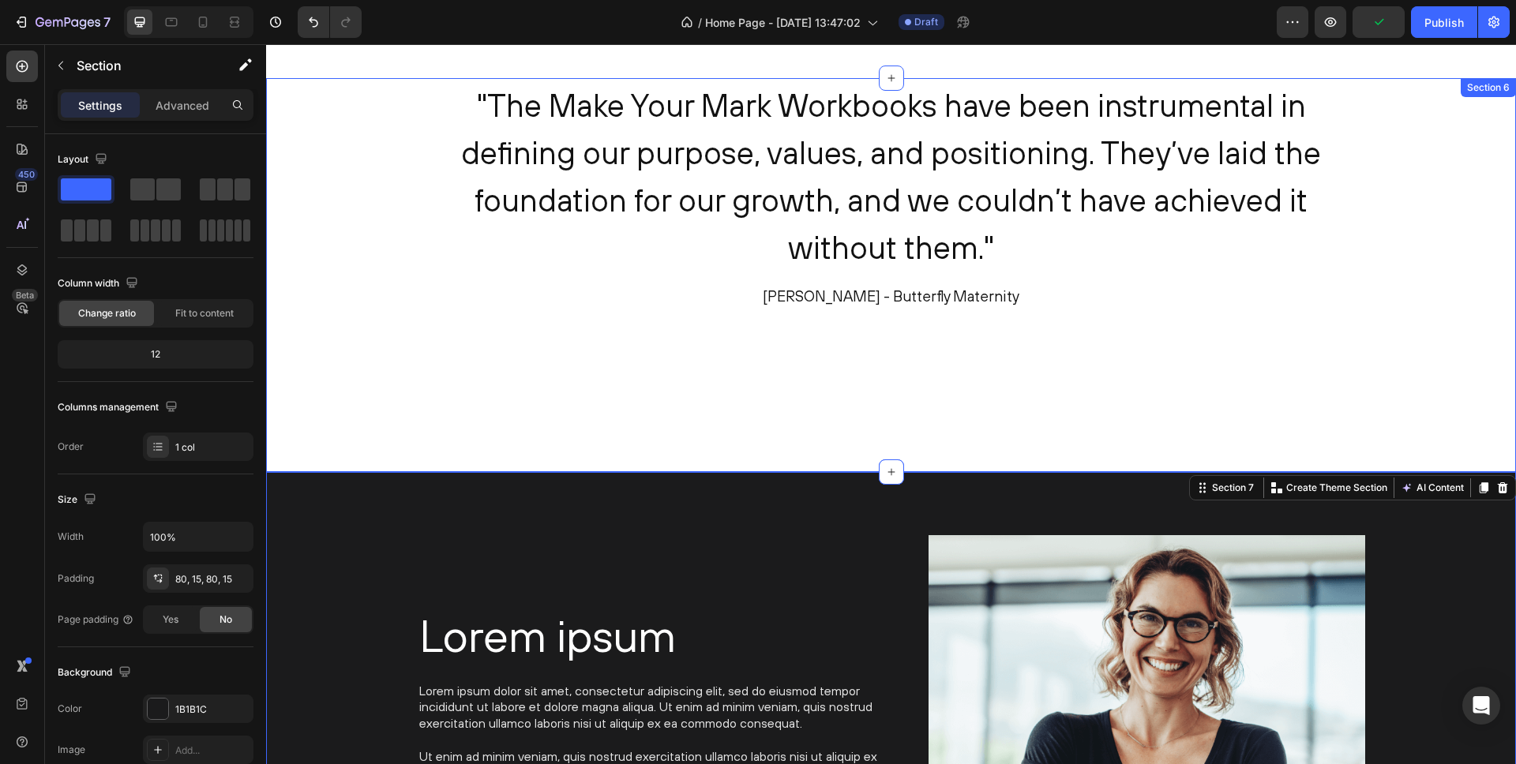
scroll to position [3041, 0]
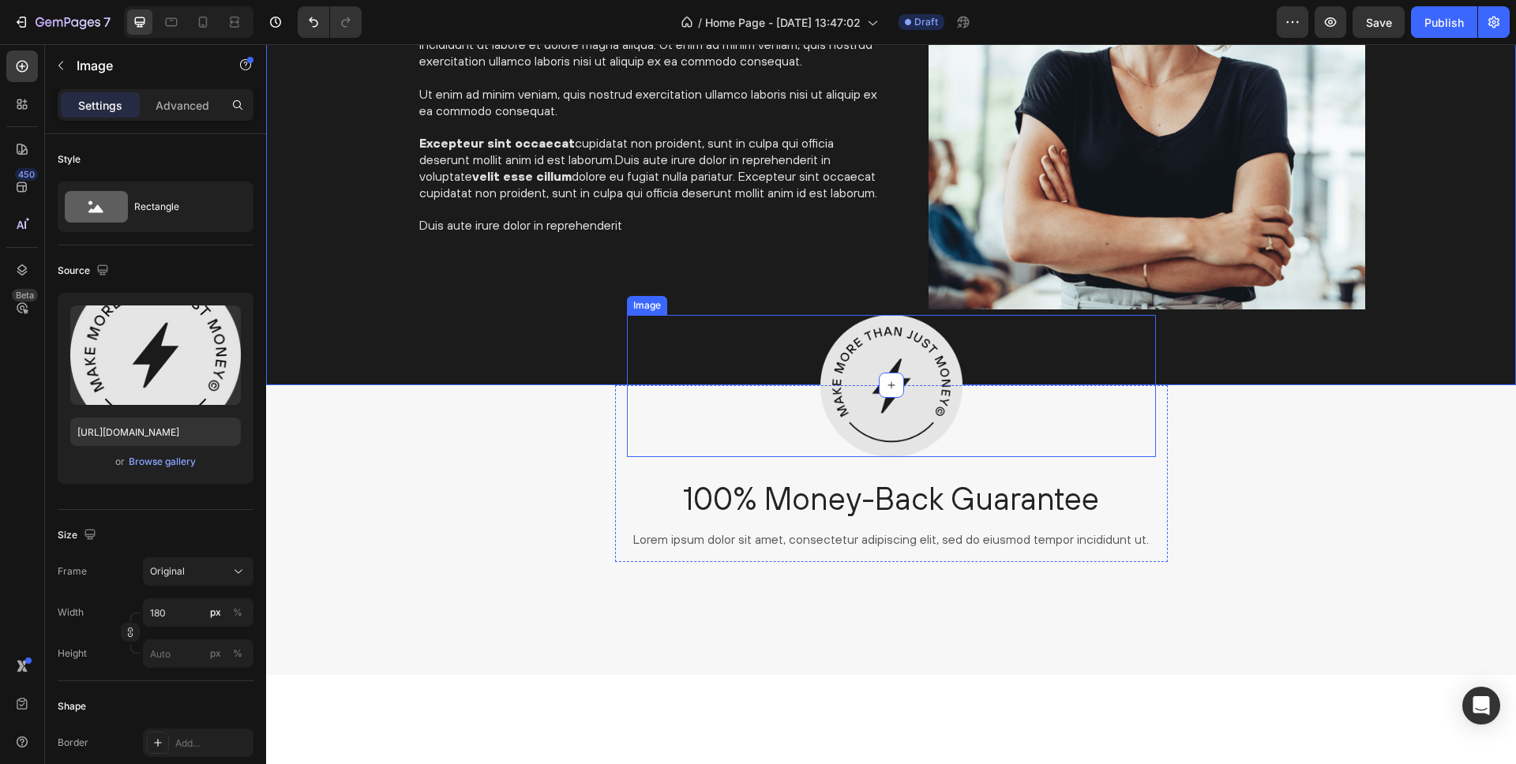
click at [936, 352] on img at bounding box center [891, 386] width 142 height 142
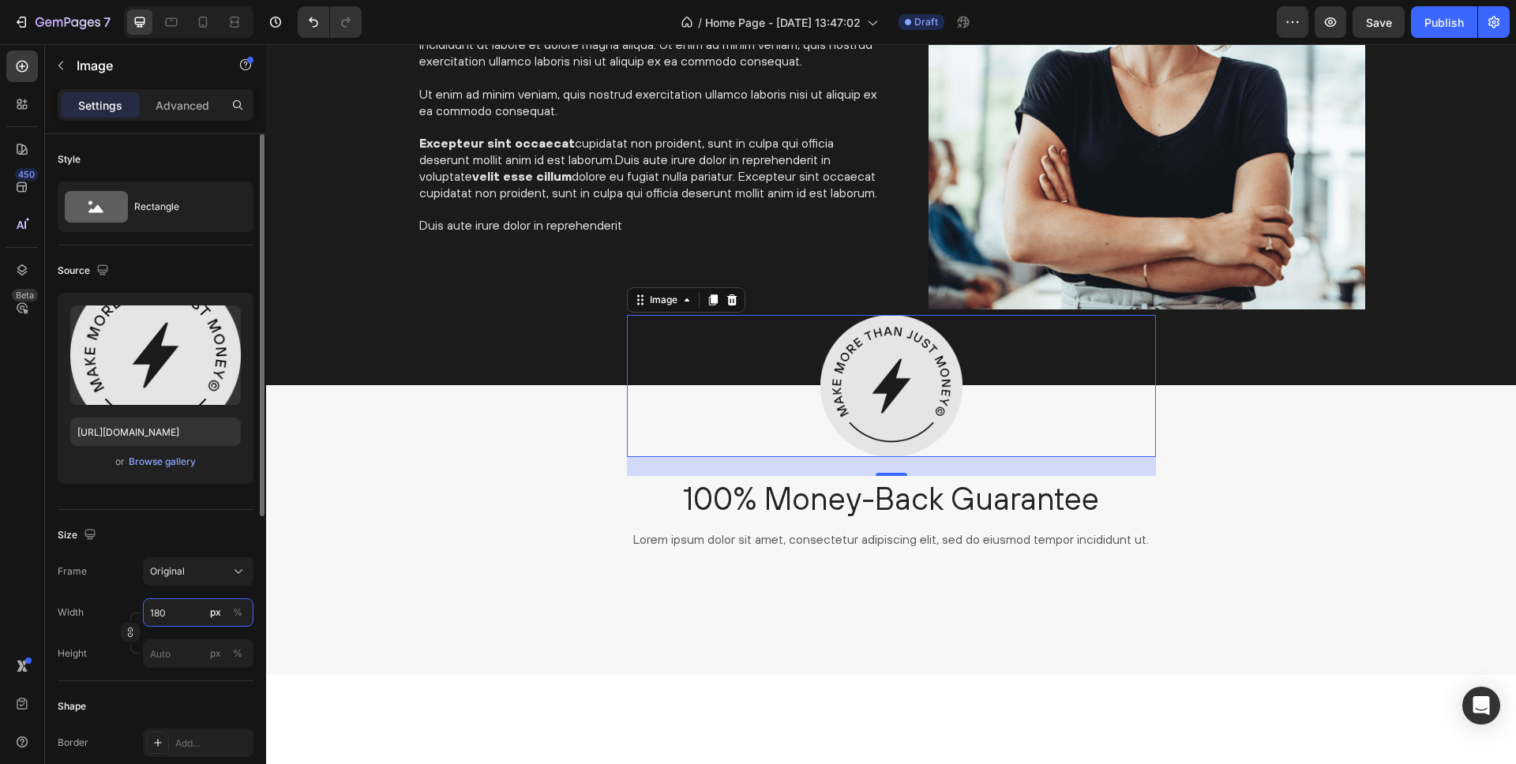
drag, startPoint x: 174, startPoint y: 612, endPoint x: 141, endPoint y: 612, distance: 34.0
click at [141, 612] on div "Width 180 px %" at bounding box center [156, 613] width 196 height 28
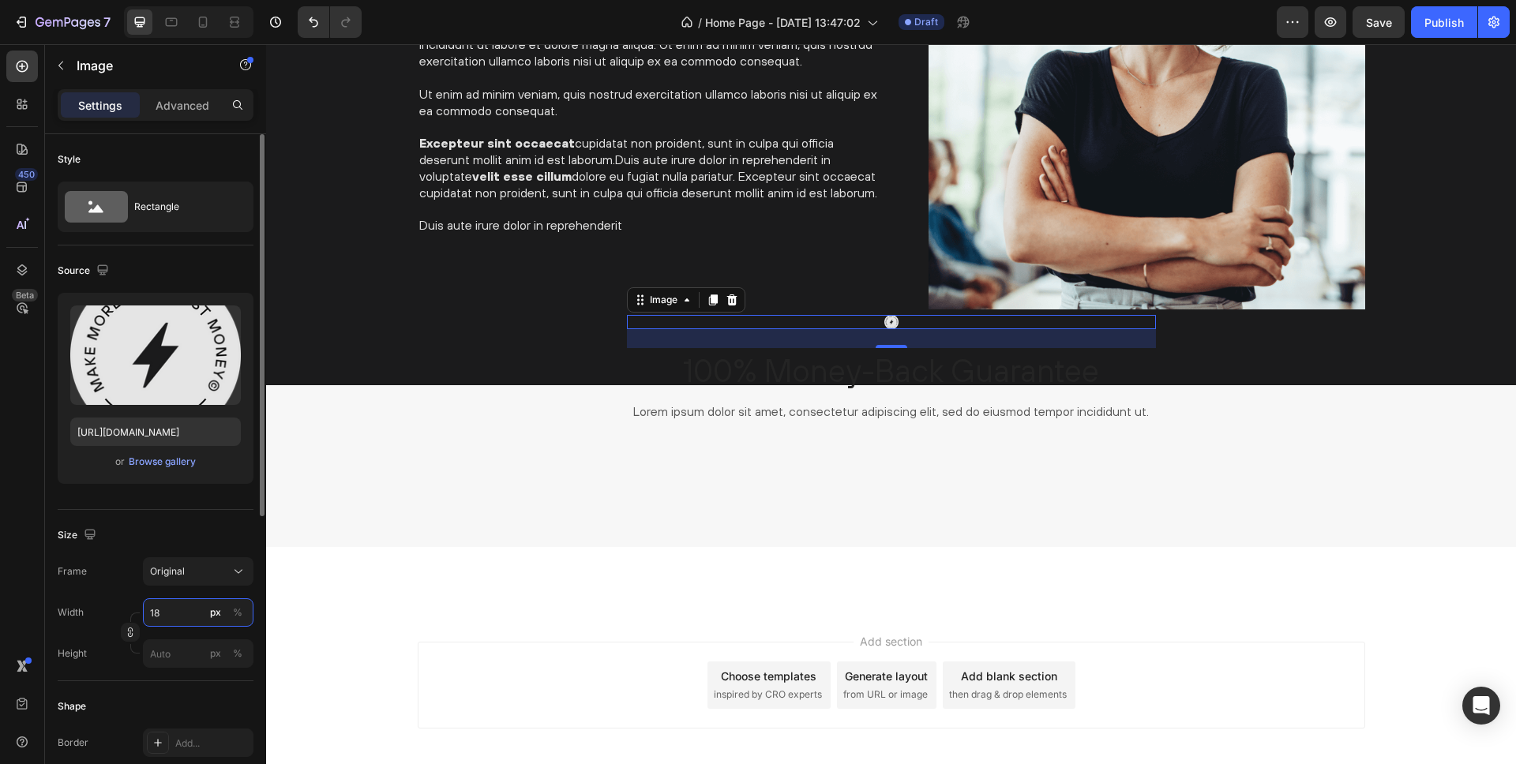
type input "180"
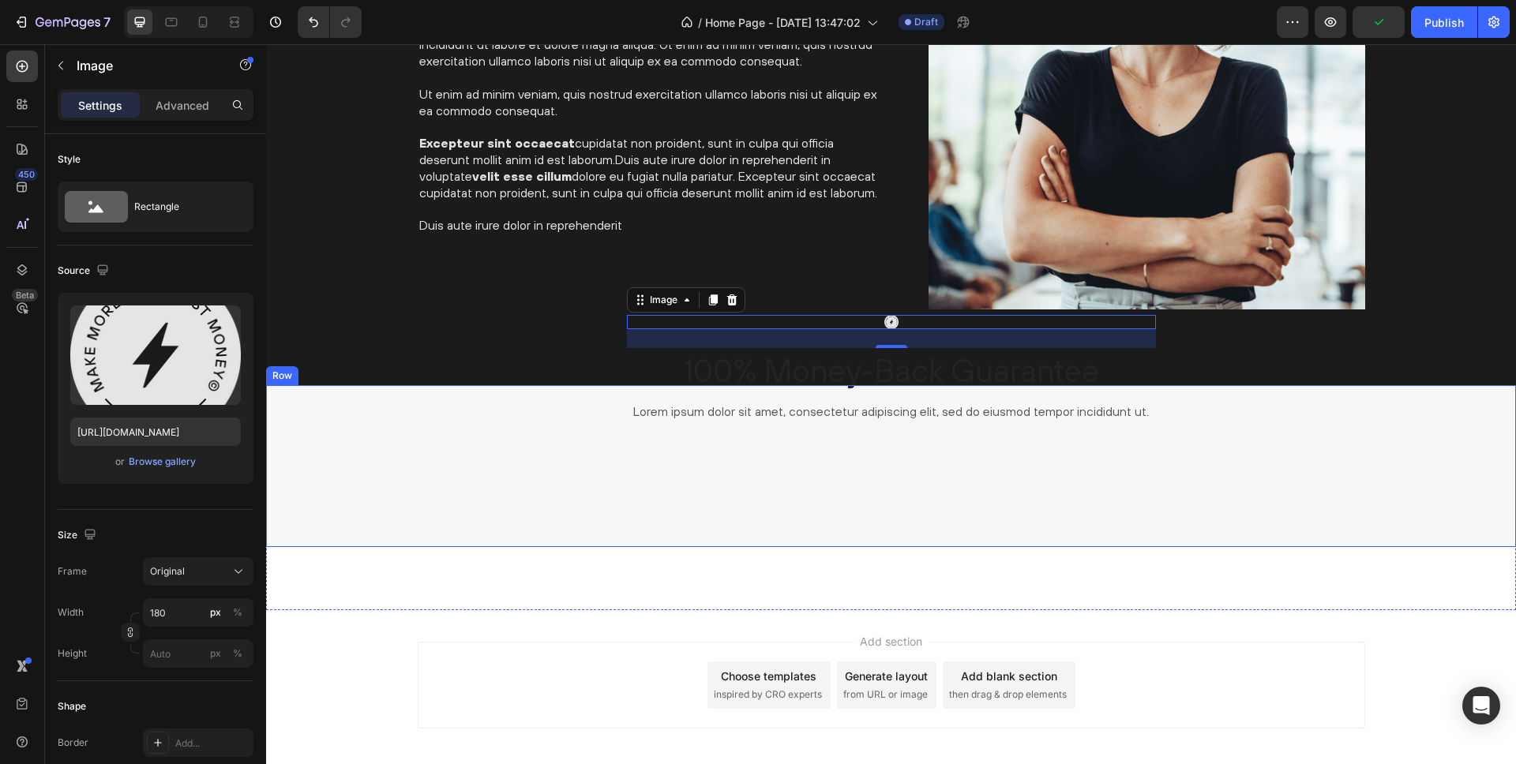
click at [482, 464] on div "Image 24 100% Money-Back Guarantee Heading Lorem ipsum dolor sit amet, consecte…" at bounding box center [891, 466] width 1250 height 162
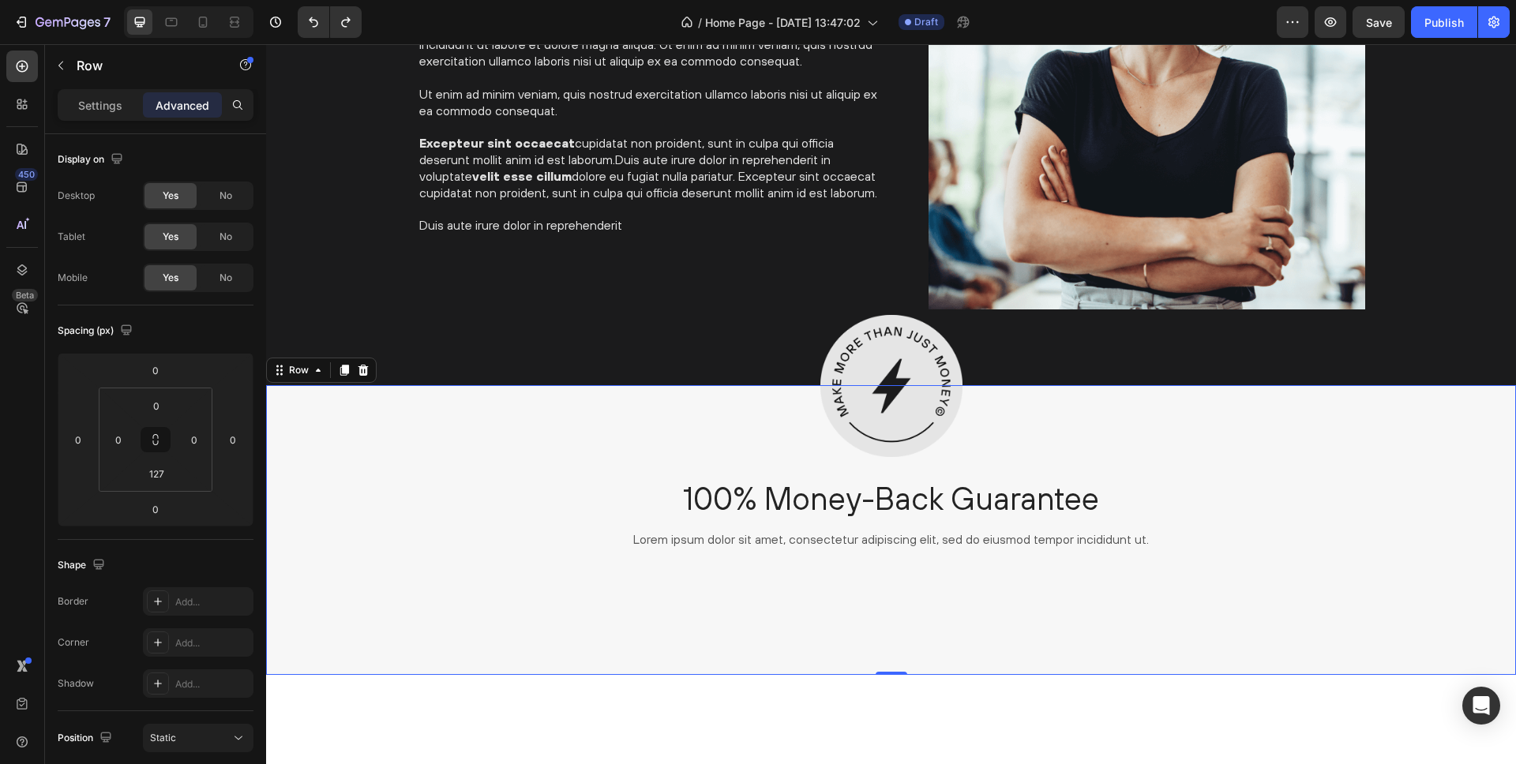
scroll to position [3242, 0]
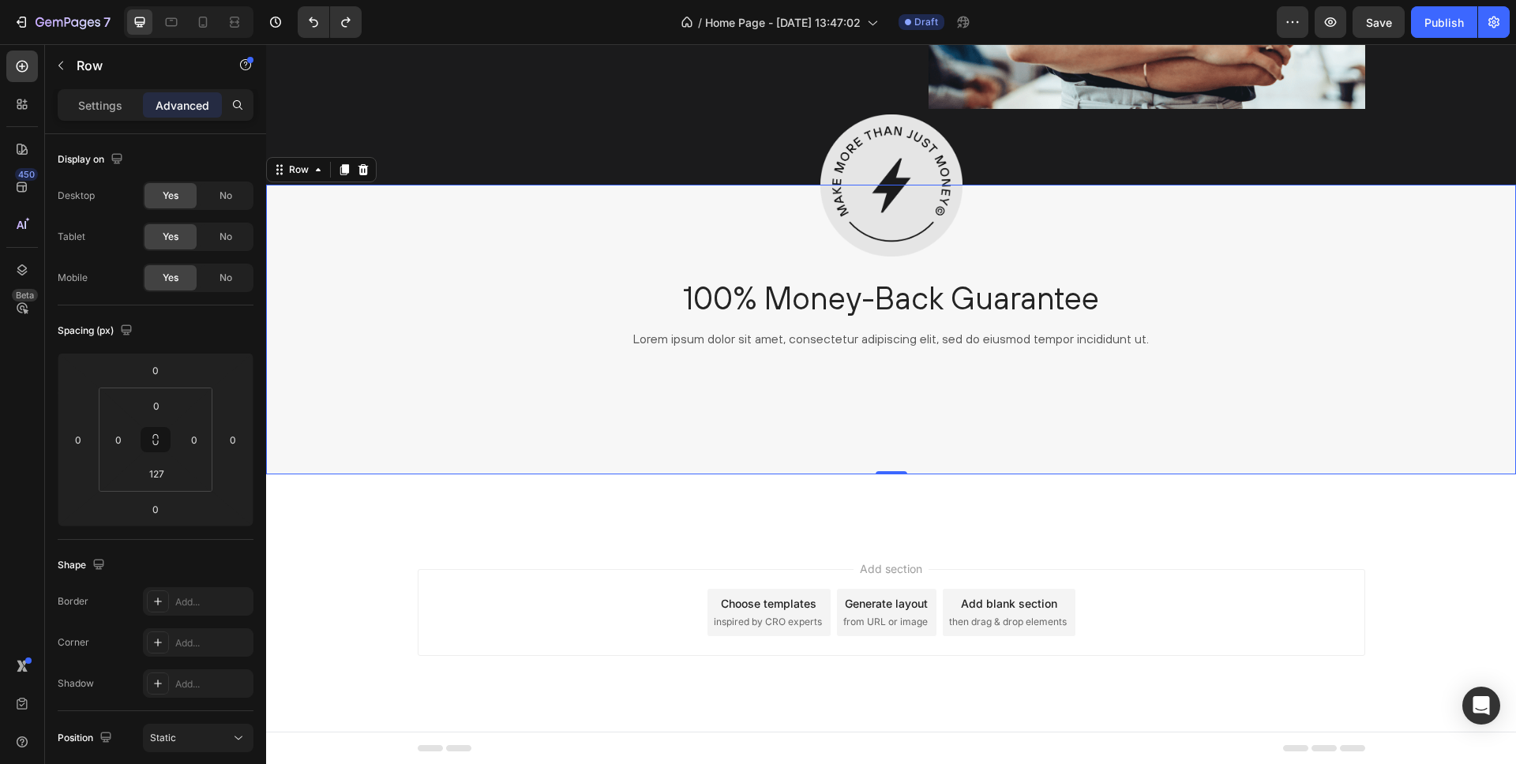
click at [617, 532] on div "Image 100% Money-Back Guarantee Heading Lorem ipsum dolor sit amet, consectetur…" at bounding box center [891, 361] width 1250 height 353
click at [607, 435] on div "Image 100% Money-Back Guarantee Heading Lorem ipsum dolor sit amet, consectetur…" at bounding box center [891, 330] width 1250 height 290
click at [610, 500] on div "Image 100% Money-Back Guarantee Heading Lorem ipsum dolor sit amet, consectetur…" at bounding box center [891, 361] width 1250 height 353
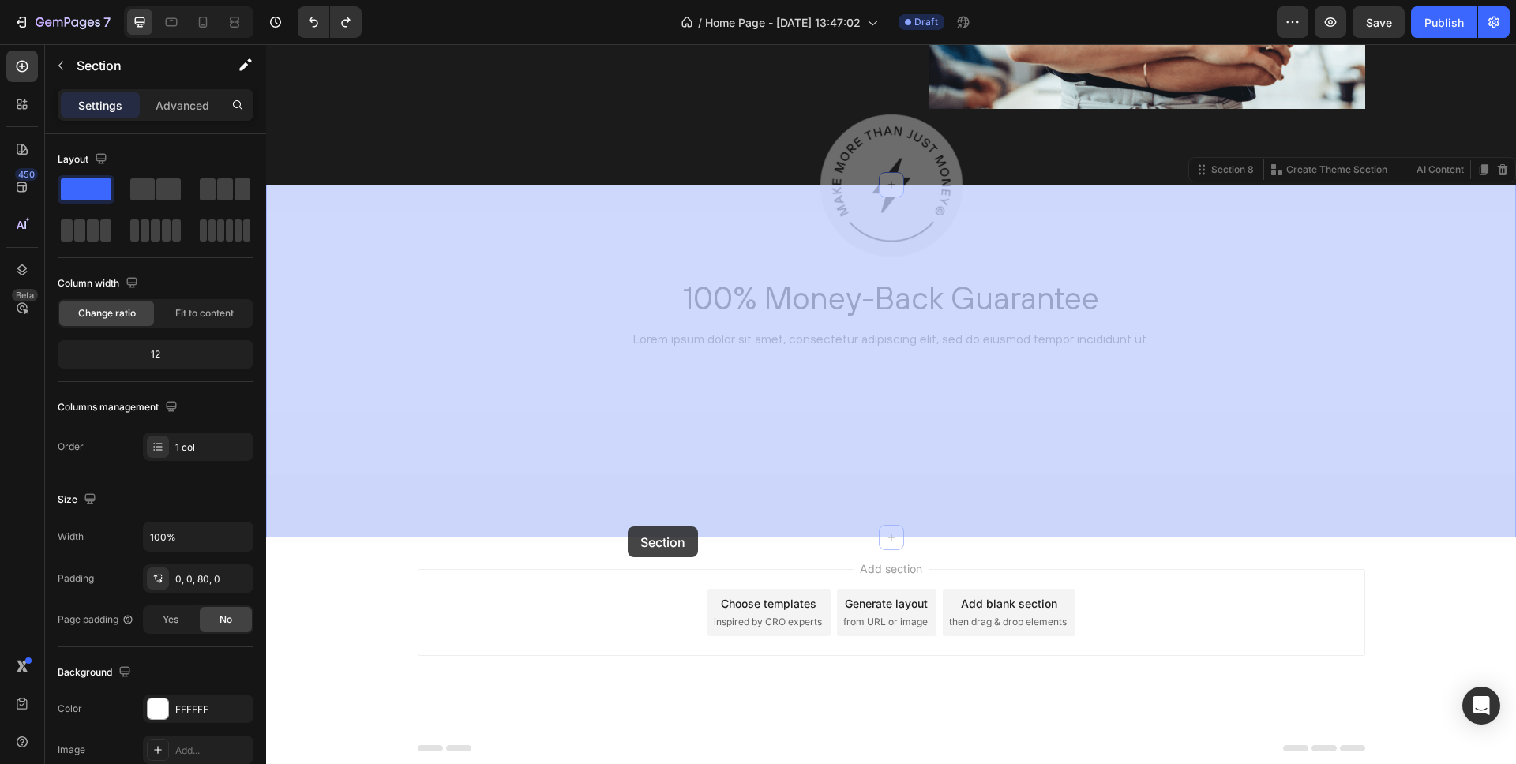
drag, startPoint x: 610, startPoint y: 501, endPoint x: 629, endPoint y: 523, distance: 28.6
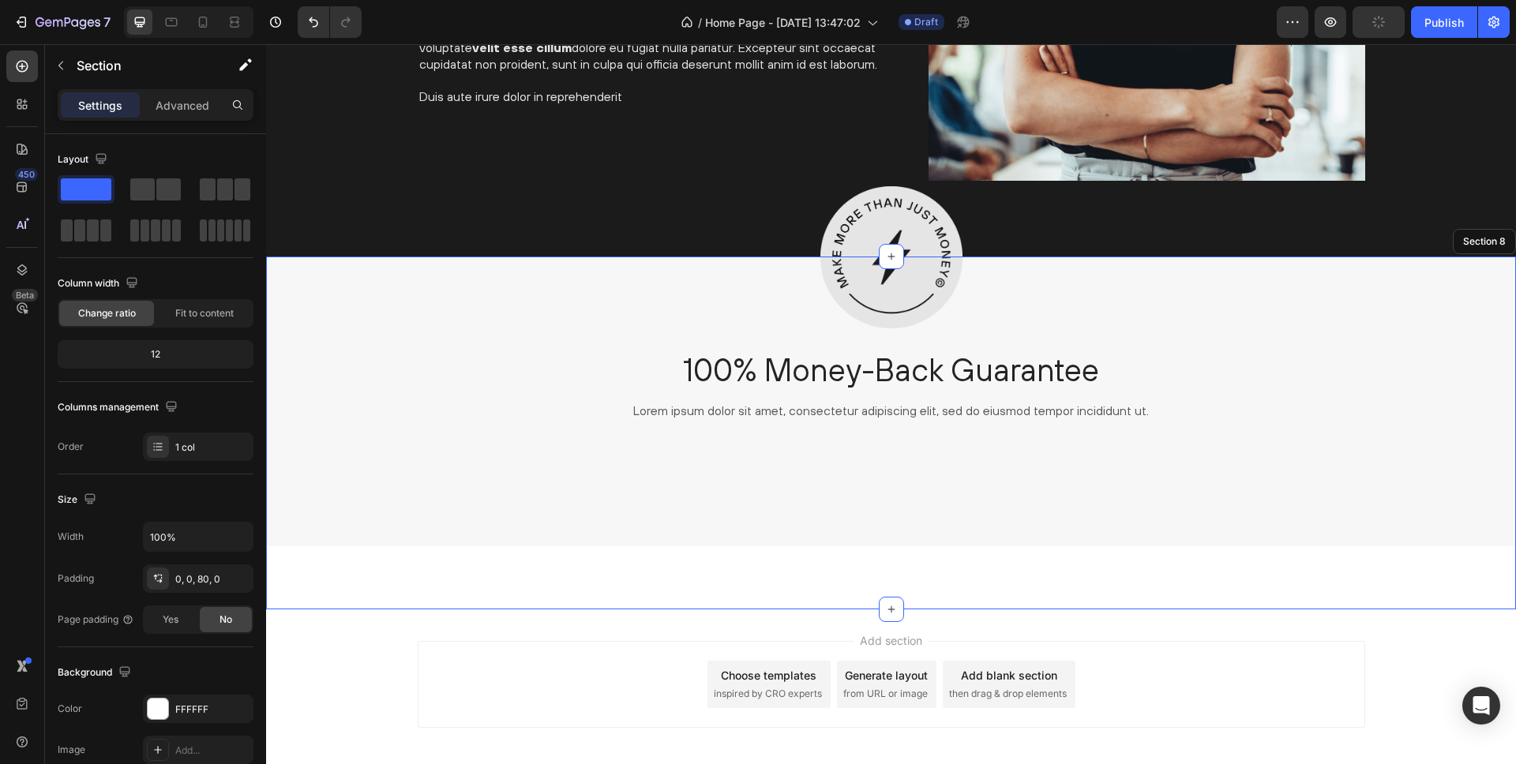
scroll to position [3123, 0]
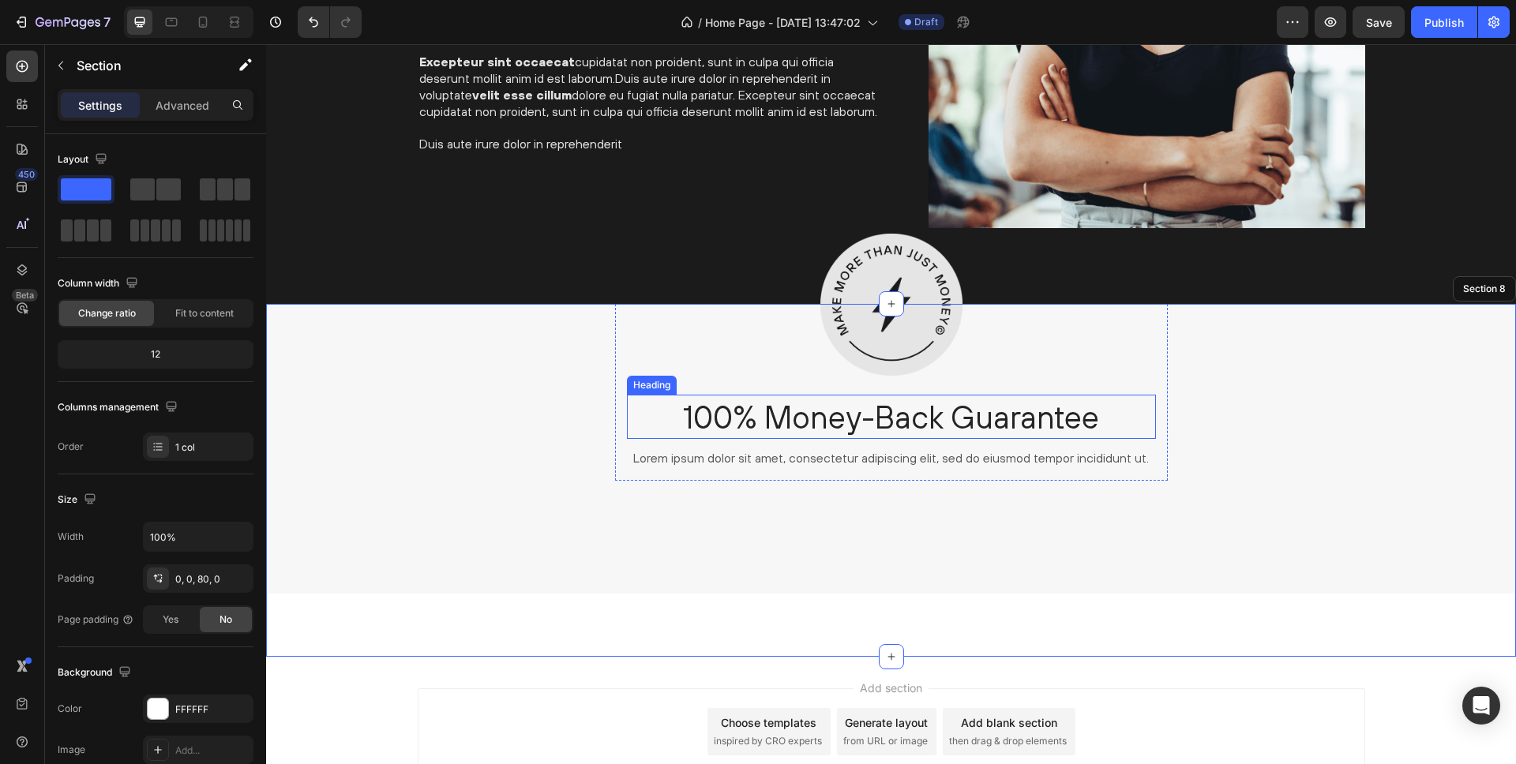
click at [773, 420] on h2 "100% Money-Back Guarantee" at bounding box center [891, 417] width 529 height 44
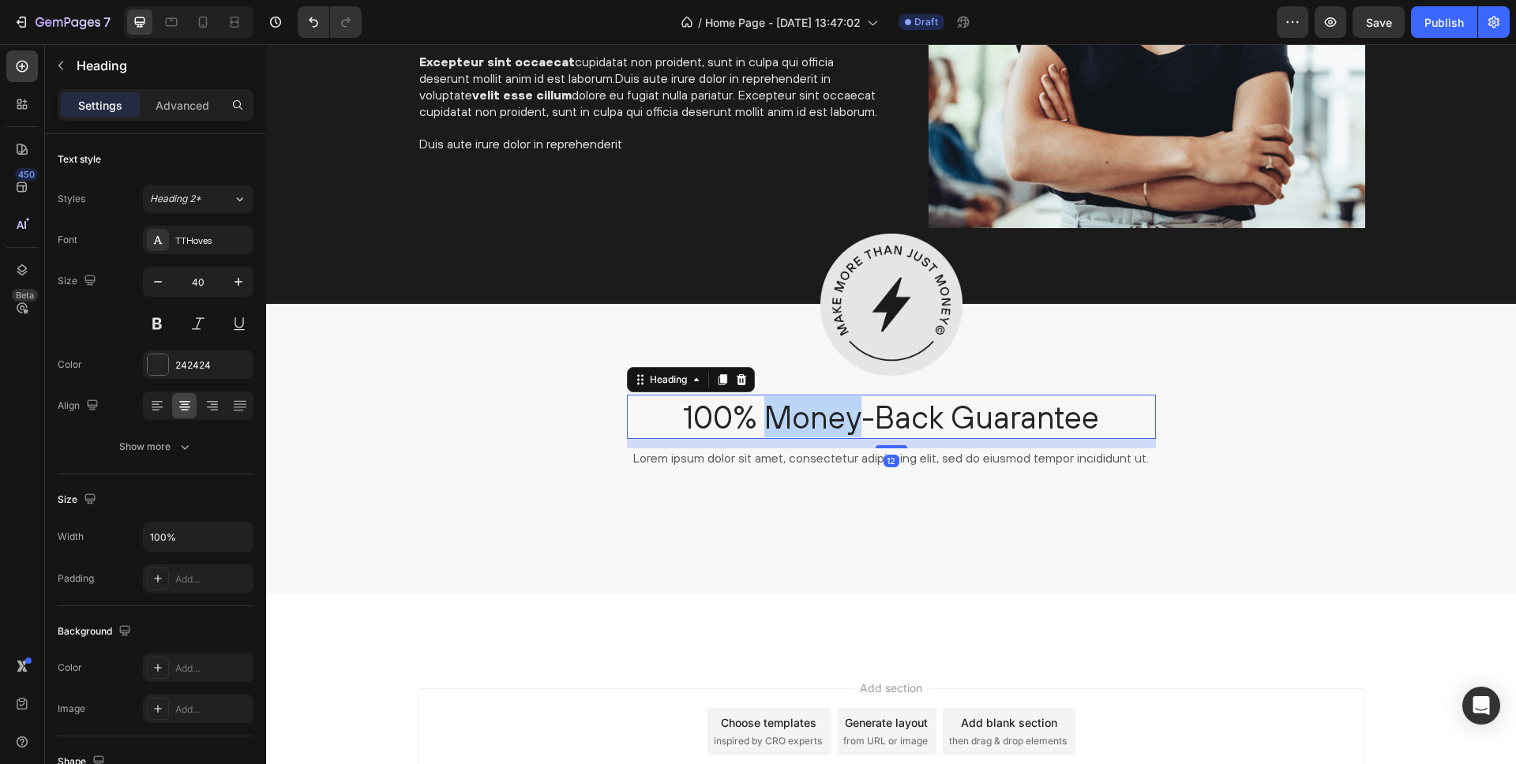
click at [773, 420] on h2 "100% Money-Back Guarantee" at bounding box center [891, 417] width 529 height 44
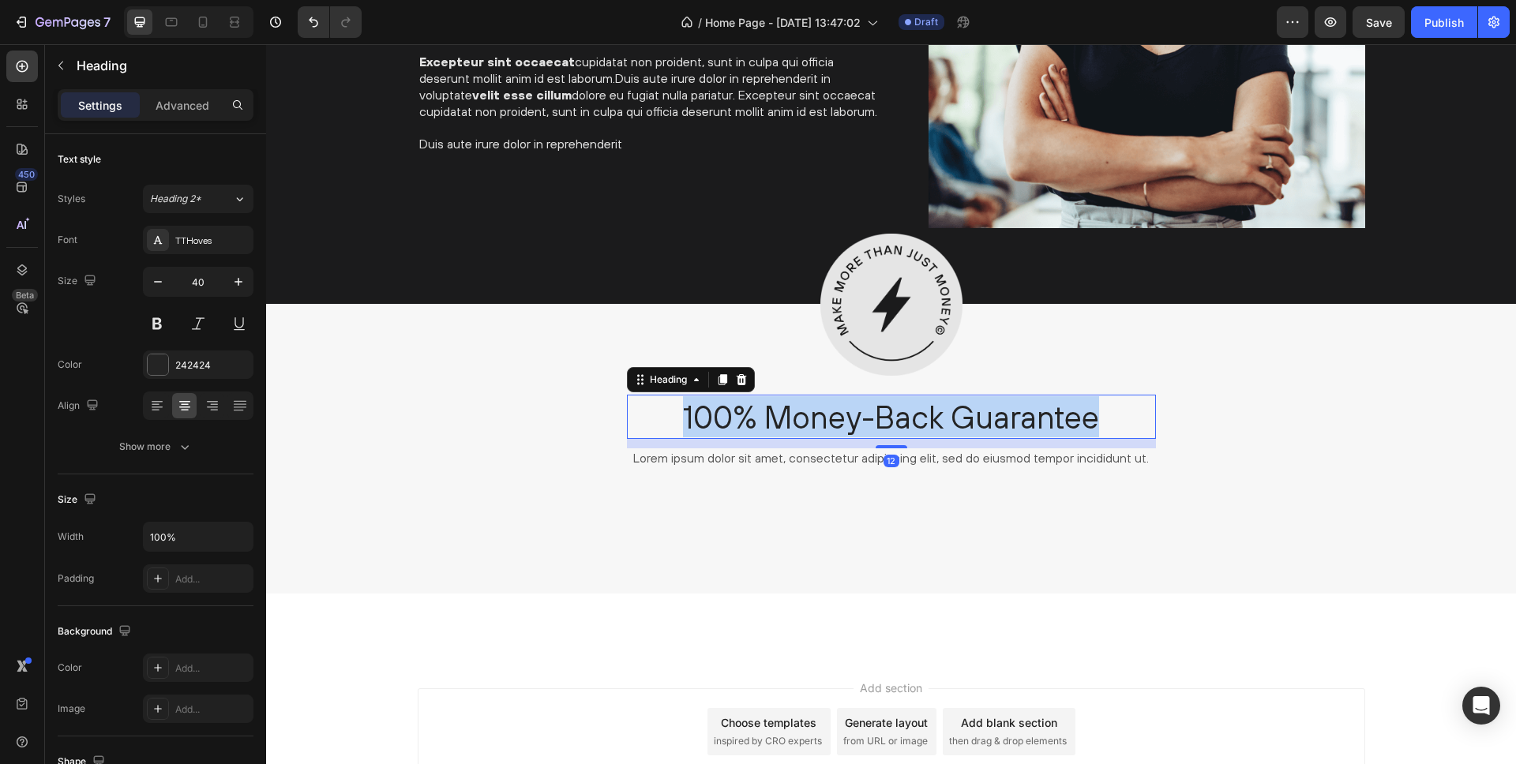
click at [773, 420] on p "100% Money-Back Guarantee" at bounding box center [892, 416] width 526 height 41
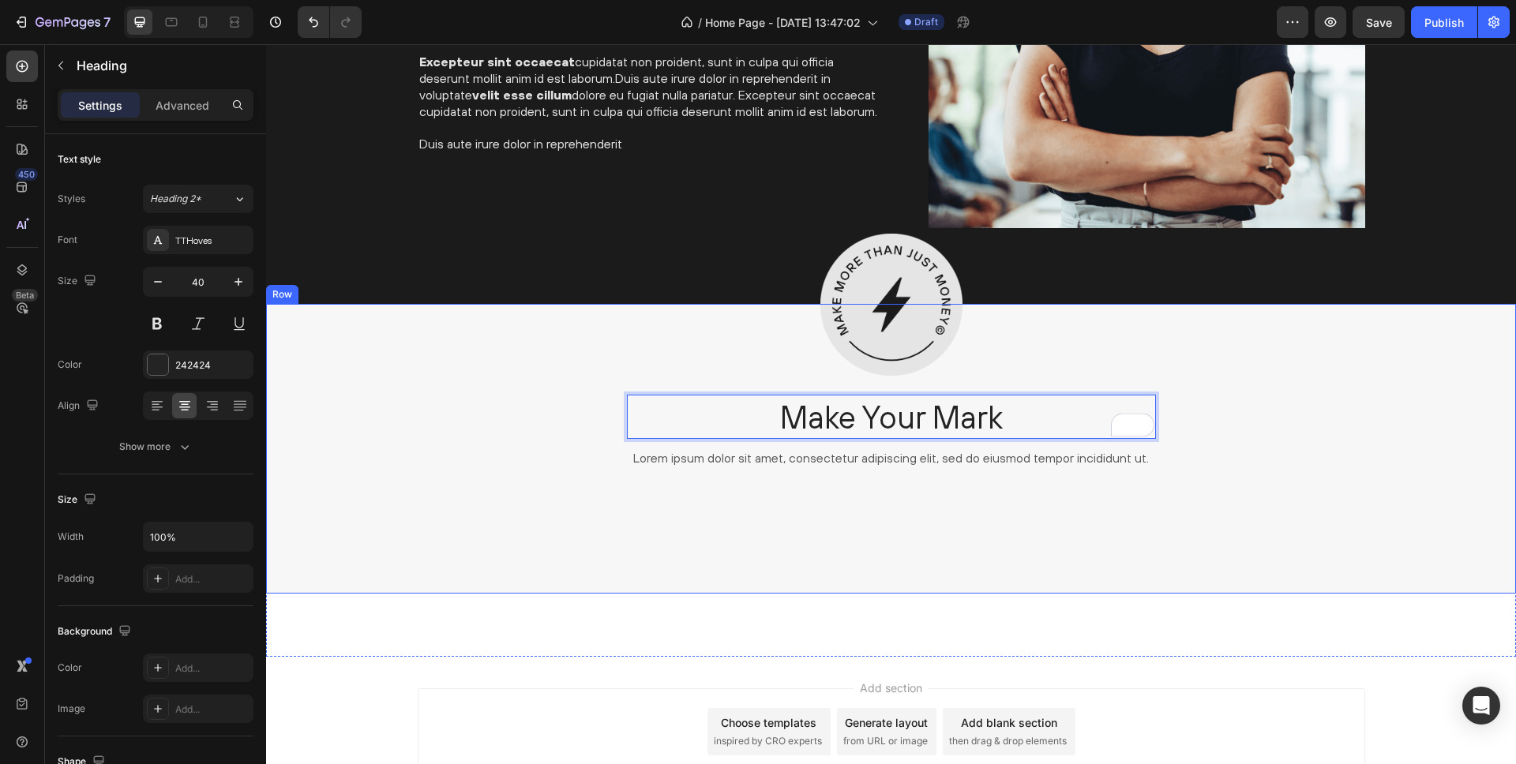
click at [697, 518] on div "Image Make Your Mark Heading 12 Lorem ipsum dolor sit amet, consectetur adipisc…" at bounding box center [891, 449] width 1250 height 290
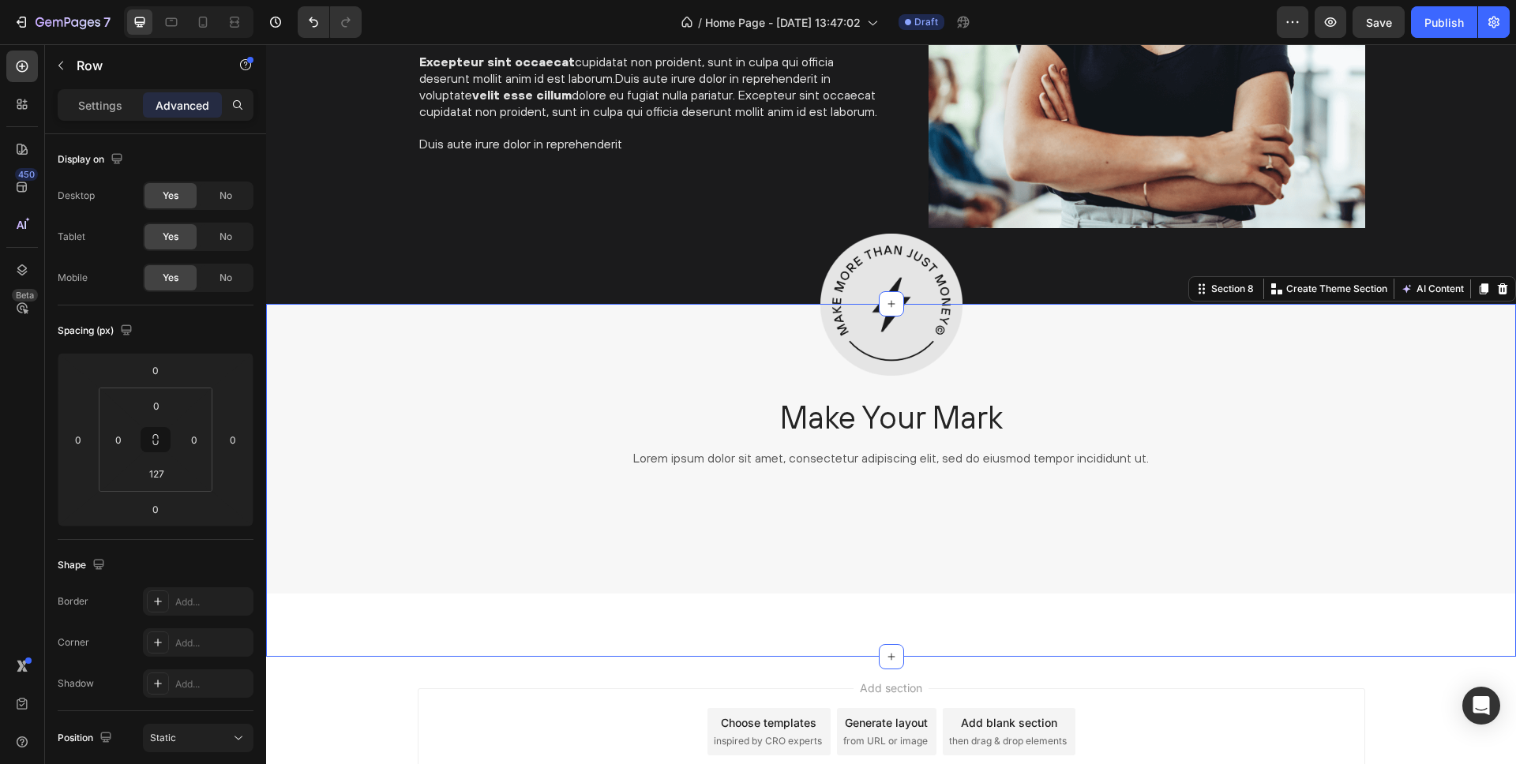
click at [567, 654] on div "Image Make Your Mark Heading Lorem ipsum dolor sit amet, consectetur adipiscing…" at bounding box center [891, 480] width 1250 height 353
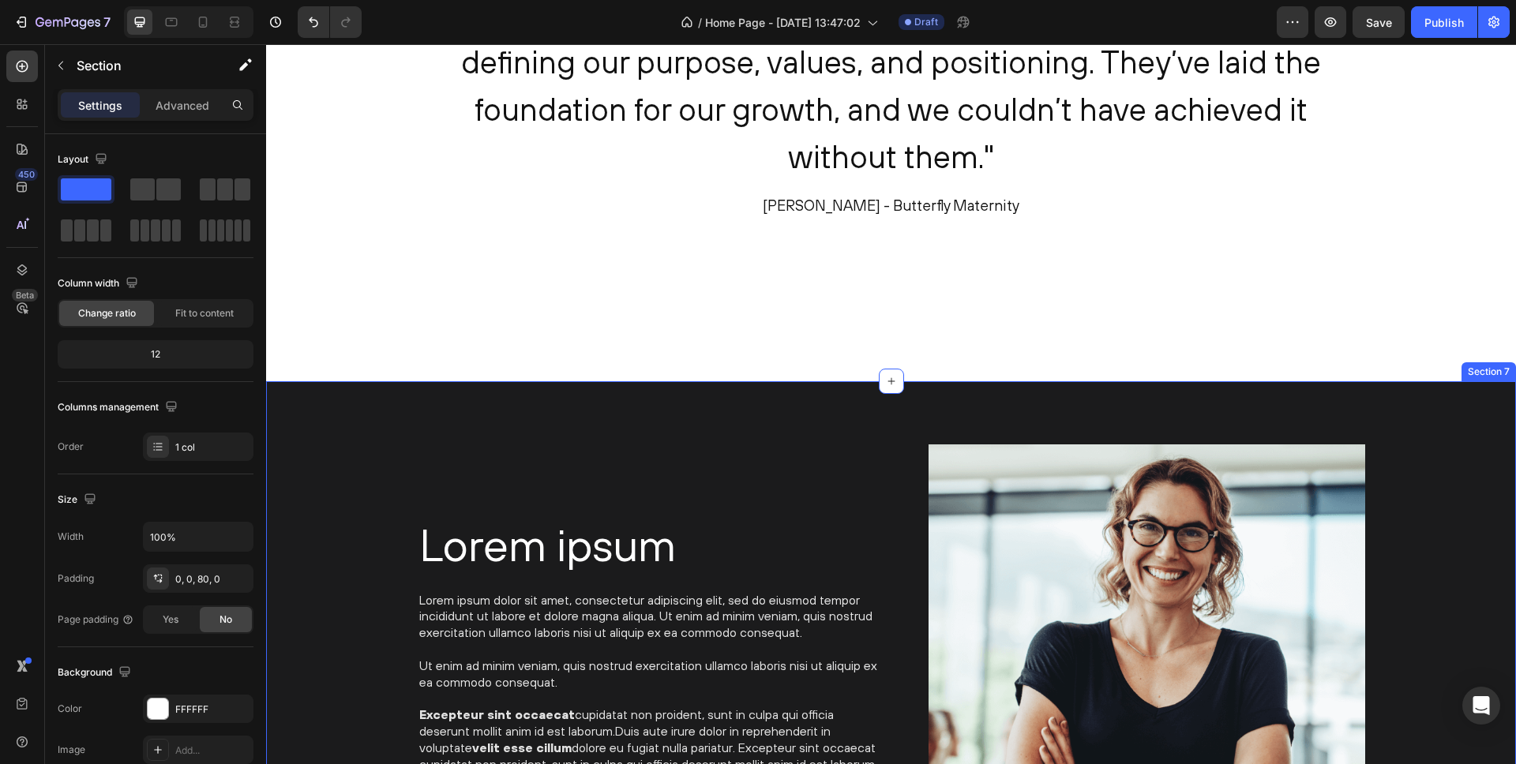
scroll to position [2758, 0]
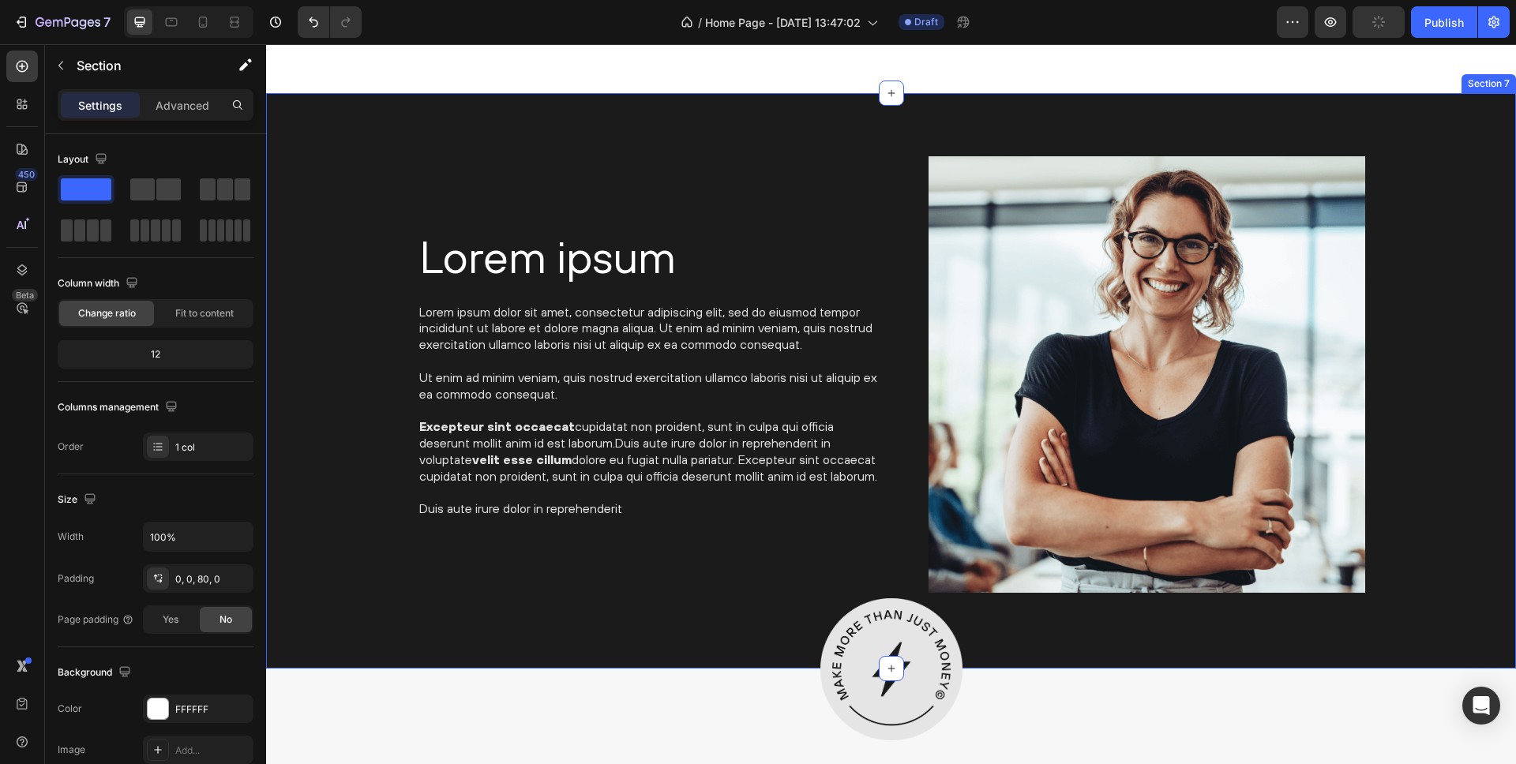
click at [350, 270] on div "Lorem ipsum Heading Lorem ipsum dolor sit amet, consectetur adipiscing elit, se…" at bounding box center [891, 380] width 1226 height 449
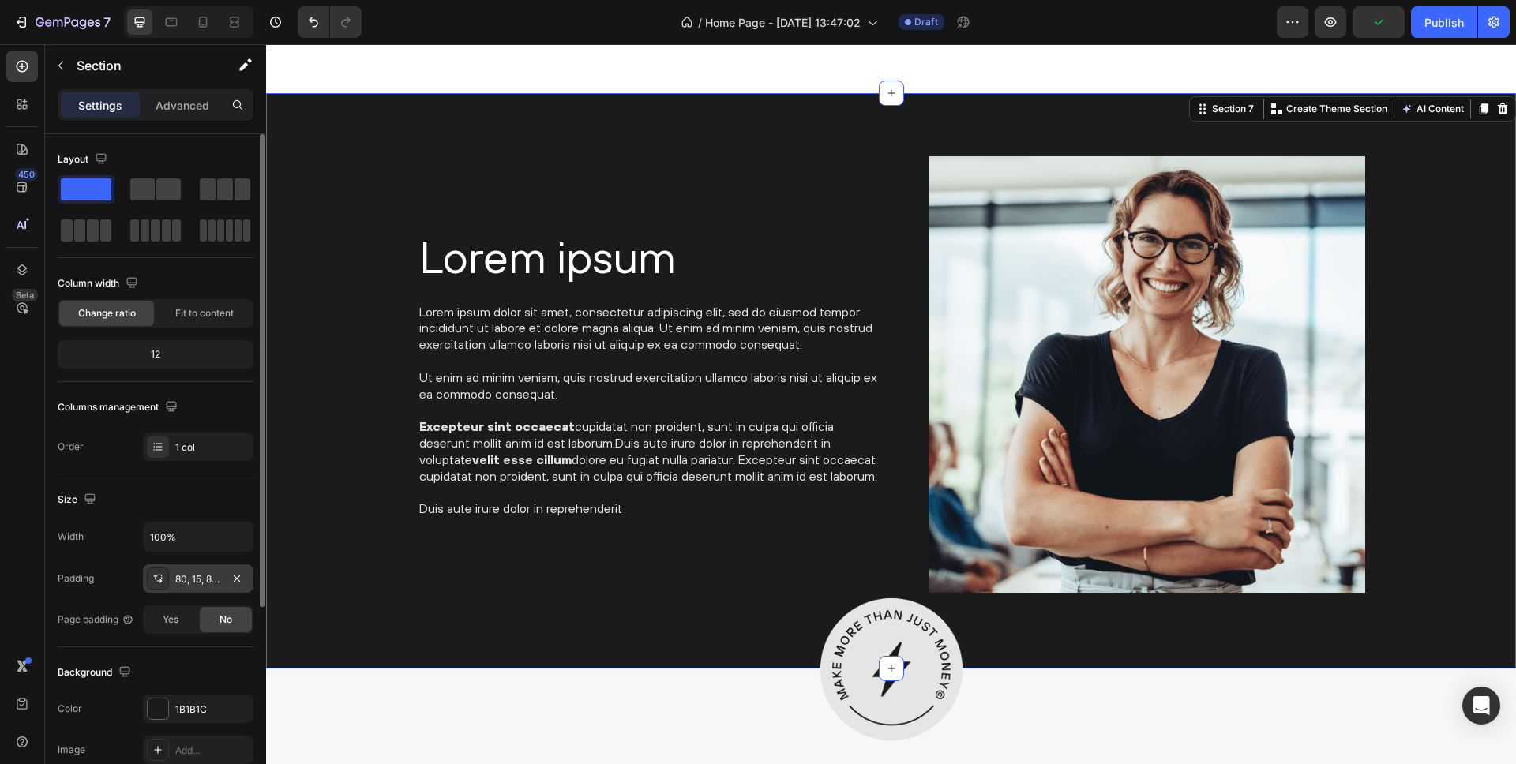
click at [207, 572] on div "80, 15, 80, 15" at bounding box center [198, 579] width 46 height 14
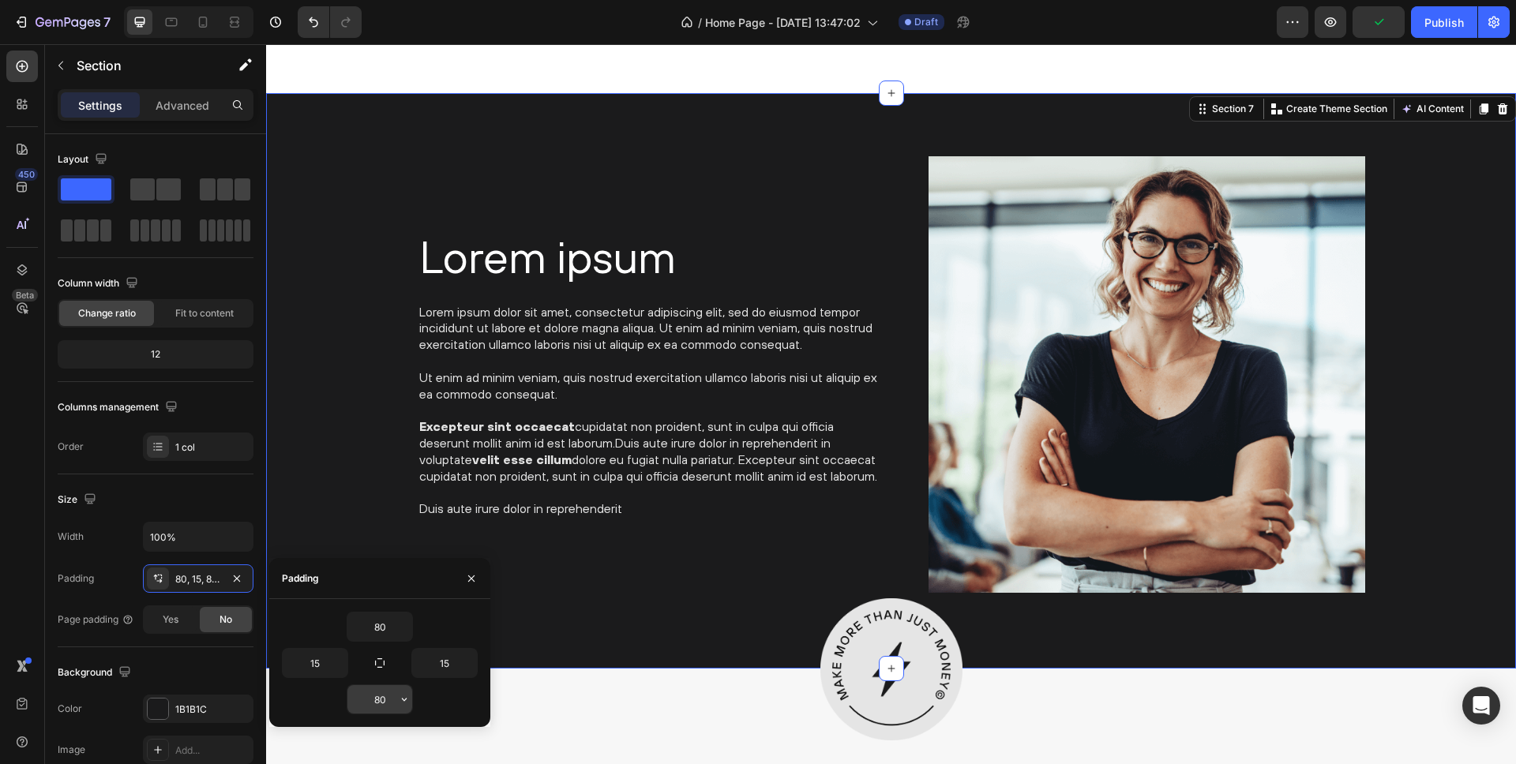
click at [377, 699] on input "80" at bounding box center [379, 699] width 65 height 28
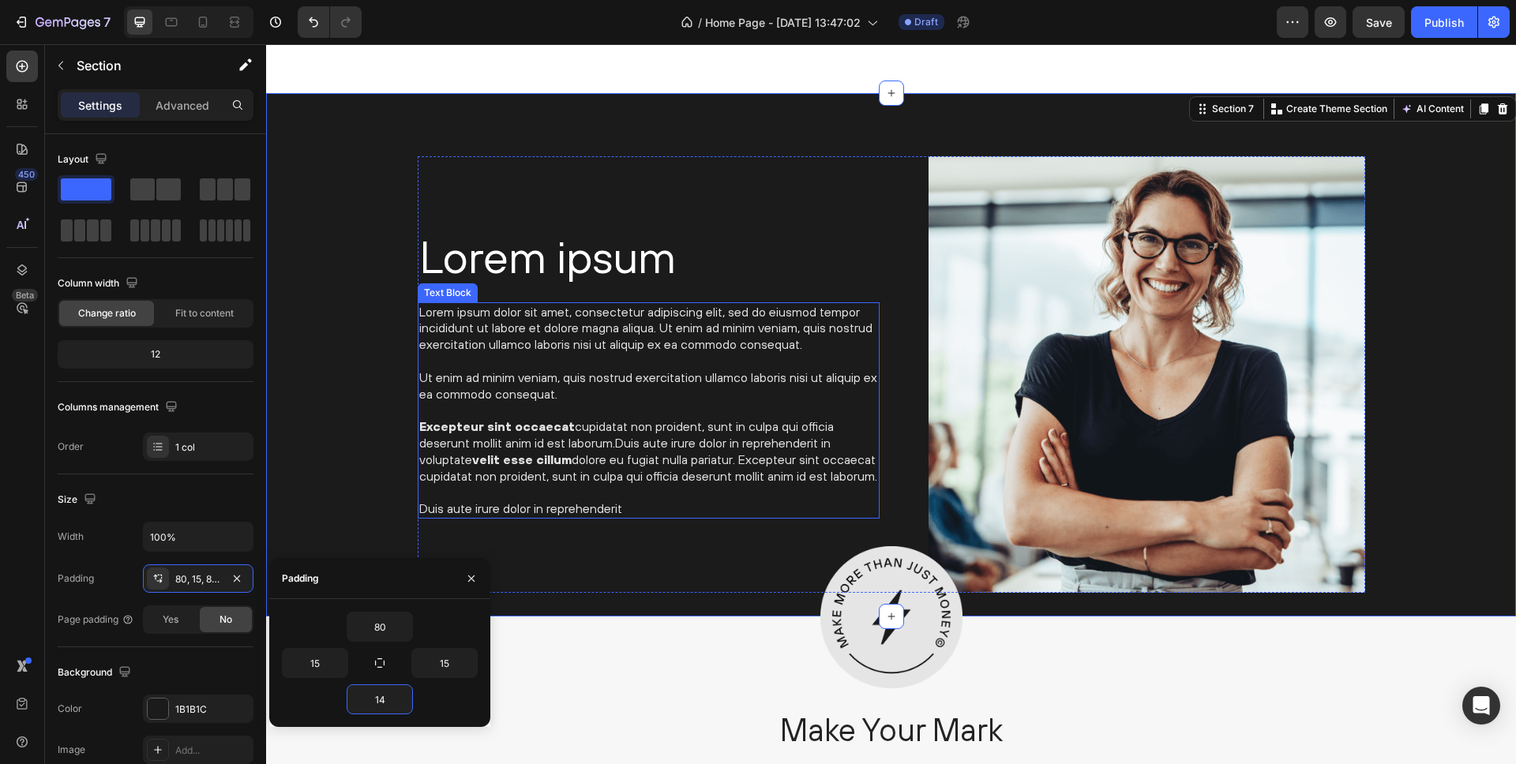
type input "140"
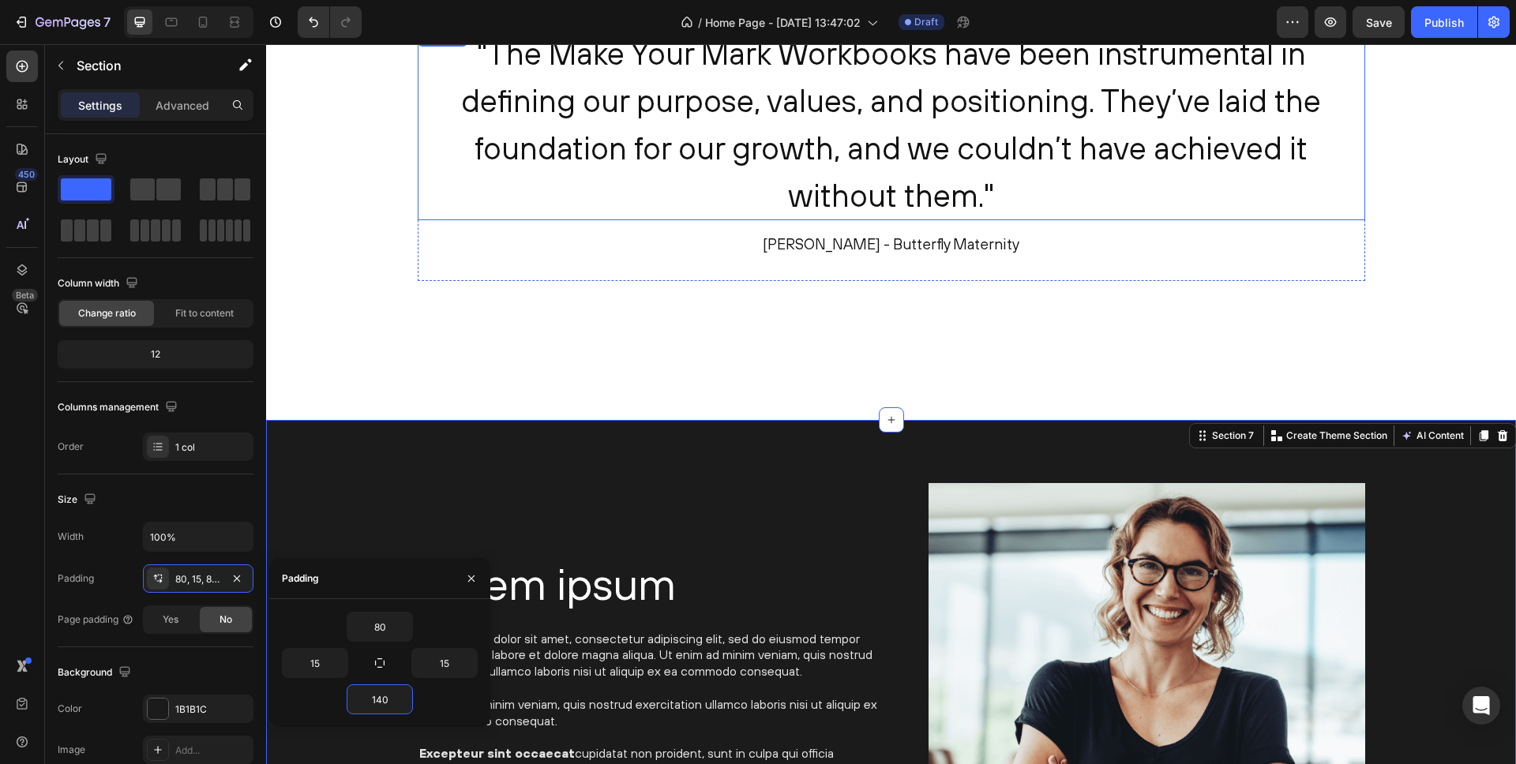
scroll to position [2421, 0]
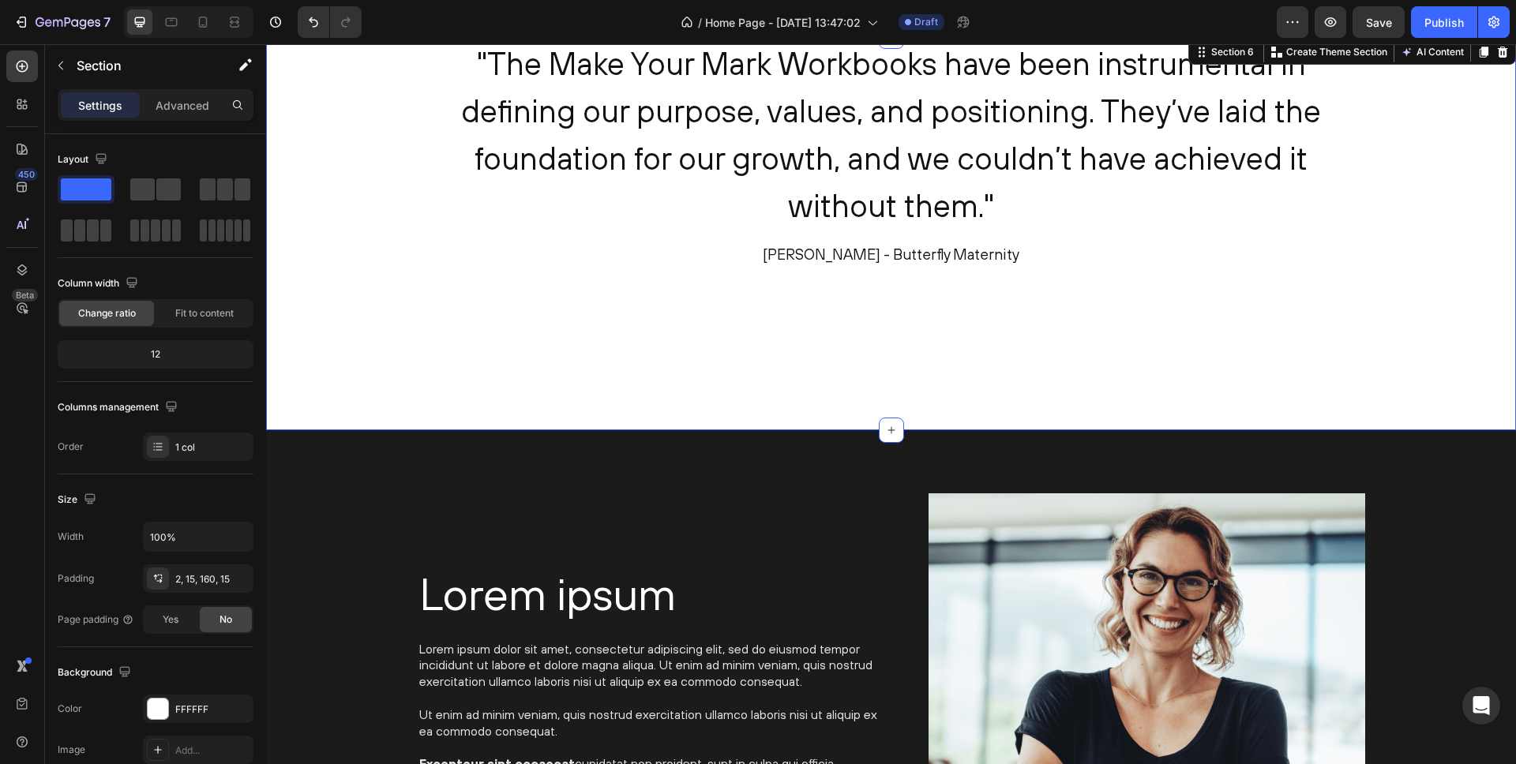
click at [383, 303] on div ""The Make Your Mark Workbooks have been instrumental in defining our purpose, v…" at bounding box center [891, 171] width 1226 height 266
click at [404, 193] on div ""The Make Your Mark Workbooks have been instrumental in defining our purpose, v…" at bounding box center [891, 171] width 1226 height 266
click at [1371, 21] on span "Save" at bounding box center [1379, 22] width 26 height 13
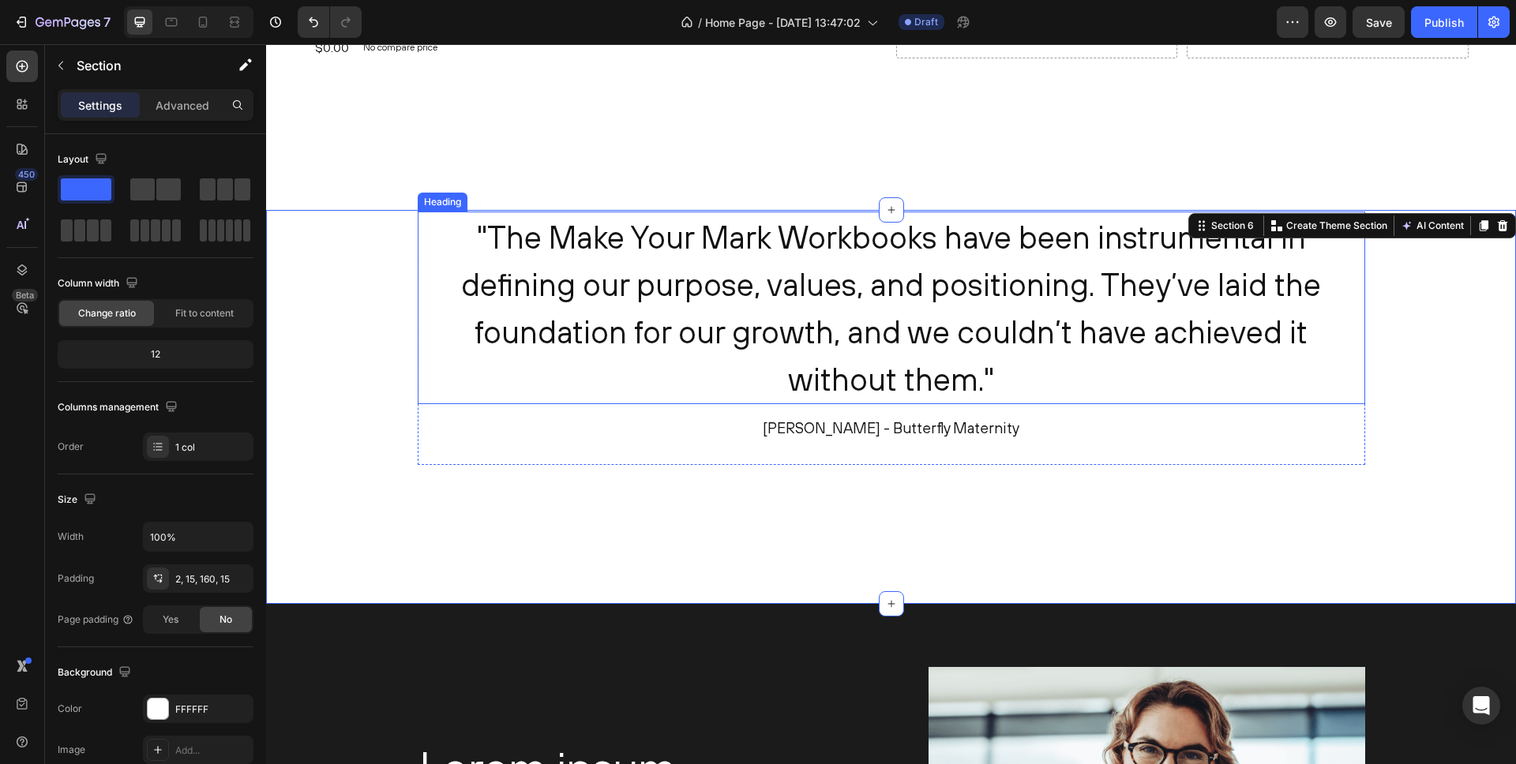
click at [747, 233] on h2 ""The Make Your Mark Workbooks have been instrumental in defining our purpose, v…" at bounding box center [892, 308] width 948 height 193
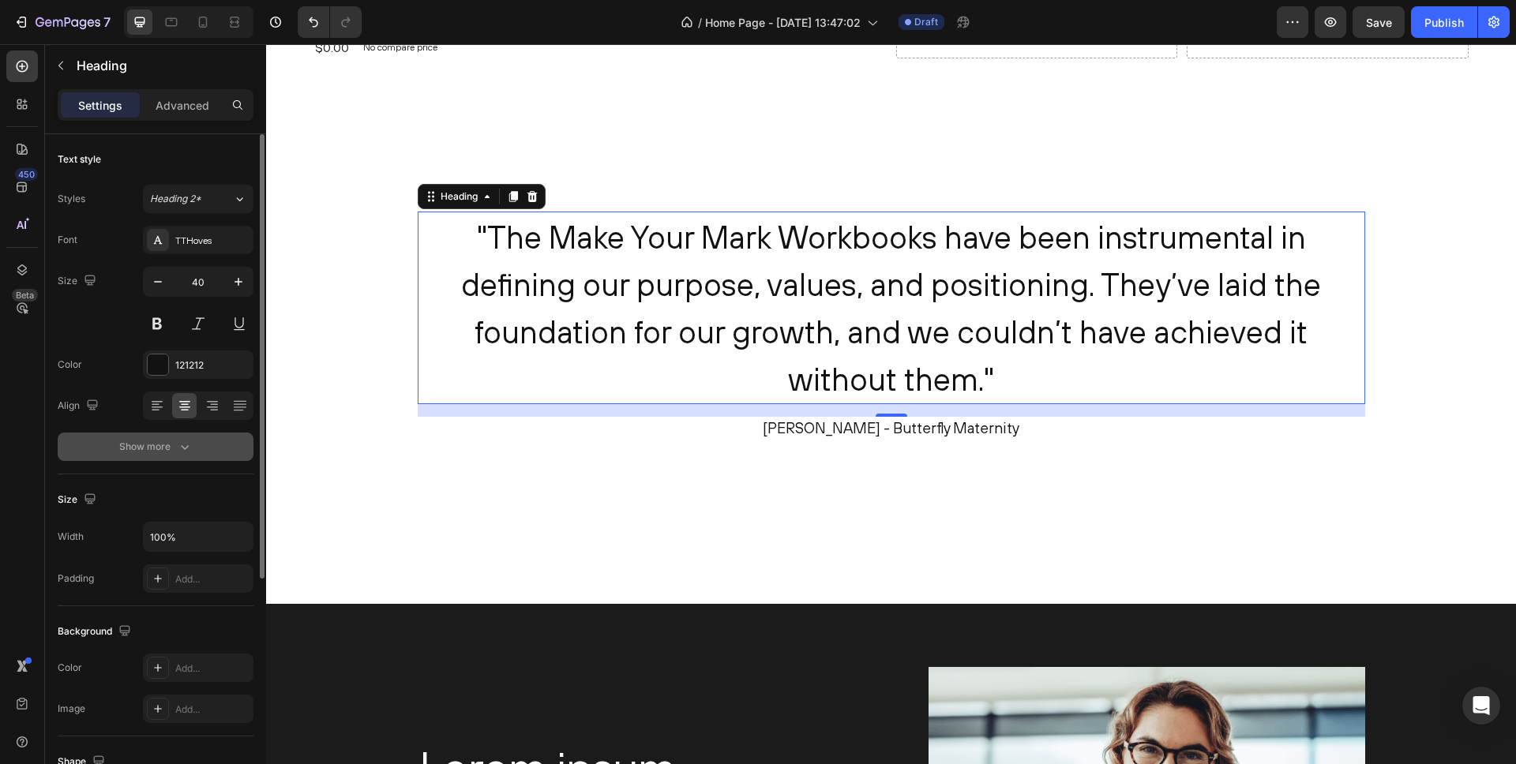
click at [178, 442] on icon "button" at bounding box center [185, 447] width 16 height 16
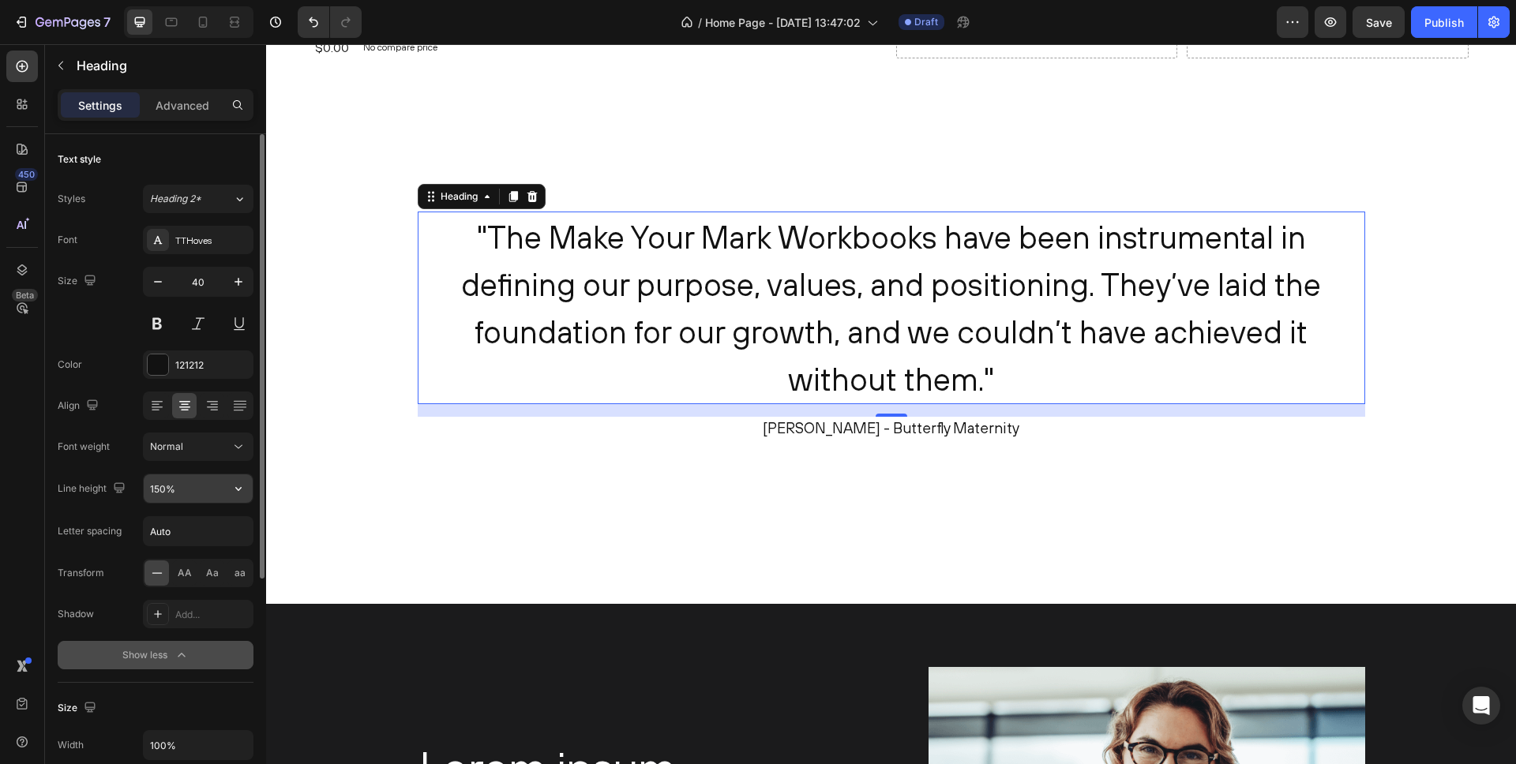
click at [204, 494] on input "150%" at bounding box center [198, 489] width 109 height 28
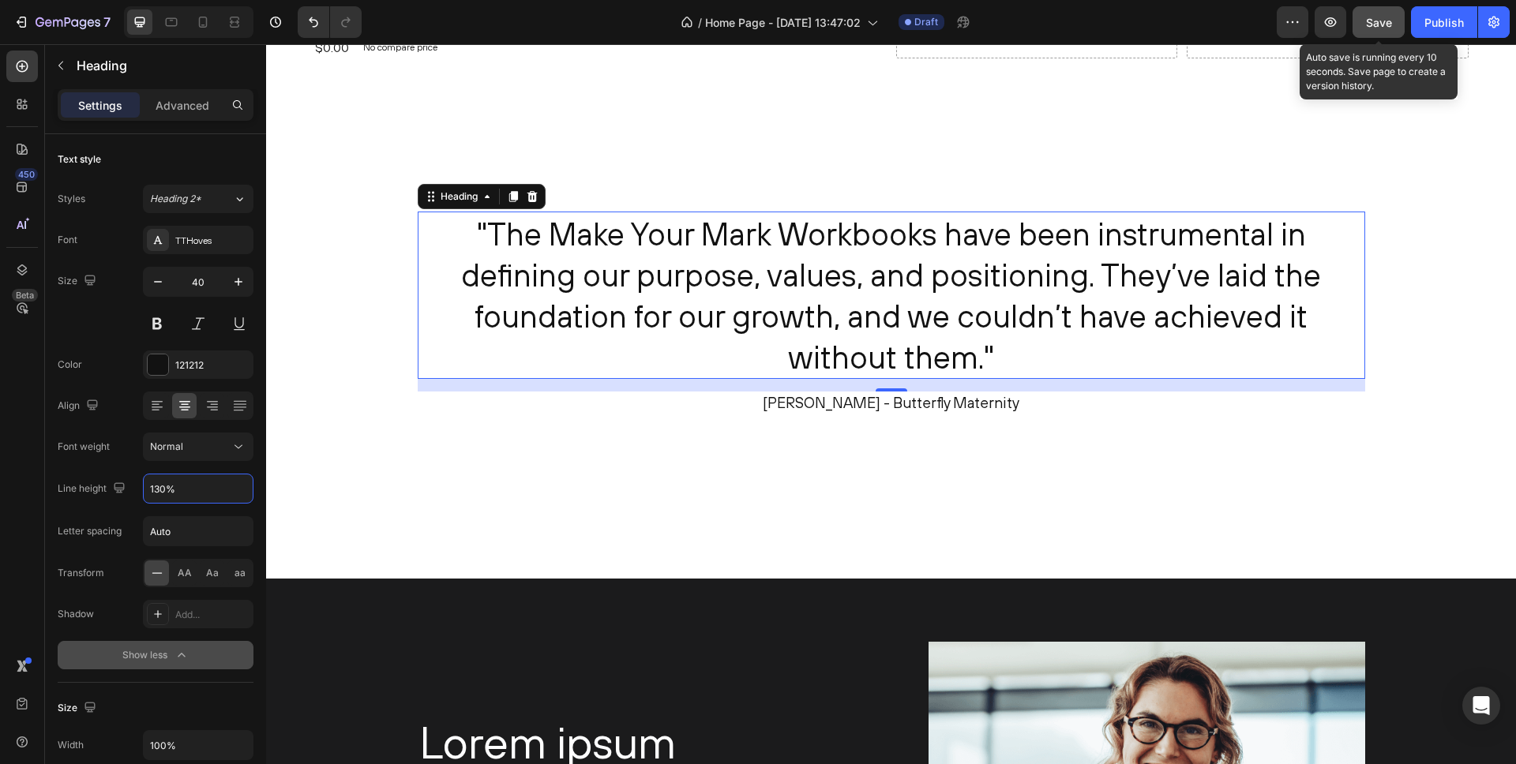
type input "130%"
click at [1387, 21] on span "Save" at bounding box center [1379, 22] width 26 height 13
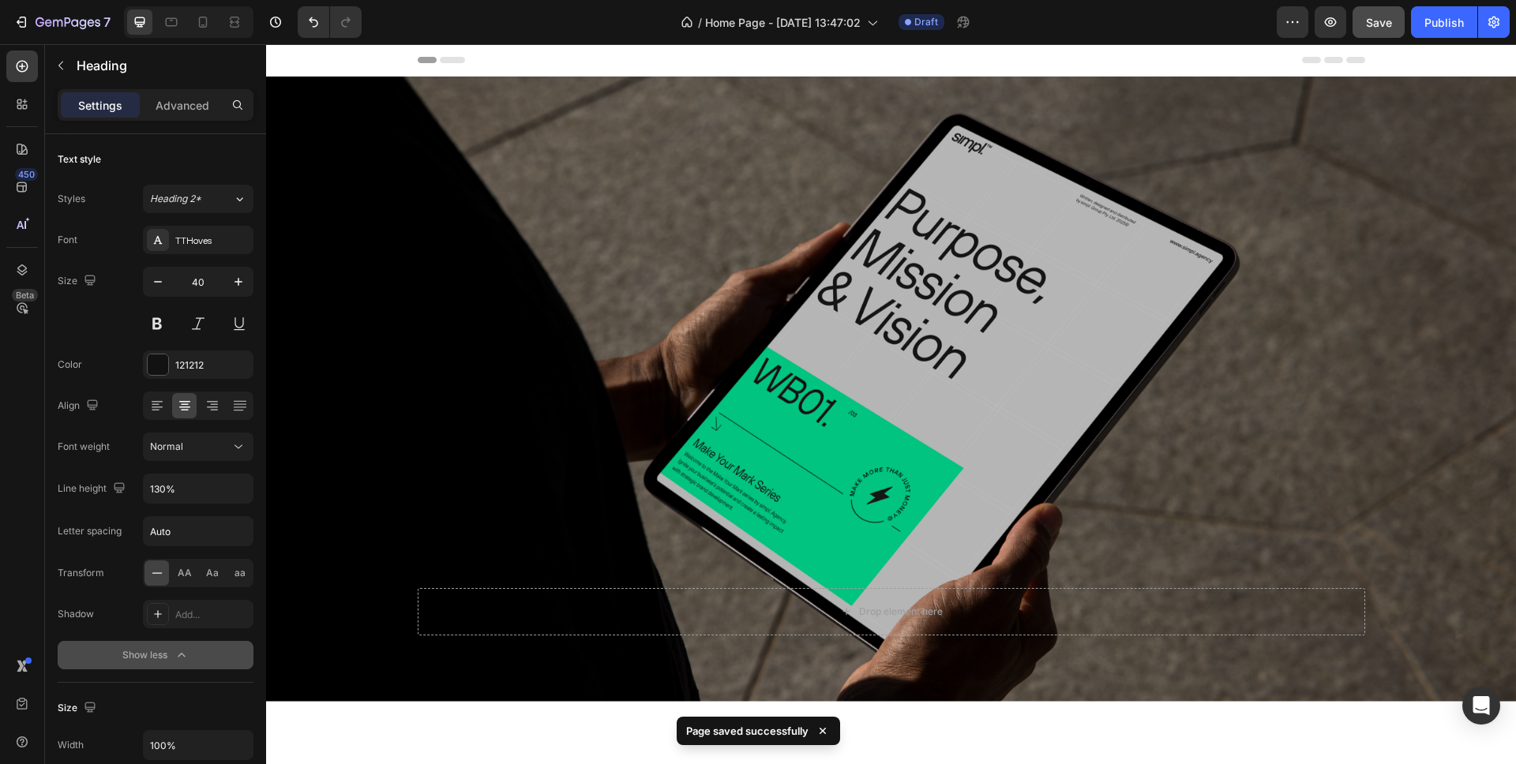
scroll to position [457, 0]
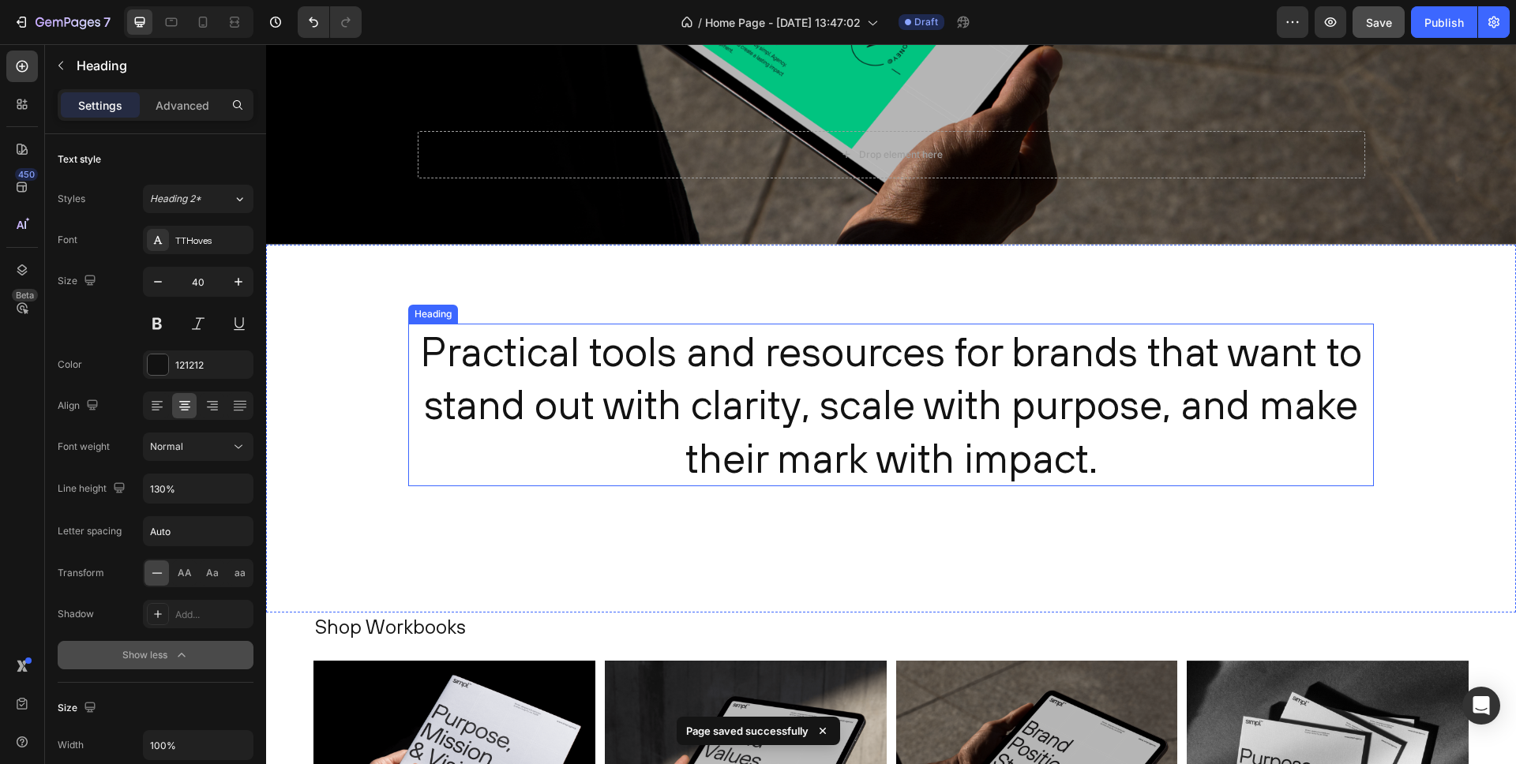
click at [854, 347] on h2 "Practical tools and resources for brands that want to stand out with clarity, s…" at bounding box center [891, 405] width 966 height 163
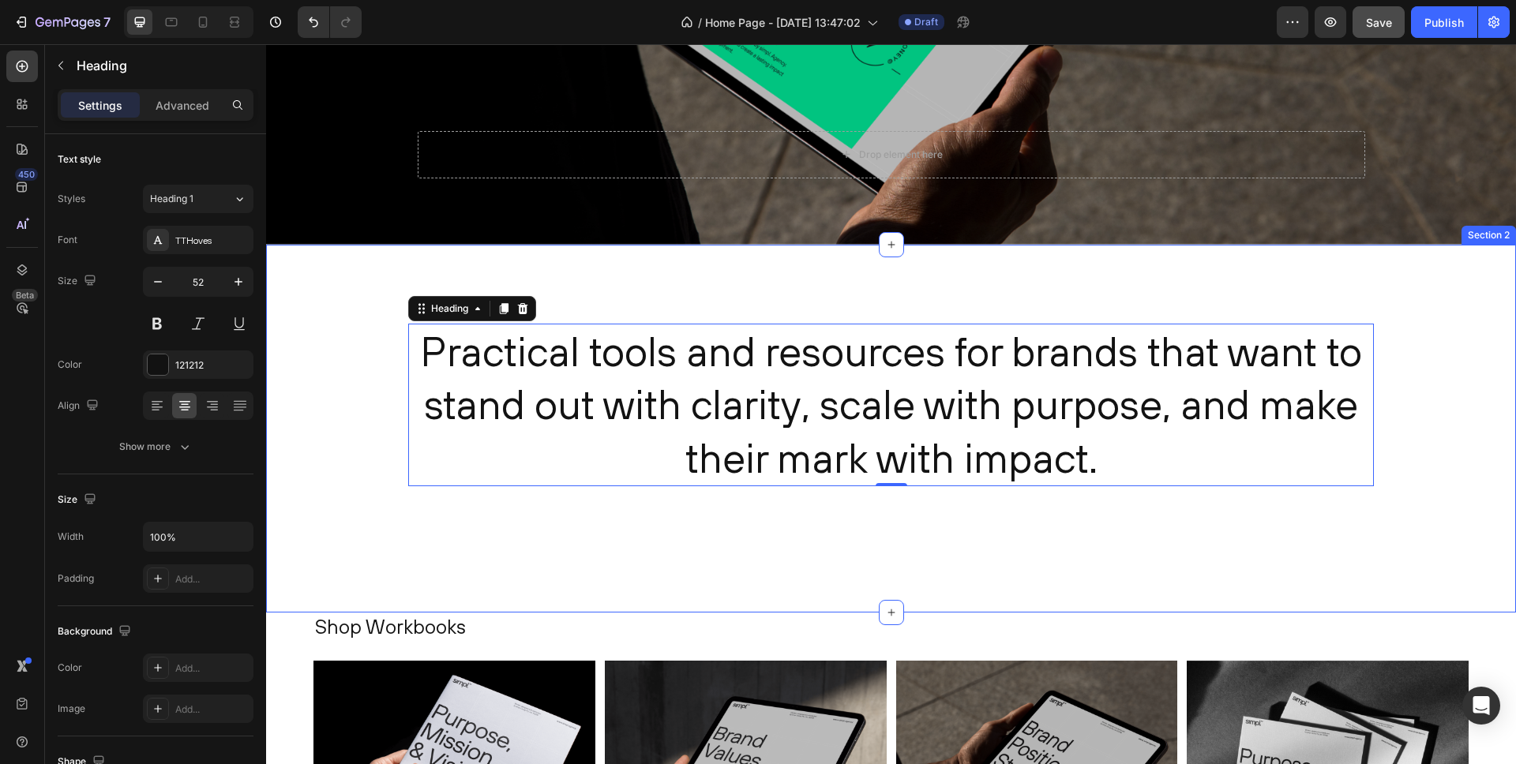
scroll to position [656, 0]
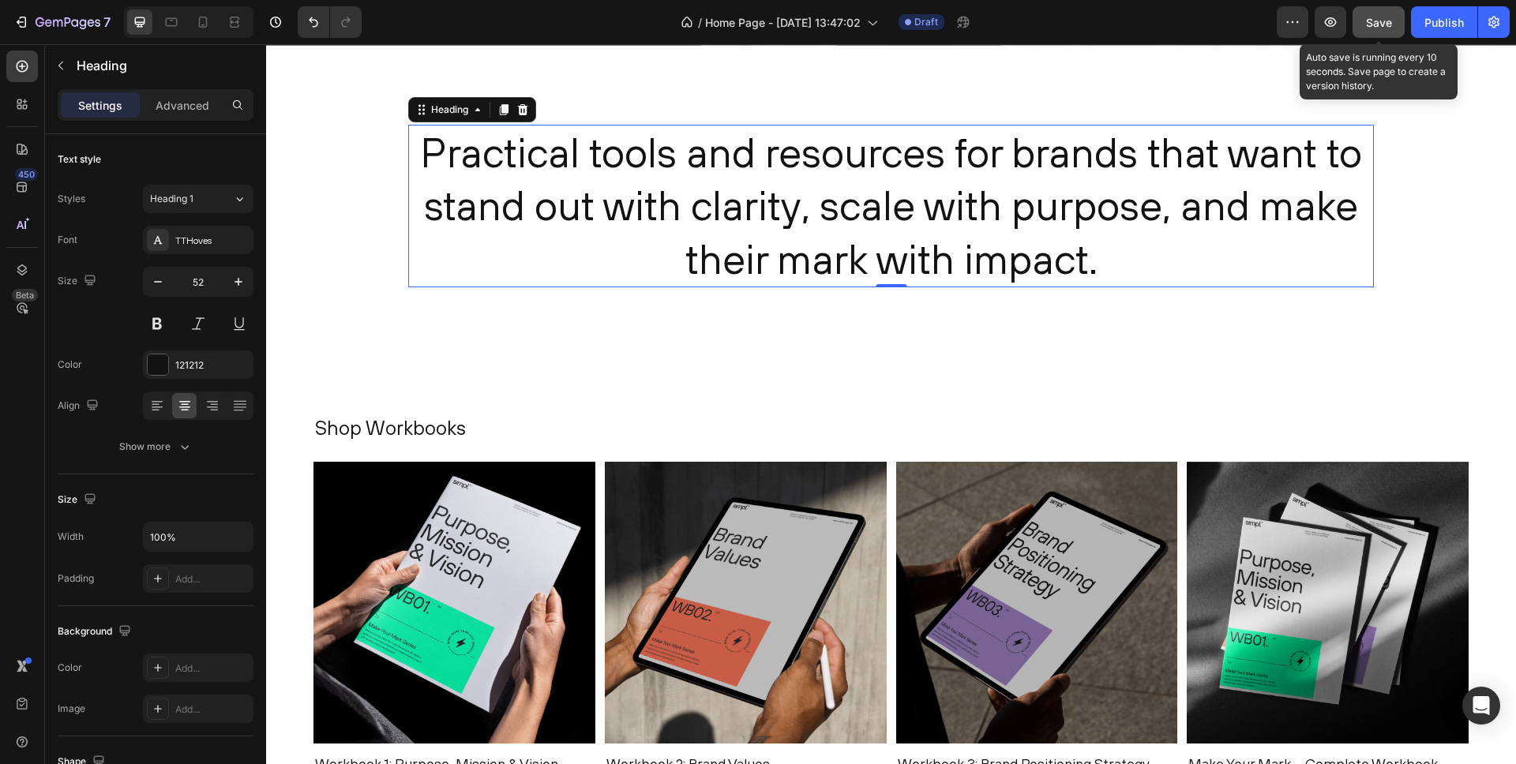
click at [1379, 22] on span "Save" at bounding box center [1379, 22] width 26 height 13
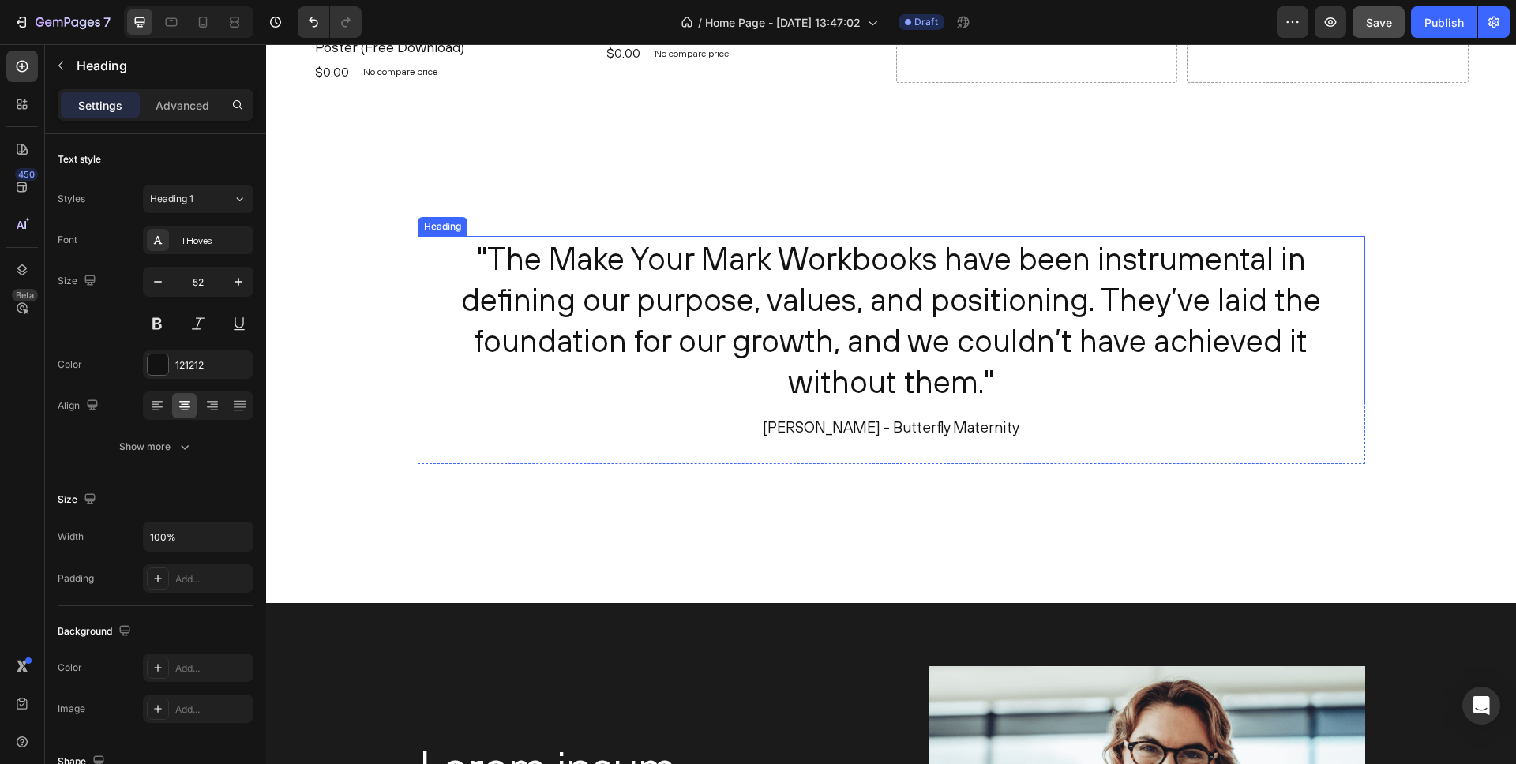
scroll to position [2769, 0]
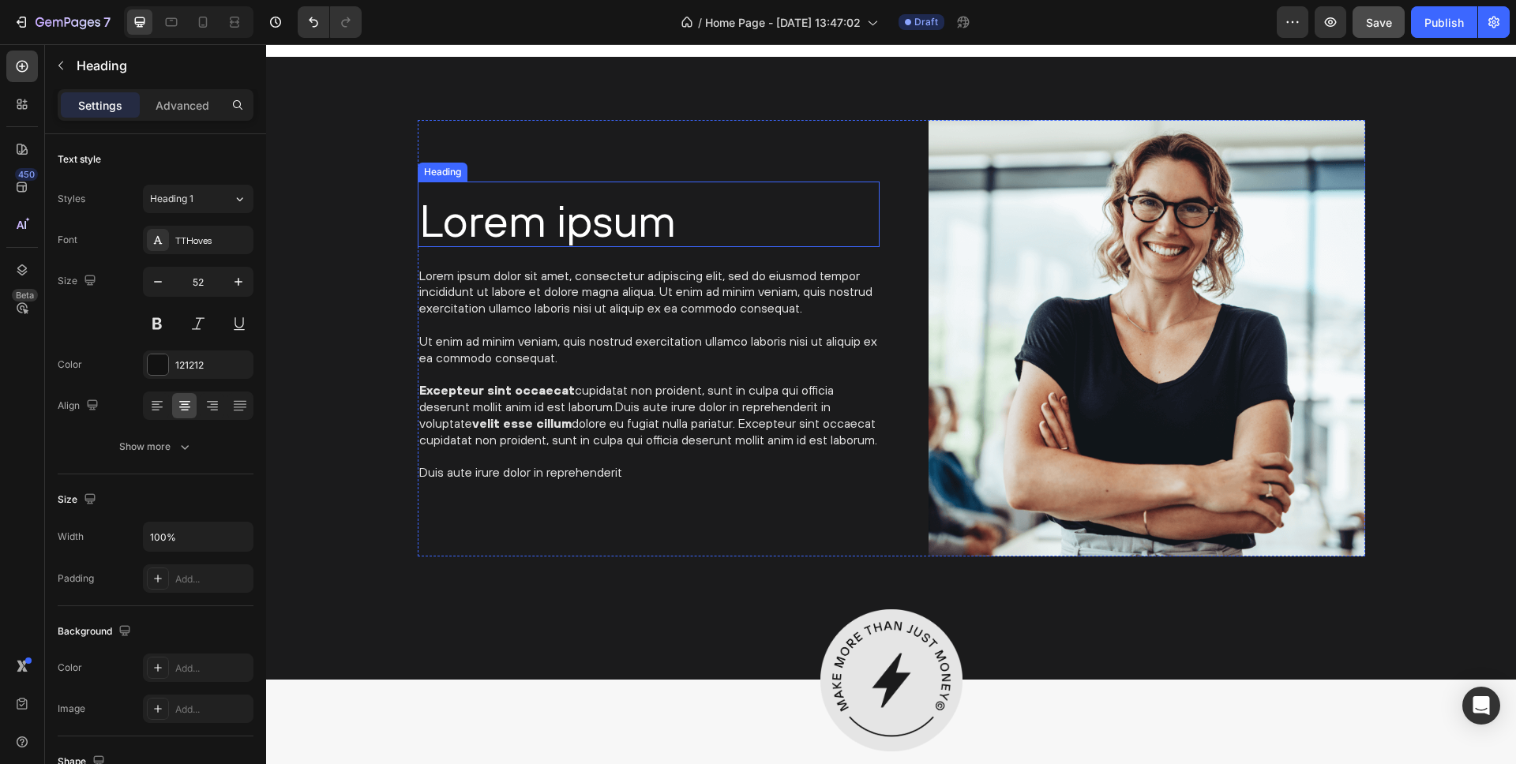
click at [603, 205] on h2 "Lorem ipsum" at bounding box center [649, 220] width 462 height 53
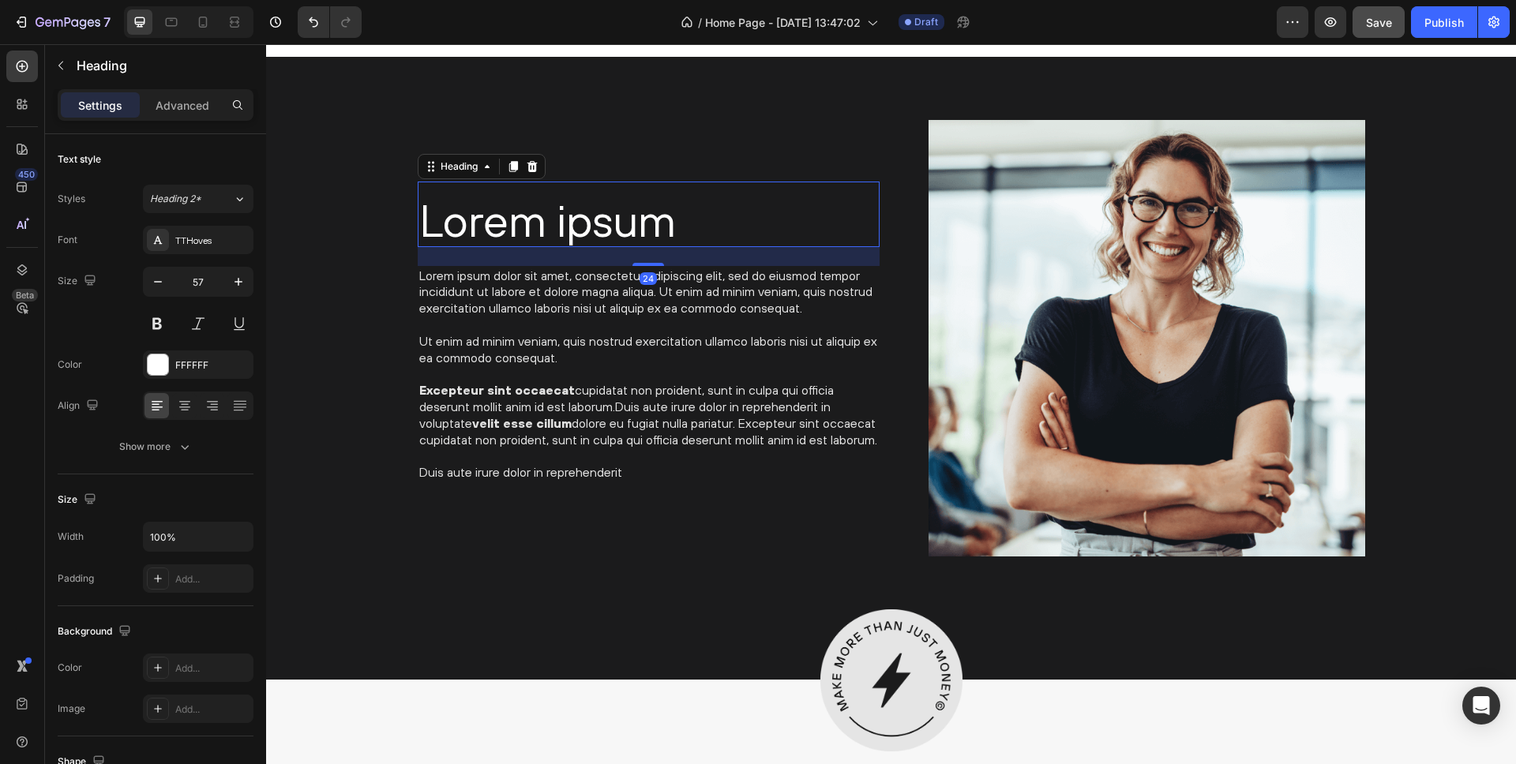
click at [603, 205] on h2 "Lorem ipsum" at bounding box center [649, 220] width 462 height 53
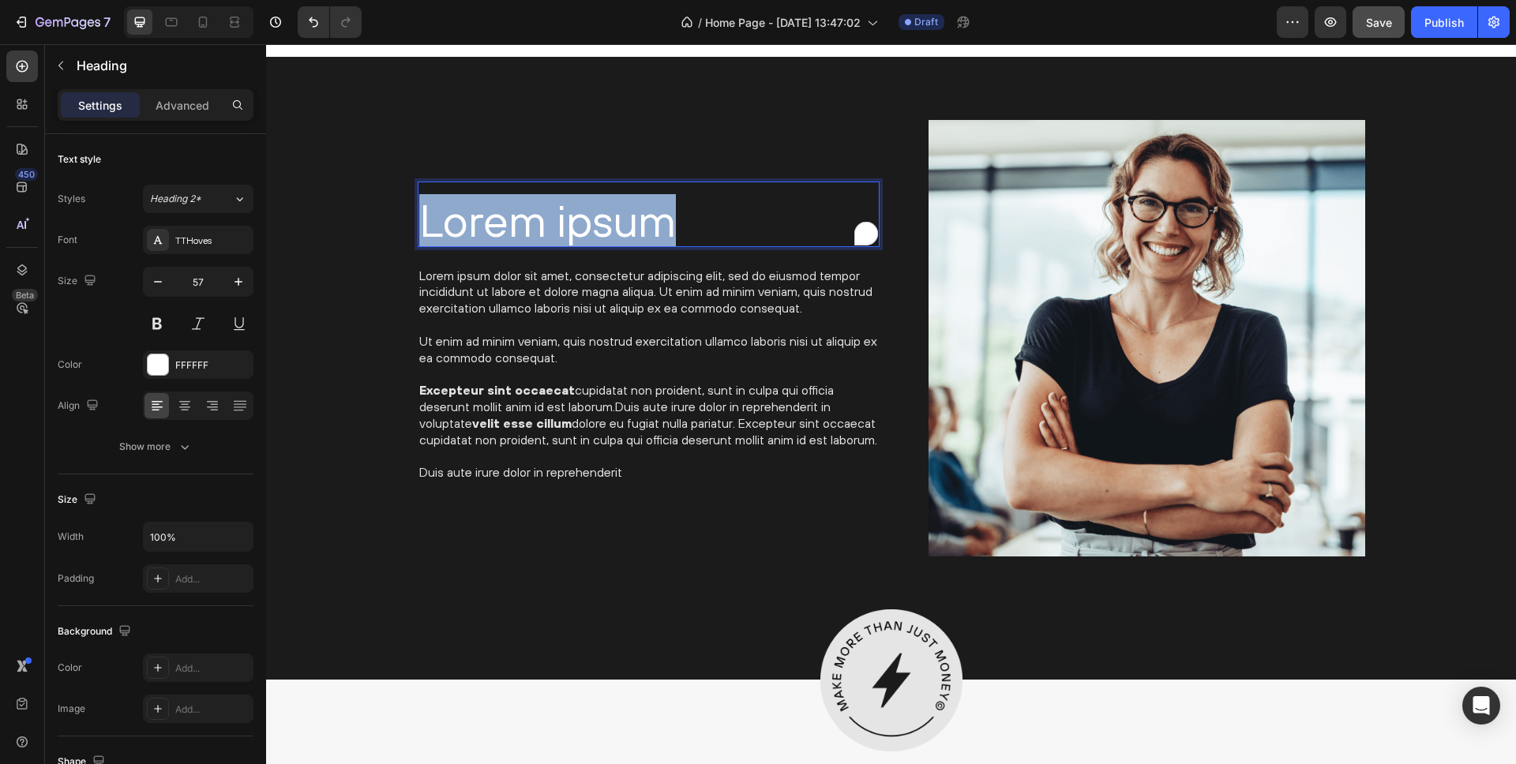
click at [604, 204] on p "Lorem ipsum" at bounding box center [648, 221] width 459 height 50
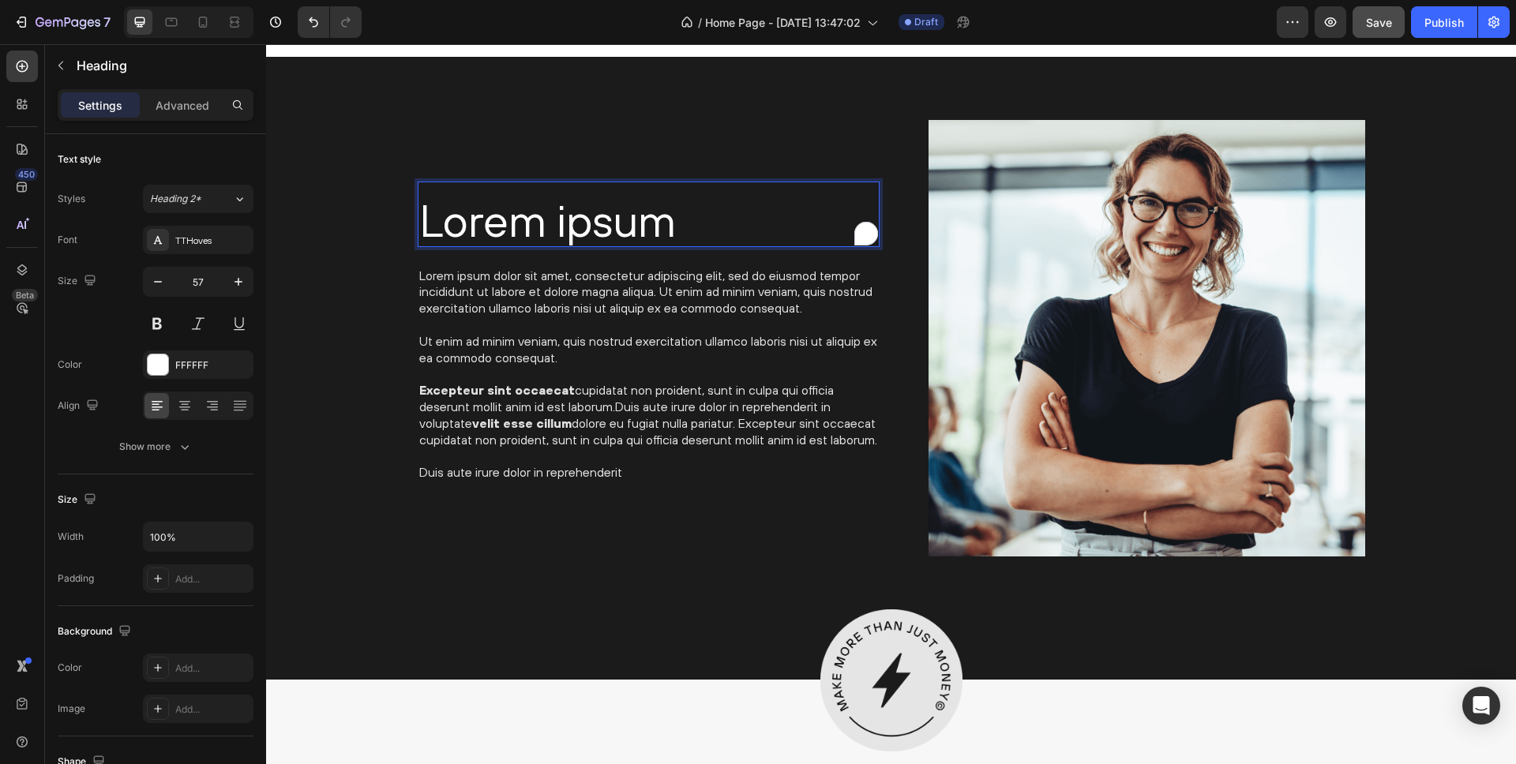
scroll to position [2719, 0]
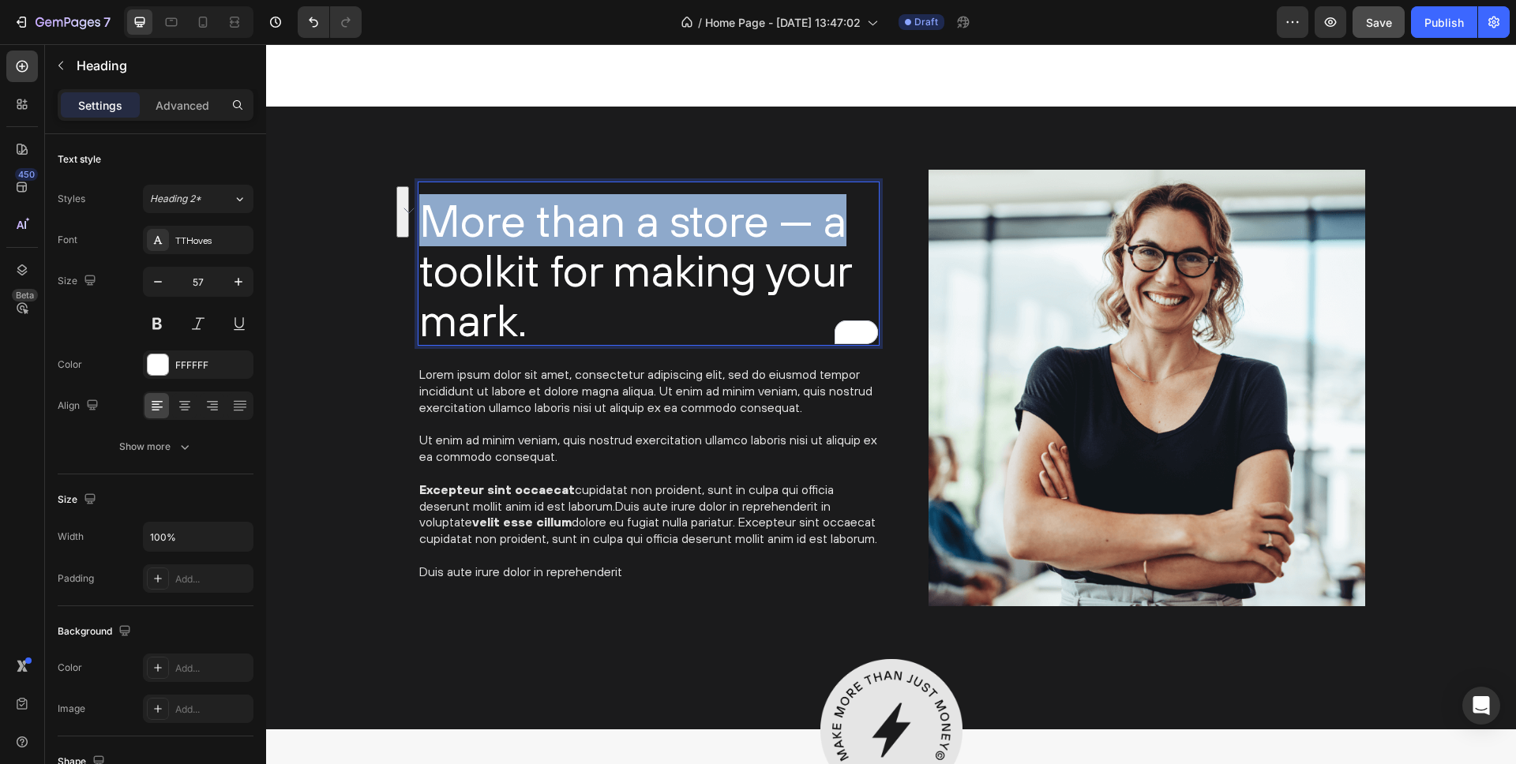
drag, startPoint x: 840, startPoint y: 216, endPoint x: 422, endPoint y: 218, distance: 417.7
click at [422, 218] on p "More than a store — a toolkit for making your mark." at bounding box center [648, 270] width 459 height 148
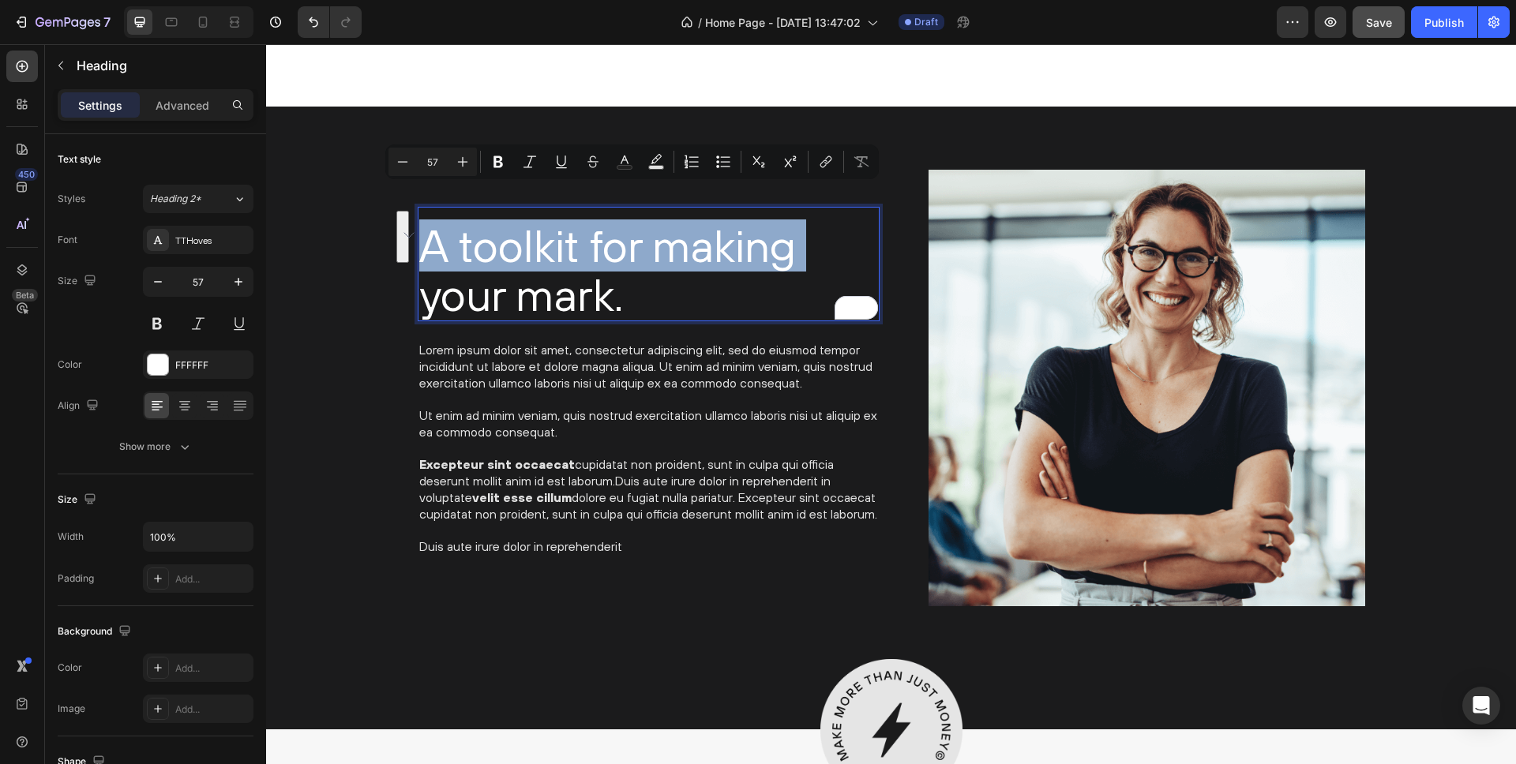
scroll to position [2744, 0]
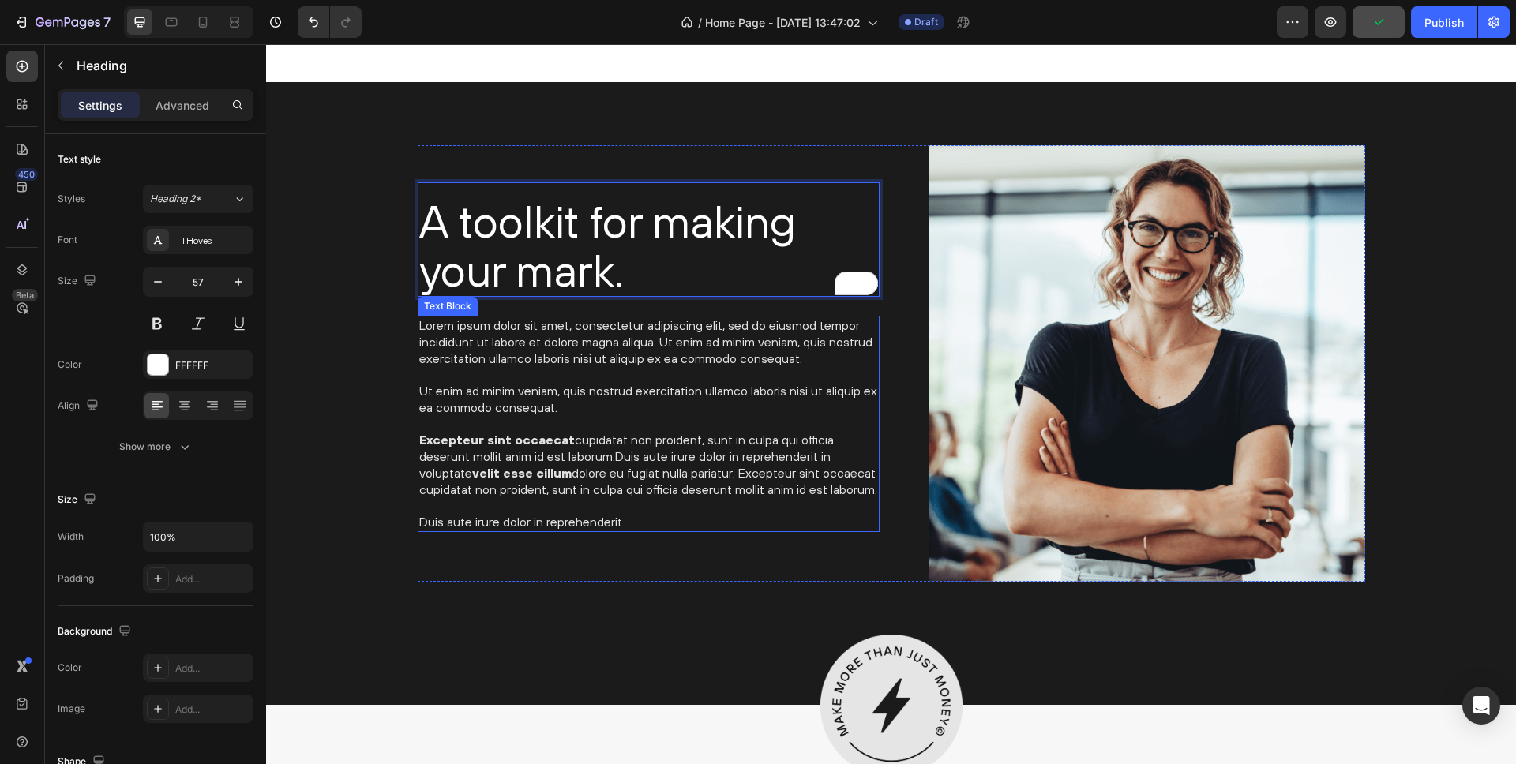
click at [636, 525] on p "Lorem ipsum dolor sit amet, consectetur adipiscing elit, sed do eiusmod tempor …" at bounding box center [648, 423] width 459 height 213
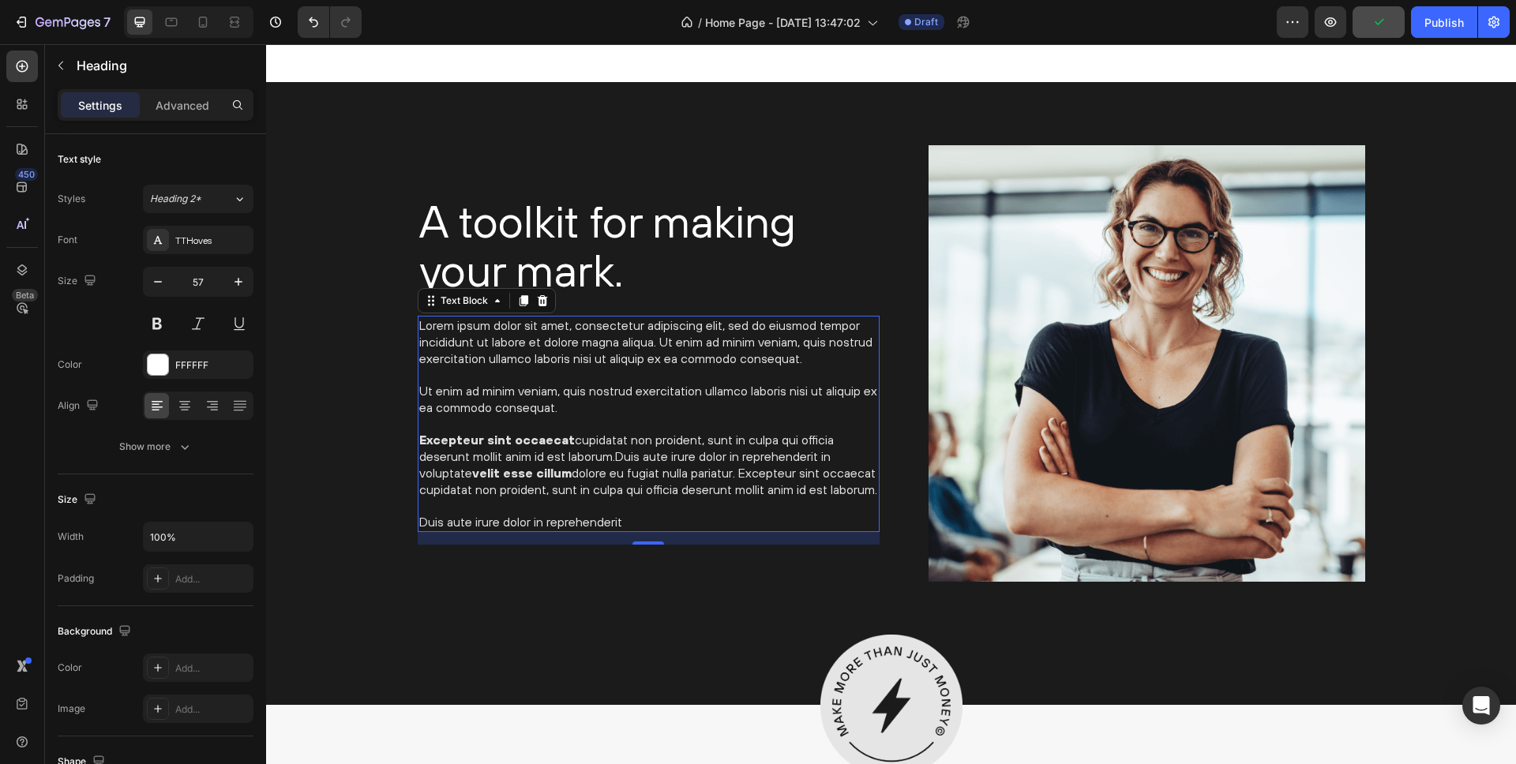
click at [636, 525] on p "Lorem ipsum dolor sit amet, consectetur adipiscing elit, sed do eiusmod tempor …" at bounding box center [648, 423] width 459 height 213
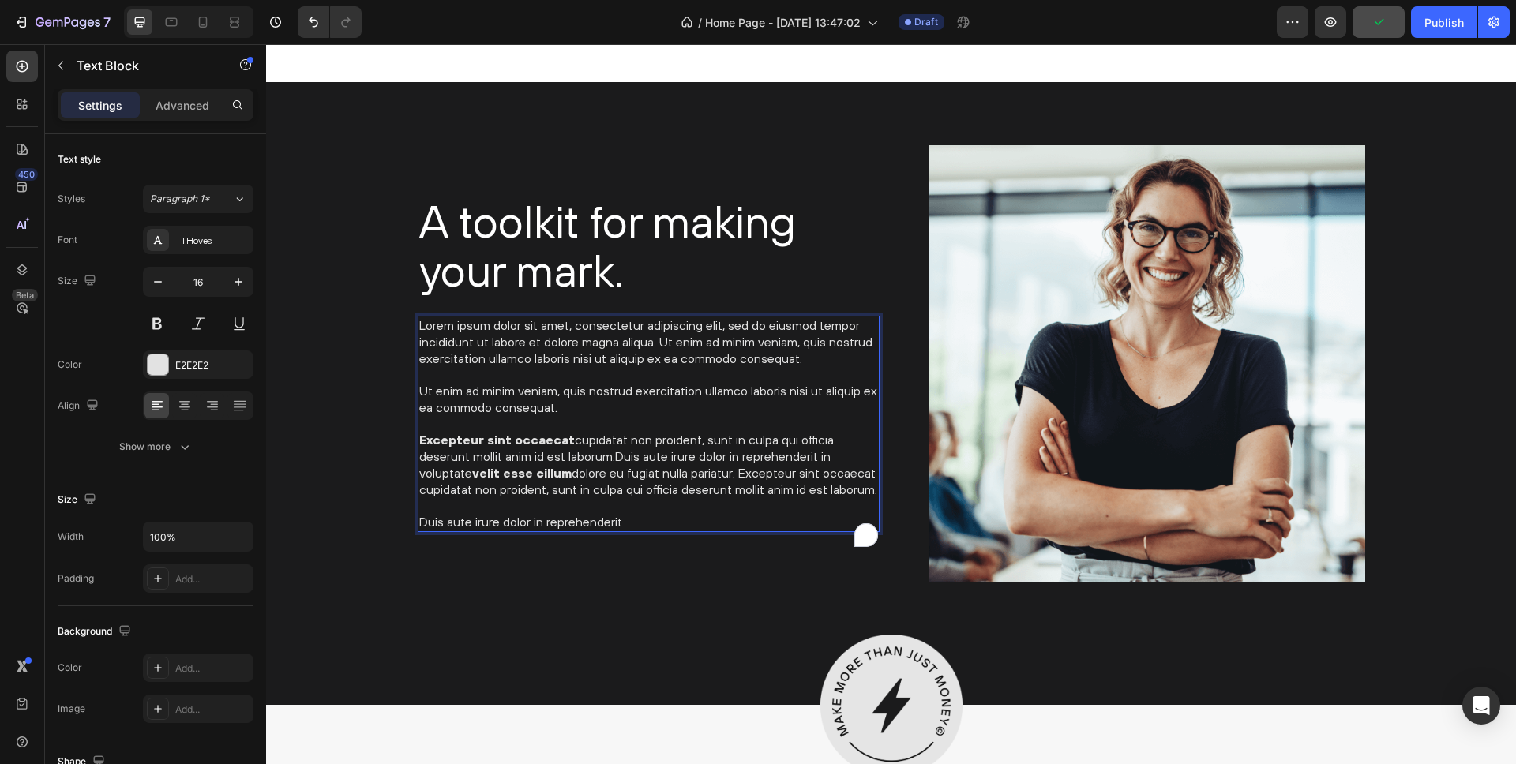
click at [629, 456] on p "Lorem ipsum dolor sit amet, consectetur adipiscing elit, sed do eiusmod tempor …" at bounding box center [648, 423] width 459 height 213
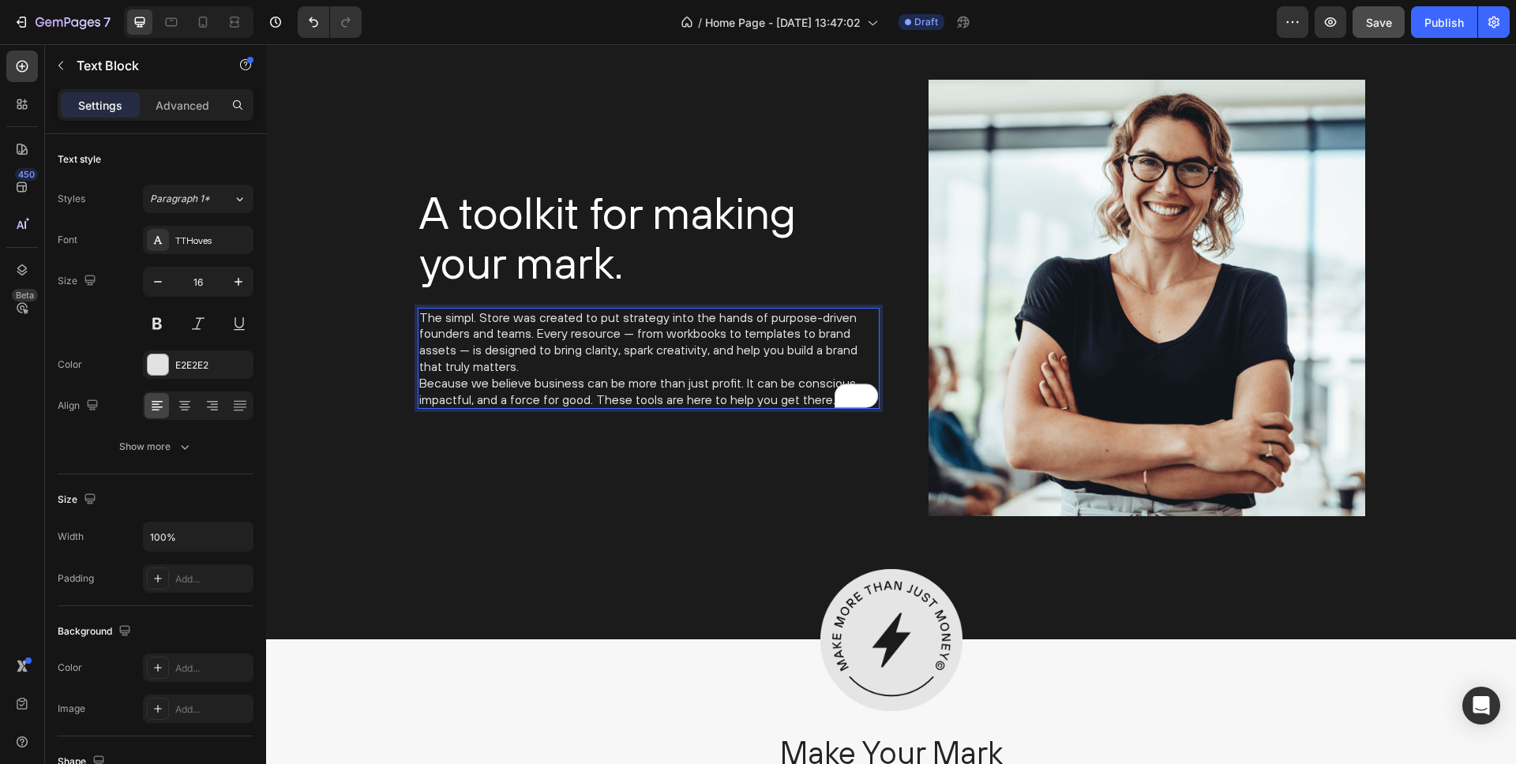
click at [534, 366] on p "The simpl. Store was created to put strategy into the hands of purpose-driven f…" at bounding box center [648, 343] width 459 height 66
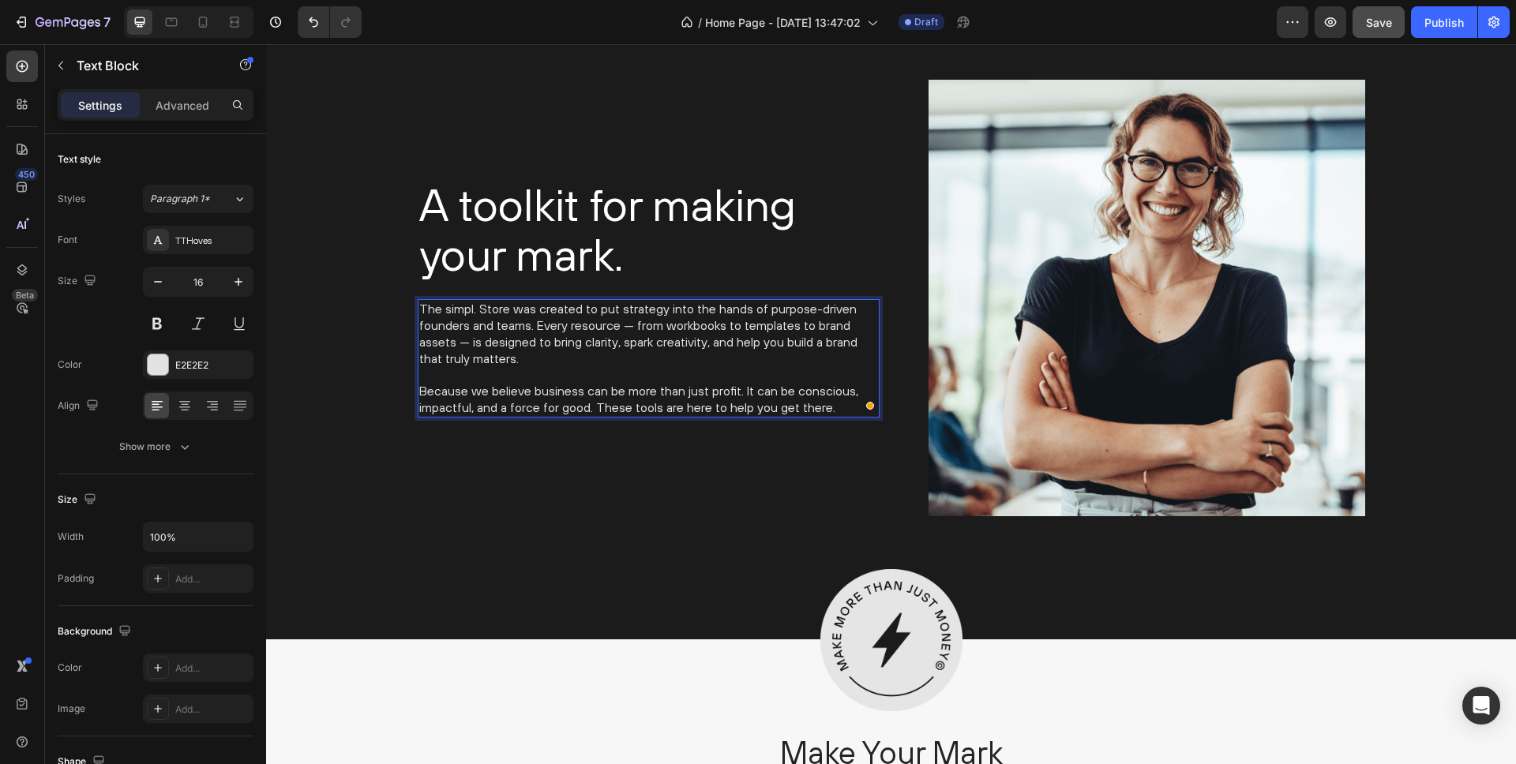
scroll to position [2801, 0]
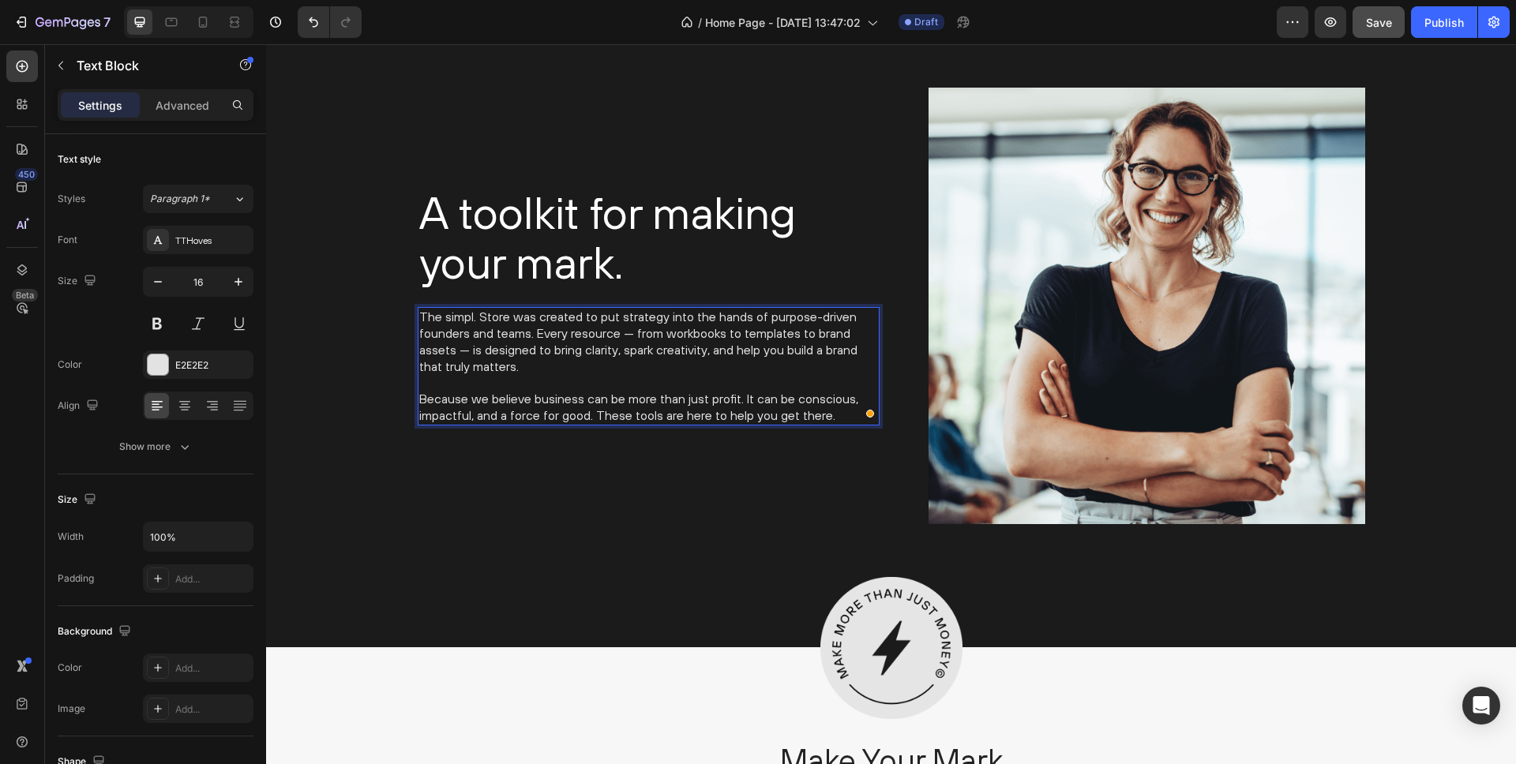
click at [608, 391] on p "Because we believe business can be more than just profit. It can be conscious, …" at bounding box center [648, 407] width 459 height 33
click at [563, 407] on p "Because we believe business can be more than just profit. It can be conscious, …" at bounding box center [648, 407] width 459 height 33
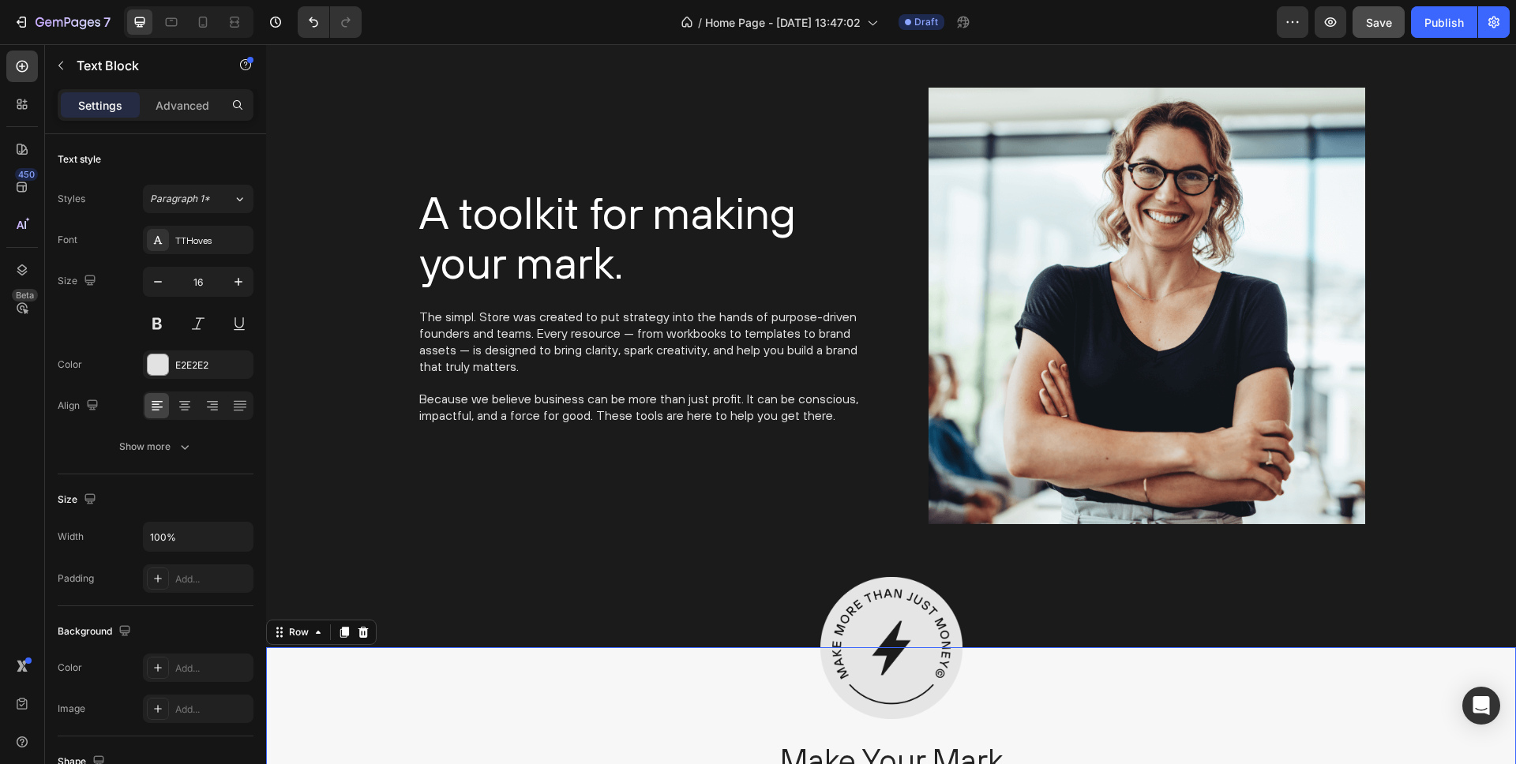
click at [547, 651] on div "Image Make Your Mark Heading Lorem ipsum dolor sit amet, consectetur adipiscing…" at bounding box center [891, 742] width 1250 height 190
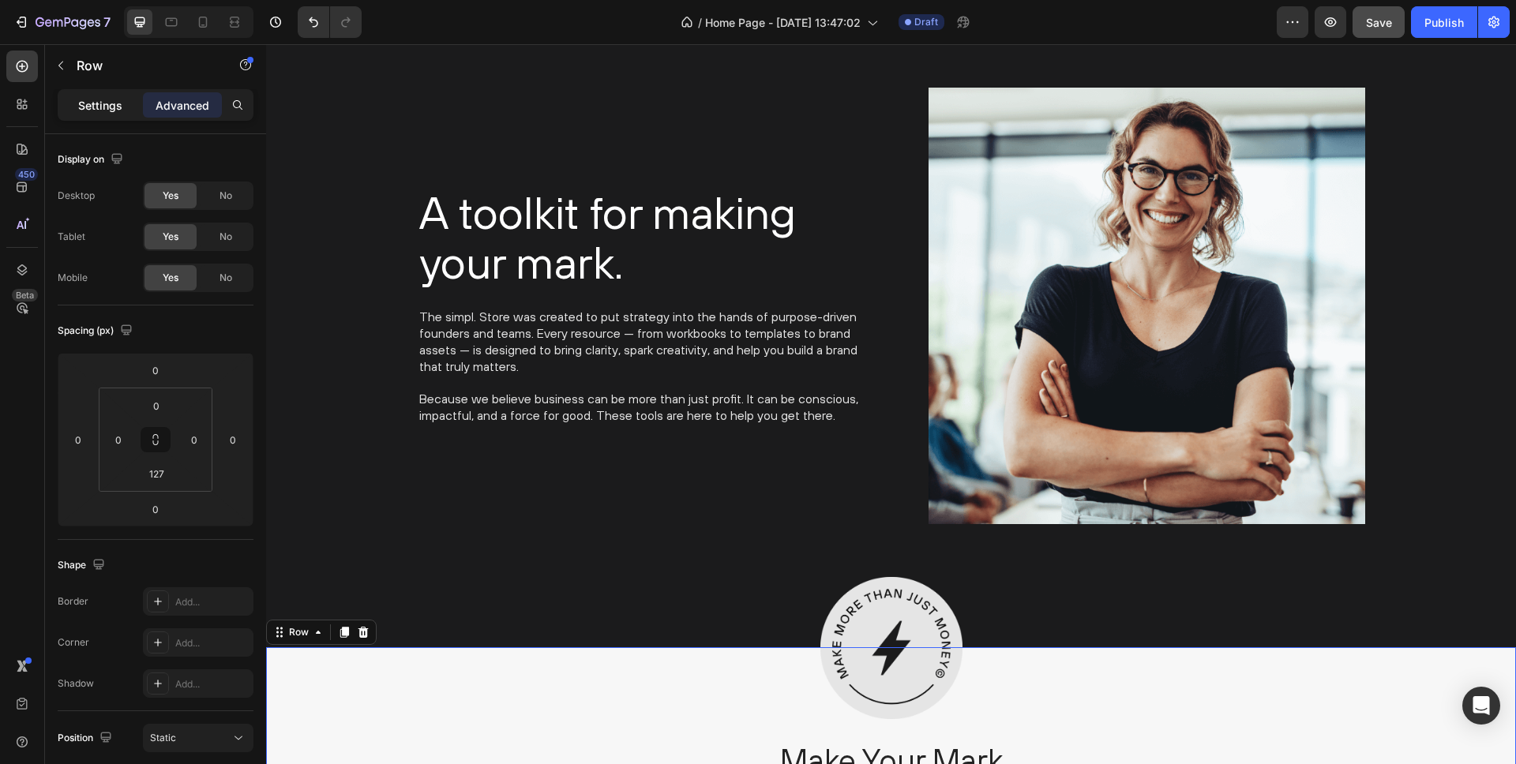
click at [92, 110] on p "Settings" at bounding box center [100, 105] width 44 height 17
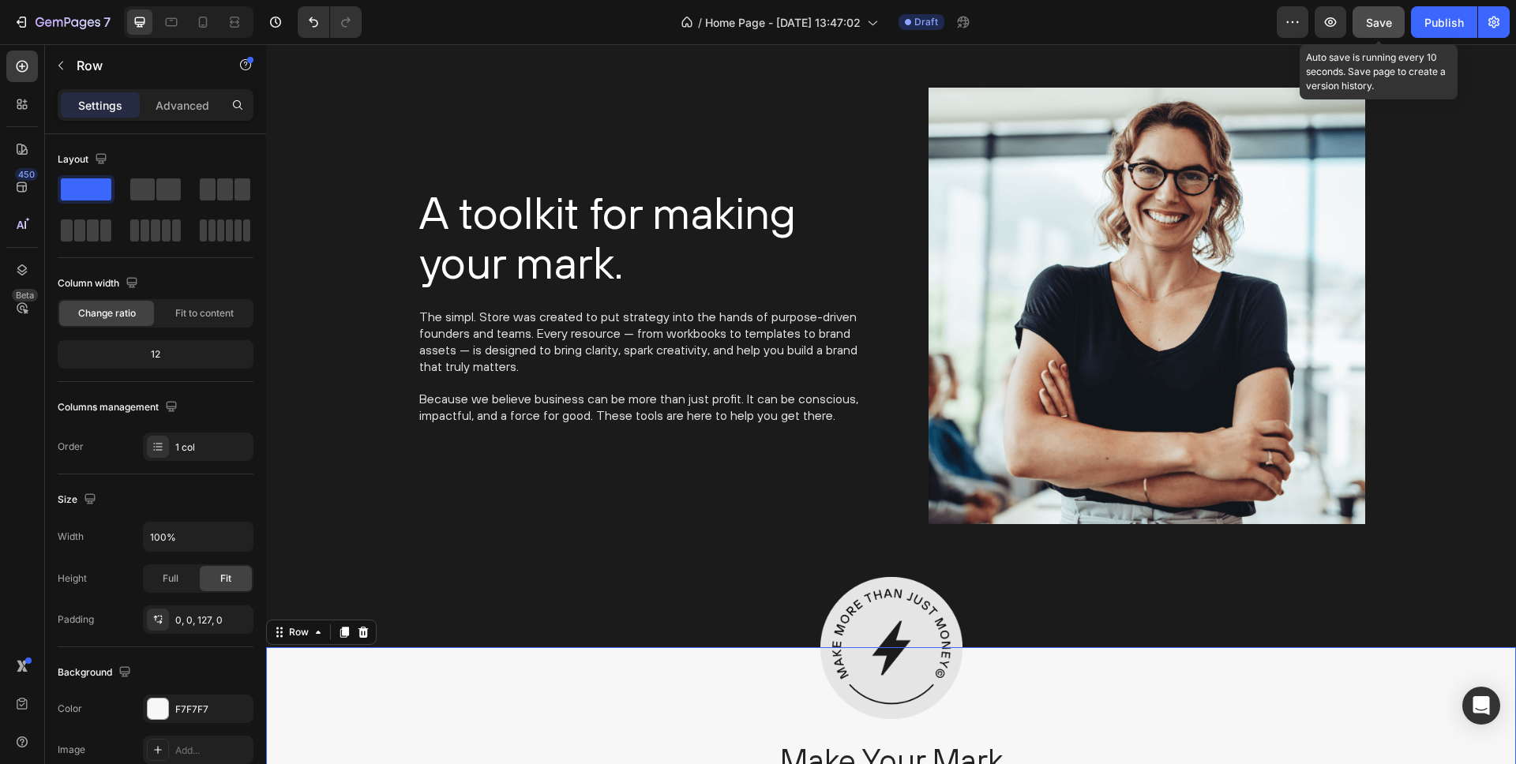
click at [1379, 20] on span "Save" at bounding box center [1379, 22] width 26 height 13
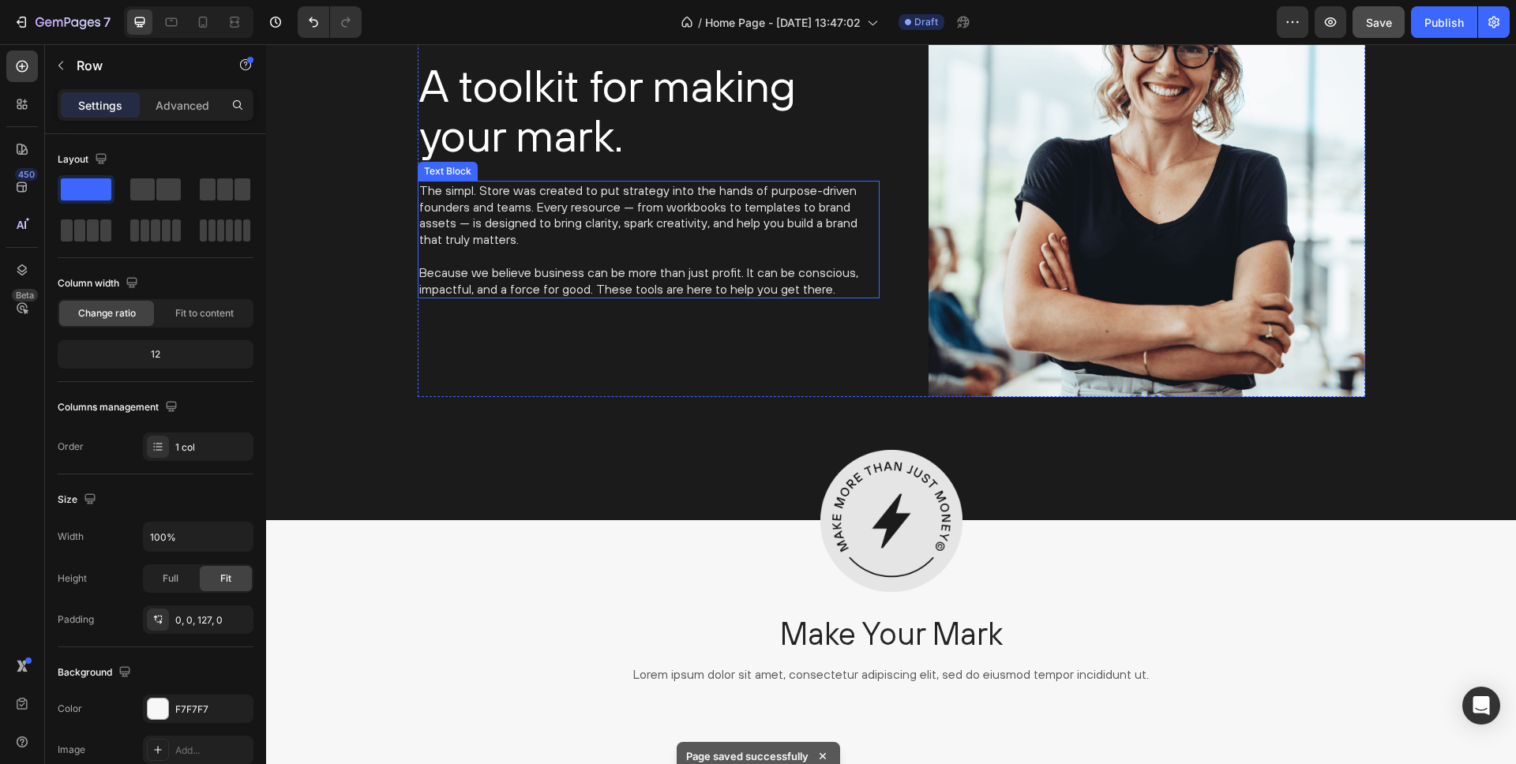
scroll to position [3173, 0]
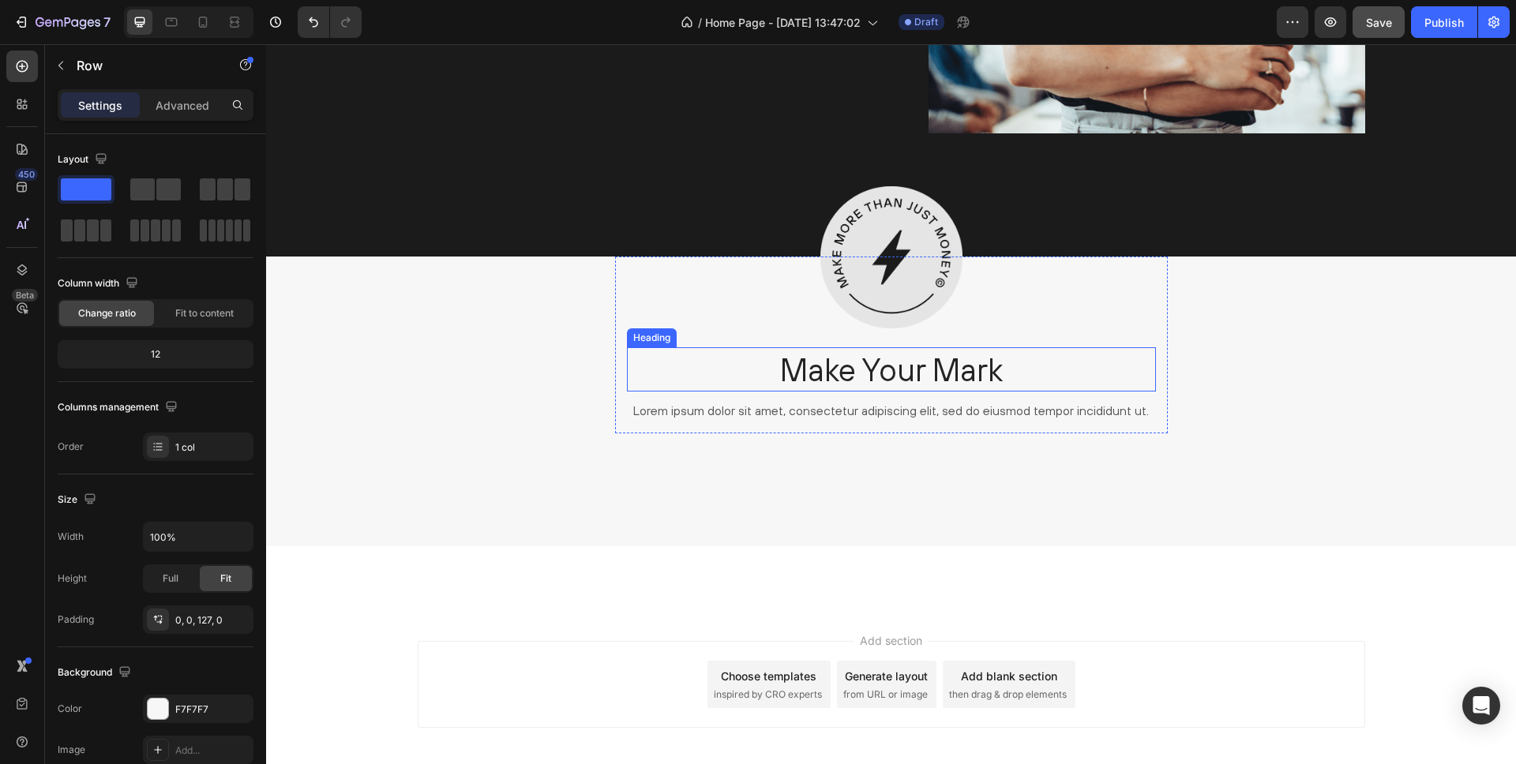
click at [786, 368] on h2 "Make Your Mark" at bounding box center [891, 369] width 529 height 44
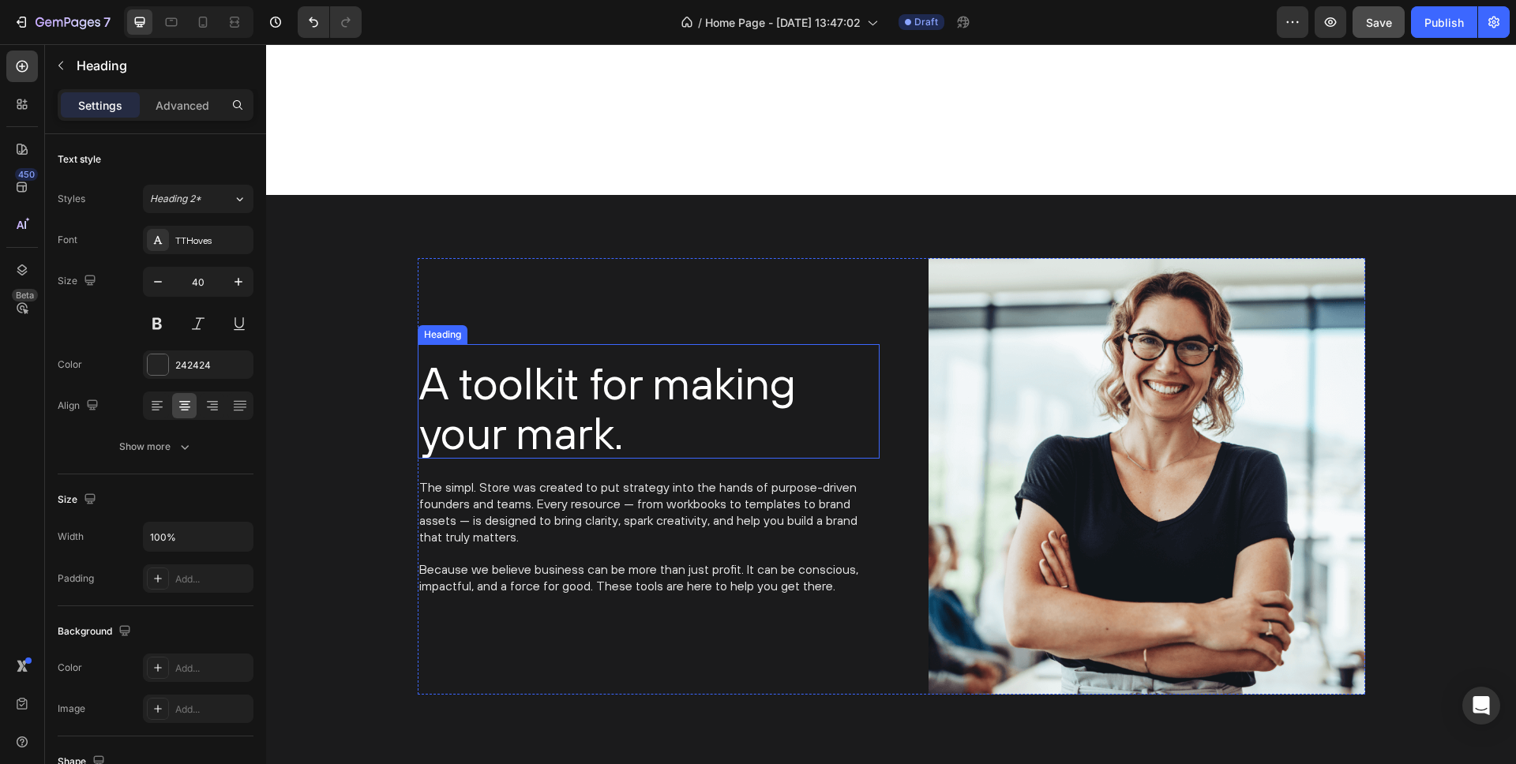
scroll to position [2791, 0]
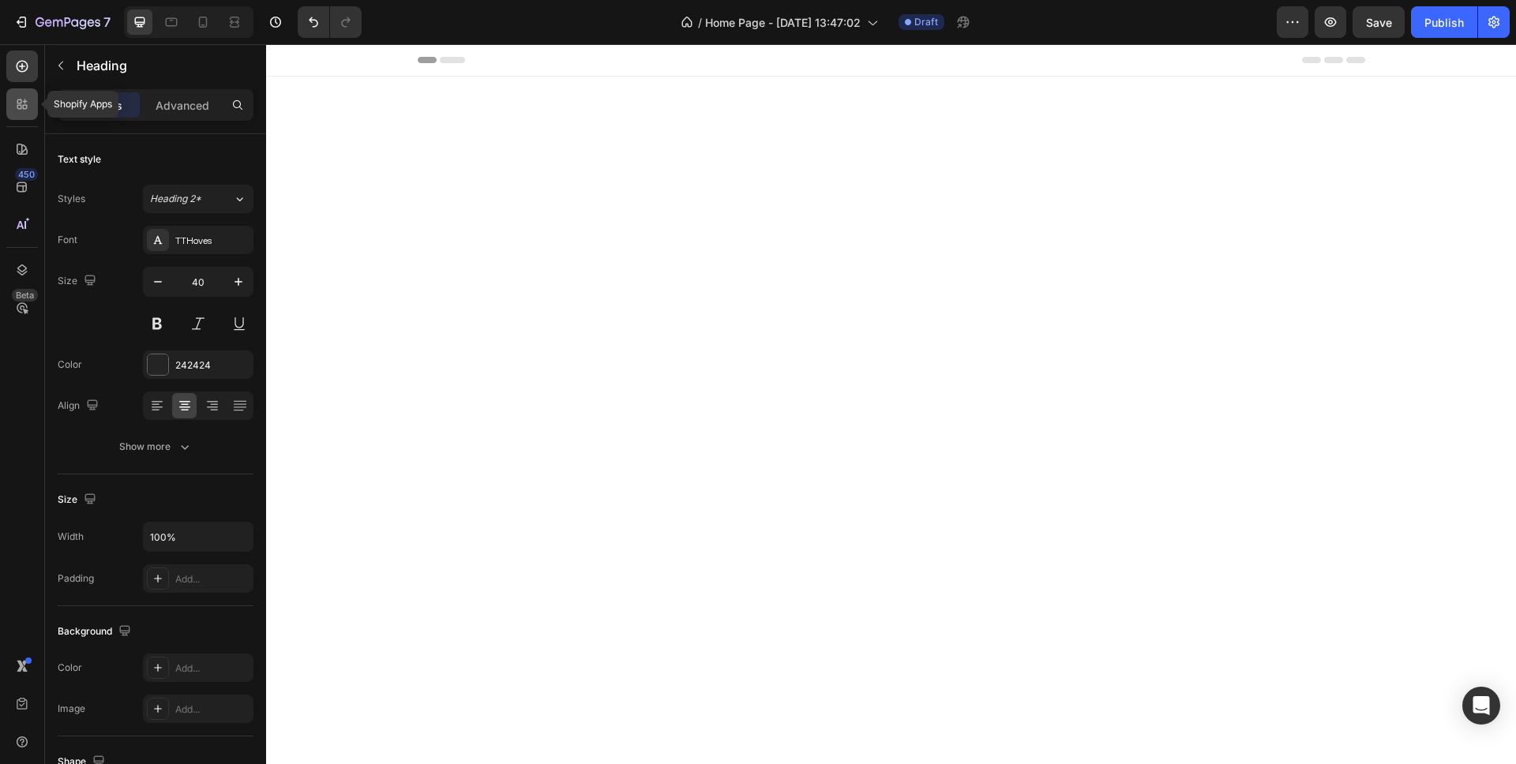
scroll to position [2791, 0]
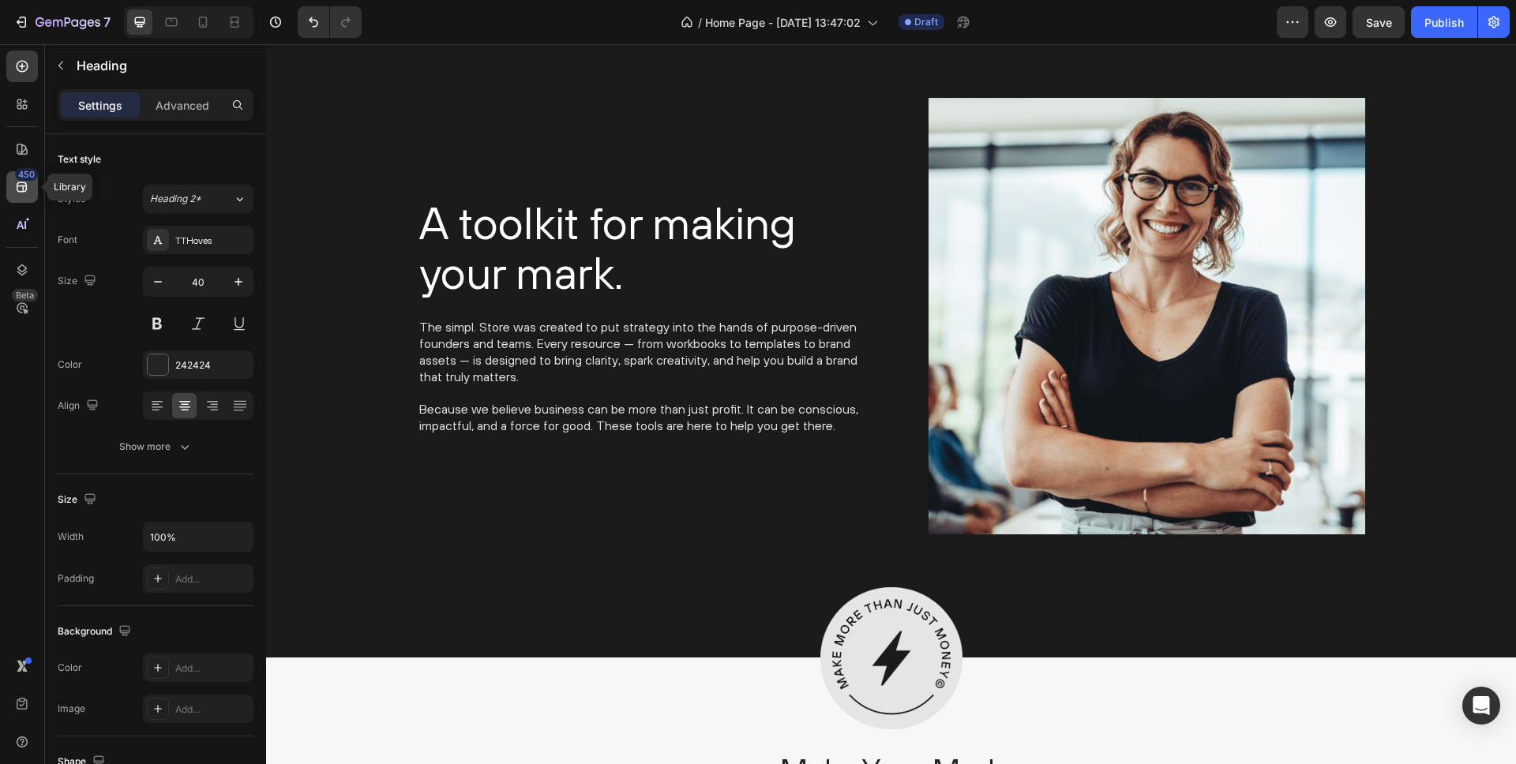
click at [23, 185] on icon at bounding box center [22, 187] width 10 height 10
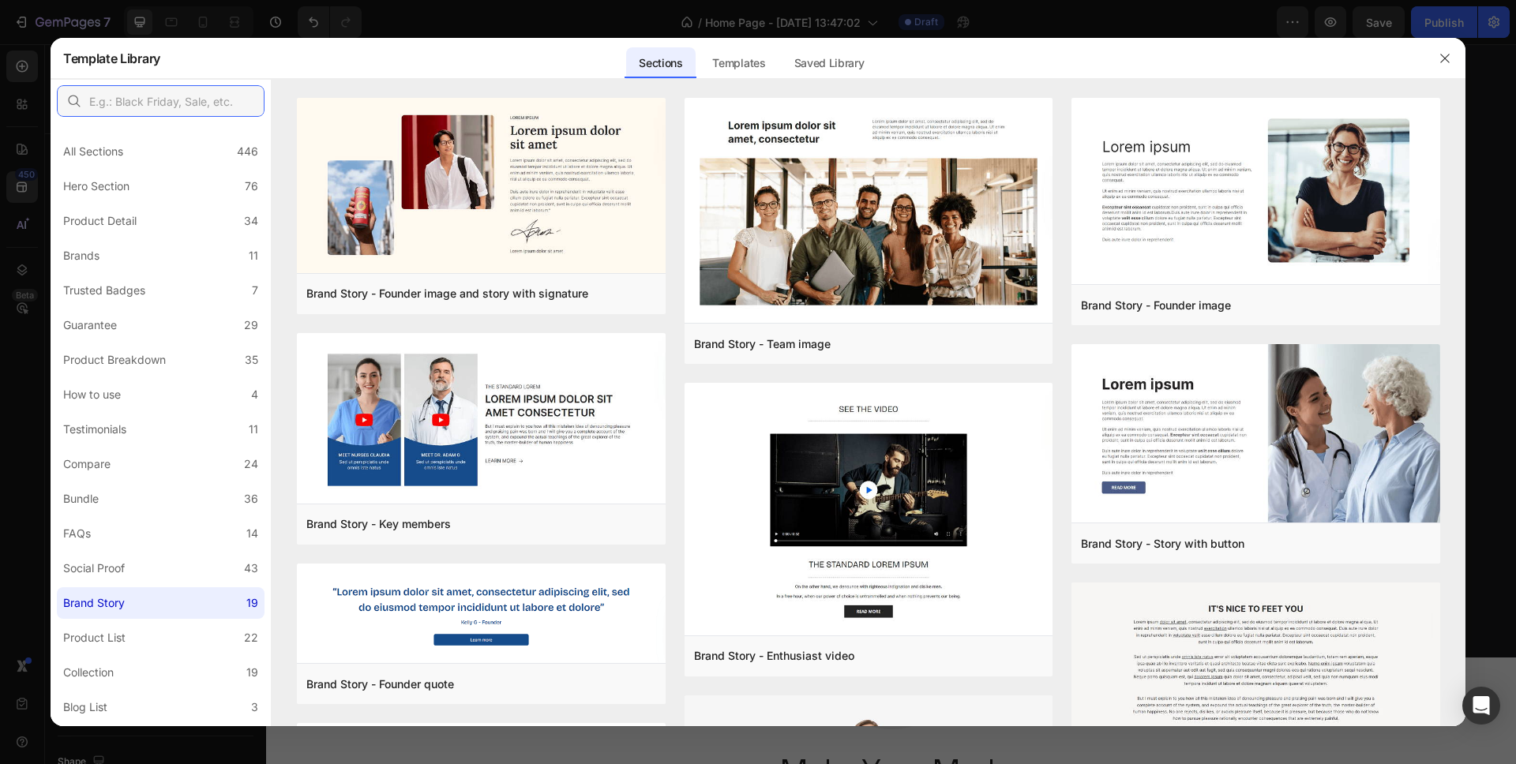
click at [129, 102] on input "text" at bounding box center [161, 101] width 208 height 32
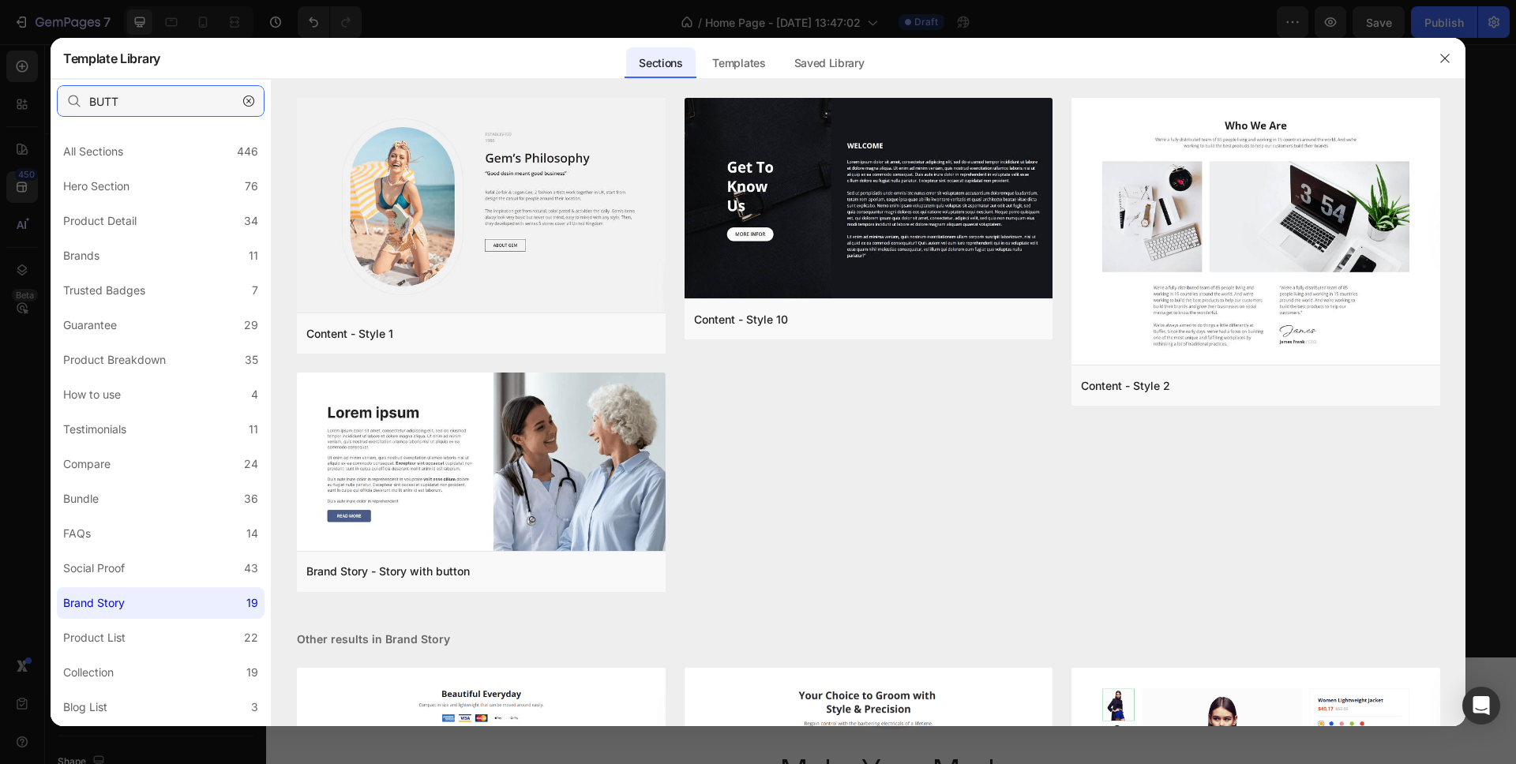
type input "BUTT"
click at [248, 103] on icon "button" at bounding box center [248, 101] width 11 height 11
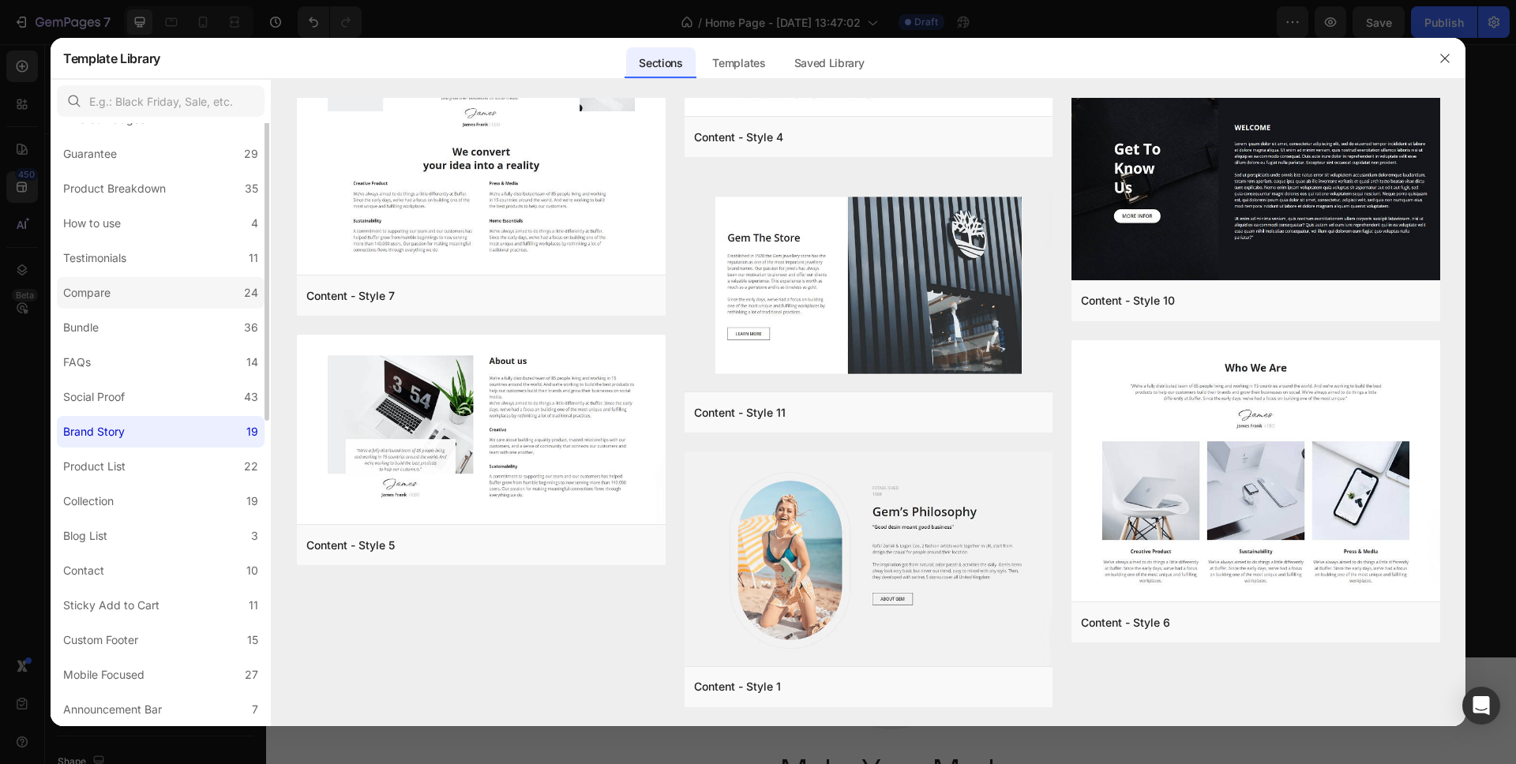
scroll to position [0, 0]
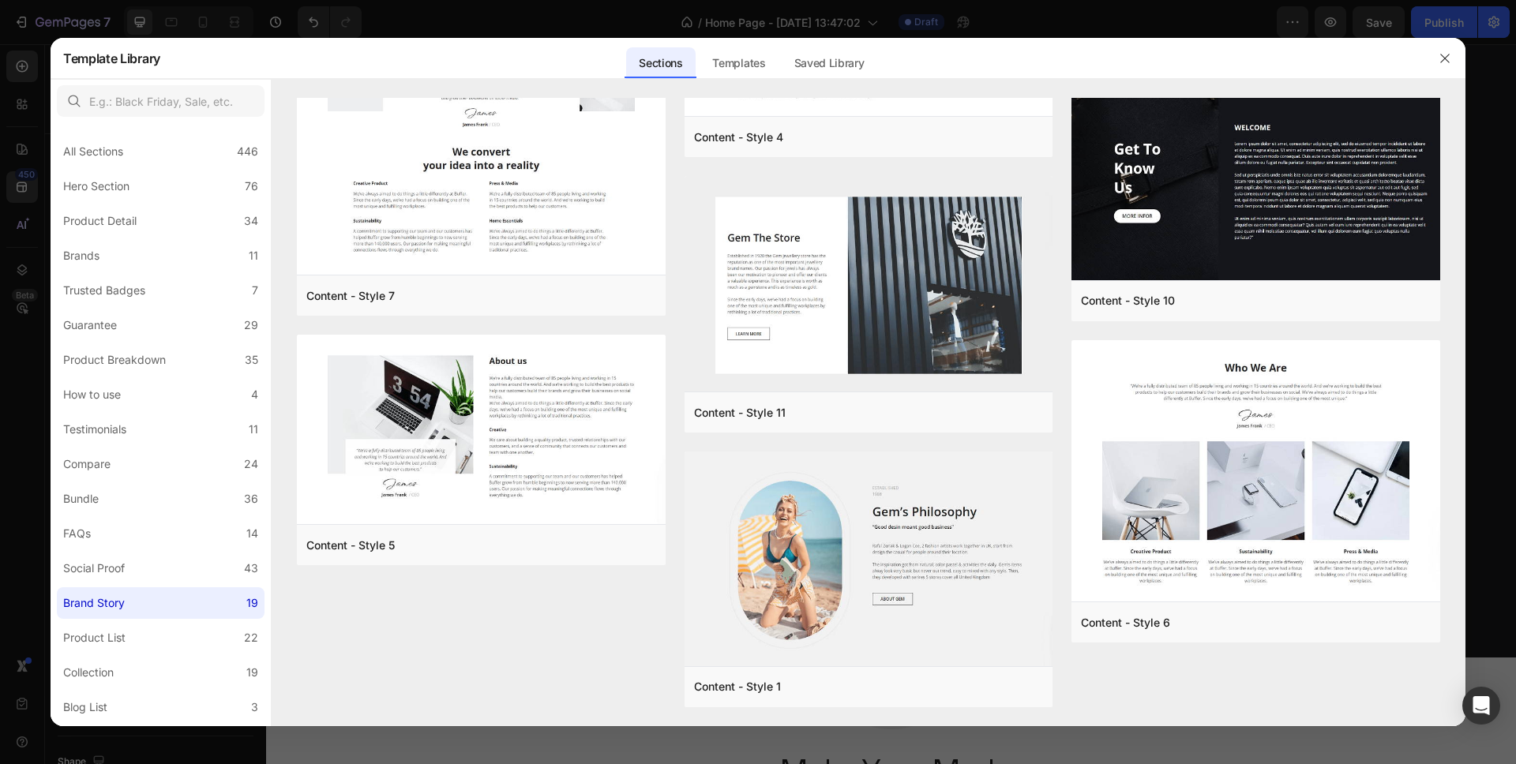
click at [21, 144] on div at bounding box center [758, 382] width 1516 height 764
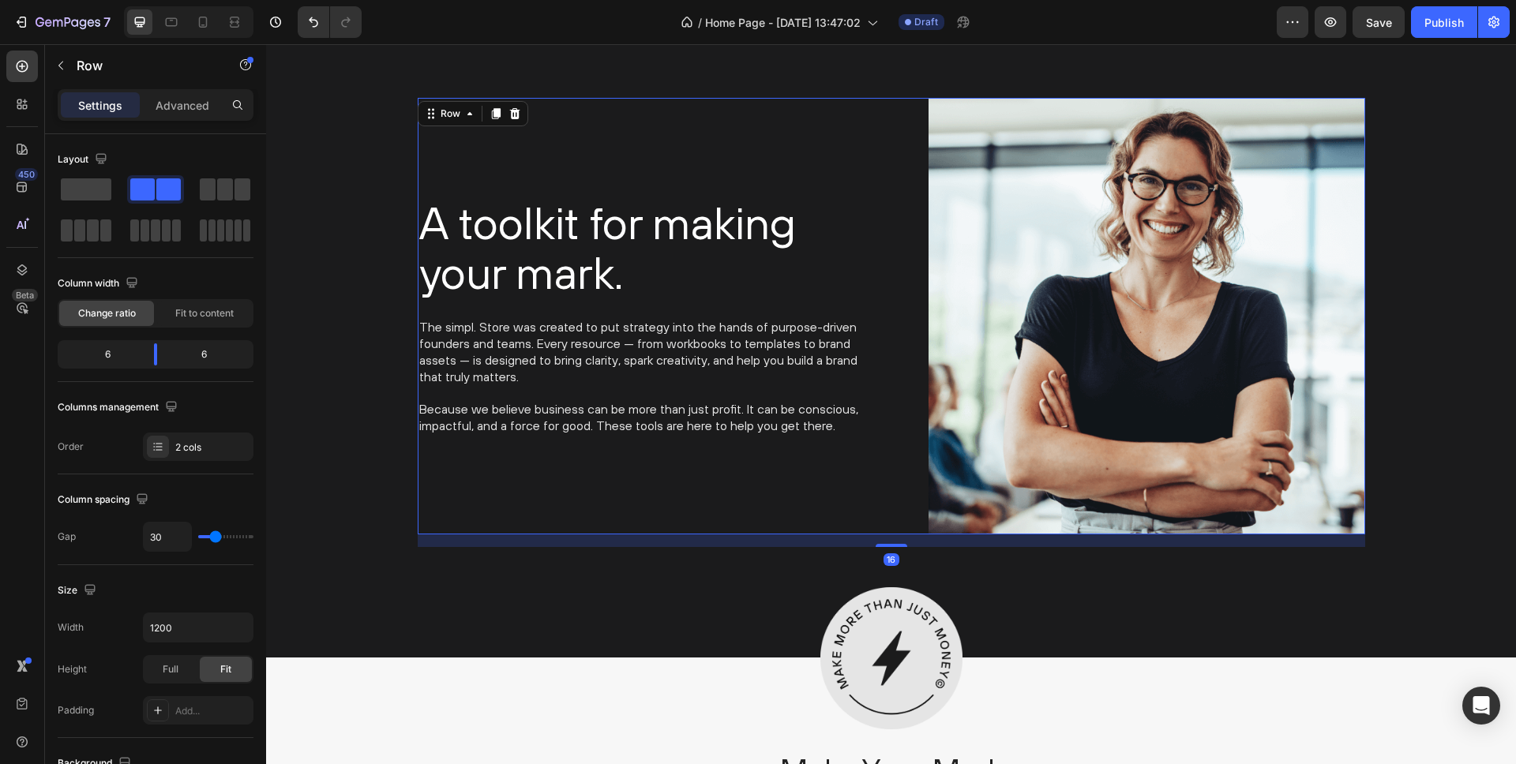
click at [675, 436] on div "A toolkit for making your mark. Heading The simpl. Store was created to put str…" at bounding box center [649, 316] width 462 height 437
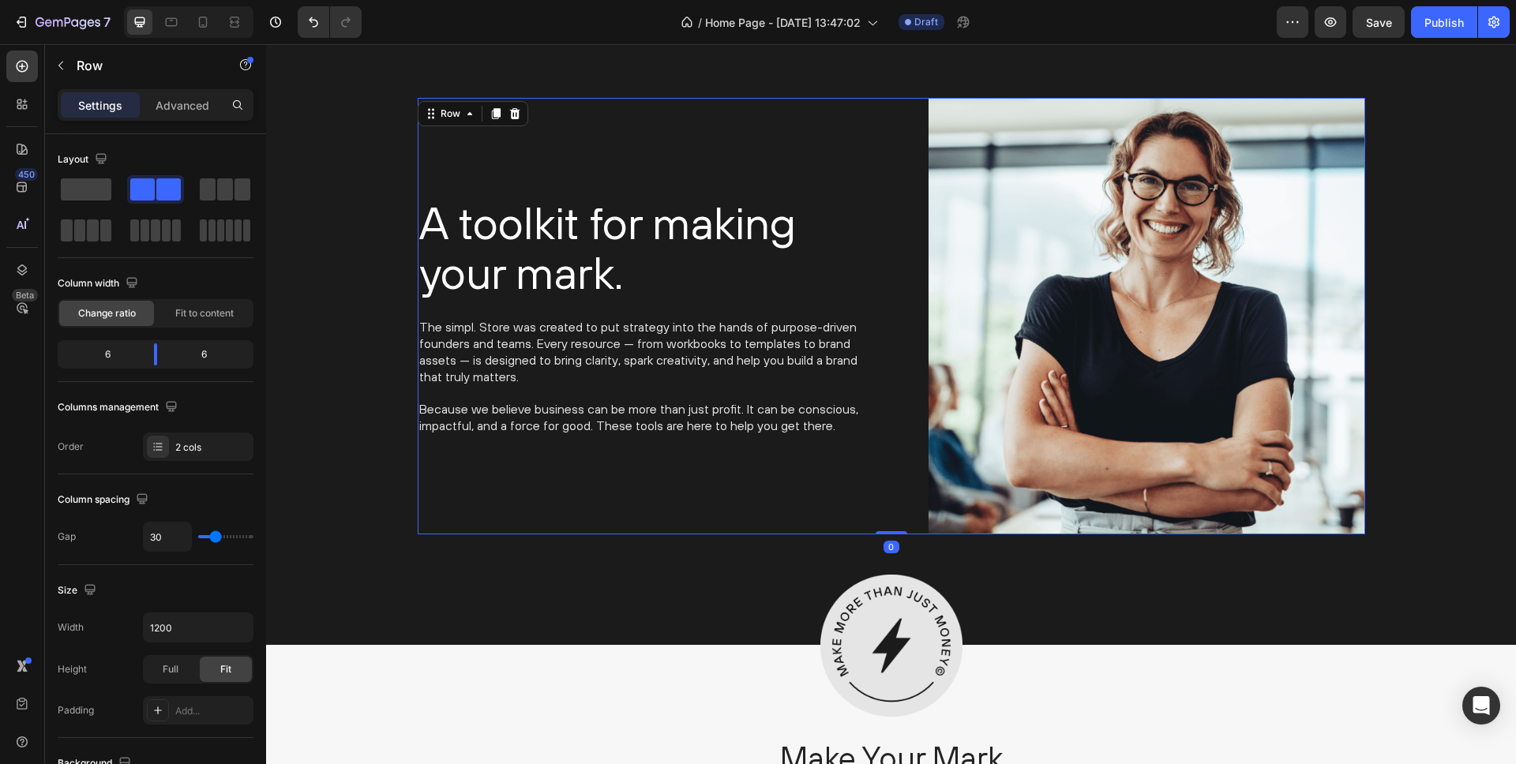
drag, startPoint x: 890, startPoint y: 546, endPoint x: 885, endPoint y: 508, distance: 38.2
click at [890, 520] on div "A toolkit for making your mark. Heading The simpl. Store was created to put str…" at bounding box center [892, 316] width 948 height 437
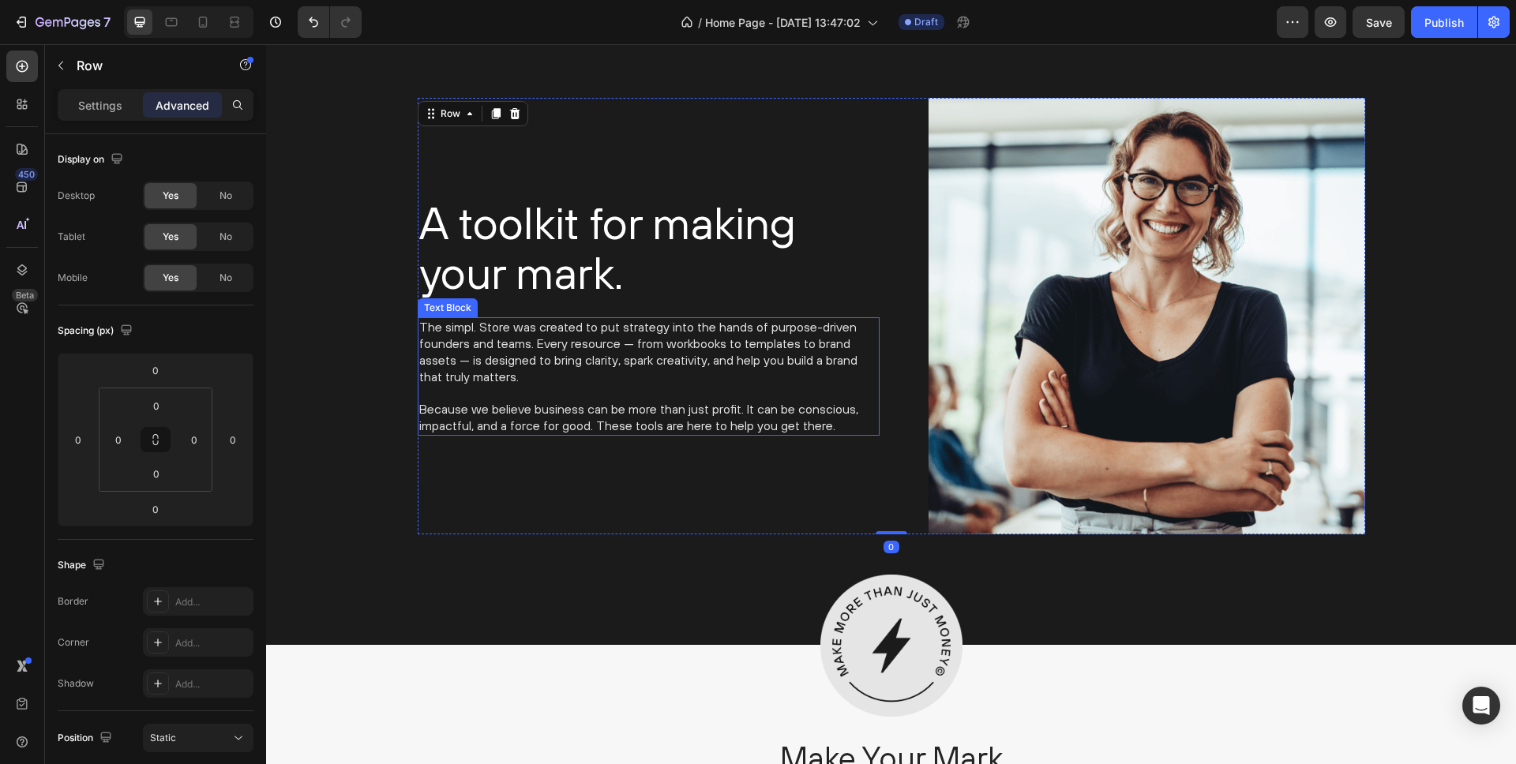
click at [593, 390] on p at bounding box center [648, 393] width 459 height 17
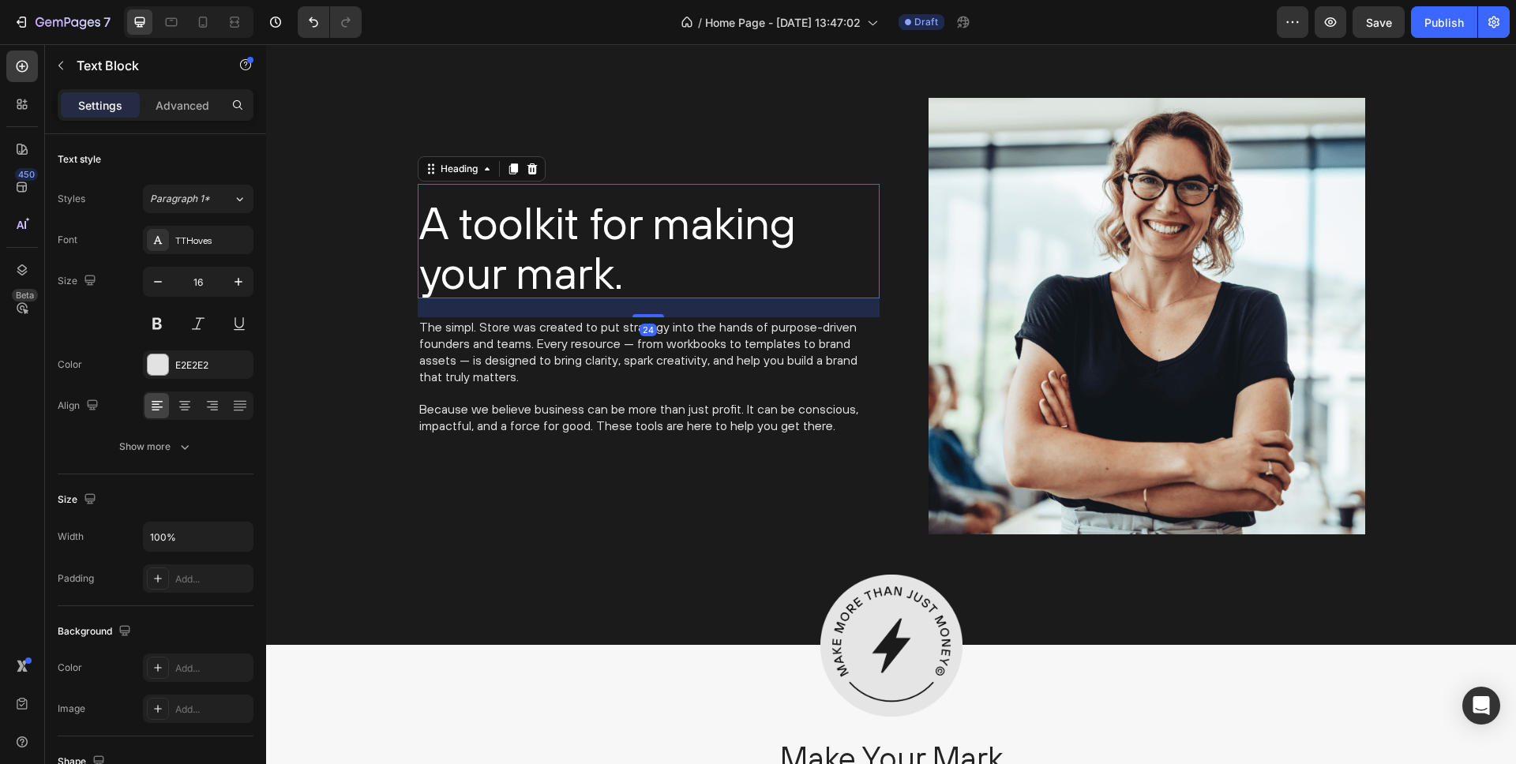
click at [541, 275] on h2 "A toolkit for making your mark." at bounding box center [649, 248] width 462 height 102
click at [569, 353] on p "The simpl. Store was created to put strategy into the hands of purpose-driven f…" at bounding box center [648, 352] width 459 height 66
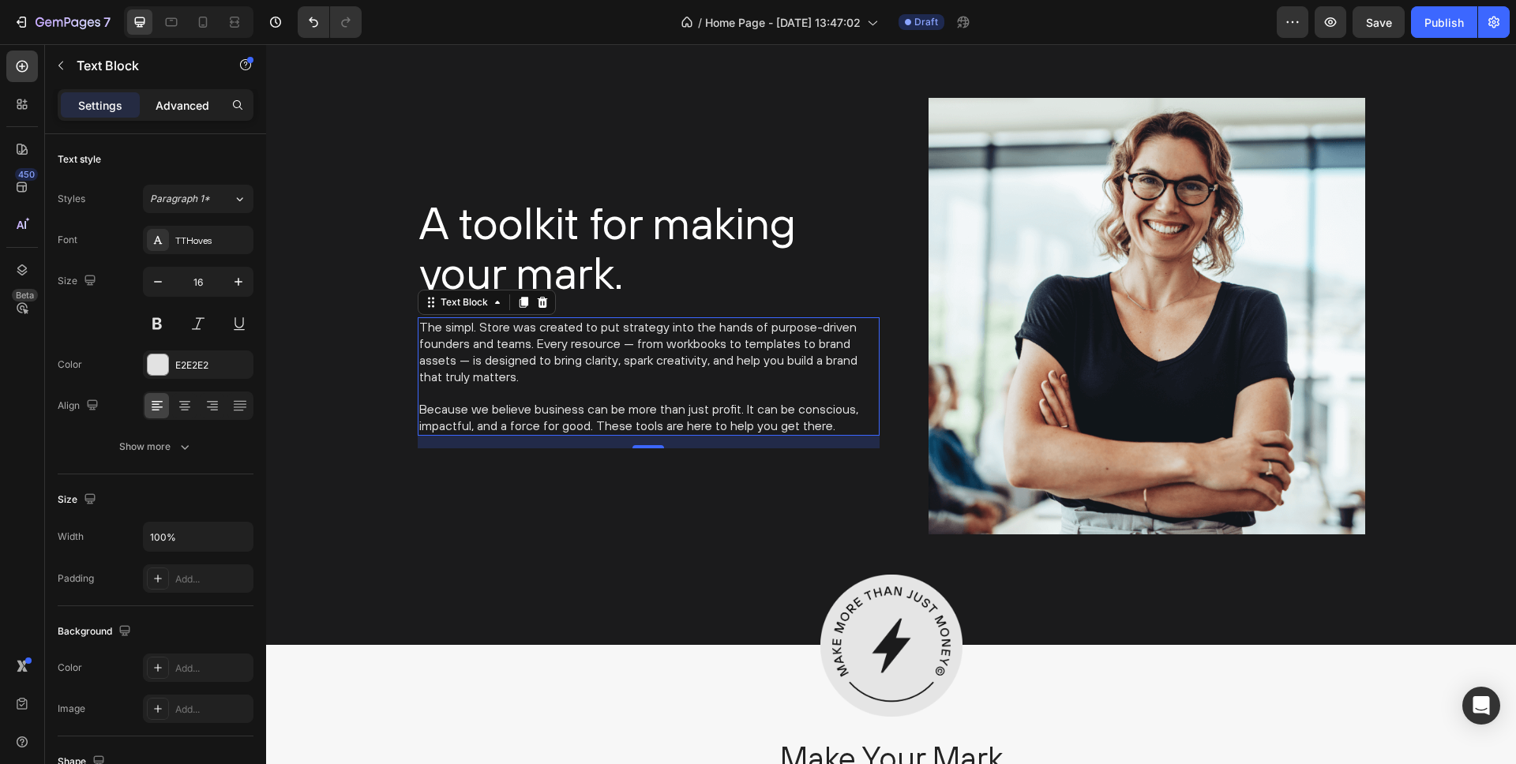
click at [175, 111] on p "Advanced" at bounding box center [183, 105] width 54 height 17
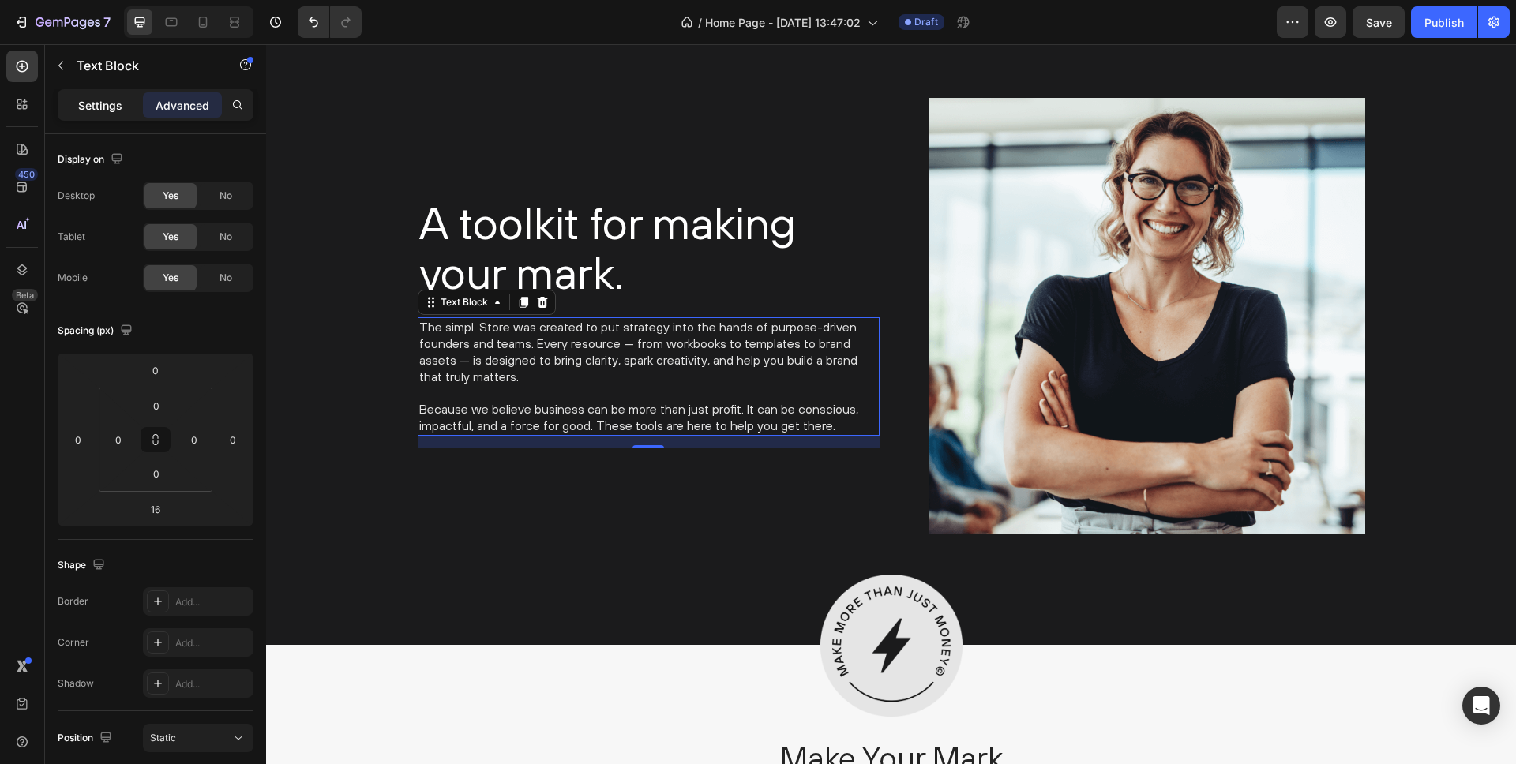
click at [116, 102] on p "Settings" at bounding box center [100, 105] width 44 height 17
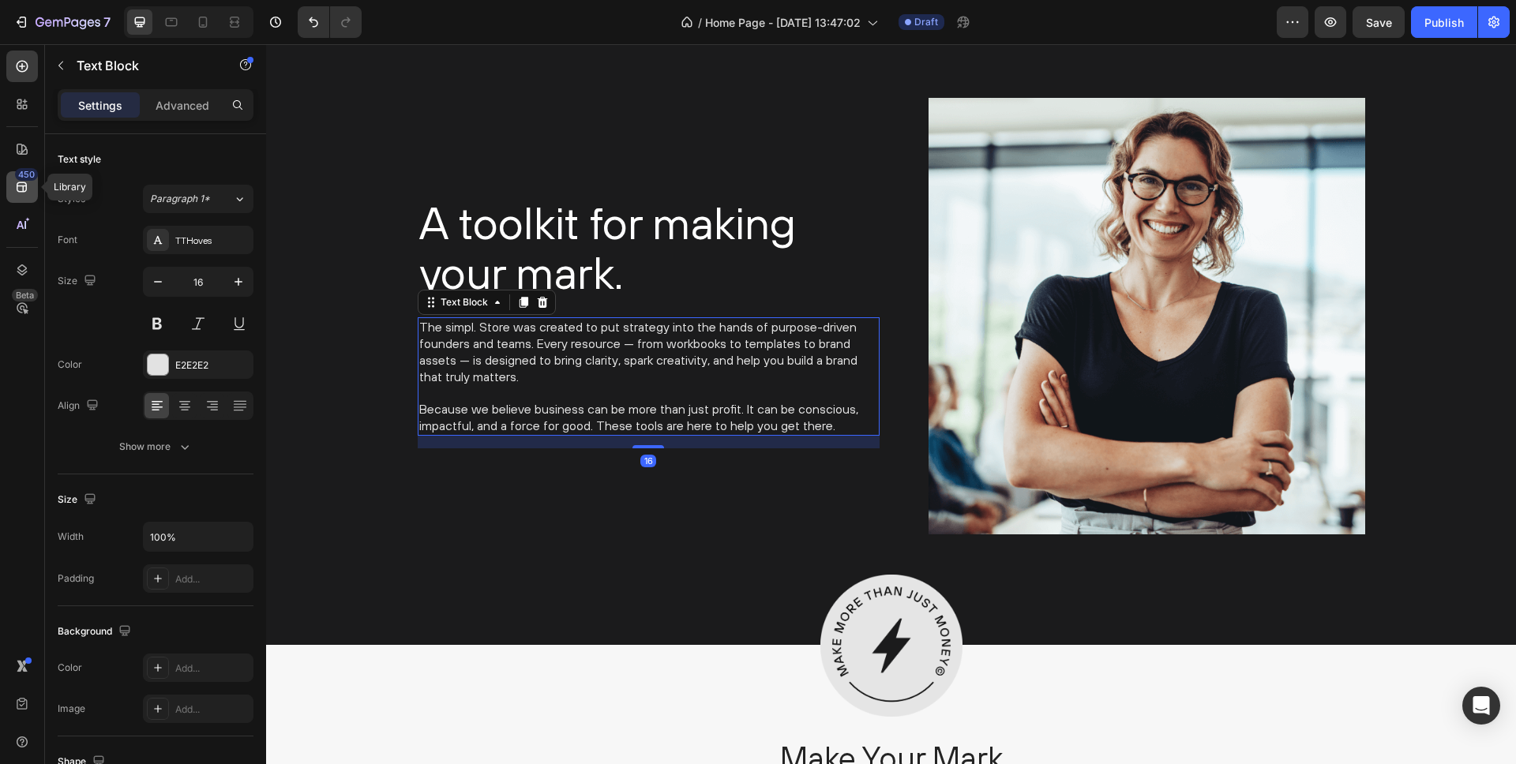
click at [16, 182] on icon at bounding box center [22, 187] width 16 height 16
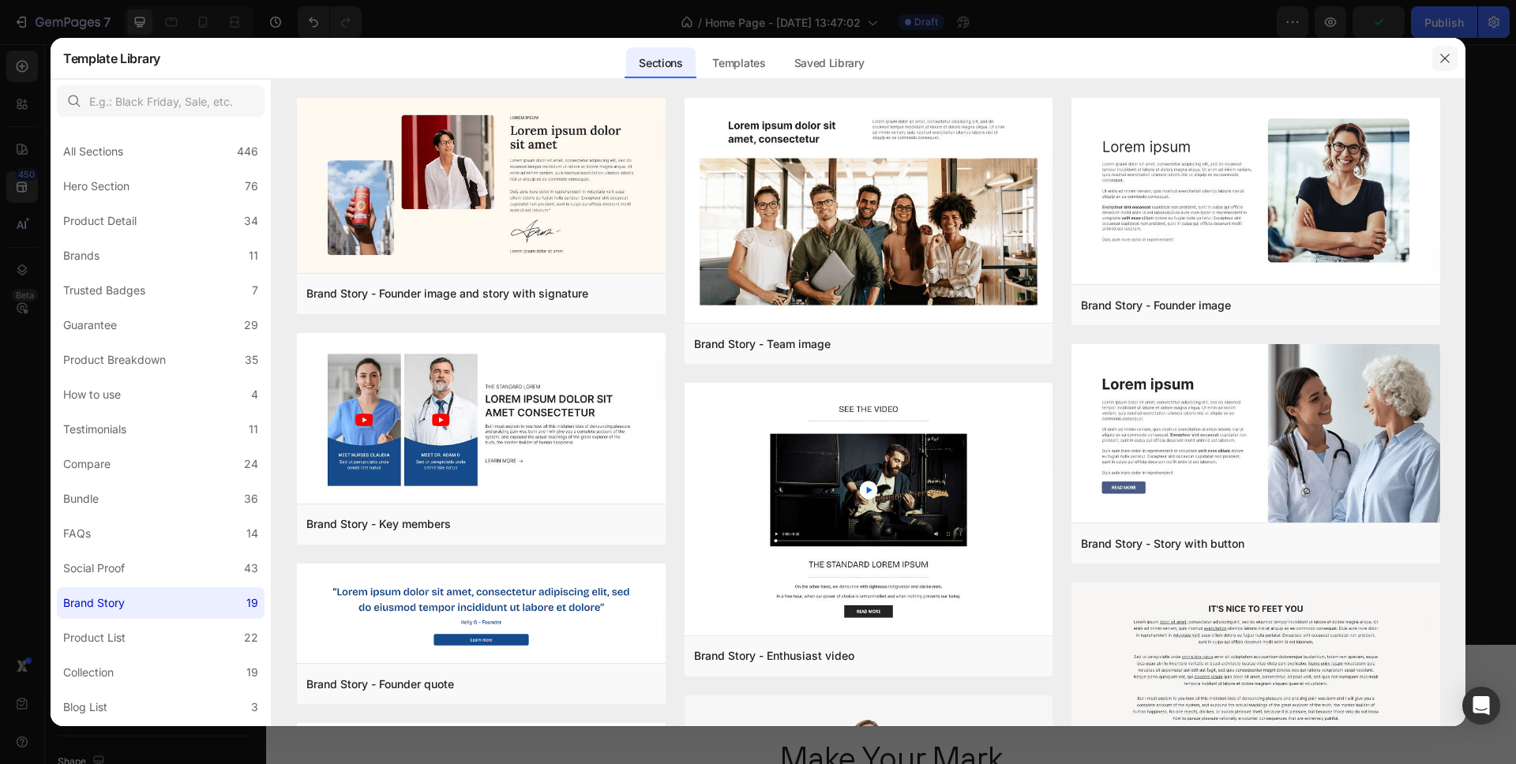
click at [1444, 58] on icon "button" at bounding box center [1444, 58] width 9 height 9
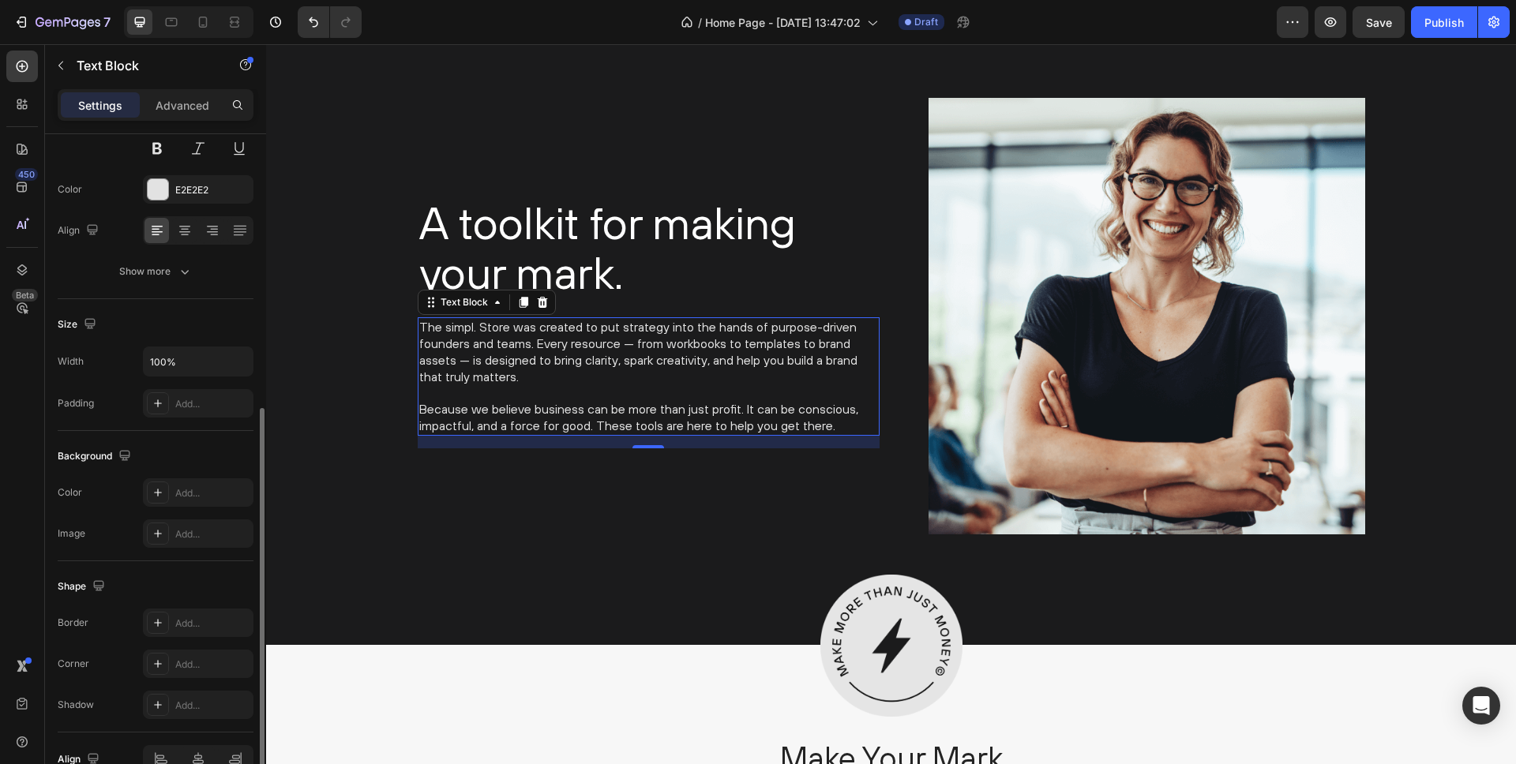
scroll to position [261, 0]
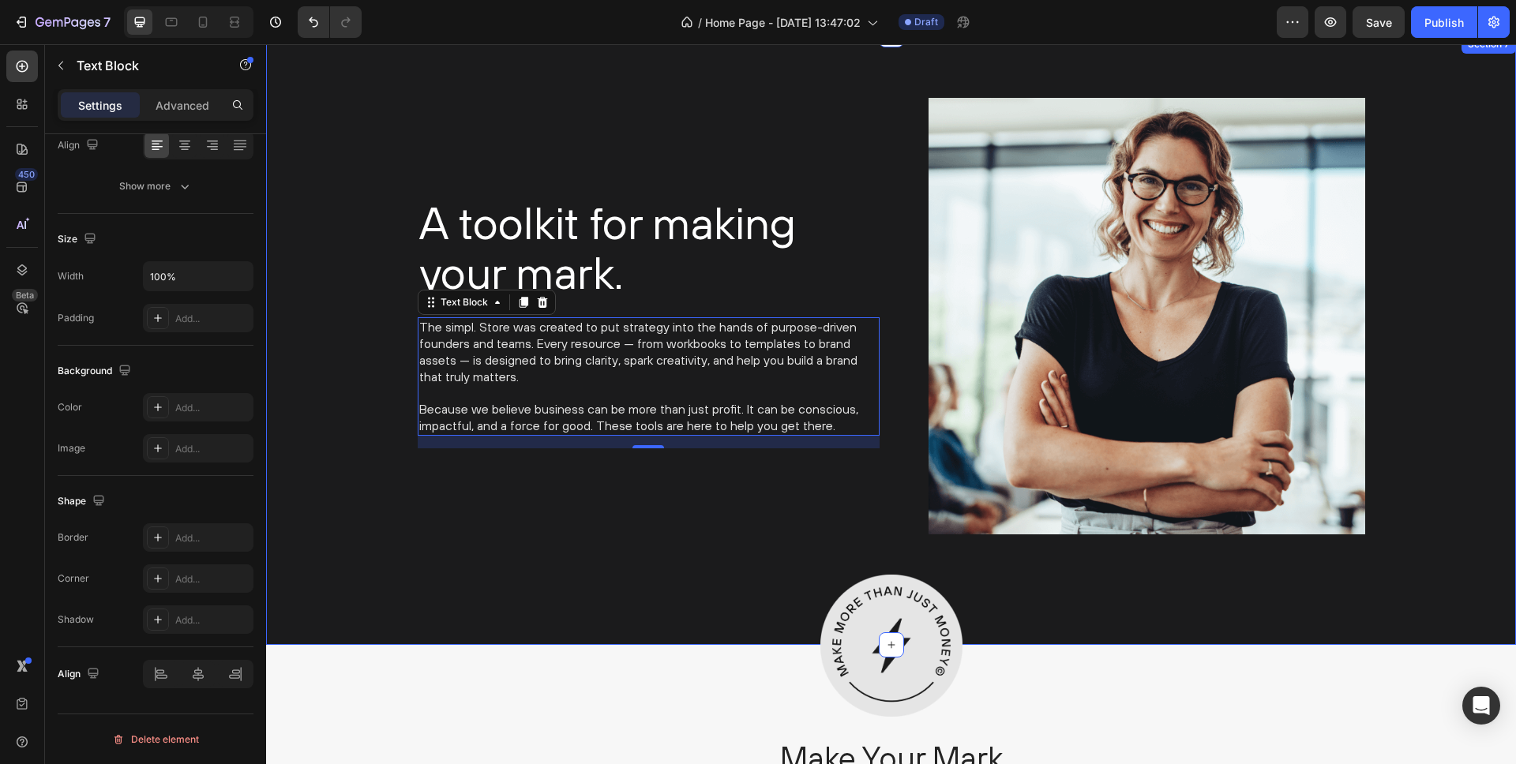
click at [312, 250] on div "A toolkit for making your mark. Heading The simpl. Store was created to put str…" at bounding box center [891, 316] width 1226 height 437
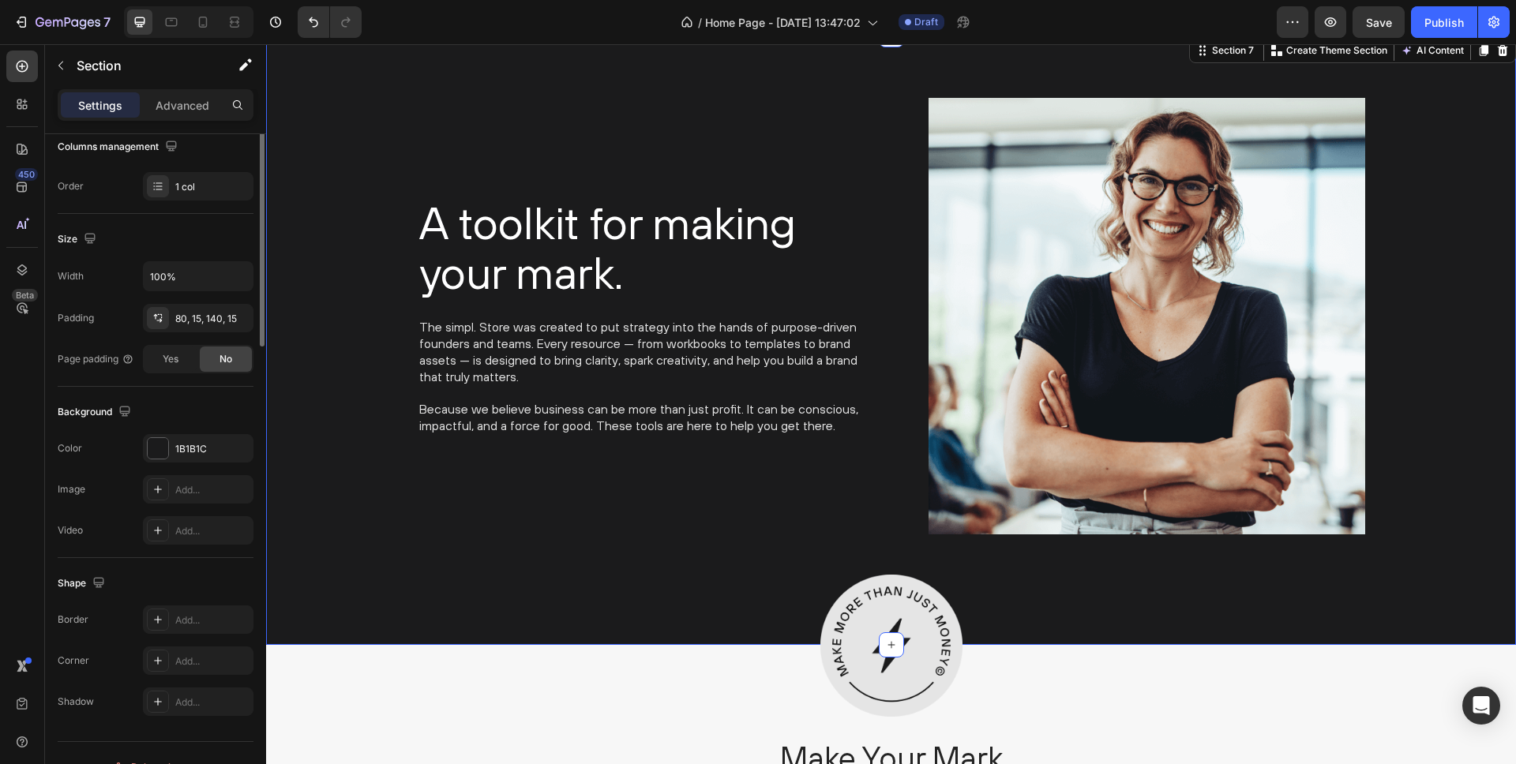
scroll to position [0, 0]
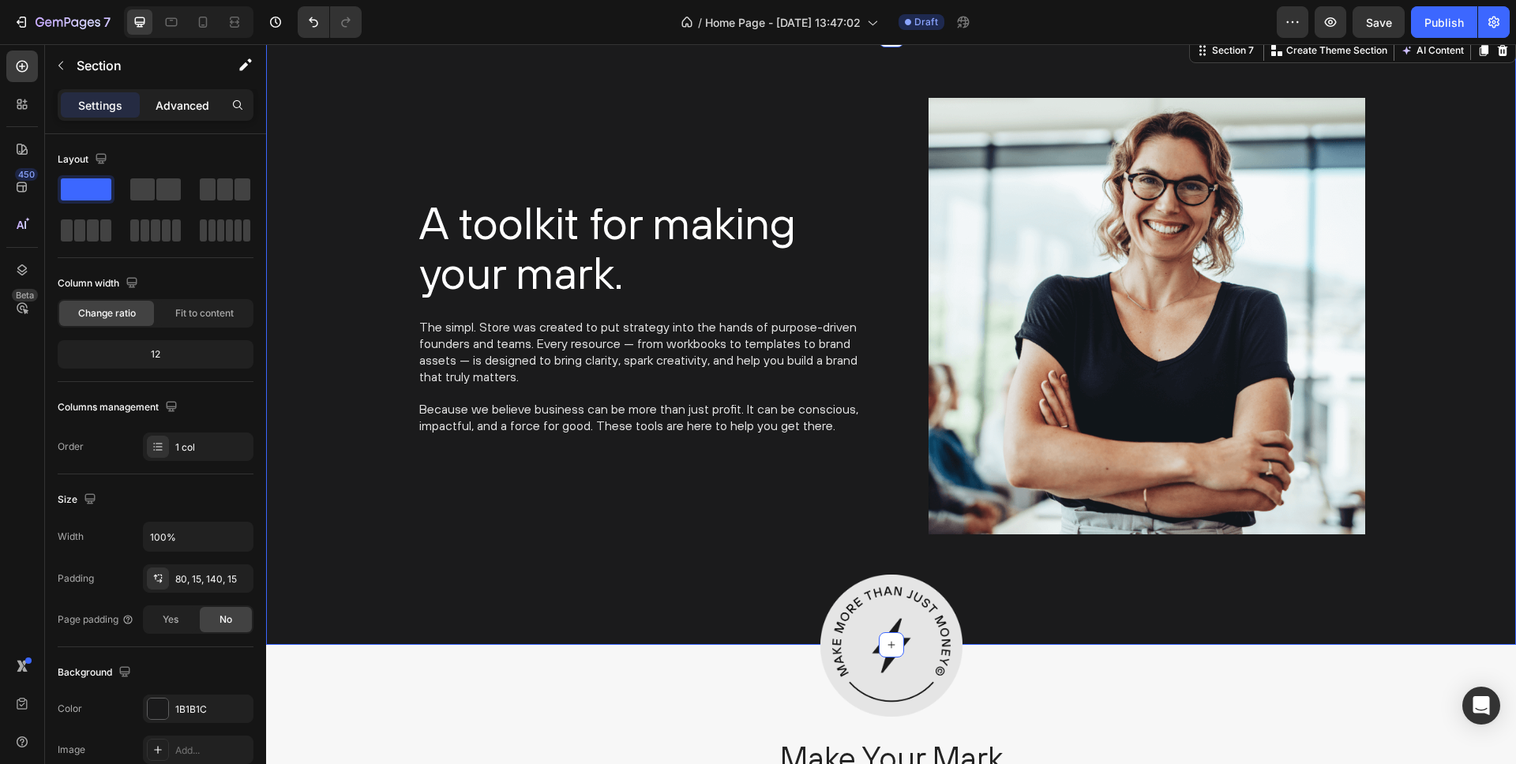
click at [163, 109] on p "Advanced" at bounding box center [183, 105] width 54 height 17
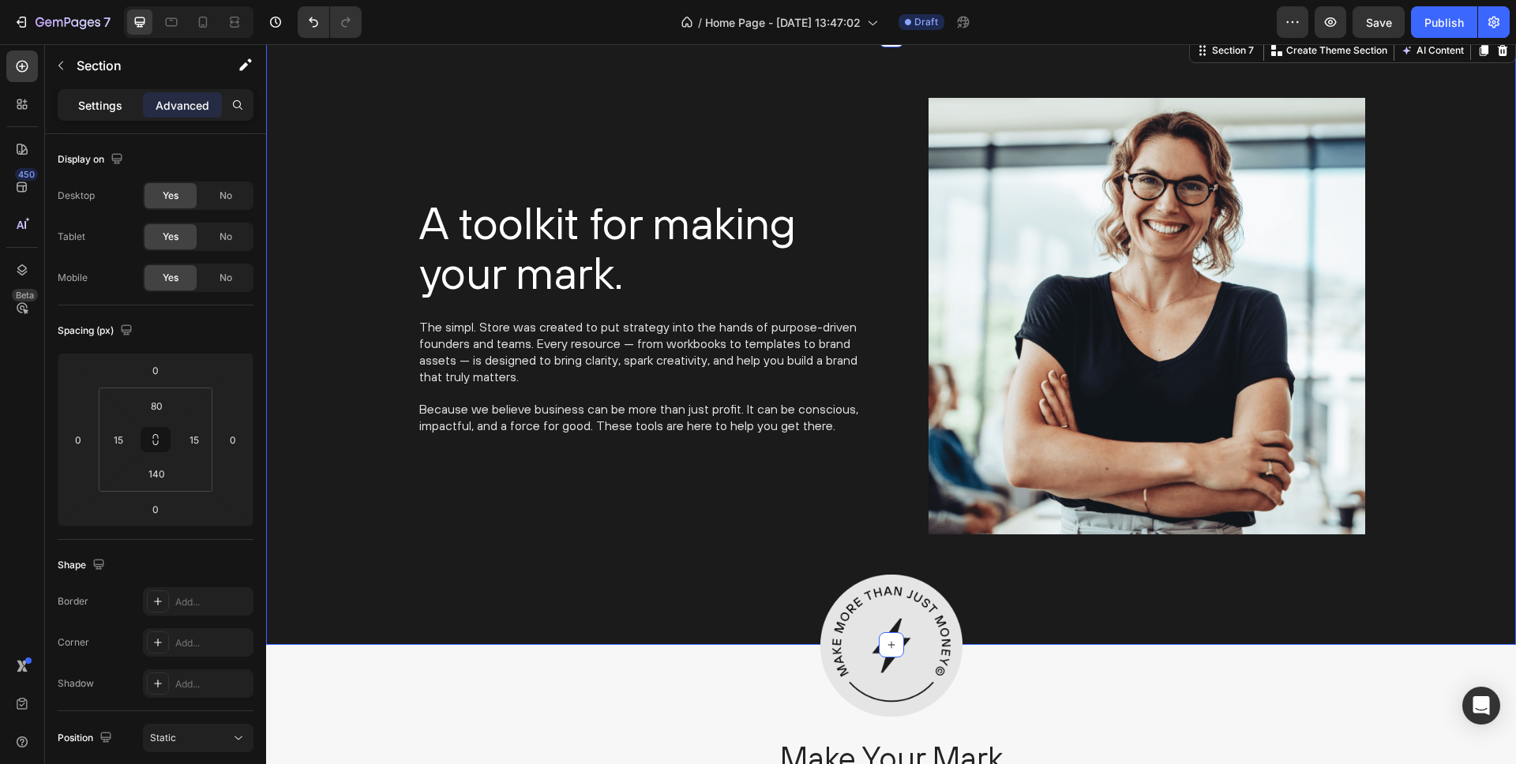
click at [102, 101] on p "Settings" at bounding box center [100, 105] width 44 height 17
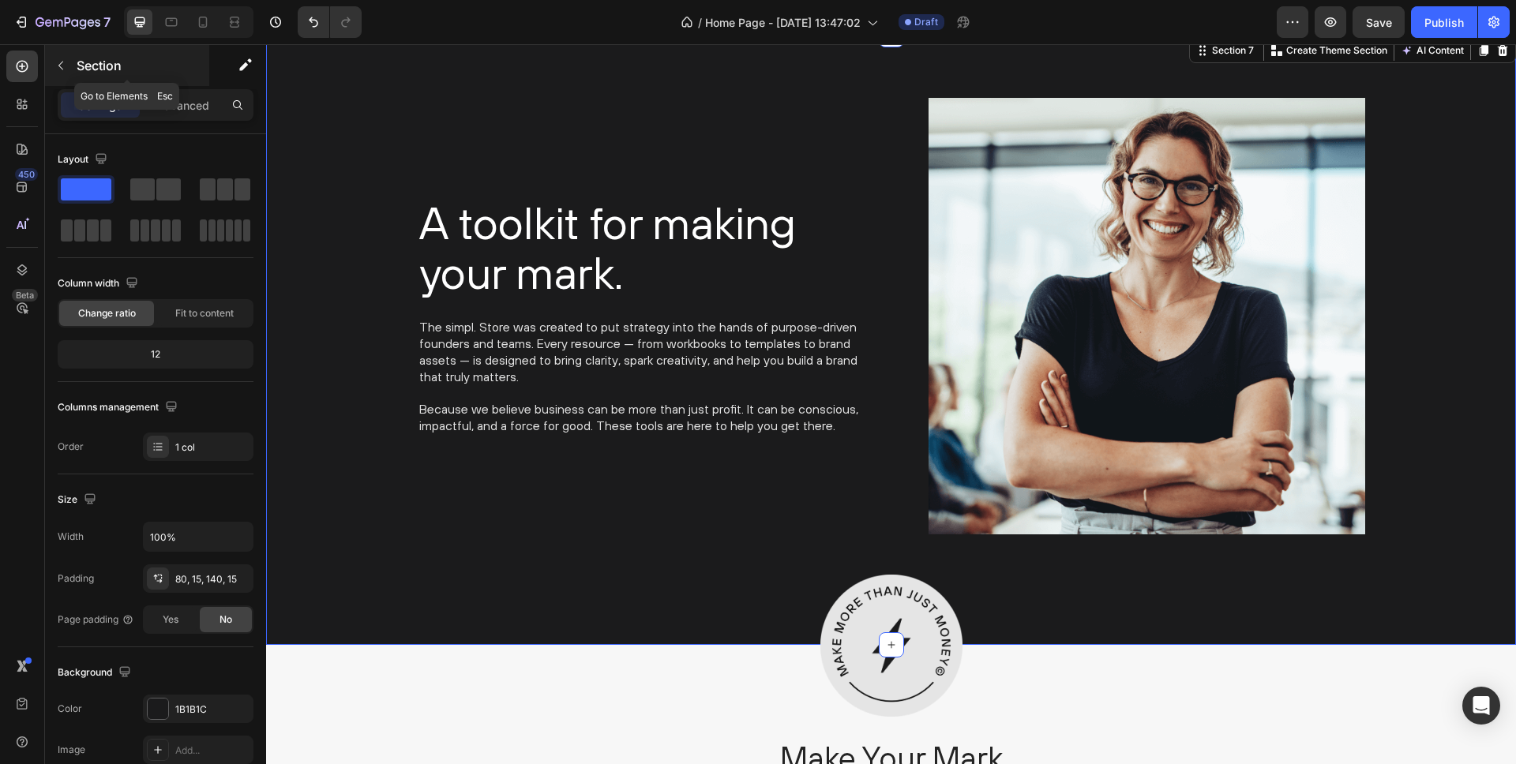
click at [63, 66] on icon "button" at bounding box center [60, 65] width 13 height 13
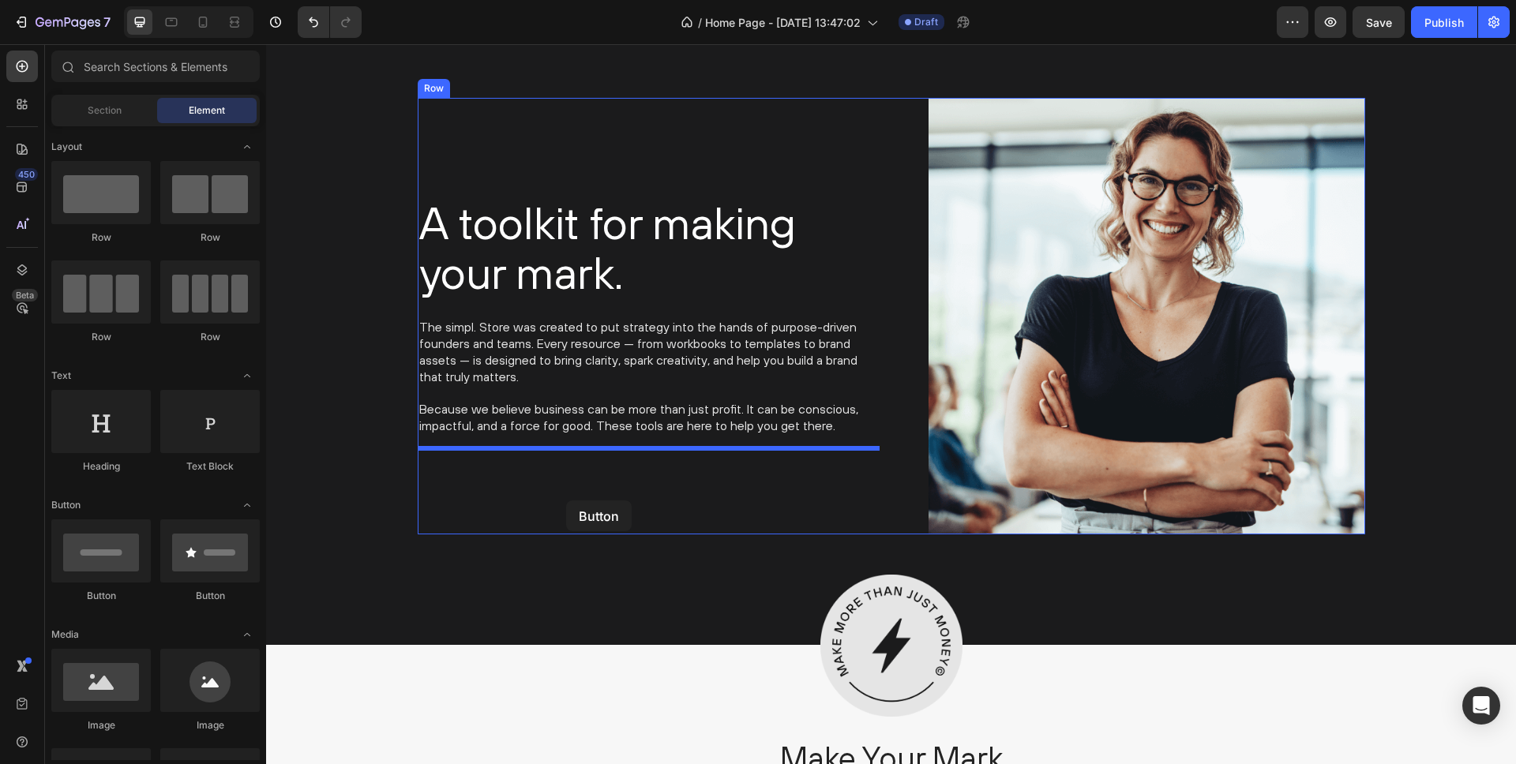
drag, startPoint x: 360, startPoint y: 597, endPoint x: 566, endPoint y: 501, distance: 227.5
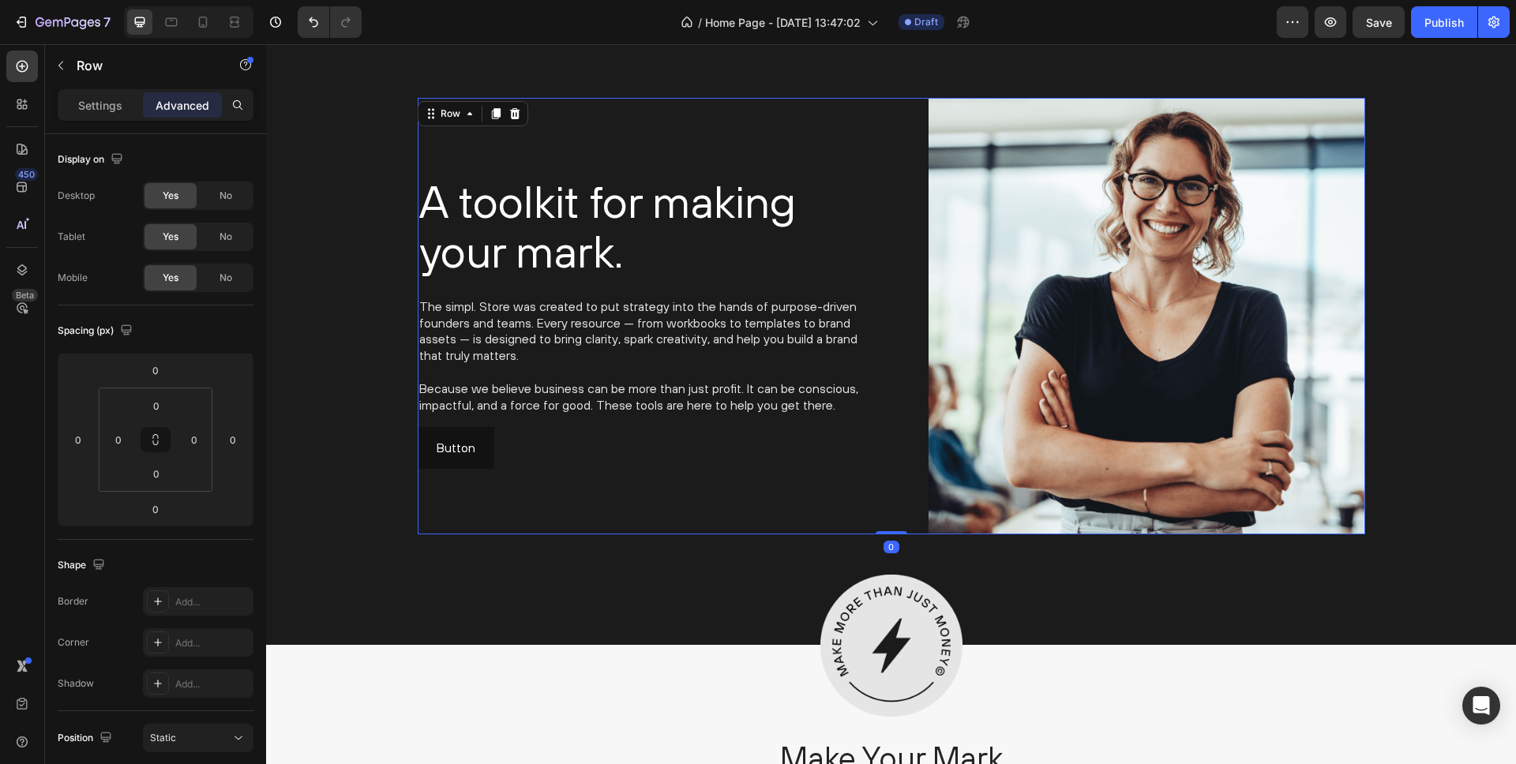
click at [644, 469] on div "A toolkit for making your mark. Heading The simpl. Store was created to put str…" at bounding box center [649, 316] width 462 height 437
click at [599, 411] on p "Because we believe business can be more than just profit. It can be conscious, …" at bounding box center [648, 397] width 459 height 33
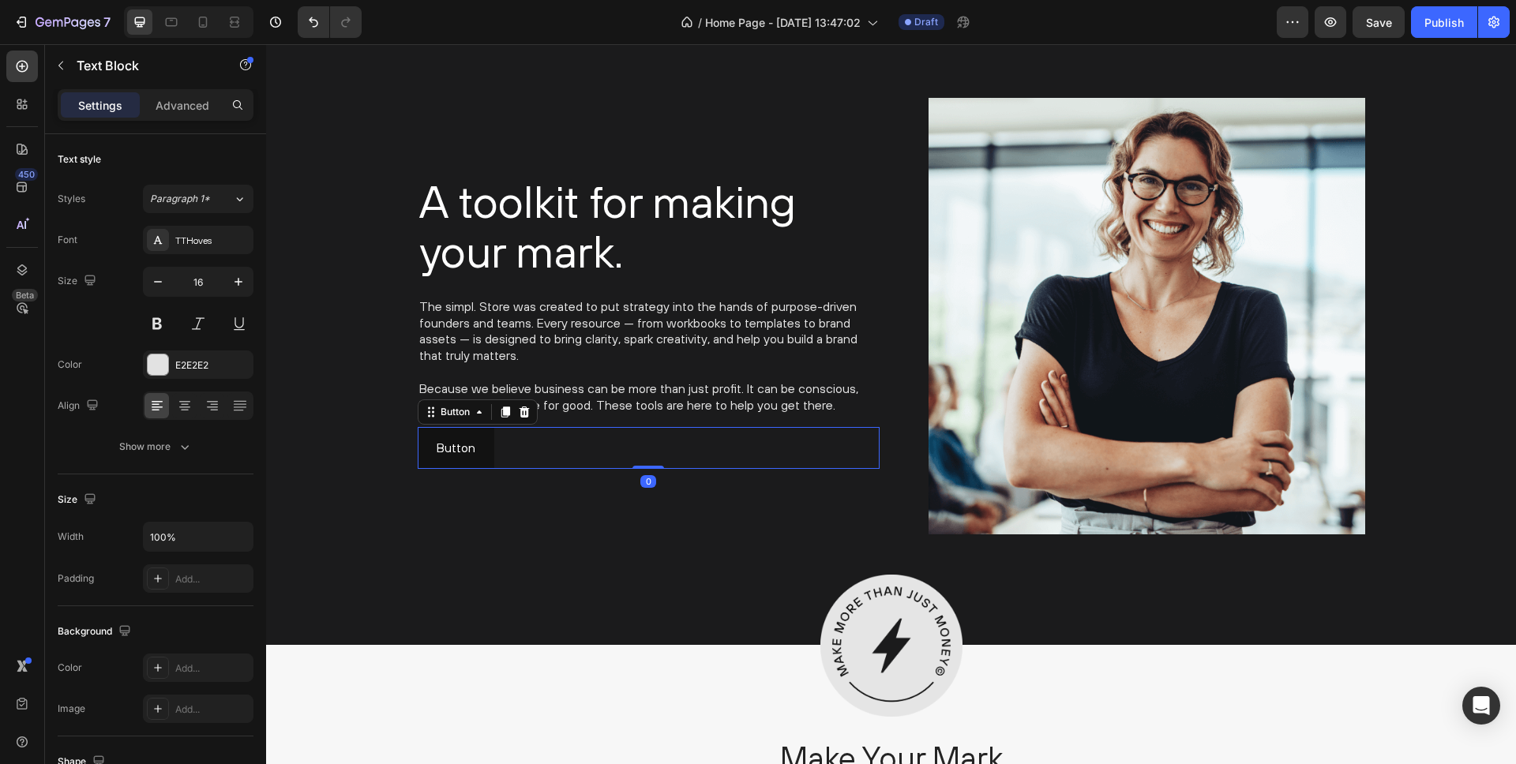
click at [647, 393] on p "Because we believe business can be more than just profit. It can be conscious, …" at bounding box center [648, 397] width 459 height 33
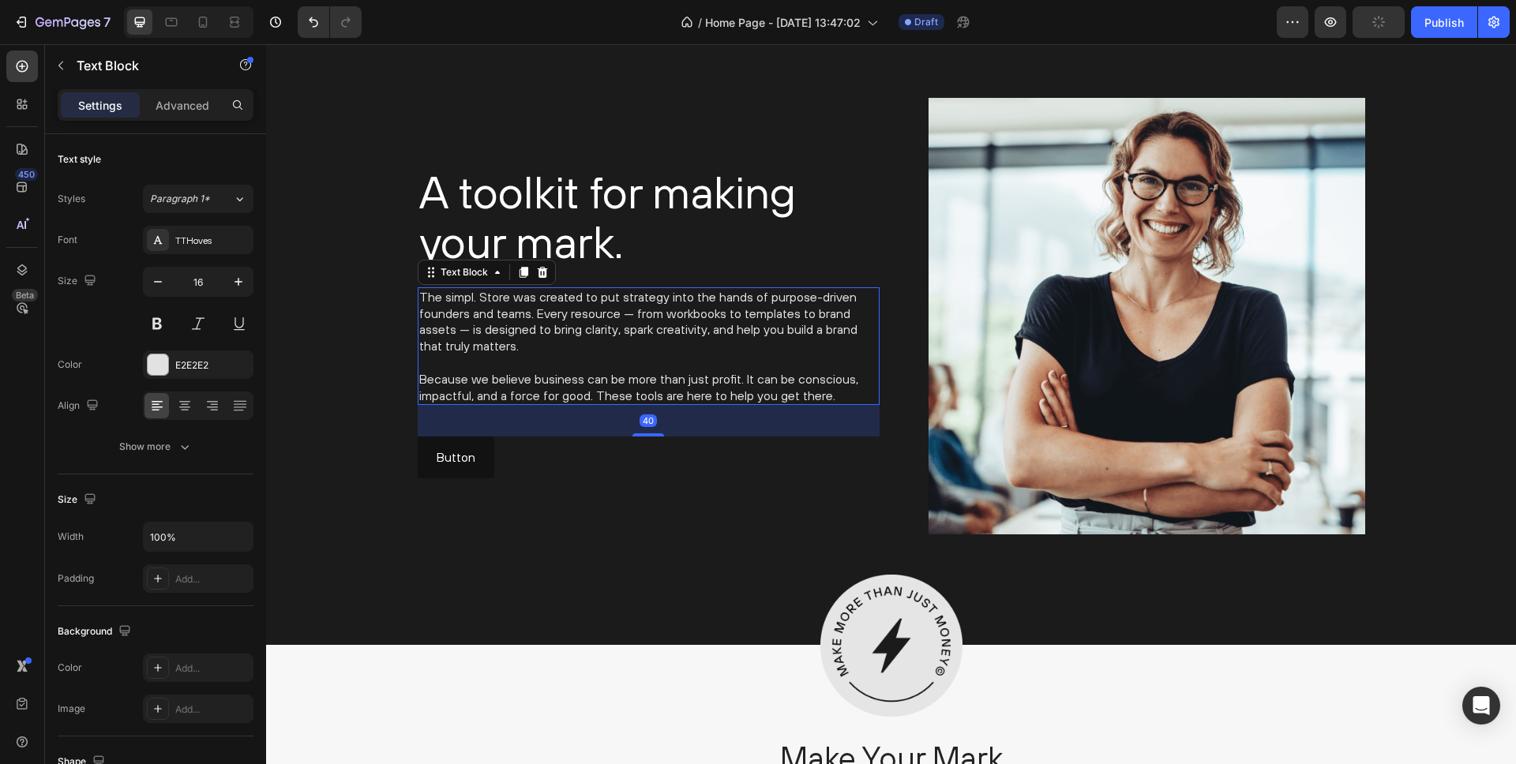
drag, startPoint x: 647, startPoint y: 426, endPoint x: 655, endPoint y: 445, distance: 20.2
click at [655, 445] on div "A toolkit for making your mark. Heading The simpl. Store was created to put str…" at bounding box center [649, 316] width 462 height 437
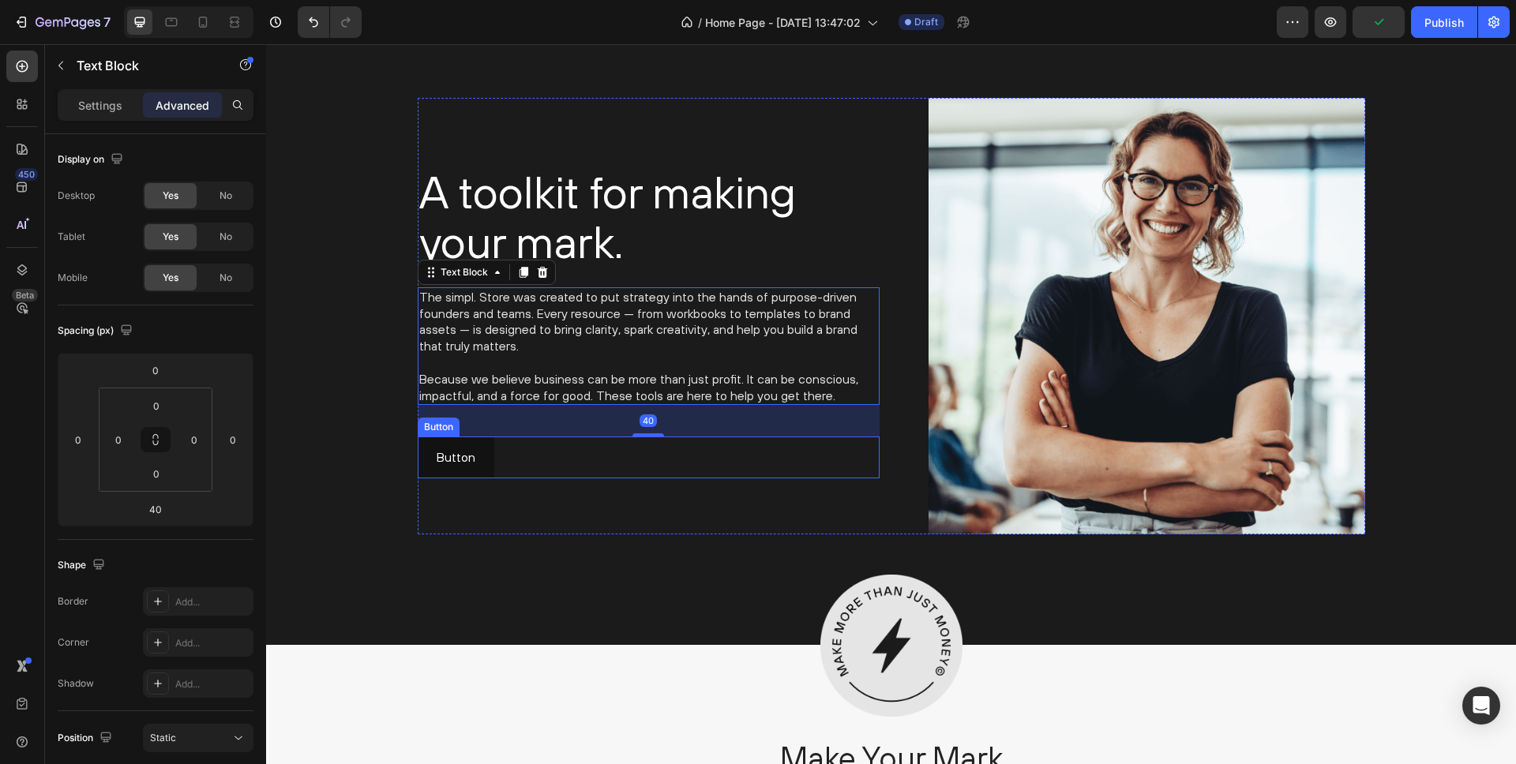
click at [494, 457] on div "Button Button" at bounding box center [649, 458] width 462 height 42
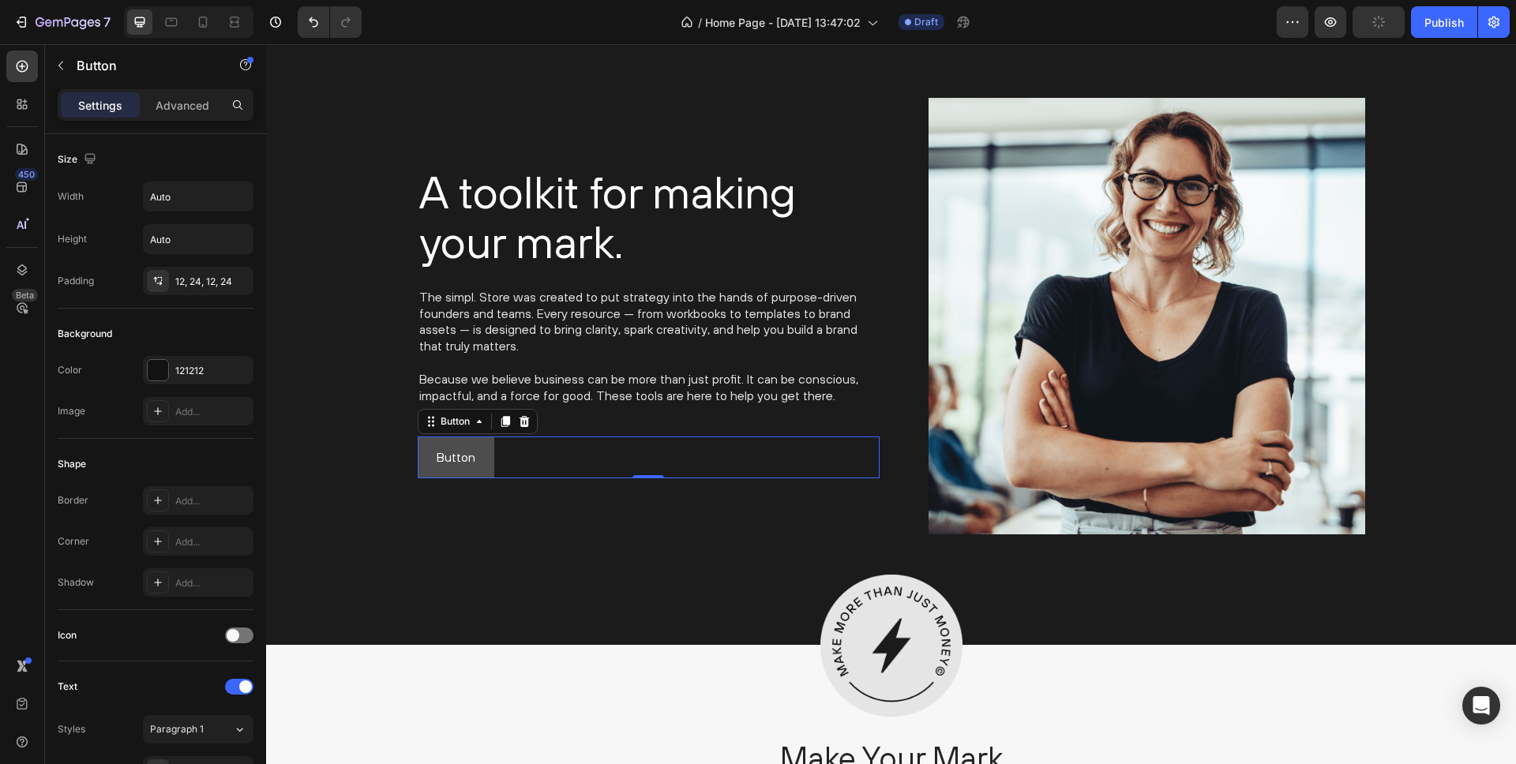
click at [488, 444] on button "Button" at bounding box center [456, 458] width 77 height 42
click at [161, 372] on div at bounding box center [158, 370] width 21 height 21
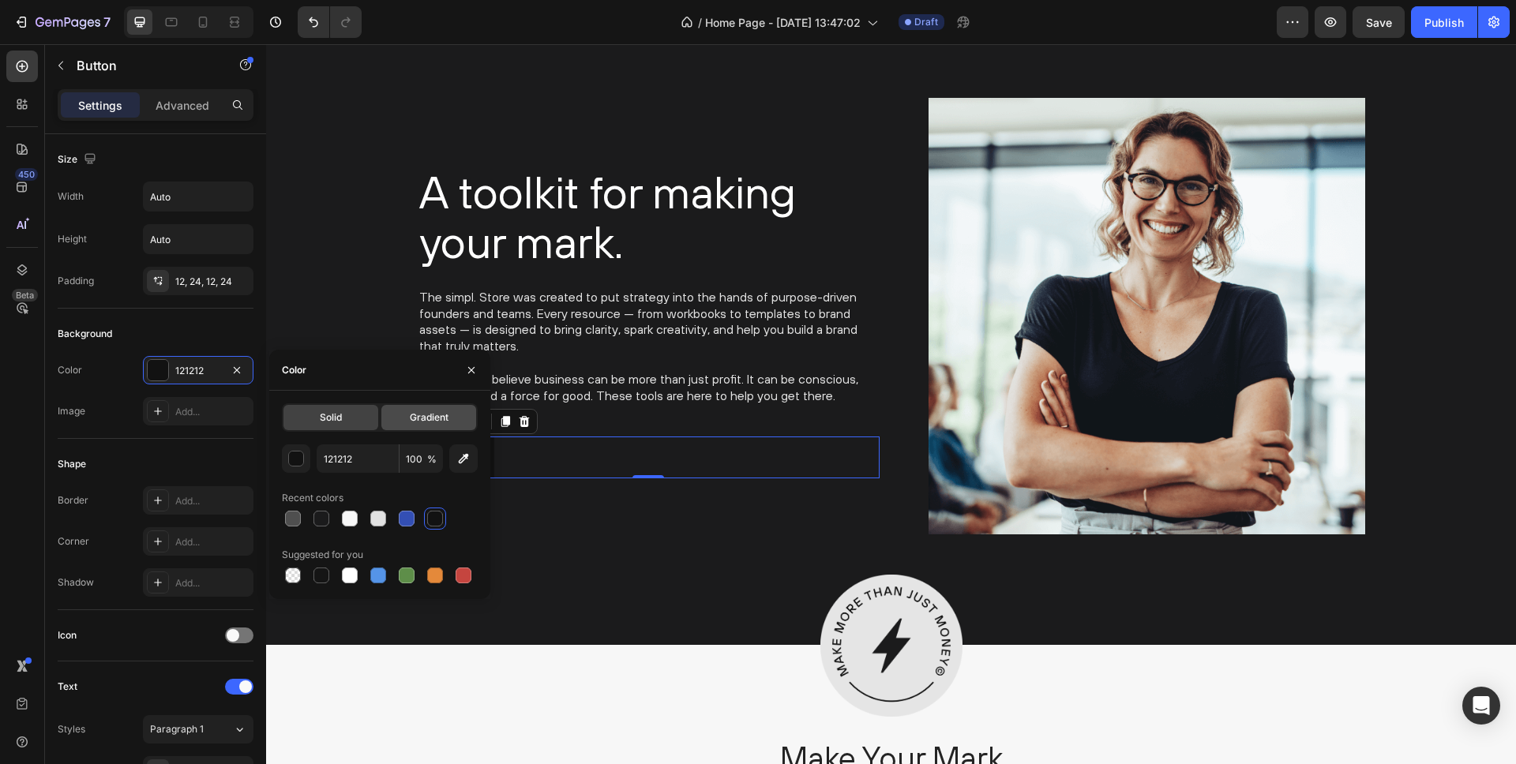
click at [424, 417] on span "Gradient" at bounding box center [429, 418] width 39 height 14
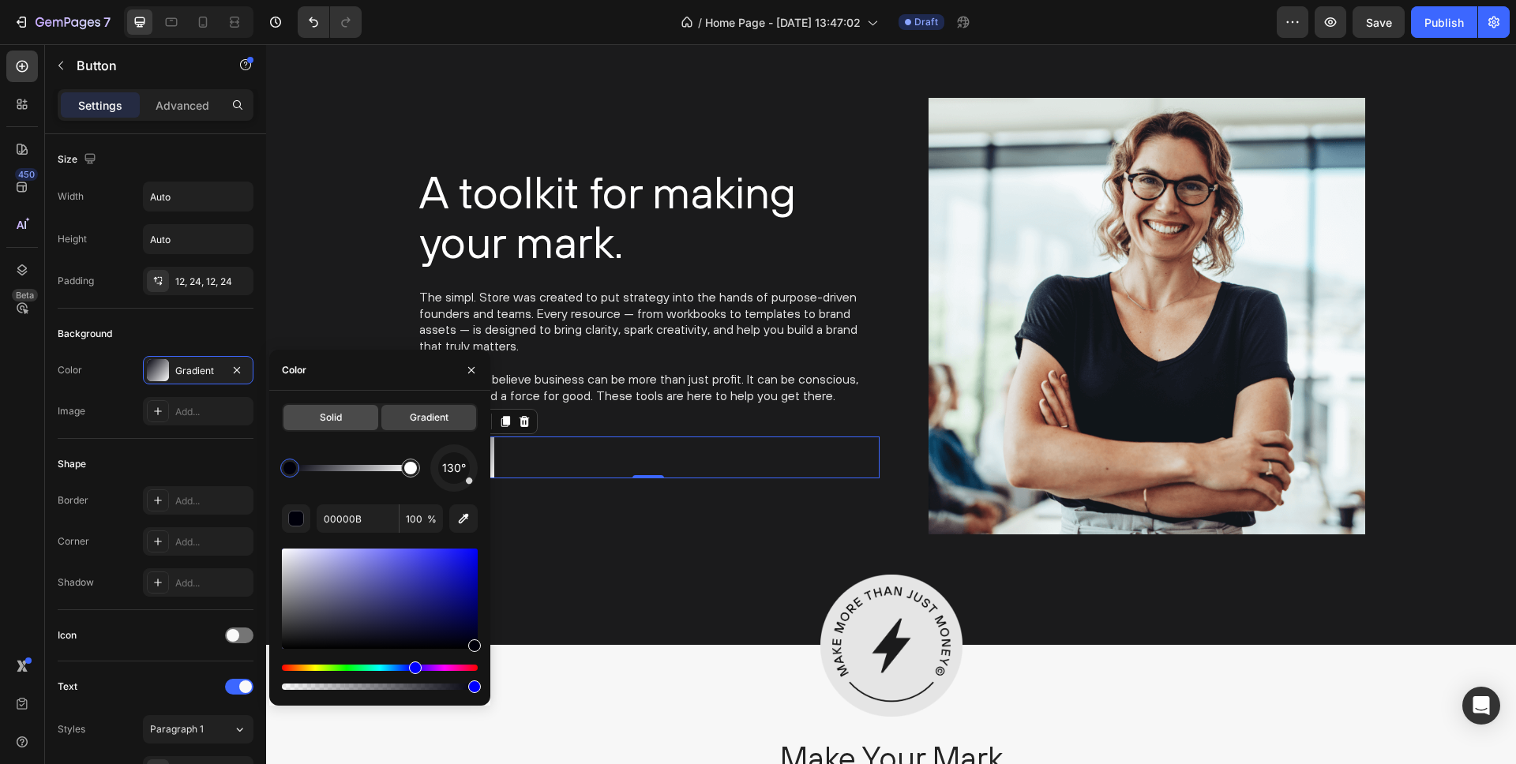
click at [326, 424] on span "Solid" at bounding box center [331, 418] width 22 height 14
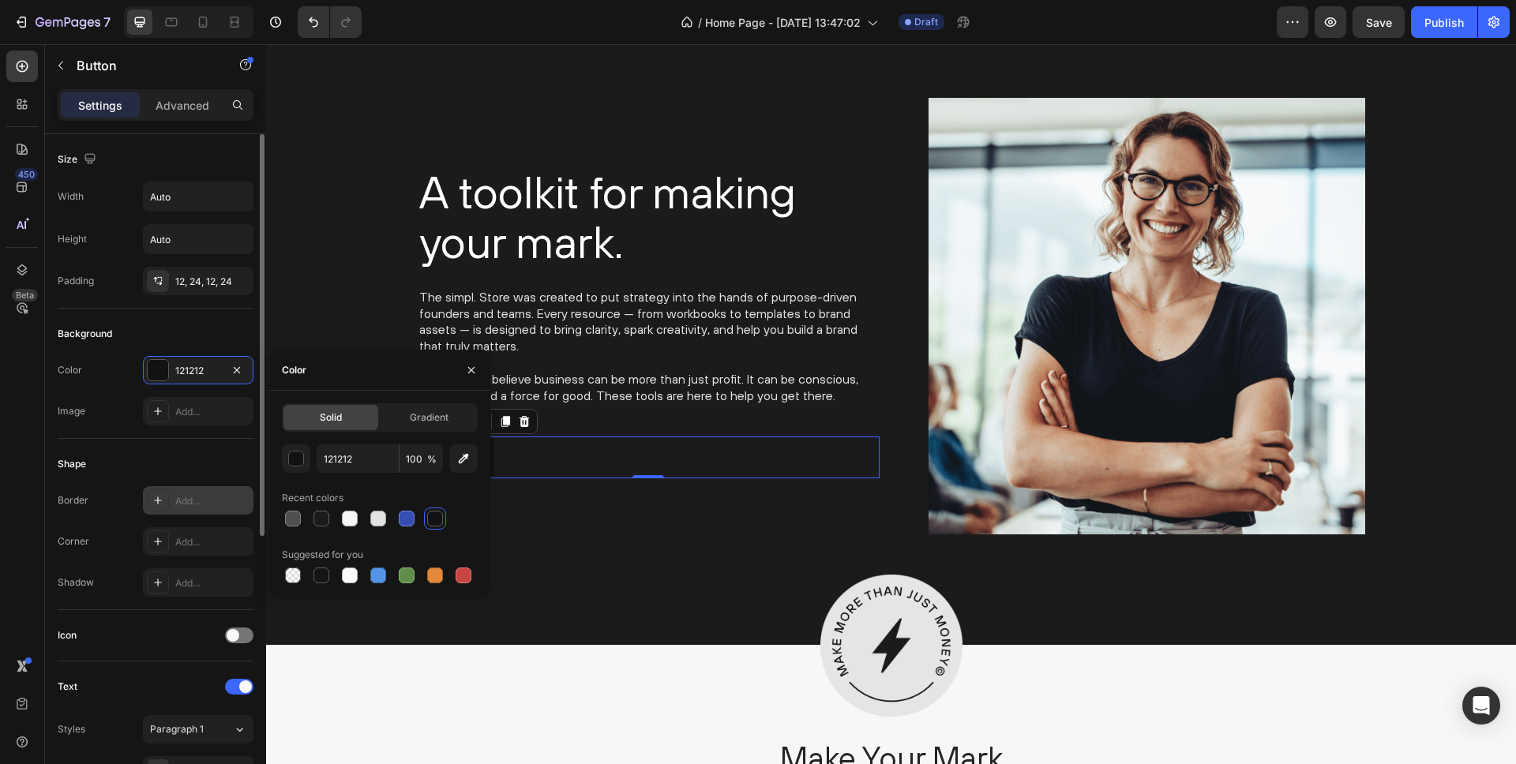
click at [159, 497] on icon at bounding box center [158, 500] width 13 height 13
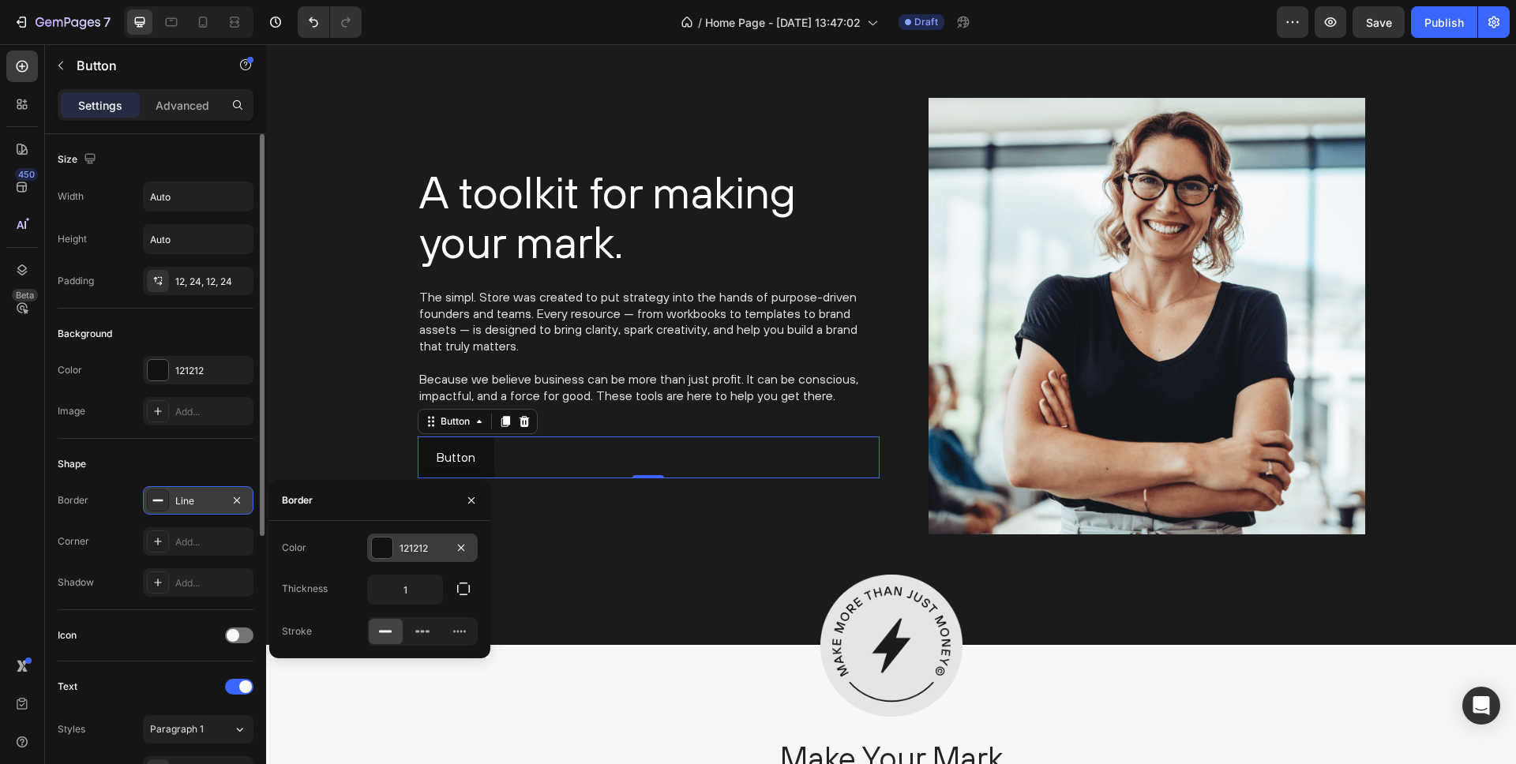
click at [380, 546] on div at bounding box center [382, 548] width 21 height 21
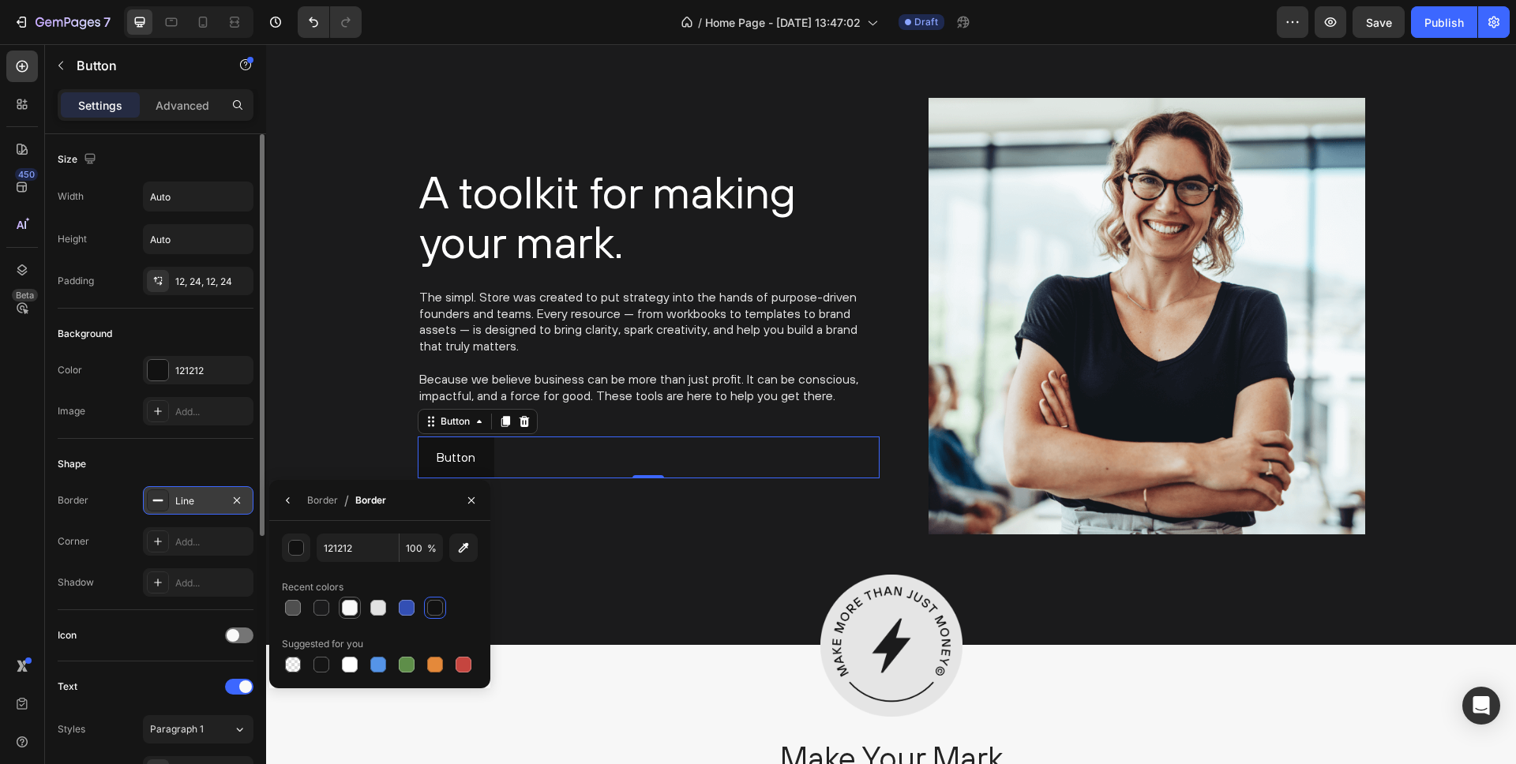
click at [351, 609] on div at bounding box center [350, 608] width 16 height 16
type input "F7F7F7"
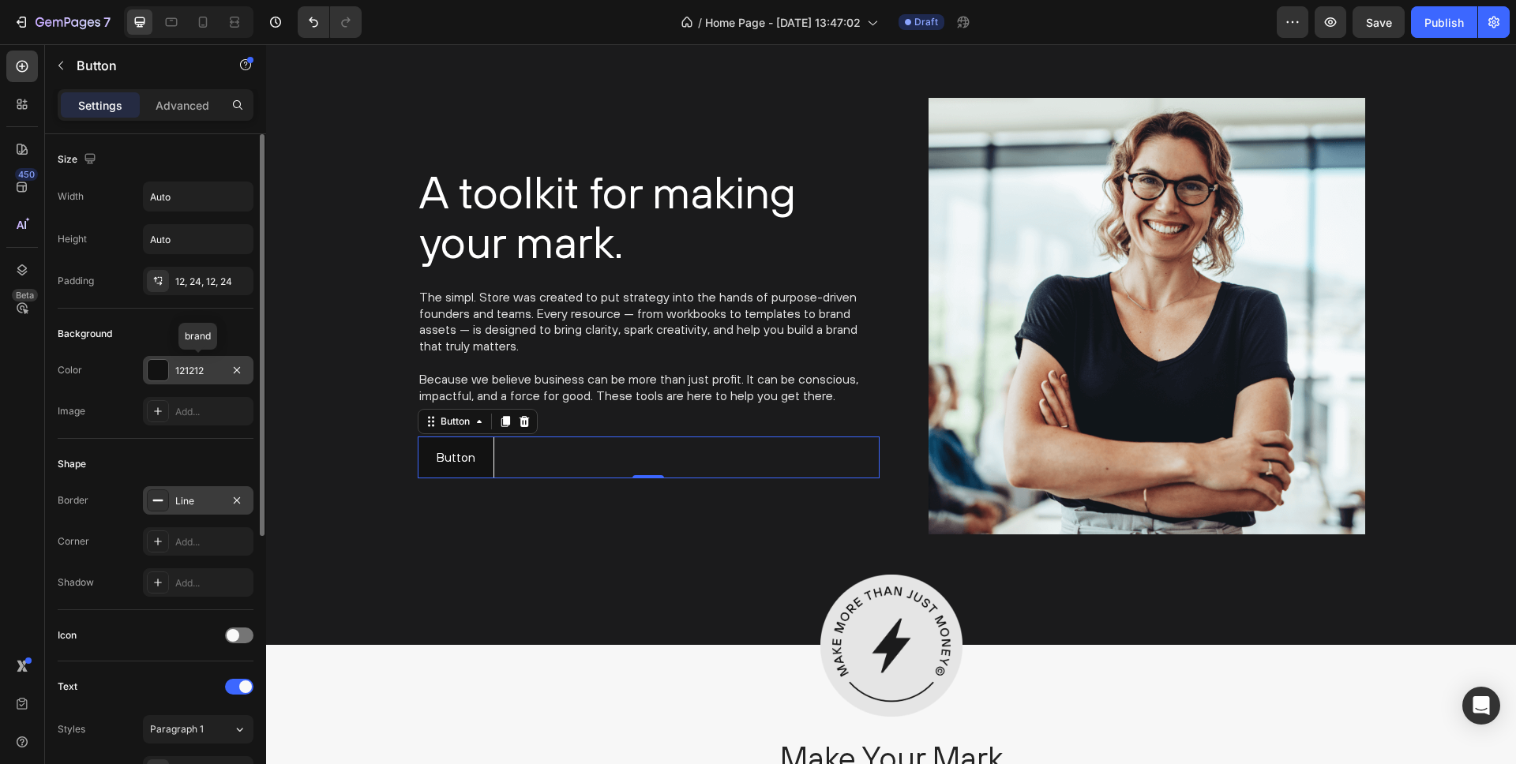
click at [159, 367] on div at bounding box center [158, 370] width 21 height 21
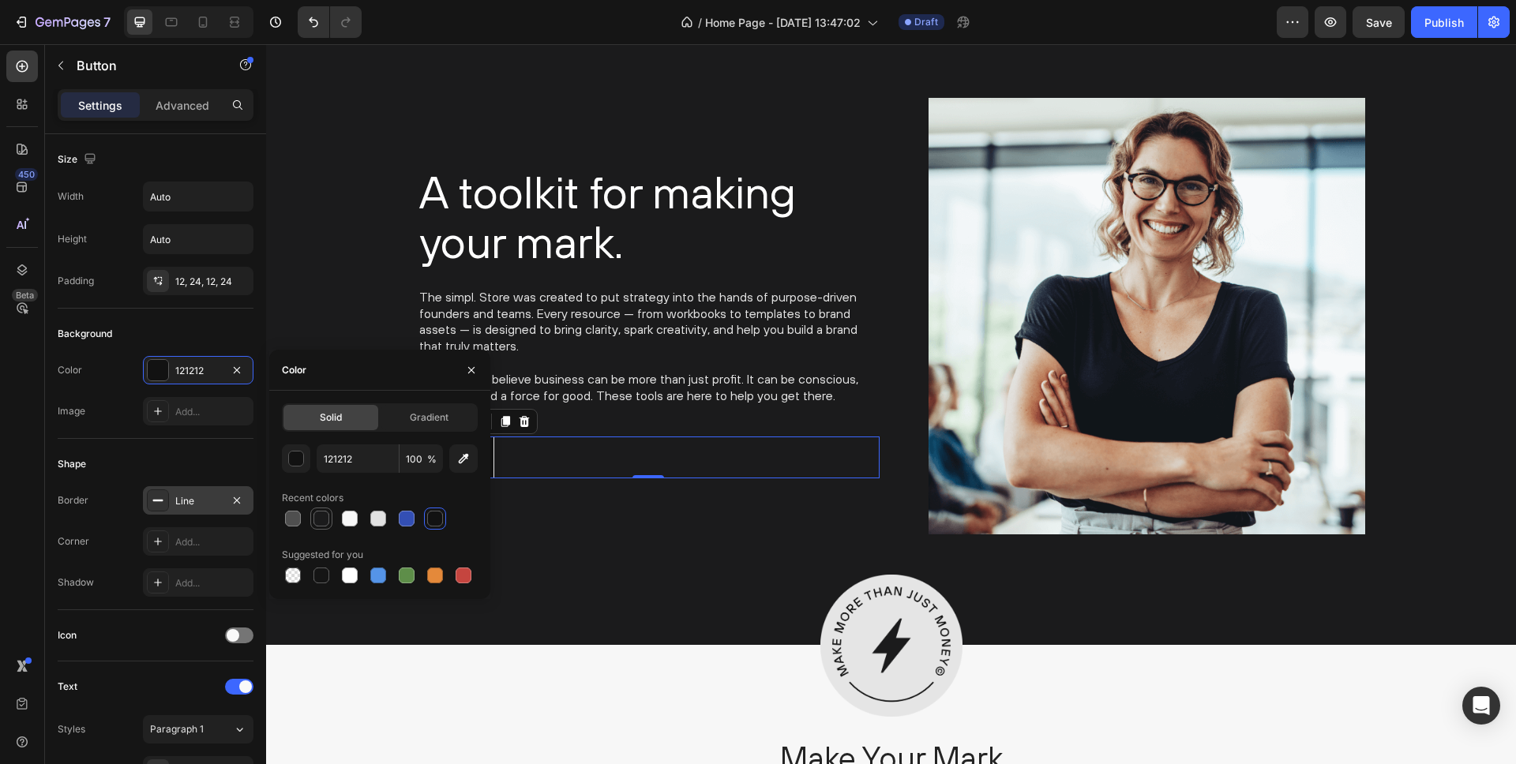
click at [323, 517] on div at bounding box center [321, 519] width 16 height 16
type input "1B1B1C"
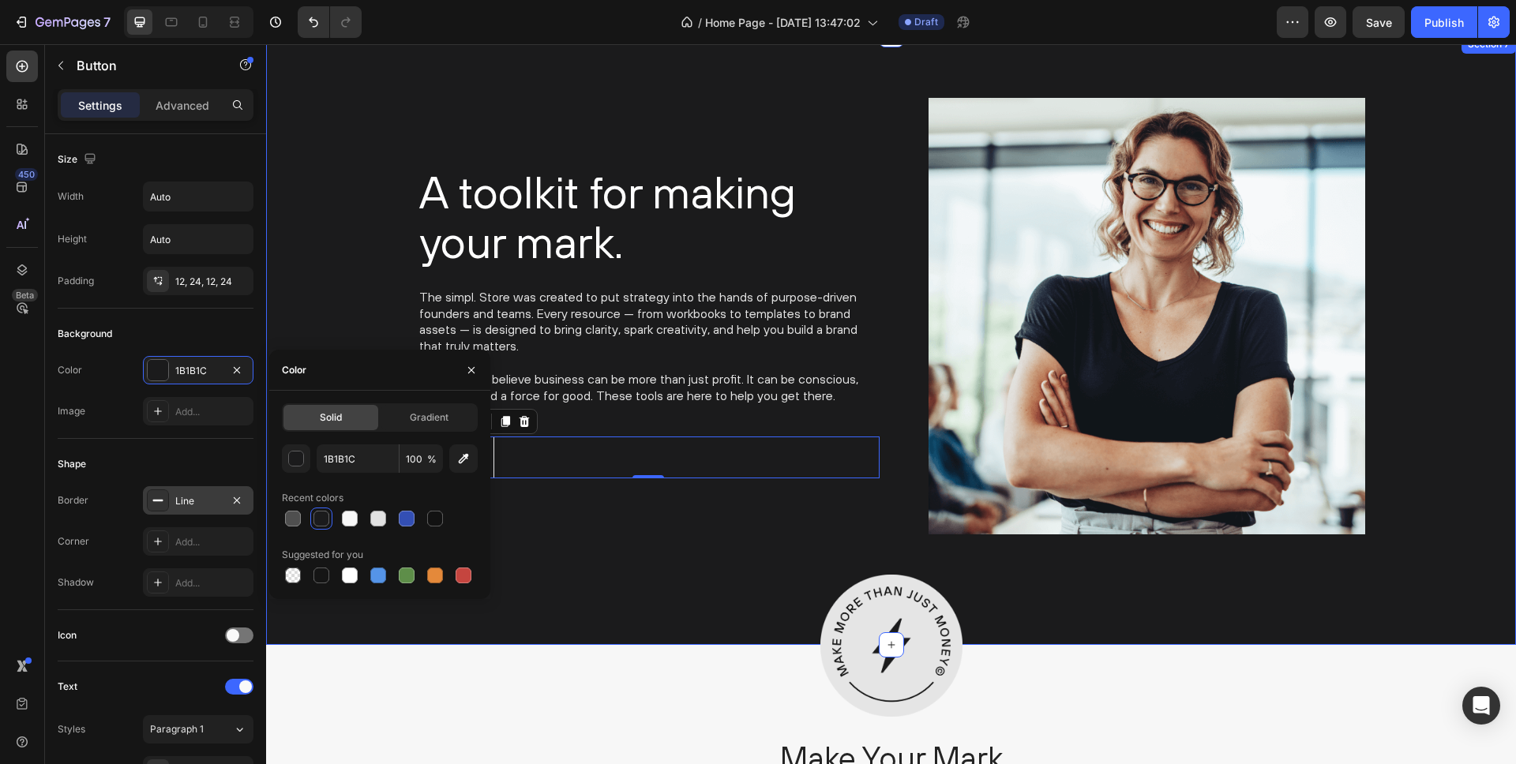
click at [317, 287] on div "A toolkit for making your mark. Heading The simpl. Store was created to put str…" at bounding box center [891, 316] width 1226 height 437
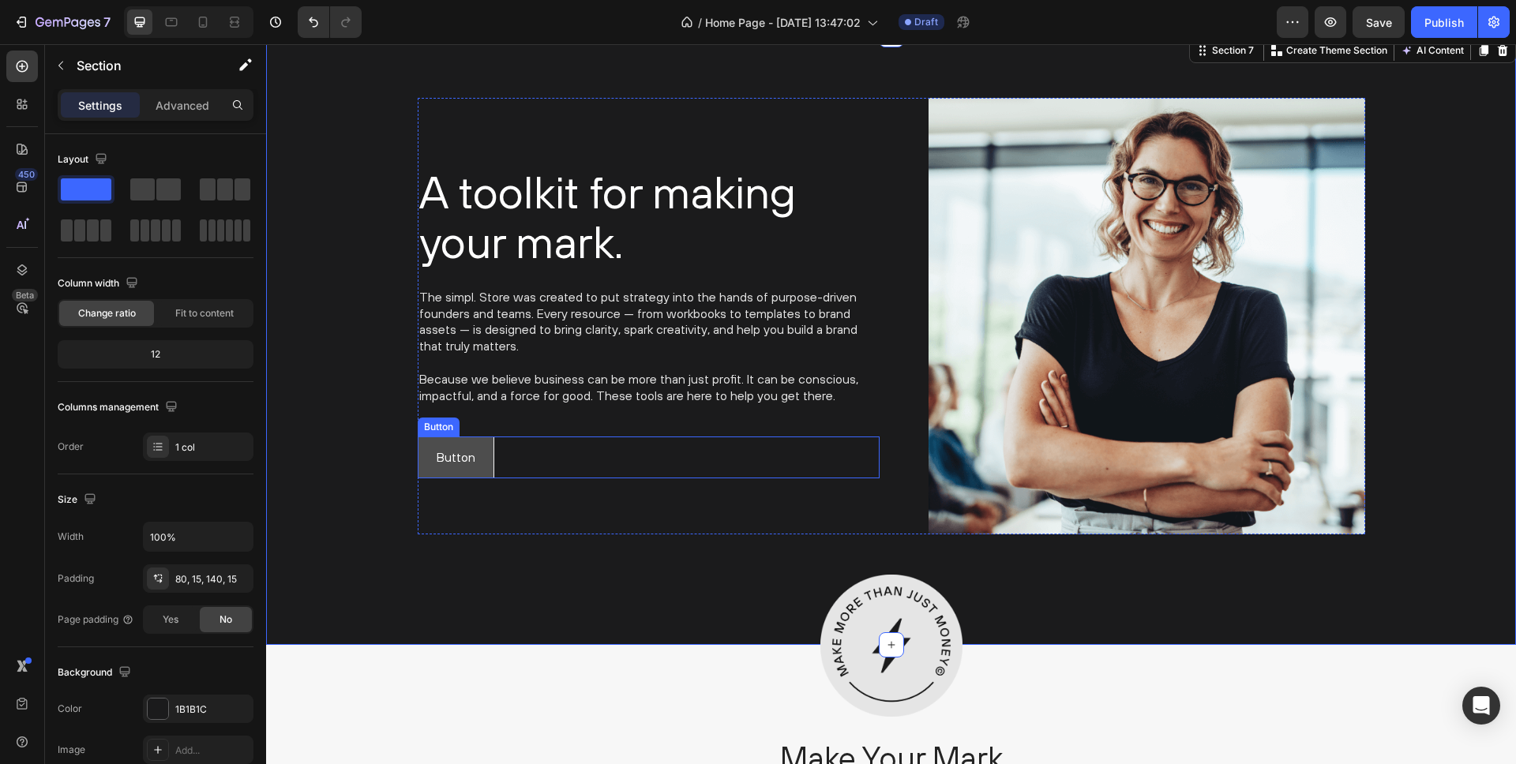
click at [478, 442] on button "Button" at bounding box center [456, 458] width 77 height 42
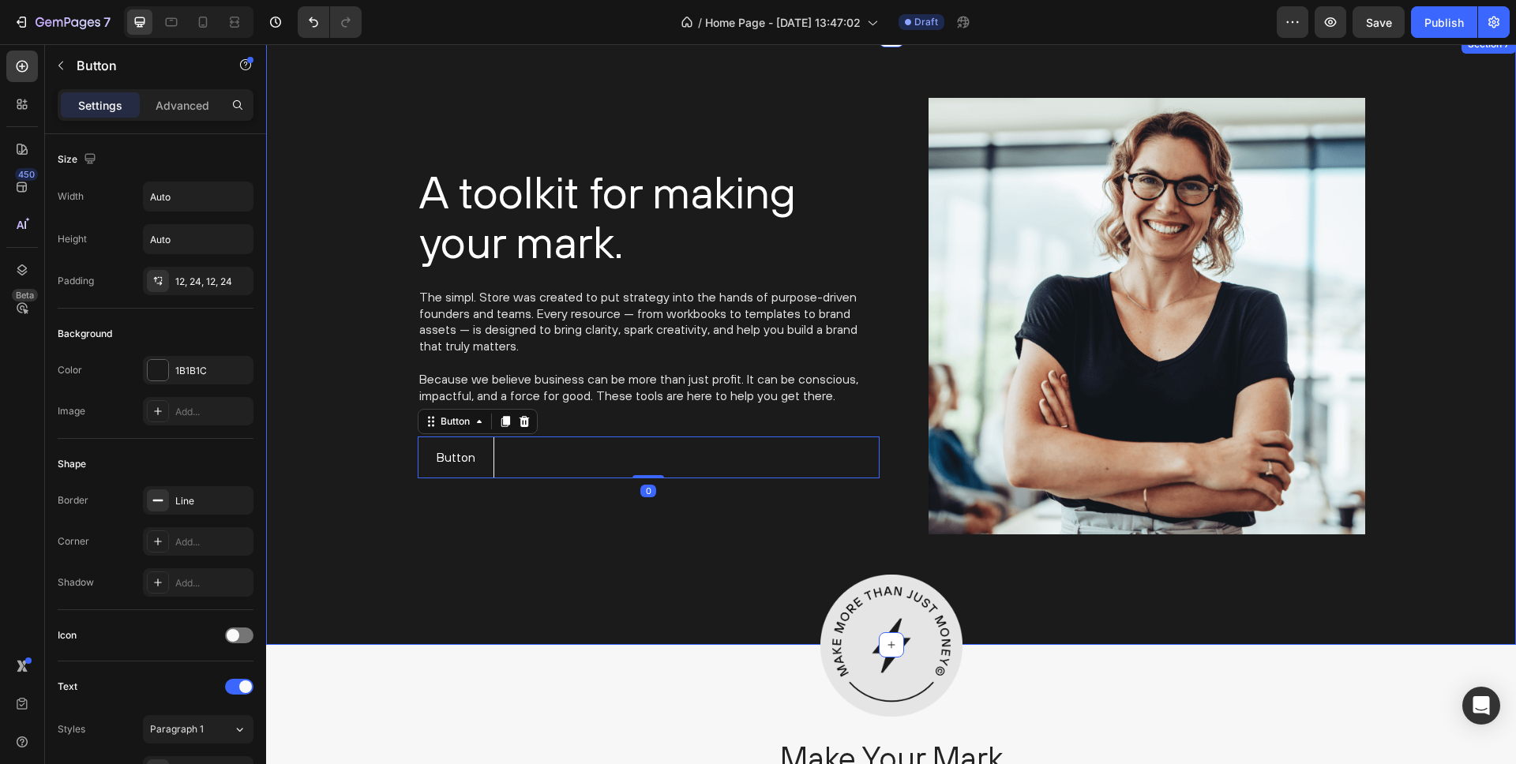
click at [361, 468] on div "A toolkit for making your mark. Heading The simpl. Store was created to put str…" at bounding box center [891, 316] width 1226 height 437
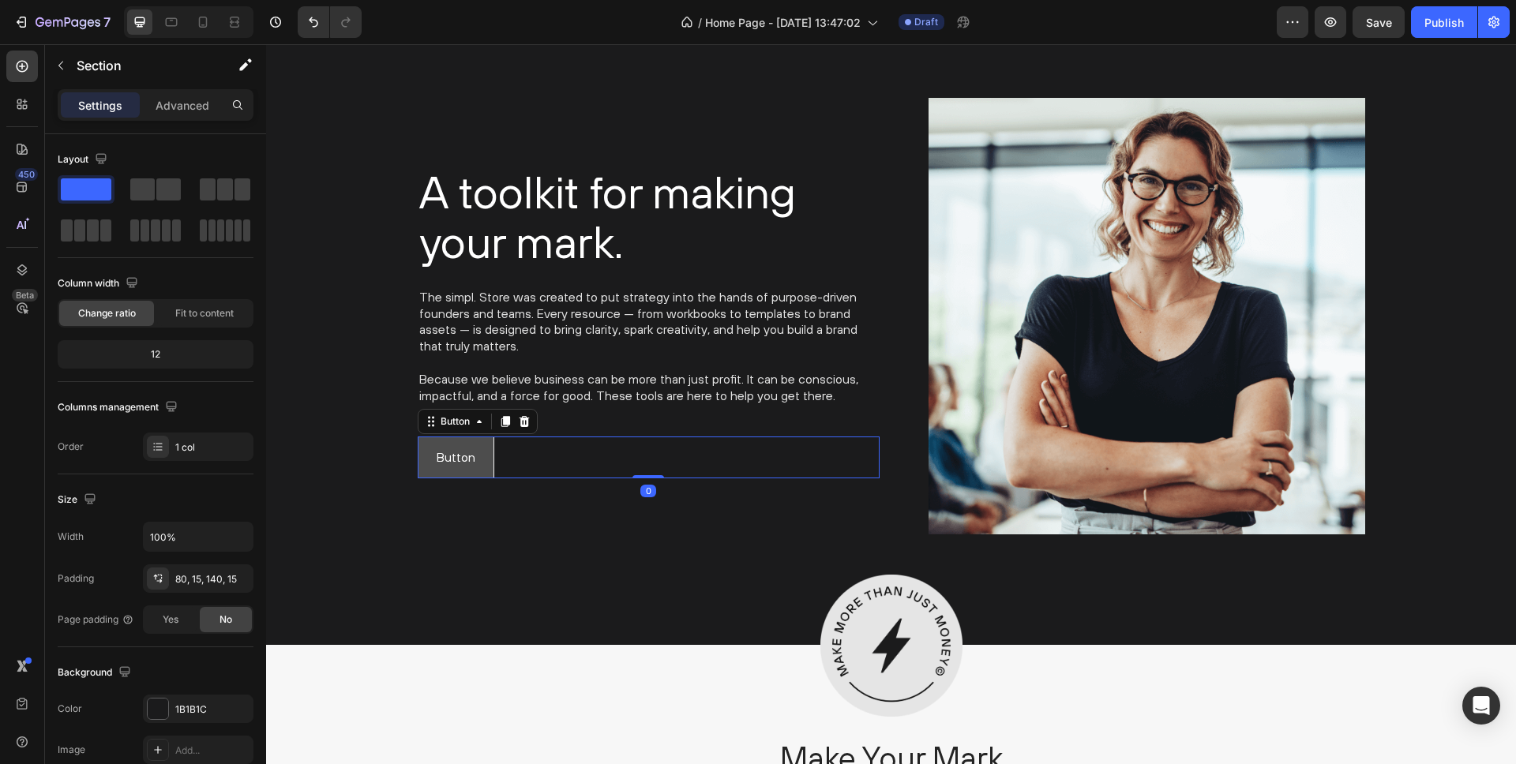
click at [456, 441] on button "Button" at bounding box center [456, 458] width 77 height 42
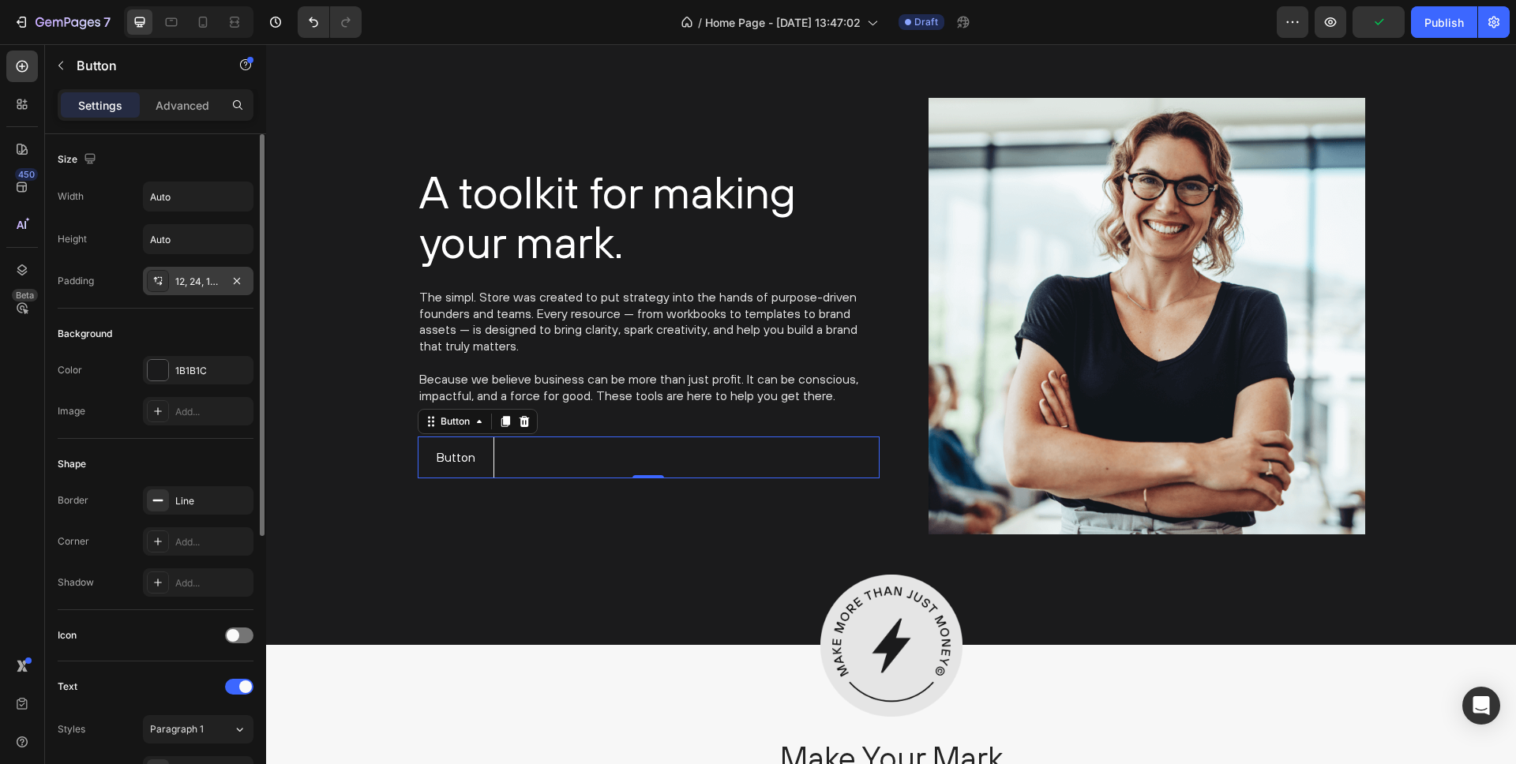
click at [178, 279] on div "12, 24, 12, 24" at bounding box center [198, 282] width 46 height 14
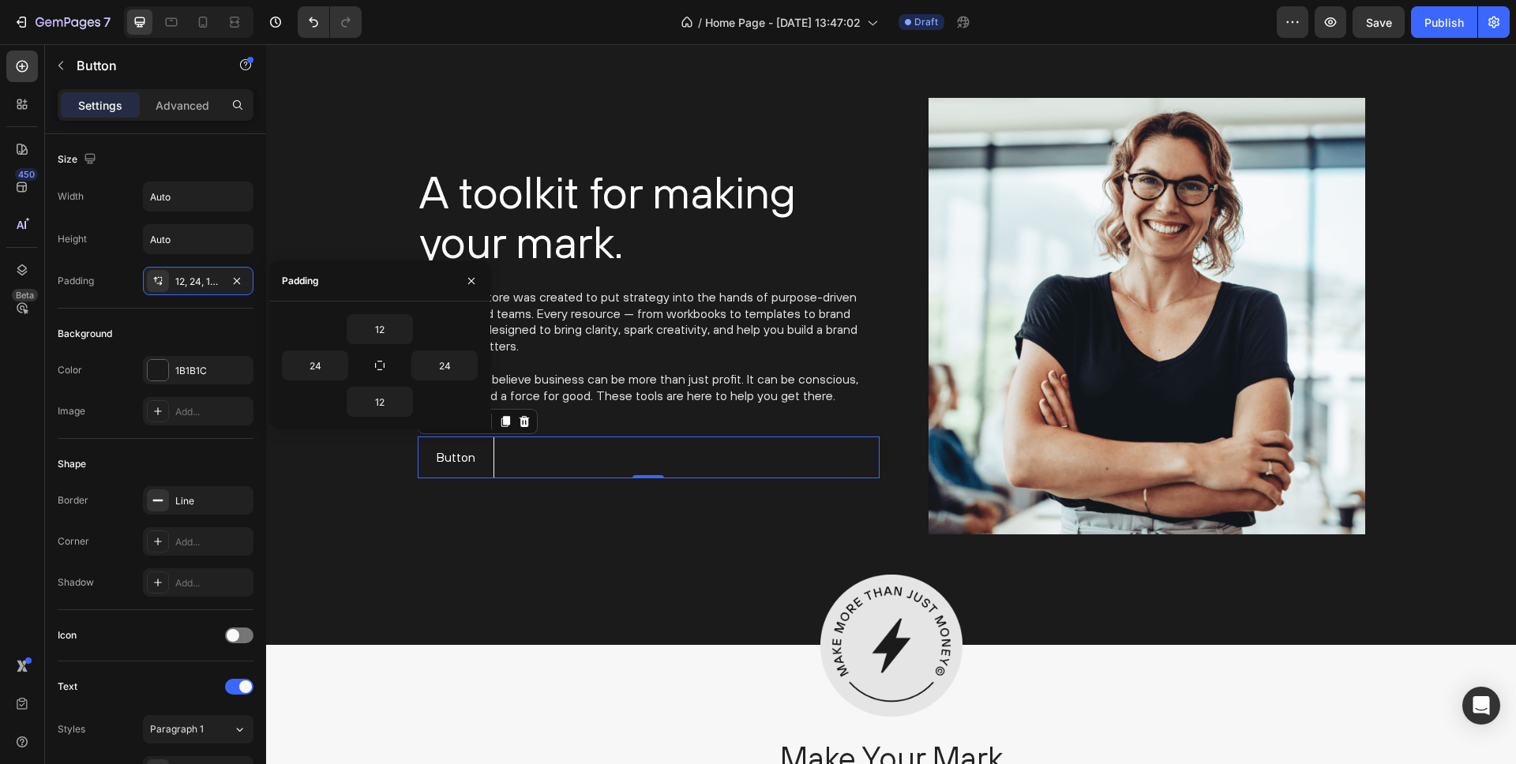
click at [200, 452] on div "Shape" at bounding box center [156, 464] width 196 height 25
click at [530, 449] on div "Button Button 0" at bounding box center [649, 458] width 462 height 42
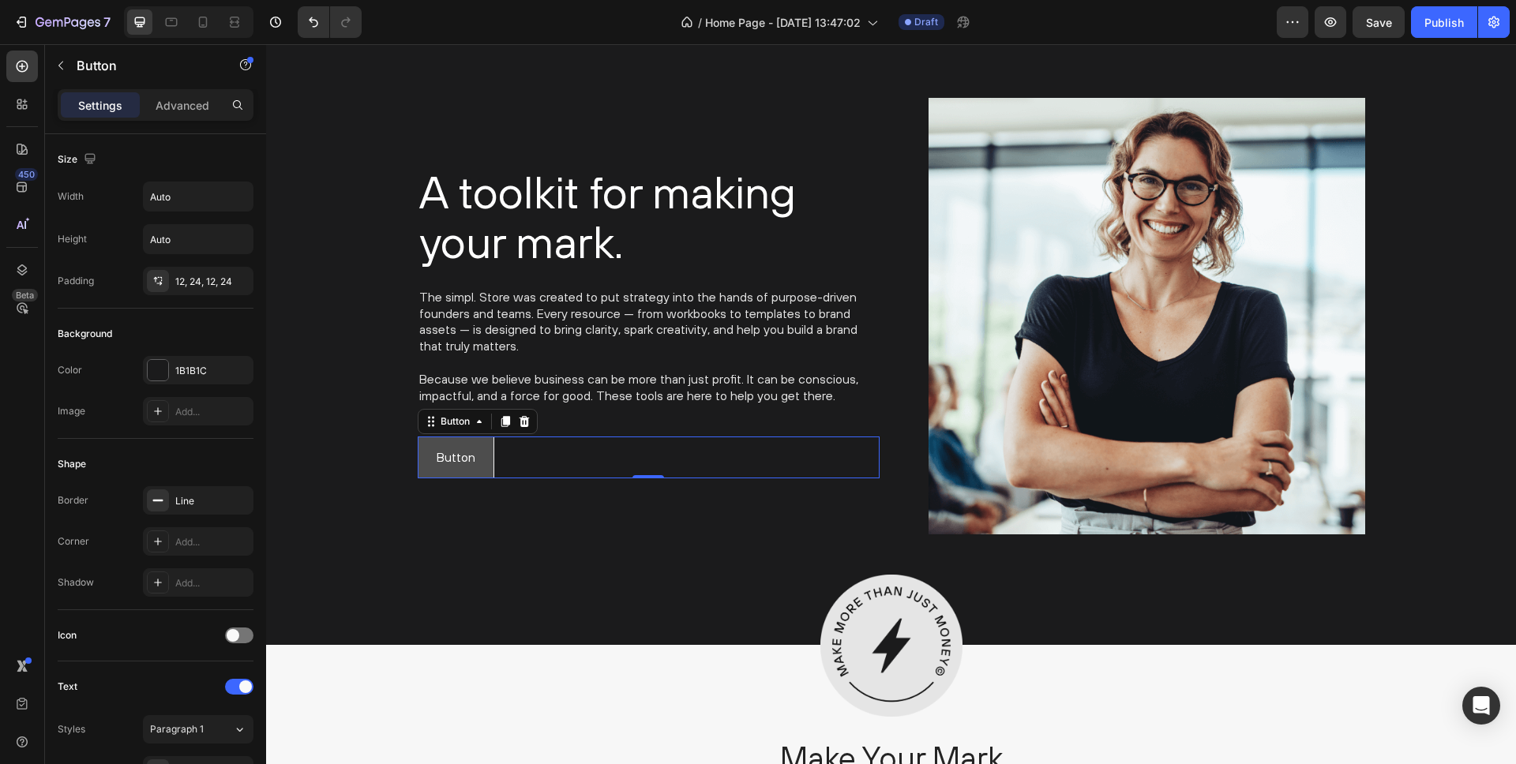
click at [467, 445] on button "Button" at bounding box center [456, 458] width 77 height 42
click at [190, 197] on input "Auto" at bounding box center [198, 196] width 109 height 28
click at [238, 196] on icon "button" at bounding box center [239, 197] width 16 height 16
click at [196, 262] on p "Full 100%" at bounding box center [194, 267] width 90 height 14
type input "100%"
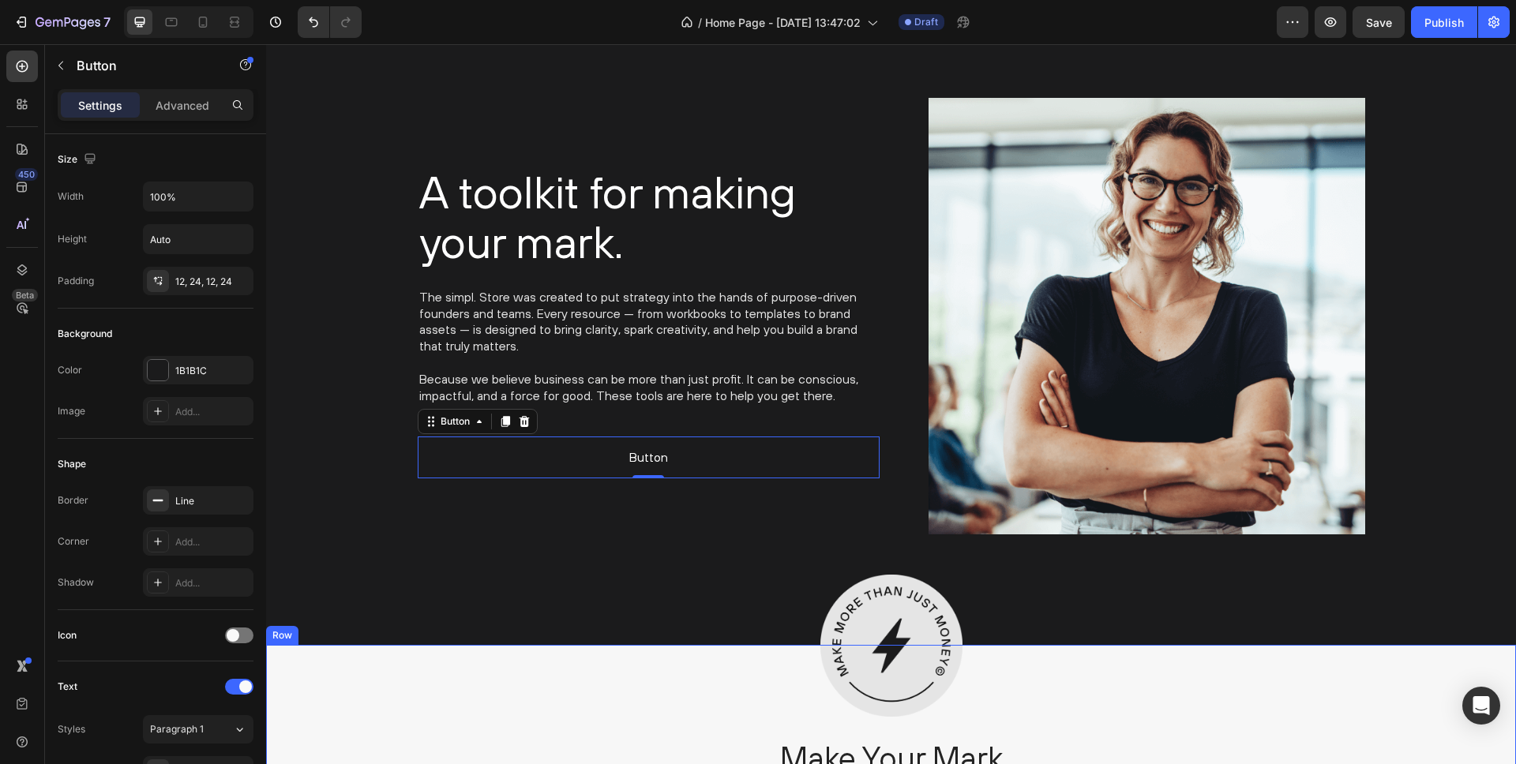
click at [501, 675] on div "Image Make Your Mark Heading Lorem ipsum dolor sit amet, consectetur adipiscing…" at bounding box center [891, 740] width 1250 height 190
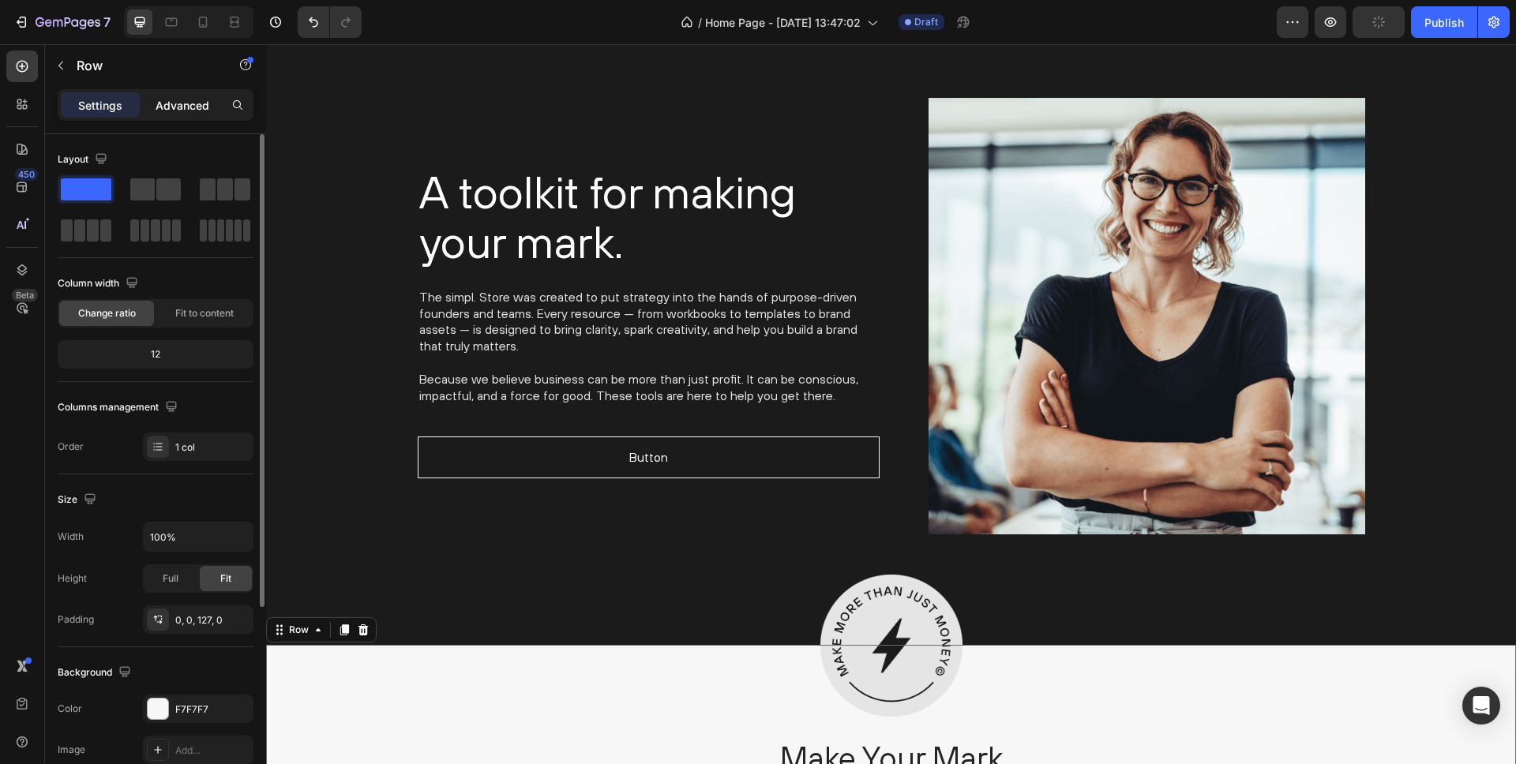
click at [170, 103] on p "Advanced" at bounding box center [183, 105] width 54 height 17
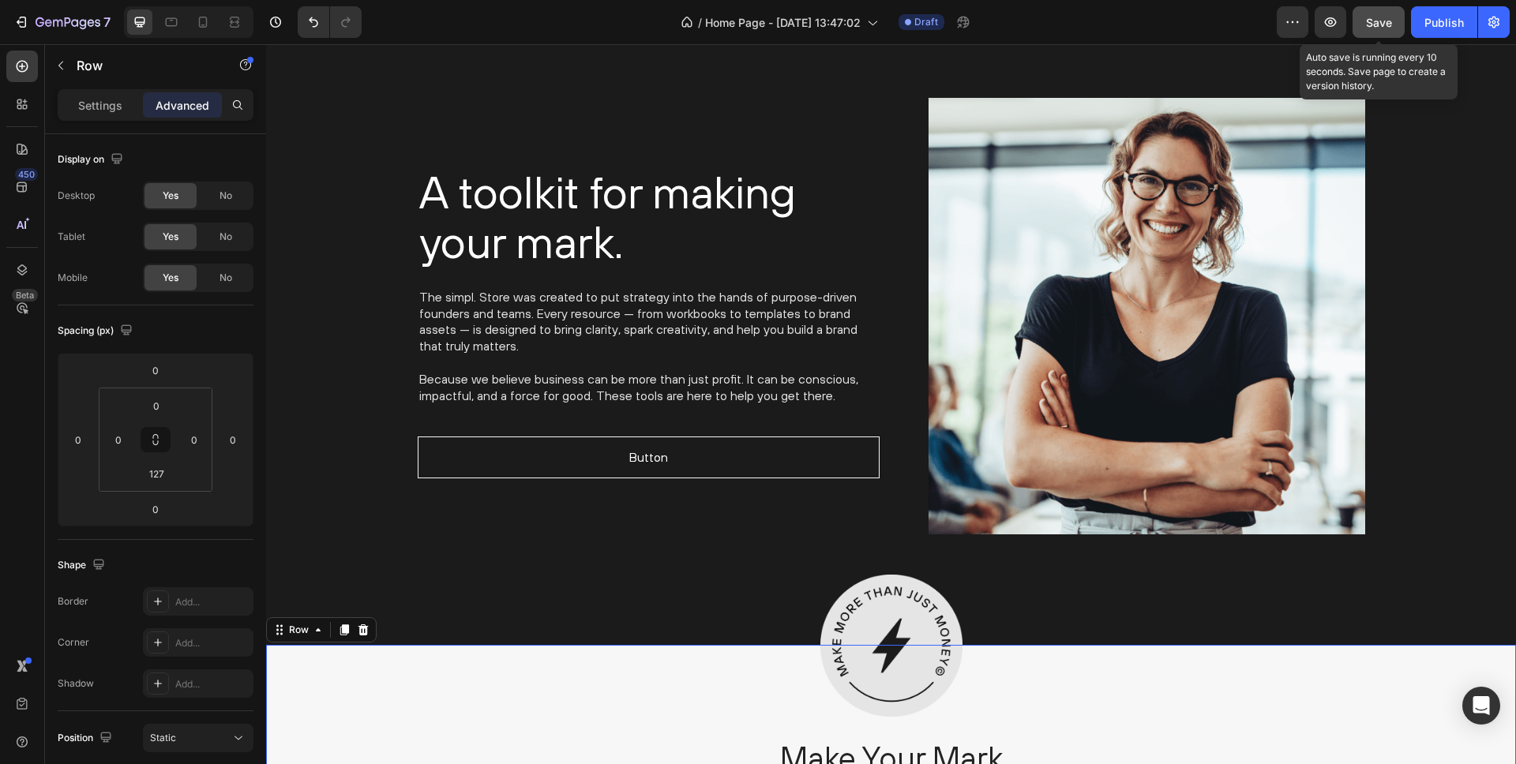
click at [1375, 17] on span "Save" at bounding box center [1379, 22] width 26 height 13
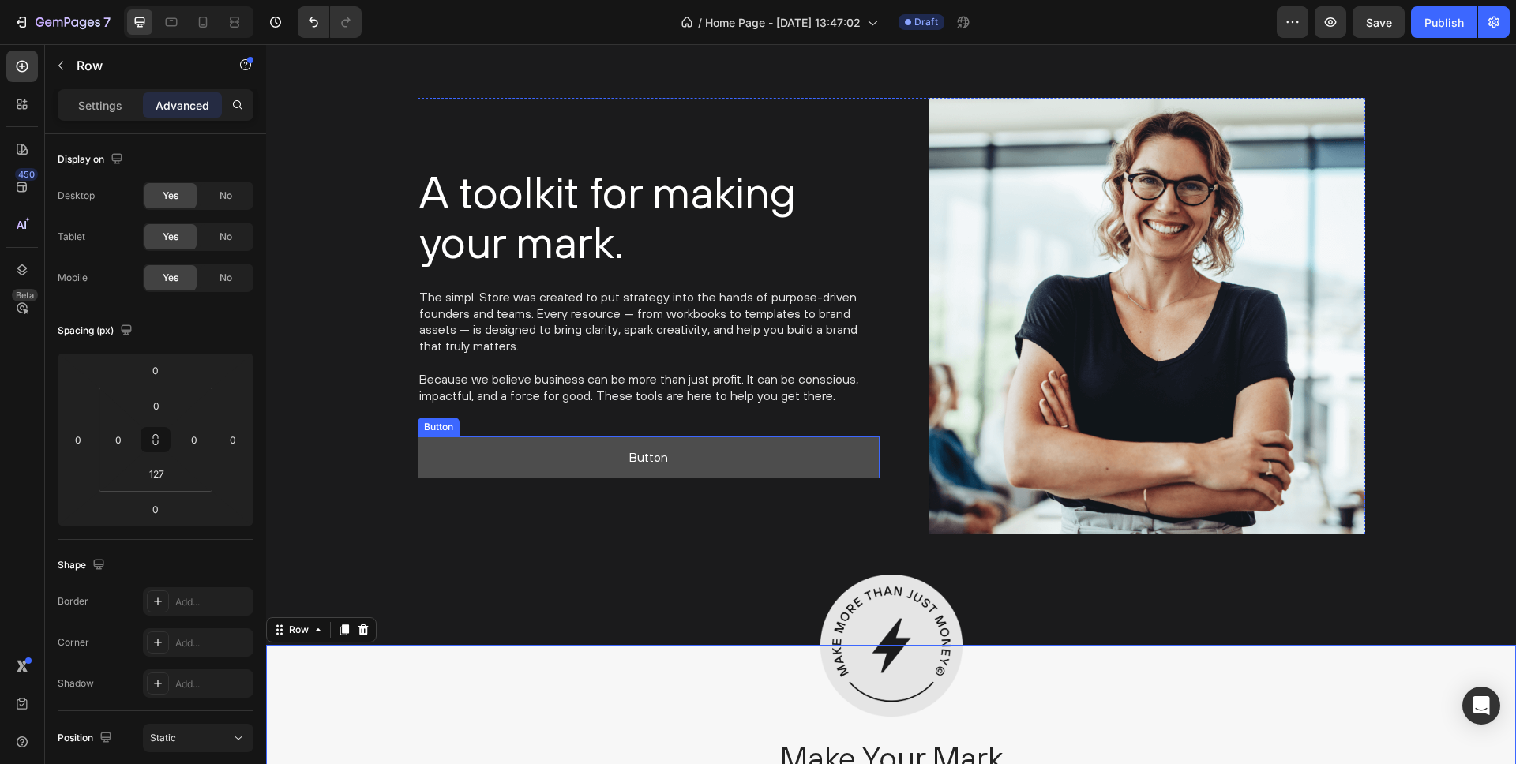
click at [743, 449] on button "Button" at bounding box center [649, 458] width 462 height 42
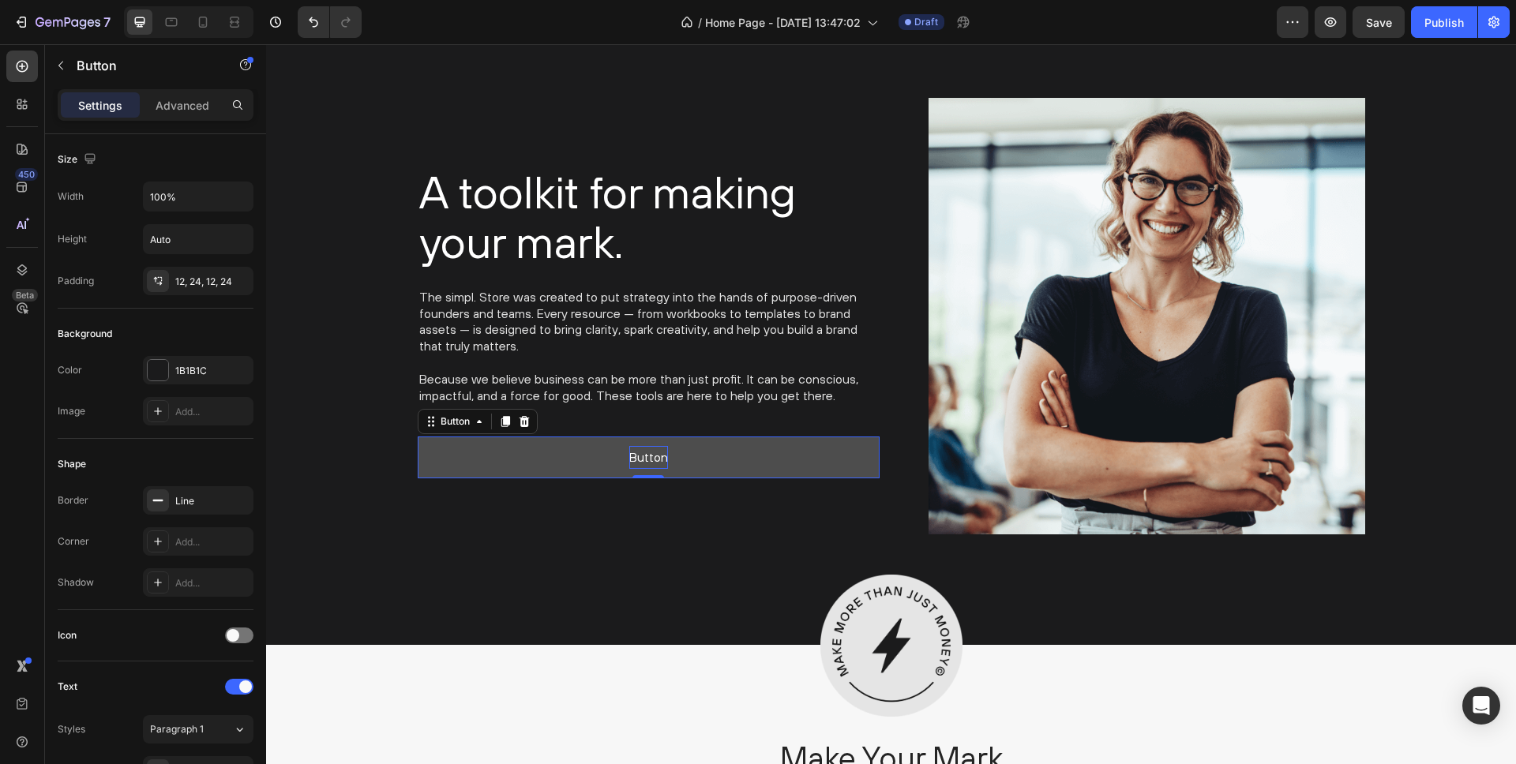
click at [644, 460] on p "Button" at bounding box center [648, 457] width 39 height 23
click at [703, 689] on div at bounding box center [891, 646] width 529 height 142
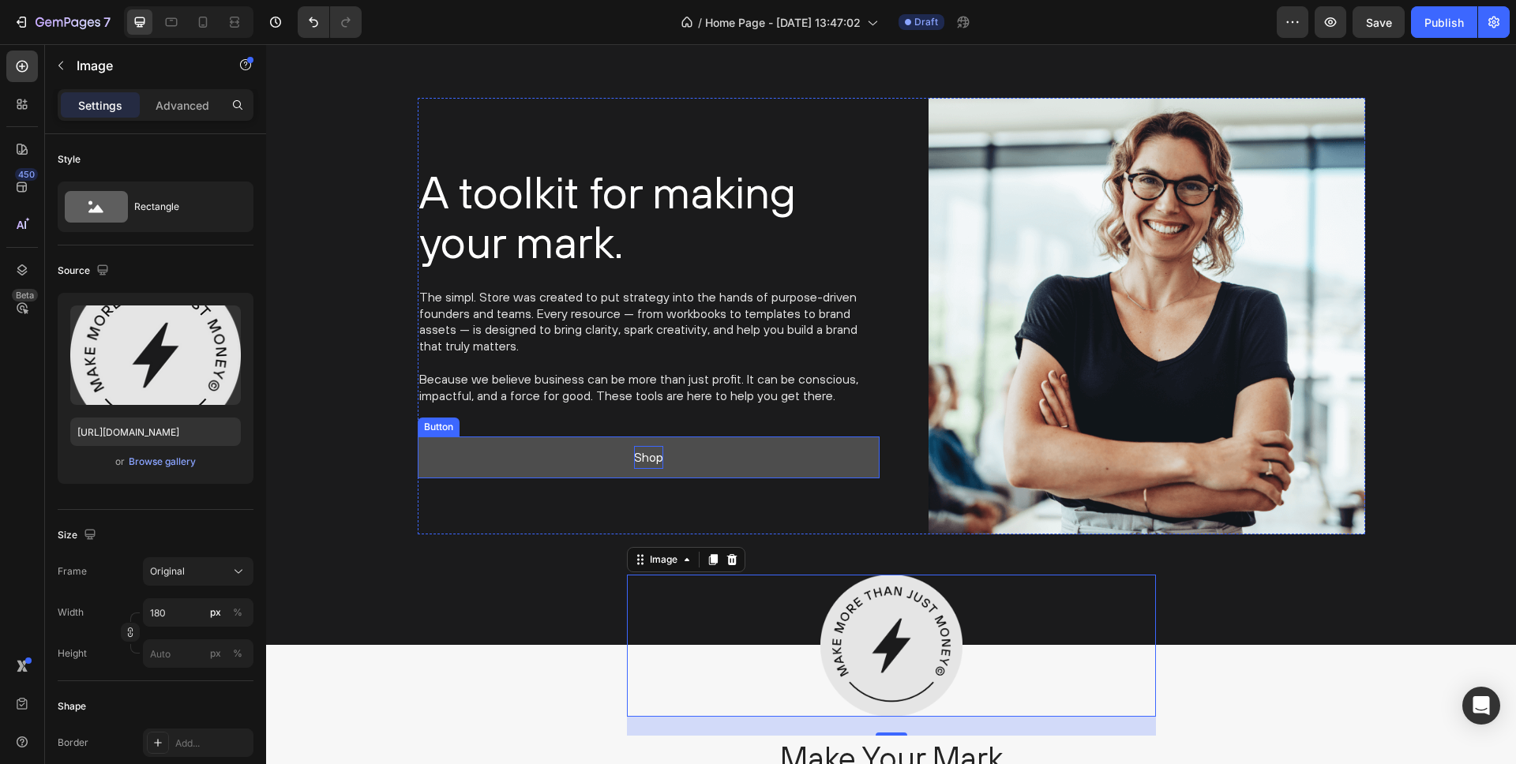
click at [684, 454] on button "Shop" at bounding box center [649, 458] width 462 height 42
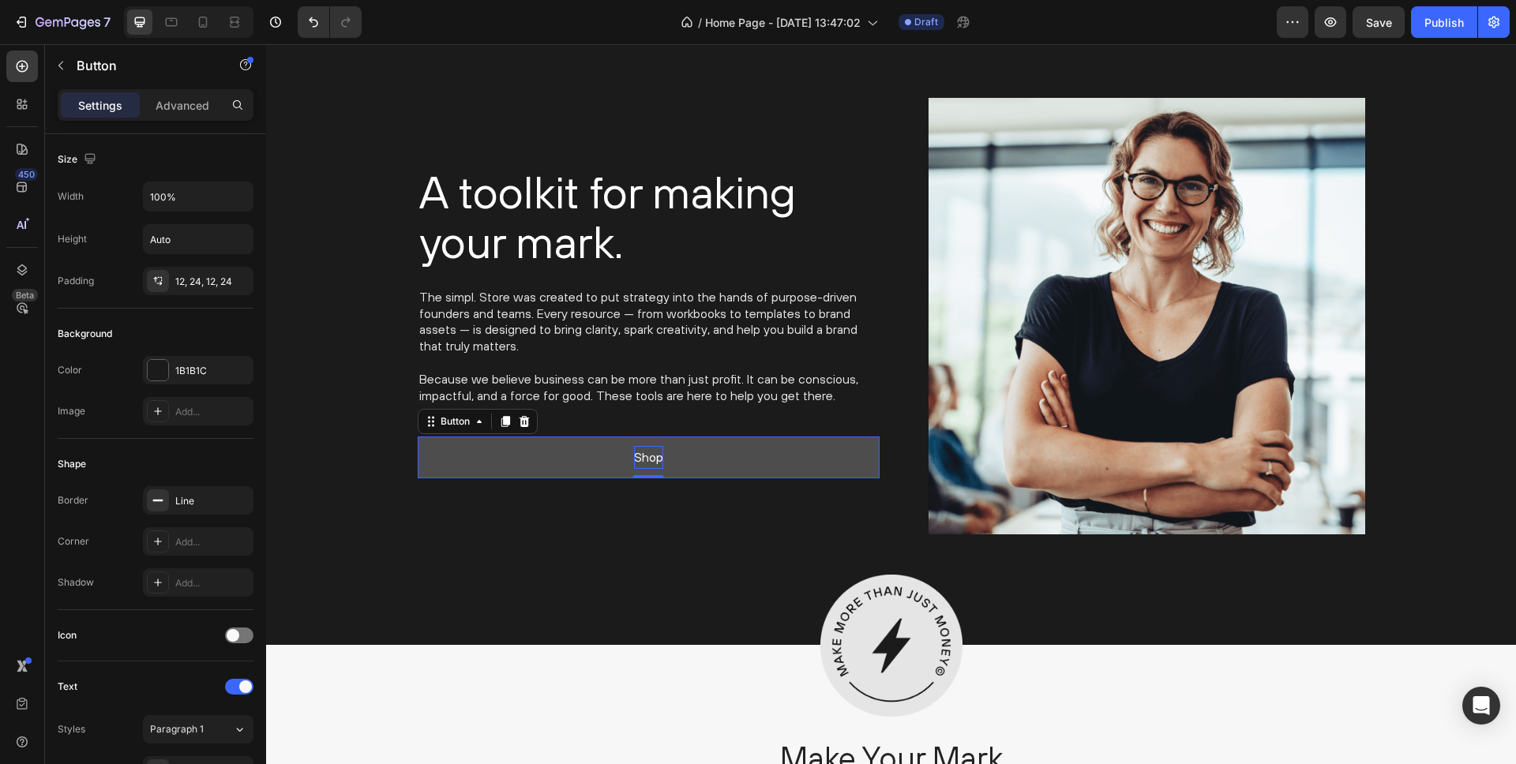
click at [684, 454] on button "Shop" at bounding box center [649, 458] width 462 height 42
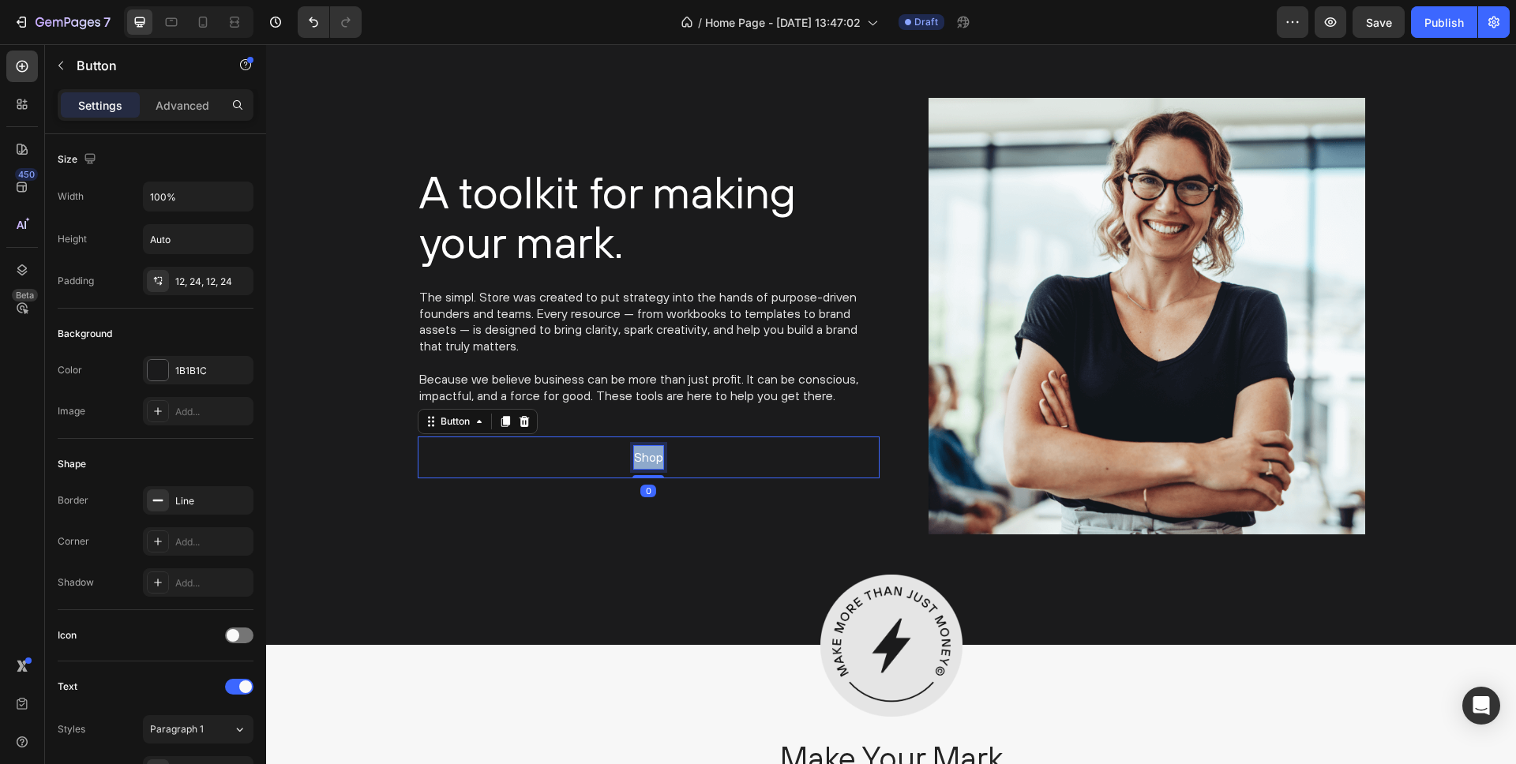
click at [638, 457] on p "Shop" at bounding box center [648, 457] width 29 height 23
click at [659, 462] on p "Shop" at bounding box center [648, 457] width 29 height 23
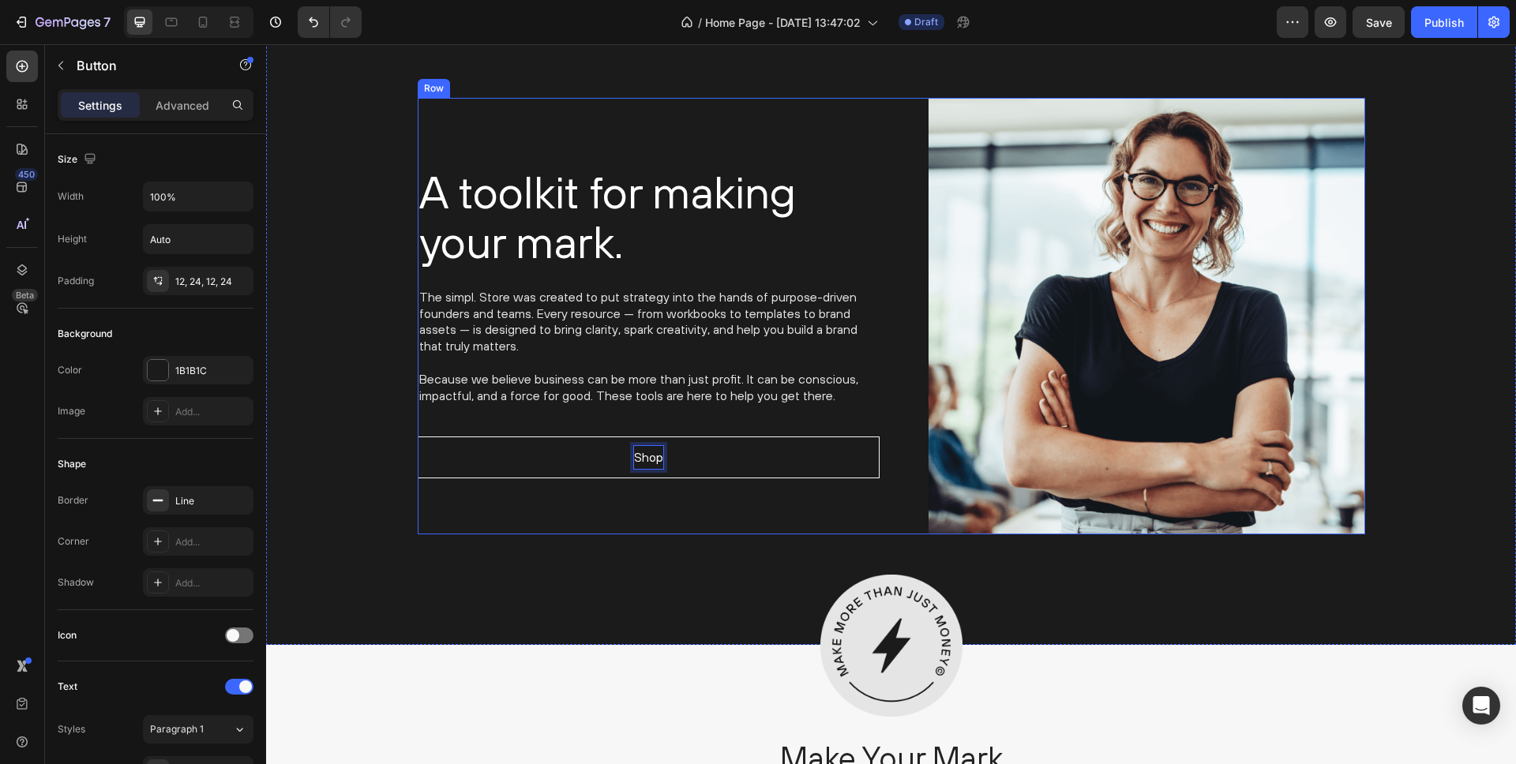
click at [418, 437] on button "Shop" at bounding box center [649, 458] width 462 height 42
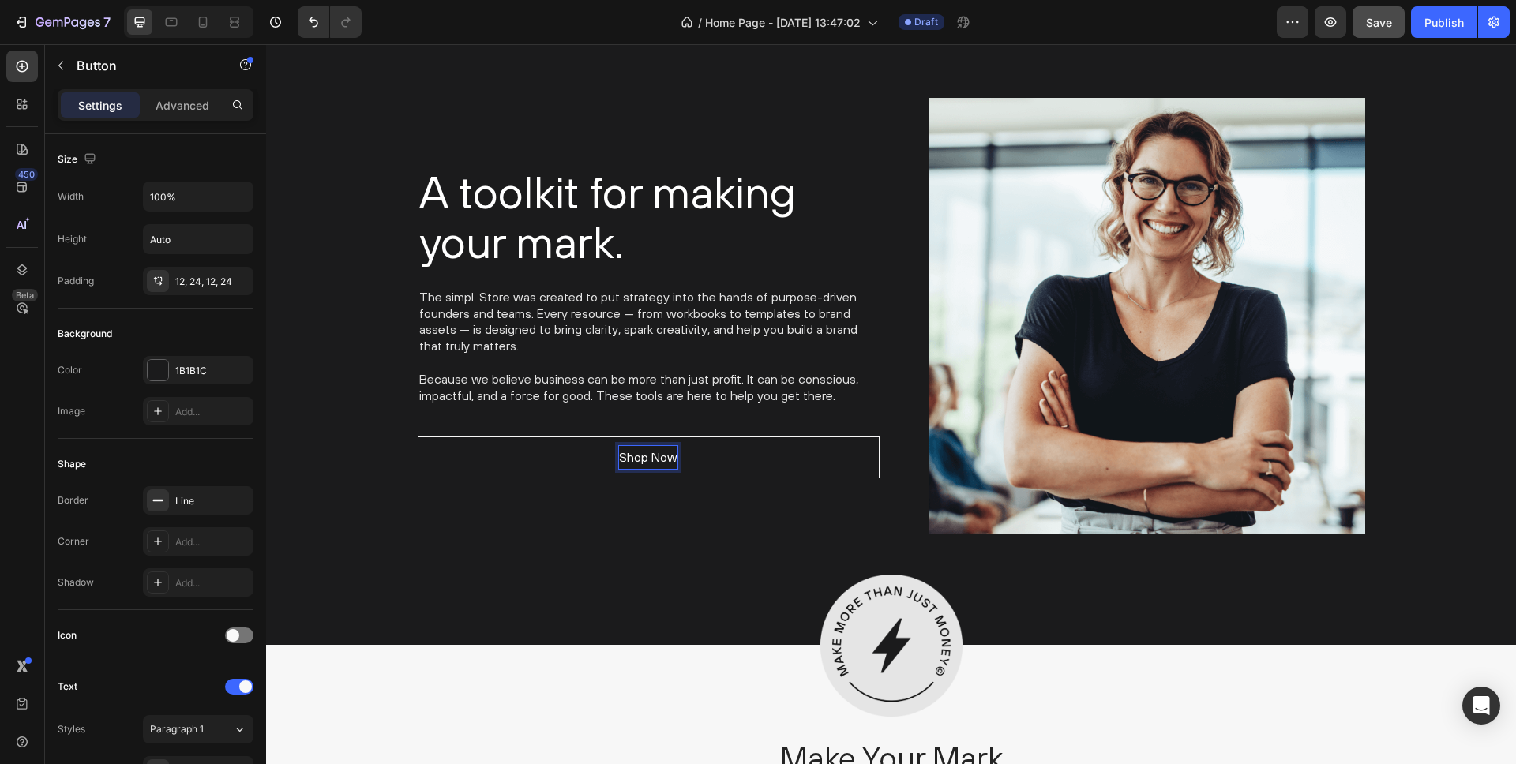
click at [1384, 28] on div "Save" at bounding box center [1379, 22] width 26 height 17
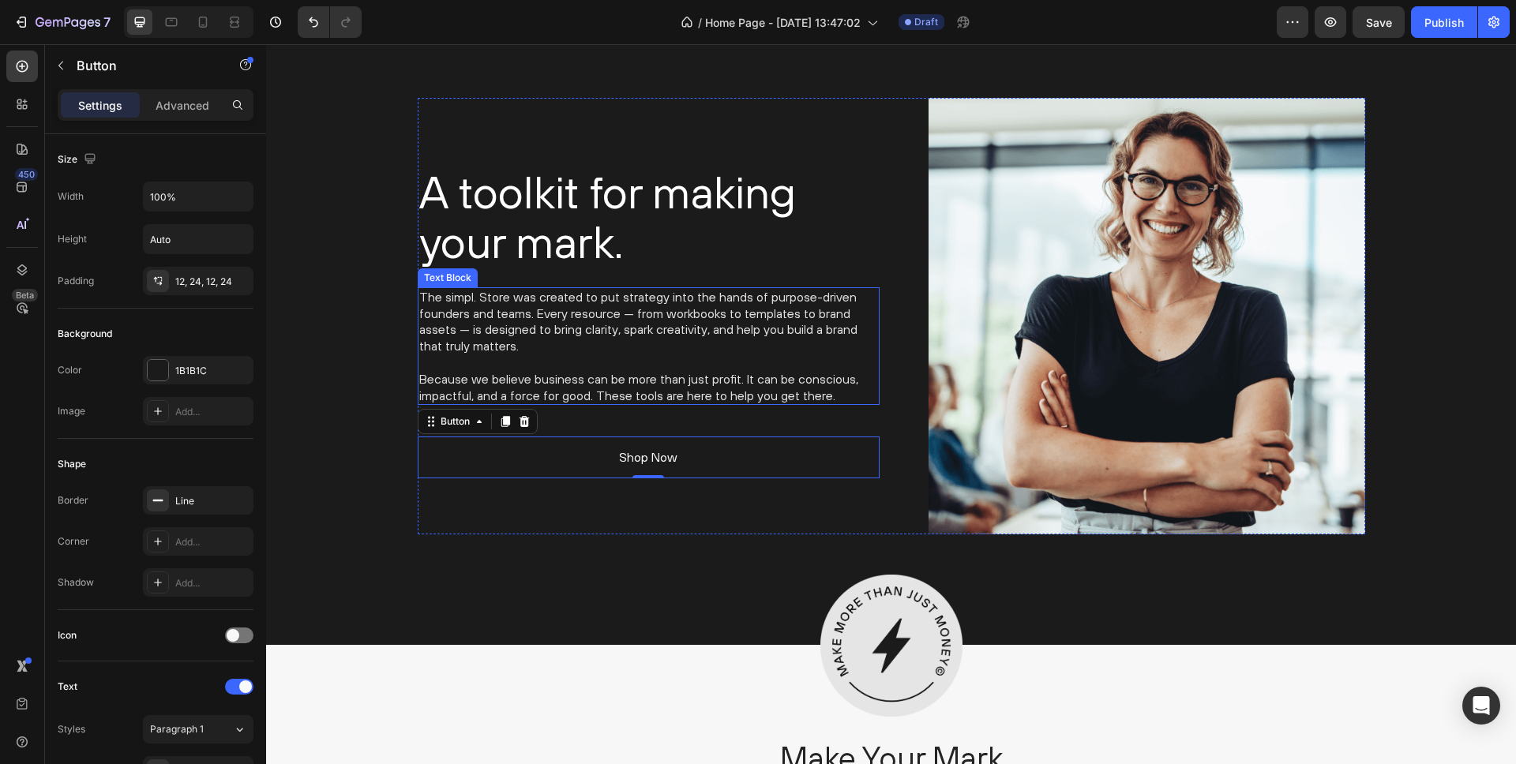
click at [591, 384] on p "Because we believe business can be more than just profit. It can be conscious, …" at bounding box center [648, 387] width 459 height 33
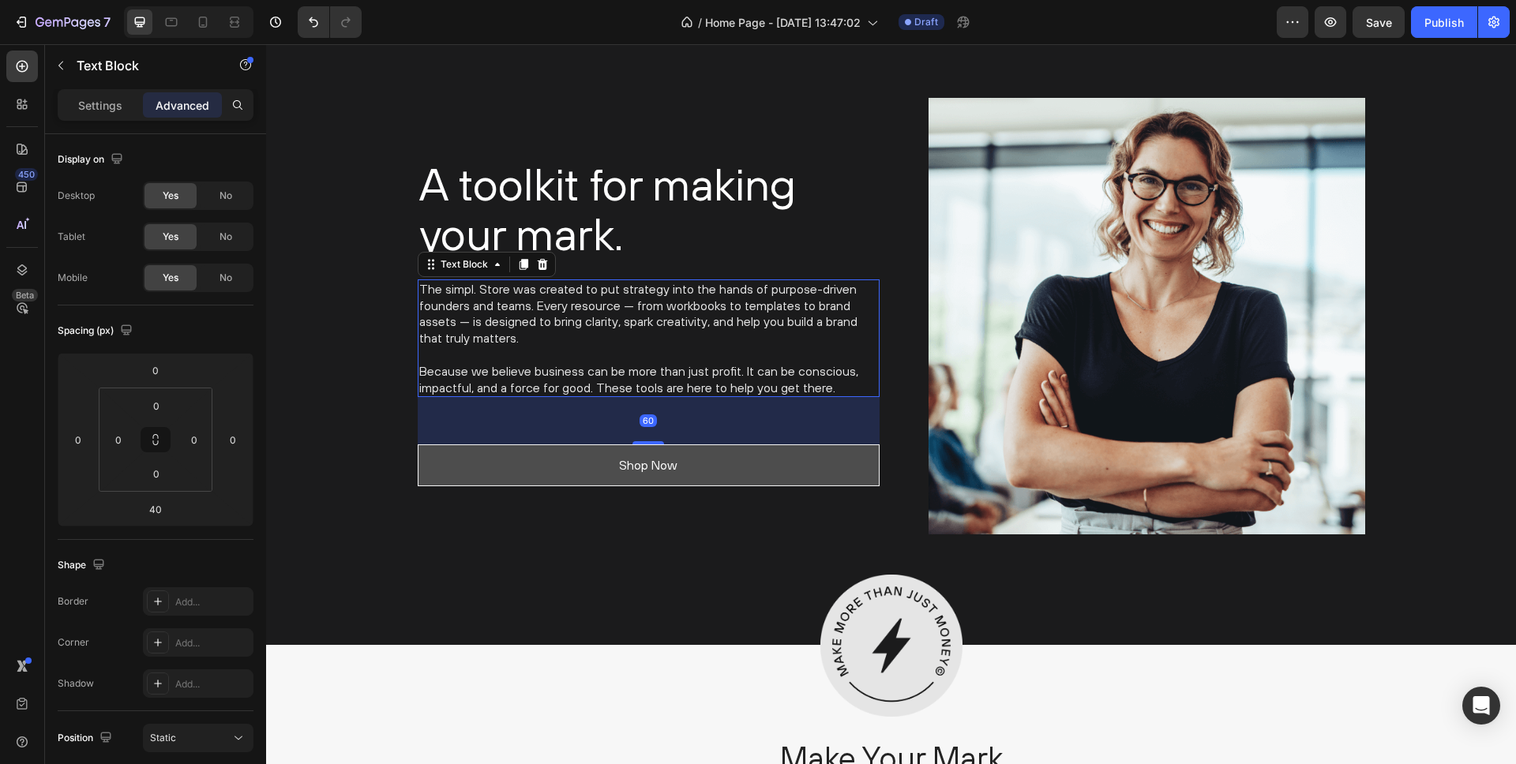
drag, startPoint x: 647, startPoint y: 433, endPoint x: 650, endPoint y: 449, distance: 16.0
click at [650, 449] on div "A toolkit for making your mark. Heading The simpl. Store was created to put str…" at bounding box center [649, 316] width 462 height 437
type input "60"
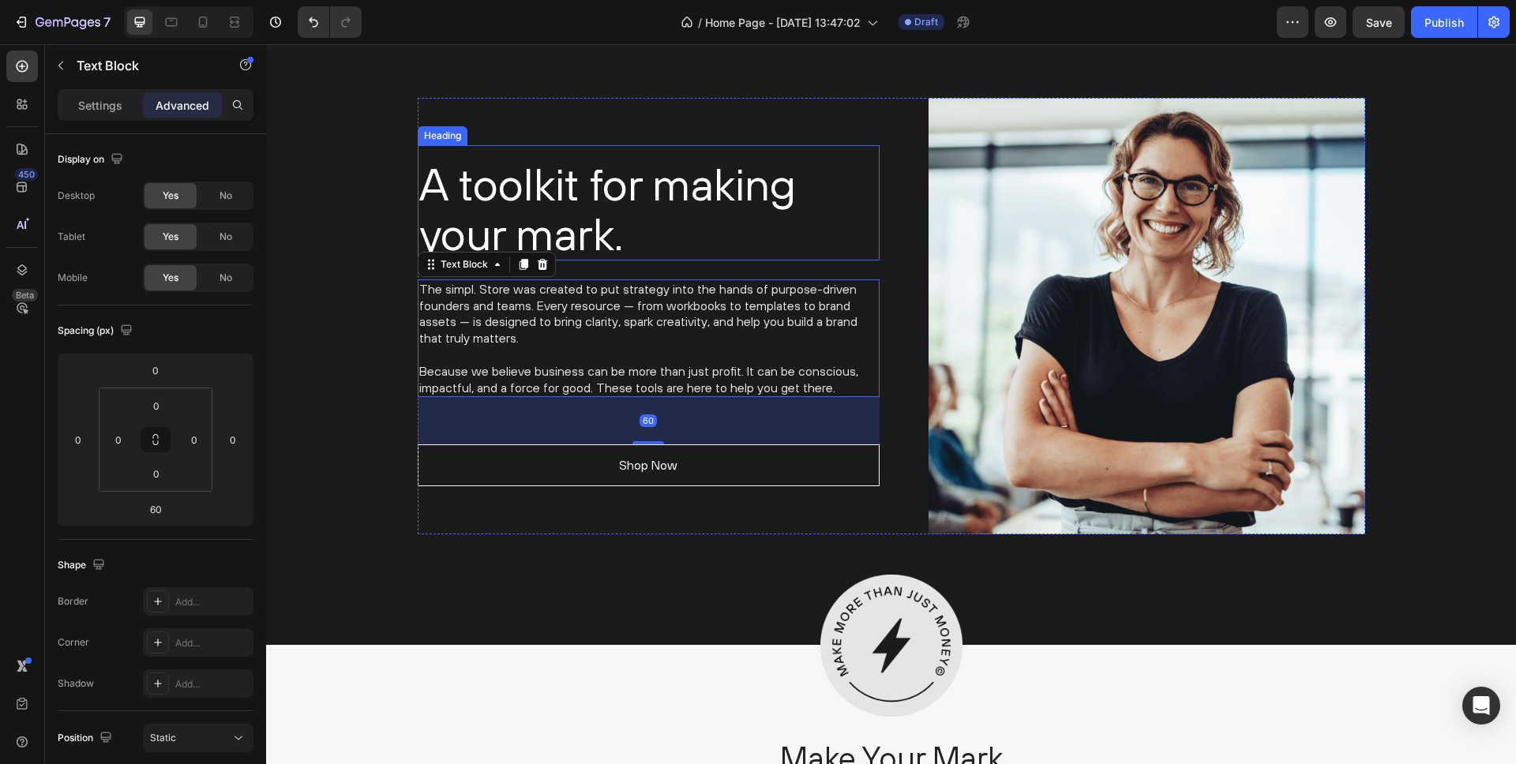
click at [555, 220] on h2 "A toolkit for making your mark." at bounding box center [649, 209] width 462 height 102
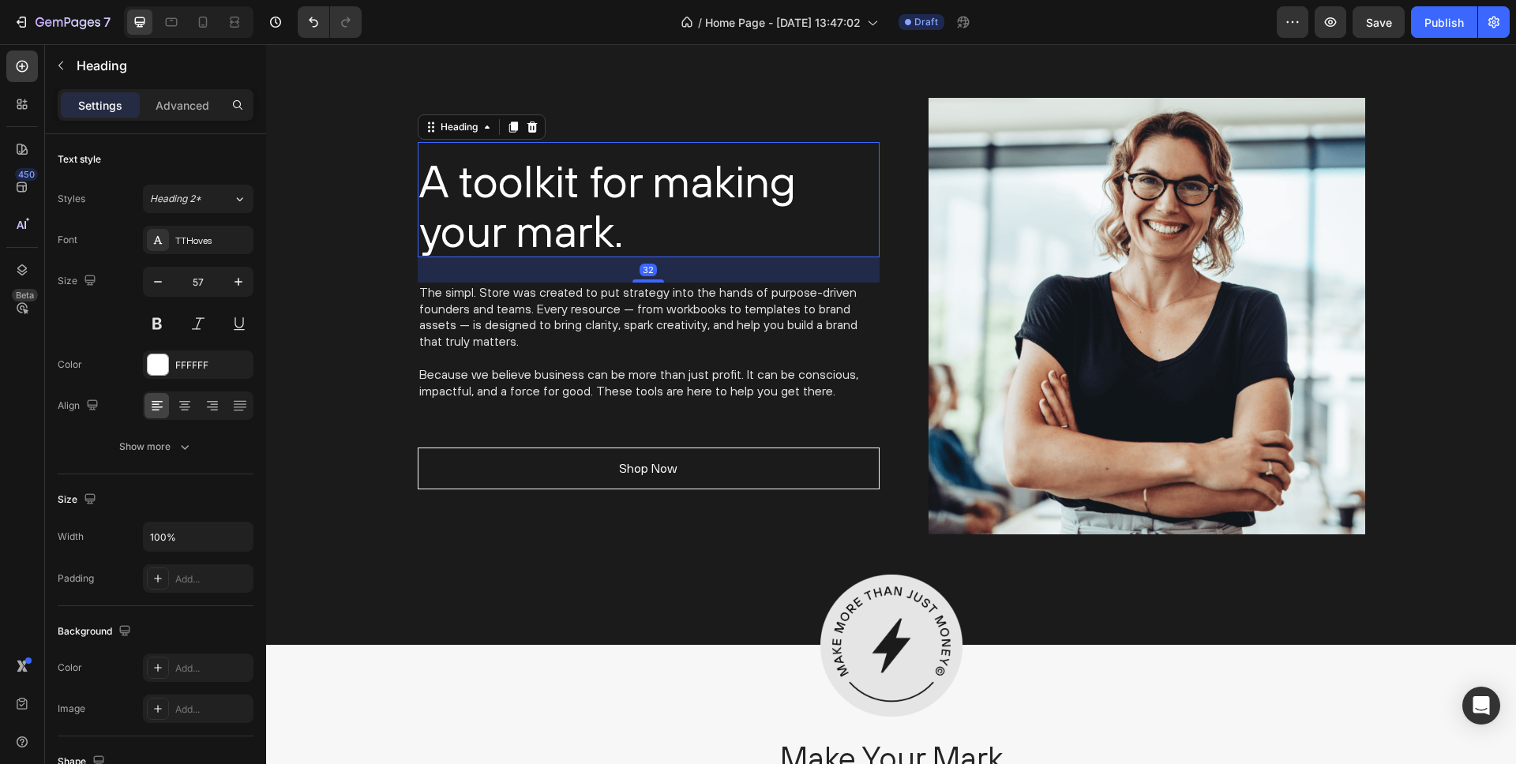
click at [654, 283] on div "A toolkit for making your mark. Heading 32 The simpl. Store was created to put …" at bounding box center [649, 316] width 462 height 437
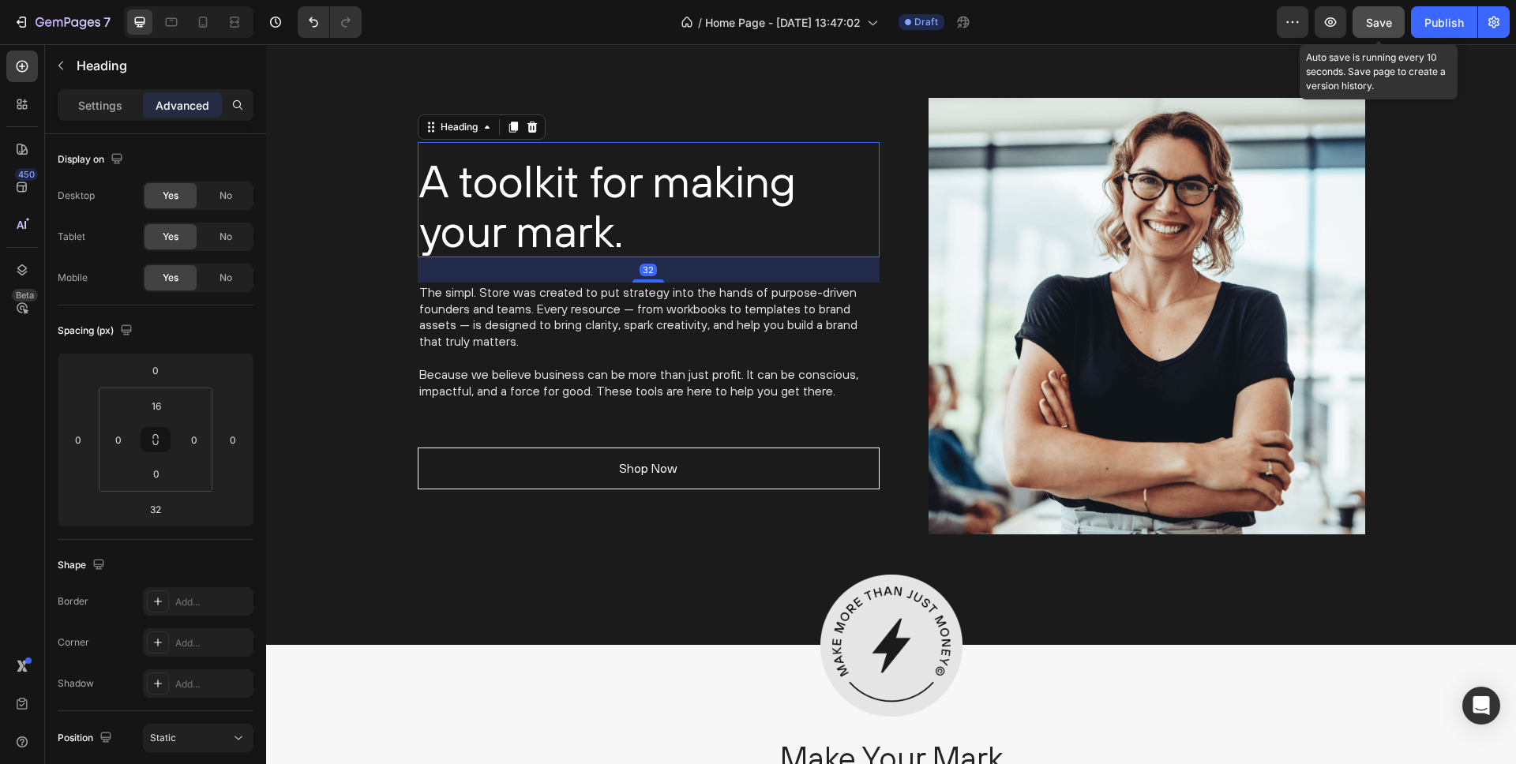
click at [1384, 21] on span "Save" at bounding box center [1379, 22] width 26 height 13
click at [1382, 19] on span "Save" at bounding box center [1379, 22] width 26 height 13
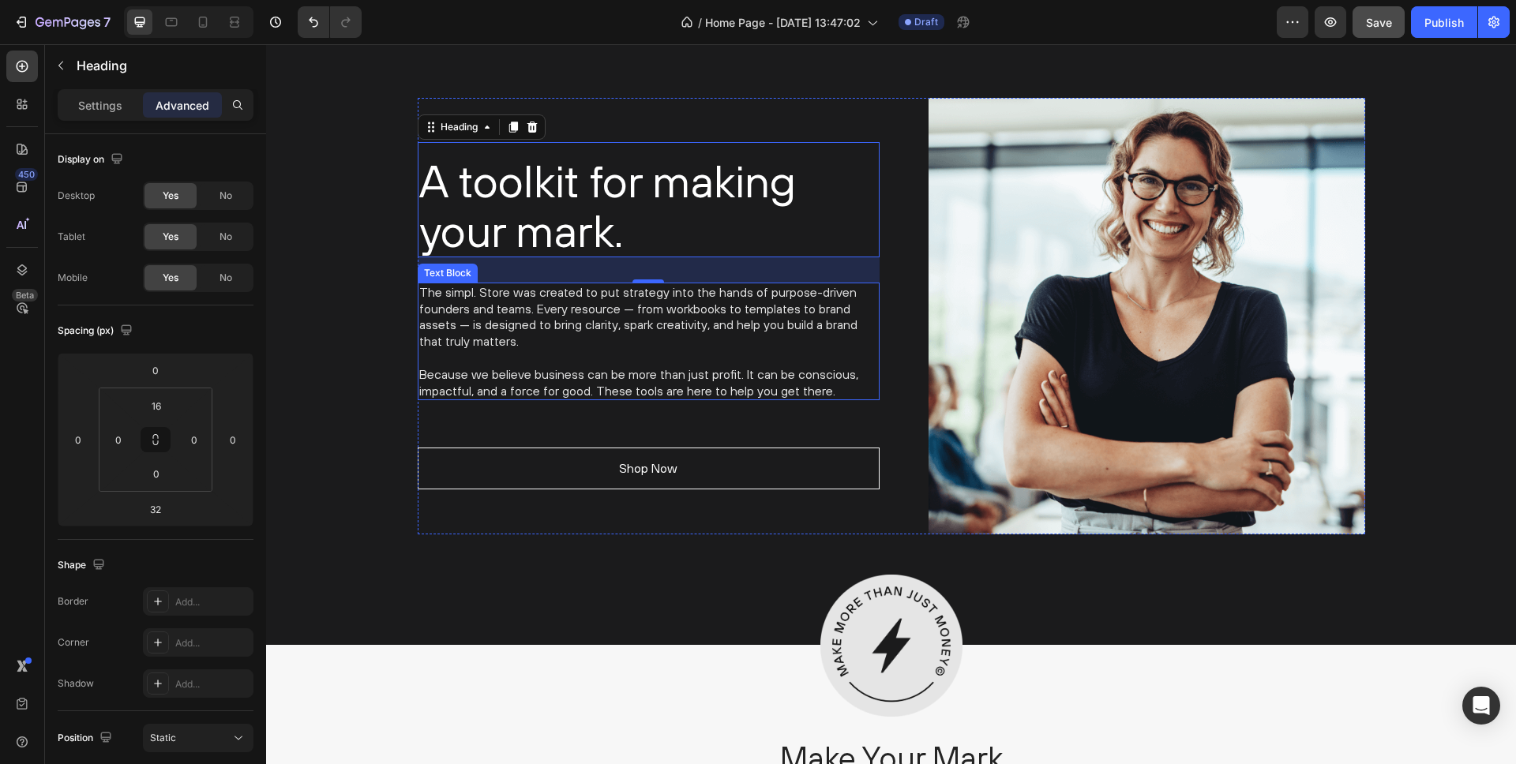
click at [530, 306] on p "The simpl. Store was created to put strategy into the hands of purpose-driven f…" at bounding box center [648, 317] width 459 height 66
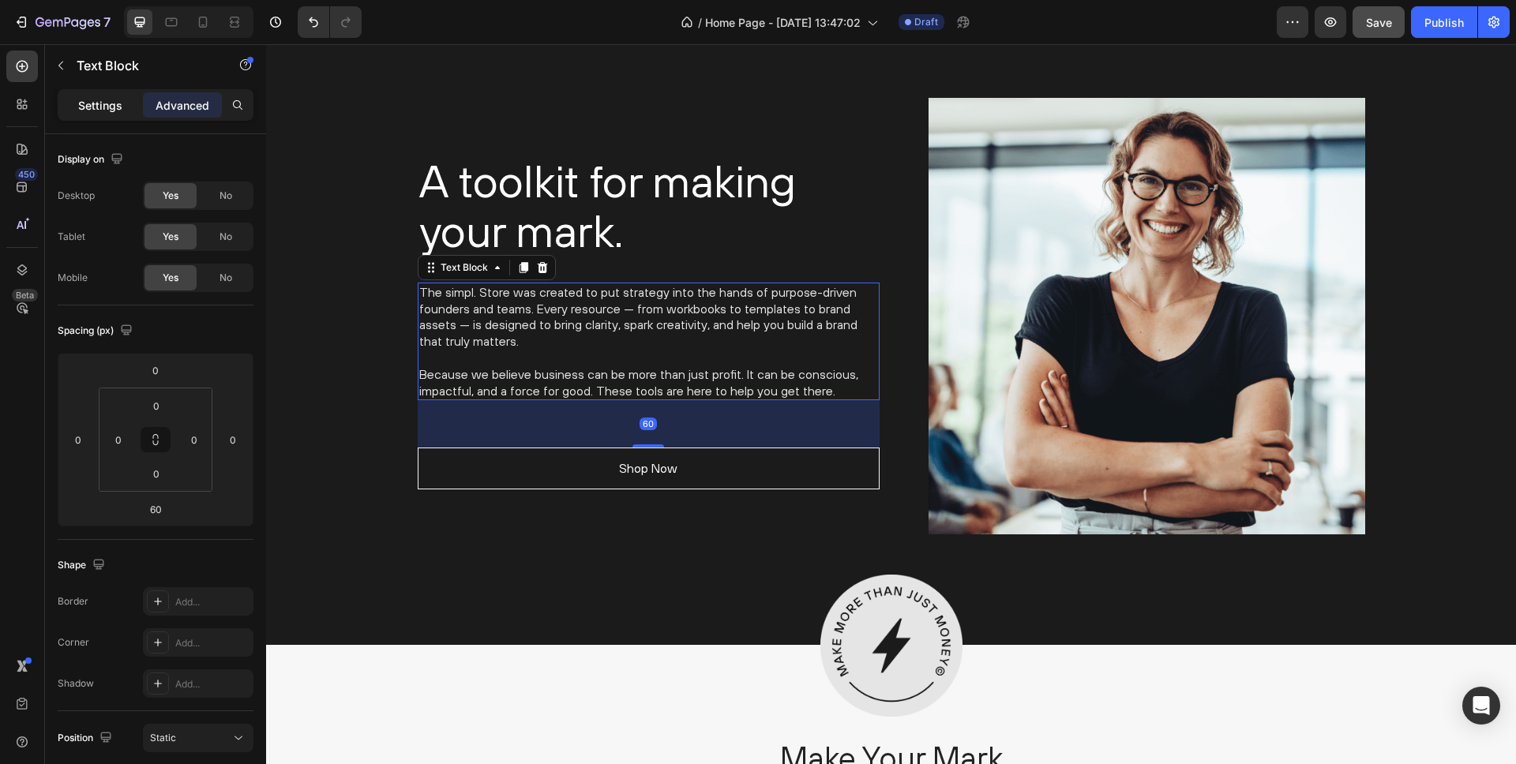
click at [116, 99] on p "Settings" at bounding box center [100, 105] width 44 height 17
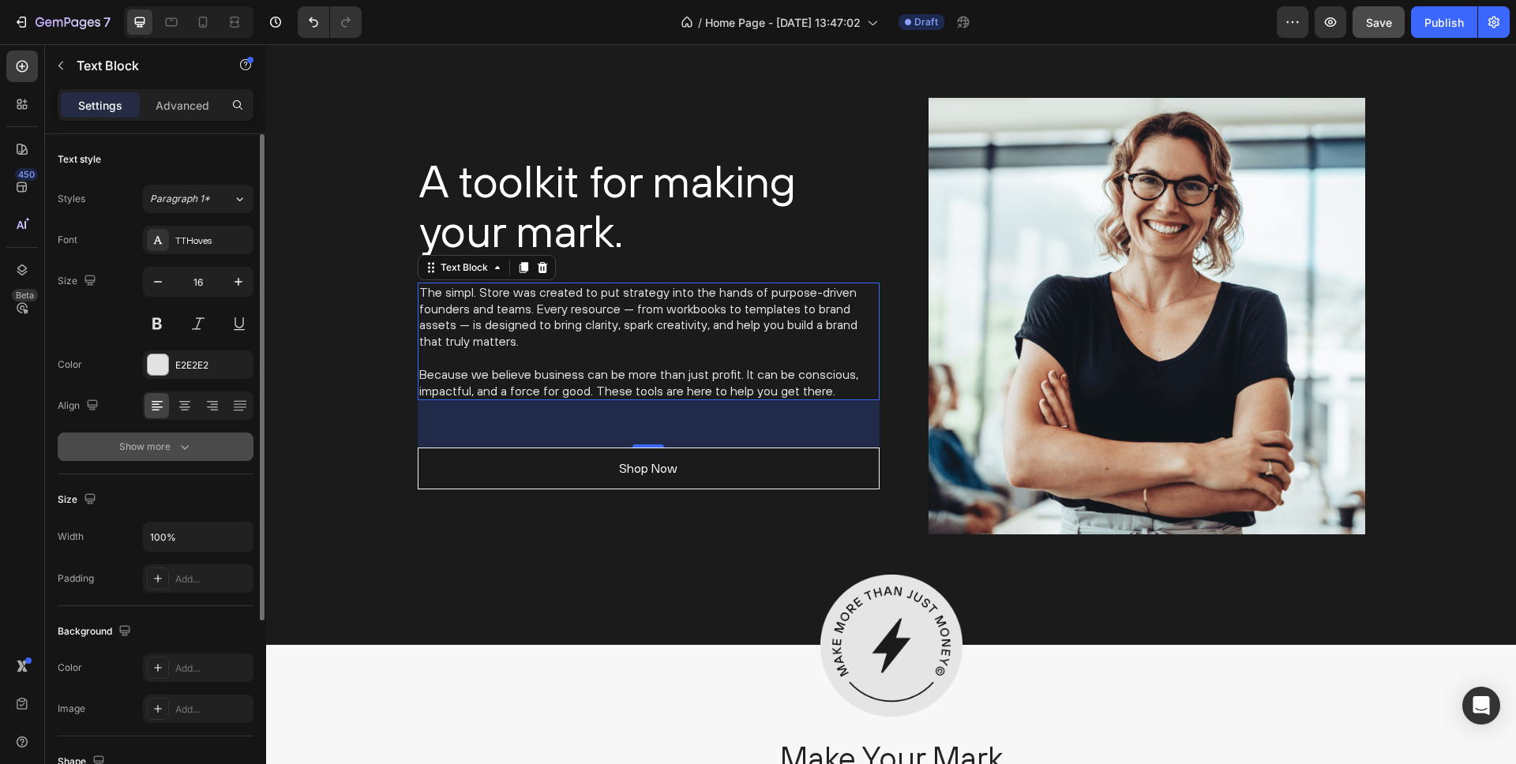
click at [172, 452] on div "Show more" at bounding box center [155, 447] width 73 height 16
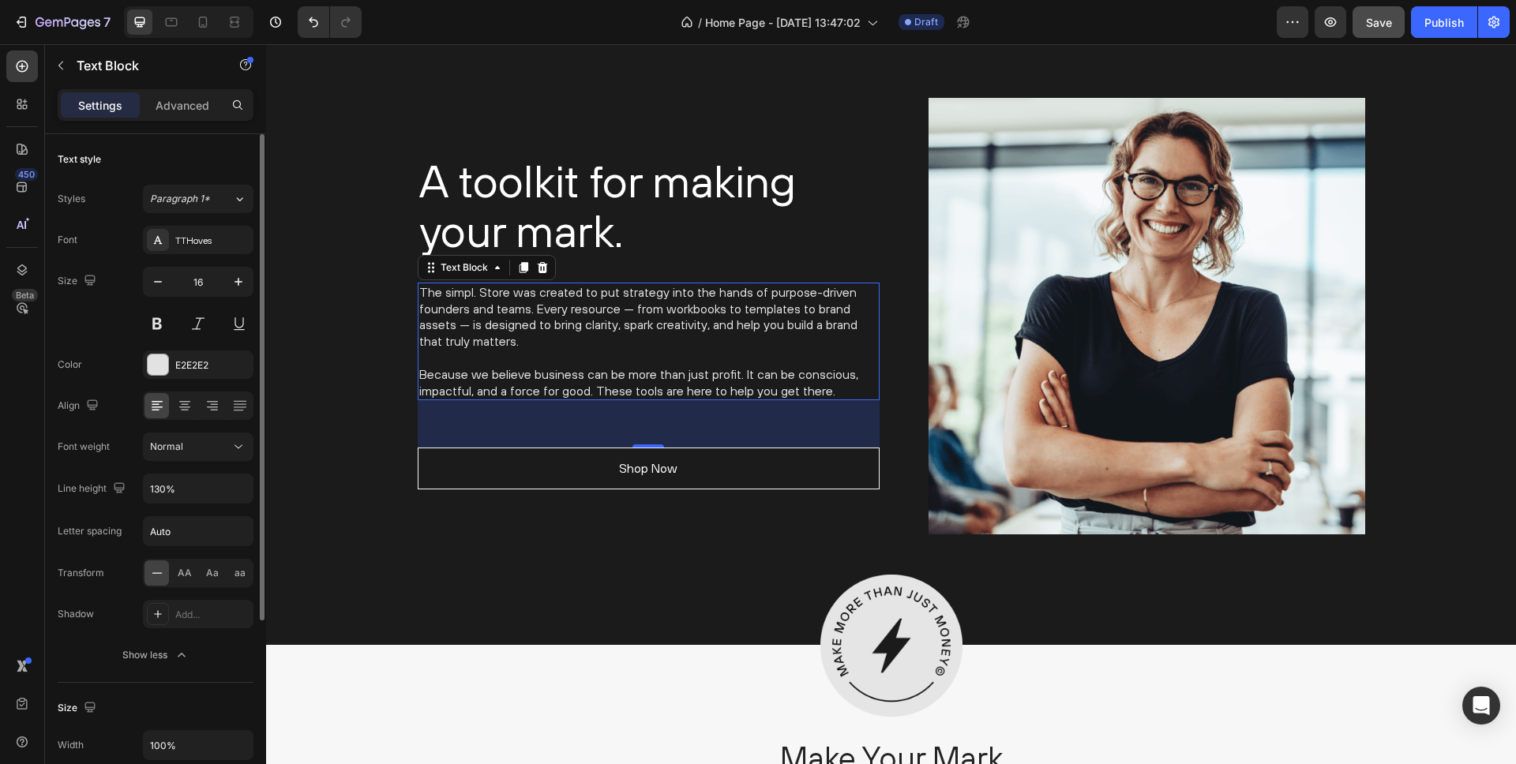
scroll to position [20, 0]
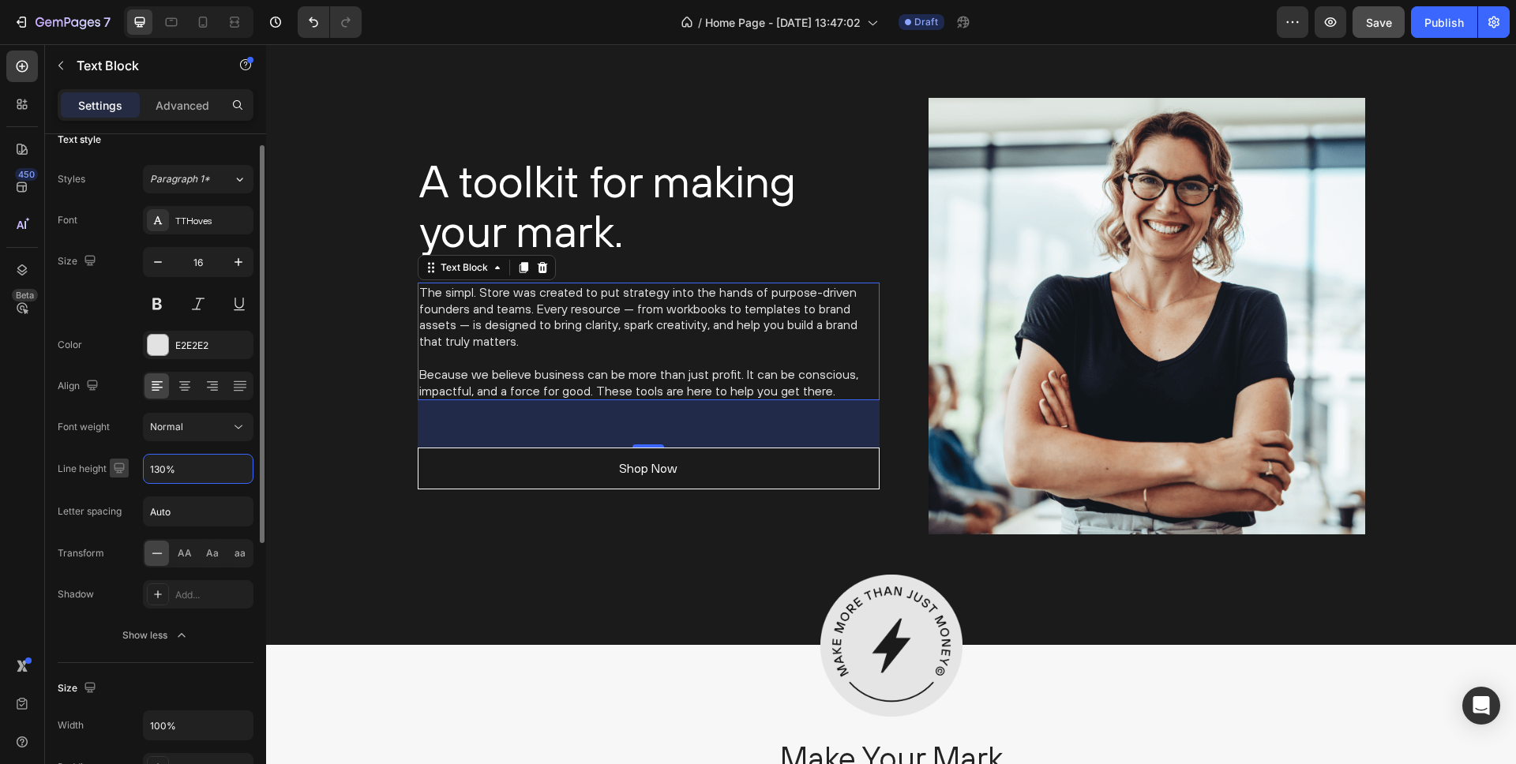
drag, startPoint x: 201, startPoint y: 472, endPoint x: 111, endPoint y: 469, distance: 90.9
click at [111, 469] on div "Line height 130%" at bounding box center [156, 469] width 196 height 30
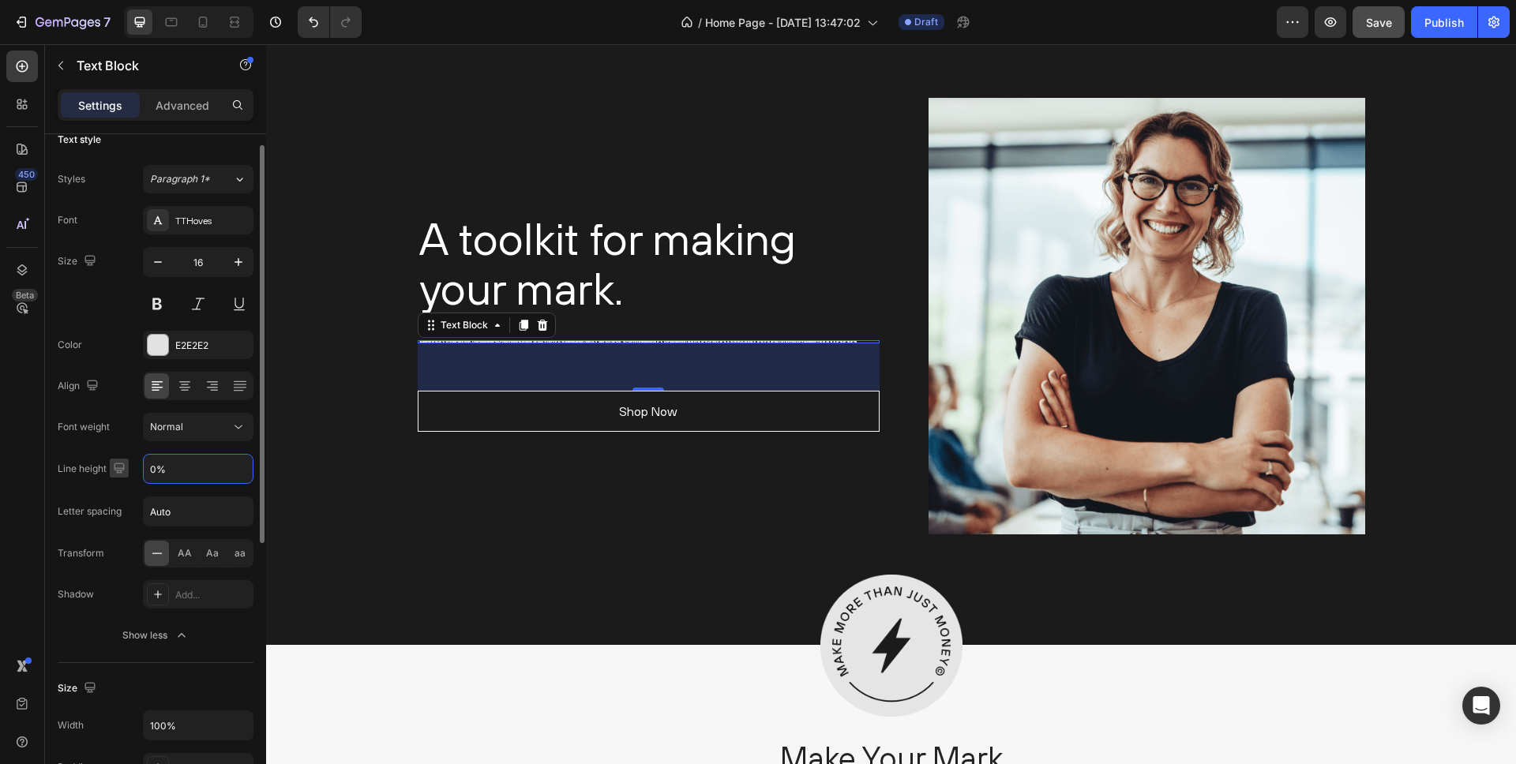
type input "%"
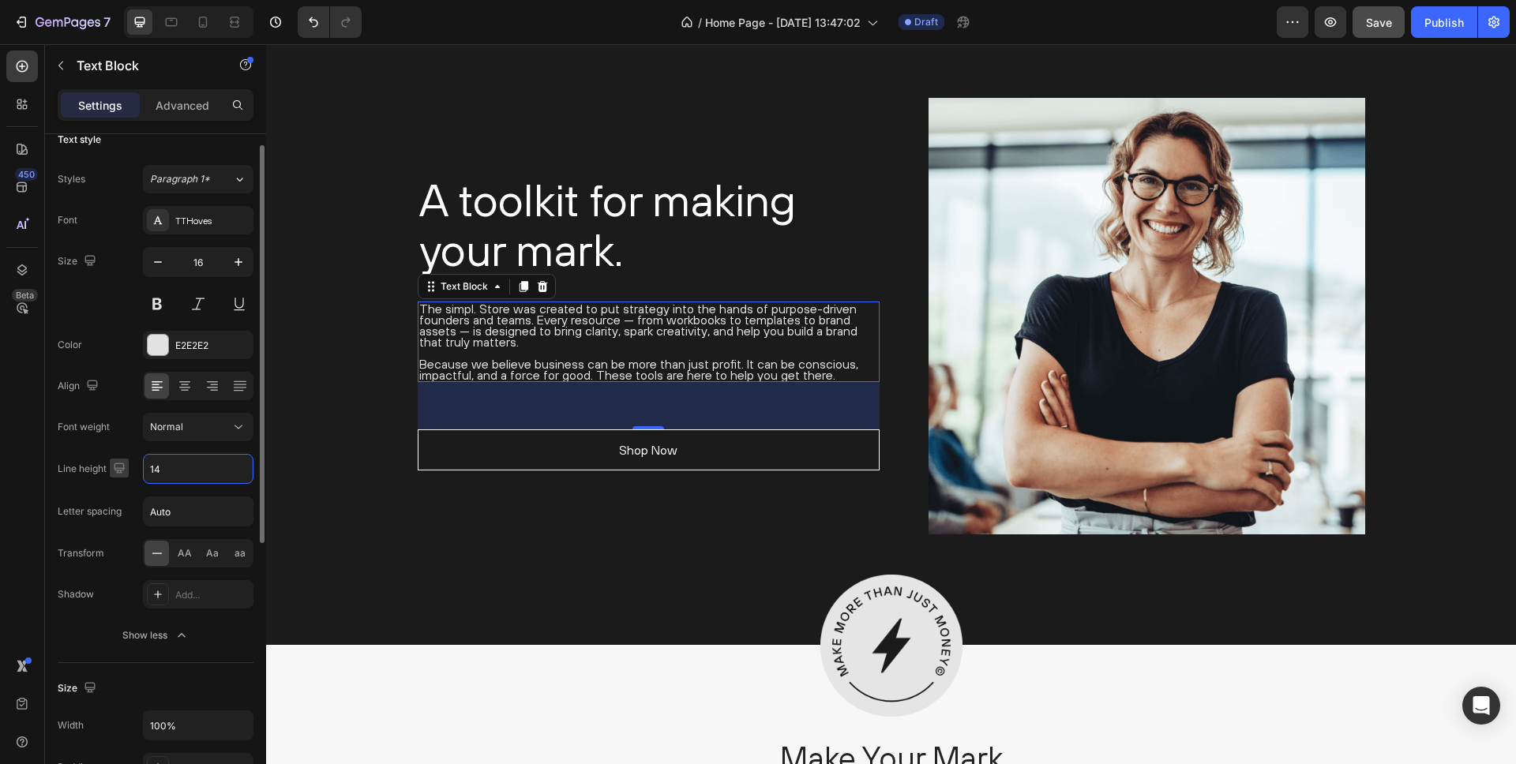
type input "140"
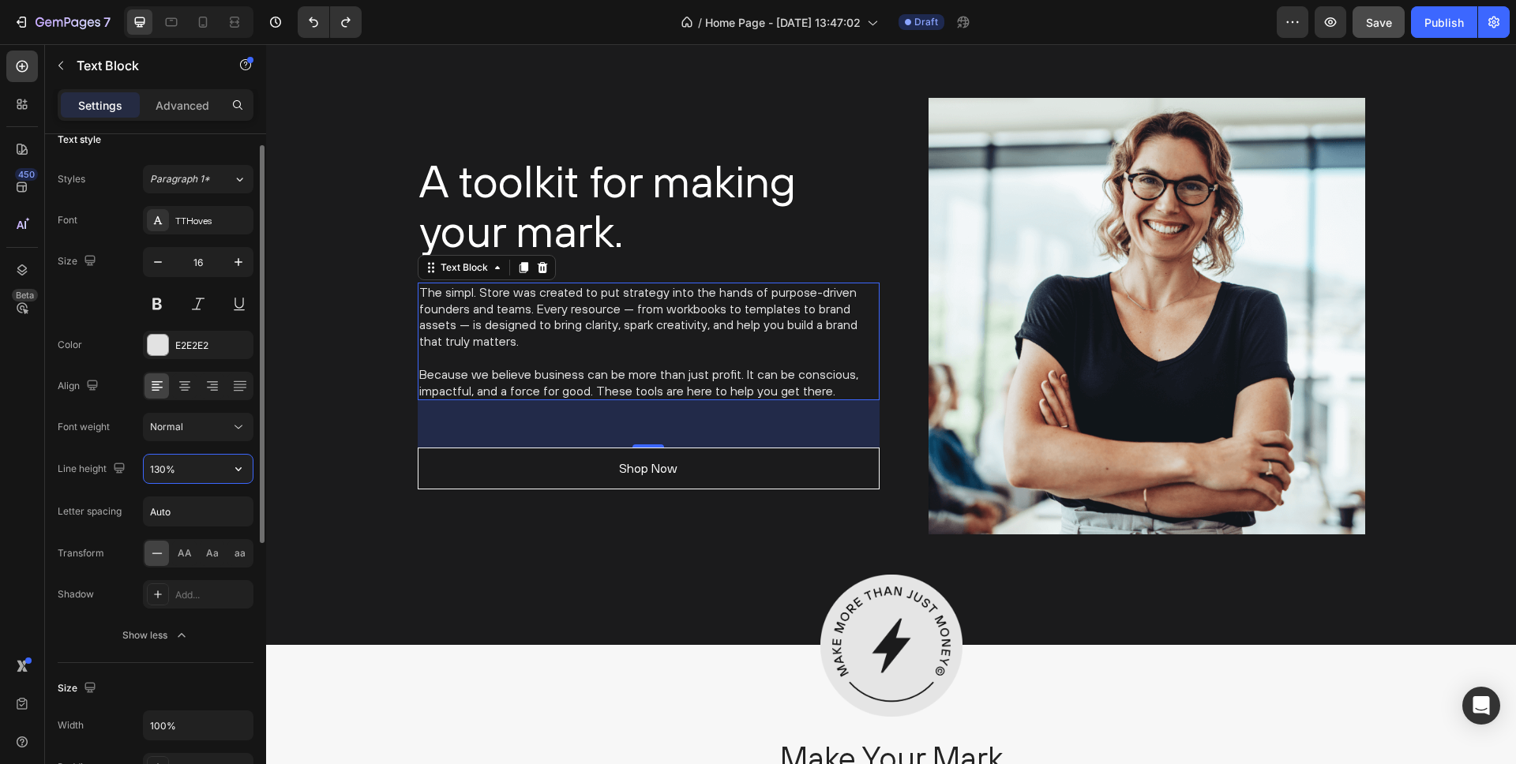
click at [161, 467] on input "130%" at bounding box center [198, 469] width 109 height 28
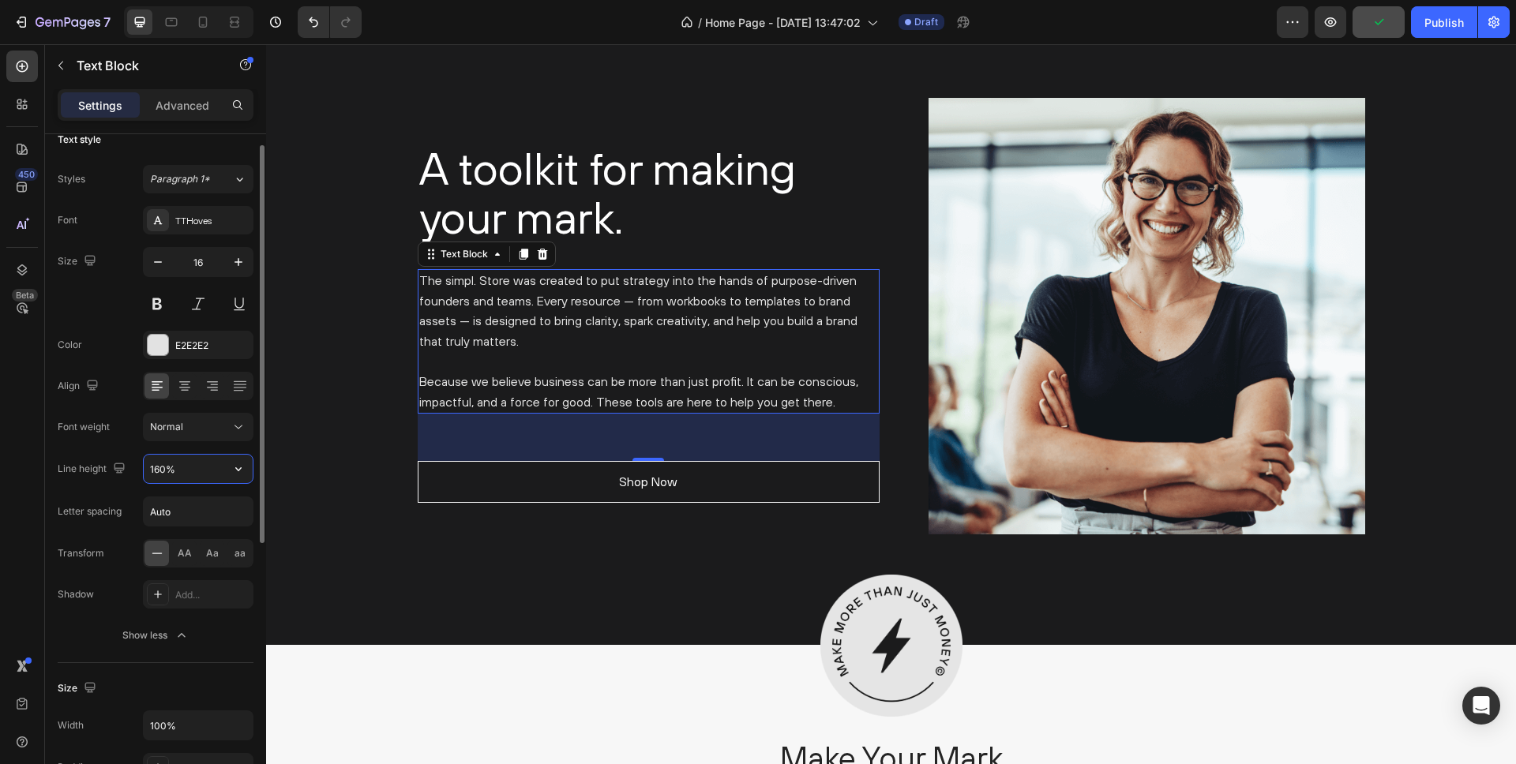
click at [153, 464] on input "160%" at bounding box center [198, 469] width 109 height 28
click at [159, 466] on input "160%" at bounding box center [198, 469] width 109 height 28
click at [187, 471] on input "160%" at bounding box center [198, 469] width 109 height 28
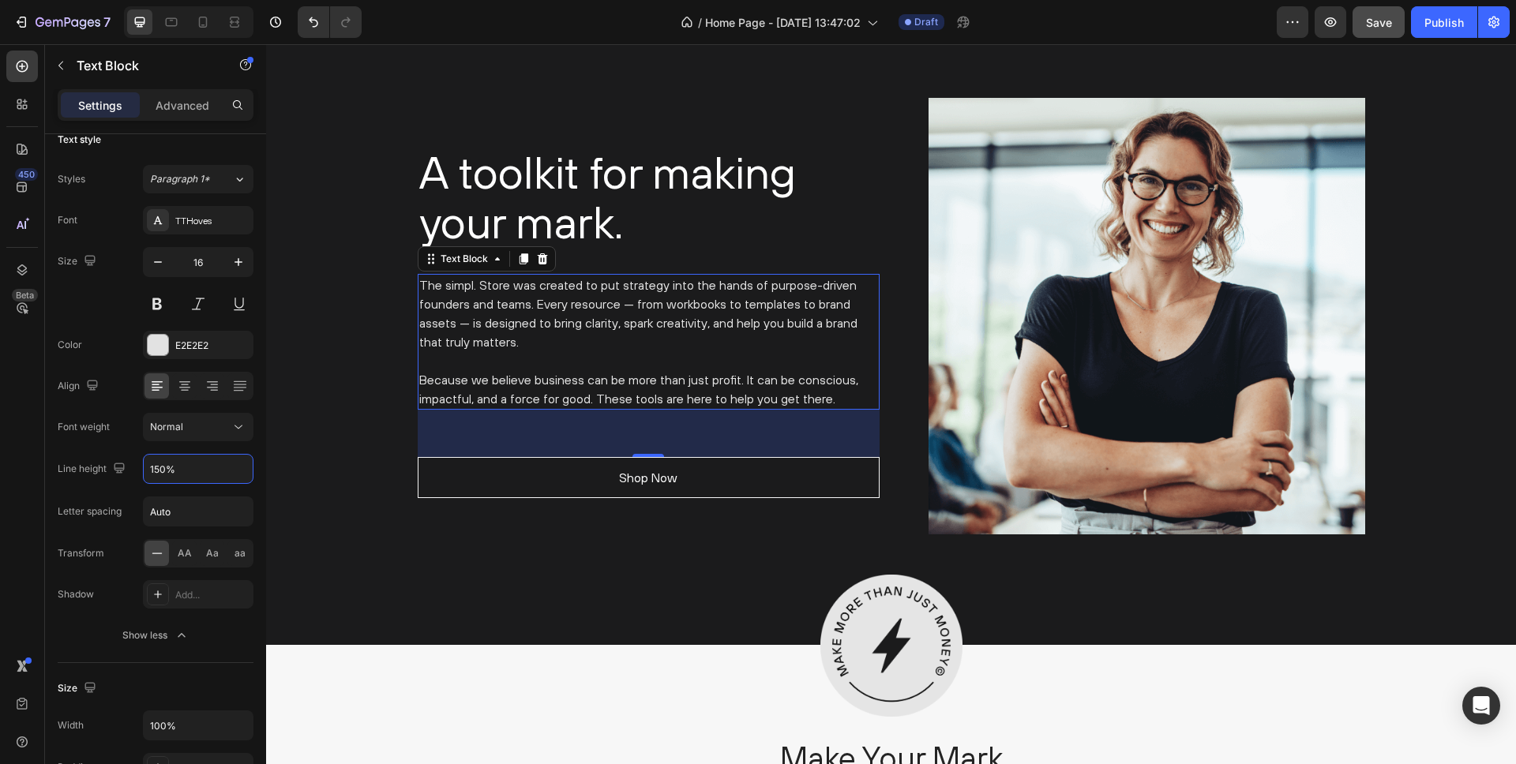
type input "150%"
click at [1379, 24] on span "Save" at bounding box center [1379, 22] width 26 height 13
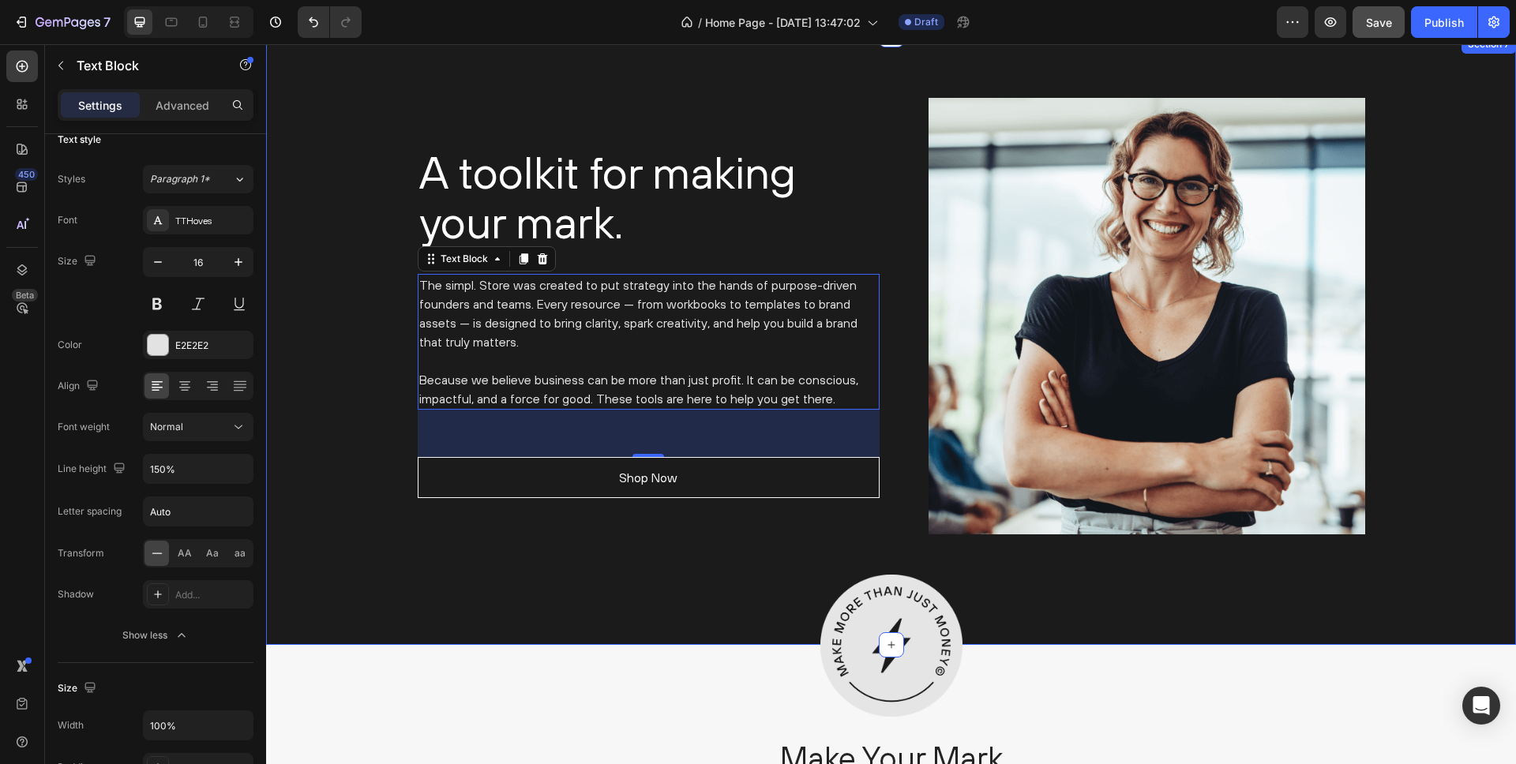
click at [314, 164] on div "A toolkit for making your mark. Heading The simpl. Store was created to put str…" at bounding box center [891, 316] width 1226 height 437
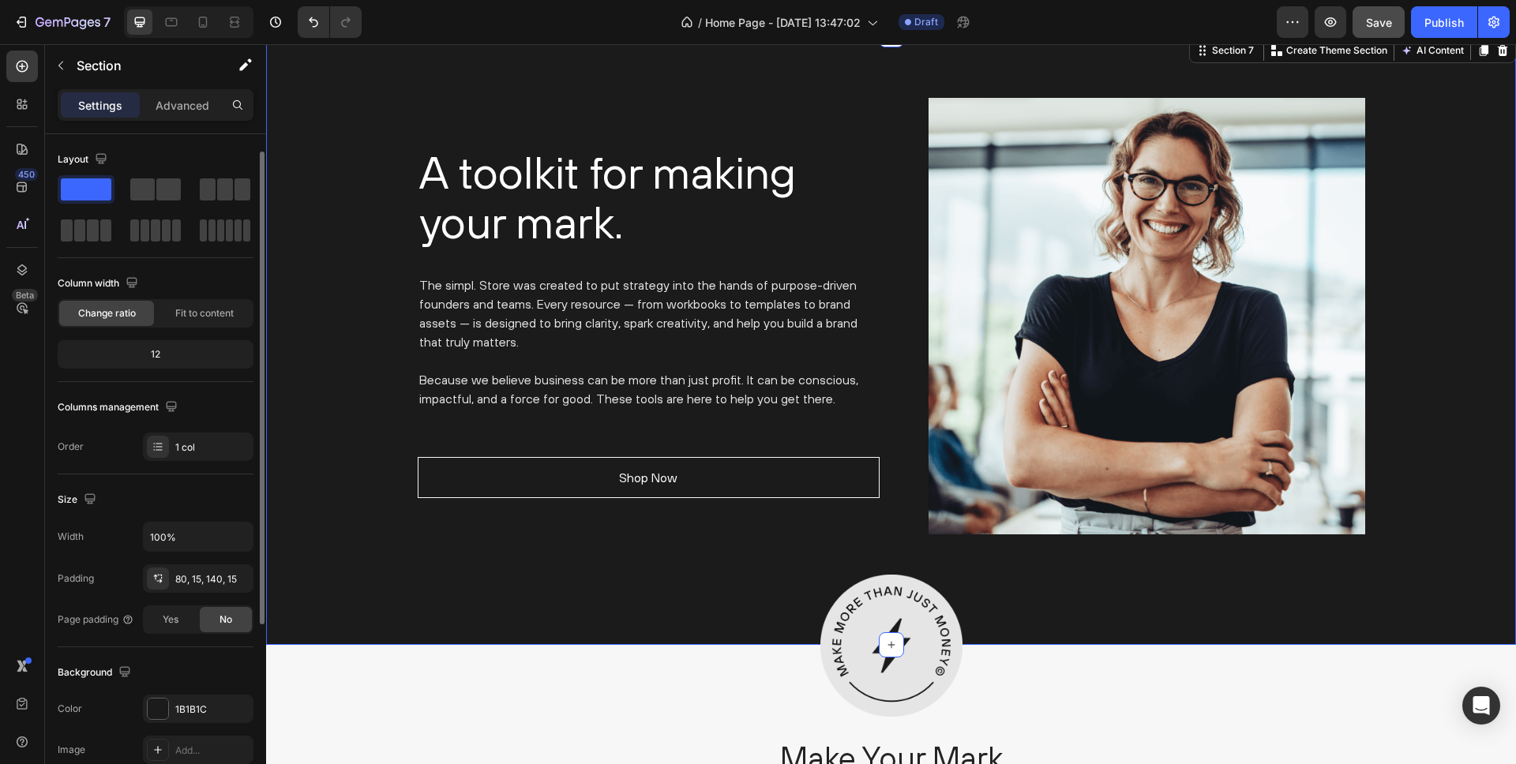
scroll to position [73, 0]
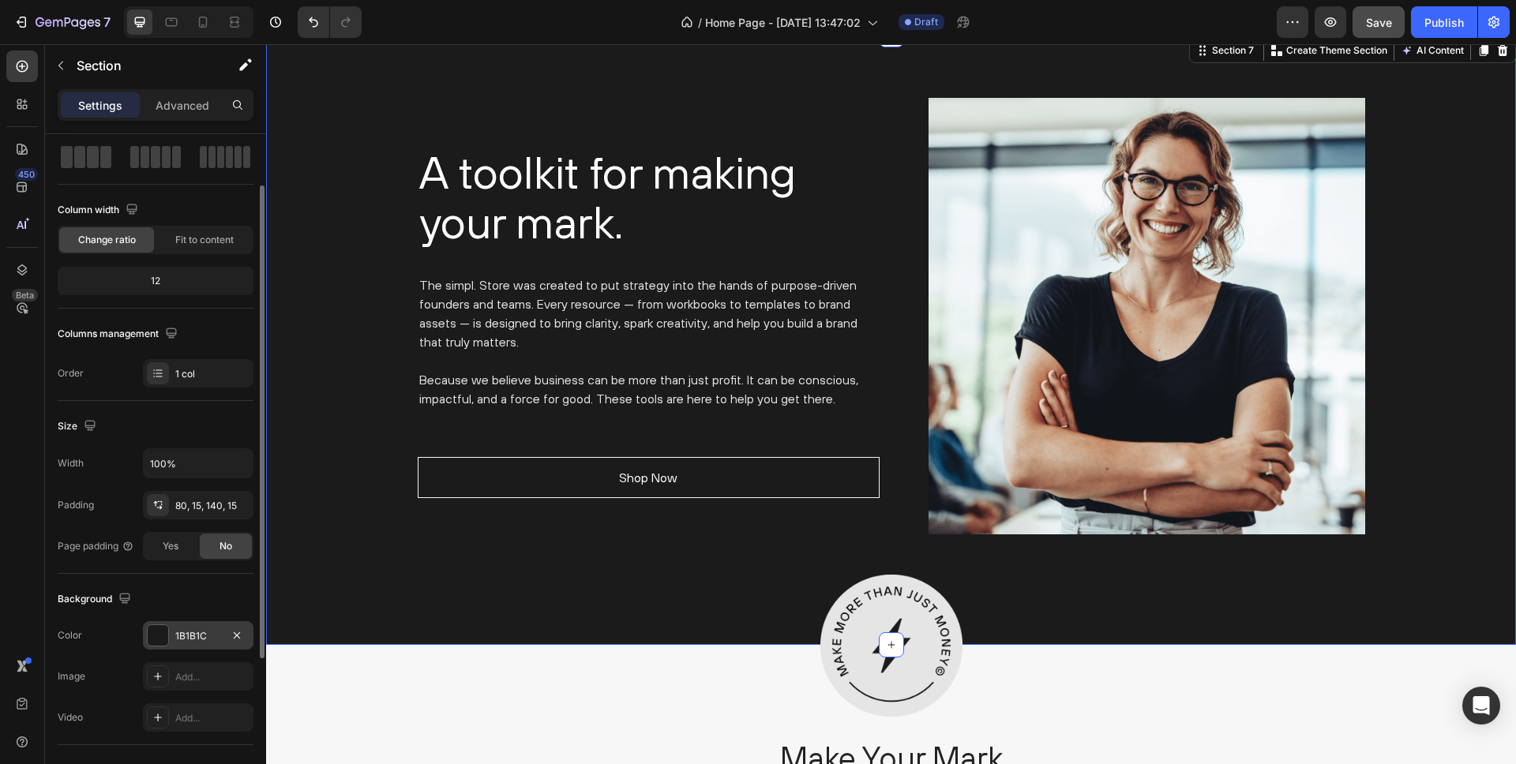
click at [190, 636] on div "1B1B1C" at bounding box center [198, 636] width 46 height 14
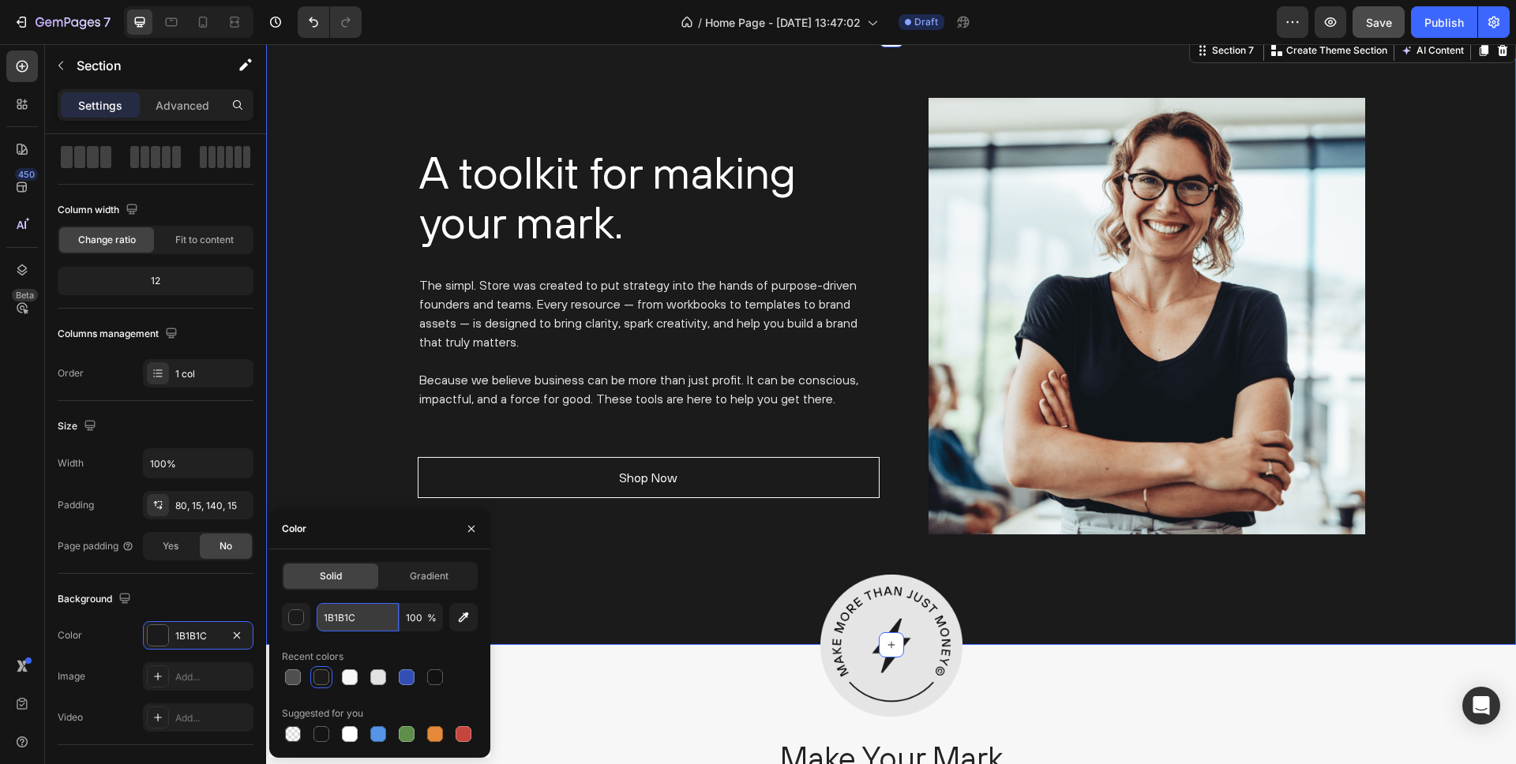
click at [334, 617] on input "1B1B1C" at bounding box center [358, 617] width 82 height 28
click at [302, 621] on div "button" at bounding box center [297, 618] width 16 height 16
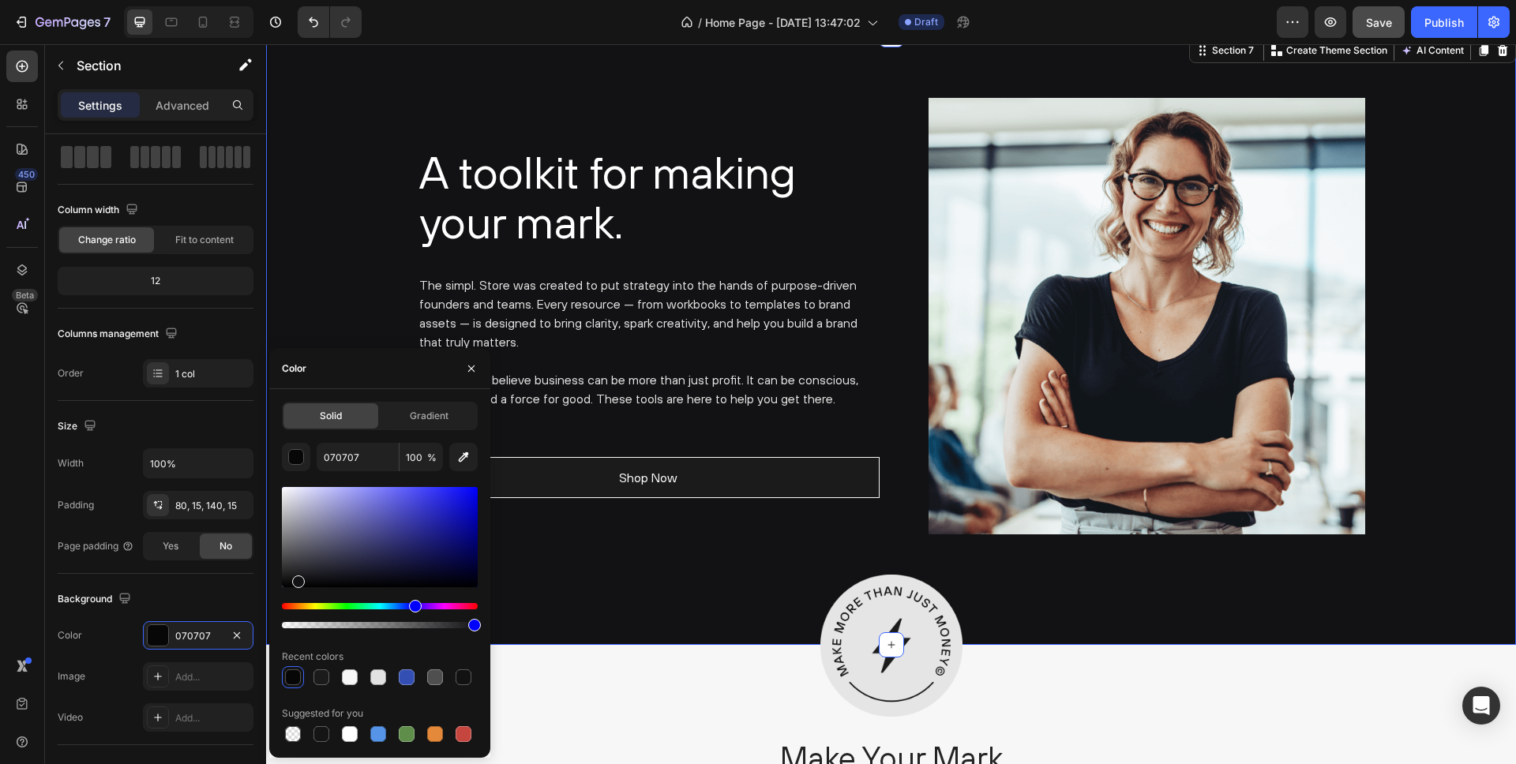
type input "121214"
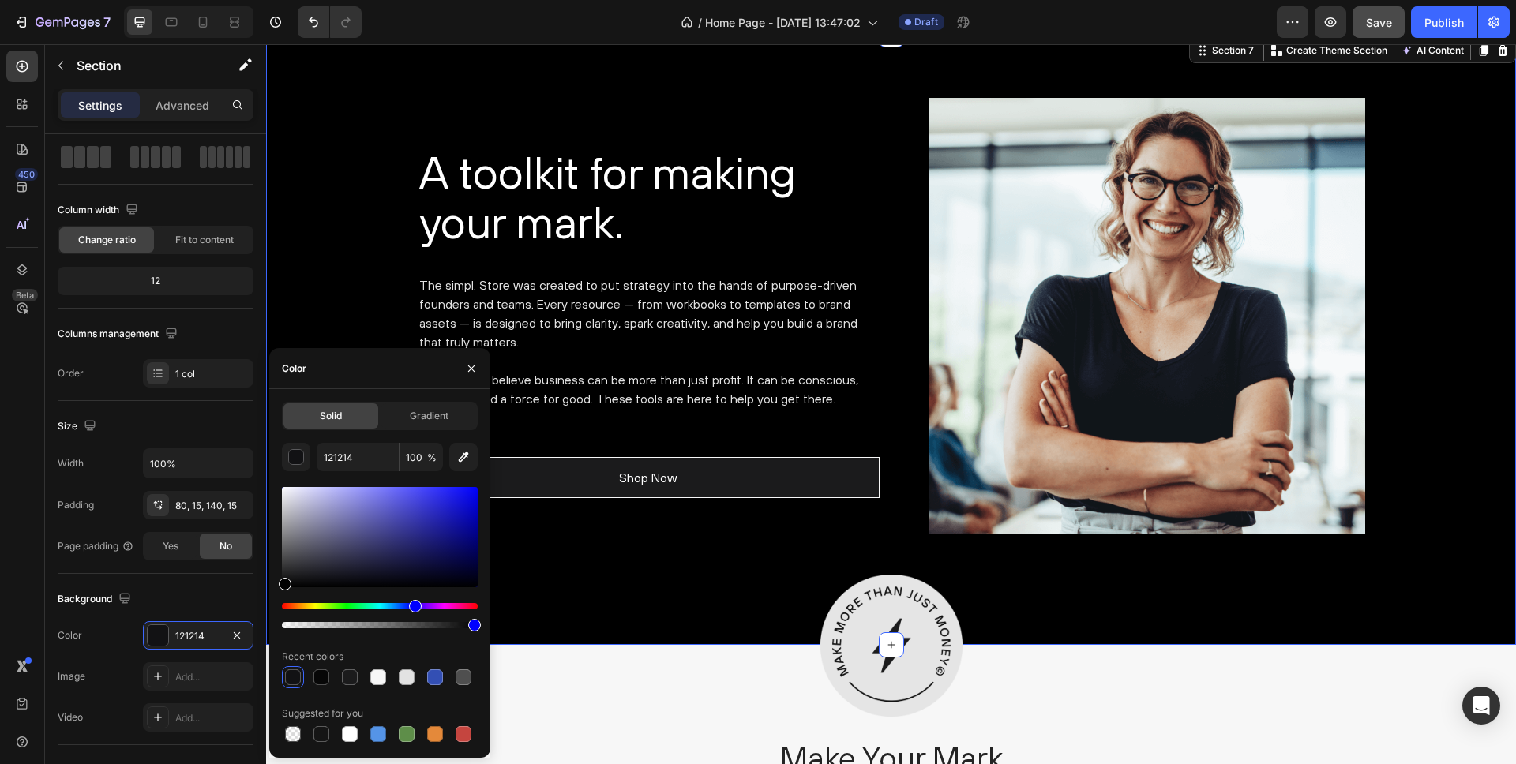
drag, startPoint x: 292, startPoint y: 580, endPoint x: 274, endPoint y: 598, distance: 25.1
click at [261, 590] on div "450 Beta Sections(18) Elements(83) Section Element Hero Section Product Detail …" at bounding box center [133, 404] width 266 height 720
click at [602, 681] on div "Image Make Your Mark Heading Lorem ipsum dolor sit amet, consectetur adipiscing…" at bounding box center [891, 740] width 1250 height 190
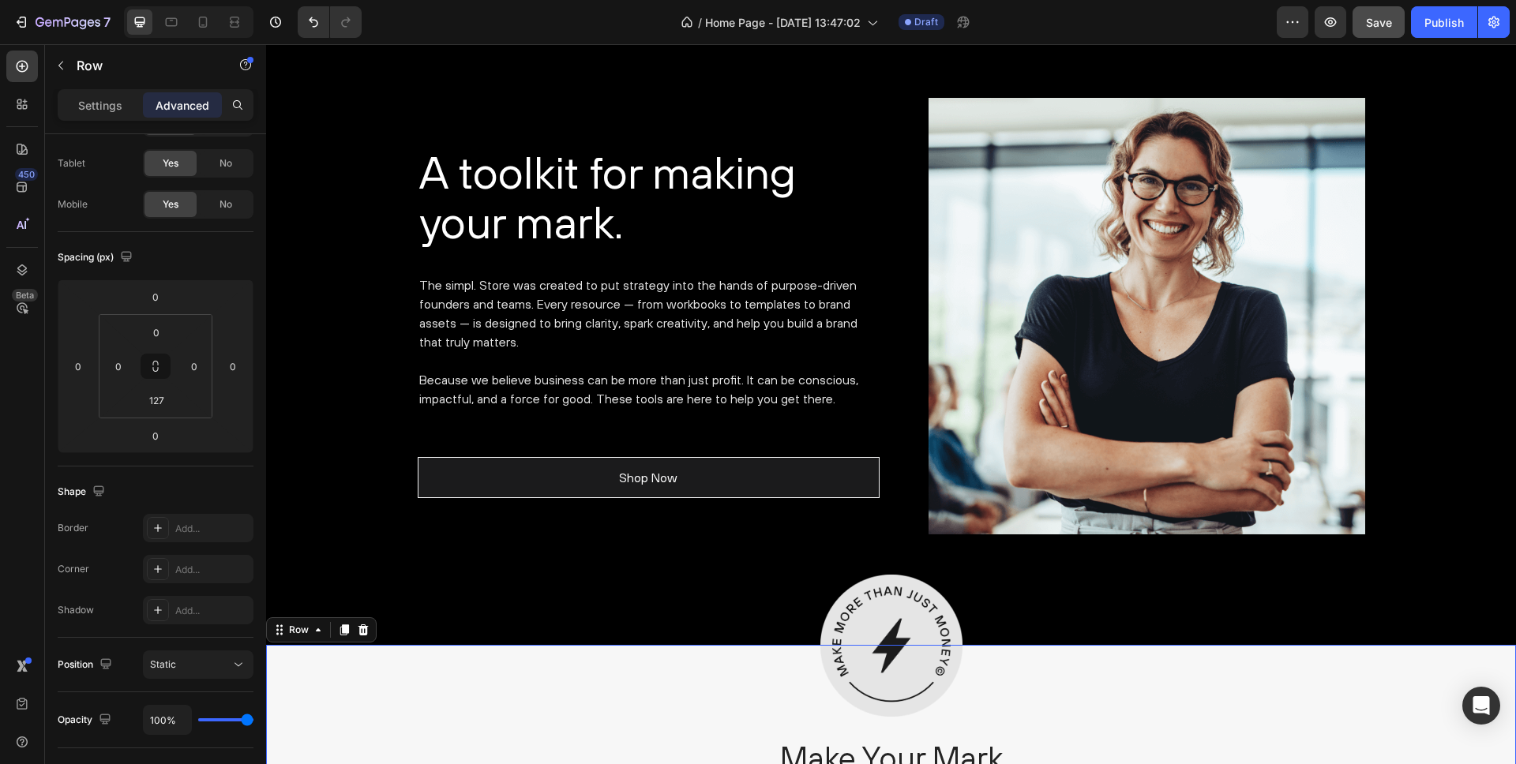
scroll to position [0, 0]
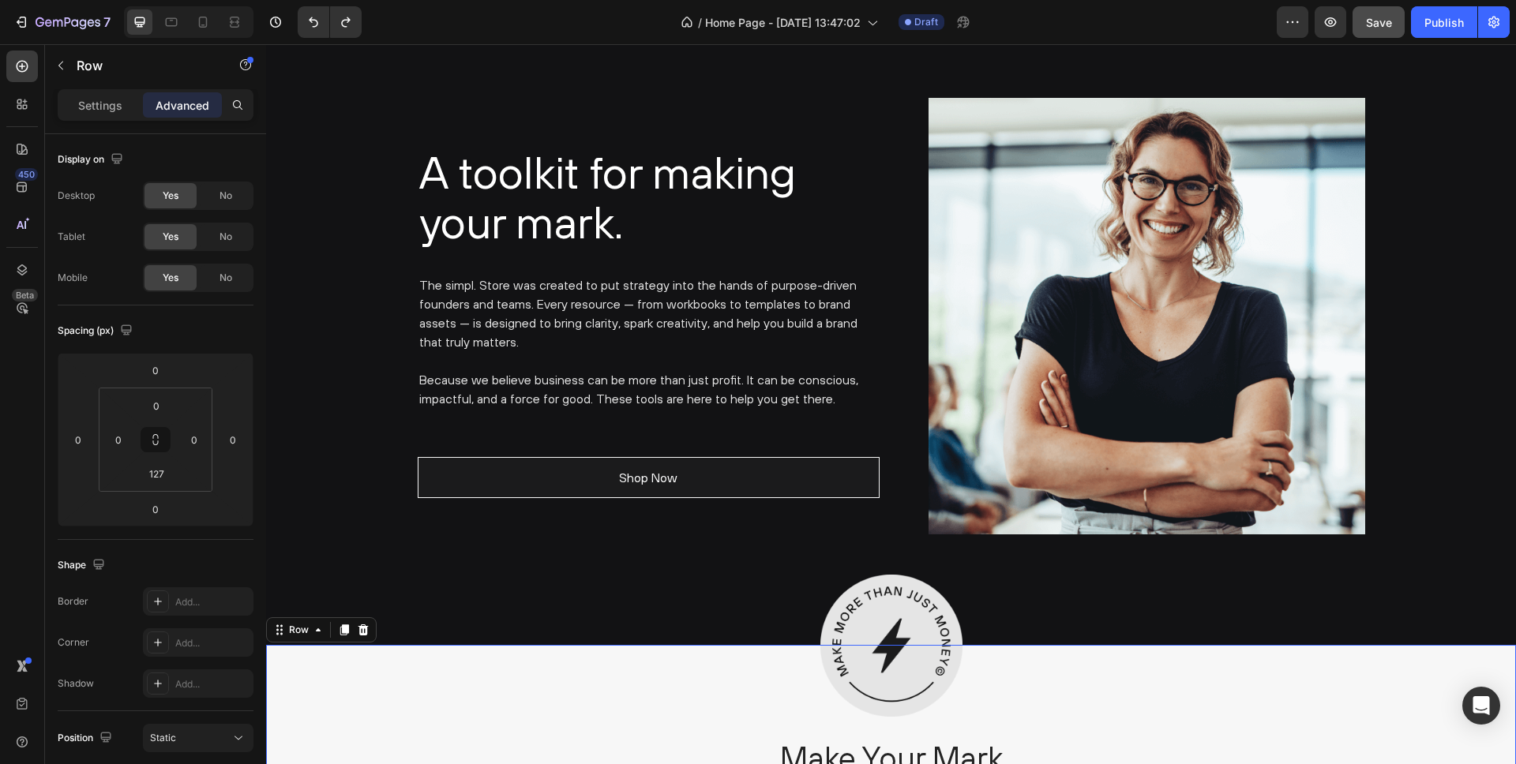
click at [598, 659] on div "Image Make Your Mark Heading Lorem ipsum dolor sit amet, consectetur adipiscing…" at bounding box center [891, 740] width 1250 height 190
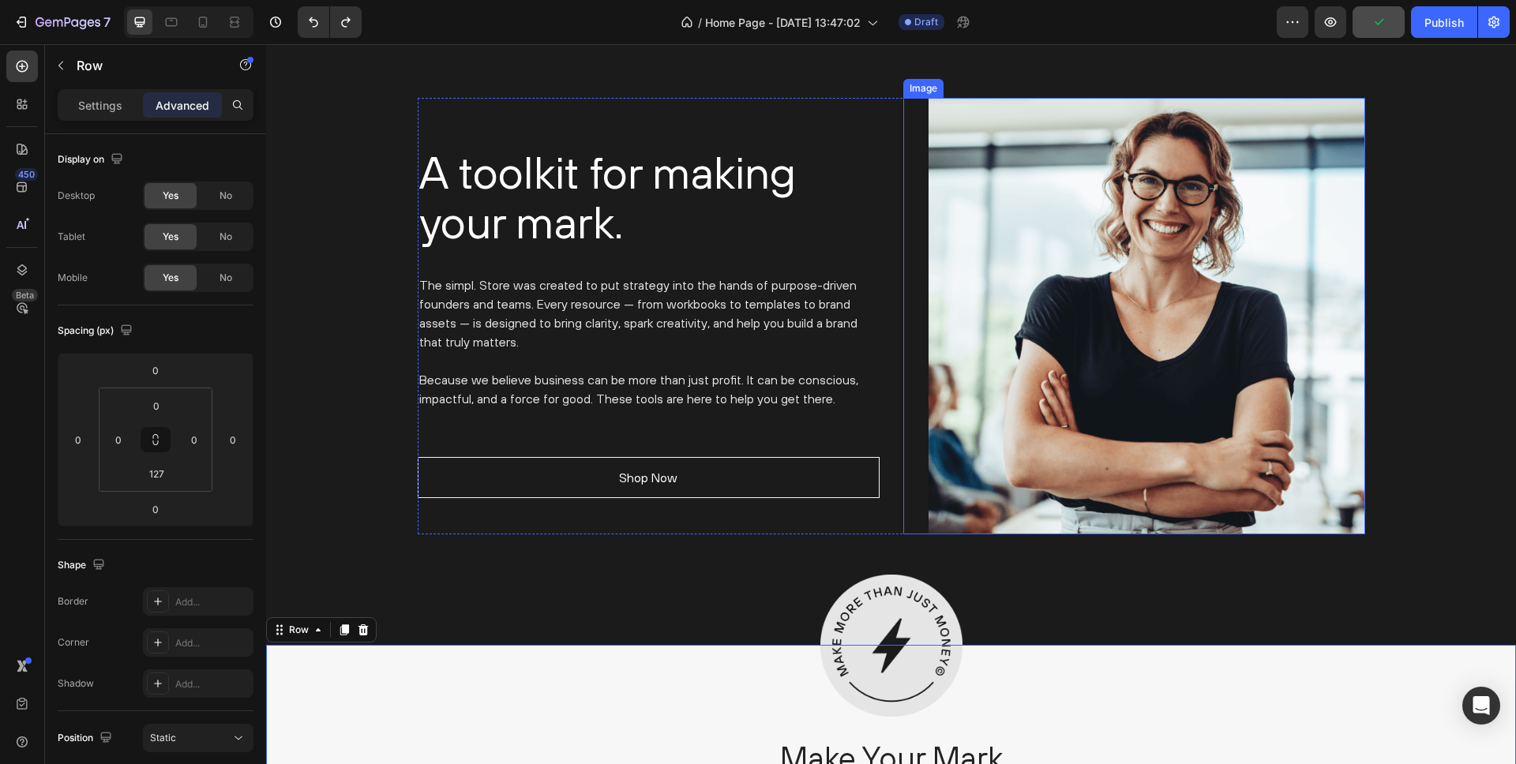
scroll to position [2720, 0]
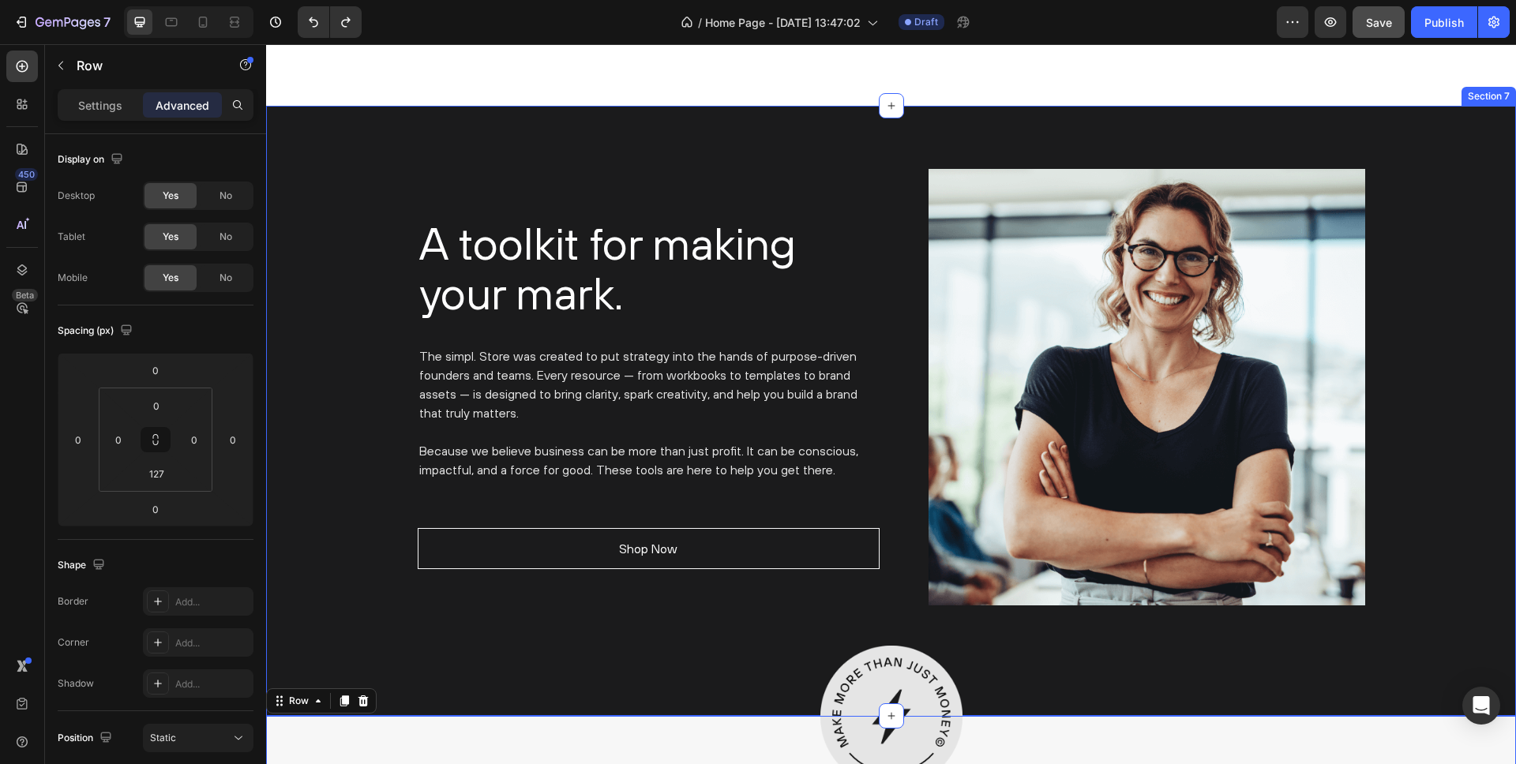
click at [348, 167] on div "A toolkit for making your mark. Heading The simpl. Store was created to put str…" at bounding box center [891, 411] width 1250 height 610
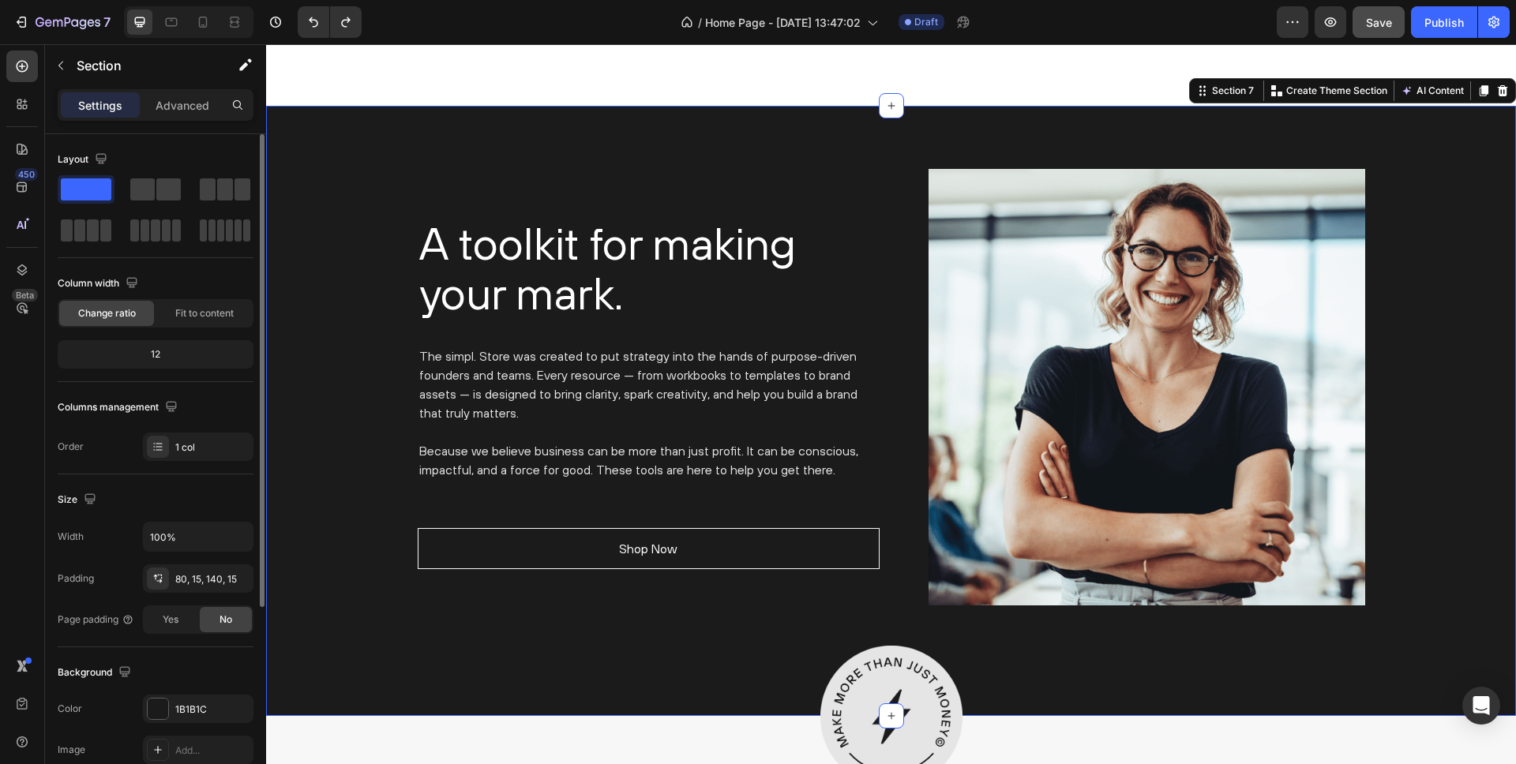
scroll to position [70, 0]
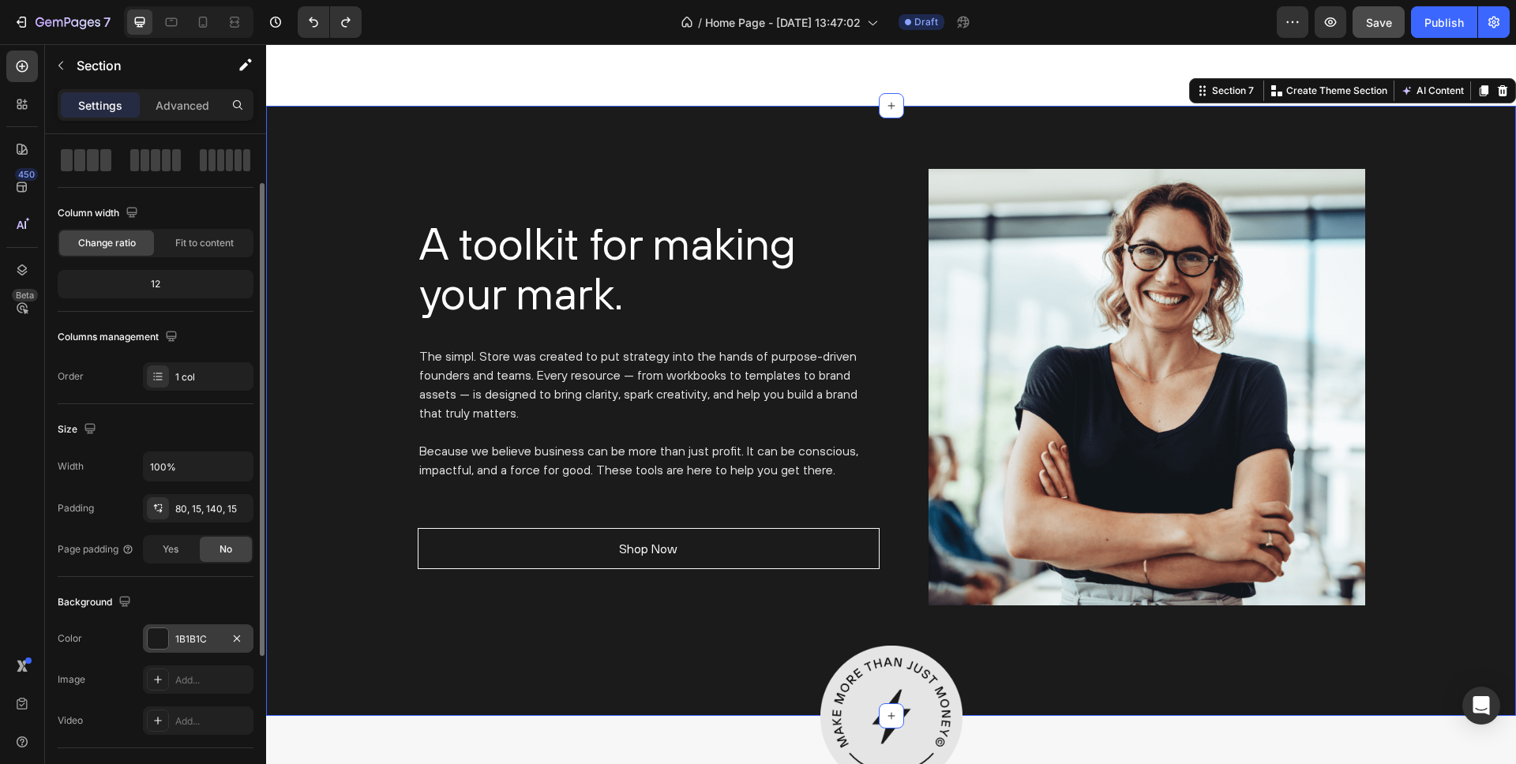
click at [163, 631] on div at bounding box center [158, 639] width 21 height 21
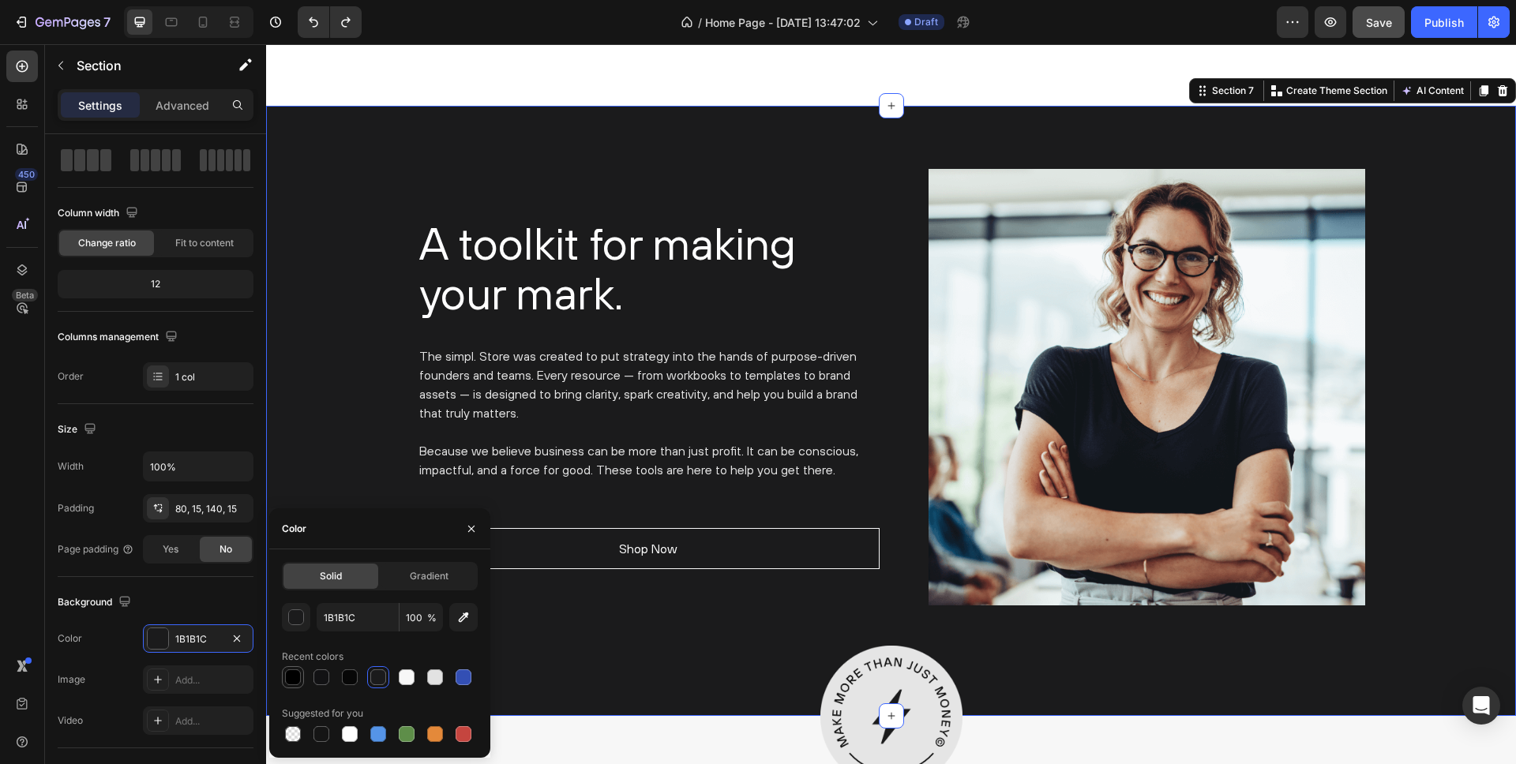
click at [292, 681] on div at bounding box center [293, 678] width 16 height 16
type input "000000"
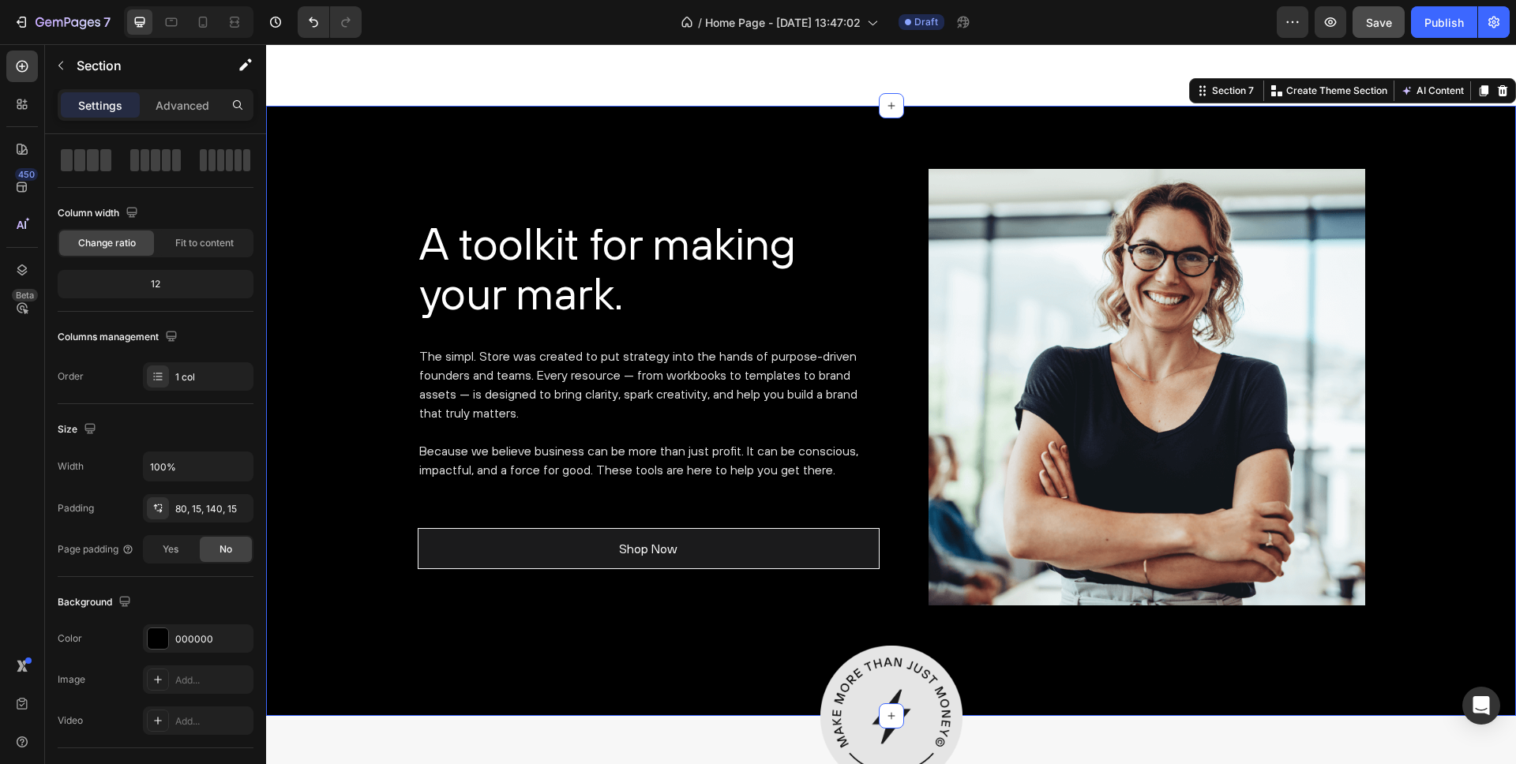
click at [360, 369] on div "A toolkit for making your mark. Heading The simpl. Store was created to put str…" at bounding box center [891, 387] width 1226 height 437
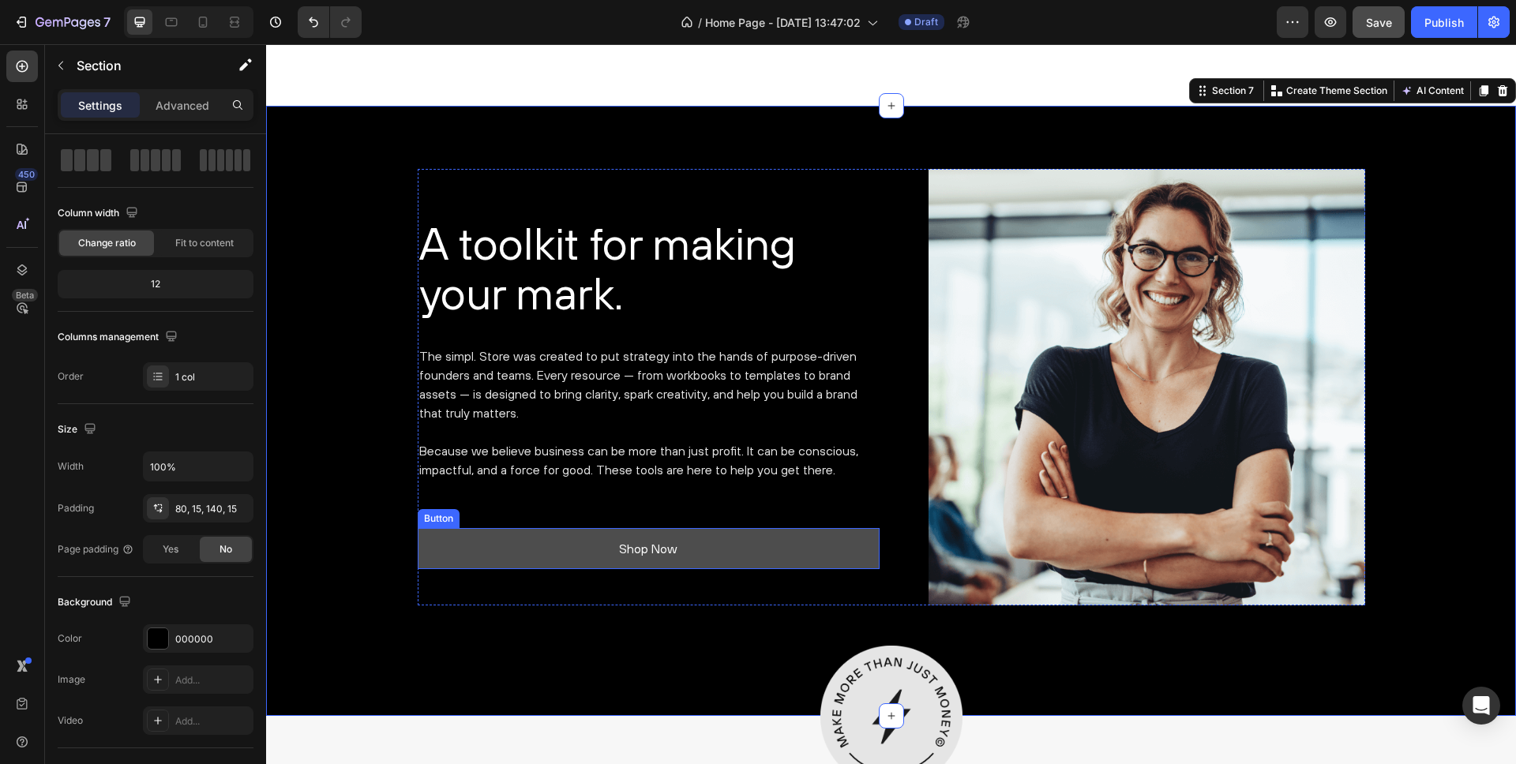
click at [595, 537] on button "Shop Now" at bounding box center [649, 549] width 462 height 42
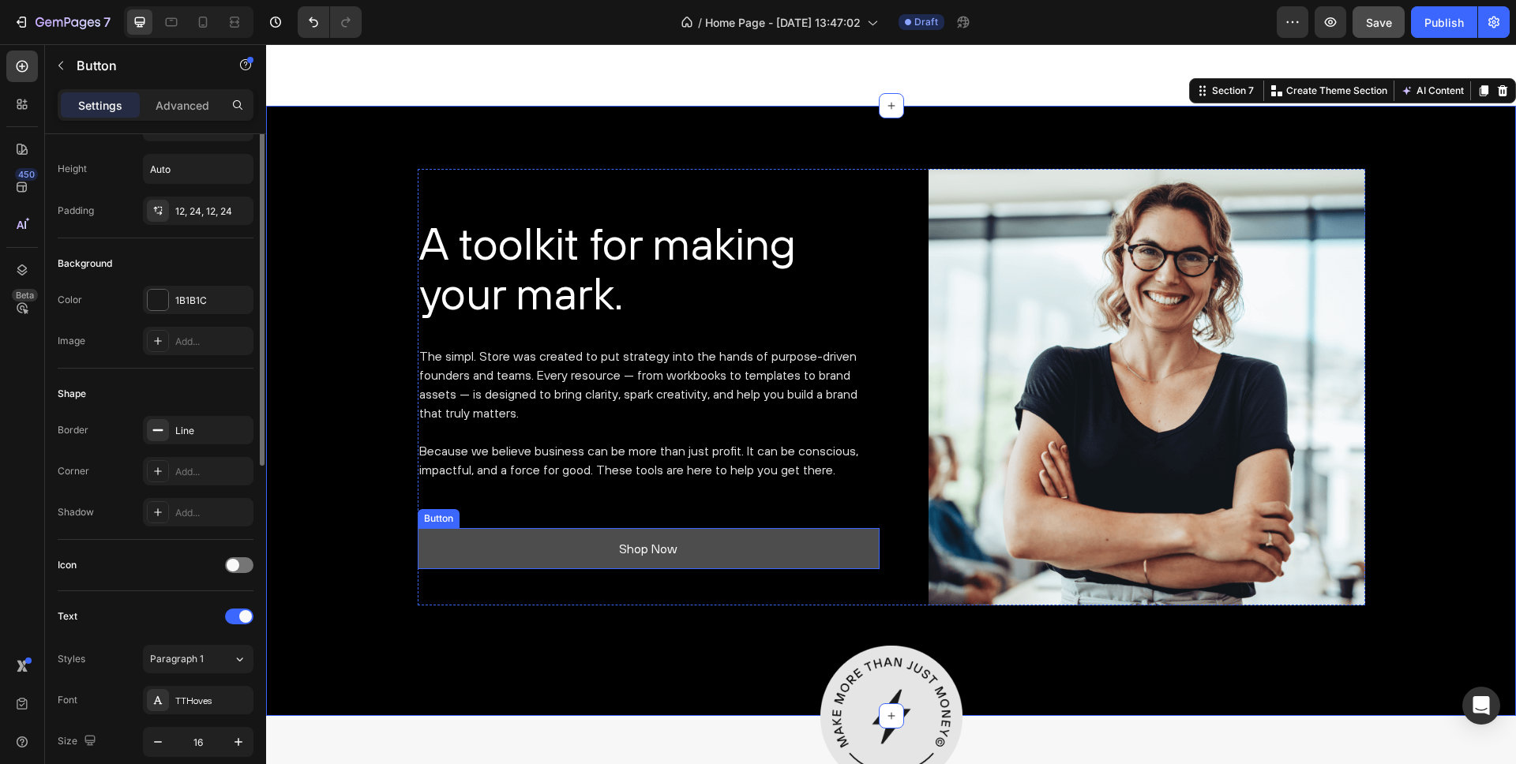
scroll to position [0, 0]
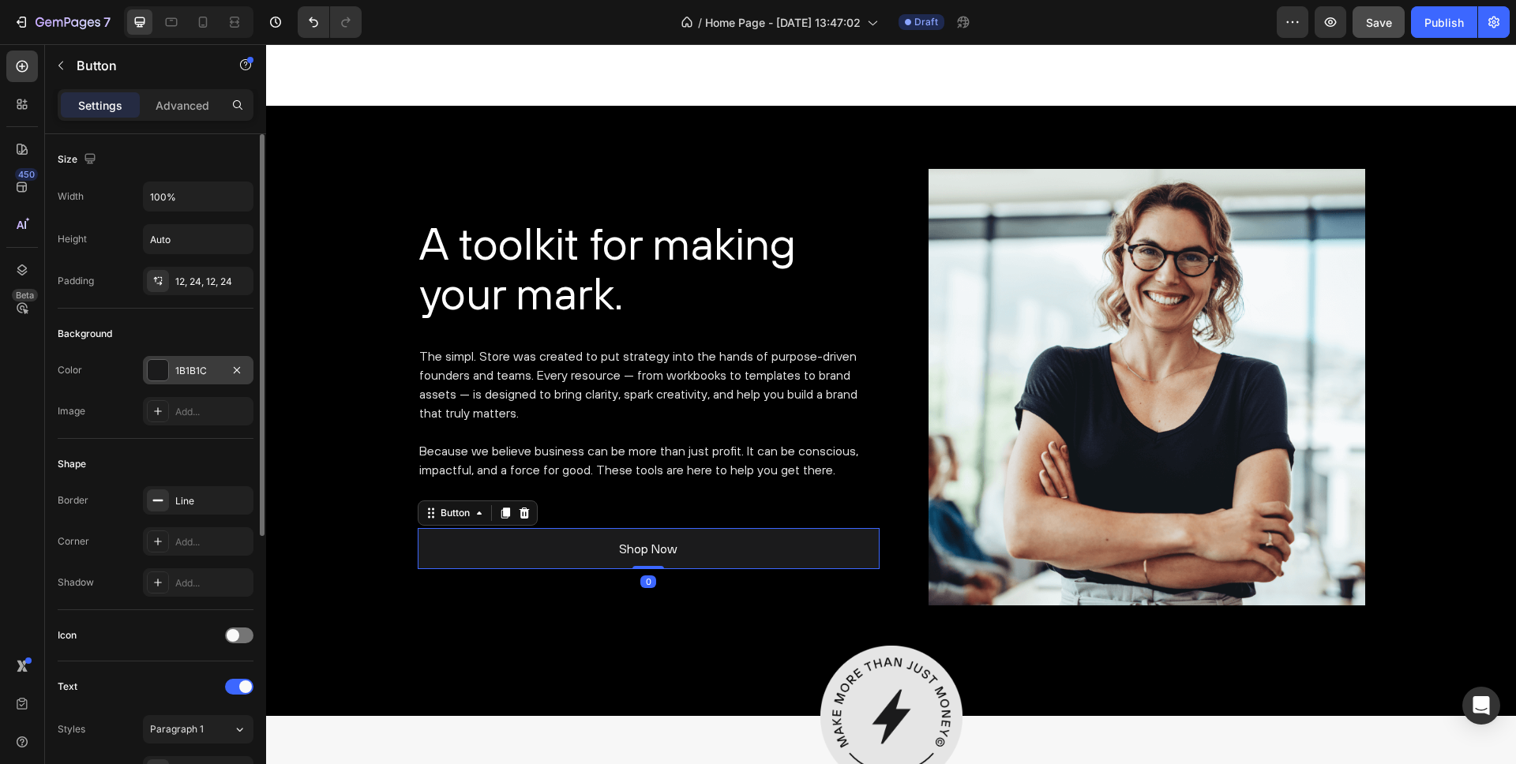
click at [162, 370] on div at bounding box center [158, 370] width 21 height 21
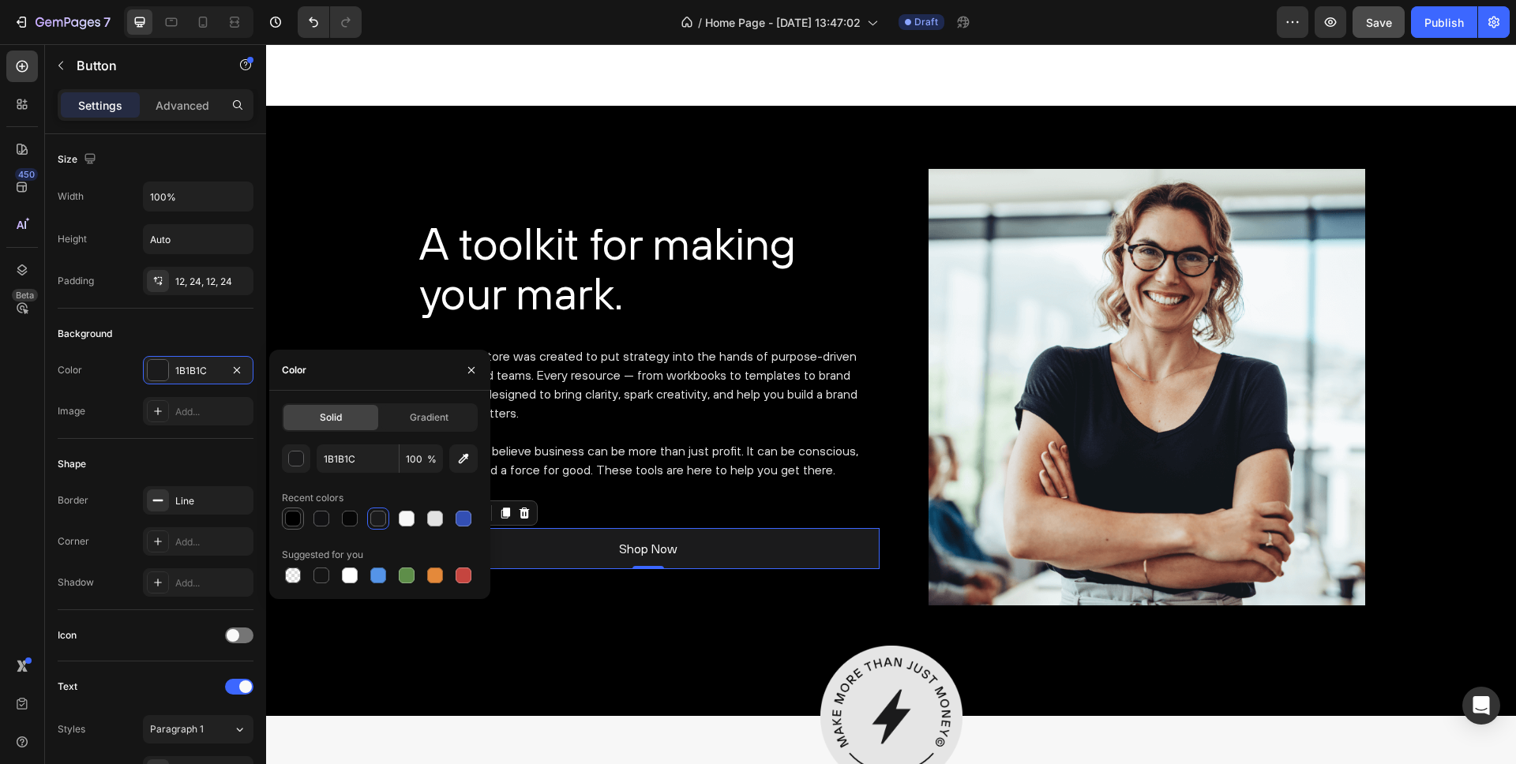
click at [295, 520] on div at bounding box center [293, 519] width 16 height 16
type input "000000"
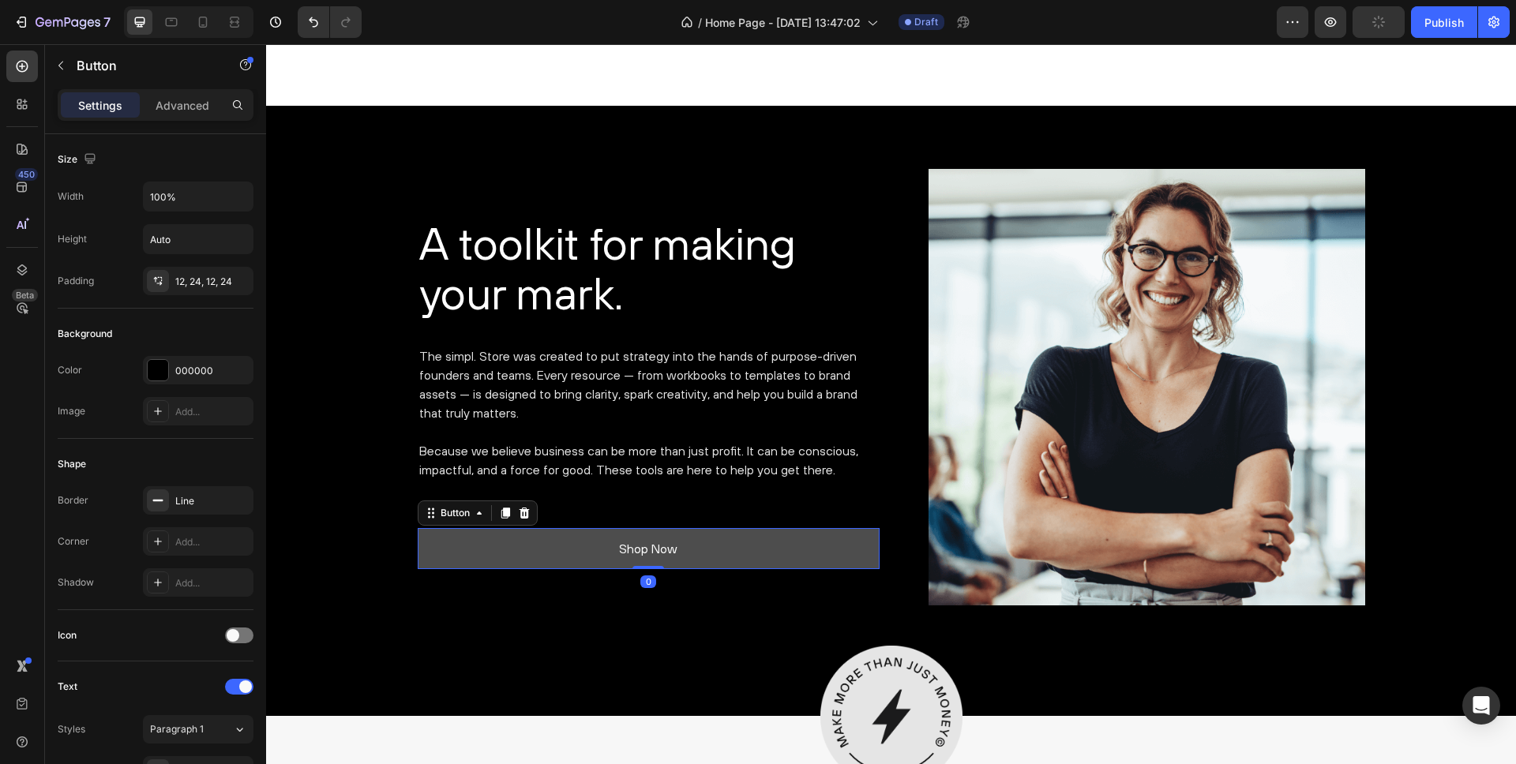
click at [497, 548] on button "Shop Now" at bounding box center [649, 549] width 462 height 42
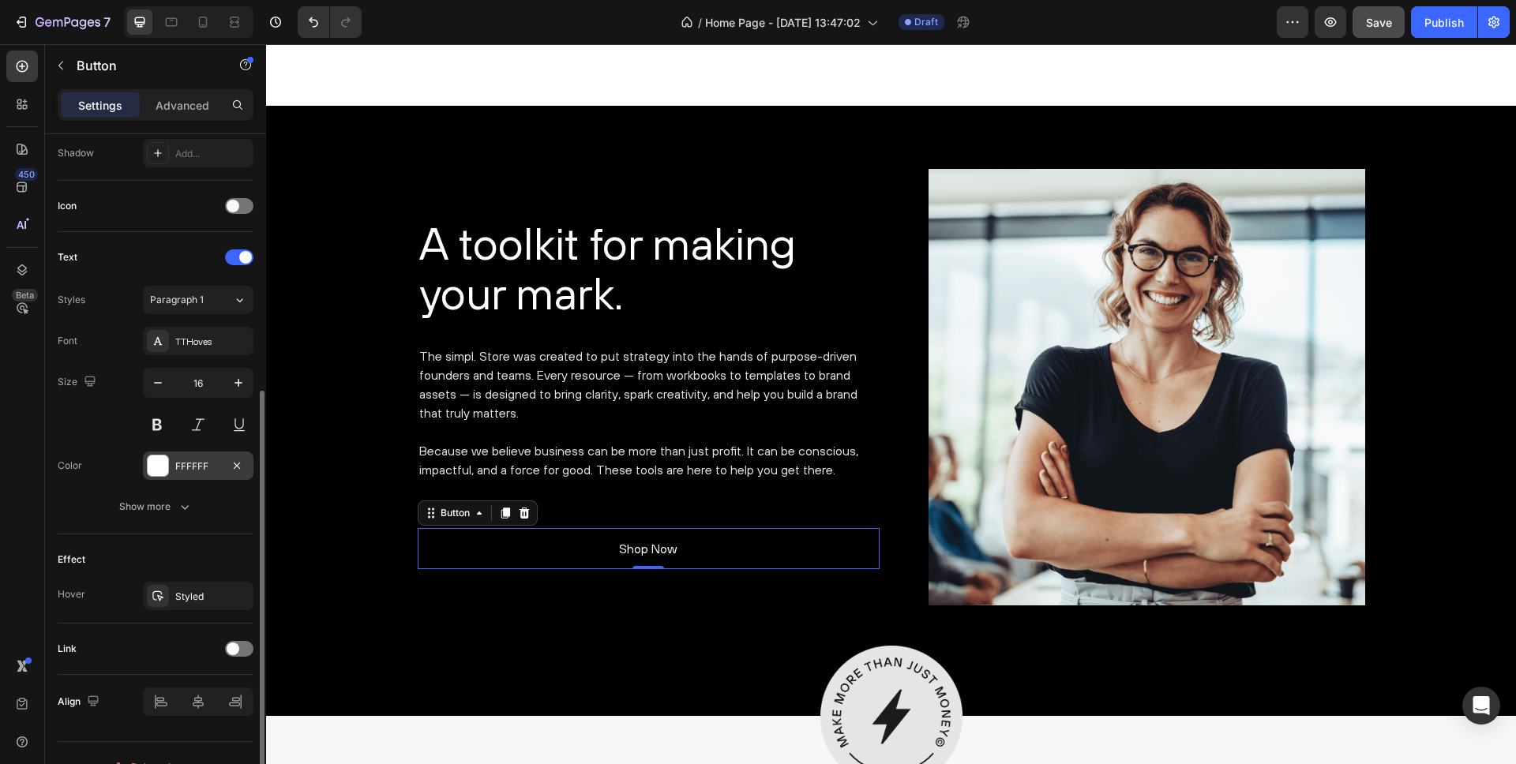
scroll to position [457, 0]
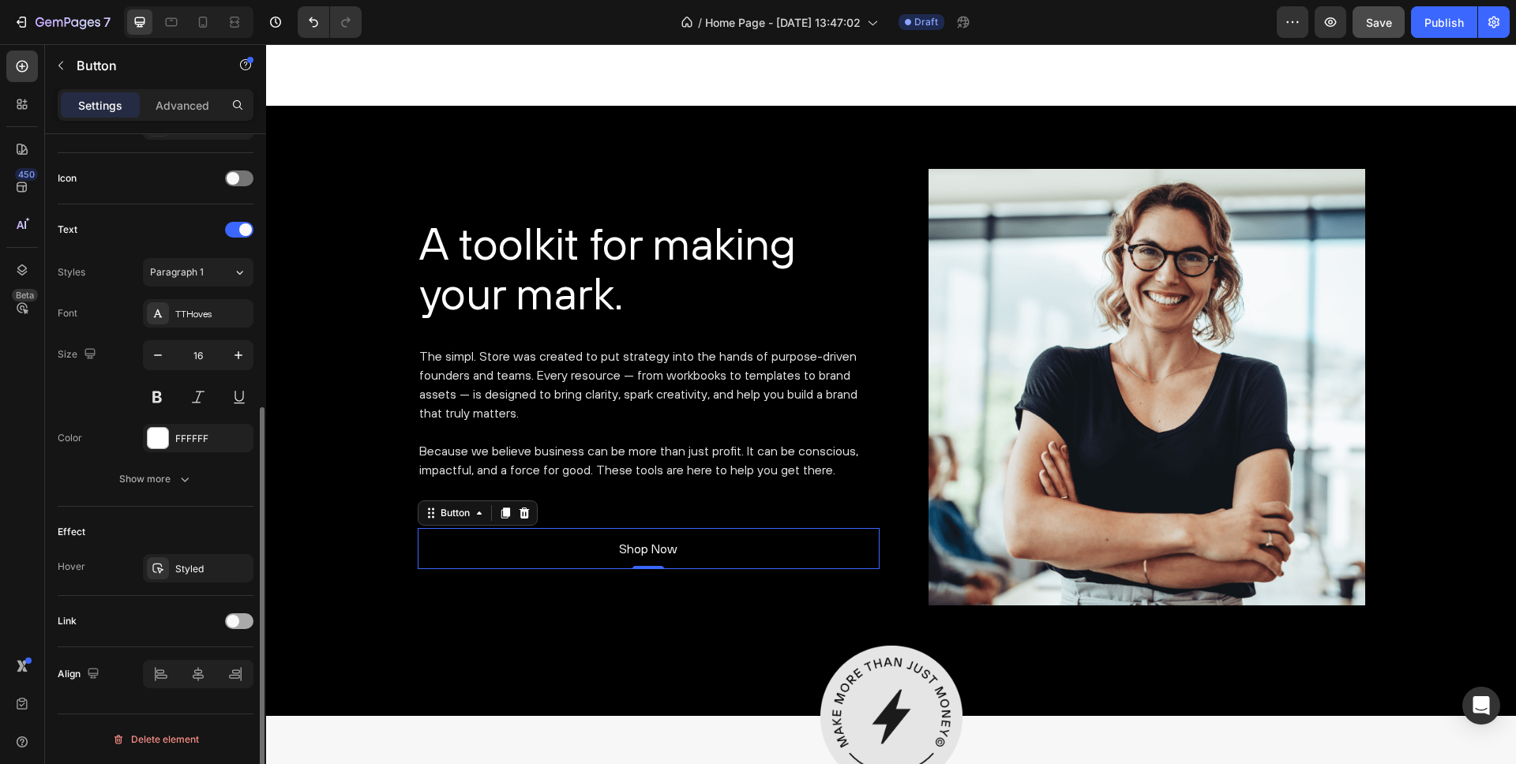
click at [233, 618] on span at bounding box center [233, 621] width 13 height 13
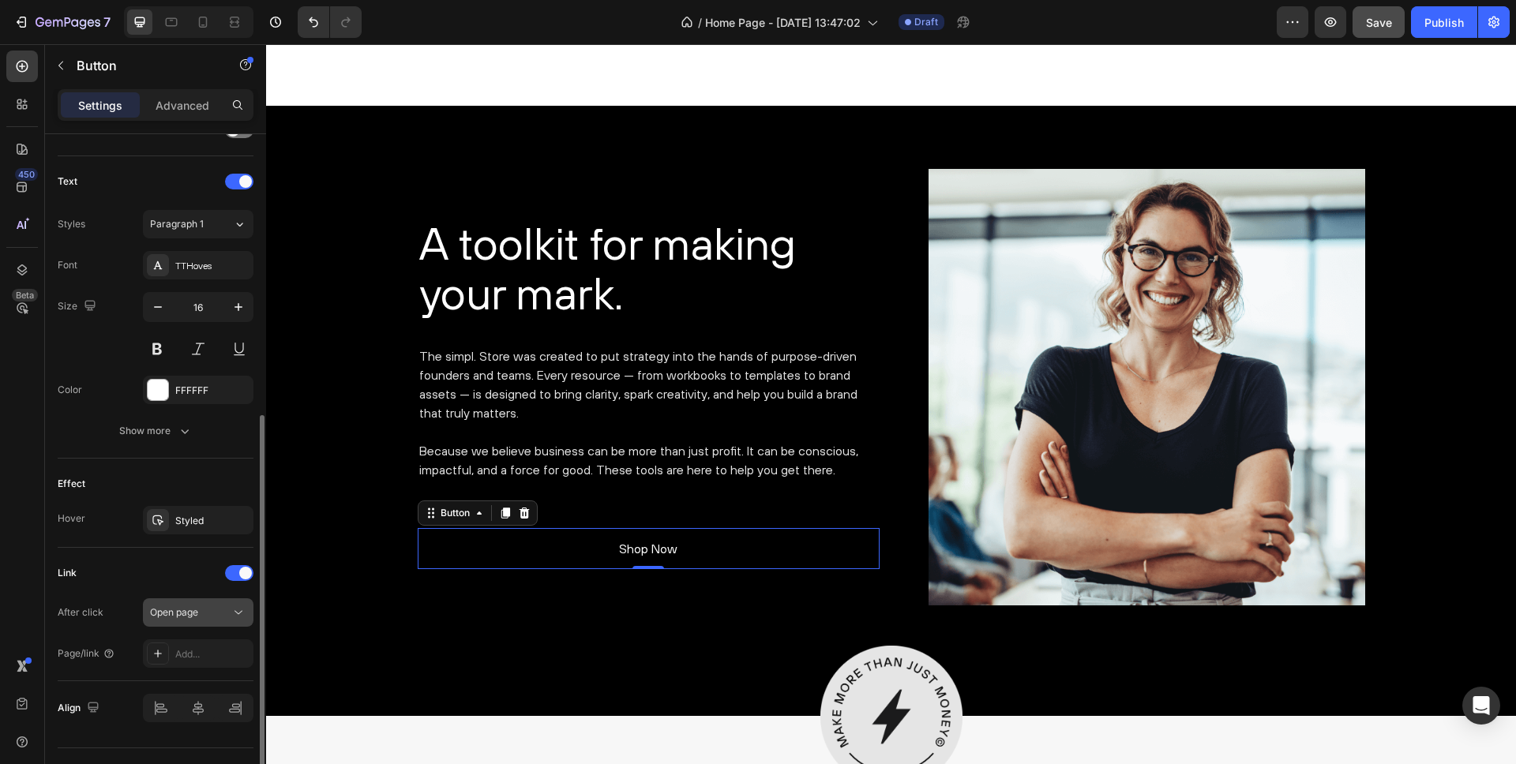
click at [203, 611] on div "Open page" at bounding box center [190, 613] width 81 height 14
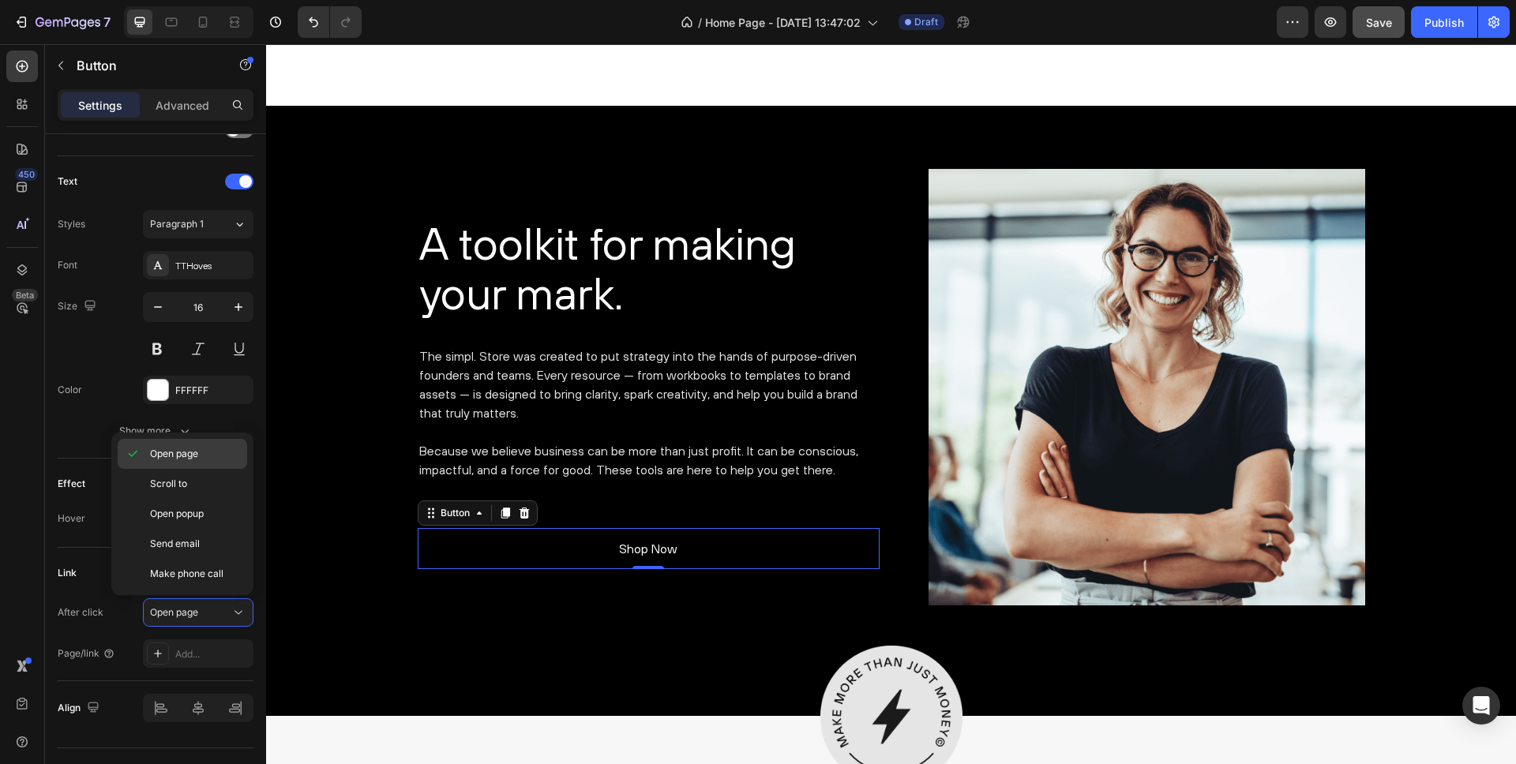
click at [176, 455] on span "Open page" at bounding box center [174, 454] width 48 height 14
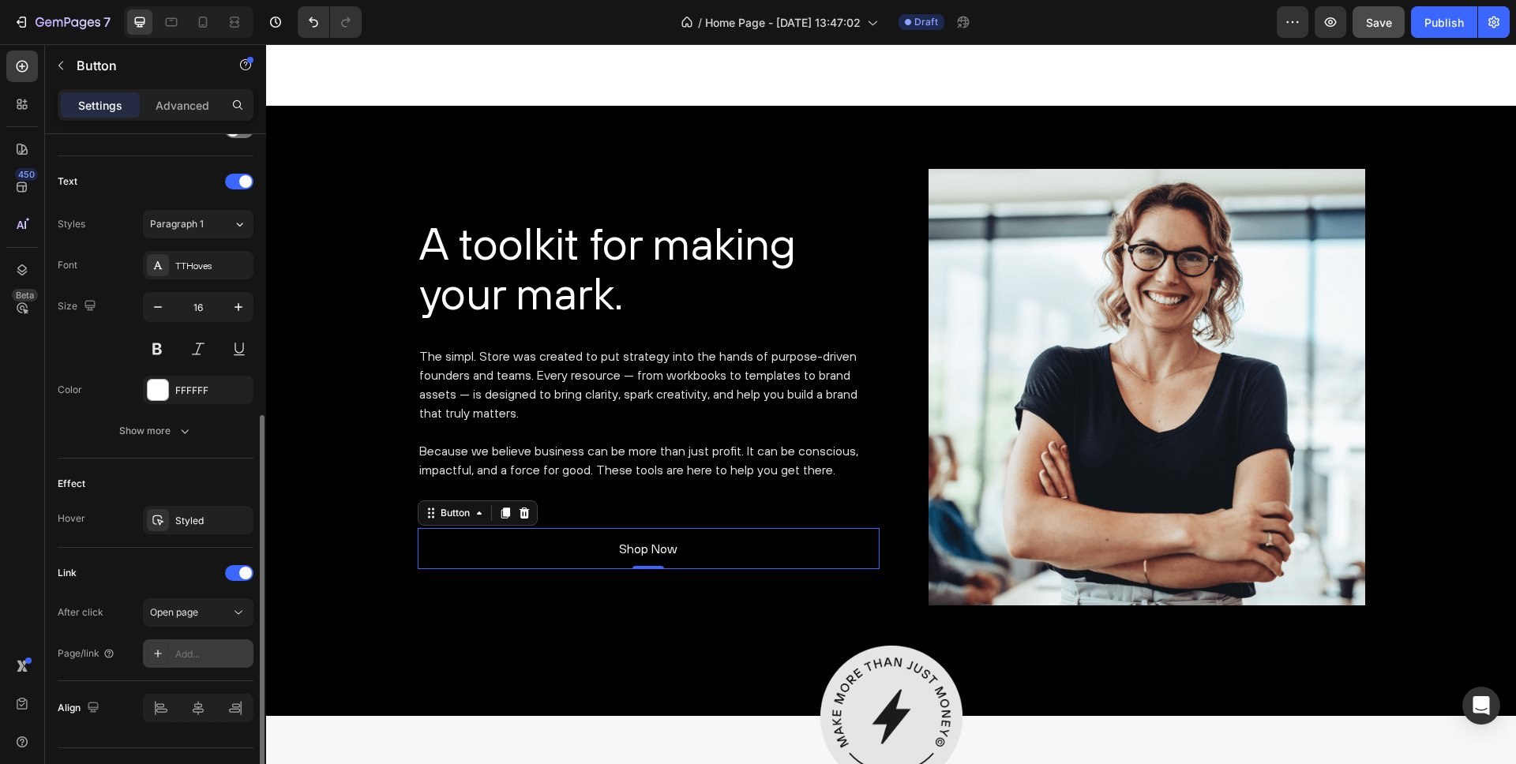
click at [188, 651] on div "Add..." at bounding box center [212, 654] width 74 height 14
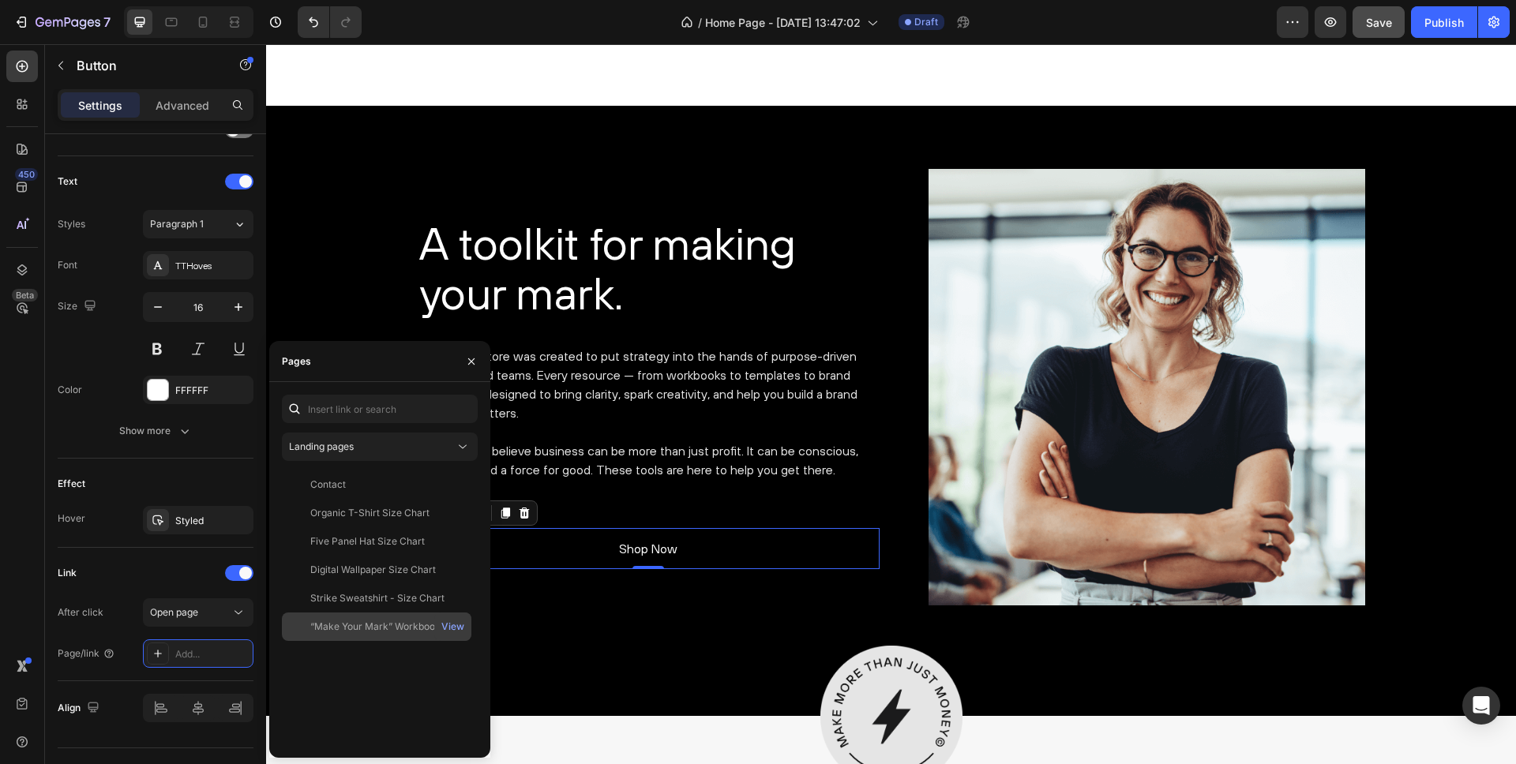
click at [337, 629] on div "“Make Your Mark” Workbooks" at bounding box center [377, 627] width 135 height 14
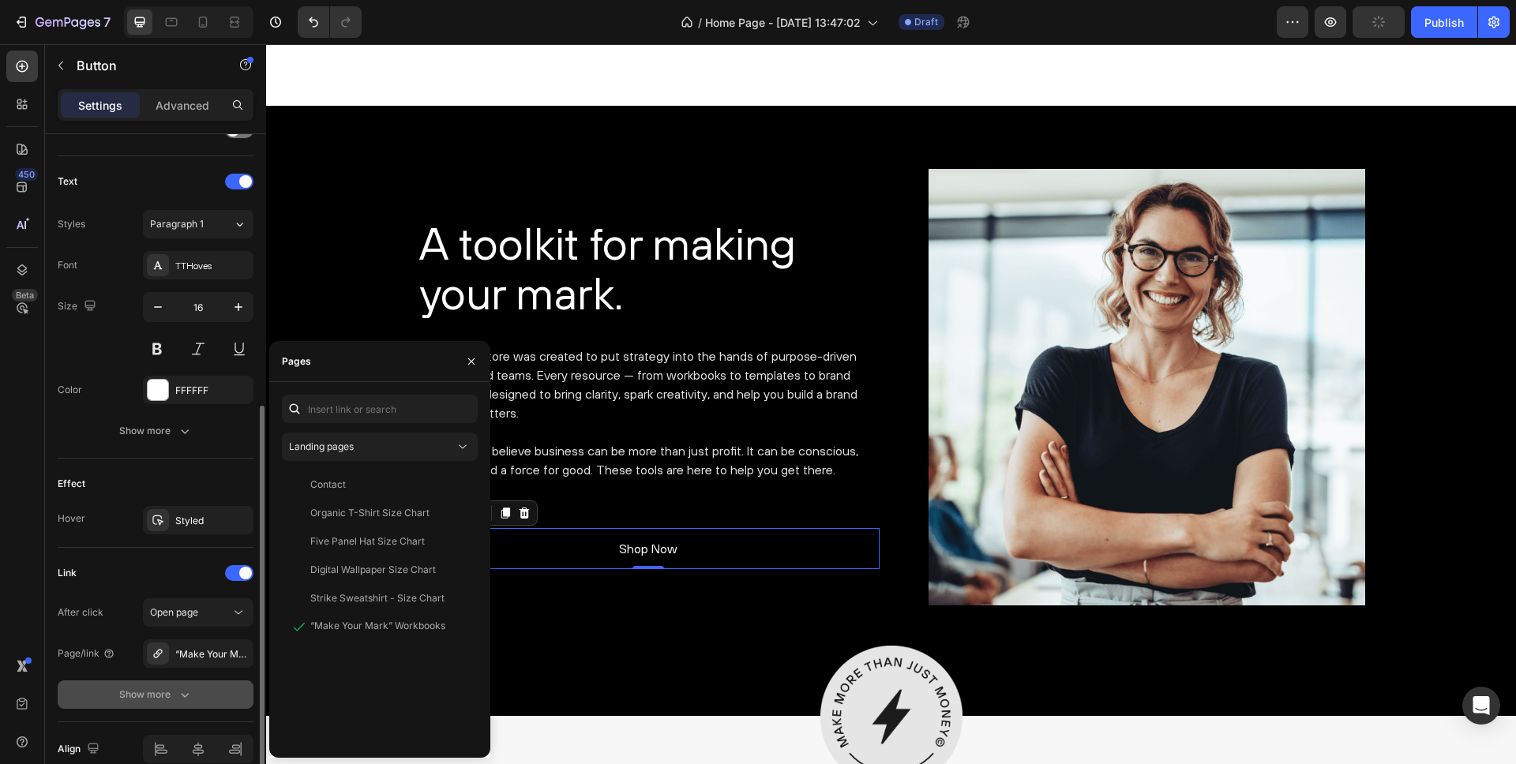
click at [170, 693] on div "Show more" at bounding box center [155, 695] width 73 height 16
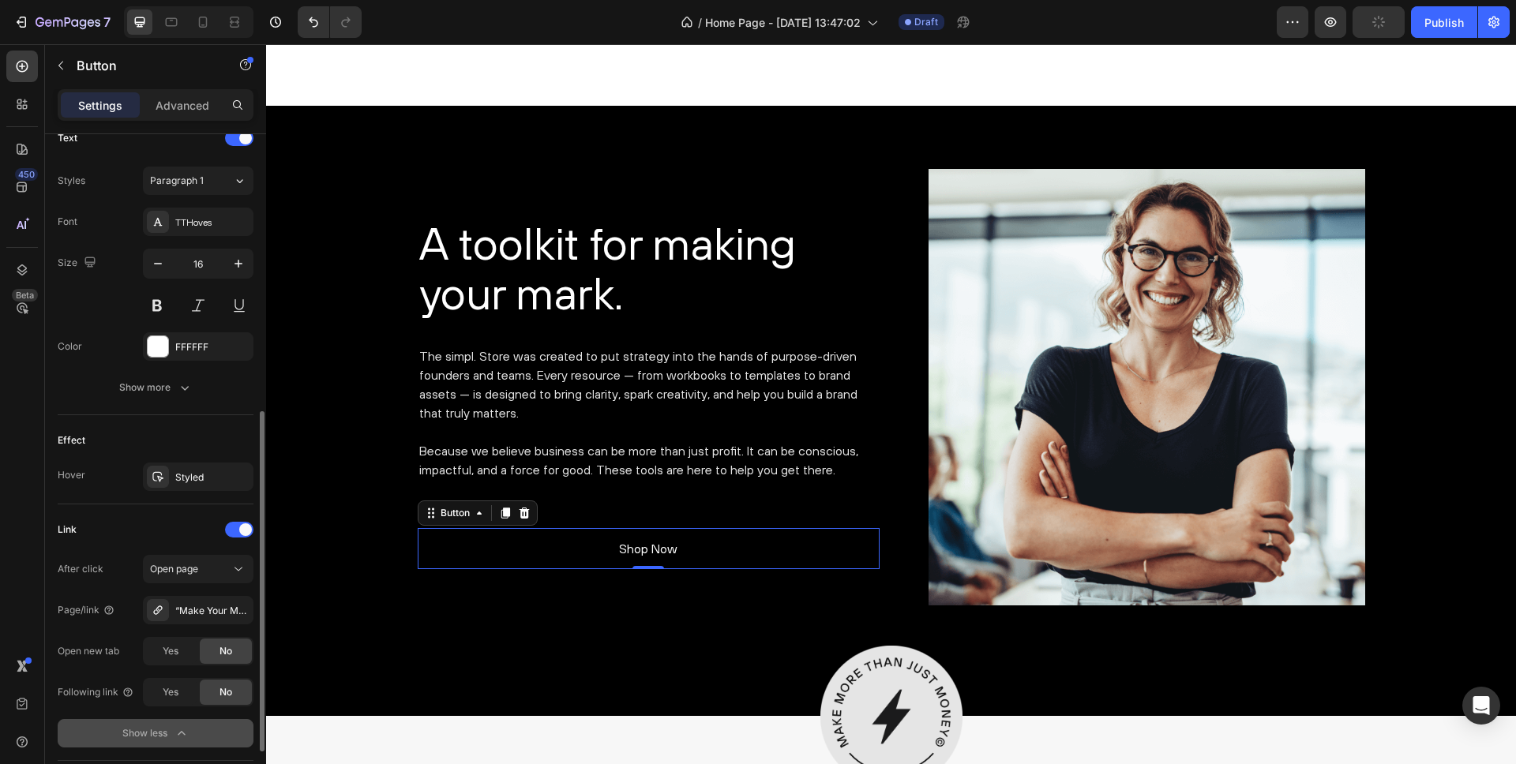
scroll to position [617, 0]
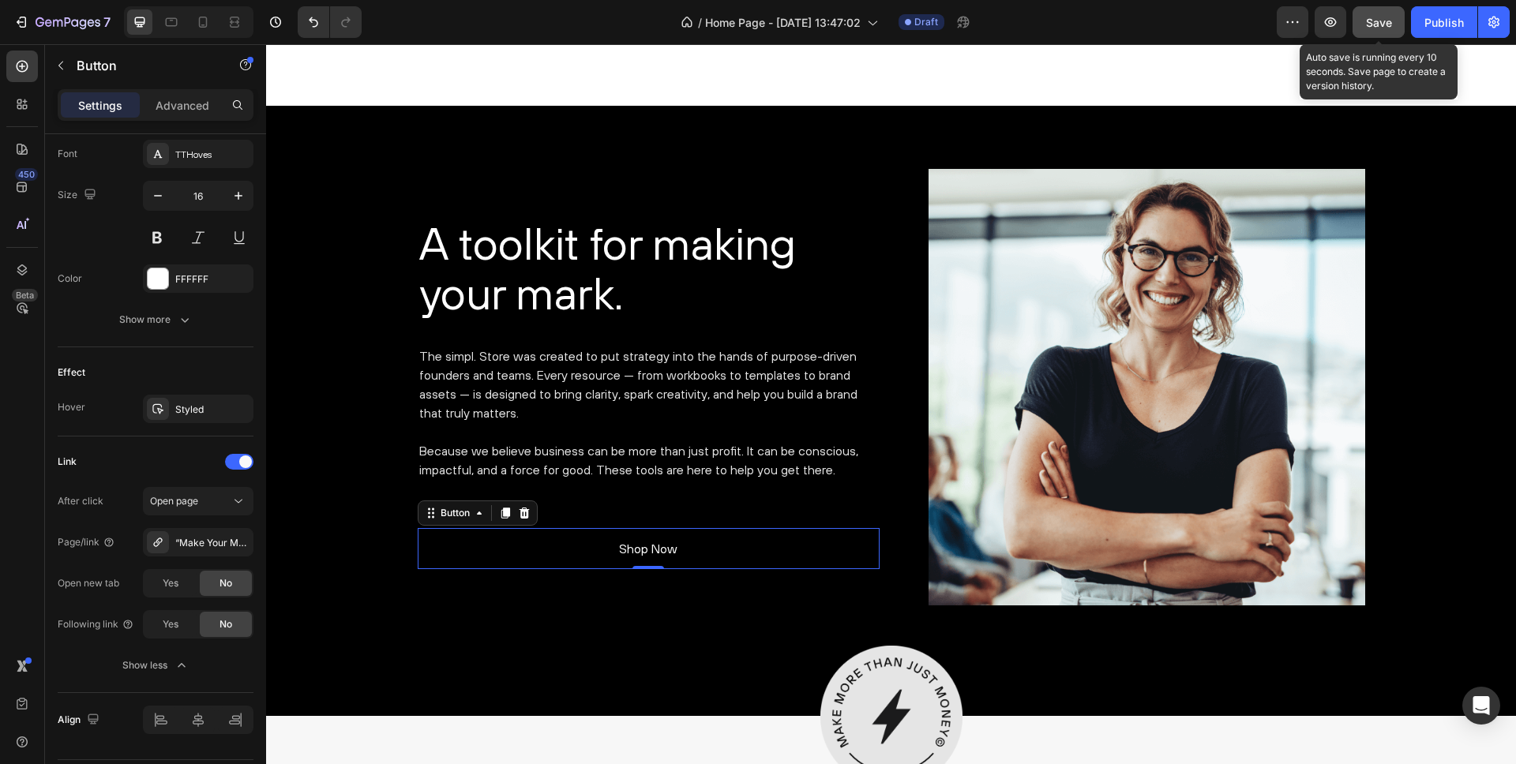
click at [1375, 21] on span "Save" at bounding box center [1379, 22] width 26 height 13
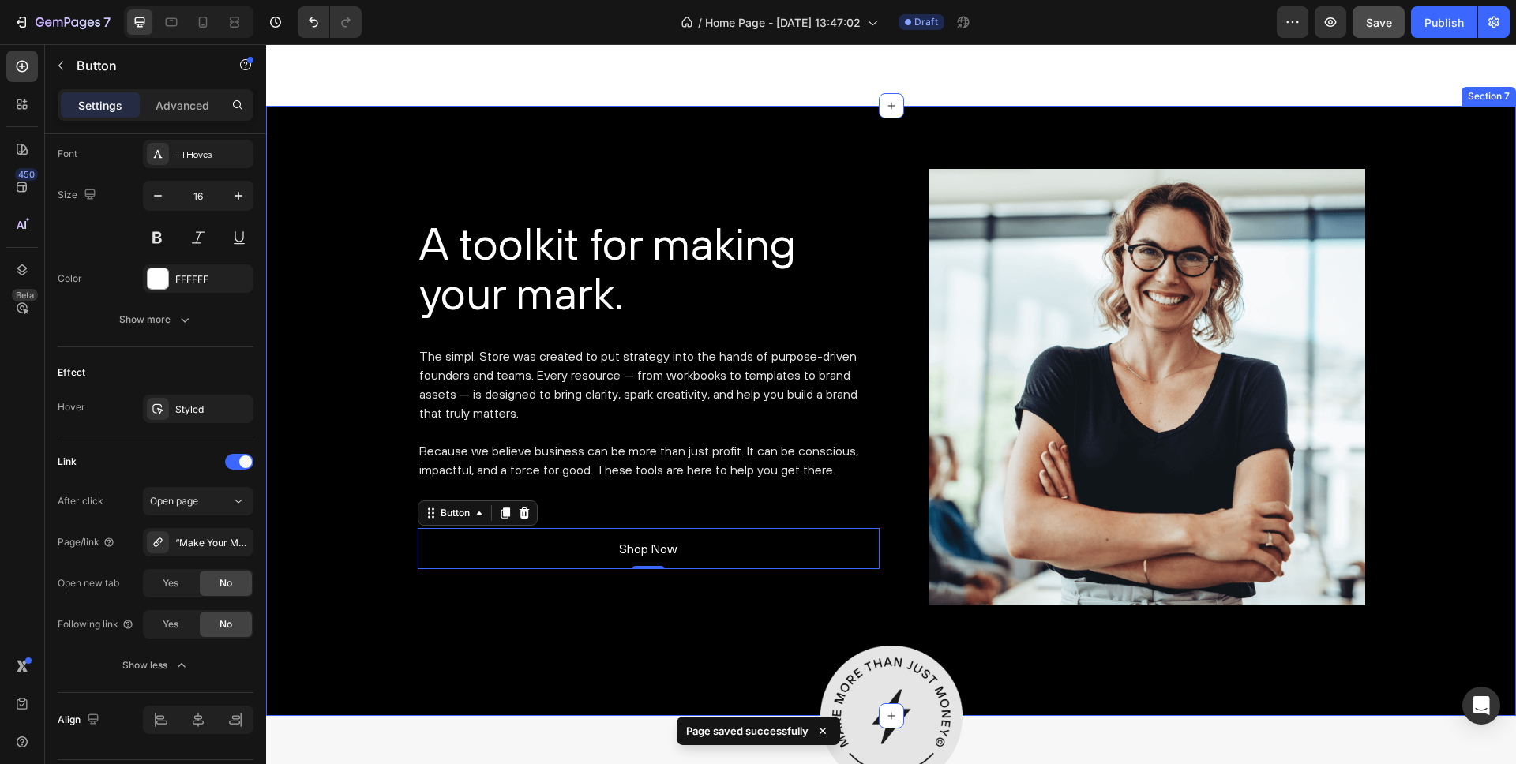
click at [328, 418] on div "A toolkit for making your mark. Heading The simpl. Store was created to put str…" at bounding box center [891, 387] width 1226 height 437
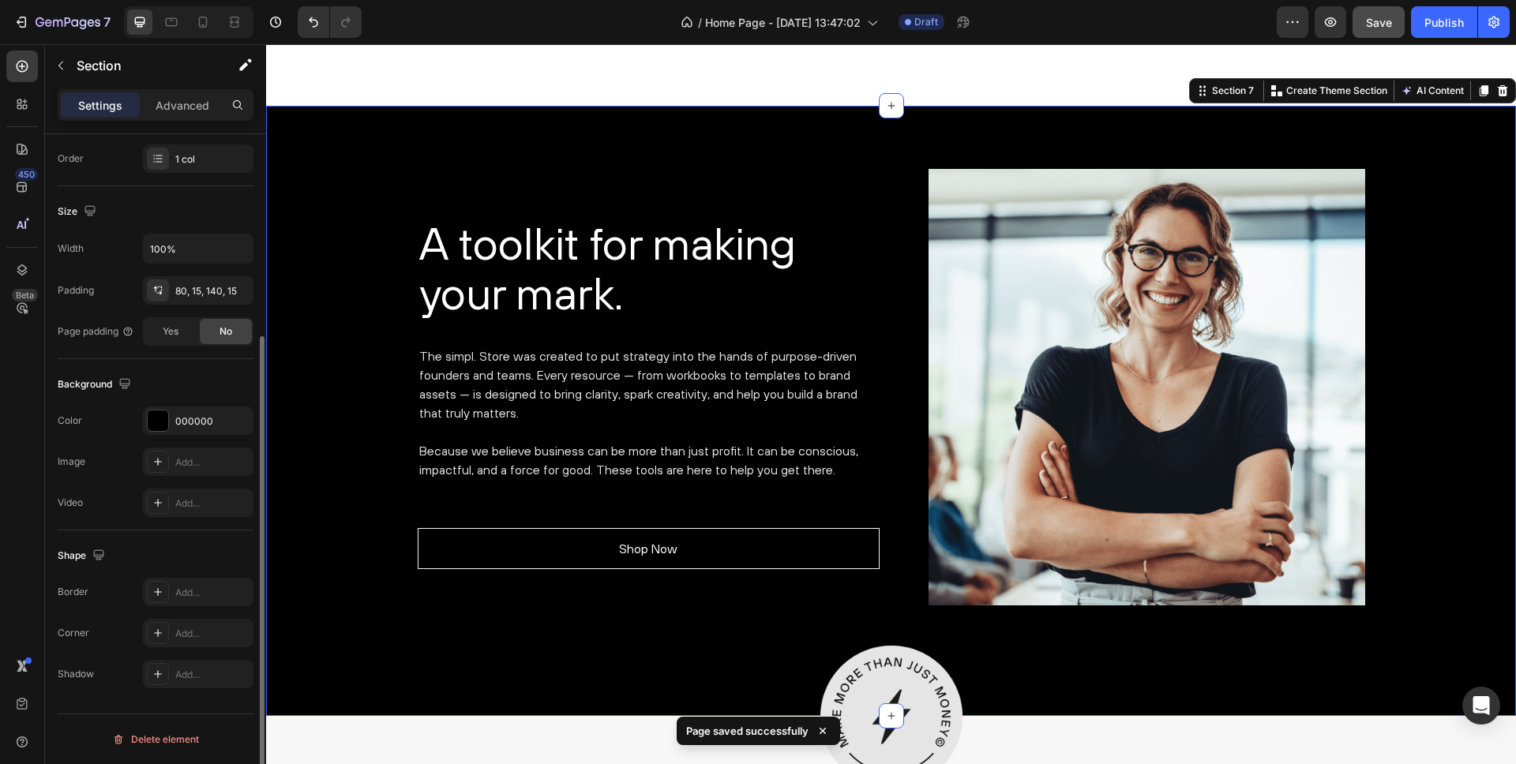
scroll to position [0, 0]
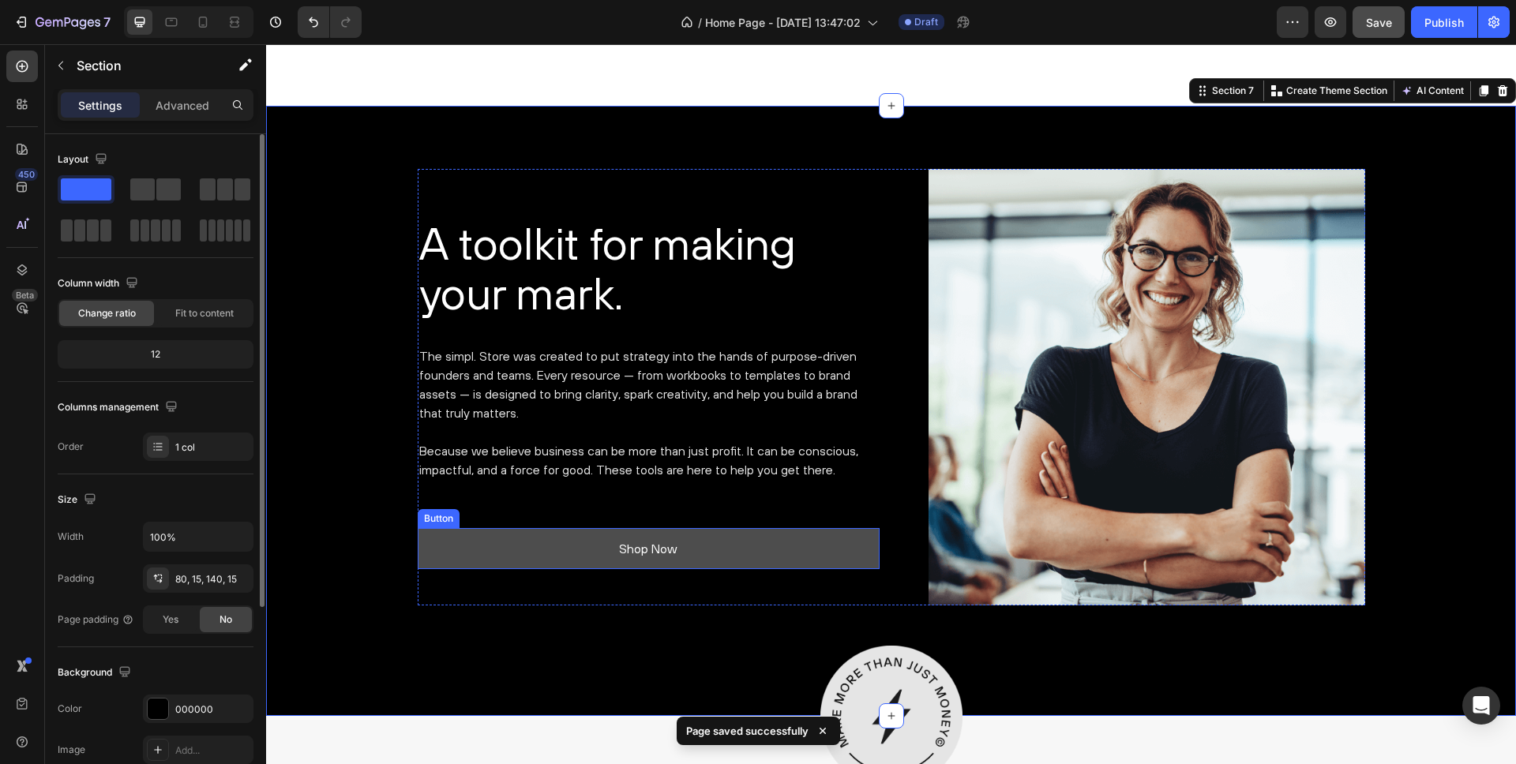
click at [434, 540] on link "Shop Now" at bounding box center [649, 549] width 462 height 42
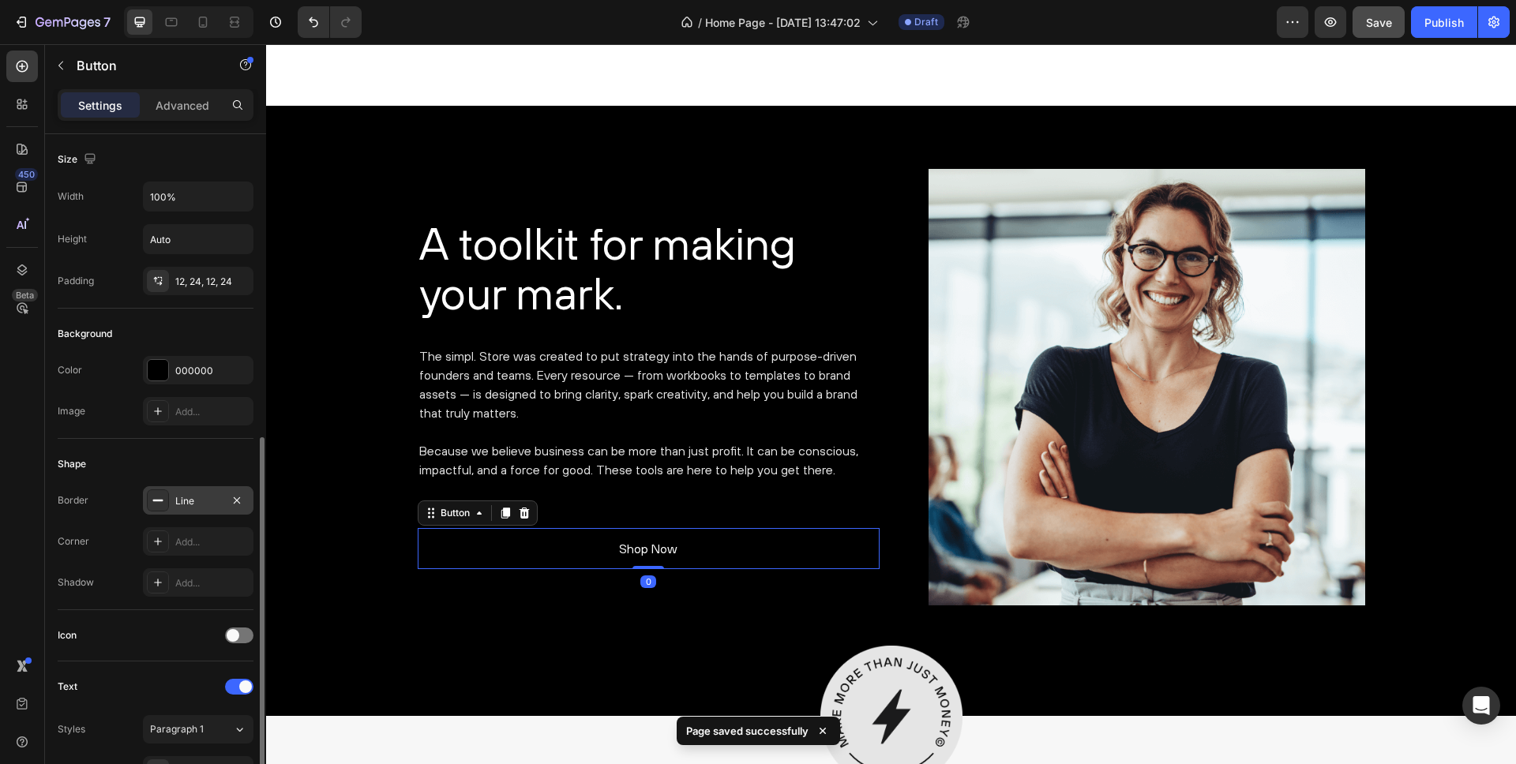
scroll to position [285, 0]
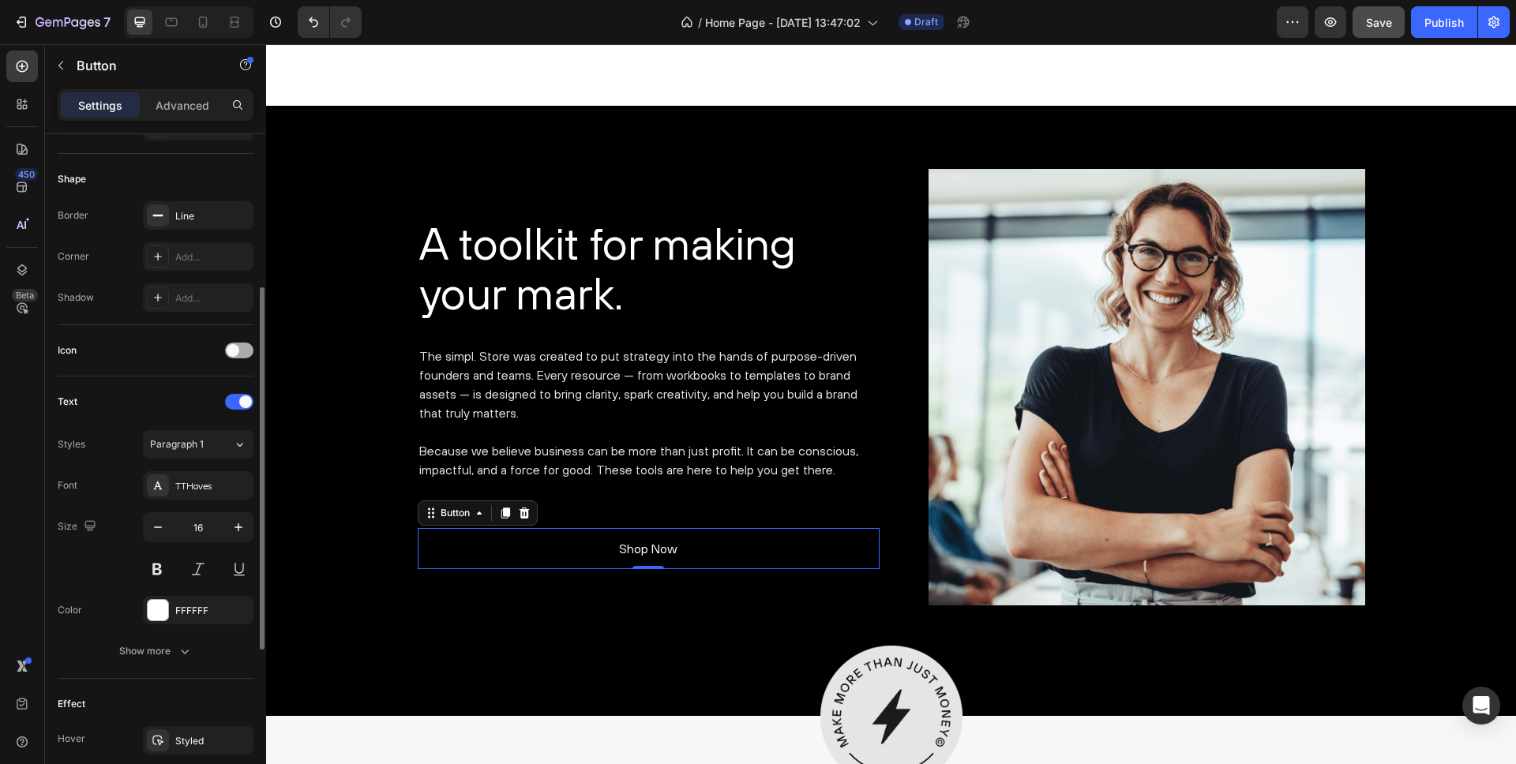
click at [234, 350] on span at bounding box center [233, 350] width 13 height 13
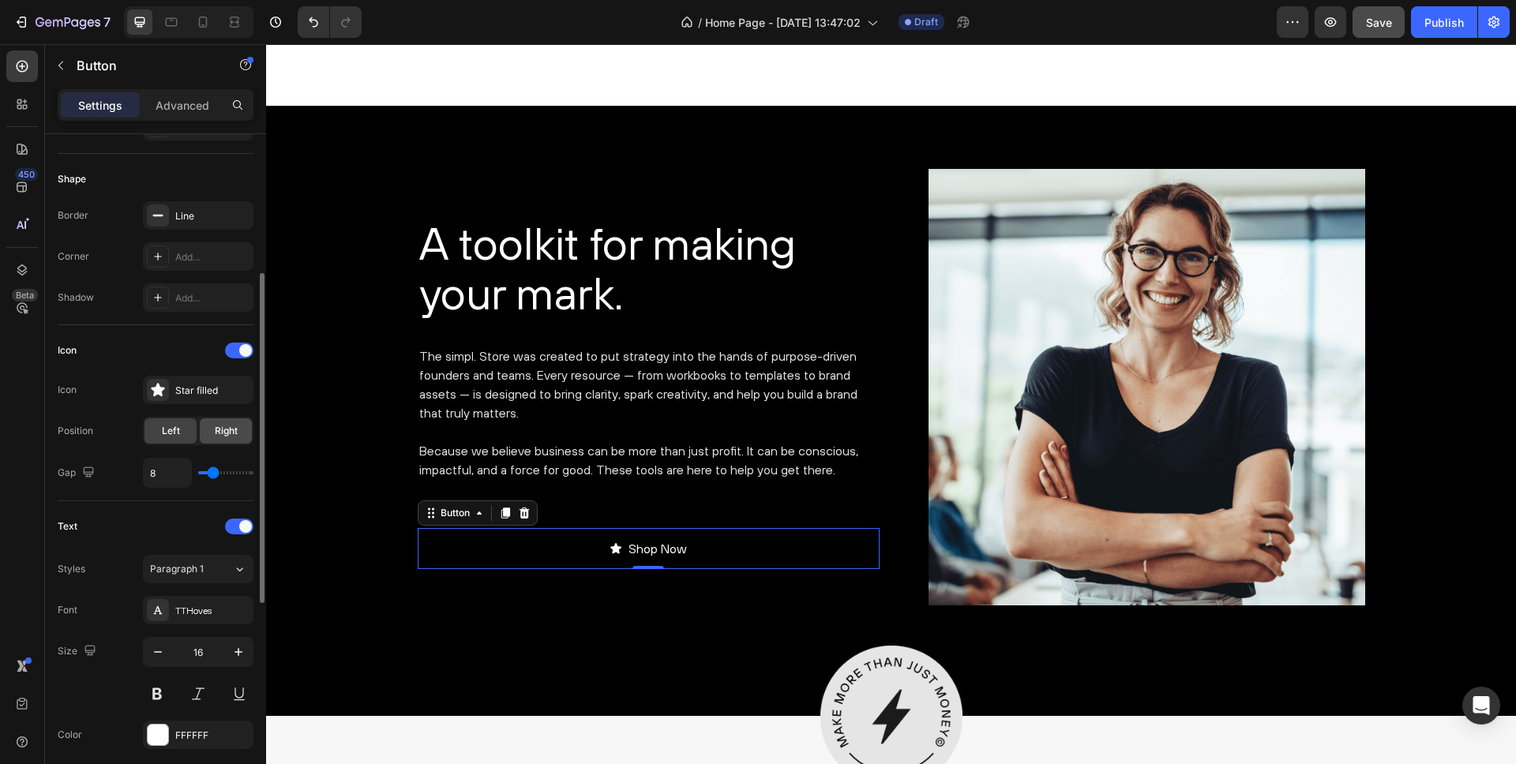
click at [226, 434] on span "Right" at bounding box center [226, 431] width 23 height 14
click at [163, 387] on icon at bounding box center [157, 389] width 13 height 13
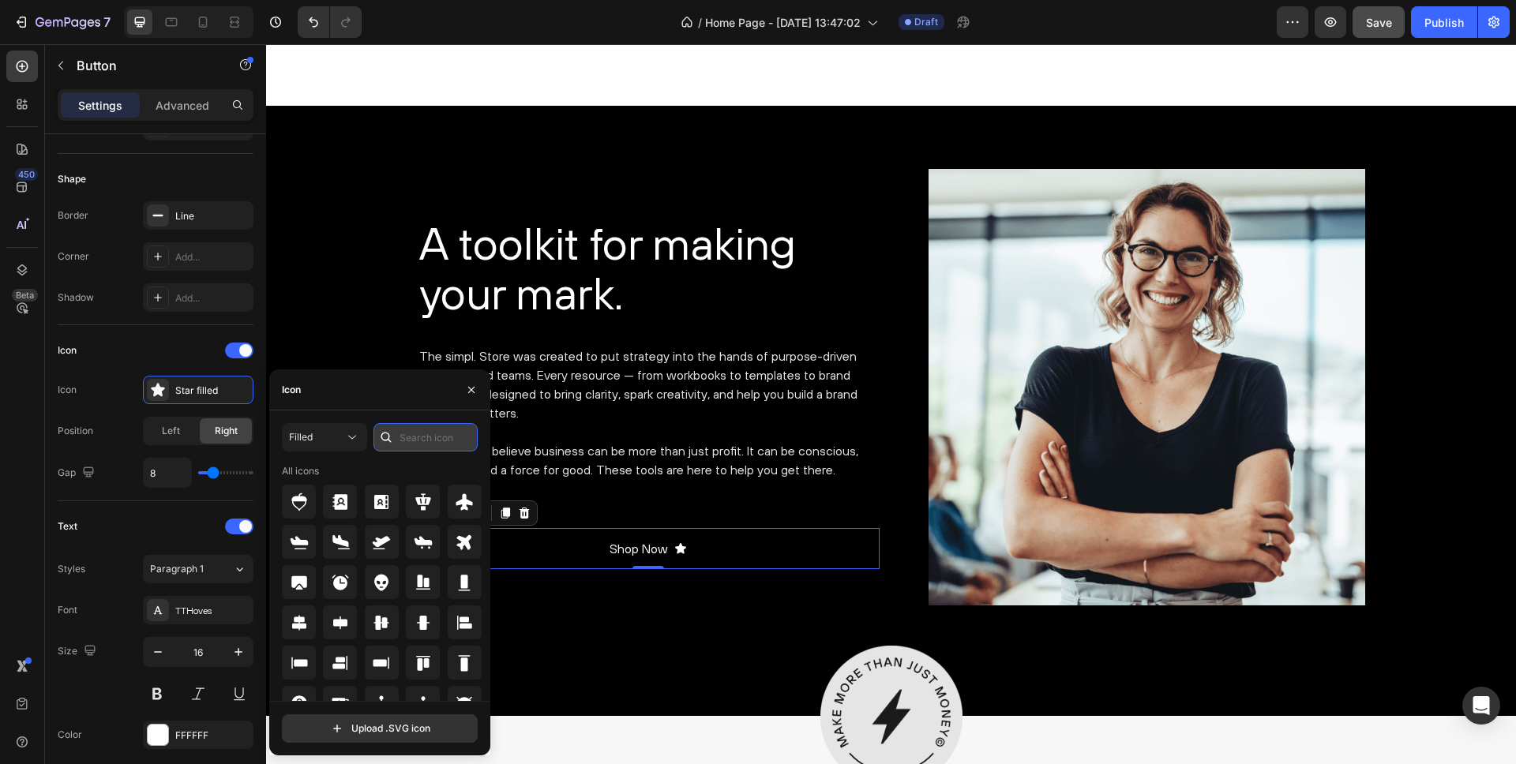
click at [413, 434] on input "text" at bounding box center [425, 437] width 104 height 28
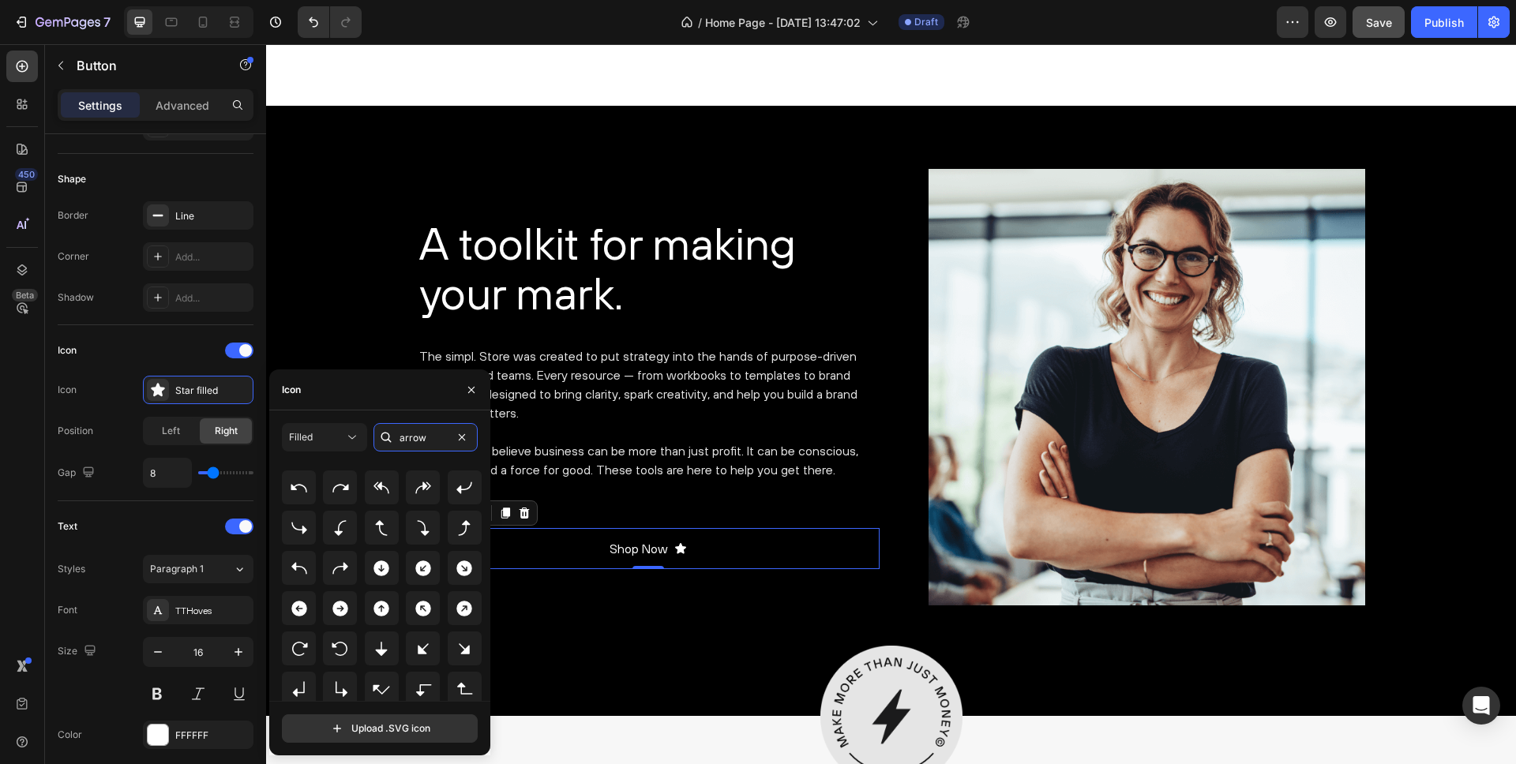
scroll to position [27, 0]
type input "arrow"
click at [341, 603] on icon at bounding box center [340, 607] width 16 height 16
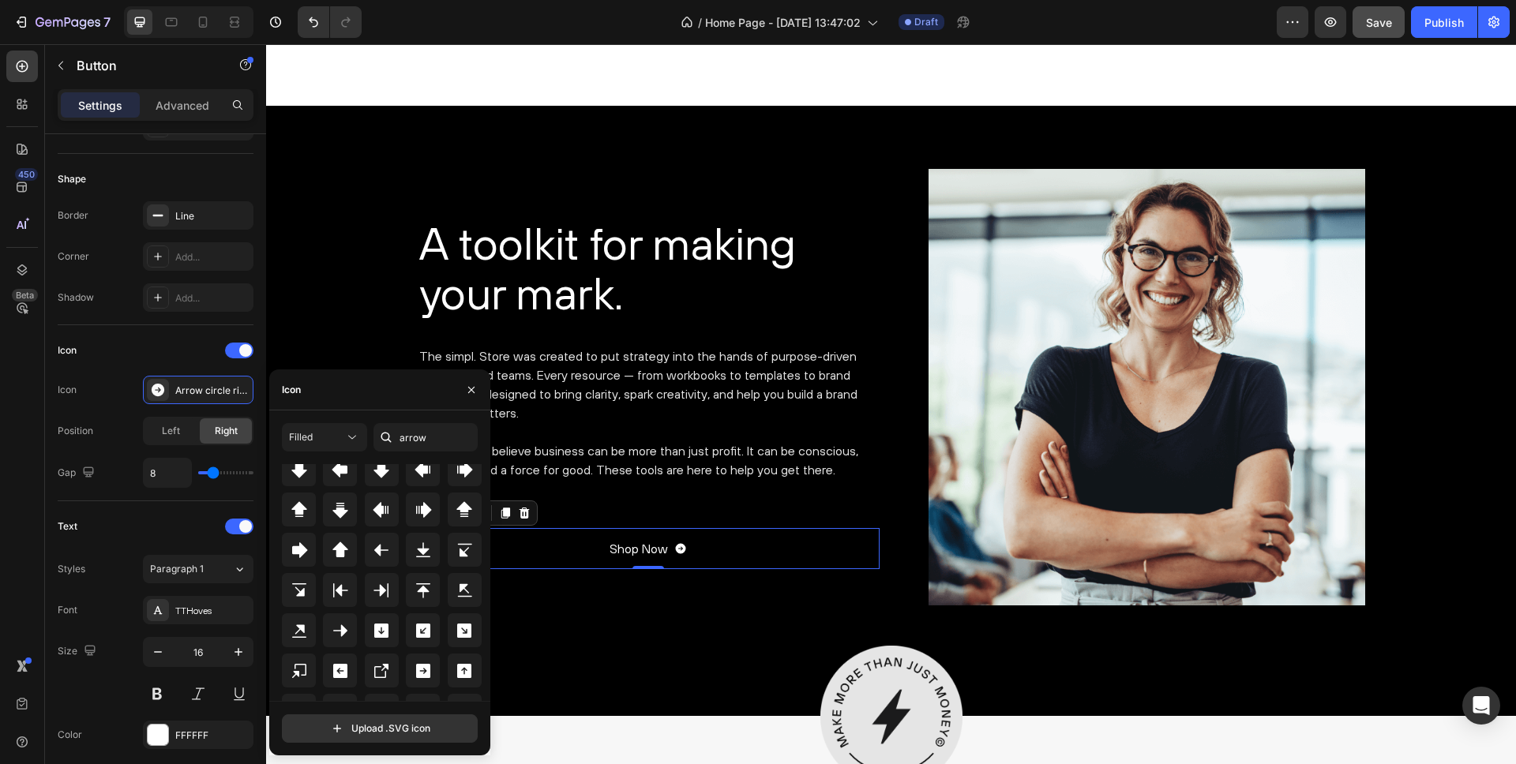
scroll to position [290, 0]
click at [336, 622] on icon at bounding box center [340, 630] width 19 height 19
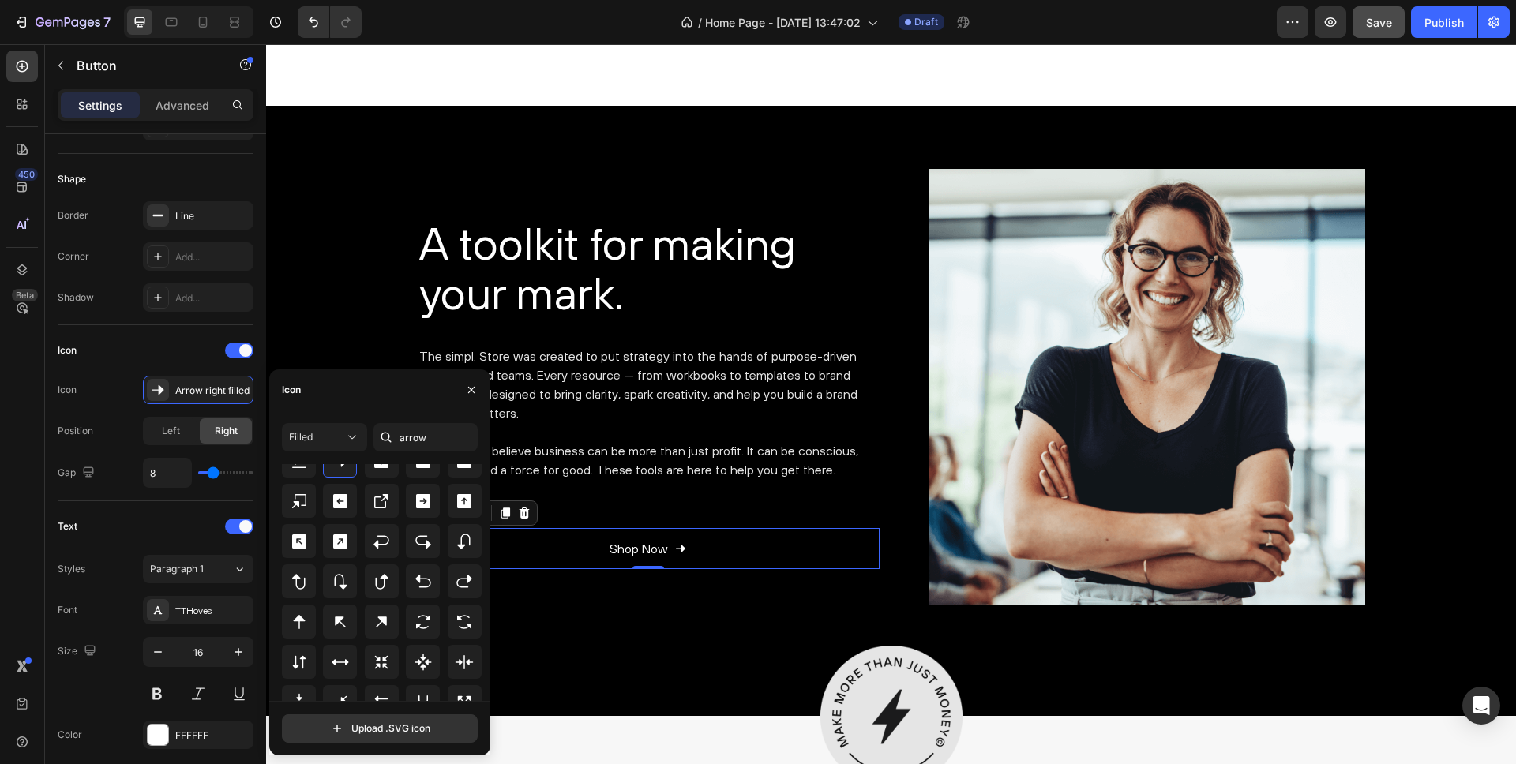
scroll to position [438, 0]
click at [415, 487] on icon at bounding box center [423, 496] width 19 height 19
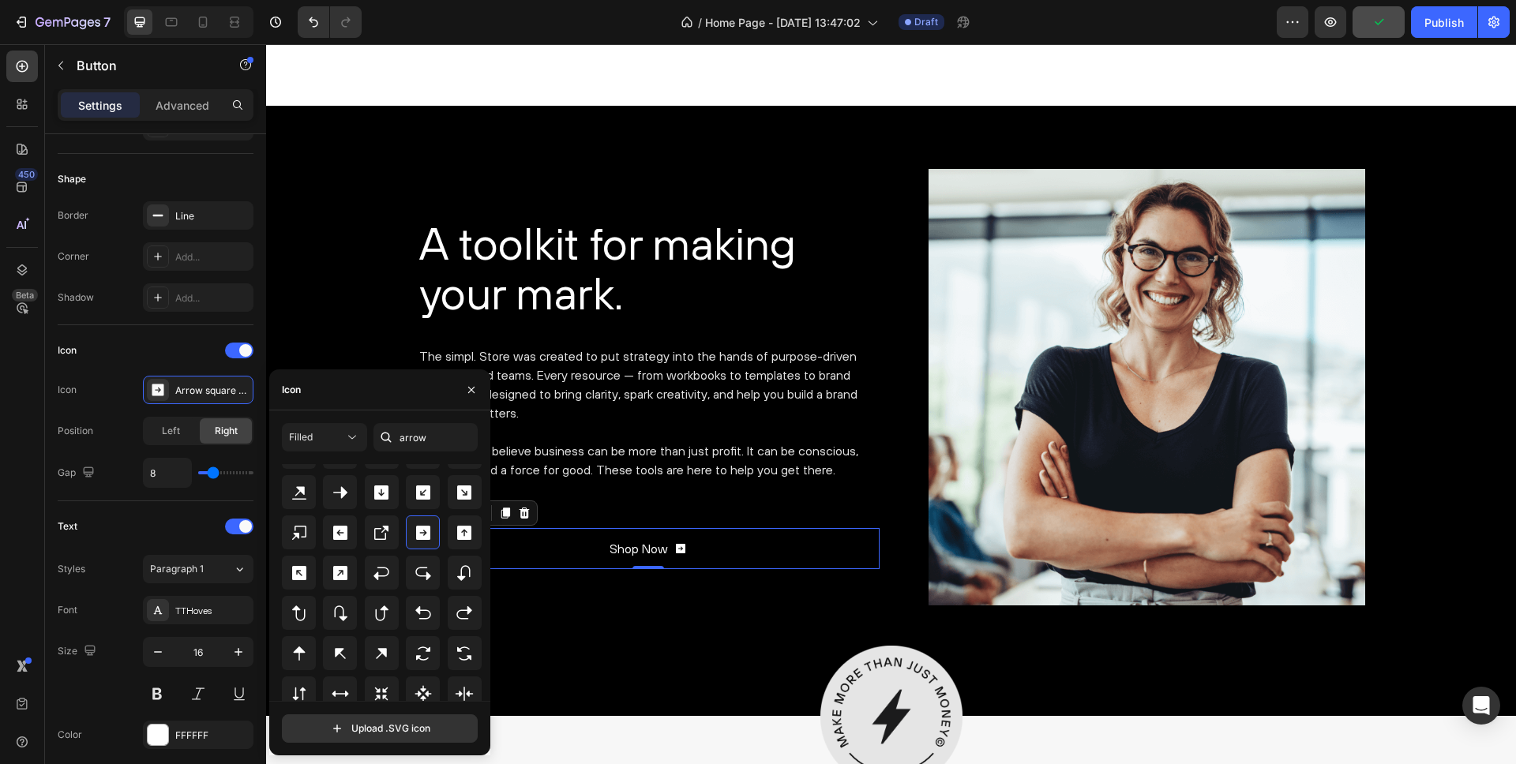
scroll to position [394, 0]
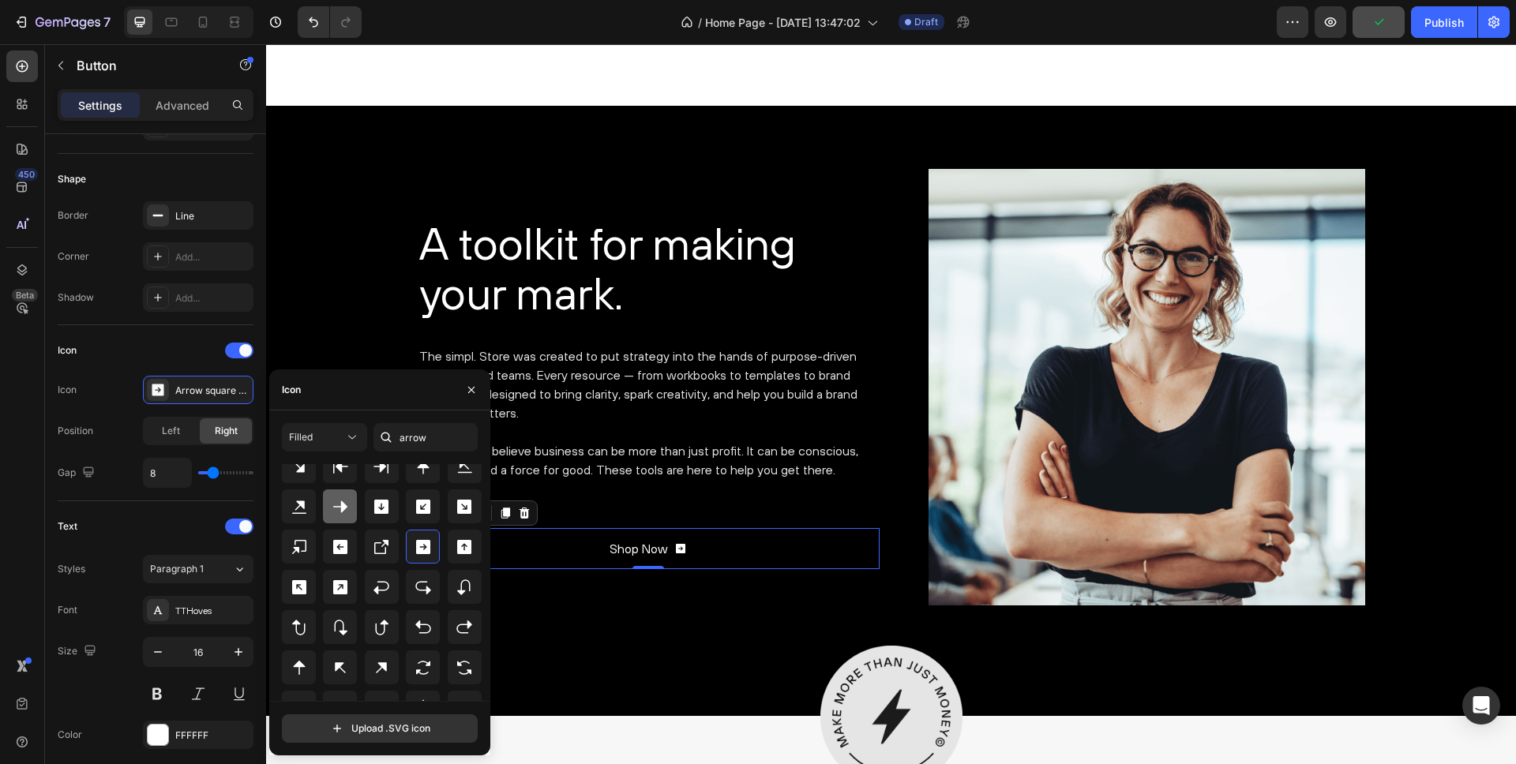
click at [339, 503] on icon at bounding box center [340, 506] width 19 height 19
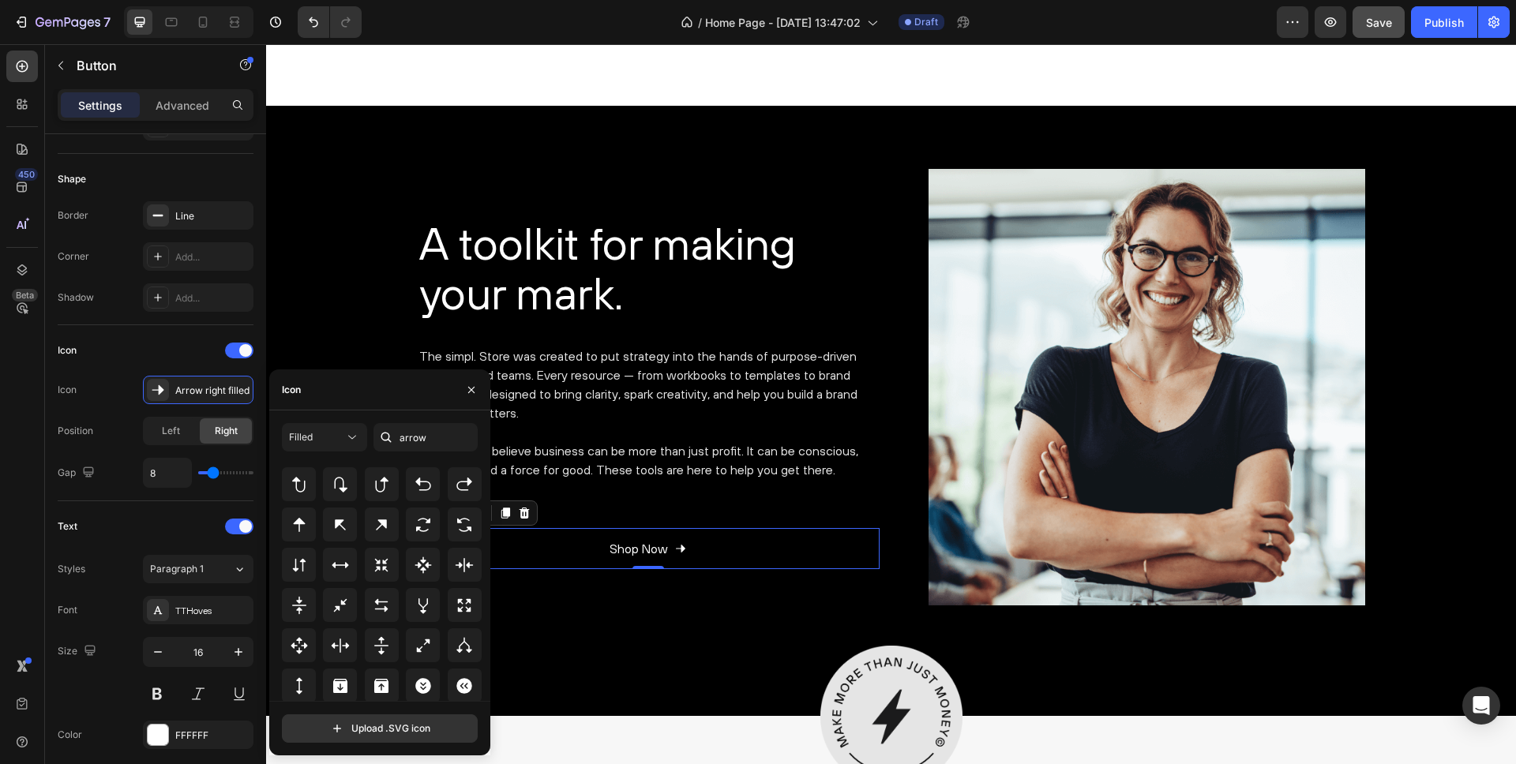
scroll to position [513, 0]
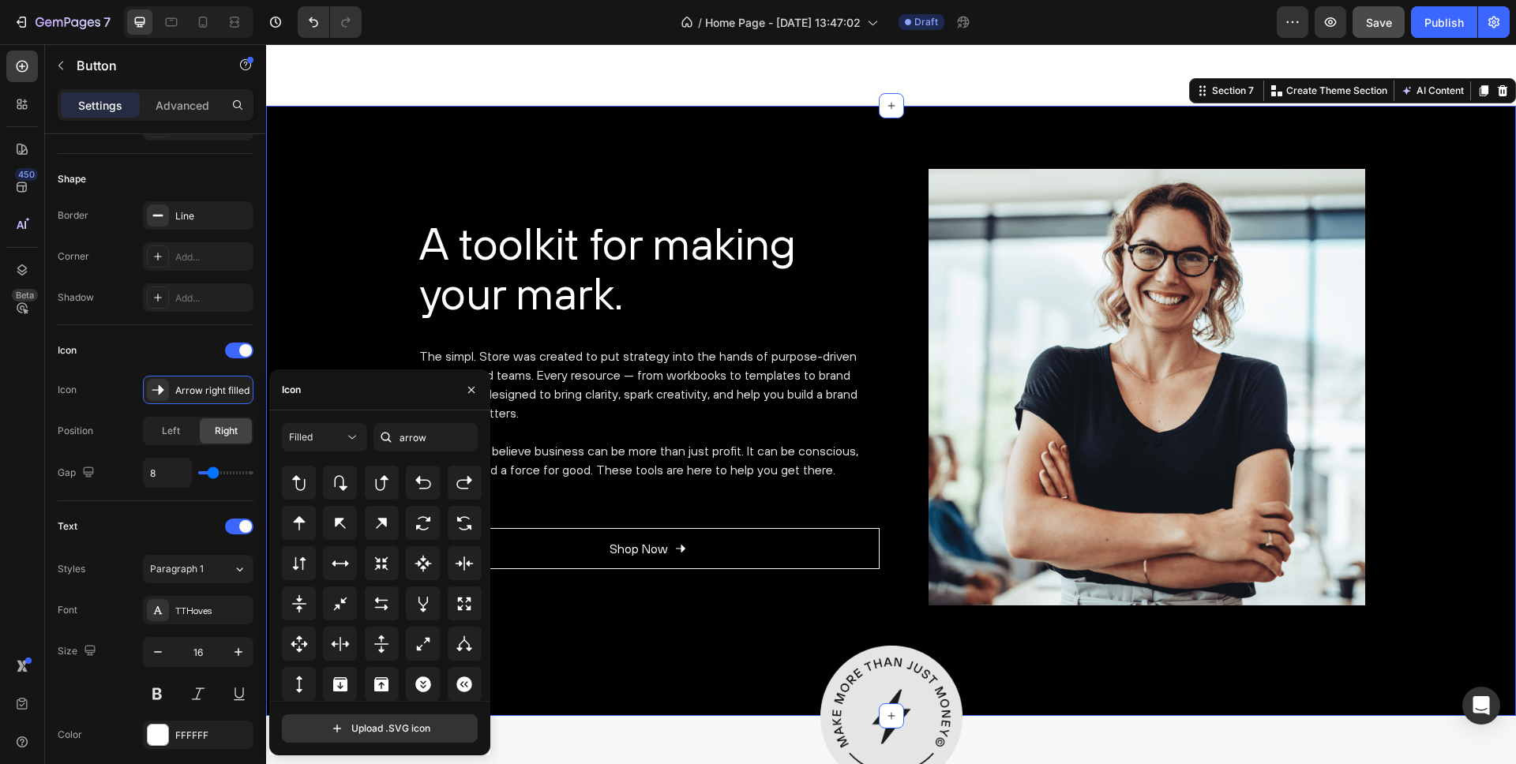
click at [575, 615] on div "A toolkit for making your mark. Heading The simpl. Store was created to put str…" at bounding box center [891, 411] width 1250 height 610
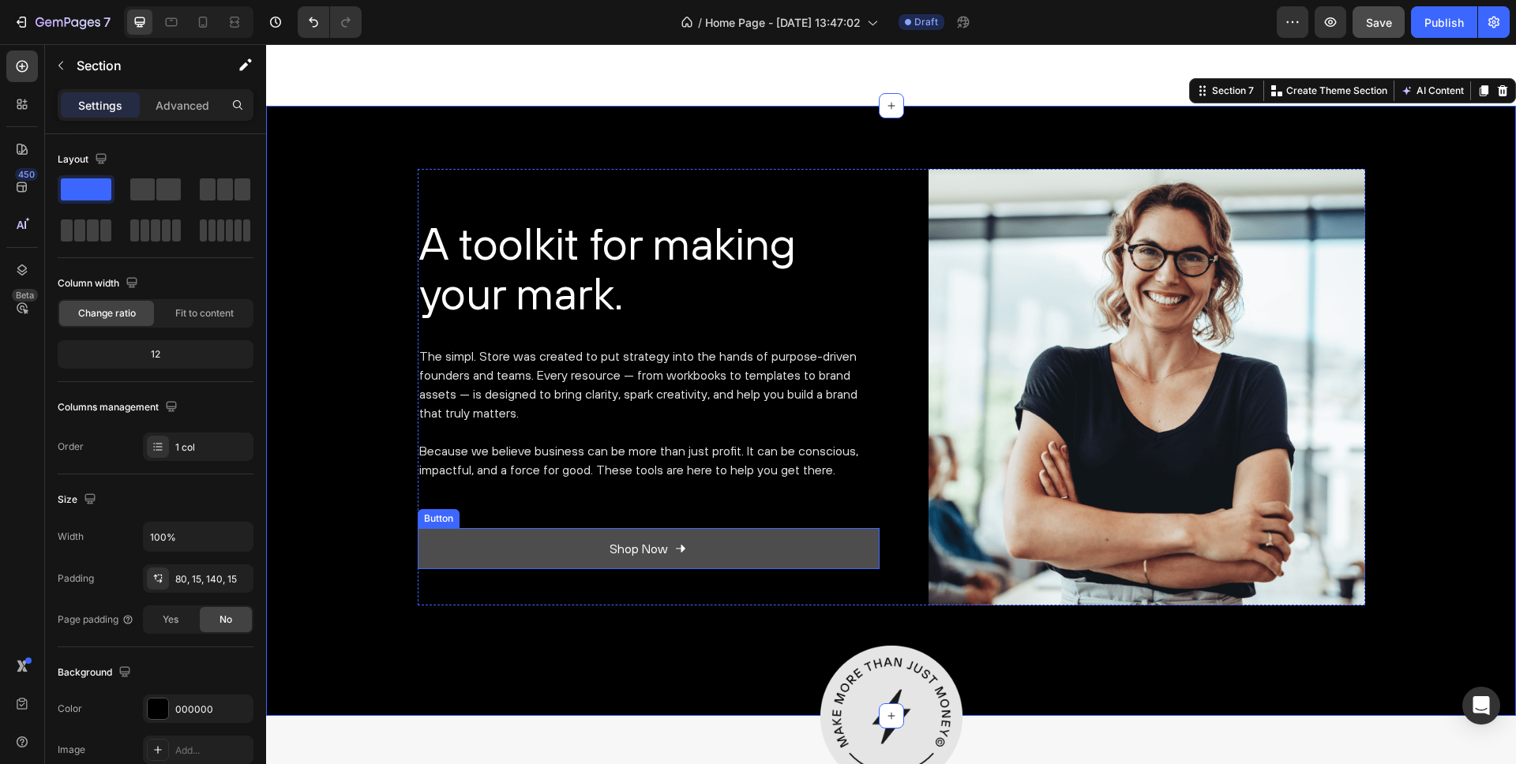
click at [684, 565] on link "Shop Now" at bounding box center [649, 549] width 462 height 42
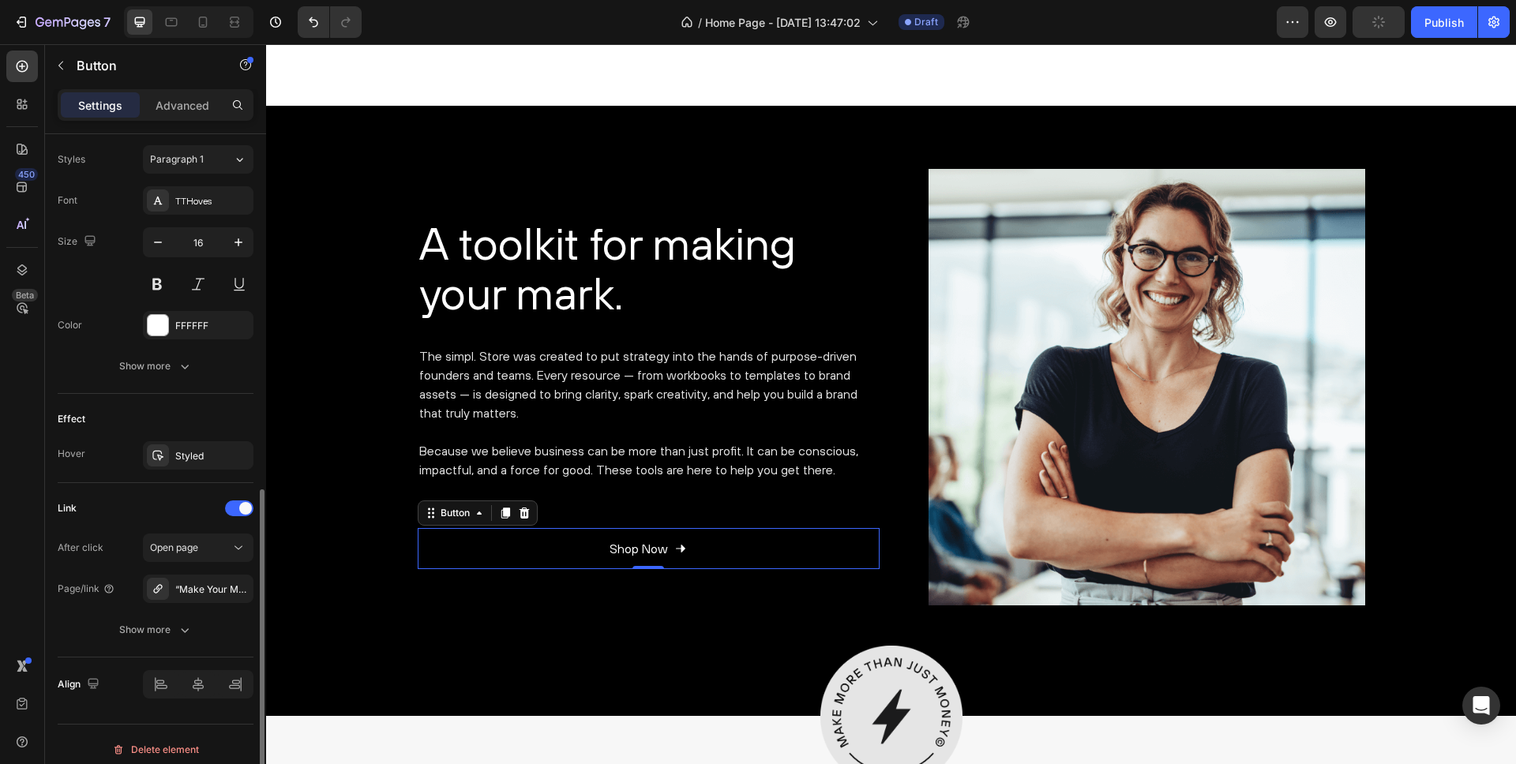
scroll to position [705, 0]
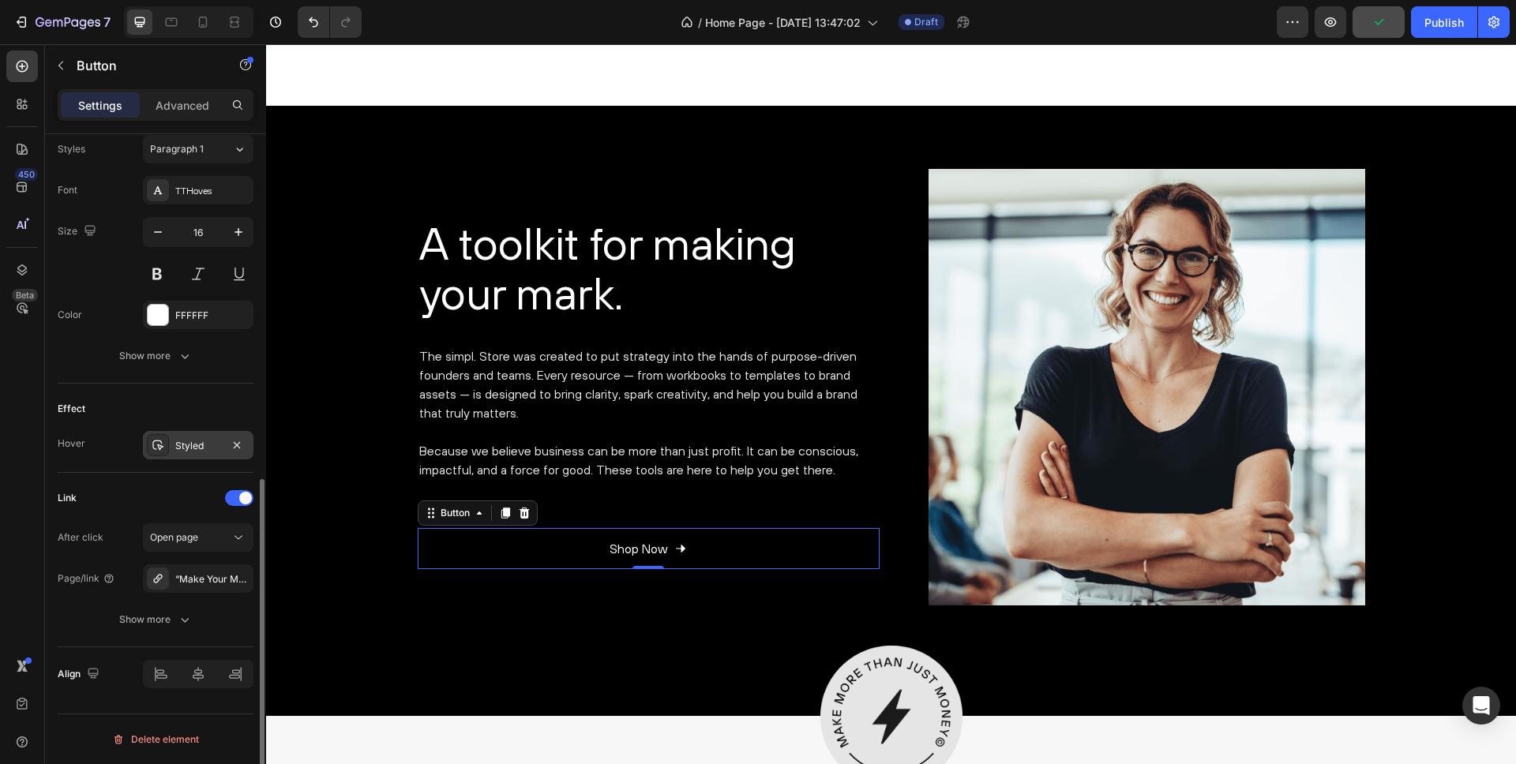
click at [194, 445] on div "Styled" at bounding box center [198, 446] width 46 height 14
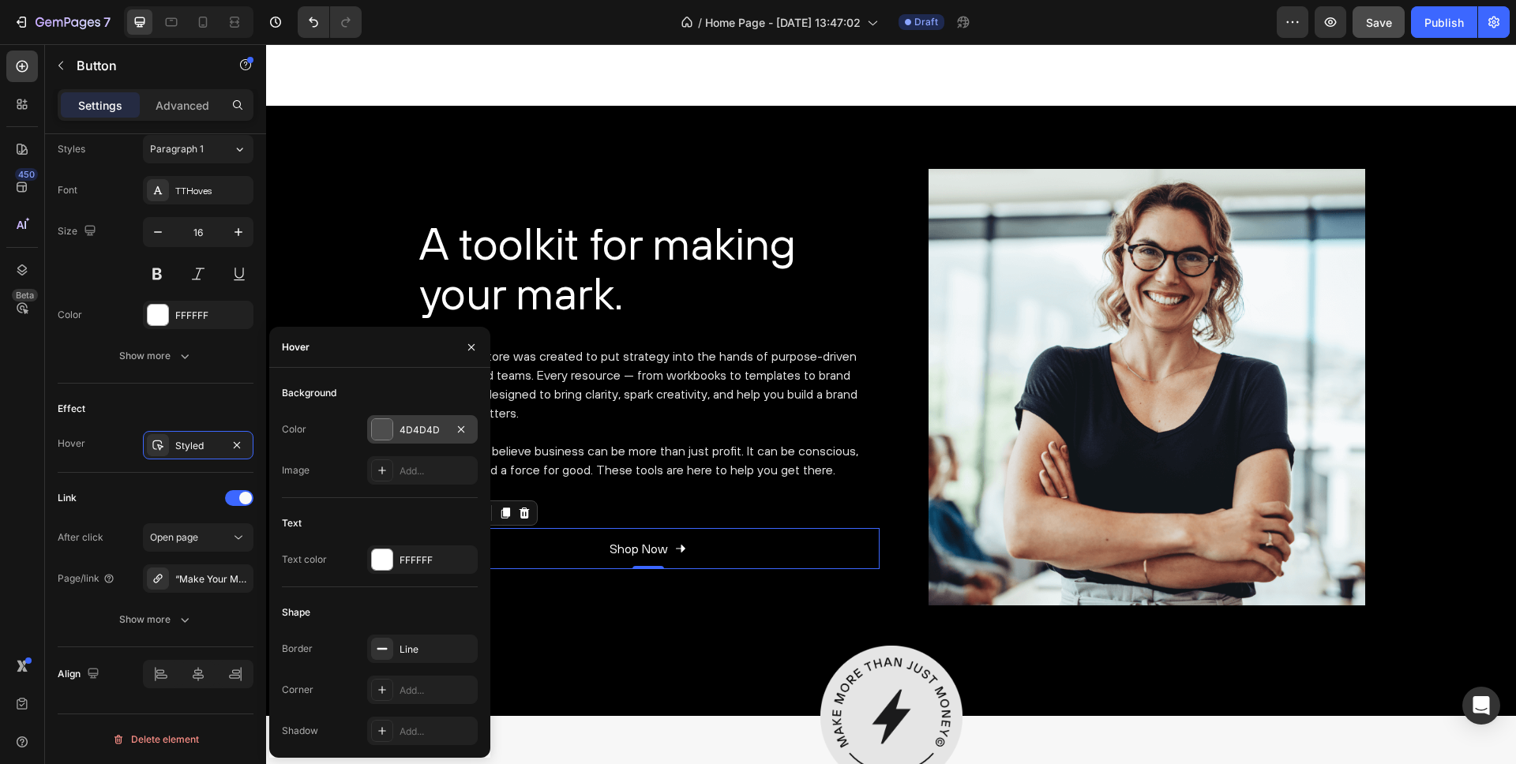
click at [381, 427] on div at bounding box center [382, 429] width 21 height 21
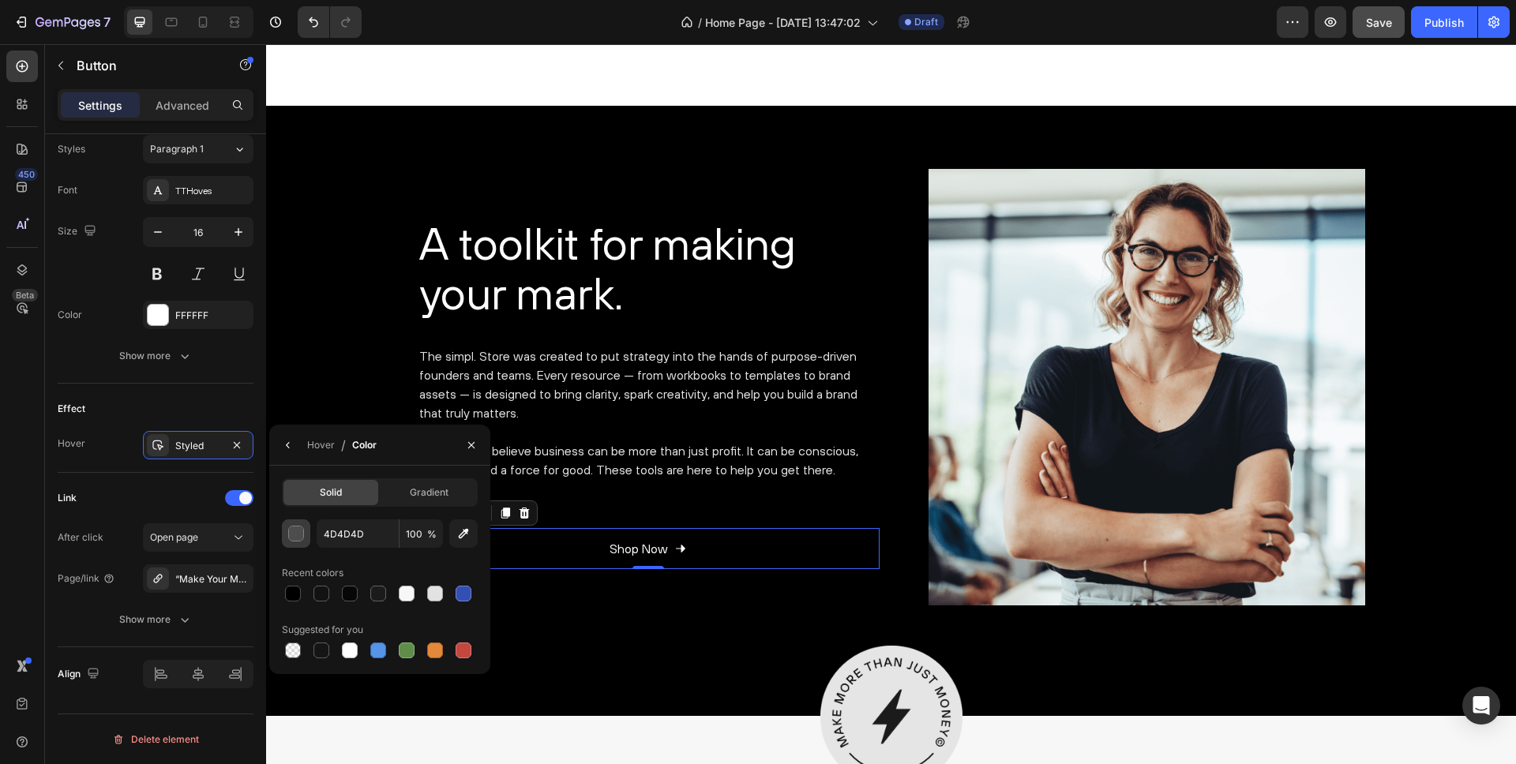
click at [289, 532] on div "button" at bounding box center [297, 535] width 16 height 16
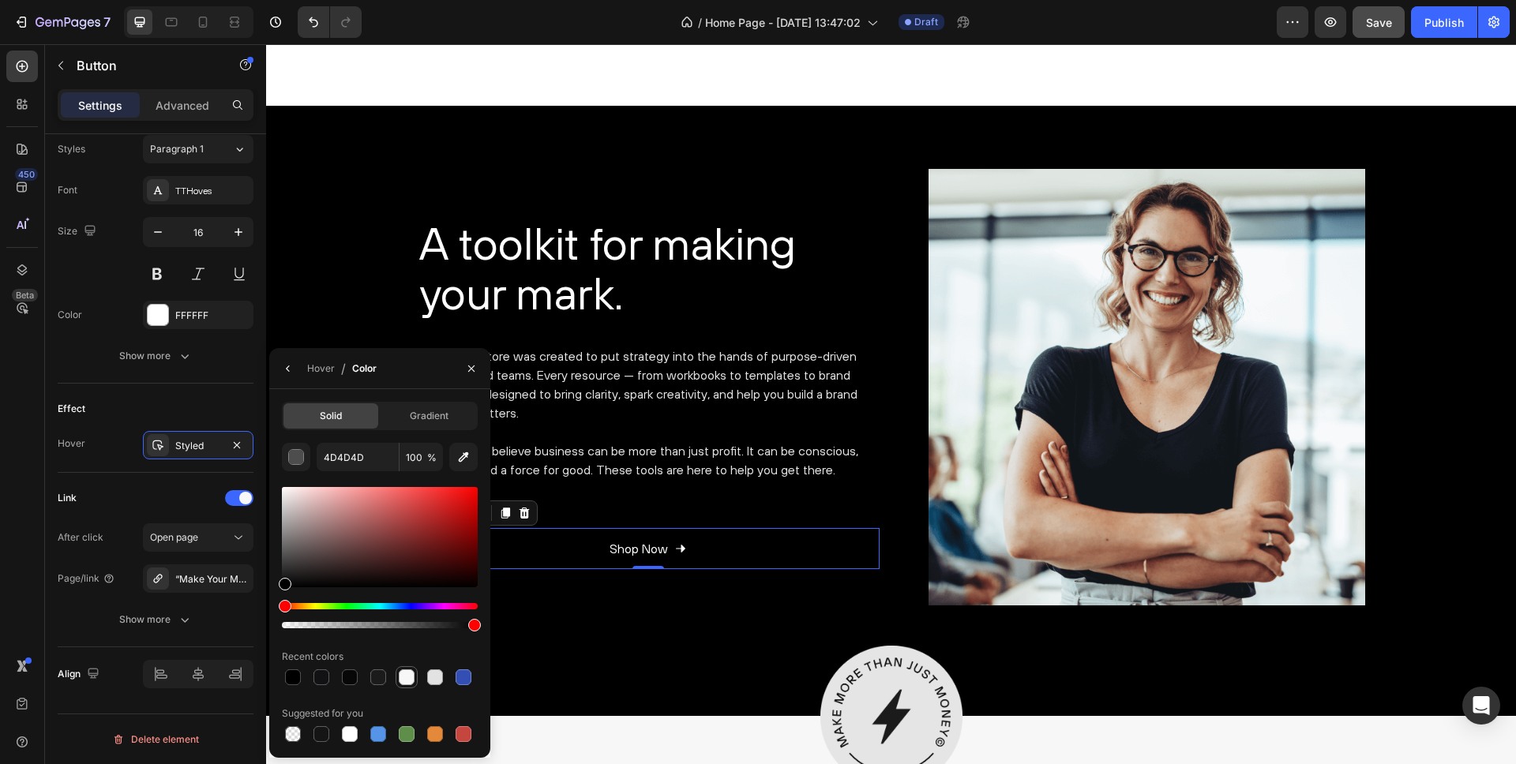
click at [402, 673] on div at bounding box center [407, 678] width 16 height 16
type input "F7F7F7"
click at [413, 461] on input "100" at bounding box center [421, 457] width 43 height 28
type input "20"
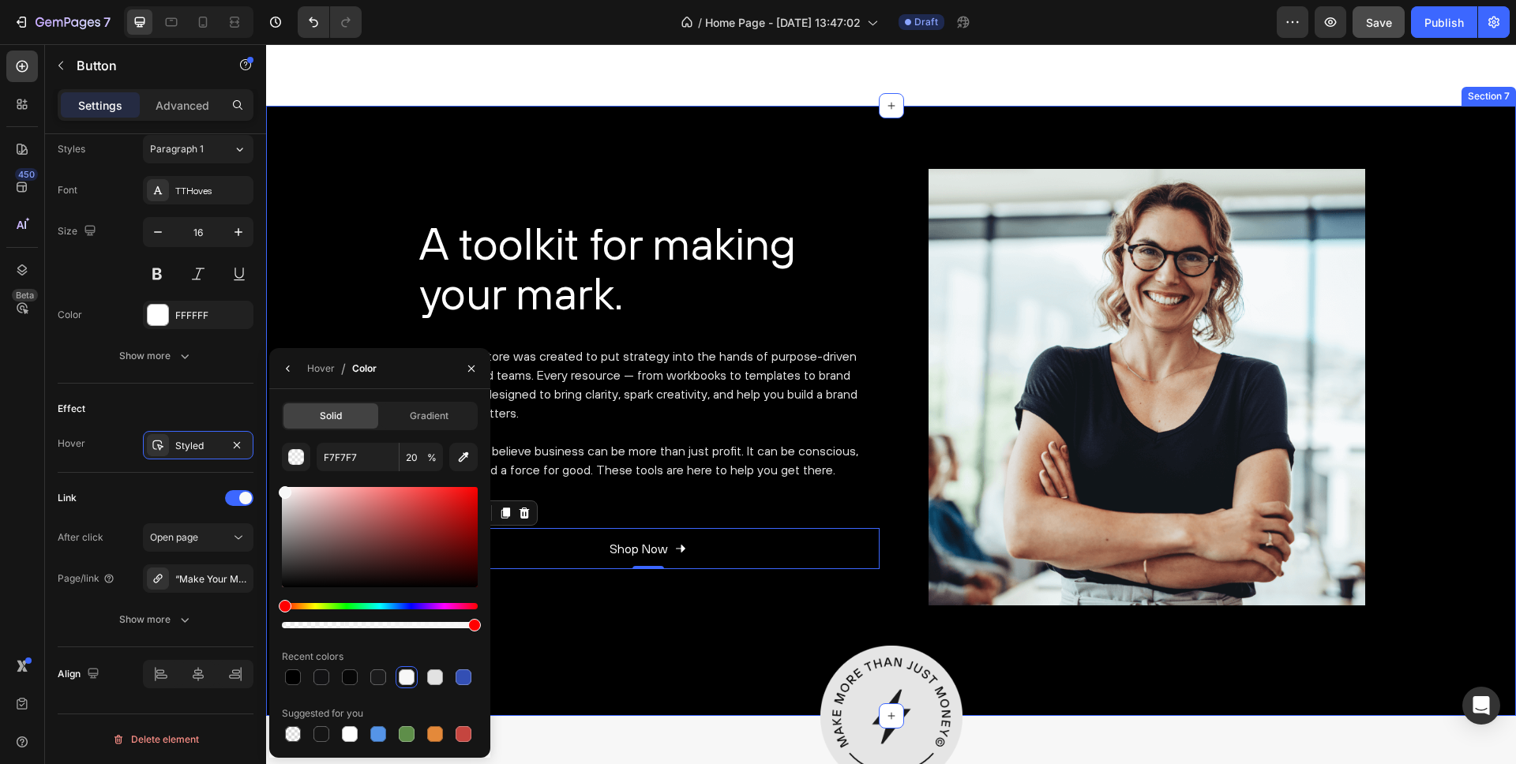
click at [406, 205] on div "A toolkit for making your mark. Heading The simpl. Store was created to put str…" at bounding box center [891, 387] width 1226 height 437
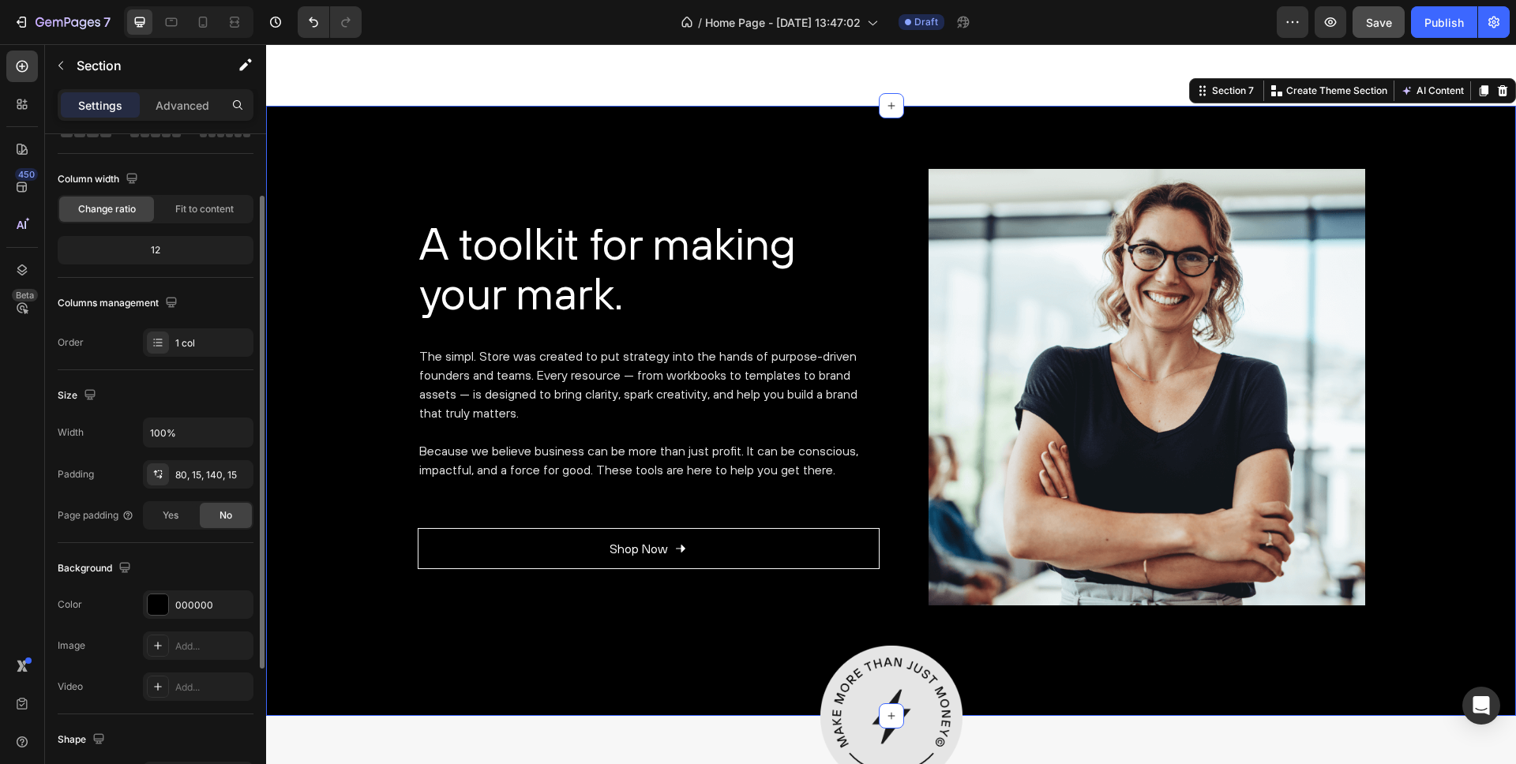
scroll to position [0, 0]
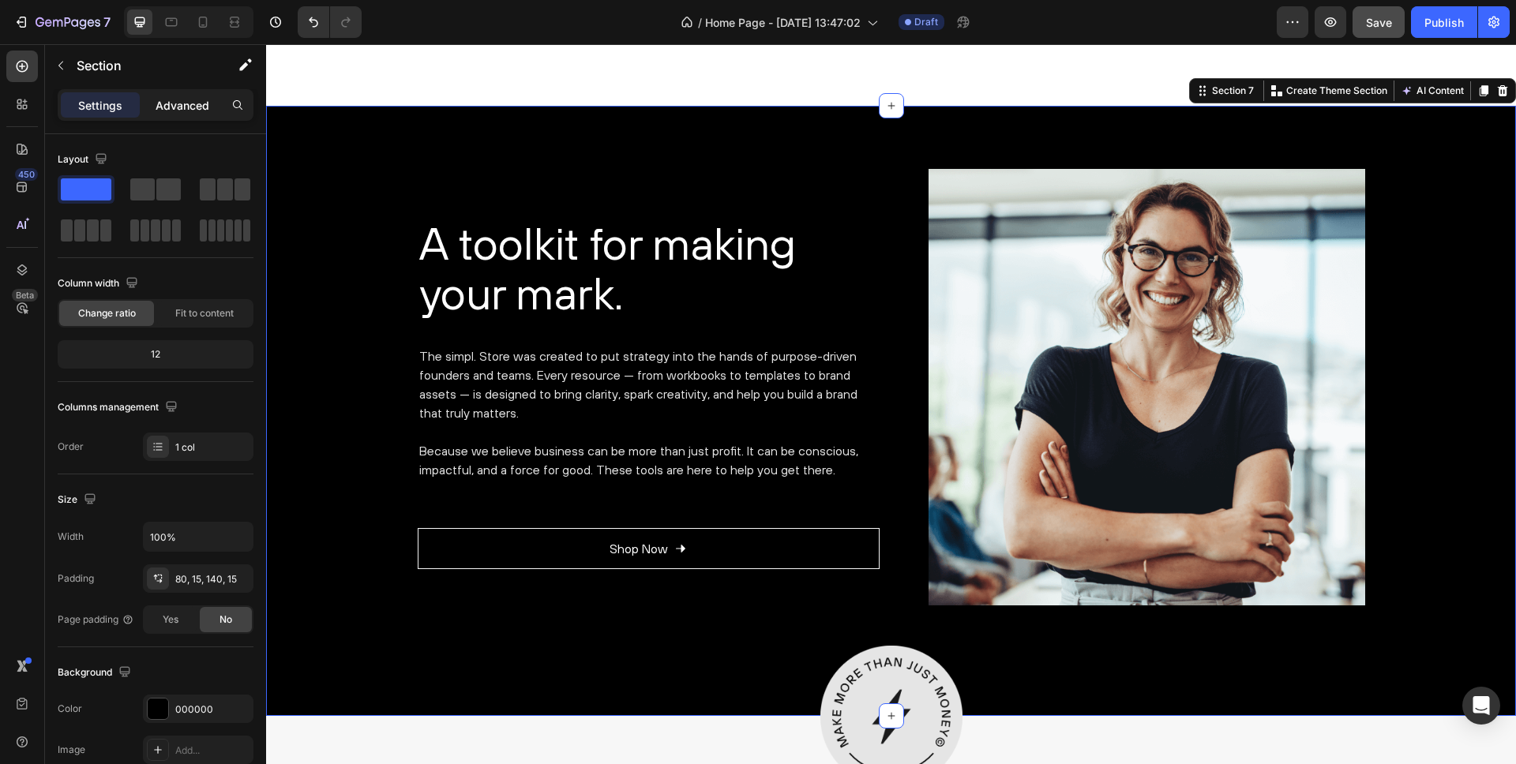
click at [179, 103] on p "Advanced" at bounding box center [183, 105] width 54 height 17
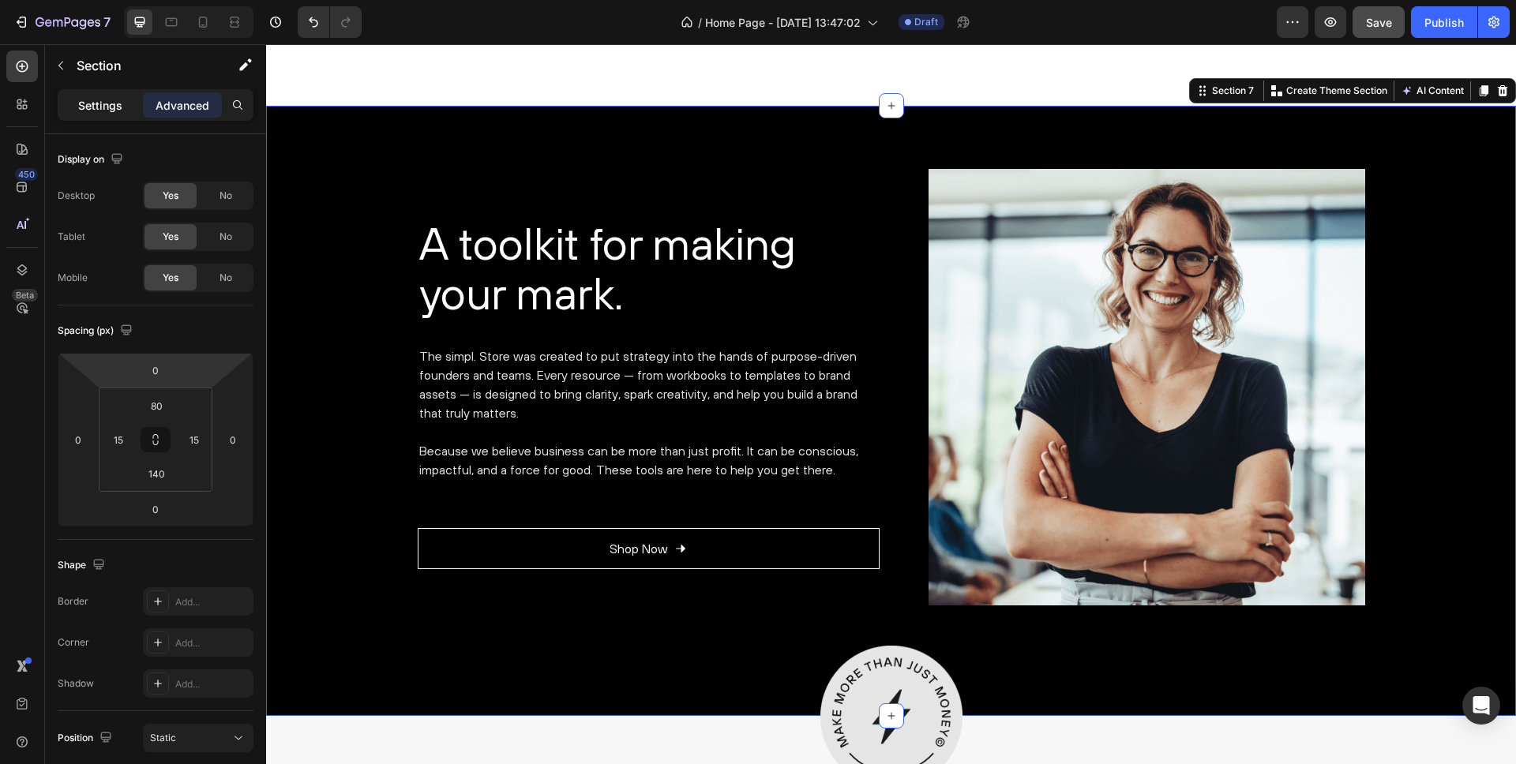
click at [93, 97] on p "Settings" at bounding box center [100, 105] width 44 height 17
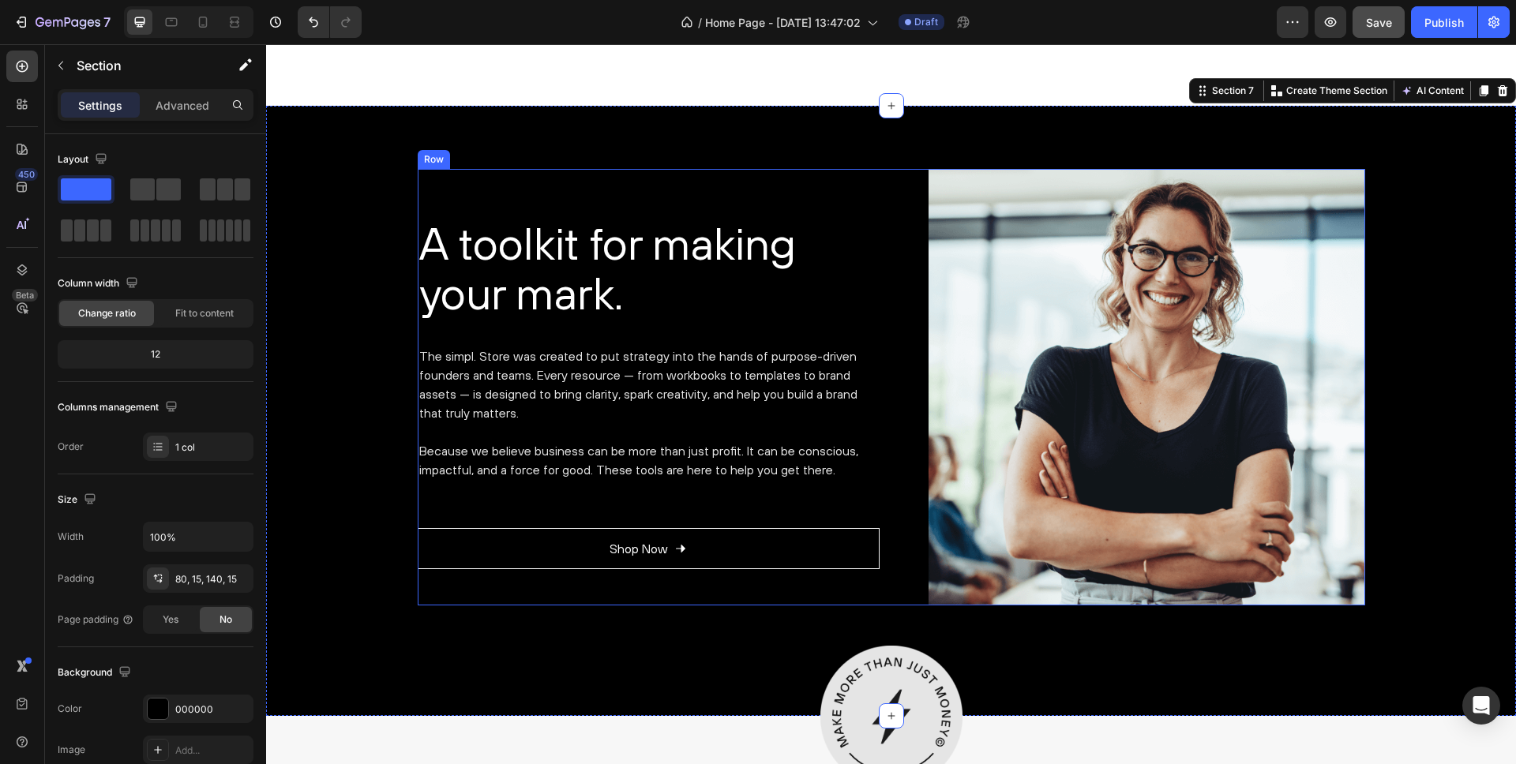
click at [495, 584] on div "A toolkit for making your mark. Heading The simpl. Store was created to put str…" at bounding box center [649, 387] width 462 height 437
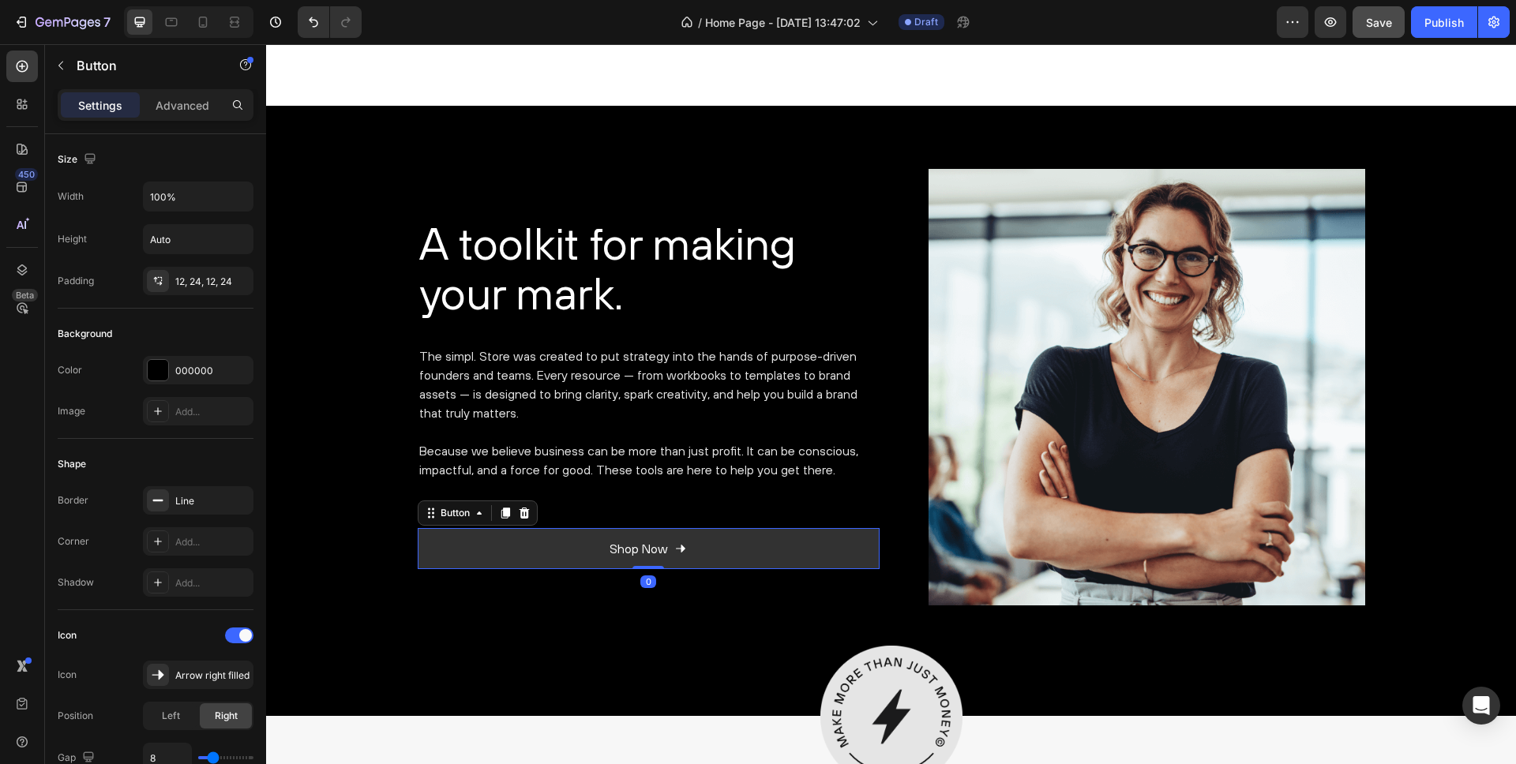
click at [486, 553] on link "Shop Now" at bounding box center [649, 549] width 462 height 42
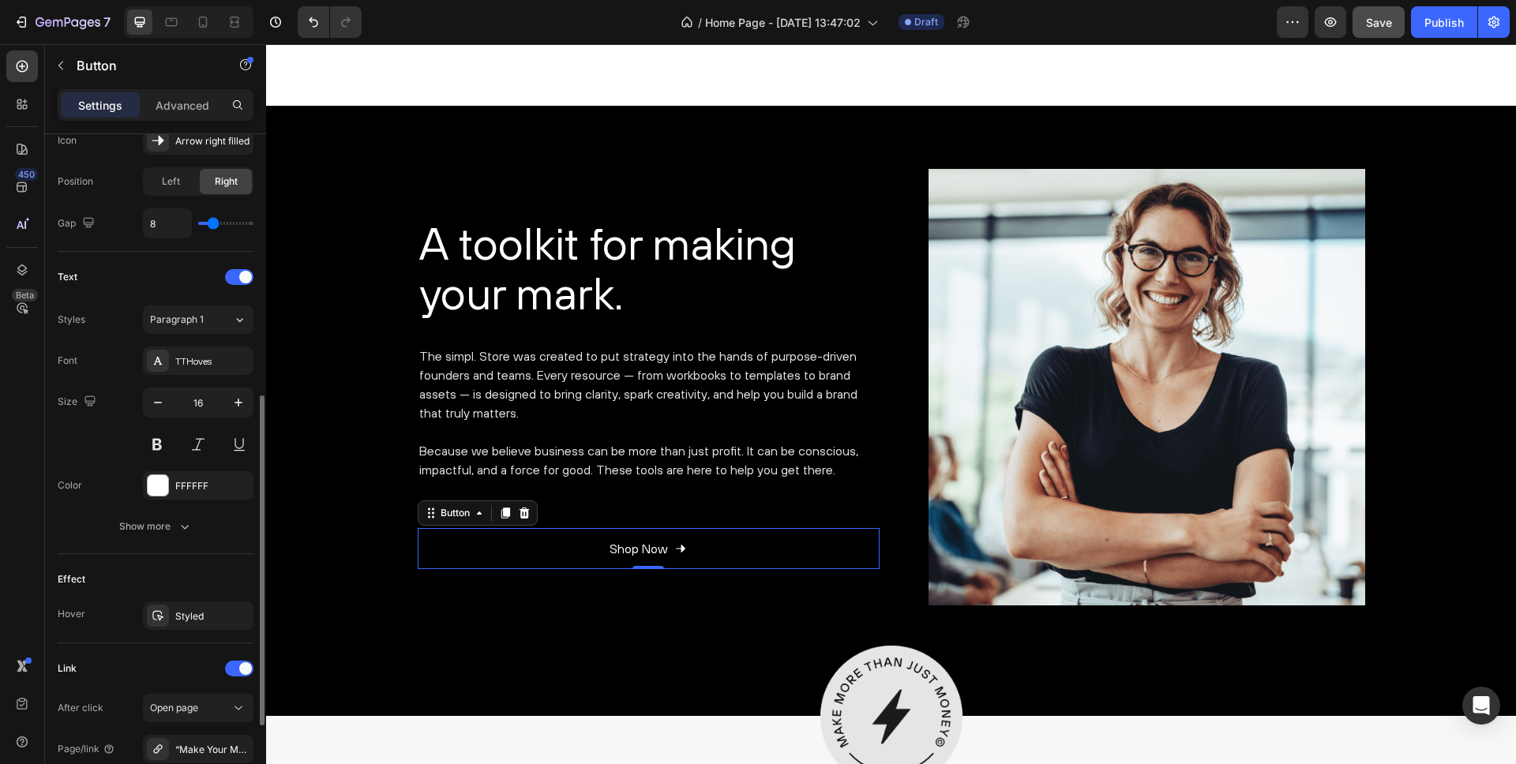
scroll to position [537, 0]
click at [144, 522] on div "Show more" at bounding box center [155, 524] width 73 height 16
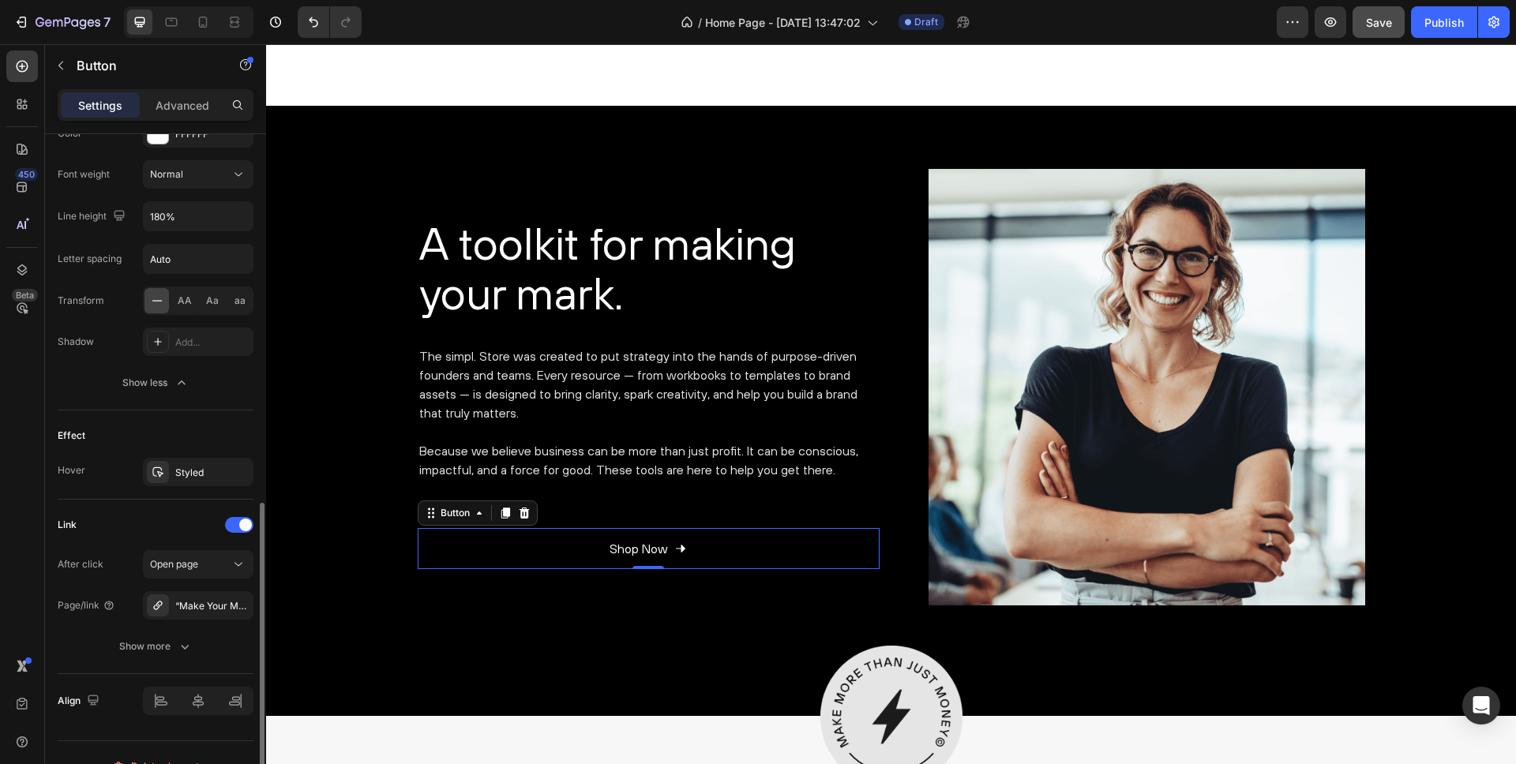
scroll to position [891, 0]
click at [190, 470] on div "Styled" at bounding box center [198, 469] width 46 height 14
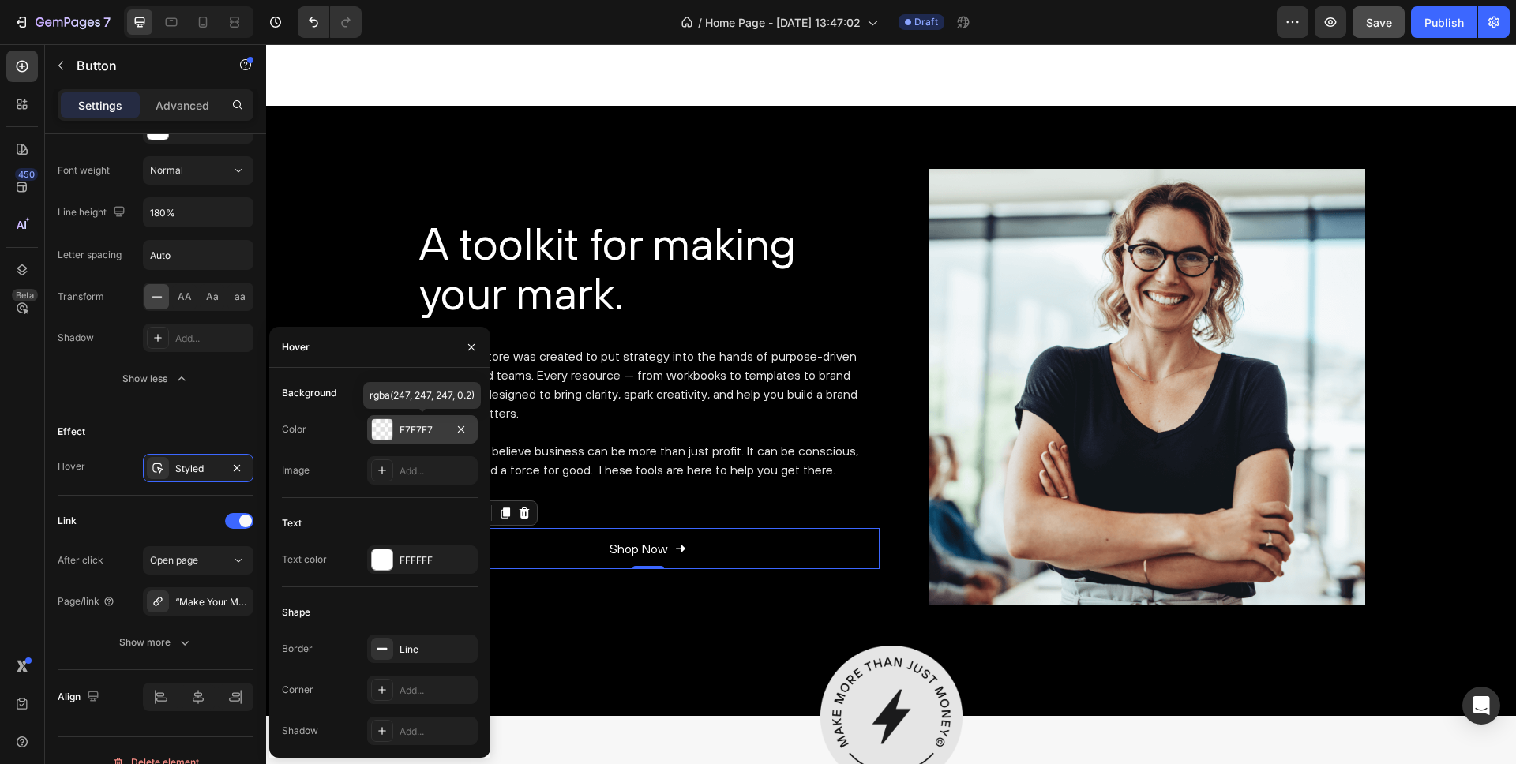
click at [382, 426] on div at bounding box center [382, 429] width 21 height 21
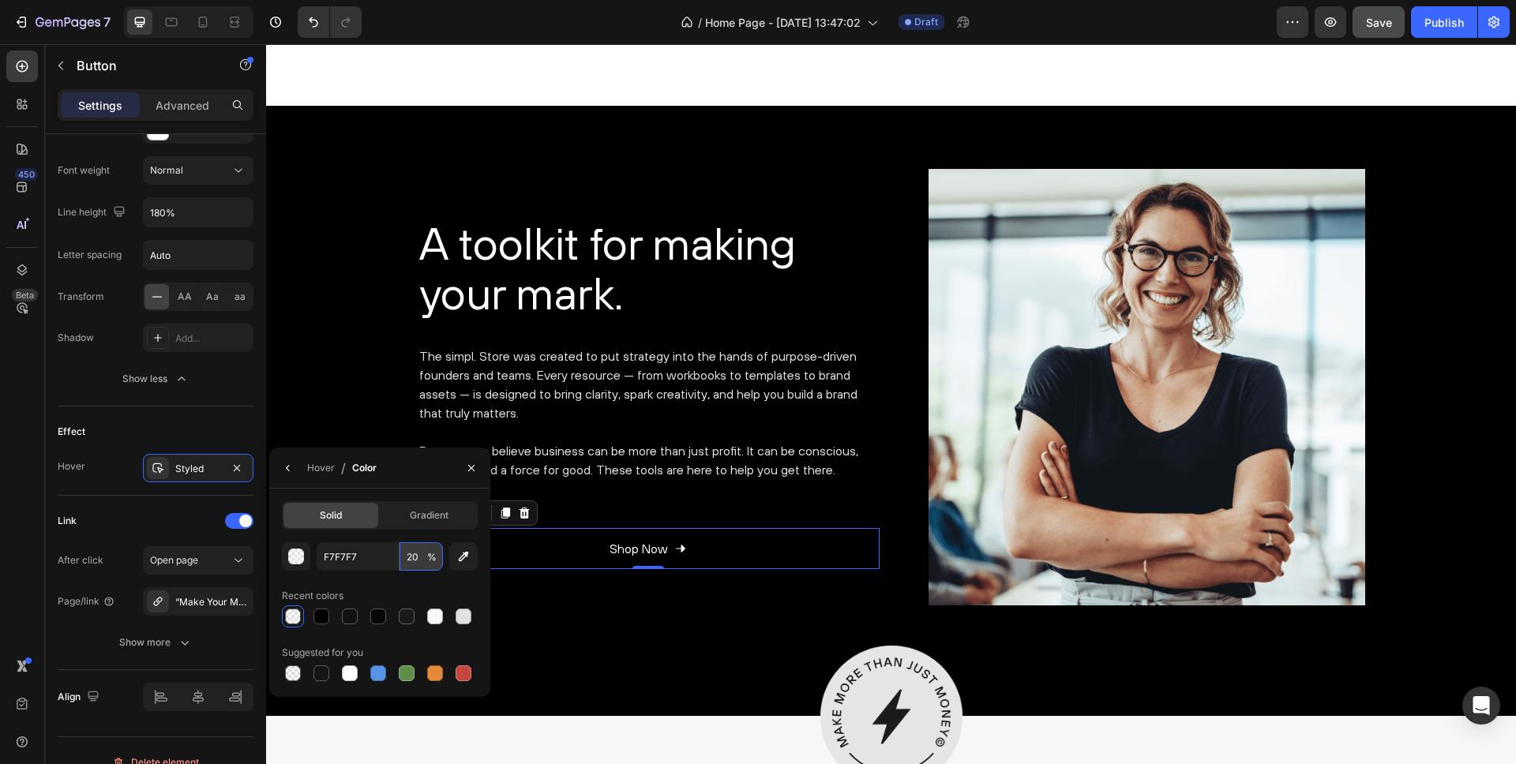
click at [409, 556] on input "20" at bounding box center [421, 556] width 43 height 28
click at [400, 599] on div "Recent colors" at bounding box center [380, 596] width 196 height 25
click at [289, 552] on div "button" at bounding box center [297, 558] width 16 height 16
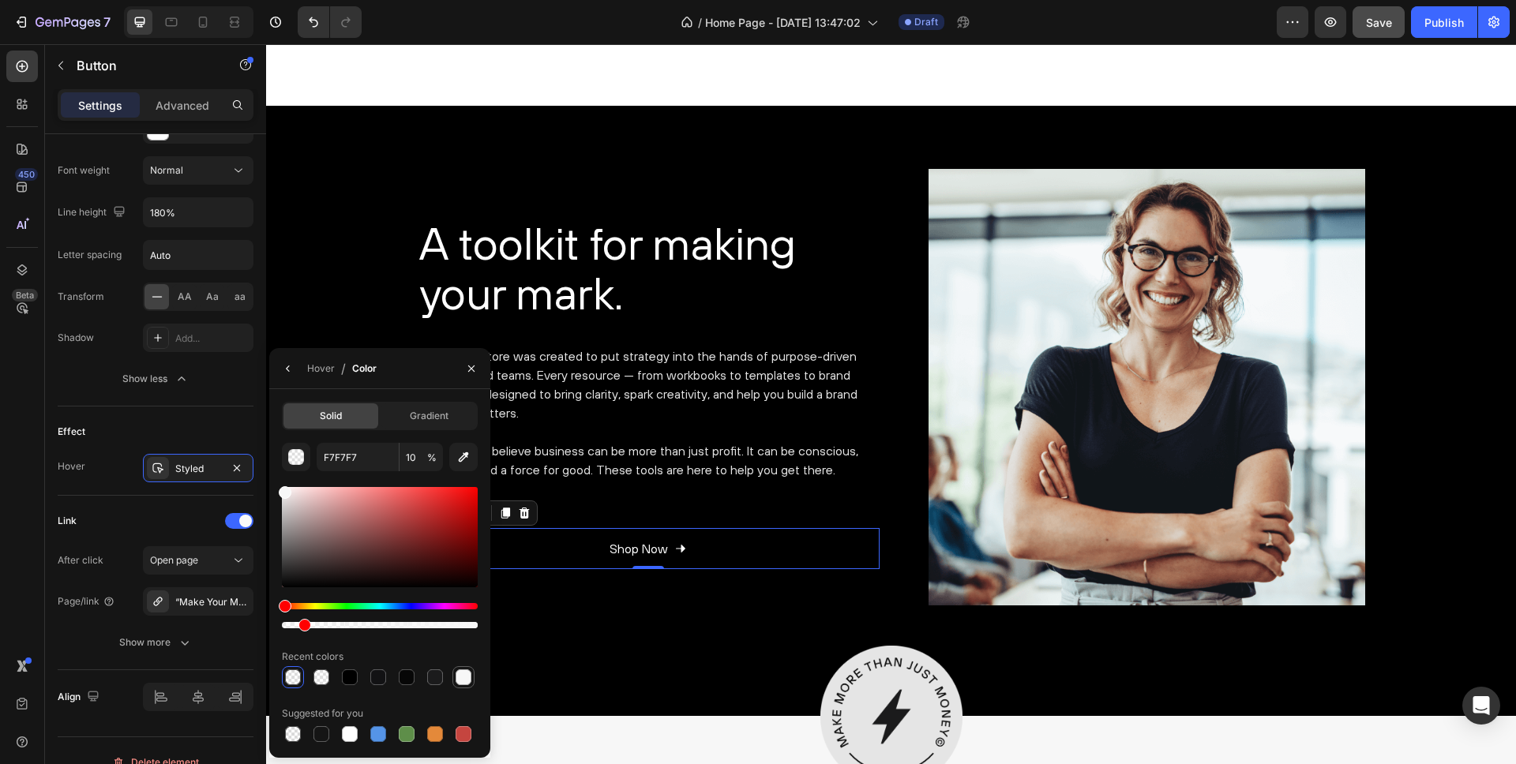
click at [458, 676] on div at bounding box center [464, 678] width 16 height 16
click at [407, 462] on input "100" at bounding box center [421, 457] width 43 height 28
type input "0"
type input "10"
click at [540, 384] on p "The simpl. Store was created to put strategy into the hands of purpose-driven f…" at bounding box center [648, 385] width 459 height 76
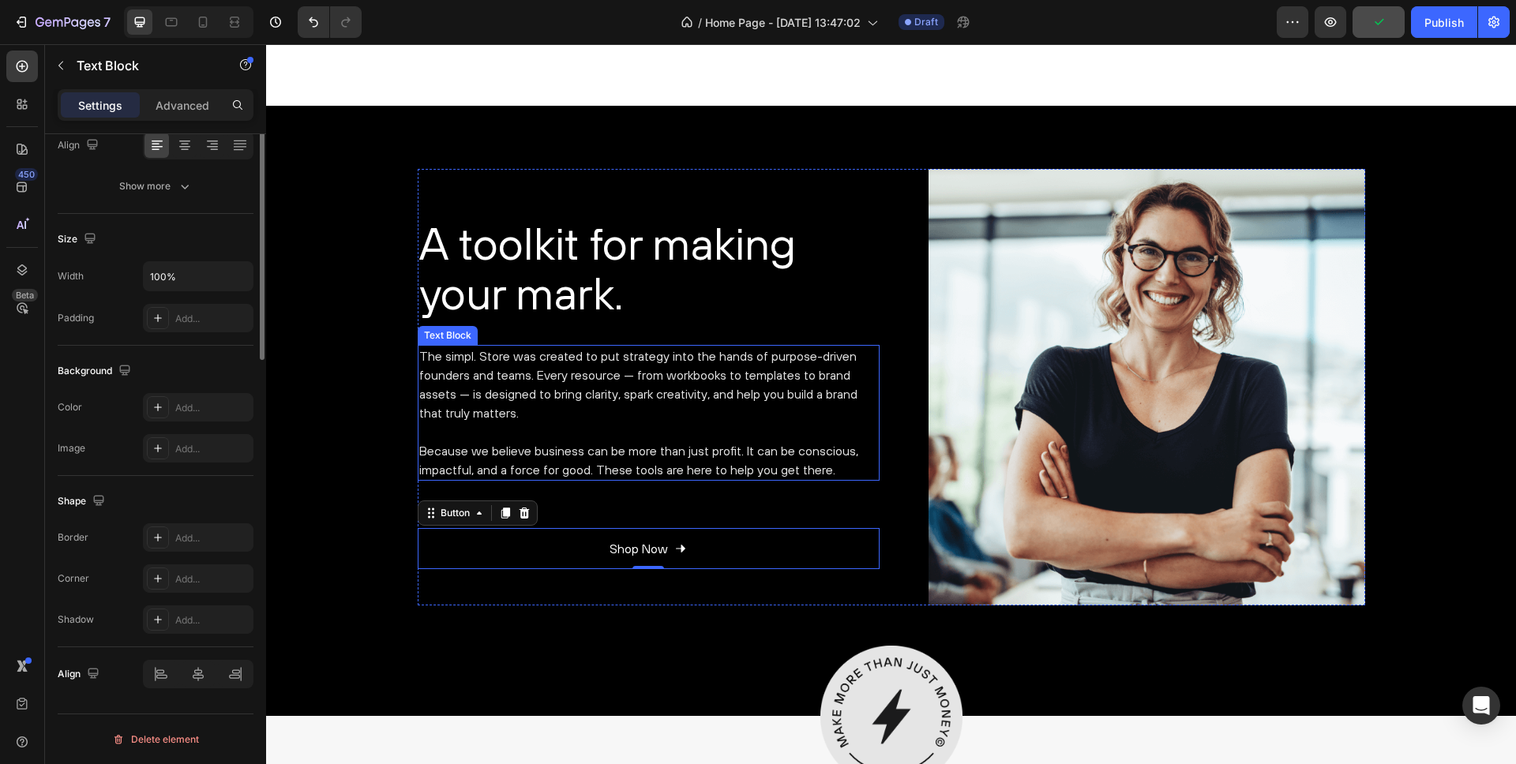
scroll to position [0, 0]
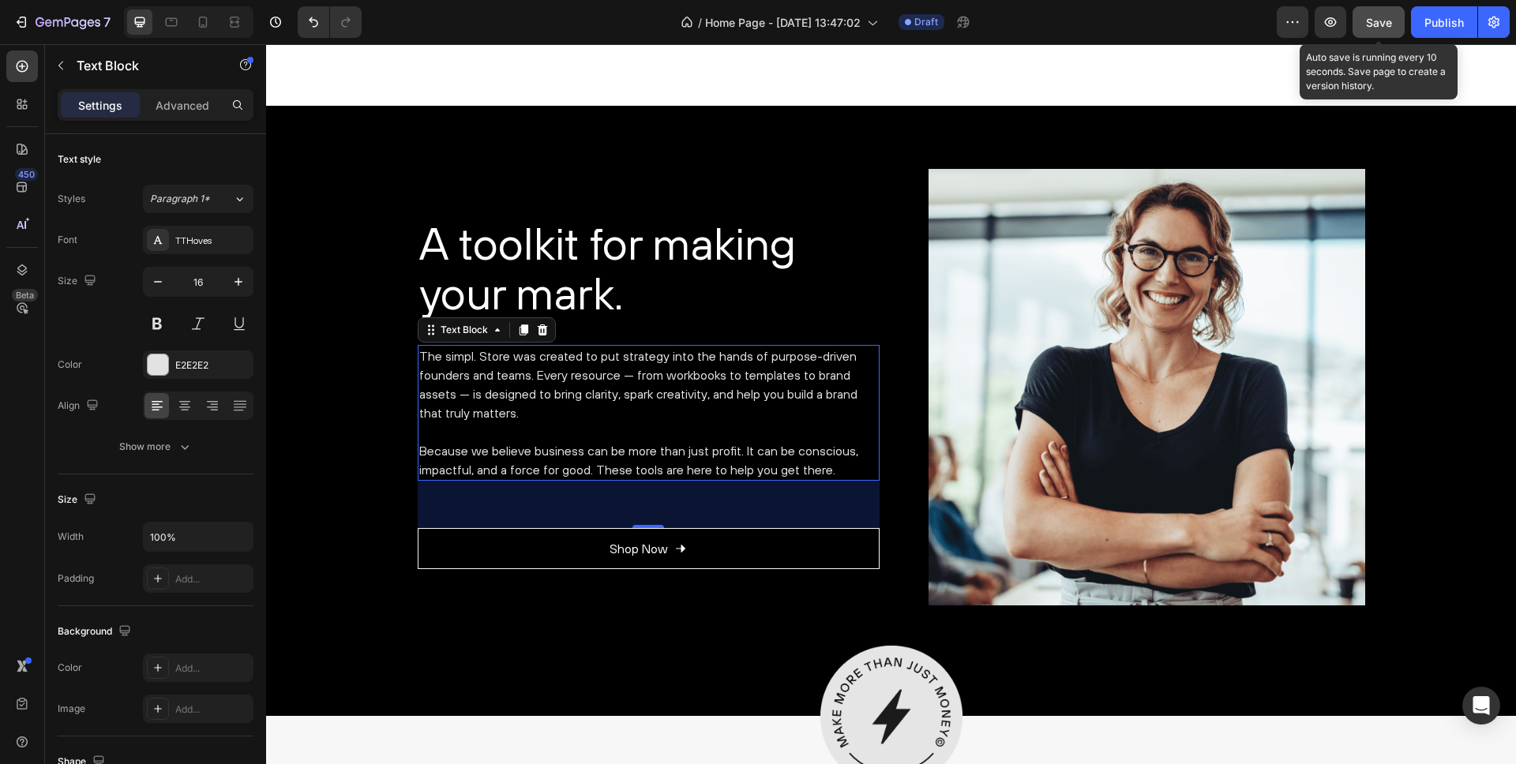
click at [1372, 12] on button "Save" at bounding box center [1379, 22] width 52 height 32
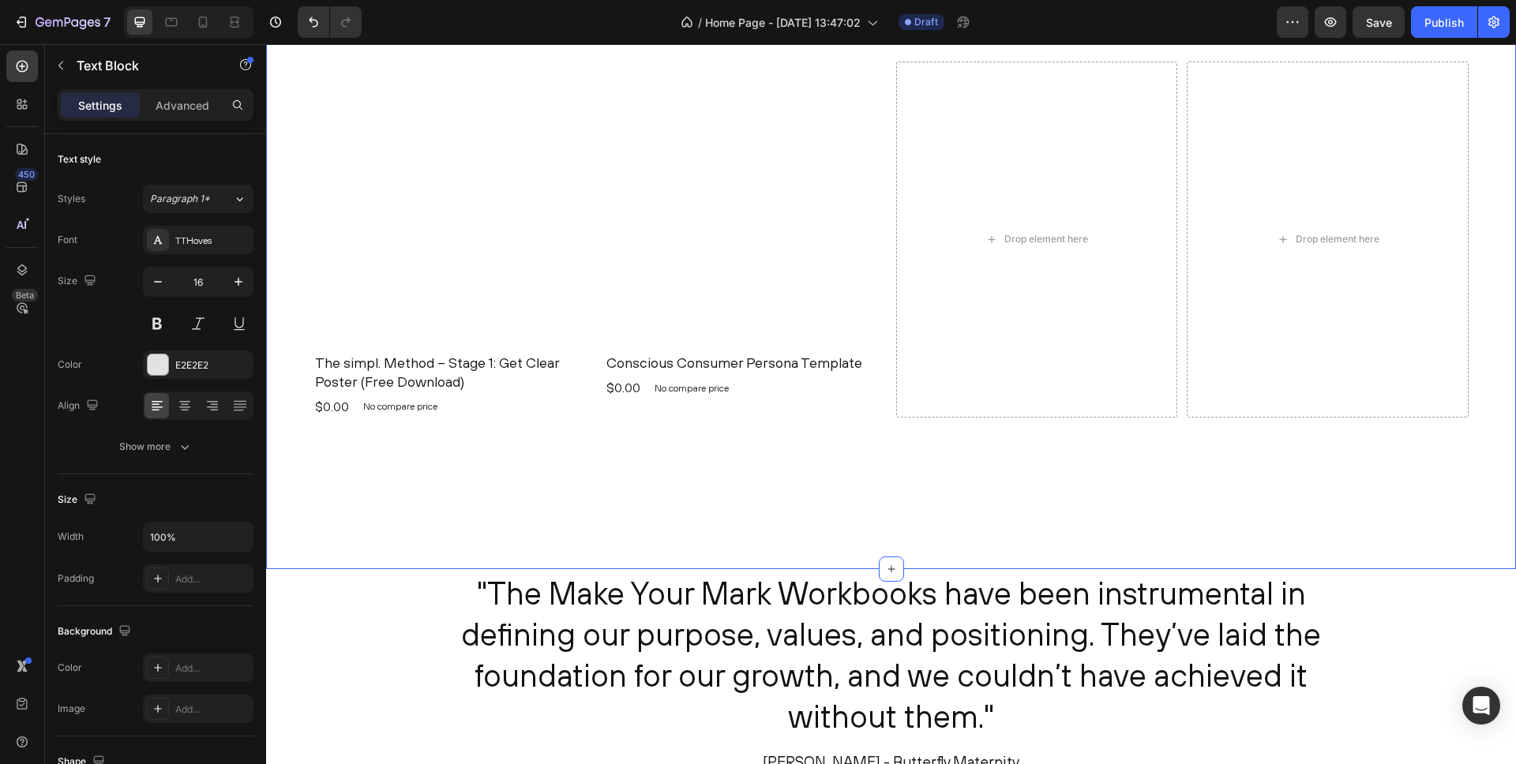
scroll to position [2475, 0]
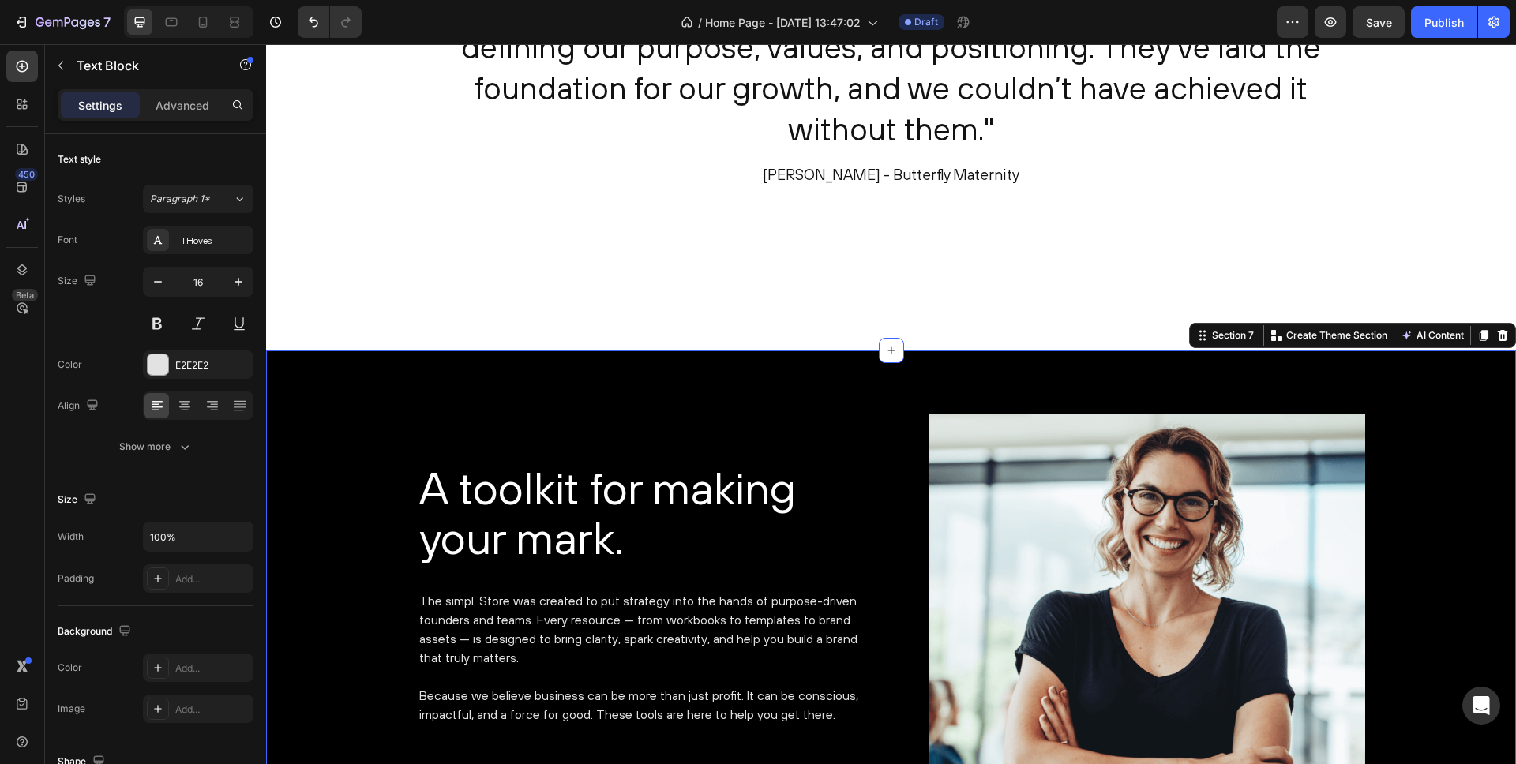
click at [442, 368] on div "A toolkit for making your mark. Heading The simpl. Store was created to put str…" at bounding box center [891, 656] width 1250 height 610
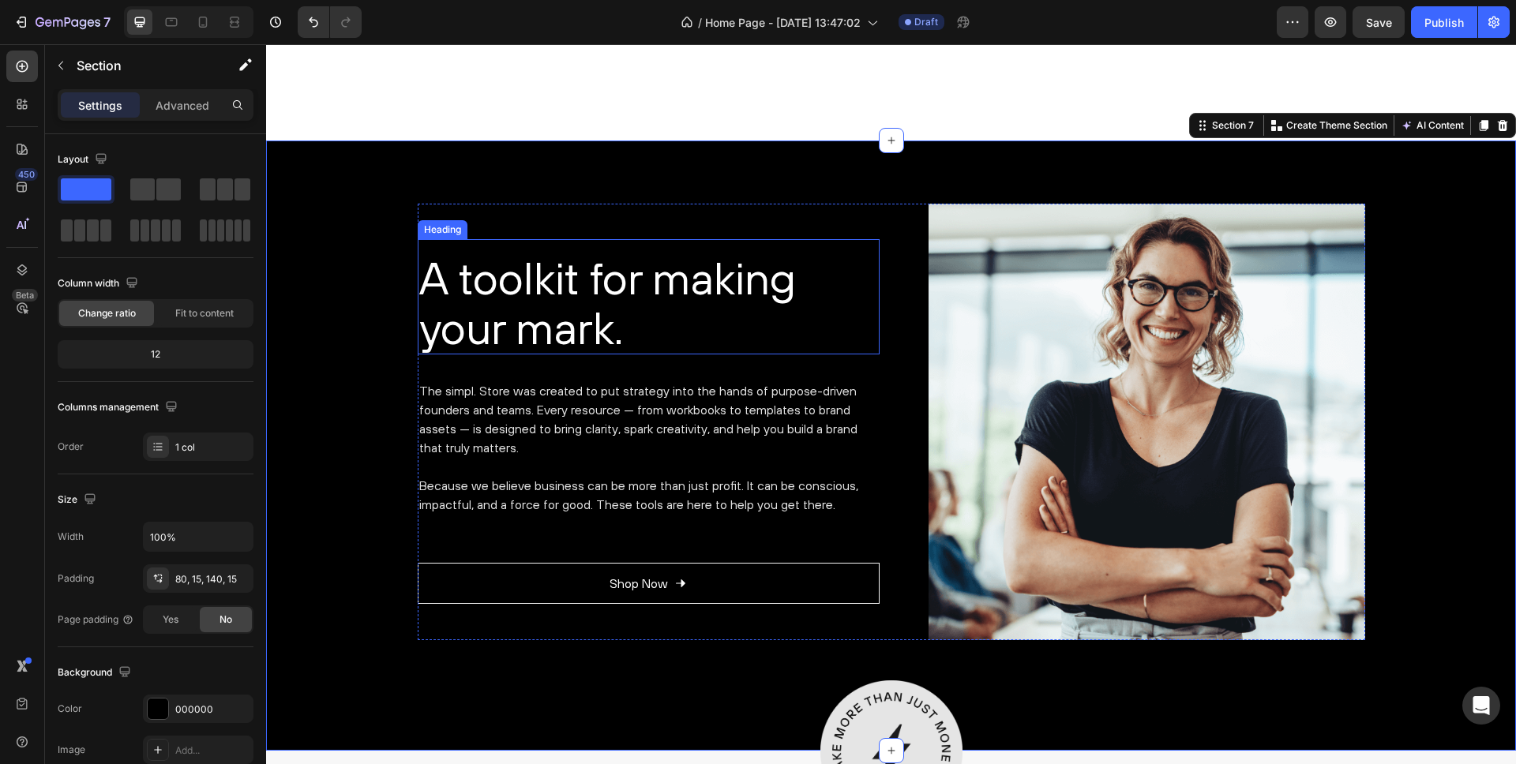
scroll to position [2688, 0]
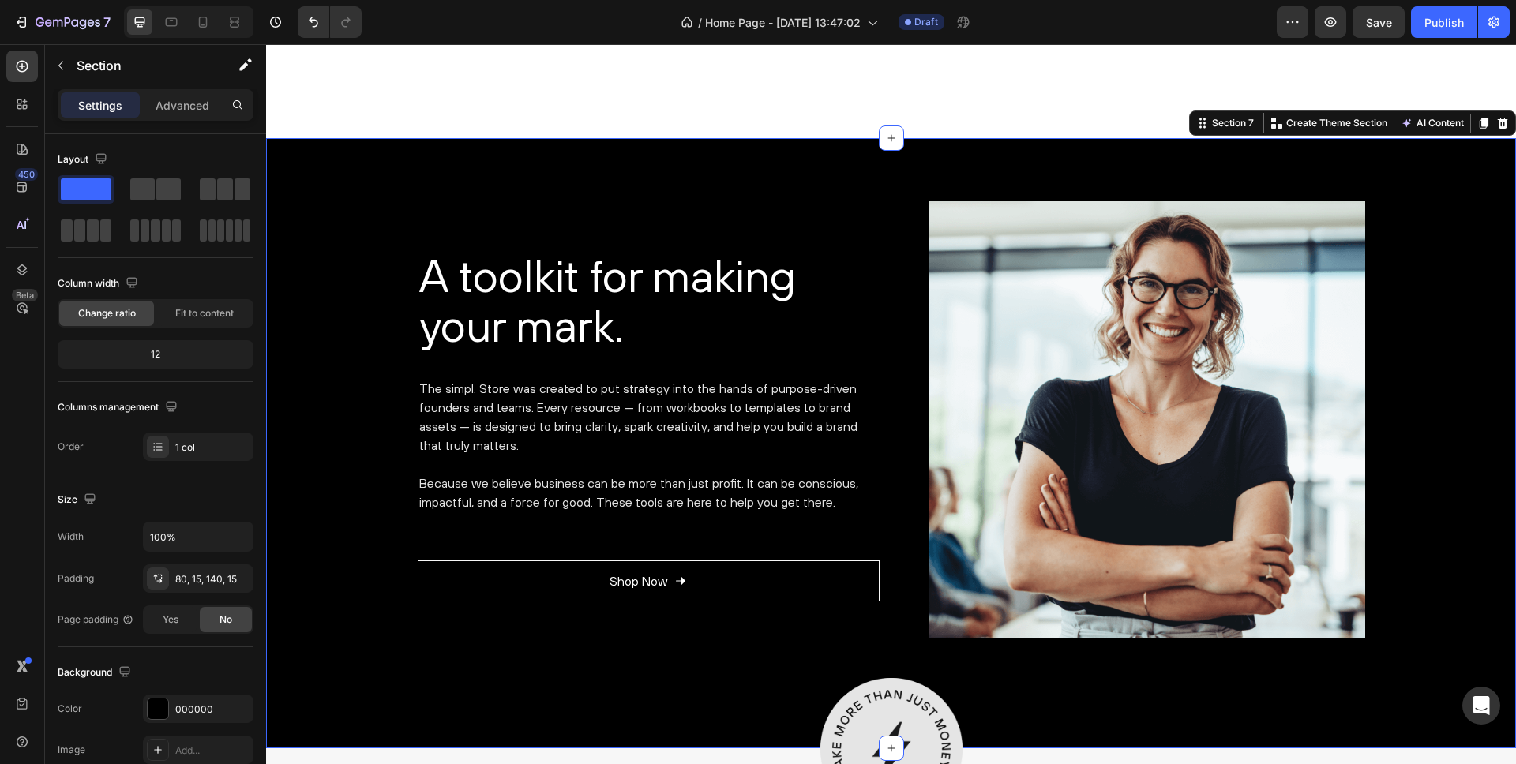
click at [387, 179] on div "A toolkit for making your mark. Heading The simpl. Store was created to put str…" at bounding box center [891, 443] width 1250 height 610
click at [201, 574] on div "80, 15, 140, 15" at bounding box center [198, 579] width 46 height 14
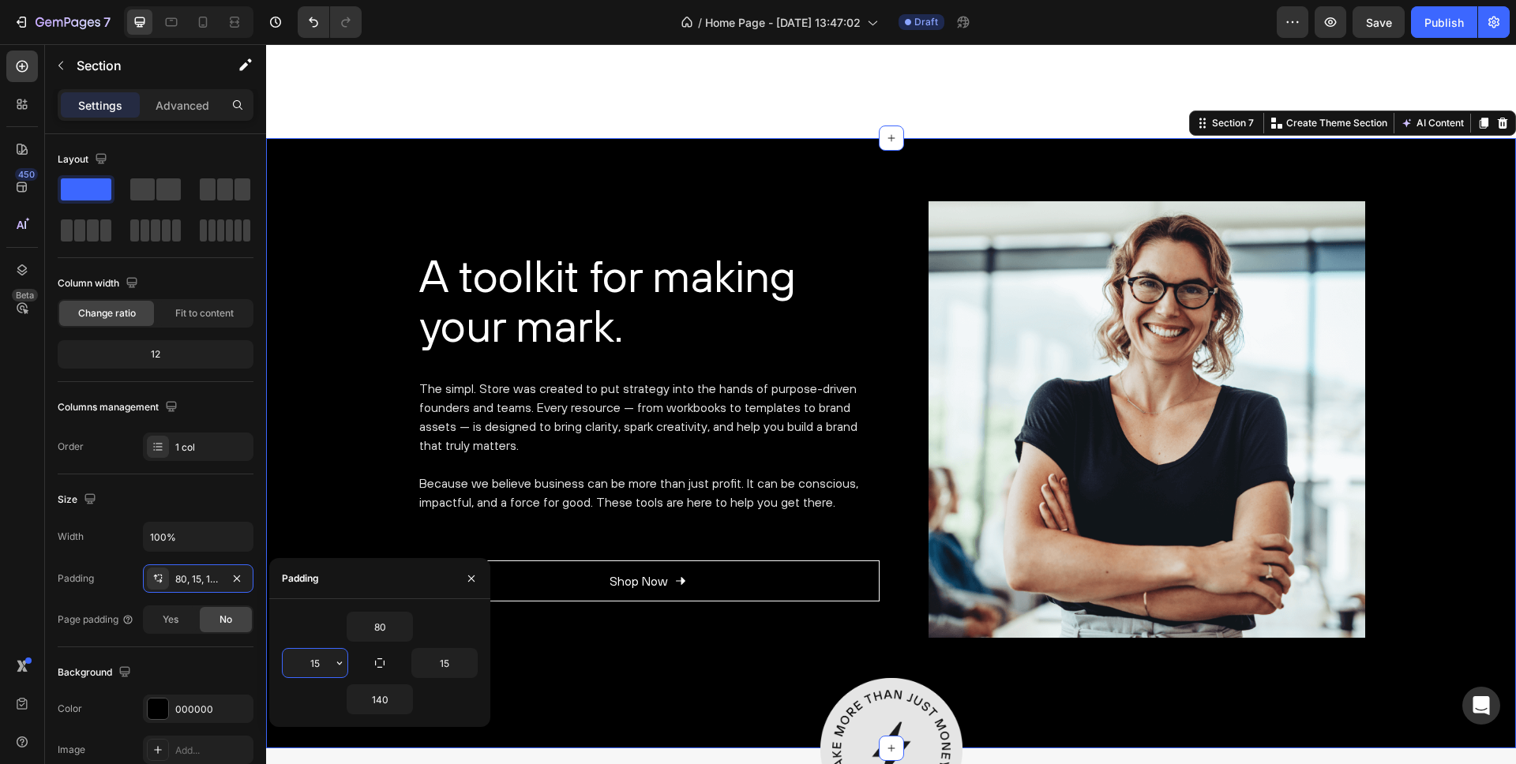
click at [325, 660] on input "15" at bounding box center [315, 663] width 65 height 28
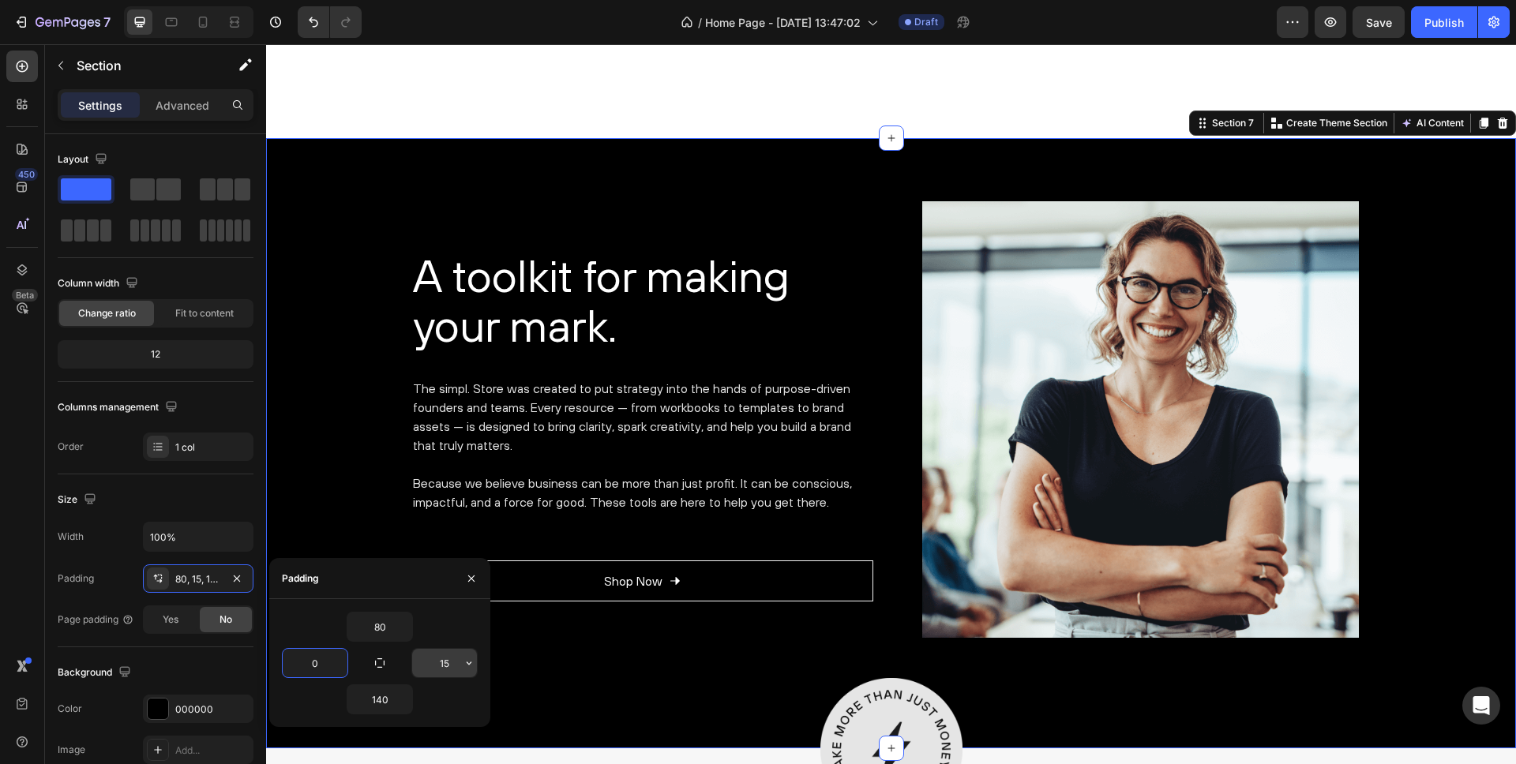
type input "0"
click at [446, 658] on input "15" at bounding box center [444, 663] width 65 height 28
click at [447, 658] on input "15" at bounding box center [444, 663] width 65 height 28
type input "0"
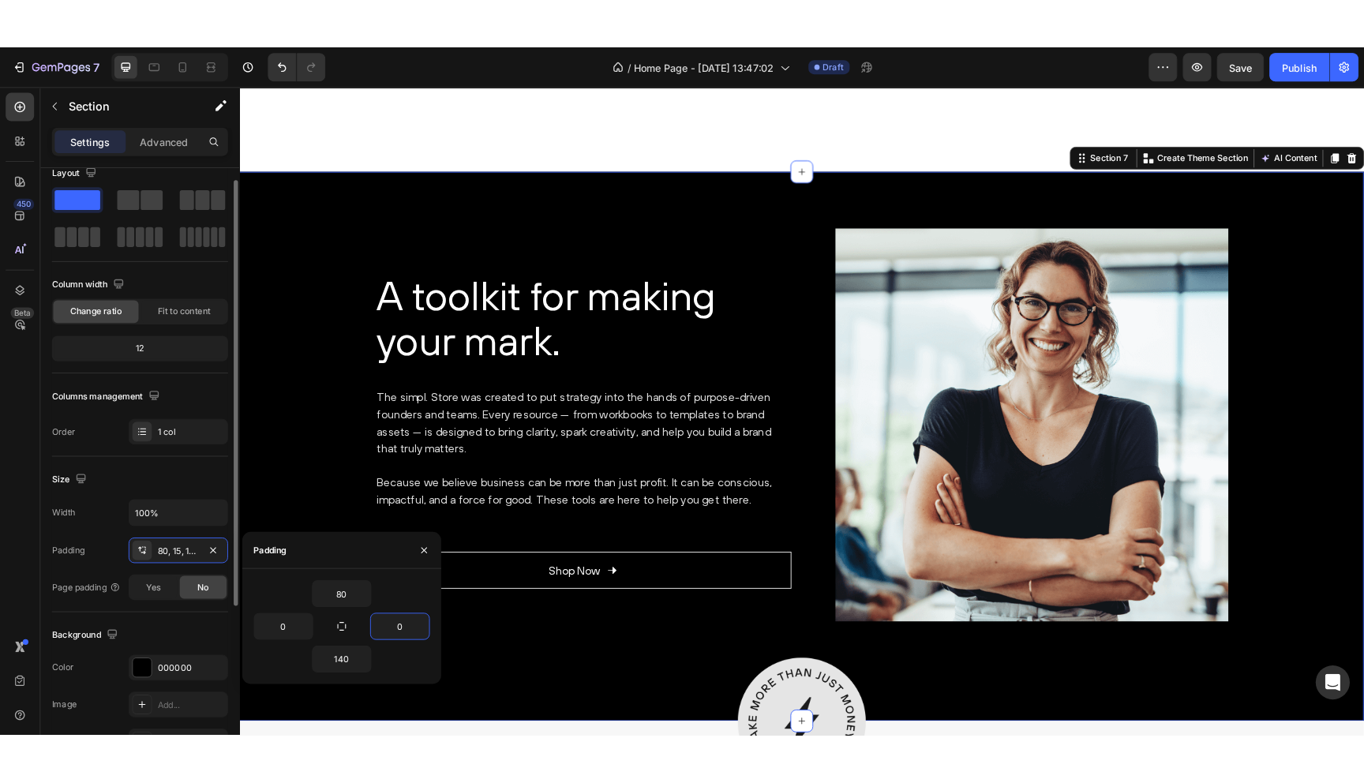
scroll to position [30, 0]
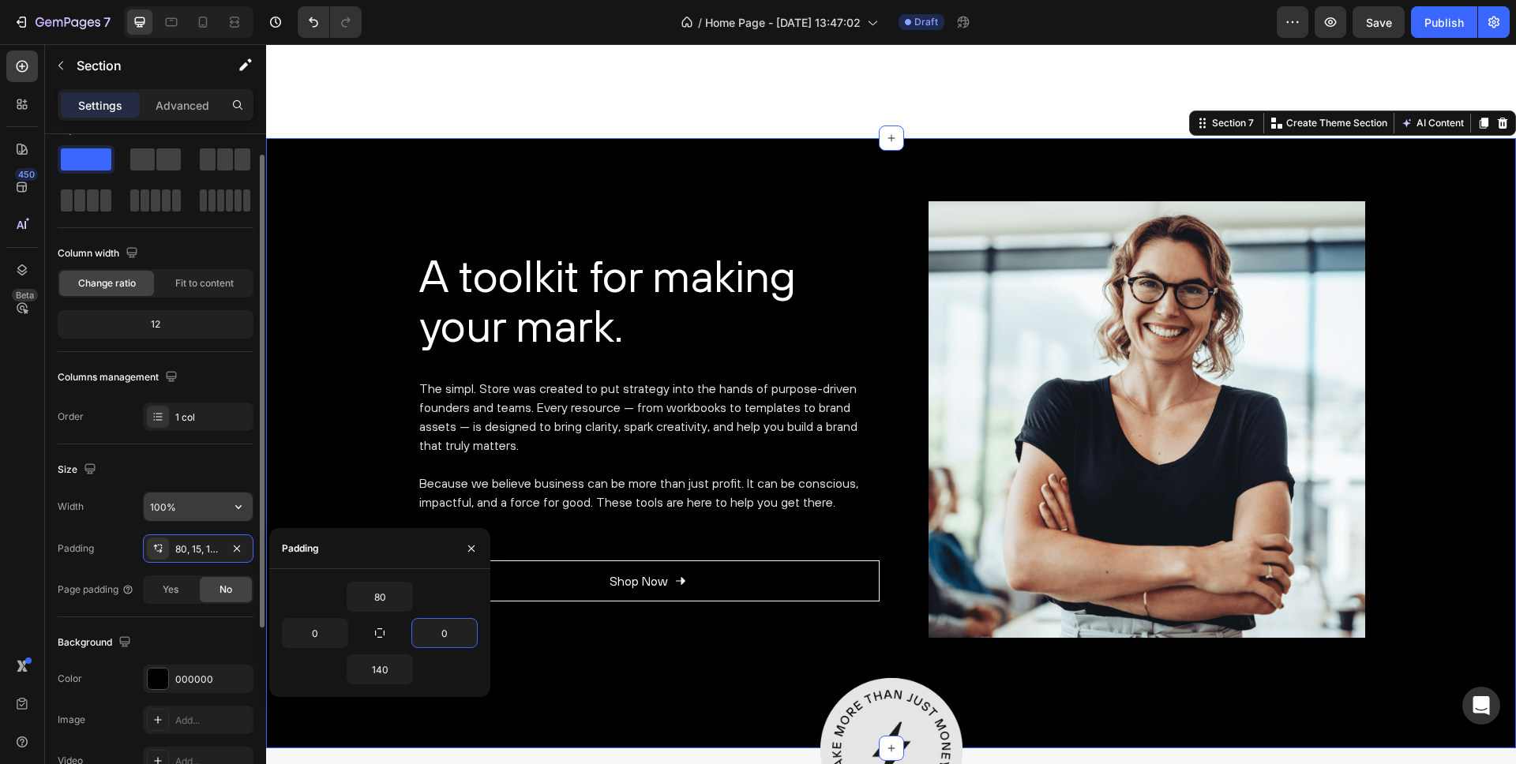
click at [170, 500] on input "100%" at bounding box center [198, 507] width 109 height 28
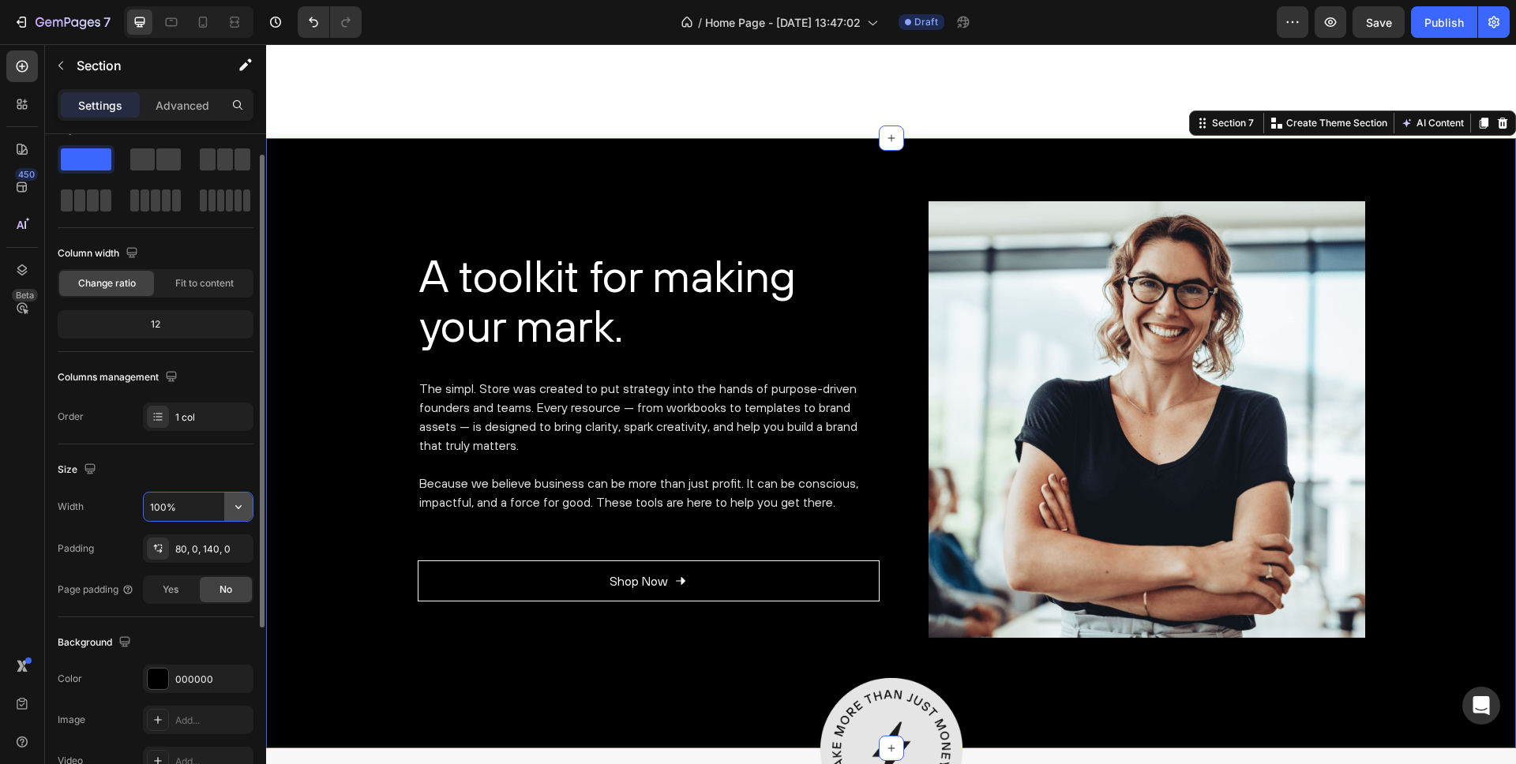
click at [244, 505] on icon "button" at bounding box center [239, 507] width 16 height 16
click at [193, 576] on p "Default 1200px" at bounding box center [194, 577] width 90 height 14
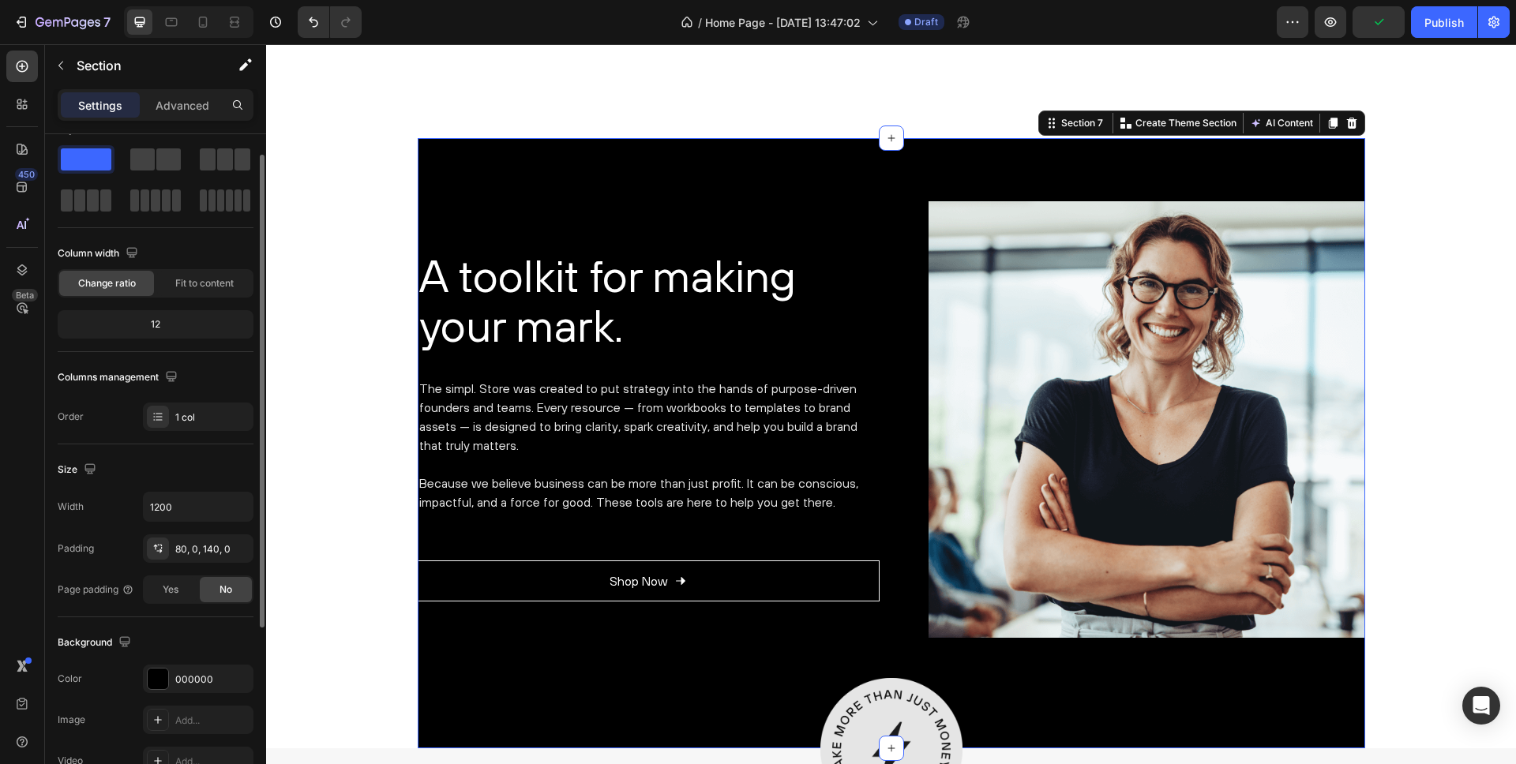
type input "100%"
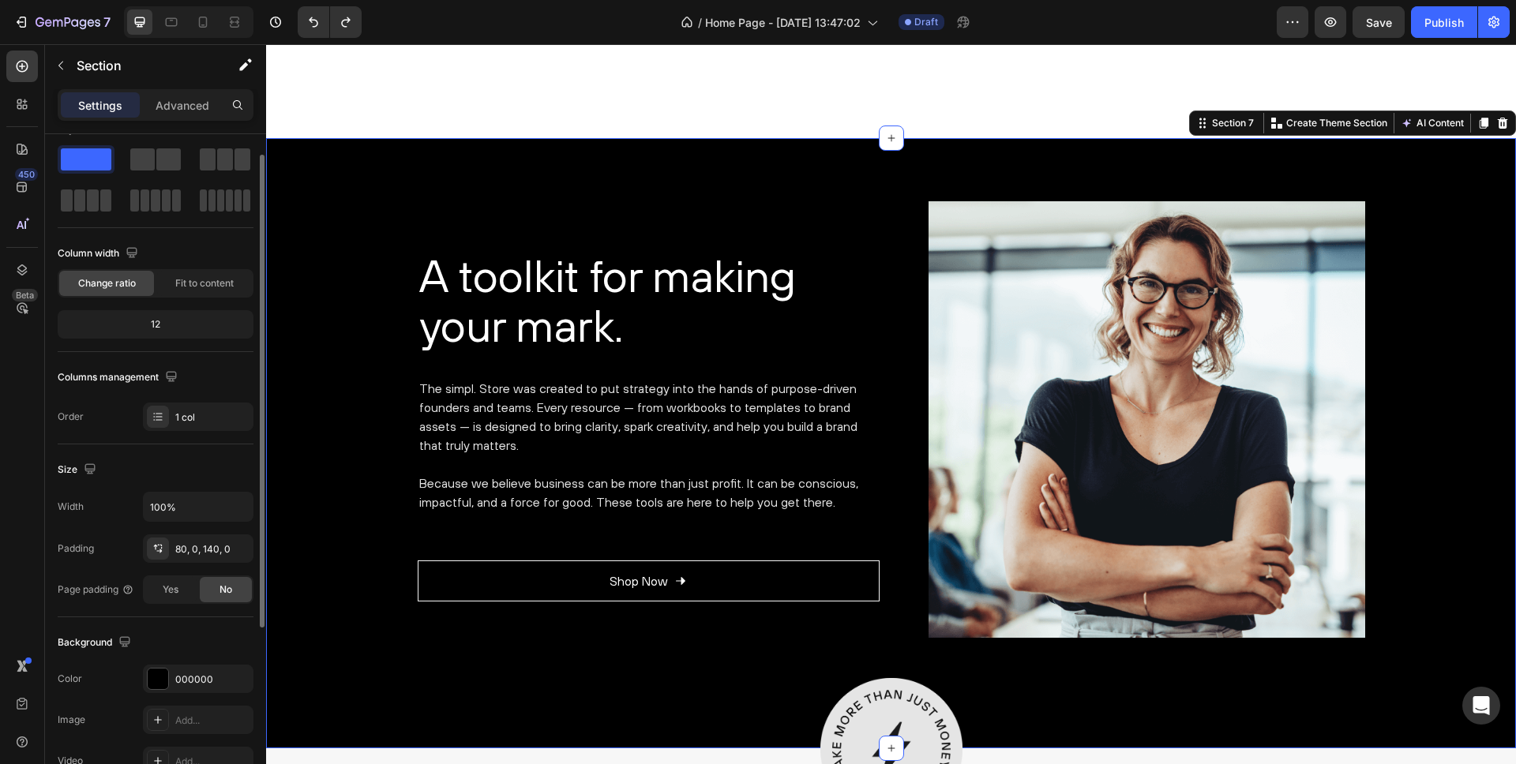
click at [194, 462] on div "Size" at bounding box center [156, 469] width 196 height 25
click at [370, 191] on div "A toolkit for making your mark. Heading The simpl. Store was created to put str…" at bounding box center [891, 443] width 1250 height 610
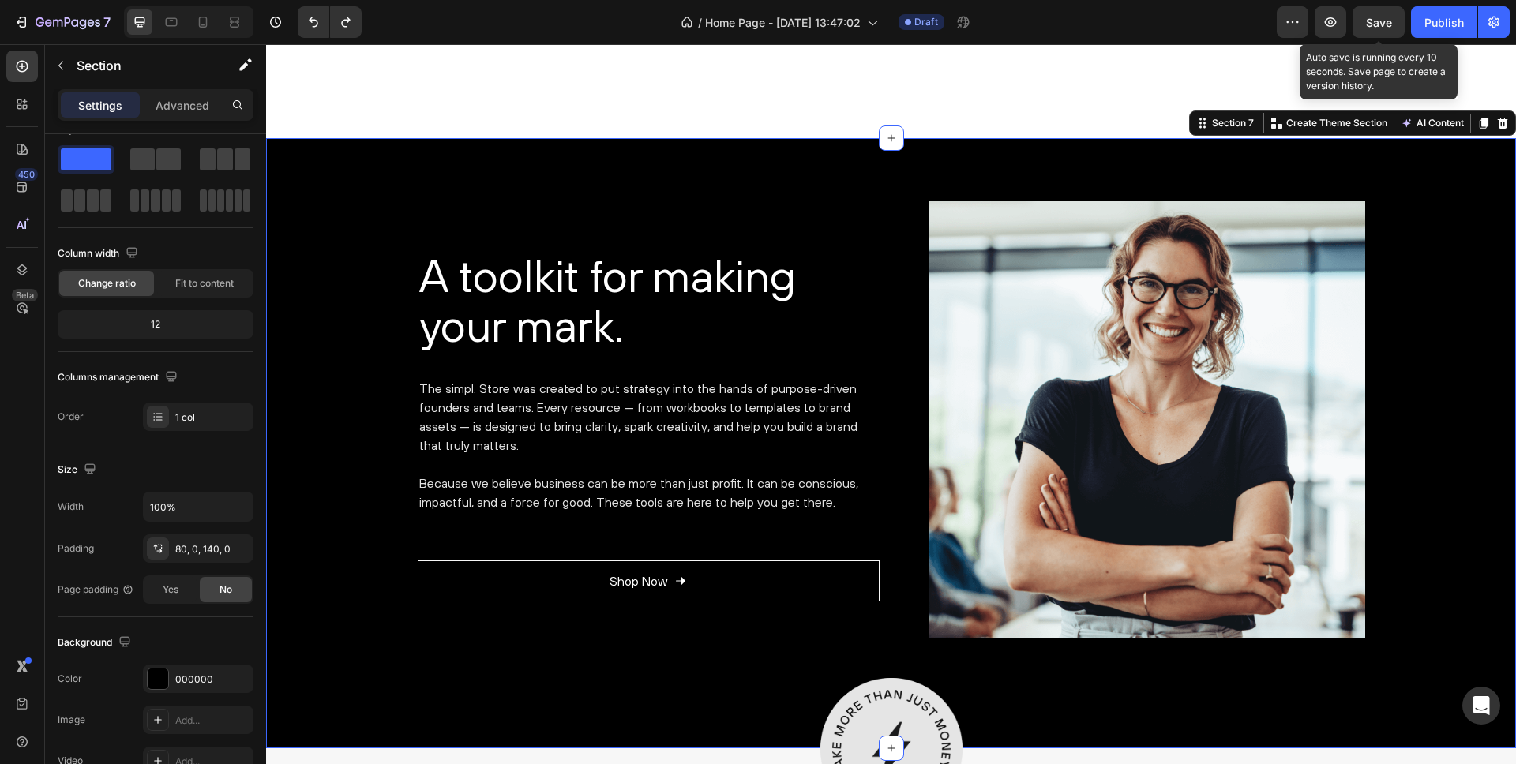
click at [1388, 24] on span "Save" at bounding box center [1379, 22] width 26 height 13
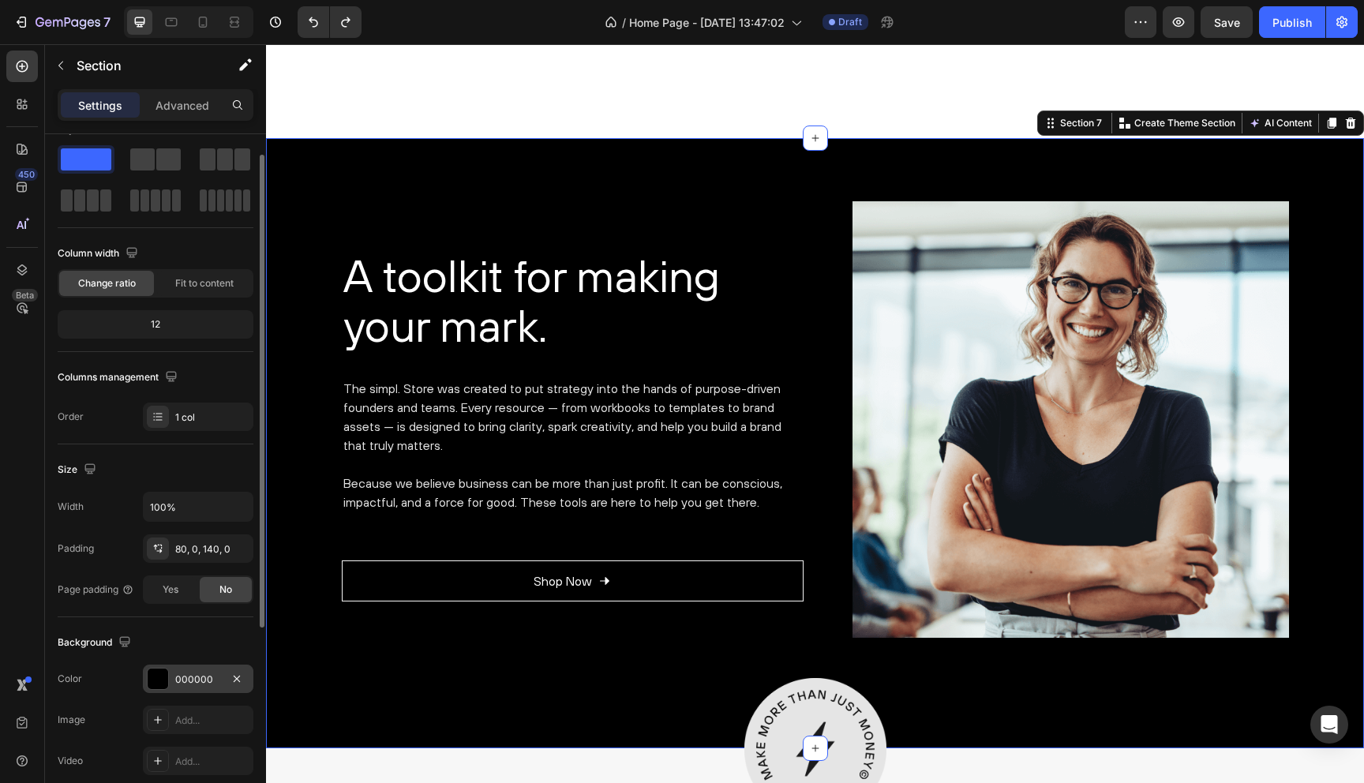
click at [155, 680] on div at bounding box center [158, 679] width 21 height 21
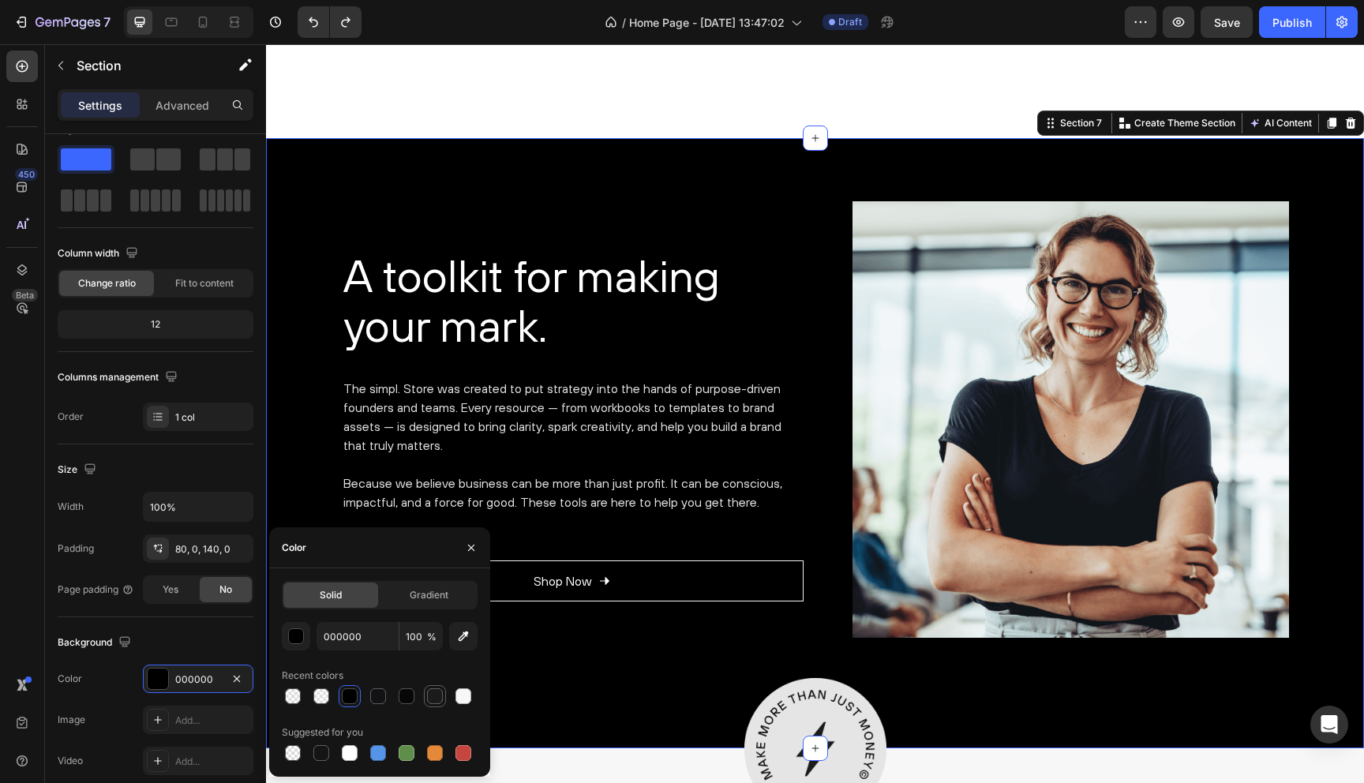
click at [431, 691] on div at bounding box center [435, 697] width 16 height 16
type input "1B1B1C"
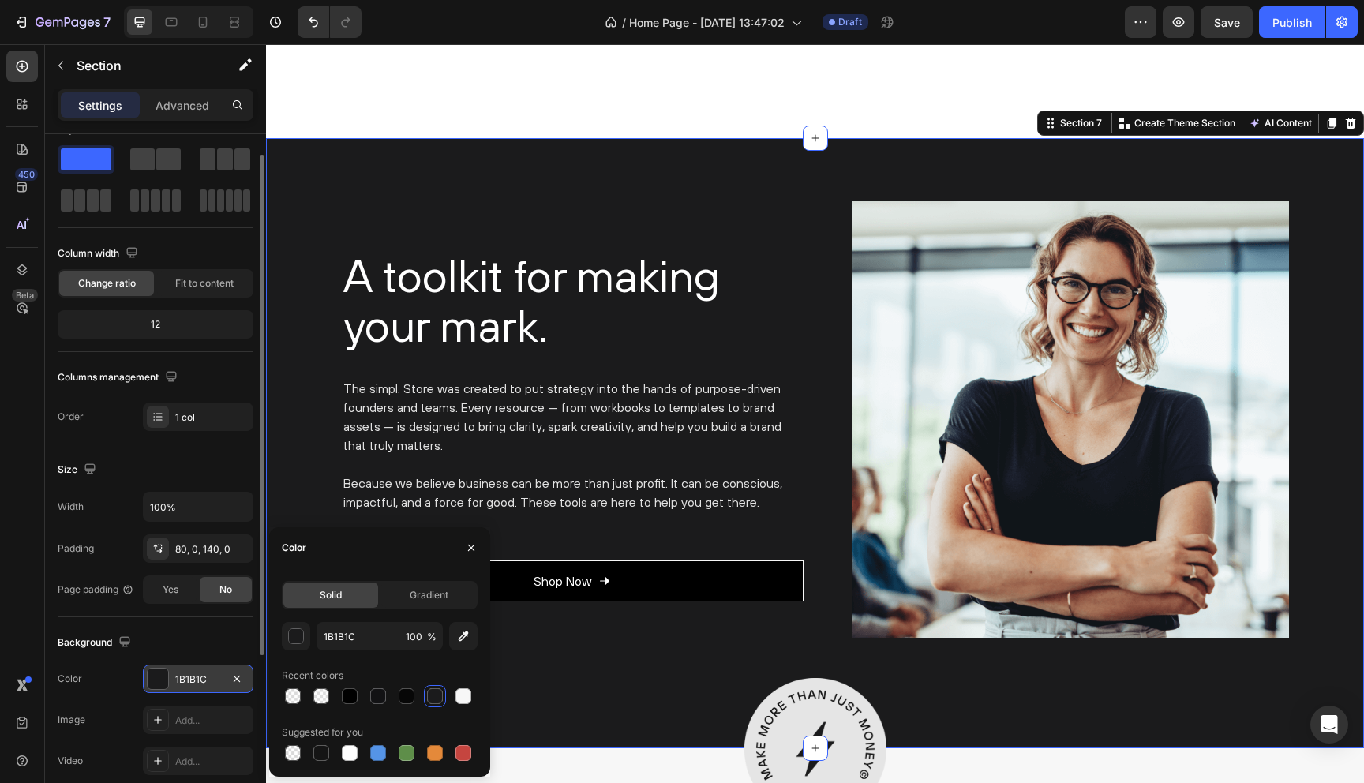
click at [199, 674] on div "1B1B1C" at bounding box center [198, 680] width 46 height 14
click at [328, 643] on input "1B1B1C" at bounding box center [358, 636] width 82 height 28
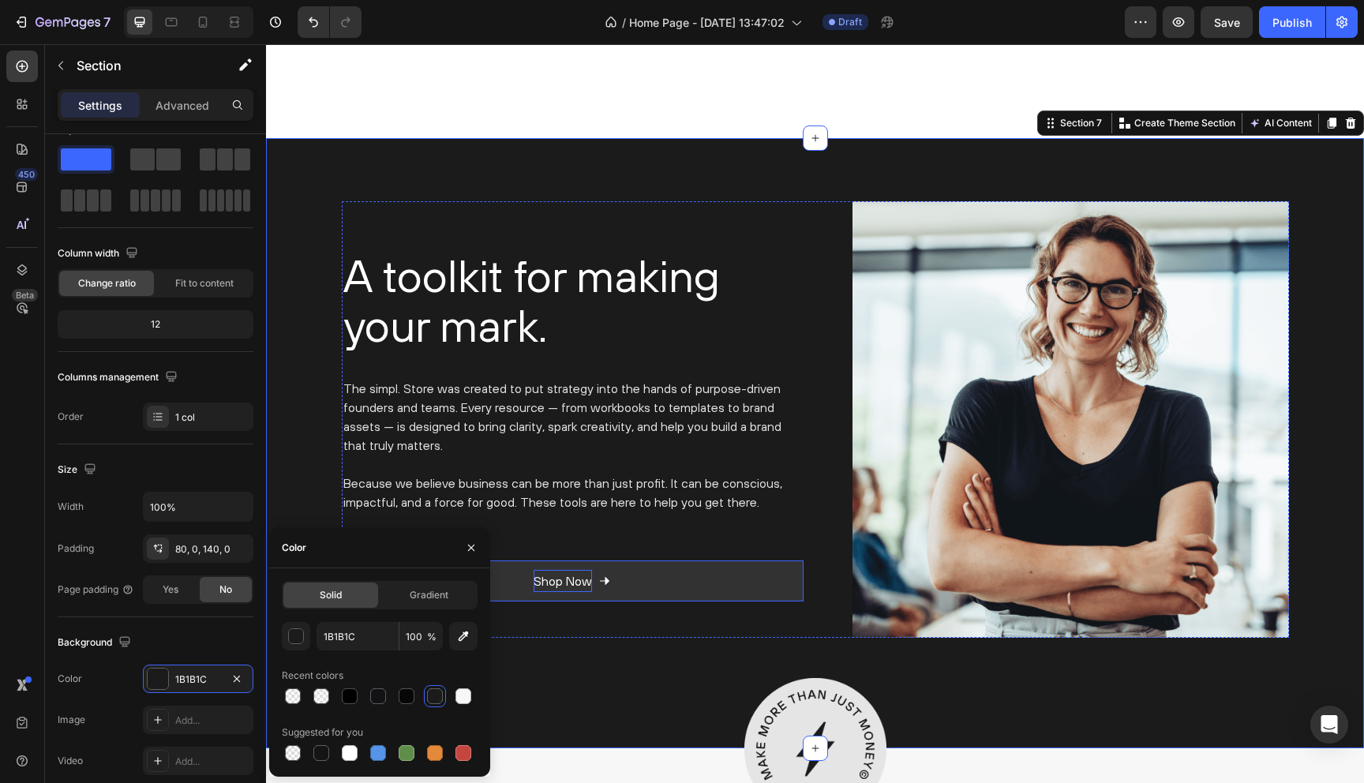
click at [541, 579] on p "Shop Now" at bounding box center [563, 581] width 58 height 23
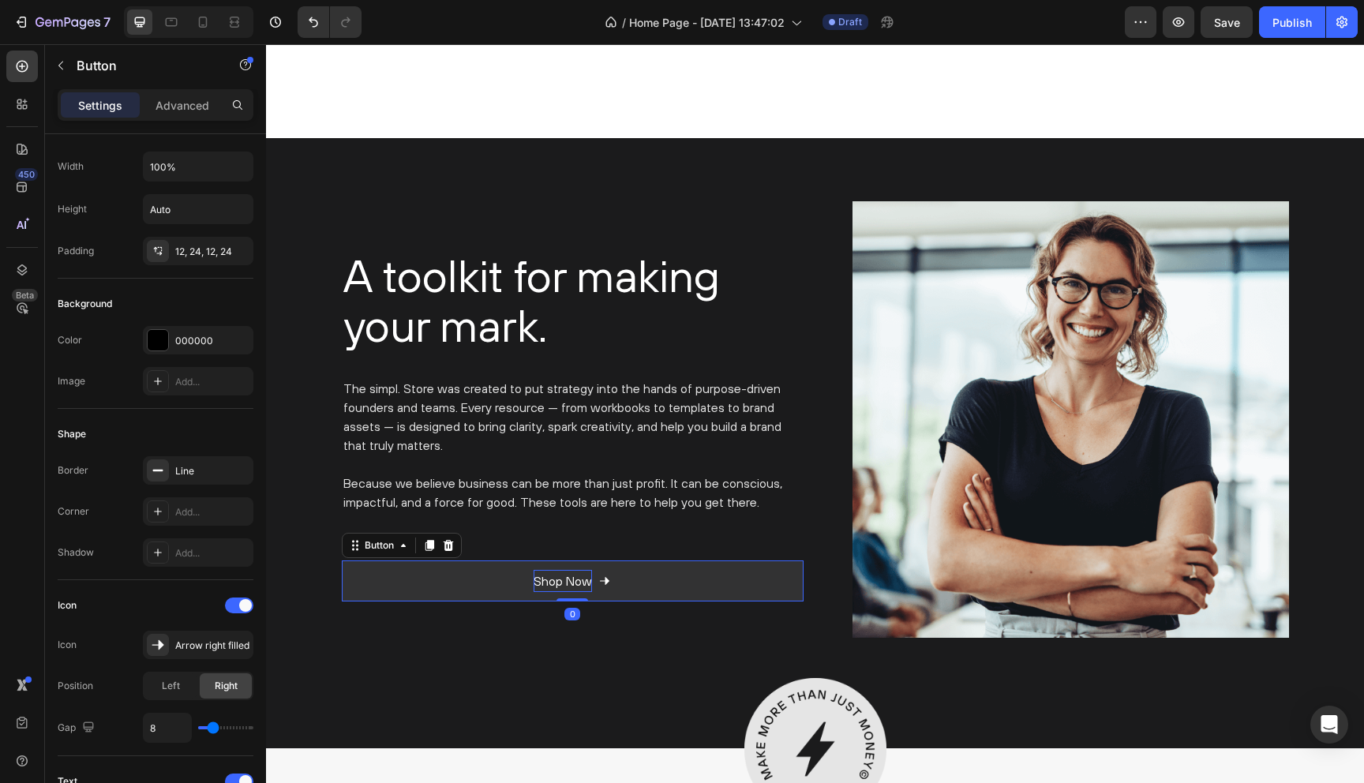
scroll to position [0, 0]
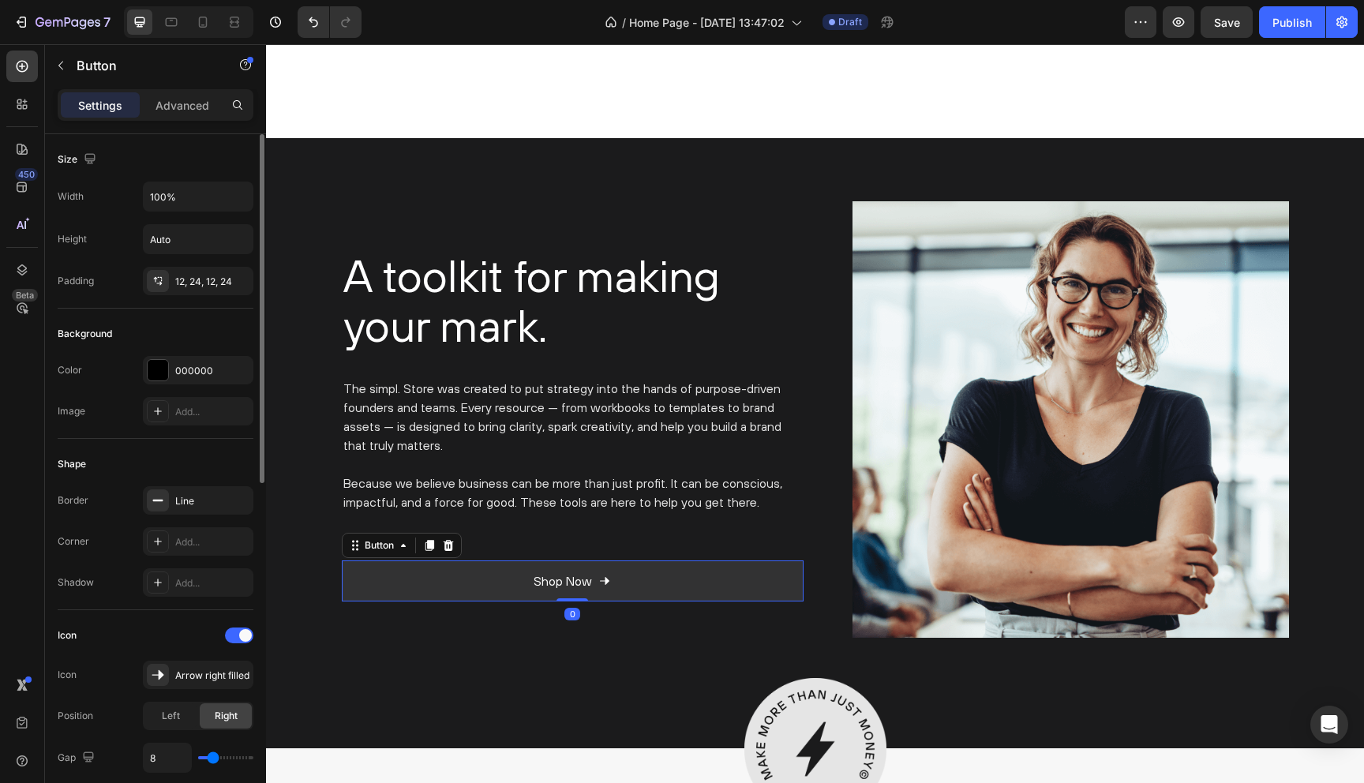
click at [500, 574] on link "Shop Now" at bounding box center [573, 582] width 462 height 42
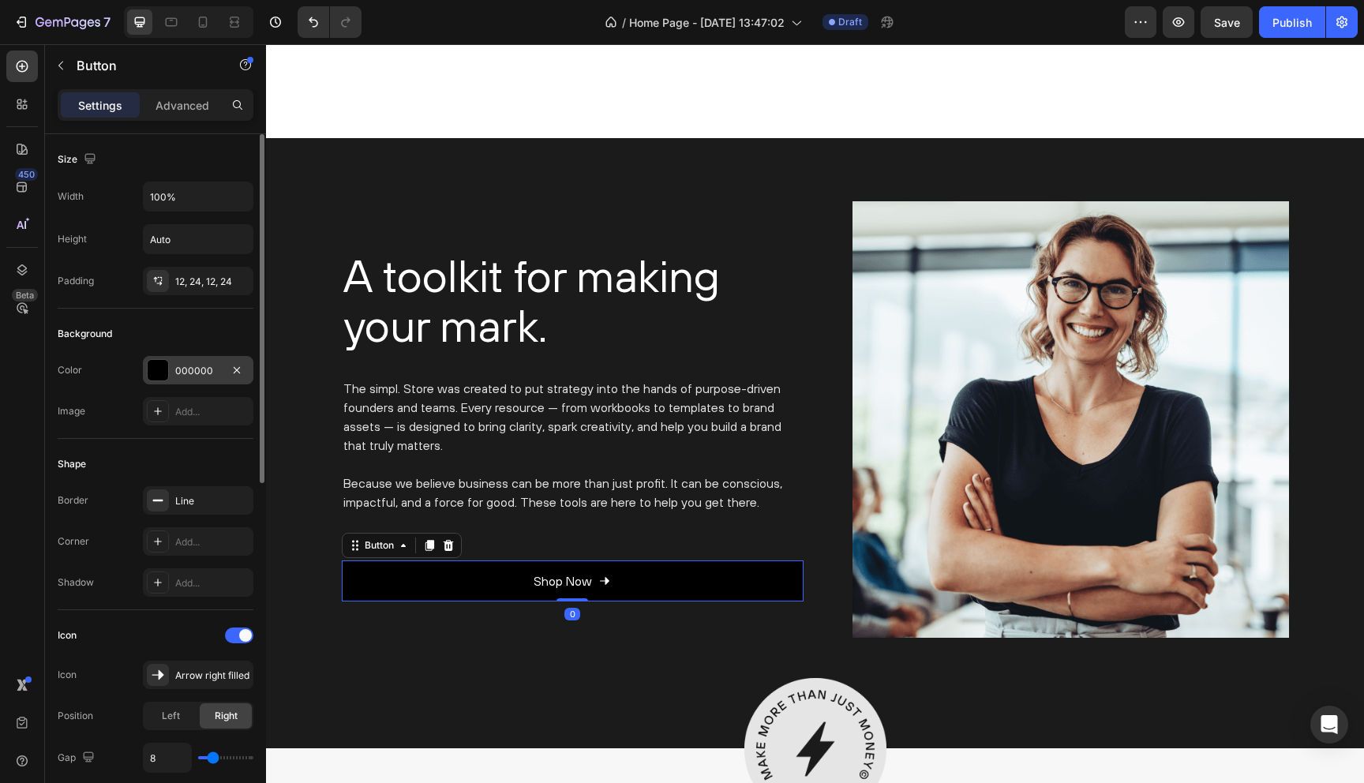
click at [194, 374] on div "000000" at bounding box center [198, 371] width 46 height 14
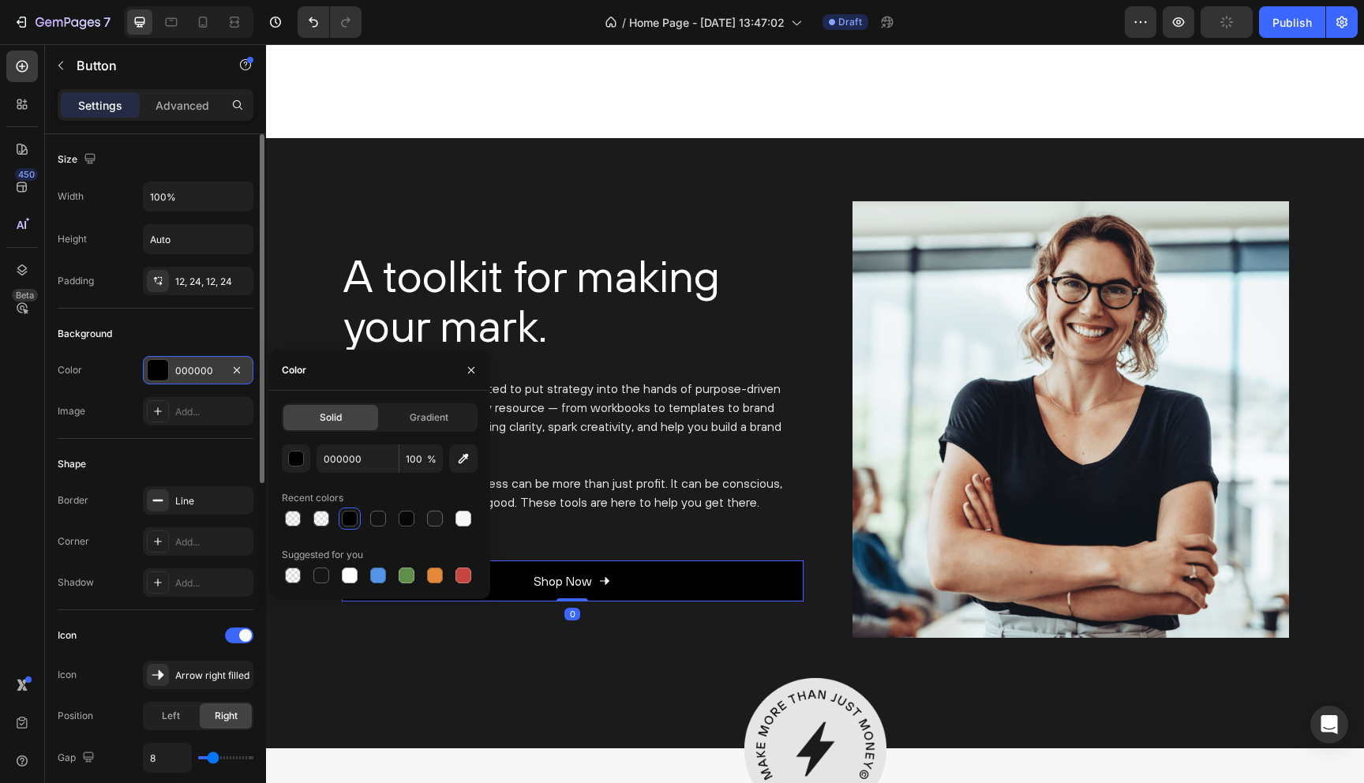
click at [194, 374] on div "000000" at bounding box center [198, 371] width 46 height 14
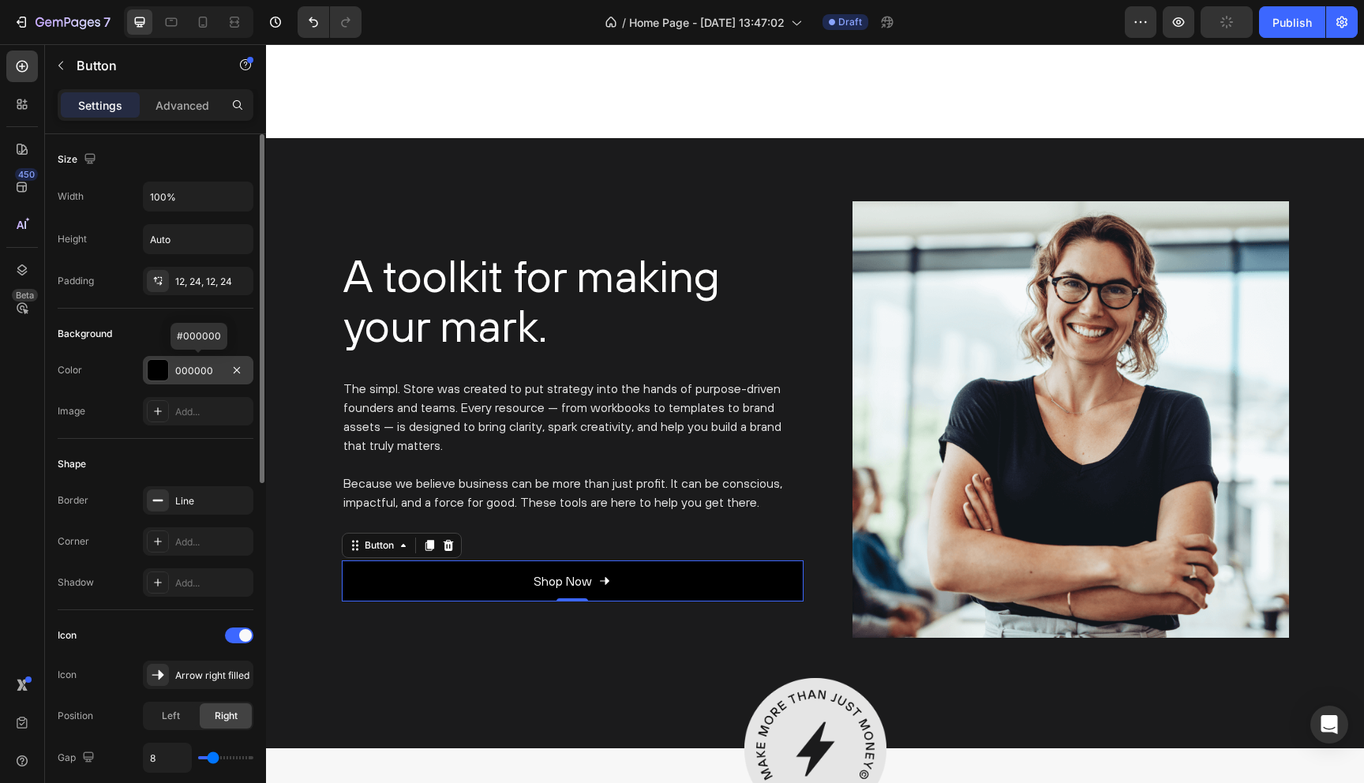
click at [161, 369] on div at bounding box center [158, 370] width 21 height 21
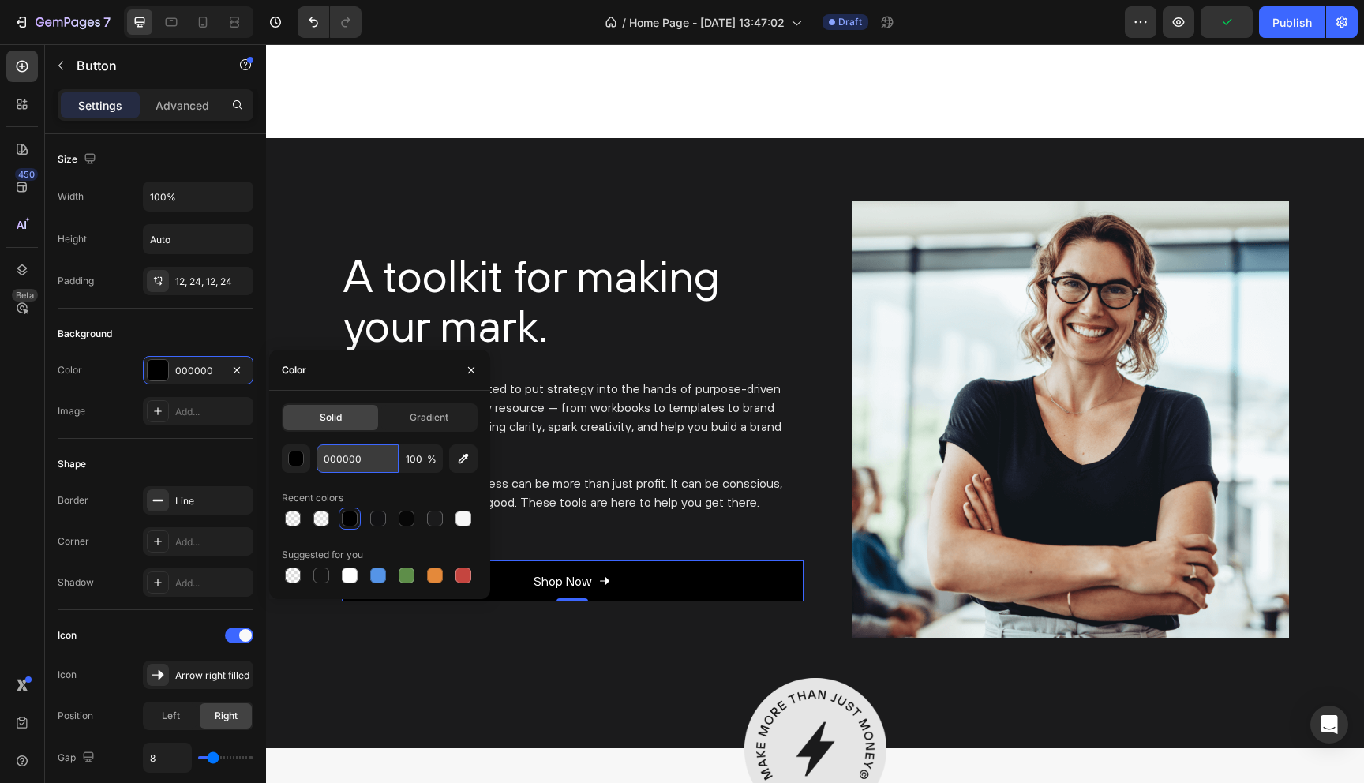
click at [351, 463] on input "000000" at bounding box center [358, 459] width 82 height 28
click at [433, 516] on div at bounding box center [435, 519] width 16 height 16
type input "1B1B1C"
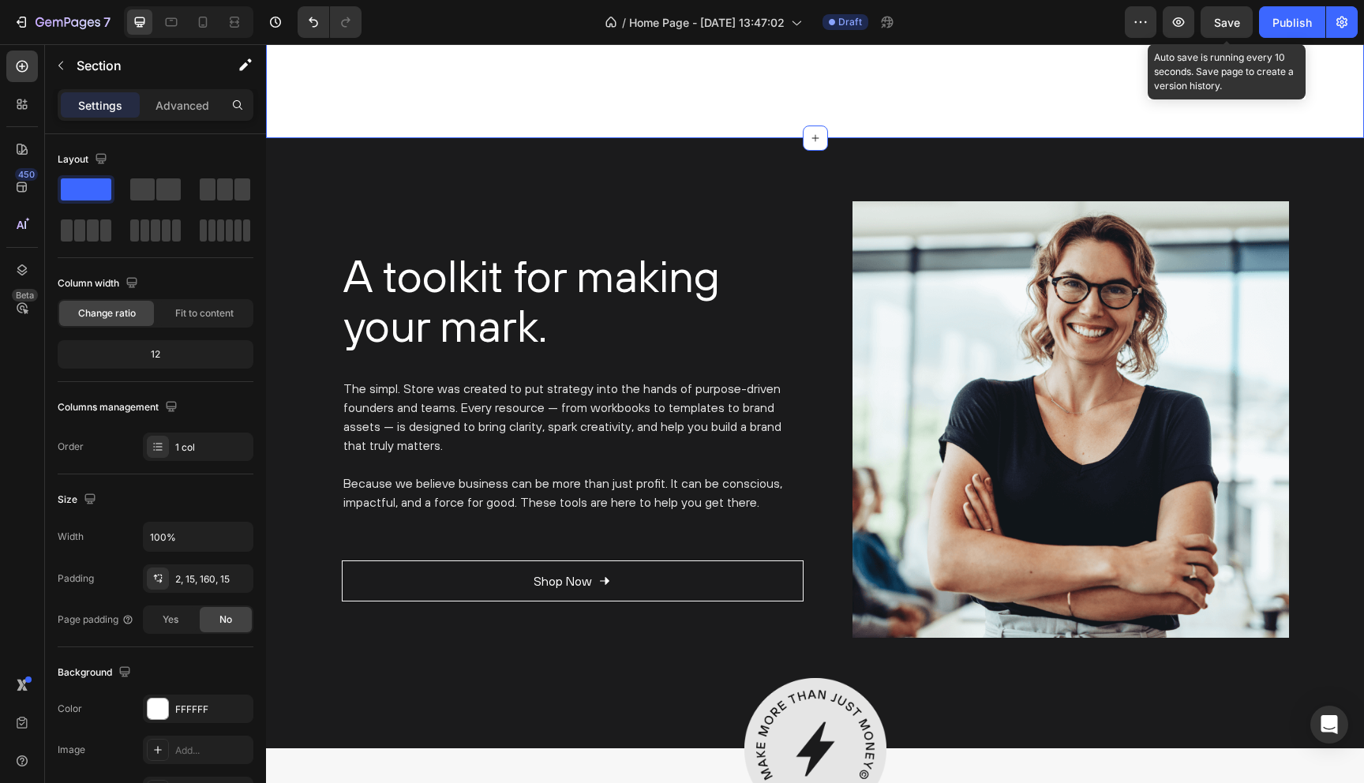
click at [1229, 20] on span "Save" at bounding box center [1227, 22] width 26 height 13
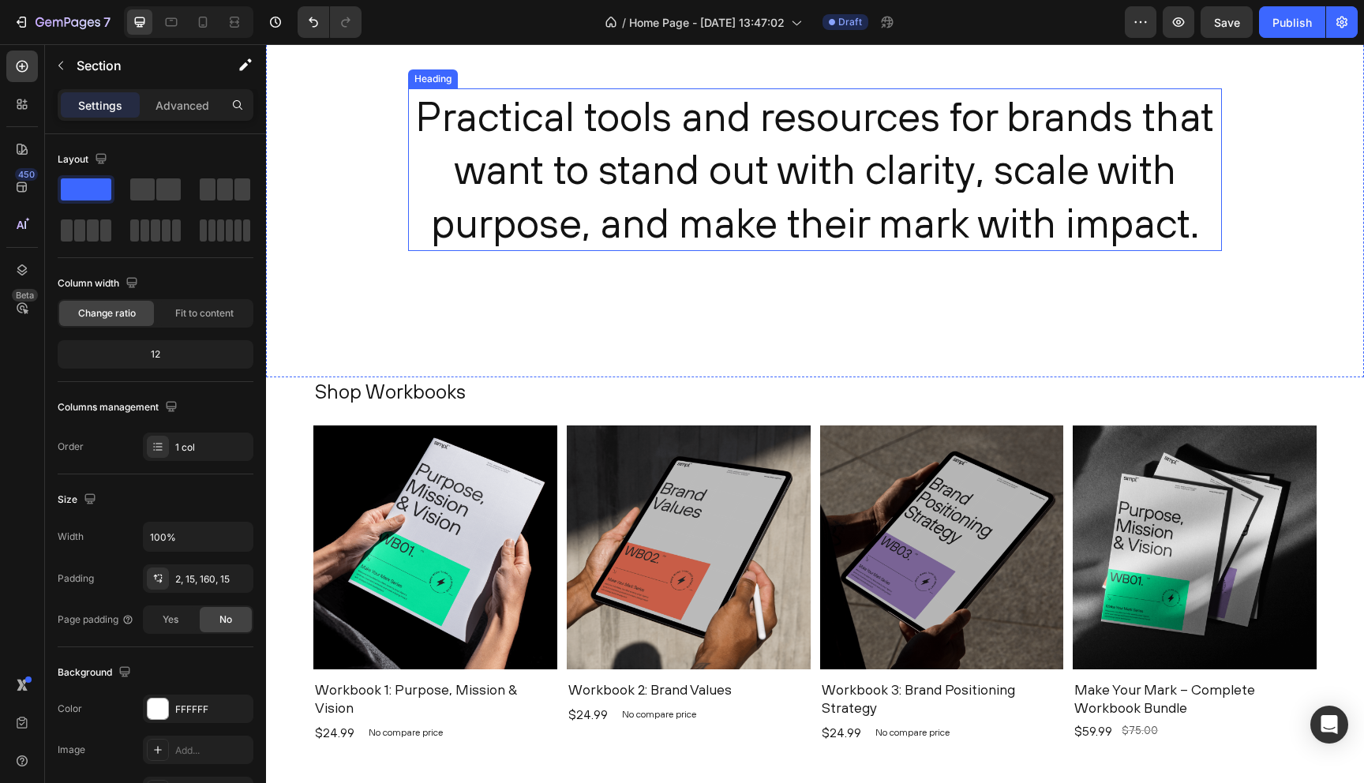
scroll to position [642, 0]
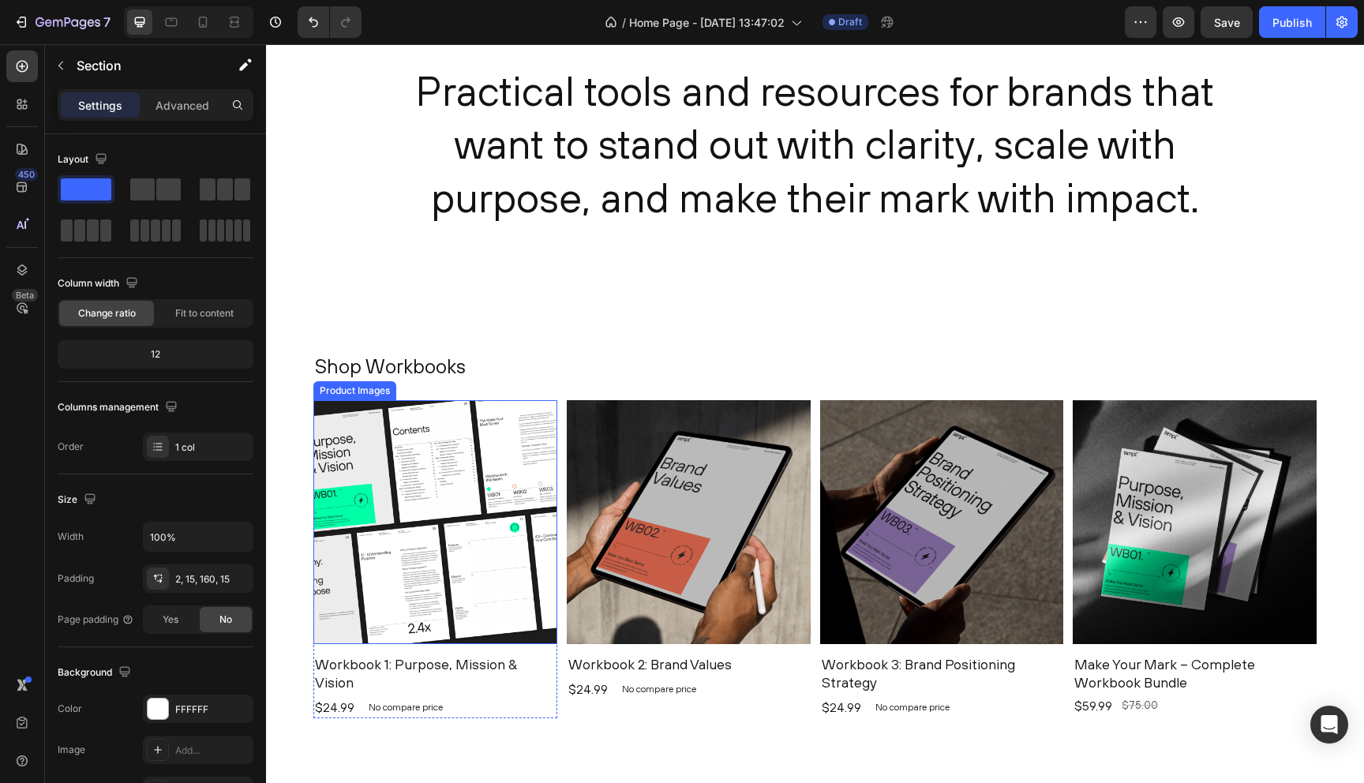
click at [466, 481] on img at bounding box center [435, 522] width 244 height 244
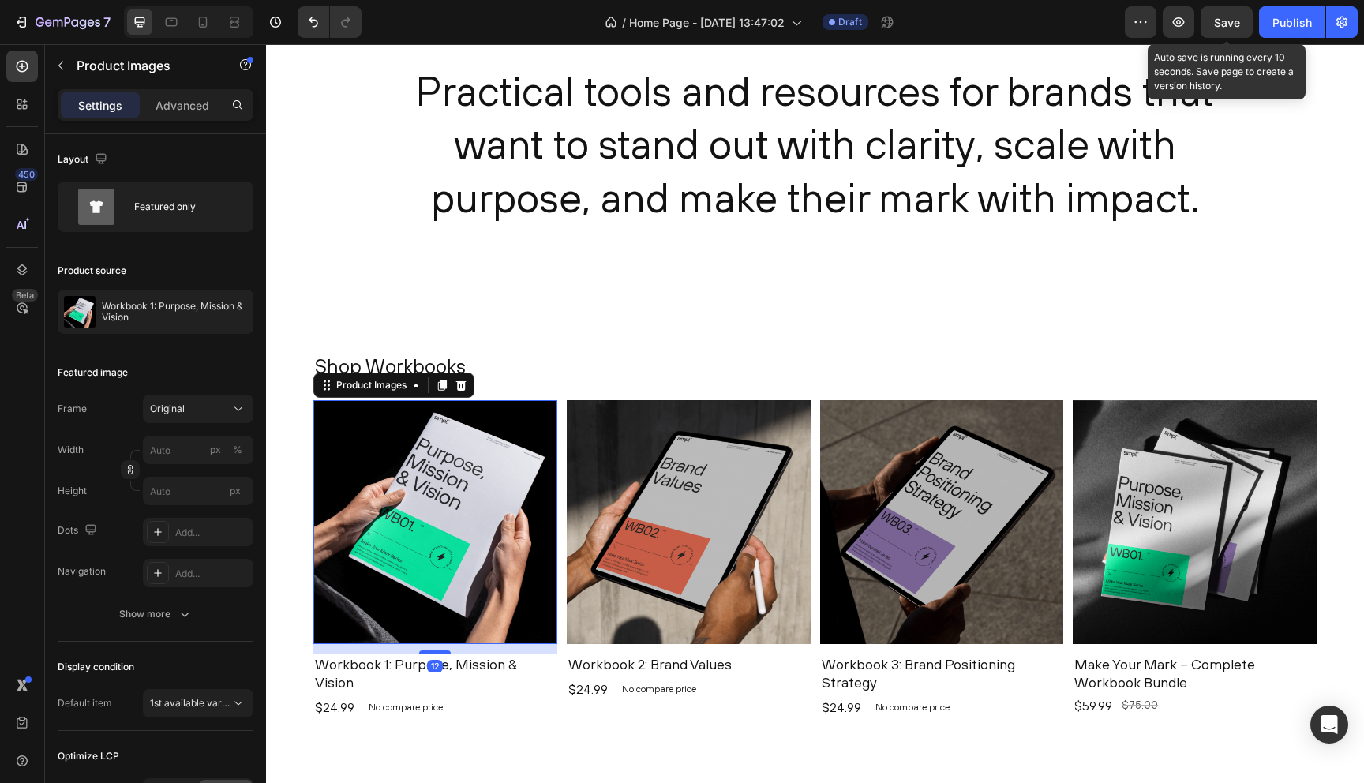
click at [1233, 21] on span "Save" at bounding box center [1227, 22] width 26 height 13
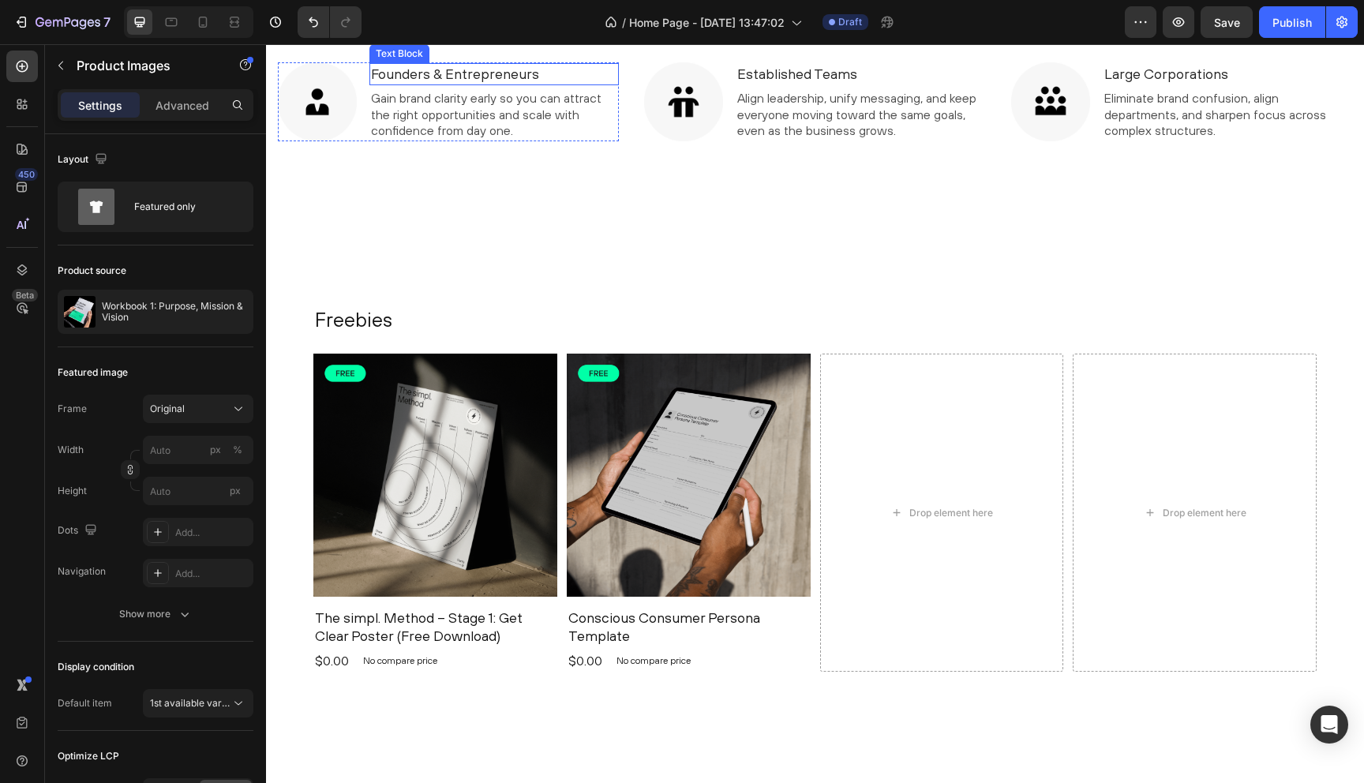
scroll to position [1494, 0]
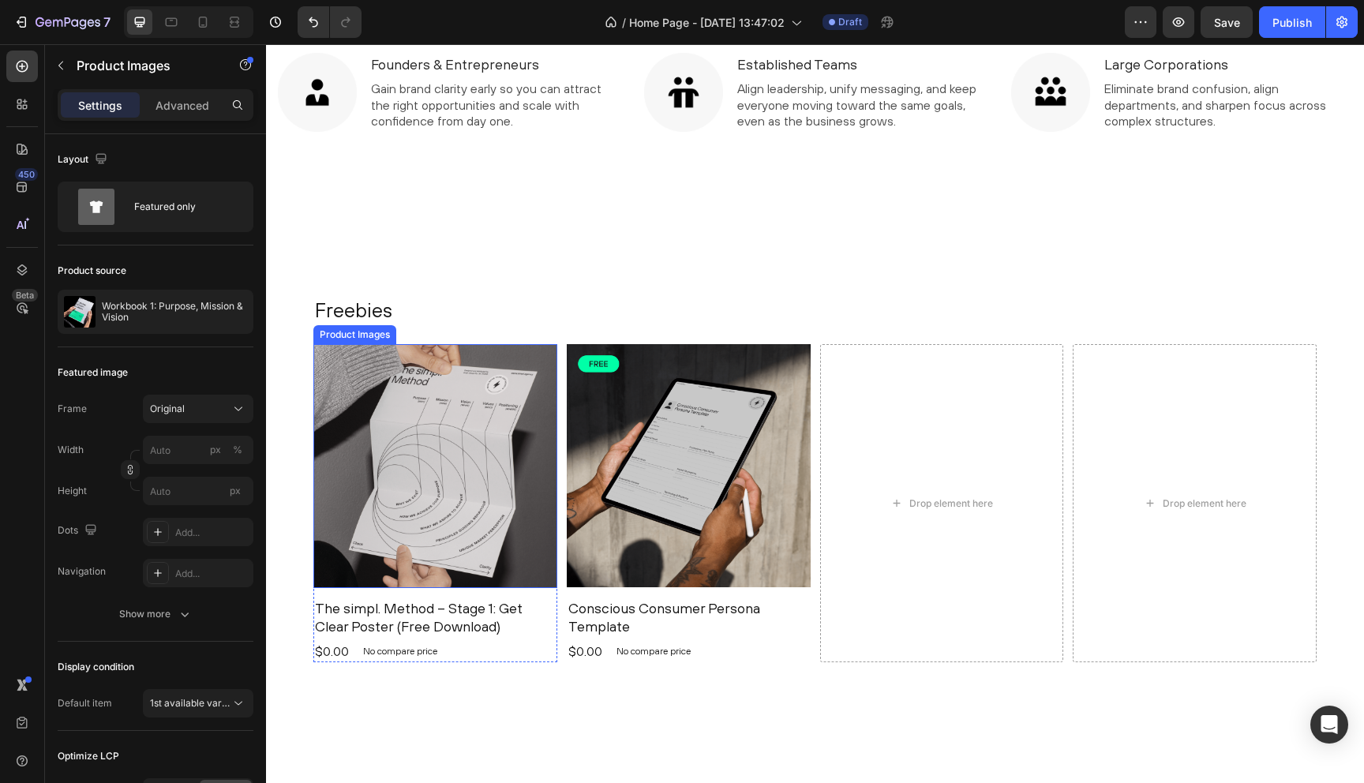
click at [461, 418] on img at bounding box center [435, 466] width 244 height 244
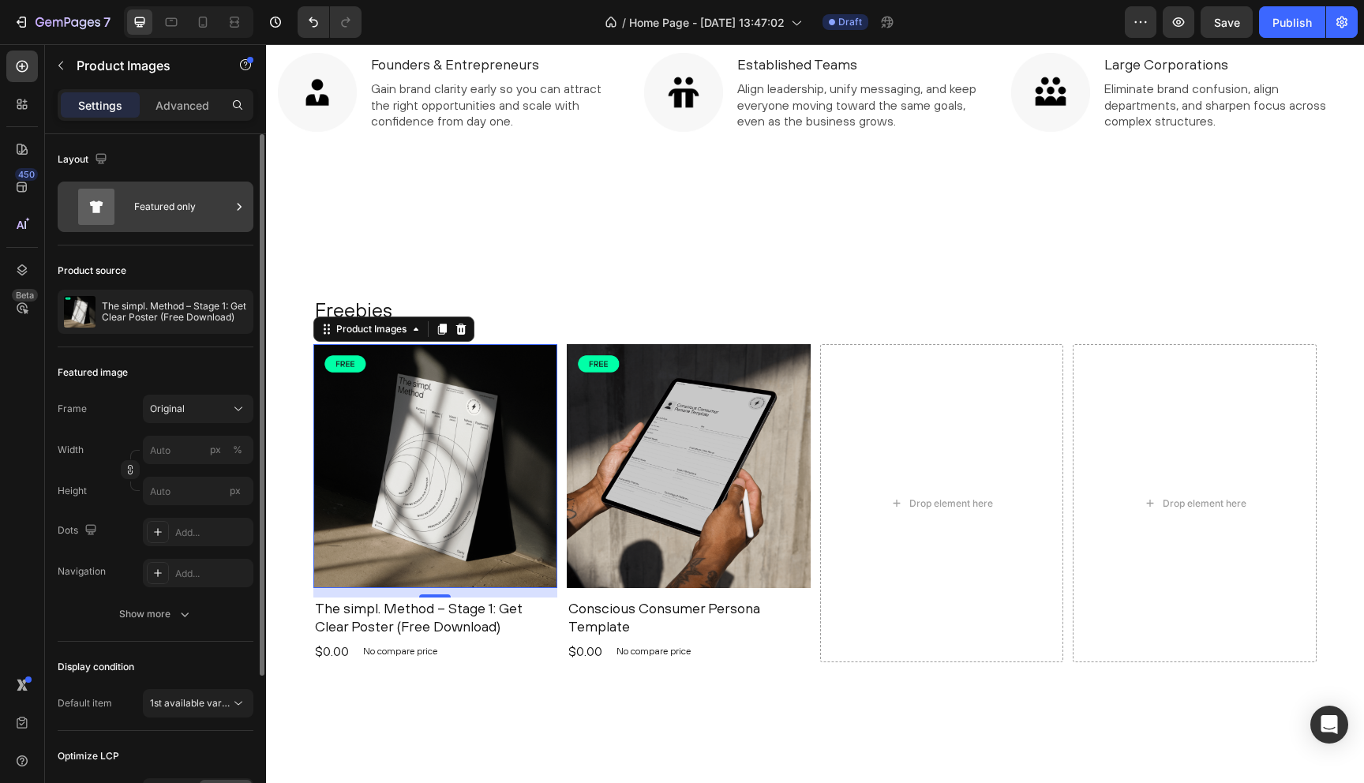
click at [164, 210] on div "Featured only" at bounding box center [182, 207] width 96 height 36
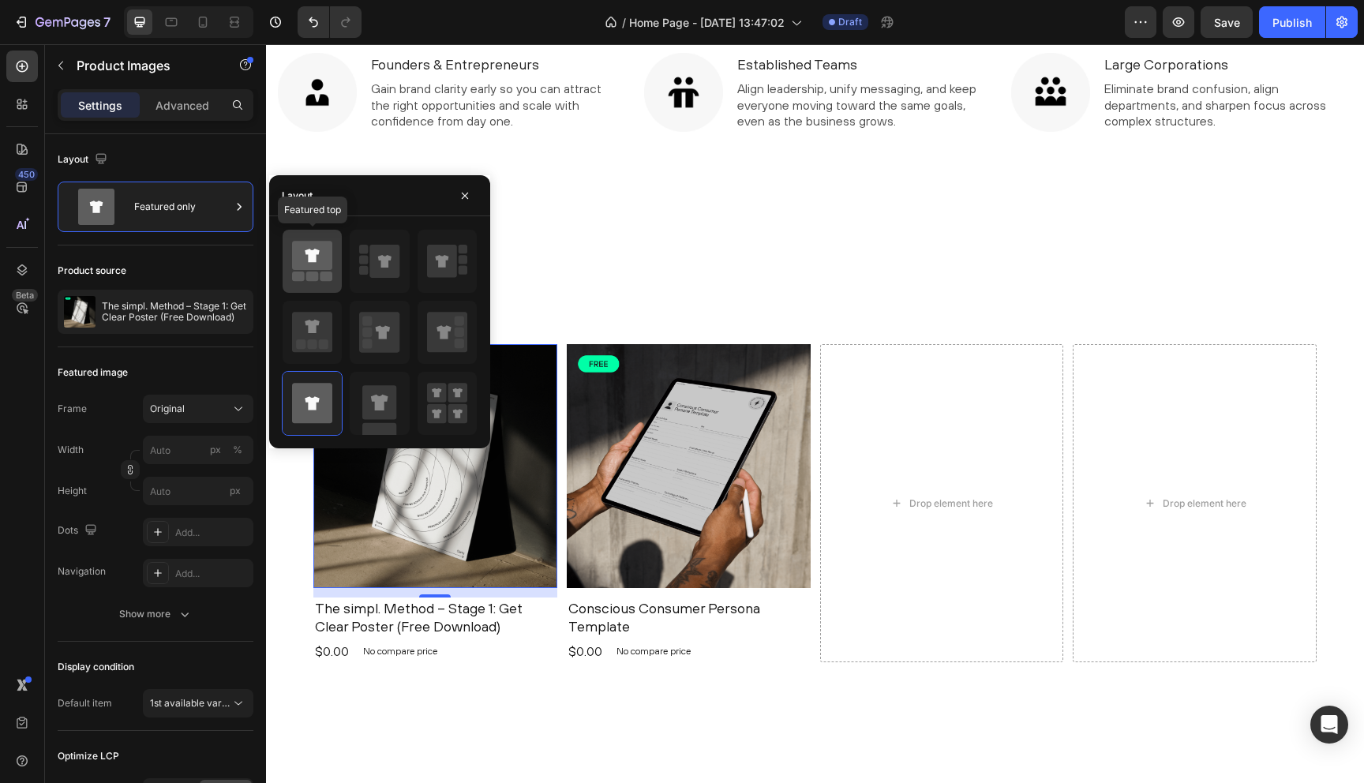
click at [310, 264] on icon at bounding box center [312, 255] width 40 height 29
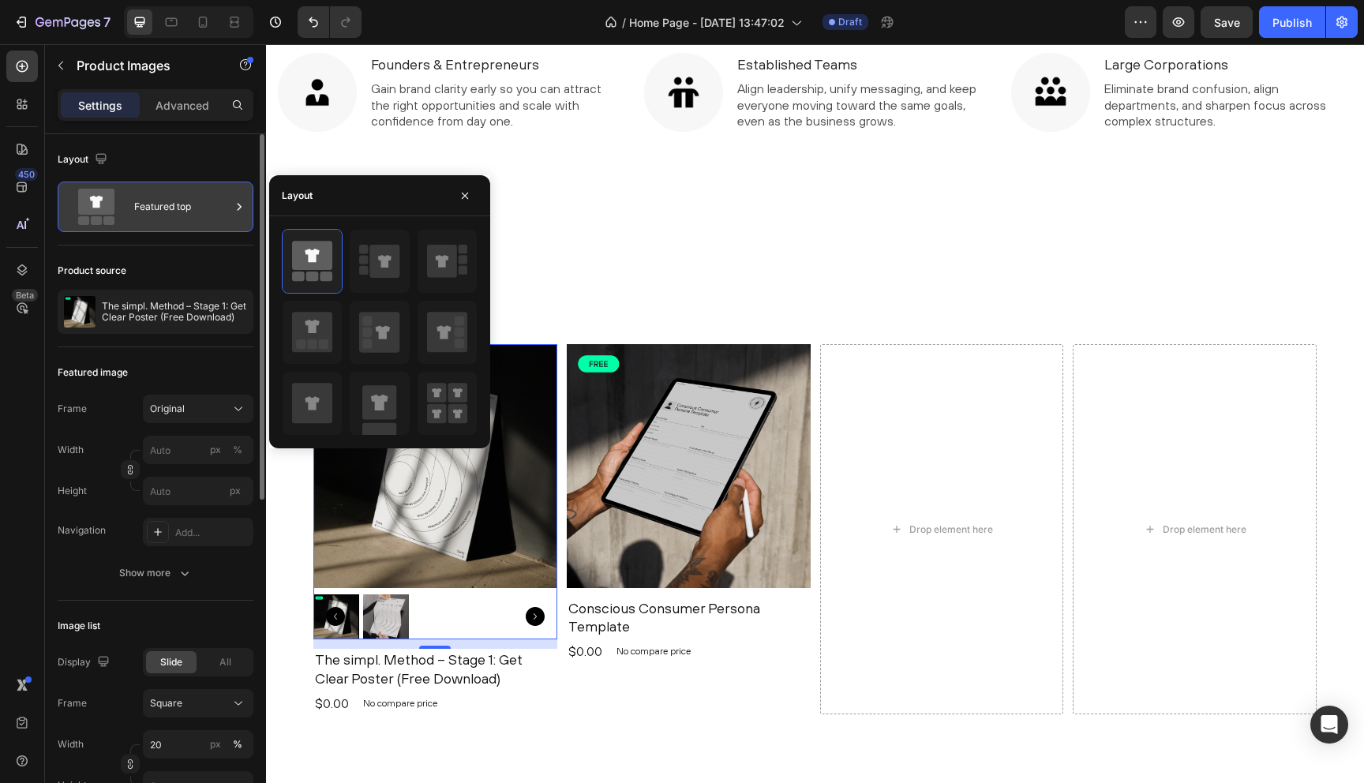
click at [146, 201] on div "Featured top" at bounding box center [182, 207] width 96 height 36
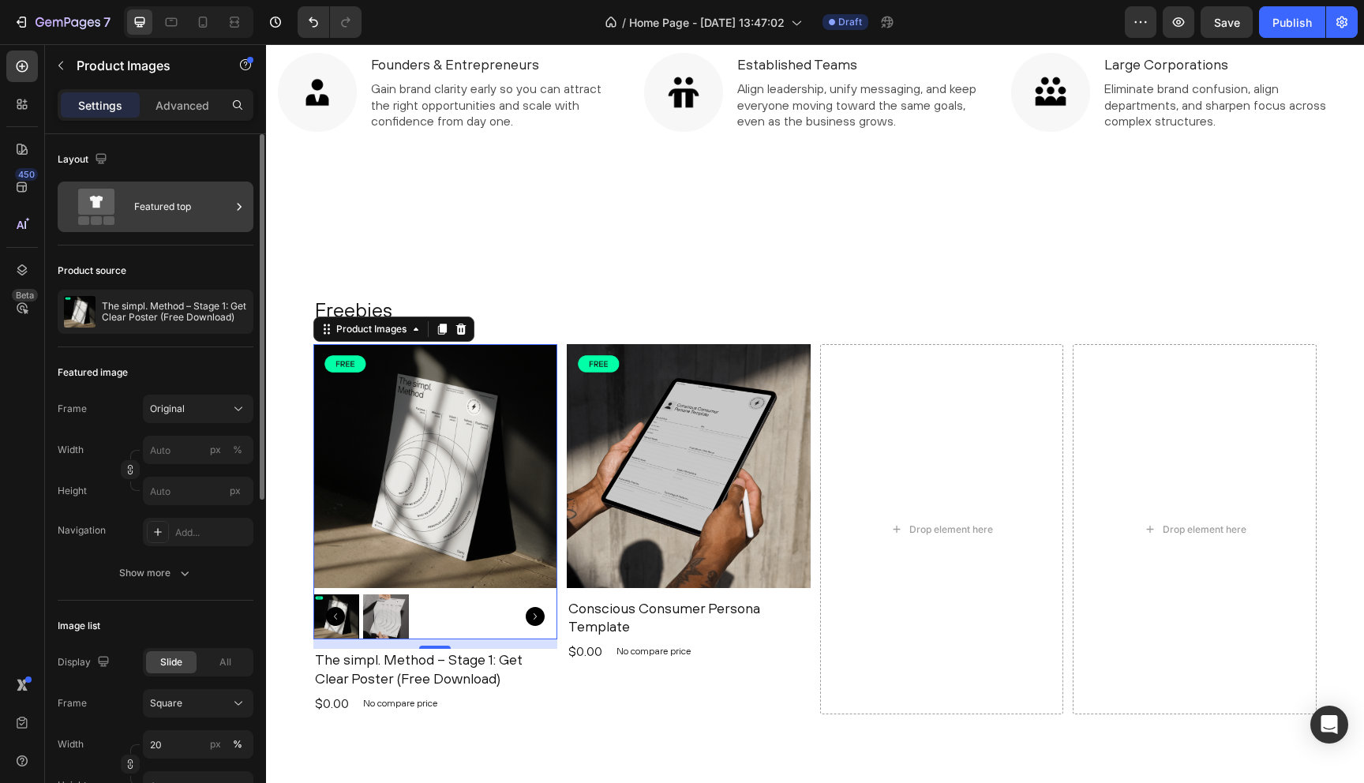
click at [148, 205] on div "Featured top" at bounding box center [182, 207] width 96 height 36
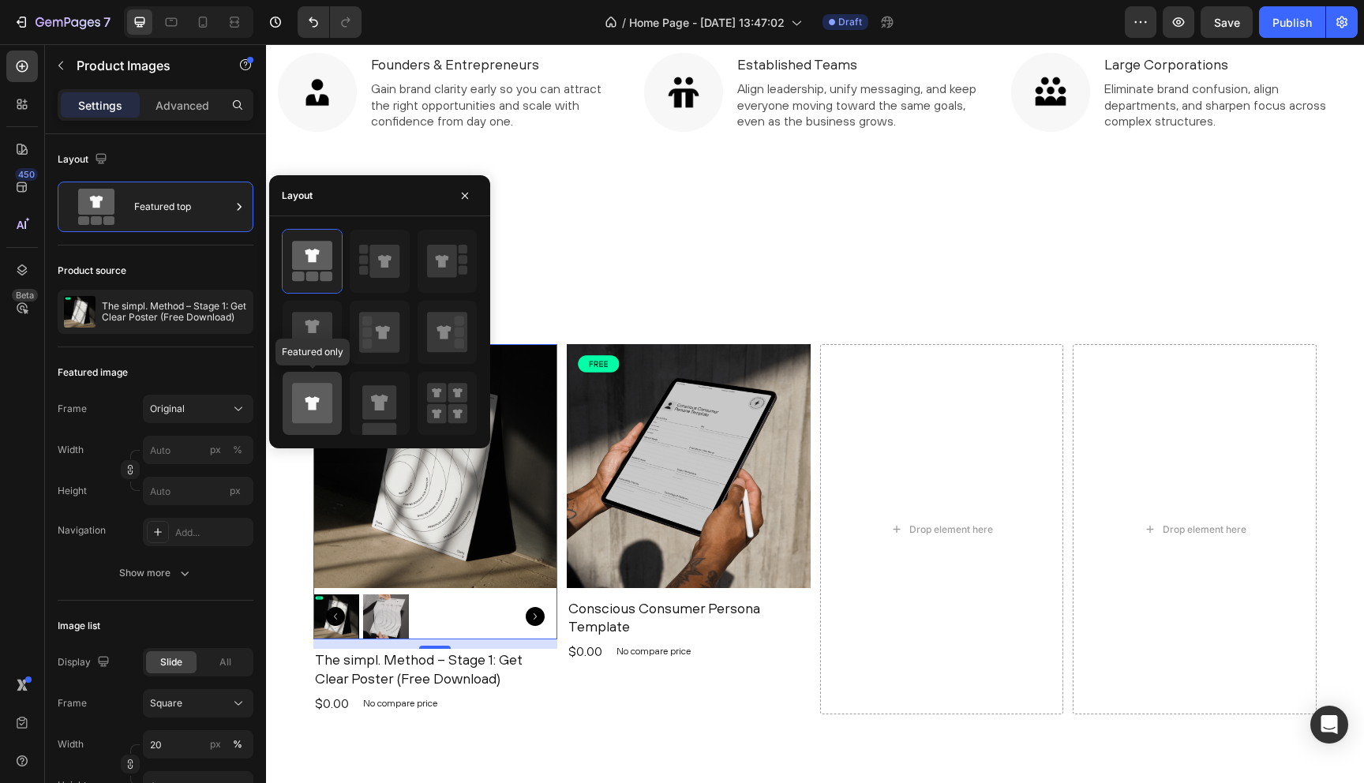
click at [315, 394] on icon at bounding box center [312, 403] width 40 height 40
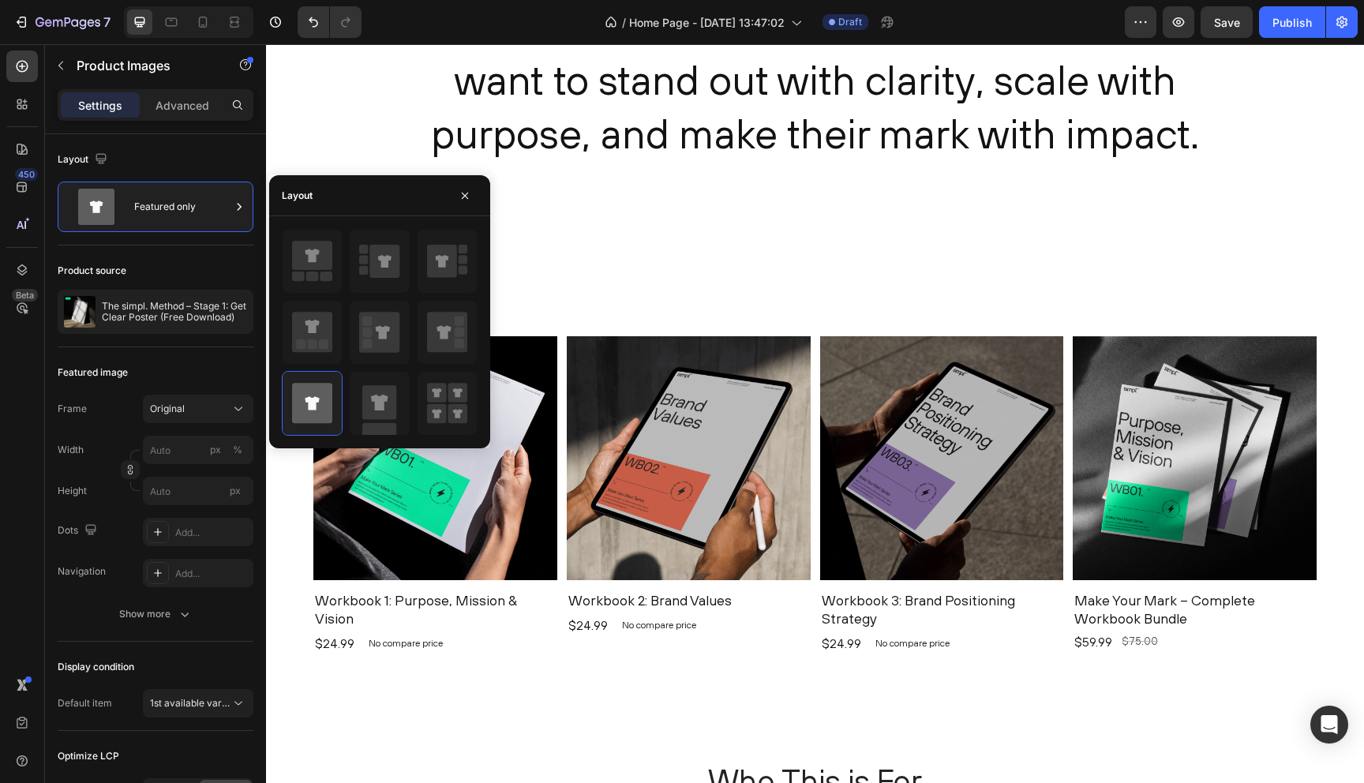
scroll to position [713, 0]
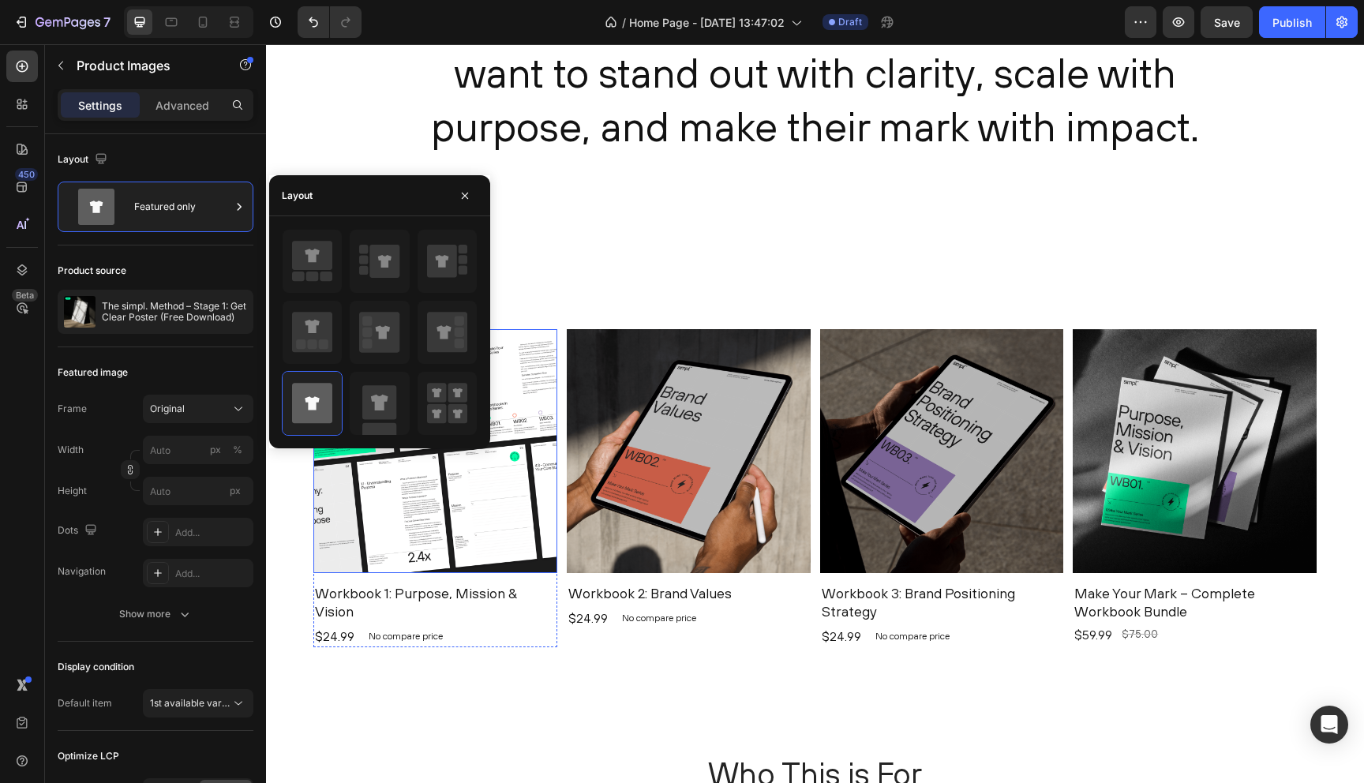
click at [500, 373] on img at bounding box center [435, 451] width 244 height 244
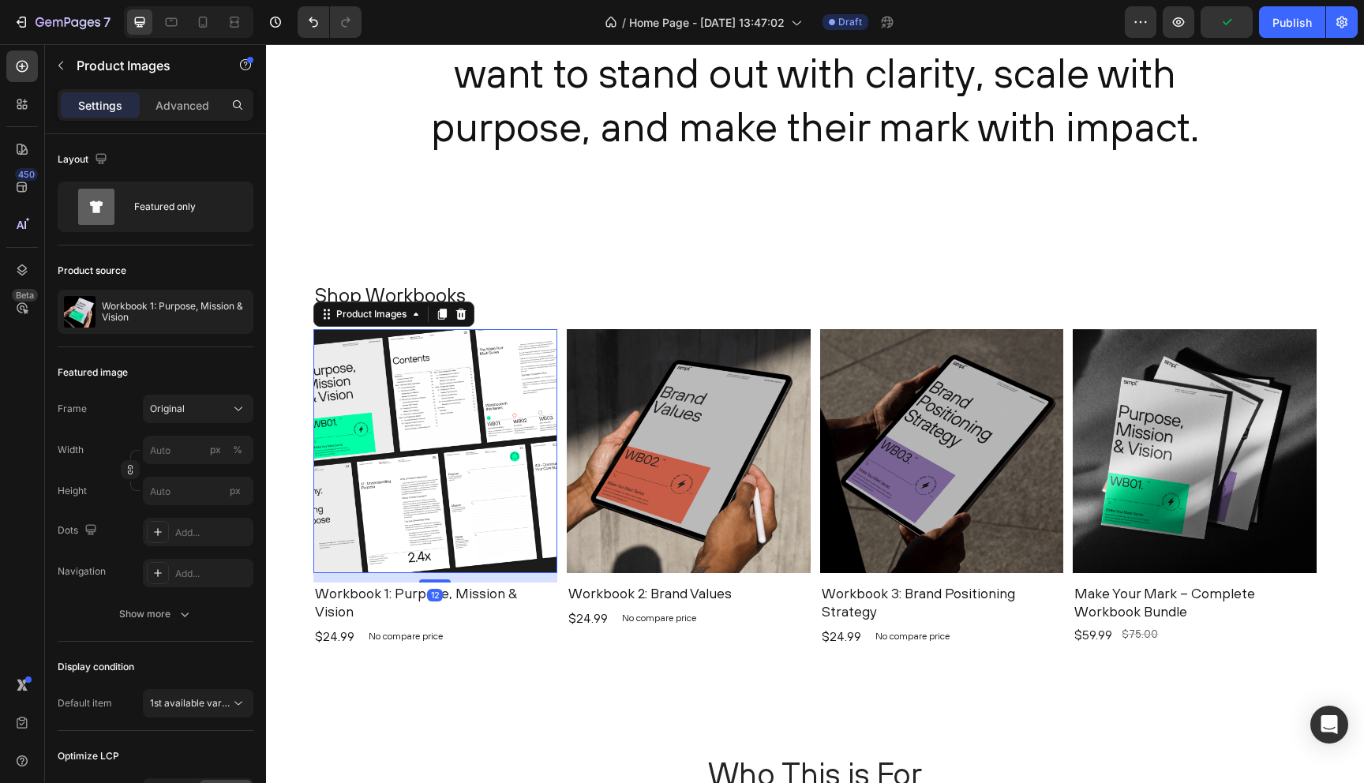
click at [503, 372] on img at bounding box center [435, 451] width 244 height 244
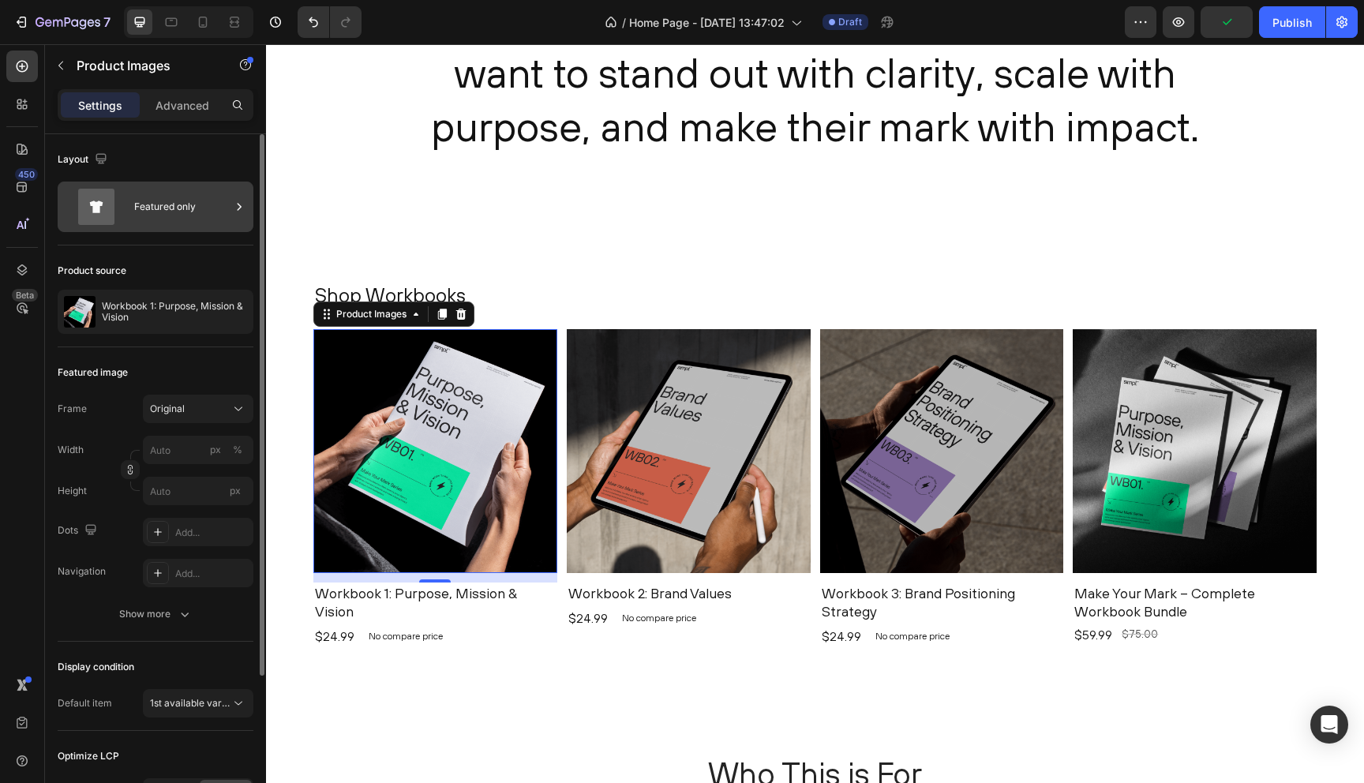
click at [161, 212] on div "Featured only" at bounding box center [182, 207] width 96 height 36
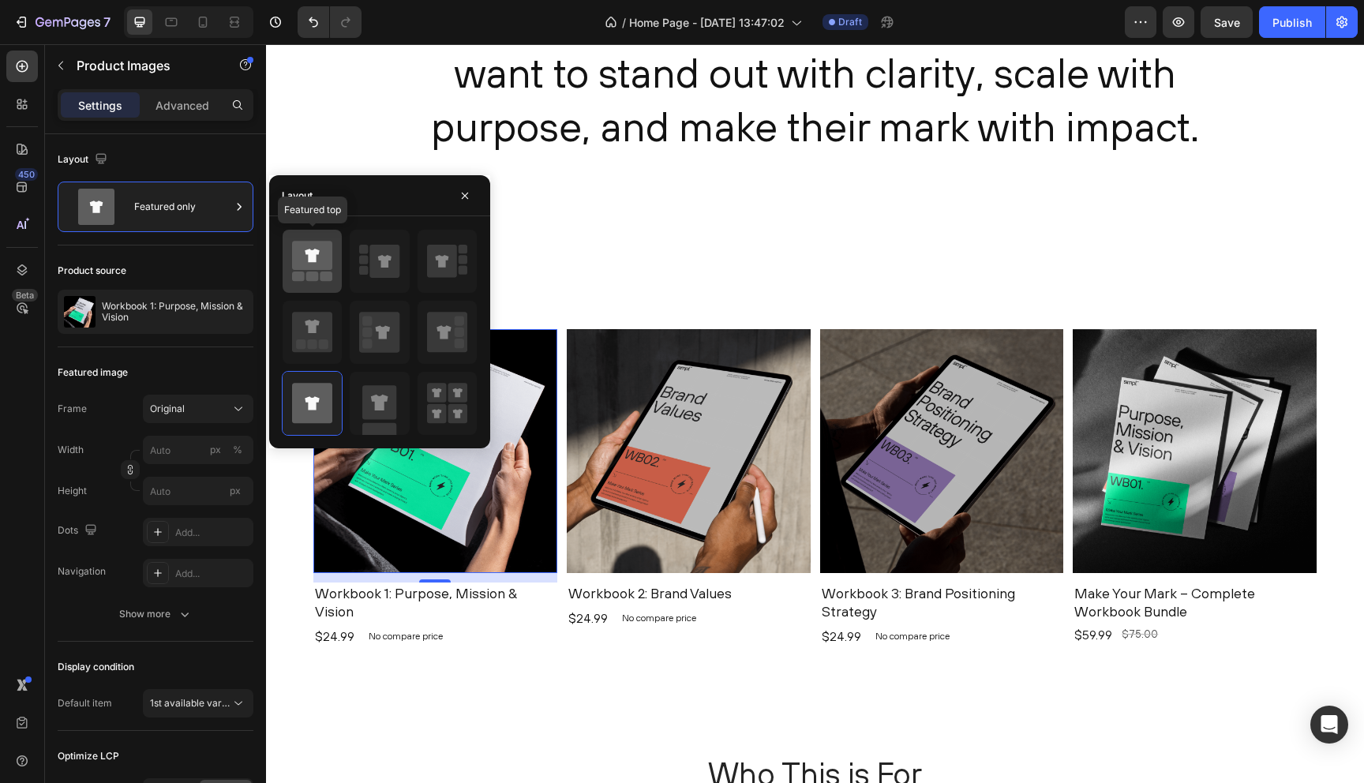
click at [310, 256] on icon at bounding box center [312, 255] width 14 height 13
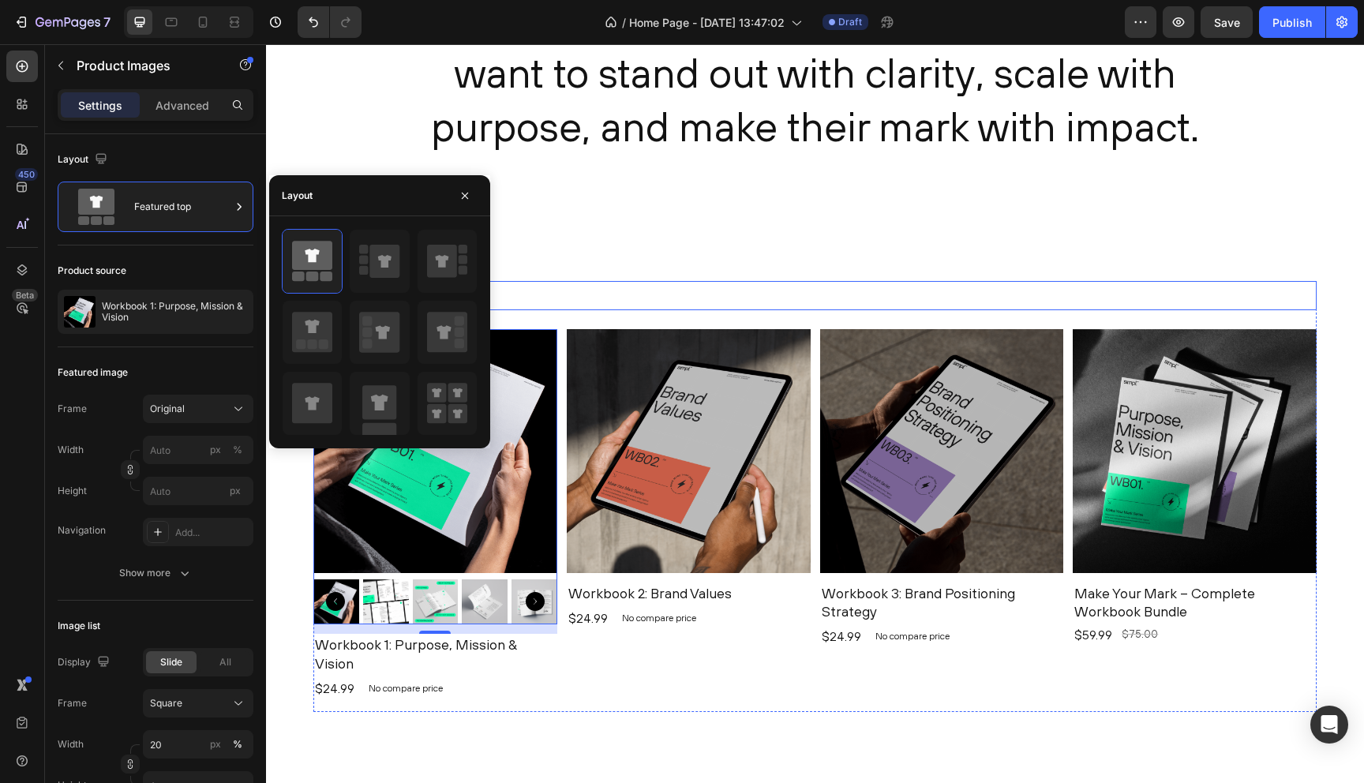
click at [708, 289] on h2 "Shop Workbooks" at bounding box center [815, 295] width 1004 height 29
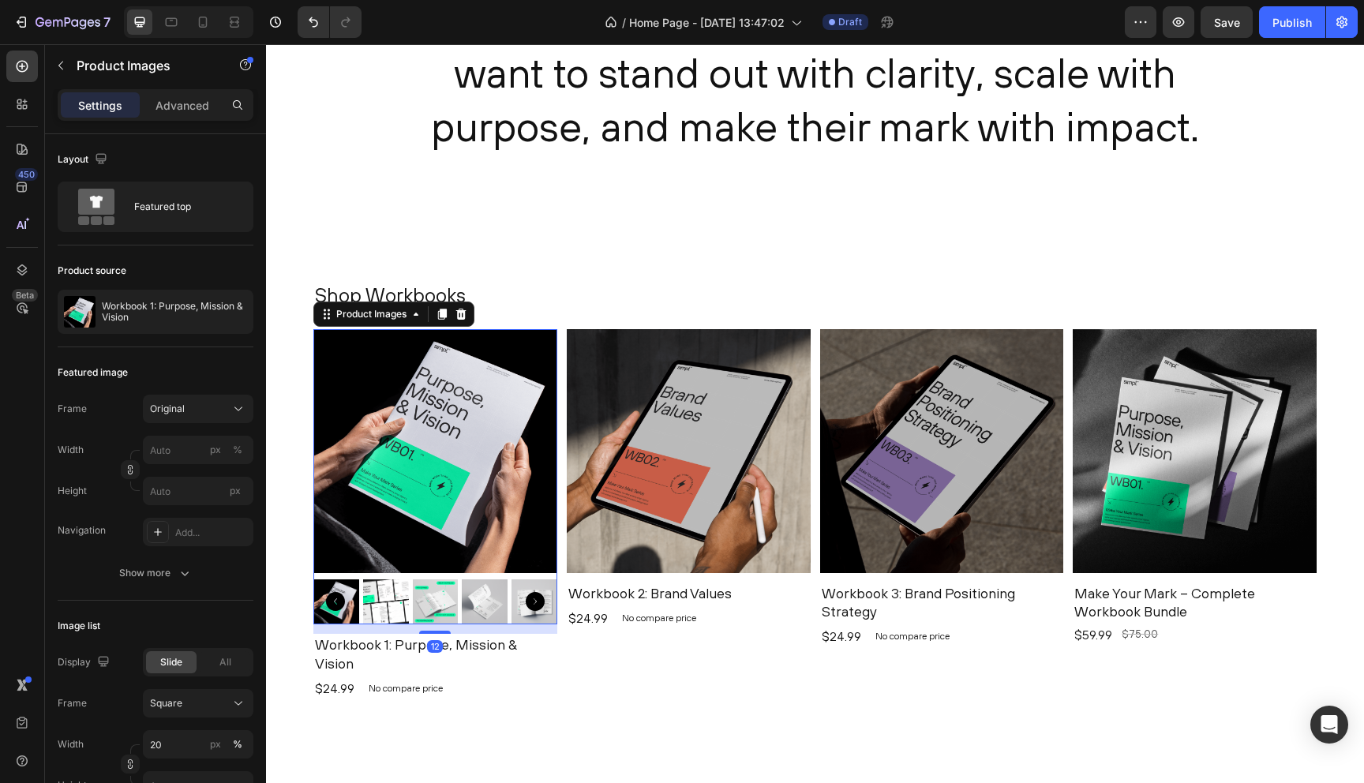
click at [535, 596] on icon "Carousel Next Arrow" at bounding box center [535, 601] width 19 height 19
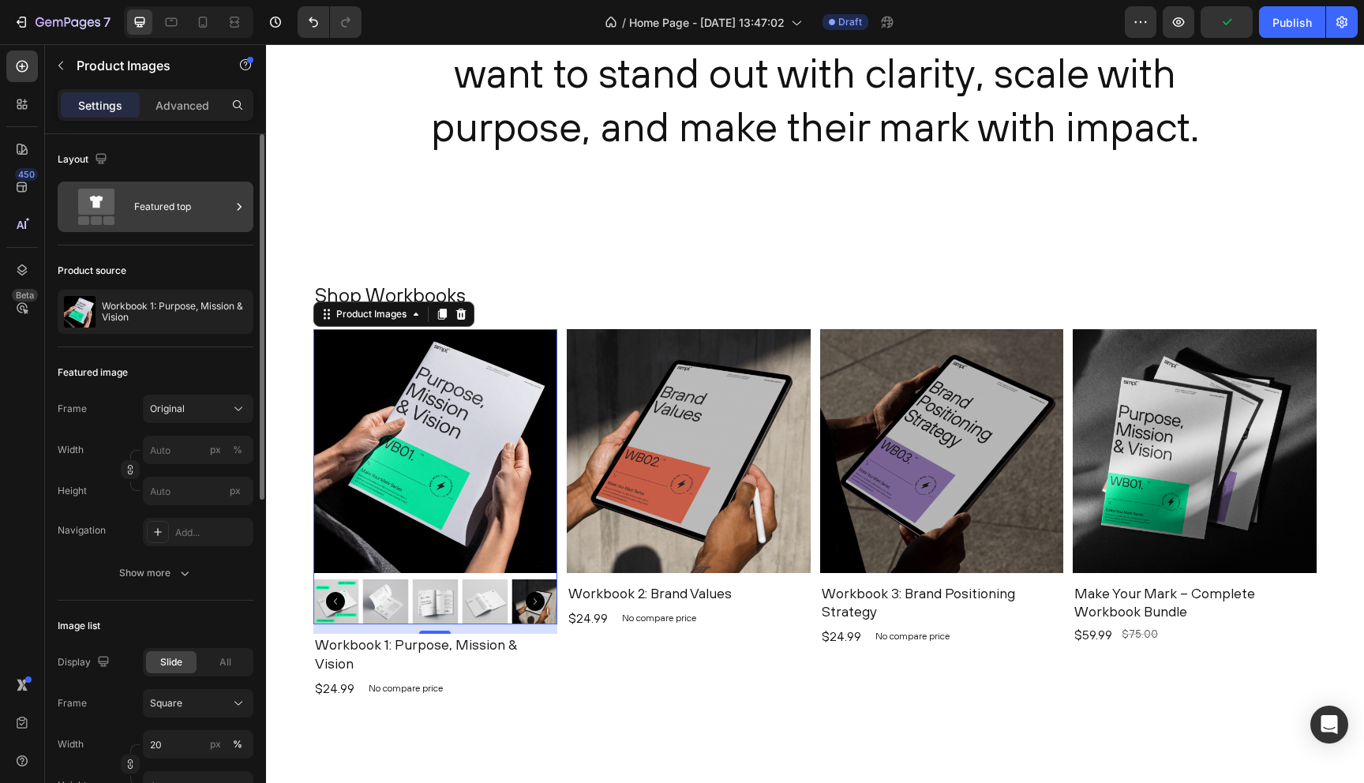
click at [195, 207] on div "Featured top" at bounding box center [182, 207] width 96 height 36
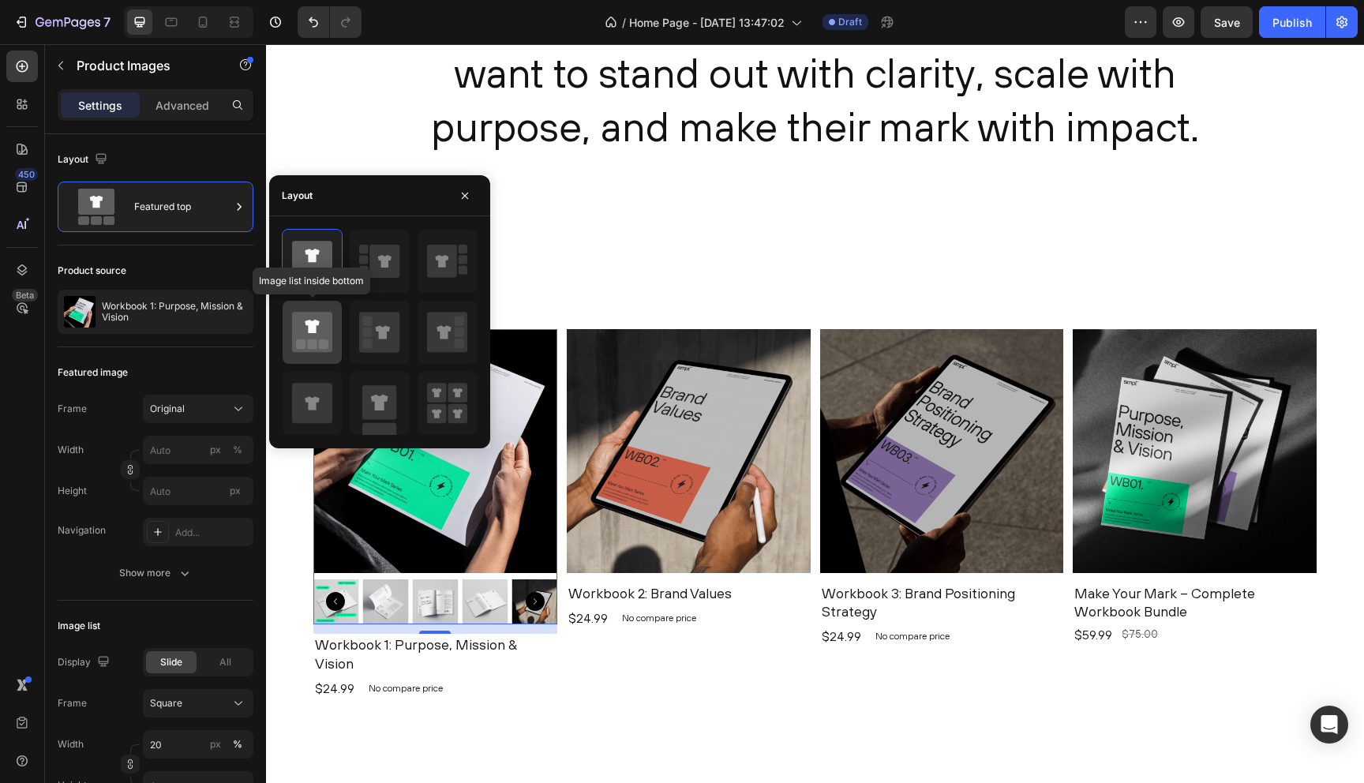
click at [301, 322] on icon at bounding box center [312, 332] width 40 height 40
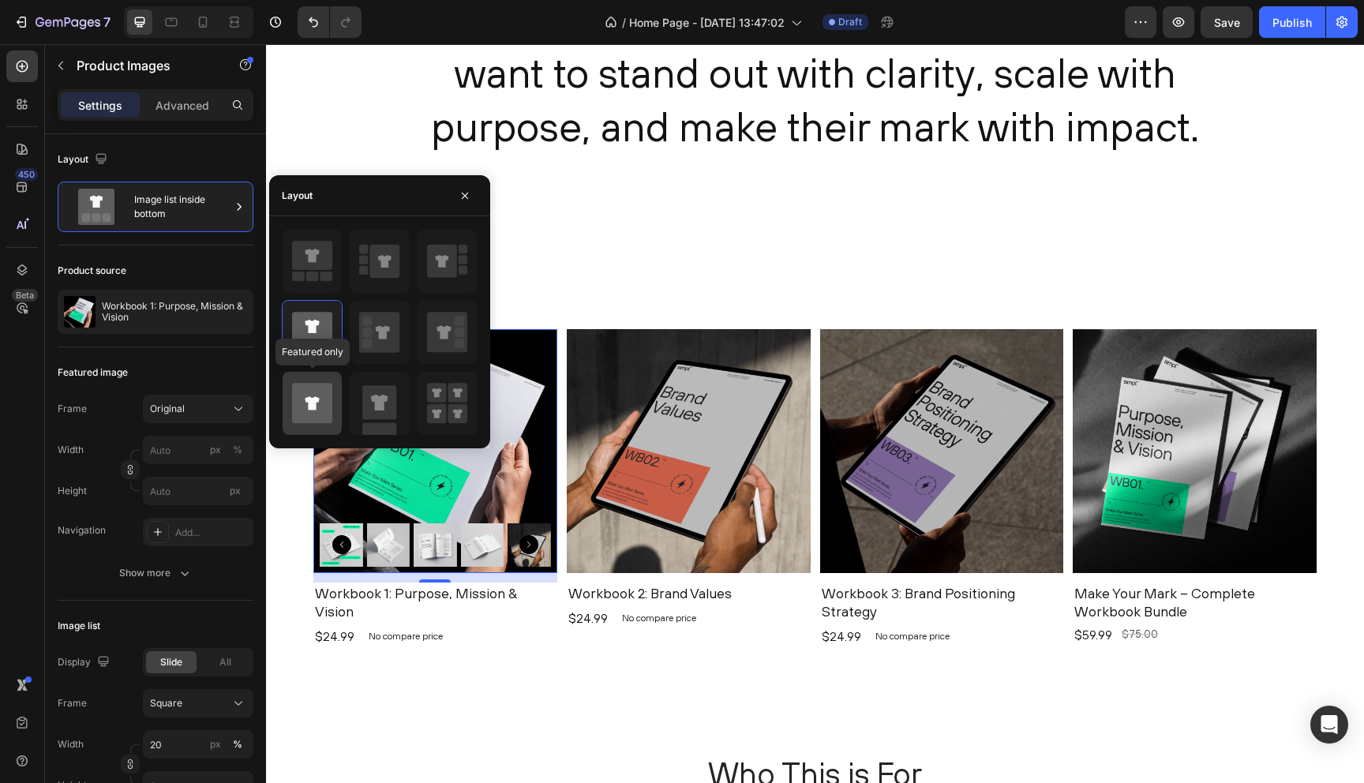
click at [314, 392] on icon at bounding box center [312, 403] width 40 height 40
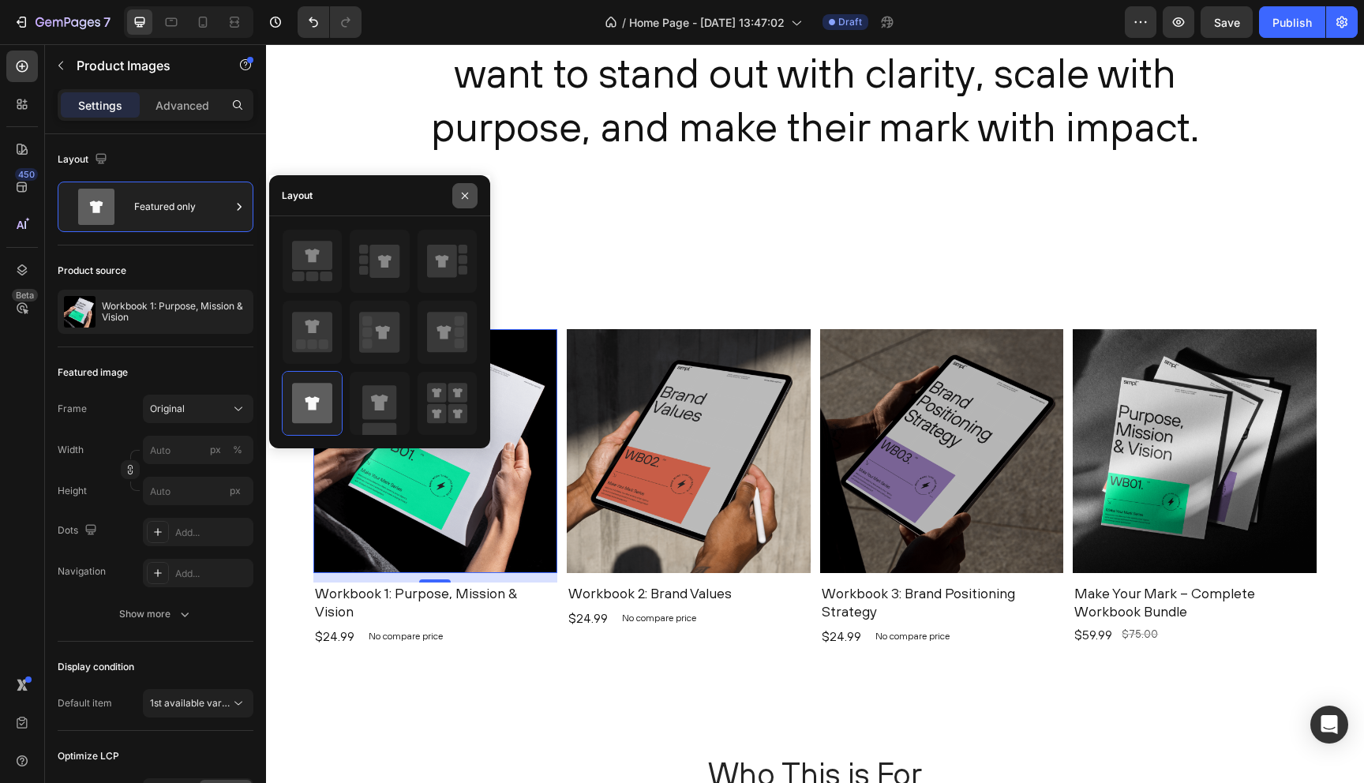
click at [462, 193] on icon "button" at bounding box center [465, 196] width 13 height 13
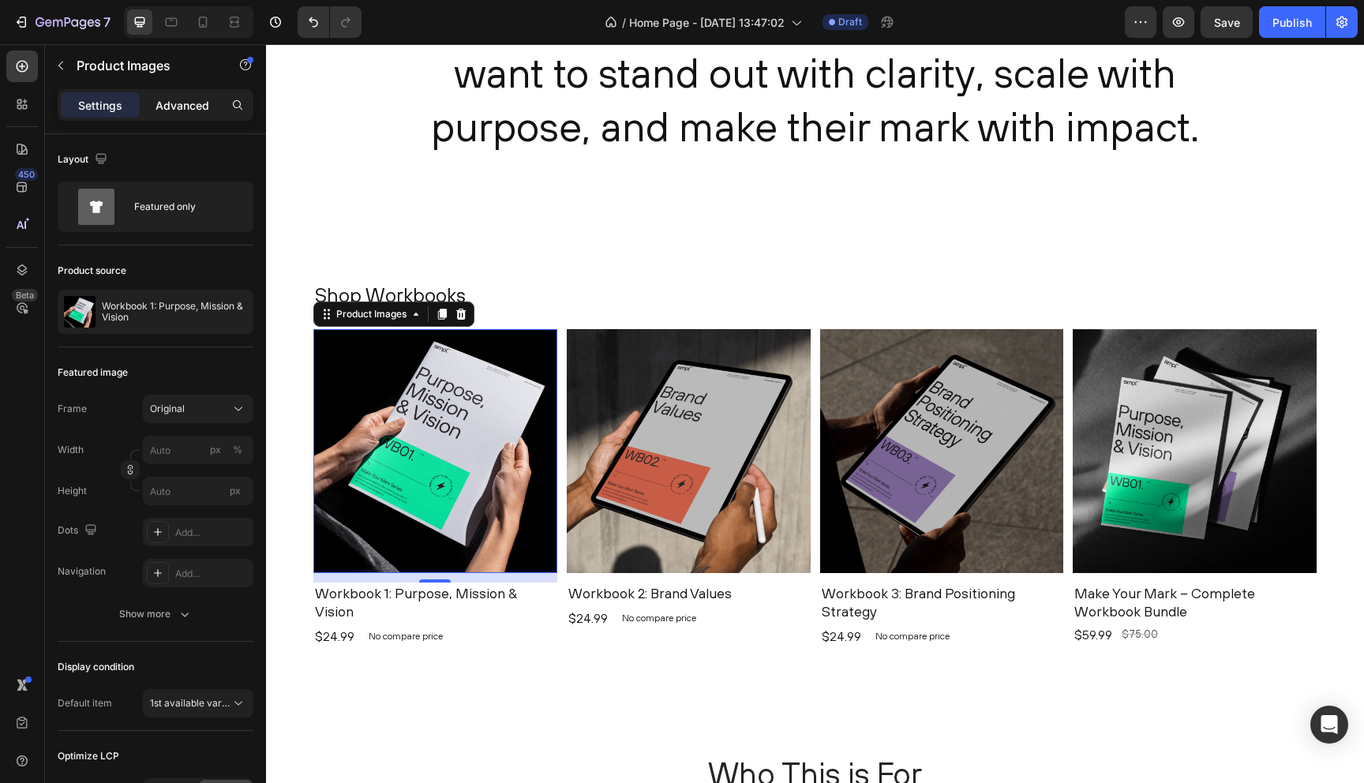
click at [173, 99] on p "Advanced" at bounding box center [183, 105] width 54 height 17
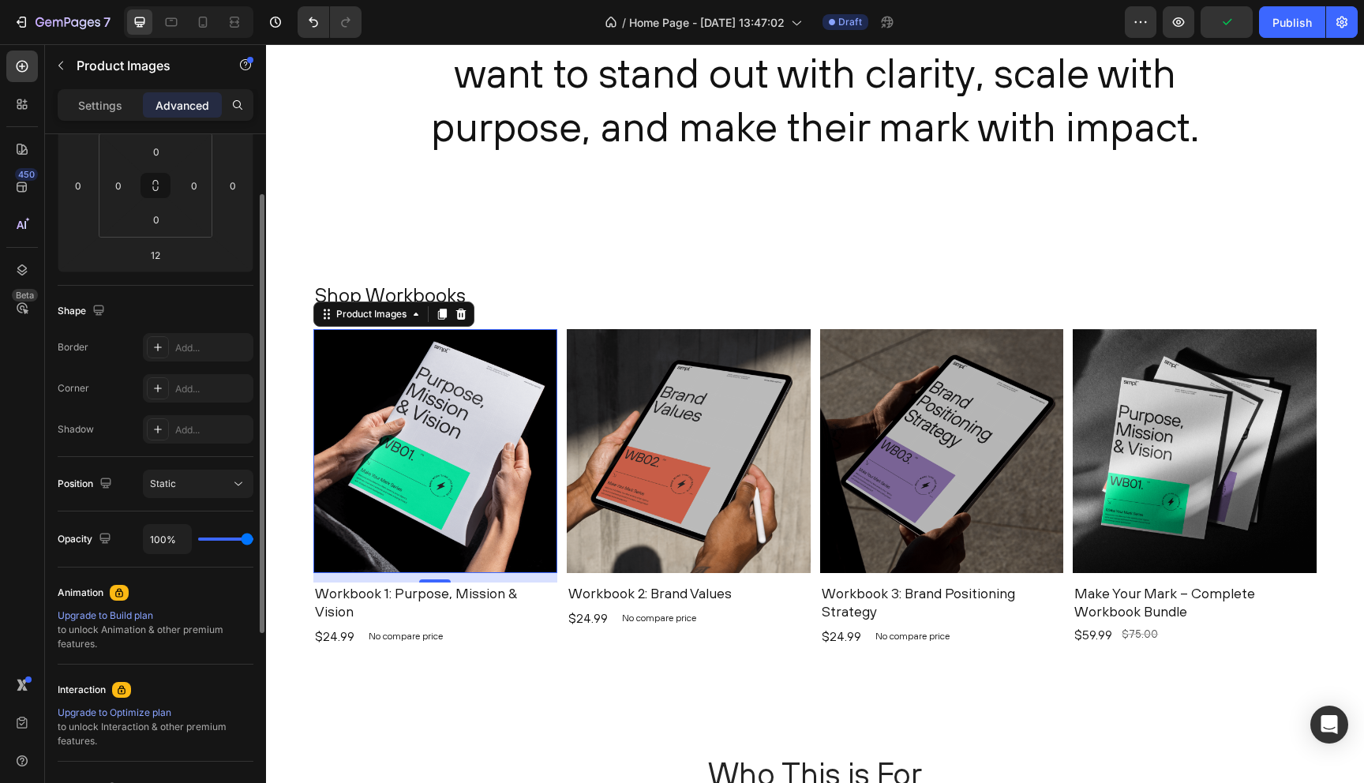
scroll to position [0, 0]
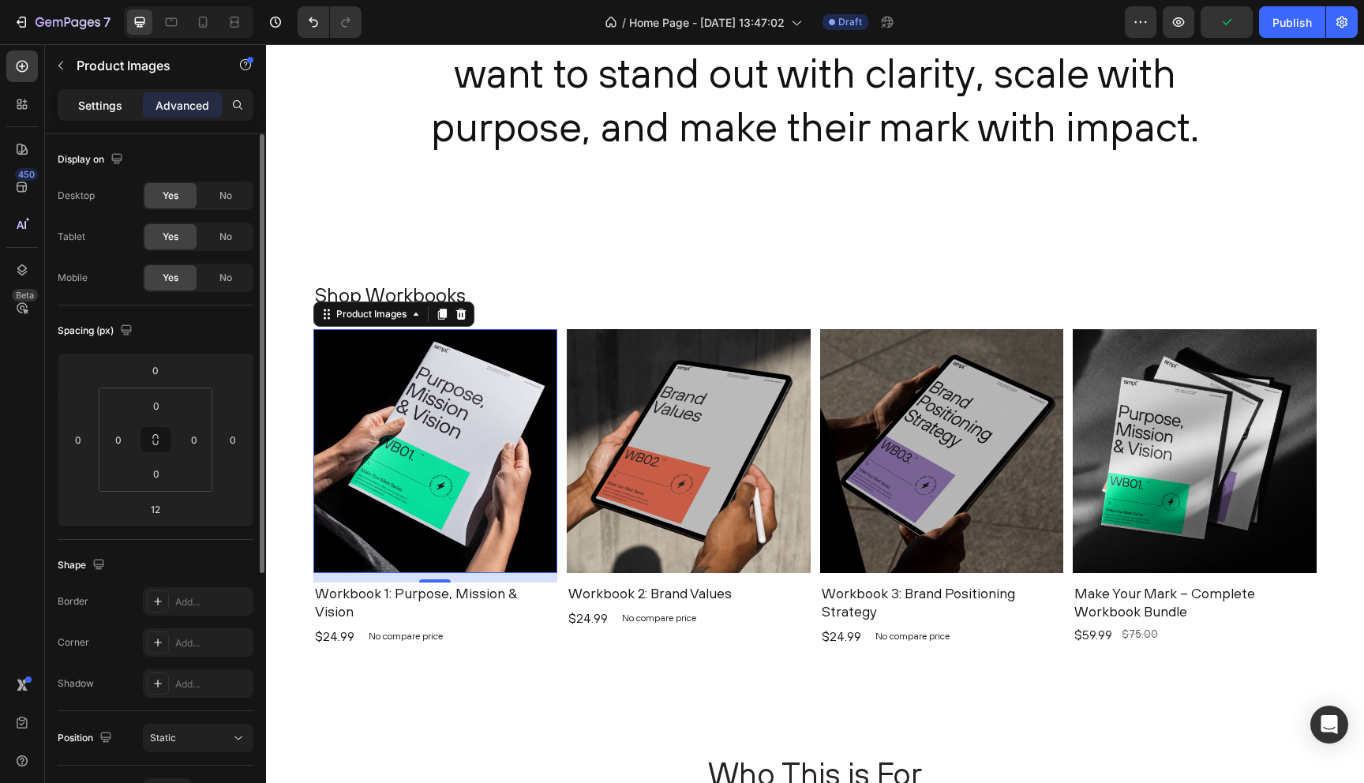
click at [106, 103] on p "Settings" at bounding box center [100, 105] width 44 height 17
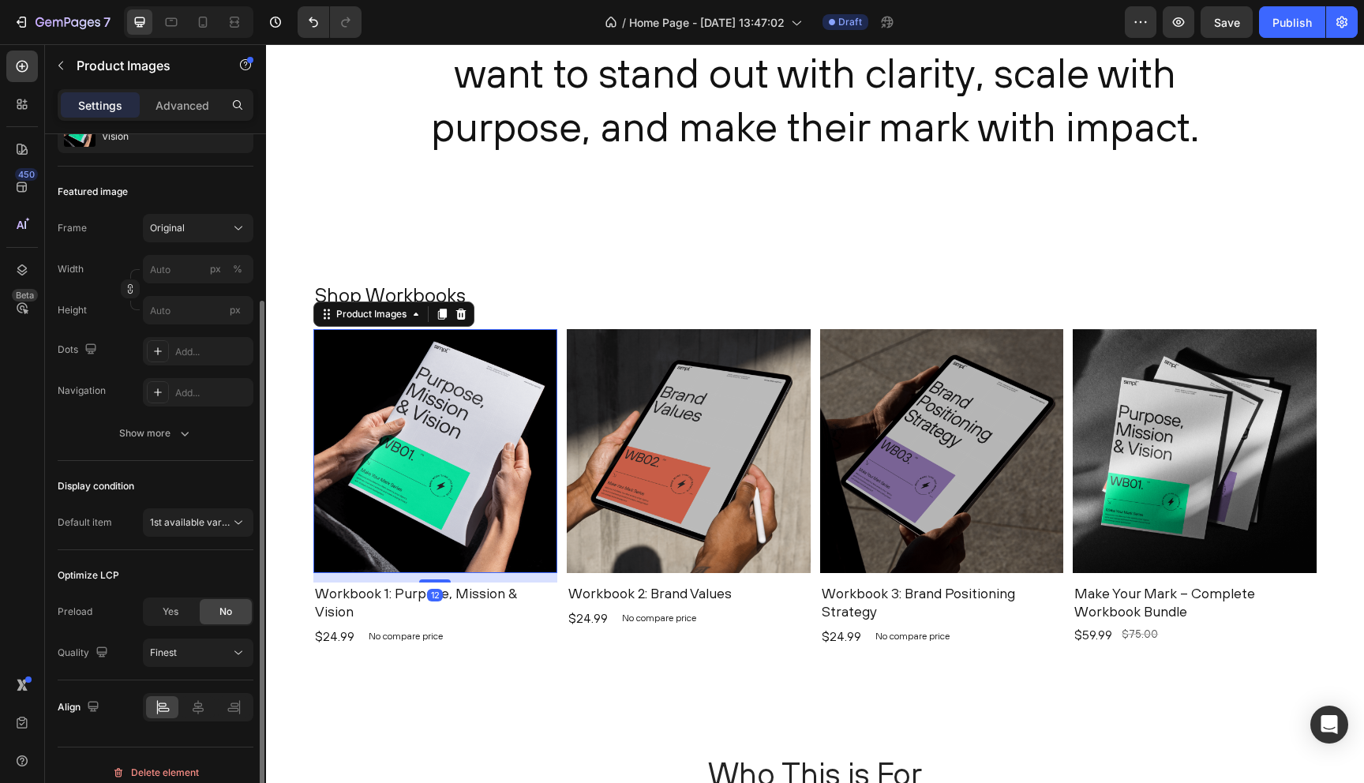
scroll to position [195, 0]
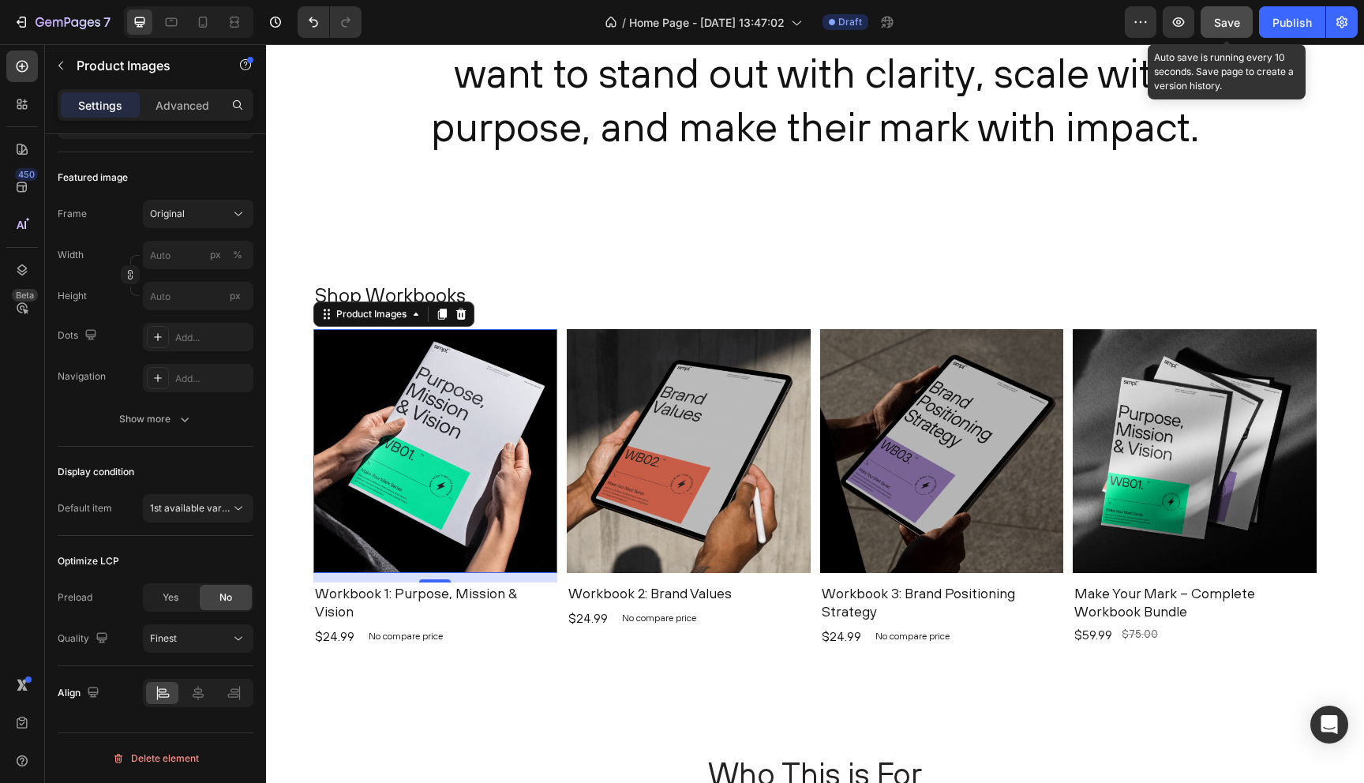
click at [1213, 13] on button "Save" at bounding box center [1227, 22] width 52 height 32
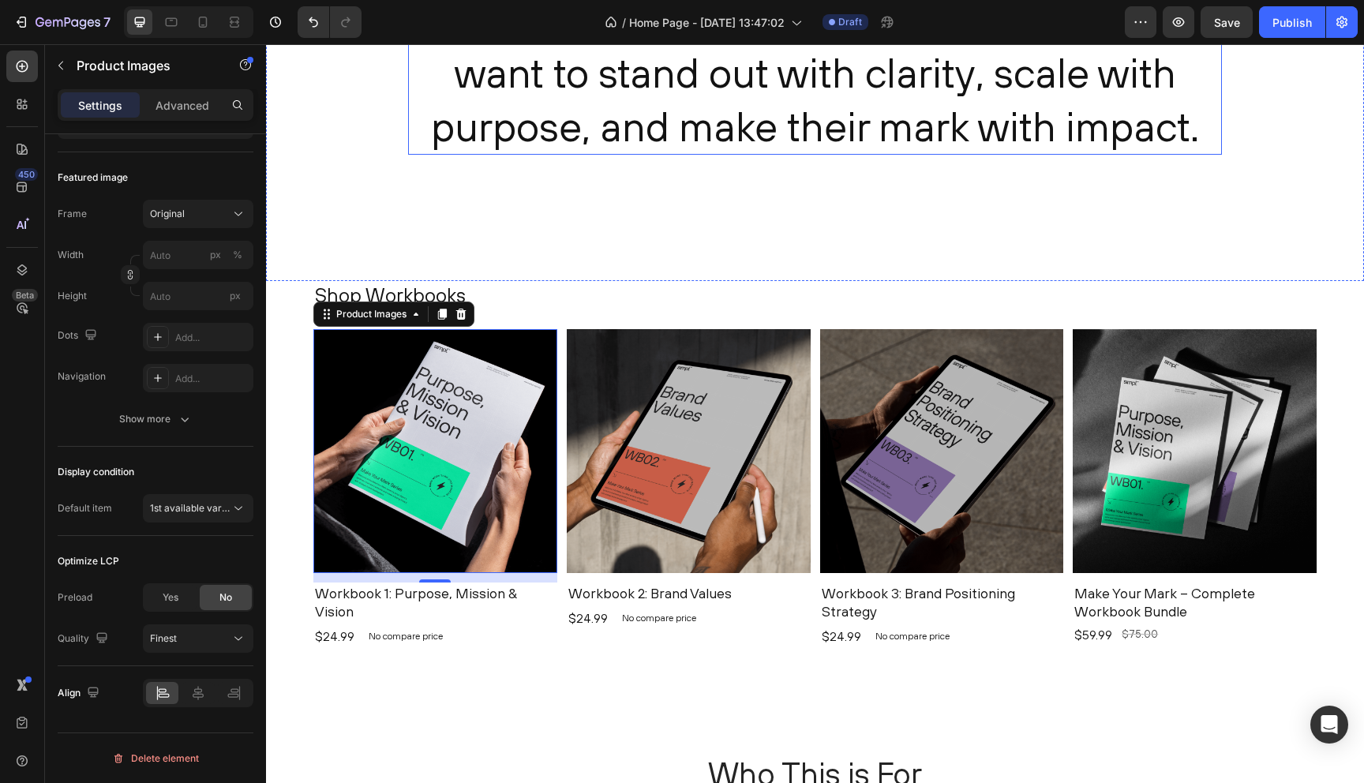
click at [700, 130] on h2 "Practical tools and resources for brands that want to stand out with clarity, s…" at bounding box center [815, 73] width 814 height 163
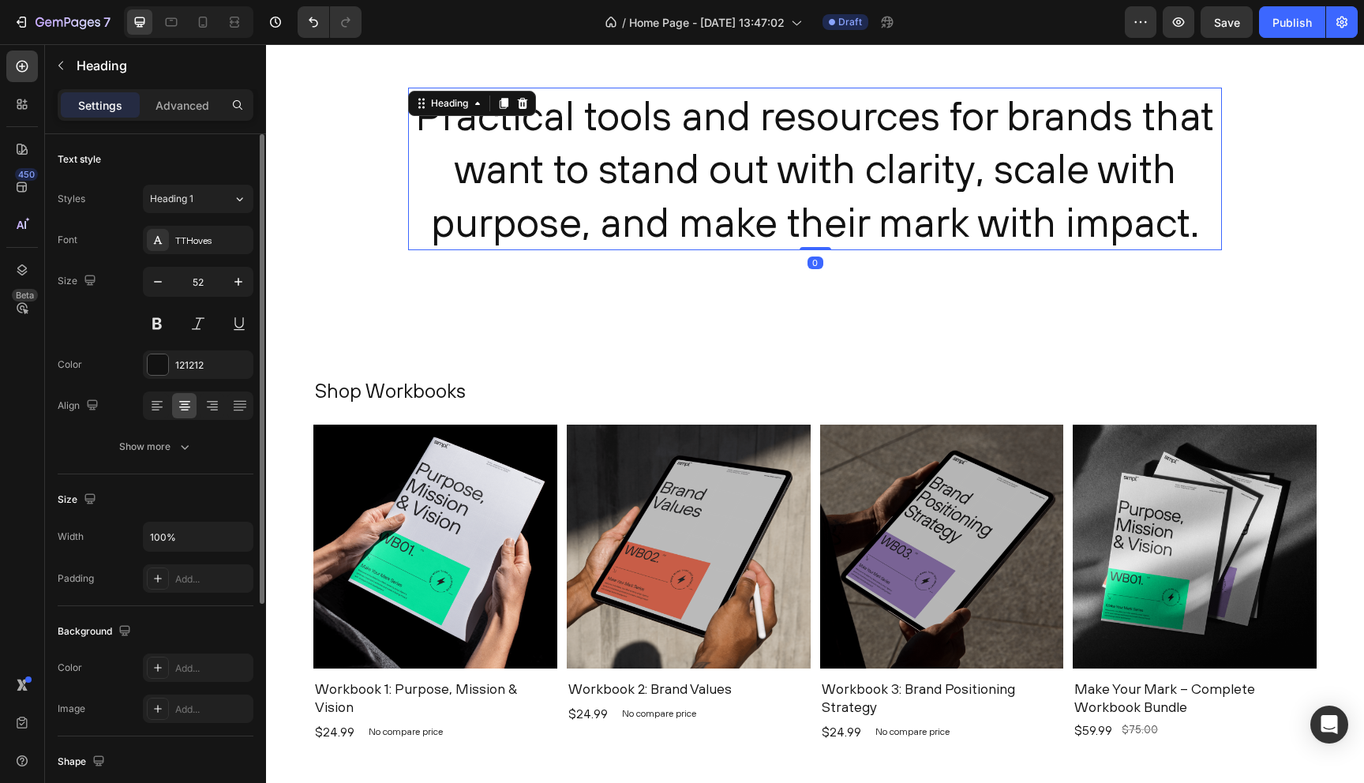
scroll to position [614, 0]
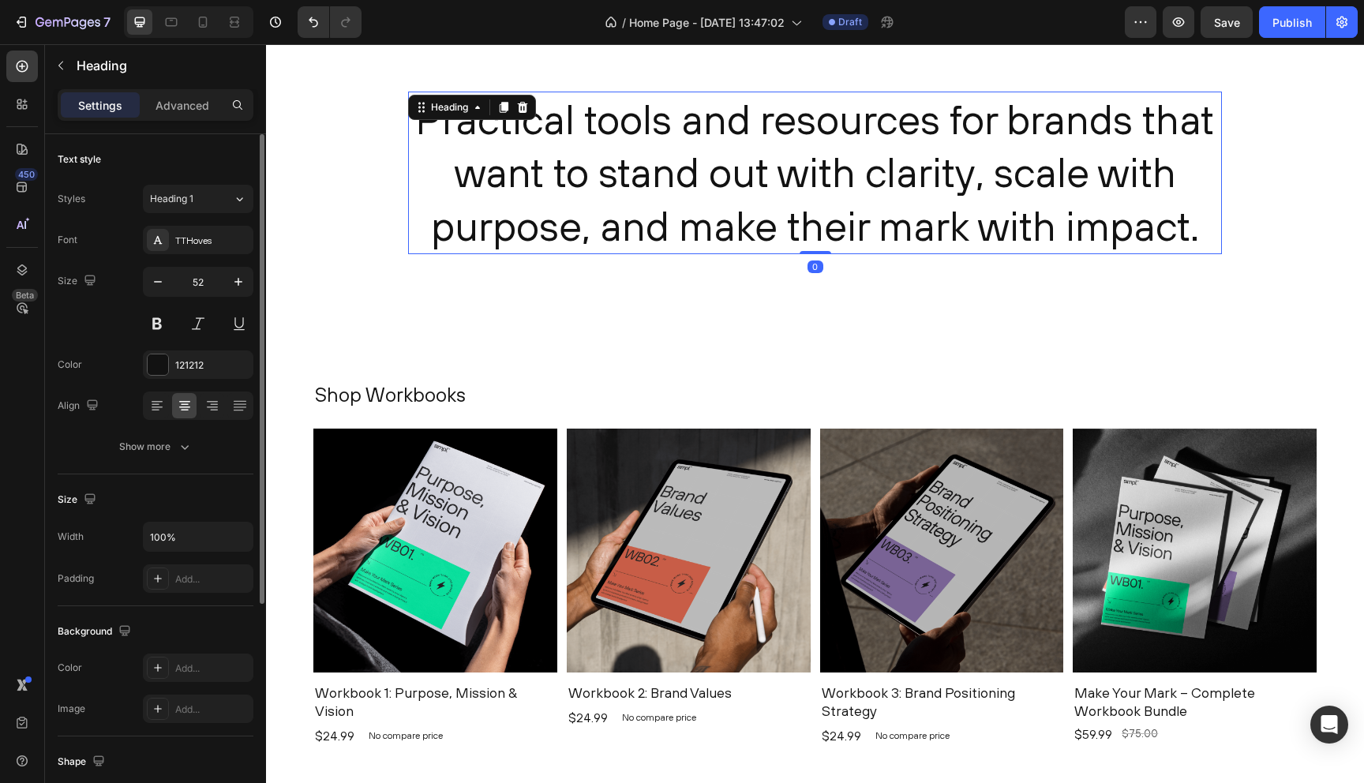
click at [706, 145] on h2 "Practical tools and resources for brands that want to stand out with clarity, s…" at bounding box center [815, 173] width 814 height 163
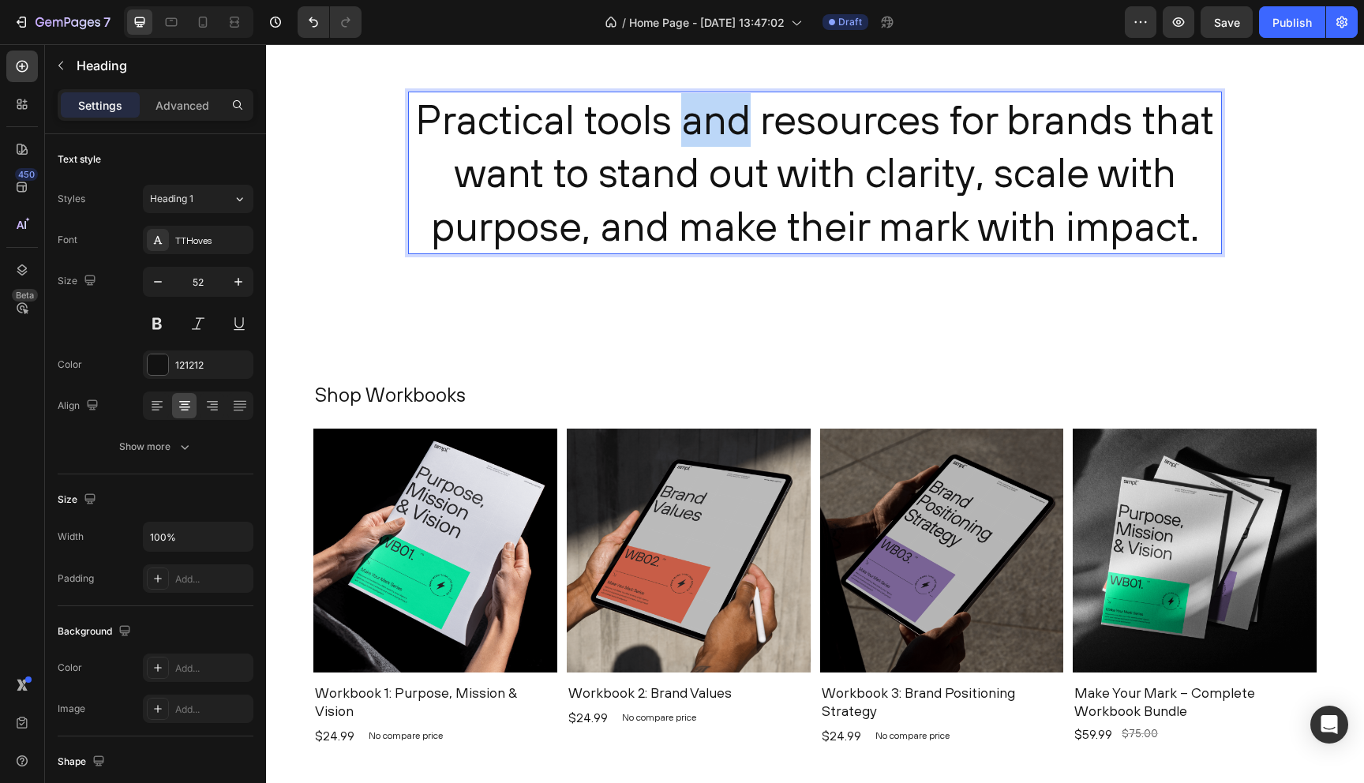
click at [706, 145] on p "Practical tools and resources for brands that want to stand out with clarity, s…" at bounding box center [815, 173] width 811 height 160
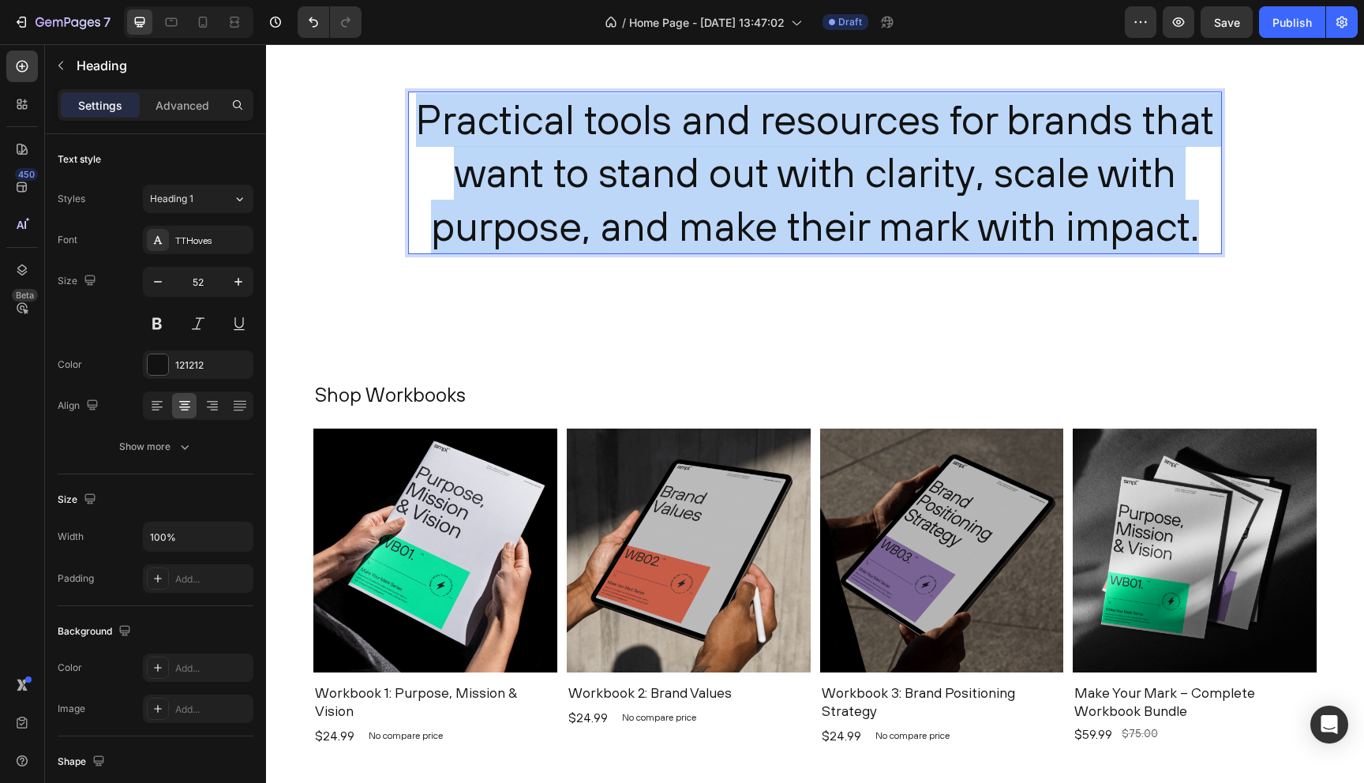
click at [706, 145] on p "Practical tools and resources for brands that want to stand out with clarity, s…" at bounding box center [815, 173] width 811 height 160
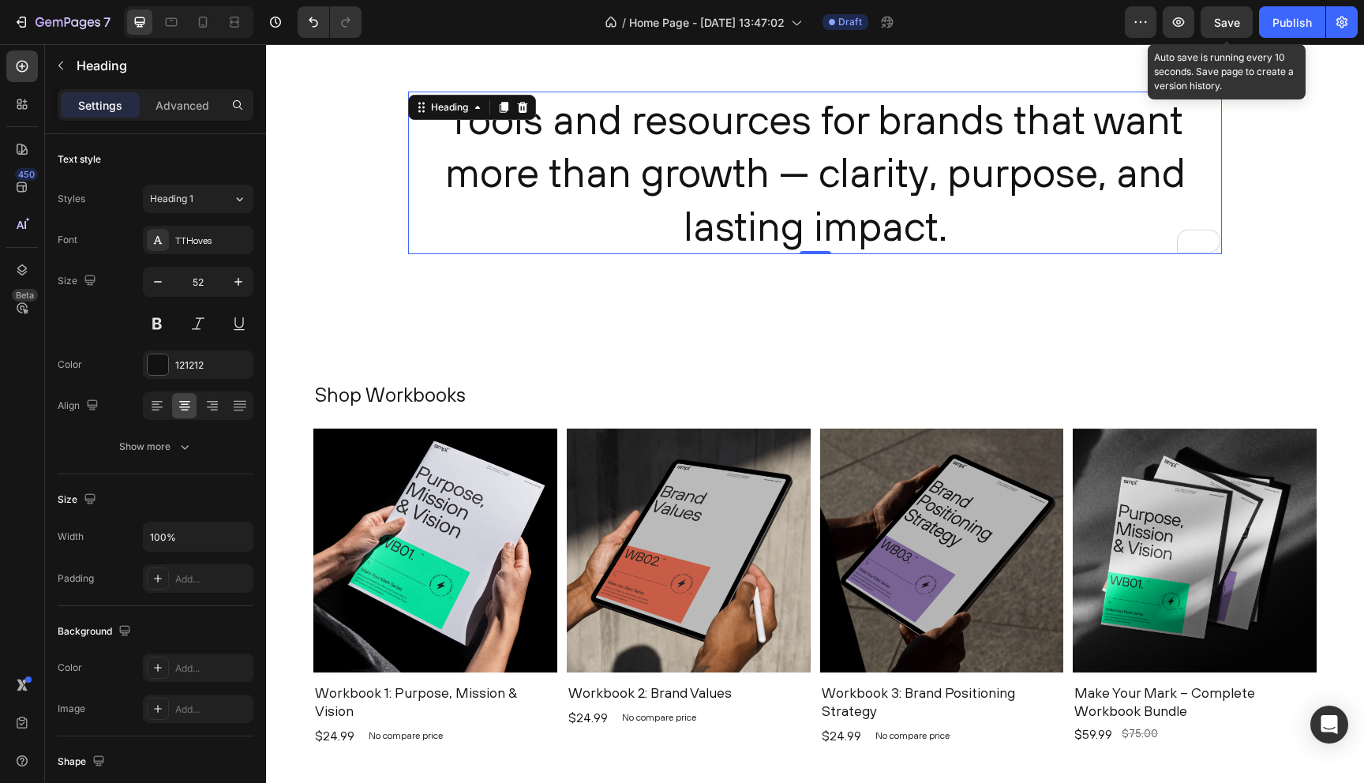
click at [1224, 23] on span "Save" at bounding box center [1227, 22] width 26 height 13
click at [1238, 29] on div "Save" at bounding box center [1227, 22] width 26 height 17
